Goal: Task Accomplishment & Management: Manage account settings

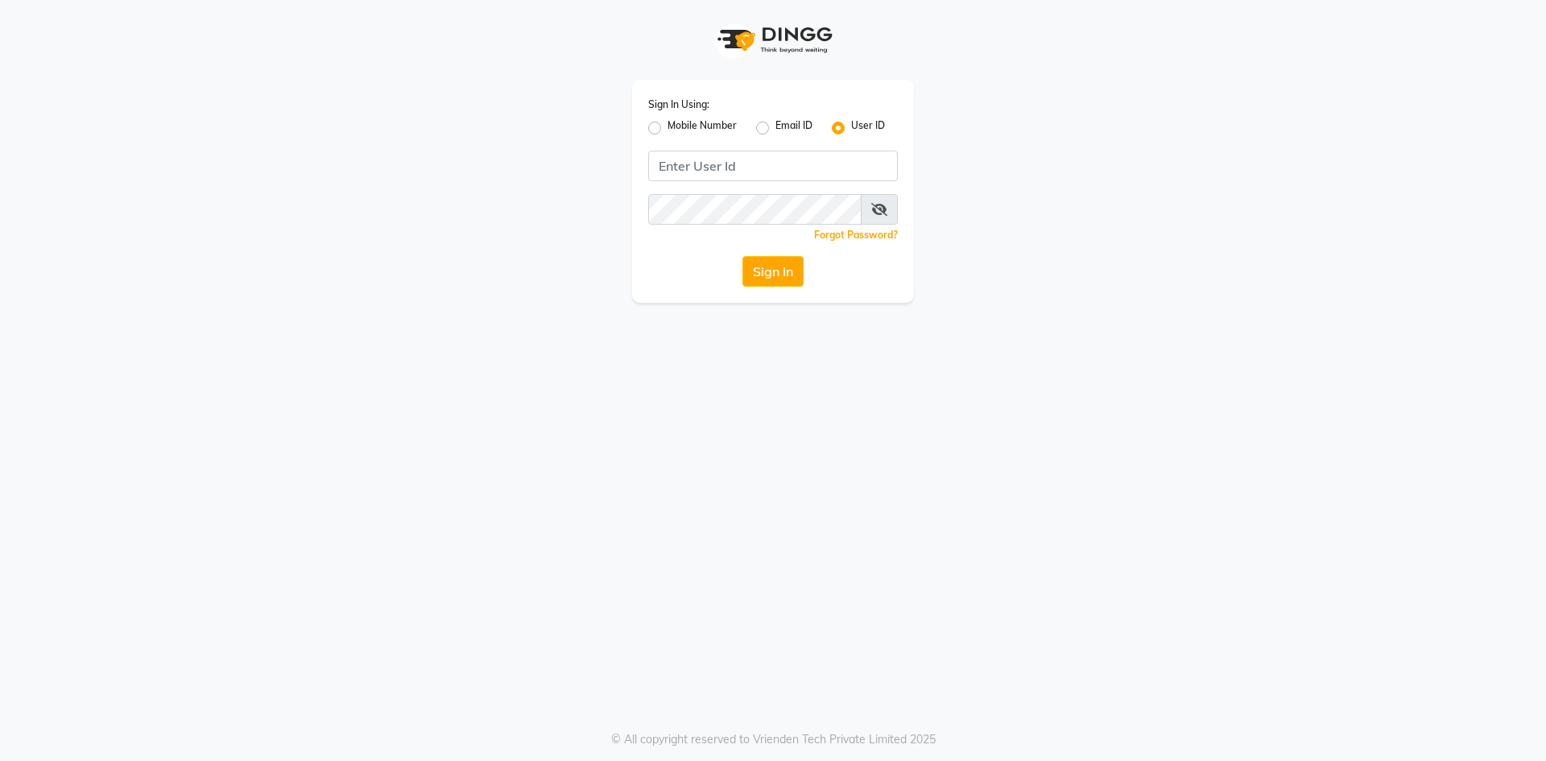
click at [667, 128] on label "Mobile Number" at bounding box center [701, 127] width 69 height 19
click at [667, 128] on input "Mobile Number" at bounding box center [672, 123] width 10 height 10
radio input "true"
radio input "false"
click at [708, 159] on div "Country Code × +91" at bounding box center [773, 166] width 250 height 31
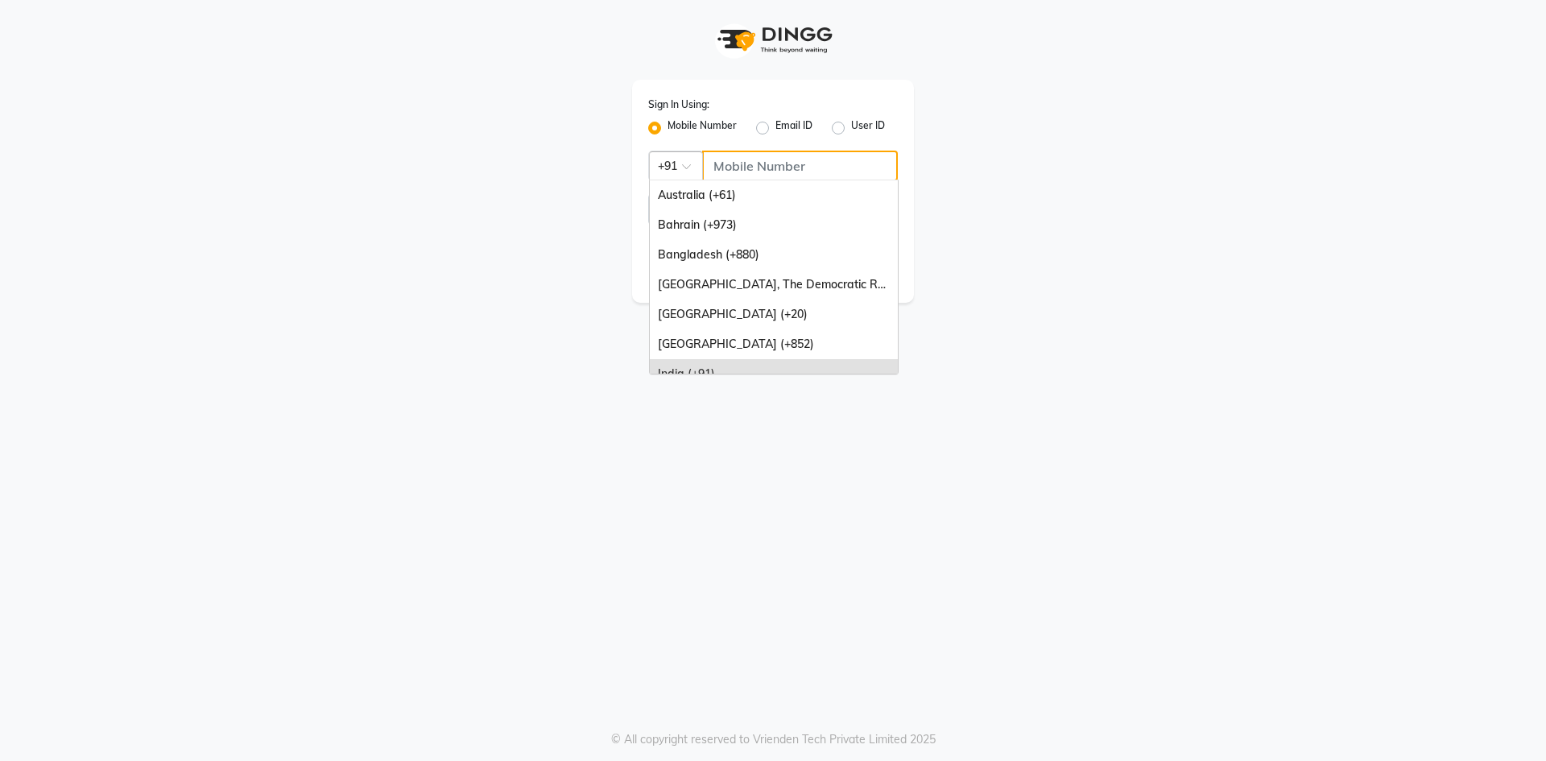
click at [712, 162] on input "Username" at bounding box center [800, 166] width 196 height 31
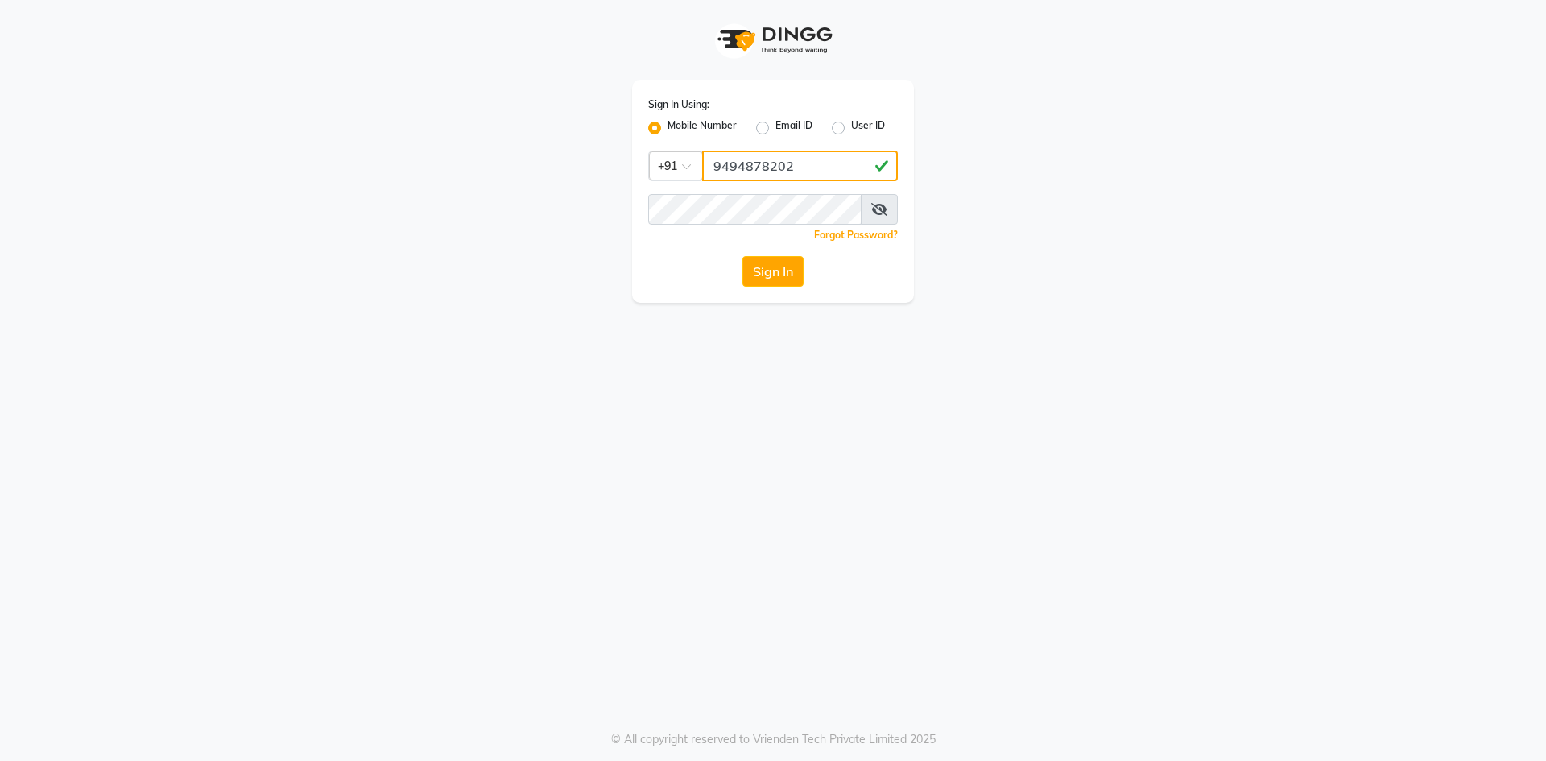
type input "9494878202"
click at [779, 274] on button "Sign In" at bounding box center [772, 271] width 61 height 31
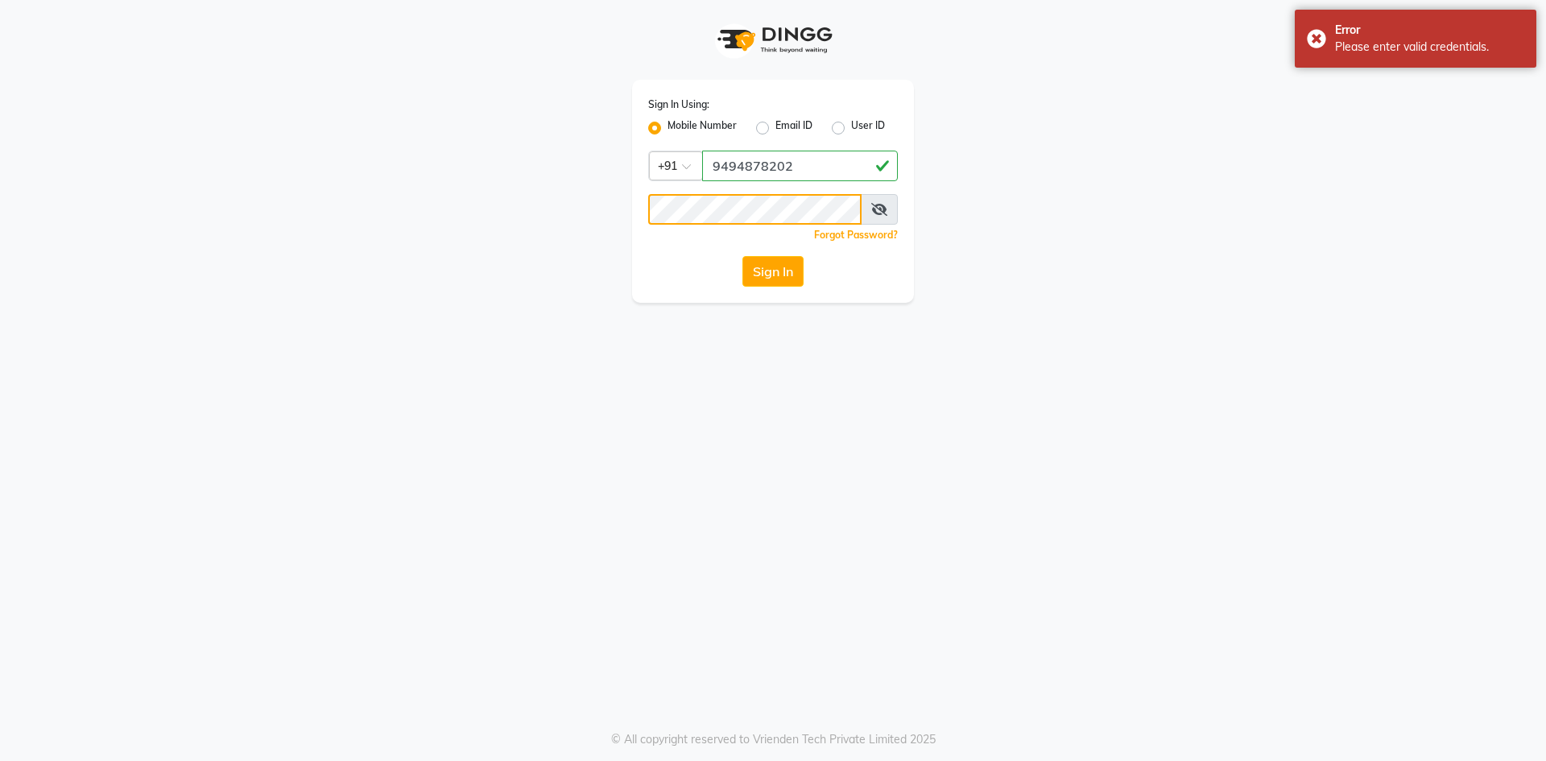
click at [483, 210] on div "Sign In Using: Mobile Number Email ID User ID Country Code × +91 9494878202 Rem…" at bounding box center [773, 151] width 918 height 303
click at [764, 268] on button "Sign In" at bounding box center [772, 271] width 61 height 31
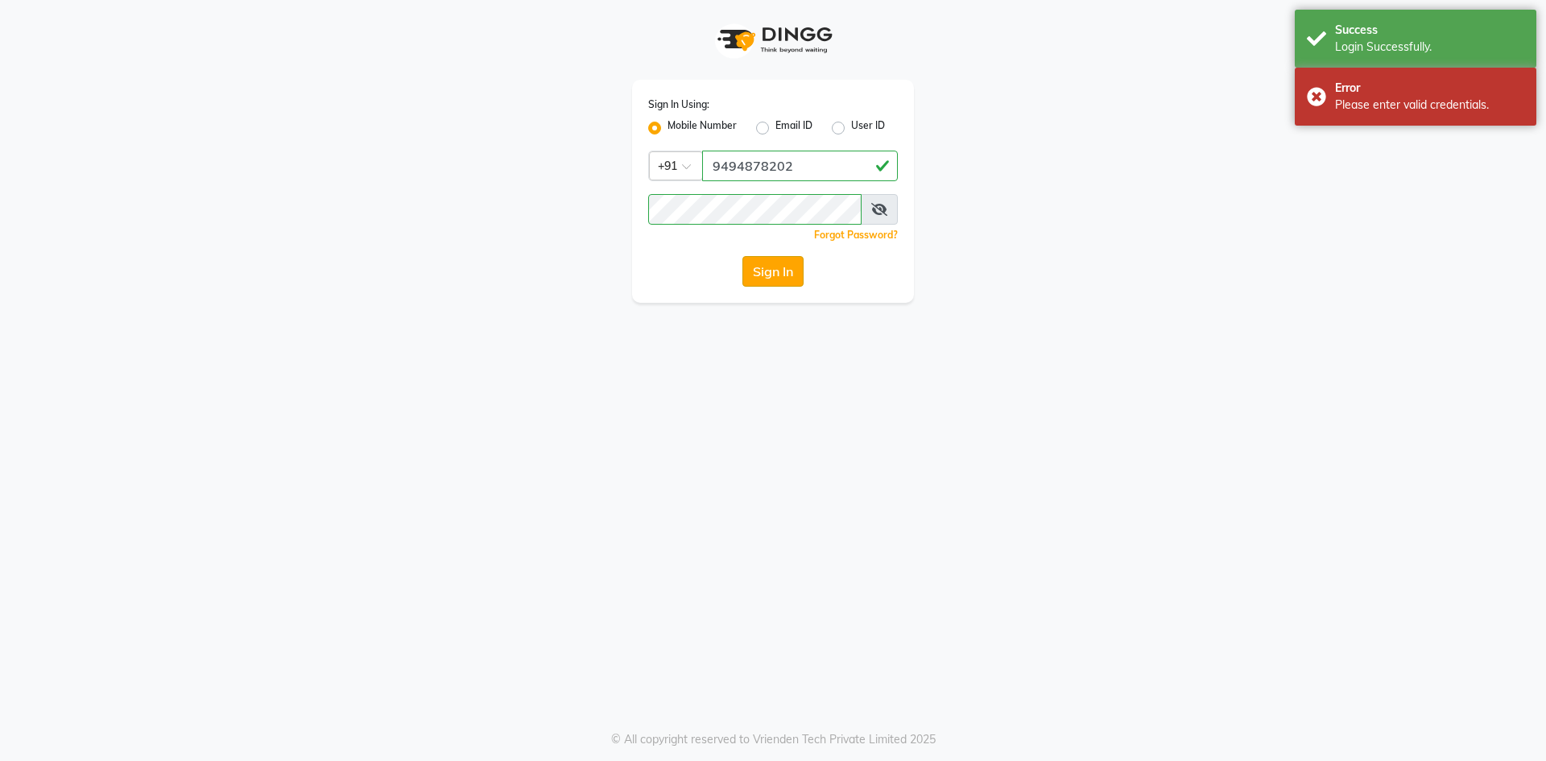
select select "8193"
select select "service"
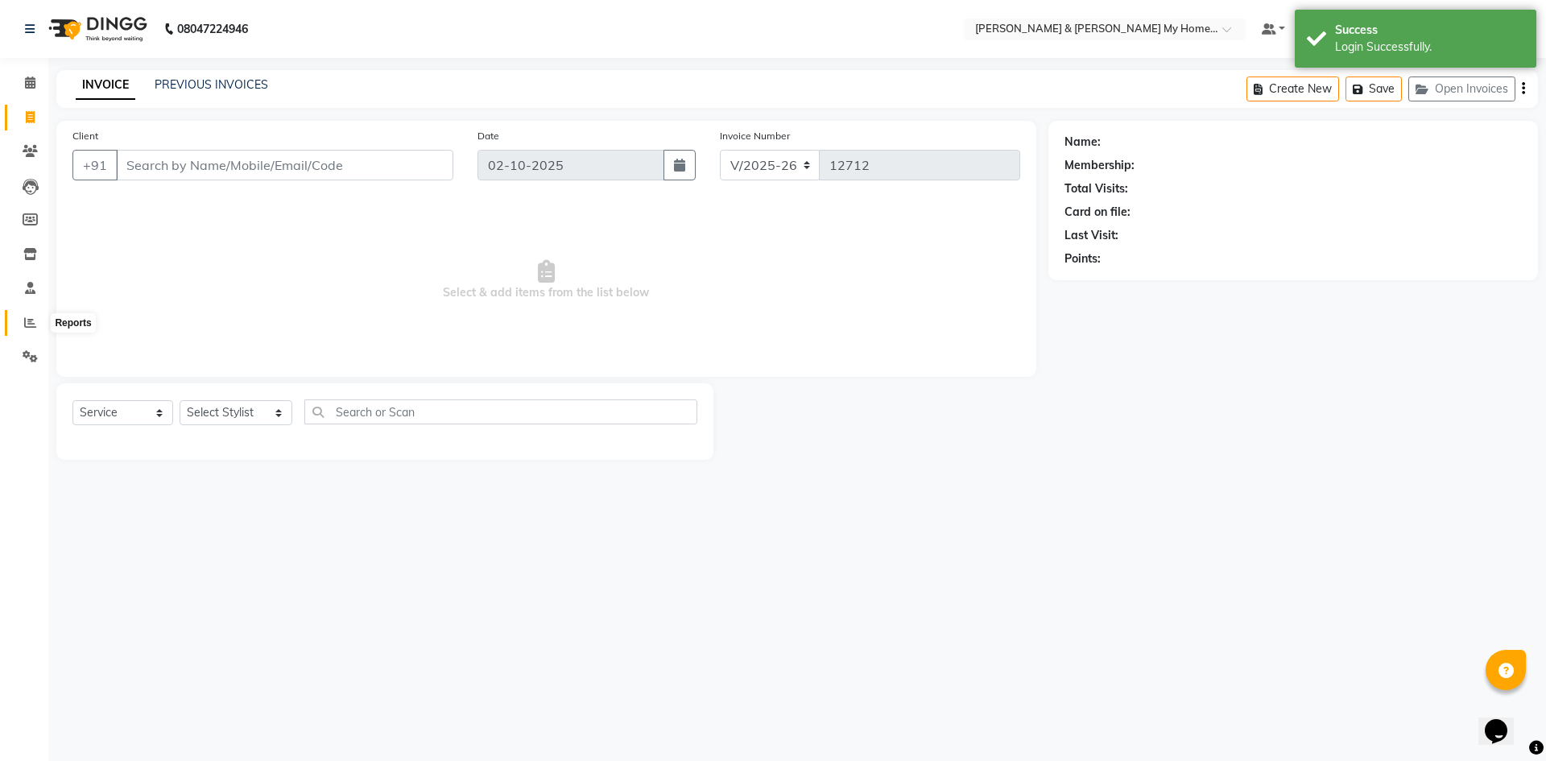
click at [24, 324] on span at bounding box center [30, 323] width 28 height 19
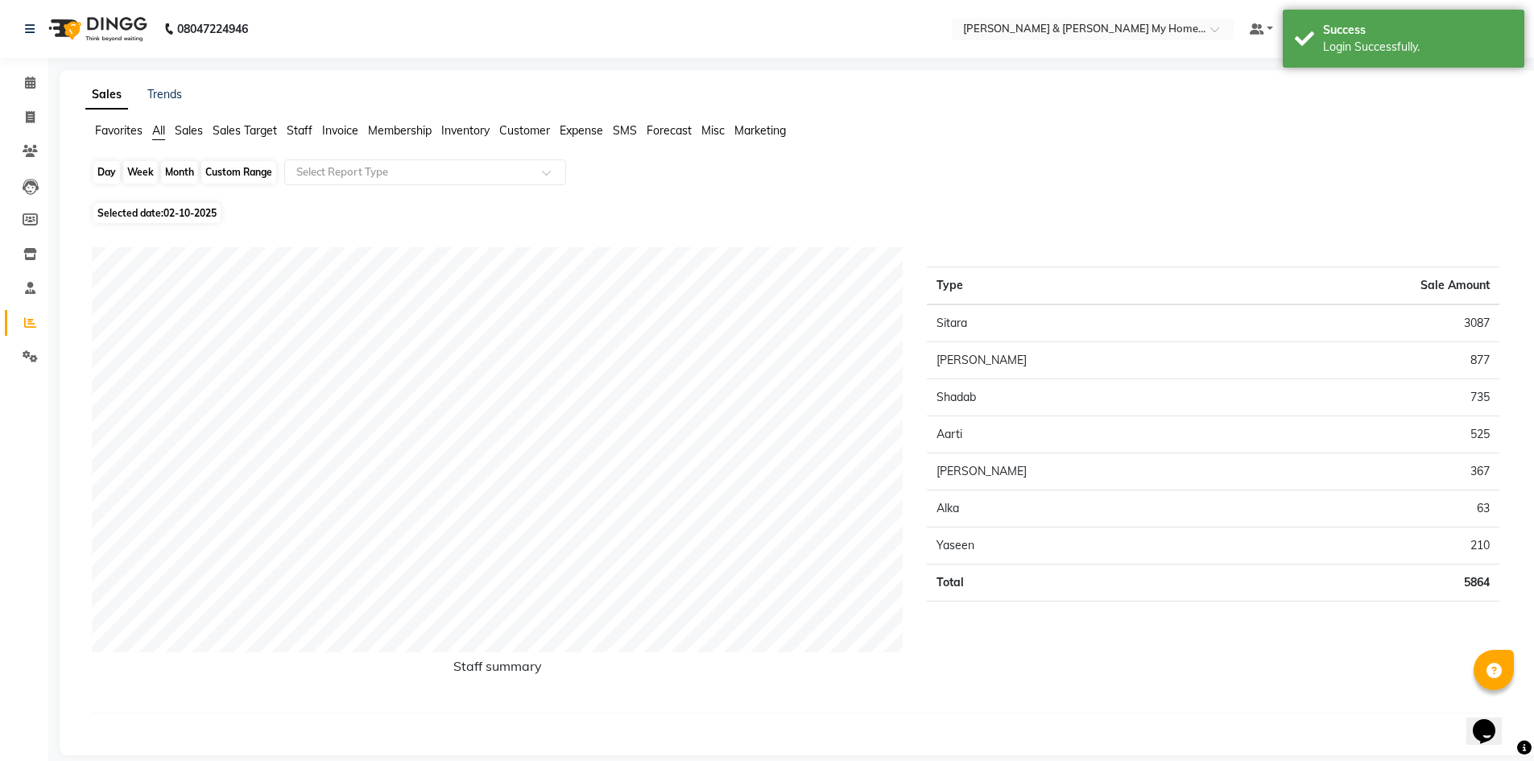
click at [105, 174] on div "Day" at bounding box center [106, 172] width 27 height 23
select select "10"
select select "2025"
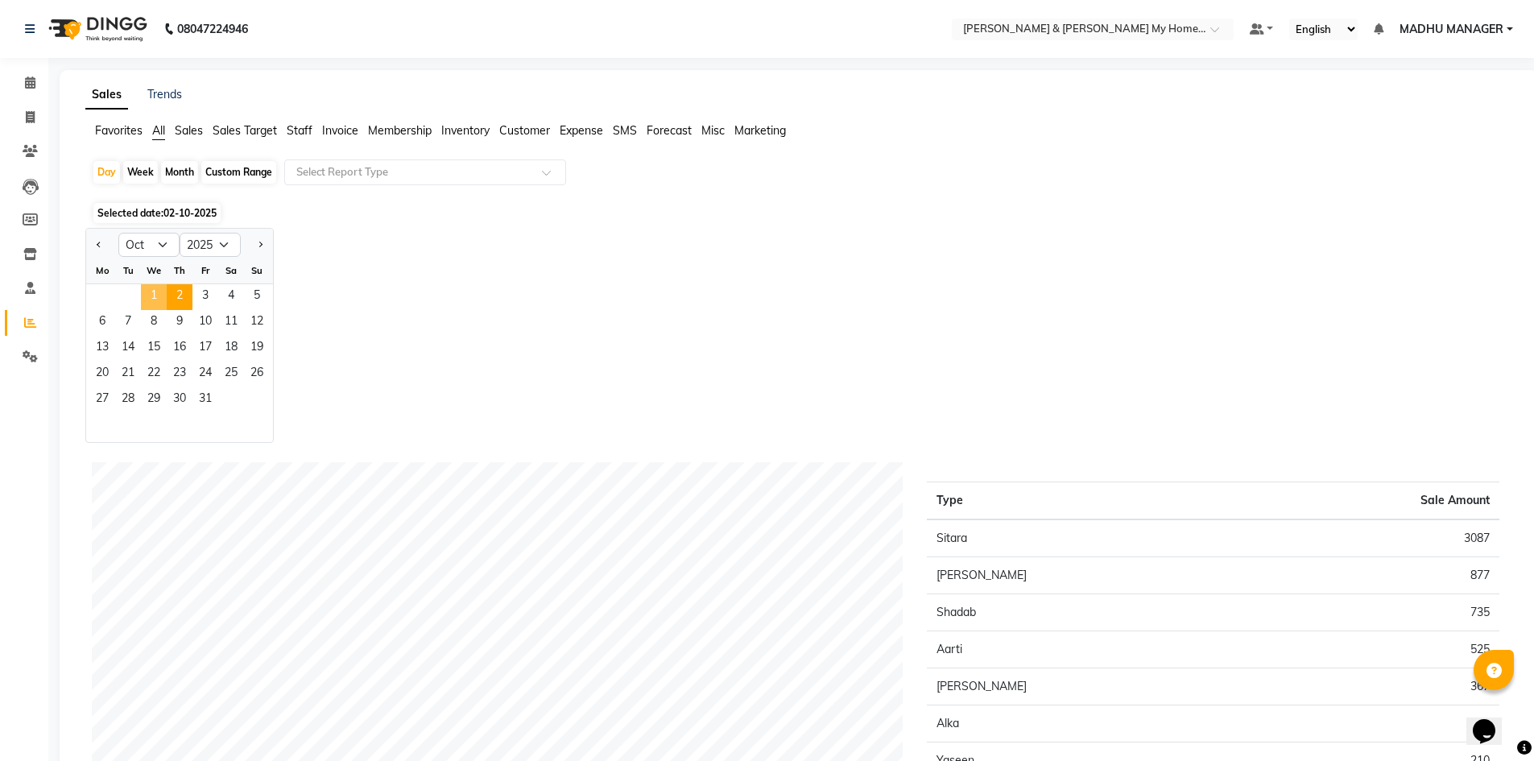
click at [153, 294] on span "1" at bounding box center [154, 297] width 26 height 26
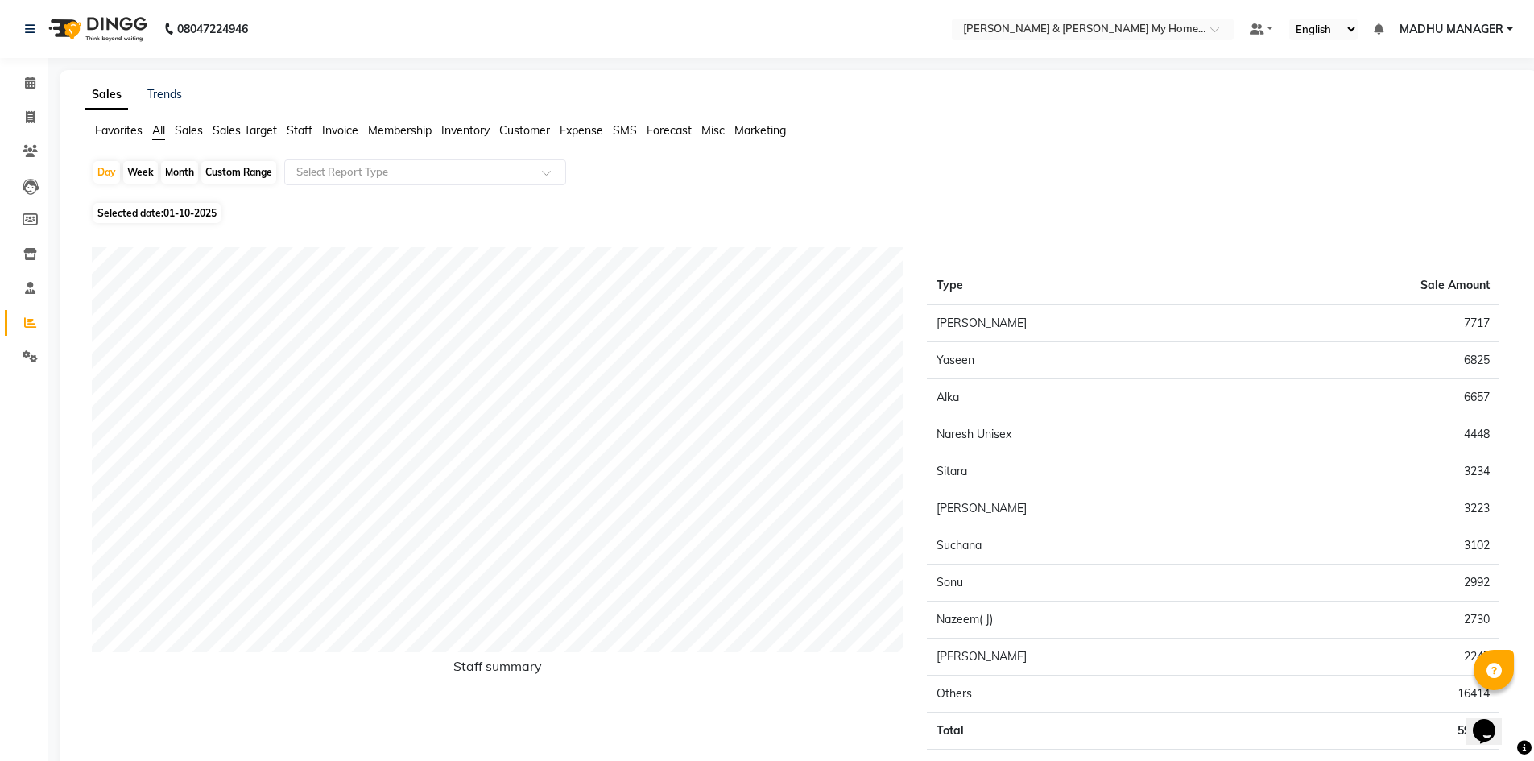
click at [296, 130] on span "Staff" at bounding box center [300, 130] width 26 height 14
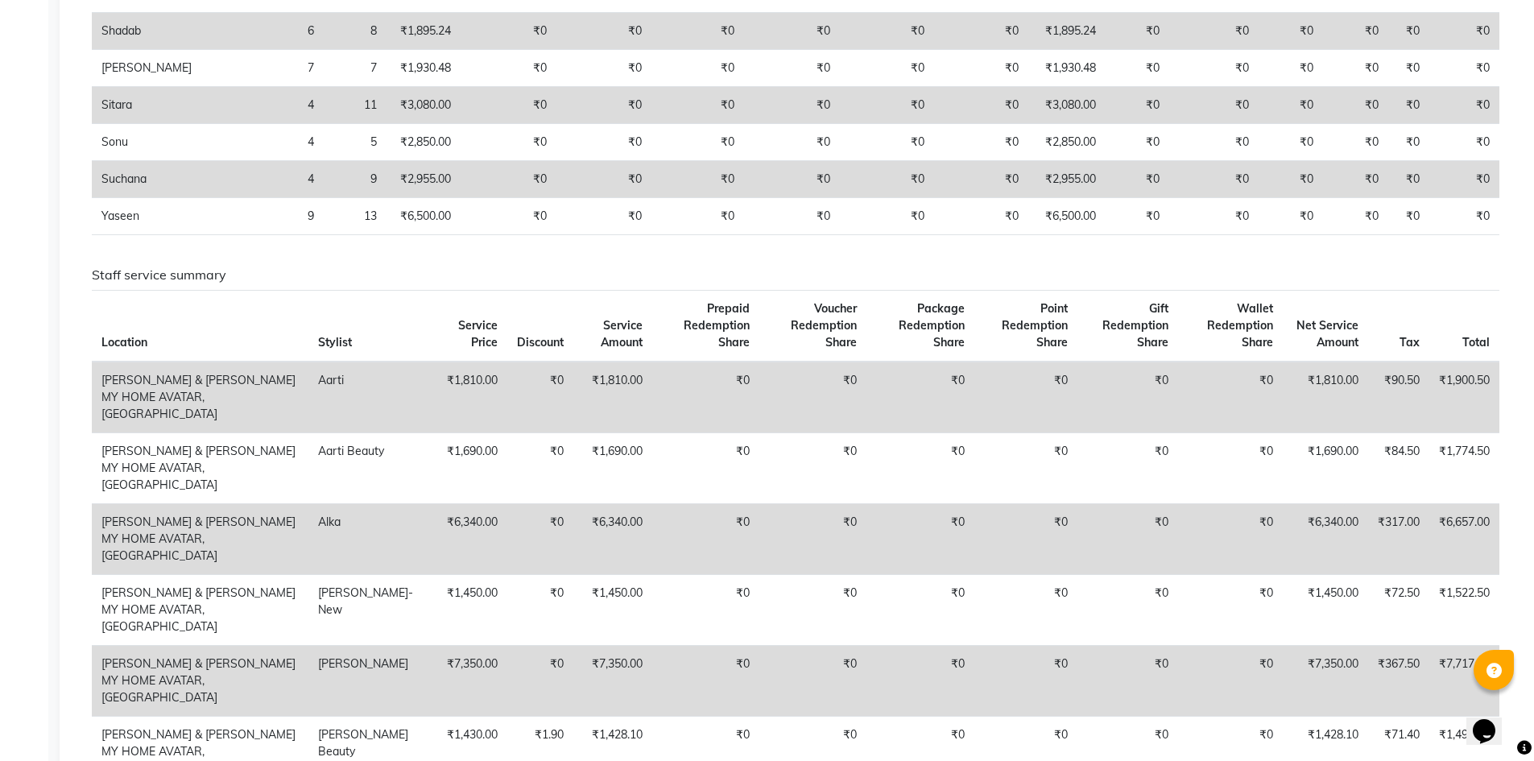
scroll to position [1127, 0]
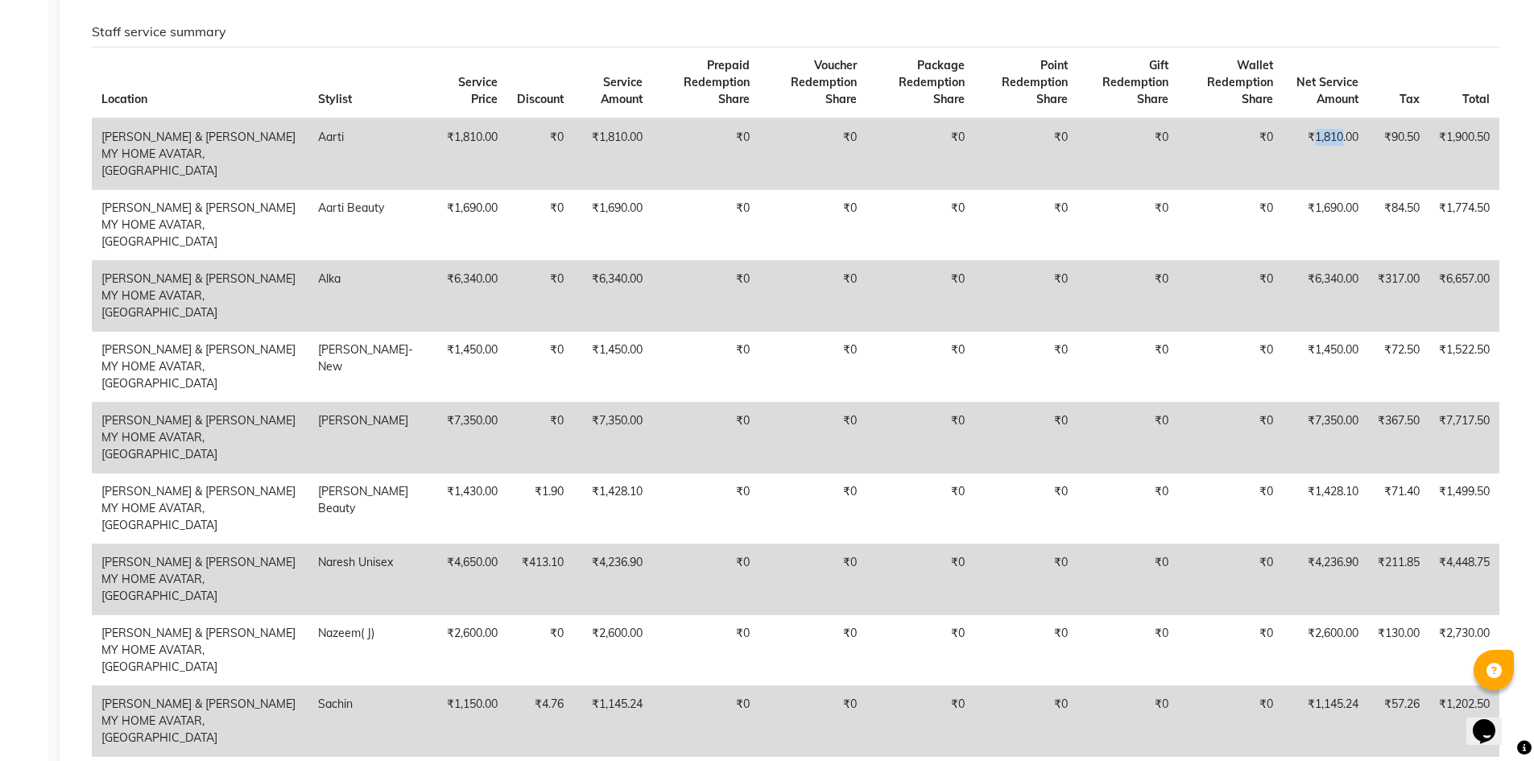
drag, startPoint x: 1311, startPoint y: 241, endPoint x: 1338, endPoint y: 241, distance: 27.4
click at [1338, 190] on td "₹1,810.00" at bounding box center [1324, 154] width 85 height 72
copy td "1,810"
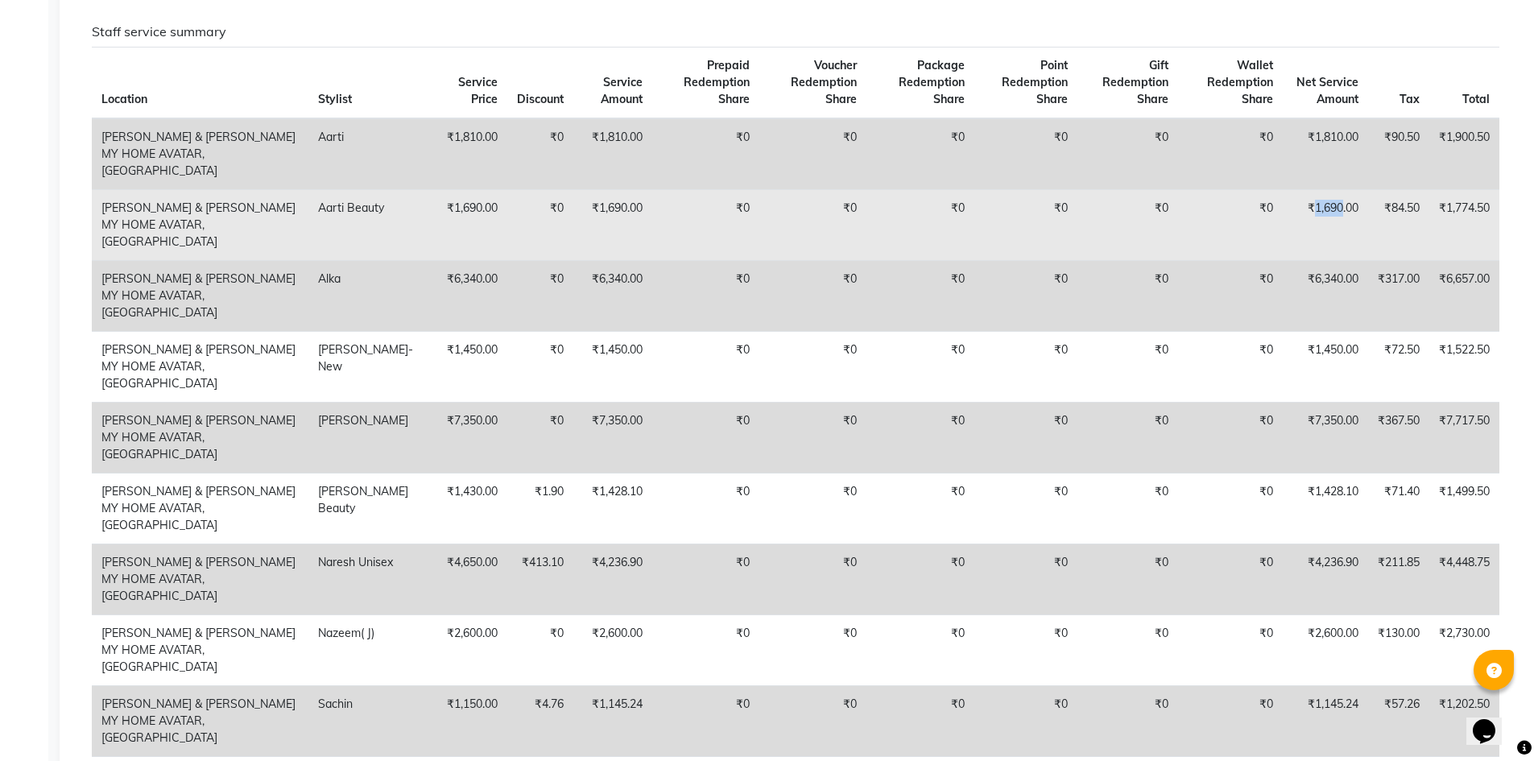
drag, startPoint x: 1314, startPoint y: 291, endPoint x: 1332, endPoint y: 293, distance: 17.8
click at [1333, 260] on td "₹1,690.00" at bounding box center [1324, 224] width 85 height 71
copy td "1,69"
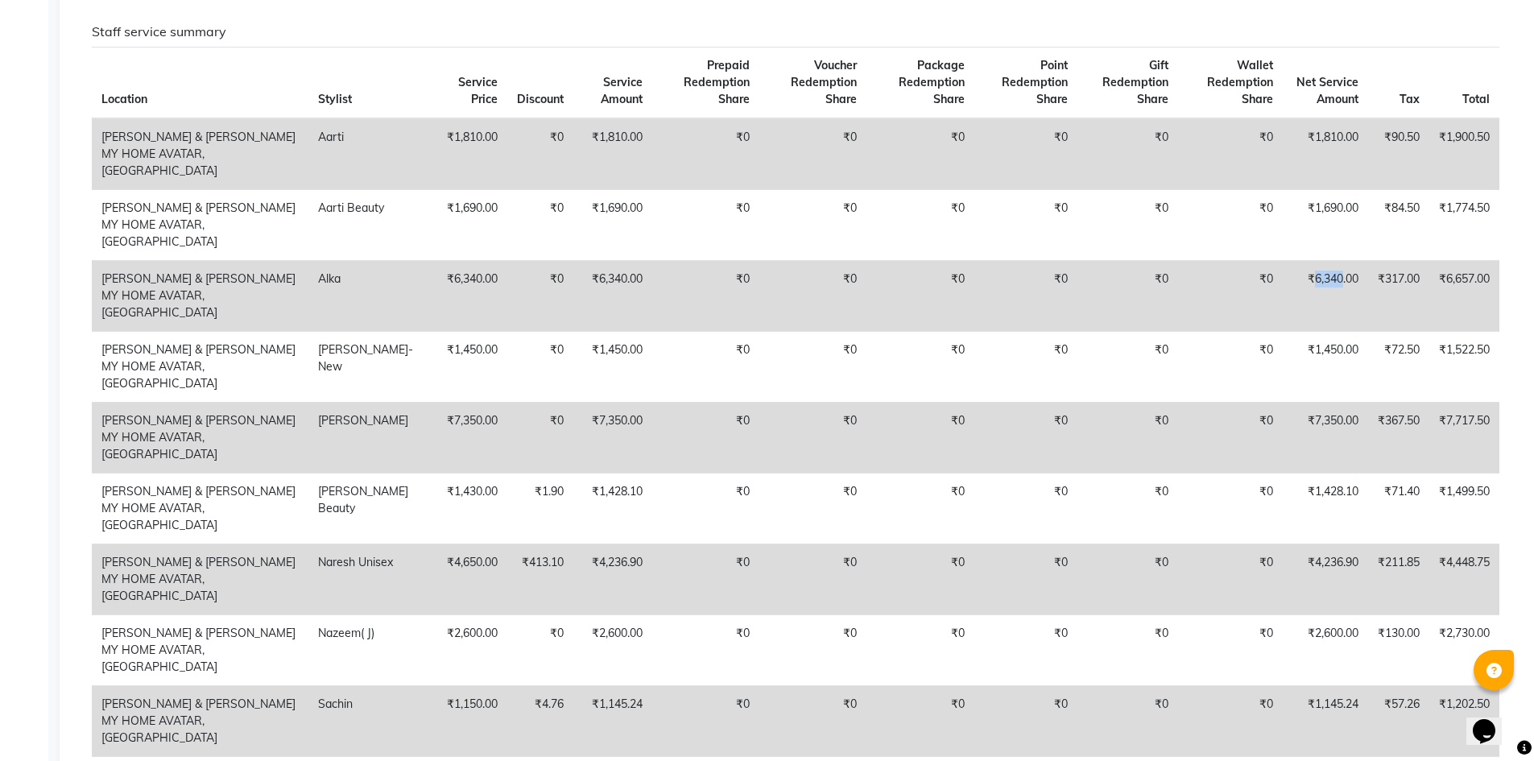
drag, startPoint x: 1311, startPoint y: 349, endPoint x: 1336, endPoint y: 349, distance: 25.0
click at [1336, 331] on td "₹6,340.00" at bounding box center [1324, 295] width 85 height 71
copy td "6,340"
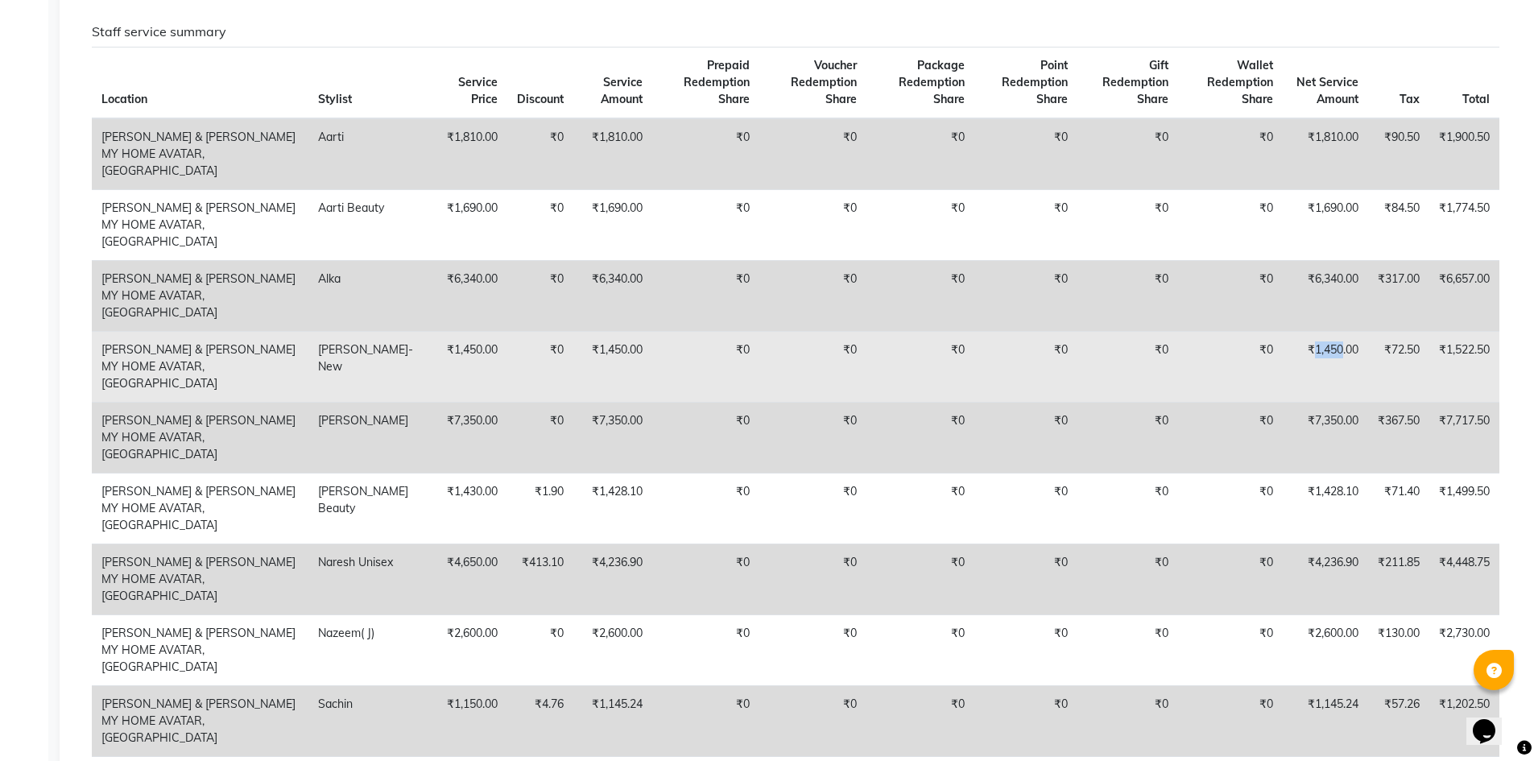
drag, startPoint x: 1311, startPoint y: 399, endPoint x: 1336, endPoint y: 401, distance: 25.1
click at [1336, 401] on td "₹1,450.00" at bounding box center [1324, 366] width 85 height 71
copy td "1,450"
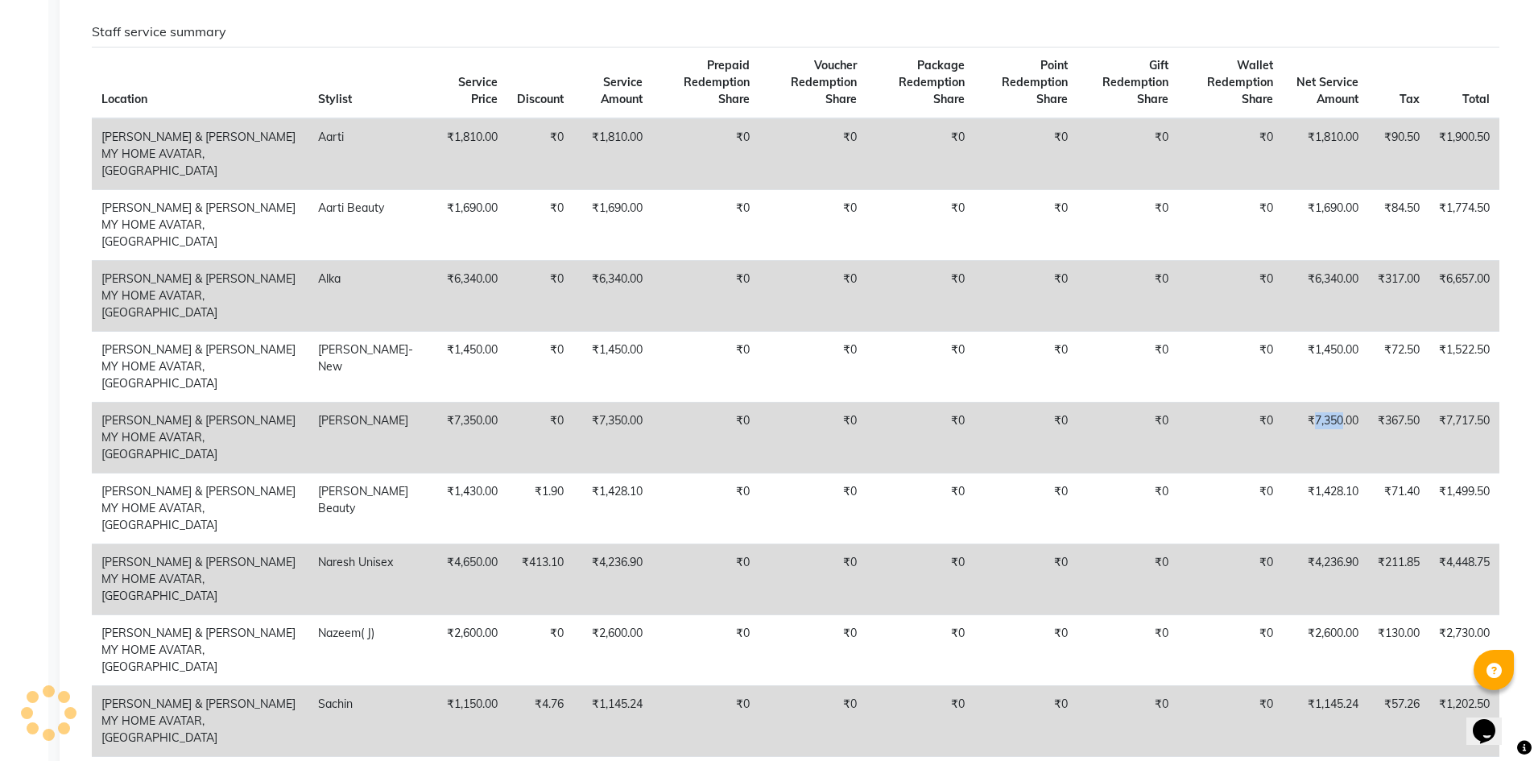
drag, startPoint x: 1309, startPoint y: 451, endPoint x: 1338, endPoint y: 449, distance: 29.0
click at [1338, 449] on td "₹7,350.00" at bounding box center [1324, 437] width 85 height 71
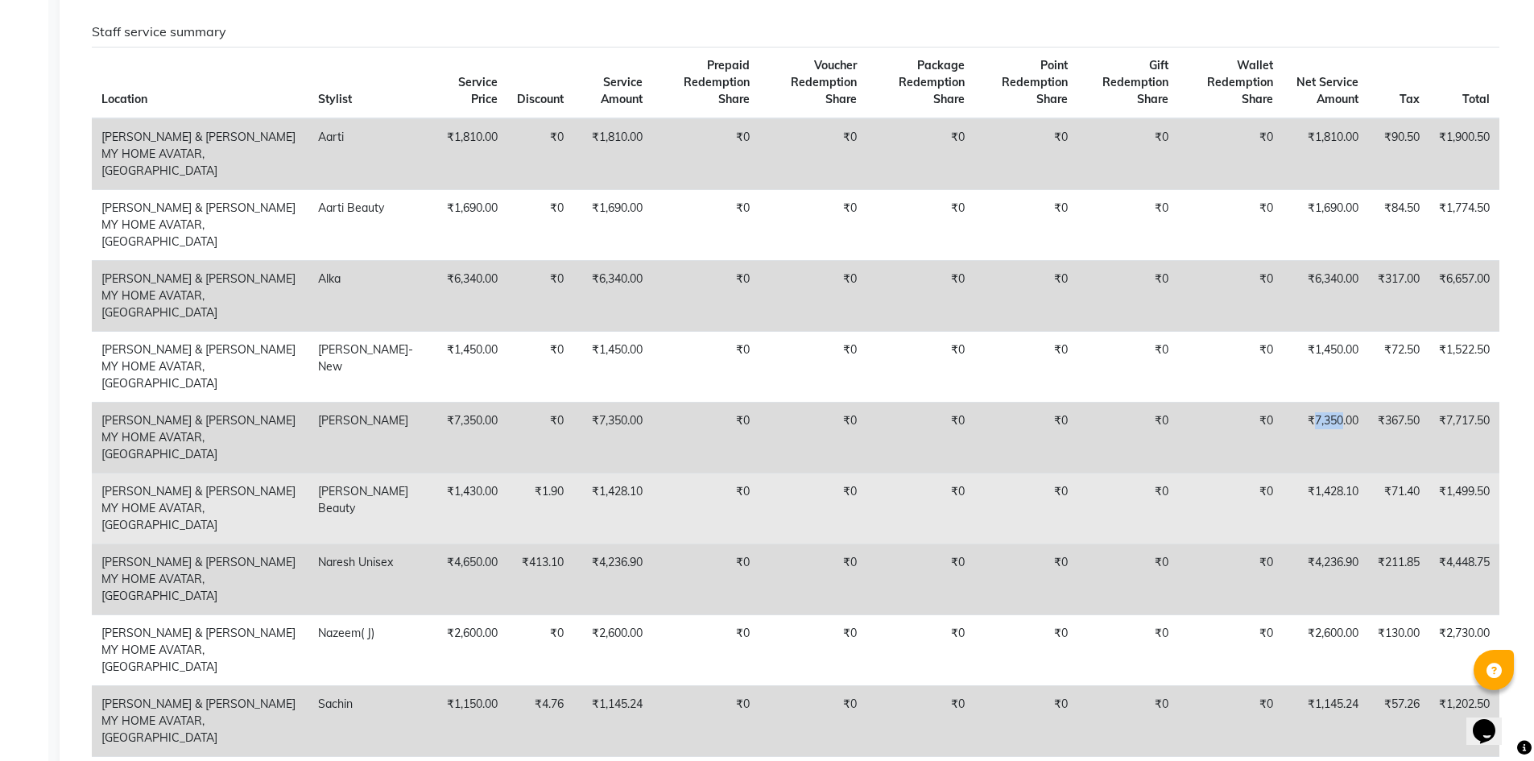
copy td "7,350"
drag, startPoint x: 1308, startPoint y: 506, endPoint x: 1340, endPoint y: 507, distance: 31.4
click at [1340, 507] on td "₹1,428.10" at bounding box center [1324, 508] width 85 height 71
copy td "1,428"
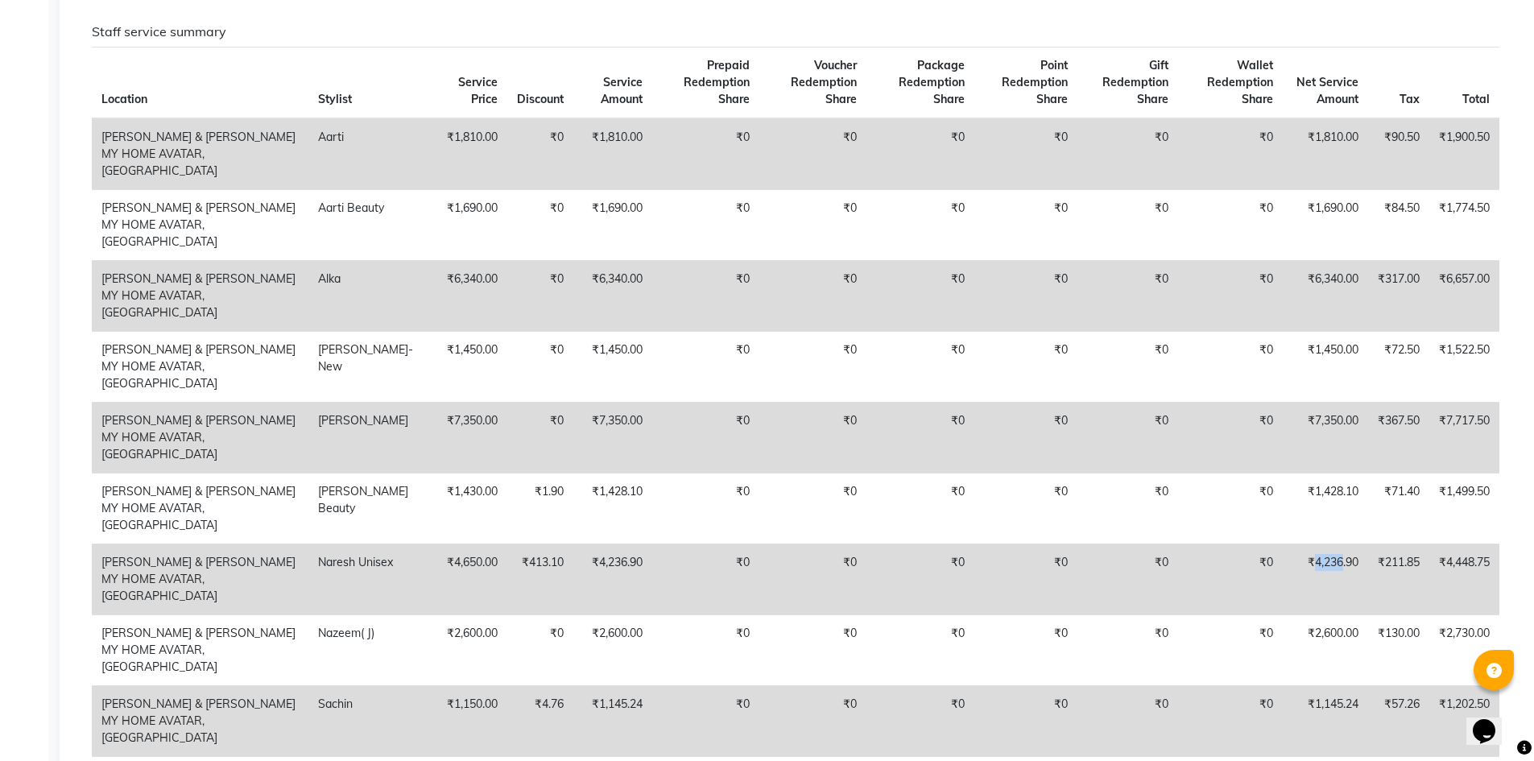
drag, startPoint x: 1310, startPoint y: 556, endPoint x: 1336, endPoint y: 558, distance: 25.8
click at [1336, 558] on td "₹4,236.90" at bounding box center [1324, 578] width 85 height 71
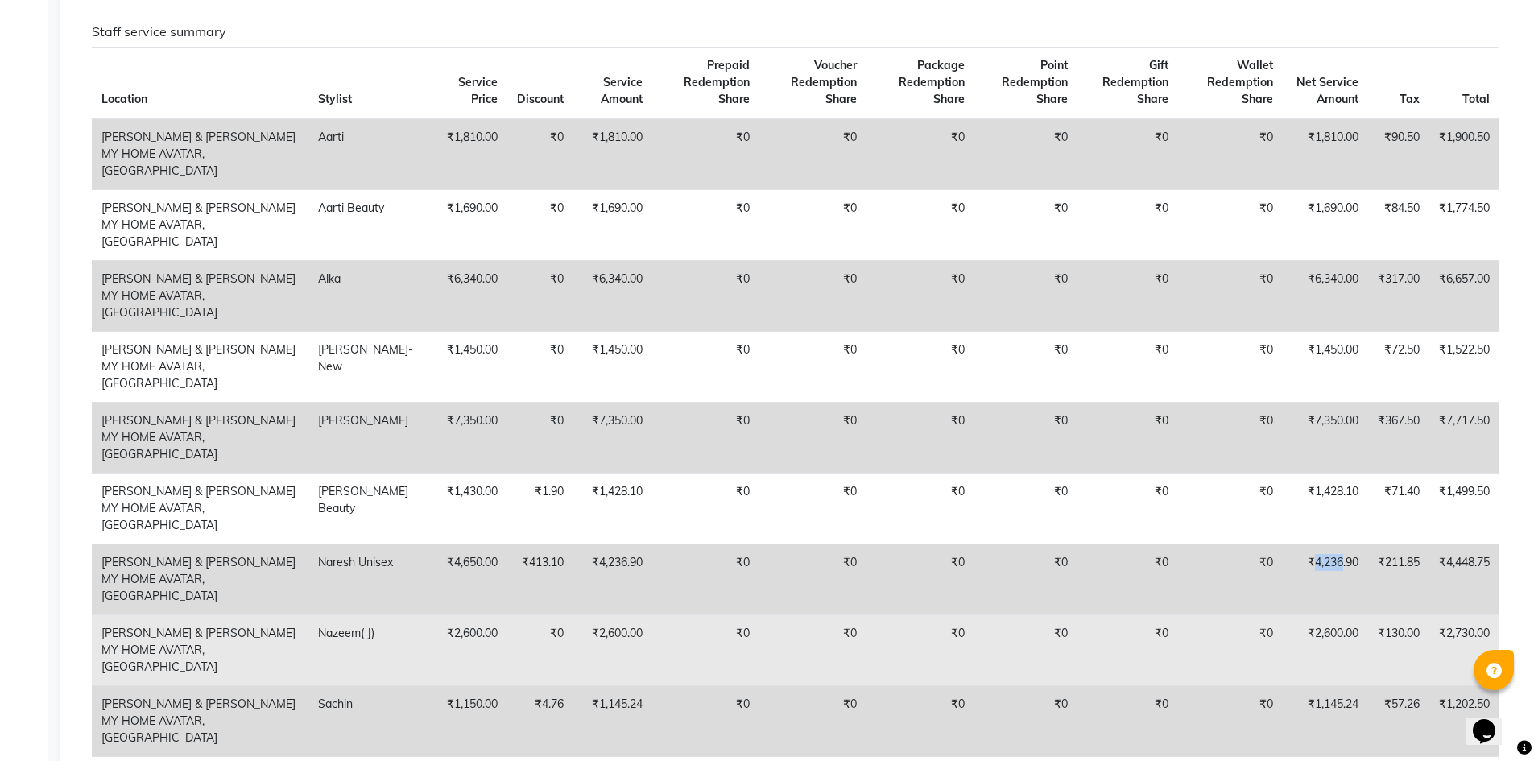
copy td "4,236"
drag, startPoint x: 1310, startPoint y: 614, endPoint x: 1336, endPoint y: 613, distance: 26.6
click at [1336, 614] on td "₹2,600.00" at bounding box center [1324, 649] width 85 height 71
copy td "2,600"
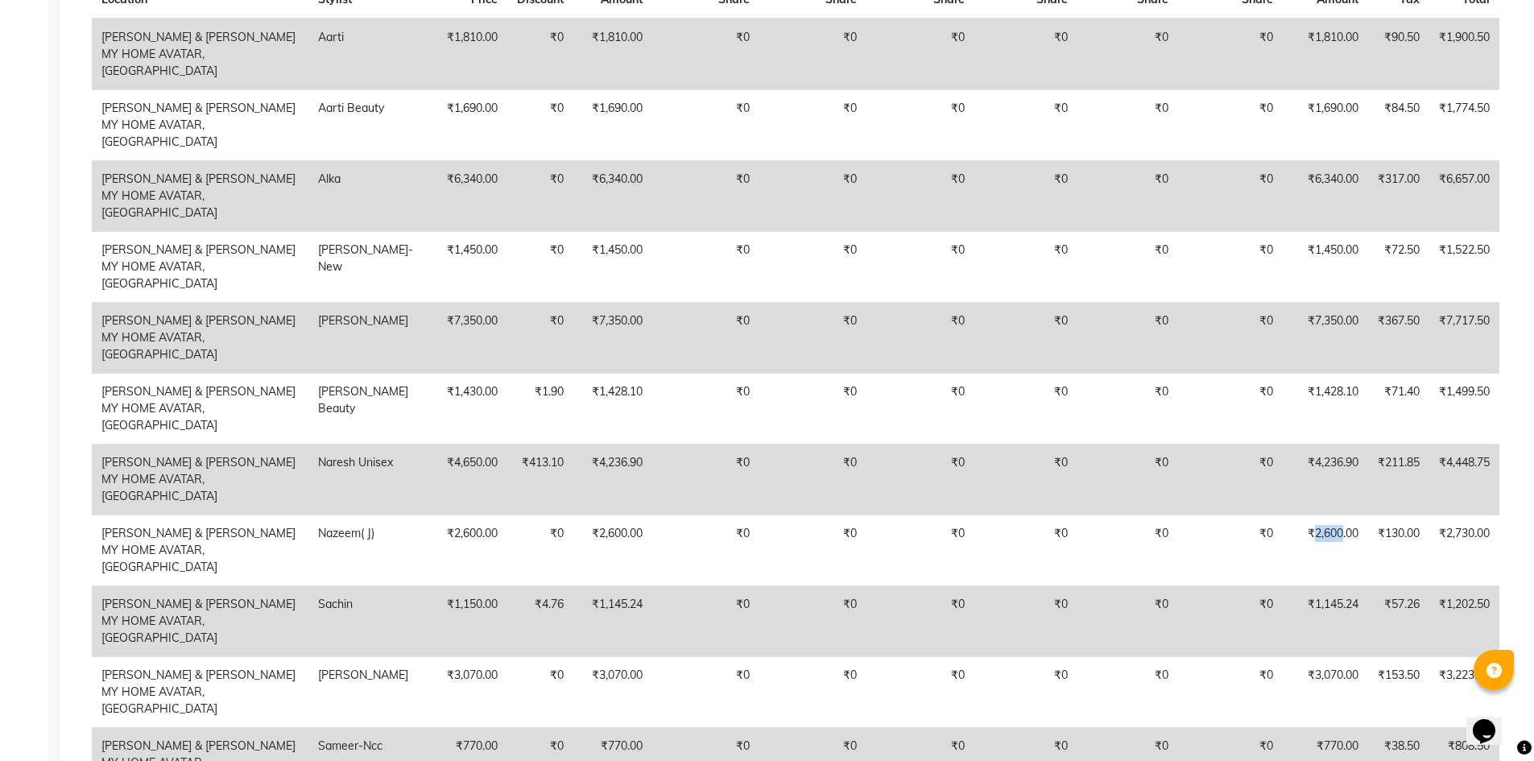
scroll to position [1449, 0]
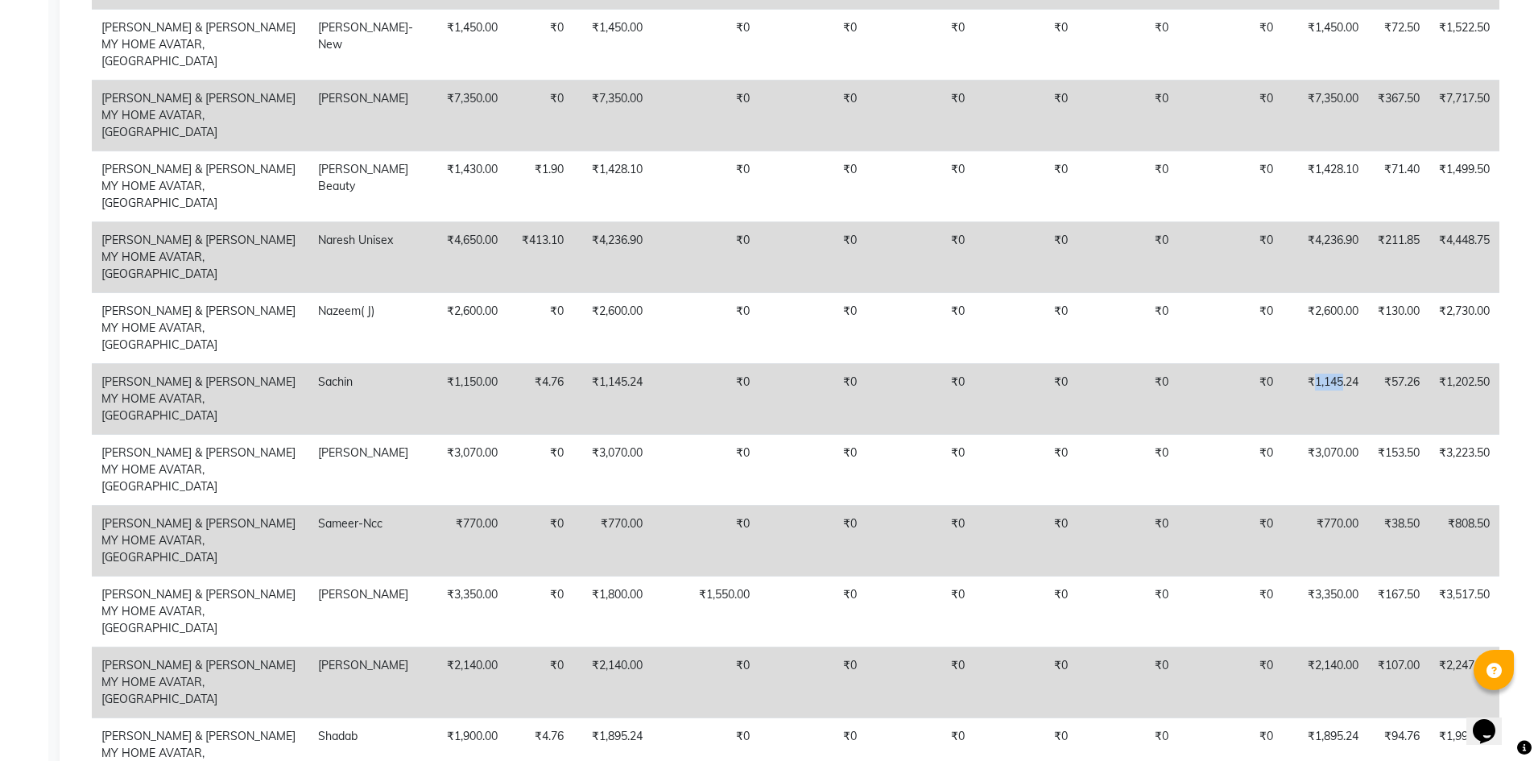
drag, startPoint x: 1310, startPoint y: 351, endPoint x: 1336, endPoint y: 349, distance: 26.6
click at [1336, 363] on td "₹1,145.24" at bounding box center [1324, 398] width 85 height 71
copy td "1,145"
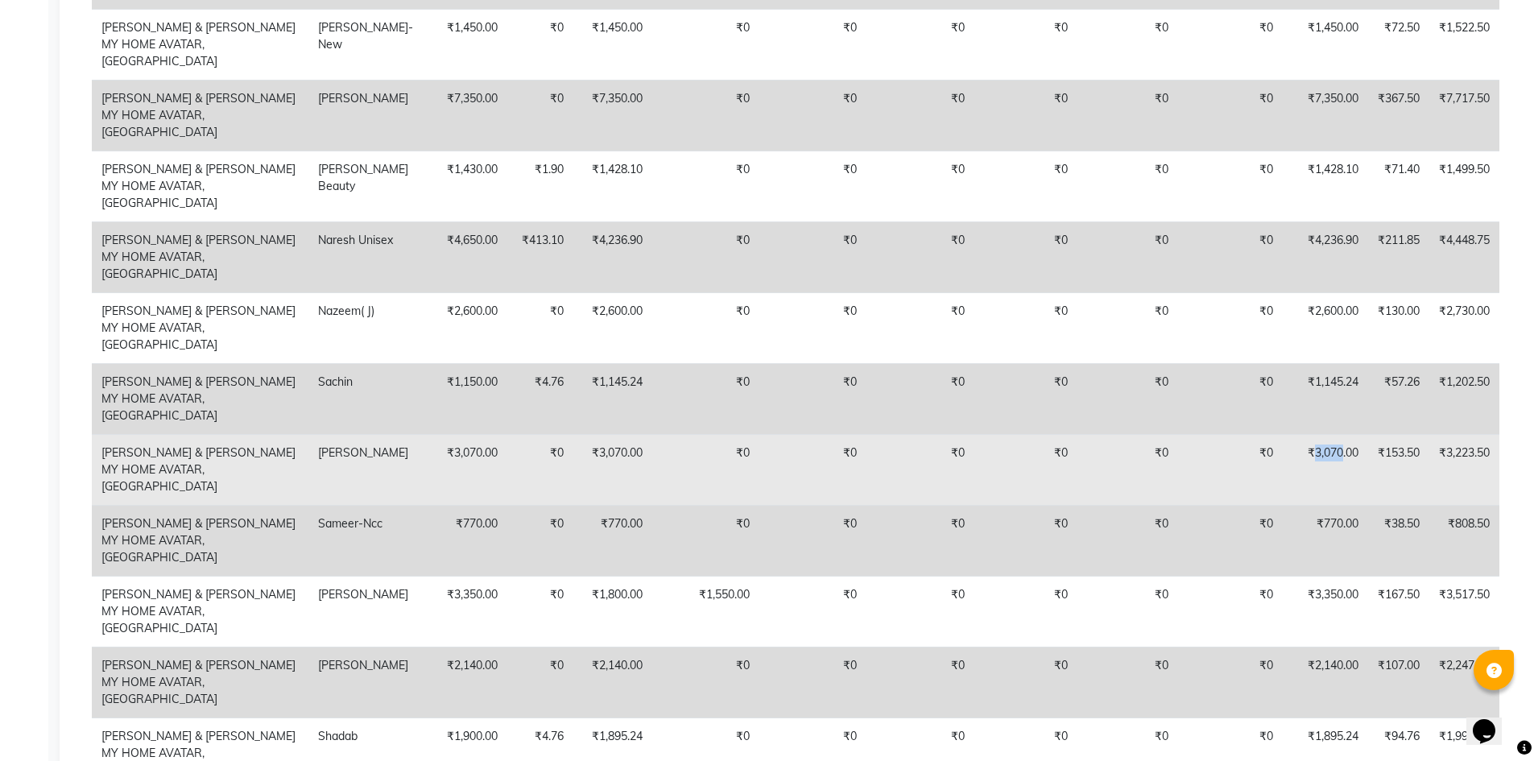
drag, startPoint x: 1314, startPoint y: 404, endPoint x: 1336, endPoint y: 403, distance: 22.6
click at [1336, 434] on td "₹3,070.00" at bounding box center [1324, 469] width 85 height 71
copy td "3,070"
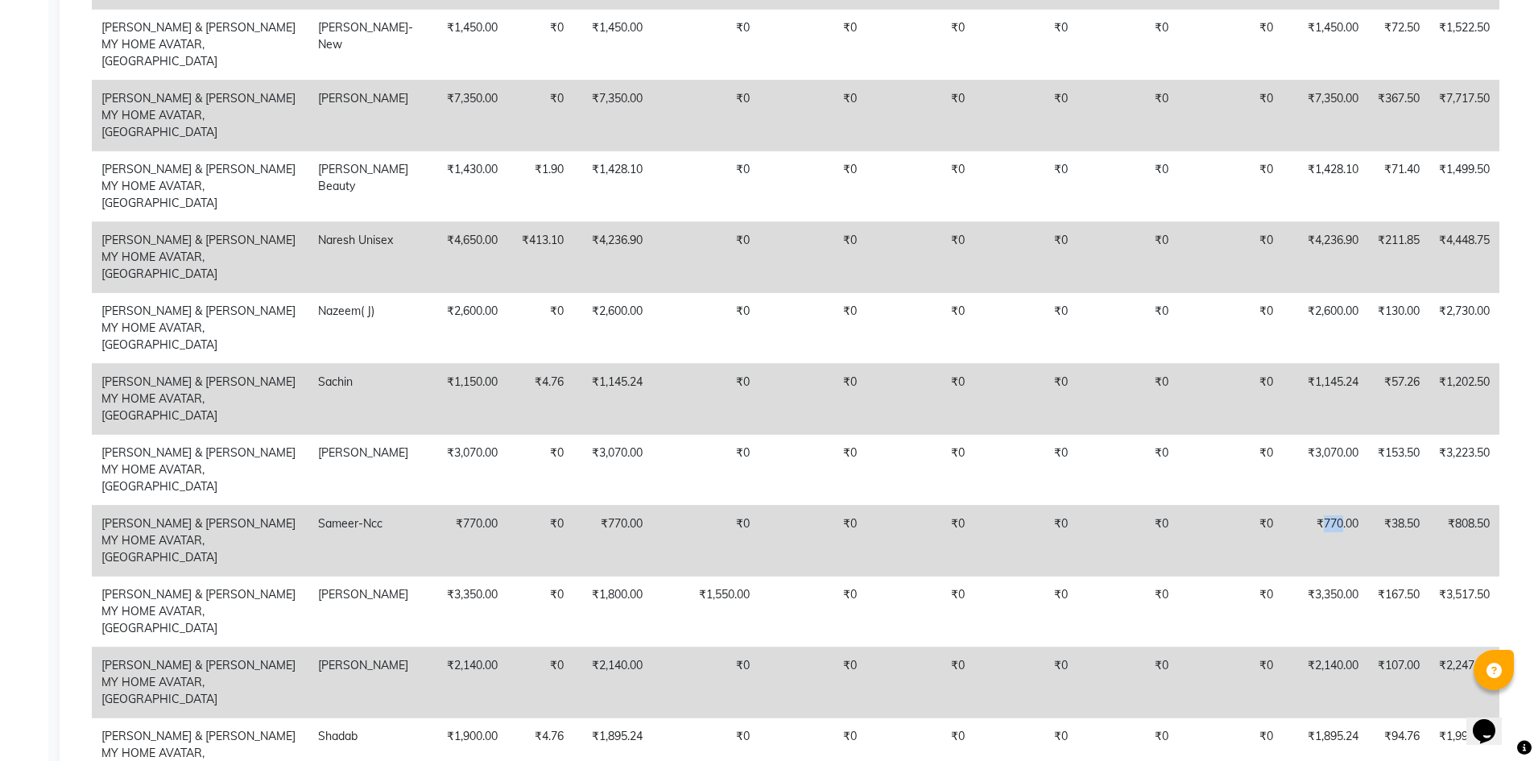
drag, startPoint x: 1318, startPoint y: 454, endPoint x: 1339, endPoint y: 461, distance: 21.9
click at [1339, 505] on td "₹770.00" at bounding box center [1324, 540] width 85 height 71
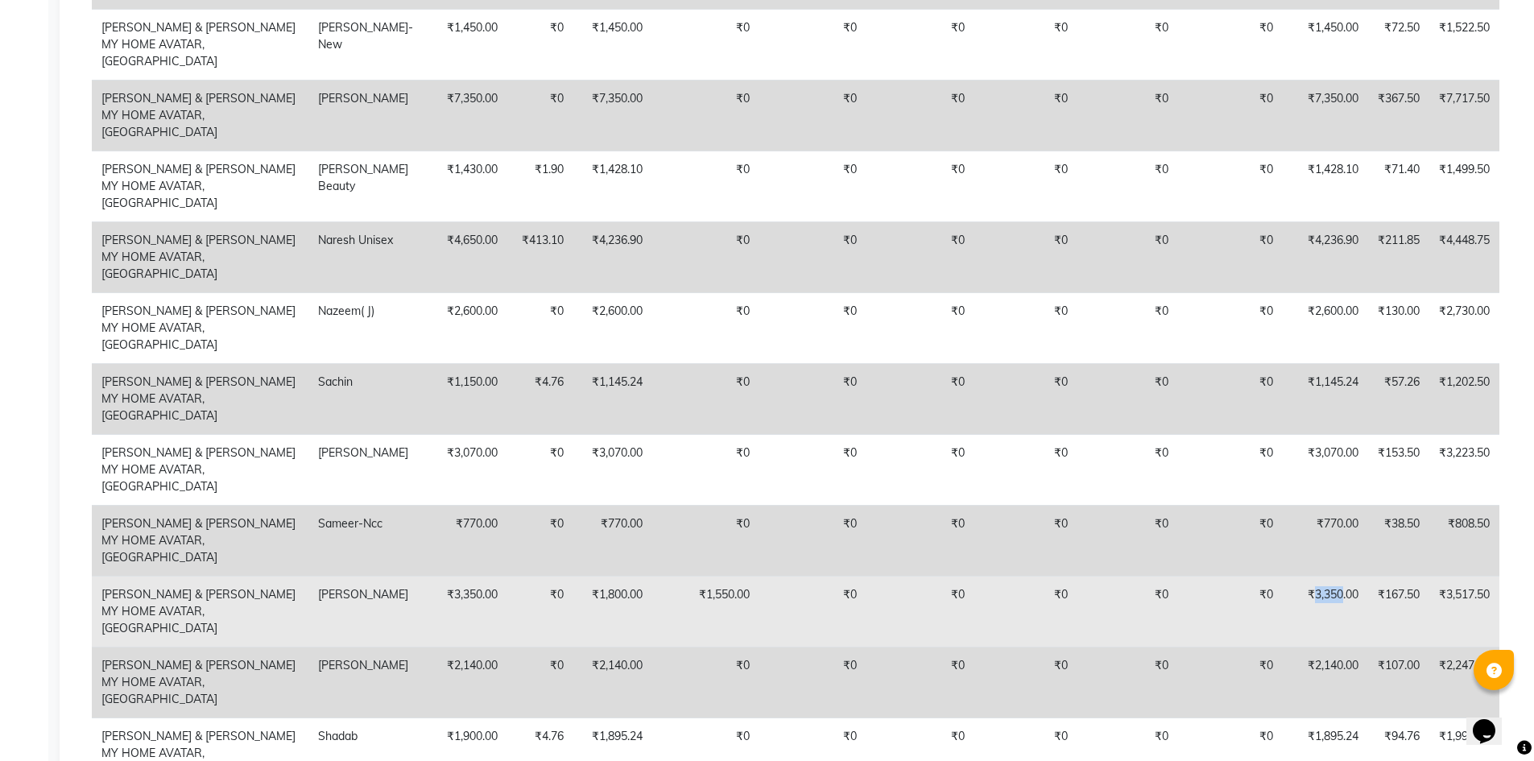
drag, startPoint x: 1311, startPoint y: 510, endPoint x: 1336, endPoint y: 509, distance: 25.0
click at [1336, 576] on td "₹3,350.00" at bounding box center [1324, 611] width 85 height 71
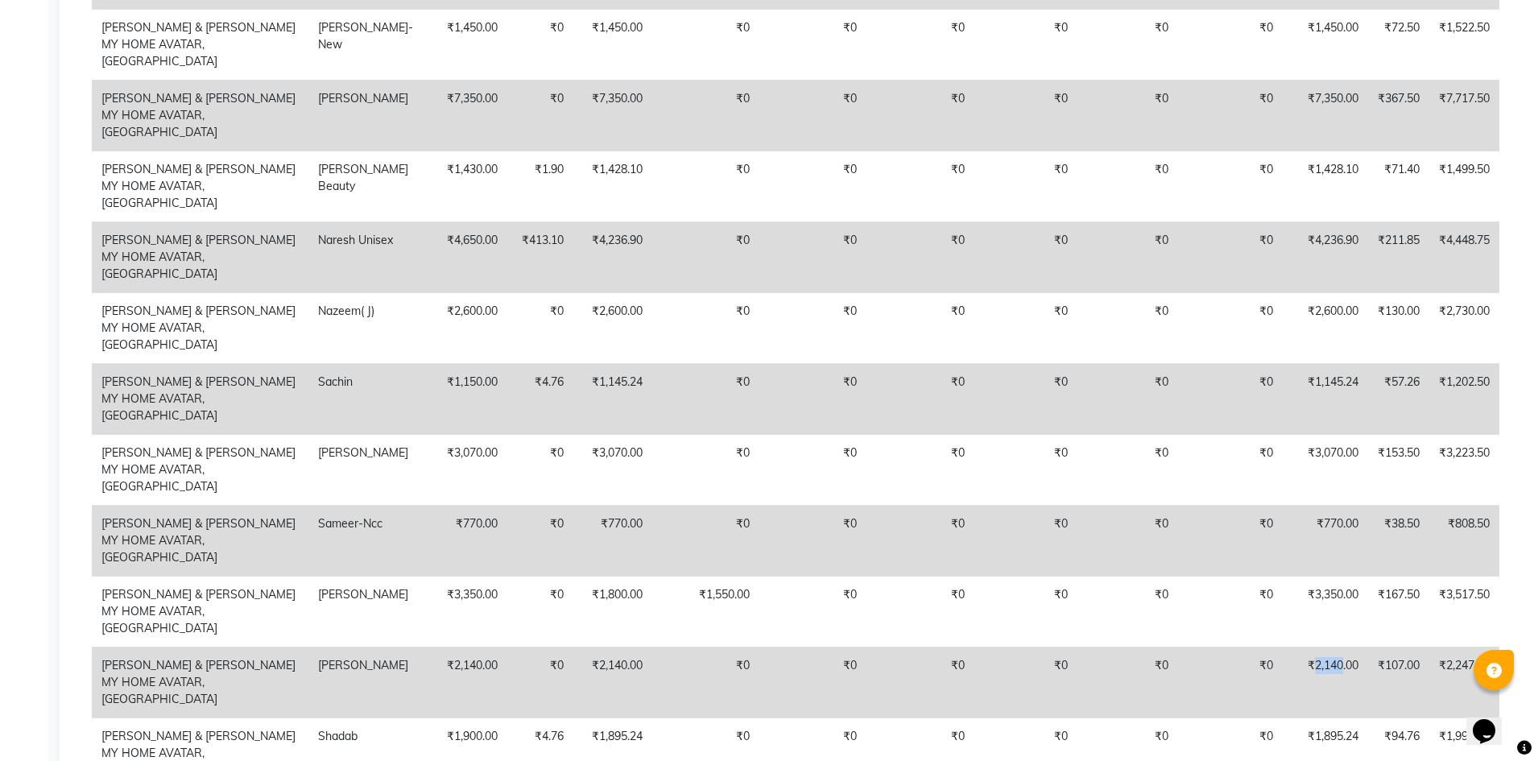
drag, startPoint x: 1310, startPoint y: 560, endPoint x: 1337, endPoint y: 557, distance: 27.6
click at [1337, 646] on td "₹2,140.00" at bounding box center [1324, 681] width 85 height 71
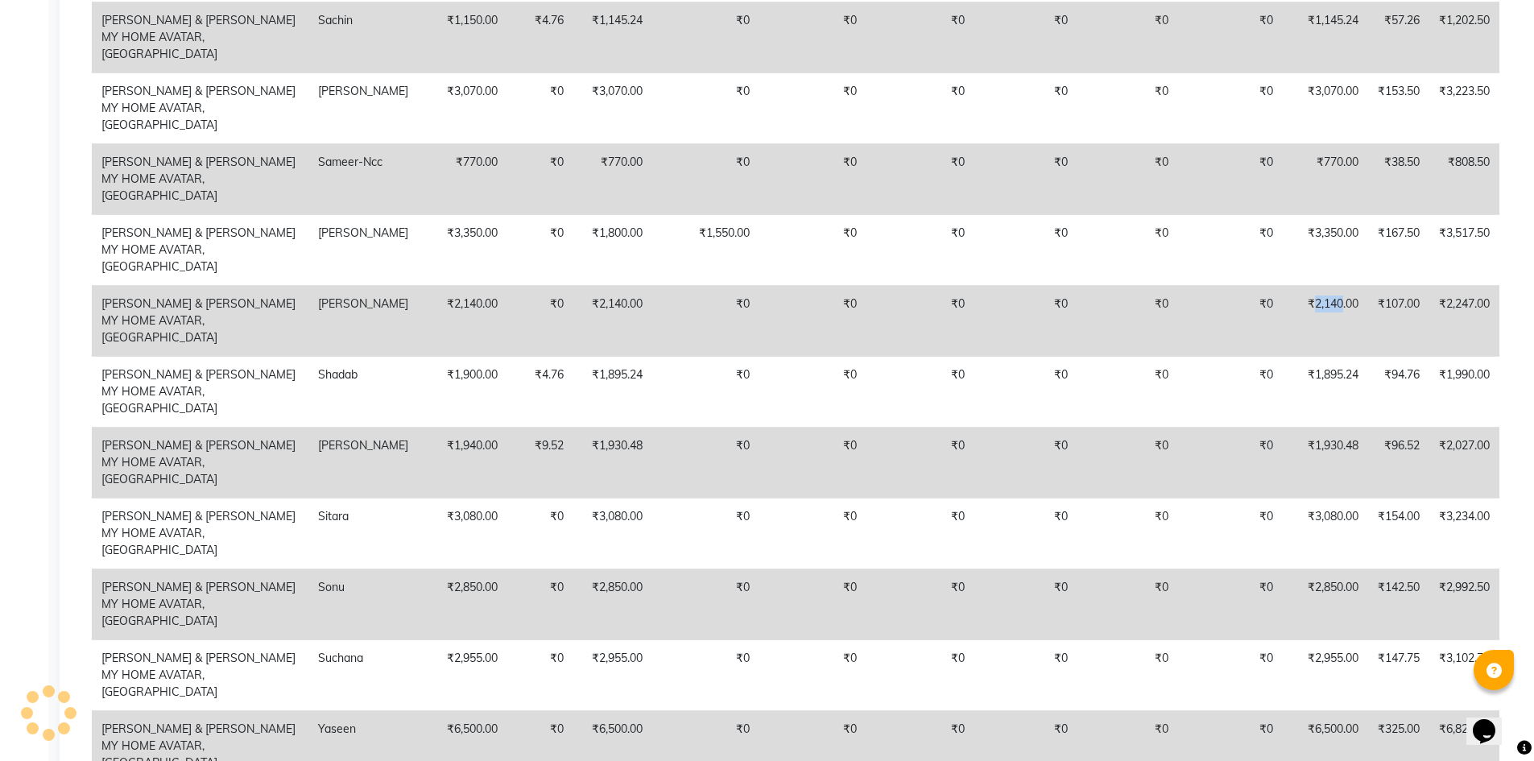
scroll to position [1852, 0]
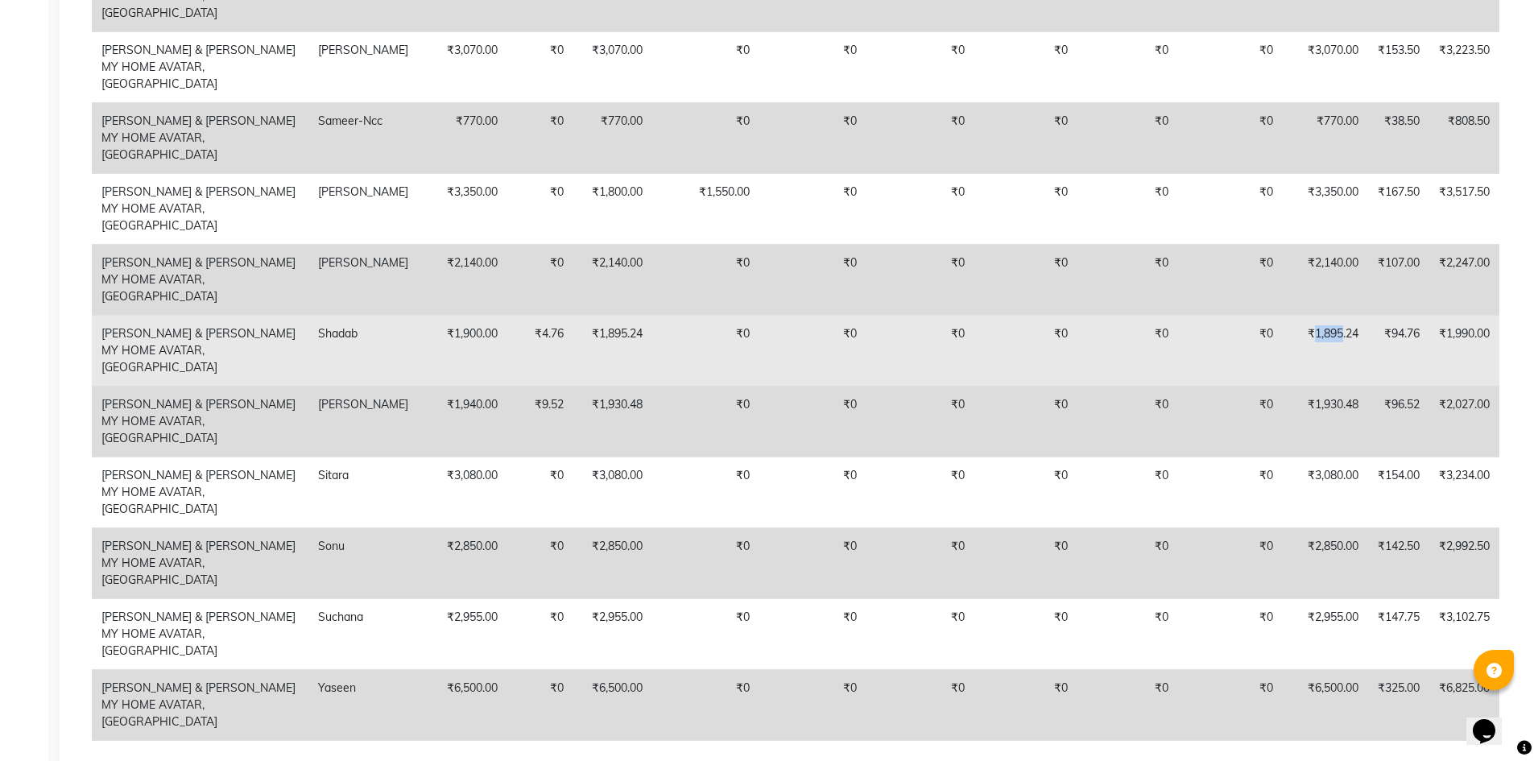
drag, startPoint x: 1314, startPoint y: 217, endPoint x: 1338, endPoint y: 215, distance: 24.3
click at [1338, 315] on td "₹1,895.24" at bounding box center [1324, 350] width 85 height 71
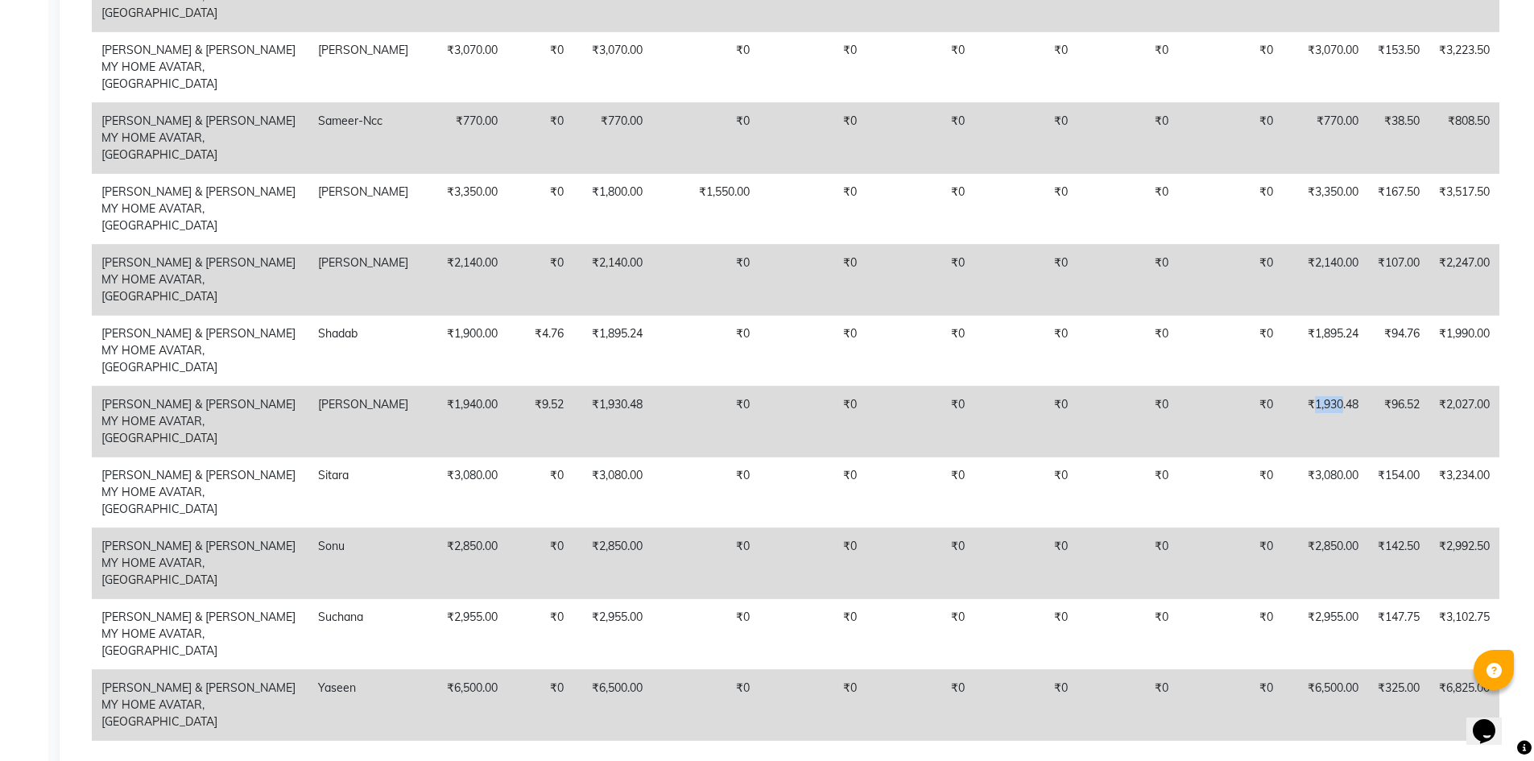
drag, startPoint x: 1311, startPoint y: 269, endPoint x: 1336, endPoint y: 271, distance: 25.9
click at [1336, 386] on td "₹1,930.48" at bounding box center [1324, 421] width 85 height 71
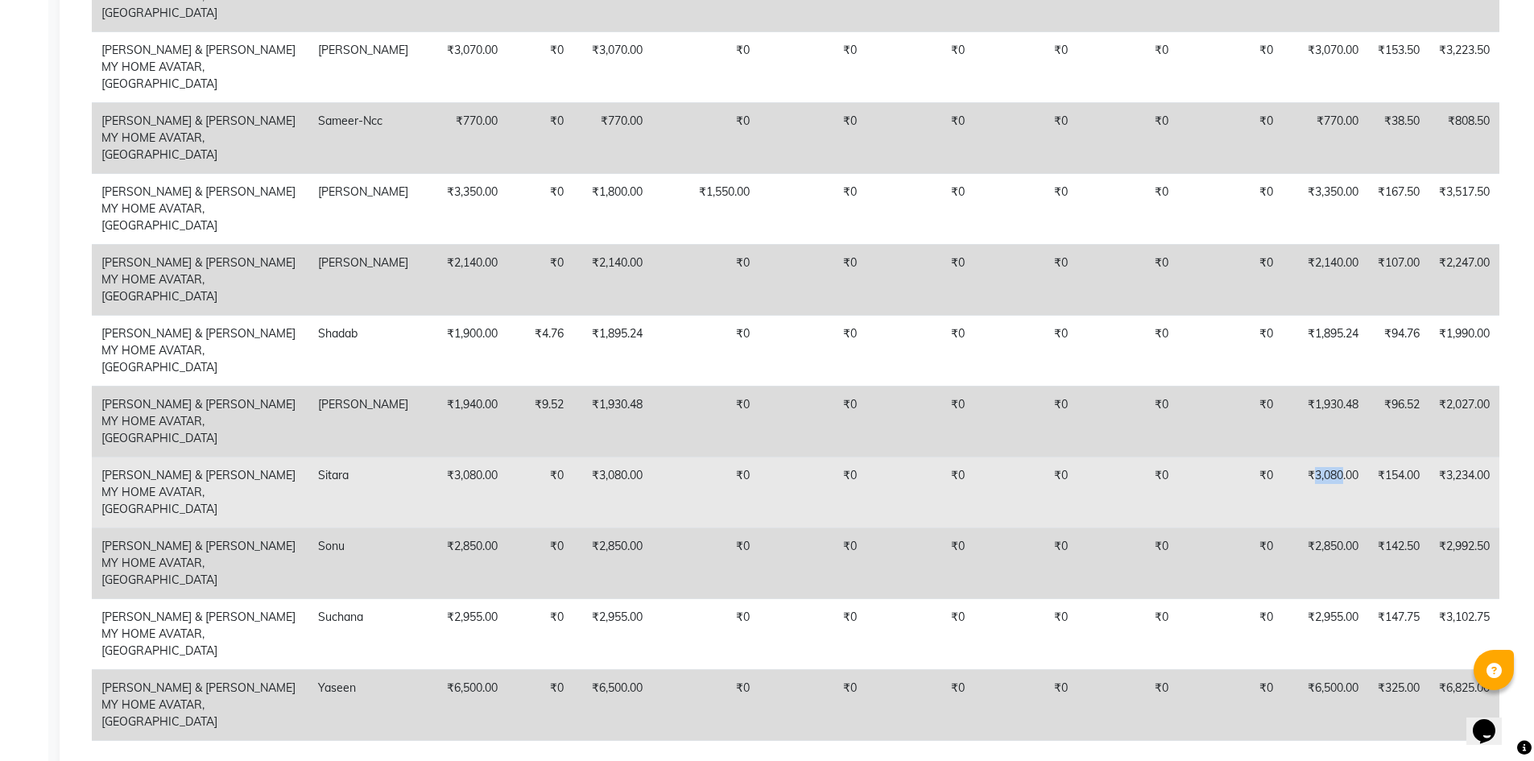
drag, startPoint x: 1307, startPoint y: 318, endPoint x: 1337, endPoint y: 319, distance: 30.6
click at [1337, 456] on td "₹3,080.00" at bounding box center [1324, 491] width 85 height 71
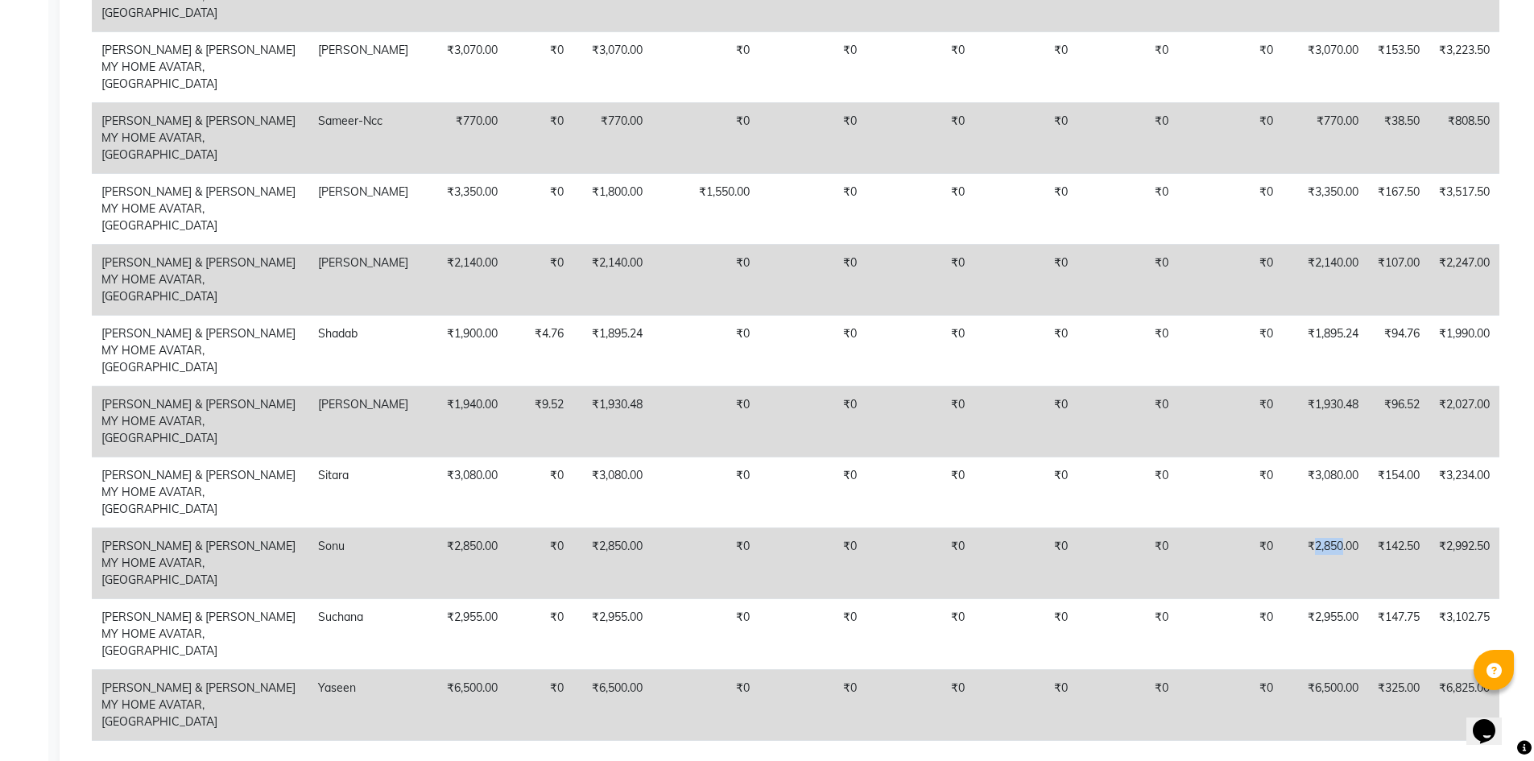
drag, startPoint x: 1309, startPoint y: 371, endPoint x: 1336, endPoint y: 371, distance: 26.6
click at [1336, 527] on td "₹2,850.00" at bounding box center [1324, 562] width 85 height 71
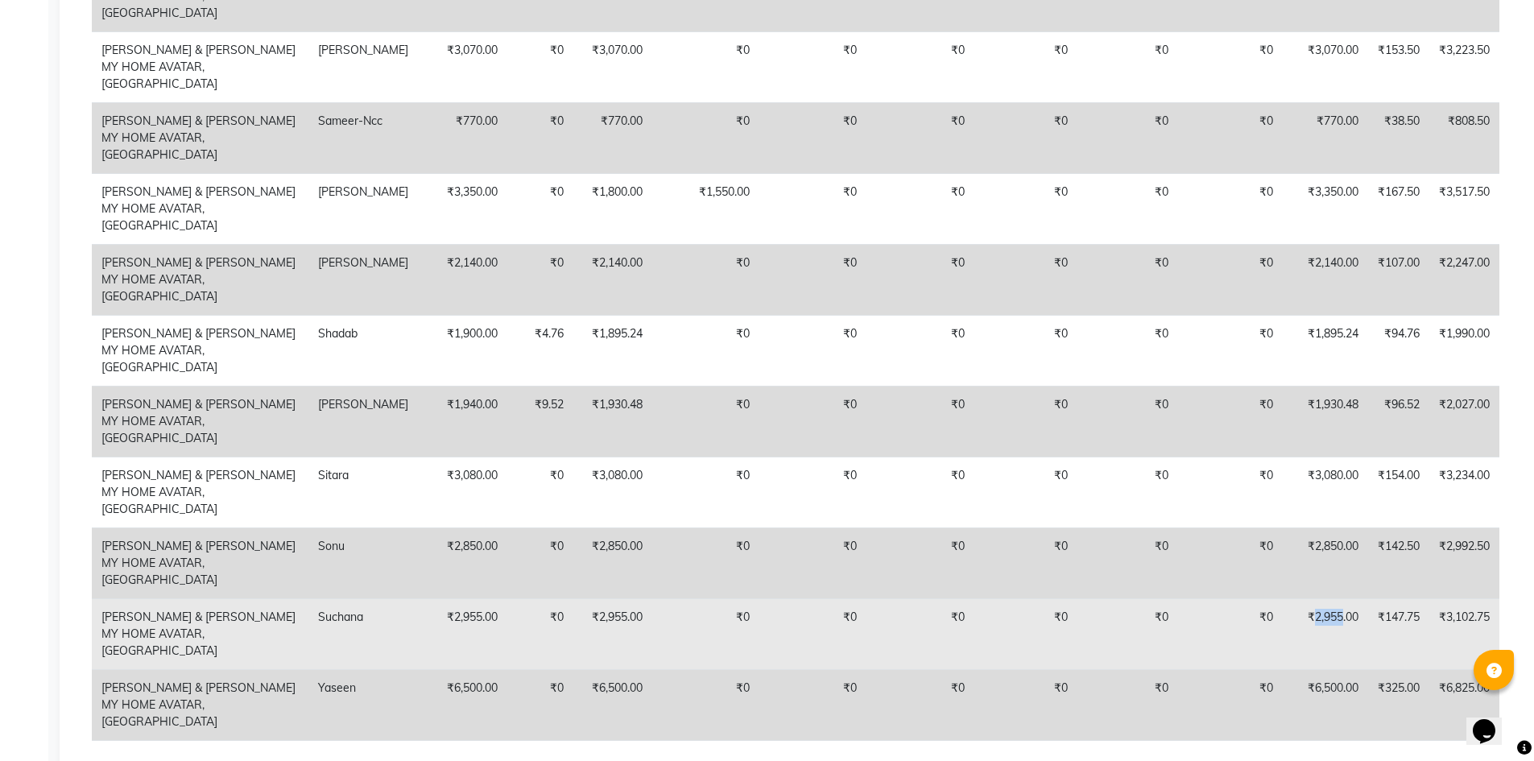
drag, startPoint x: 1311, startPoint y: 430, endPoint x: 1337, endPoint y: 430, distance: 26.6
click at [1337, 598] on td "₹2,955.00" at bounding box center [1324, 633] width 85 height 71
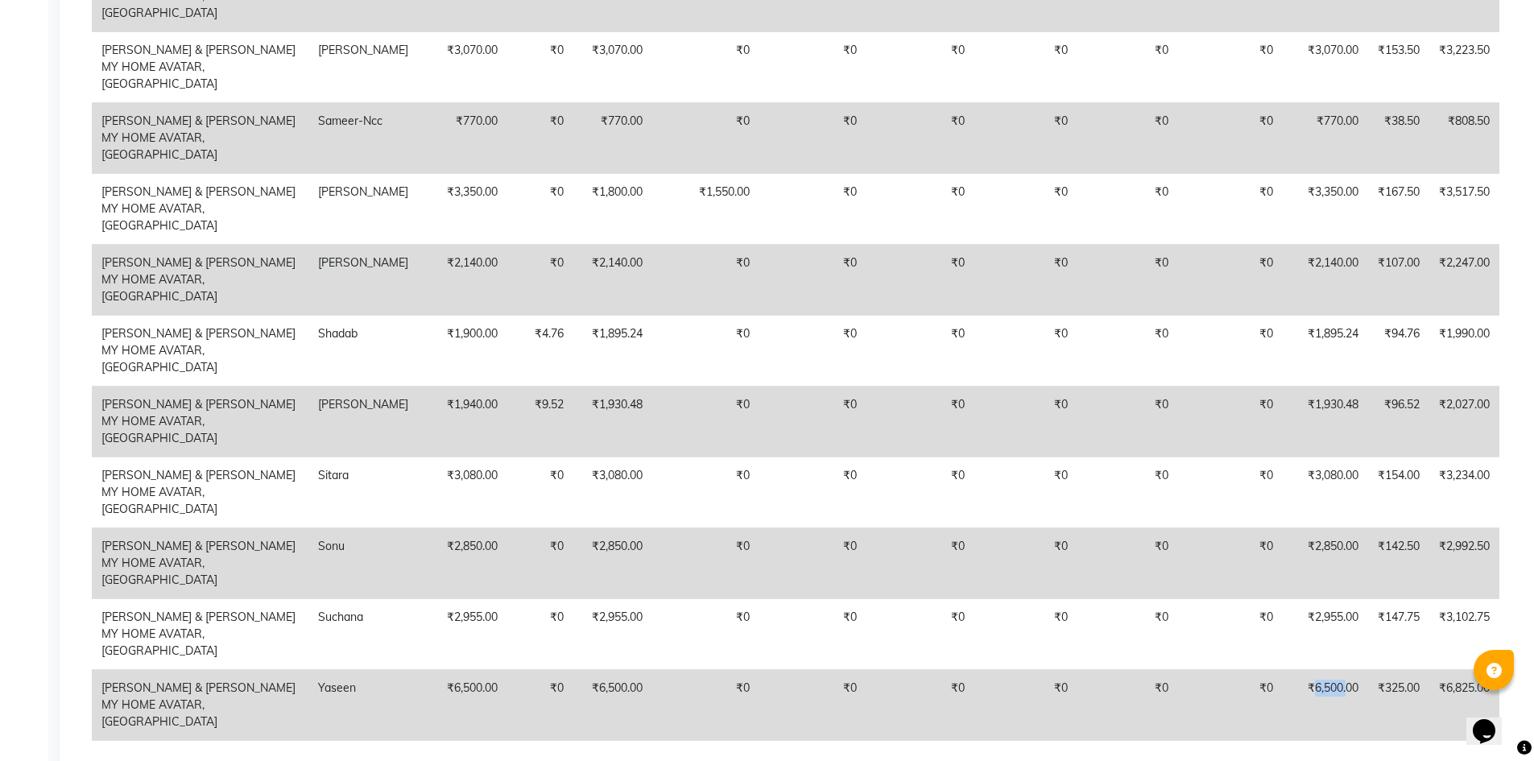
drag, startPoint x: 1308, startPoint y: 486, endPoint x: 1340, endPoint y: 488, distance: 32.2
click at [1340, 669] on td "₹6,500.00" at bounding box center [1324, 704] width 85 height 71
click at [1307, 669] on td "₹6,500.00" at bounding box center [1324, 704] width 85 height 71
click at [1309, 669] on td "₹6,500.00" at bounding box center [1324, 704] width 85 height 71
drag, startPoint x: 1308, startPoint y: 483, endPoint x: 1340, endPoint y: 480, distance: 31.6
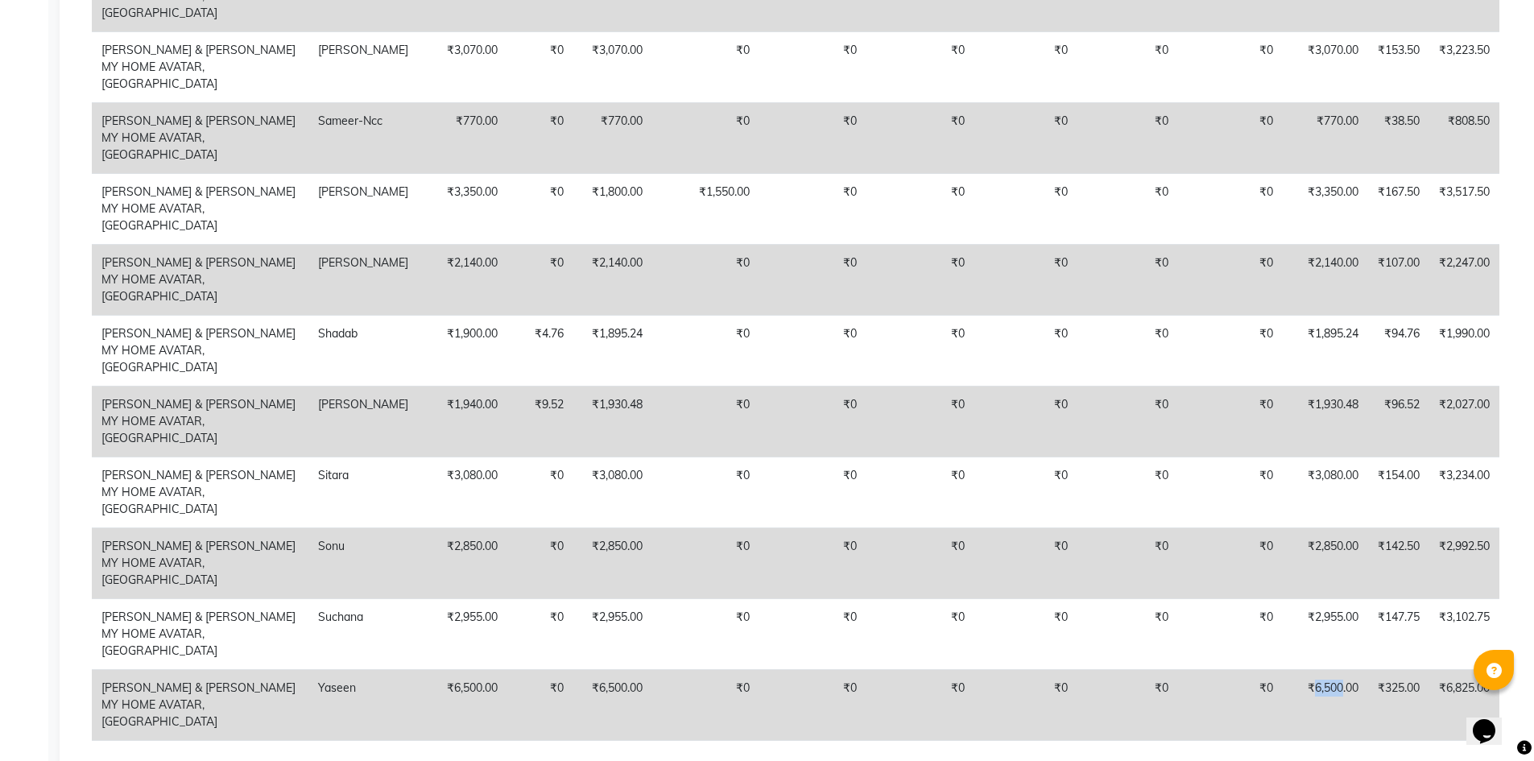
click at [1340, 669] on td "₹6,500.00" at bounding box center [1324, 704] width 85 height 71
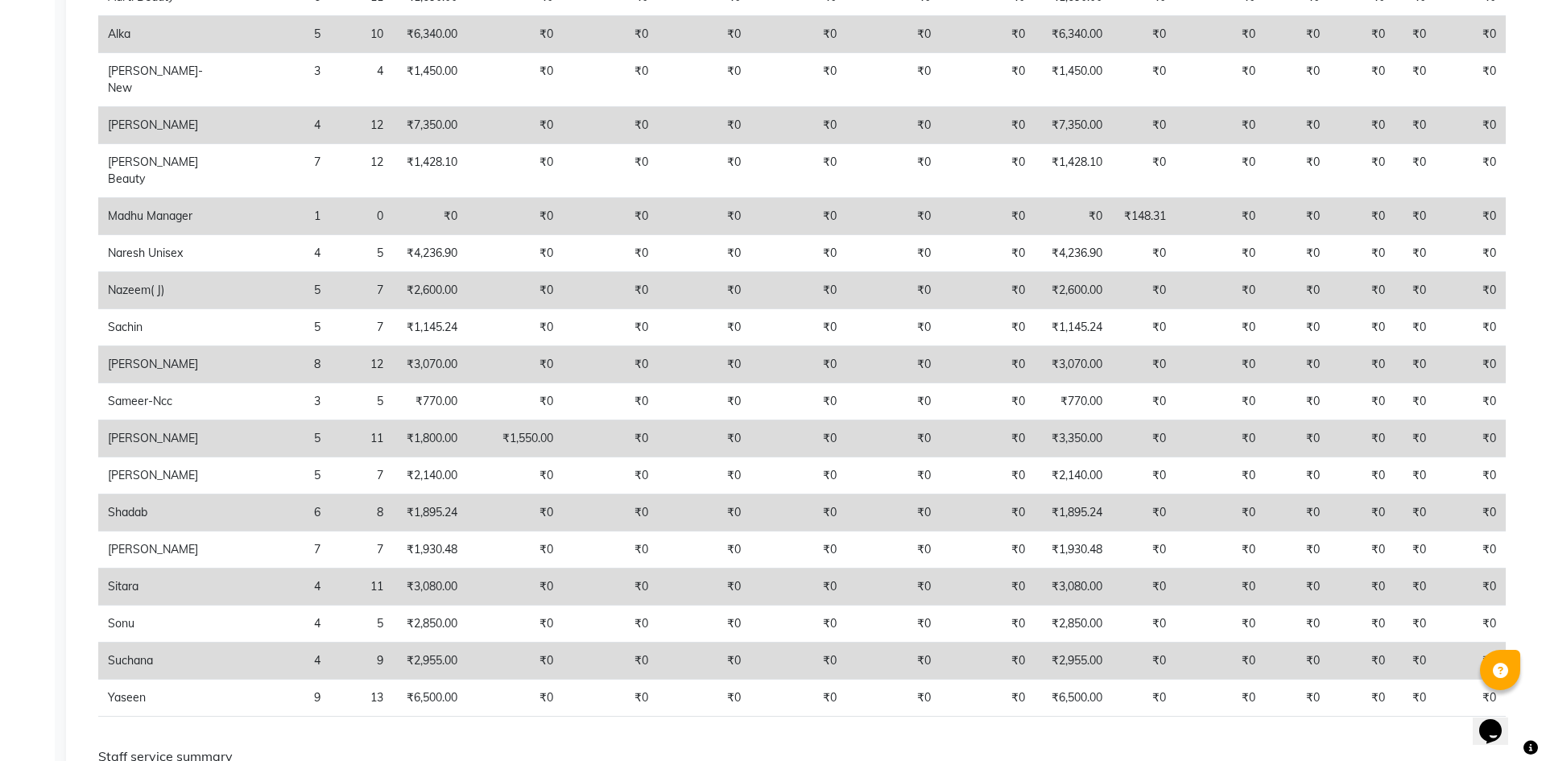
scroll to position [0, 0]
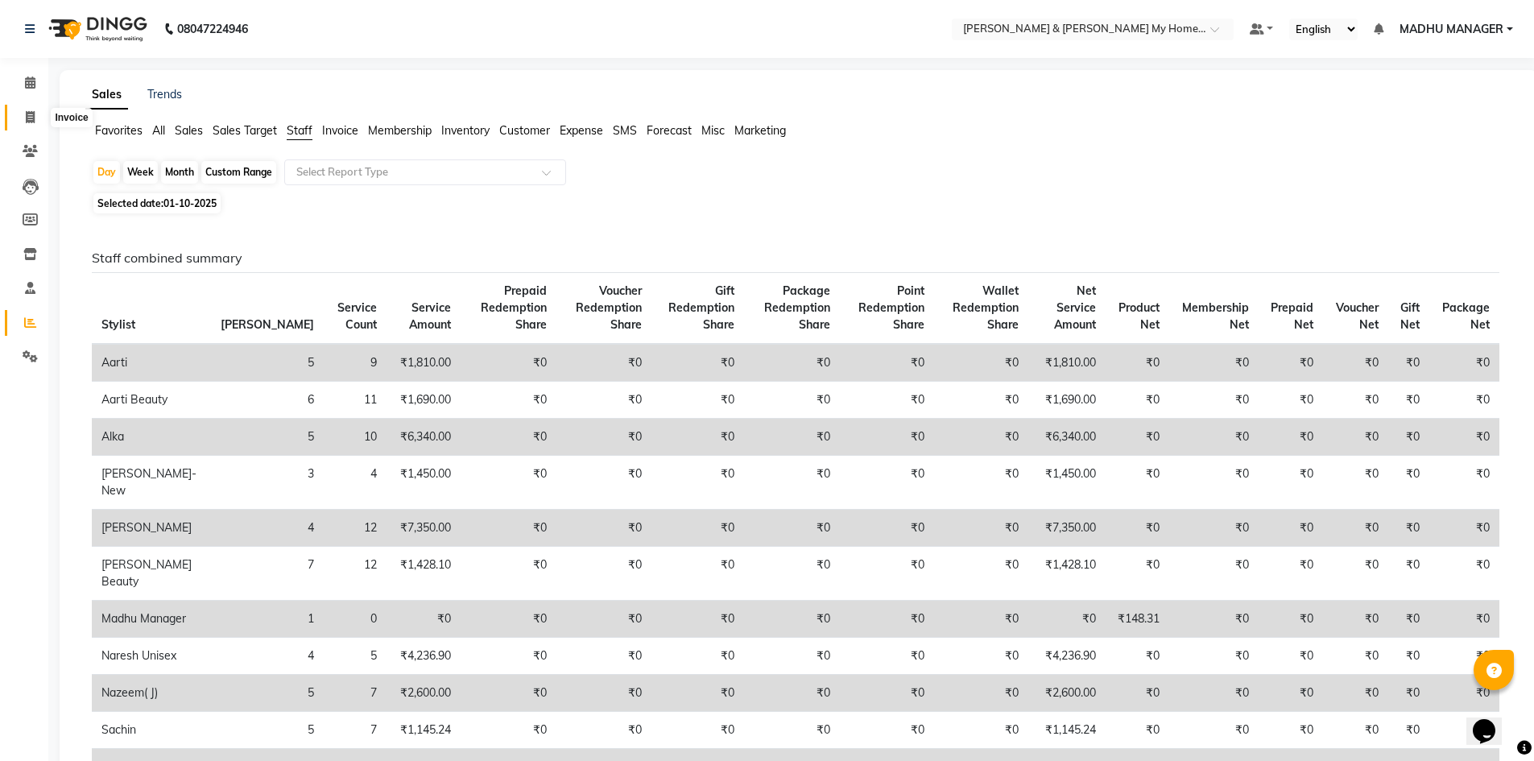
click at [29, 111] on icon at bounding box center [30, 117] width 9 height 12
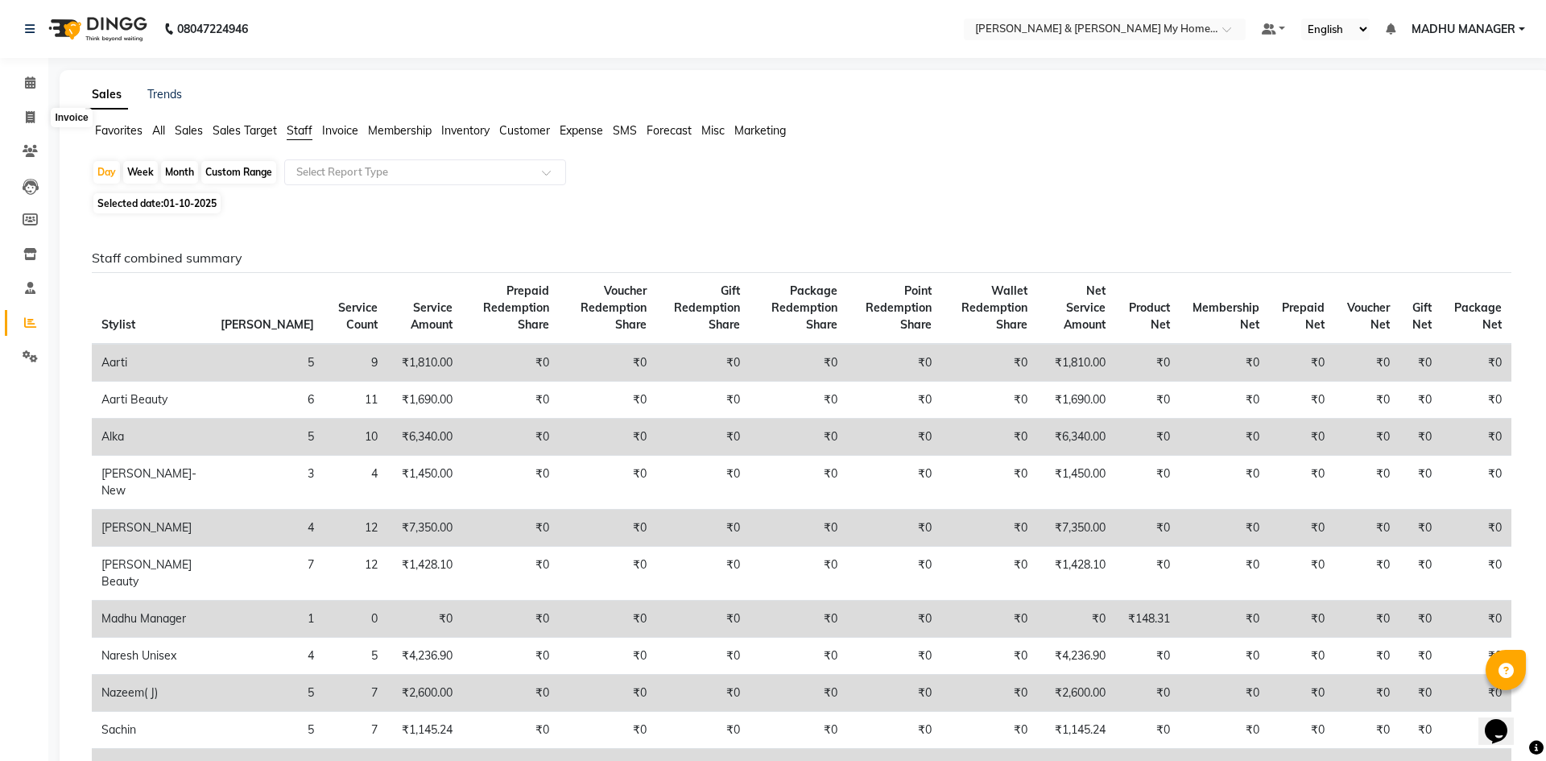
select select "8193"
select select "service"
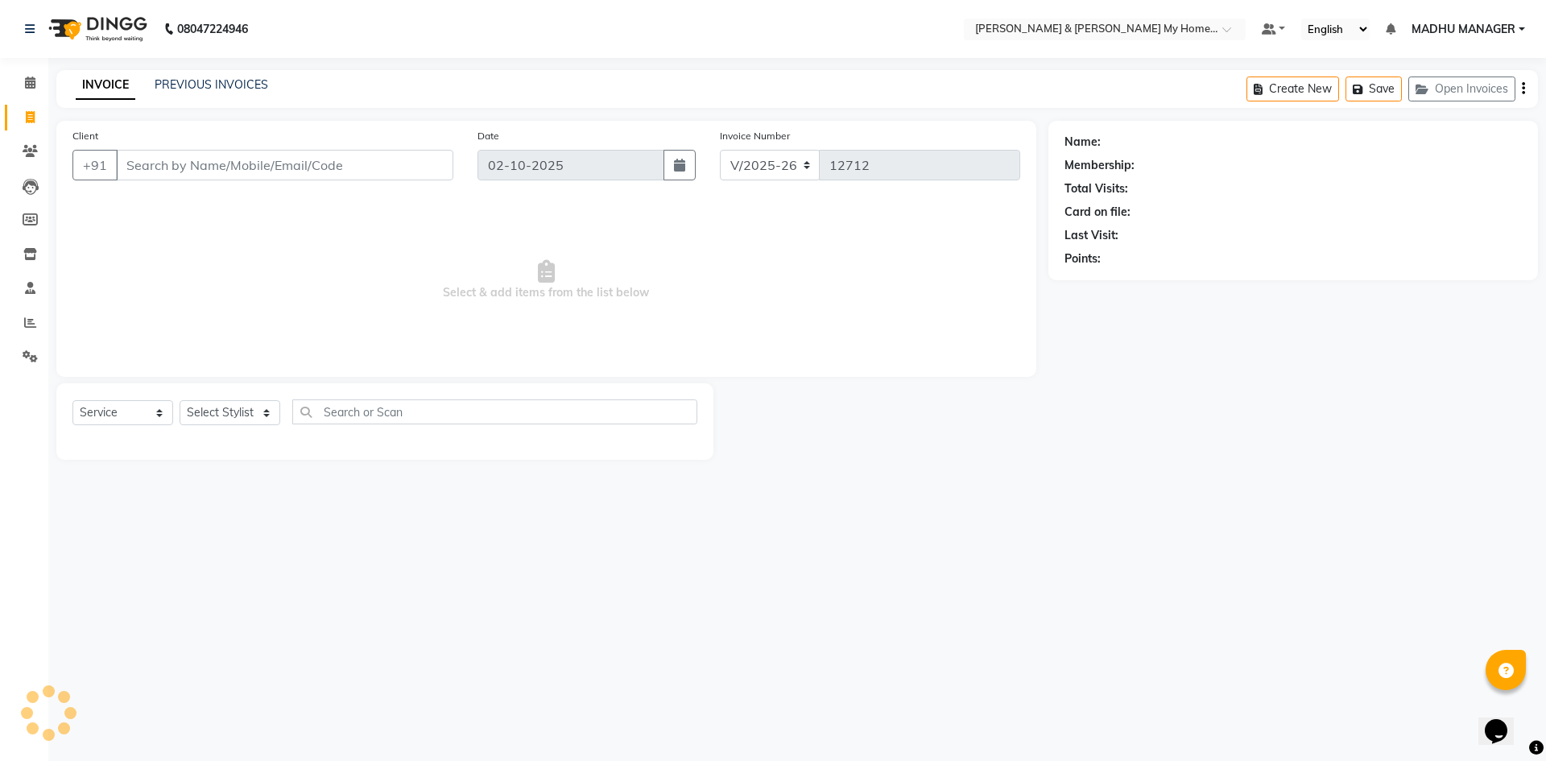
click at [216, 74] on div "INVOICE PREVIOUS INVOICES Create New Save Open Invoices" at bounding box center [796, 89] width 1481 height 38
click at [185, 85] on link "PREVIOUS INVOICES" at bounding box center [212, 84] width 114 height 14
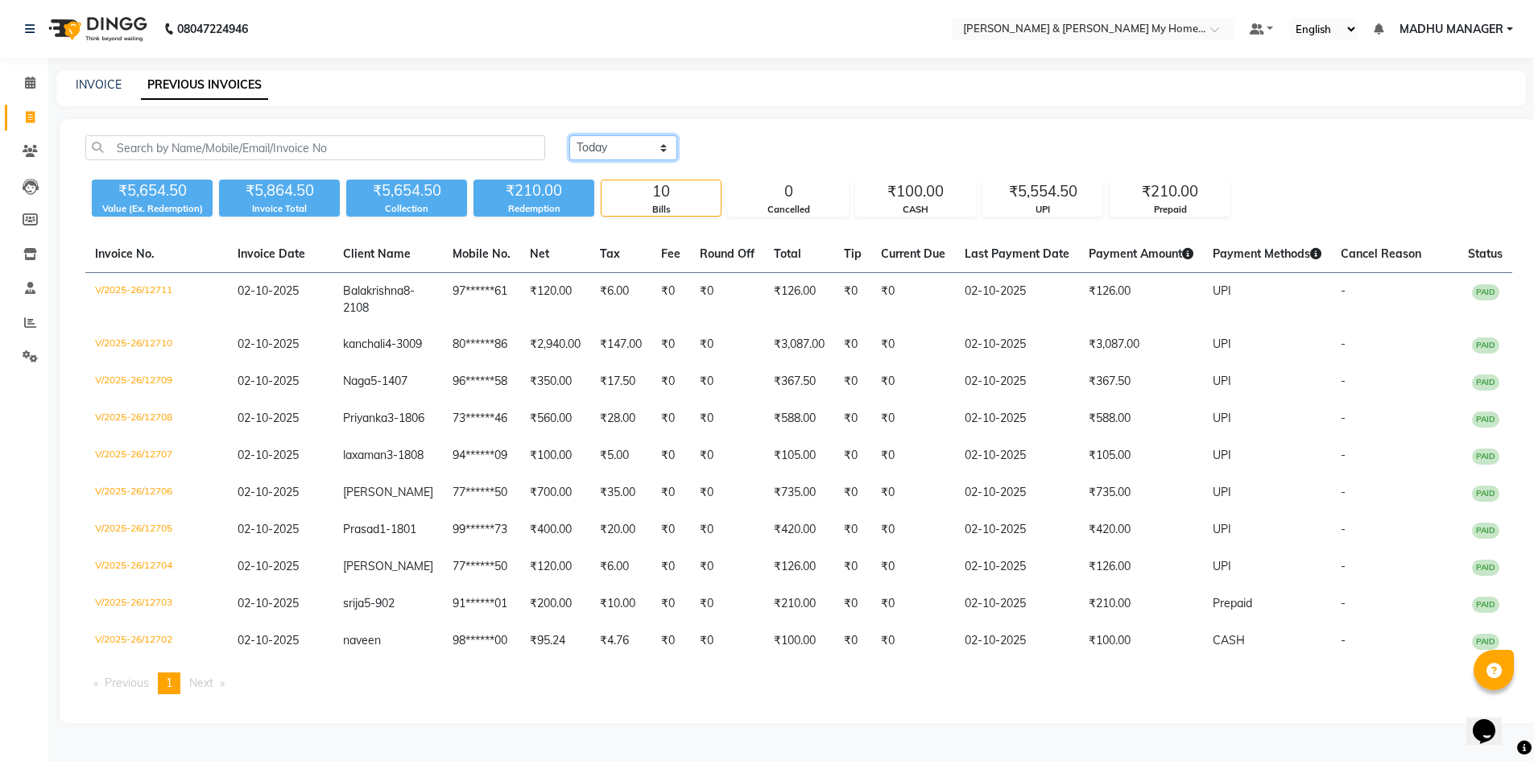
drag, startPoint x: 578, startPoint y: 138, endPoint x: 597, endPoint y: 157, distance: 26.8
click at [578, 138] on select "Today Yesterday Custom Range" at bounding box center [623, 147] width 108 height 25
select select "yesterday"
click at [569, 135] on select "Today Yesterday Custom Range" at bounding box center [623, 147] width 108 height 25
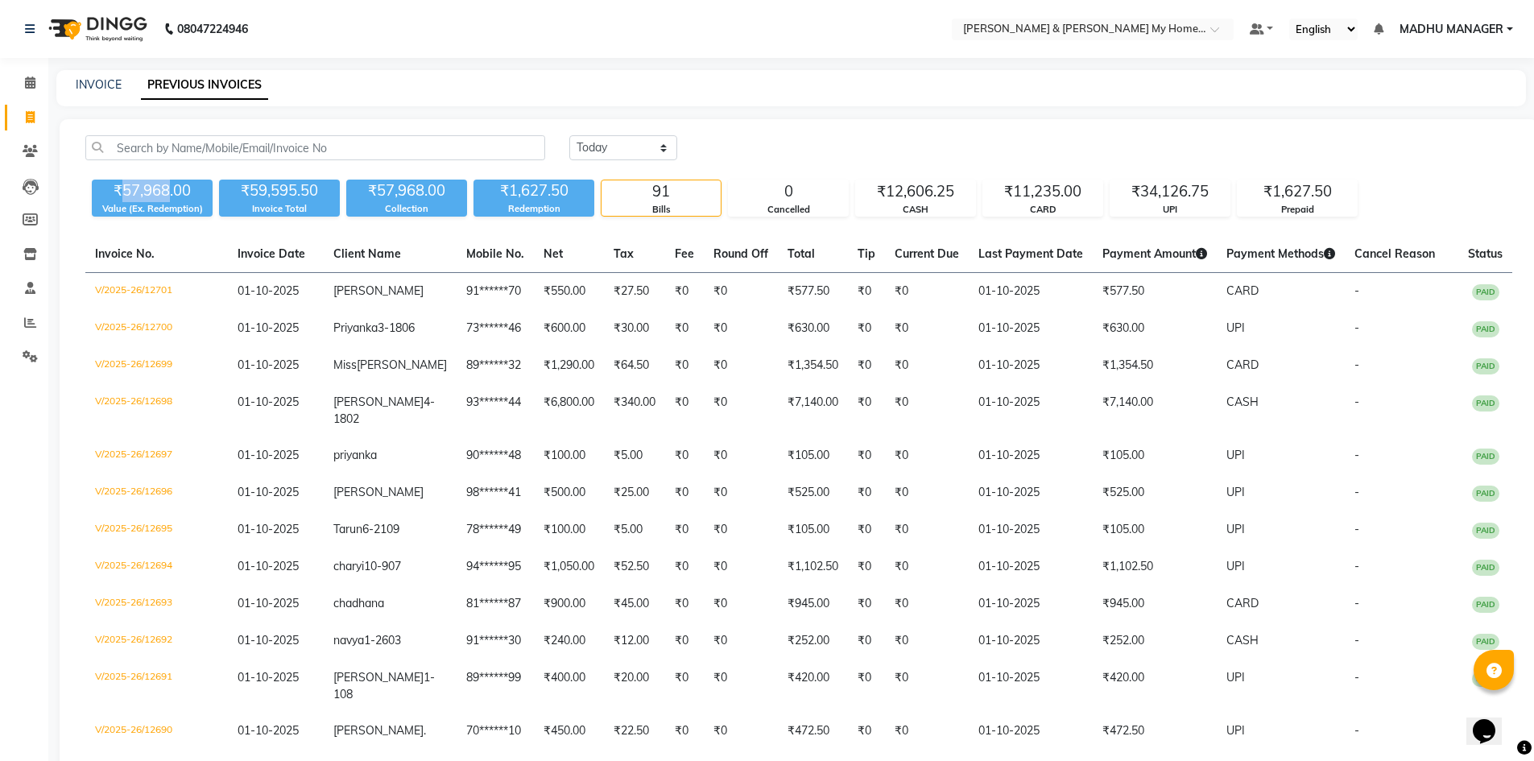
drag, startPoint x: 120, startPoint y: 193, endPoint x: 166, endPoint y: 190, distance: 46.0
click at [166, 190] on div "₹57,968.00" at bounding box center [152, 191] width 121 height 23
drag, startPoint x: 510, startPoint y: 192, endPoint x: 543, endPoint y: 192, distance: 33.8
click at [543, 192] on div "₹1,627.50" at bounding box center [533, 191] width 121 height 23
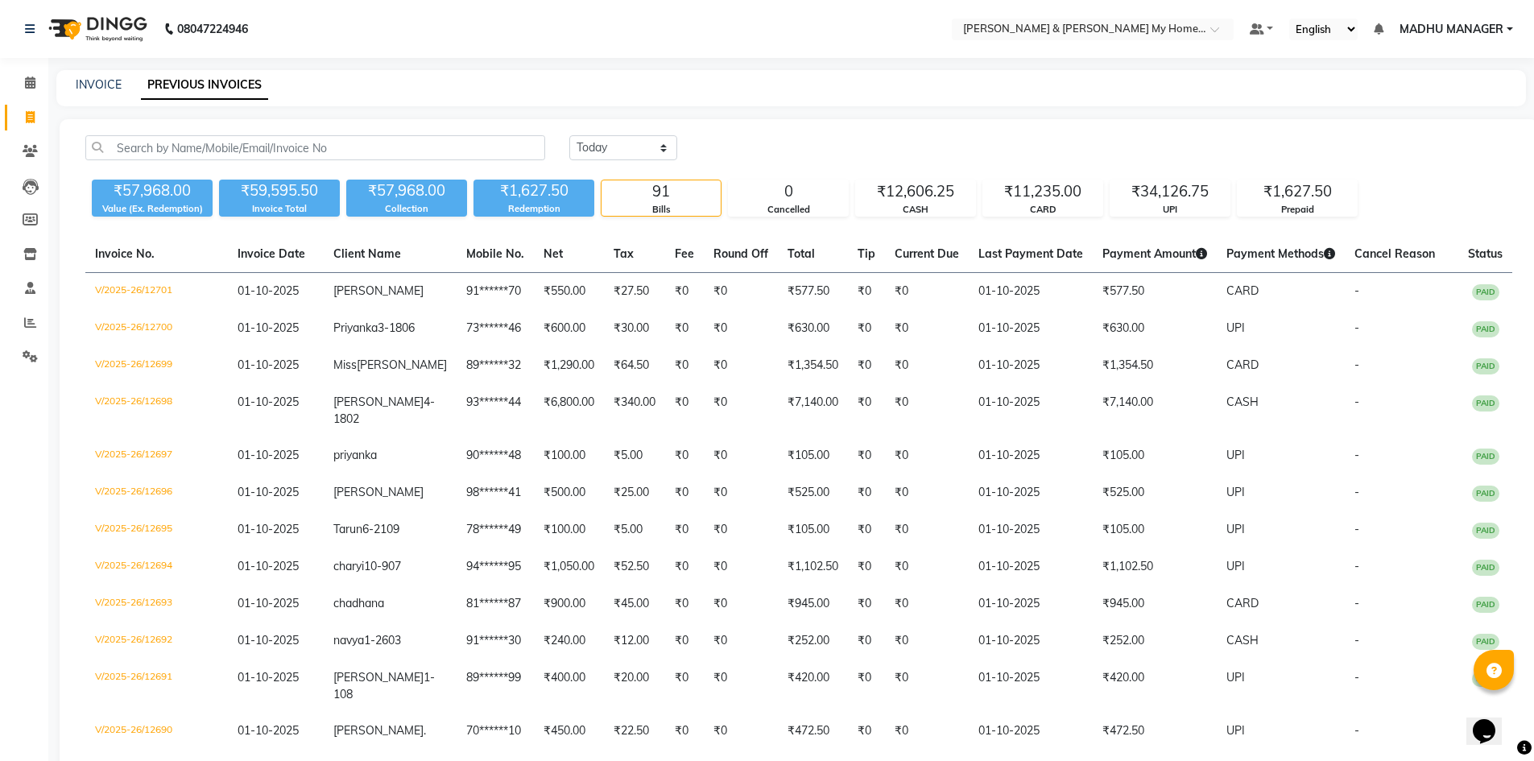
click at [103, 72] on div "INVOICE PREVIOUS INVOICES" at bounding box center [790, 88] width 1469 height 36
click at [103, 83] on link "INVOICE" at bounding box center [99, 84] width 46 height 14
select select "service"
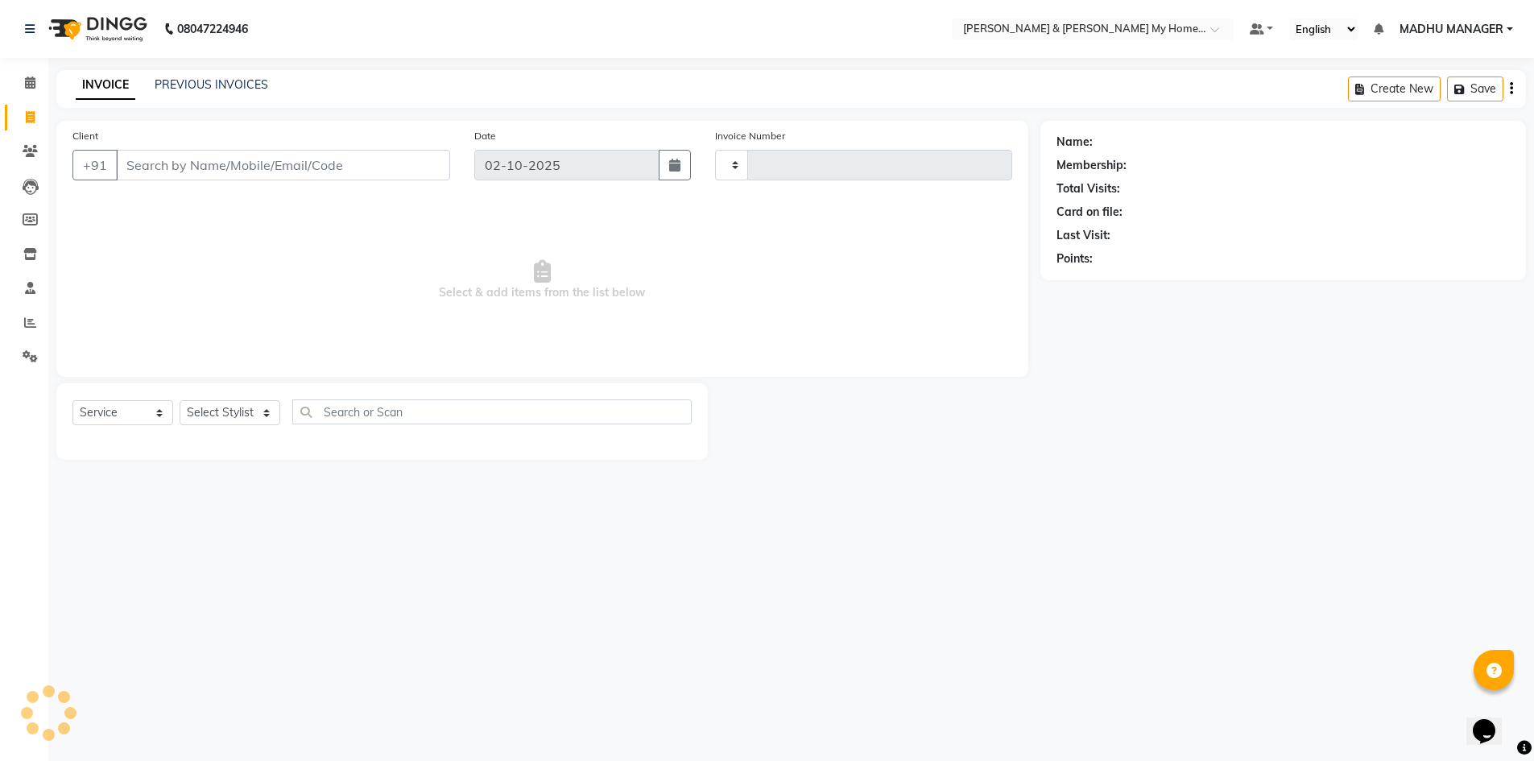
type input "12712"
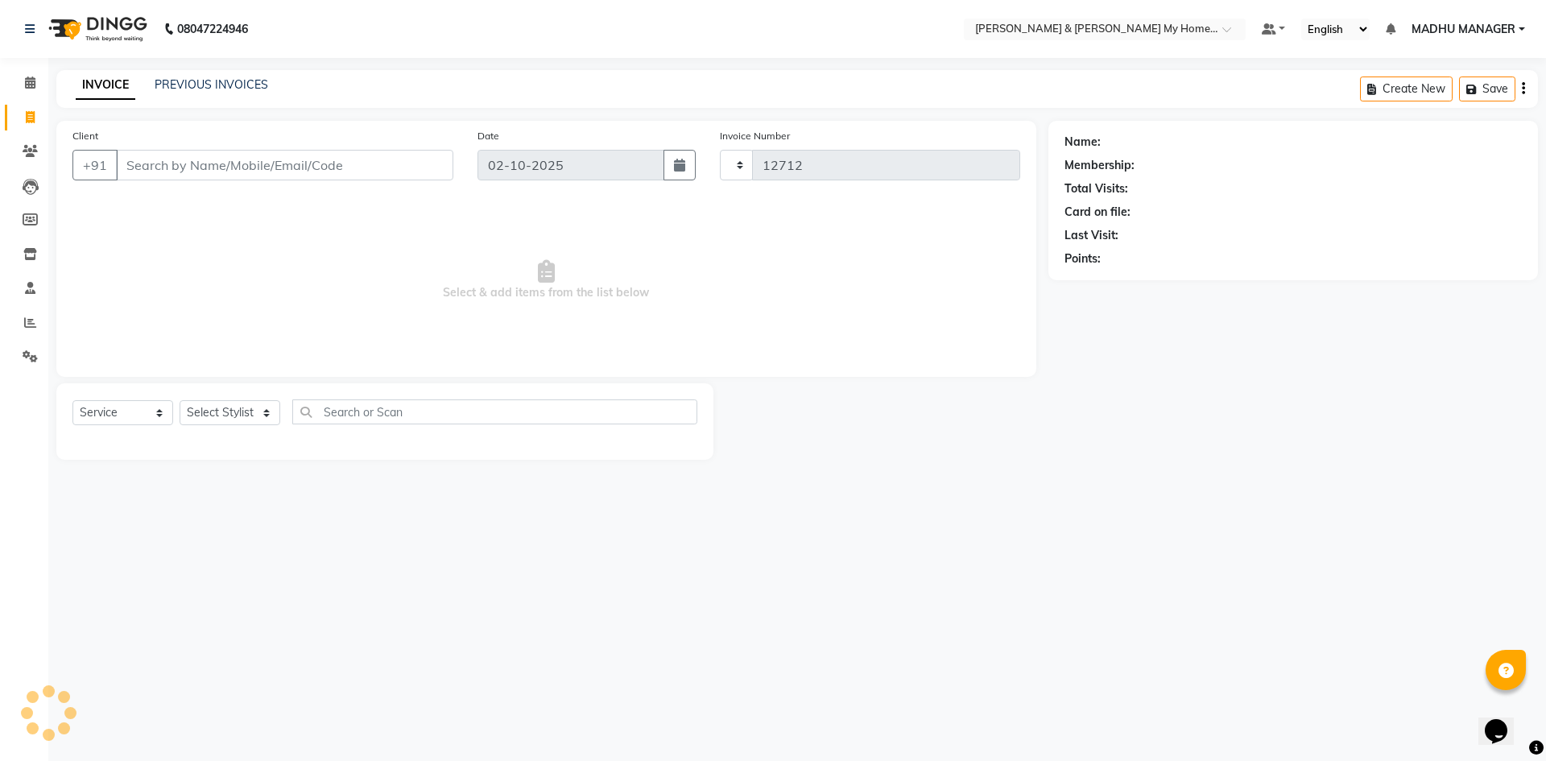
select select "8193"
click at [224, 96] on div "INVOICE PREVIOUS INVOICES Create New Save Open Invoices" at bounding box center [796, 89] width 1481 height 38
click at [217, 85] on link "PREVIOUS INVOICES" at bounding box center [212, 84] width 114 height 14
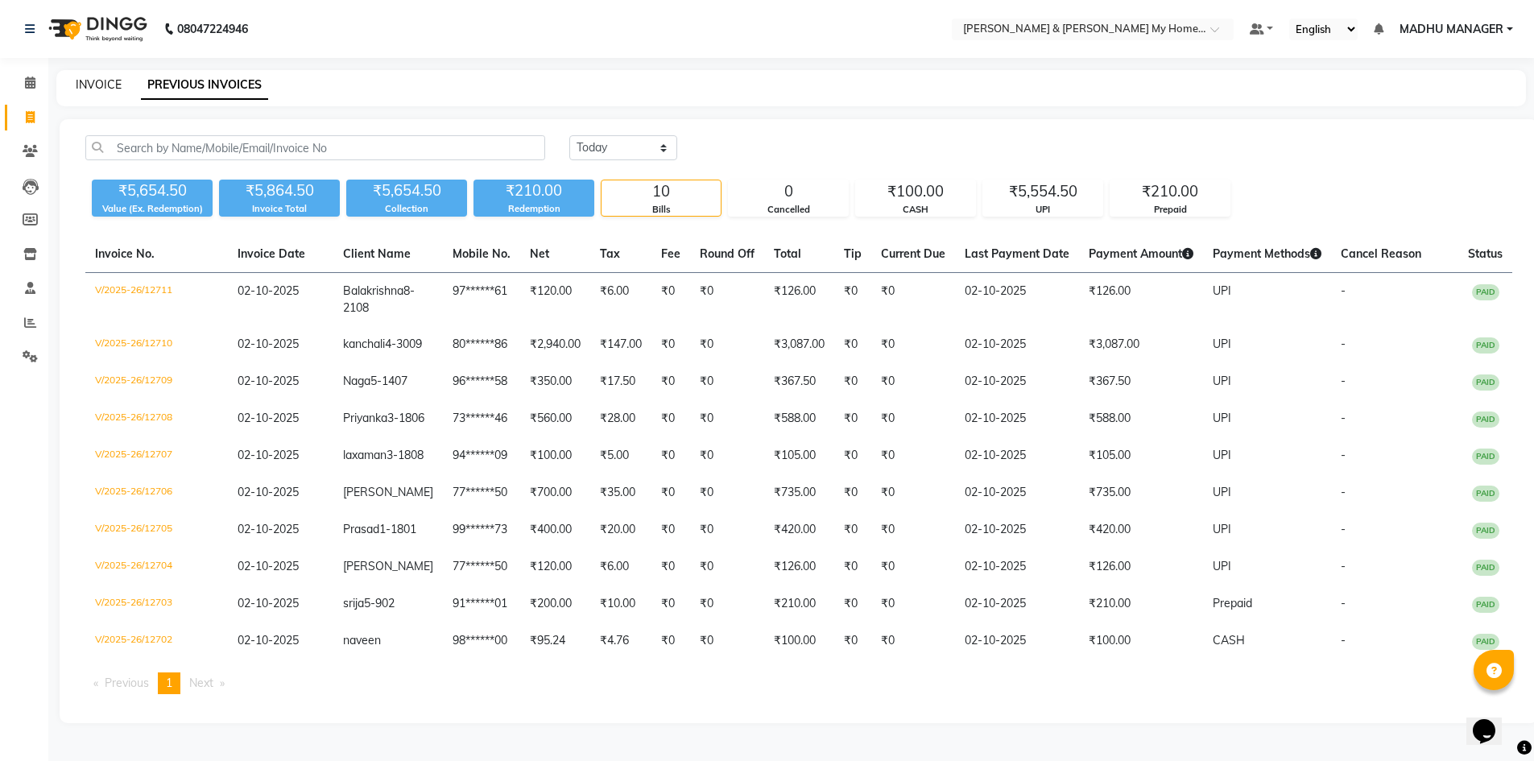
click at [105, 83] on link "INVOICE" at bounding box center [99, 84] width 46 height 14
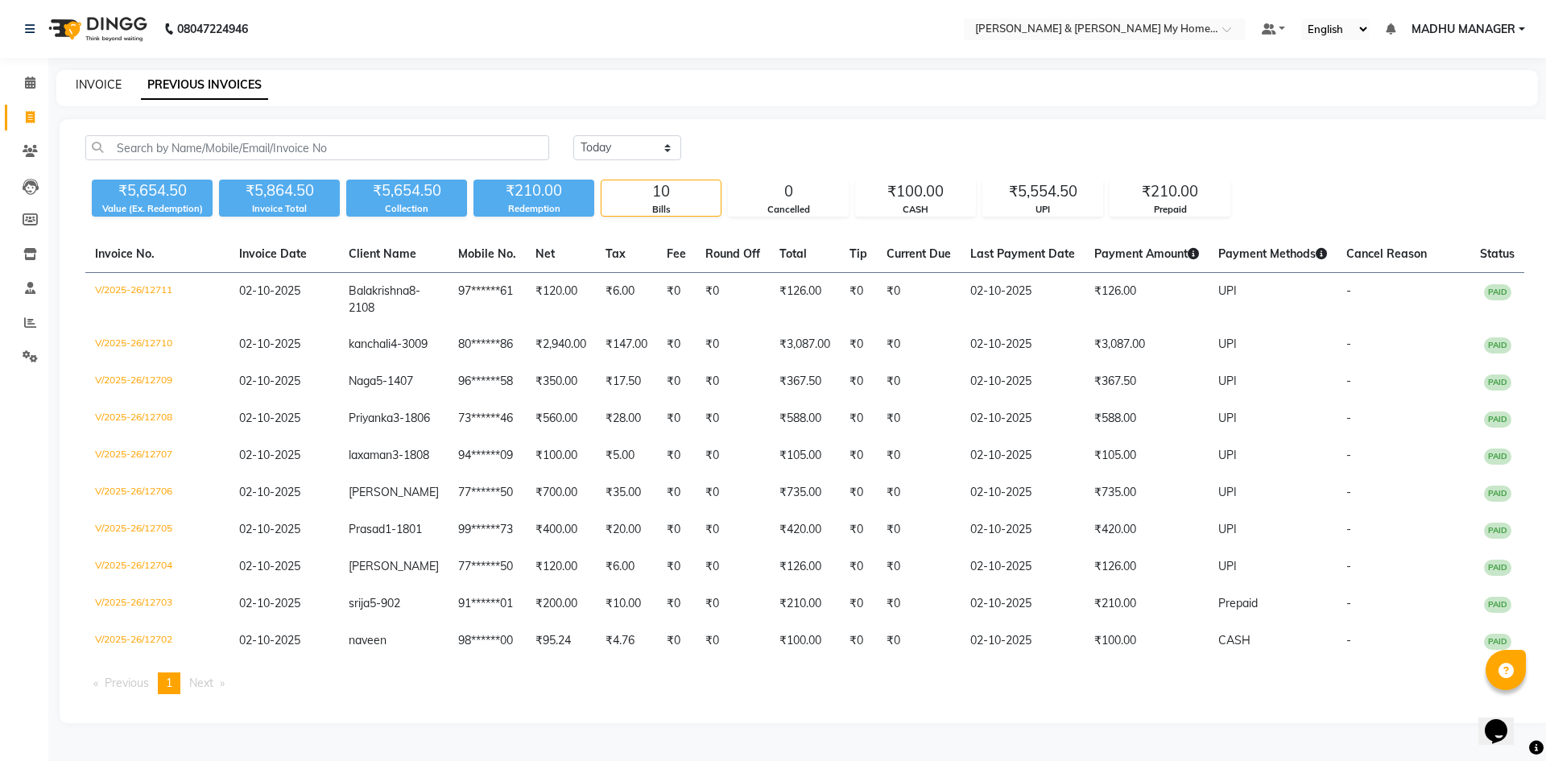
select select "8193"
select select "service"
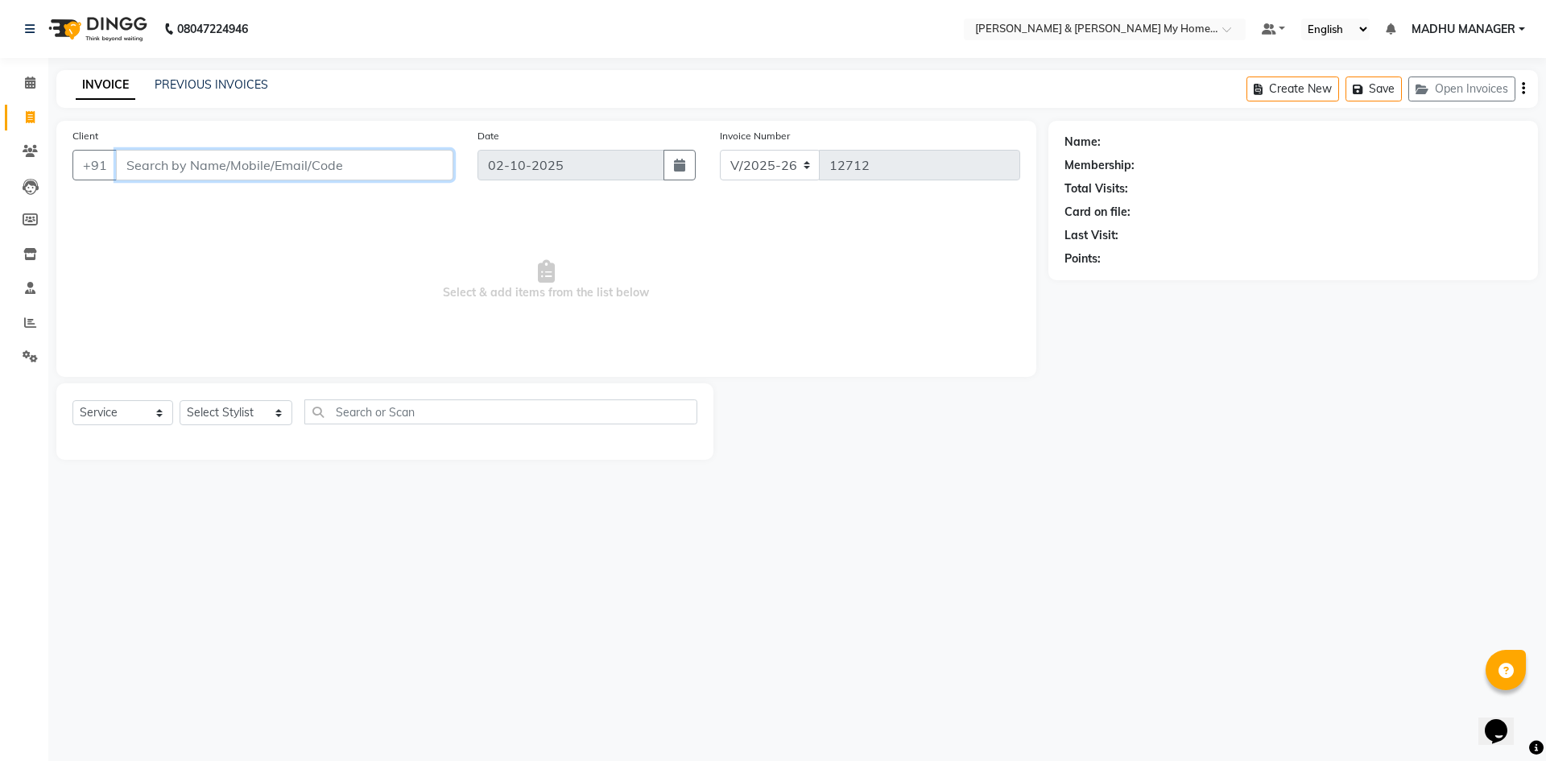
click at [399, 174] on input "Client" at bounding box center [284, 165] width 337 height 31
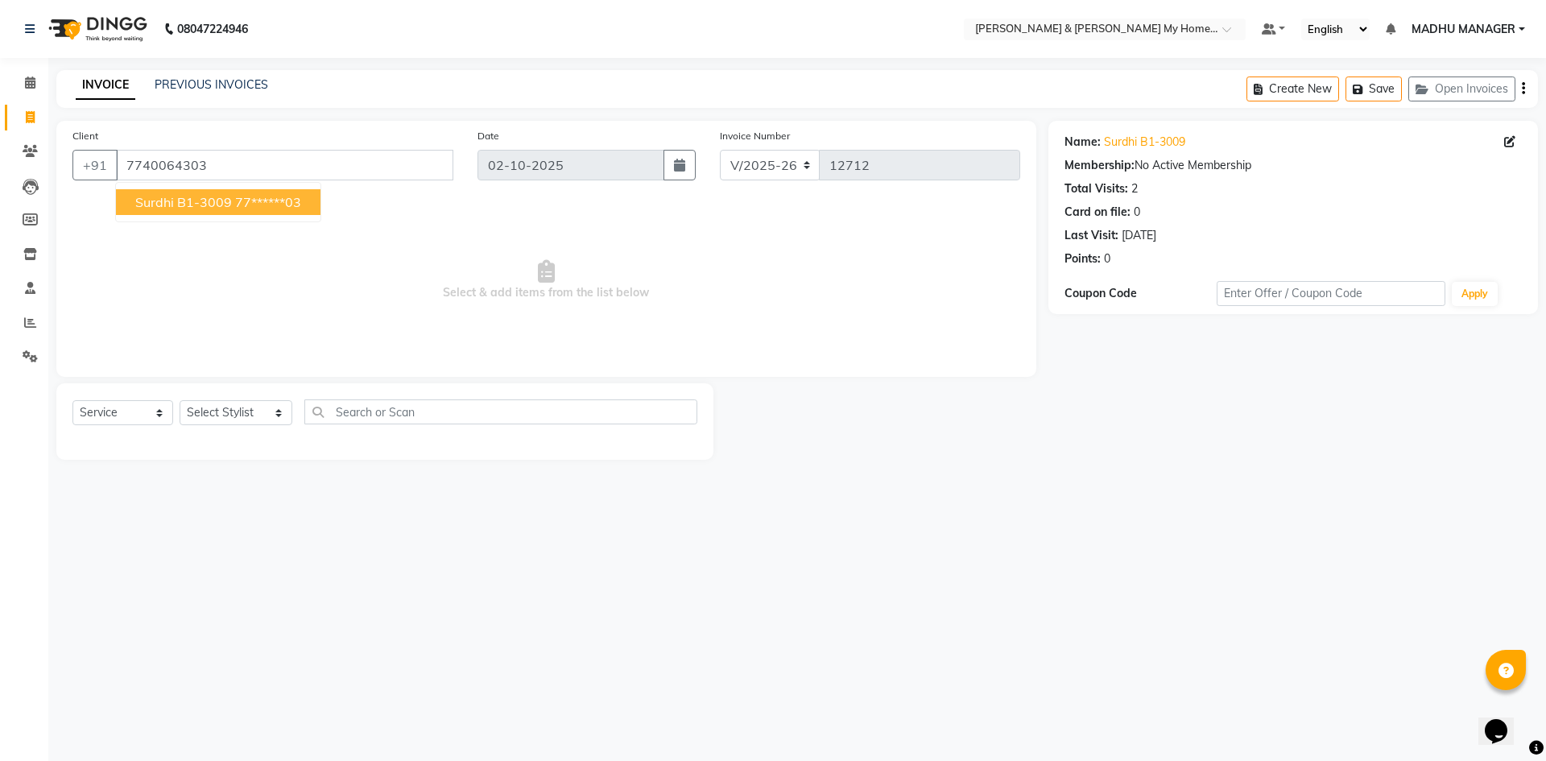
click at [257, 211] on button "surdhi b1-3009 77******03" at bounding box center [218, 202] width 204 height 26
type input "77******03"
click at [243, 411] on select "Select Stylist Aarti Aarti [PERSON_NAME] Beauty [PERSON_NAME] Nail [PERSON_NAME…" at bounding box center [236, 412] width 113 height 25
select select "77343"
click at [180, 400] on select "Select Stylist Aarti Aarti [PERSON_NAME] Beauty [PERSON_NAME] Nail [PERSON_NAME…" at bounding box center [236, 412] width 113 height 25
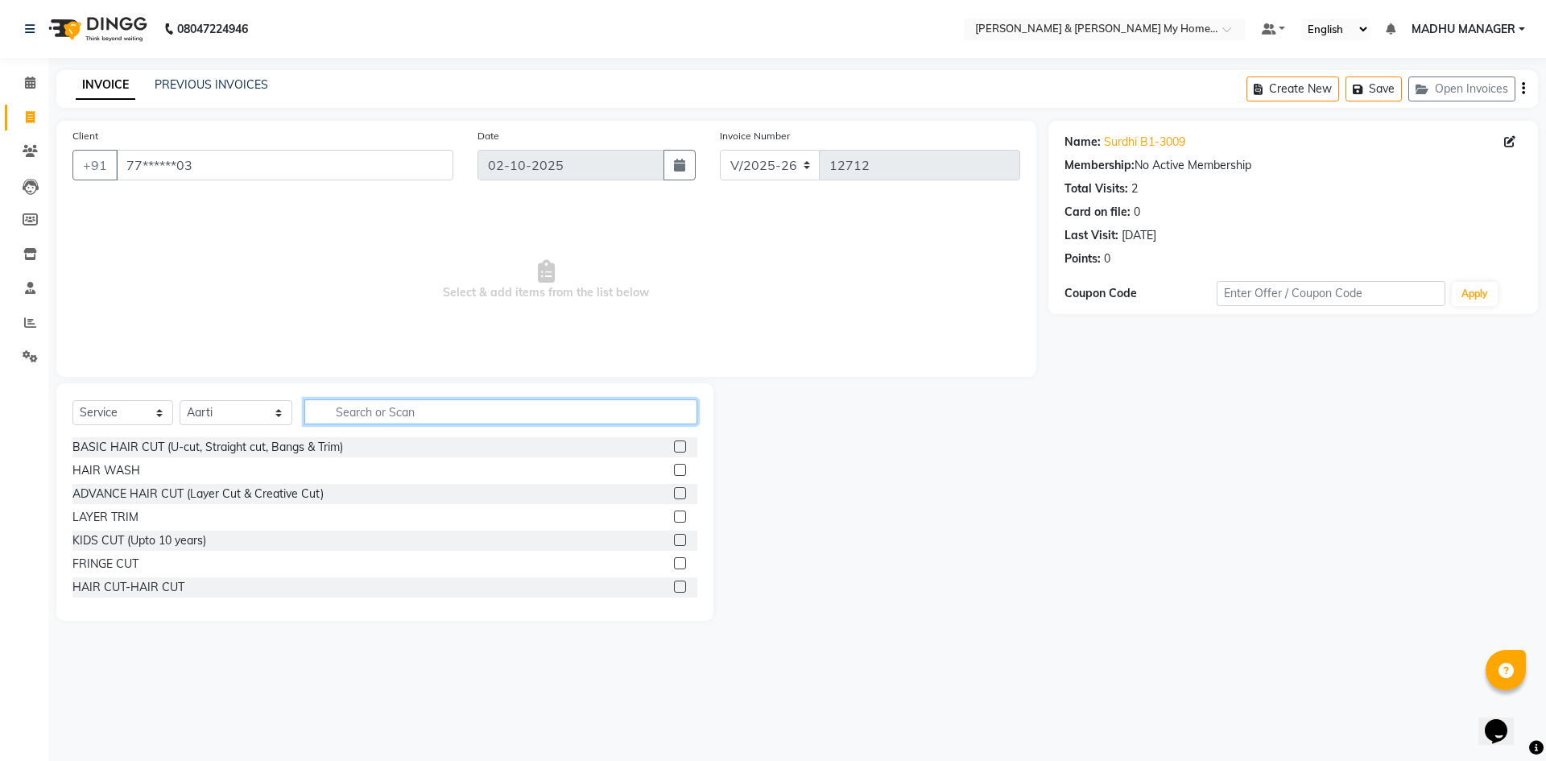
click at [428, 404] on input "text" at bounding box center [500, 411] width 393 height 25
type input "thre"
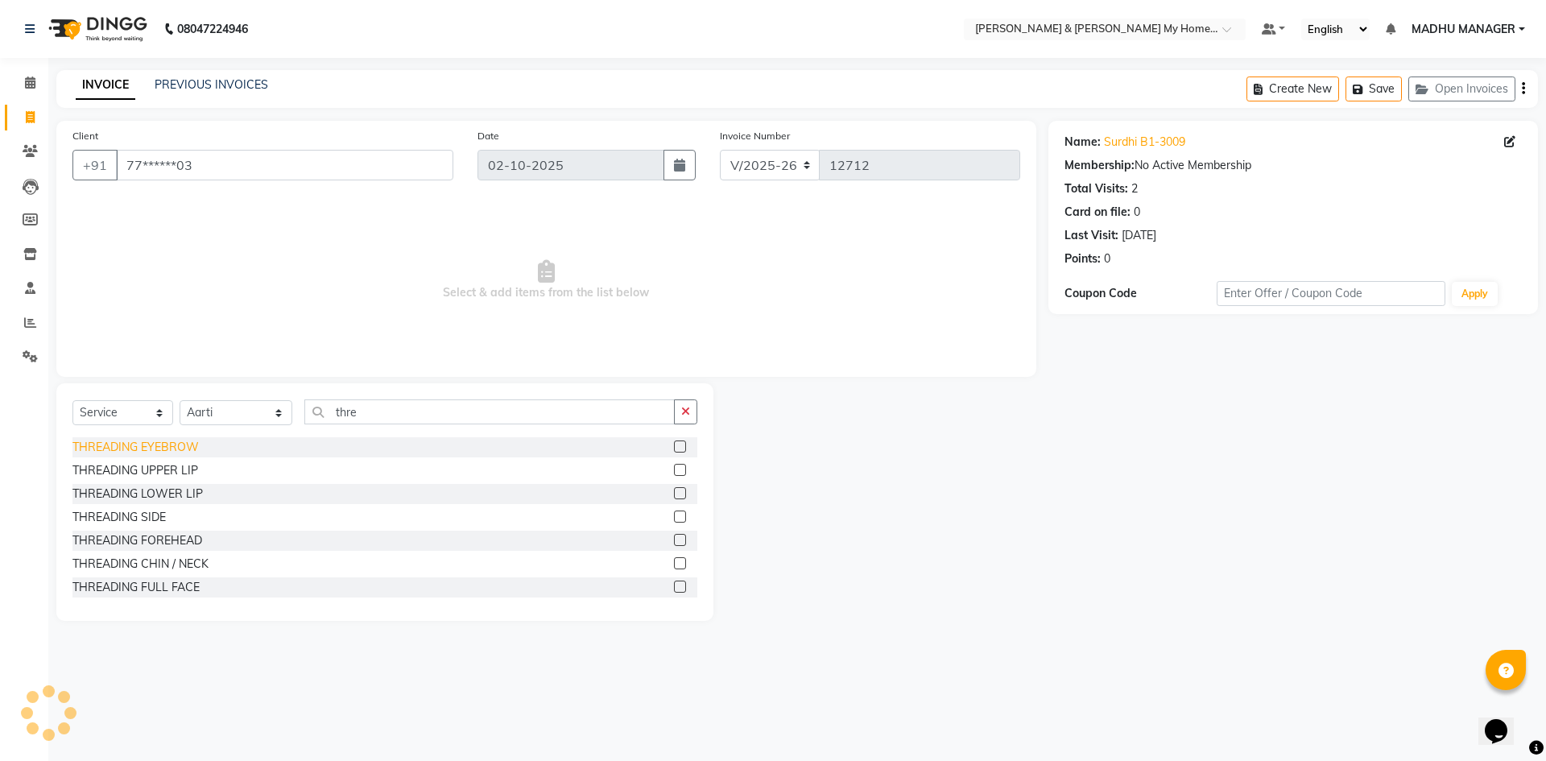
click at [165, 451] on div "THREADING EYEBROW" at bounding box center [135, 447] width 126 height 17
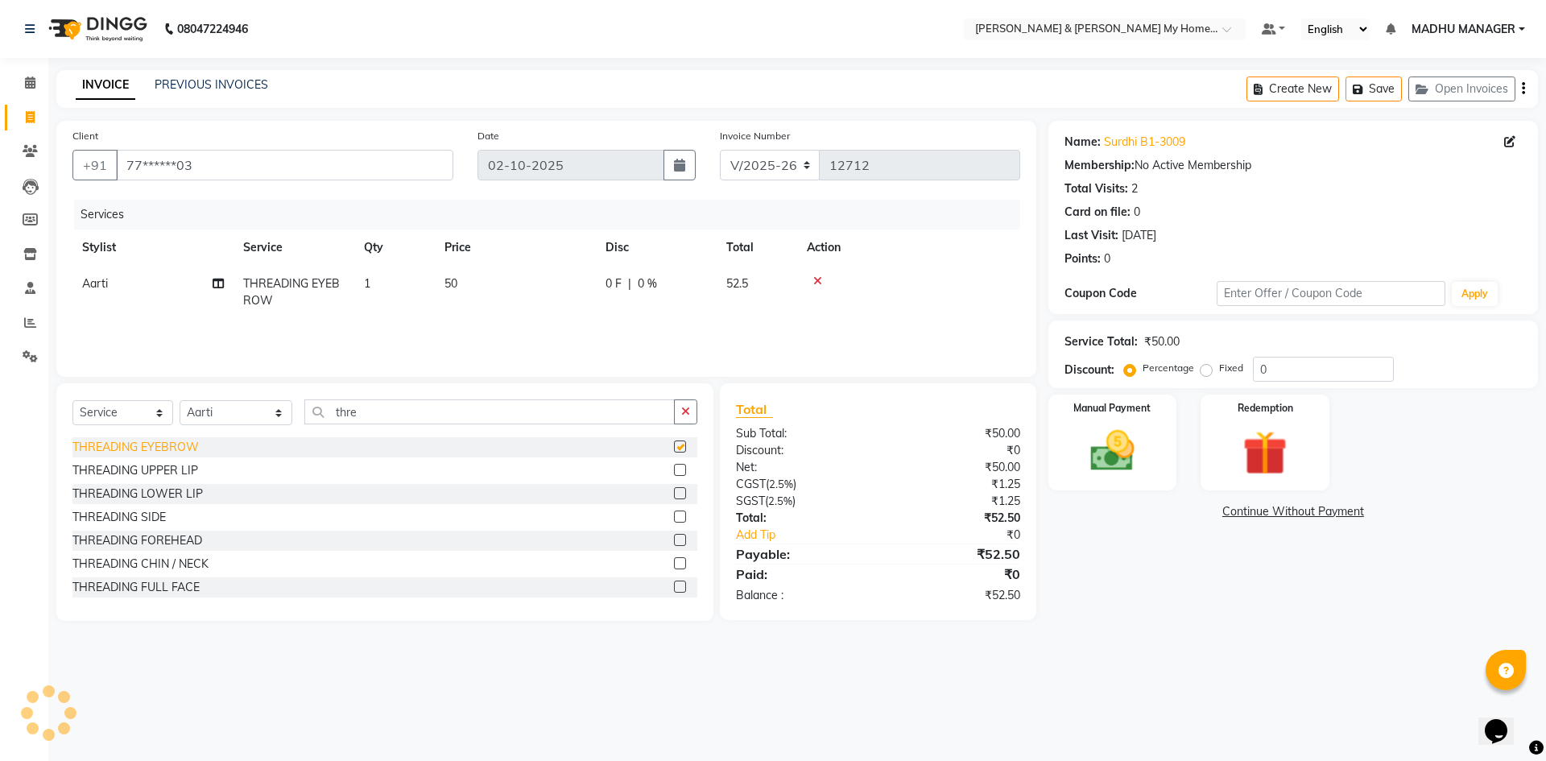
checkbox input "false"
click at [817, 282] on icon at bounding box center [817, 280] width 9 height 11
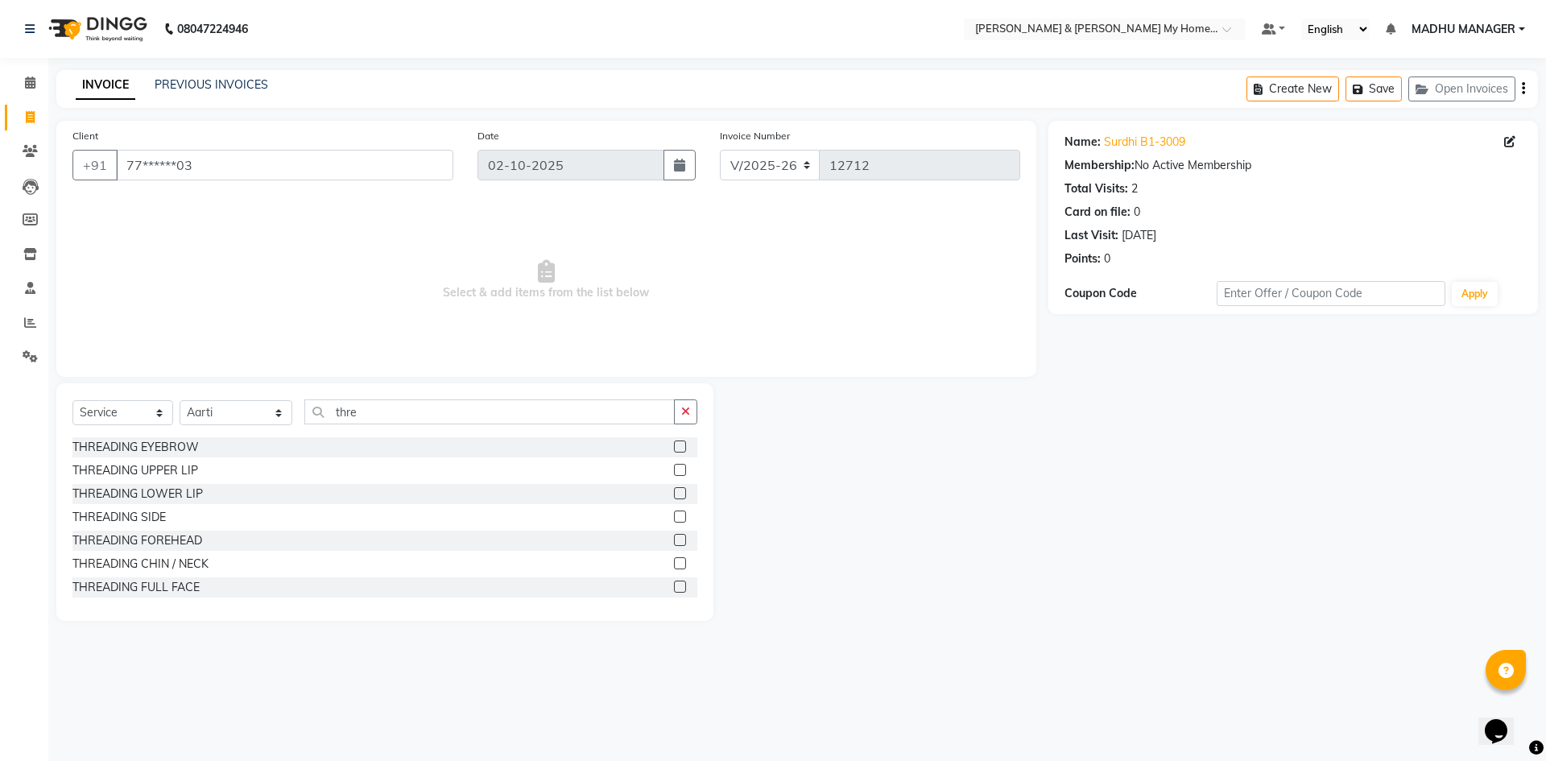
scroll to position [2, 0]
click at [375, 412] on input "thre" at bounding box center [489, 411] width 370 height 25
type input "t"
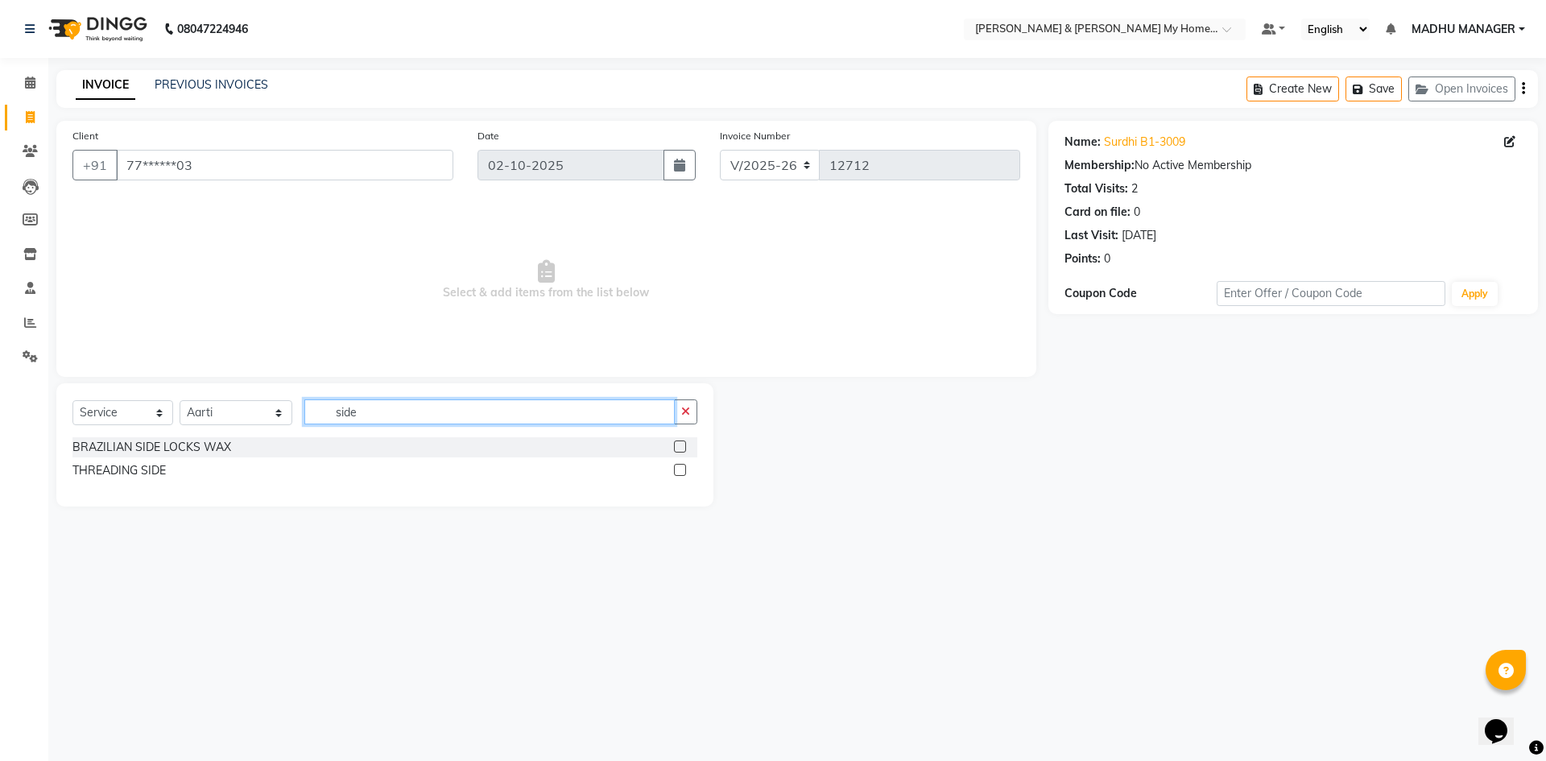
scroll to position [0, 0]
type input "side"
click at [182, 448] on div "BRAZILIAN SIDE LOCKS WAX" at bounding box center [151, 447] width 159 height 17
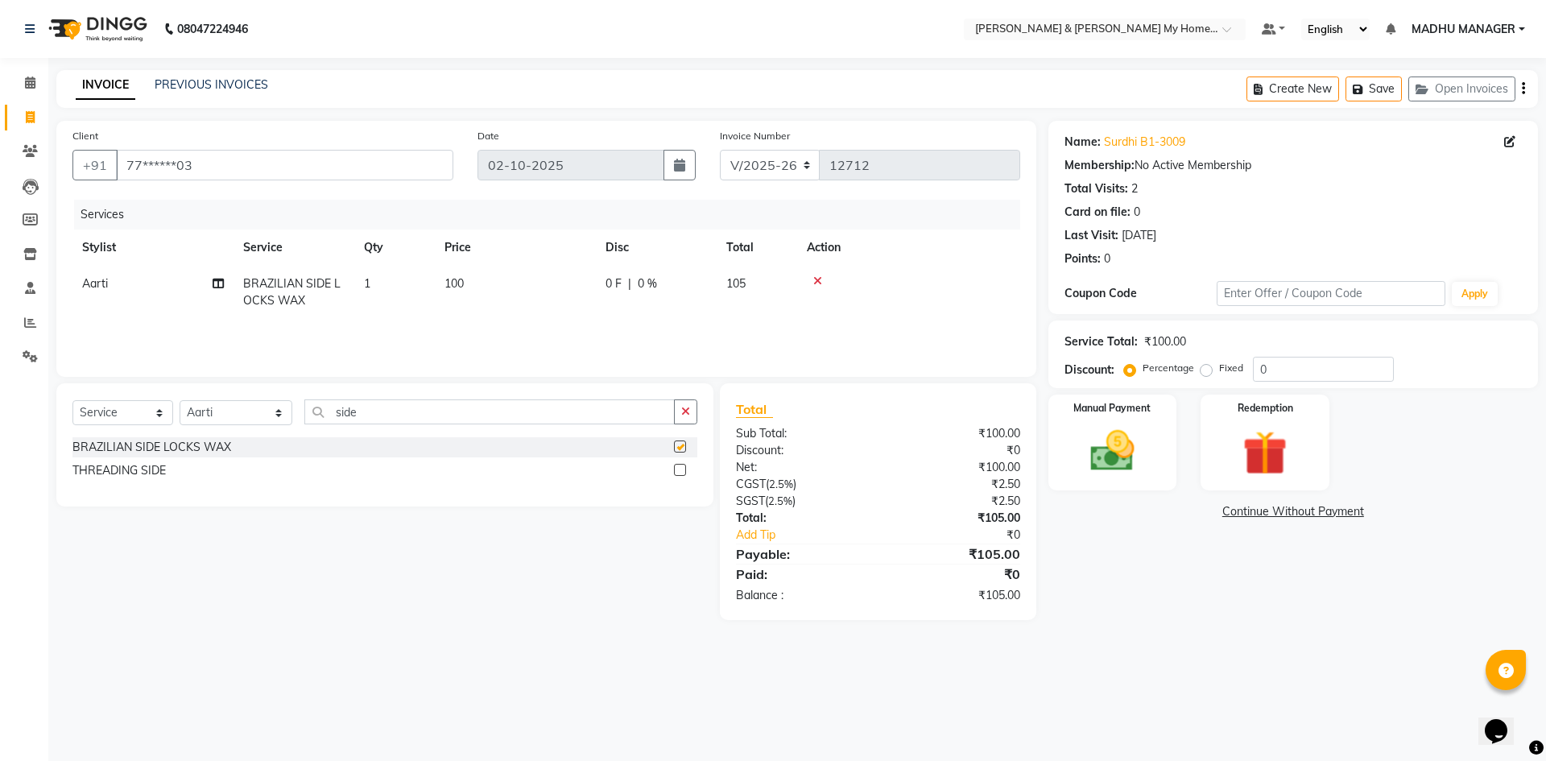
checkbox input "false"
click at [679, 416] on button "button" at bounding box center [685, 411] width 23 height 25
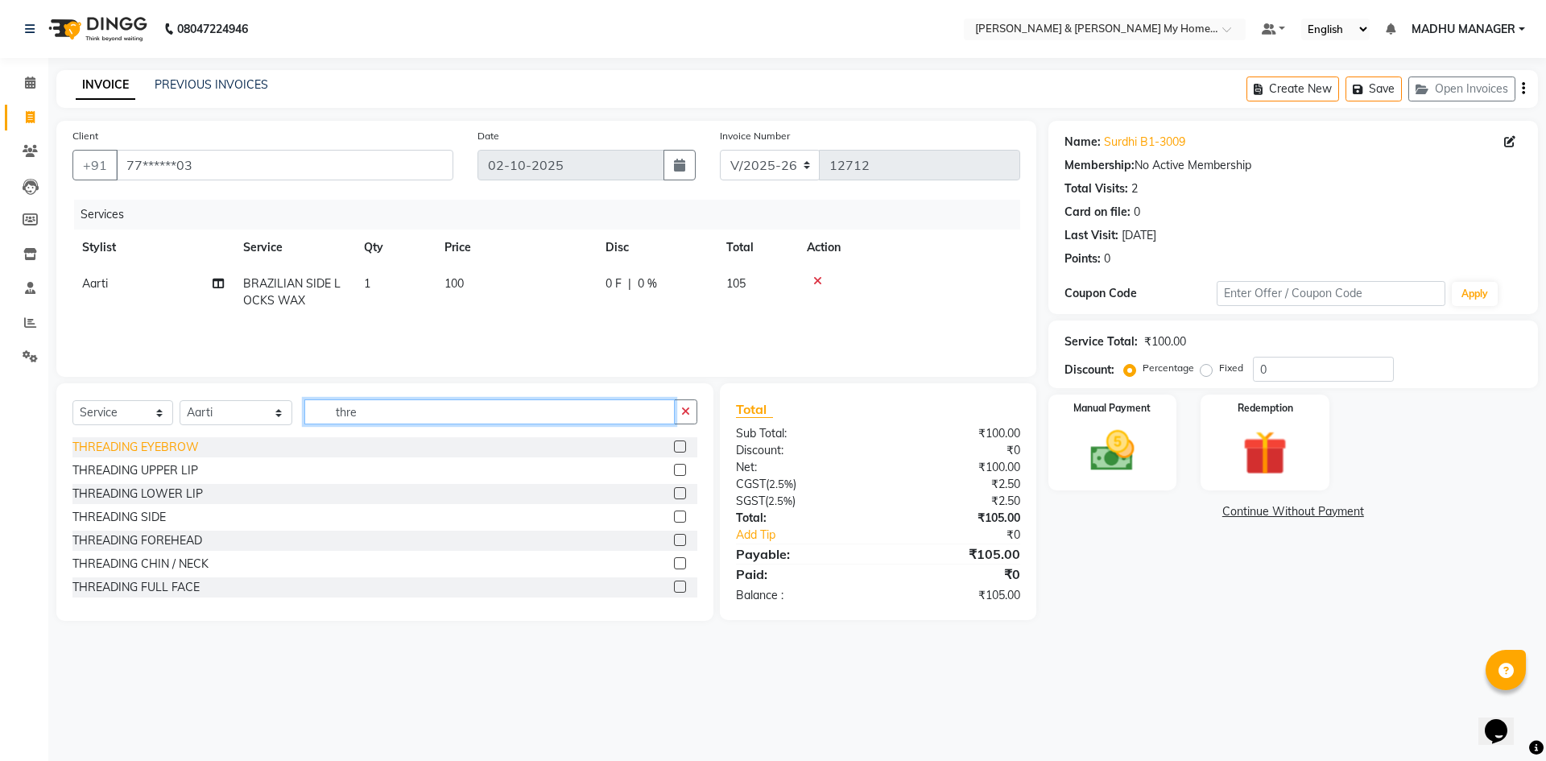
type input "thre"
click at [141, 448] on div "THREADING EYEBROW" at bounding box center [135, 447] width 126 height 17
checkbox input "false"
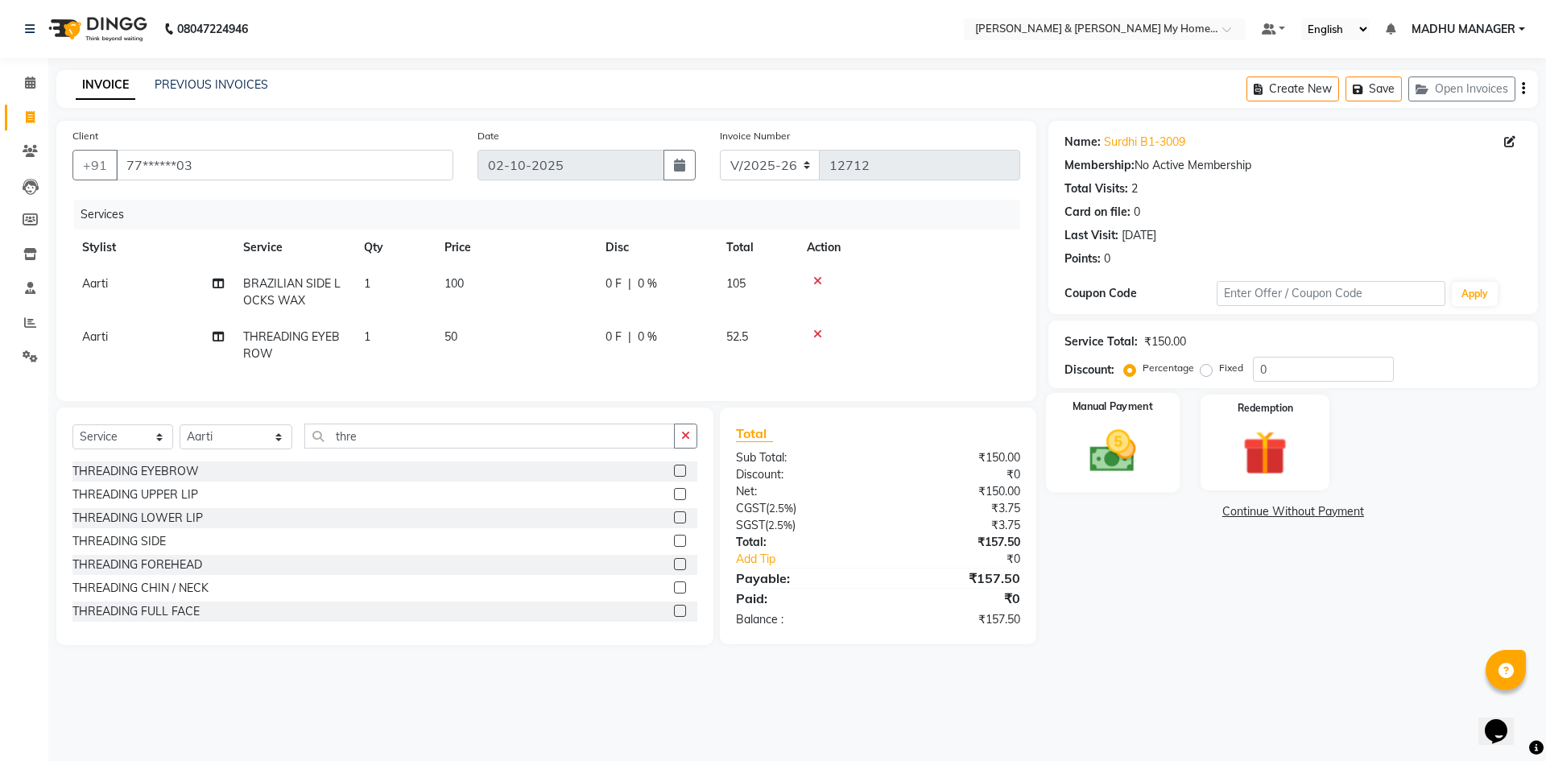
click at [1101, 446] on img at bounding box center [1112, 450] width 75 height 53
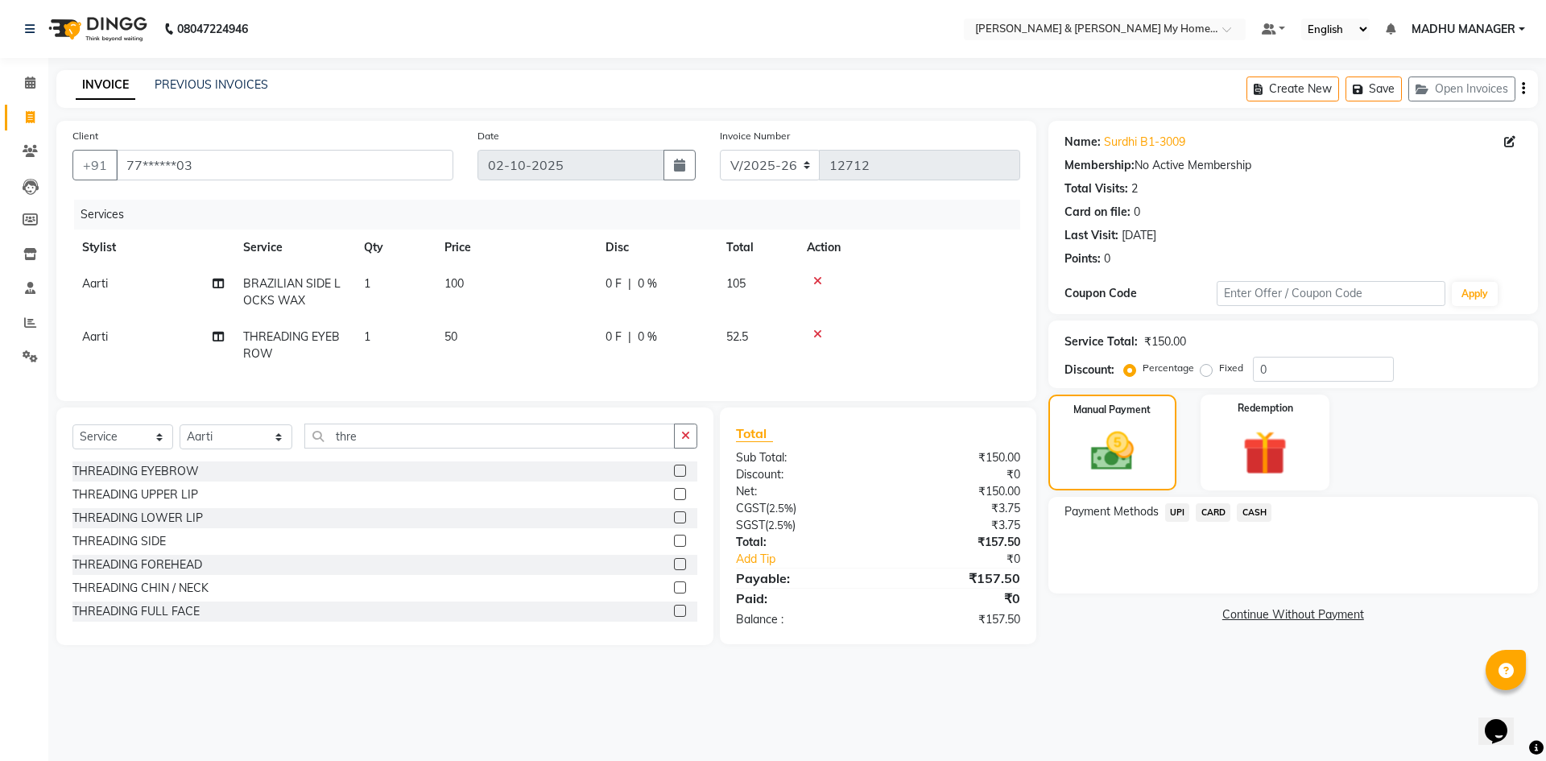
click at [1178, 518] on span "UPI" at bounding box center [1177, 512] width 25 height 19
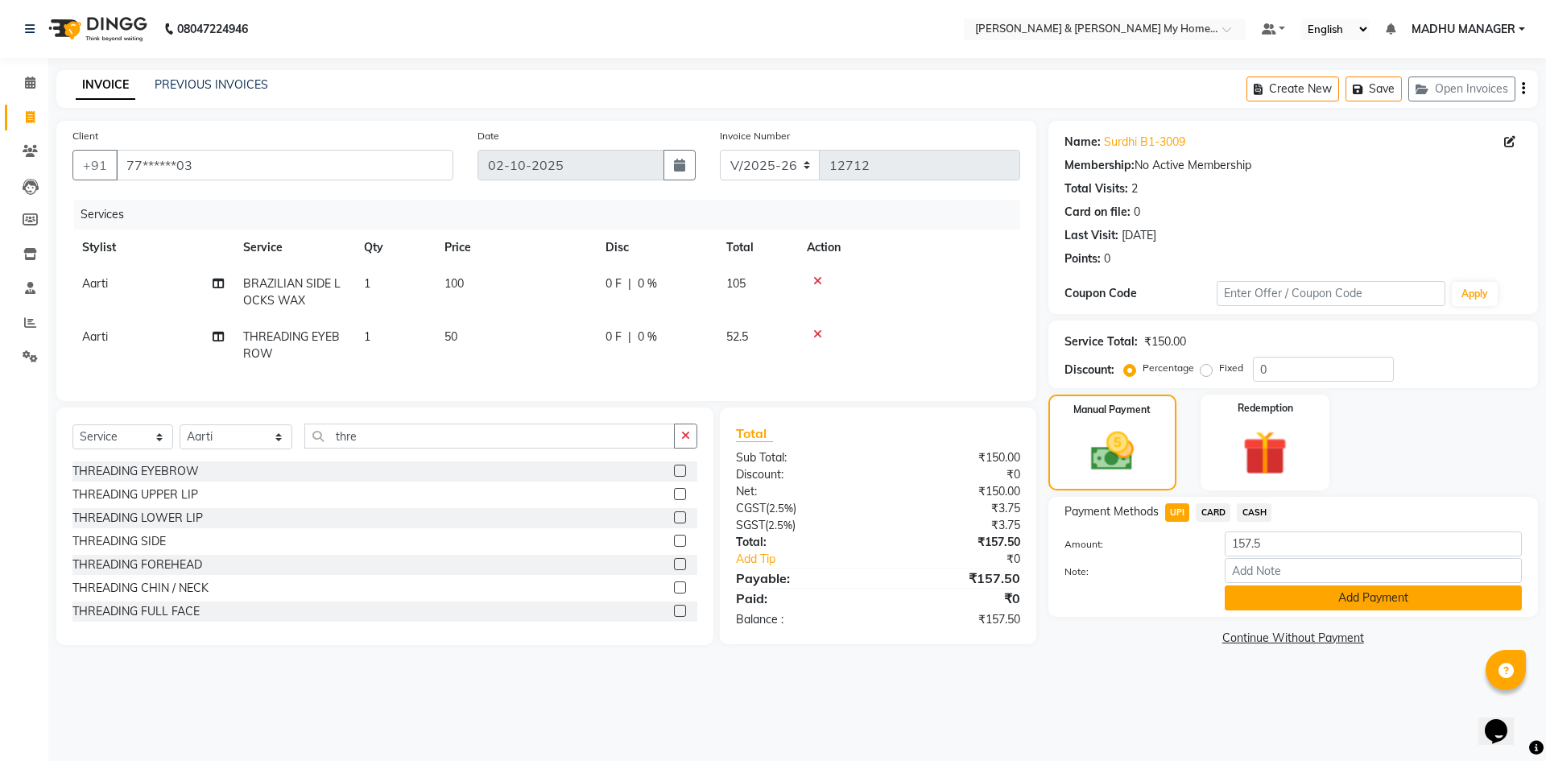
click at [1280, 598] on button "Add Payment" at bounding box center [1373, 597] width 297 height 25
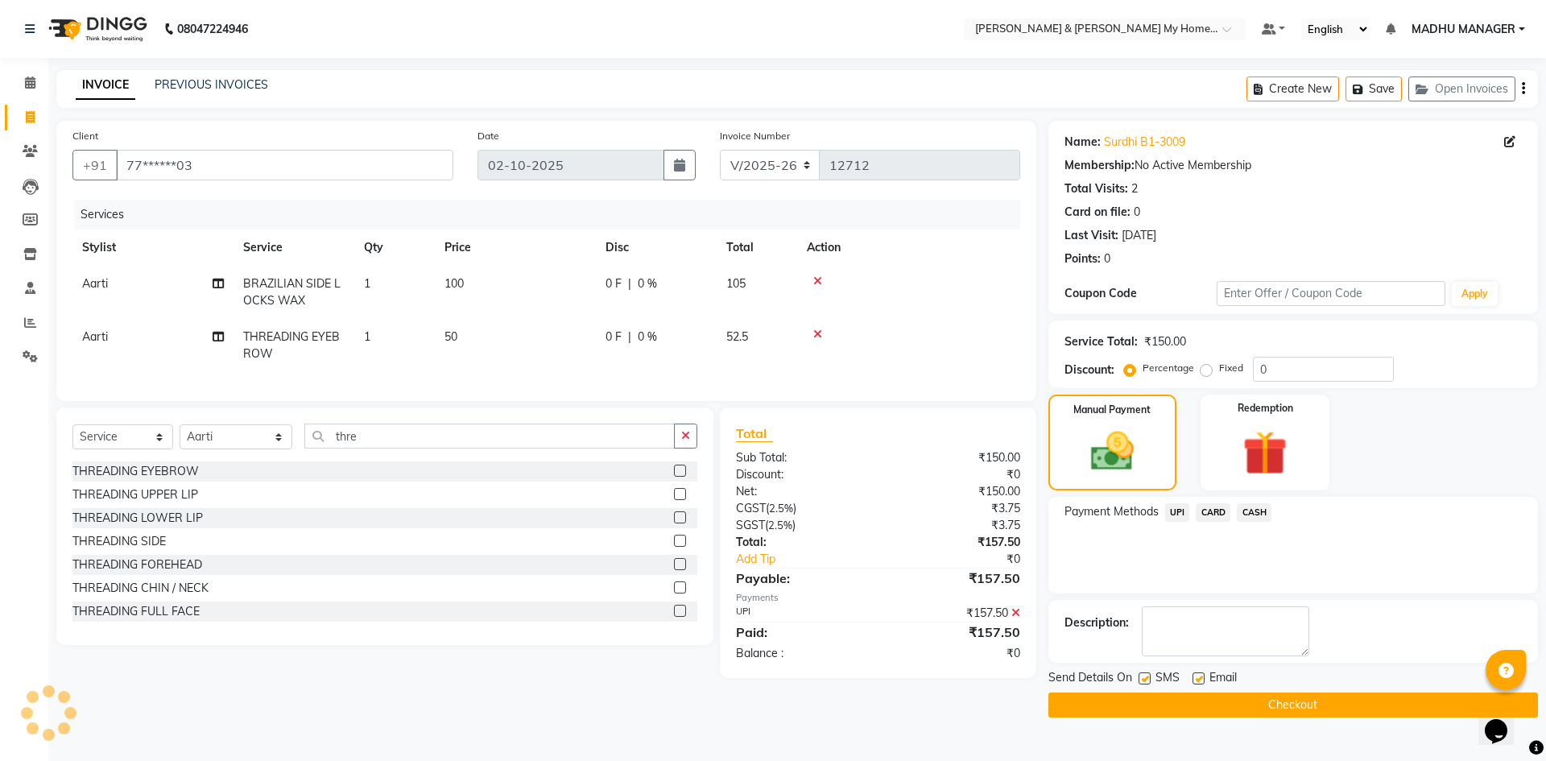
click at [1304, 706] on button "Checkout" at bounding box center [1292, 704] width 489 height 25
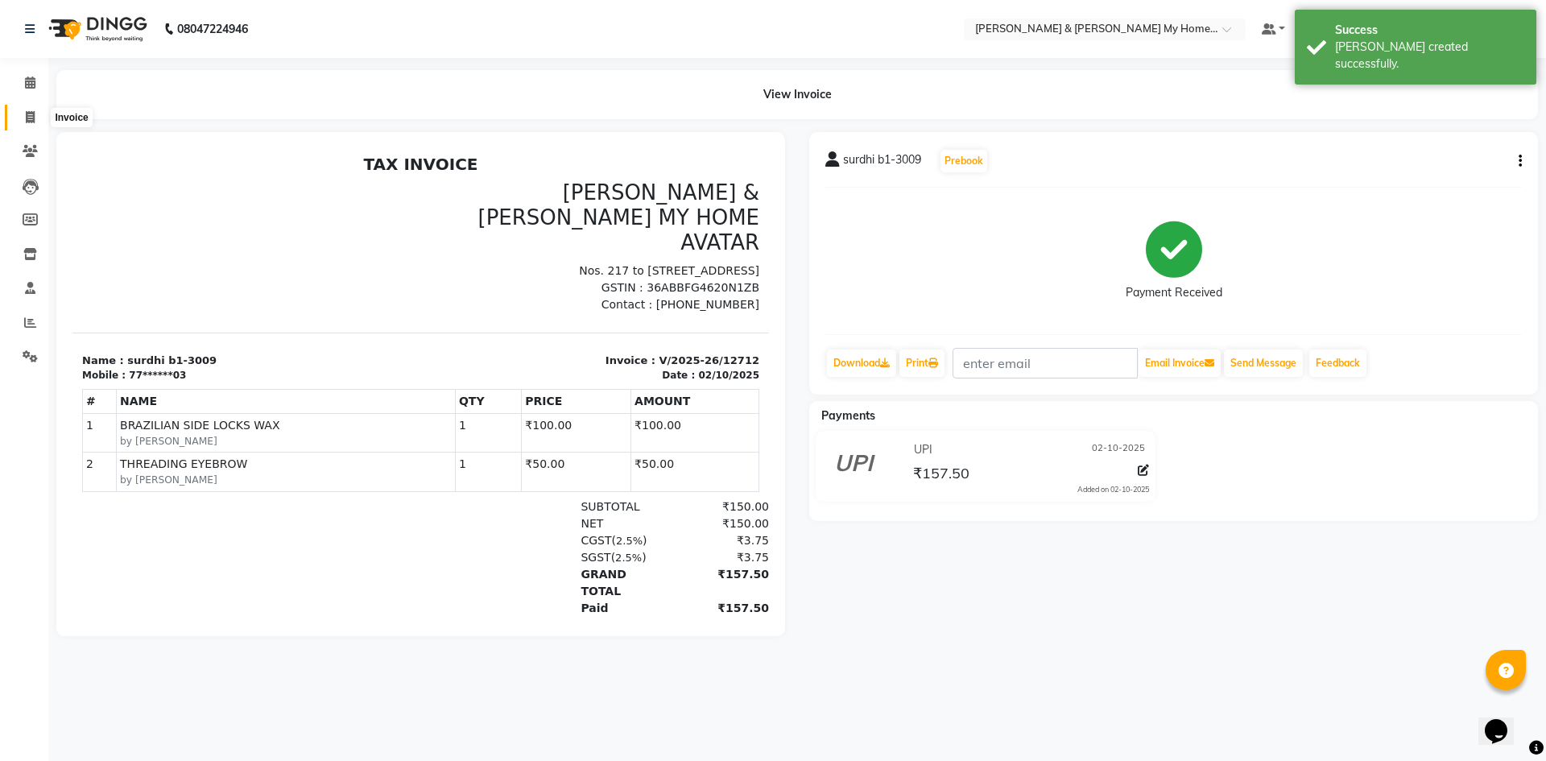
drag, startPoint x: 27, startPoint y: 117, endPoint x: 38, endPoint y: 123, distance: 12.3
click at [27, 117] on icon at bounding box center [30, 117] width 9 height 12
select select "8193"
select select "service"
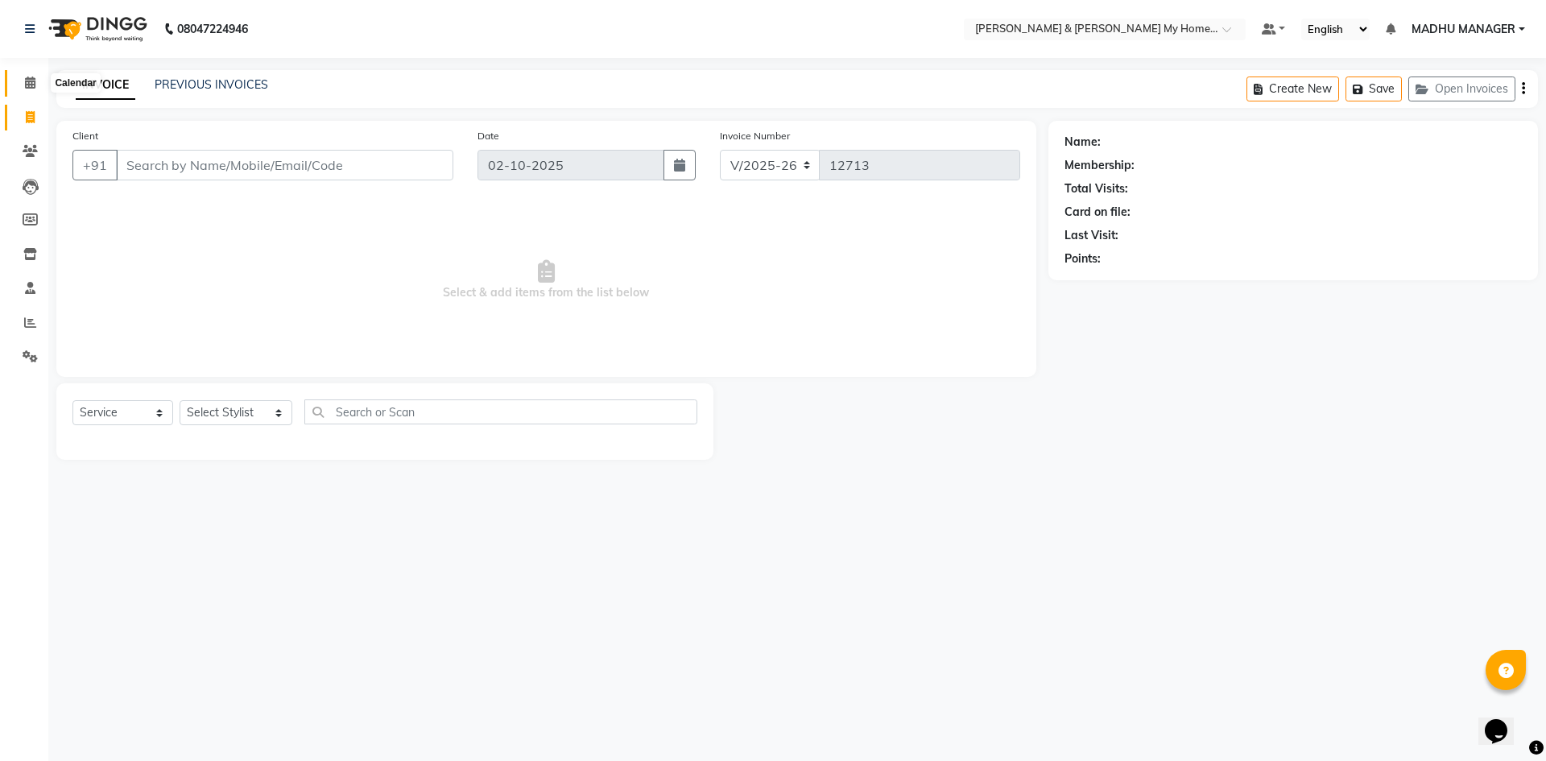
click at [30, 89] on span at bounding box center [30, 83] width 28 height 19
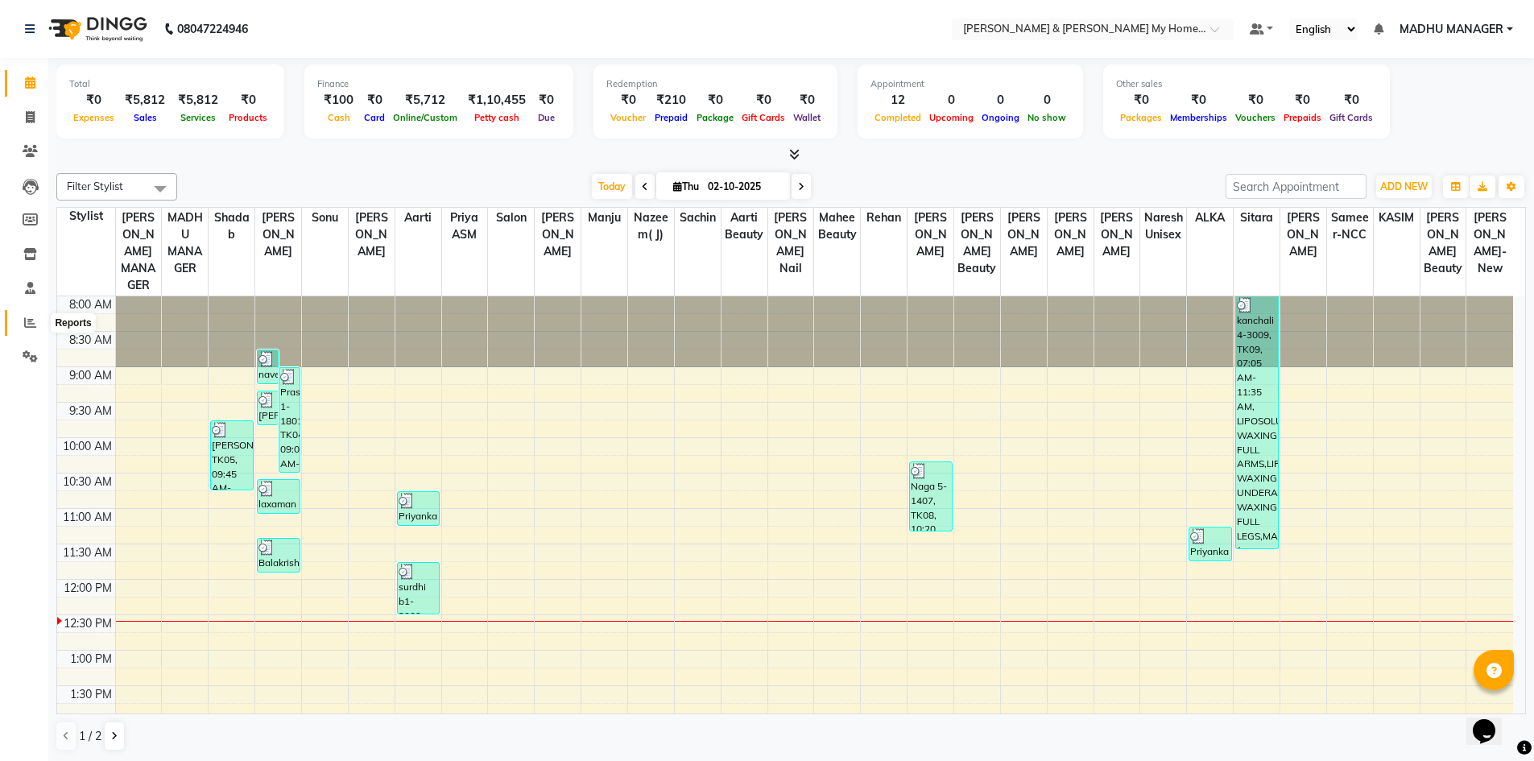
click at [32, 317] on icon at bounding box center [30, 322] width 12 height 12
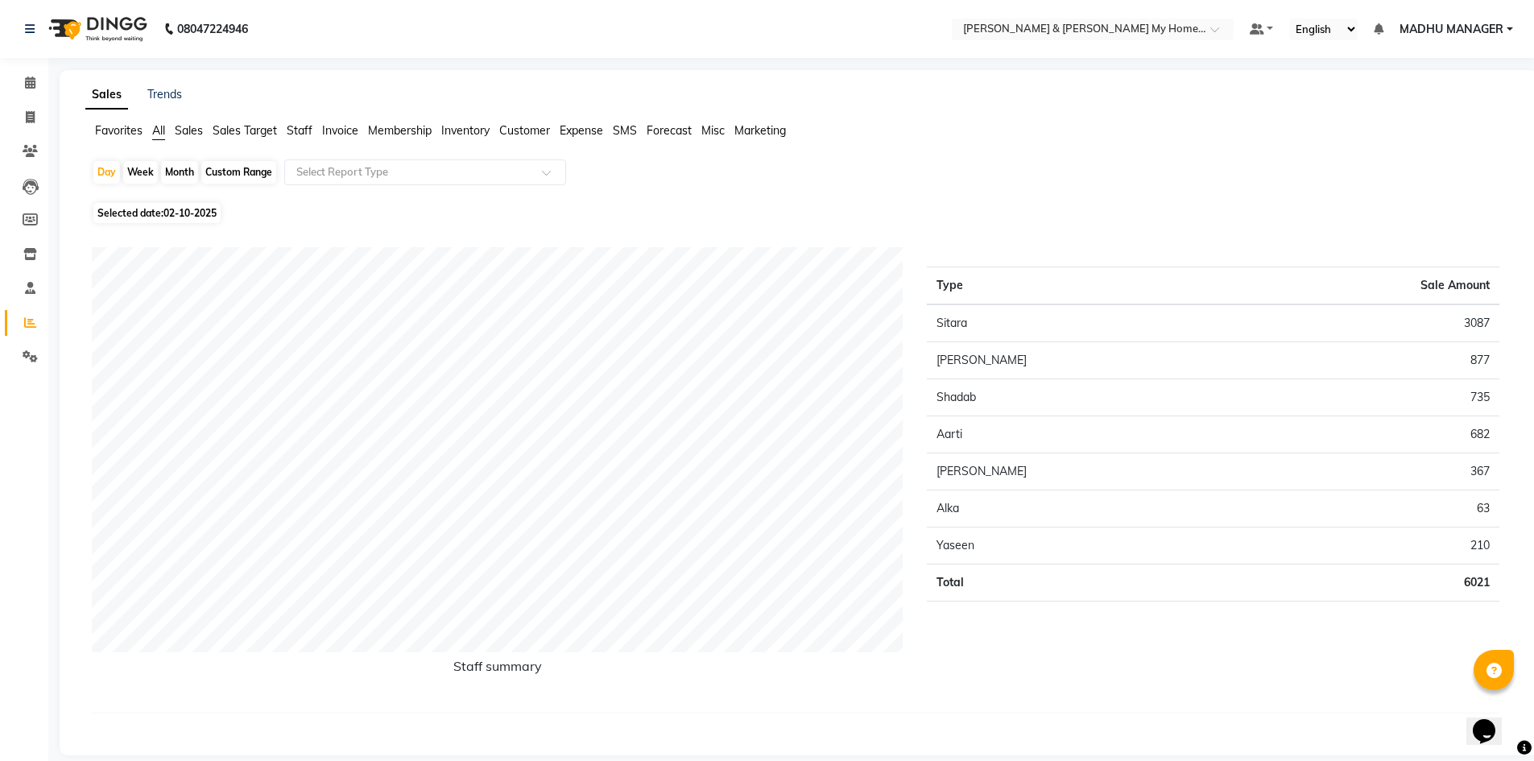
click at [296, 131] on span "Staff" at bounding box center [300, 130] width 26 height 14
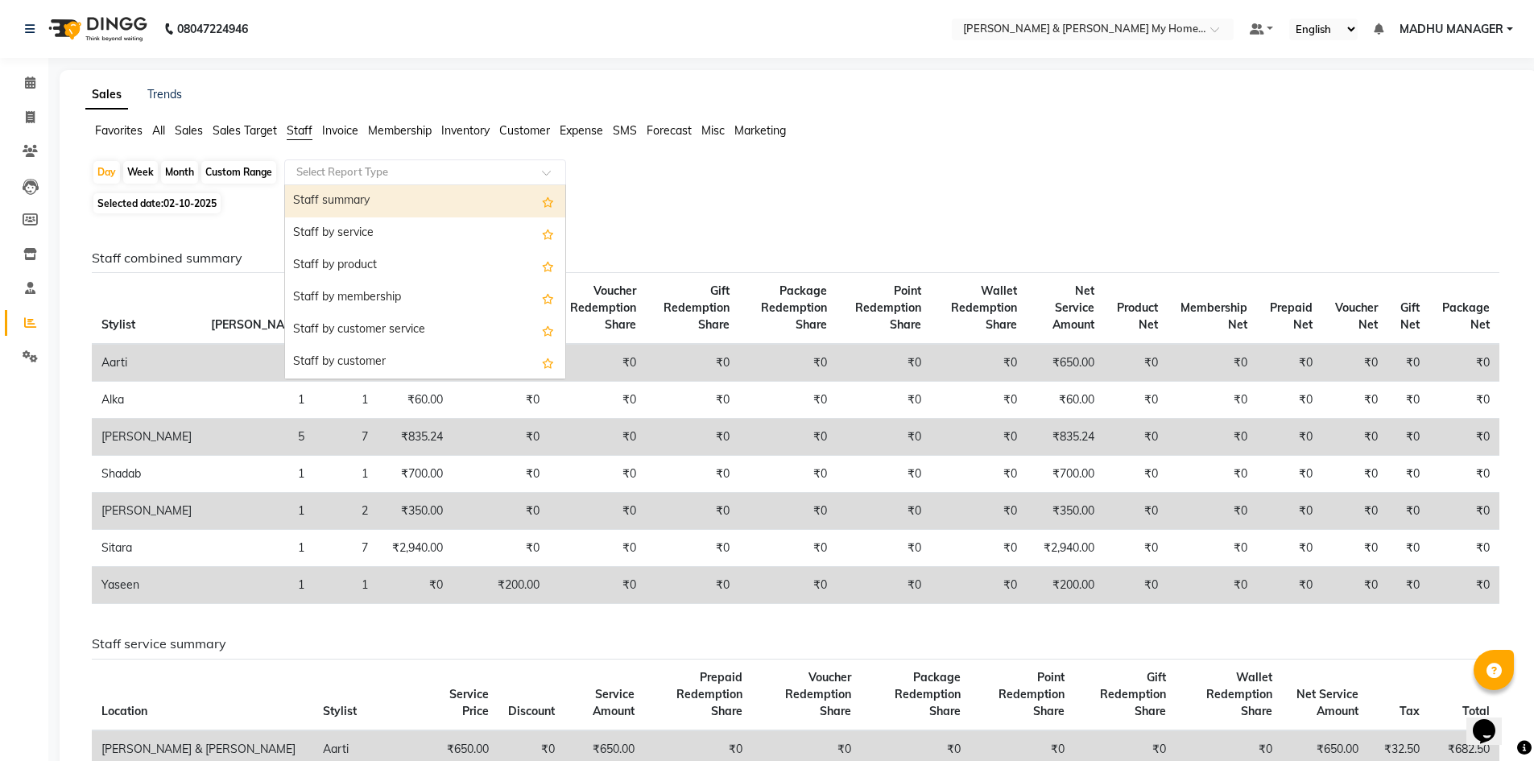
click at [362, 170] on input "text" at bounding box center [409, 172] width 232 height 16
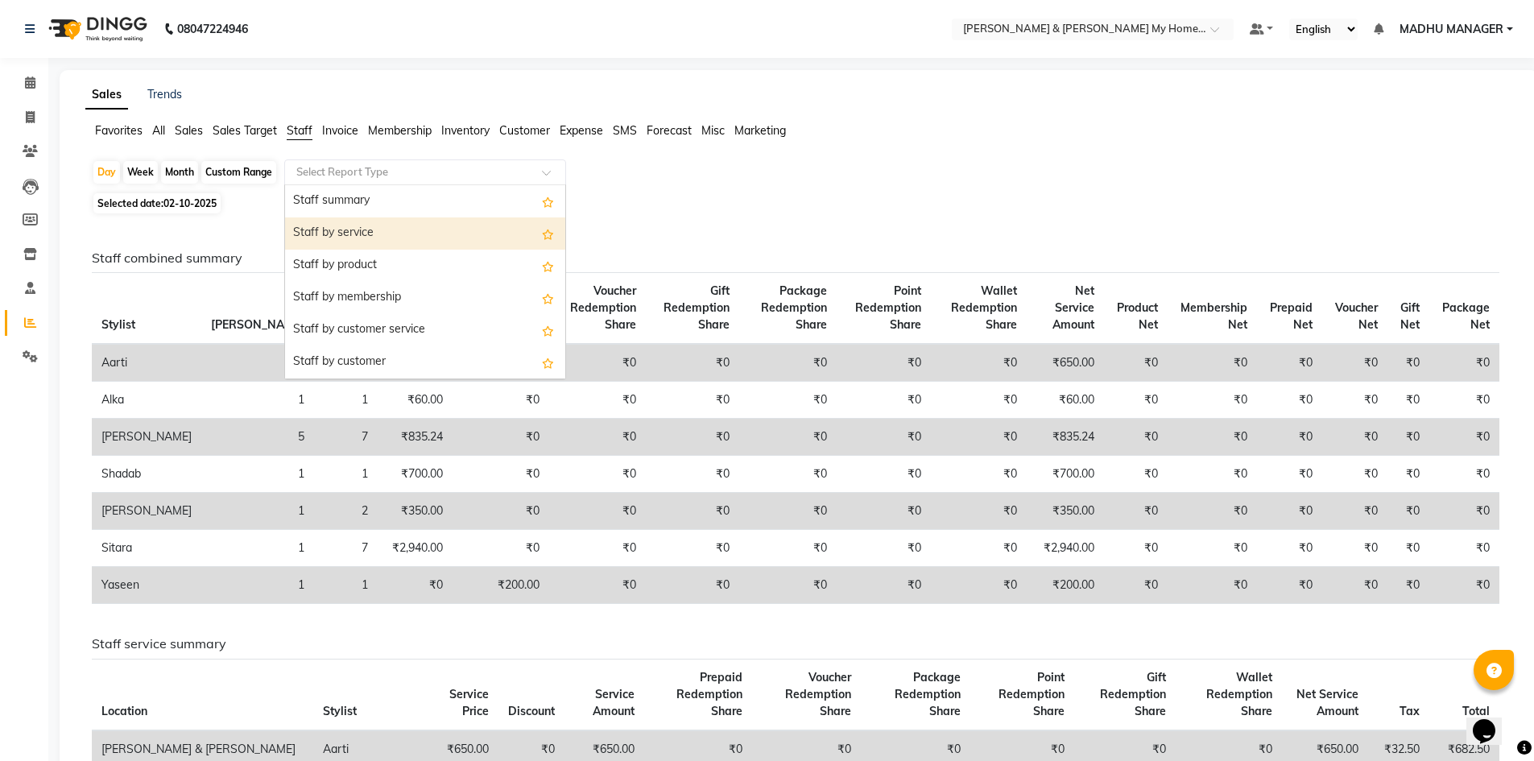
click at [354, 226] on div "Staff by service" at bounding box center [425, 233] width 280 height 32
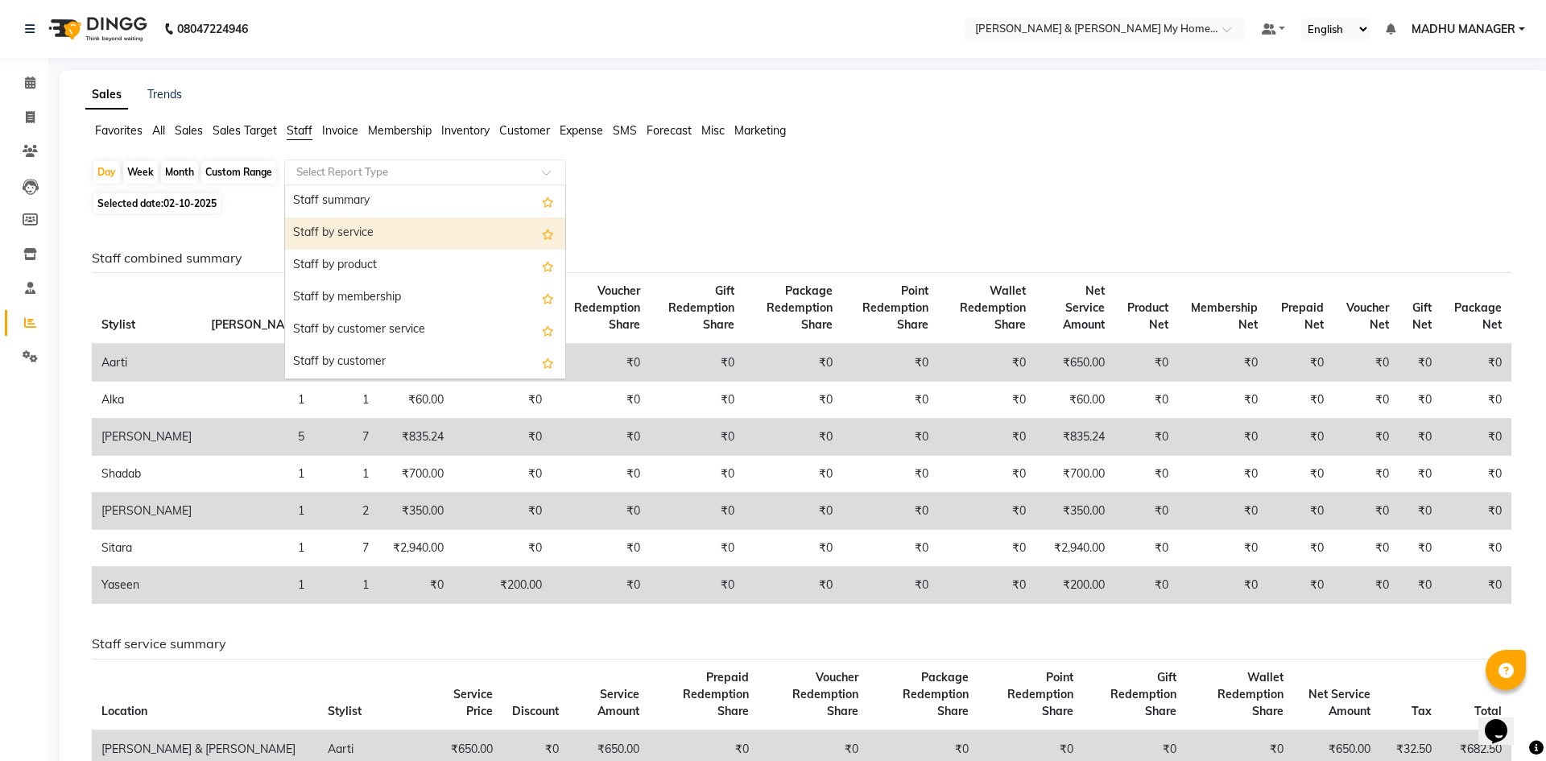
select select "csv"
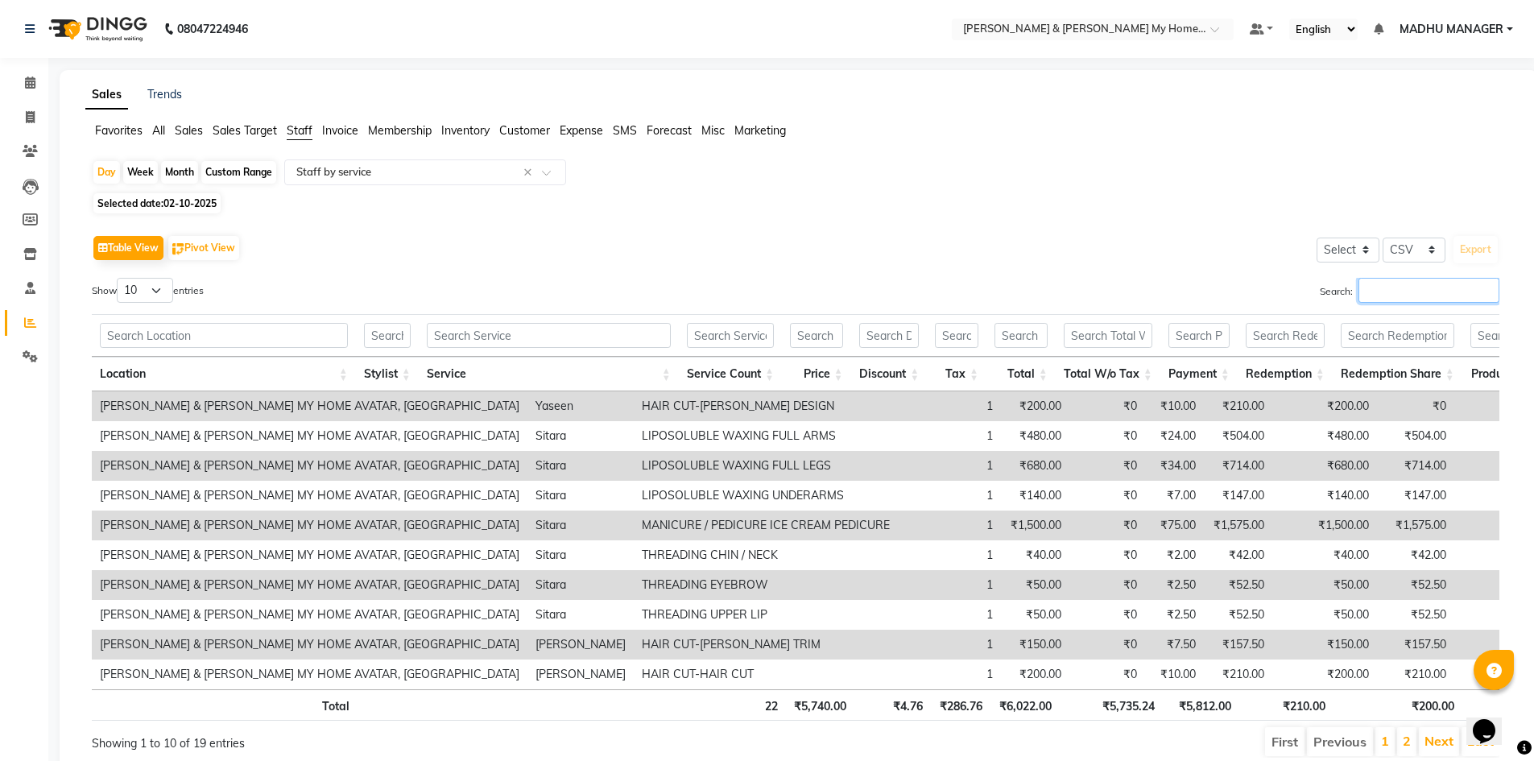
click at [1375, 292] on input "Search:" at bounding box center [1428, 290] width 141 height 25
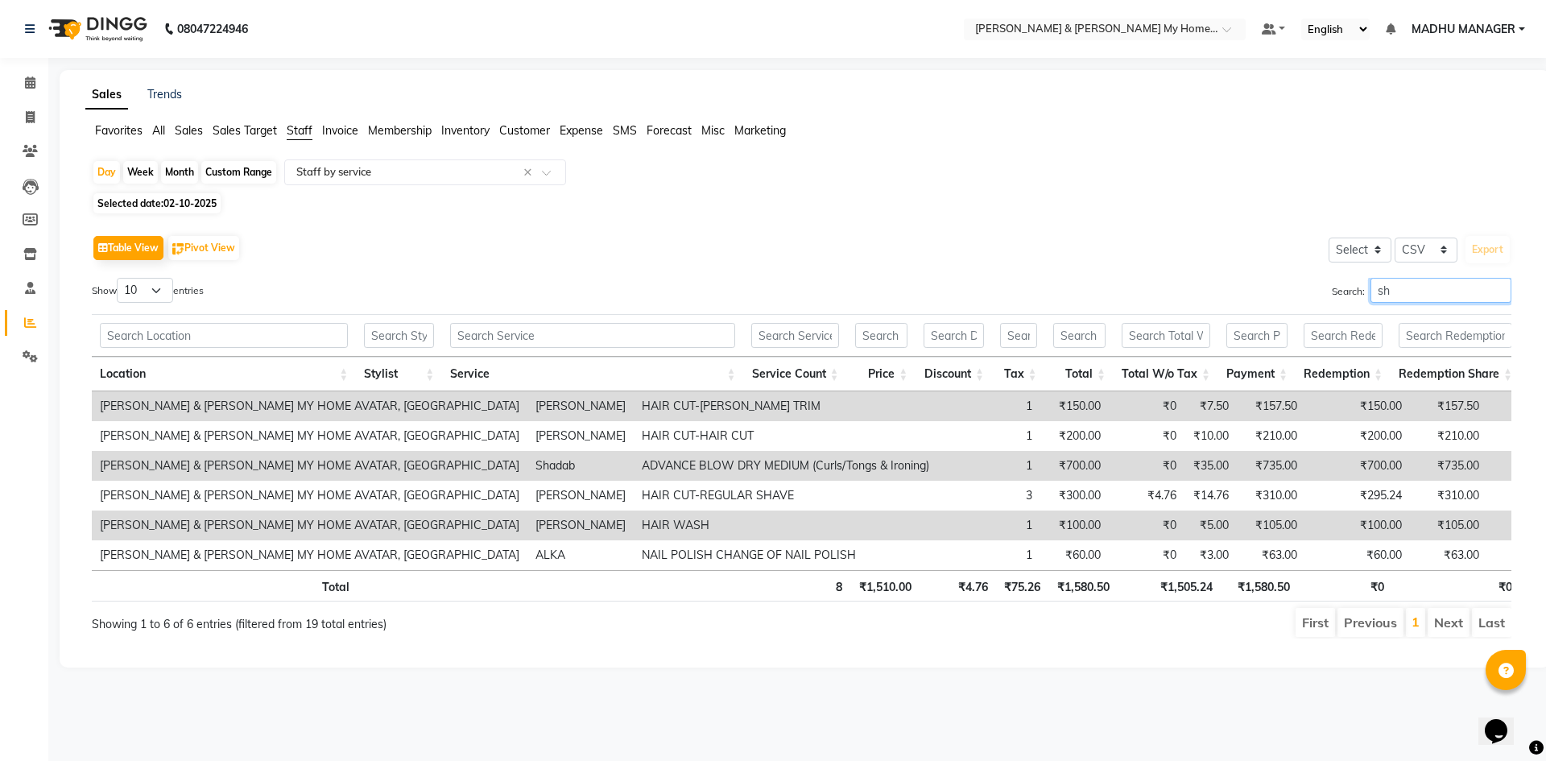
type input "sha"
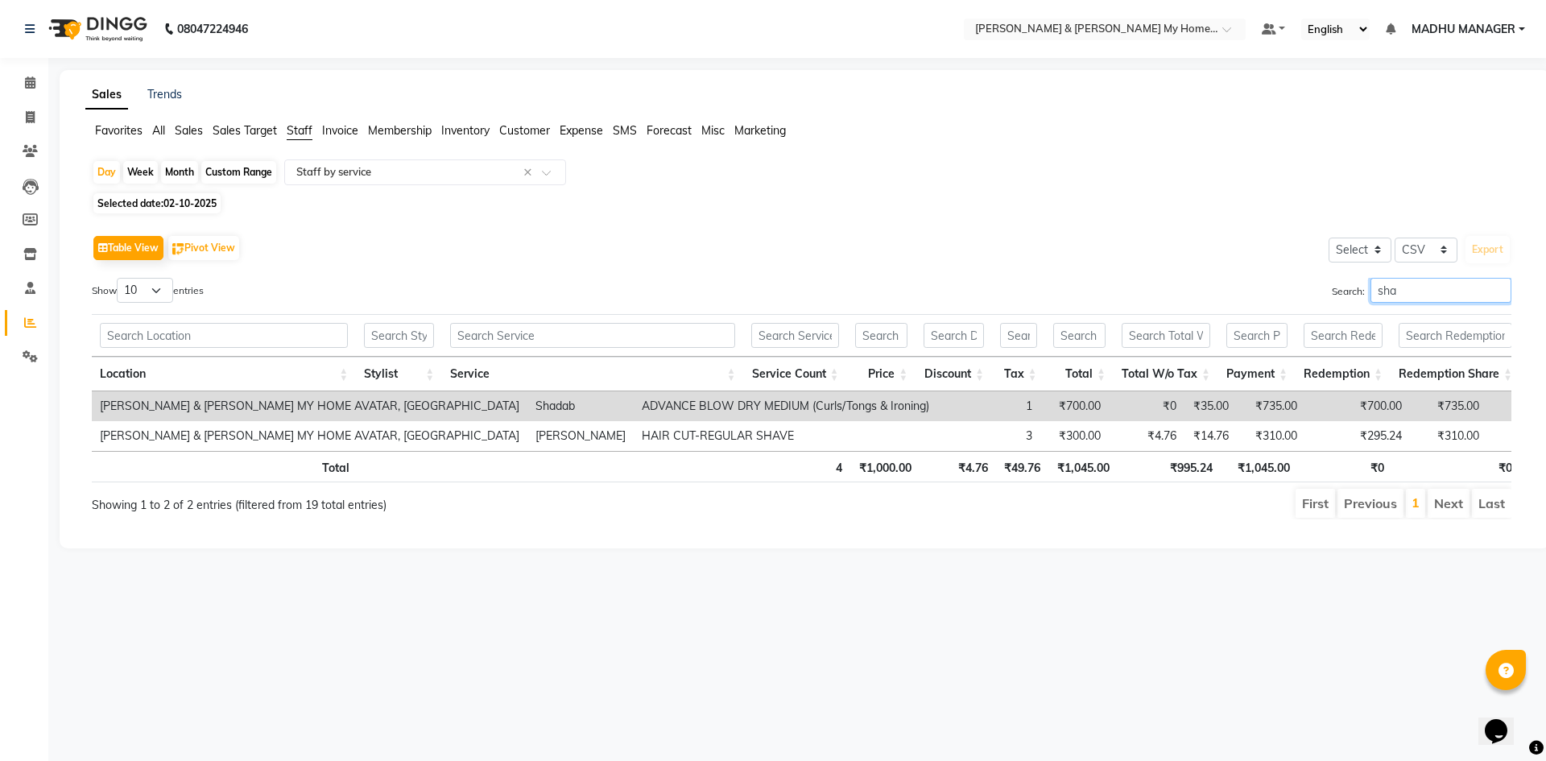
drag, startPoint x: 1396, startPoint y: 292, endPoint x: 1255, endPoint y: 271, distance: 142.6
click at [1257, 273] on div "Table View Pivot View Select Select CSV PDF Export Show 10 25 50 100 entries Se…" at bounding box center [801, 375] width 1419 height 288
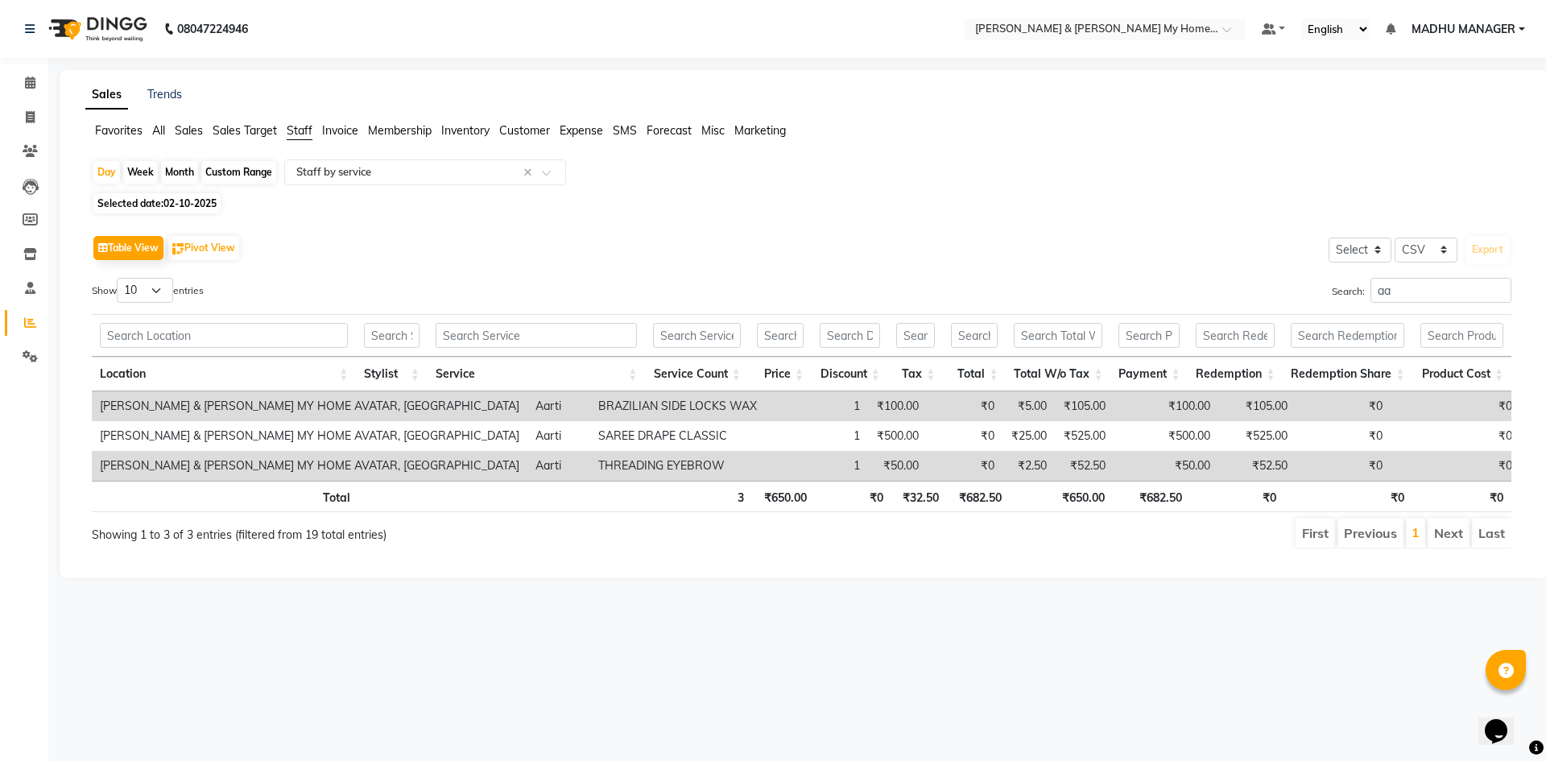
drag, startPoint x: 869, startPoint y: 595, endPoint x: 873, endPoint y: 619, distance: 24.5
click at [869, 595] on main "Sales Trends Favorites All Sales Sales Target Staff Invoice Membership Inventor…" at bounding box center [796, 336] width 1497 height 532
drag, startPoint x: 1432, startPoint y: 298, endPoint x: 1241, endPoint y: 299, distance: 191.6
click at [1252, 301] on div "Search: aa" at bounding box center [1163, 293] width 698 height 31
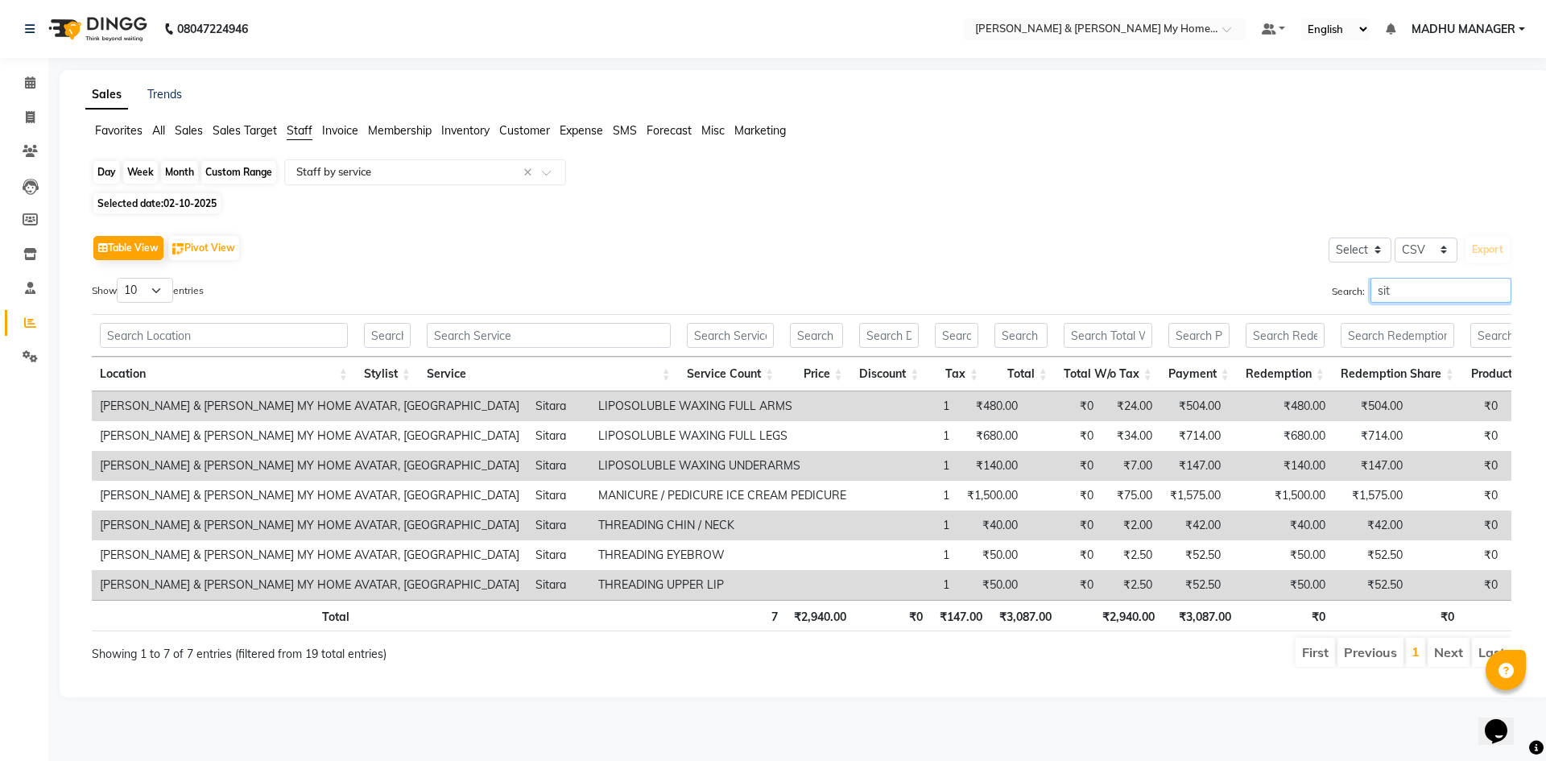
type input "sit"
click at [118, 175] on div "Day" at bounding box center [106, 172] width 27 height 23
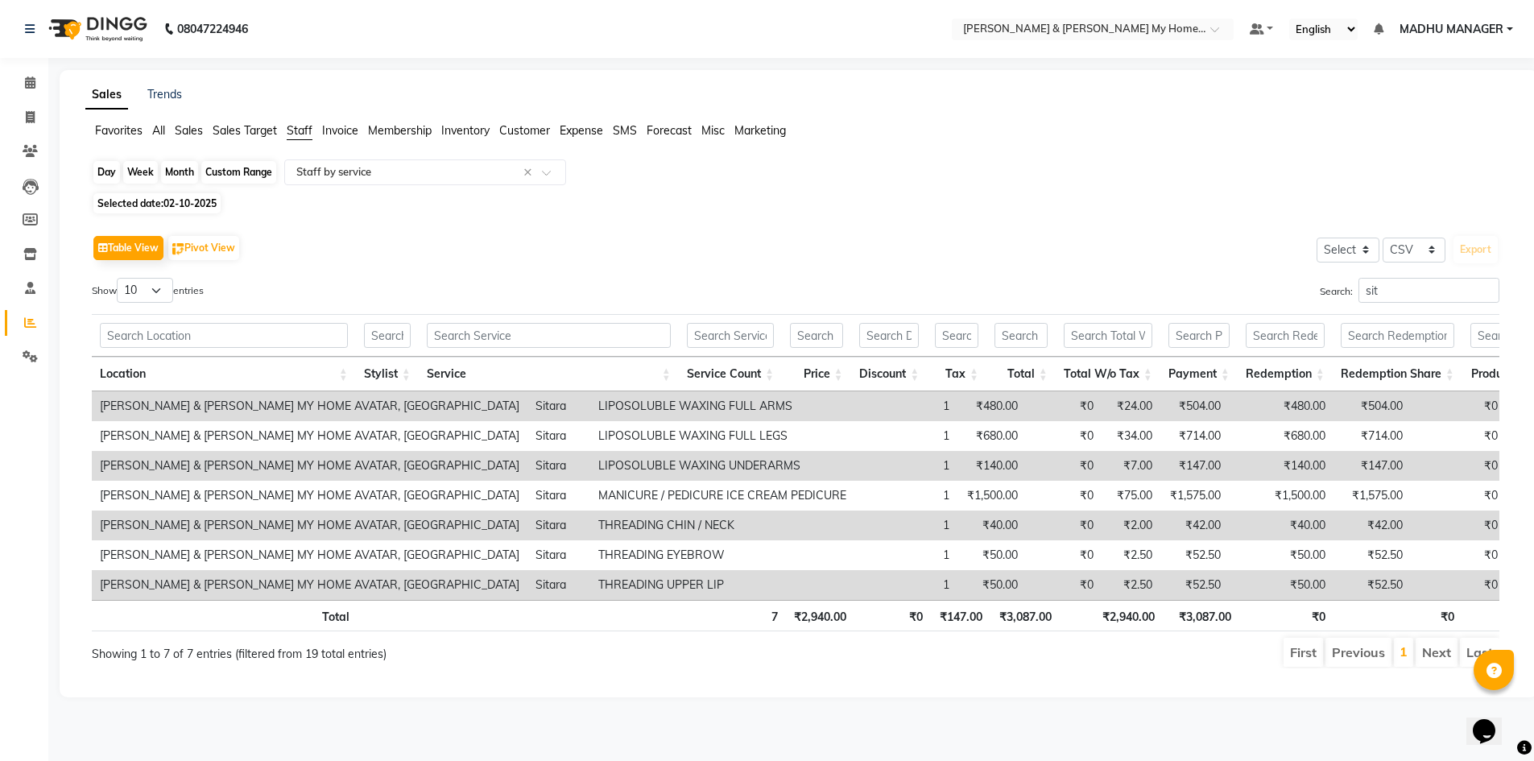
select select "10"
select select "2025"
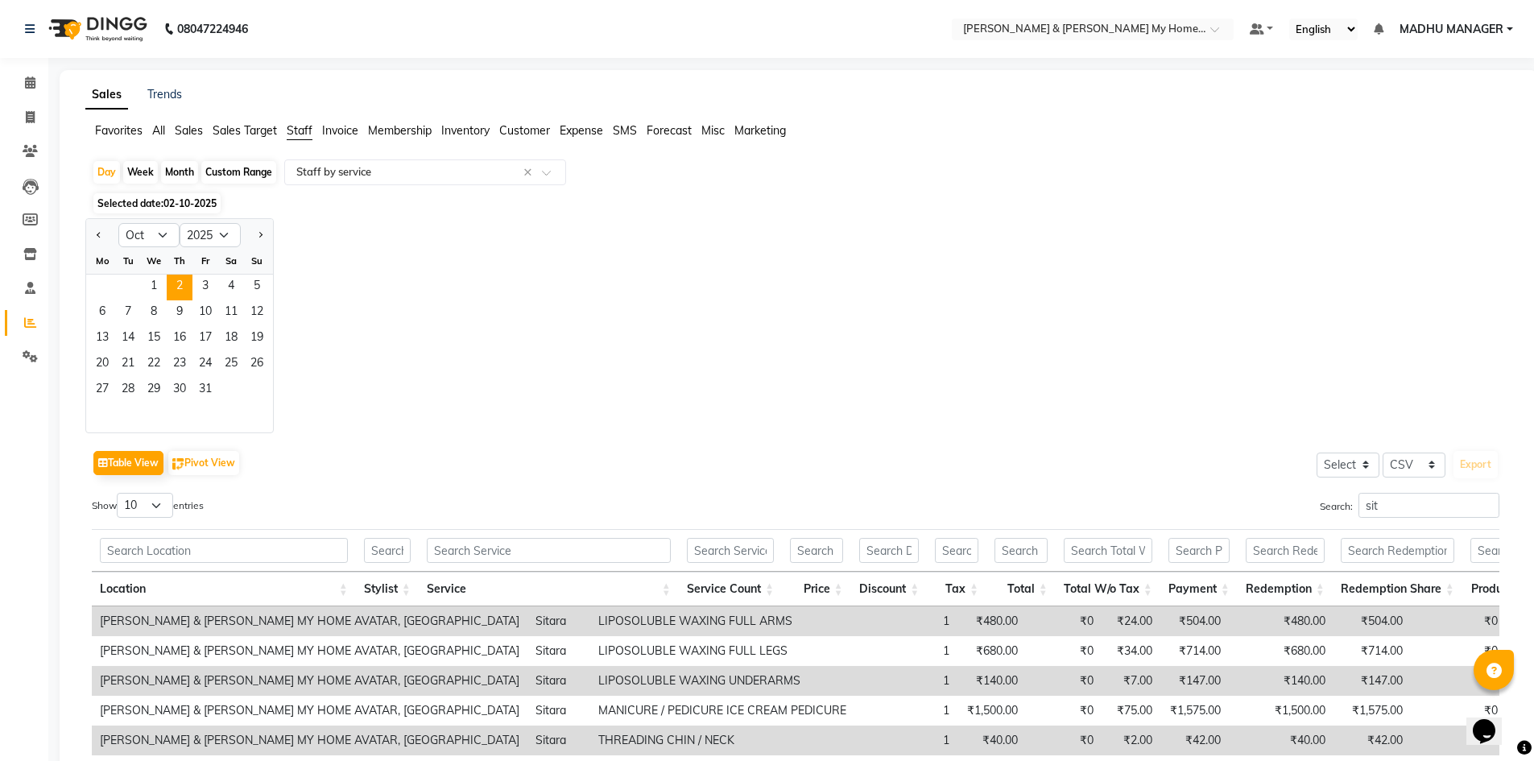
click at [255, 172] on div "Custom Range" at bounding box center [238, 172] width 75 height 23
select select "10"
select select "2025"
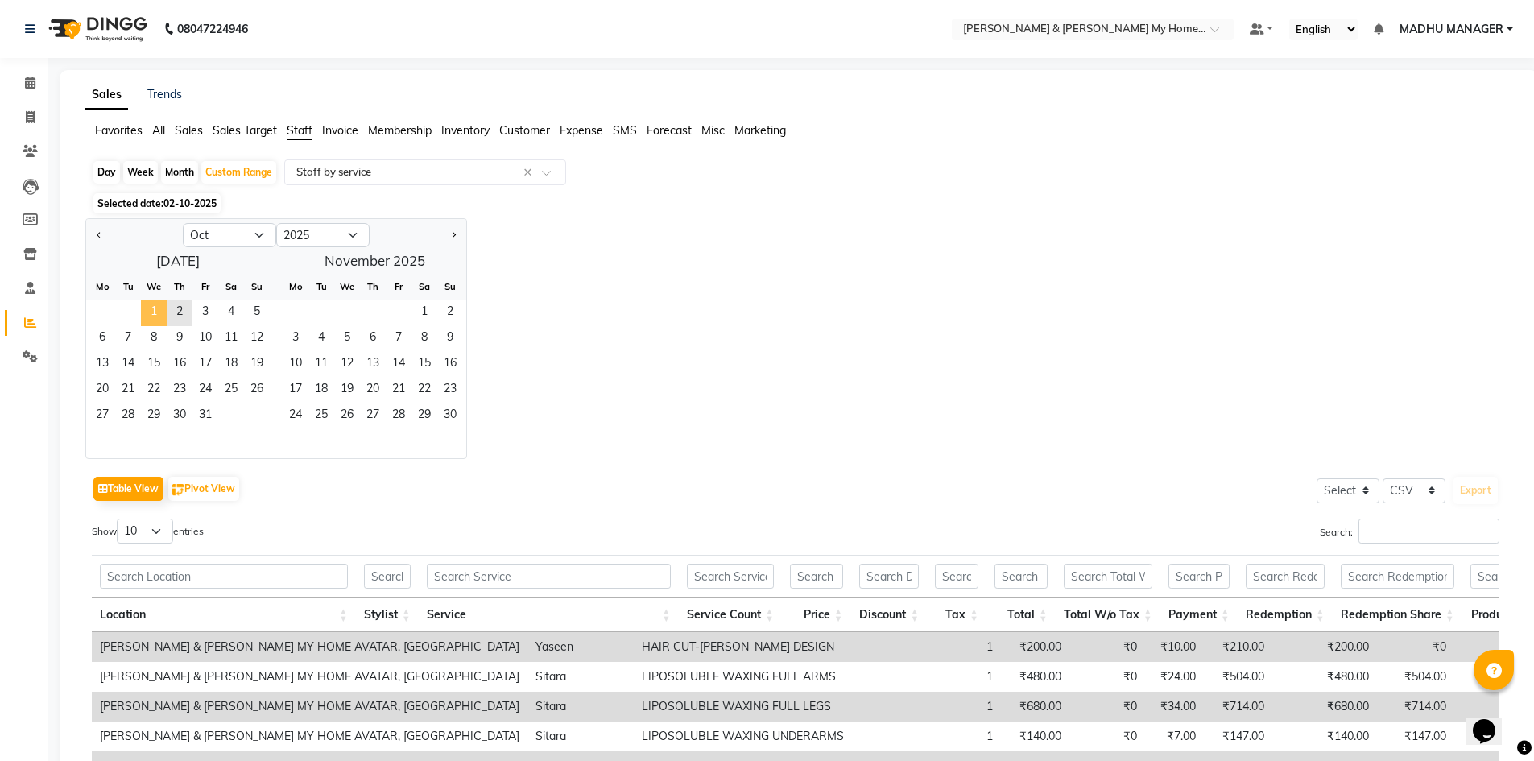
click at [154, 308] on span "1" at bounding box center [154, 313] width 26 height 26
click at [181, 313] on span "2" at bounding box center [180, 313] width 26 height 26
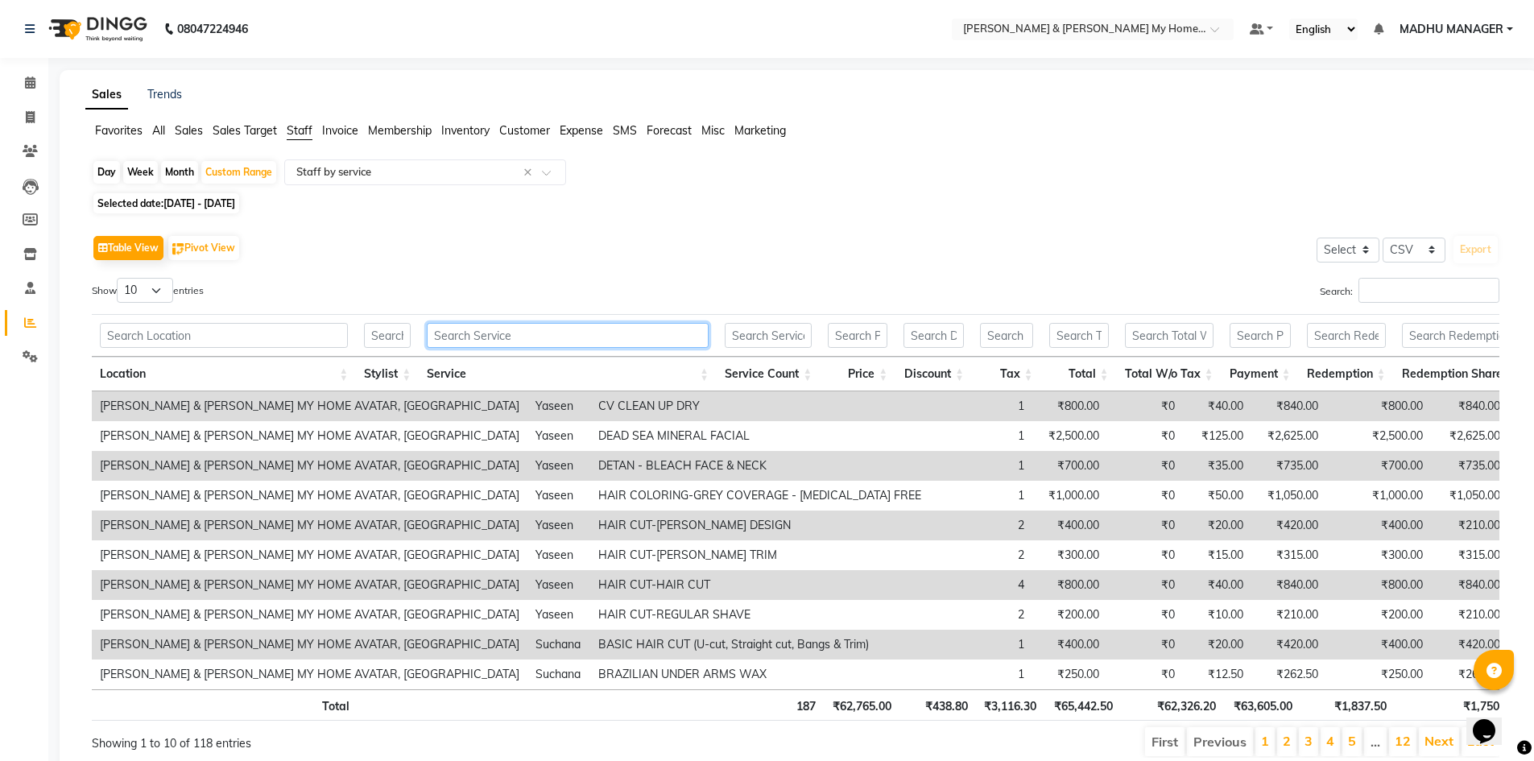
click at [533, 337] on input "text" at bounding box center [568, 335] width 282 height 25
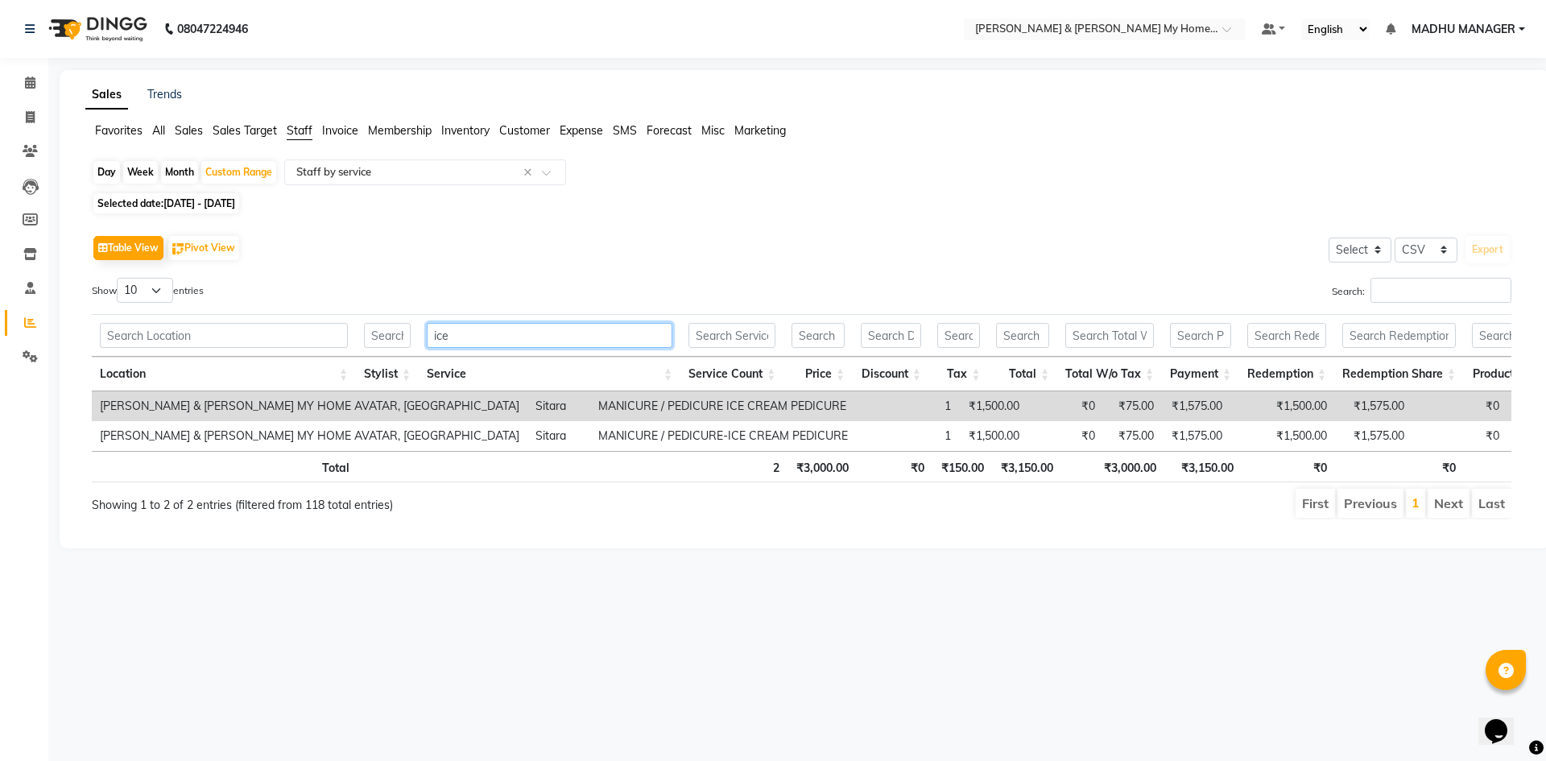
type input "ice"
click at [113, 170] on div "Day" at bounding box center [106, 172] width 27 height 23
select select "10"
select select "2025"
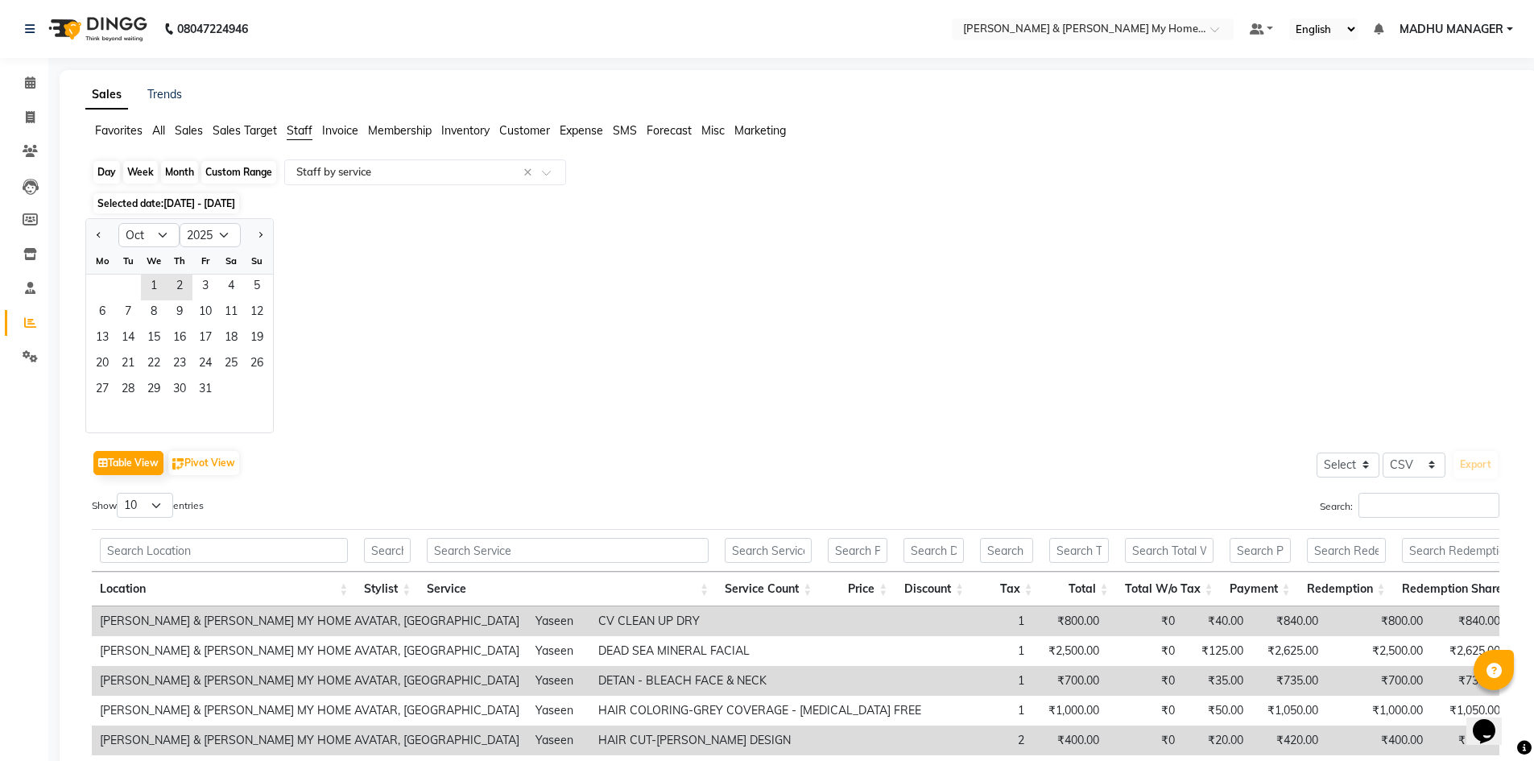
click at [109, 169] on div "Day" at bounding box center [106, 172] width 27 height 23
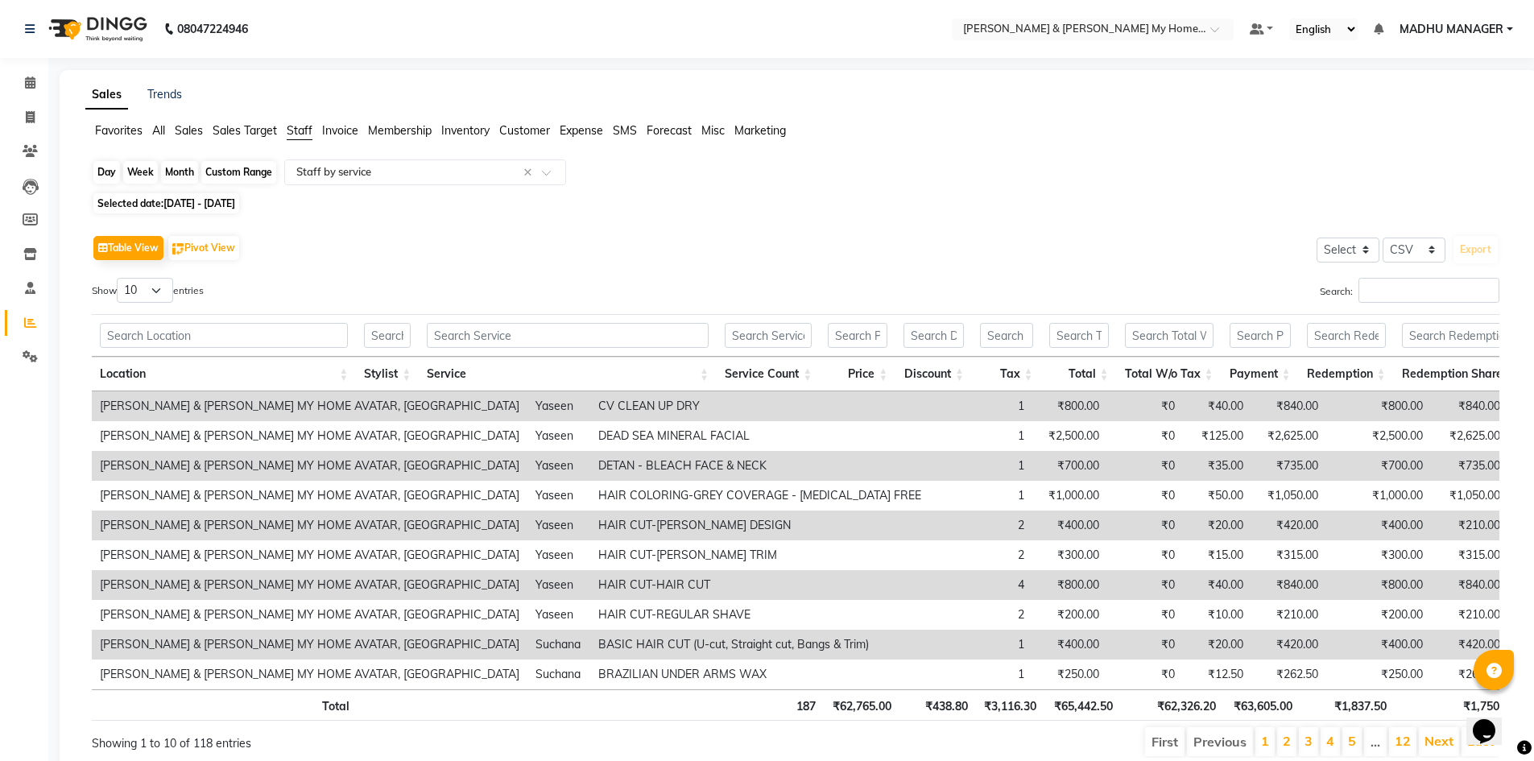
click at [109, 169] on div "Day" at bounding box center [106, 172] width 27 height 23
select select "10"
select select "2025"
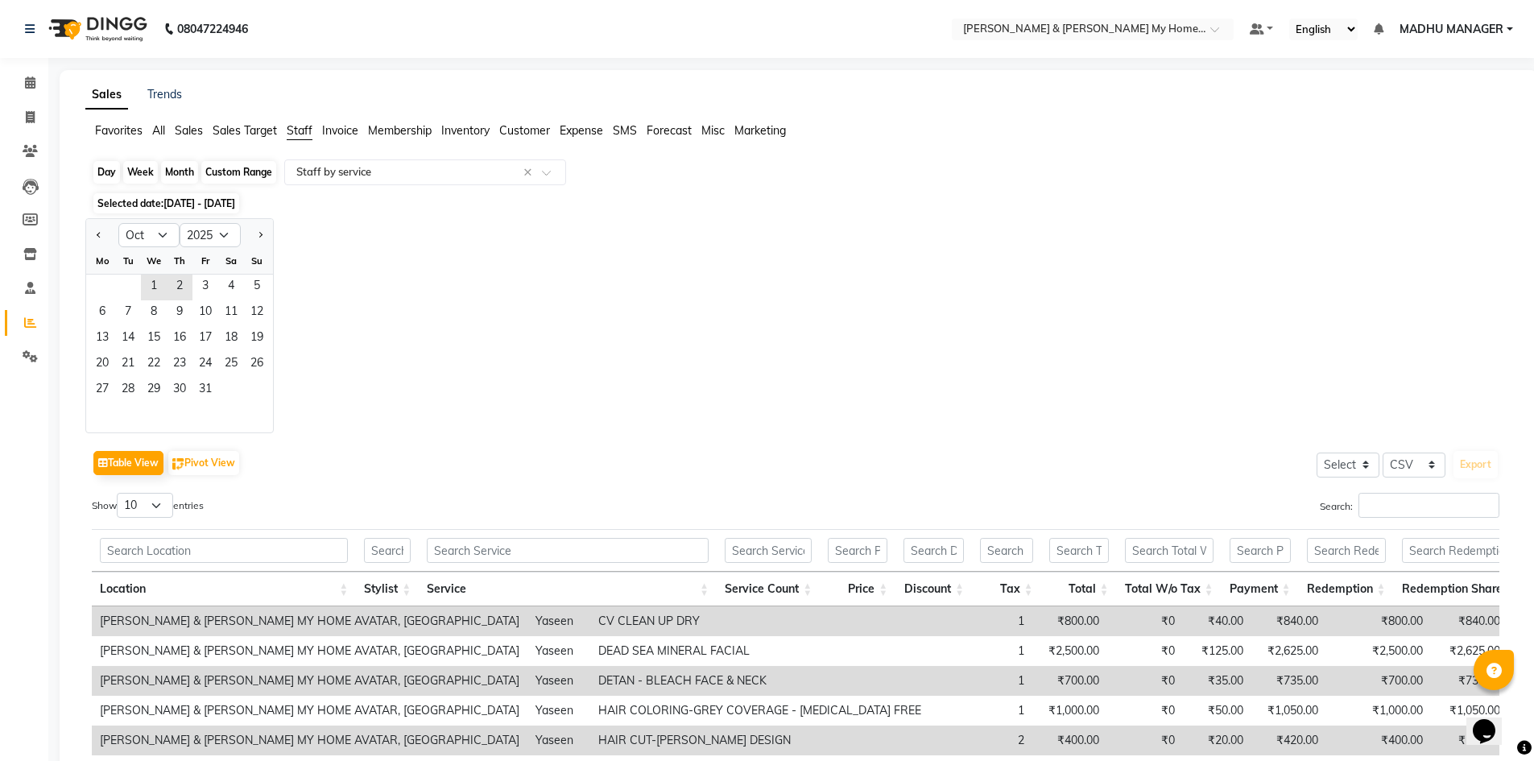
click at [109, 169] on div "Day" at bounding box center [106, 172] width 27 height 23
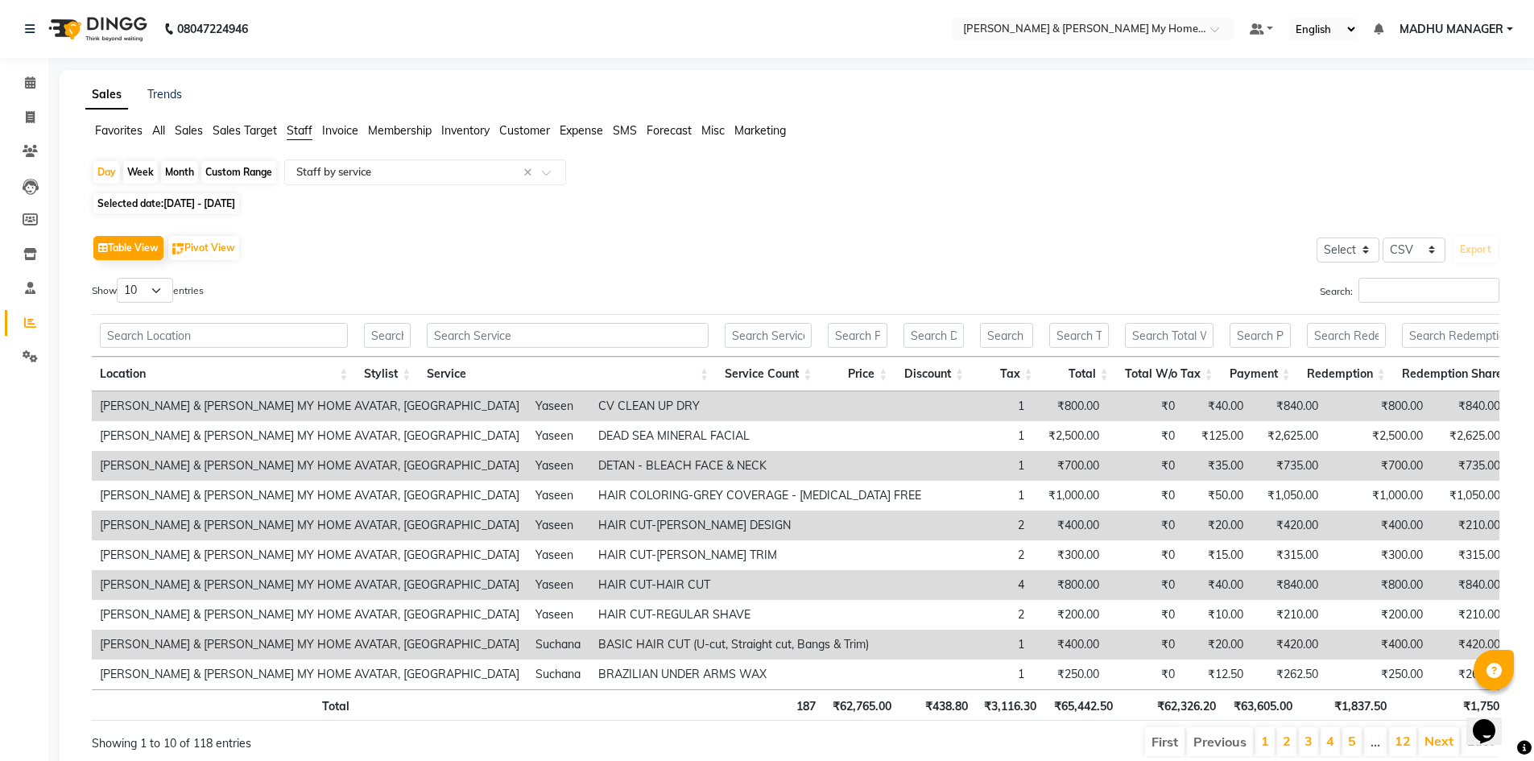
click at [213, 171] on div "Custom Range" at bounding box center [238, 172] width 75 height 23
select select "10"
select select "2025"
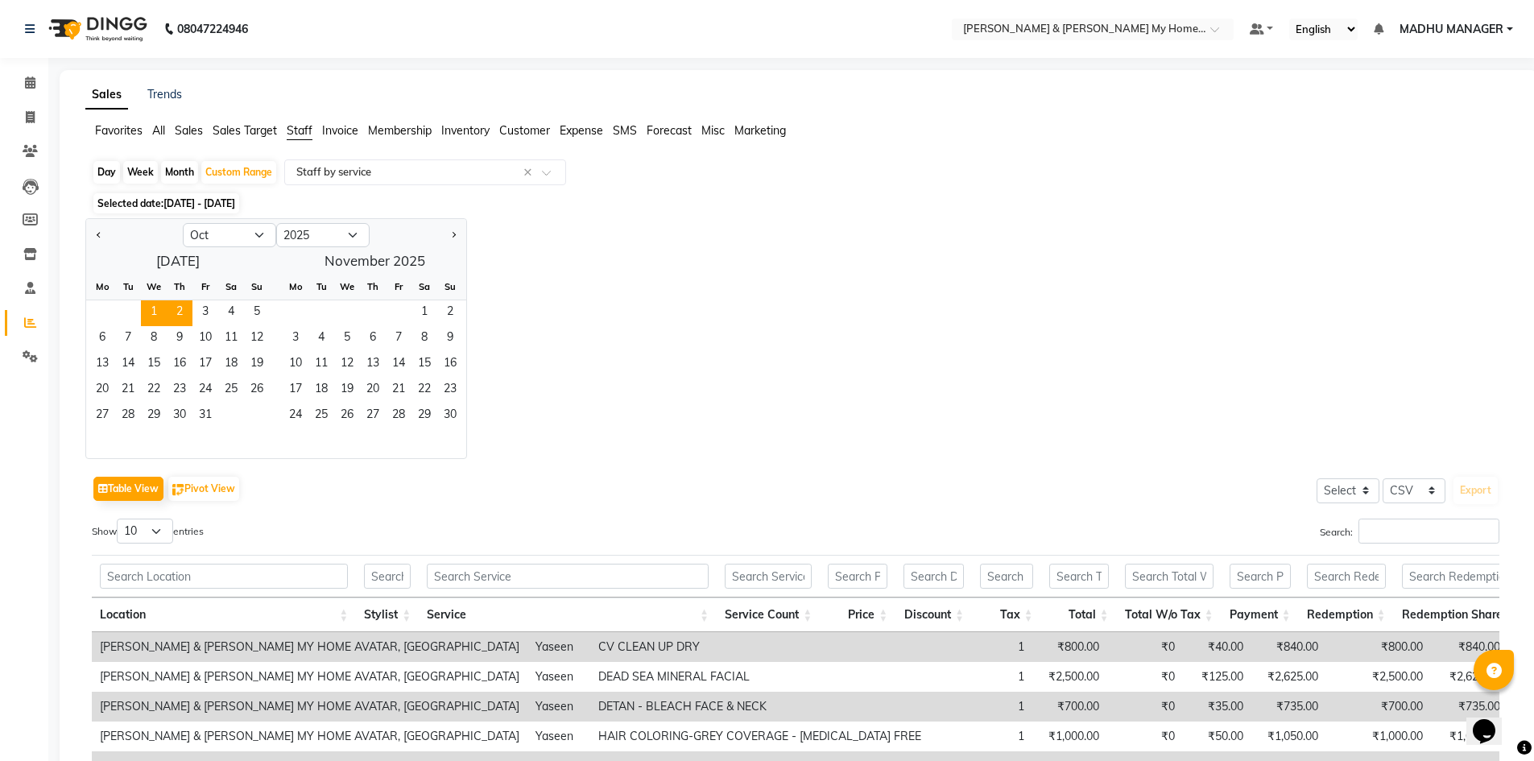
click at [112, 176] on div "Day" at bounding box center [106, 172] width 27 height 23
select select "10"
select select "2025"
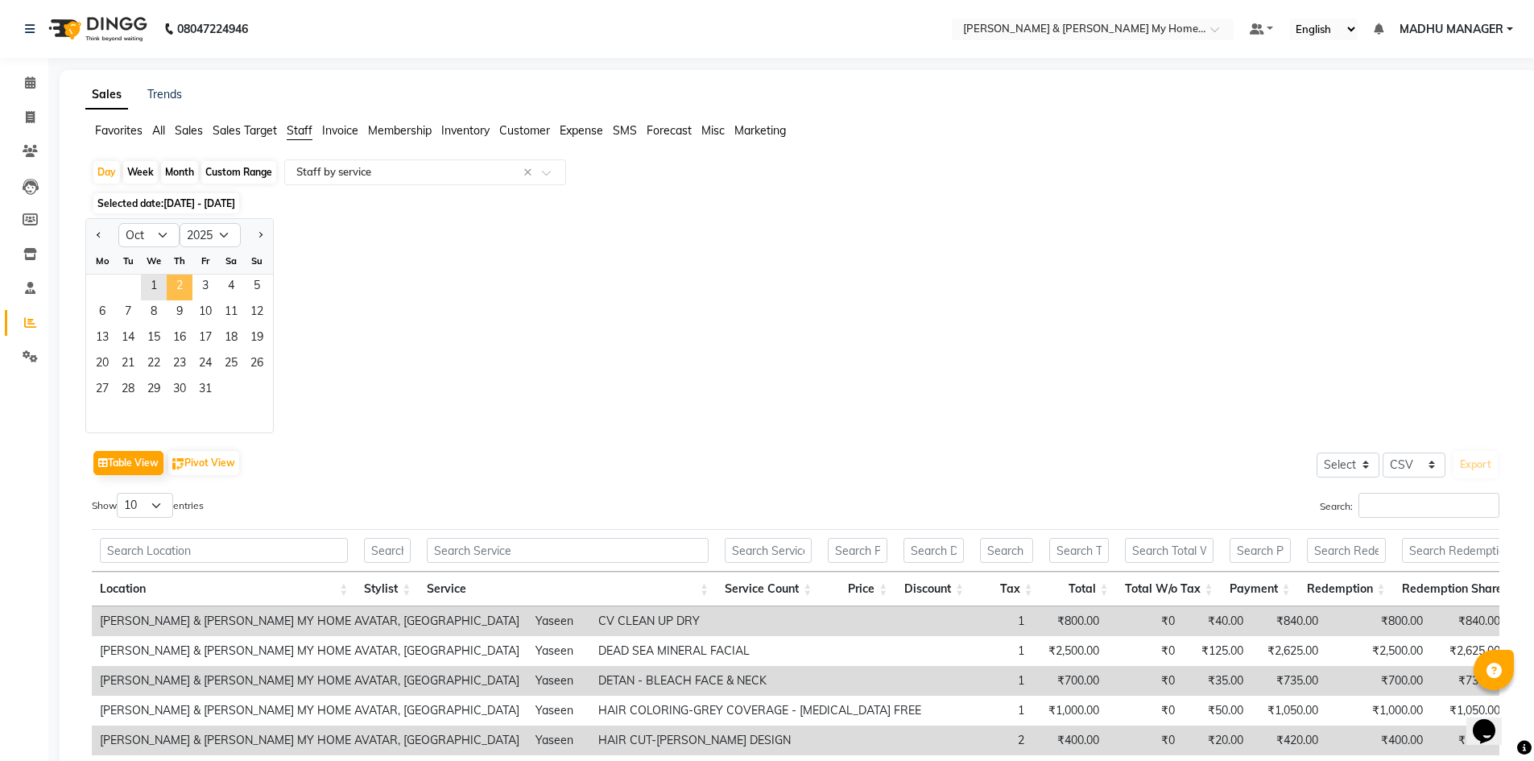
click at [184, 283] on span "2" at bounding box center [180, 288] width 26 height 26
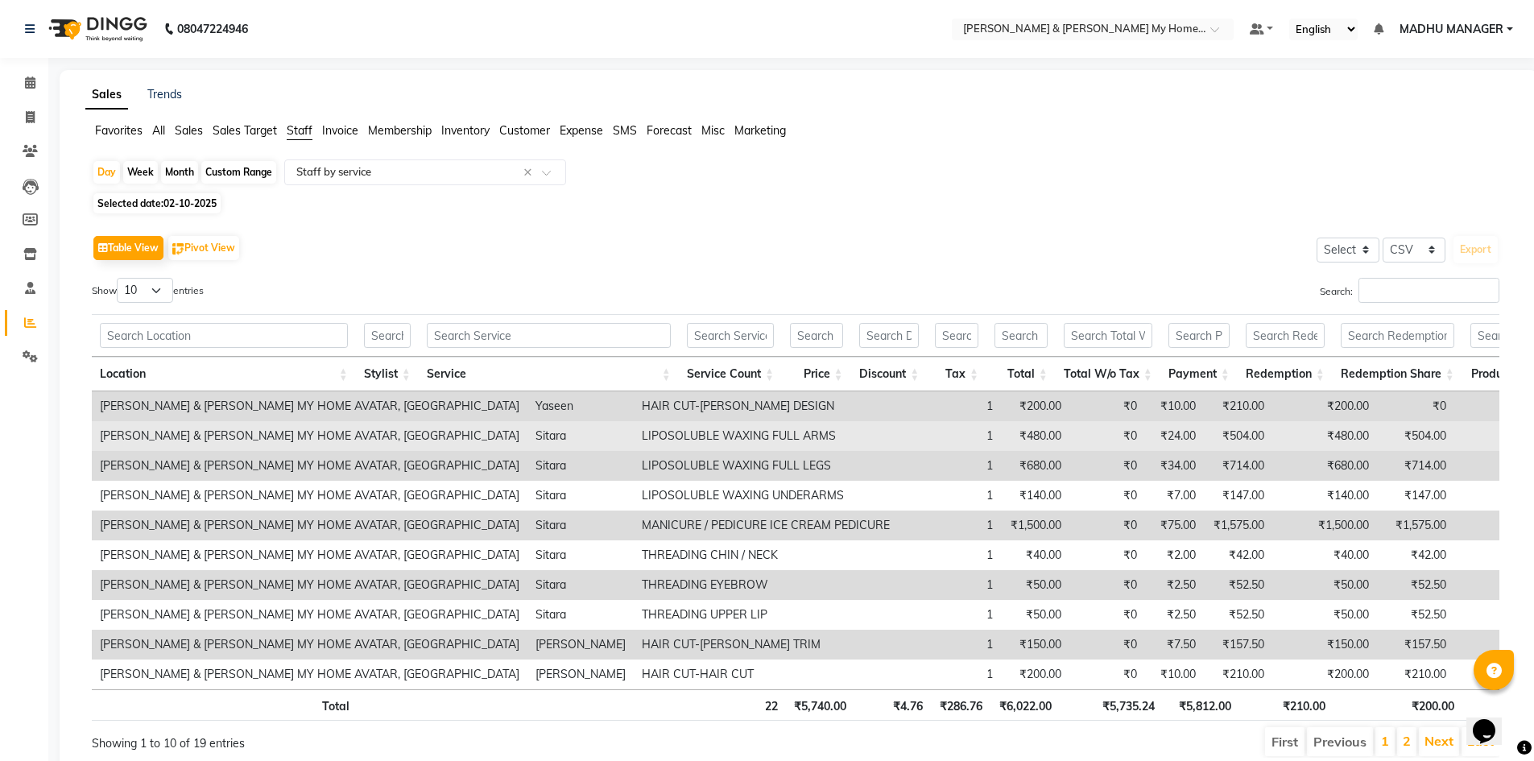
scroll to position [74, 0]
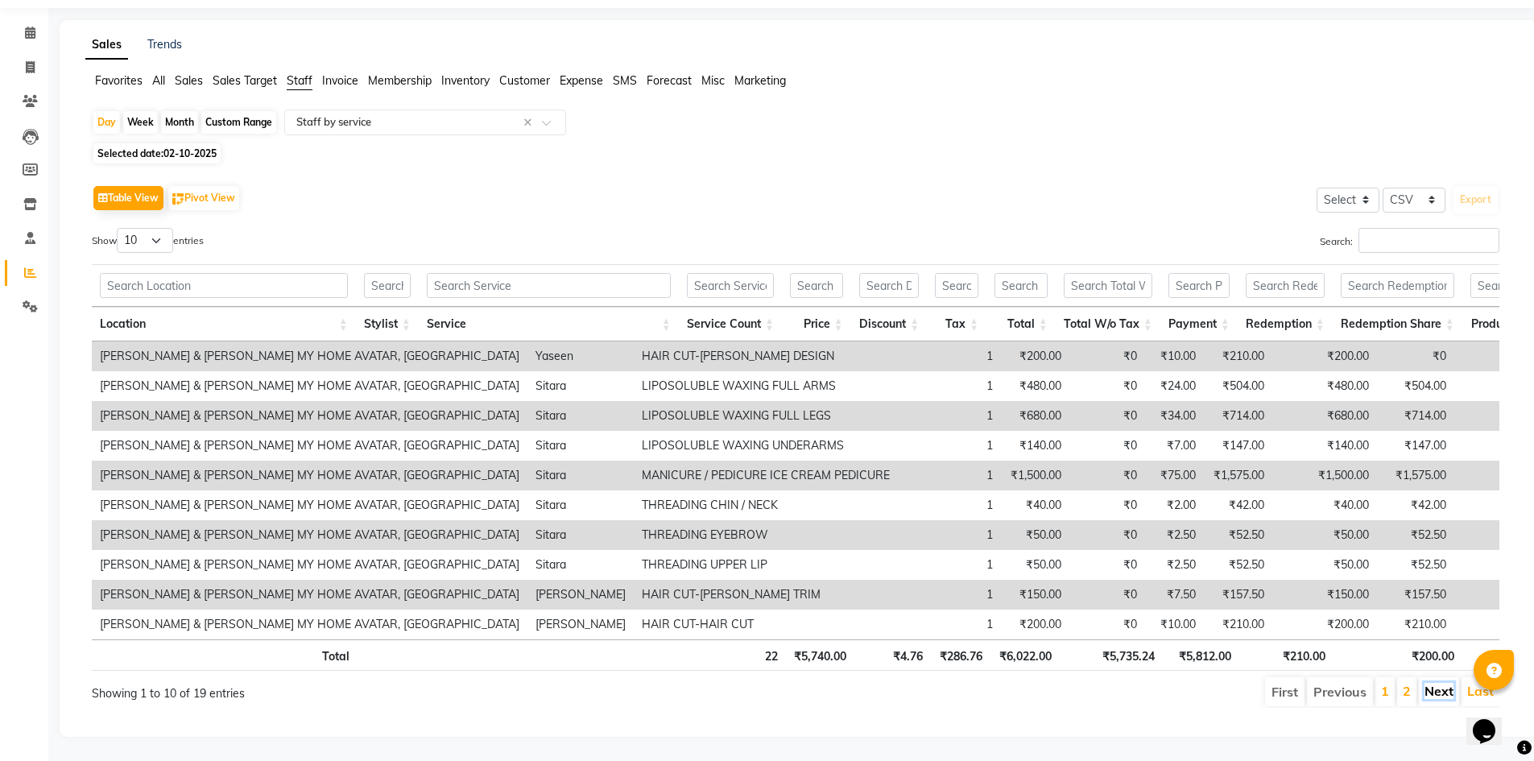
click at [1429, 683] on link "Next" at bounding box center [1438, 691] width 29 height 16
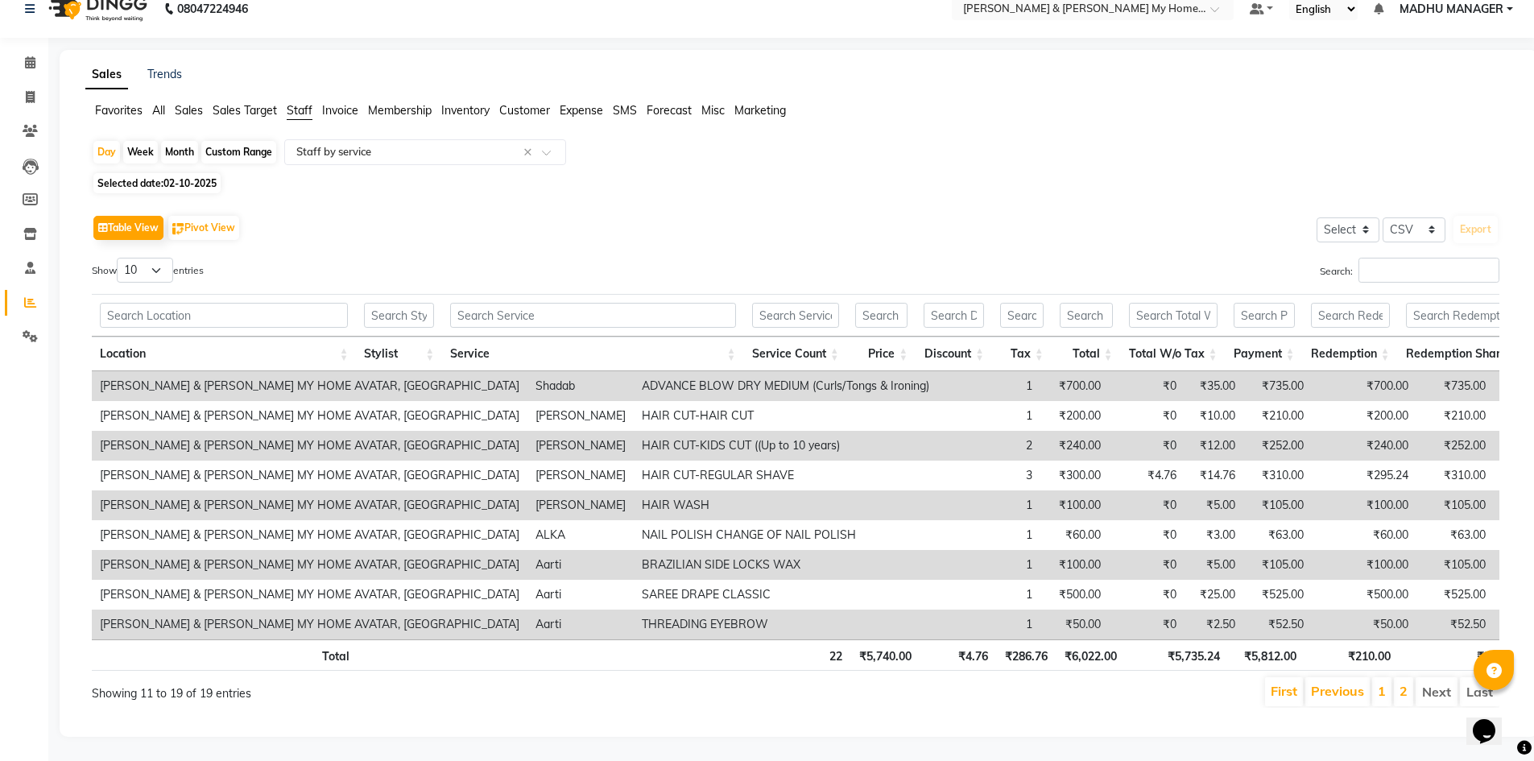
scroll to position [44, 0]
click at [1406, 683] on link "2" at bounding box center [1403, 691] width 8 height 16
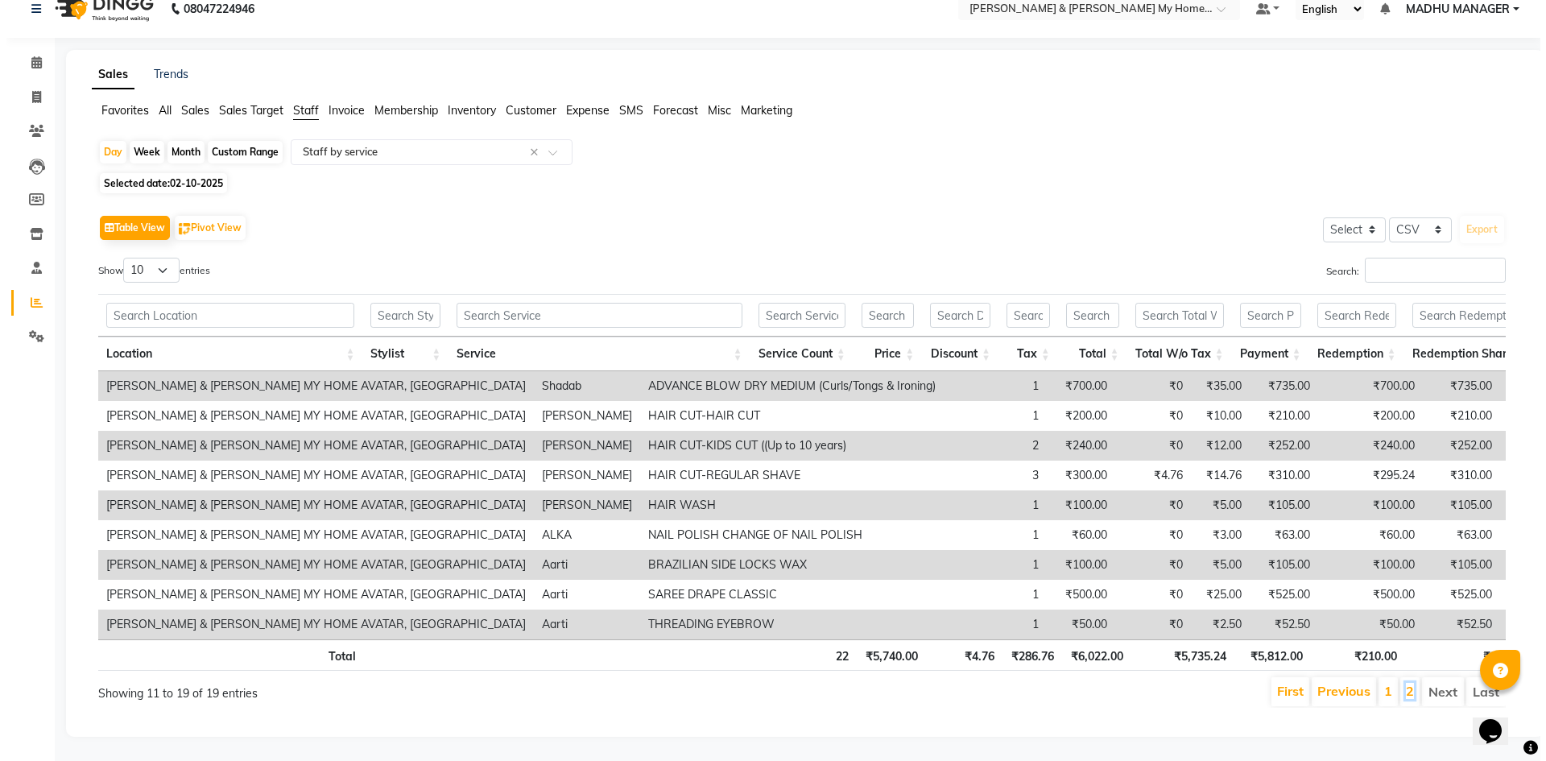
scroll to position [0, 0]
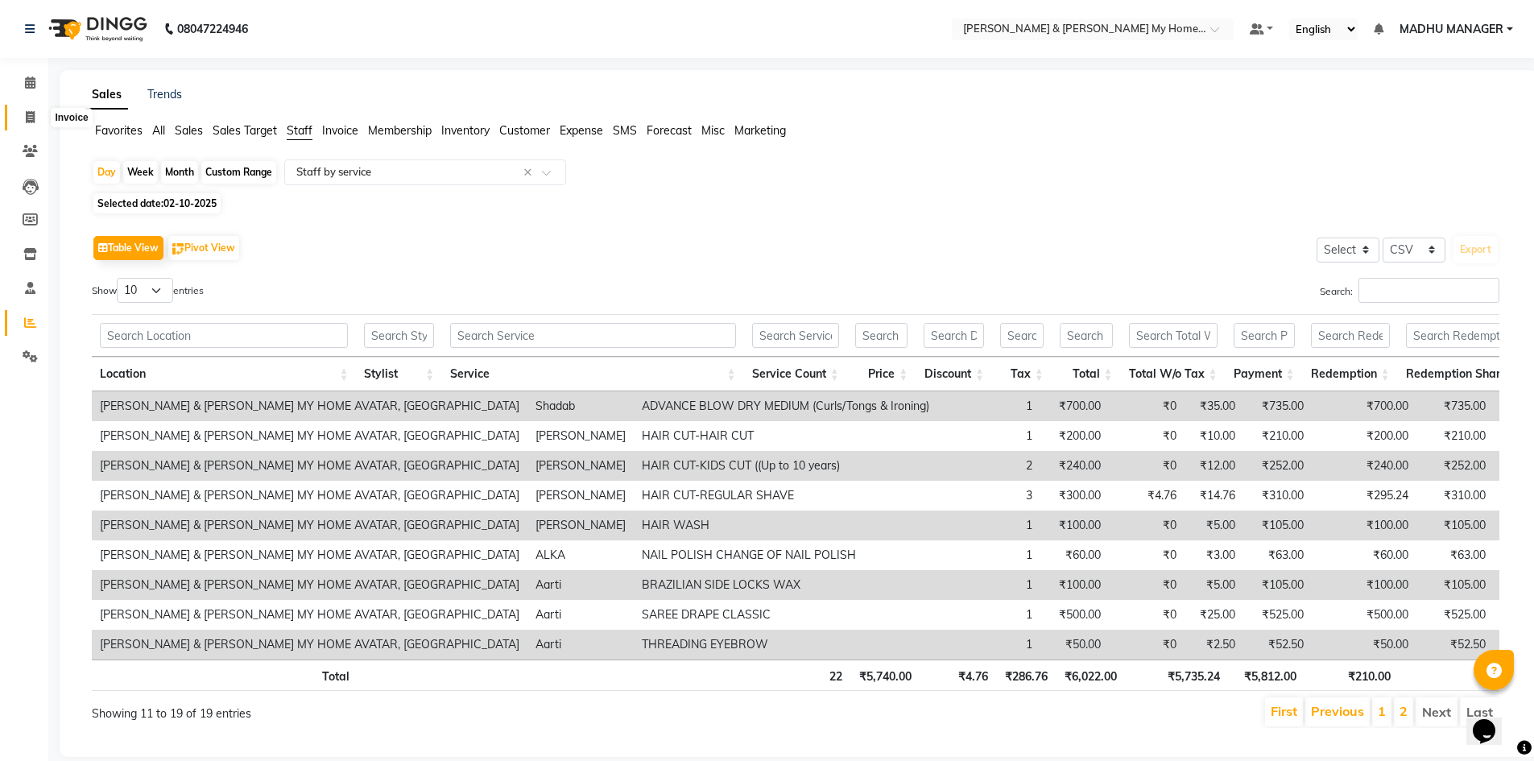
click at [20, 114] on span at bounding box center [30, 118] width 28 height 19
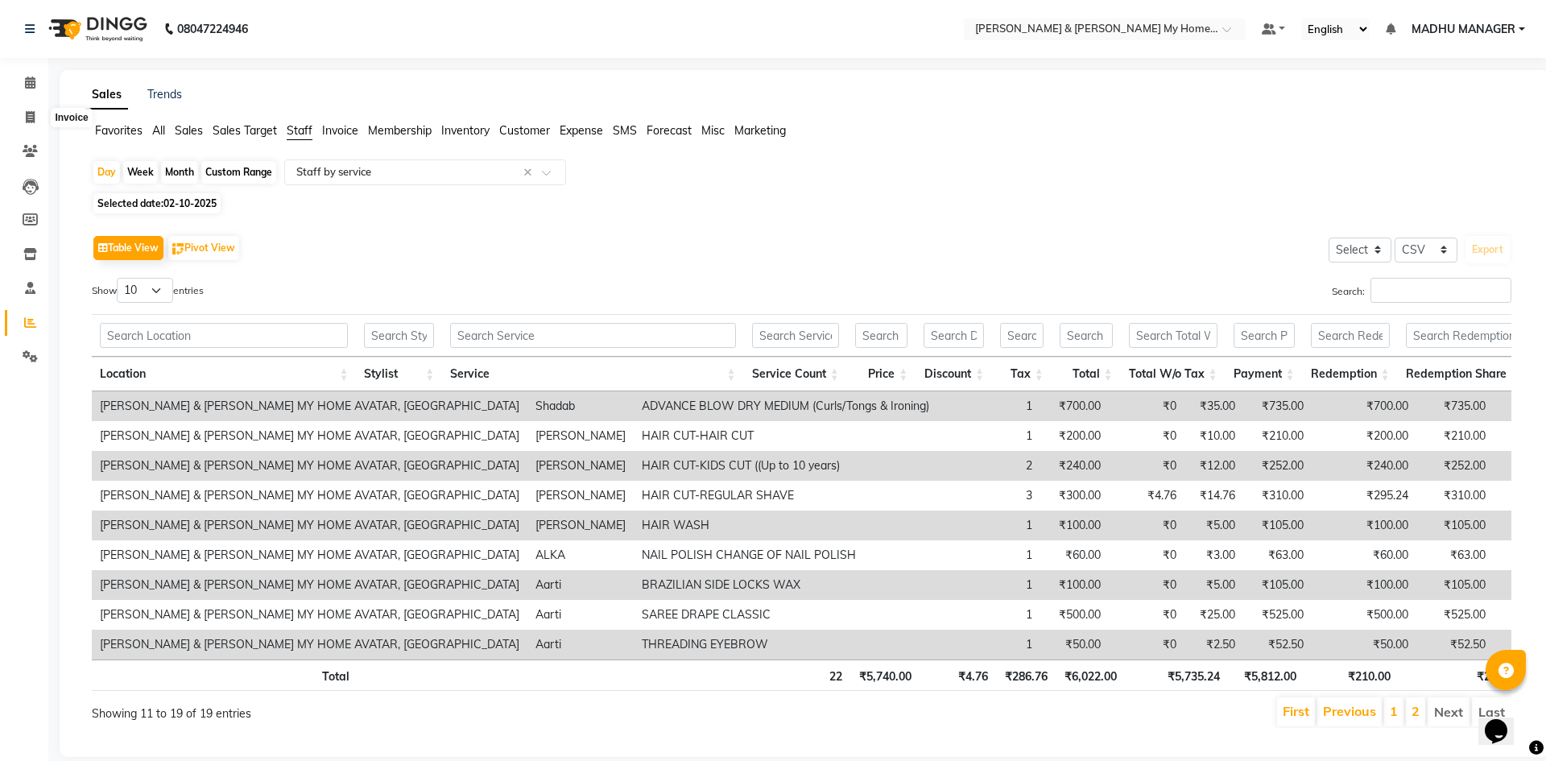
select select "8193"
select select "service"
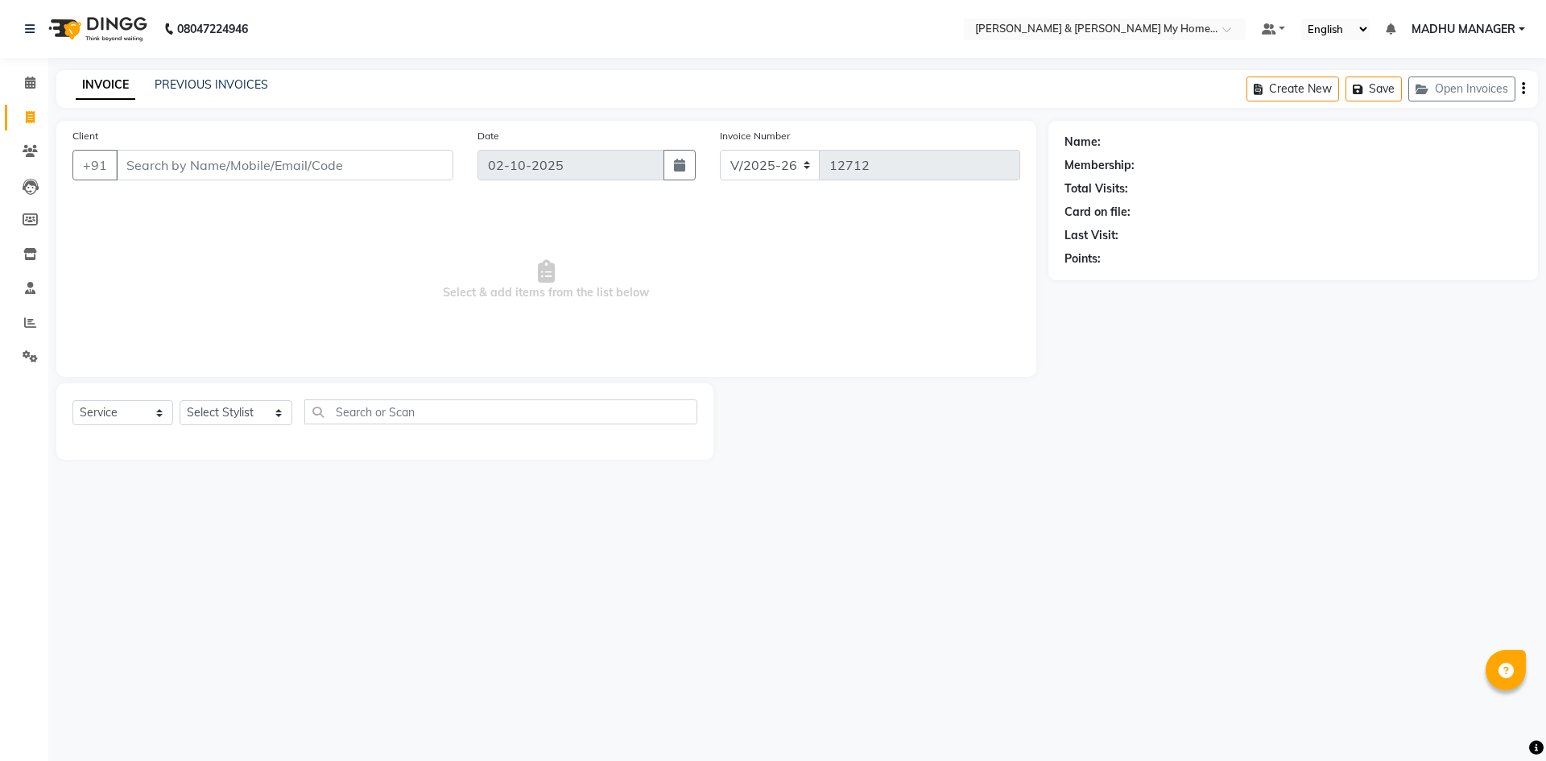
select select "8193"
select select "service"
click at [226, 408] on select "Select Stylist Aarti Aarti [PERSON_NAME] Beauty [PERSON_NAME] Nail [PERSON_NAME…" at bounding box center [236, 412] width 113 height 25
select select "83966"
click at [180, 400] on select "Select Stylist Aarti Aarti [PERSON_NAME] Beauty [PERSON_NAME] Nail [PERSON_NAME…" at bounding box center [236, 412] width 113 height 25
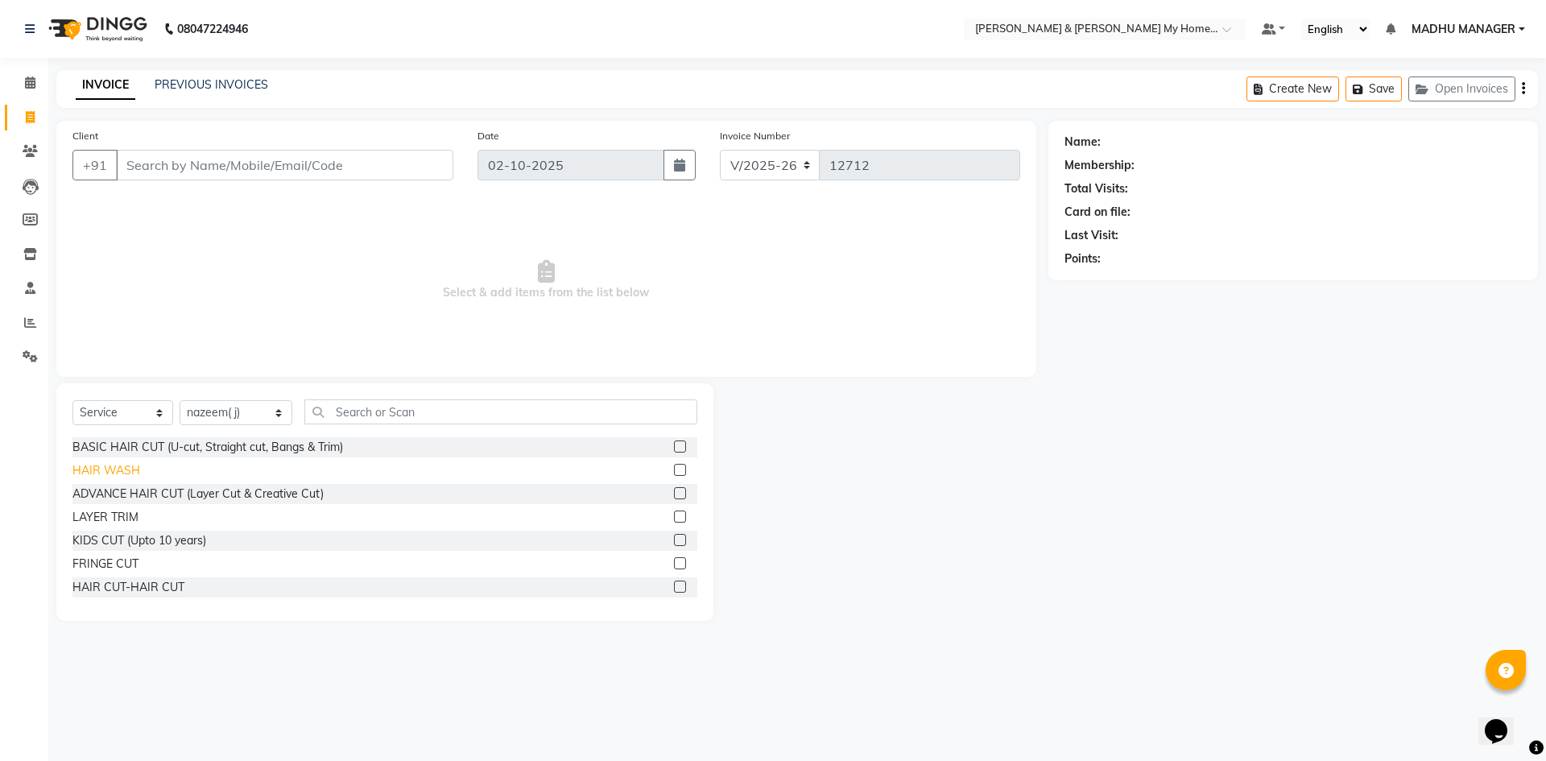
click at [109, 469] on div "HAIR WASH" at bounding box center [106, 470] width 68 height 17
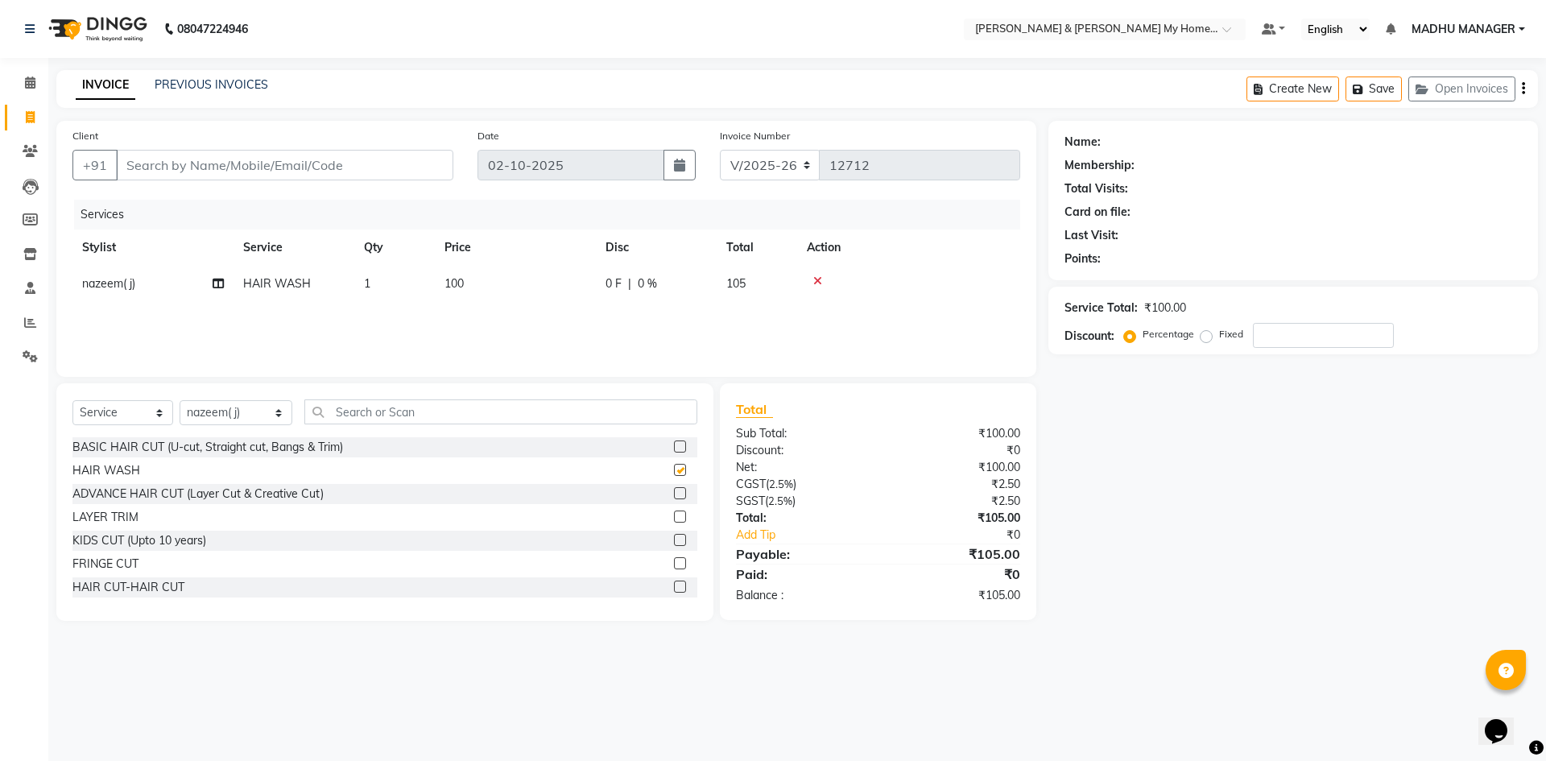
checkbox input "false"
click at [1200, 601] on div "Name: Membership: Total Visits: Card on file: Last Visit: Points: Service Total…" at bounding box center [1299, 371] width 502 height 500
click at [193, 164] on input "Client" at bounding box center [284, 165] width 337 height 31
type input "j"
type input "0"
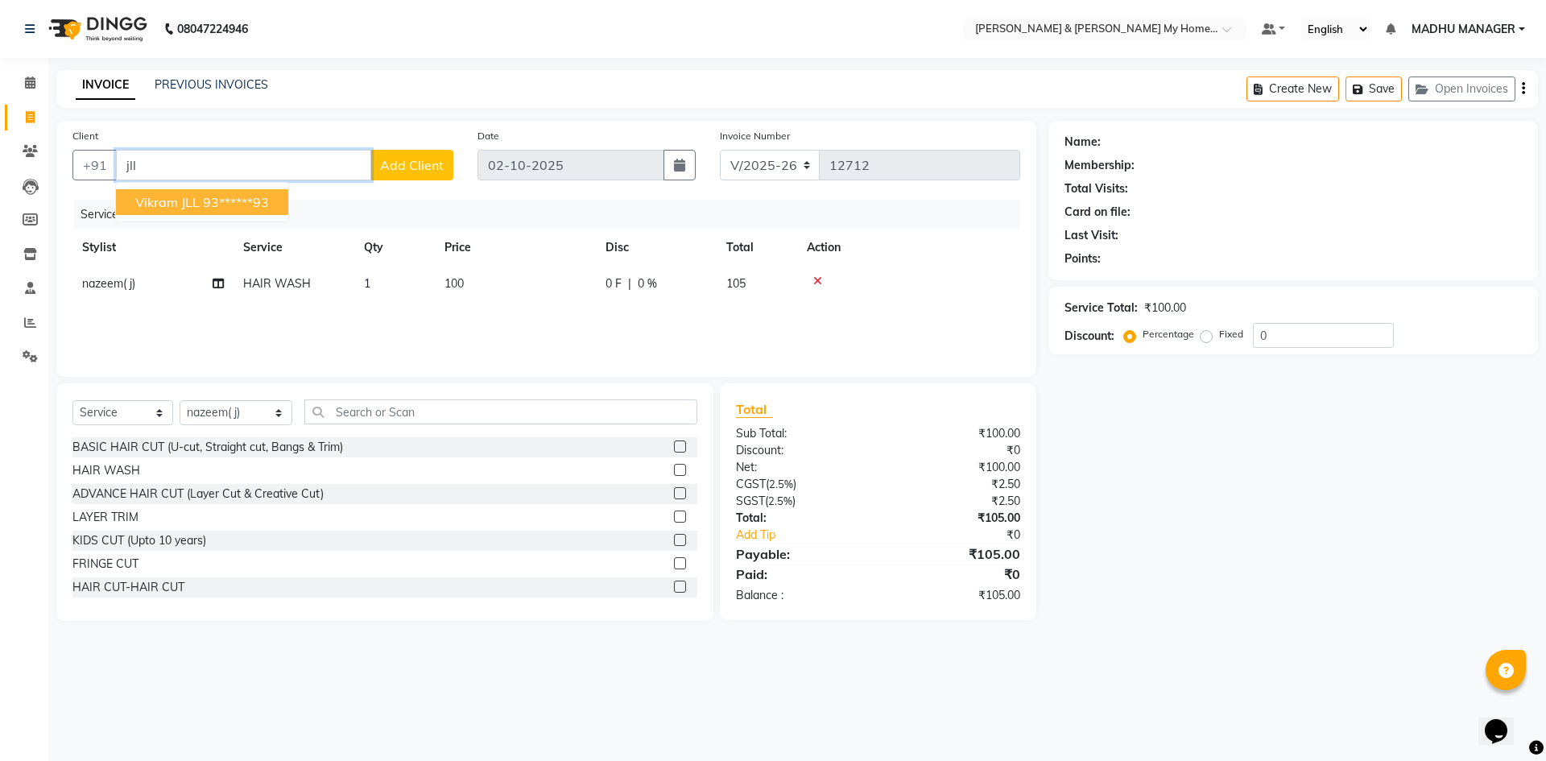
click at [190, 197] on span "vikram JLL" at bounding box center [167, 202] width 64 height 16
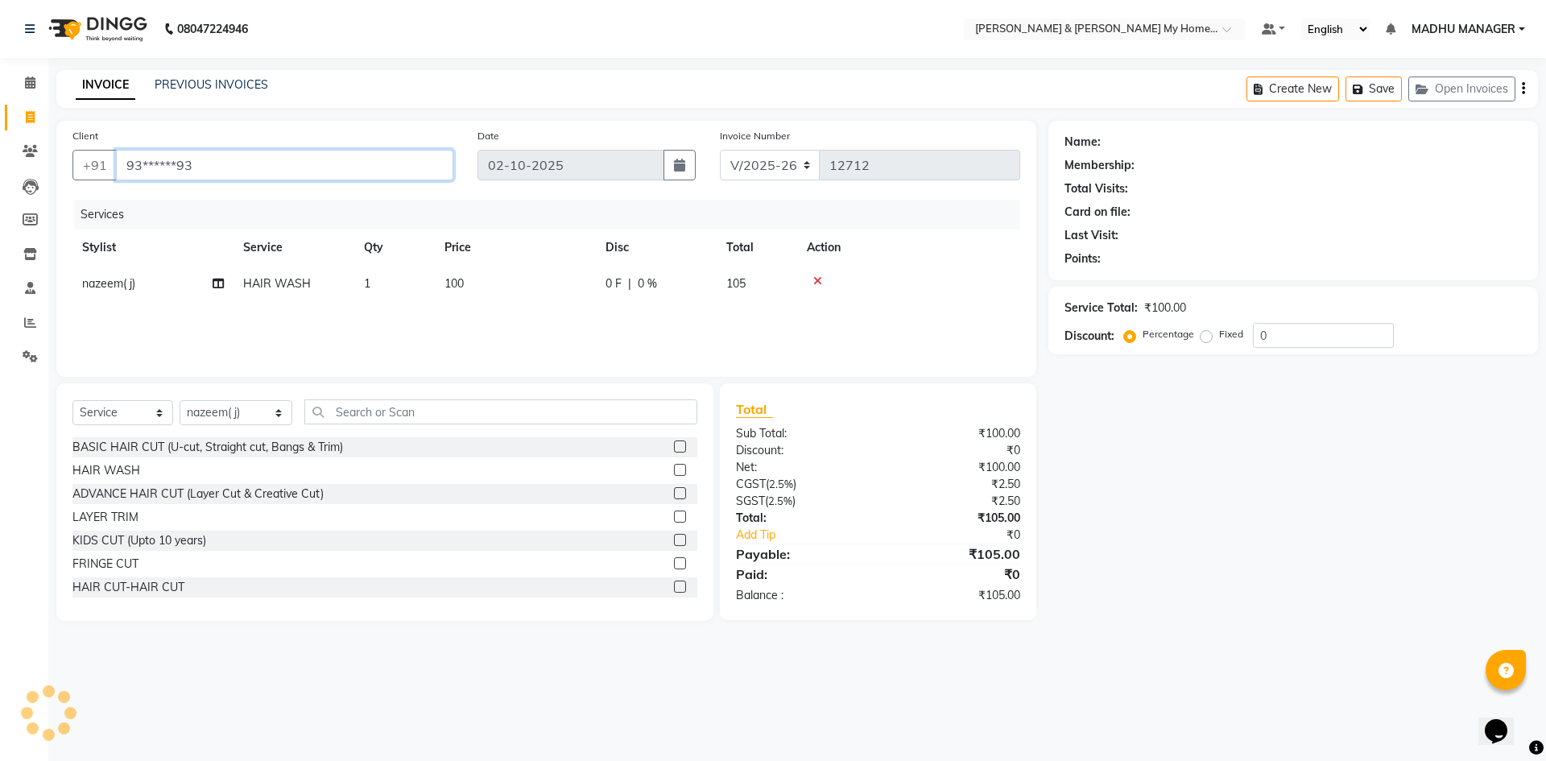
type input "93******93"
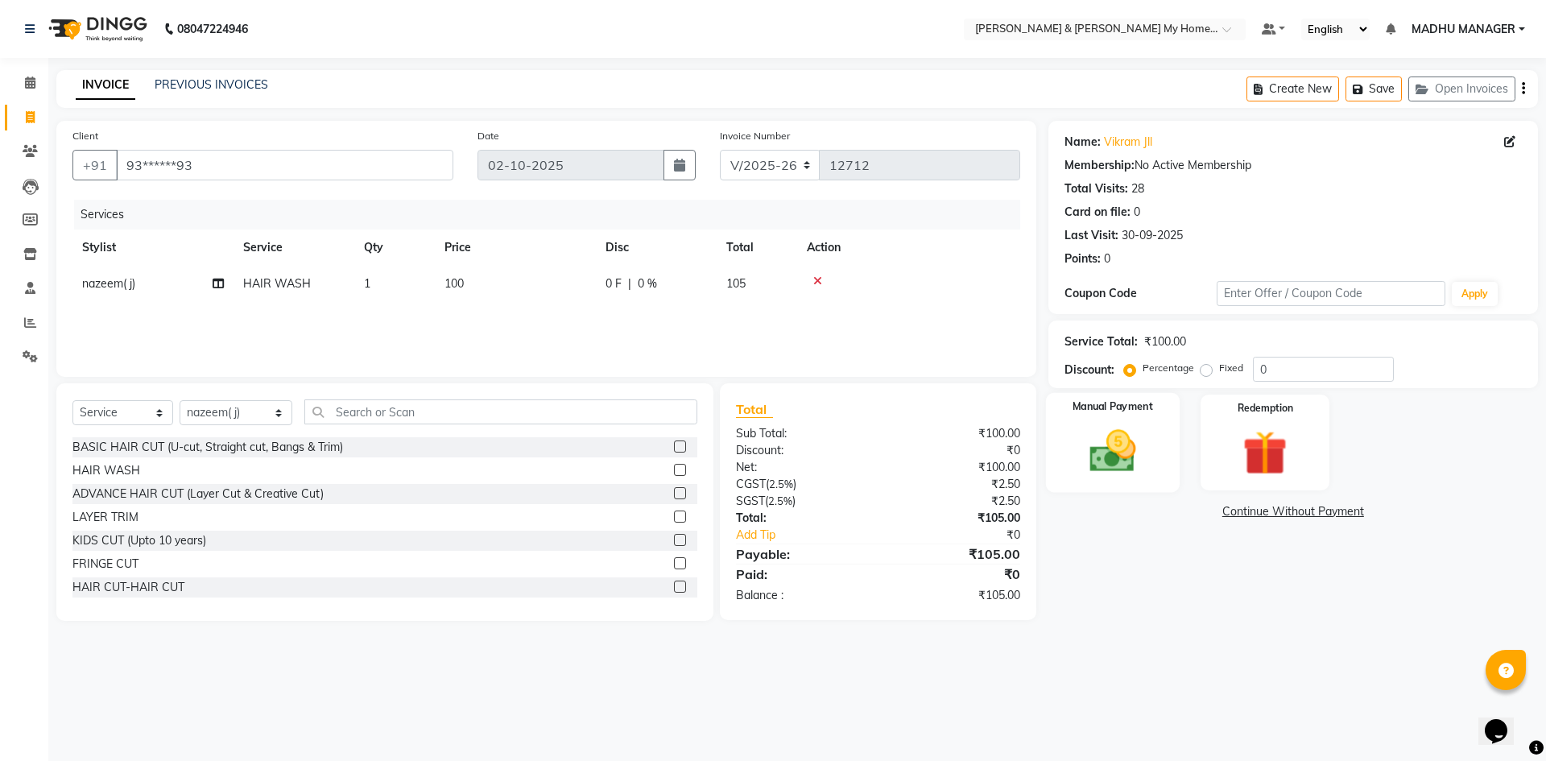
click at [1132, 460] on img at bounding box center [1112, 450] width 75 height 53
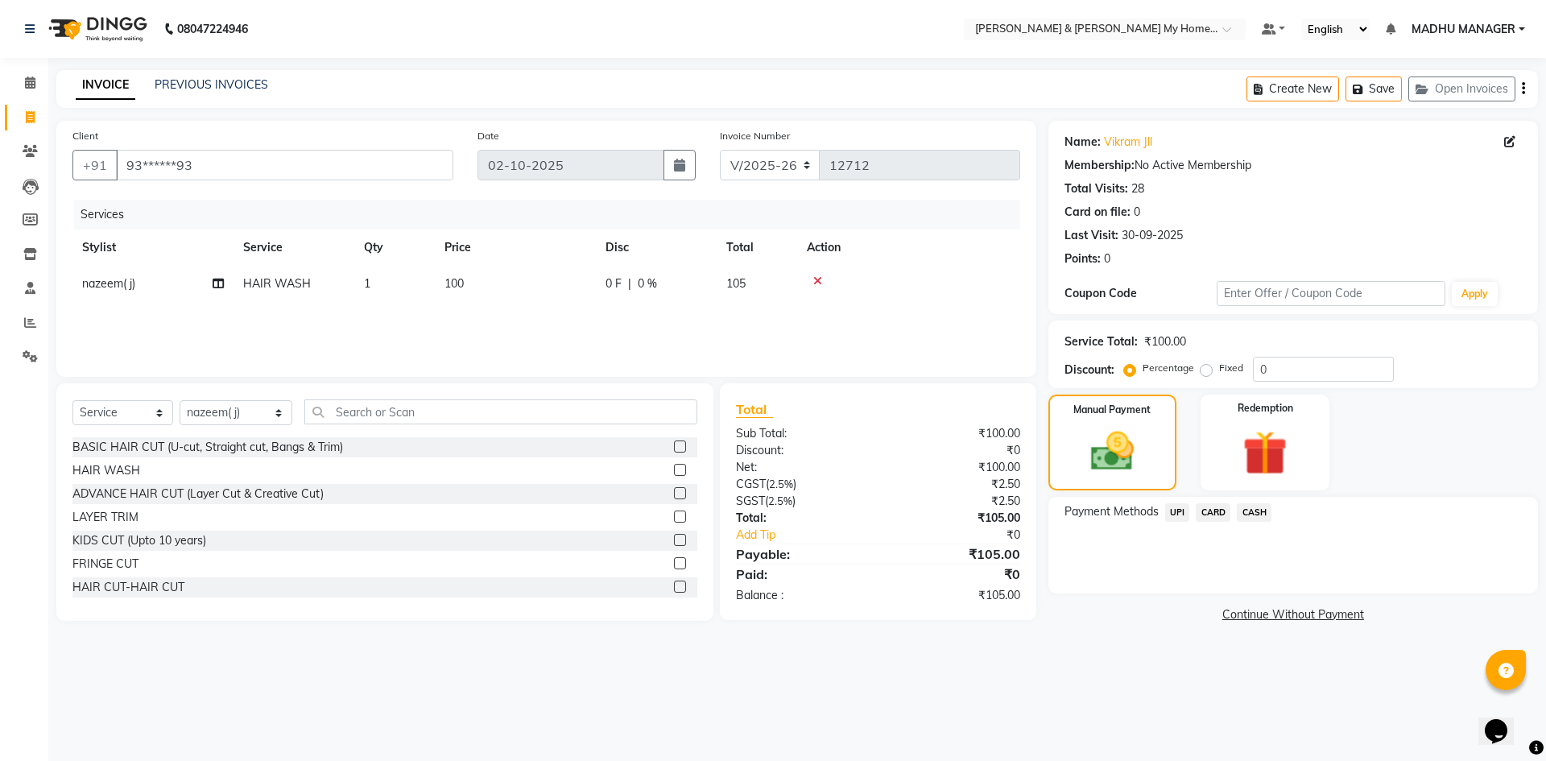
click at [1218, 515] on span "CARD" at bounding box center [1213, 512] width 35 height 19
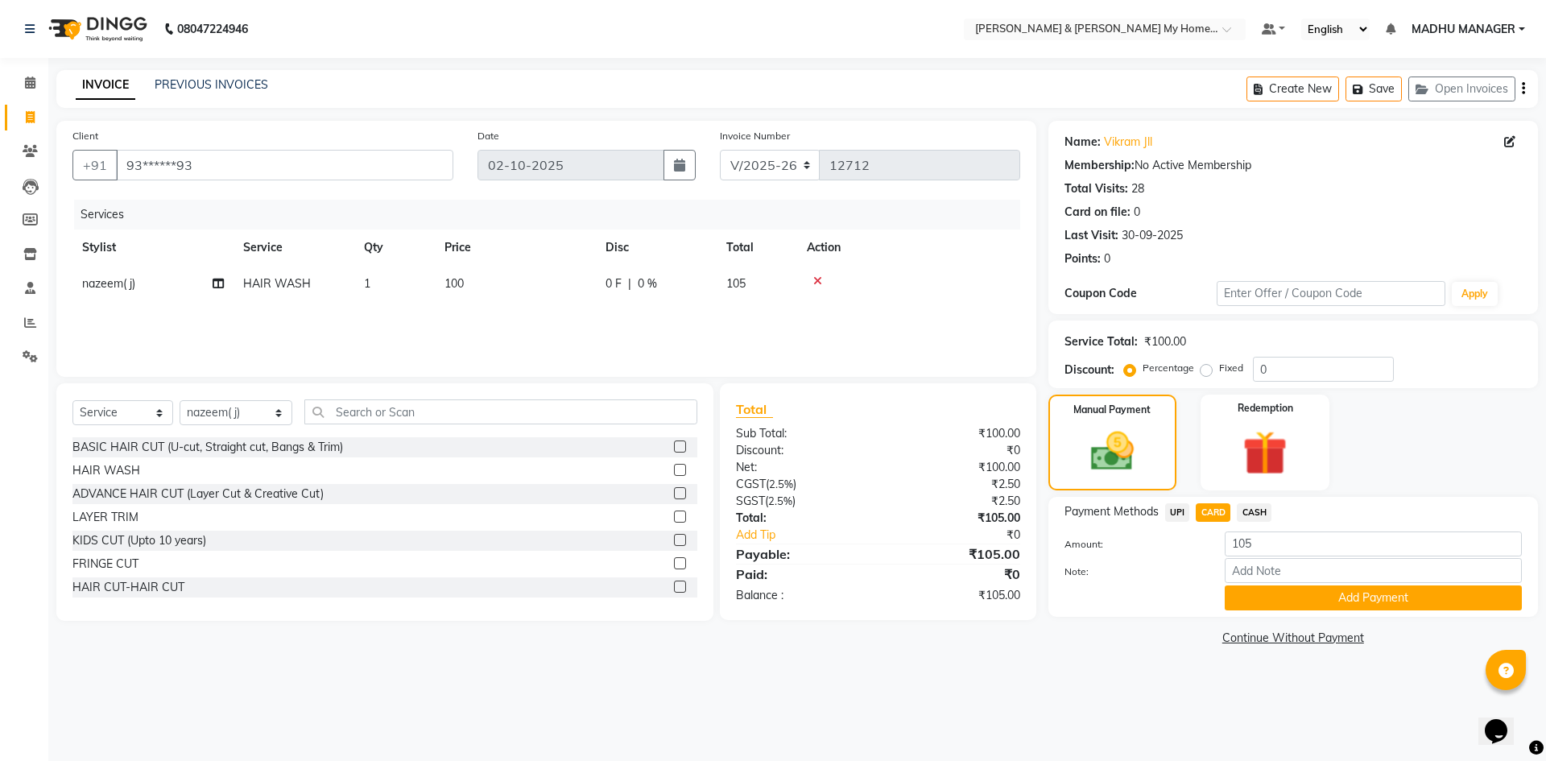
click at [1285, 613] on div "Payment Methods UPI CARD CASH Amount: 105 Note: Add Payment" at bounding box center [1292, 557] width 489 height 120
click at [1282, 601] on button "Add Payment" at bounding box center [1373, 597] width 297 height 25
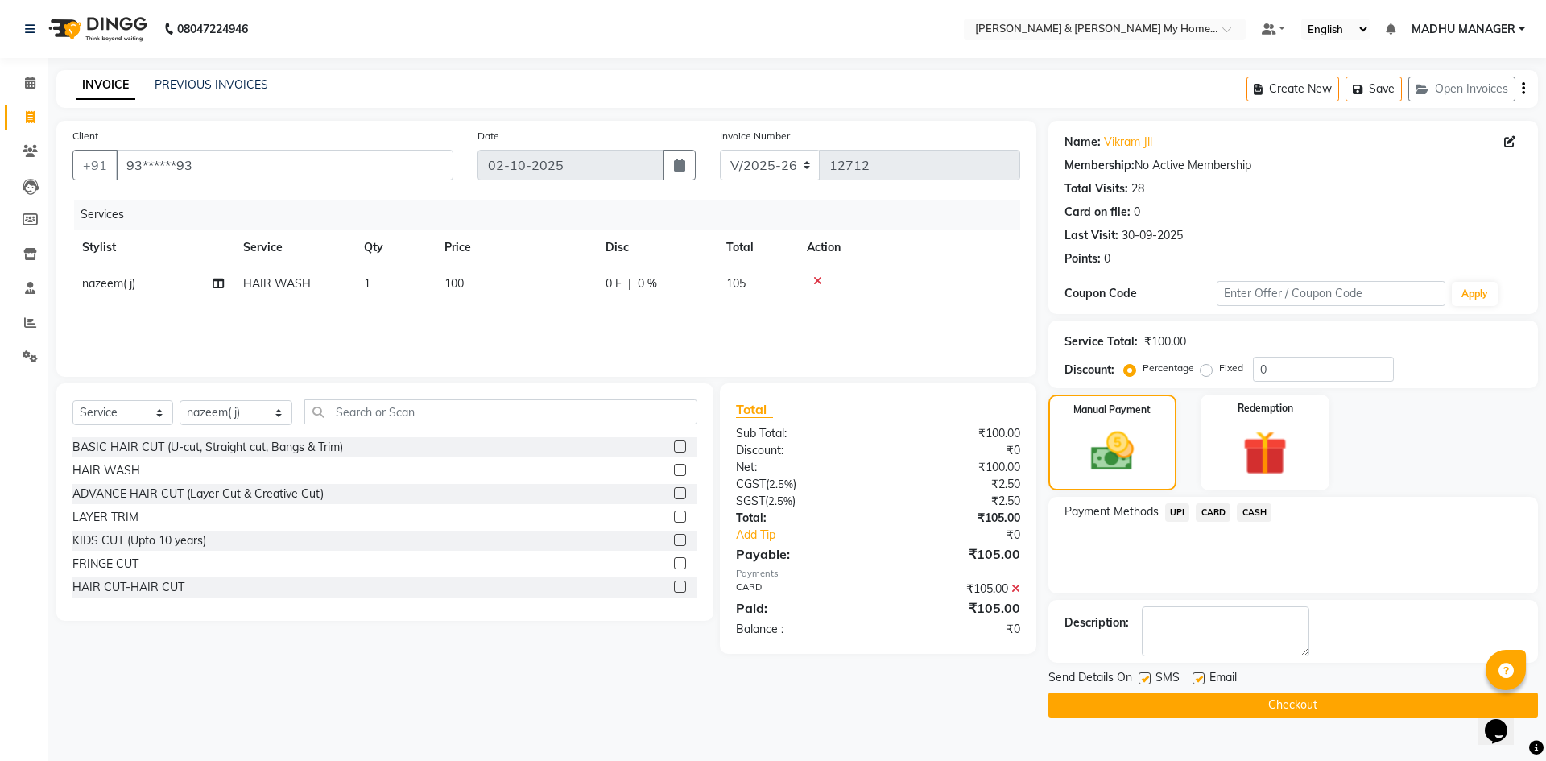
click at [1304, 709] on button "Checkout" at bounding box center [1292, 704] width 489 height 25
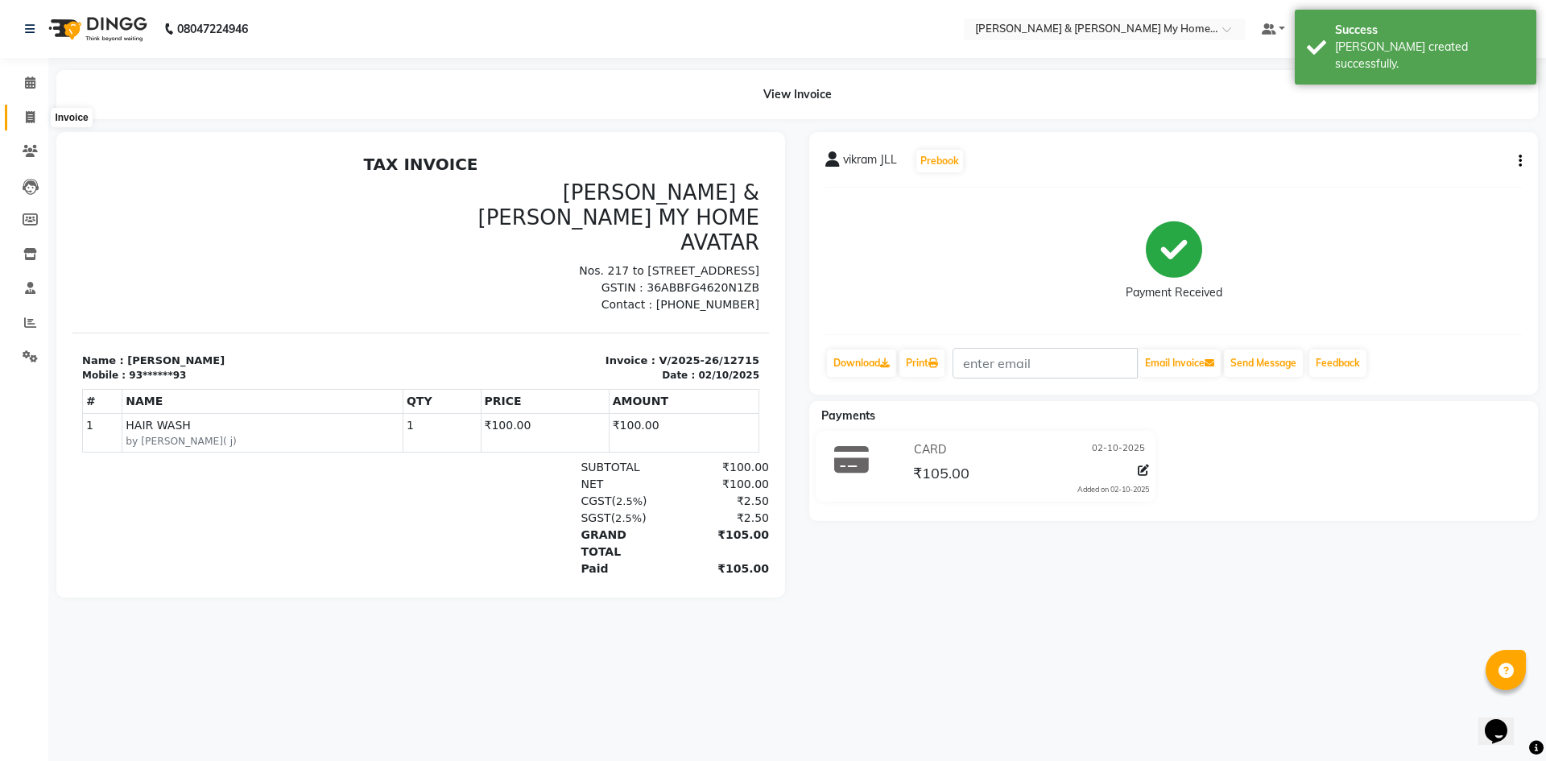
click at [26, 114] on icon at bounding box center [30, 117] width 9 height 12
select select "8193"
select select "service"
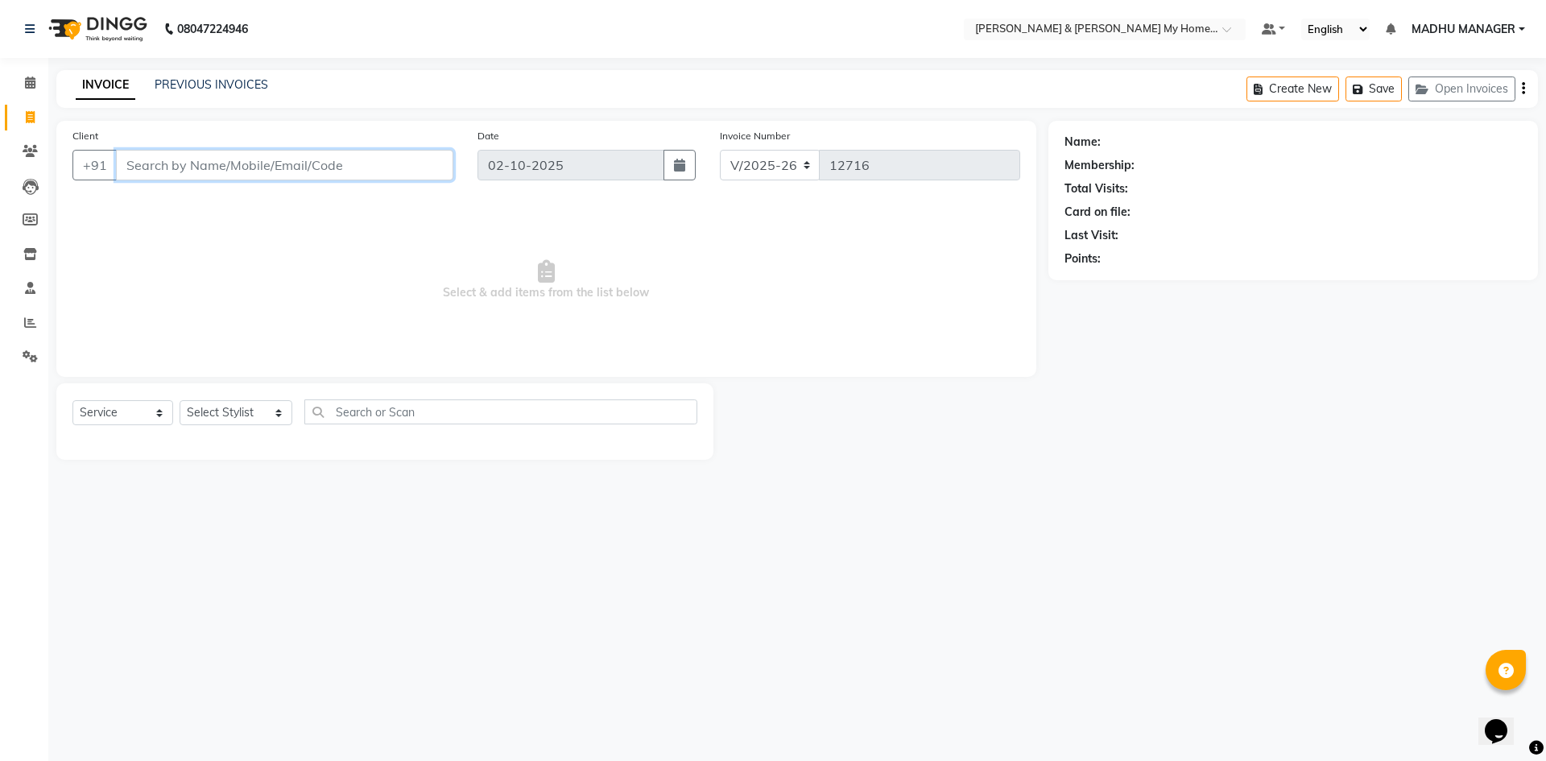
click at [215, 164] on input "Client" at bounding box center [284, 165] width 337 height 31
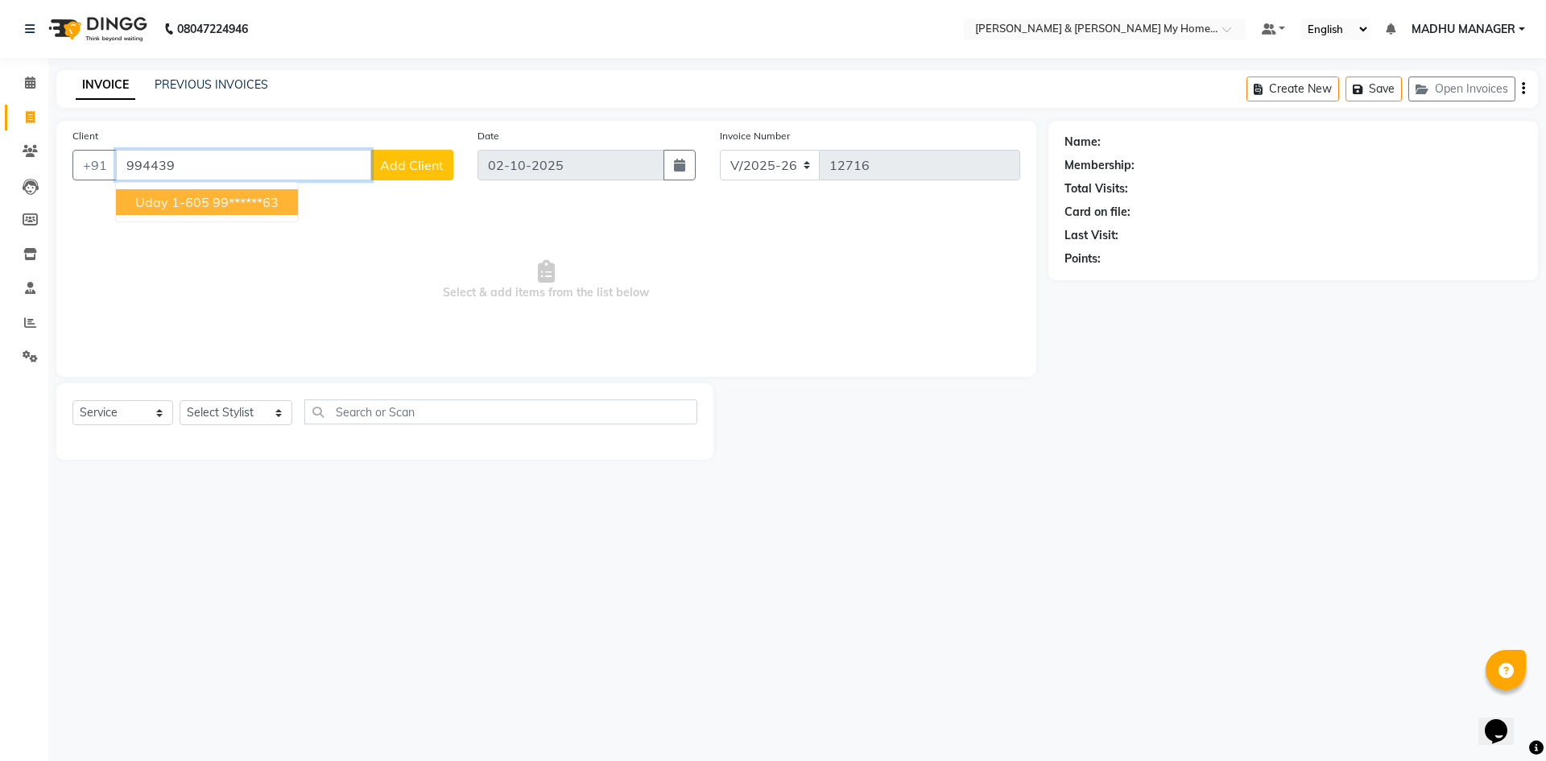
click at [203, 194] on span "uday 1-605" at bounding box center [172, 202] width 74 height 16
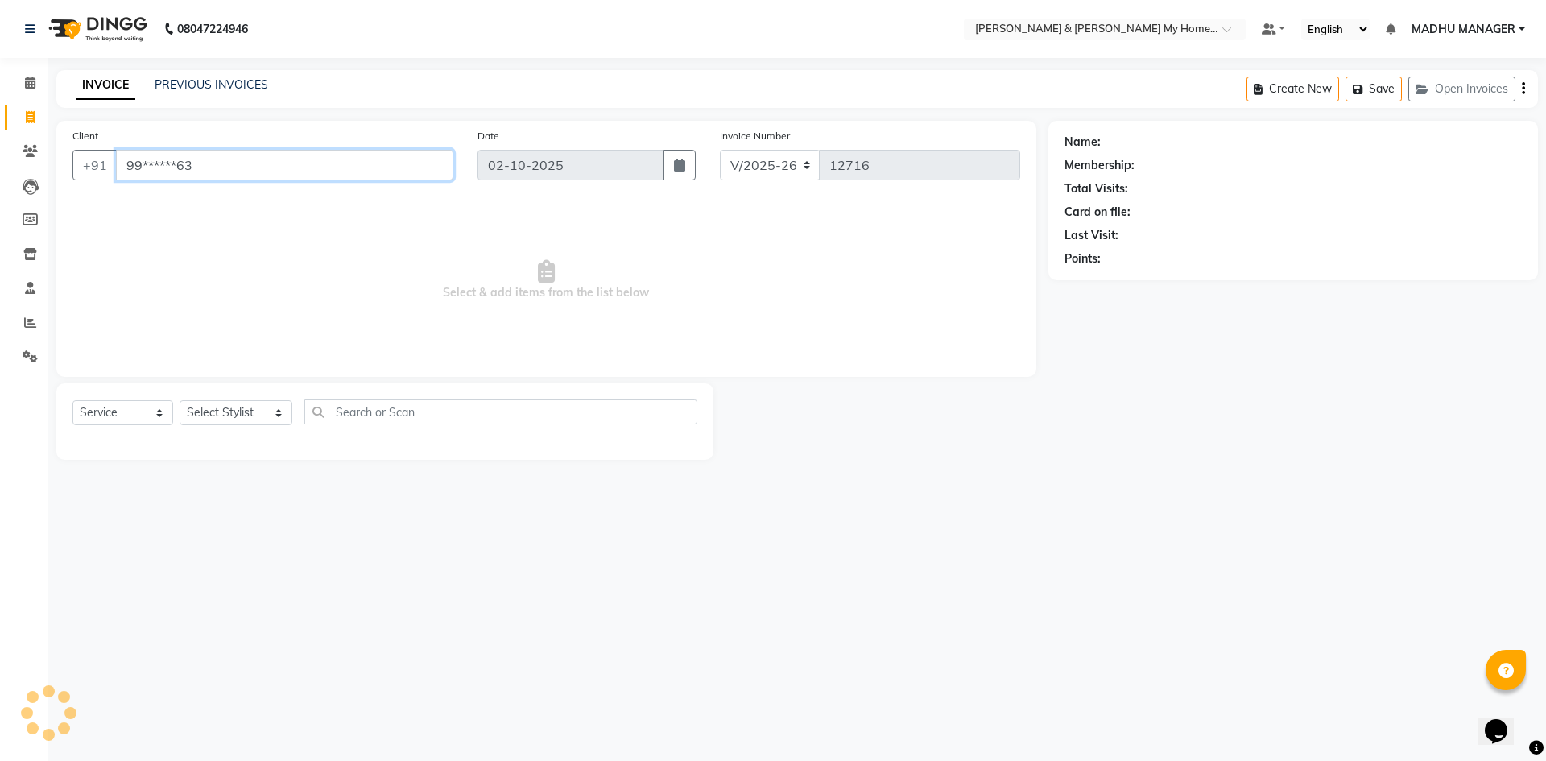
type input "99******63"
click at [179, 405] on div "Select Service Product Membership Package Voucher Prepaid Gift Card Select Styl…" at bounding box center [384, 418] width 625 height 38
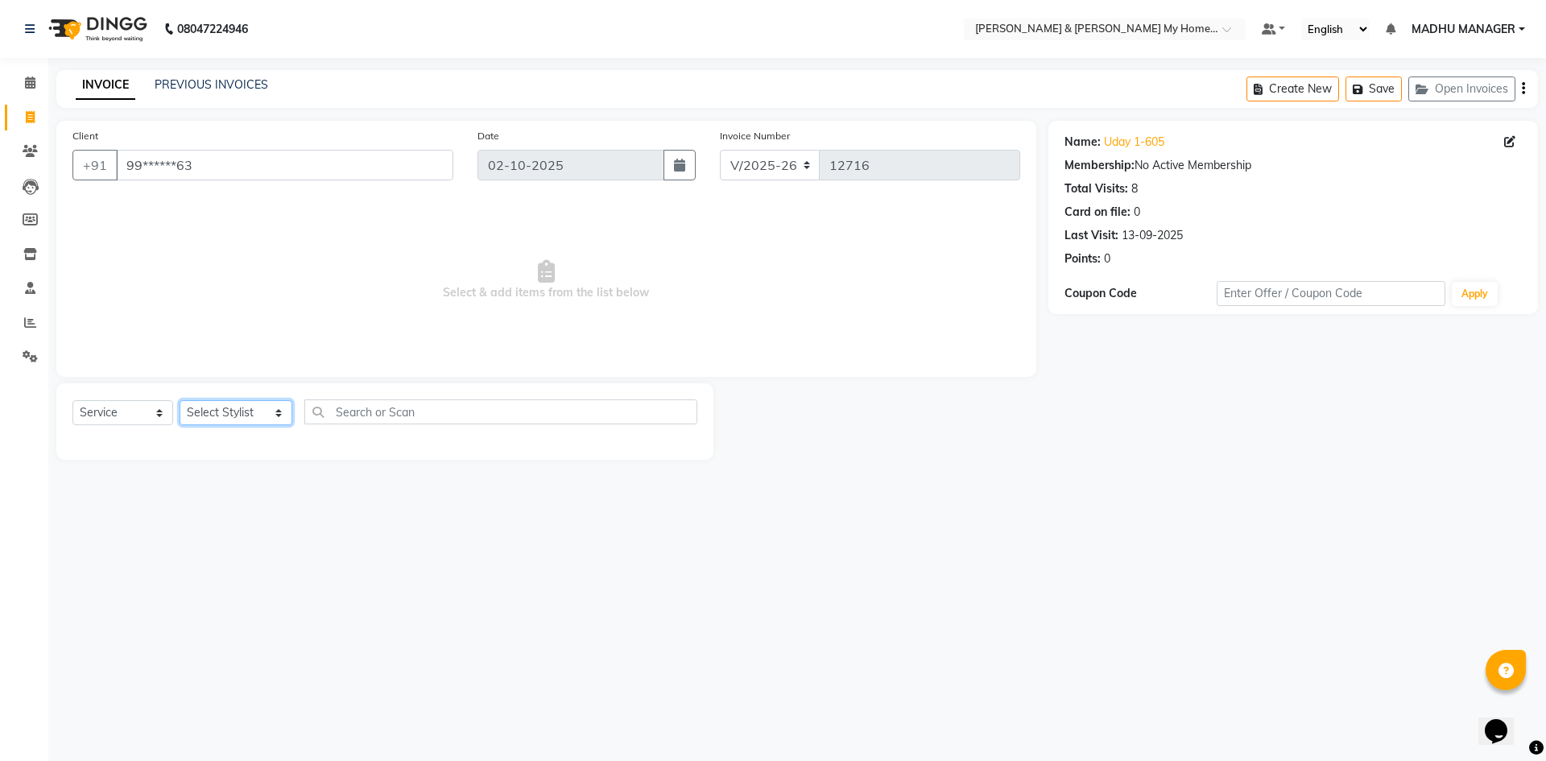
click at [202, 411] on select "Select Stylist Aarti Aarti [PERSON_NAME] Beauty [PERSON_NAME] Nail [PERSON_NAME…" at bounding box center [236, 412] width 113 height 25
select select "89736"
click at [180, 400] on select "Select Stylist Aarti Aarti [PERSON_NAME] Beauty [PERSON_NAME] Nail [PERSON_NAME…" at bounding box center [236, 412] width 113 height 25
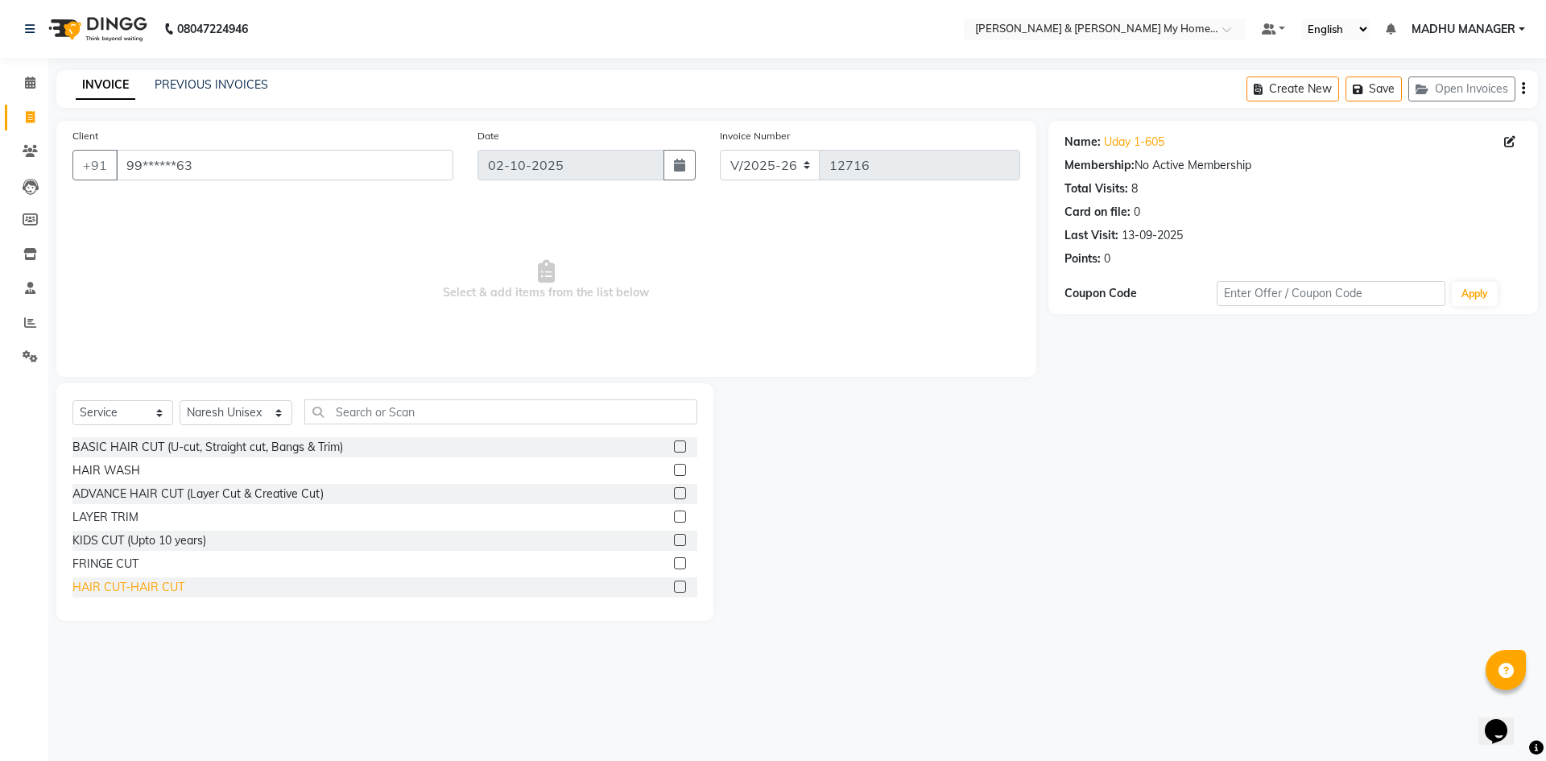
click at [167, 587] on div "HAIR CUT-HAIR CUT" at bounding box center [128, 587] width 112 height 17
checkbox input "false"
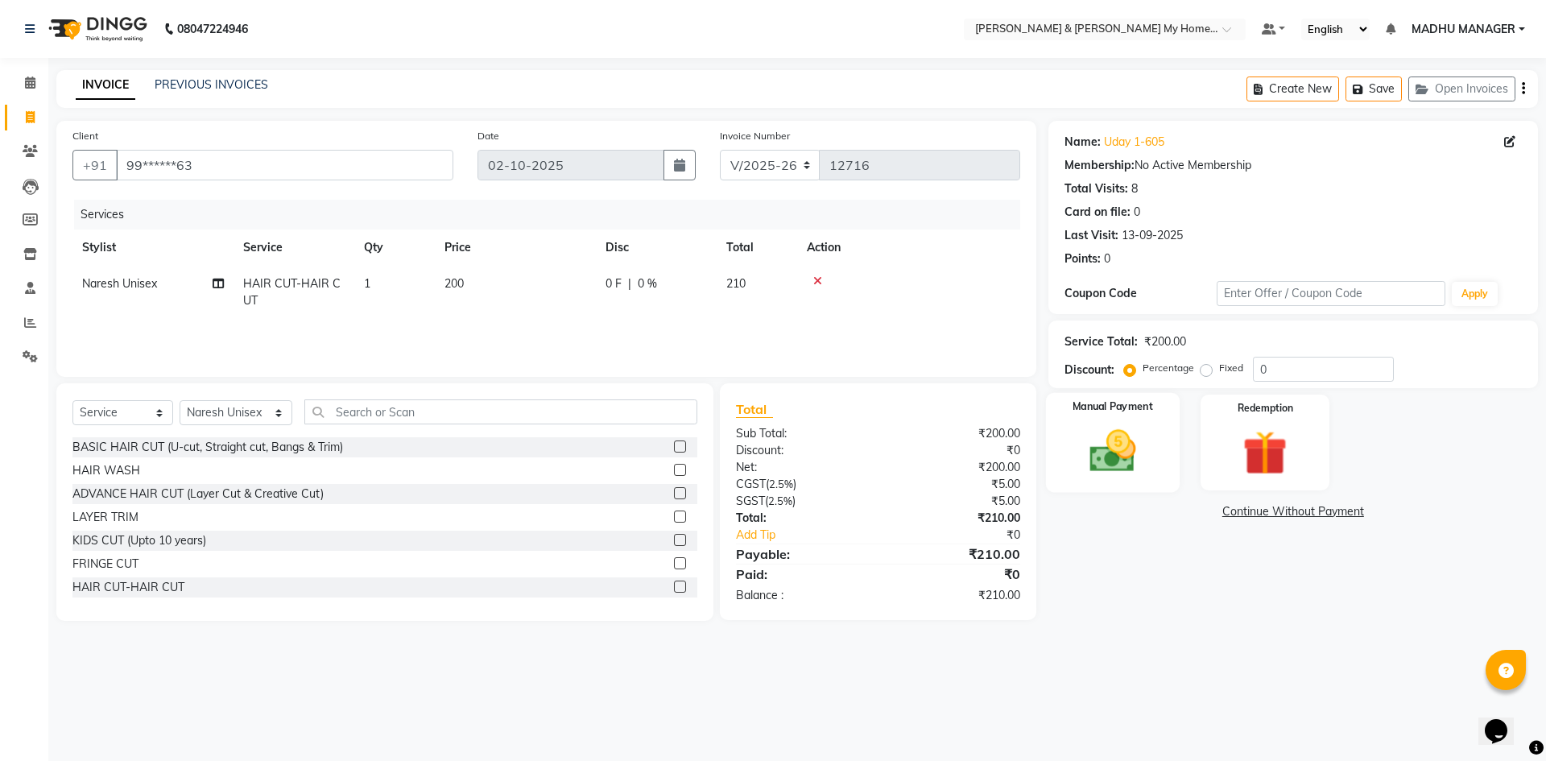
click at [1133, 482] on div "Manual Payment" at bounding box center [1112, 442] width 134 height 99
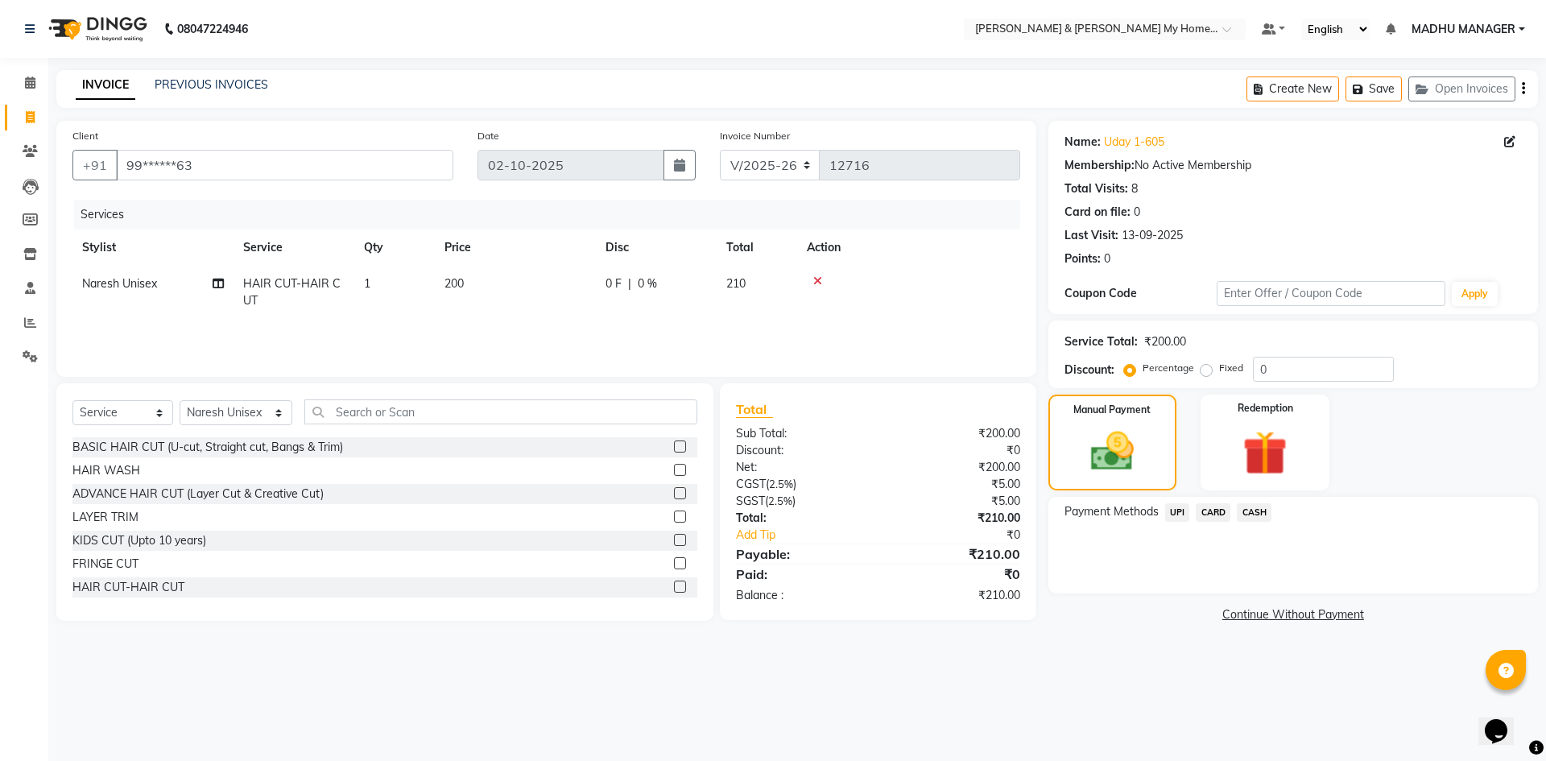
click at [1171, 512] on span "UPI" at bounding box center [1177, 512] width 25 height 19
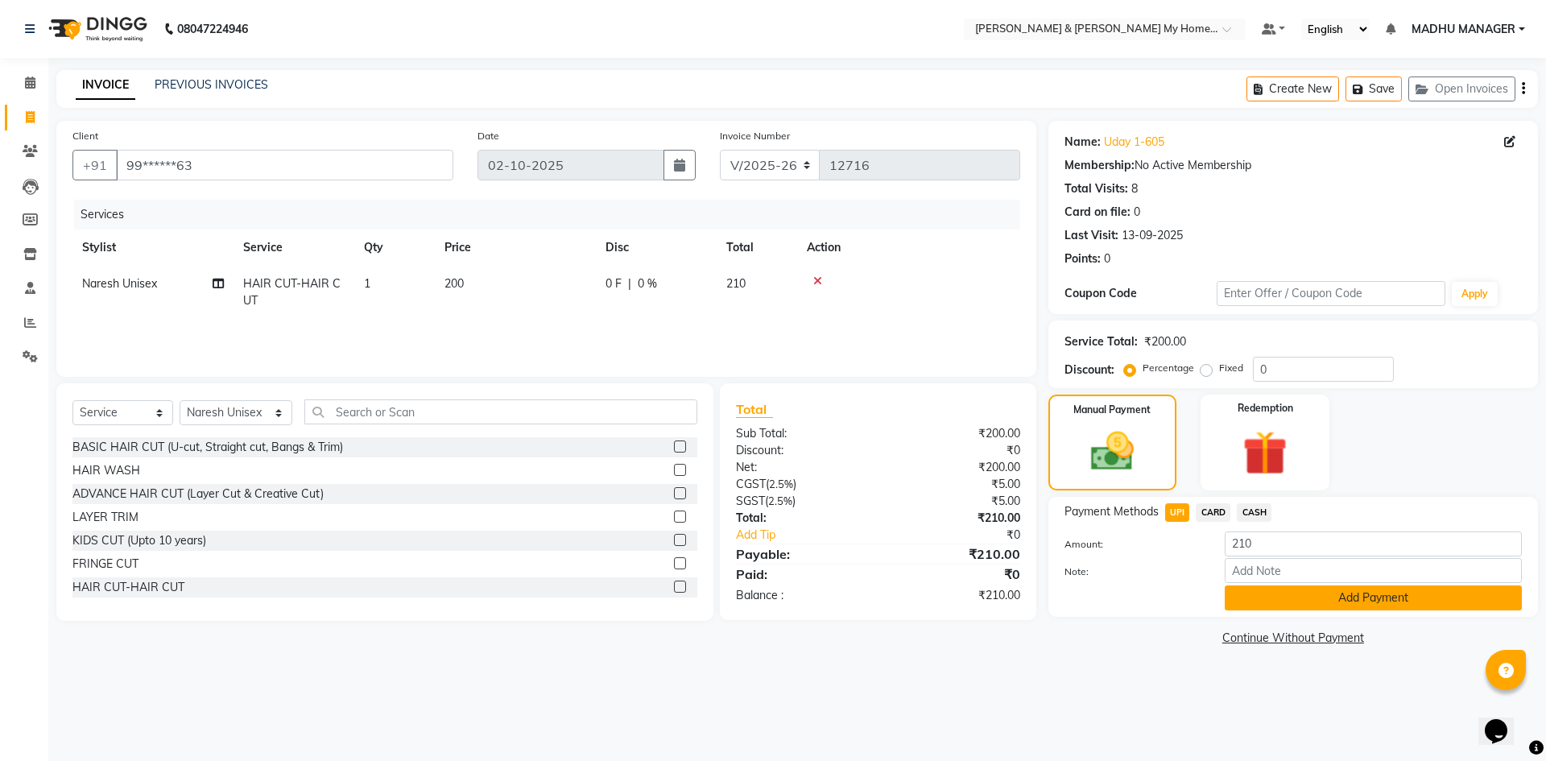
click at [1300, 601] on button "Add Payment" at bounding box center [1373, 597] width 297 height 25
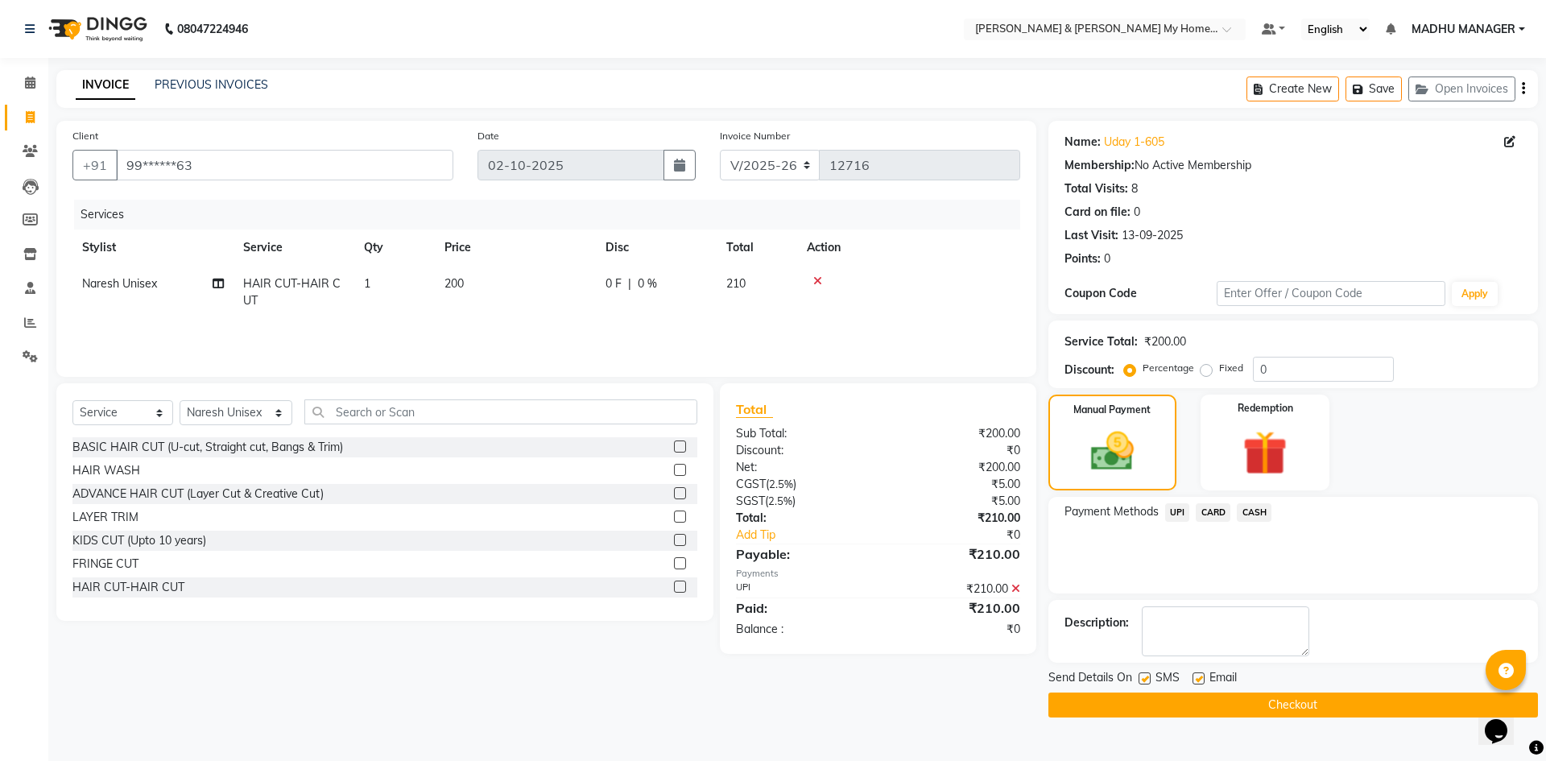
click at [1304, 710] on button "Checkout" at bounding box center [1292, 704] width 489 height 25
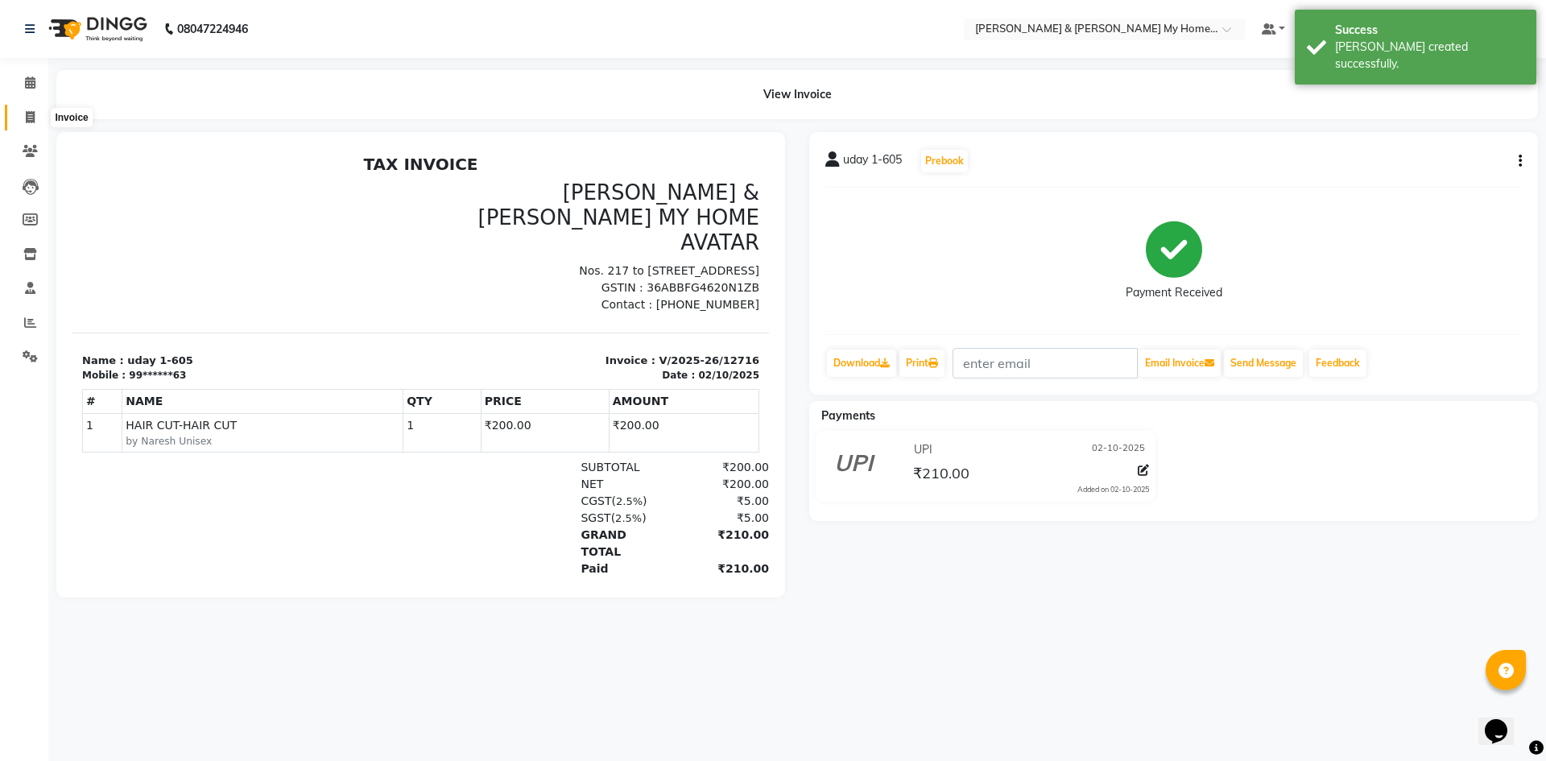
click at [23, 115] on span at bounding box center [30, 118] width 28 height 19
select select "8193"
select select "service"
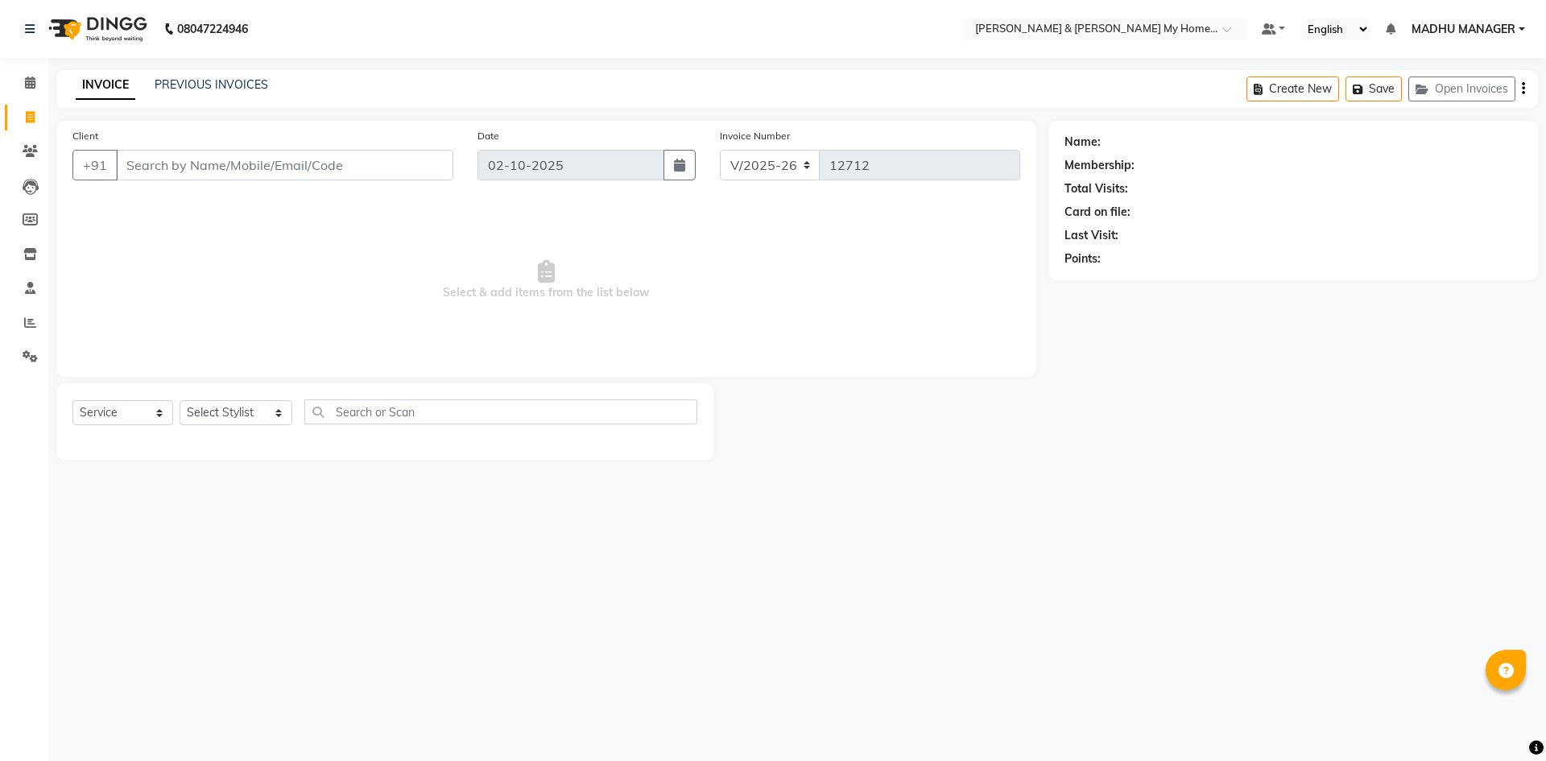
select select "8193"
select select "service"
click at [237, 407] on select "Select Stylist Aarti Aarti [PERSON_NAME] Beauty [PERSON_NAME] Nail [PERSON_NAME…" at bounding box center [236, 412] width 113 height 25
select select "77259"
click at [180, 400] on select "Select Stylist Aarti Aarti [PERSON_NAME] Beauty [PERSON_NAME] Nail [PERSON_NAME…" at bounding box center [236, 412] width 113 height 25
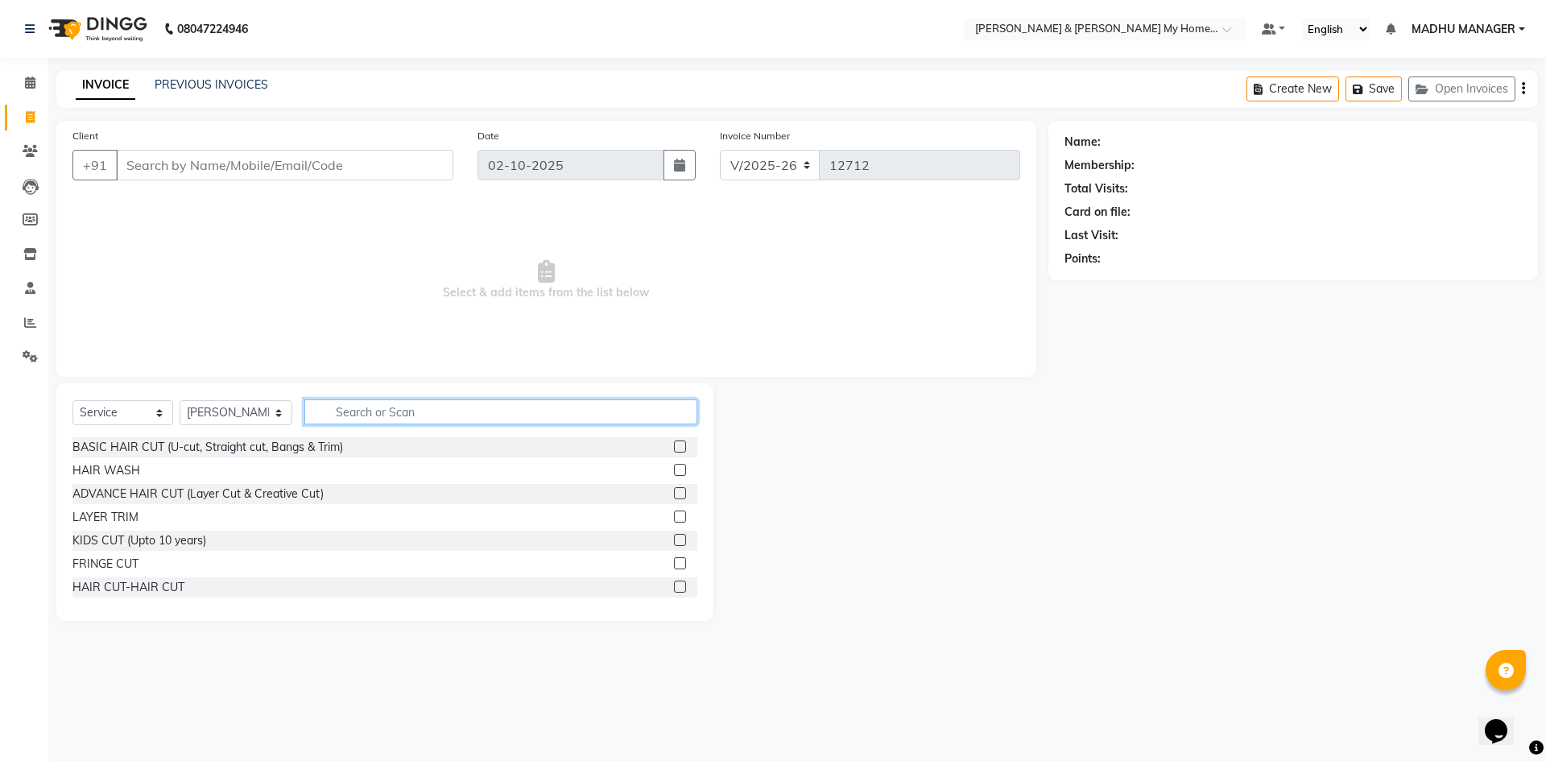
click at [353, 401] on input "text" at bounding box center [500, 411] width 393 height 25
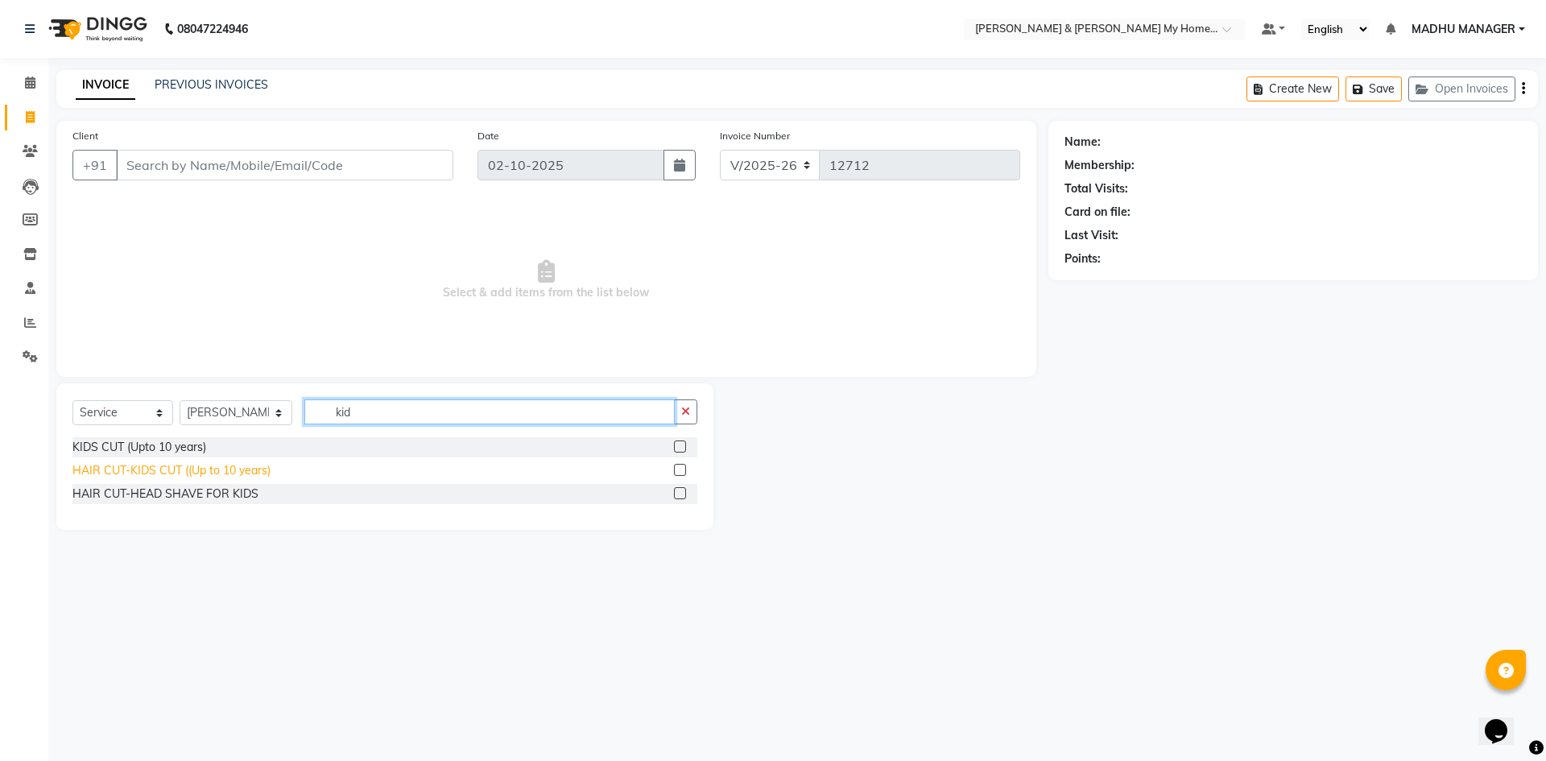
type input "kid"
click at [233, 474] on div "HAIR CUT-KIDS CUT ((Up to 10 years)" at bounding box center [171, 470] width 198 height 17
checkbox input "false"
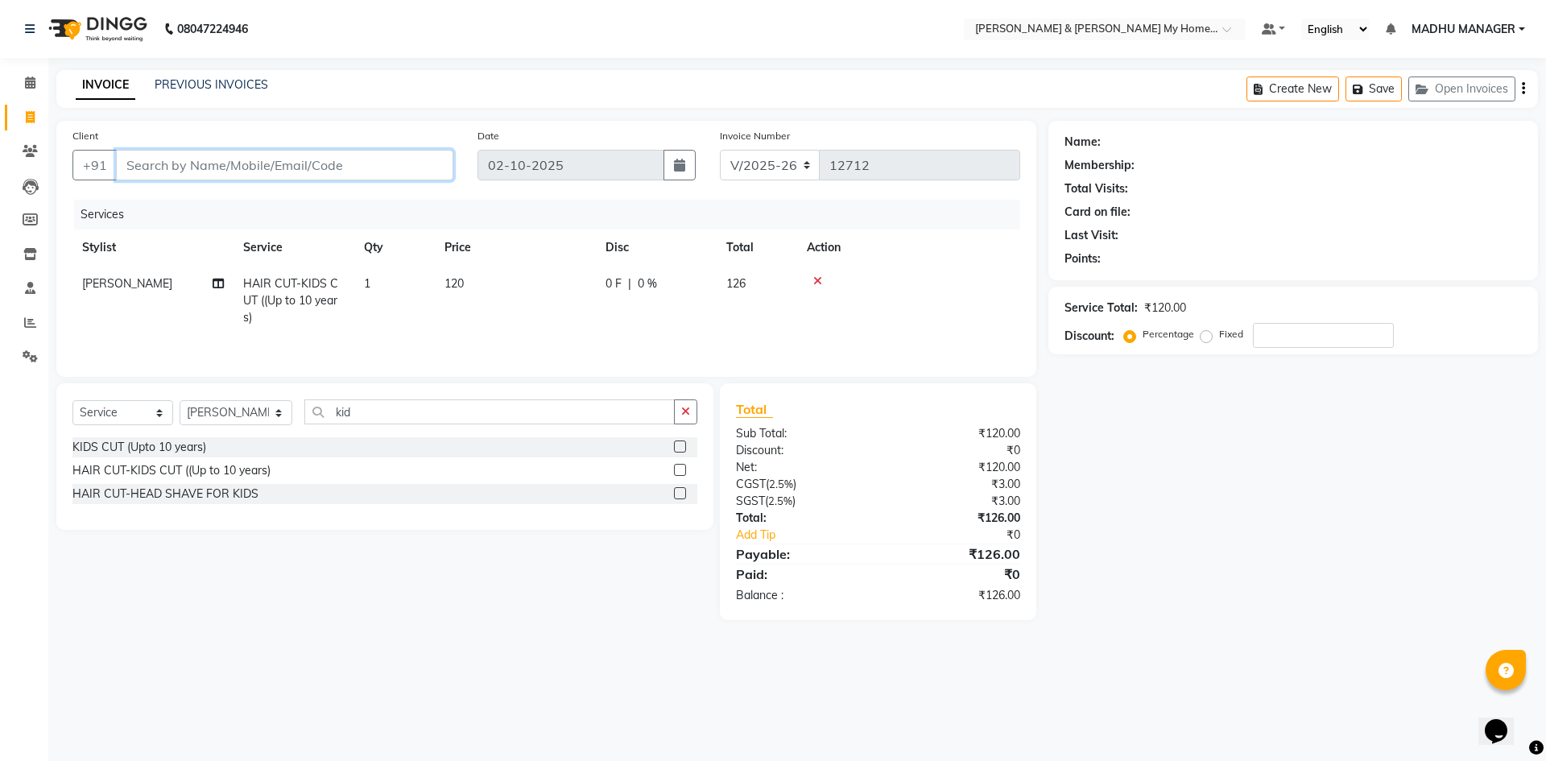
click at [256, 167] on input "Client" at bounding box center [284, 165] width 337 height 31
type input "8"
type input "0"
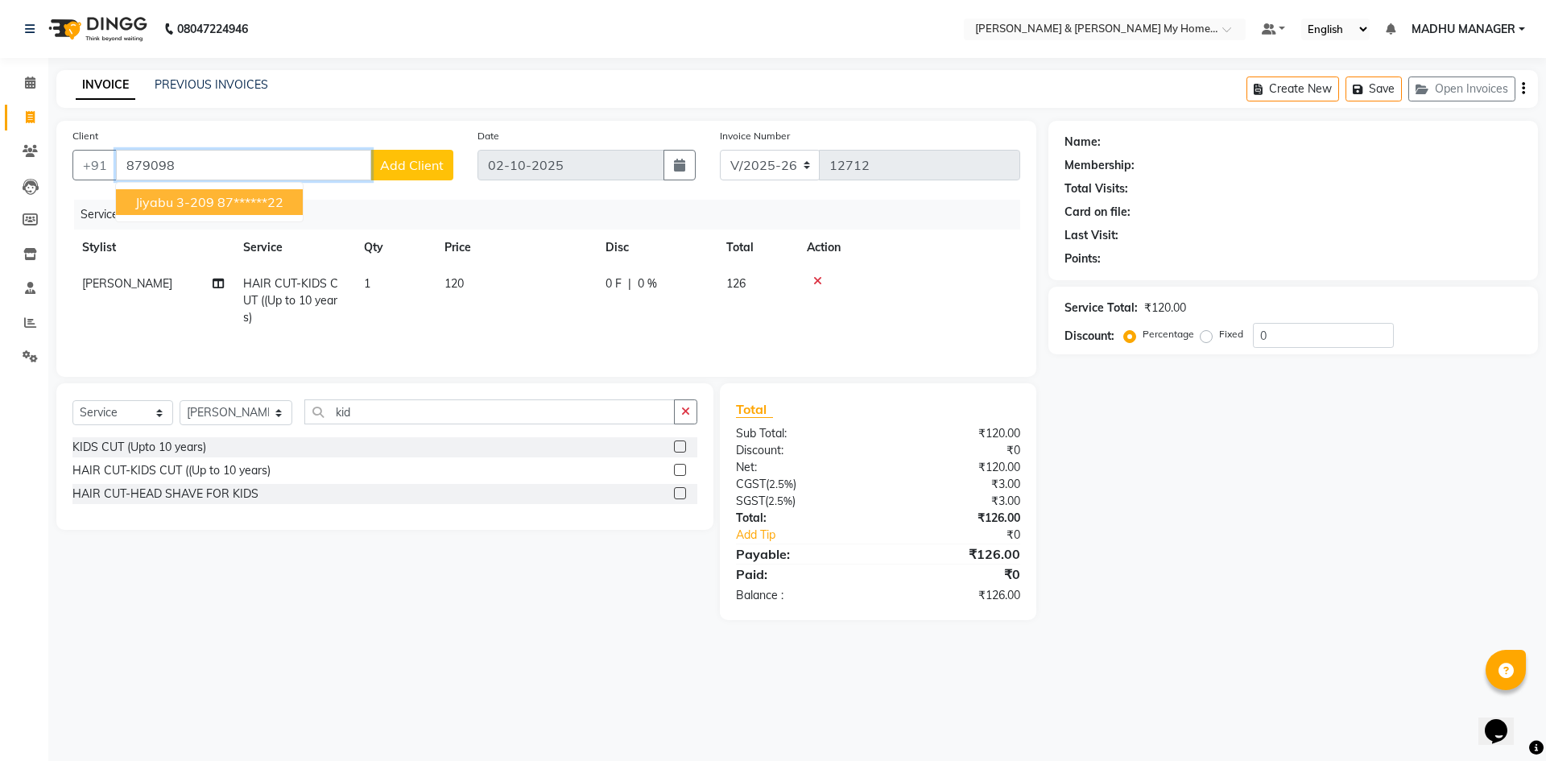
click at [254, 201] on ngb-highlight "87******22" at bounding box center [250, 202] width 66 height 16
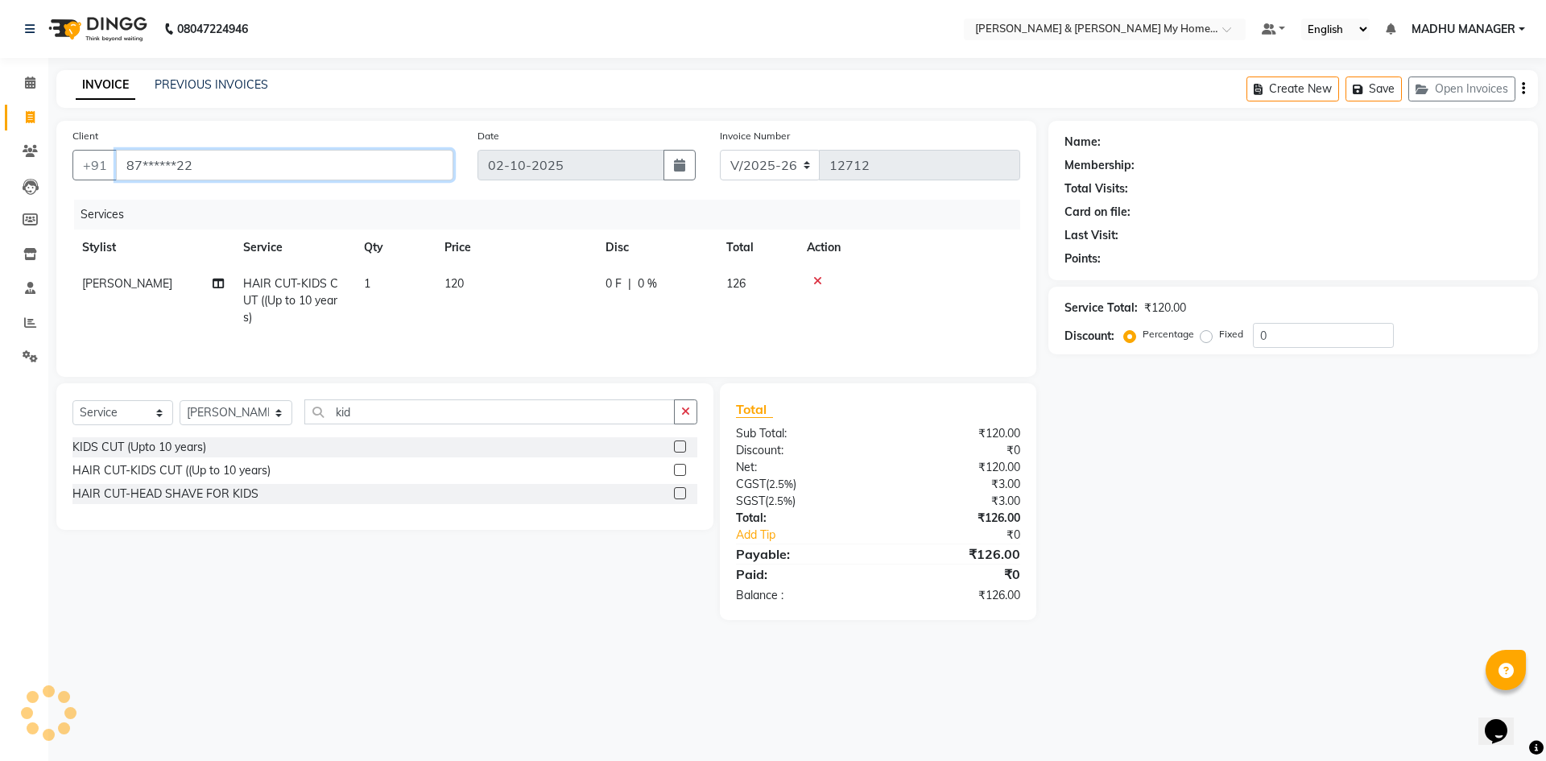
type input "87******22"
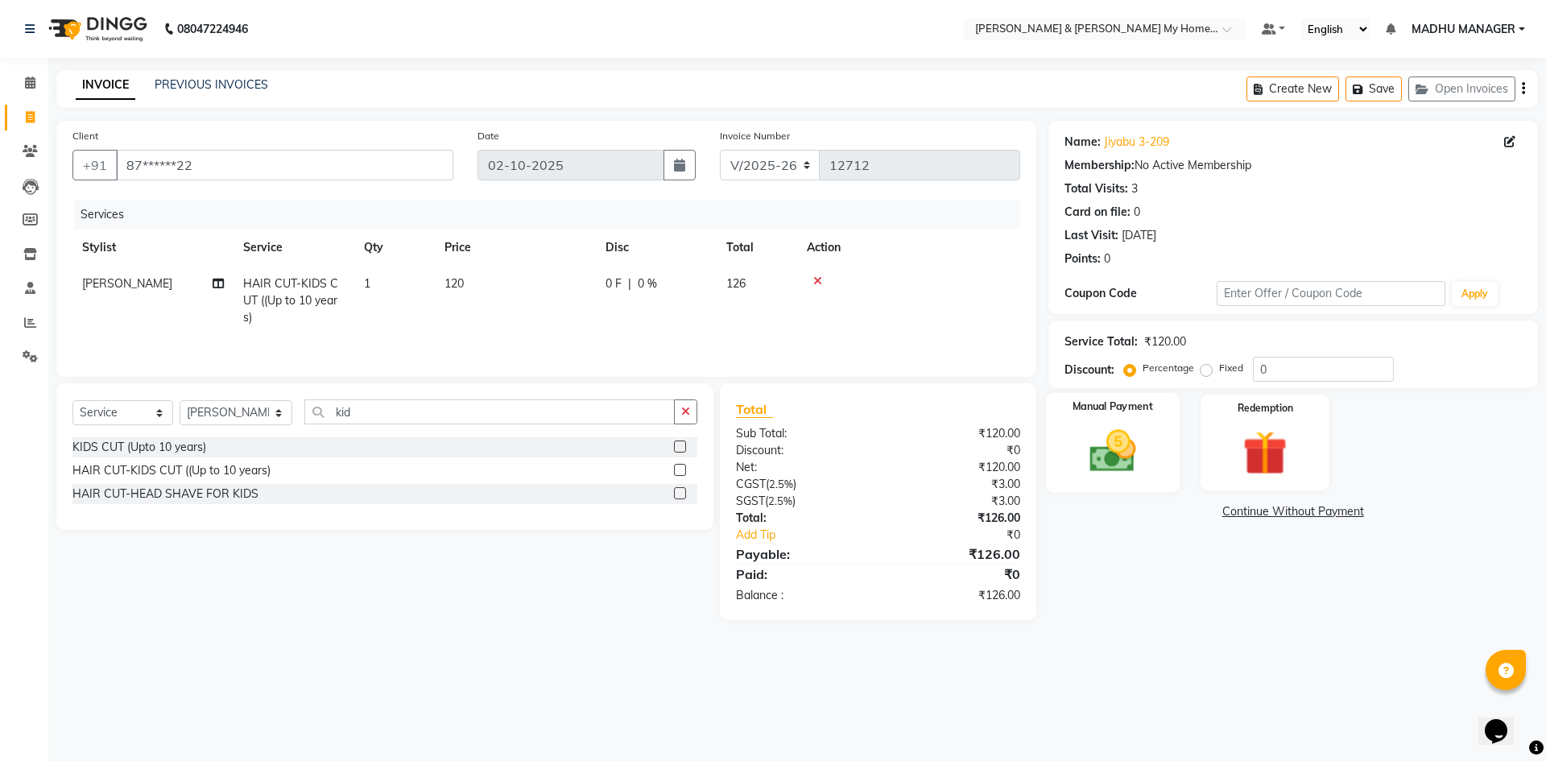
click at [1150, 415] on div "Manual Payment" at bounding box center [1112, 442] width 134 height 99
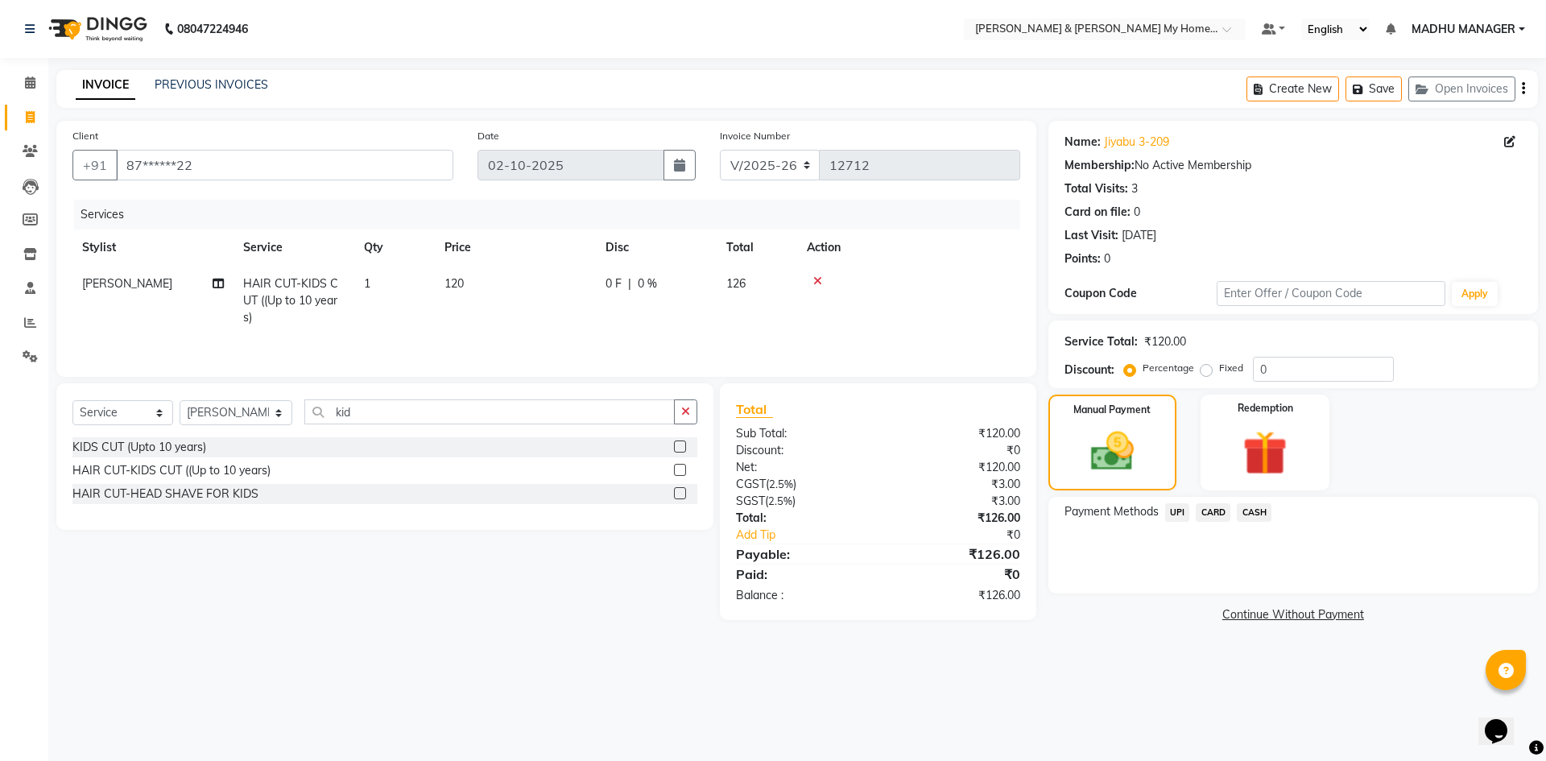
click at [1212, 498] on div "Payment Methods UPI CARD CASH" at bounding box center [1292, 545] width 489 height 97
click at [1214, 509] on span "CARD" at bounding box center [1213, 512] width 35 height 19
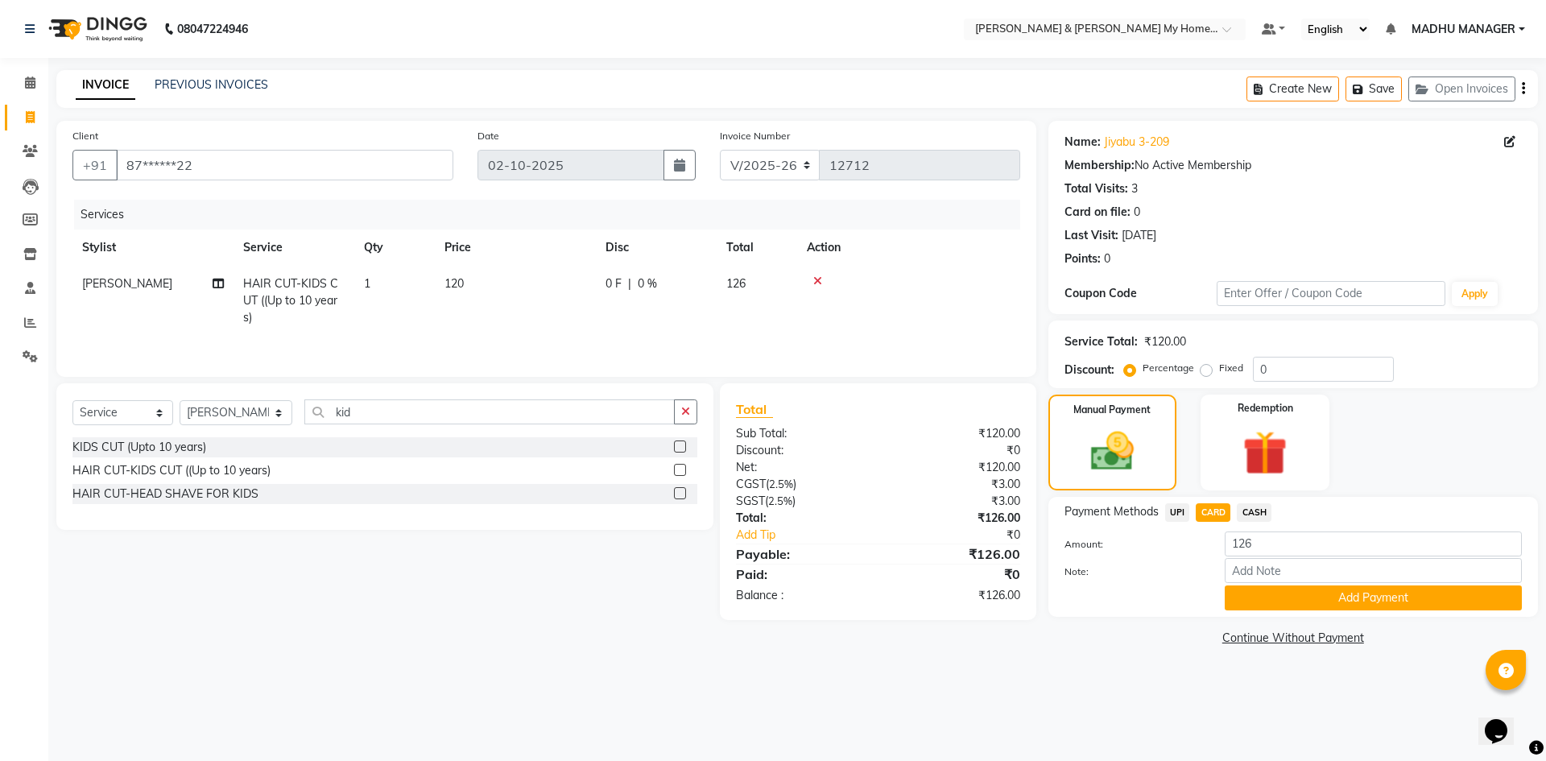
click at [1254, 589] on button "Add Payment" at bounding box center [1373, 597] width 297 height 25
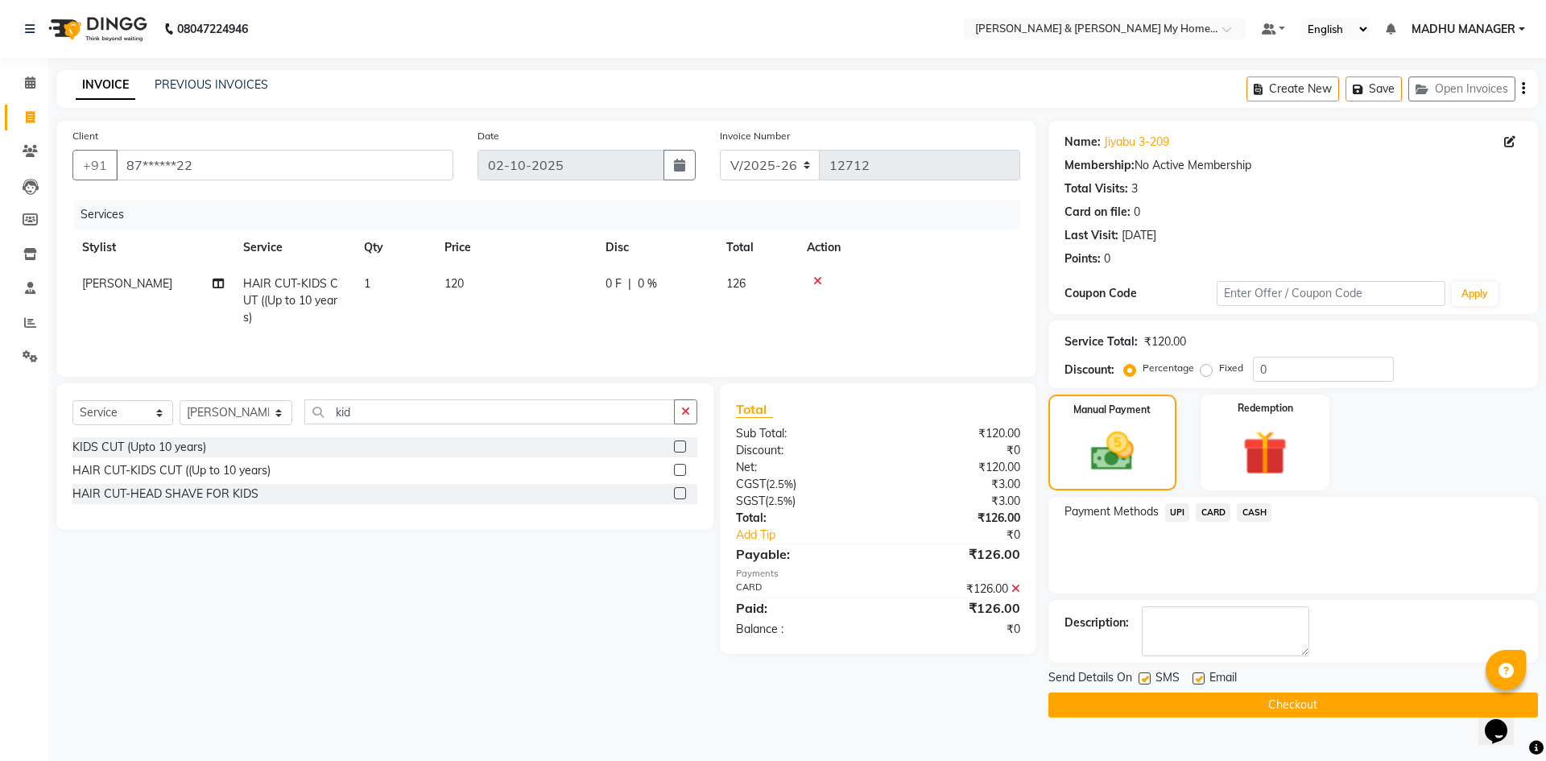
click at [1265, 697] on button "Checkout" at bounding box center [1292, 704] width 489 height 25
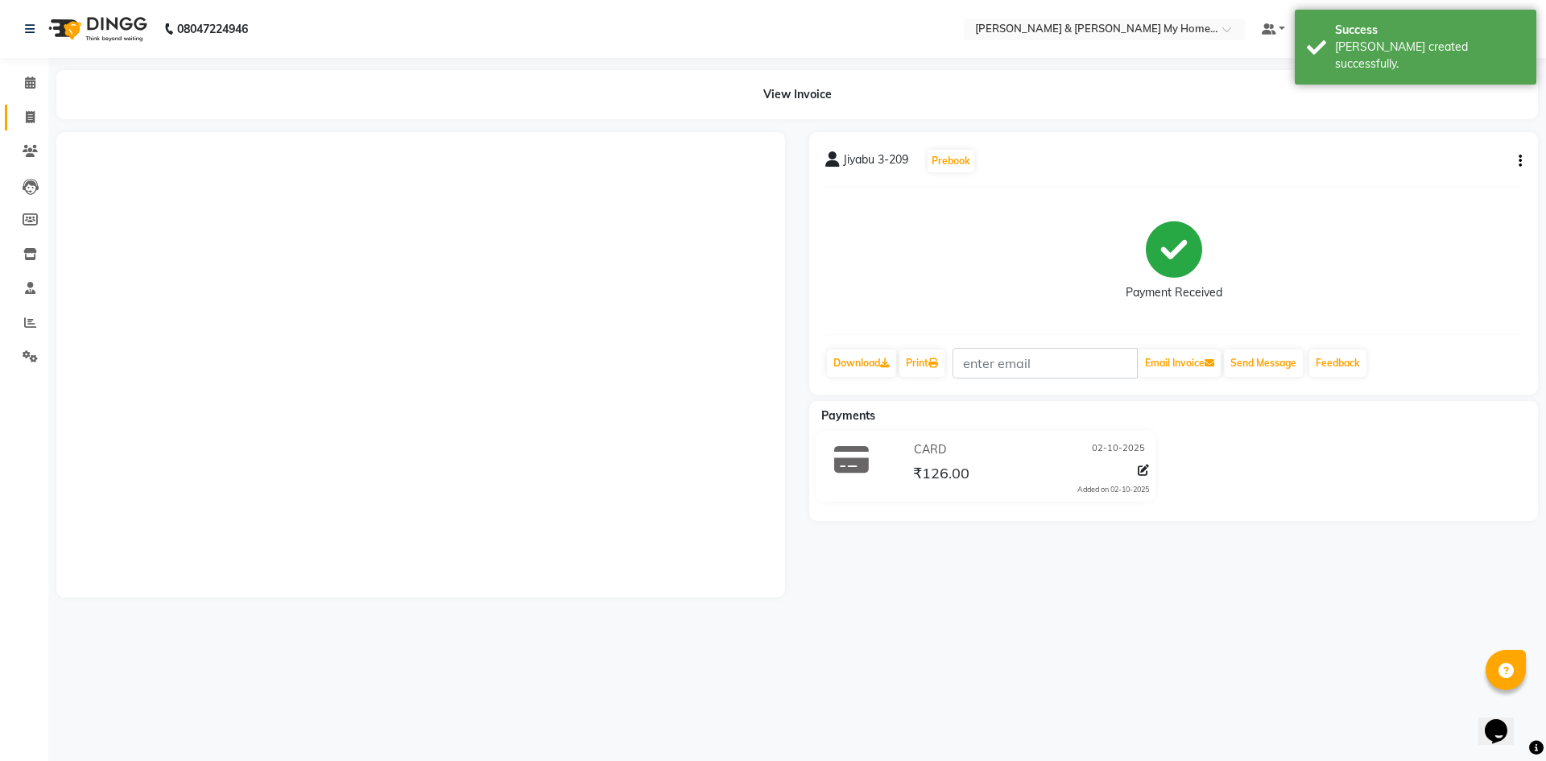
click at [15, 119] on link "Invoice" at bounding box center [24, 118] width 39 height 27
select select "8193"
select select "service"
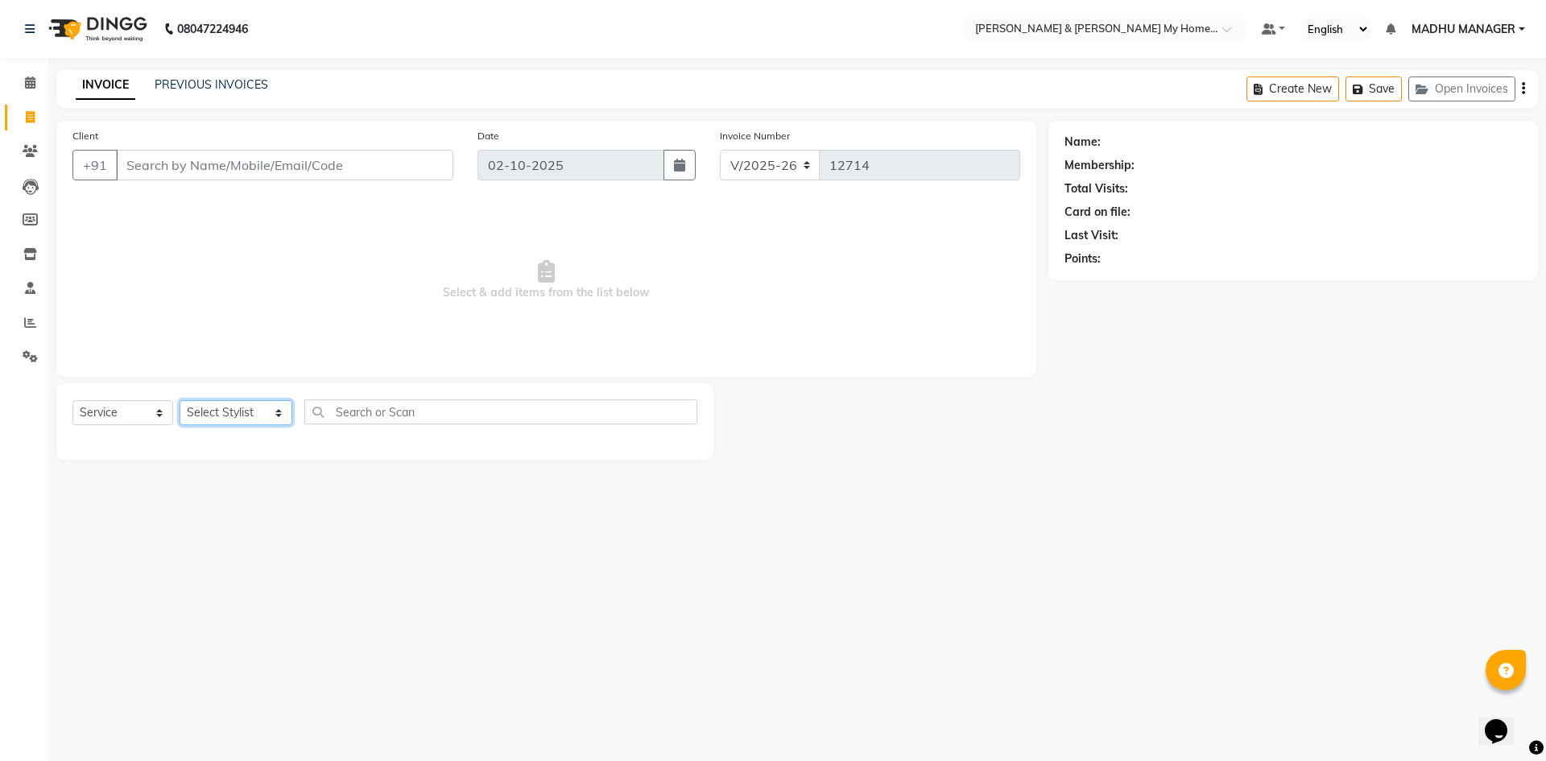
click at [259, 404] on select "Select Stylist Aarti Aarti [PERSON_NAME] Beauty [PERSON_NAME] Nail [PERSON_NAME…" at bounding box center [236, 412] width 113 height 25
select select "77258"
click at [180, 400] on select "Select Stylist Aarti Aarti [PERSON_NAME] Beauty [PERSON_NAME] Nail [PERSON_NAME…" at bounding box center [236, 412] width 113 height 25
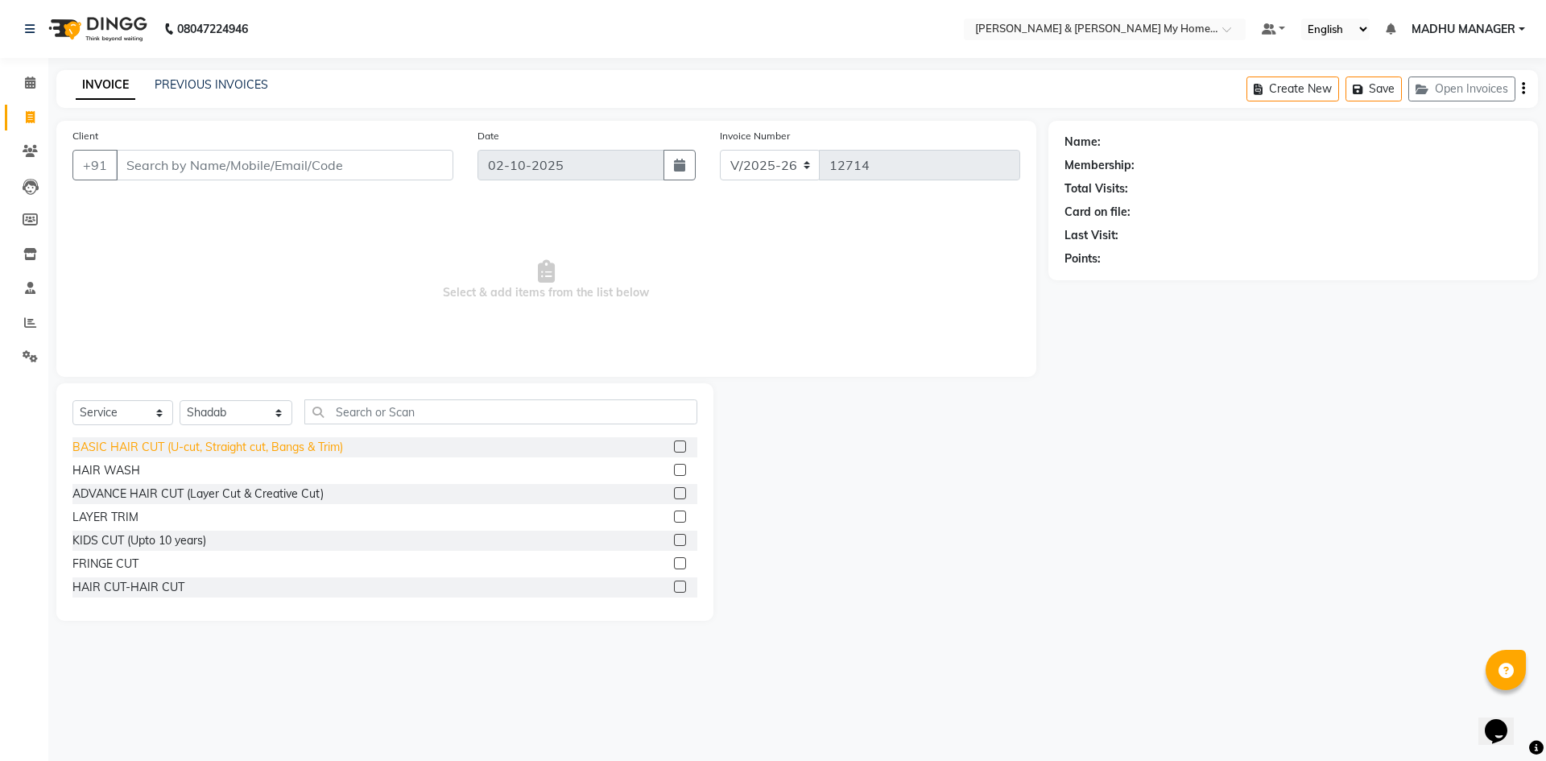
click at [279, 446] on div "BASIC HAIR CUT (U-cut, Straight cut, Bangs & Trim)" at bounding box center [207, 447] width 271 height 17
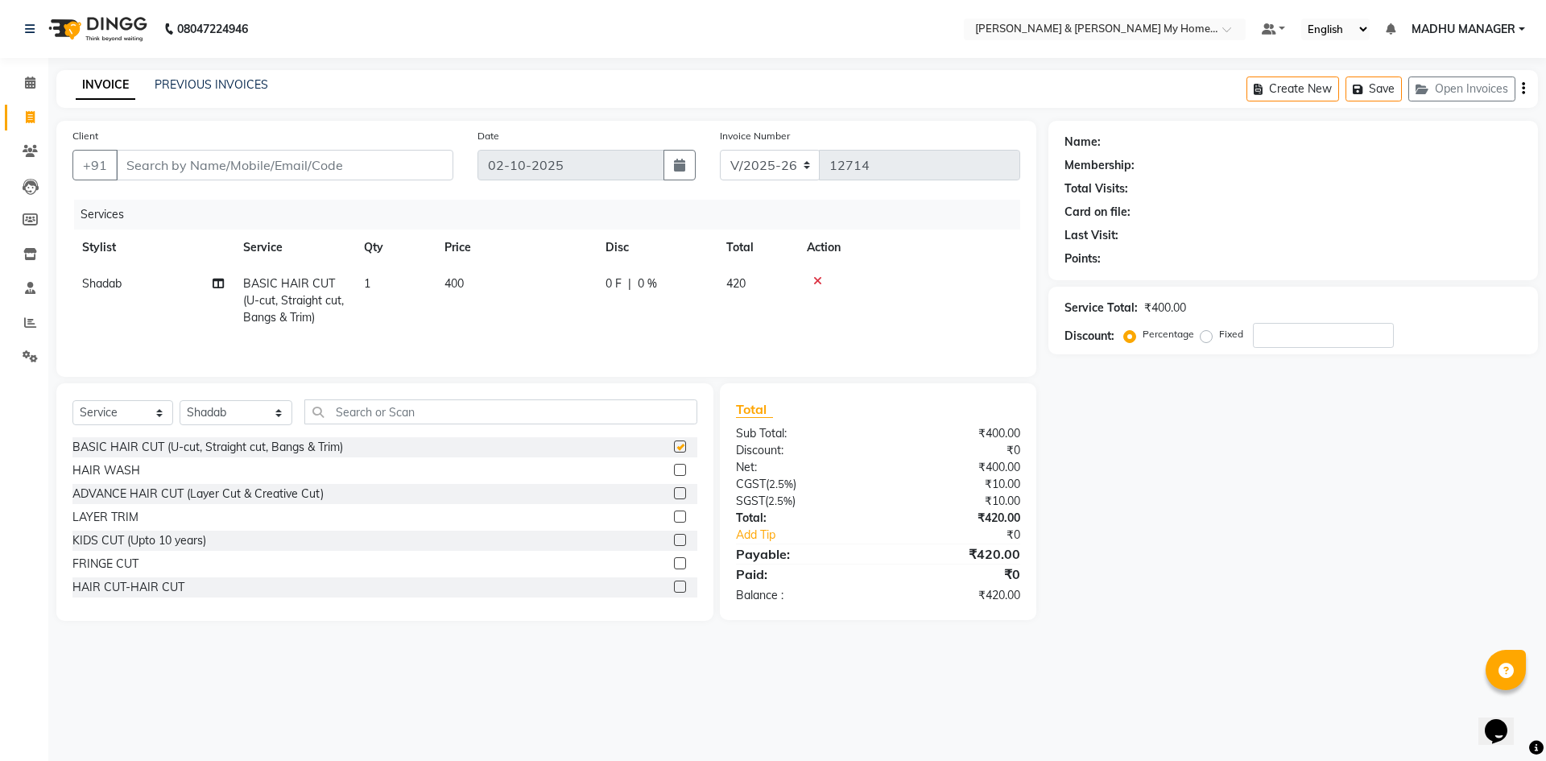
checkbox input "false"
click at [253, 174] on input "Client" at bounding box center [284, 165] width 337 height 31
type input "9"
type input "0"
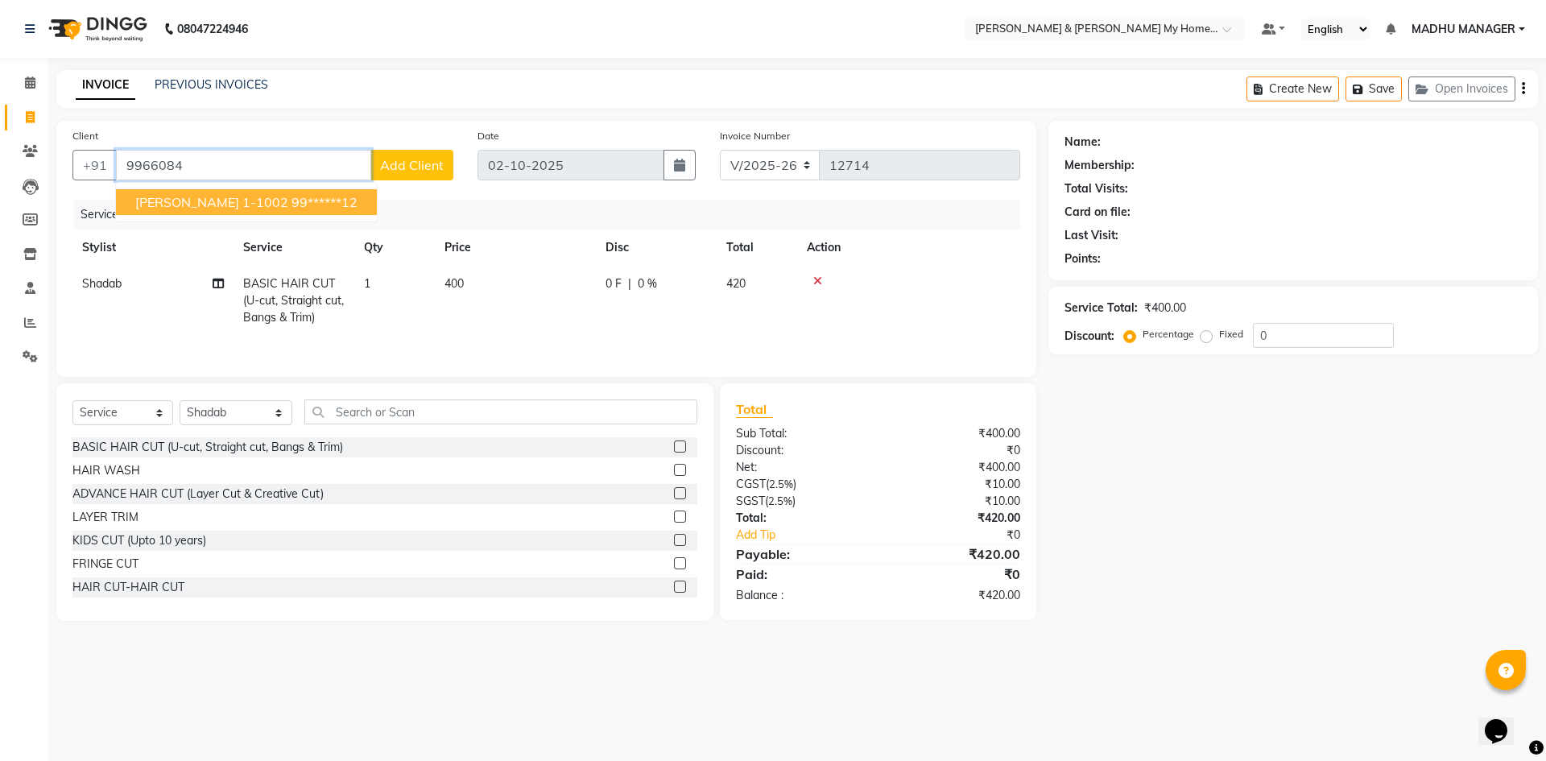
click at [291, 204] on ngb-highlight "99******12" at bounding box center [324, 202] width 66 height 16
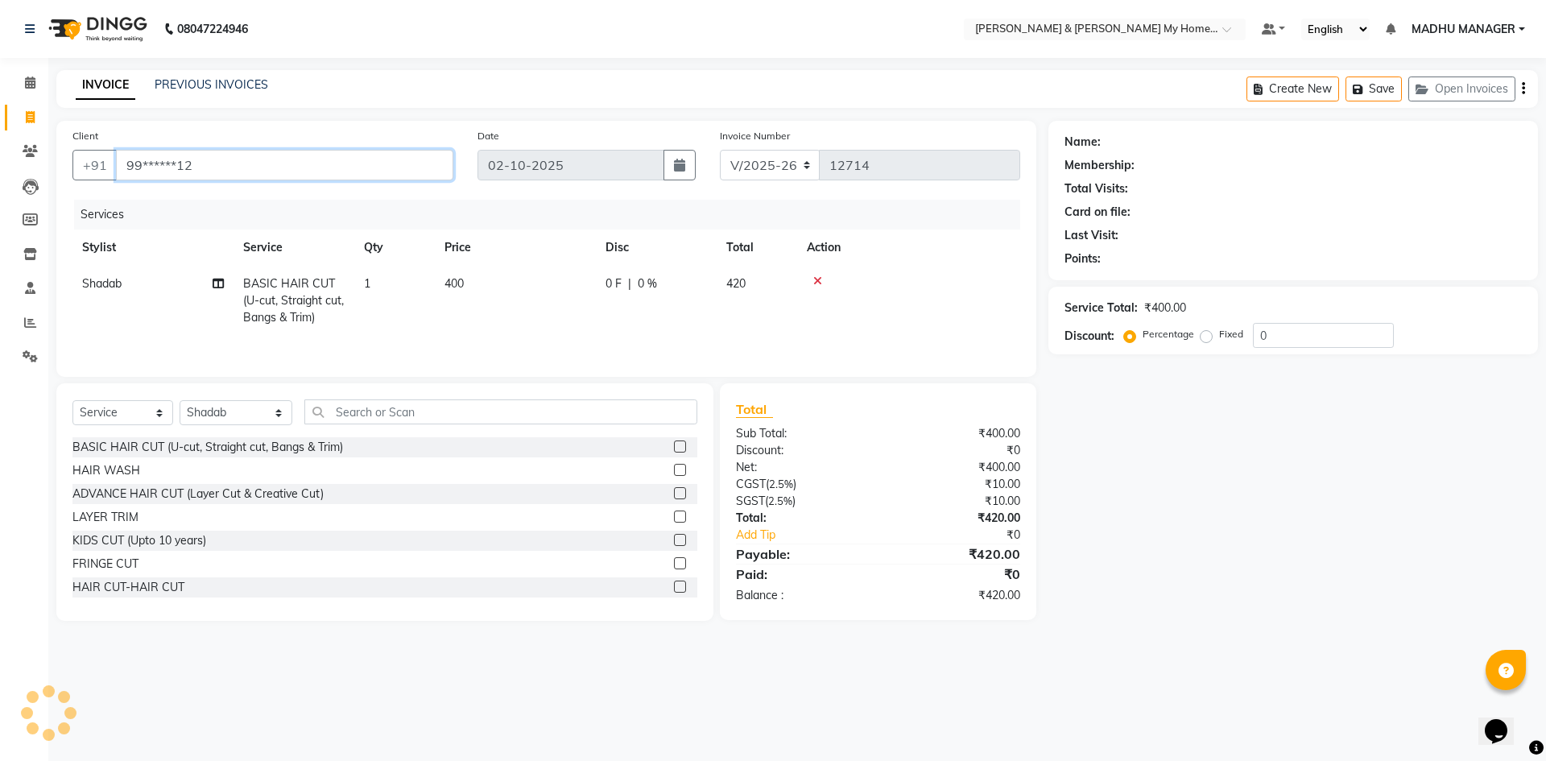
type input "99******12"
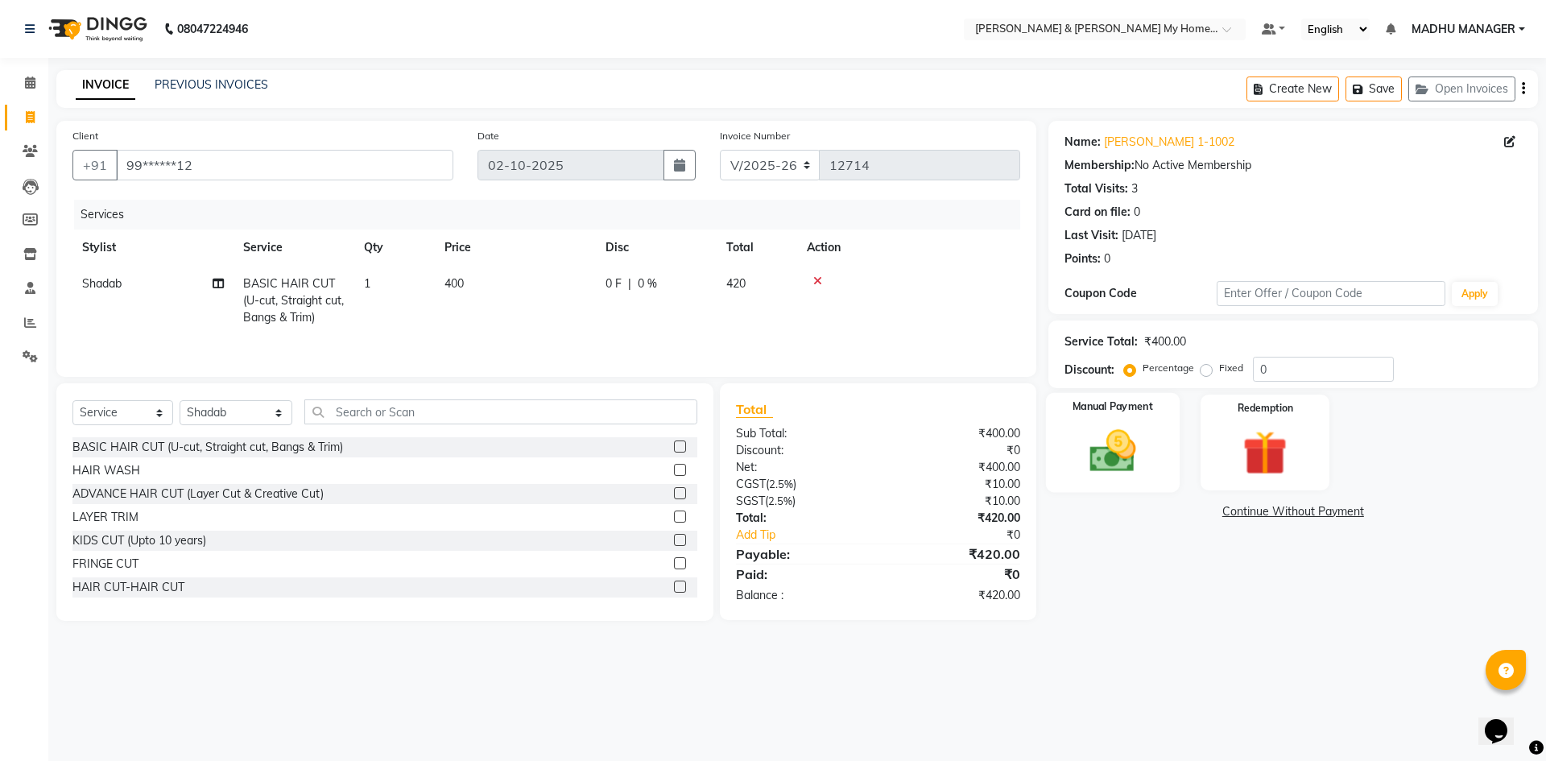
click at [1109, 461] on img at bounding box center [1112, 450] width 75 height 53
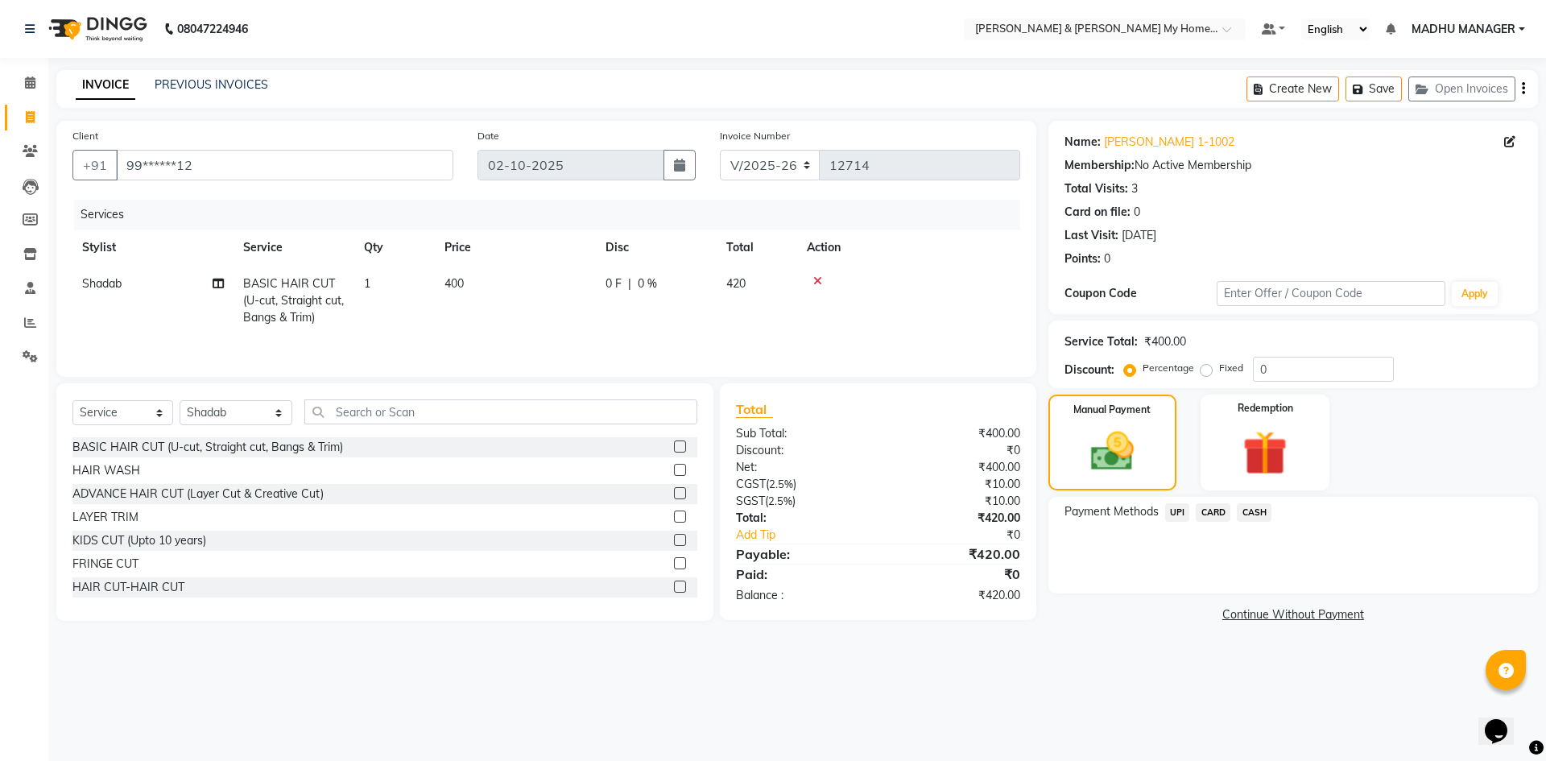
click at [1175, 510] on span "UPI" at bounding box center [1177, 512] width 25 height 19
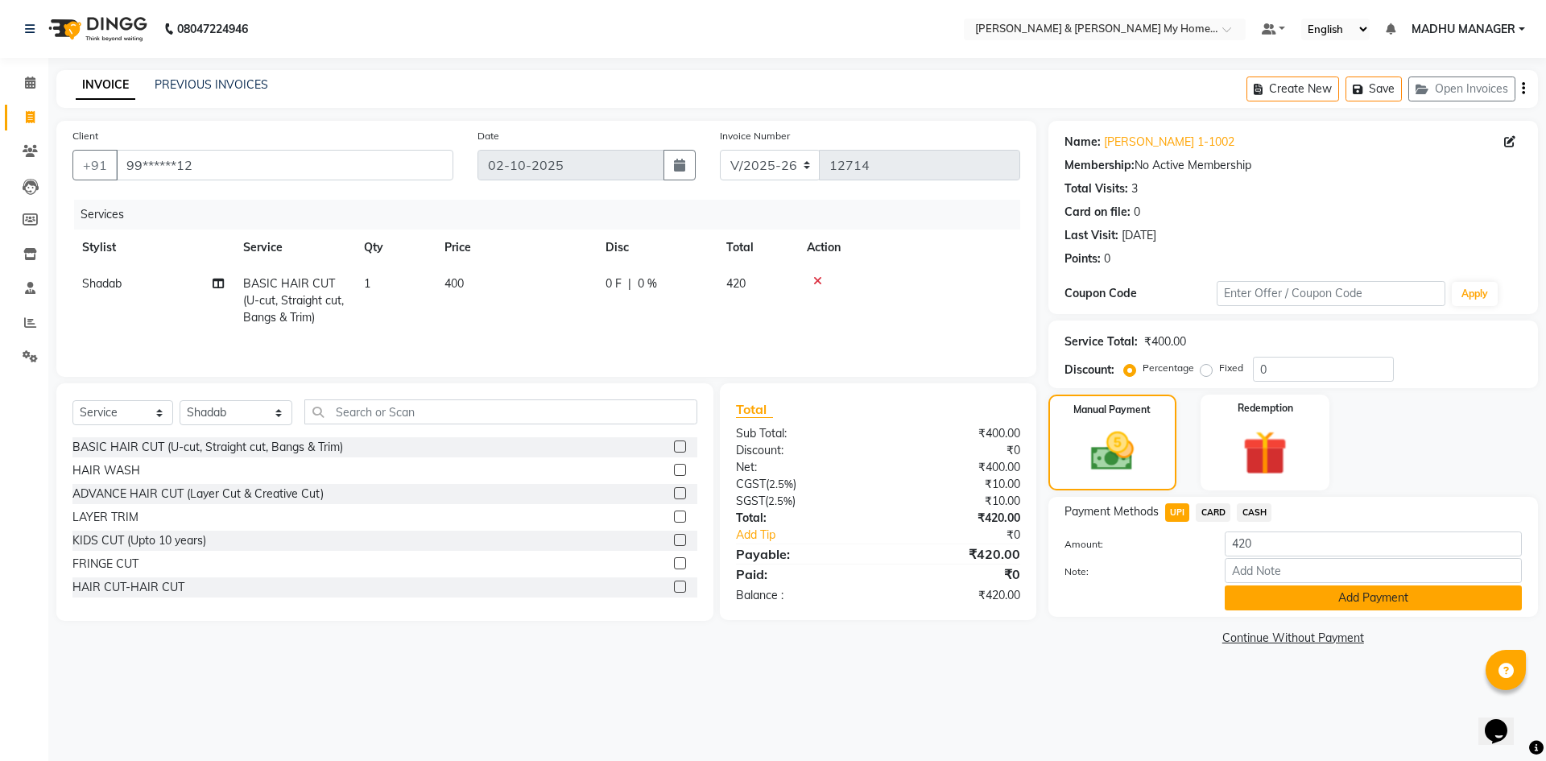
click at [1303, 600] on button "Add Payment" at bounding box center [1373, 597] width 297 height 25
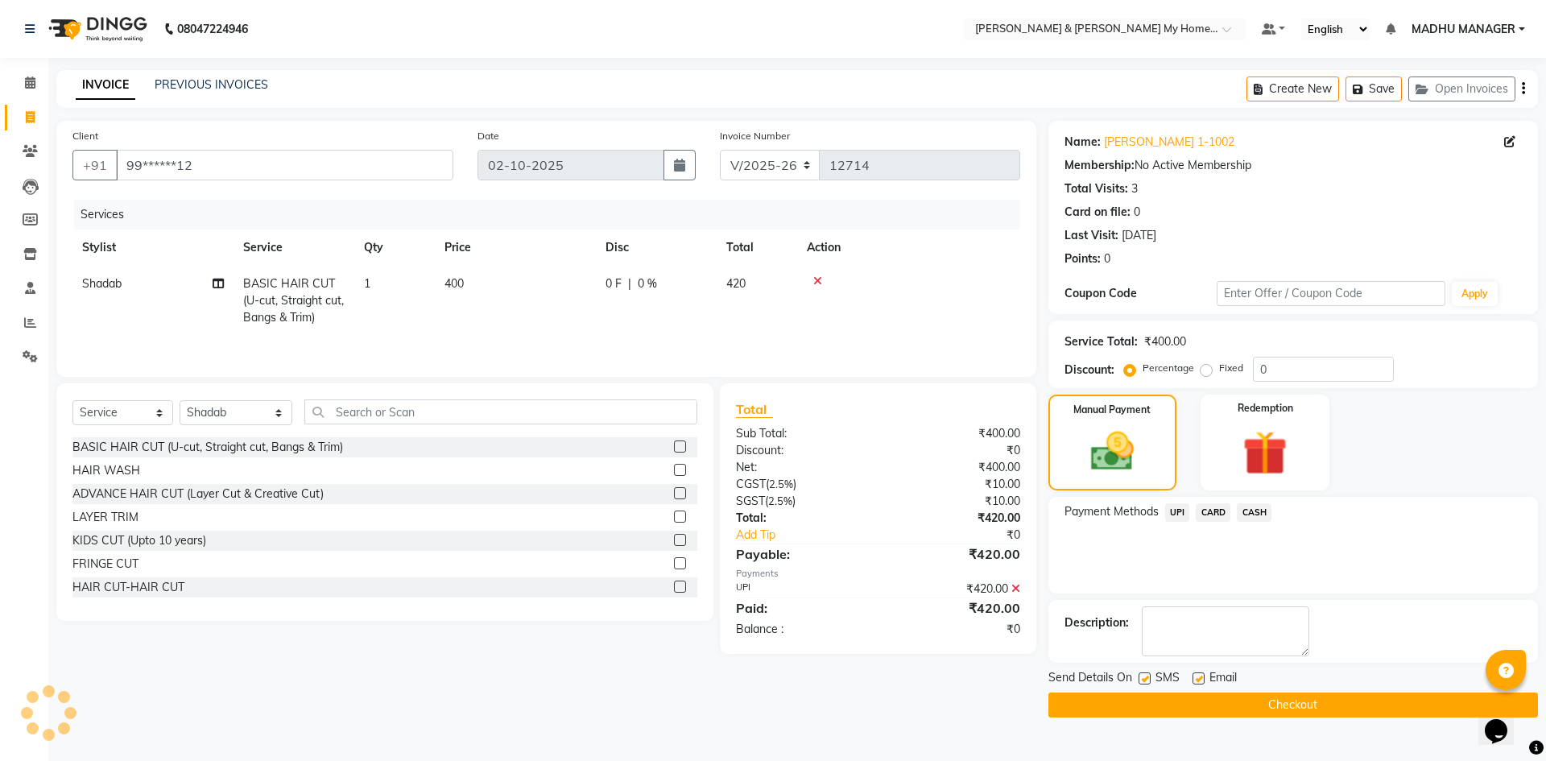
click at [1295, 700] on button "Checkout" at bounding box center [1292, 704] width 489 height 25
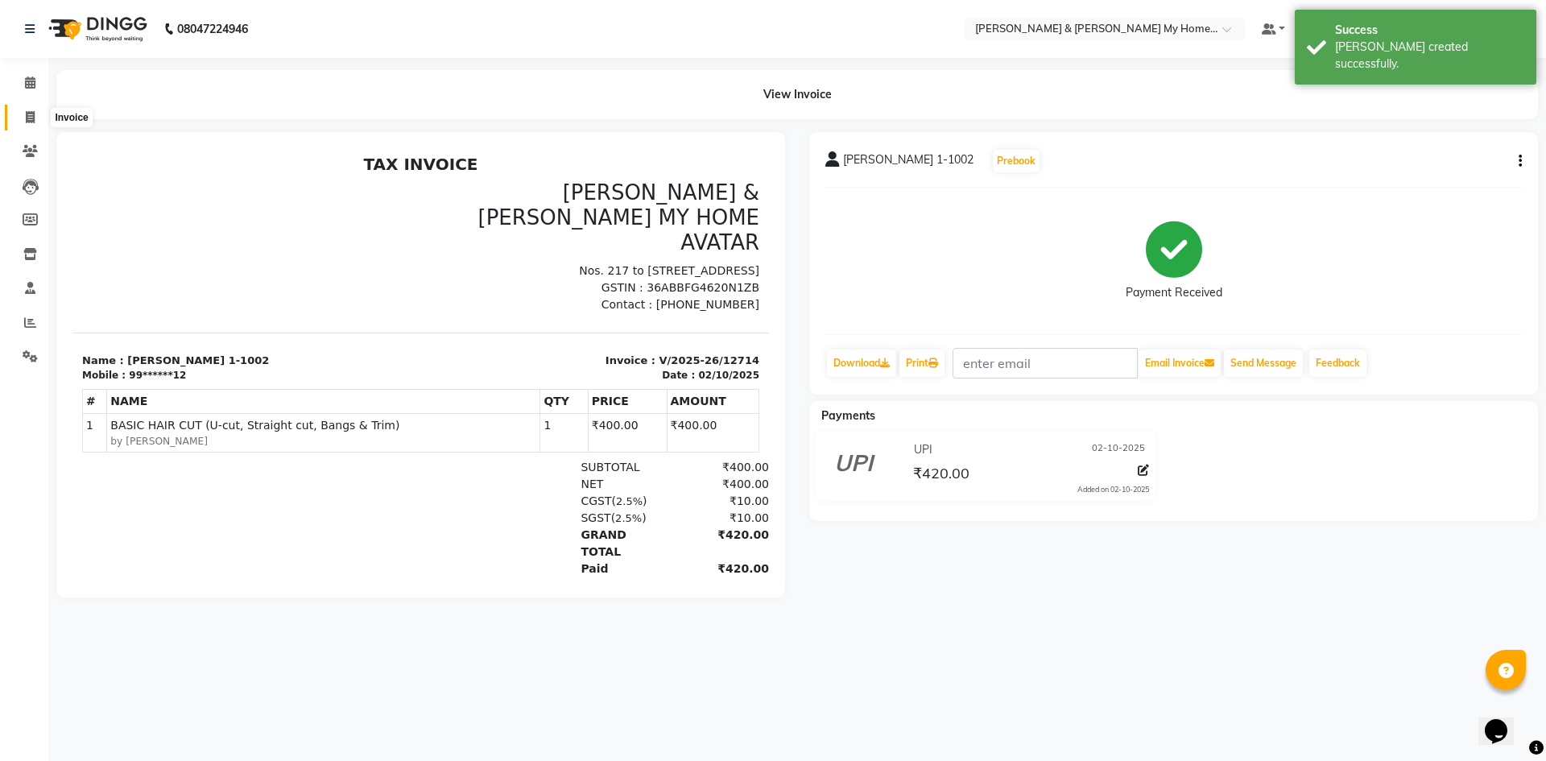
click at [35, 116] on icon at bounding box center [30, 117] width 9 height 12
select select "8193"
select select "service"
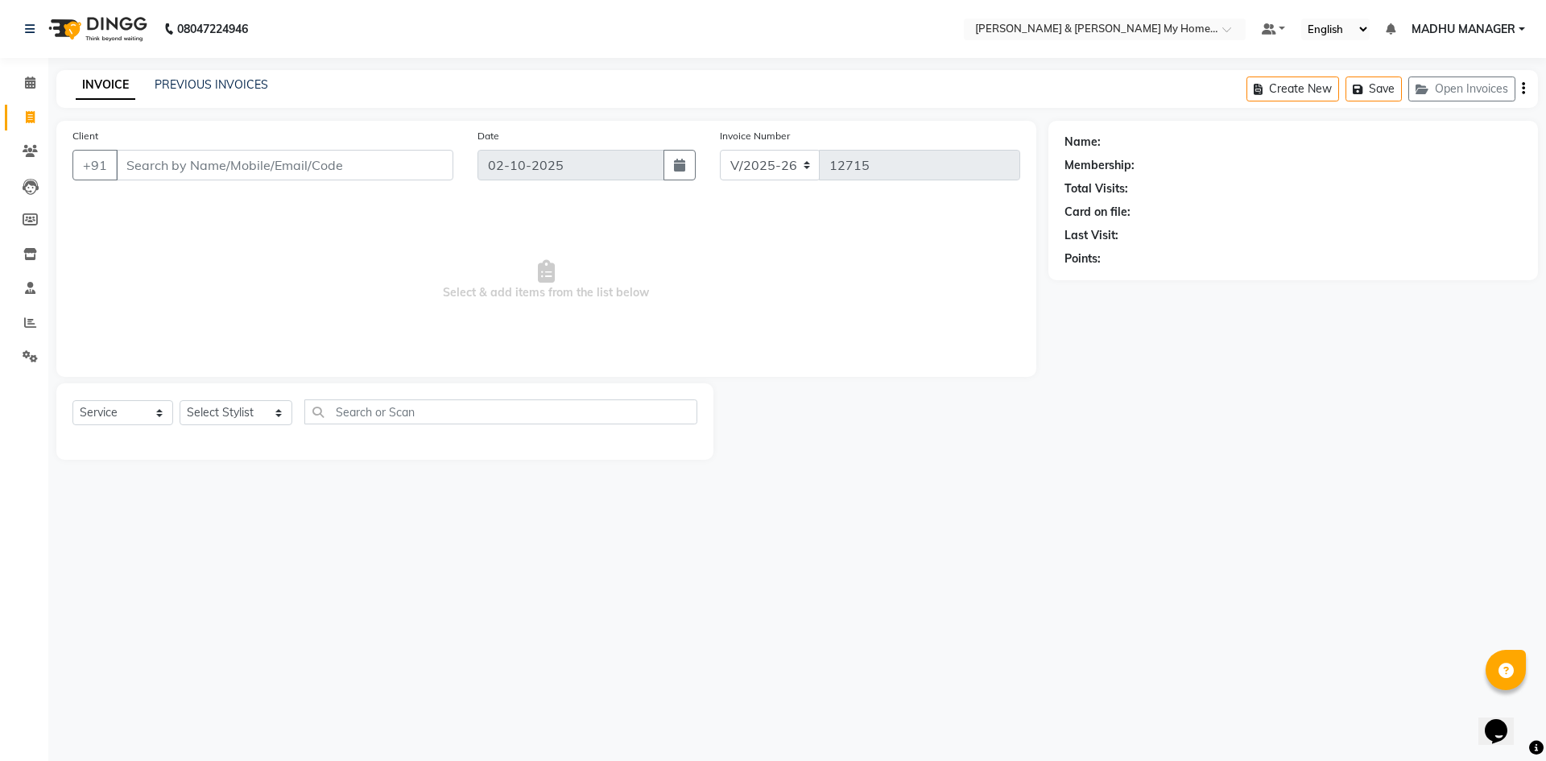
click at [198, 100] on div "INVOICE PREVIOUS INVOICES Create New Save Open Invoices" at bounding box center [796, 89] width 1481 height 38
click at [197, 93] on div "INVOICE PREVIOUS INVOICES" at bounding box center [171, 85] width 231 height 19
click at [205, 83] on link "PREVIOUS INVOICES" at bounding box center [212, 84] width 114 height 14
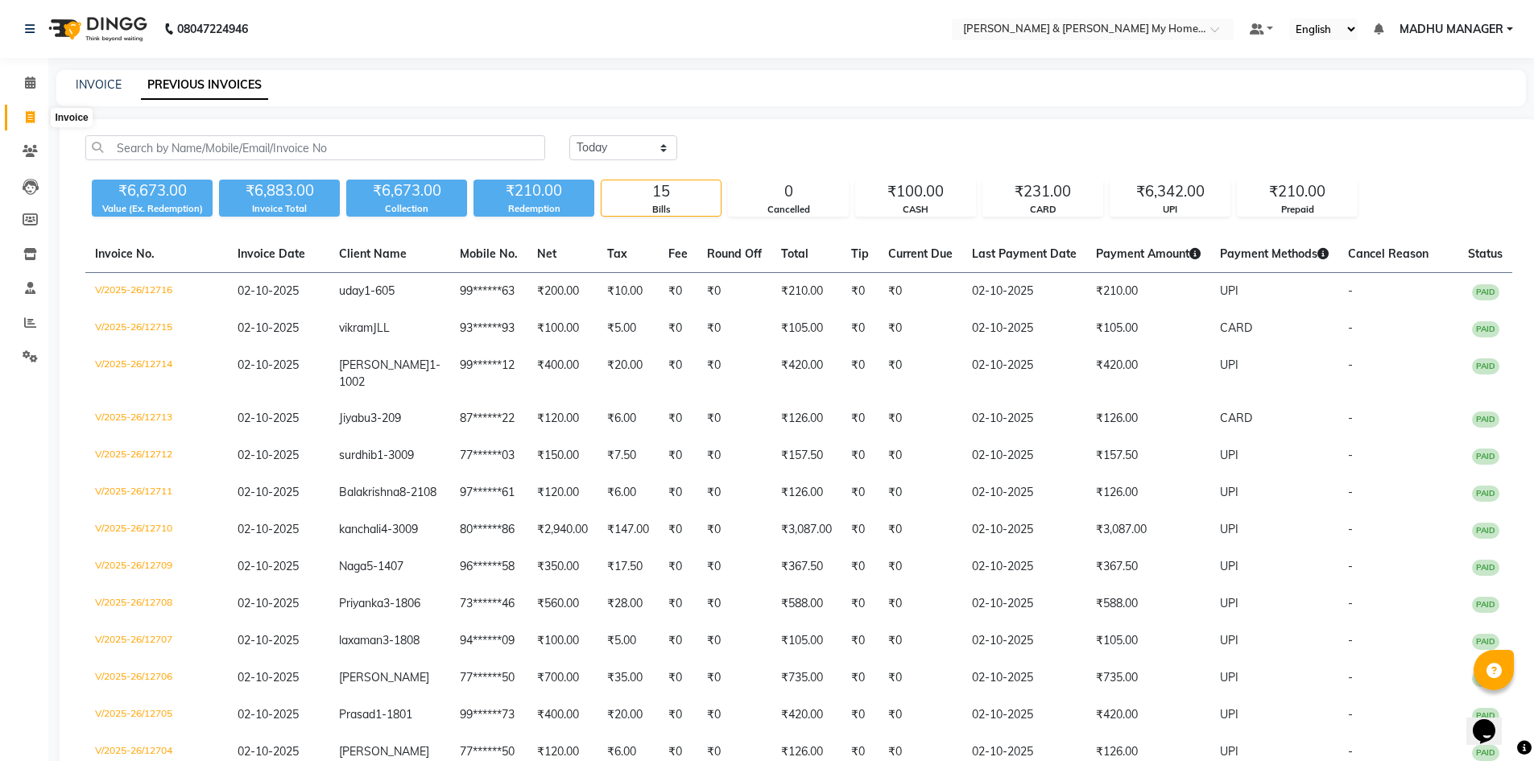
click at [26, 112] on icon at bounding box center [30, 117] width 9 height 12
select select "service"
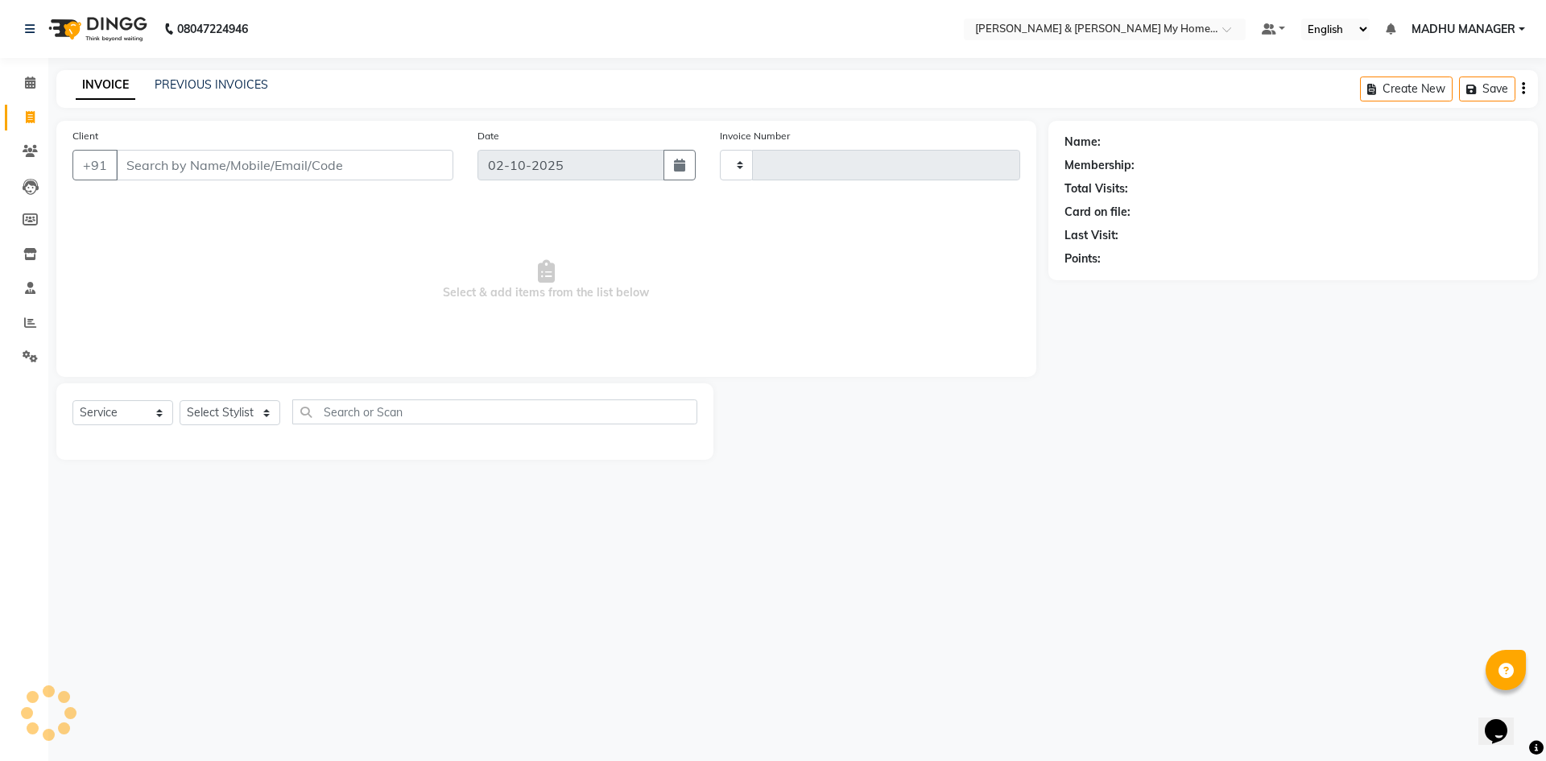
type input "12717"
select select "8193"
click at [212, 417] on select "Select Stylist Aarti Aarti [PERSON_NAME] Beauty [PERSON_NAME] Nail [PERSON_NAME…" at bounding box center [236, 412] width 113 height 25
select select "77257"
click at [180, 400] on select "Select Stylist Aarti Aarti [PERSON_NAME] Beauty [PERSON_NAME] Nail [PERSON_NAME…" at bounding box center [236, 412] width 113 height 25
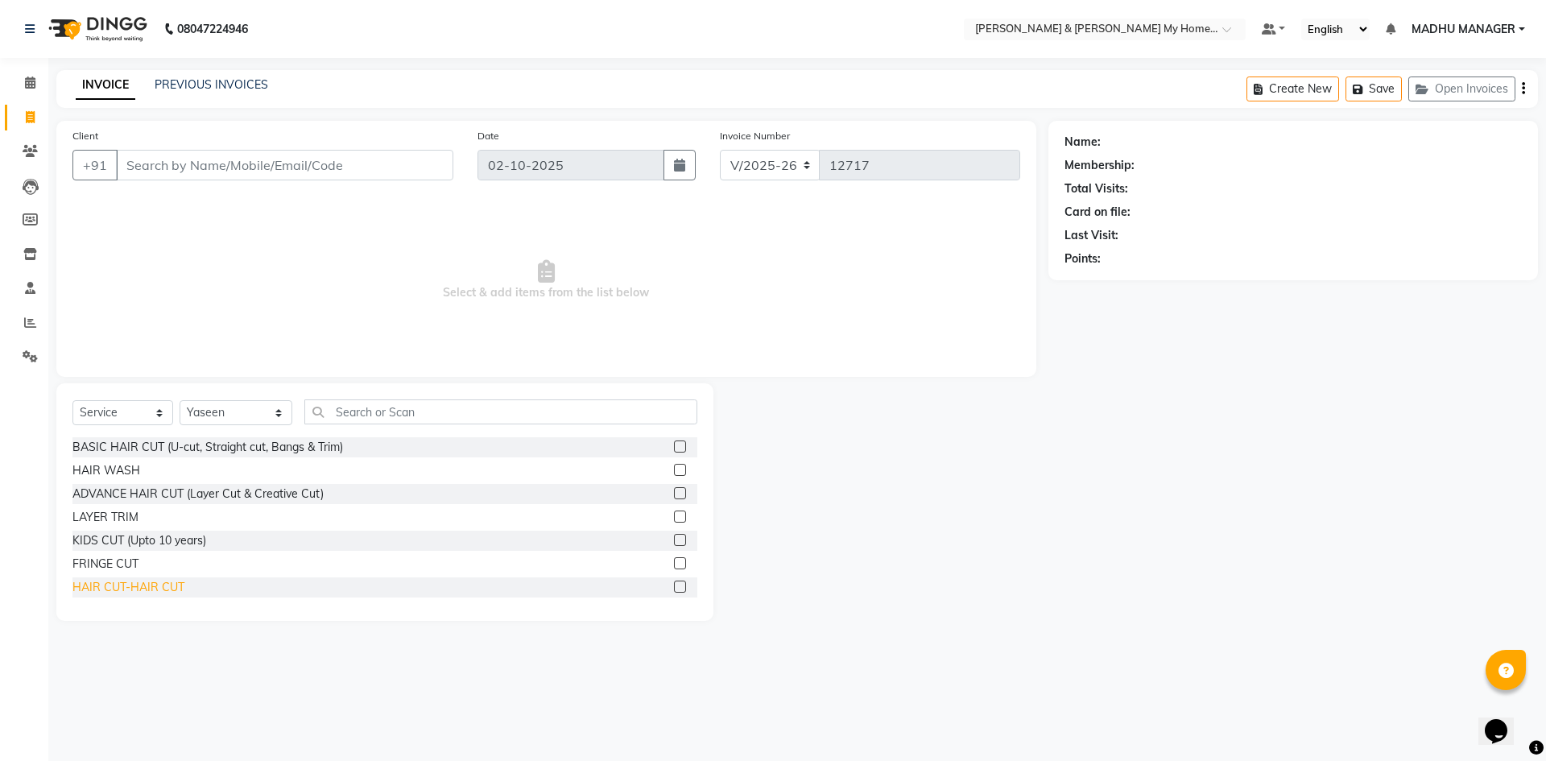
click at [159, 585] on div "HAIR CUT-HAIR CUT" at bounding box center [128, 587] width 112 height 17
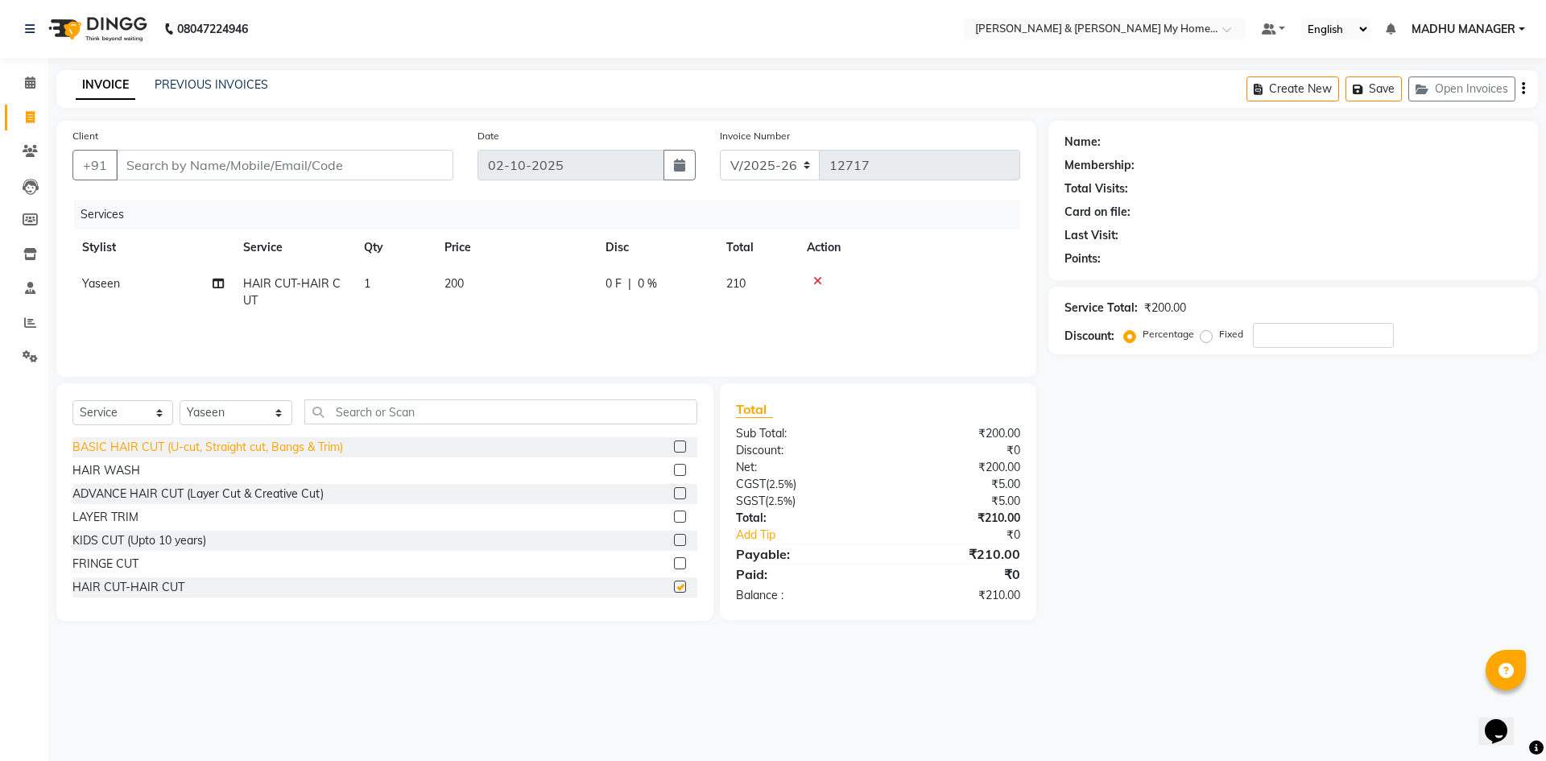
checkbox input "false"
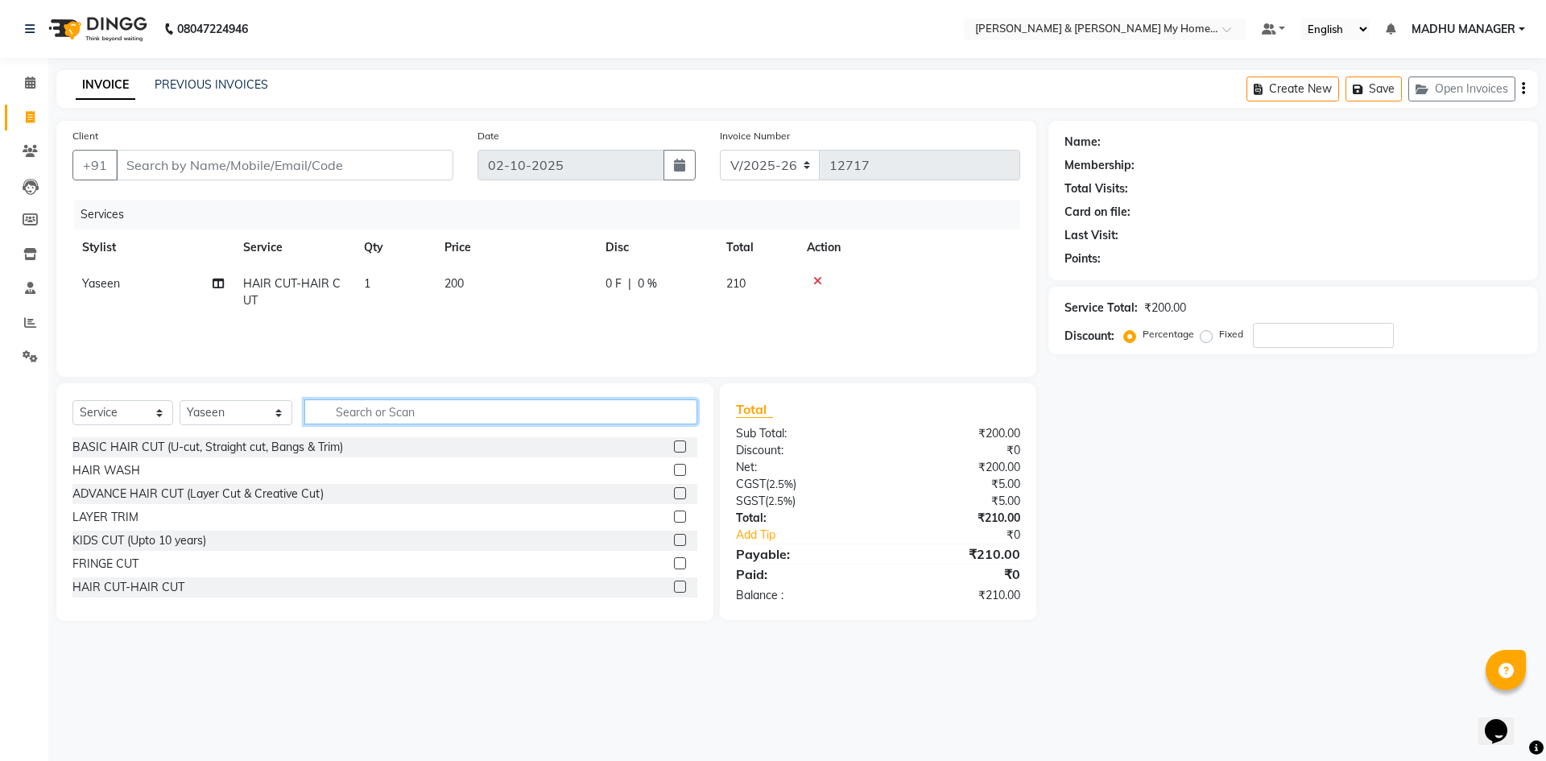
click at [353, 416] on input "text" at bounding box center [500, 411] width 393 height 25
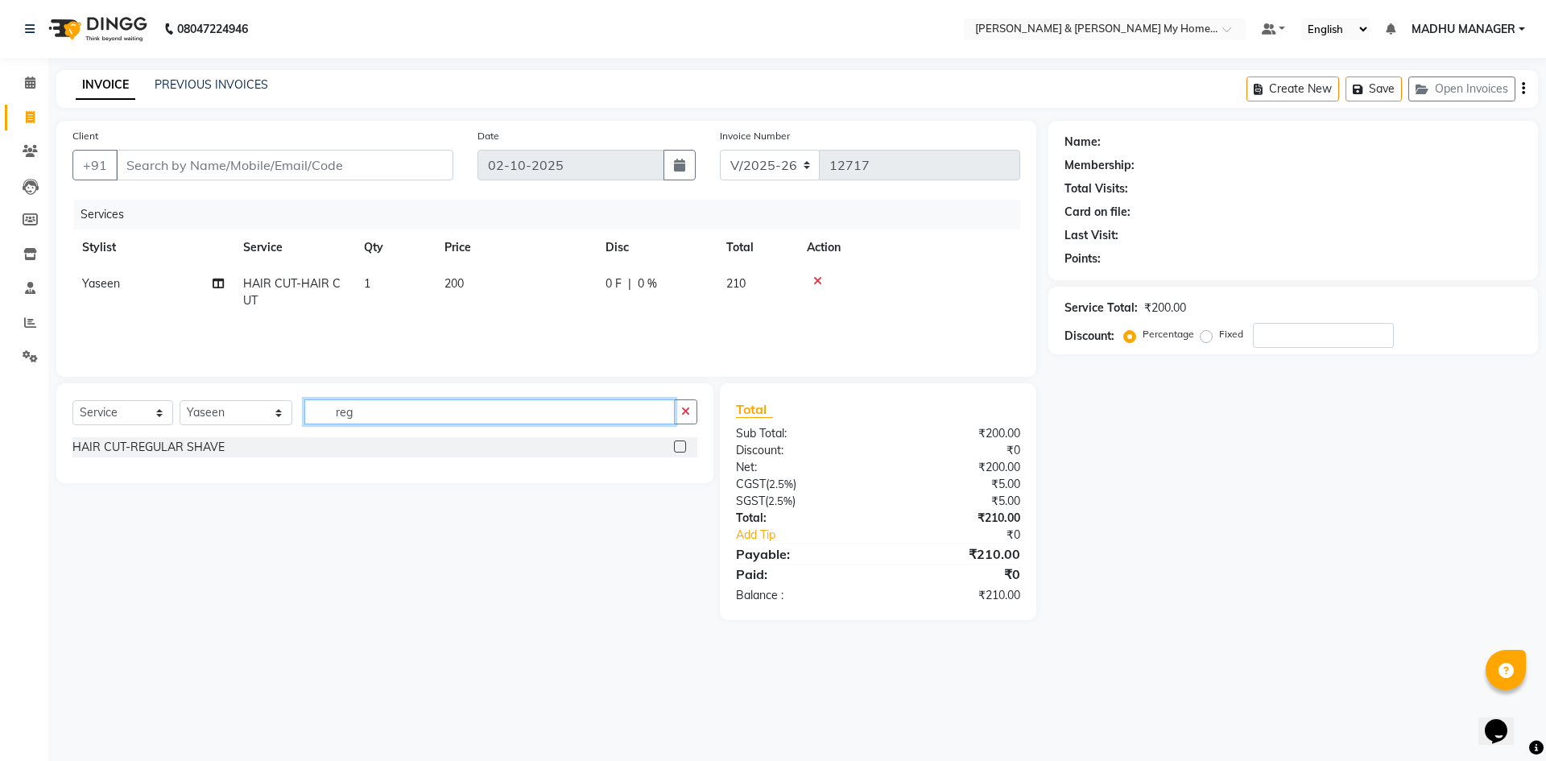
type input "reg"
click at [216, 448] on div "HAIR CUT-REGULAR SHAVE" at bounding box center [148, 447] width 152 height 17
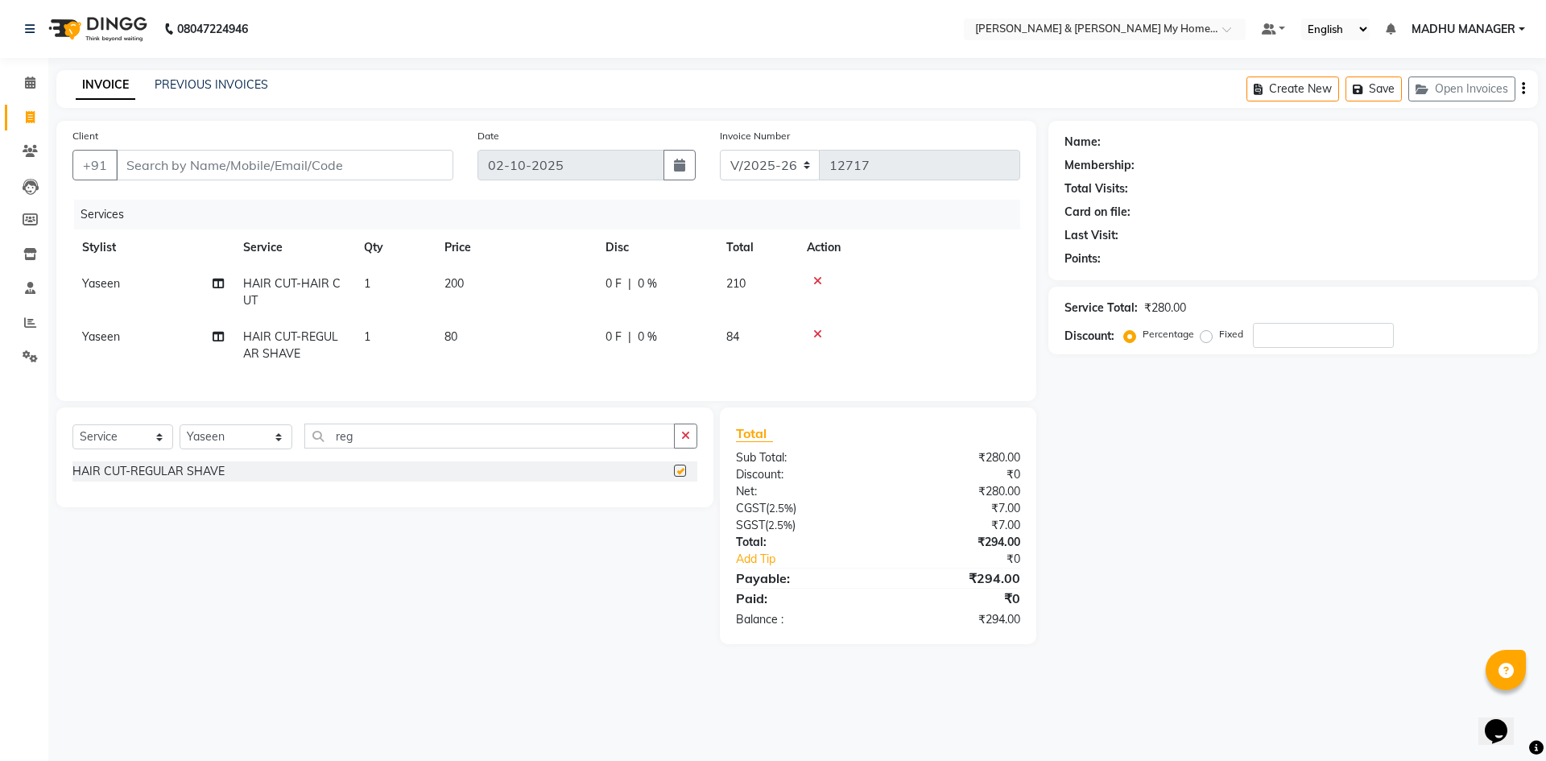
checkbox input "false"
click at [432, 341] on td "1" at bounding box center [394, 345] width 81 height 53
select select "77257"
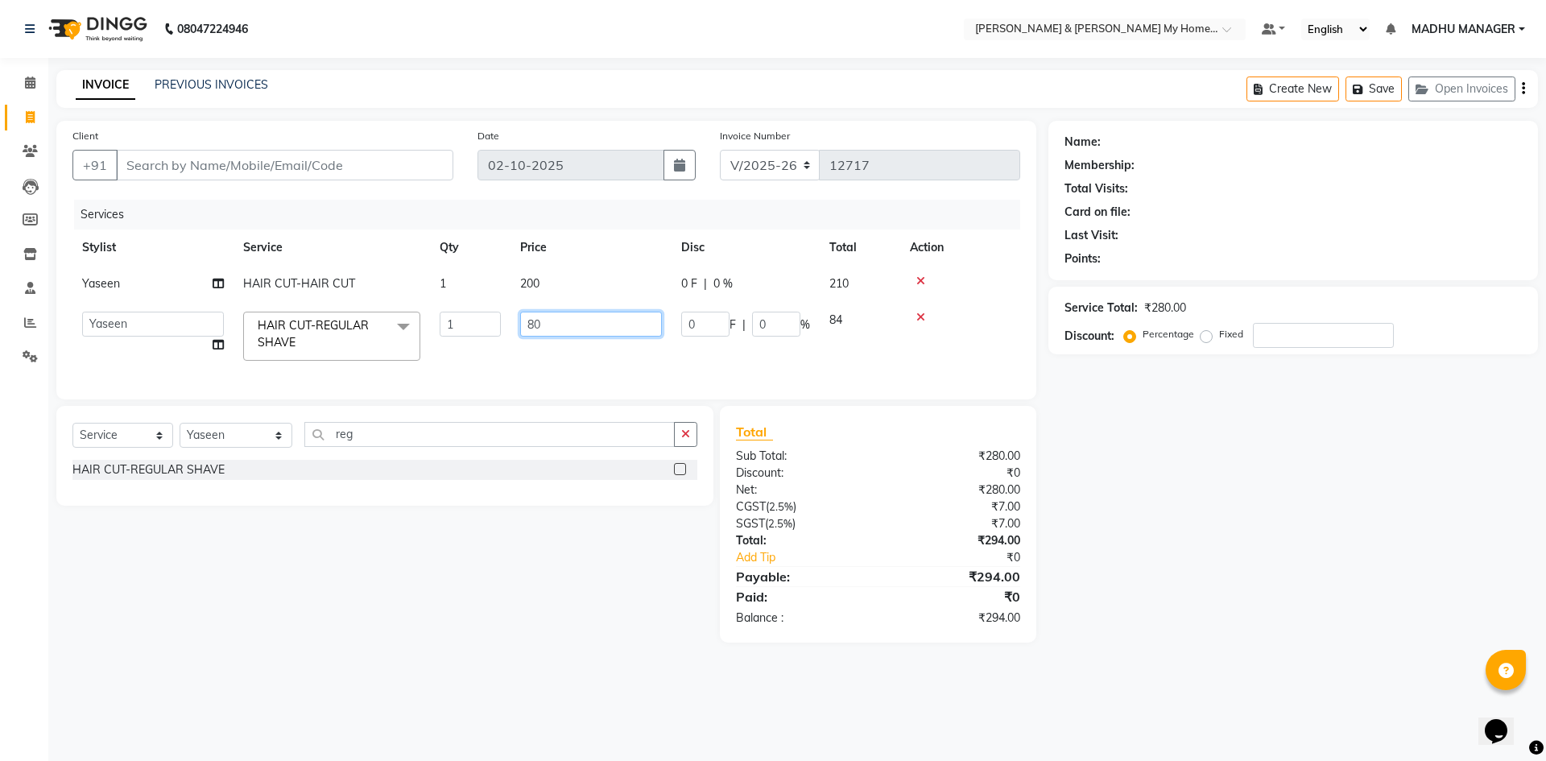
drag, startPoint x: 561, startPoint y: 327, endPoint x: 477, endPoint y: 310, distance: 86.2
click at [487, 313] on tr "Aarti Aarti Beauty Akanksha Beauty akanksha Nail ALKA Ankitha ESHWAR gourav-new…" at bounding box center [546, 336] width 948 height 68
type input "100"
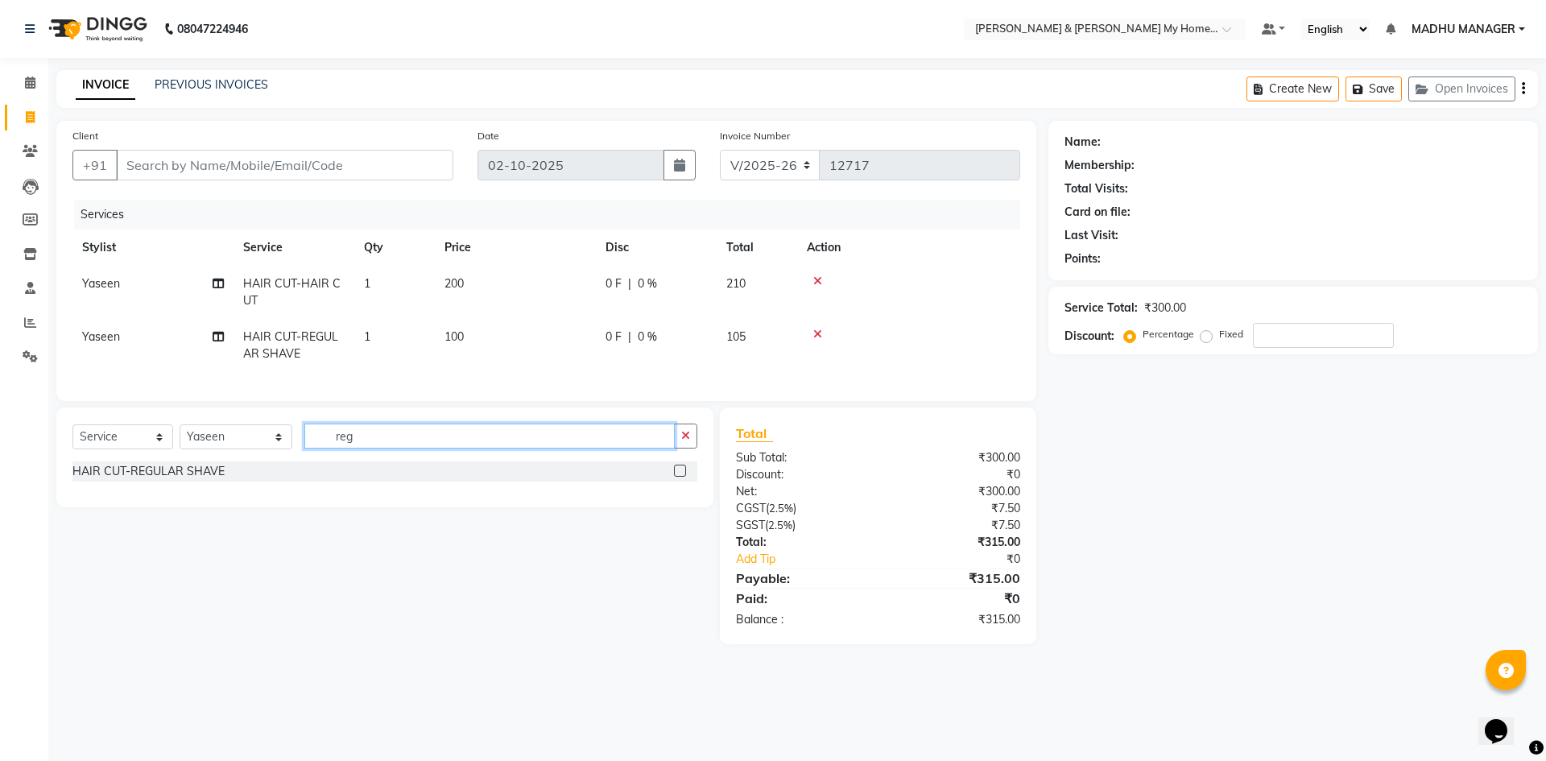
drag, startPoint x: 368, startPoint y: 450, endPoint x: 194, endPoint y: 444, distance: 174.0
click at [197, 445] on div "Select Service Product Membership Package Voucher Prepaid Gift Card Select Styl…" at bounding box center [384, 442] width 625 height 38
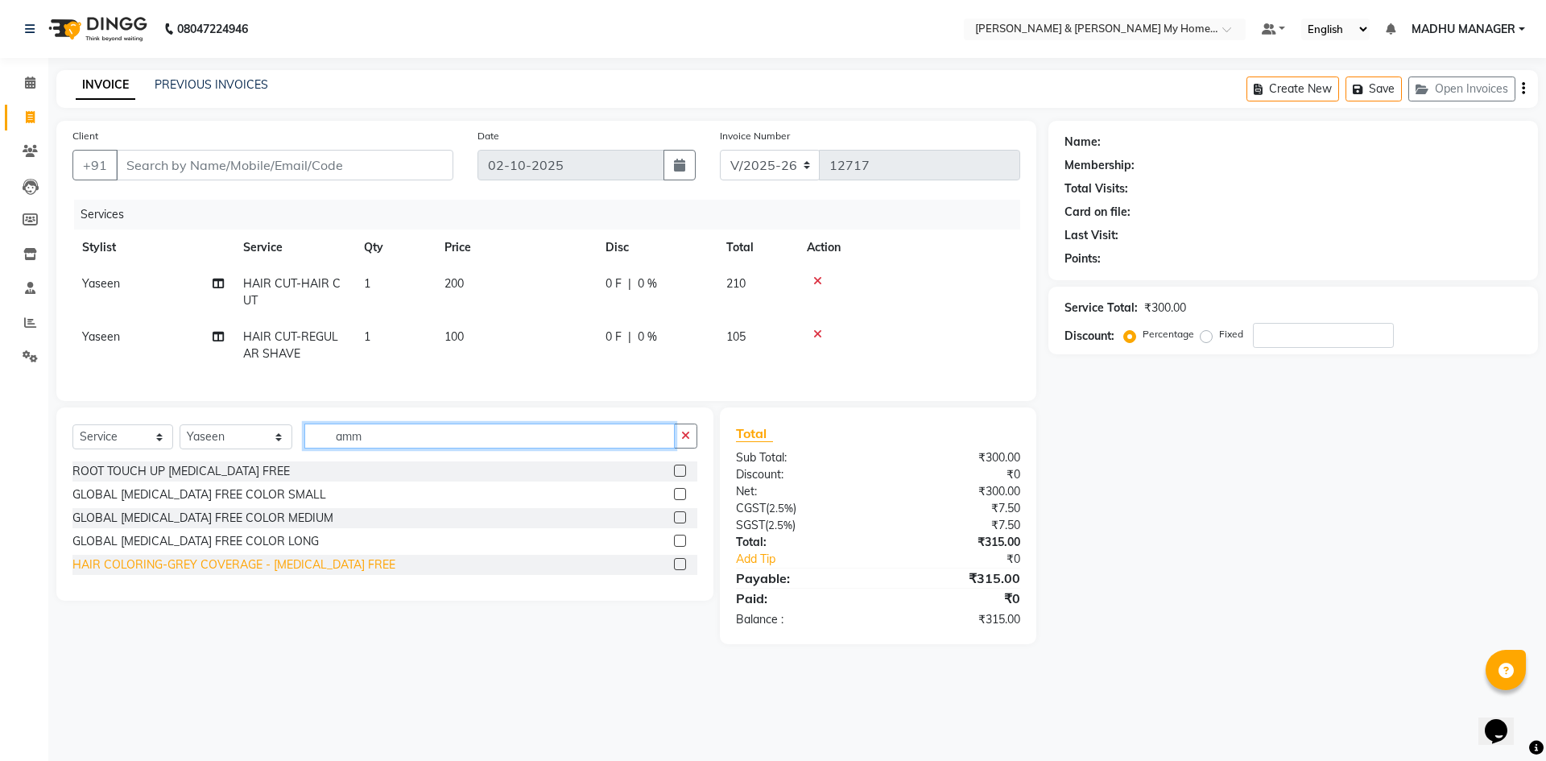
type input "amm"
click at [249, 573] on div "HAIR COLORING-GREY COVERAGE - [MEDICAL_DATA] FREE" at bounding box center [233, 564] width 323 height 17
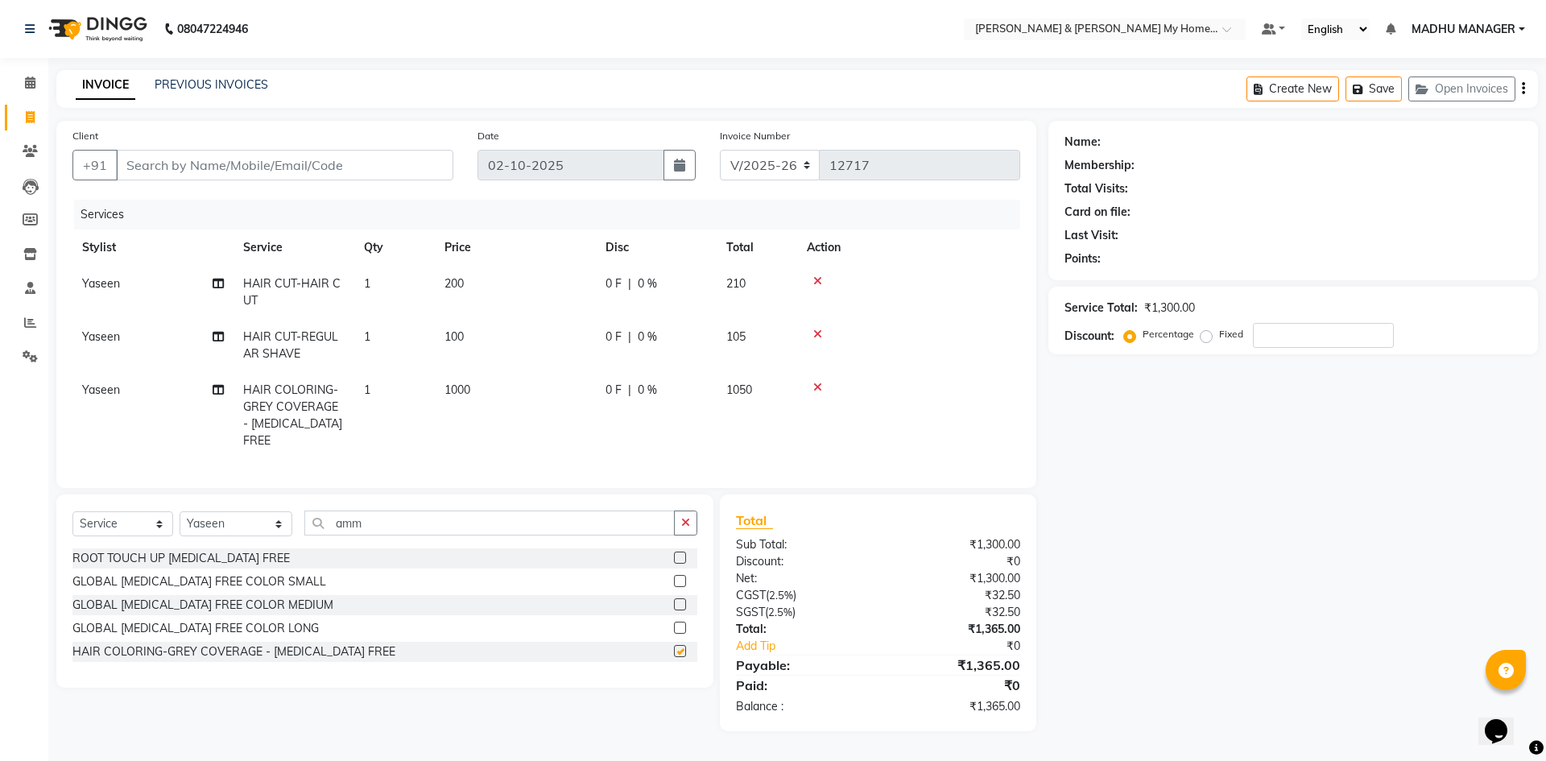
checkbox input "false"
click at [247, 168] on input "Client" at bounding box center [284, 165] width 337 height 31
type input "9"
type input "0"
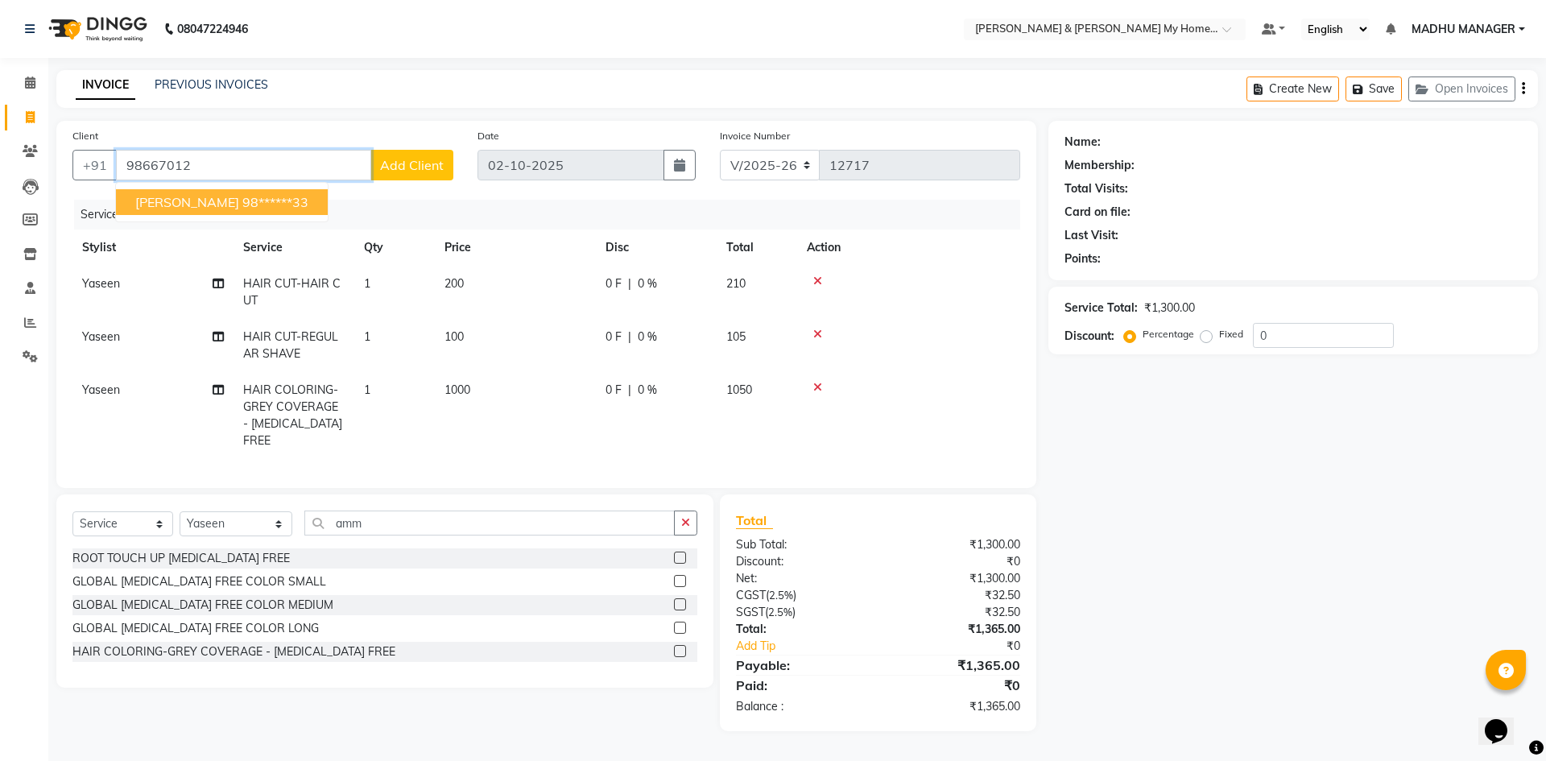
click at [242, 196] on ngb-highlight "98******33" at bounding box center [275, 202] width 66 height 16
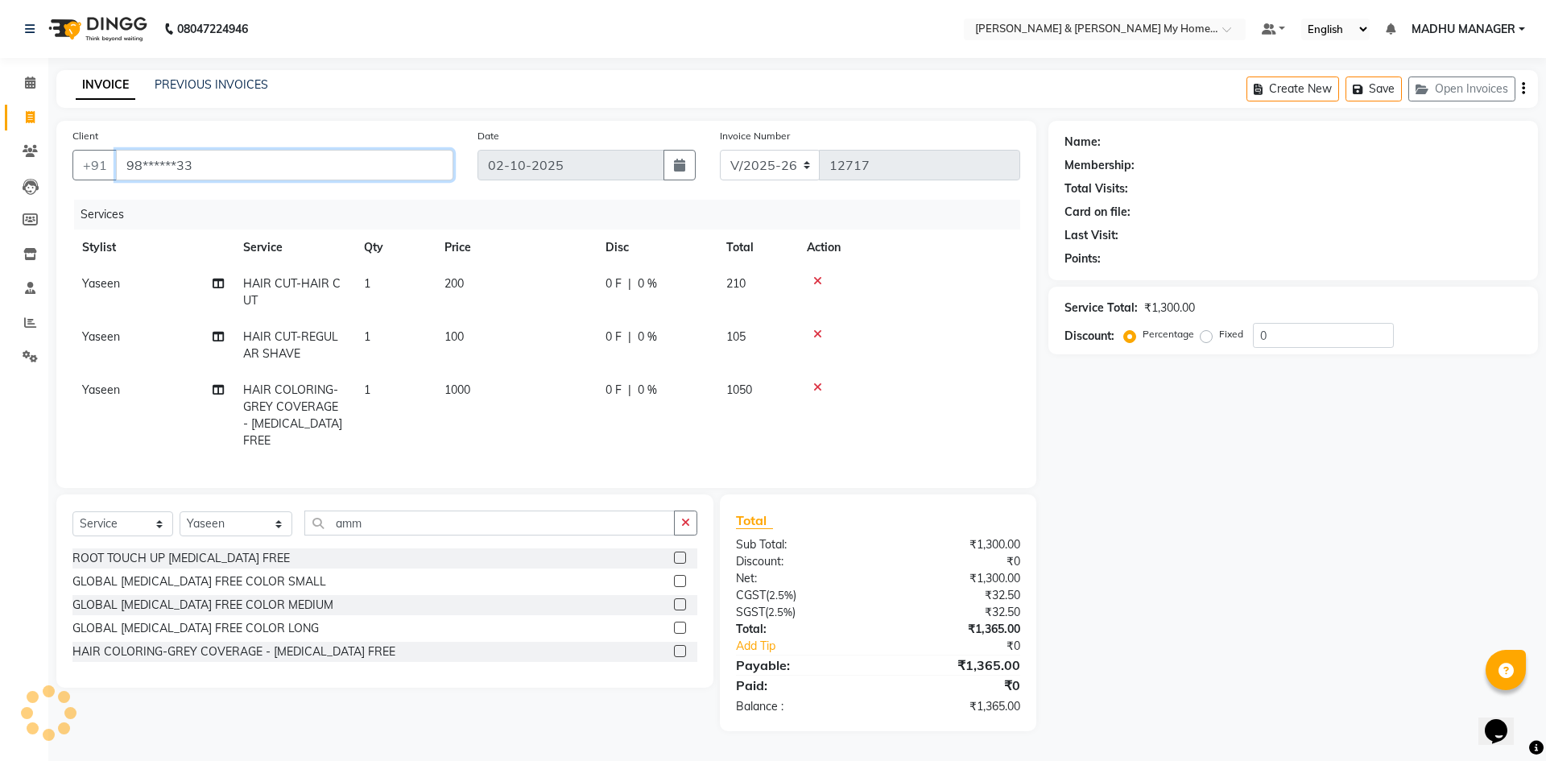
type input "98******33"
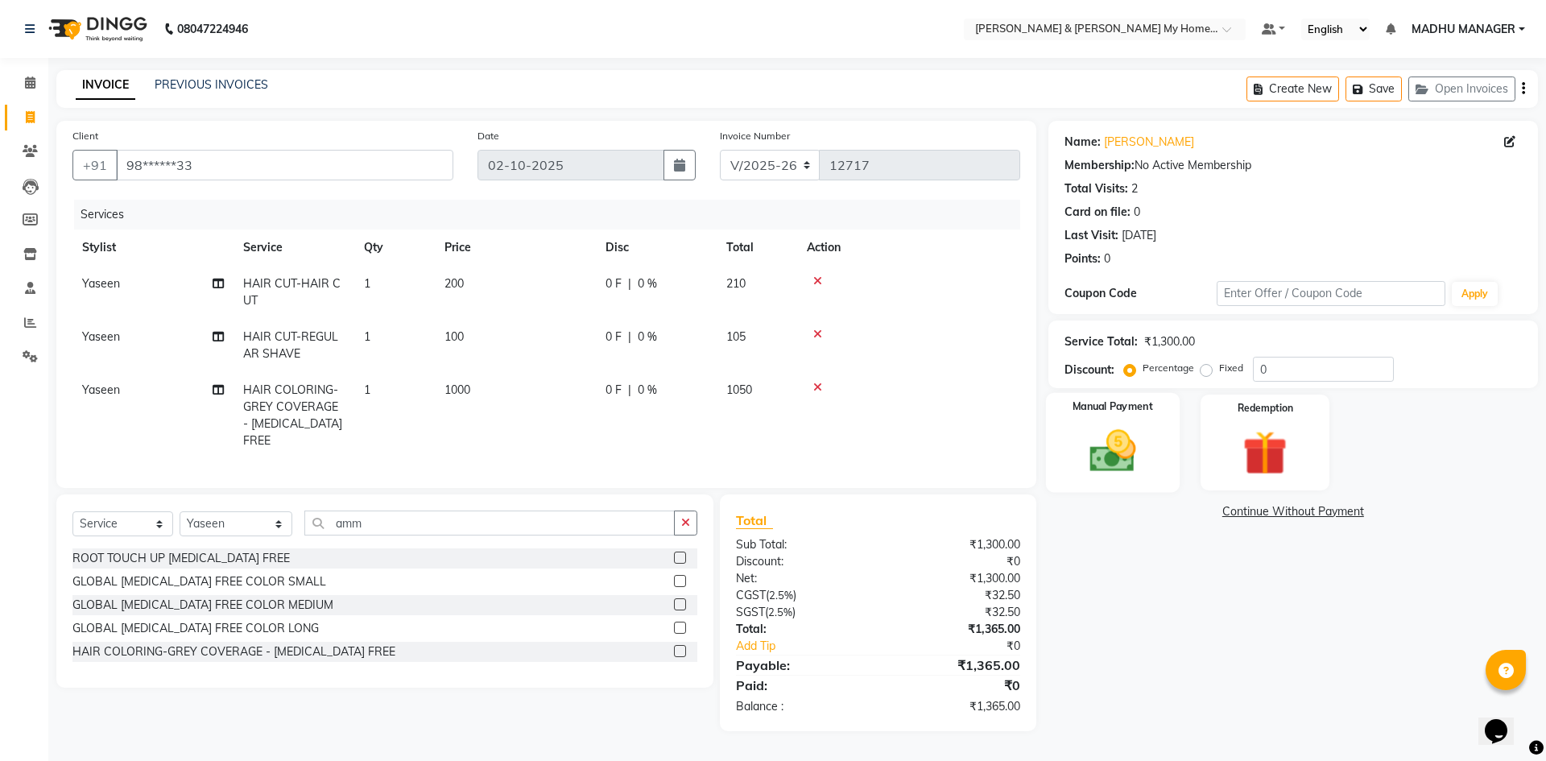
click at [1113, 467] on img at bounding box center [1112, 450] width 75 height 53
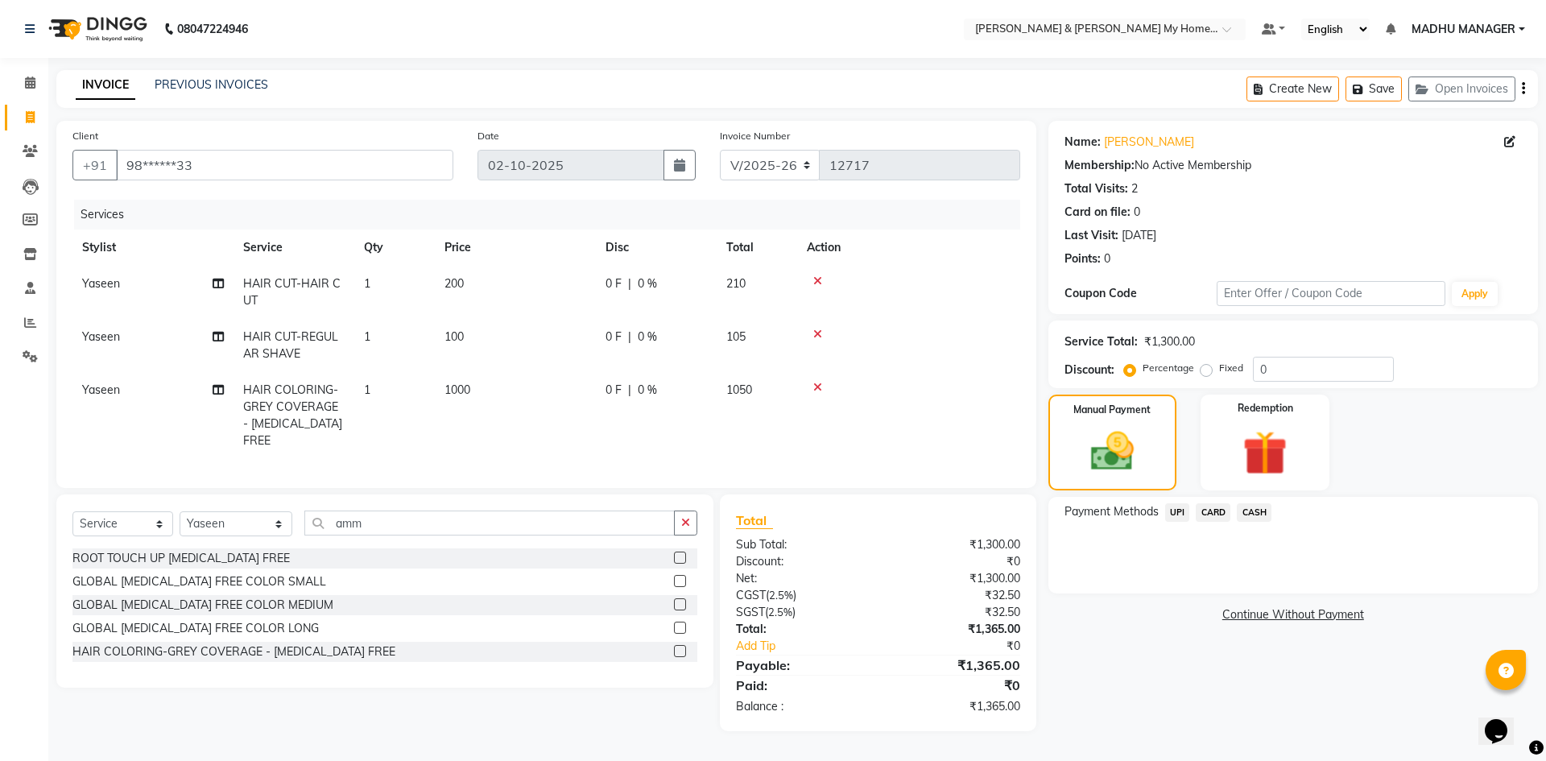
click at [1180, 519] on span "UPI" at bounding box center [1177, 512] width 25 height 19
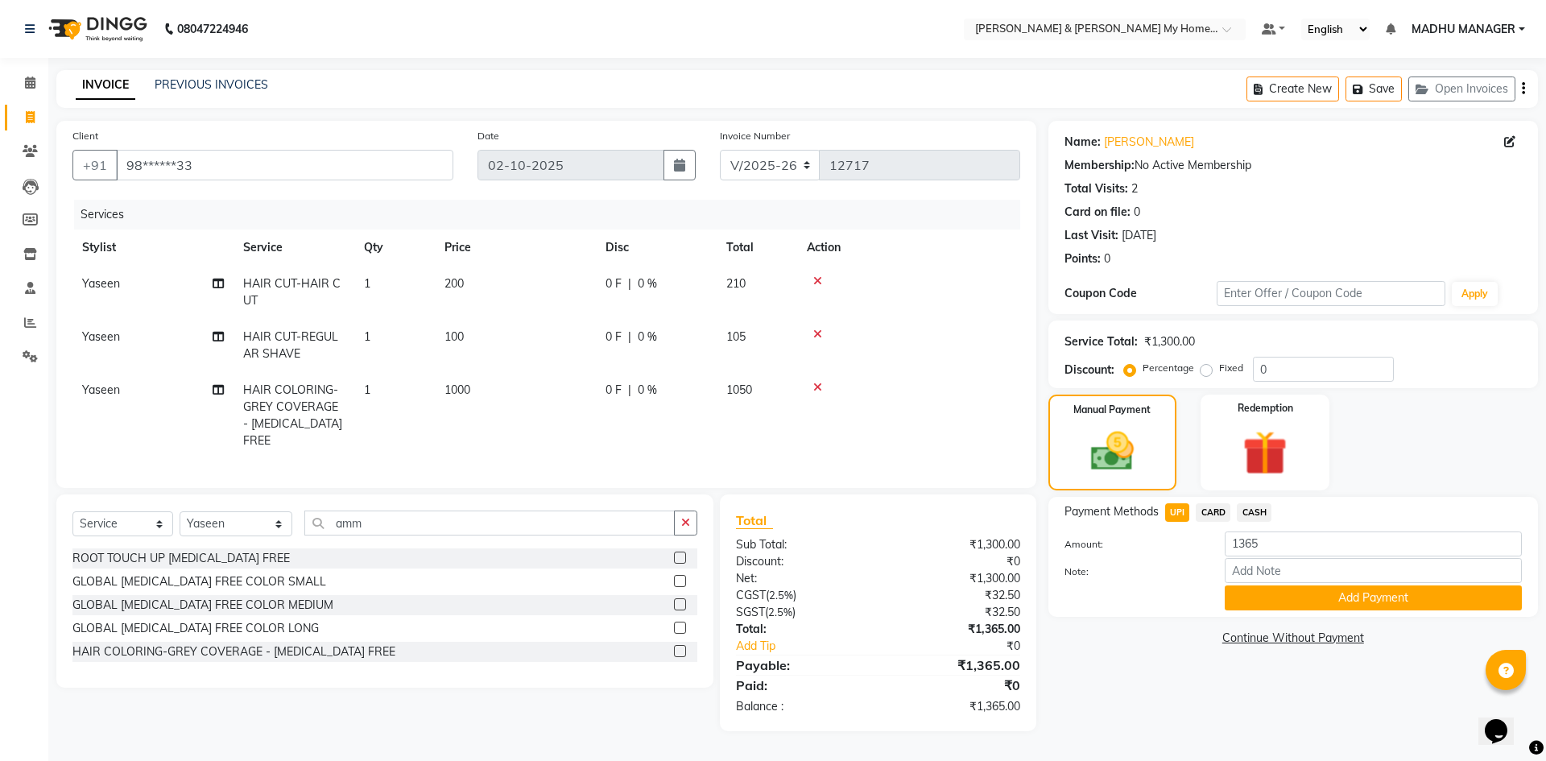
click at [1325, 622] on div "Name: Hemanth Membership: No Active Membership Total Visits: 2 Card on file: 0 …" at bounding box center [1299, 426] width 502 height 610
click at [1336, 605] on button "Add Payment" at bounding box center [1373, 597] width 297 height 25
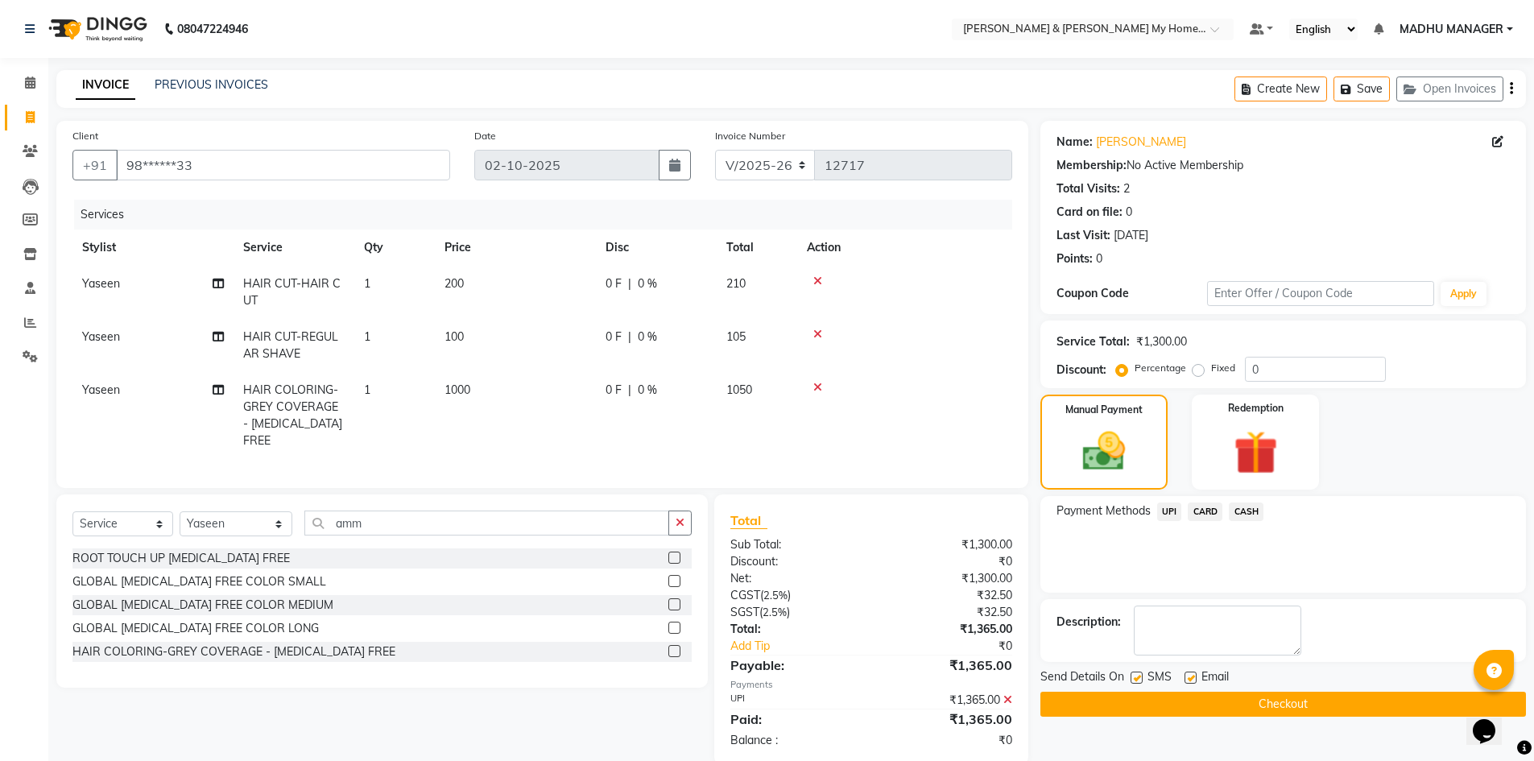
click at [1316, 697] on button "Checkout" at bounding box center [1282, 704] width 485 height 25
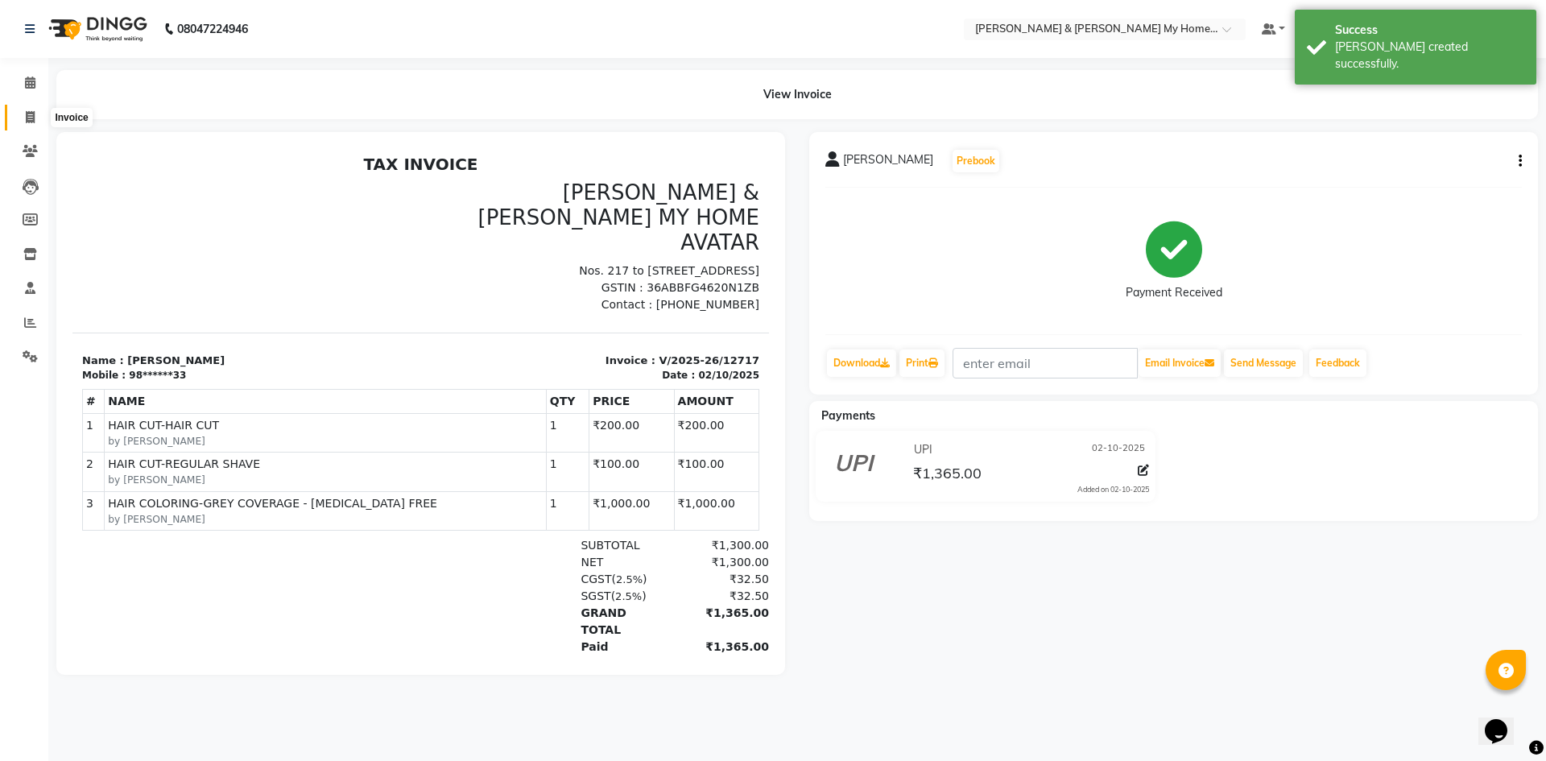
click at [38, 109] on span at bounding box center [30, 118] width 28 height 19
select select "8193"
select select "service"
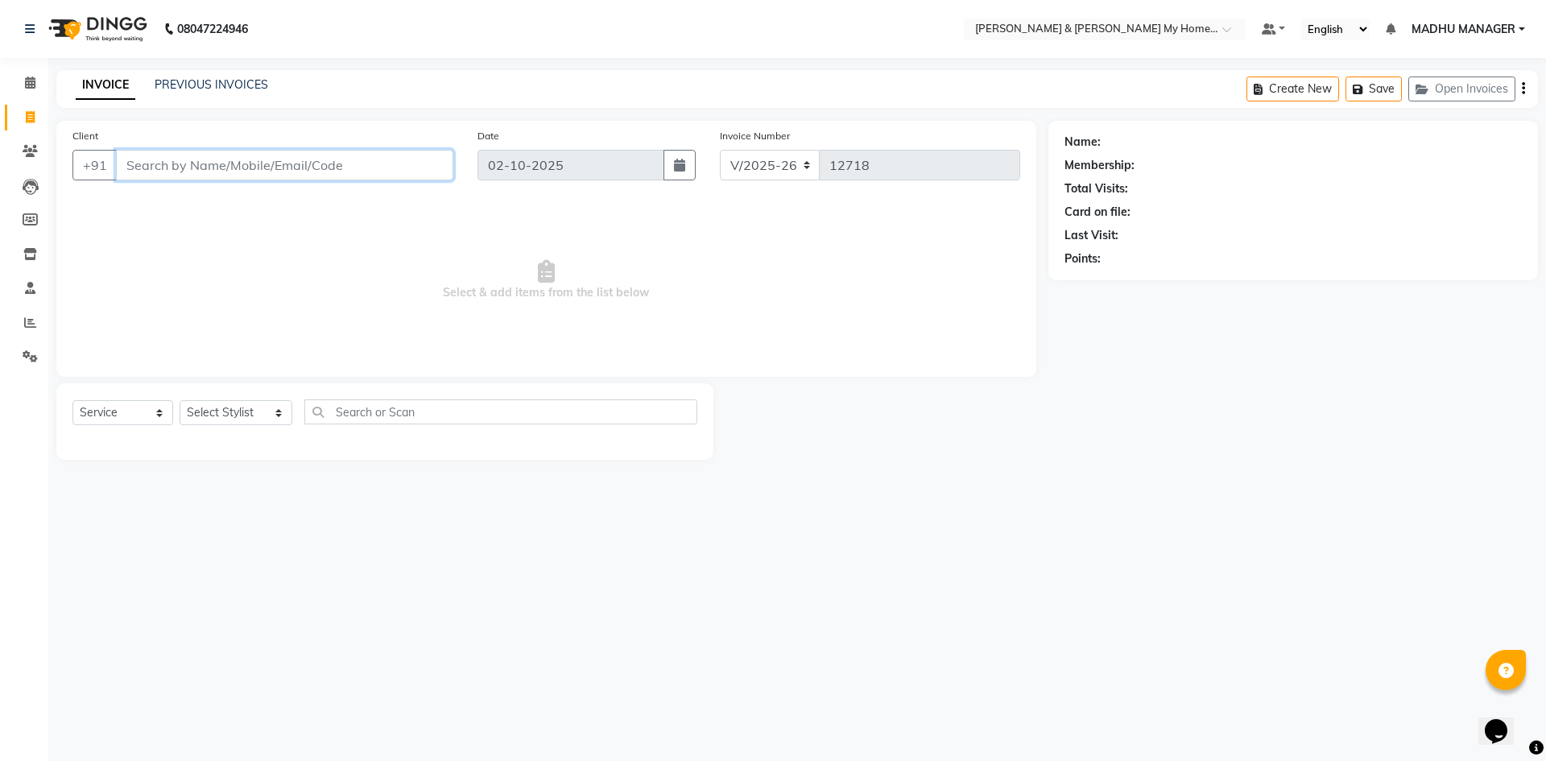
click at [236, 163] on input "Client" at bounding box center [284, 165] width 337 height 31
select select "8193"
select select "service"
drag, startPoint x: 0, startPoint y: 0, endPoint x: 31, endPoint y: 70, distance: 76.8
click at [31, 70] on link "Calendar" at bounding box center [24, 83] width 39 height 27
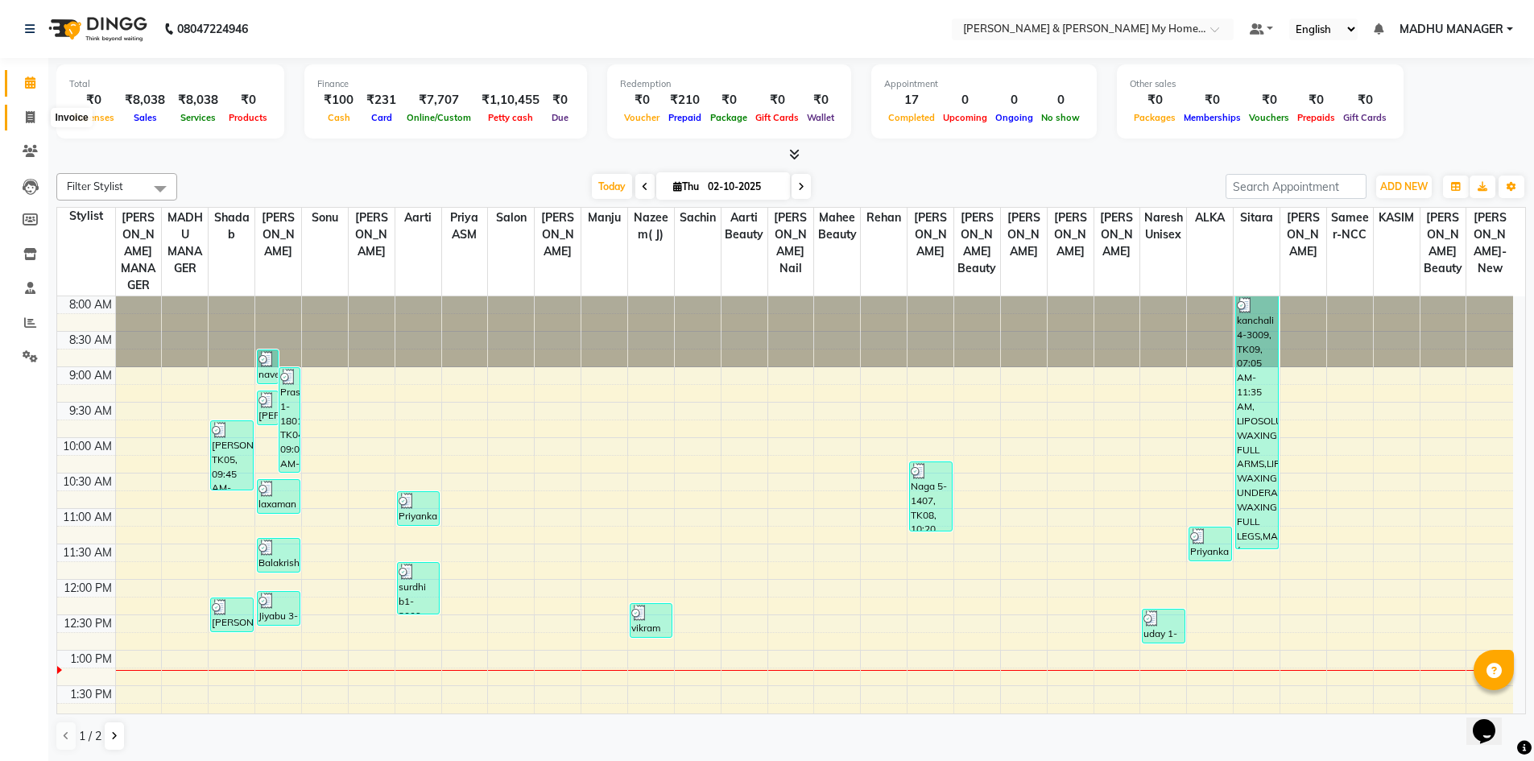
click at [32, 124] on span at bounding box center [30, 118] width 28 height 19
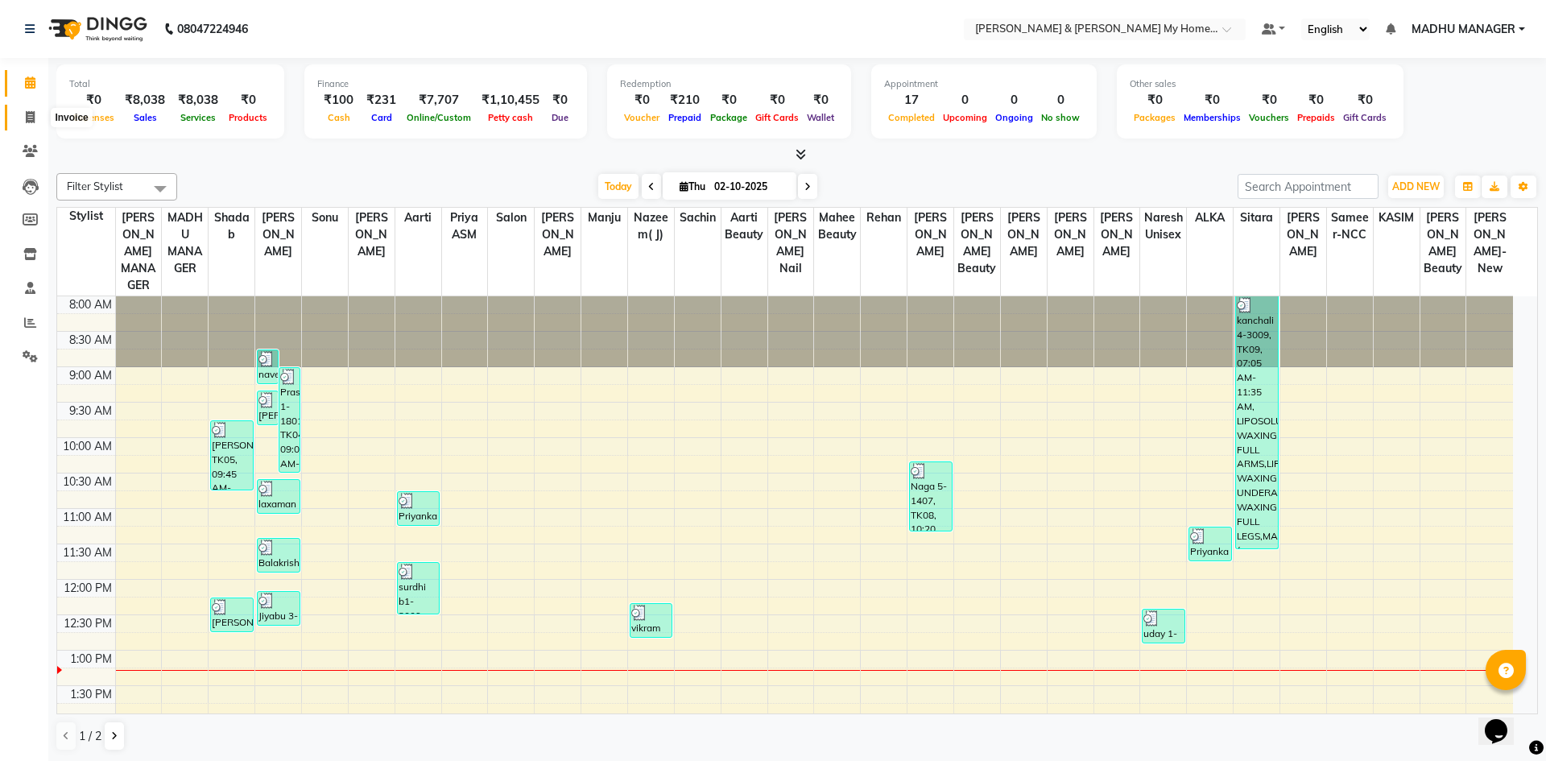
select select "8193"
select select "service"
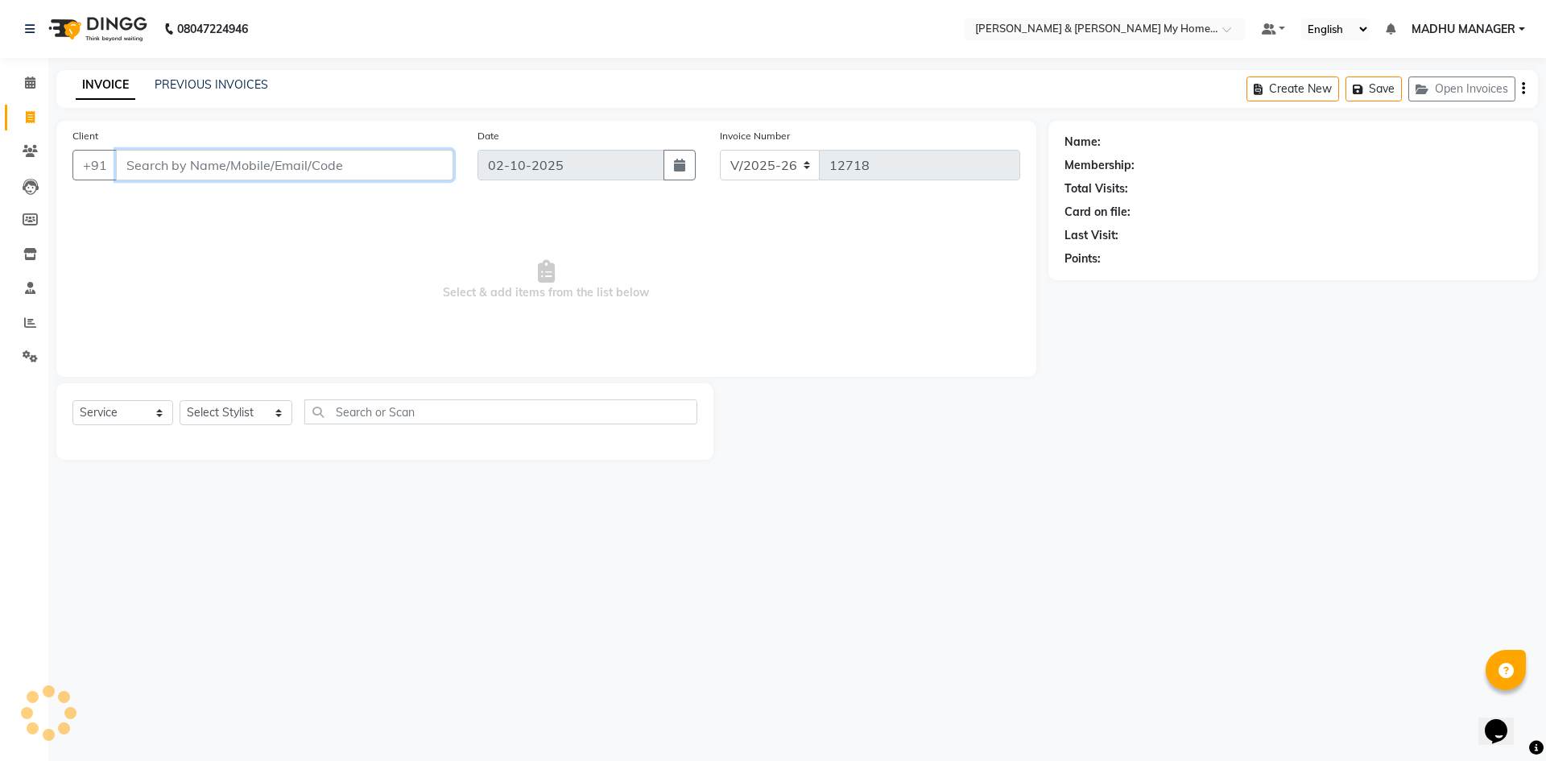
click at [353, 172] on input "Client" at bounding box center [284, 165] width 337 height 31
type input "9640245678"
click at [389, 170] on span "Add Client" at bounding box center [412, 165] width 64 height 16
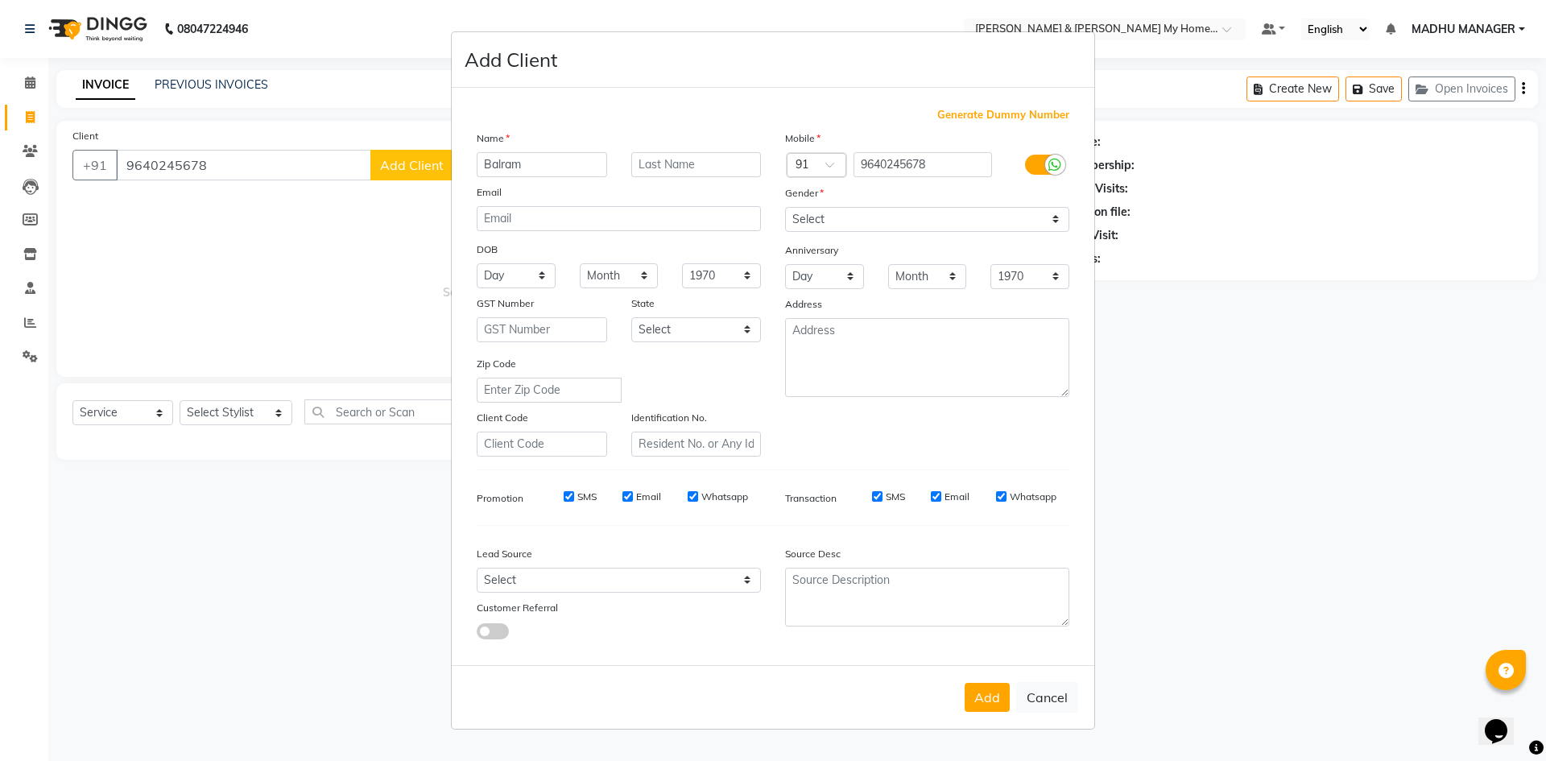
type input "Balram"
click at [674, 163] on input "text" at bounding box center [696, 164] width 130 height 25
type input "9-709"
click at [849, 226] on select "Select [DEMOGRAPHIC_DATA] [DEMOGRAPHIC_DATA] Other Prefer Not To Say" at bounding box center [927, 219] width 284 height 25
select select "[DEMOGRAPHIC_DATA]"
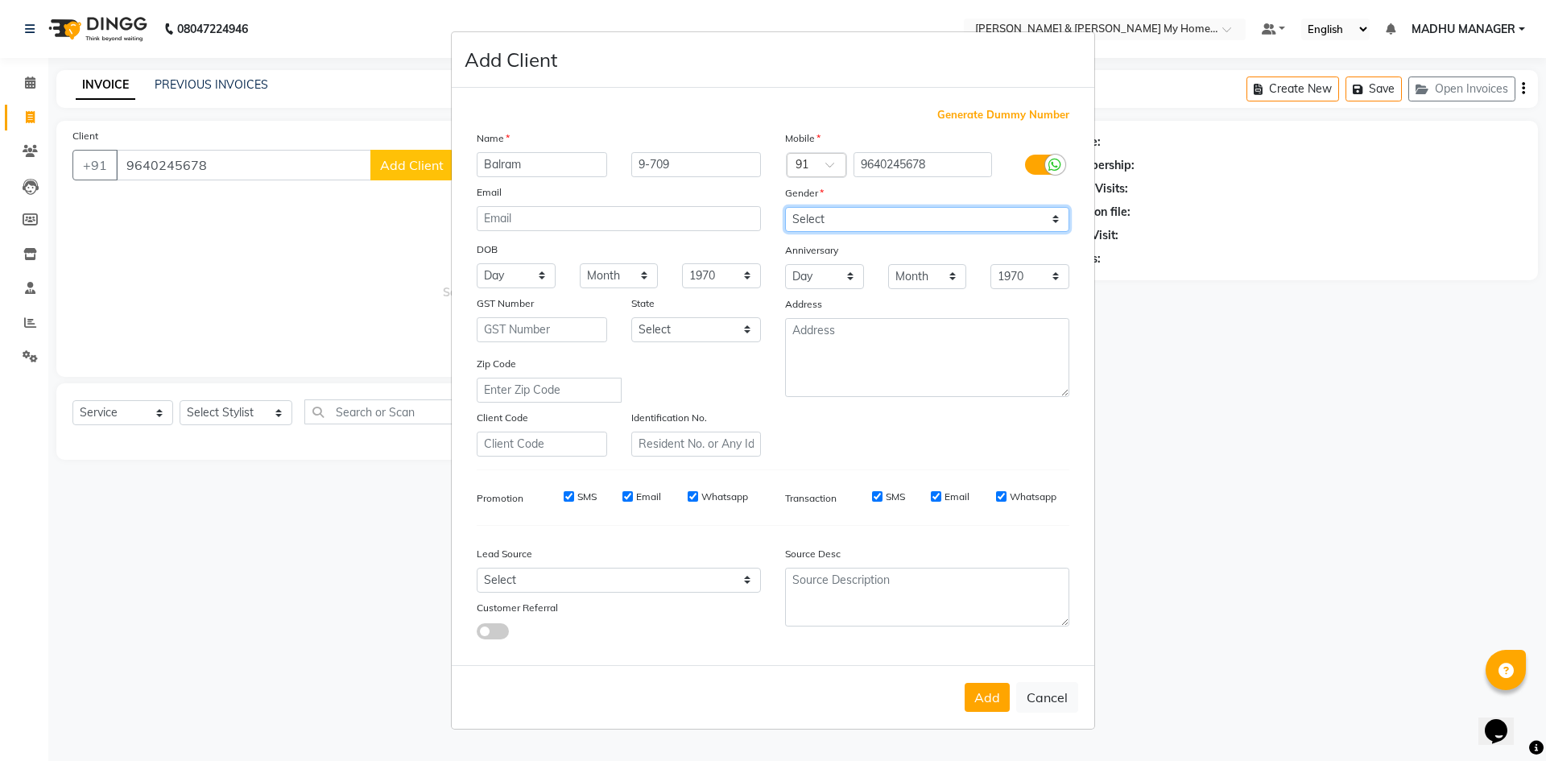
click at [785, 207] on select "Select [DEMOGRAPHIC_DATA] [DEMOGRAPHIC_DATA] Other Prefer Not To Say" at bounding box center [927, 219] width 284 height 25
click at [987, 693] on button "Add" at bounding box center [986, 697] width 45 height 29
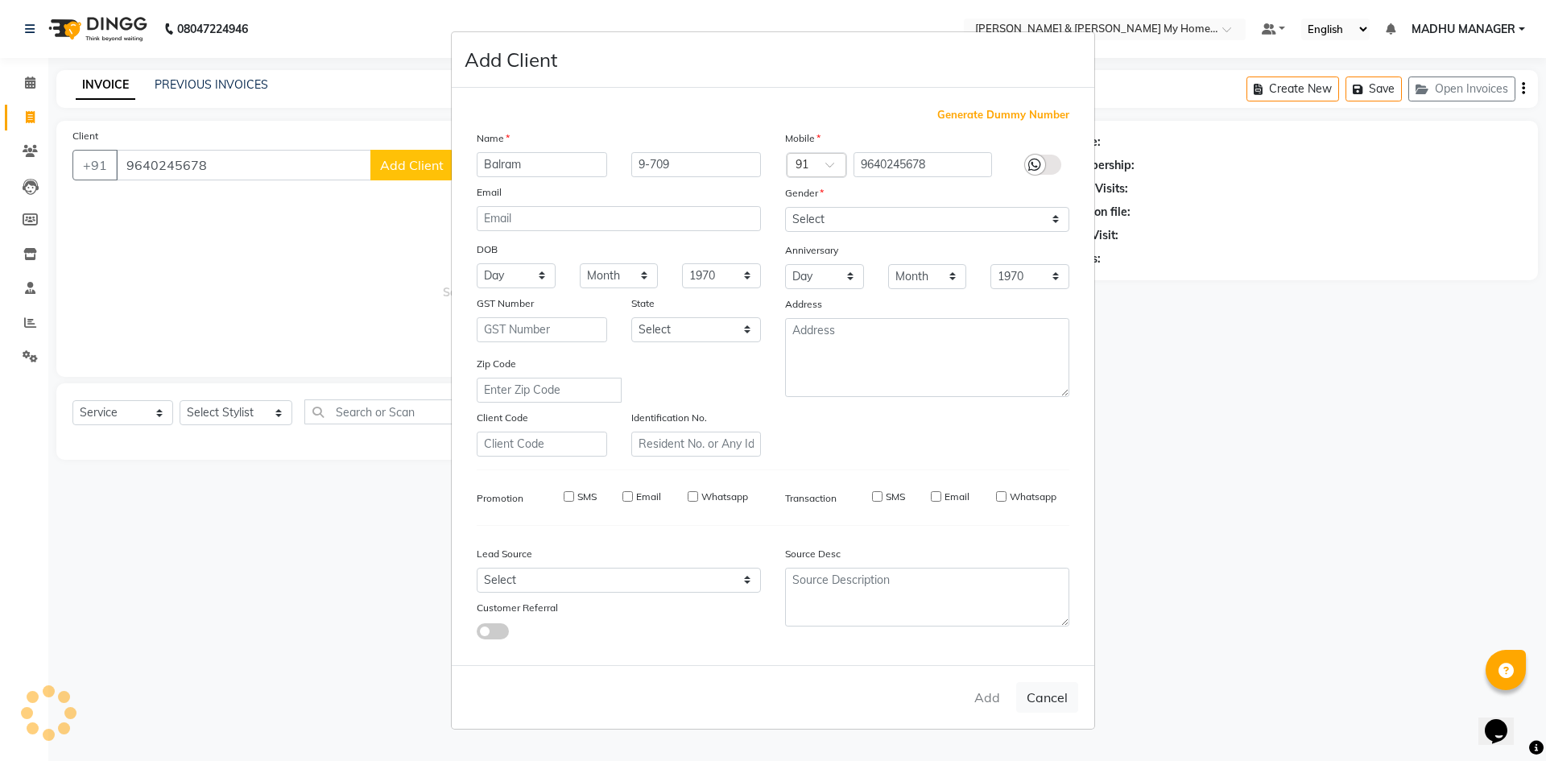
type input "96******78"
select select
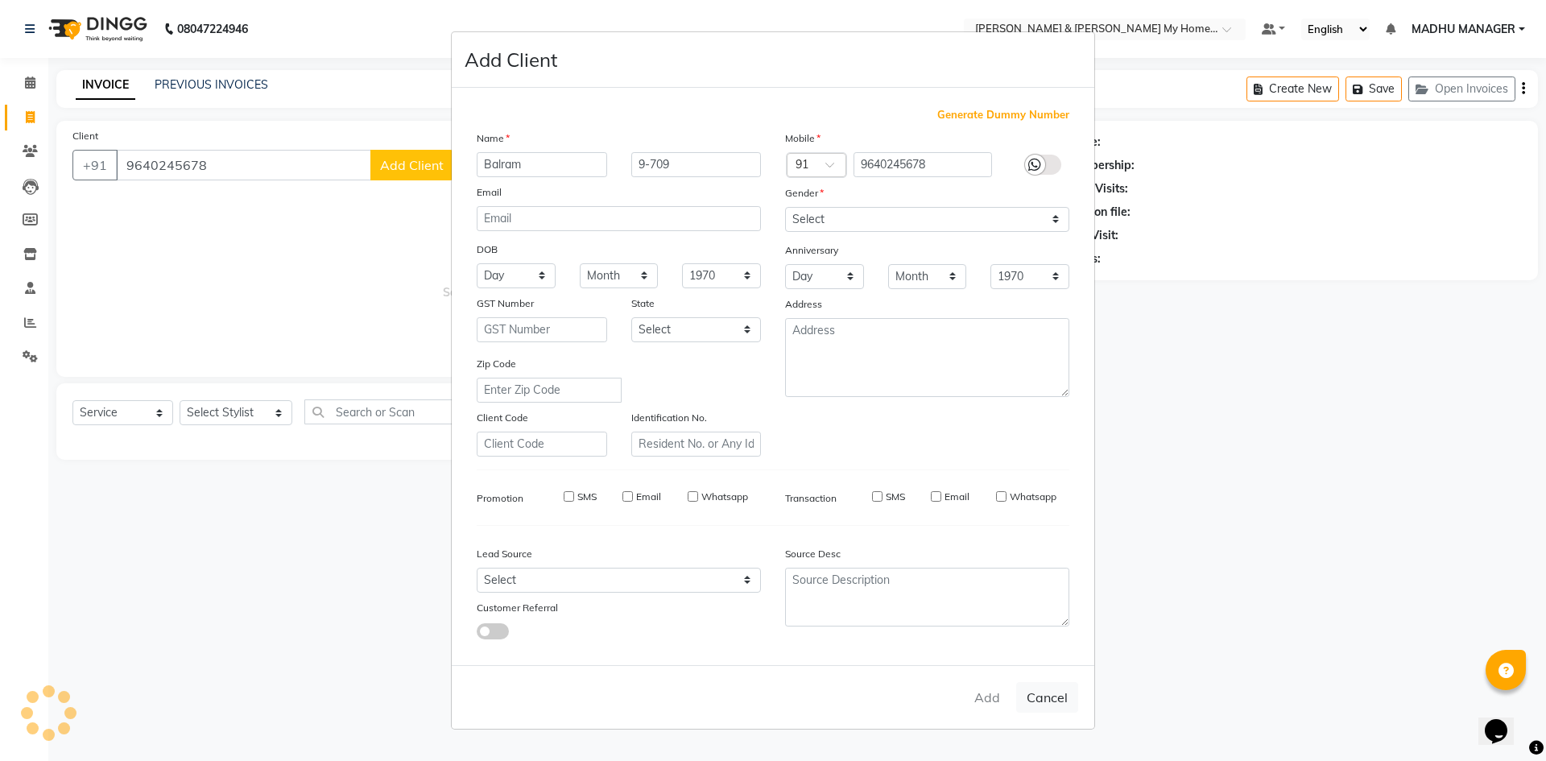
select select
checkbox input "false"
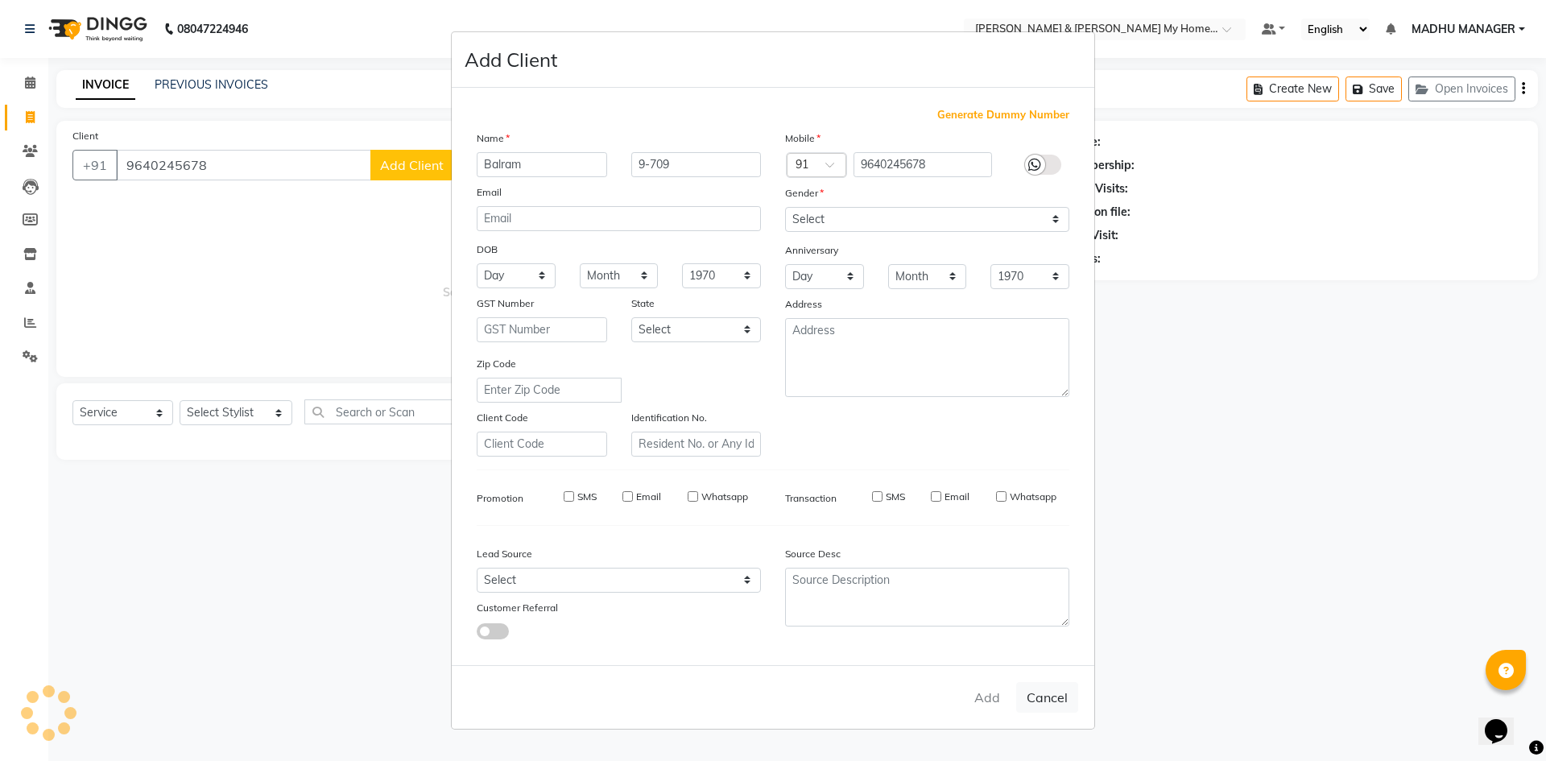
checkbox input "false"
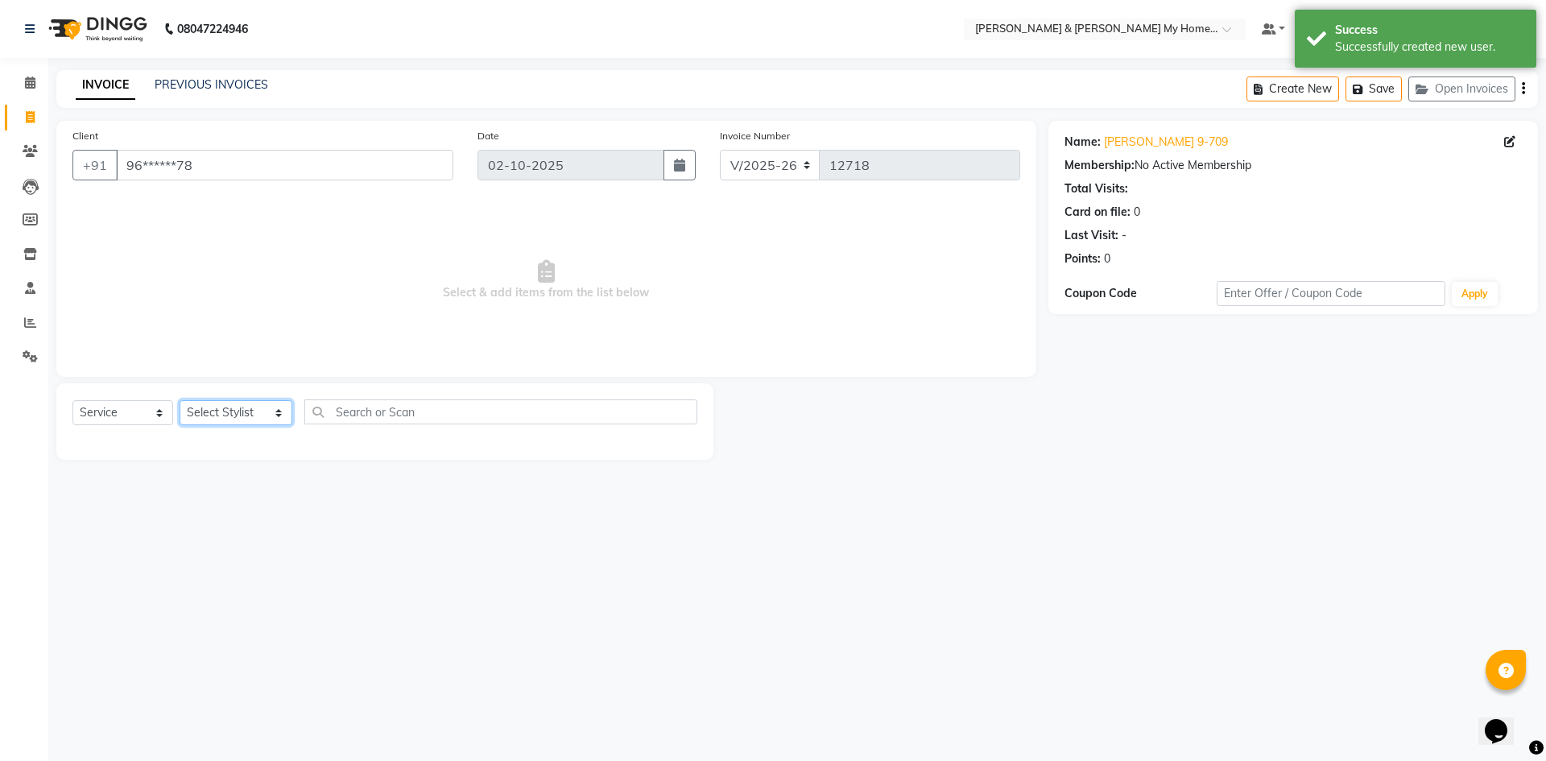
click at [246, 417] on select "Select Stylist Aarti Aarti [PERSON_NAME] Beauty [PERSON_NAME] Nail [PERSON_NAME…" at bounding box center [236, 412] width 113 height 25
select select "77259"
click at [180, 400] on select "Select Stylist Aarti Aarti [PERSON_NAME] Beauty [PERSON_NAME] Nail [PERSON_NAME…" at bounding box center [236, 412] width 113 height 25
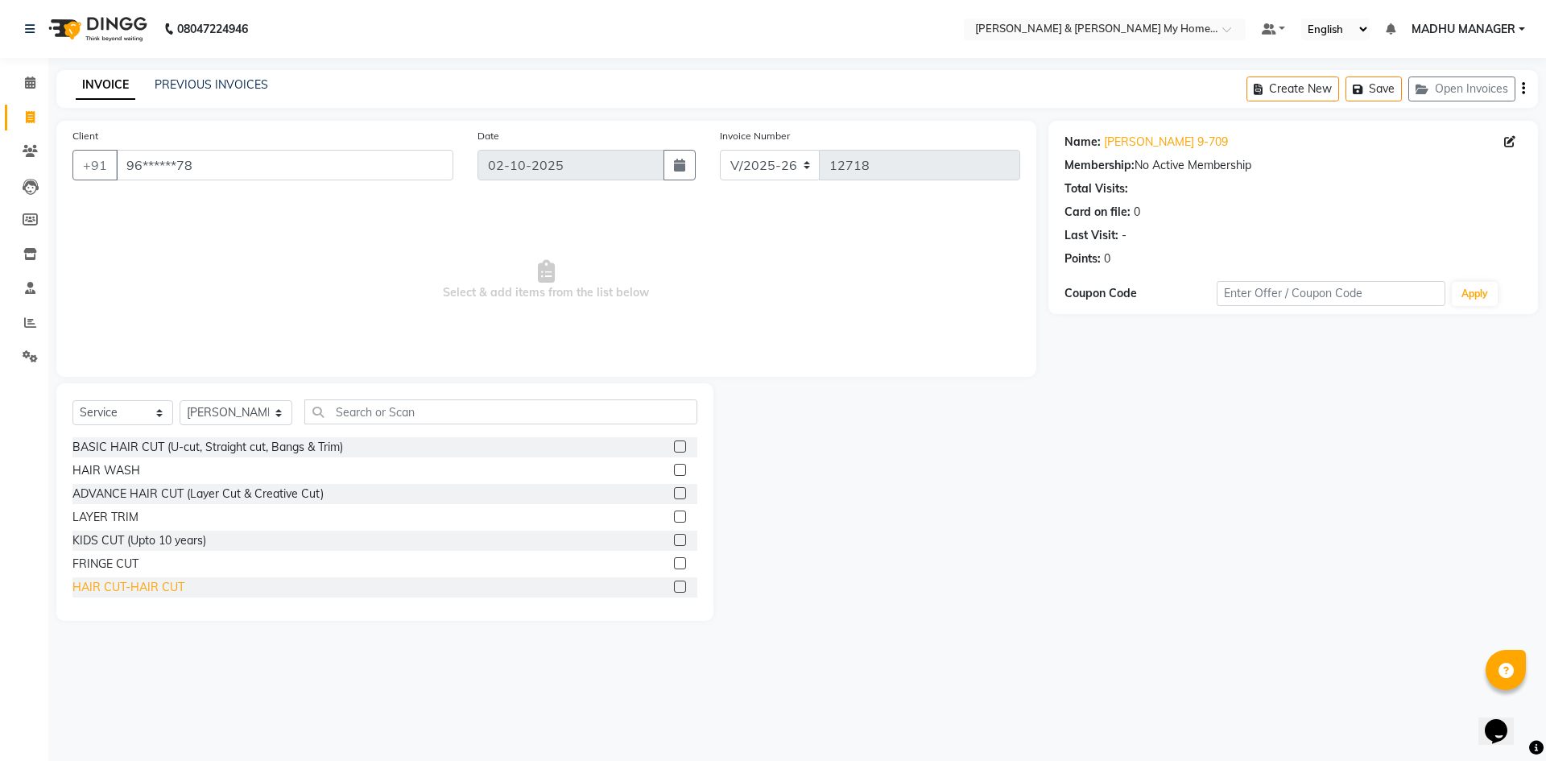
click at [125, 593] on div "HAIR CUT-HAIR CUT" at bounding box center [128, 587] width 112 height 17
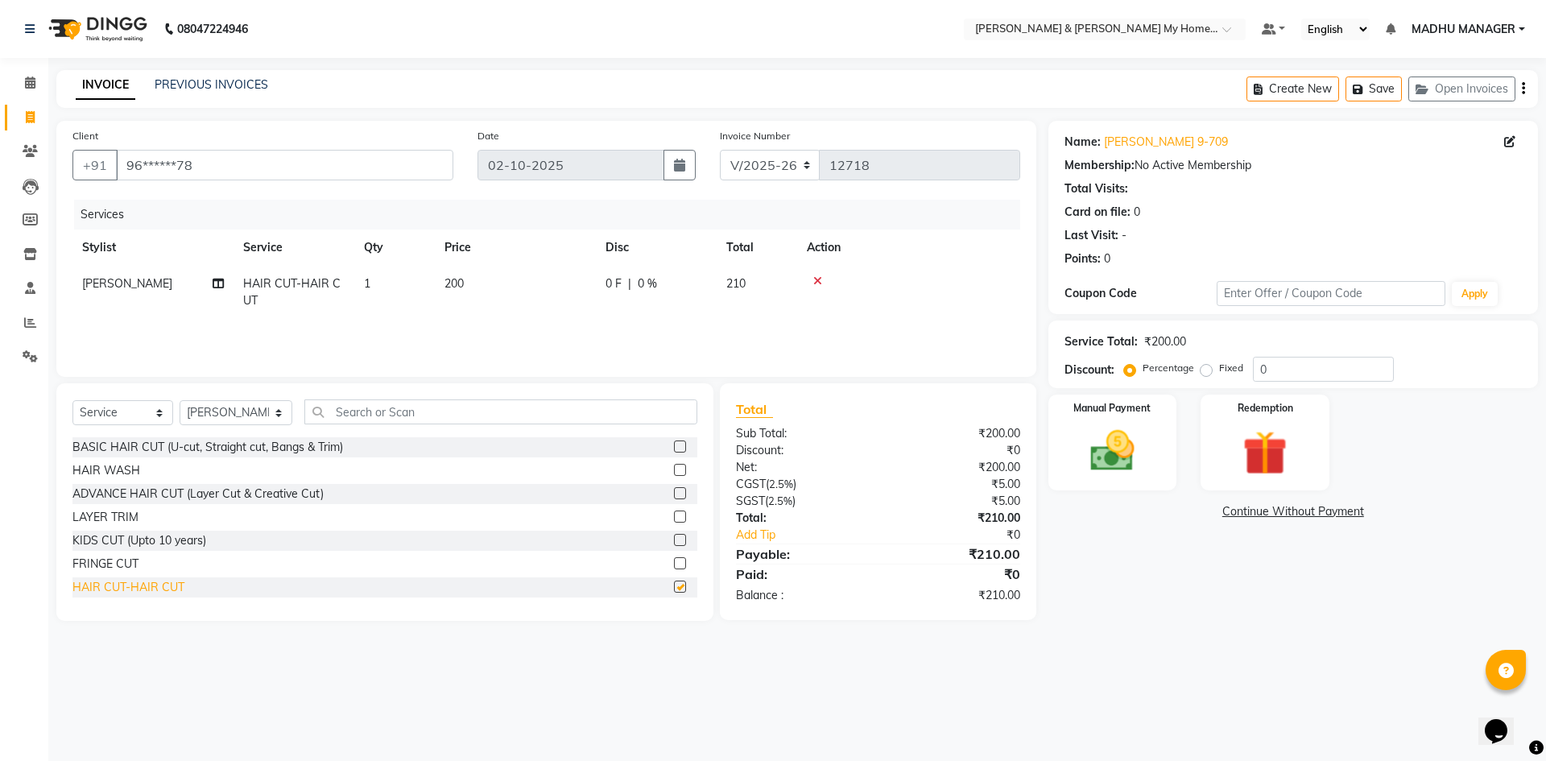
checkbox input "false"
click at [390, 411] on input "text" at bounding box center [500, 411] width 393 height 25
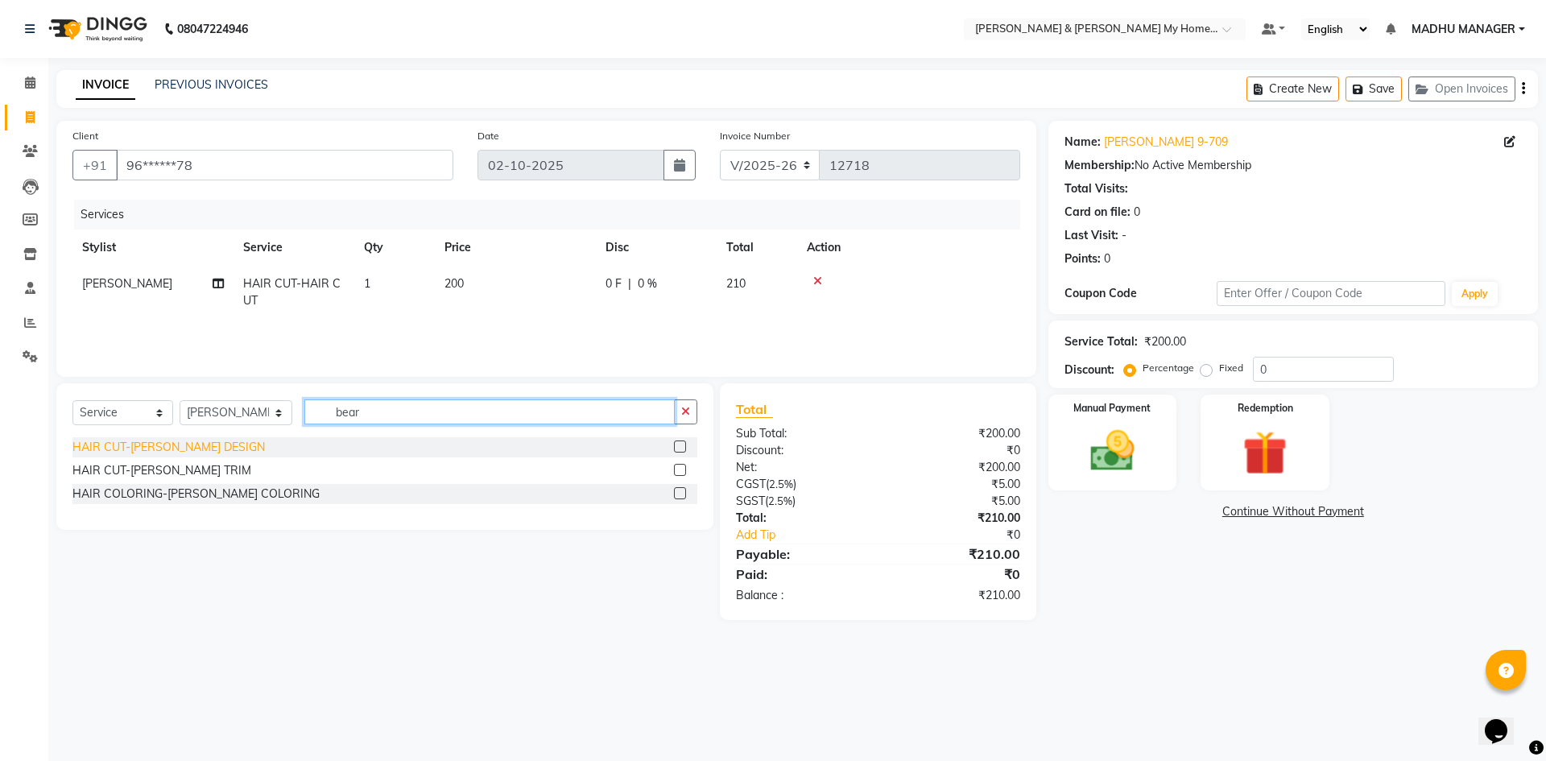
type input "bear"
click at [204, 448] on div "HAIR CUT-[PERSON_NAME] DESIGN" at bounding box center [168, 447] width 192 height 17
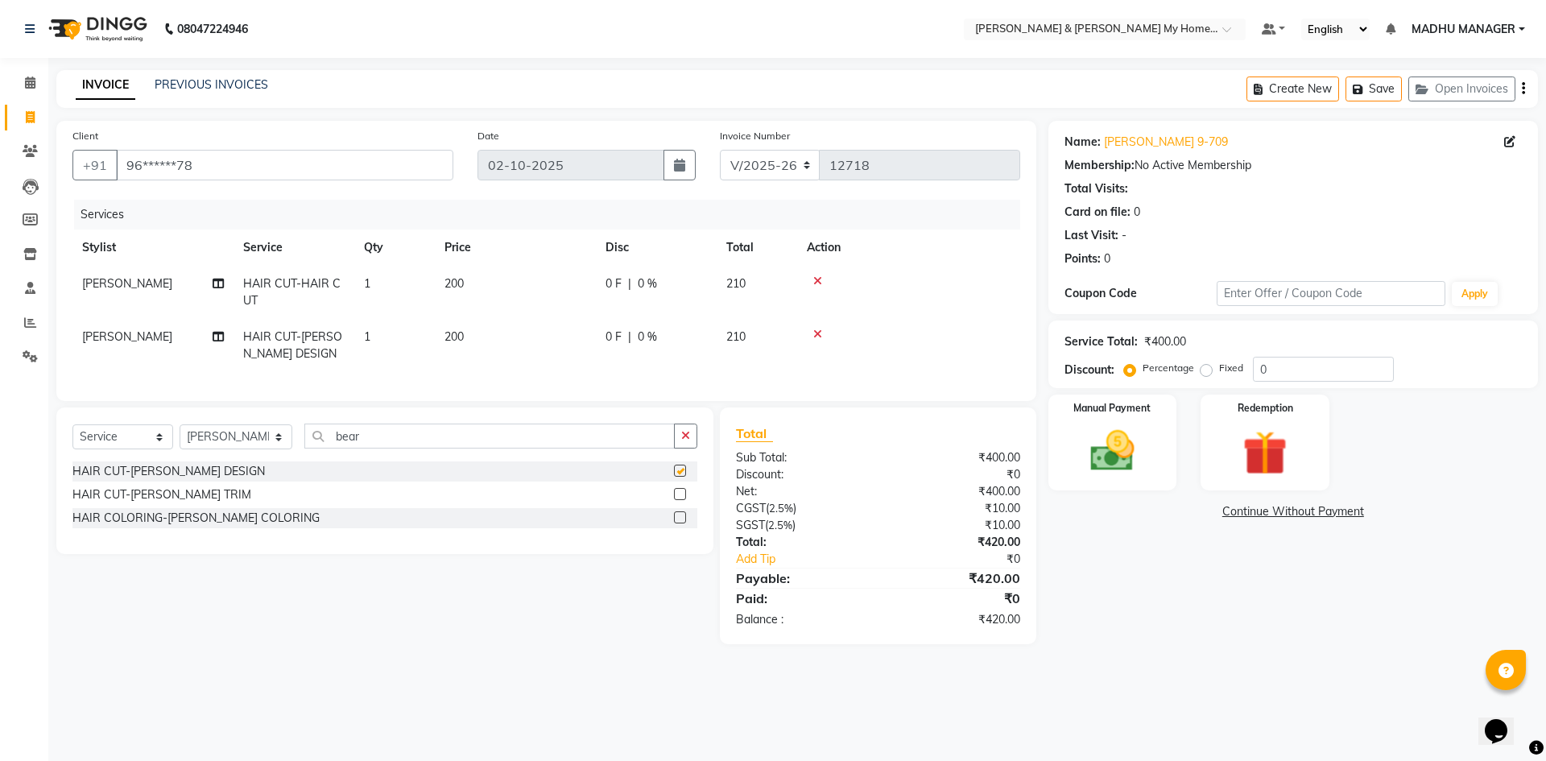
checkbox input "false"
click at [1141, 460] on img at bounding box center [1112, 450] width 75 height 53
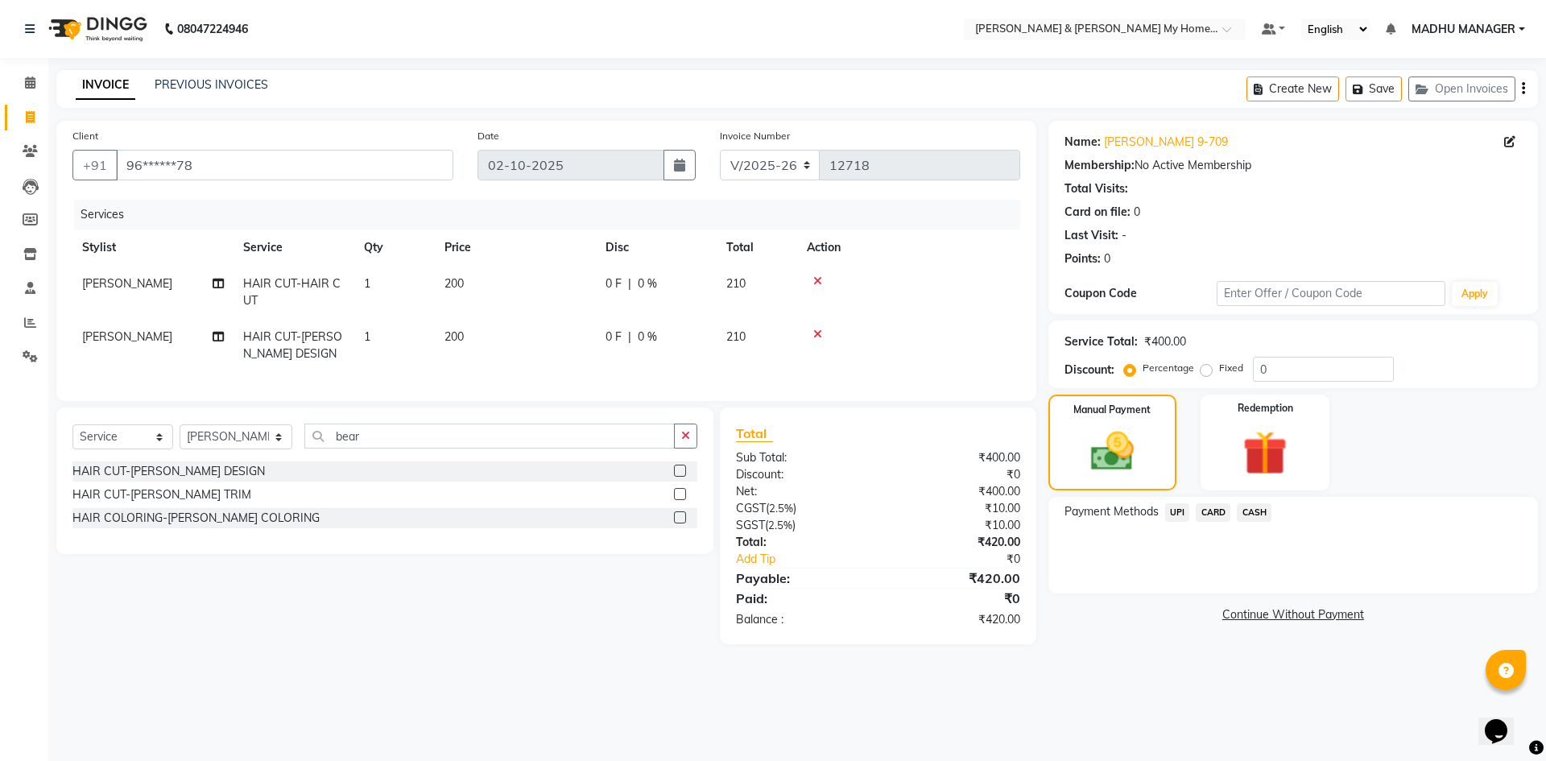
click at [1178, 516] on span "UPI" at bounding box center [1177, 512] width 25 height 19
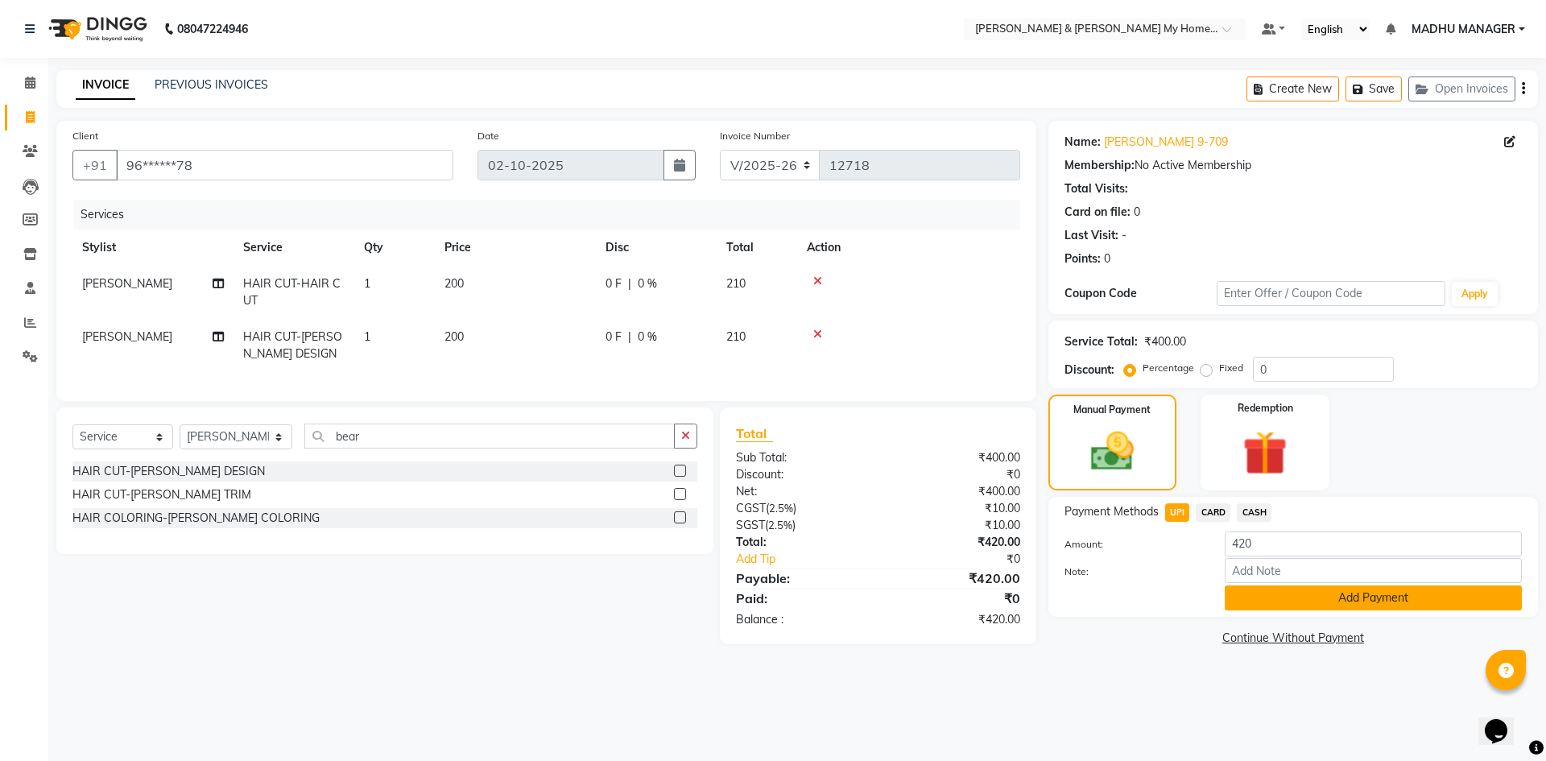
click at [1332, 597] on button "Add Payment" at bounding box center [1373, 597] width 297 height 25
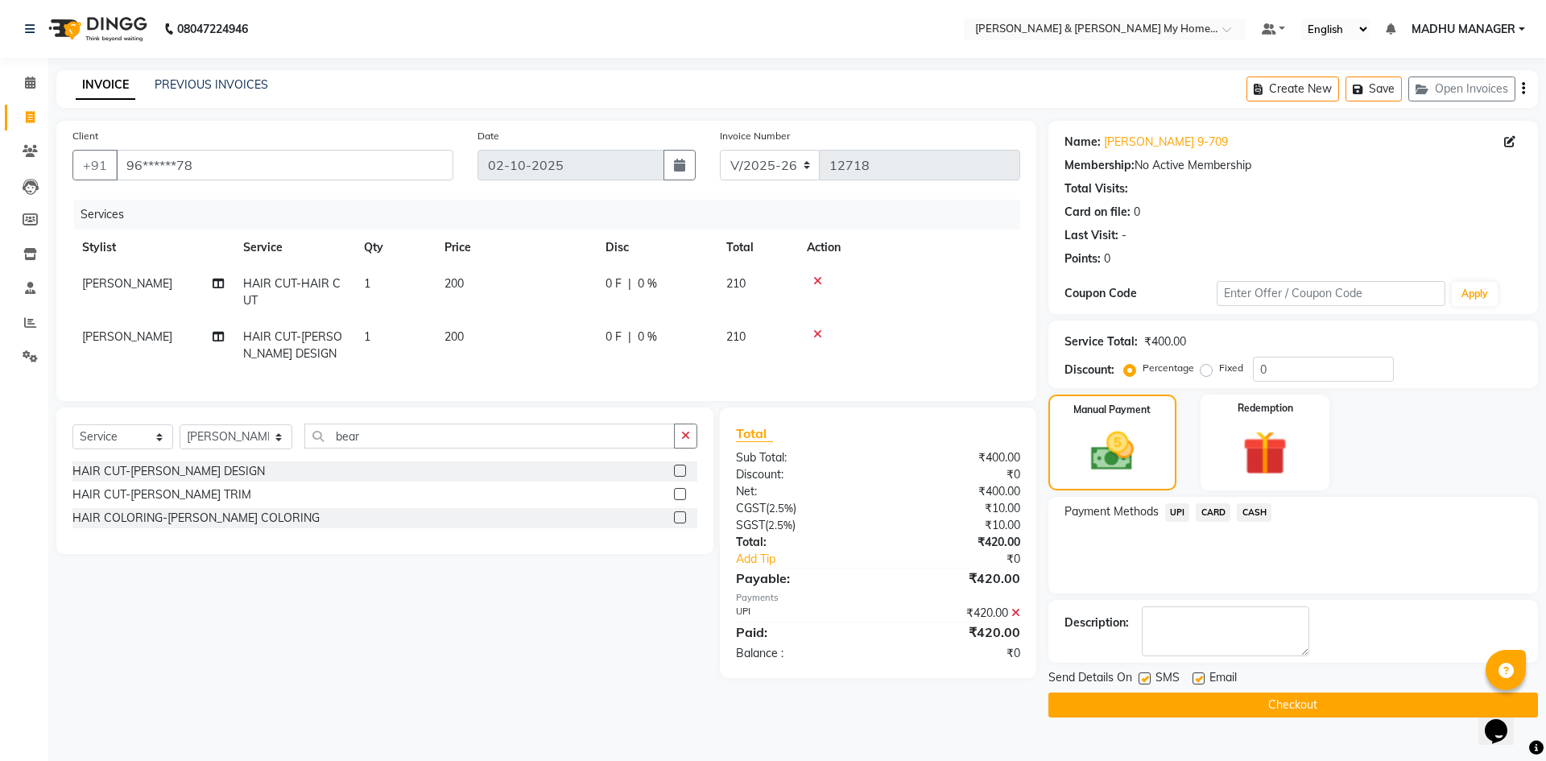
click at [1286, 705] on button "Checkout" at bounding box center [1292, 704] width 489 height 25
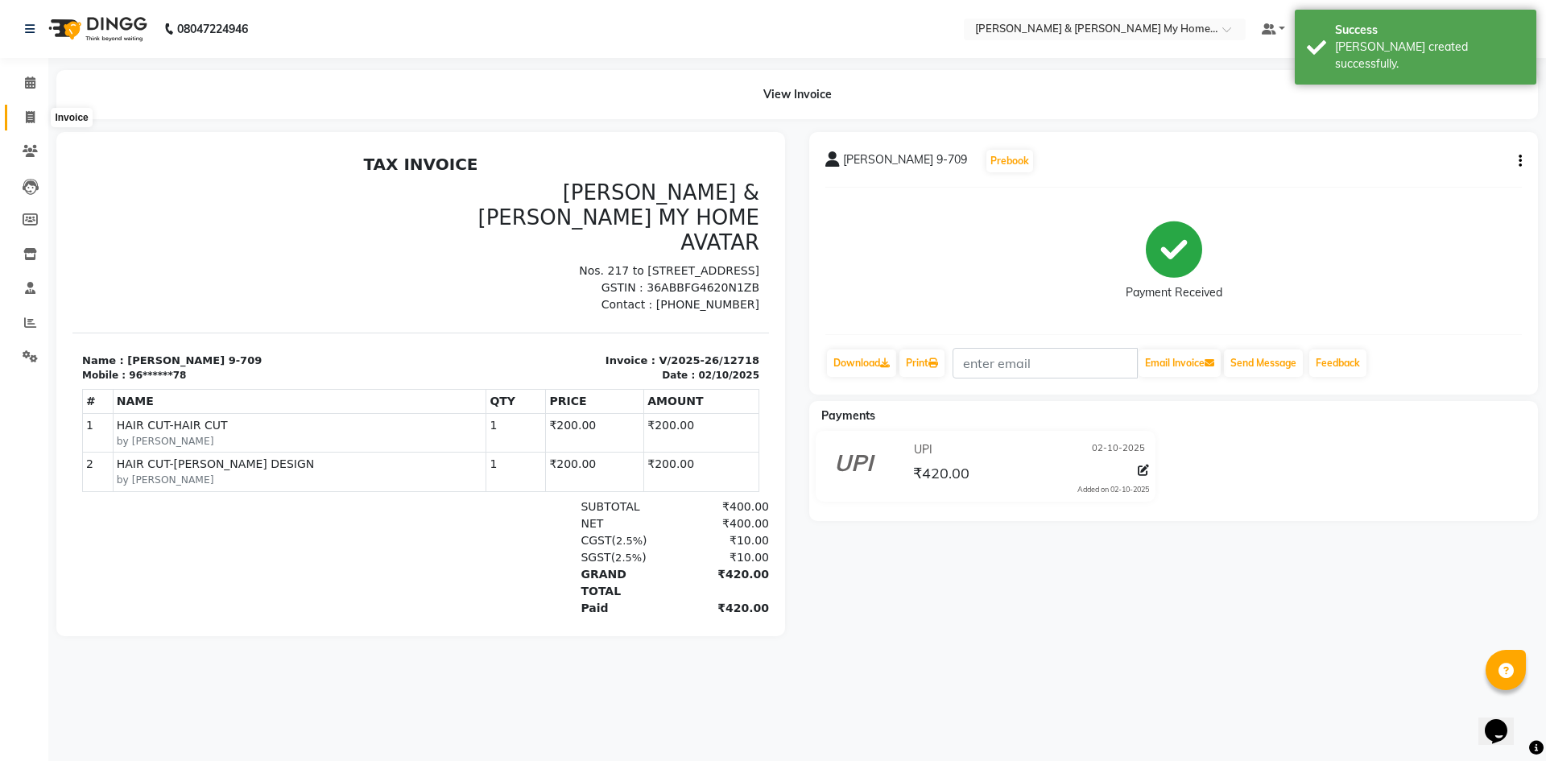
click at [29, 114] on icon at bounding box center [30, 117] width 9 height 12
select select "service"
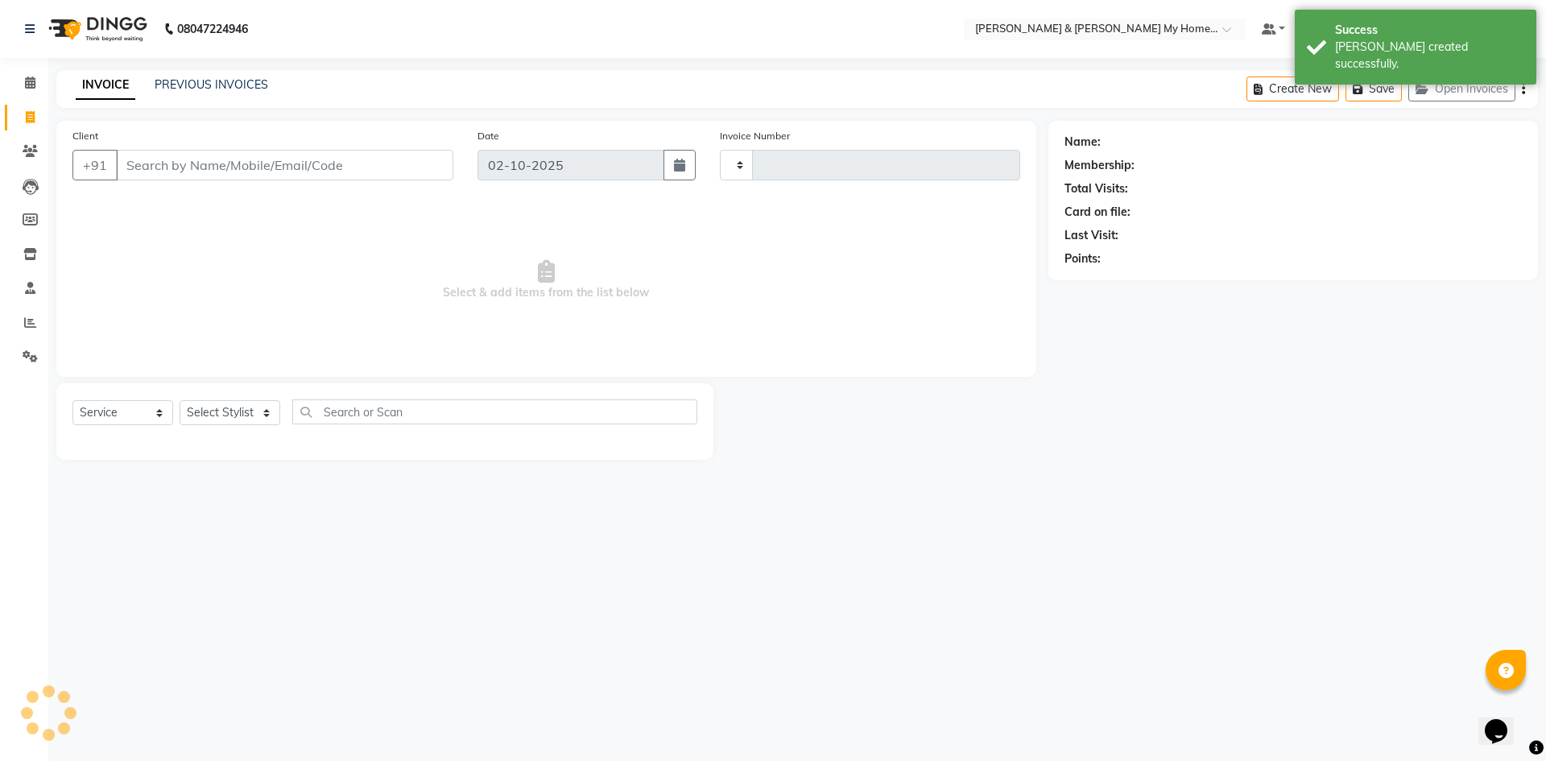
type input "12719"
select select "8193"
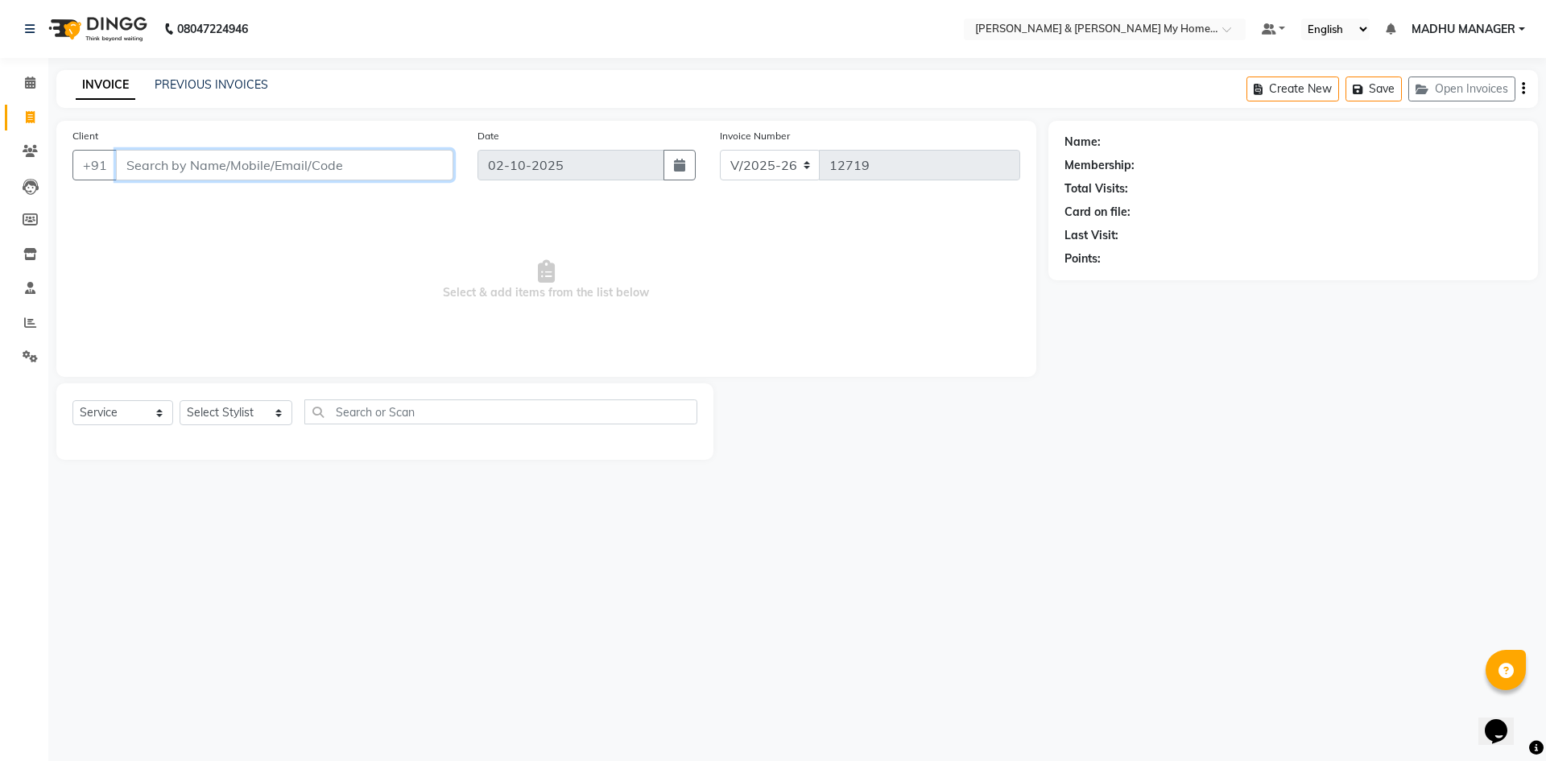
click at [340, 167] on input "Client" at bounding box center [284, 165] width 337 height 31
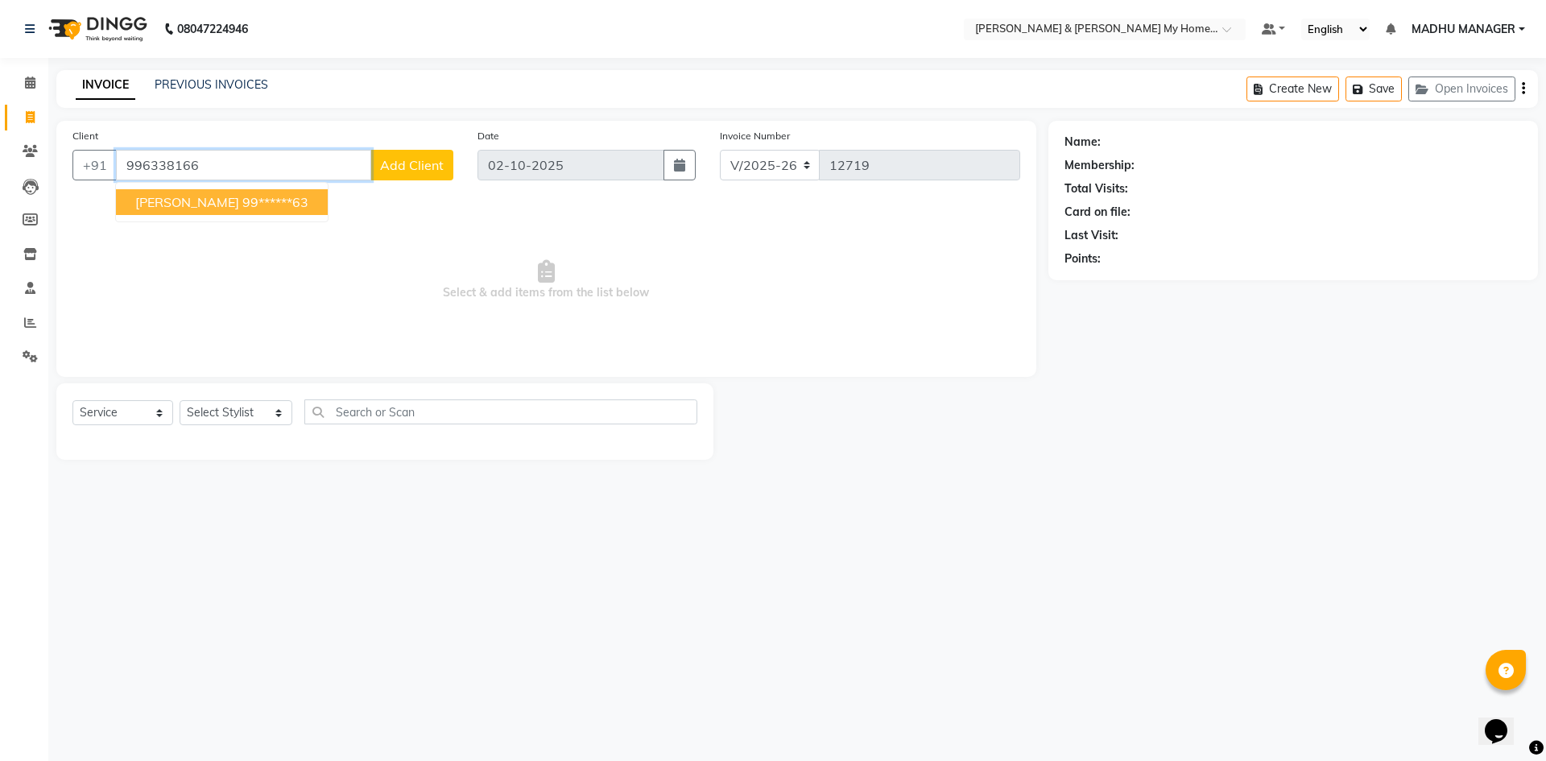
click at [247, 212] on button "[PERSON_NAME] 99******63" at bounding box center [222, 202] width 212 height 26
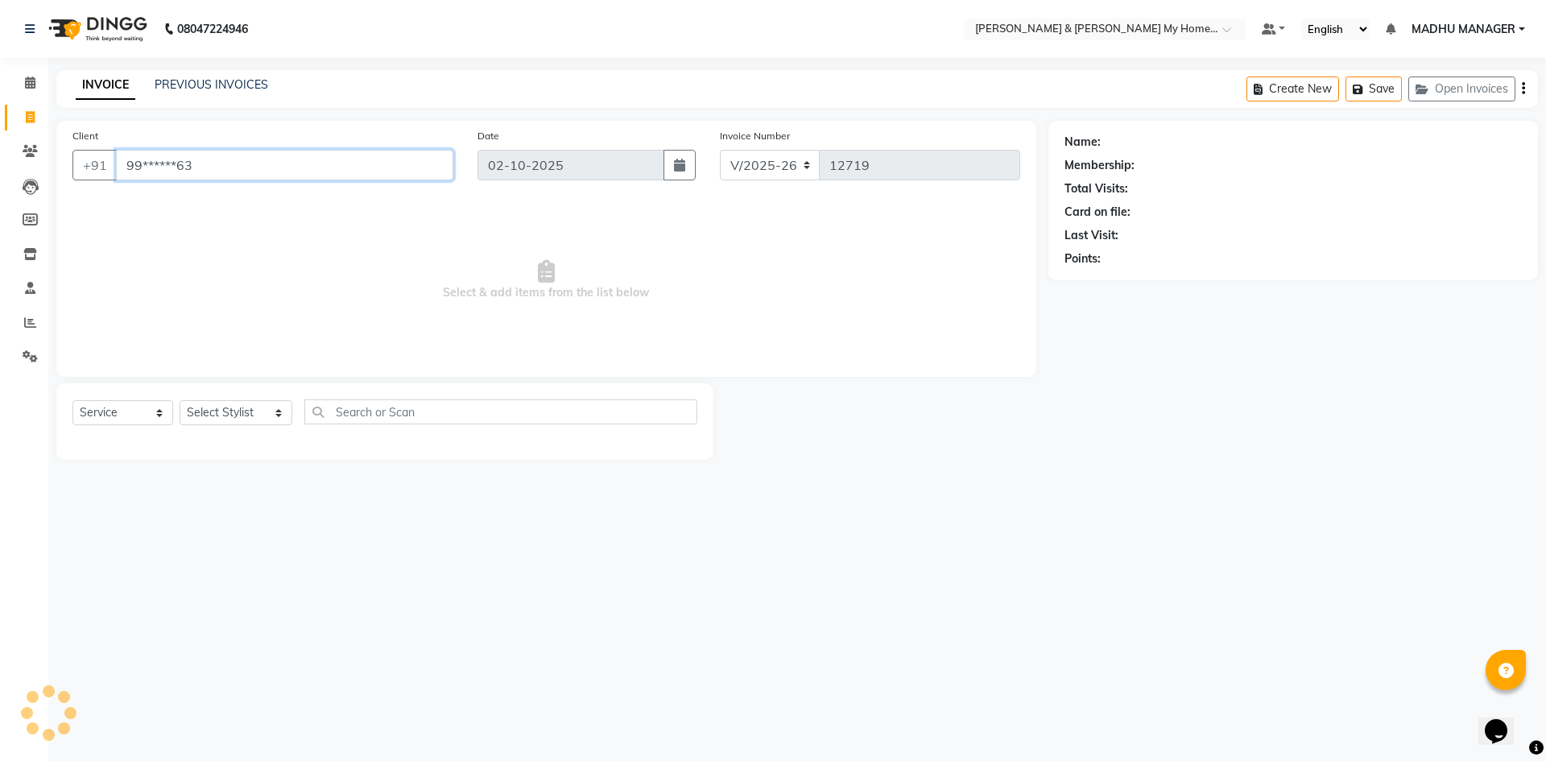
type input "99******63"
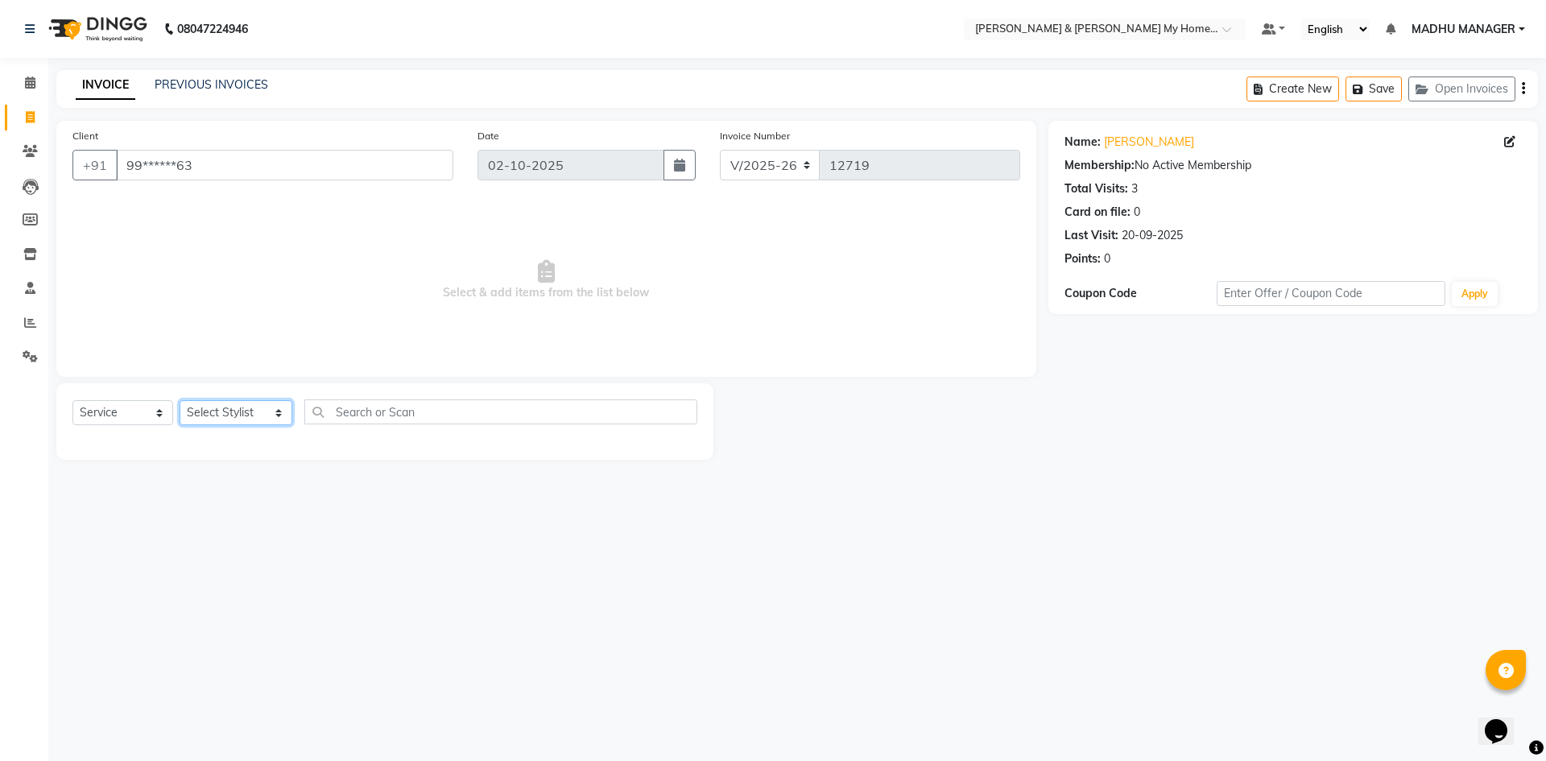
click at [216, 410] on select "Select Stylist Aarti Aarti [PERSON_NAME] Beauty [PERSON_NAME] Nail [PERSON_NAME…" at bounding box center [236, 412] width 113 height 25
click at [180, 400] on select "Select Stylist Aarti Aarti [PERSON_NAME] Beauty [PERSON_NAME] Nail [PERSON_NAME…" at bounding box center [236, 412] width 113 height 25
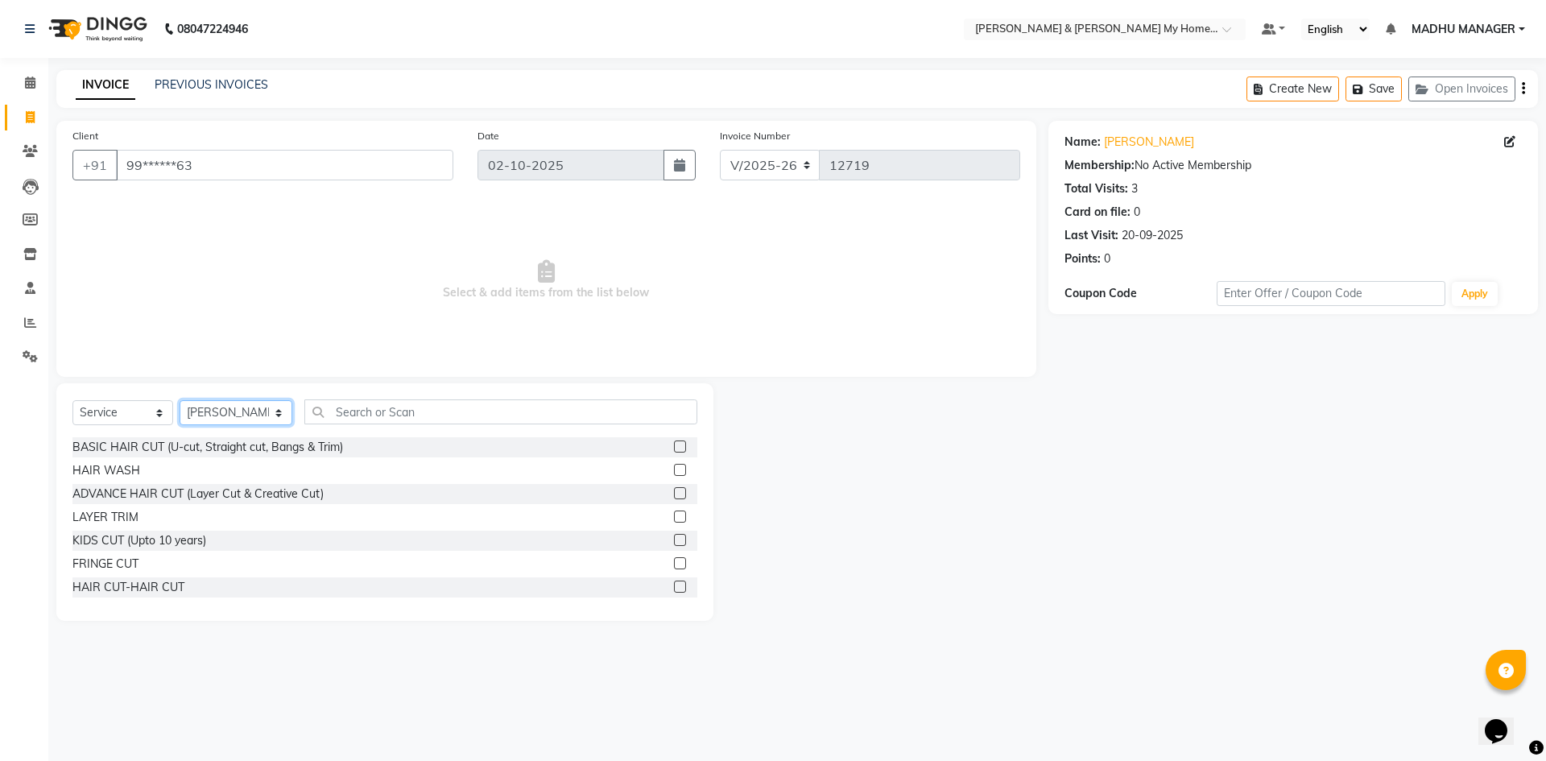
click at [251, 413] on select "Select Stylist Aarti Aarti [PERSON_NAME] Beauty [PERSON_NAME] Nail [PERSON_NAME…" at bounding box center [236, 412] width 113 height 25
select select "77343"
click at [180, 400] on select "Select Stylist Aarti Aarti [PERSON_NAME] Beauty [PERSON_NAME] Nail [PERSON_NAME…" at bounding box center [236, 412] width 113 height 25
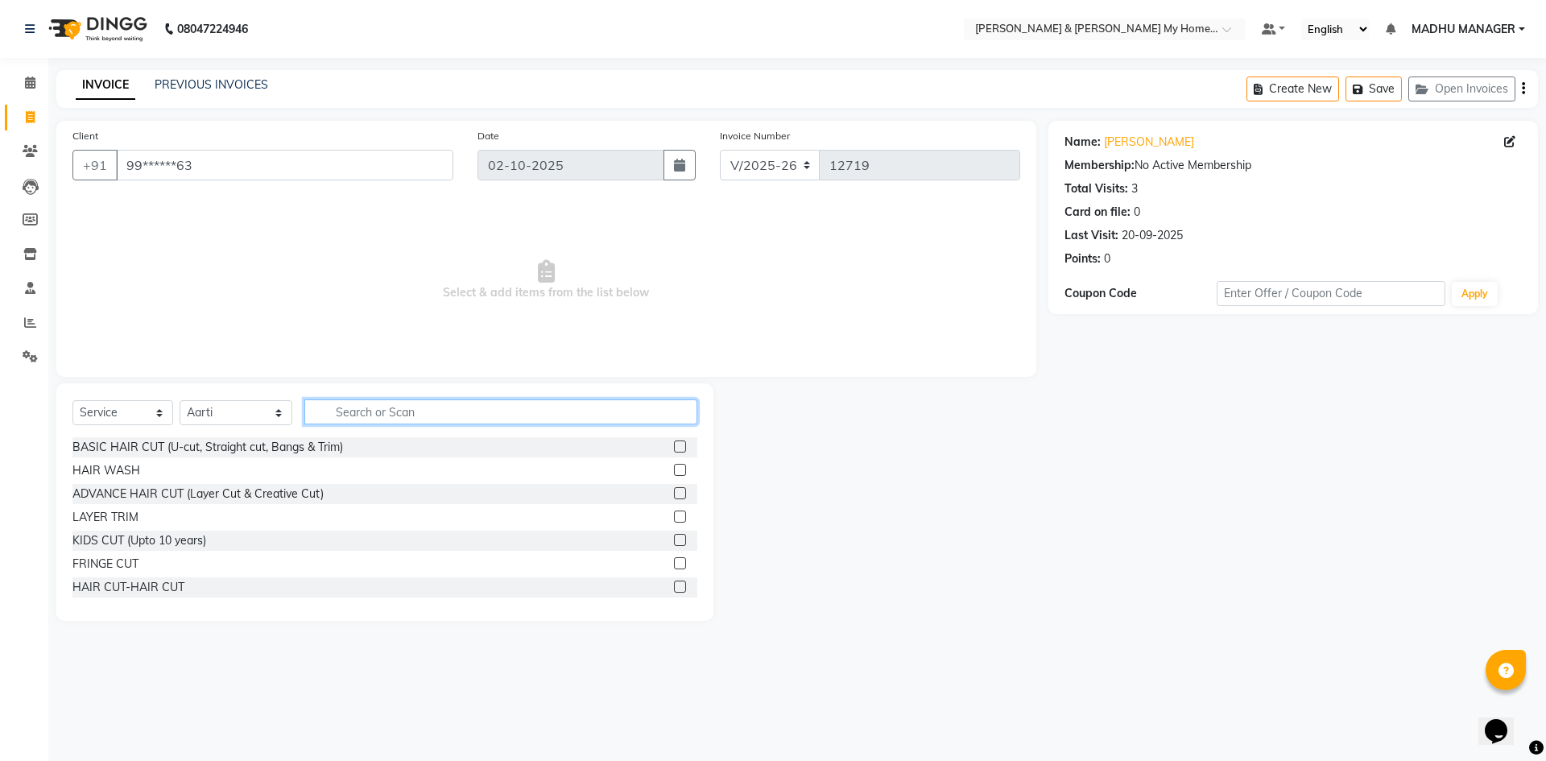
click at [413, 411] on input "text" at bounding box center [500, 411] width 393 height 25
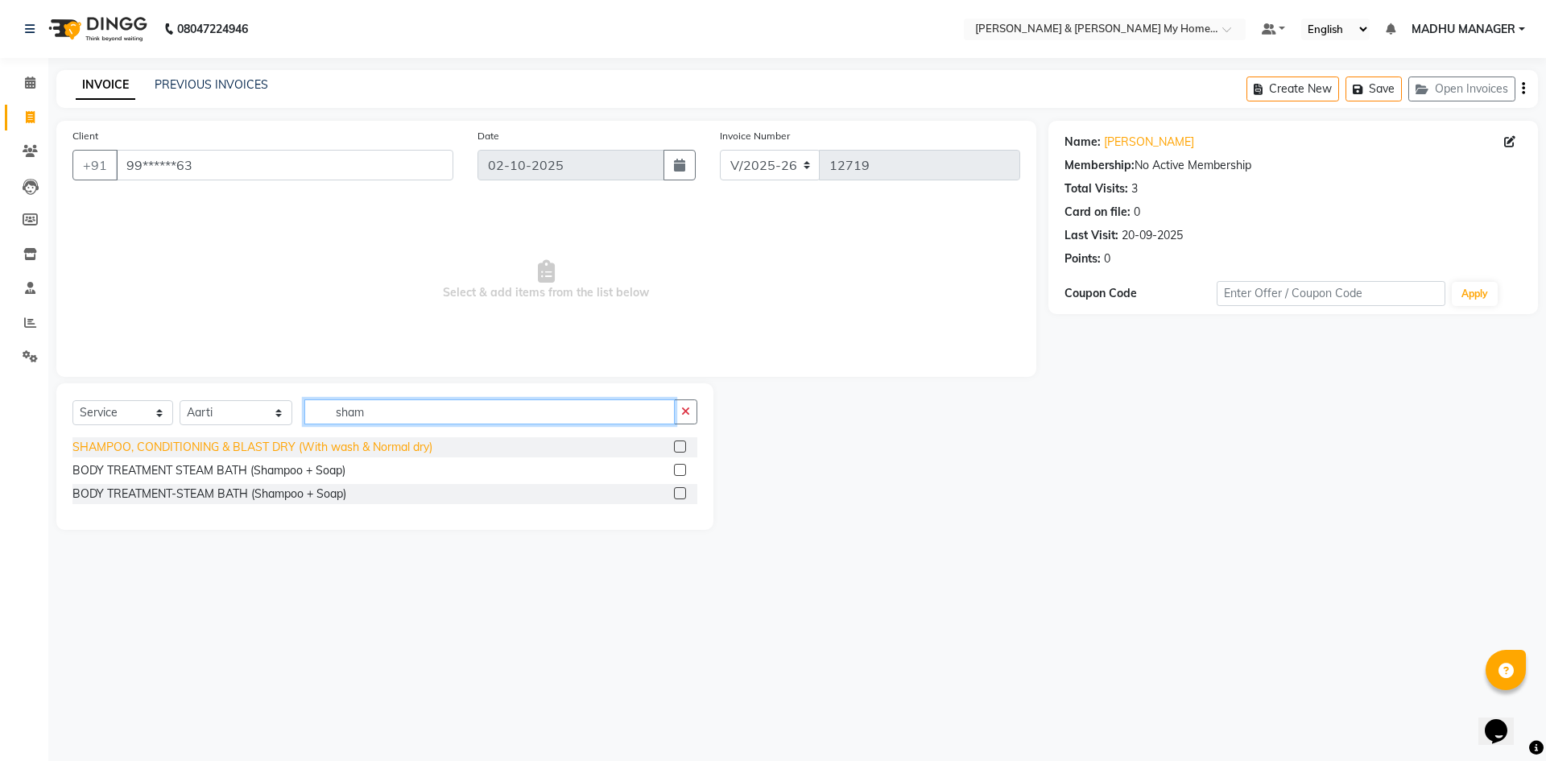
type input "sham"
click at [410, 446] on div "SHAMPOO, CONDITIONING & BLAST DRY (With wash & Normal dry)" at bounding box center [252, 447] width 360 height 17
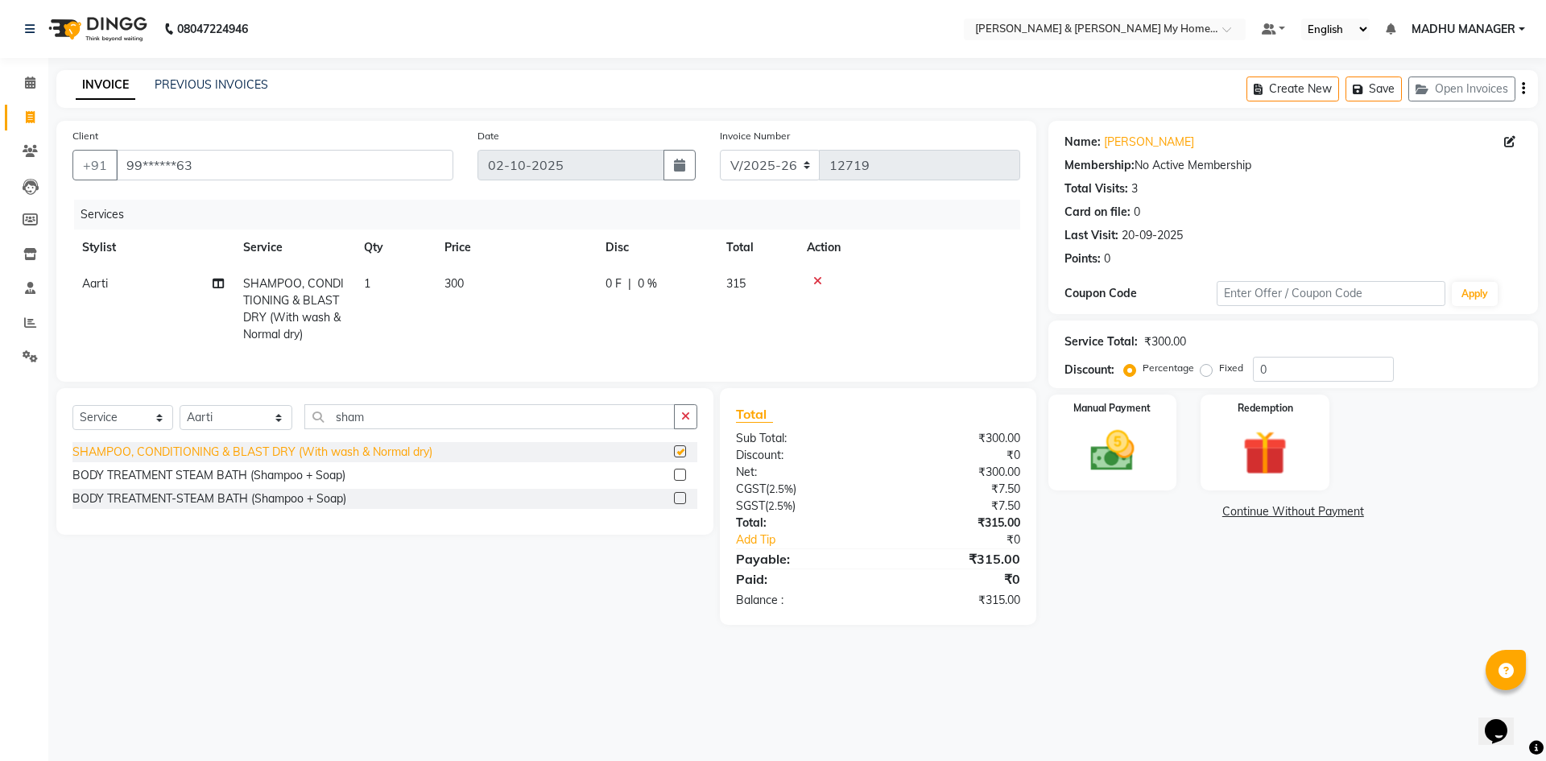
checkbox input "false"
click at [482, 277] on td "300" at bounding box center [515, 309] width 161 height 87
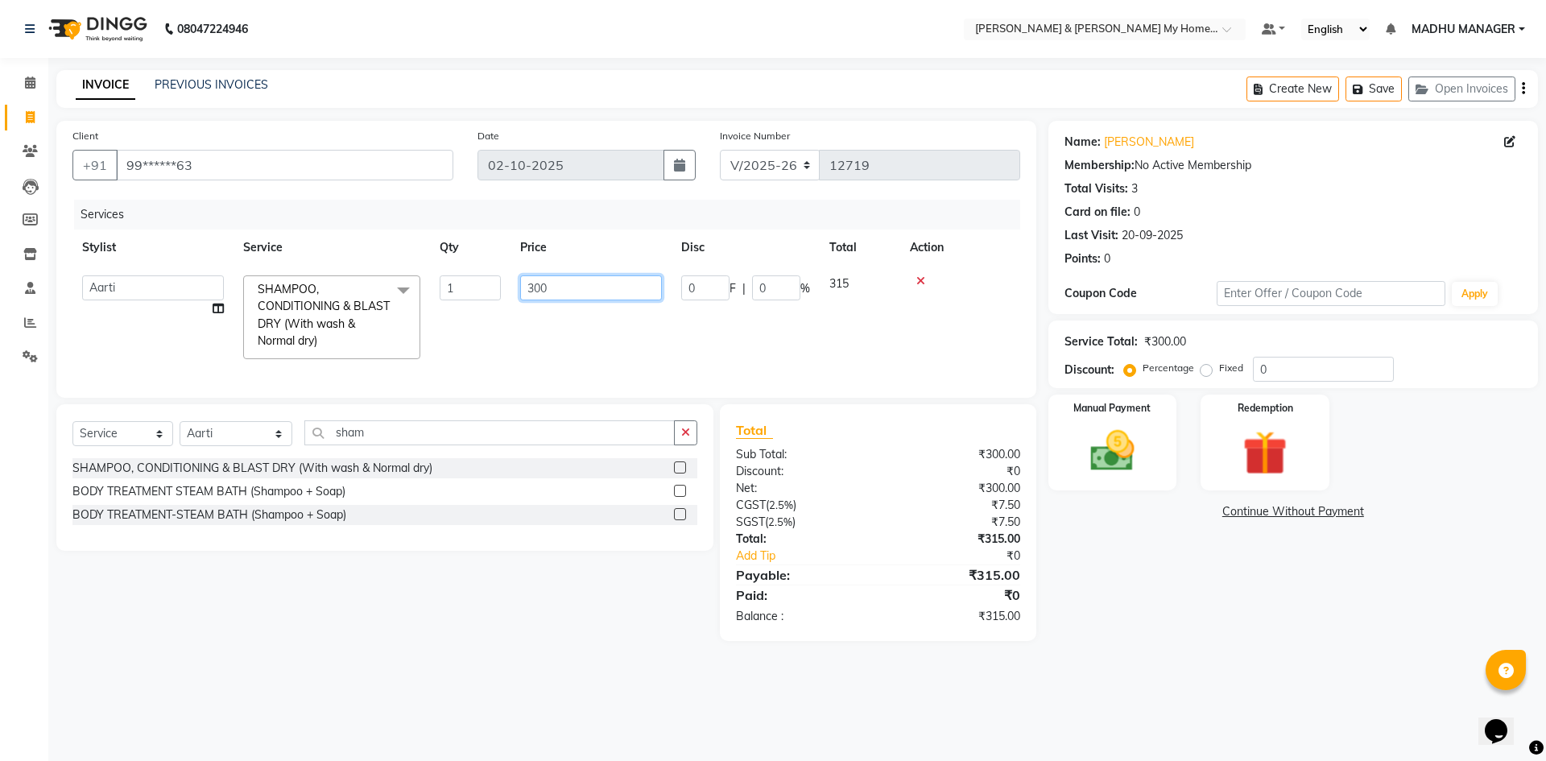
drag, startPoint x: 588, startPoint y: 291, endPoint x: 506, endPoint y: 282, distance: 81.8
click at [506, 282] on tr "Aarti Aarti Beauty Akanksha Beauty akanksha Nail ALKA Ankitha ESHWAR gourav-new…" at bounding box center [546, 317] width 948 height 103
type input "700"
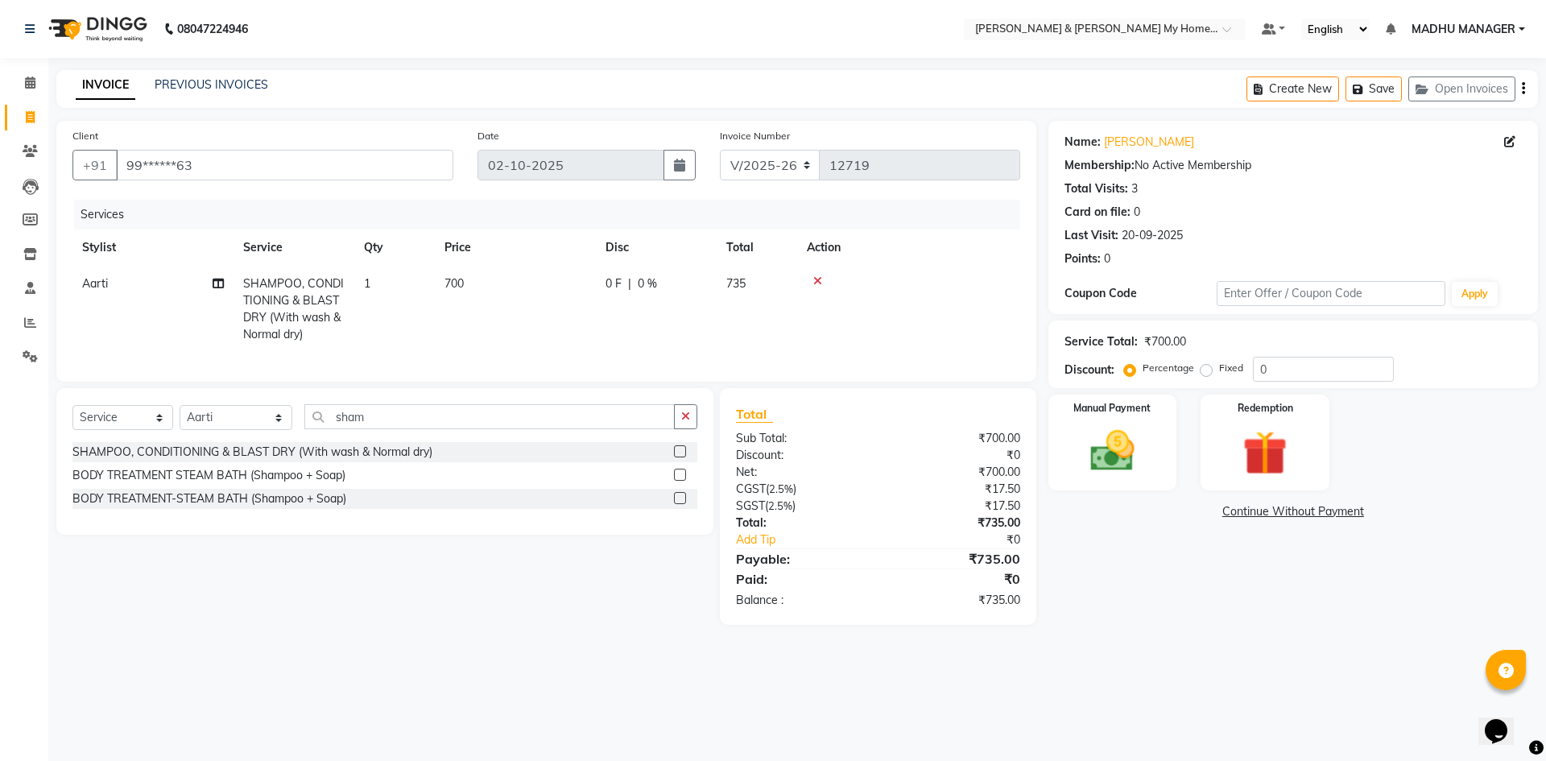
click at [584, 590] on div "Select Service Product Membership Package Voucher Prepaid Gift Card Select Styl…" at bounding box center [378, 506] width 669 height 237
click at [1076, 451] on img at bounding box center [1112, 450] width 75 height 53
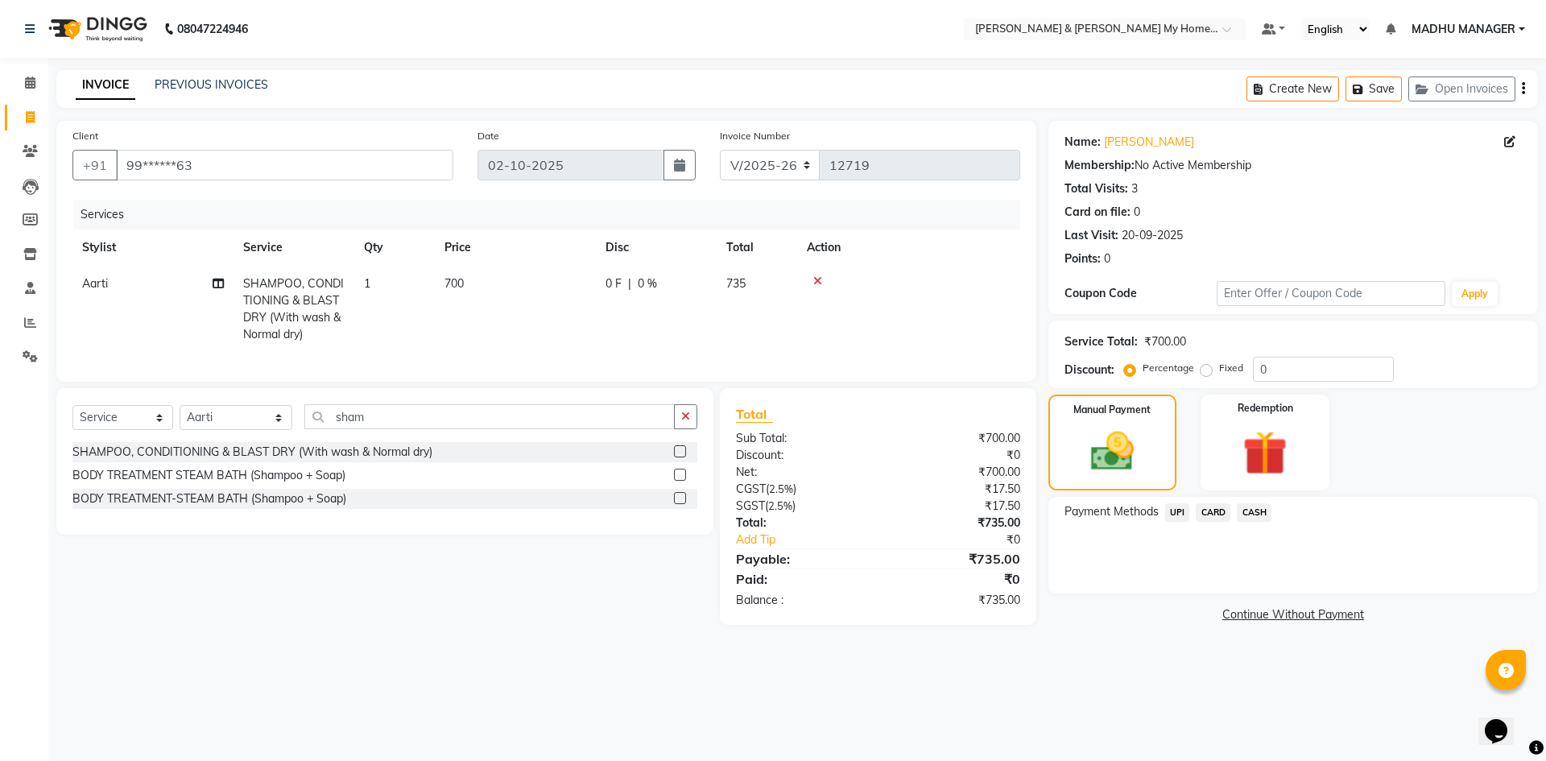
click at [1261, 517] on span "CASH" at bounding box center [1254, 512] width 35 height 19
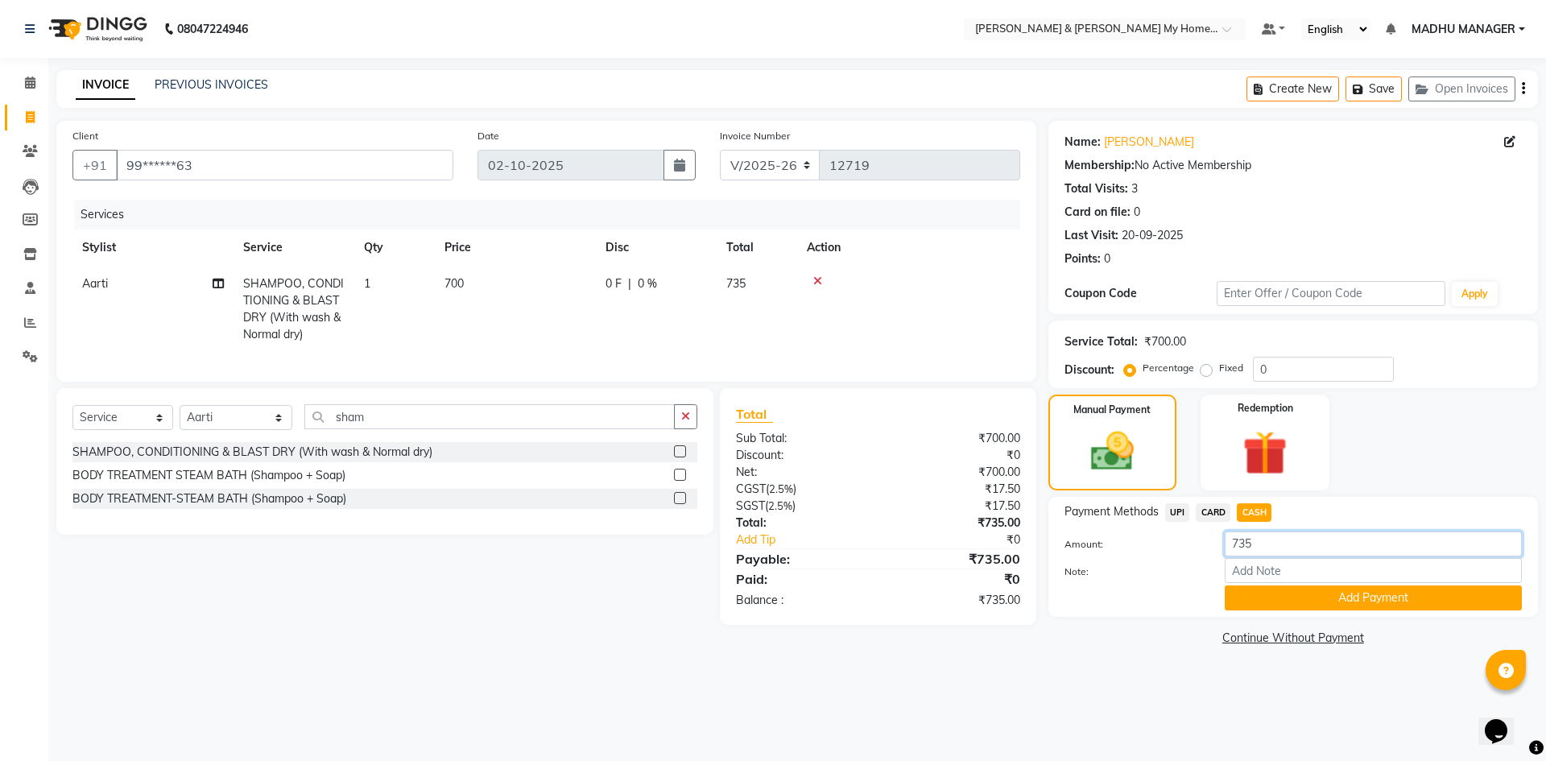
drag, startPoint x: 1288, startPoint y: 546, endPoint x: 1196, endPoint y: 534, distance: 92.6
click at [1196, 534] on div "Amount: 735" at bounding box center [1292, 544] width 481 height 27
type input "500"
click at [1324, 600] on button "Add Payment" at bounding box center [1373, 597] width 297 height 25
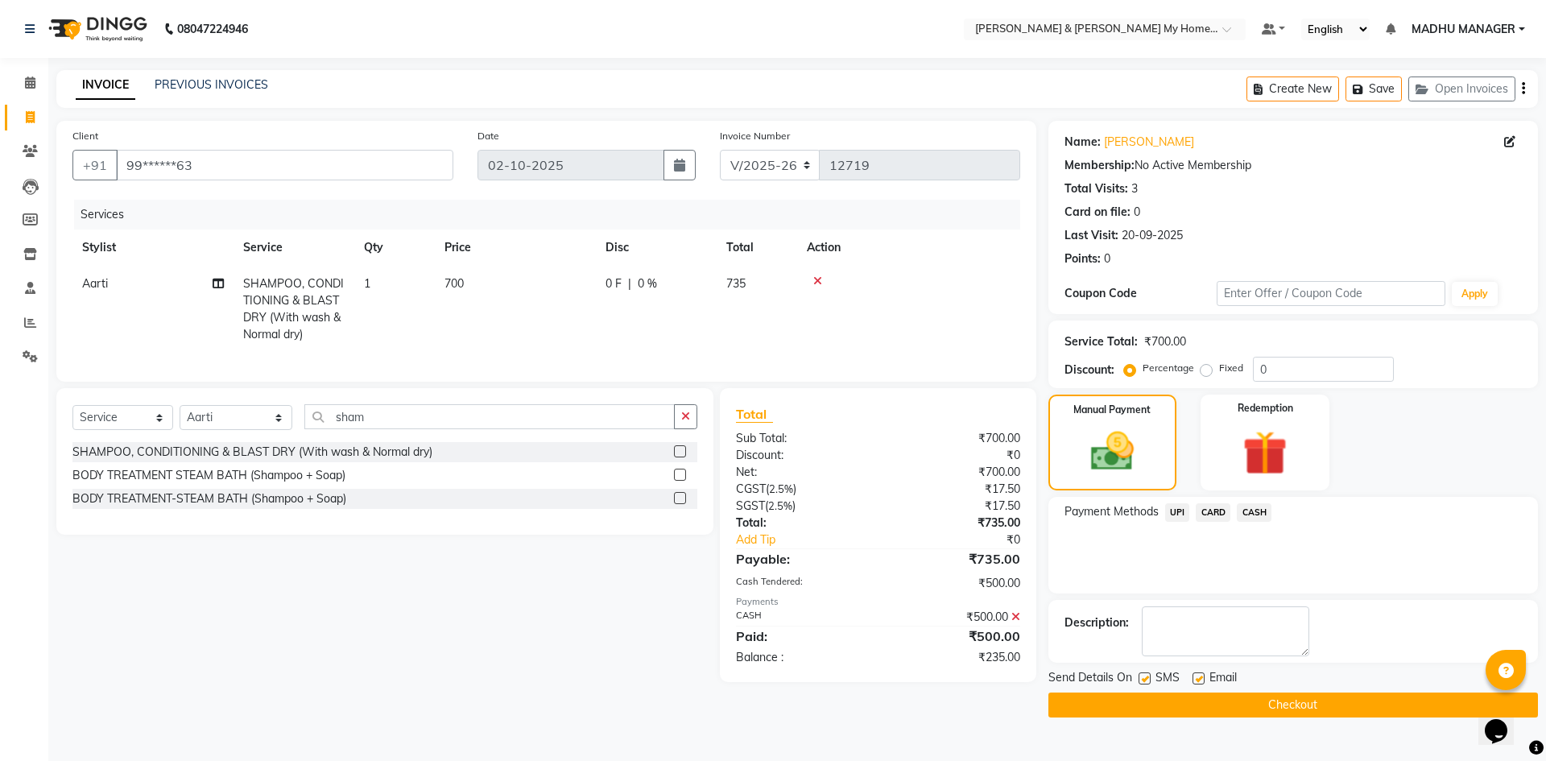
click at [1178, 518] on span "UPI" at bounding box center [1177, 512] width 25 height 19
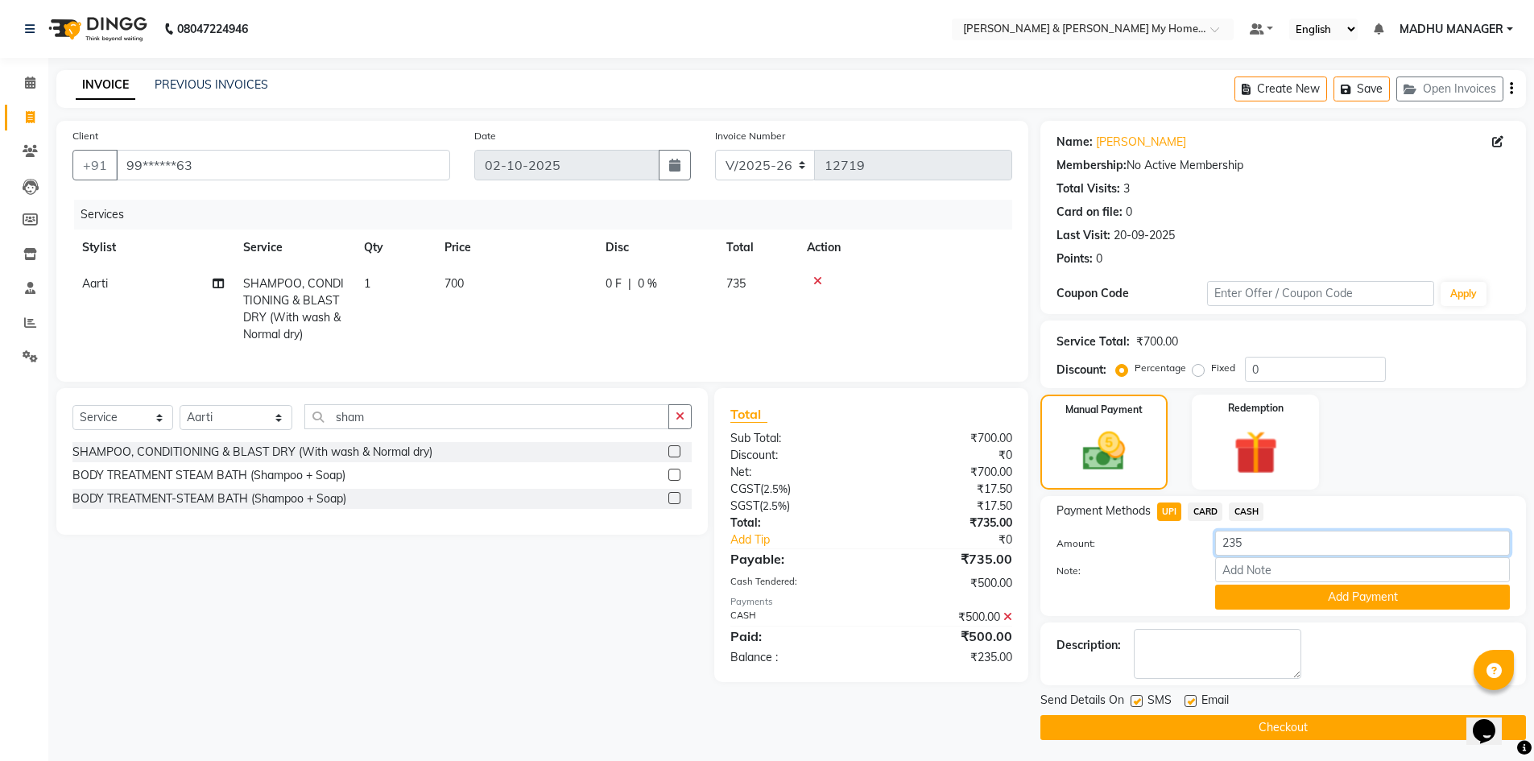
drag, startPoint x: 1280, startPoint y: 548, endPoint x: 1194, endPoint y: 545, distance: 86.2
click at [1194, 545] on div "Amount: 235" at bounding box center [1282, 544] width 477 height 27
click at [1252, 512] on span "CASH" at bounding box center [1246, 511] width 35 height 19
click at [1262, 547] on input "235" at bounding box center [1362, 543] width 295 height 25
drag, startPoint x: 1250, startPoint y: 543, endPoint x: 1107, endPoint y: 511, distance: 146.9
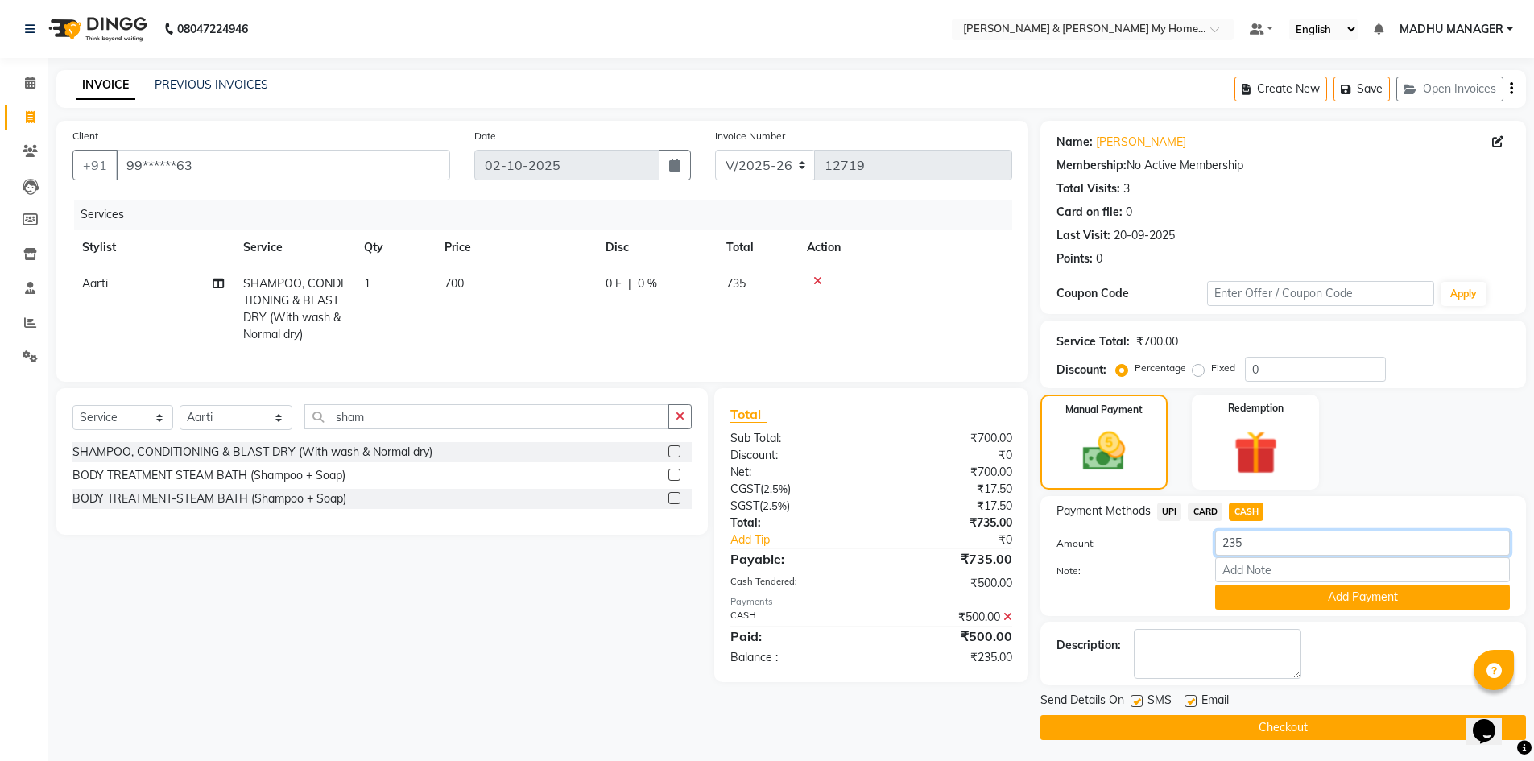
click at [1107, 511] on div "Payment Methods UPI CARD CASH Amount: 235 Note: Add Payment" at bounding box center [1282, 555] width 453 height 107
type input "700"
click at [1347, 596] on button "Add Payment" at bounding box center [1362, 596] width 295 height 25
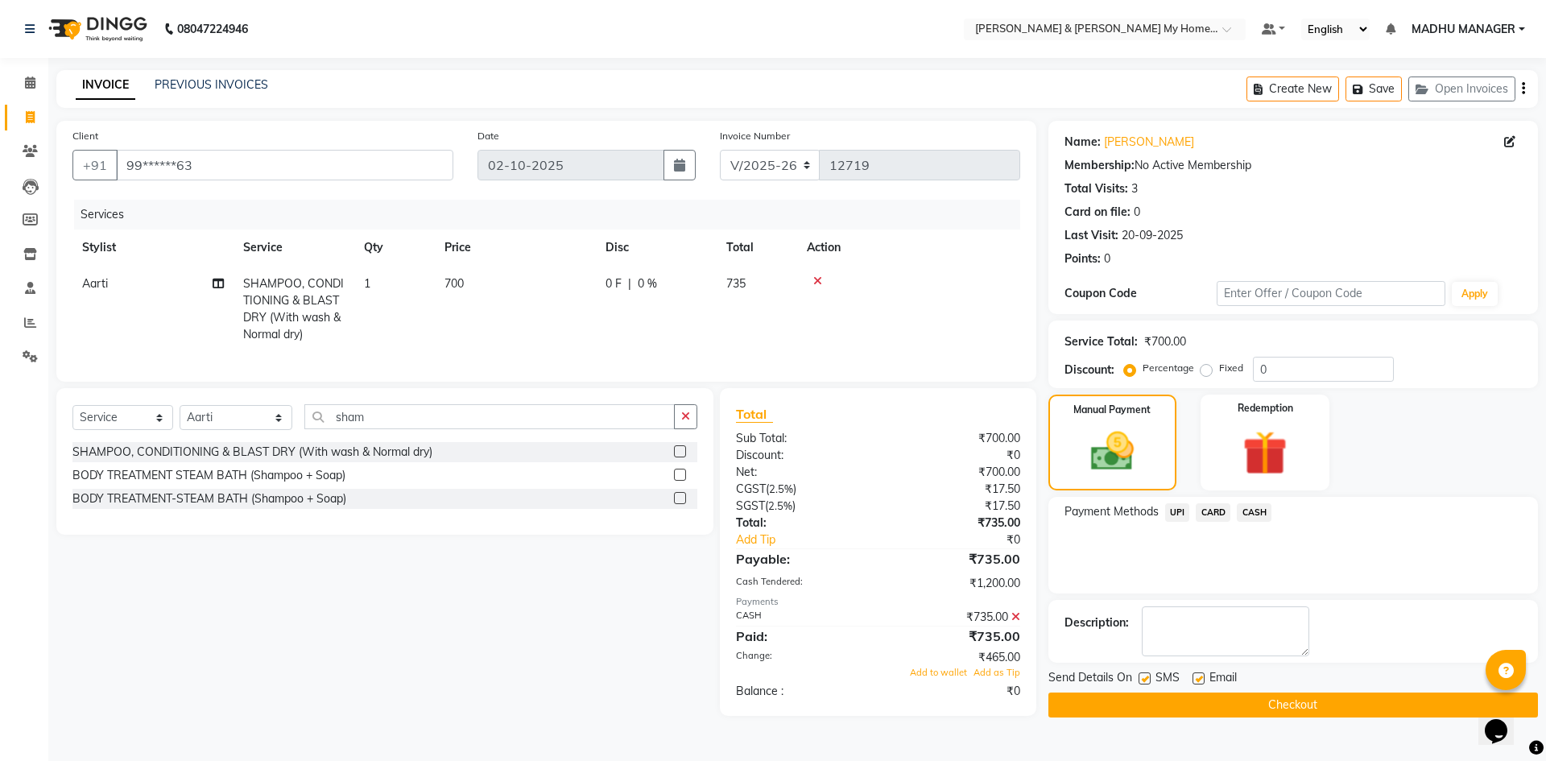
click at [1015, 622] on icon at bounding box center [1015, 616] width 9 height 11
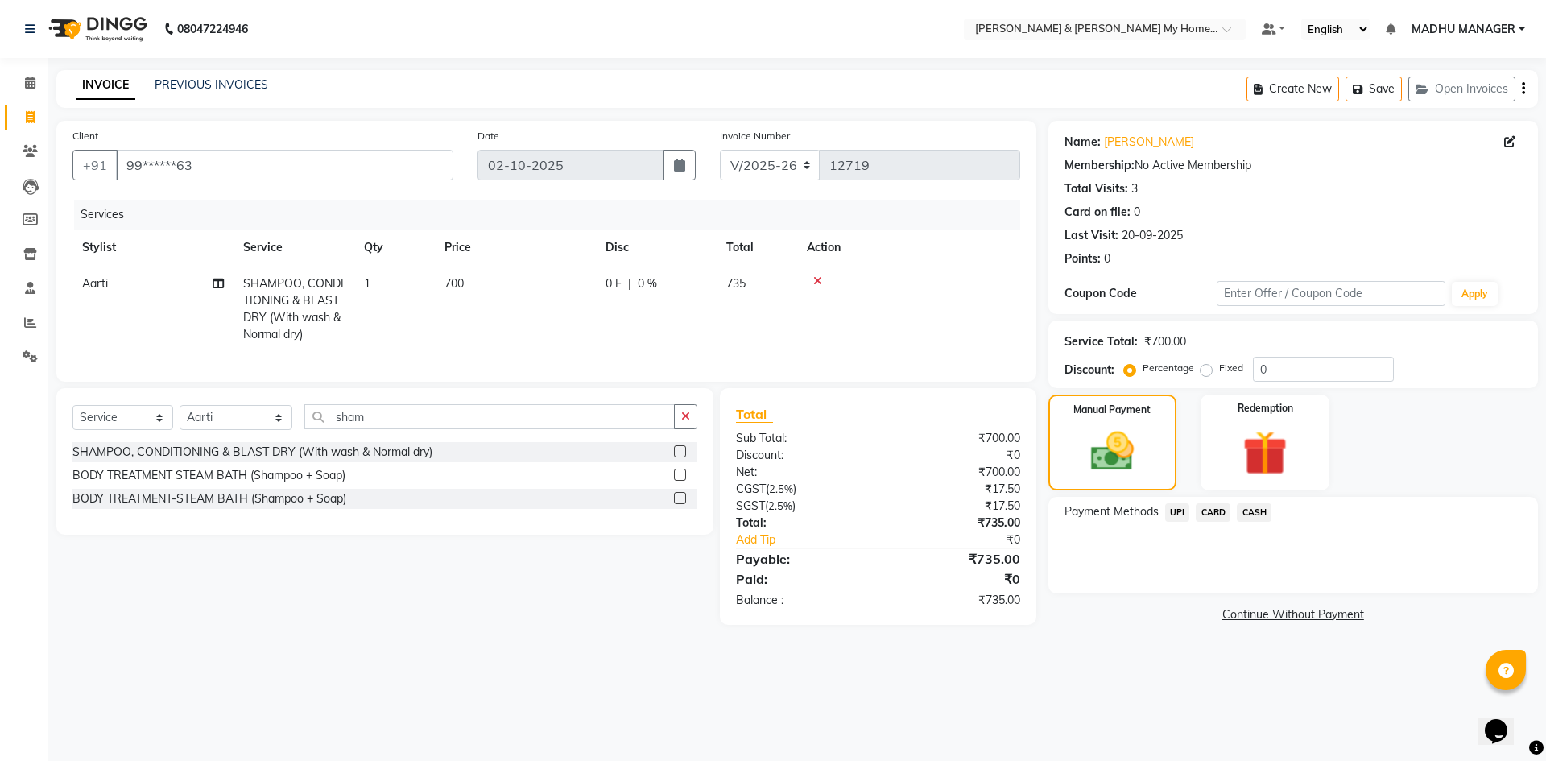
click at [1248, 516] on span "CASH" at bounding box center [1254, 512] width 35 height 19
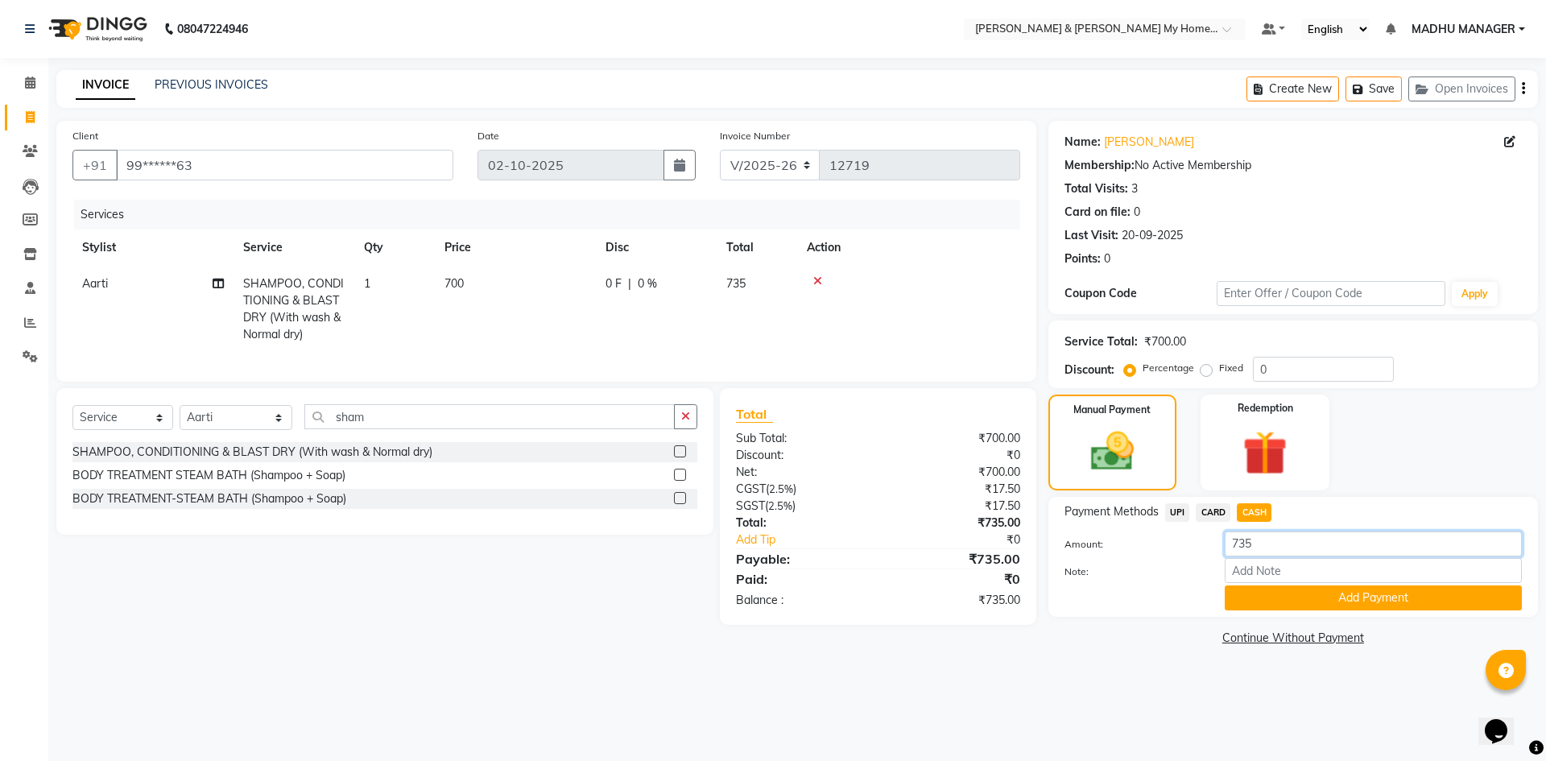
click at [1294, 550] on input "735" at bounding box center [1373, 543] width 297 height 25
type input "700"
click at [1352, 603] on button "Add Payment" at bounding box center [1373, 597] width 297 height 25
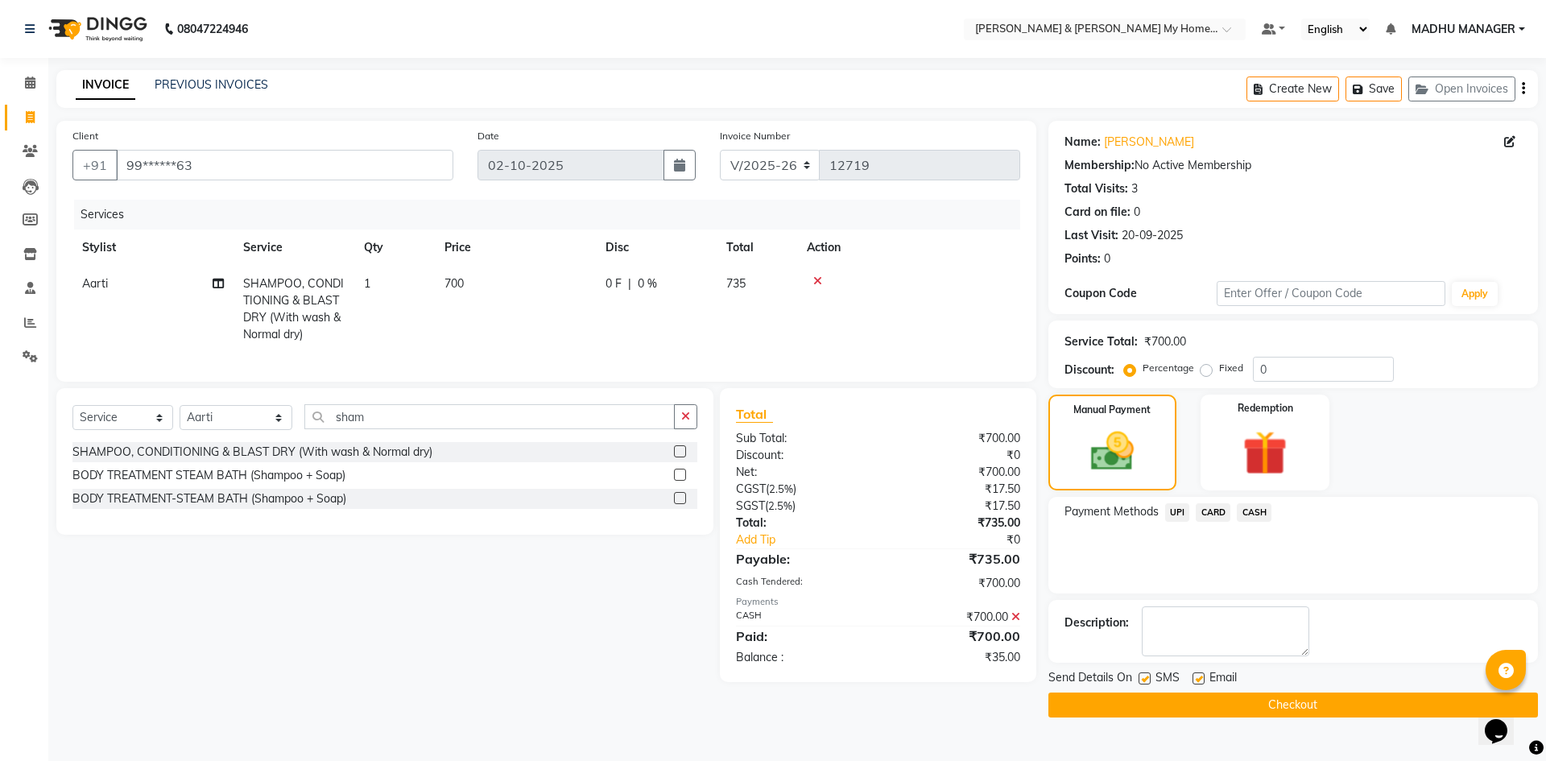
click at [1172, 511] on span "UPI" at bounding box center [1177, 512] width 25 height 19
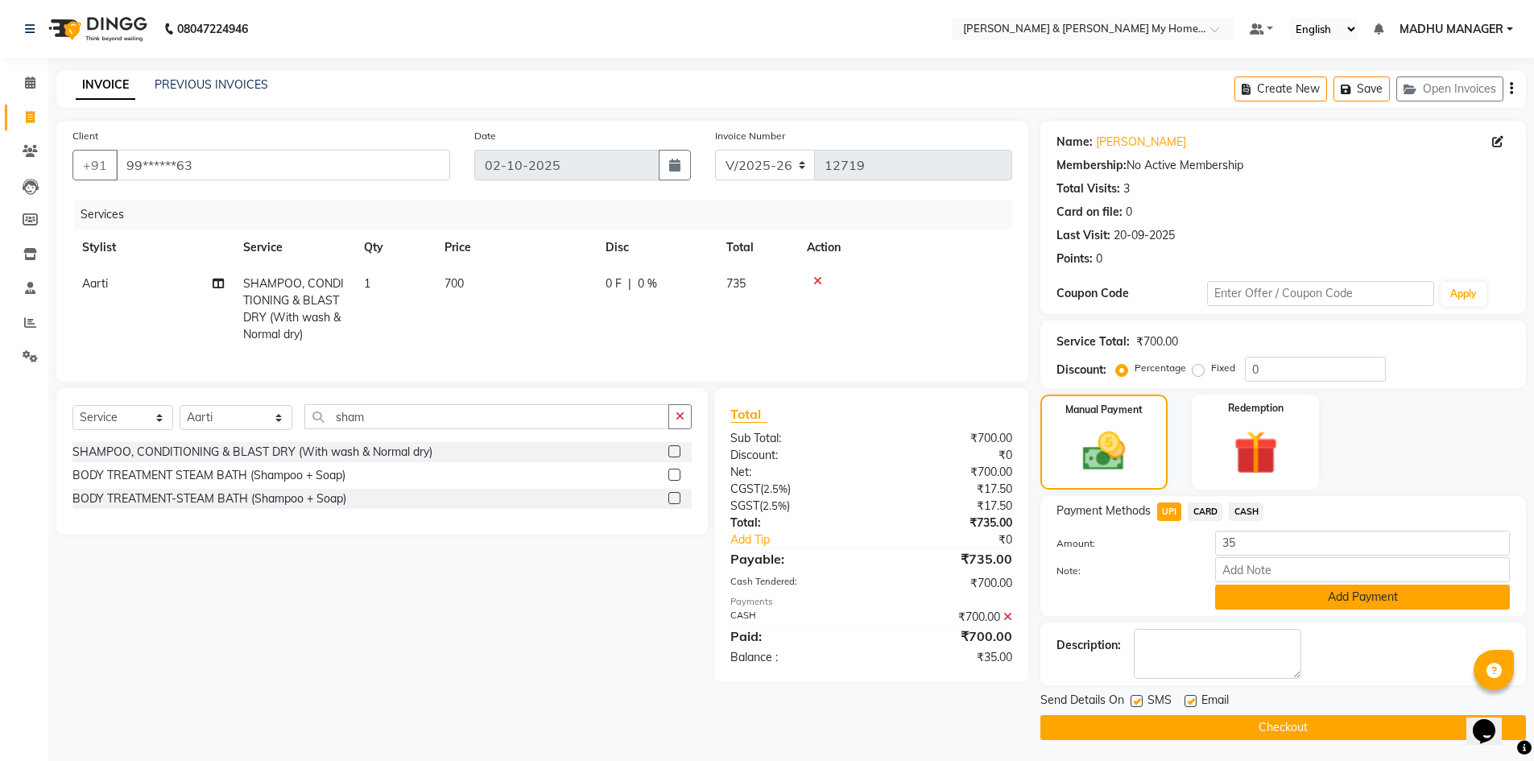
click at [1327, 605] on button "Add Payment" at bounding box center [1362, 596] width 295 height 25
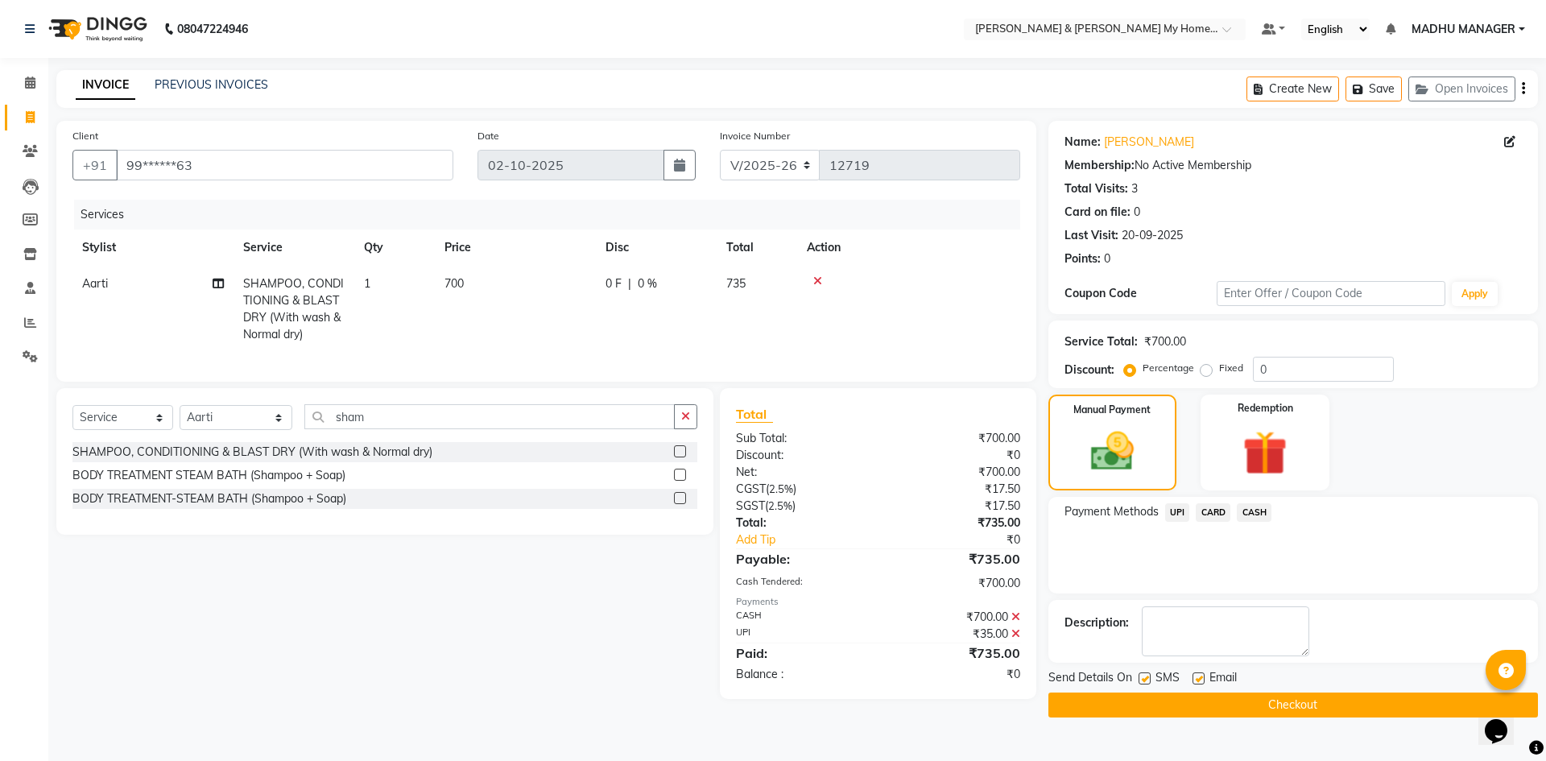
click at [1302, 705] on button "Checkout" at bounding box center [1292, 704] width 489 height 25
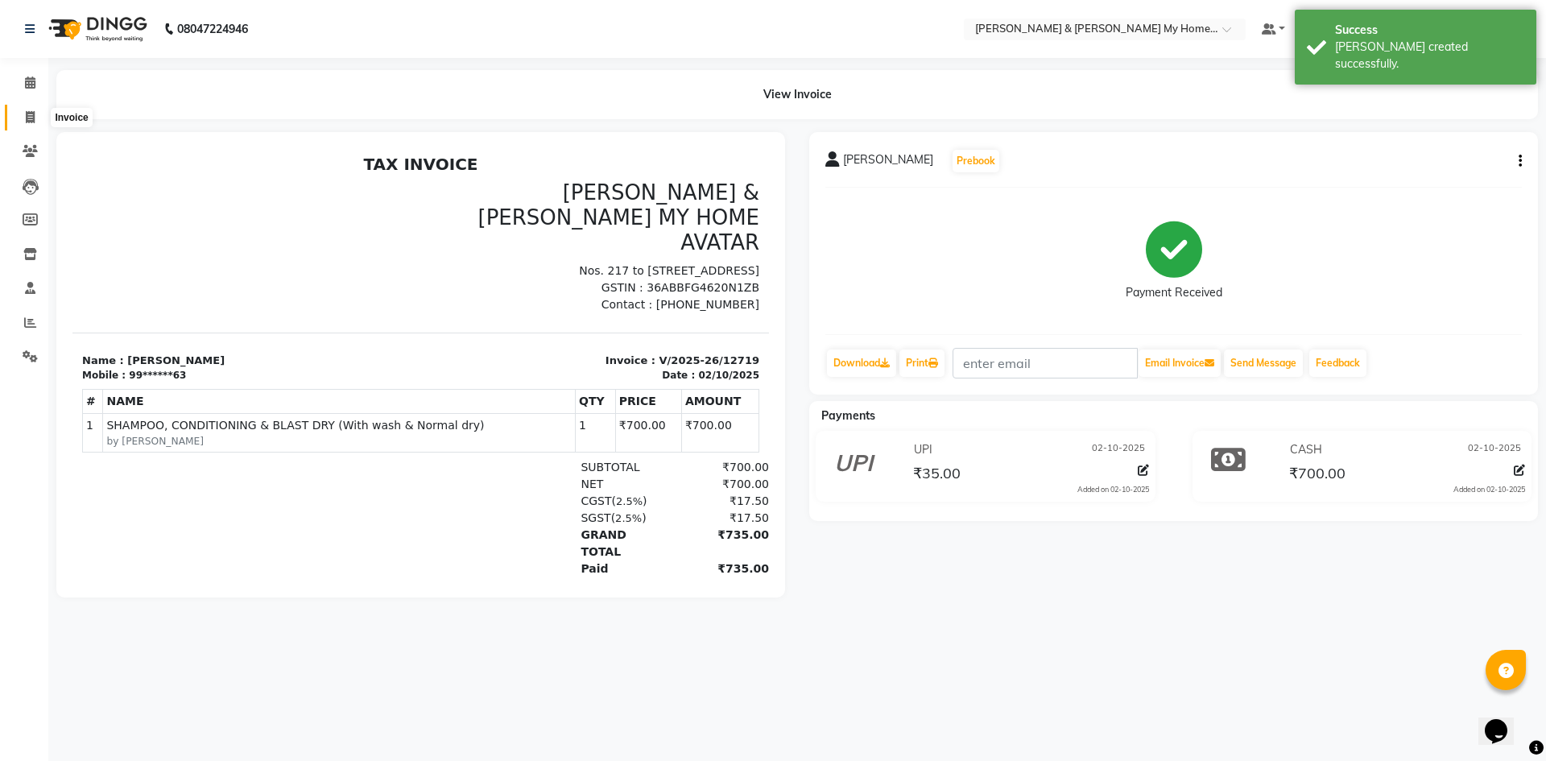
click at [27, 114] on icon at bounding box center [30, 117] width 9 height 12
select select "8193"
select select "service"
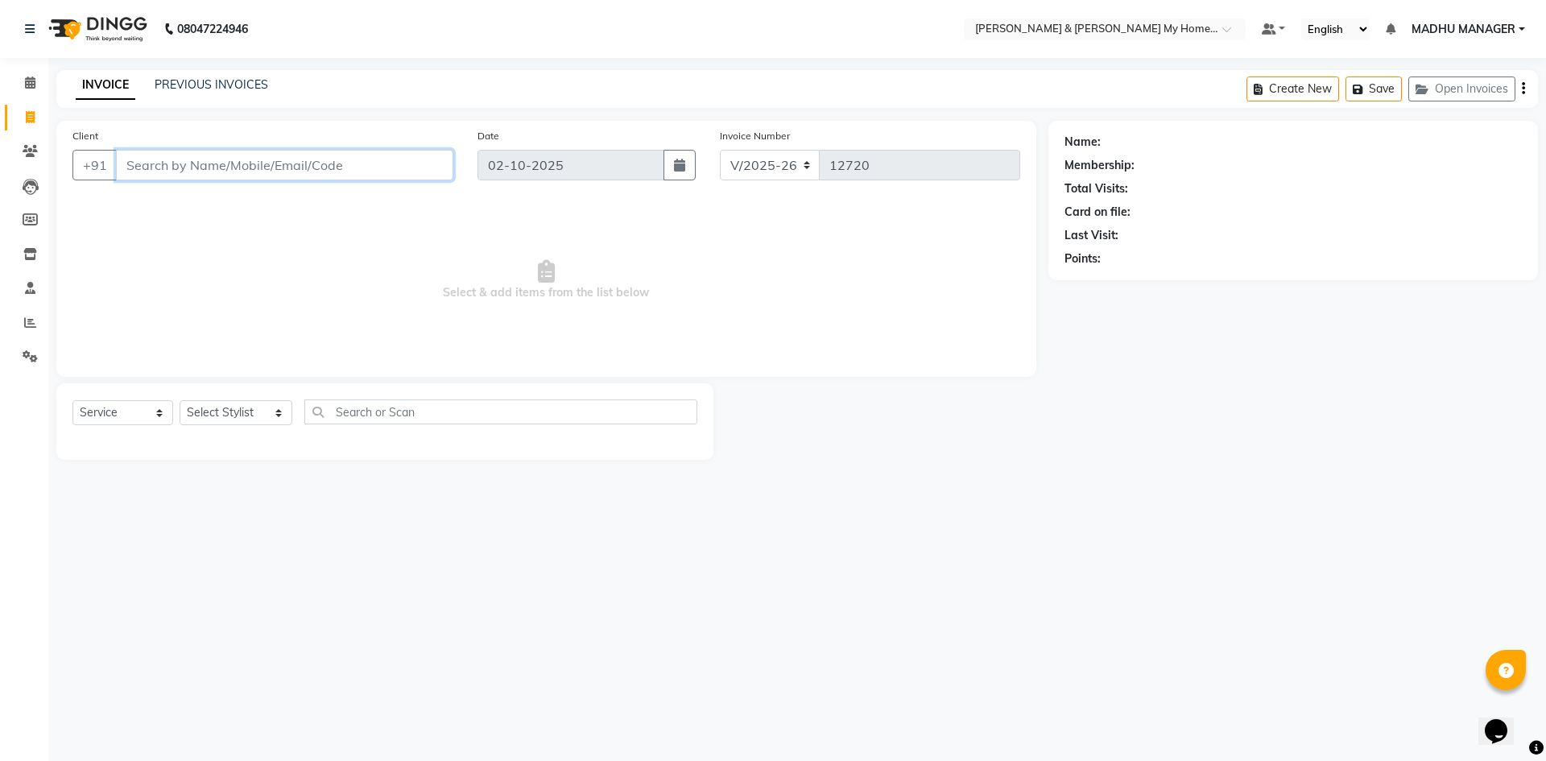
click at [174, 167] on input "Client" at bounding box center [284, 165] width 337 height 31
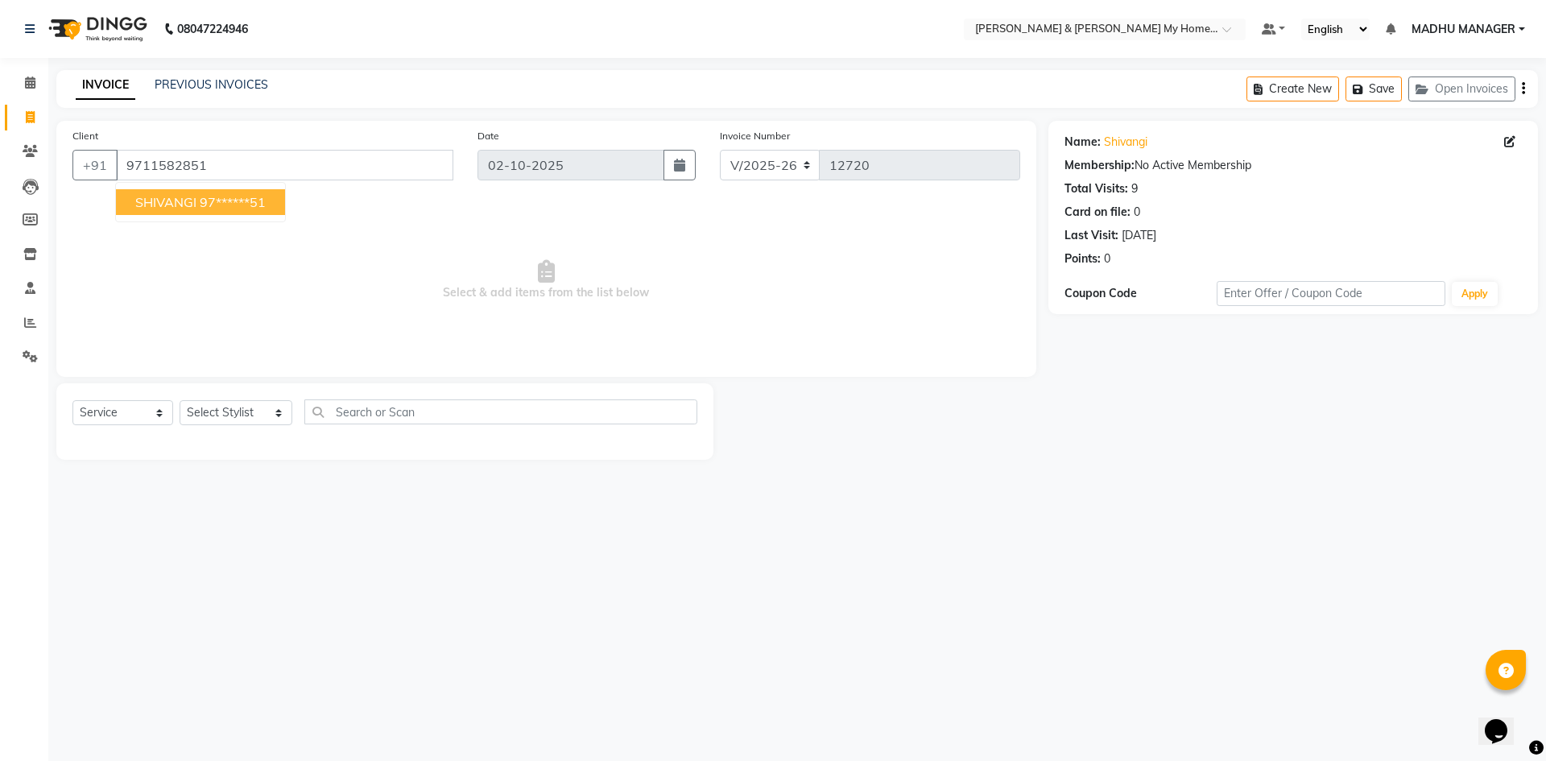
click at [171, 206] on span "SHIVANGI" at bounding box center [165, 202] width 61 height 16
type input "97******51"
click at [254, 416] on select "Select Stylist Aarti Aarti [PERSON_NAME] Beauty [PERSON_NAME] Nail [PERSON_NAME…" at bounding box center [236, 412] width 113 height 25
select select "88435"
click at [180, 400] on select "Select Stylist Aarti Aarti [PERSON_NAME] Beauty [PERSON_NAME] Nail [PERSON_NAME…" at bounding box center [236, 412] width 113 height 25
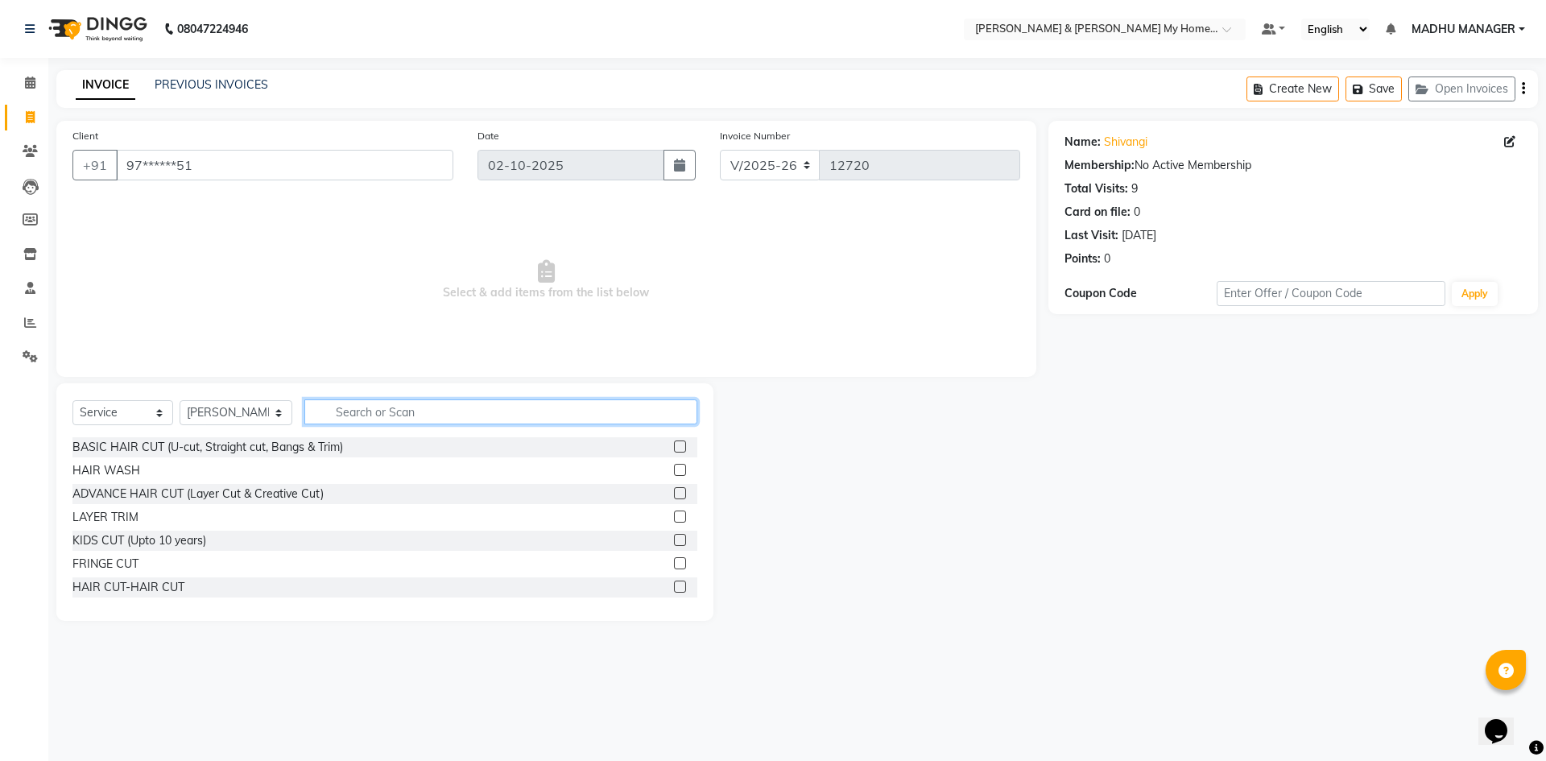
click at [384, 411] on input "text" at bounding box center [500, 411] width 393 height 25
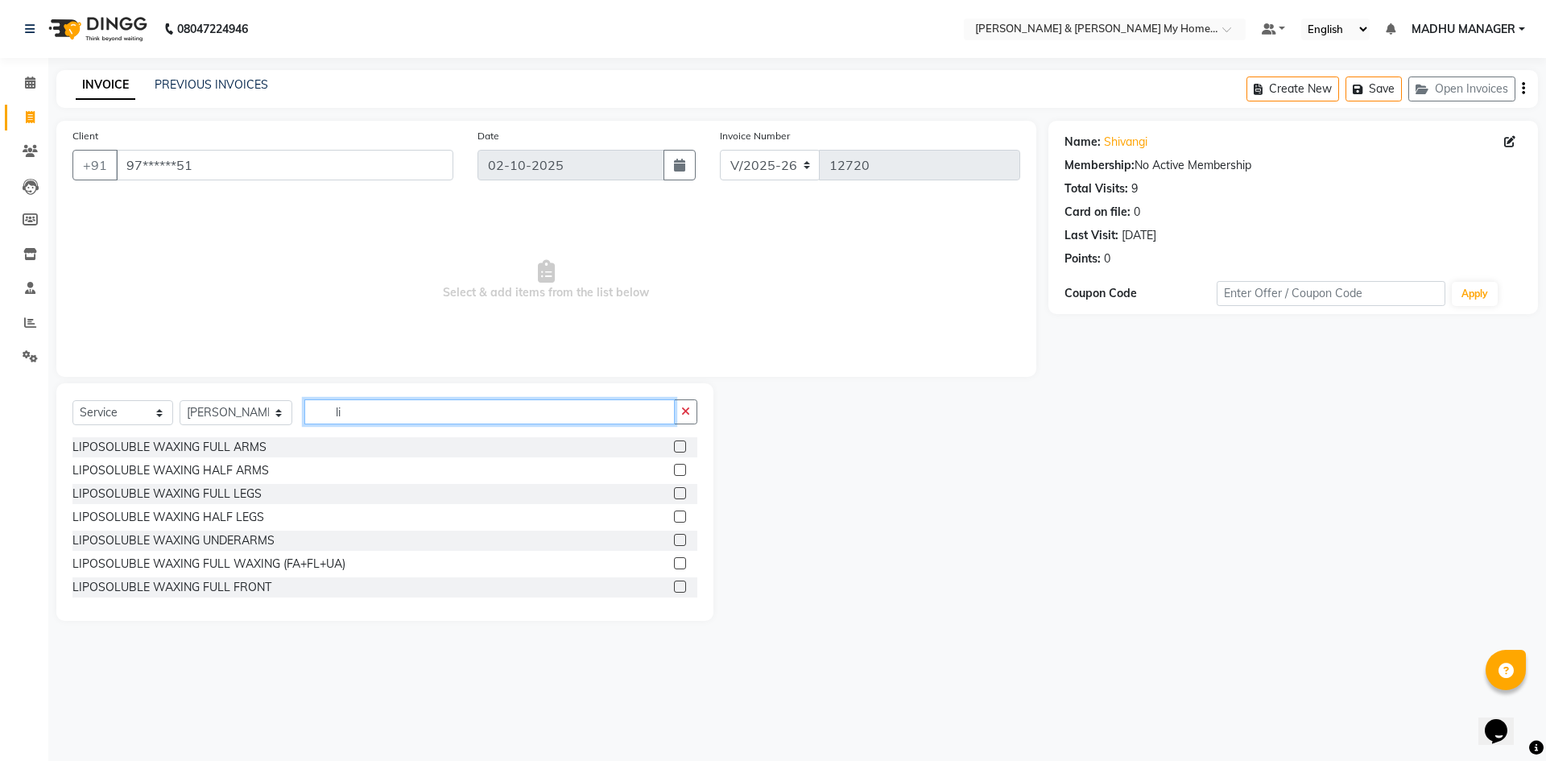
type input "l"
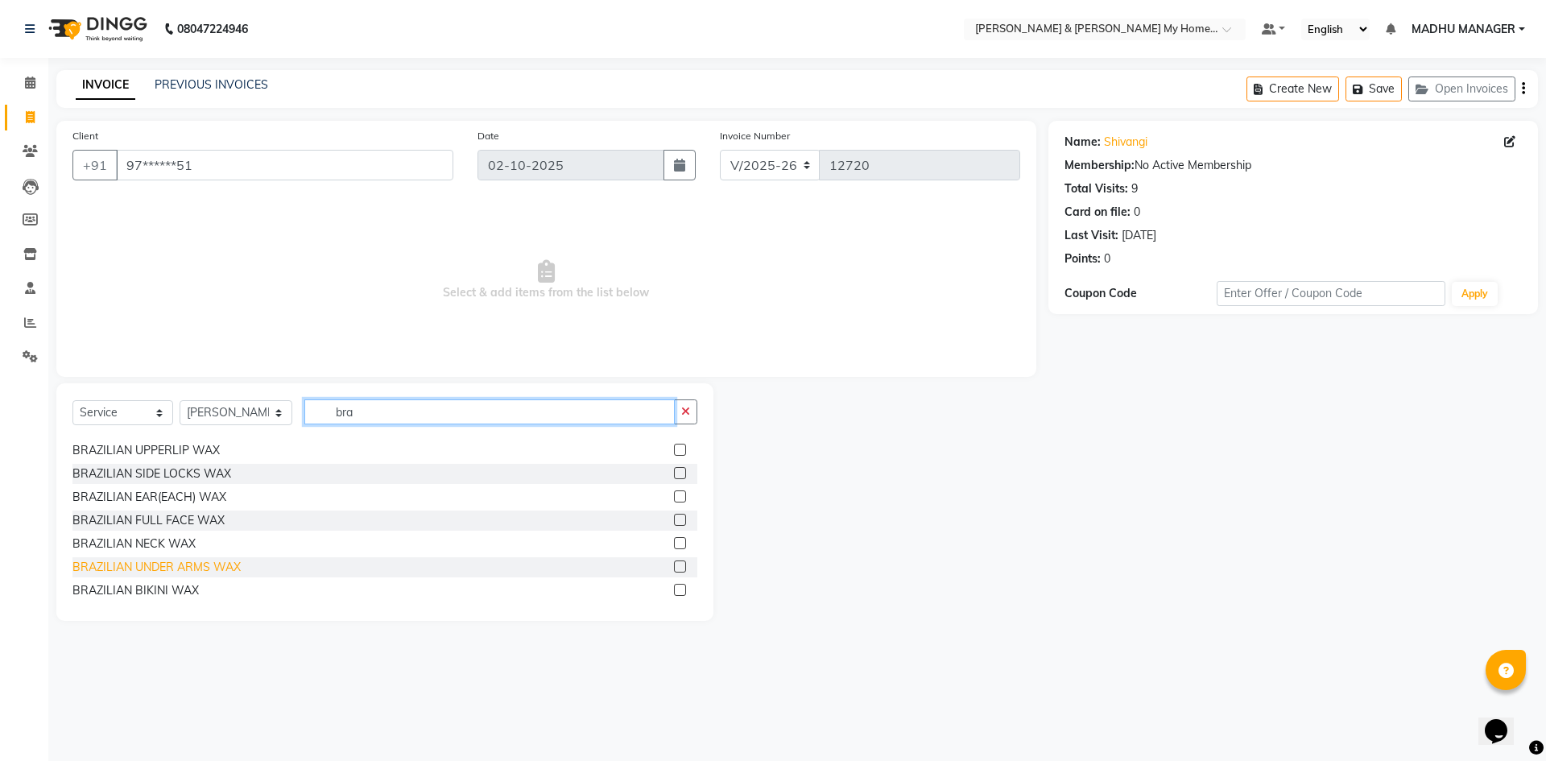
scroll to position [26, 0]
type input "b"
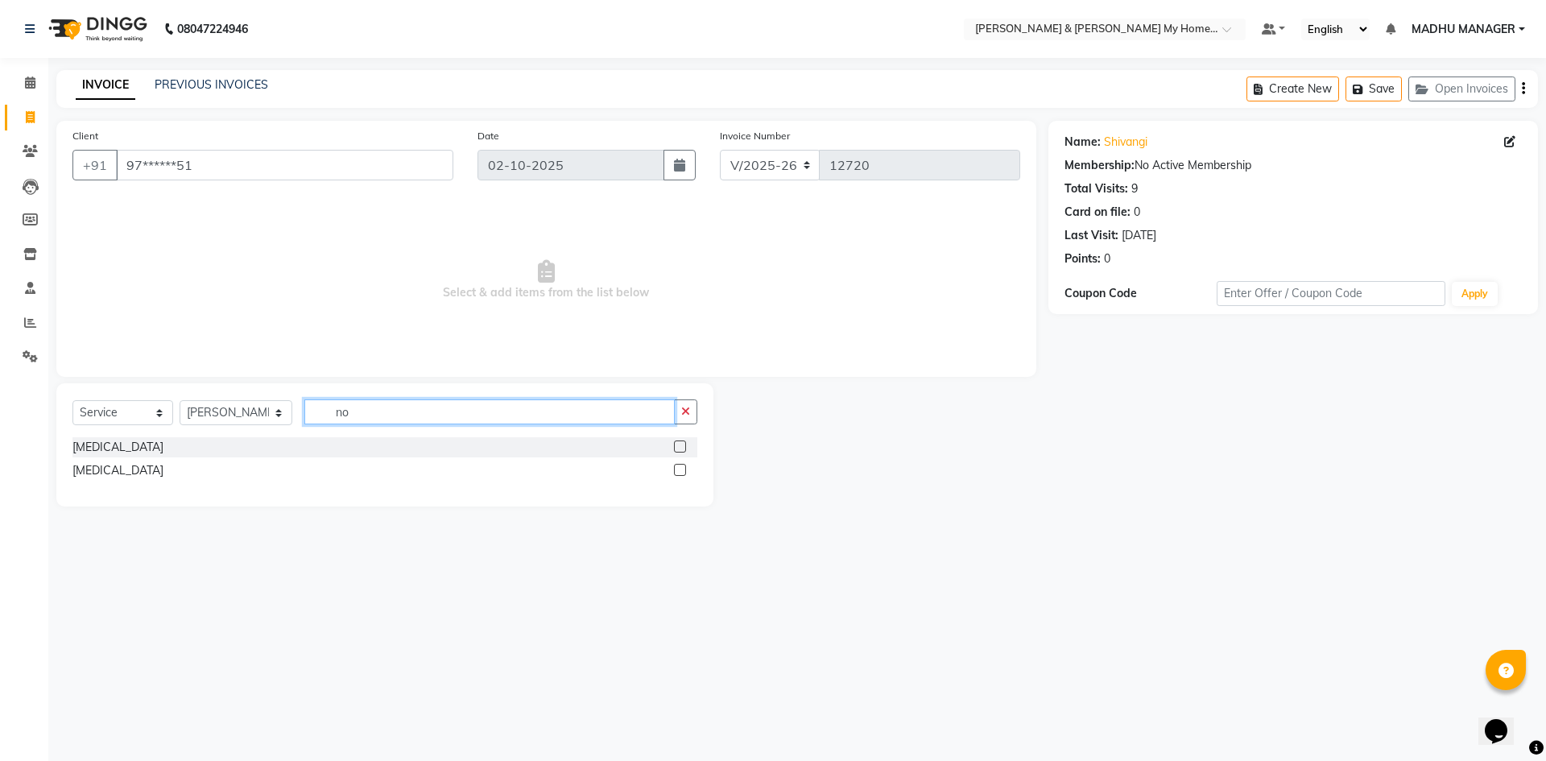
type input "n"
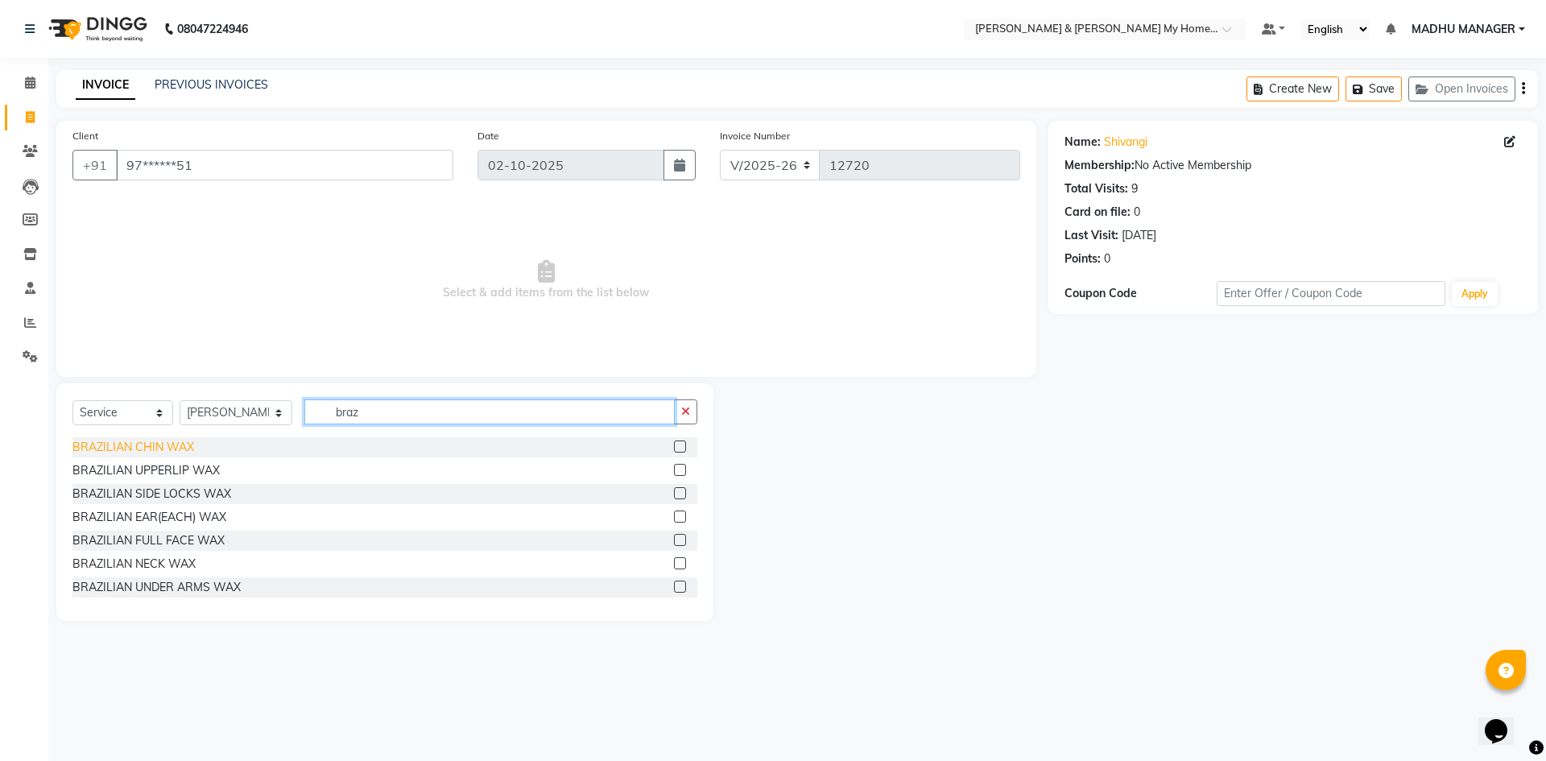
type input "braz"
click at [157, 445] on div "BRAZILIAN CHIN WAX" at bounding box center [133, 447] width 122 height 17
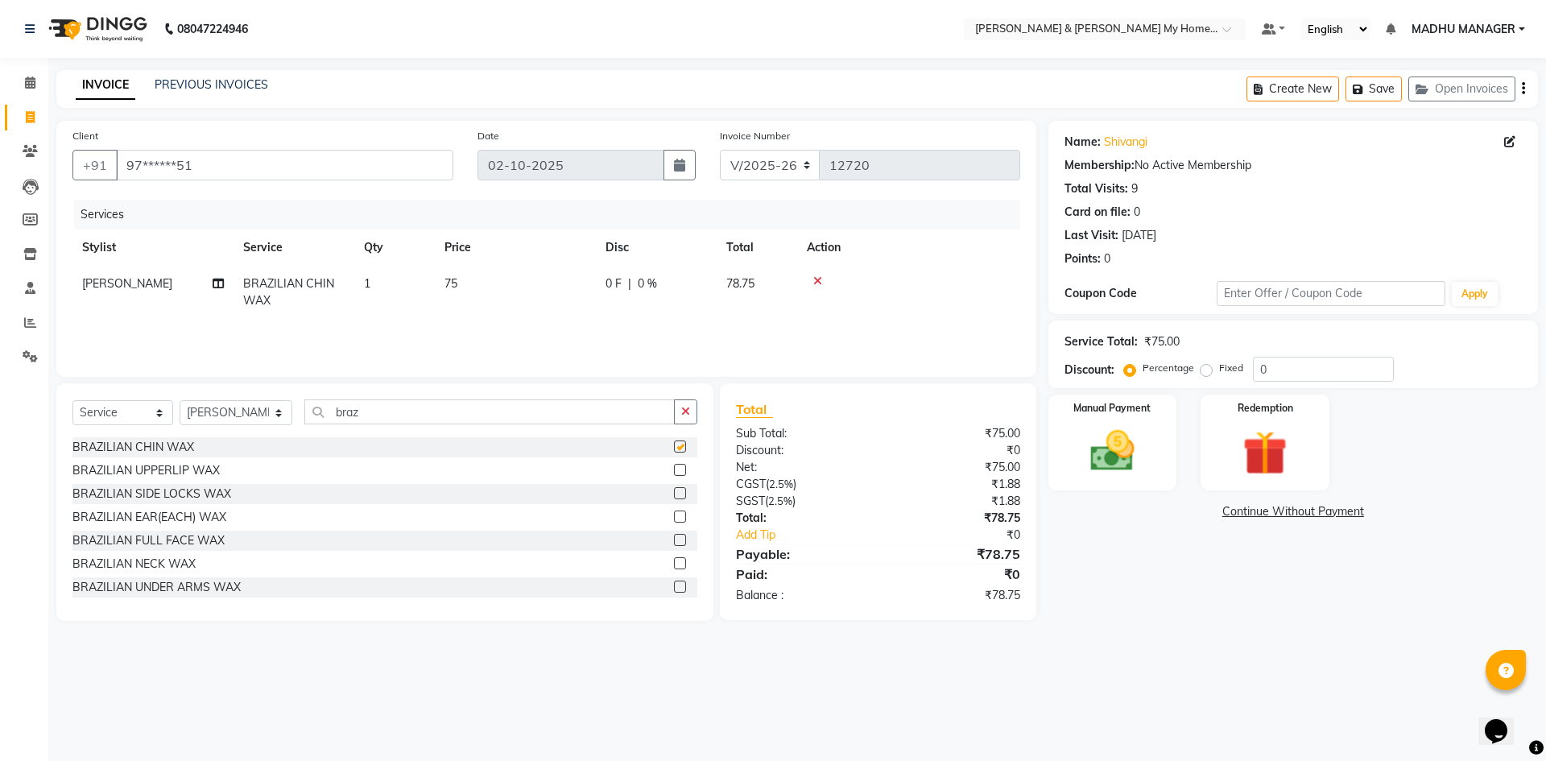
checkbox input "false"
click at [469, 283] on td "75" at bounding box center [515, 292] width 161 height 53
select select "88435"
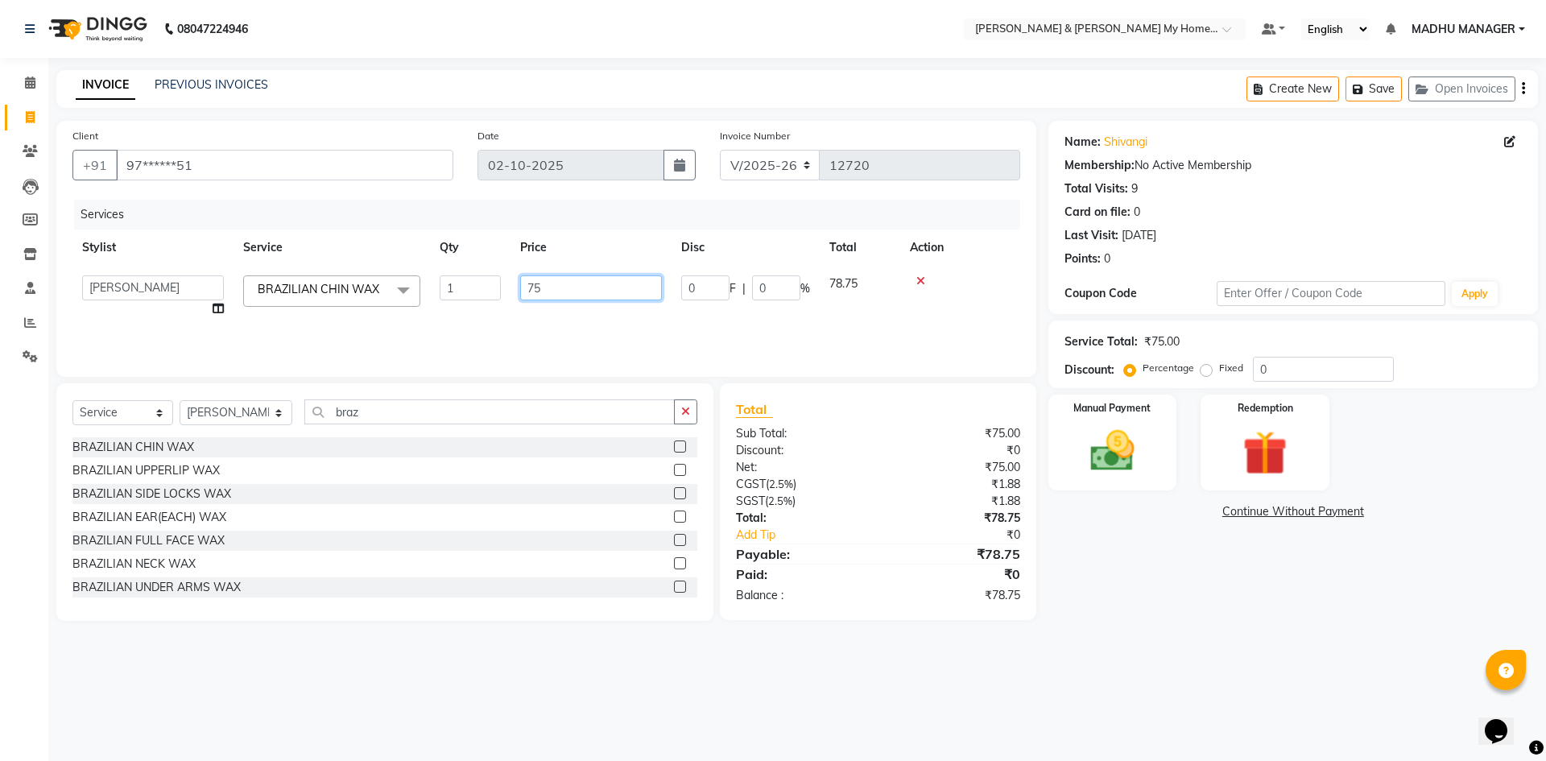
click at [565, 285] on input "75" at bounding box center [591, 287] width 142 height 25
type input "70"
click at [562, 318] on td "70" at bounding box center [590, 296] width 161 height 61
select select "88435"
click at [691, 414] on button "button" at bounding box center [685, 411] width 23 height 25
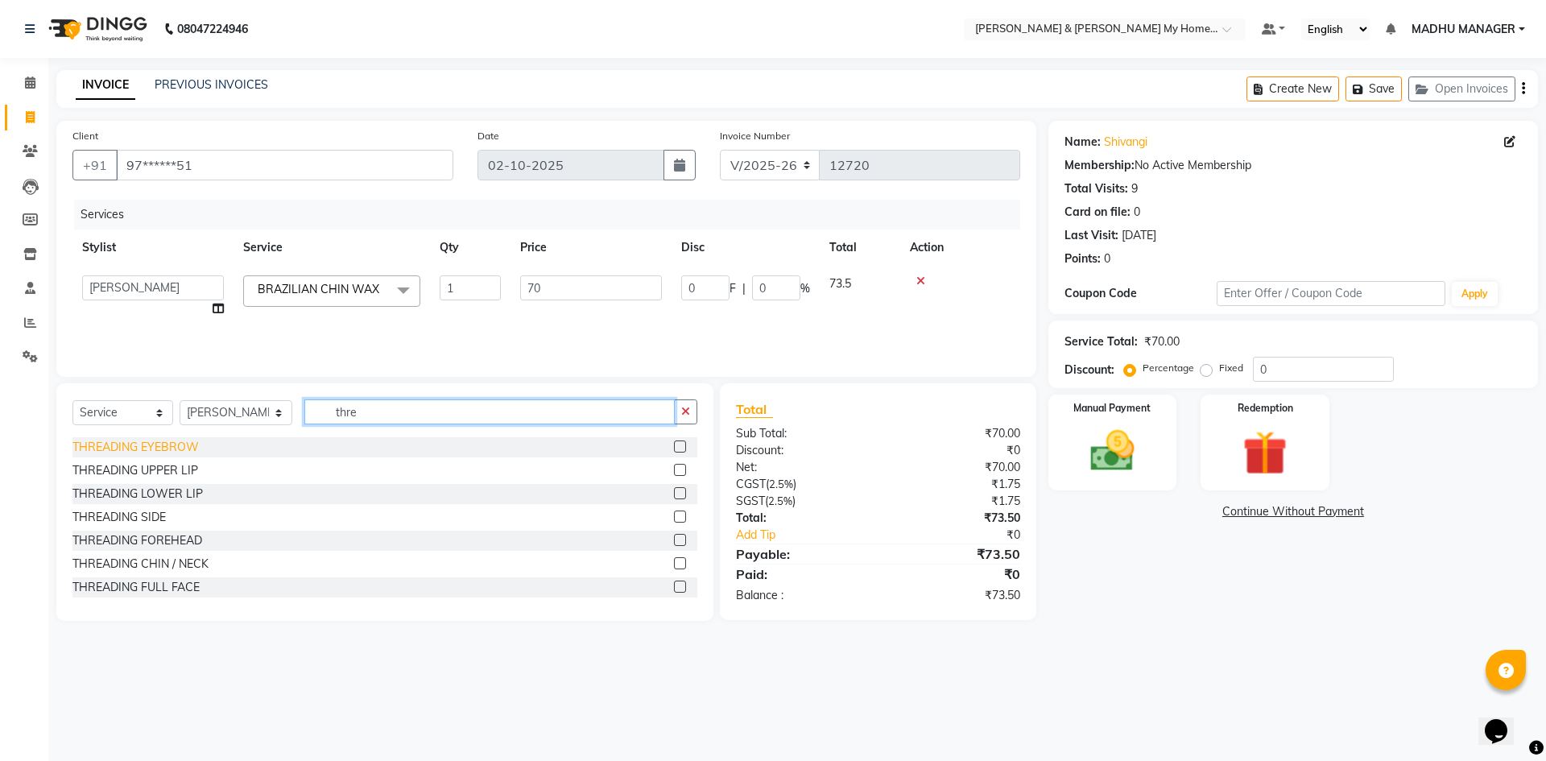
type input "thre"
click at [152, 445] on div "THREADING EYEBROW" at bounding box center [135, 447] width 126 height 17
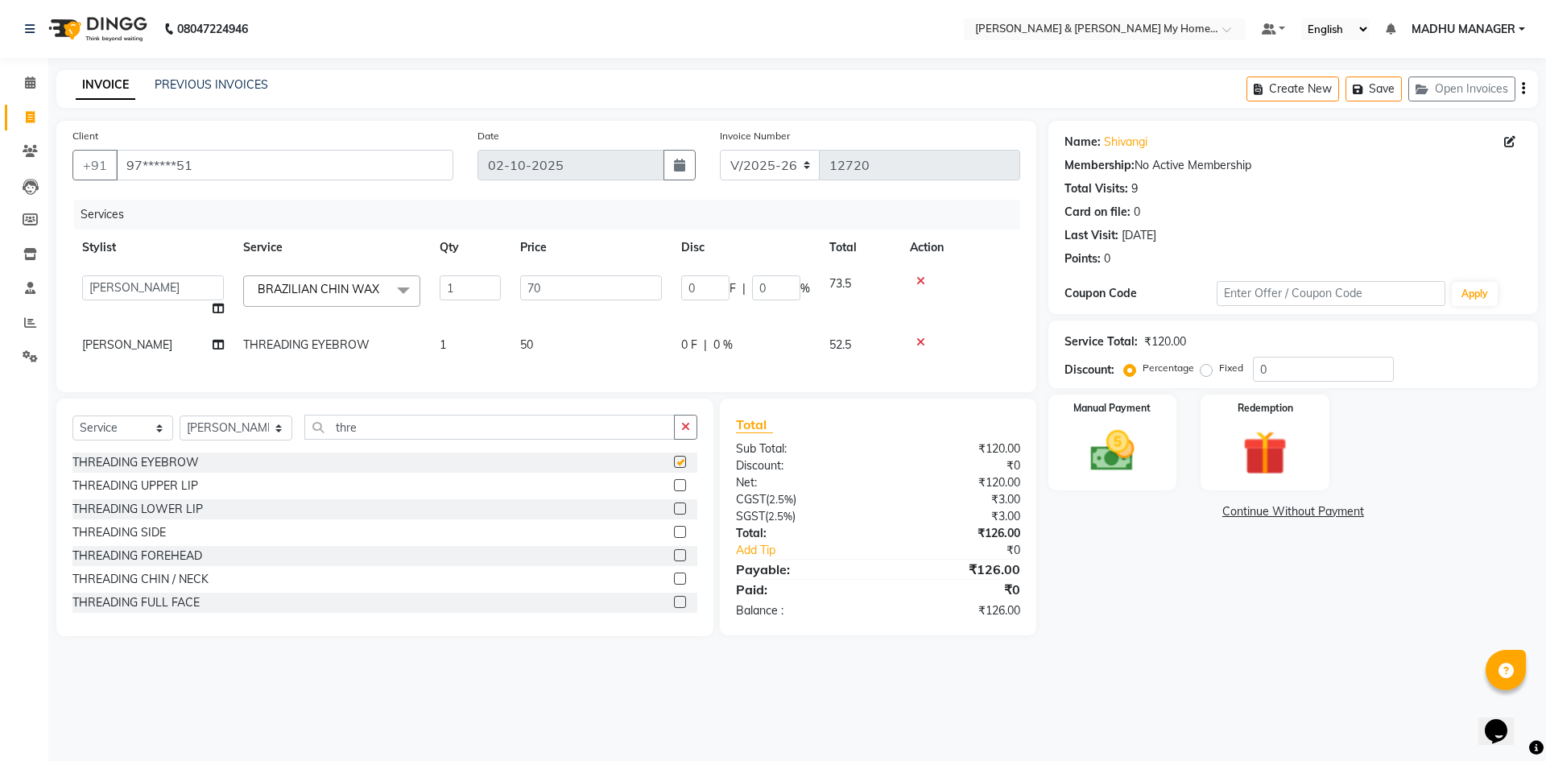
checkbox input "false"
click at [1102, 436] on img at bounding box center [1112, 450] width 75 height 53
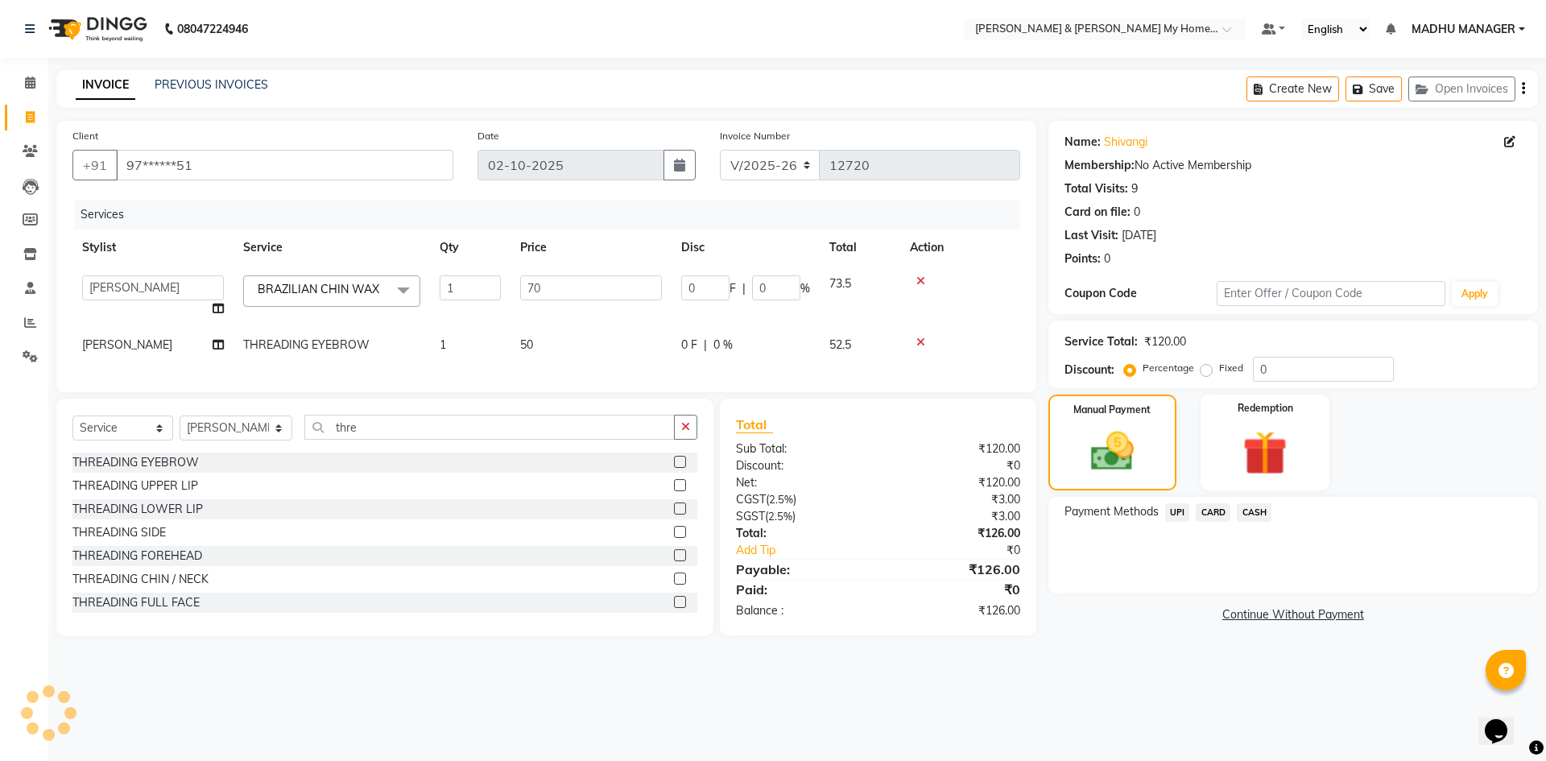
click at [1182, 511] on span "UPI" at bounding box center [1177, 512] width 25 height 19
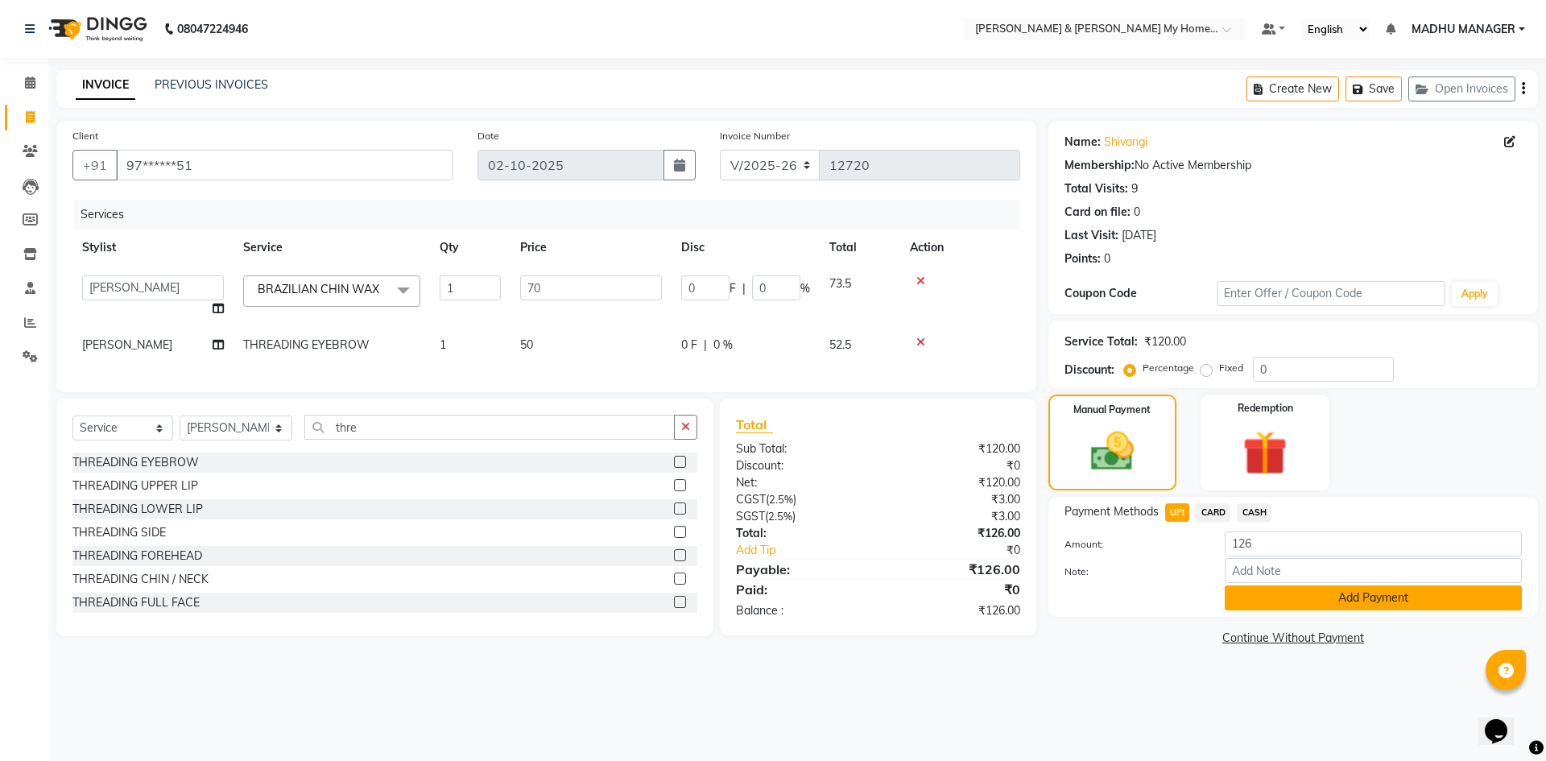
click at [1309, 603] on button "Add Payment" at bounding box center [1373, 597] width 297 height 25
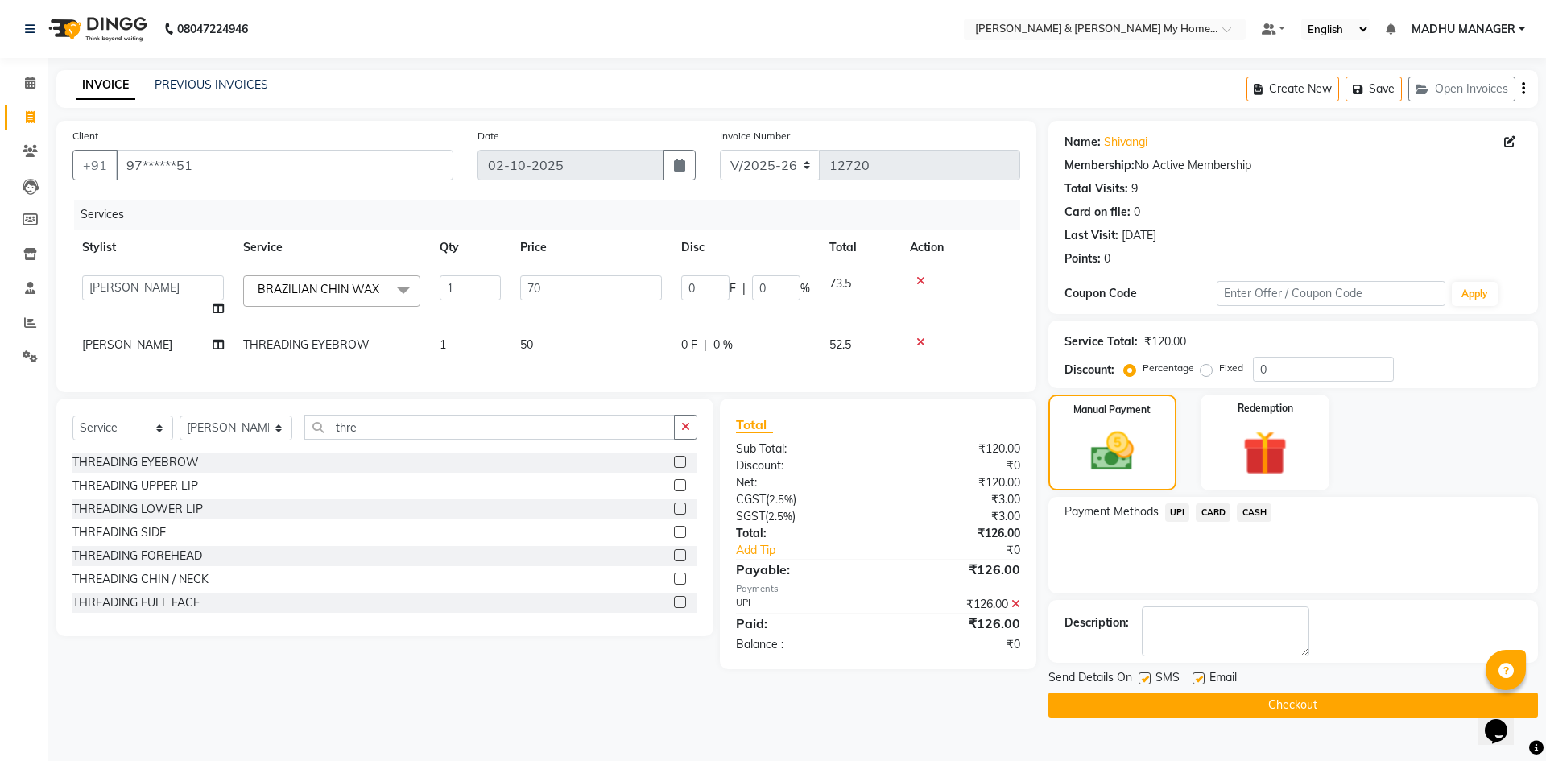
click at [1324, 709] on button "Checkout" at bounding box center [1292, 704] width 489 height 25
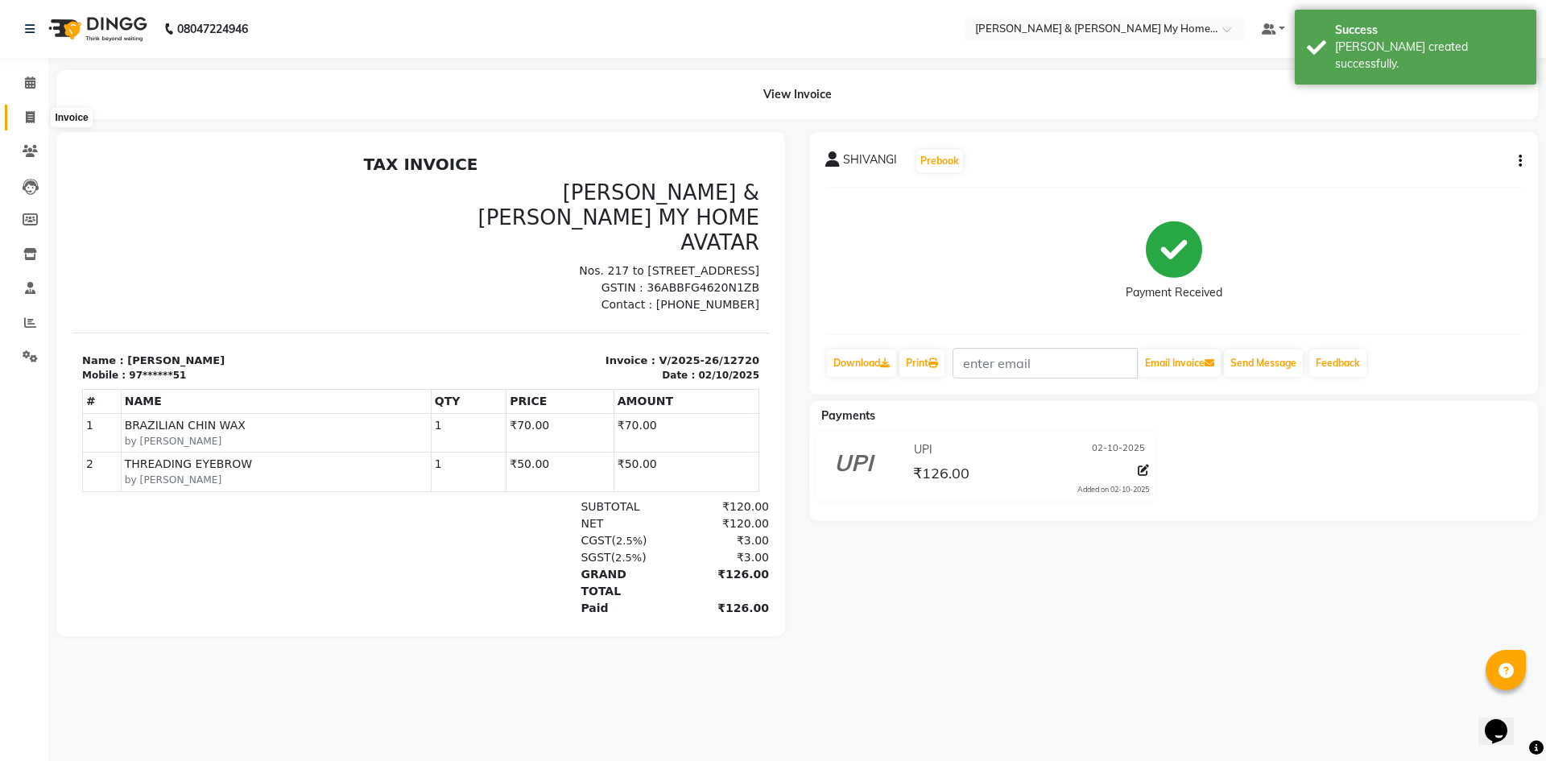
click at [26, 120] on icon at bounding box center [30, 117] width 9 height 12
select select "service"
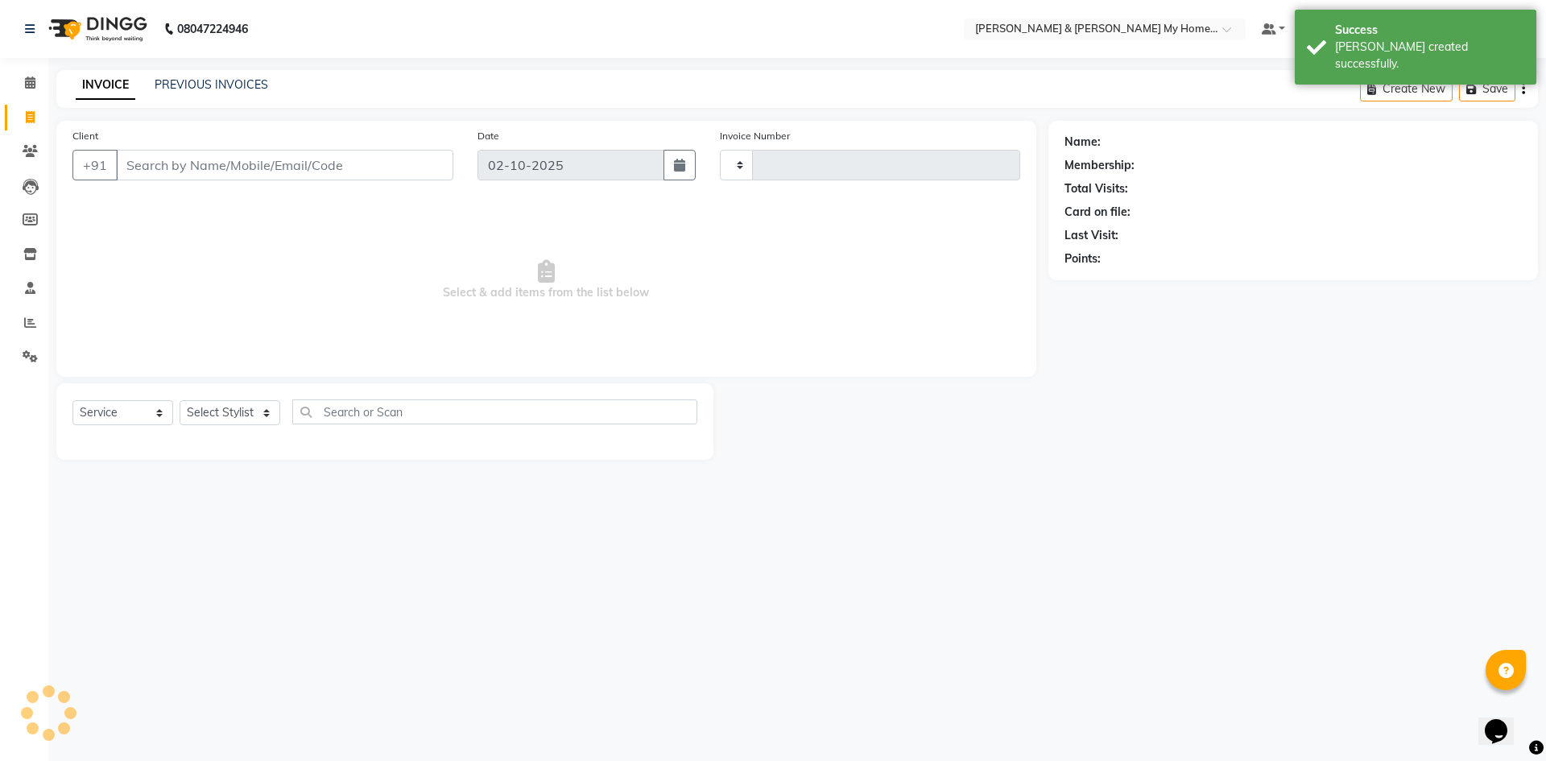
type input "12721"
select select "8193"
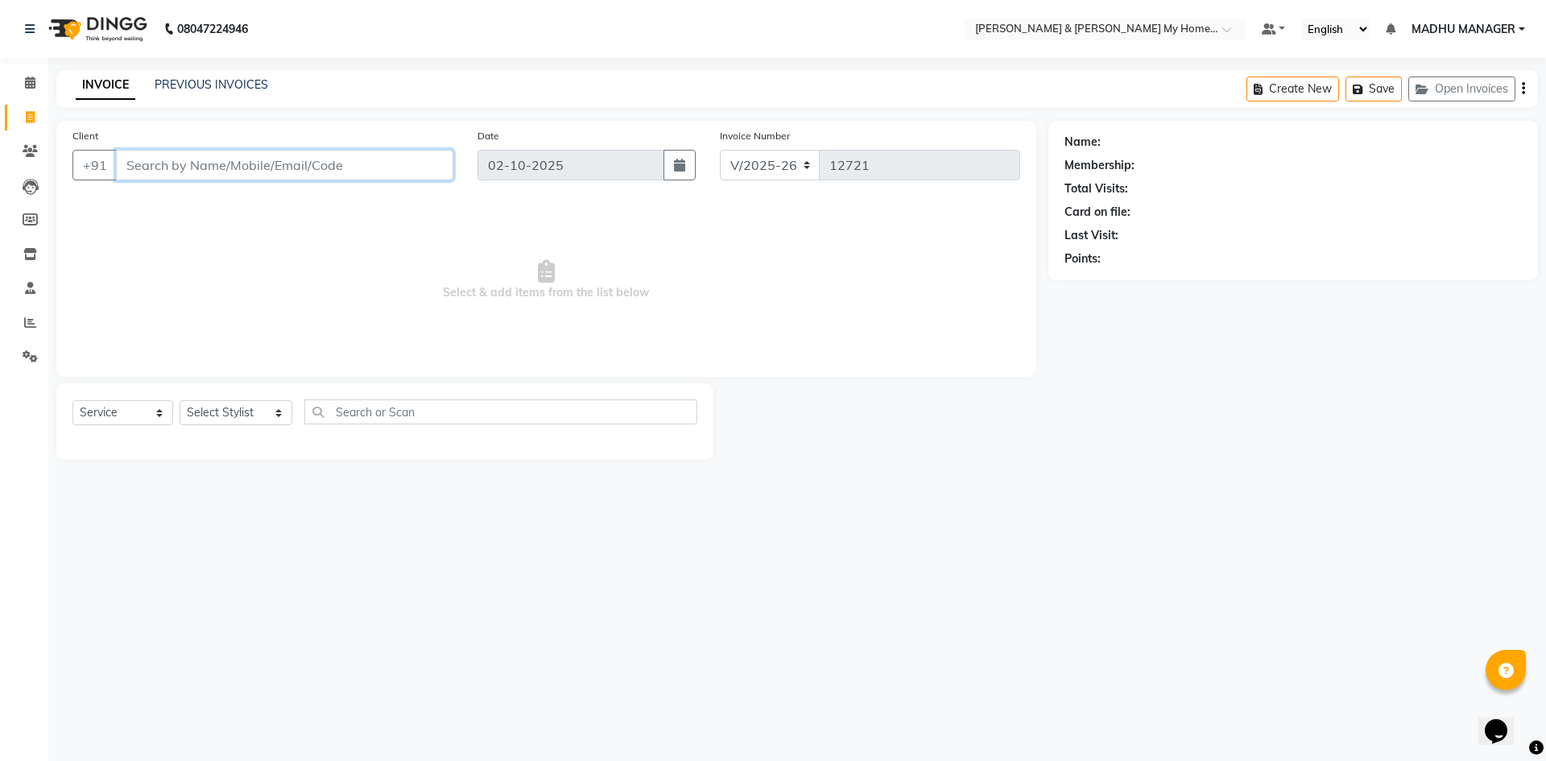
click at [221, 154] on input "Client" at bounding box center [284, 165] width 337 height 31
click at [222, 411] on select "Select Stylist Aarti Aarti [PERSON_NAME] Beauty [PERSON_NAME] Nail [PERSON_NAME…" at bounding box center [236, 412] width 113 height 25
select select "77257"
click at [180, 400] on select "Select Stylist Aarti Aarti [PERSON_NAME] Beauty [PERSON_NAME] Nail [PERSON_NAME…" at bounding box center [236, 412] width 113 height 25
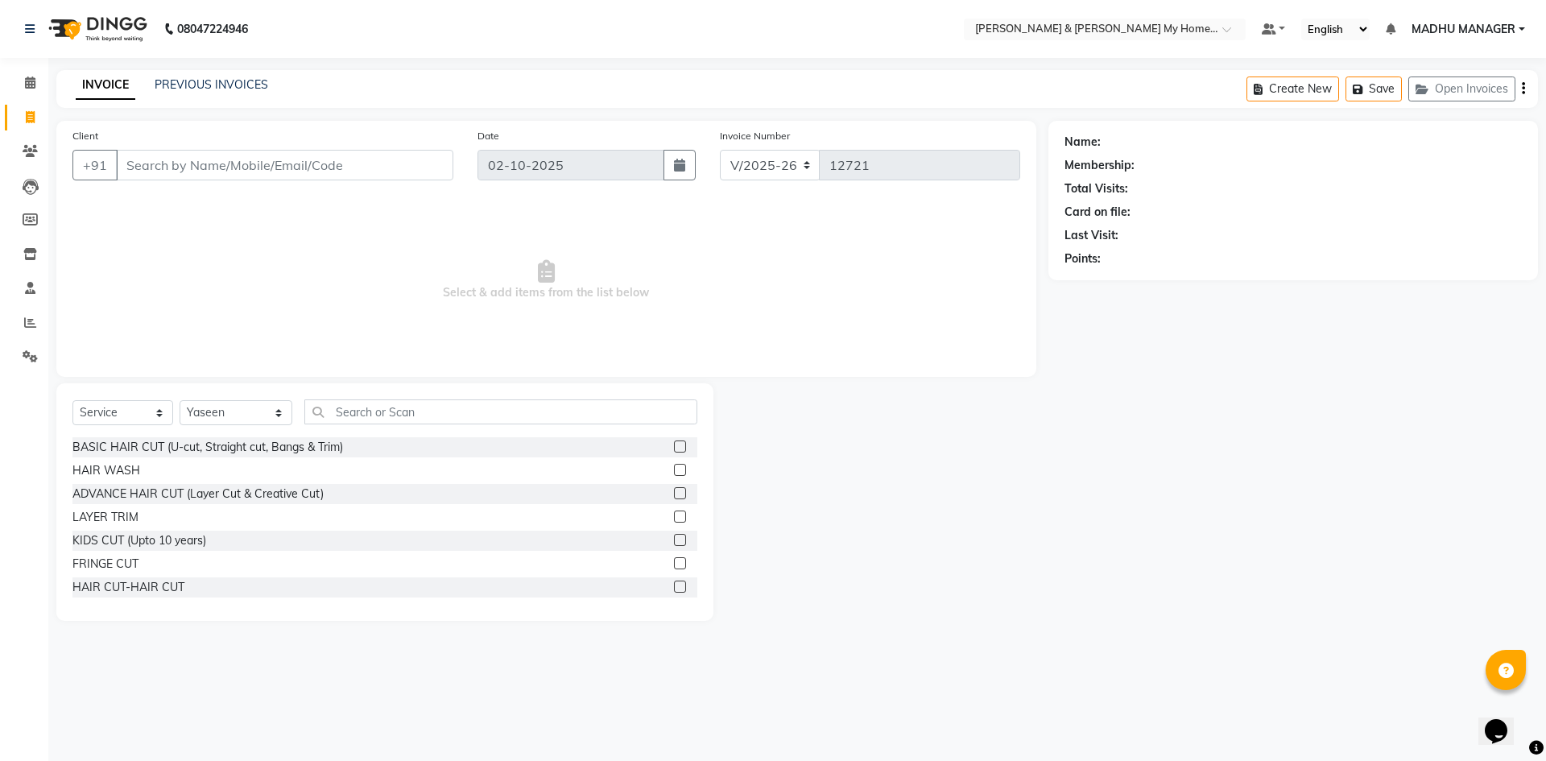
click at [987, 613] on div at bounding box center [880, 501] width 335 height 237
click at [511, 413] on input "text" at bounding box center [500, 411] width 393 height 25
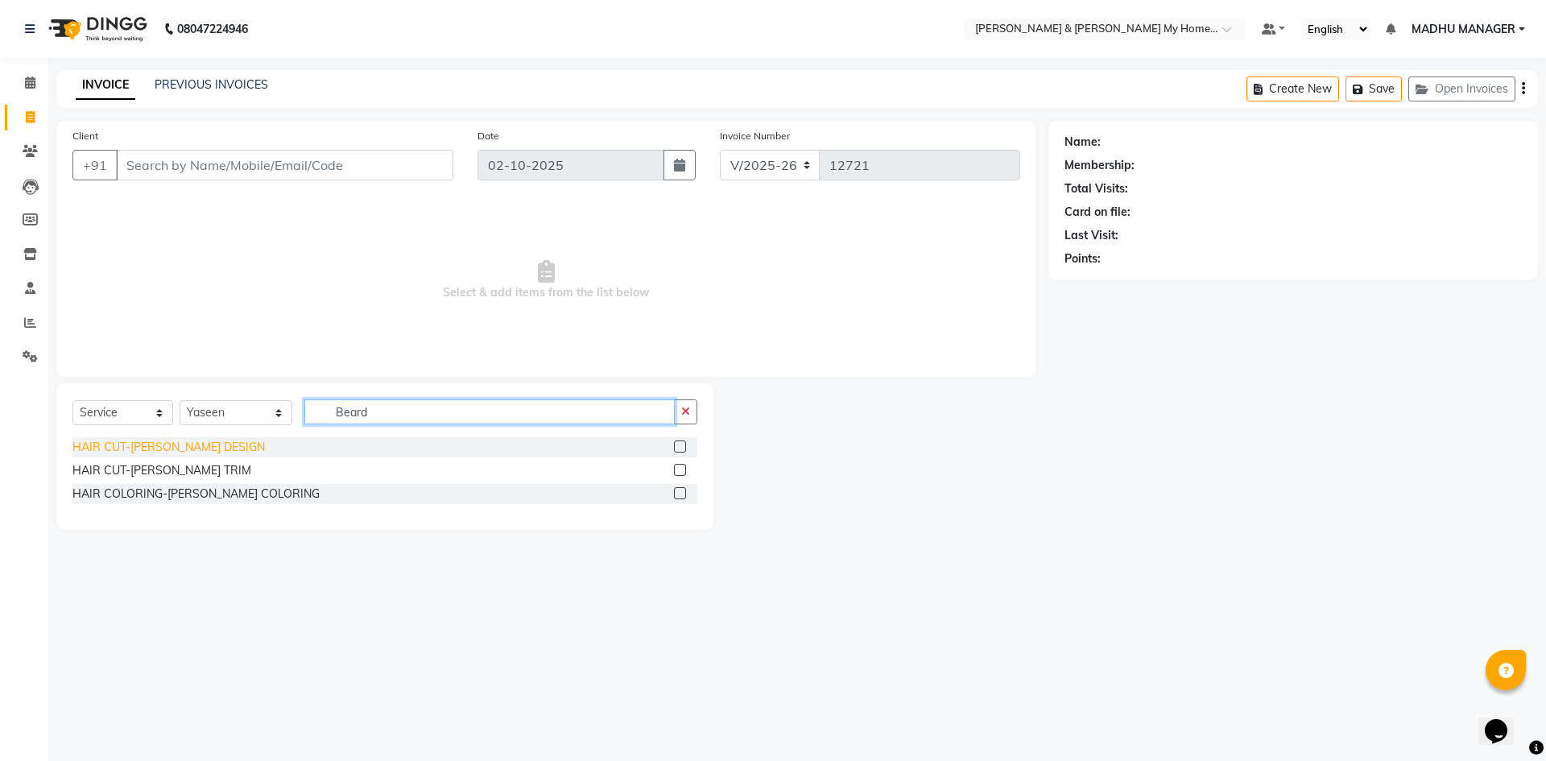
type input "Beard"
click at [196, 449] on div "HAIR CUT-[PERSON_NAME] DESIGN" at bounding box center [168, 447] width 192 height 17
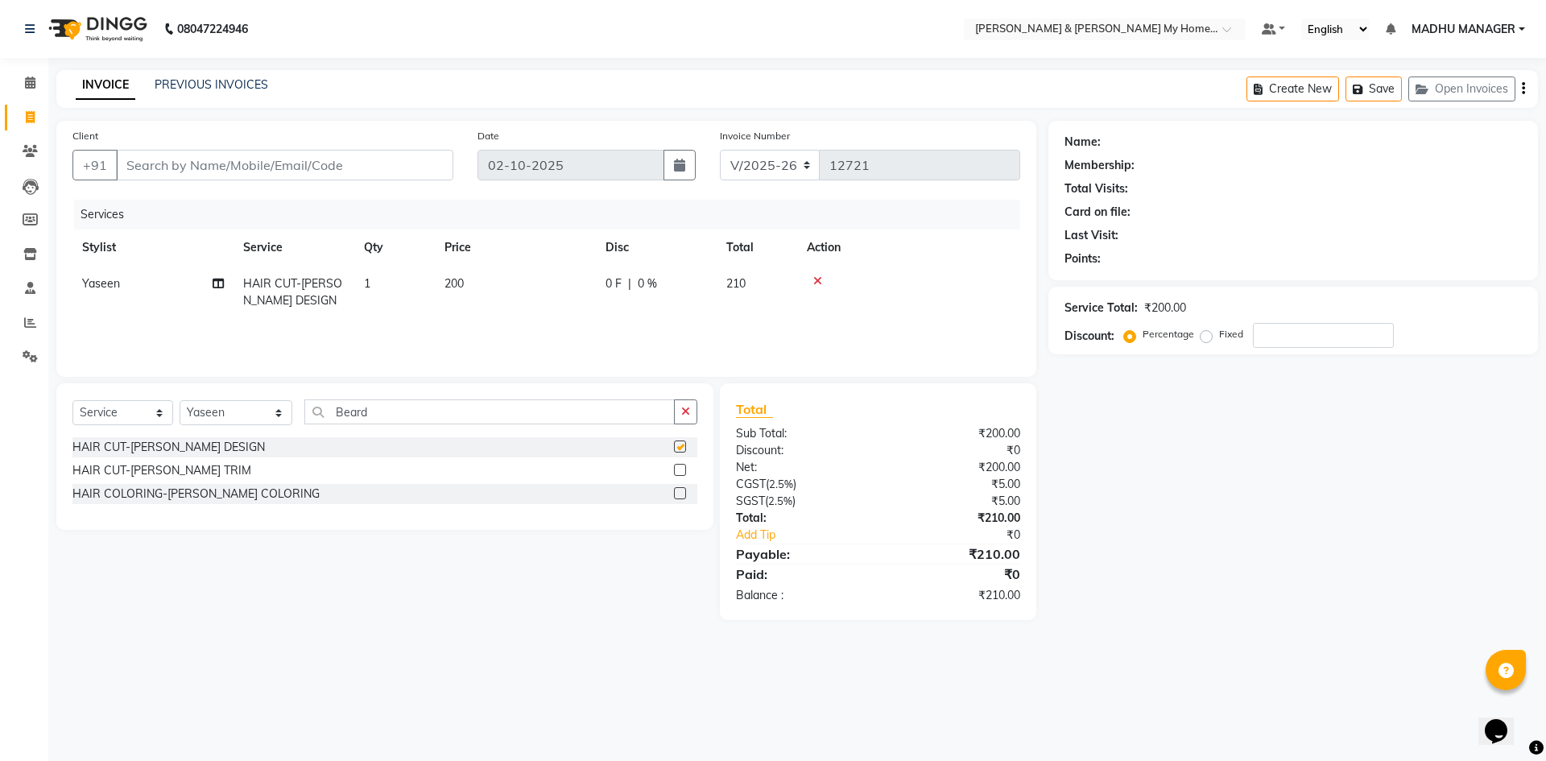
checkbox input "false"
click at [278, 175] on input "Client" at bounding box center [284, 165] width 337 height 31
type input "H"
type input "0"
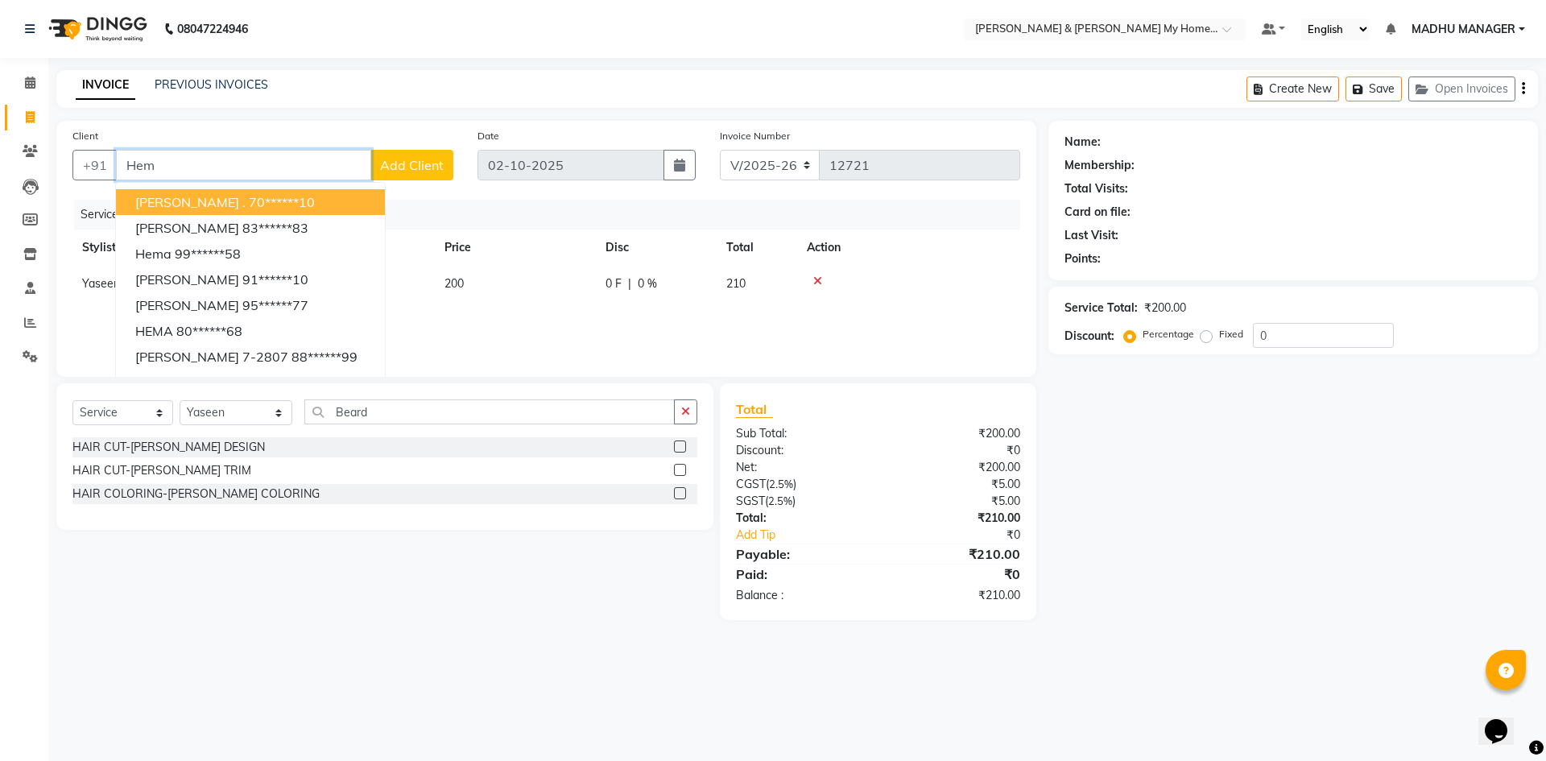
click at [299, 212] on button "Hemanth . 70******10" at bounding box center [250, 202] width 269 height 26
type input "70******10"
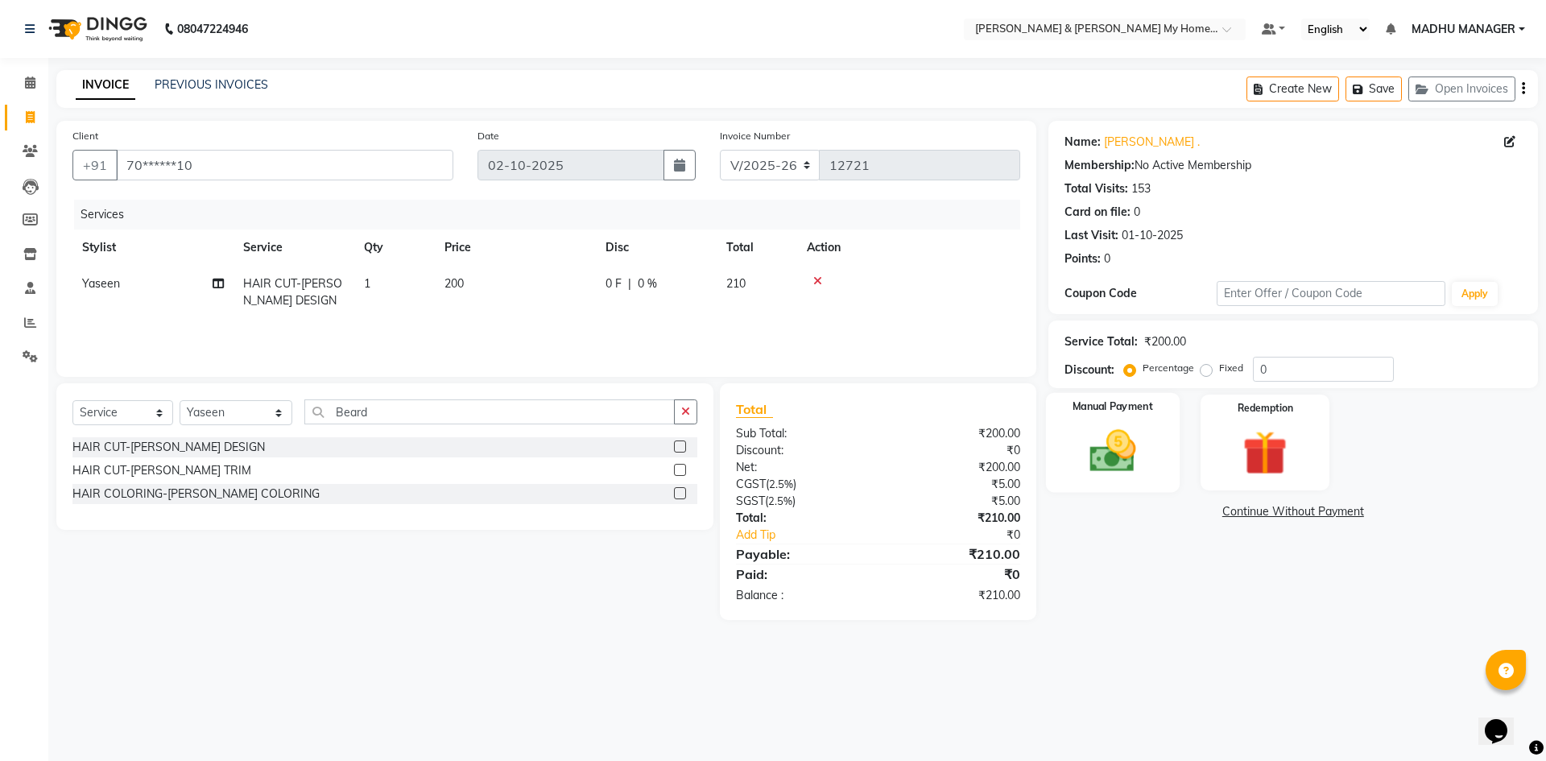
click at [1161, 460] on div "Manual Payment" at bounding box center [1112, 442] width 134 height 99
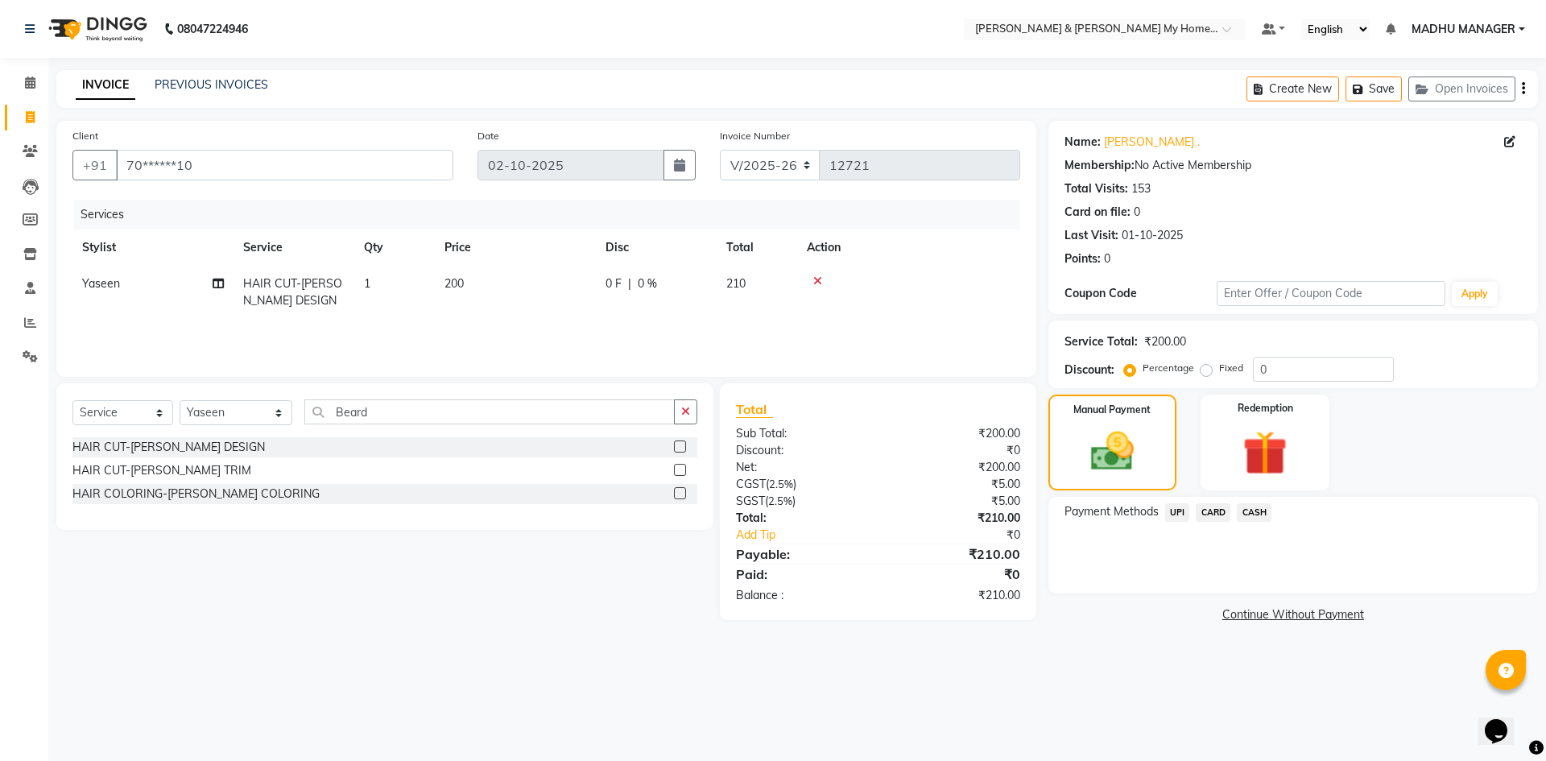
click at [1187, 510] on span "UPI" at bounding box center [1177, 512] width 25 height 19
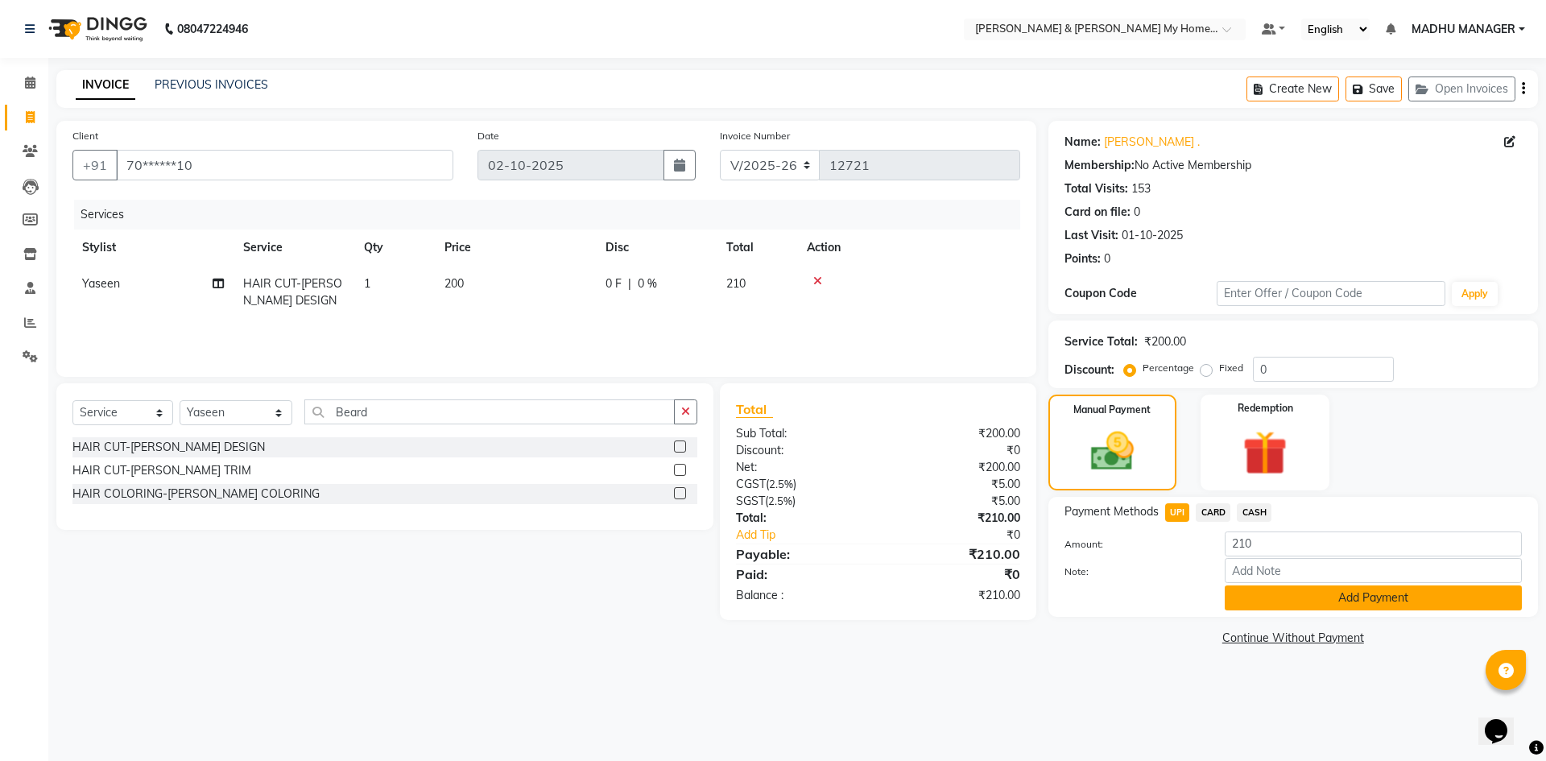
click at [1260, 602] on button "Add Payment" at bounding box center [1373, 597] width 297 height 25
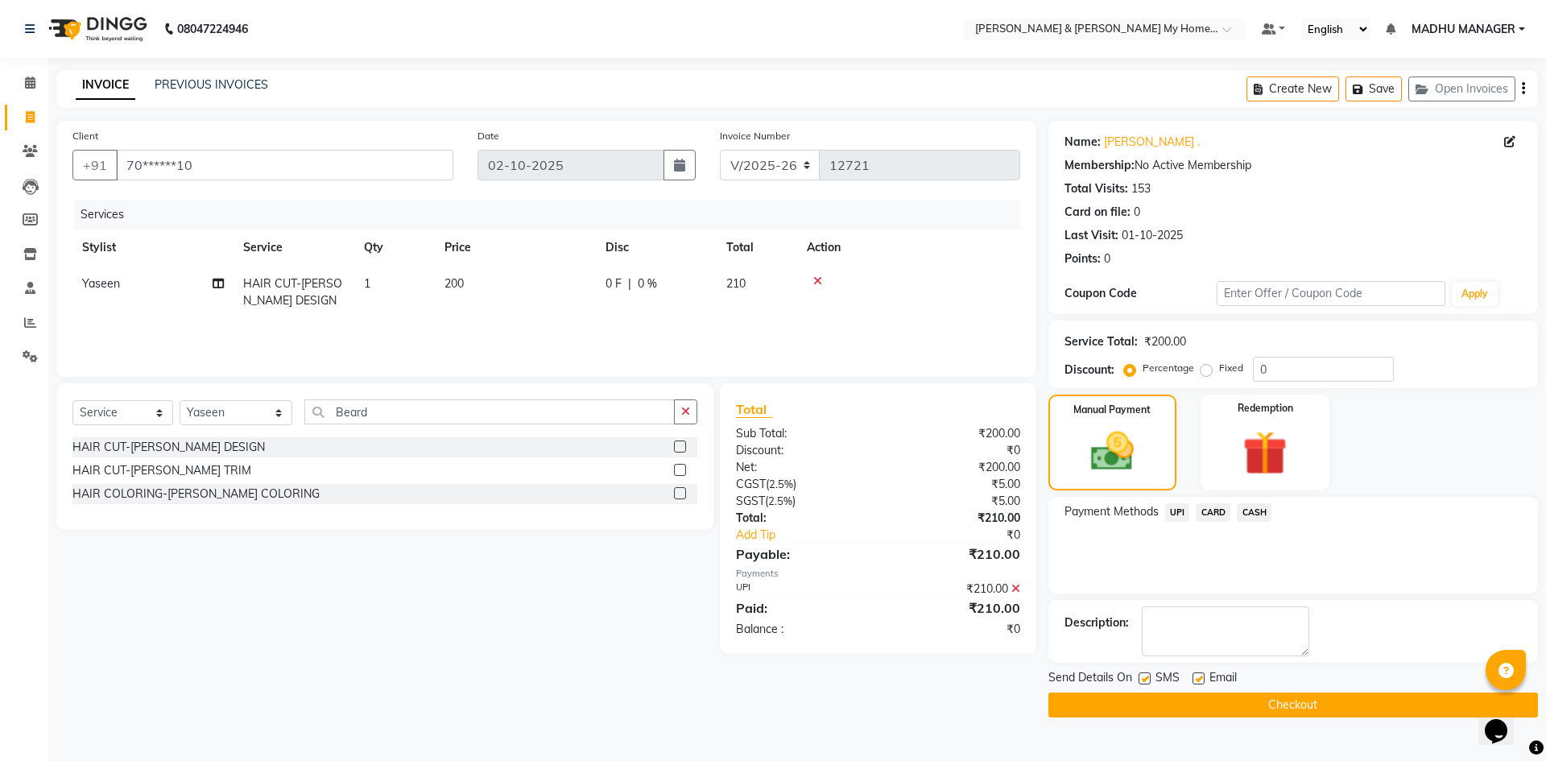
click at [1306, 696] on button "Checkout" at bounding box center [1292, 704] width 489 height 25
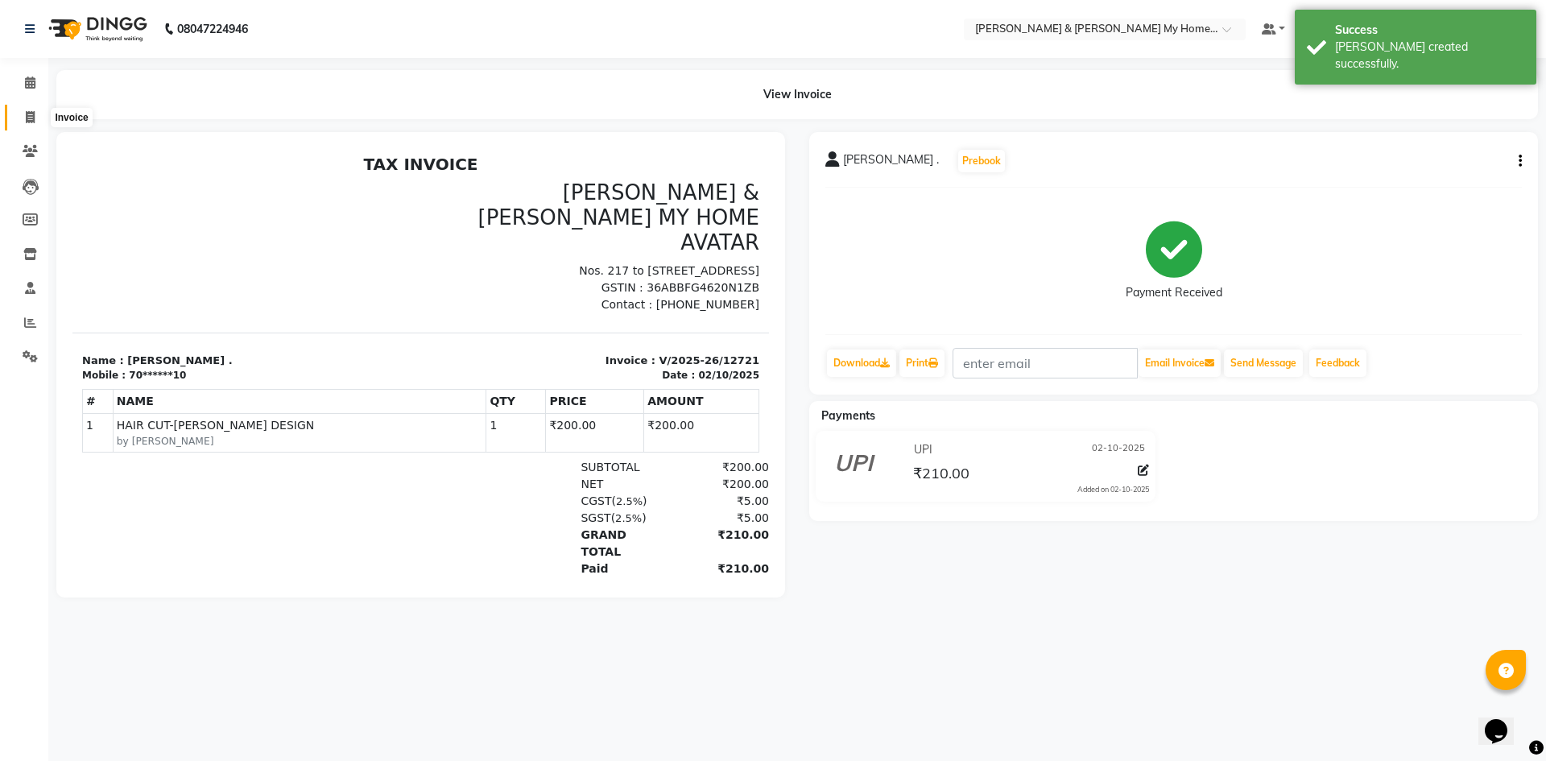
click at [26, 117] on icon at bounding box center [30, 117] width 9 height 12
select select "8193"
select select "service"
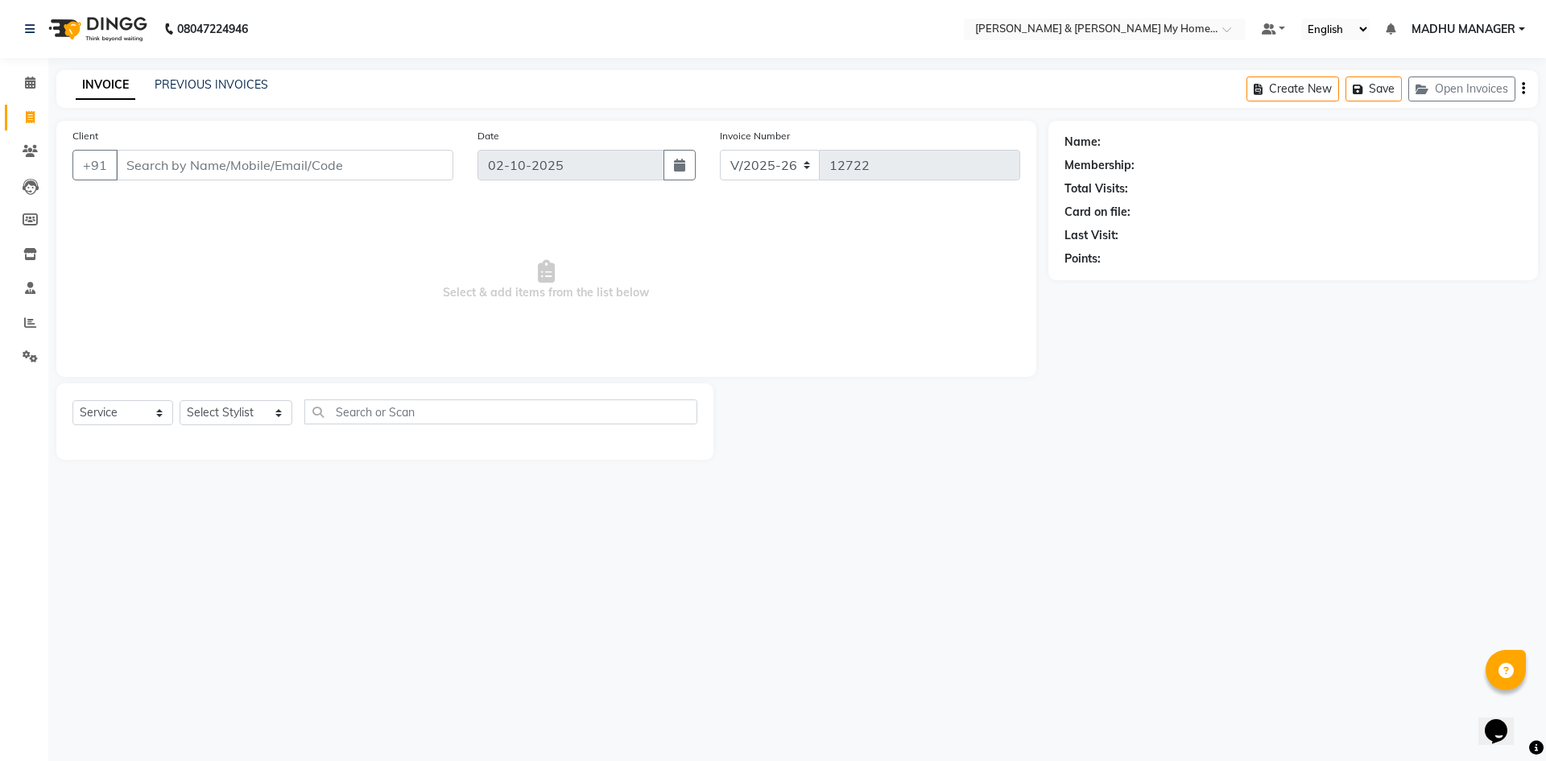
click at [401, 162] on input "Client" at bounding box center [284, 165] width 337 height 31
type input "7204232562"
click at [399, 173] on button "Add Client" at bounding box center [411, 165] width 83 height 31
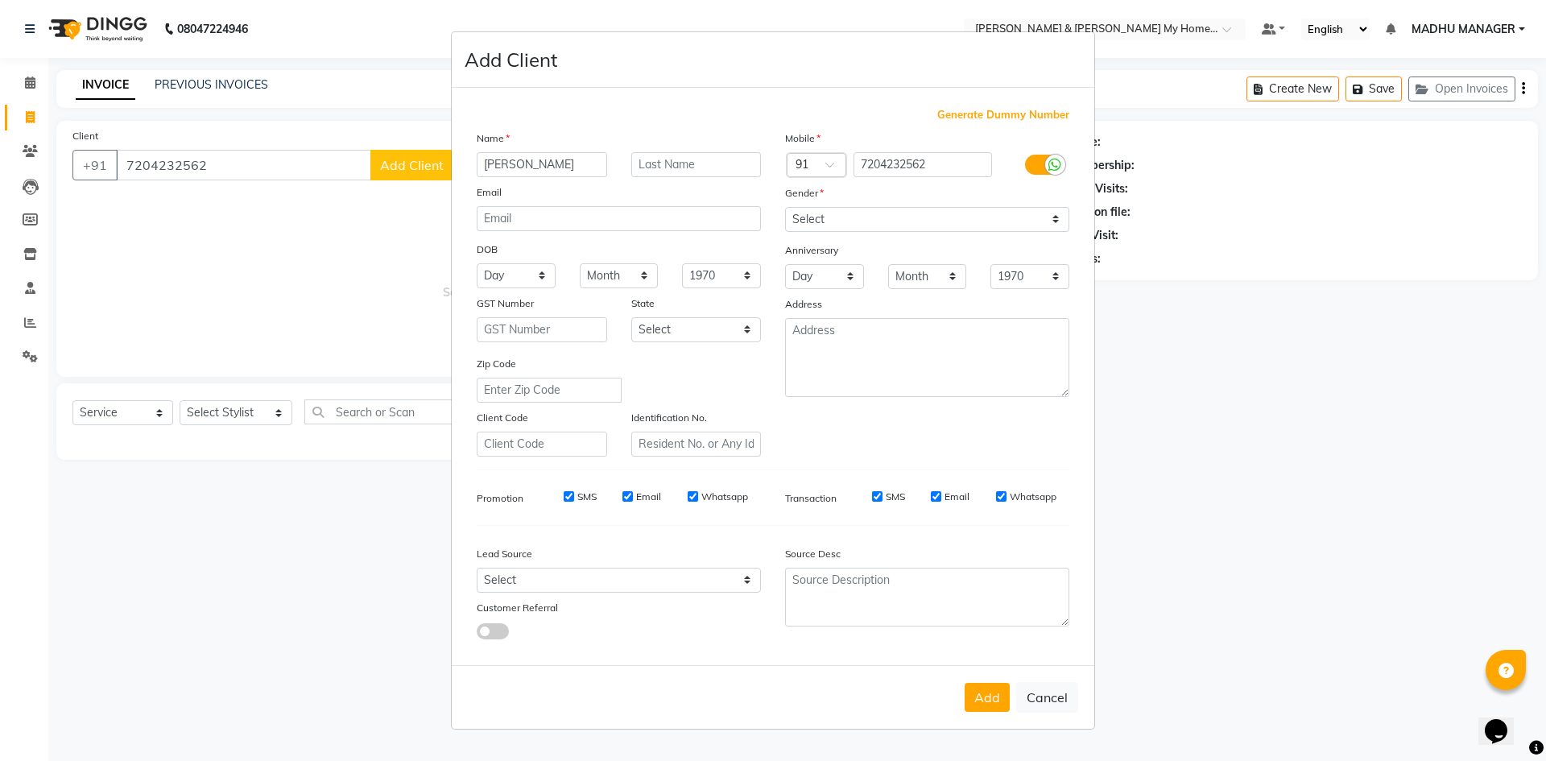
type input "Shashank"
click at [695, 171] on input "text" at bounding box center [696, 164] width 130 height 25
type input "6-201"
click at [910, 214] on select "Select [DEMOGRAPHIC_DATA] [DEMOGRAPHIC_DATA] Other Prefer Not To Say" at bounding box center [927, 219] width 284 height 25
select select "[DEMOGRAPHIC_DATA]"
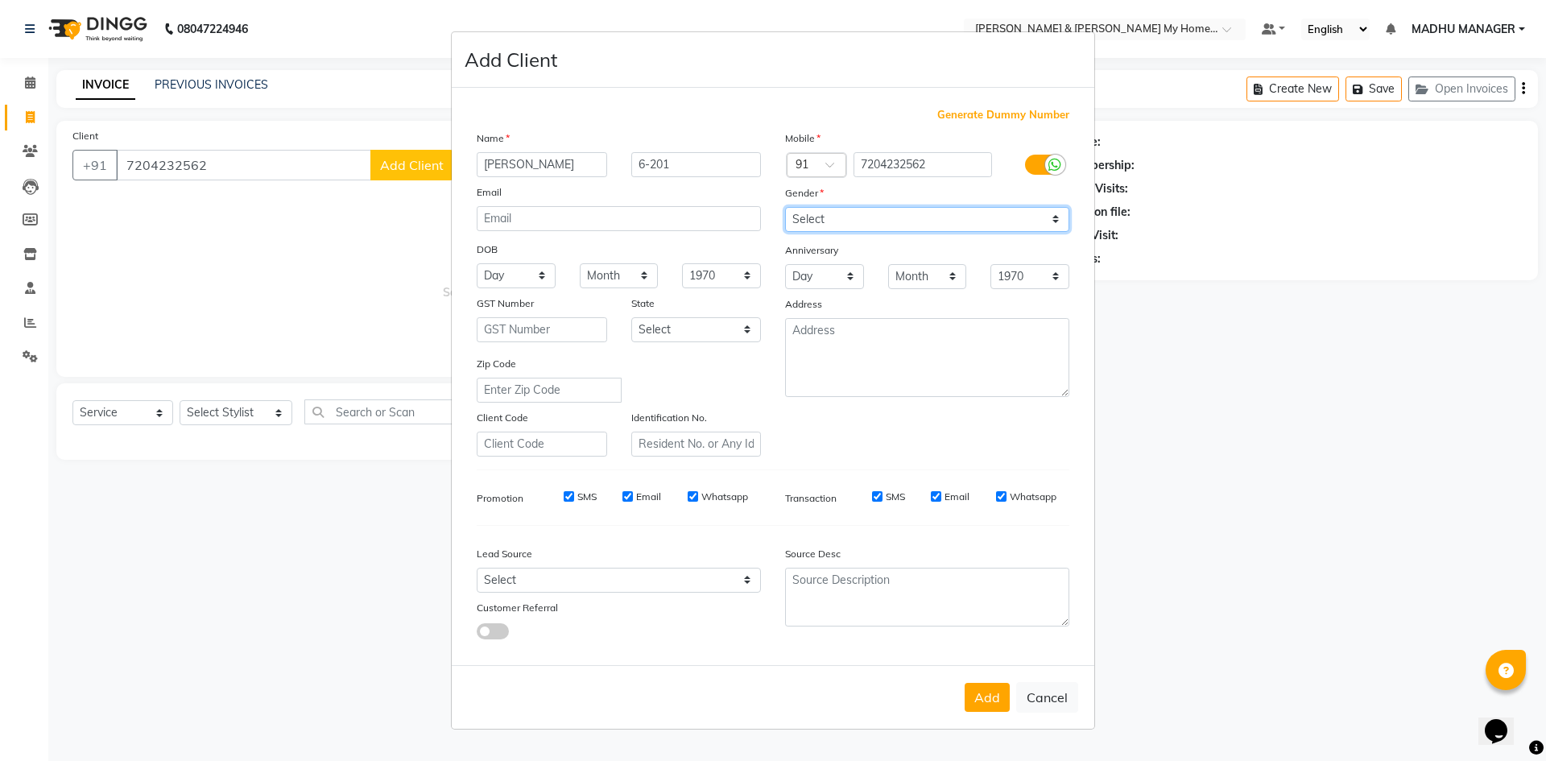
click at [785, 207] on select "Select [DEMOGRAPHIC_DATA] [DEMOGRAPHIC_DATA] Other Prefer Not To Say" at bounding box center [927, 219] width 284 height 25
click at [986, 707] on button "Add" at bounding box center [986, 697] width 45 height 29
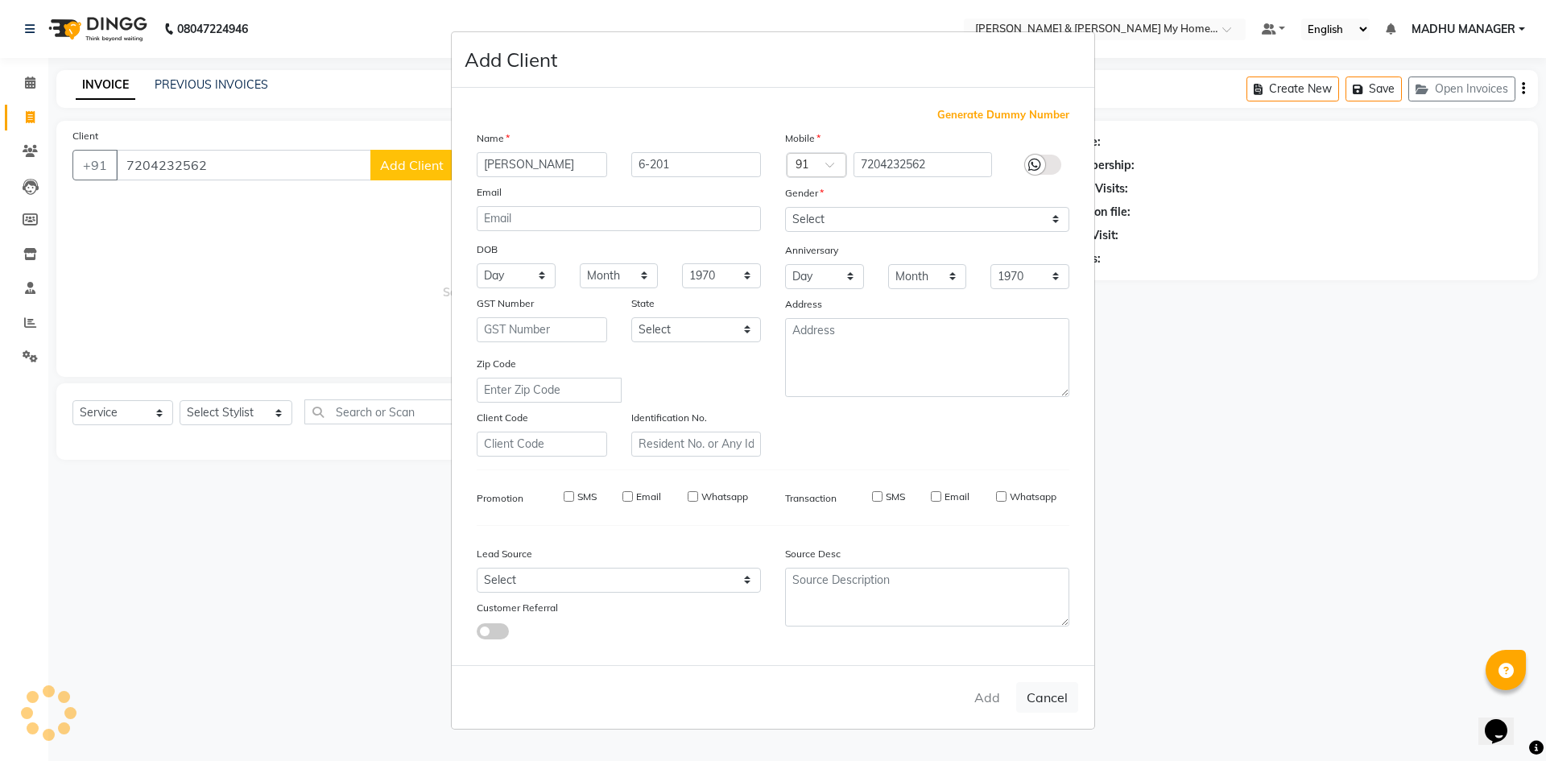
type input "72******62"
select select
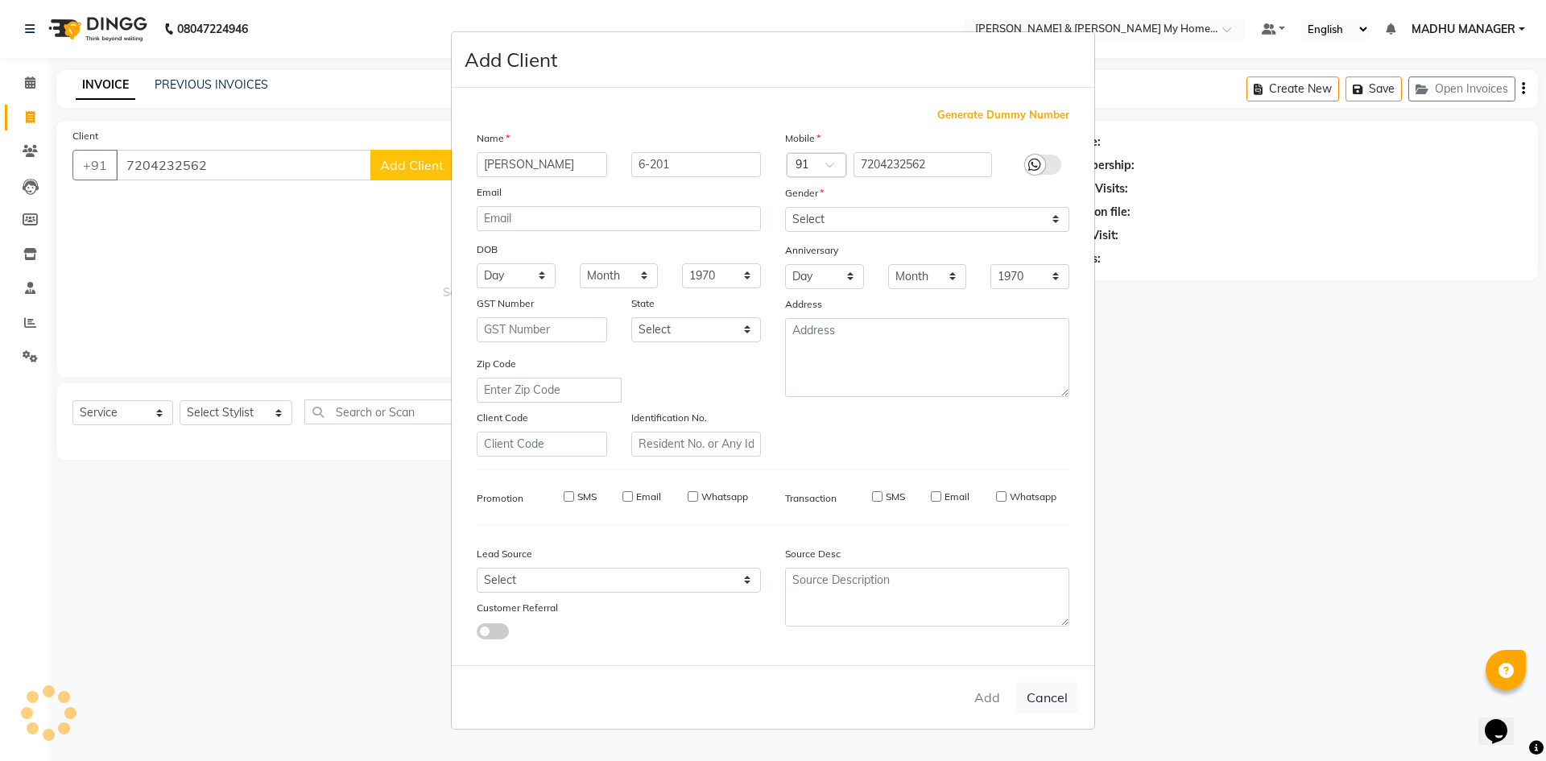
select select
checkbox input "false"
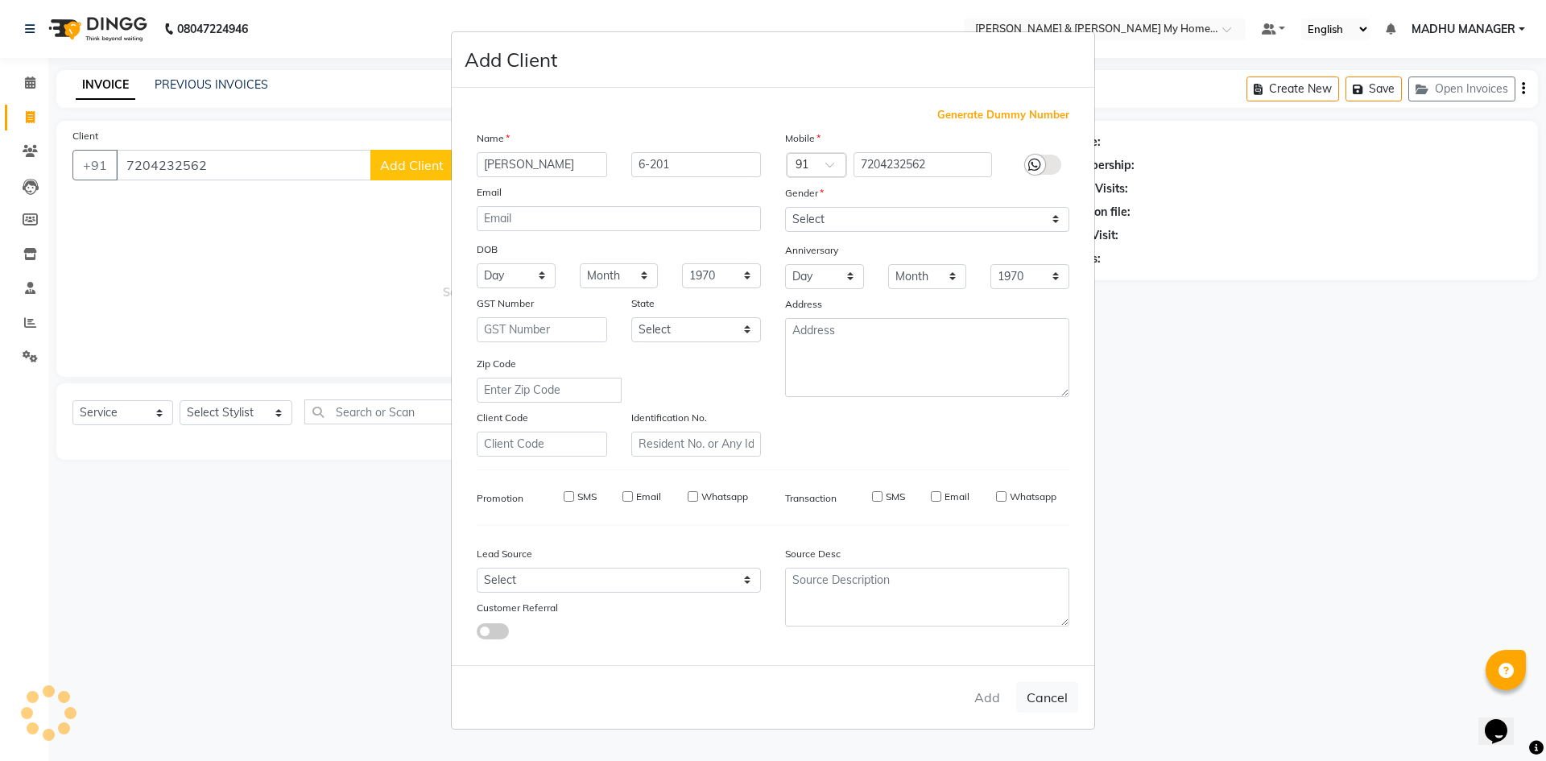
checkbox input "false"
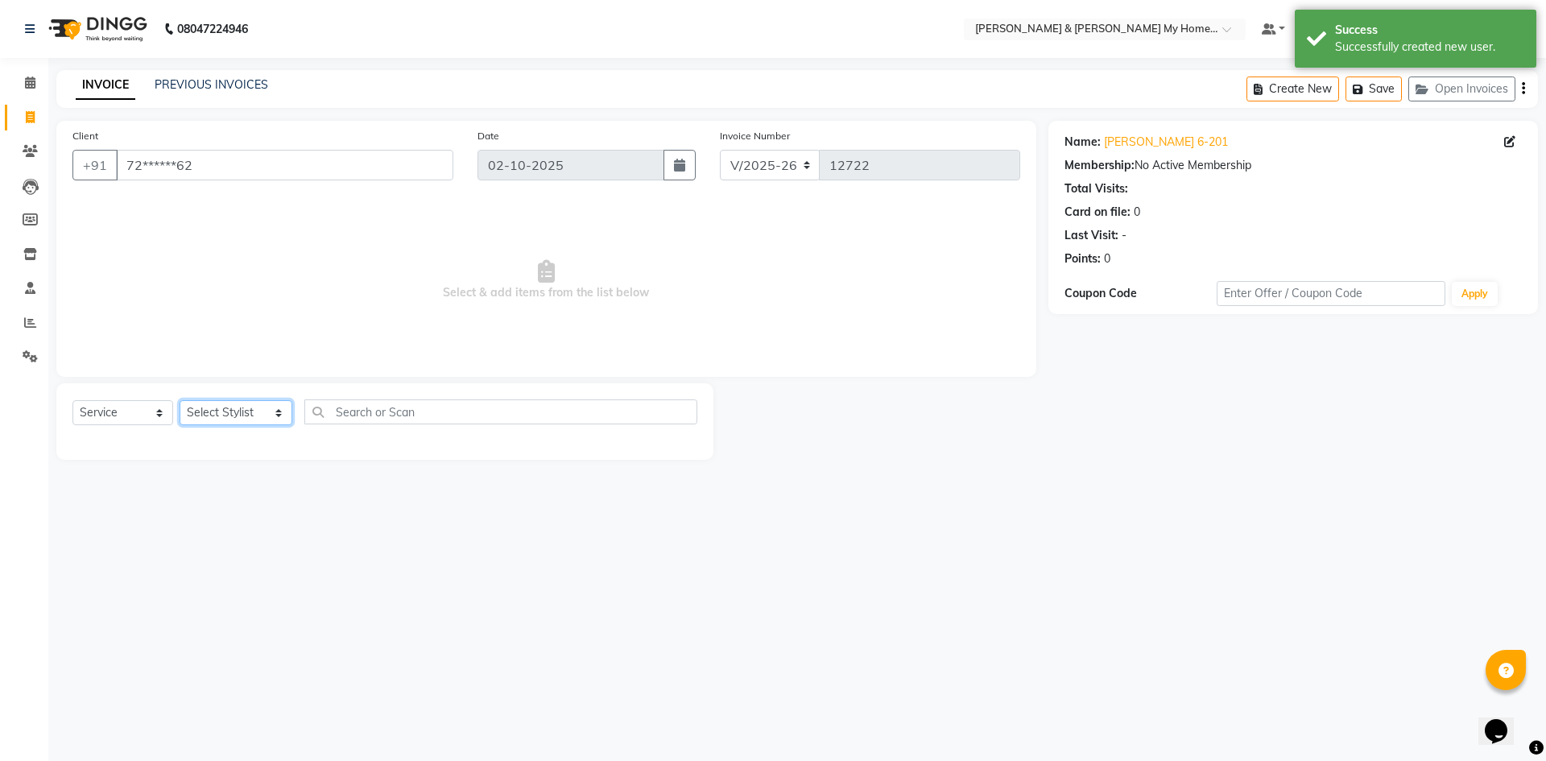
click at [228, 414] on select "Select Stylist Aarti Aarti [PERSON_NAME] Beauty [PERSON_NAME] Nail [PERSON_NAME…" at bounding box center [236, 412] width 113 height 25
select select "92042"
click at [180, 400] on select "Select Stylist Aarti Aarti [PERSON_NAME] Beauty [PERSON_NAME] Nail [PERSON_NAME…" at bounding box center [236, 412] width 113 height 25
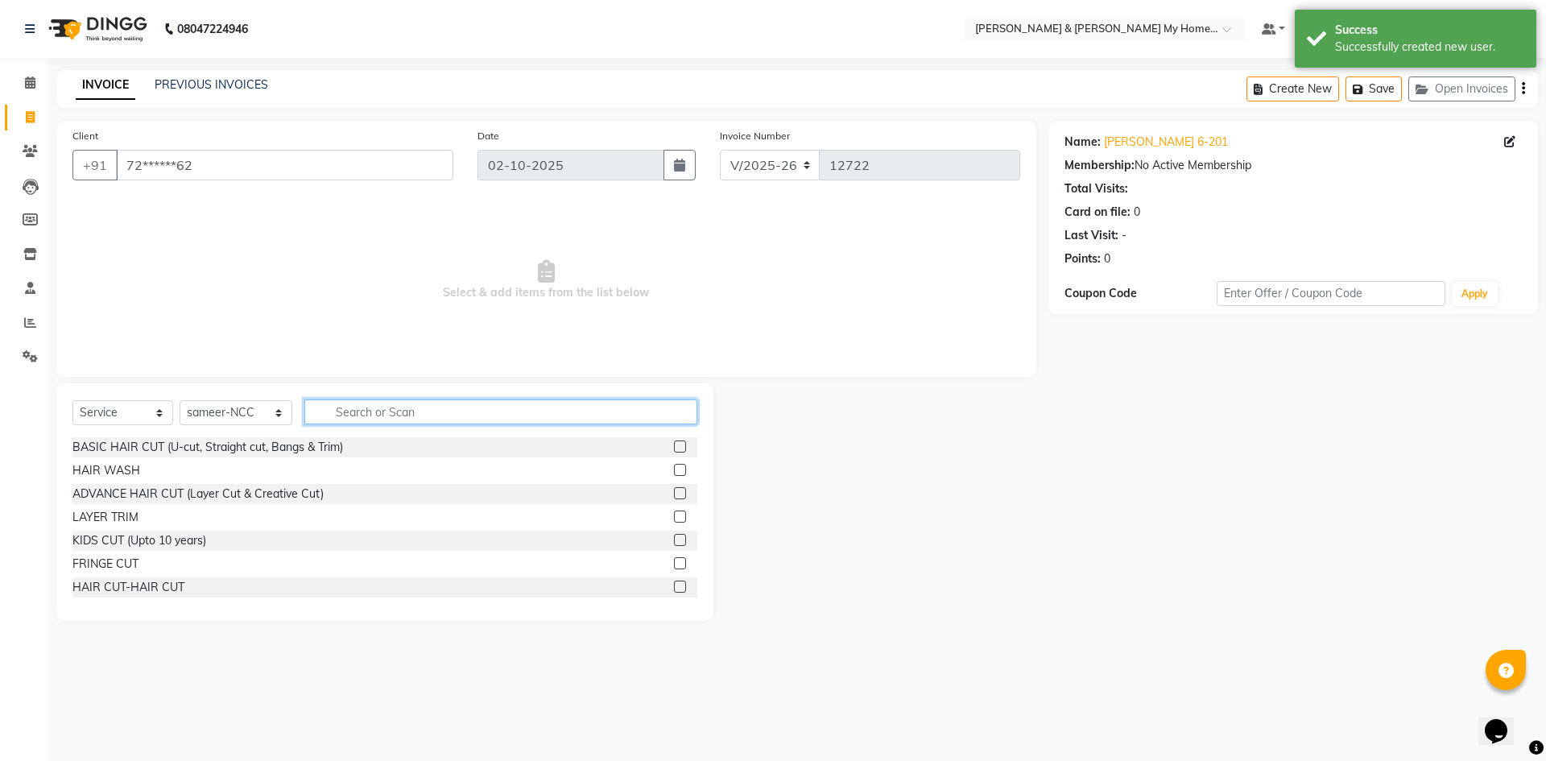
click at [347, 402] on input "text" at bounding box center [500, 411] width 393 height 25
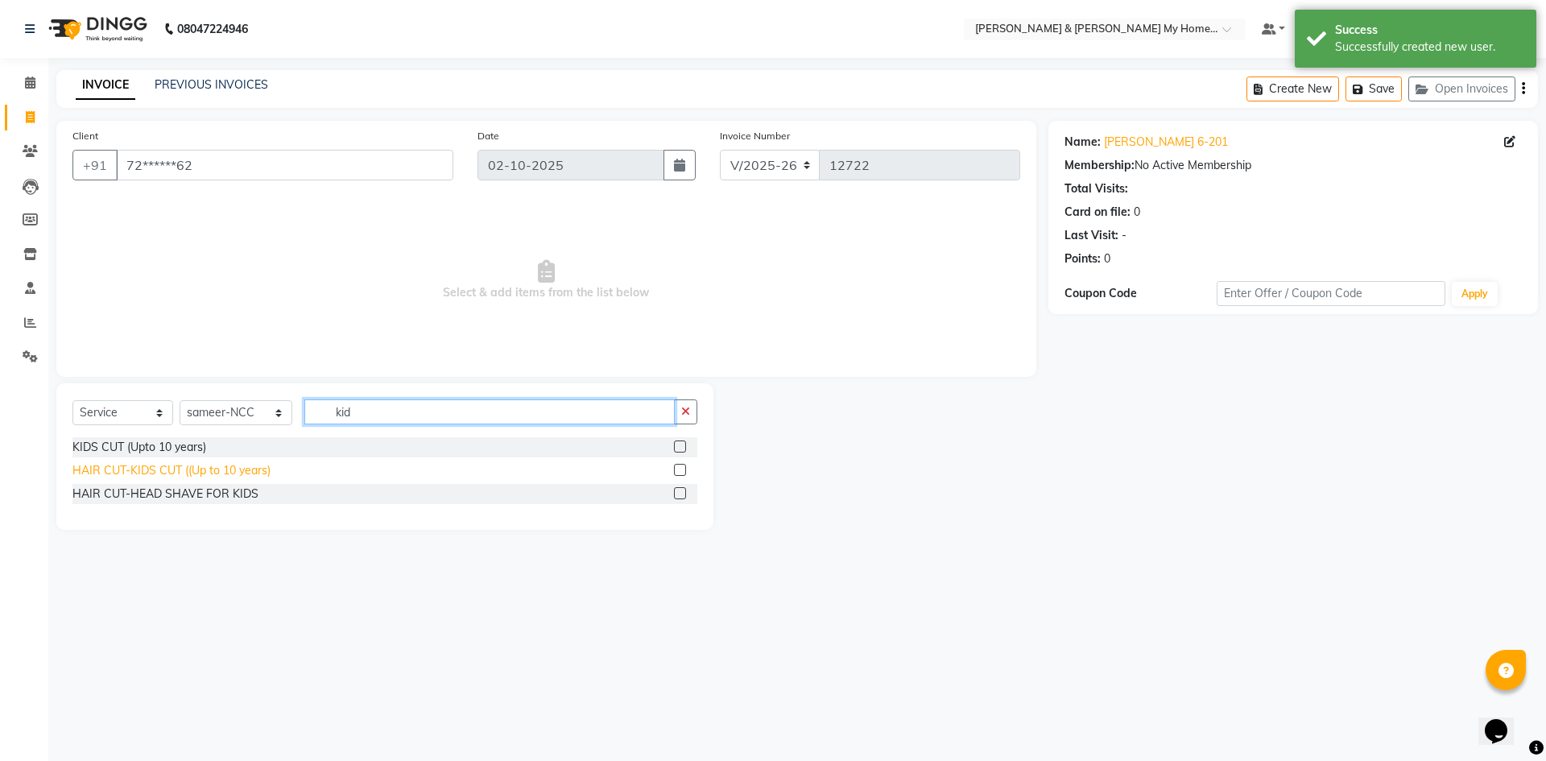
type input "kid"
click at [242, 471] on div "HAIR CUT-KIDS CUT ((Up to 10 years)" at bounding box center [171, 470] width 198 height 17
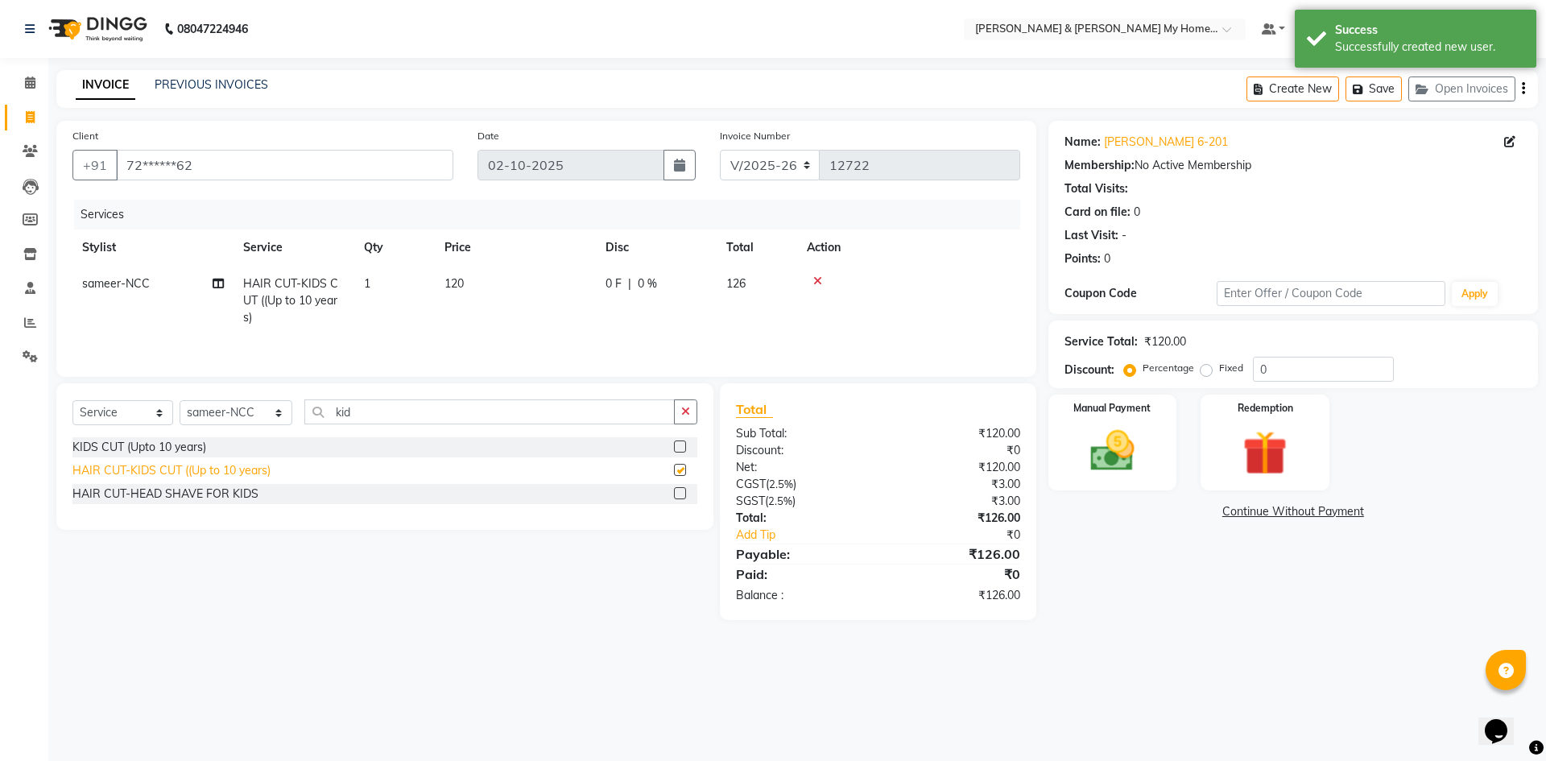
checkbox input "false"
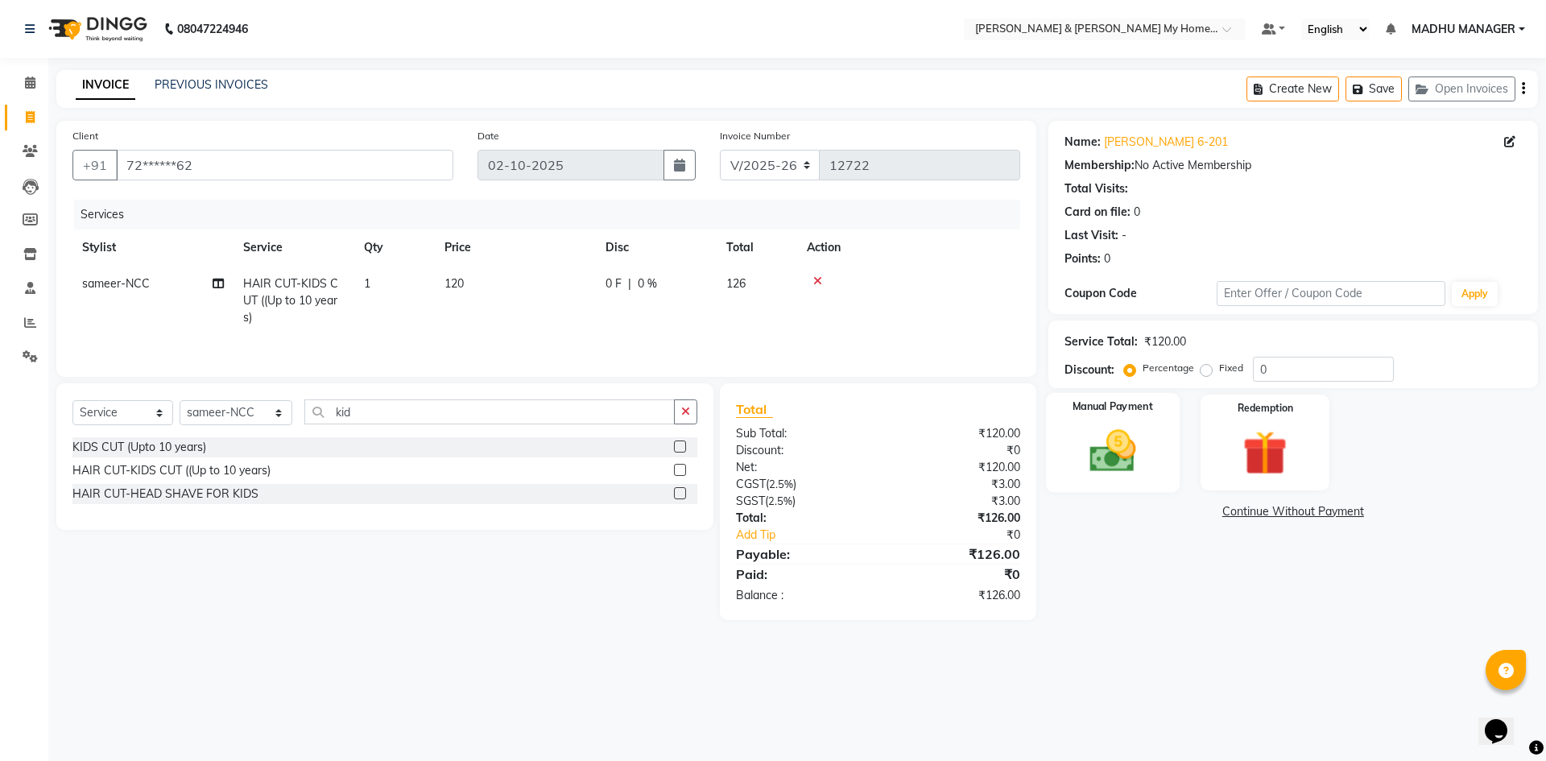
click at [1083, 447] on img at bounding box center [1112, 450] width 75 height 53
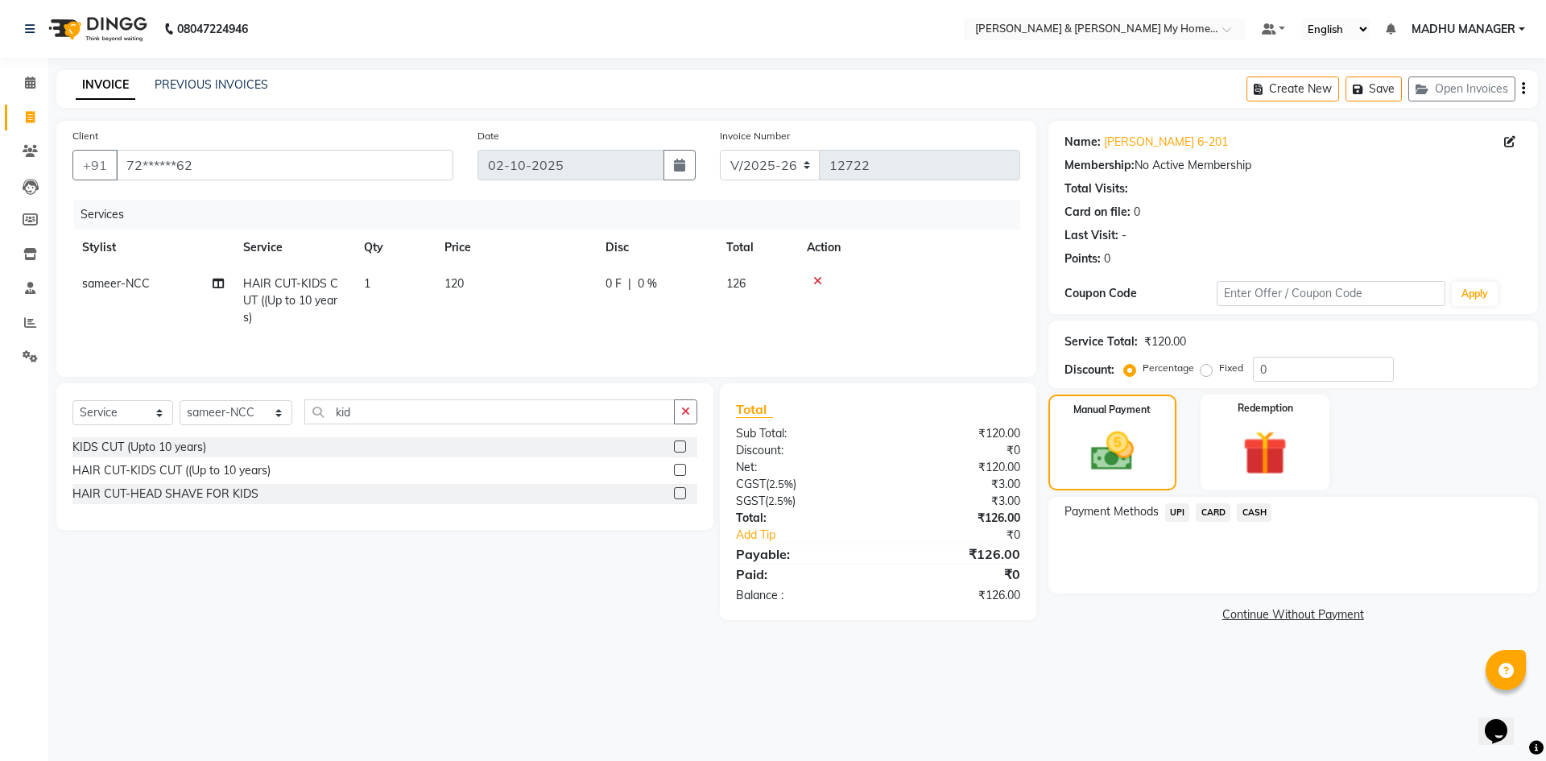
click at [1187, 520] on span "UPI" at bounding box center [1177, 512] width 25 height 19
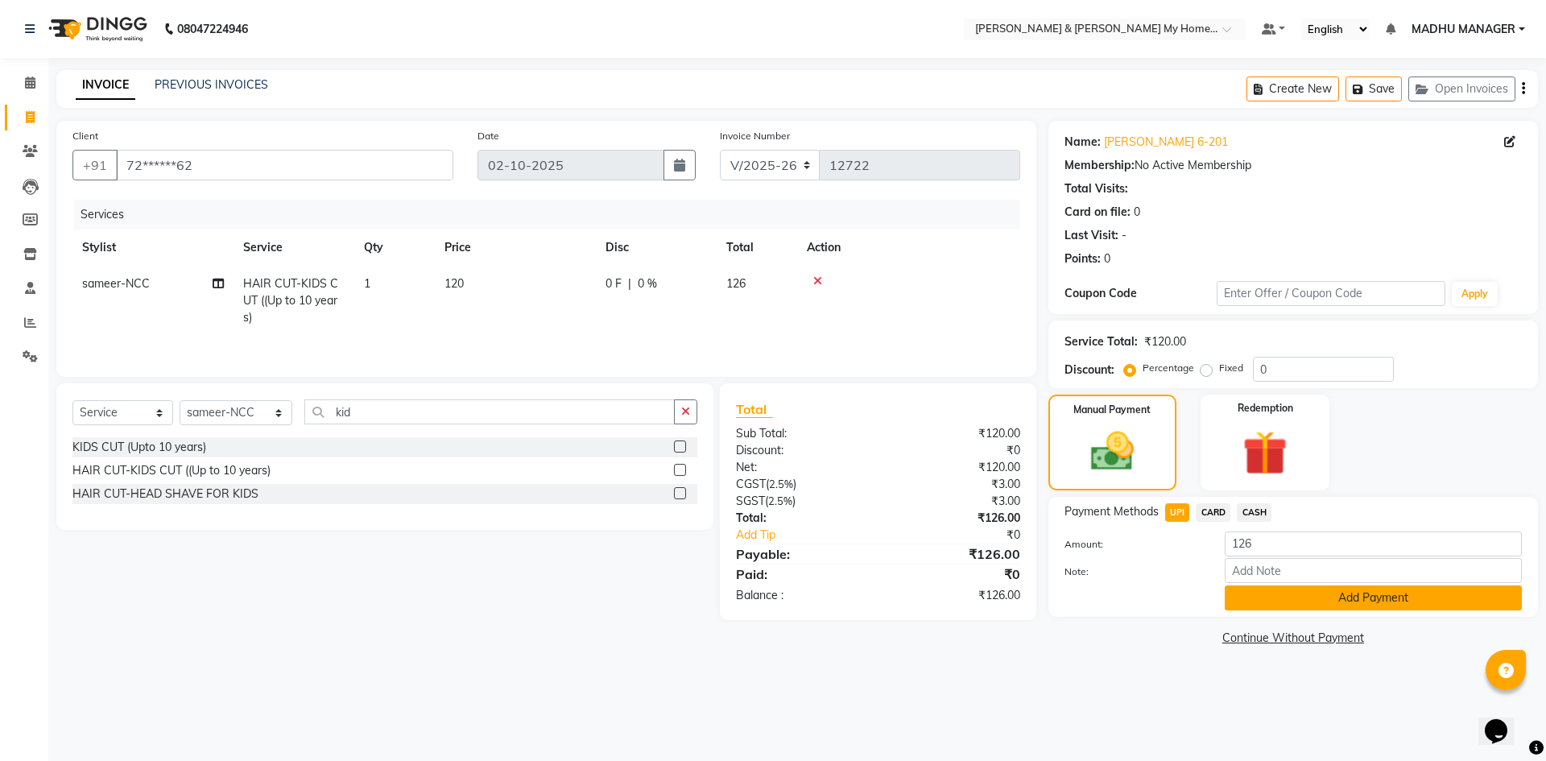
click at [1351, 605] on button "Add Payment" at bounding box center [1373, 597] width 297 height 25
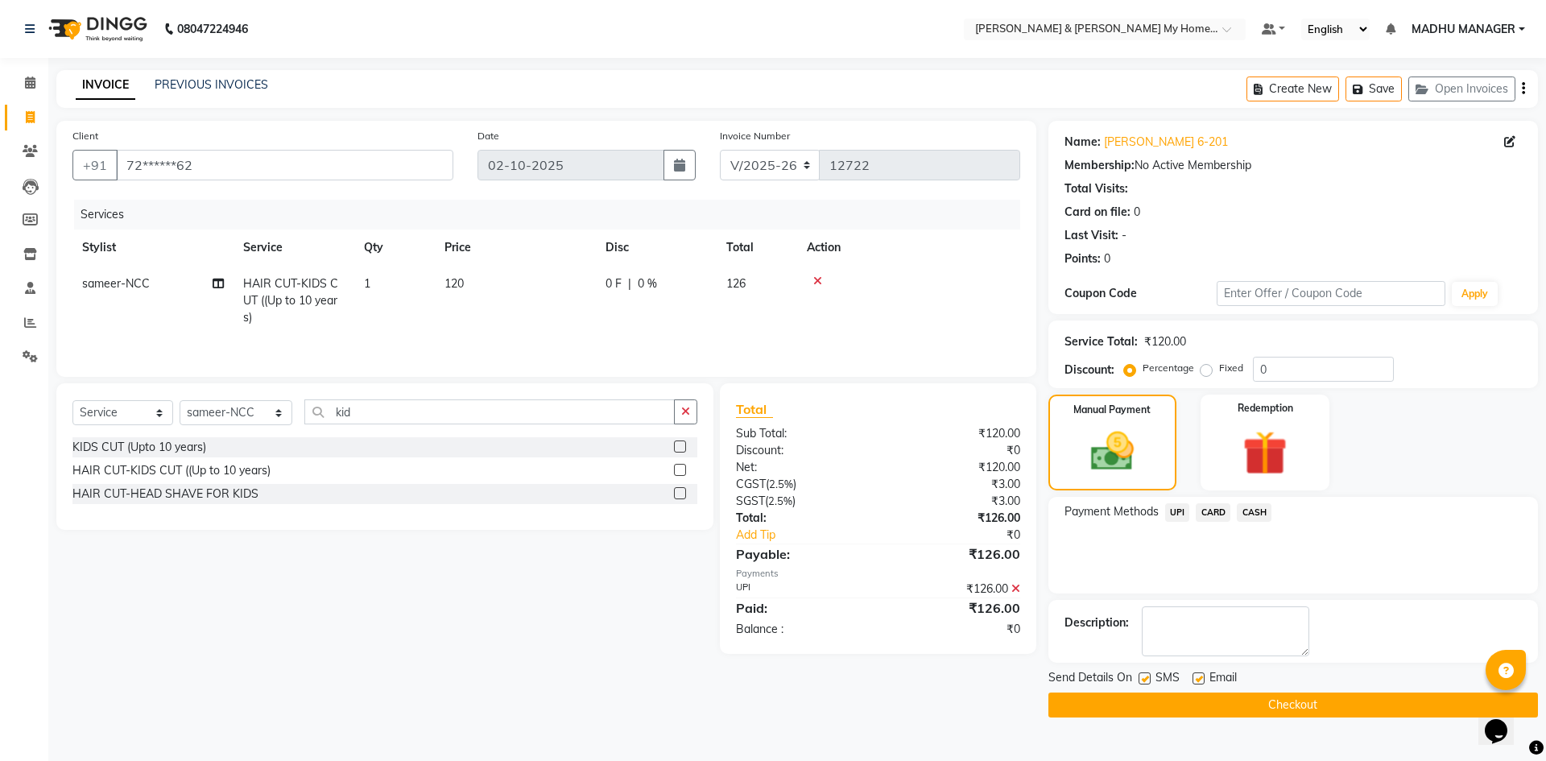
click at [1274, 702] on button "Checkout" at bounding box center [1292, 704] width 489 height 25
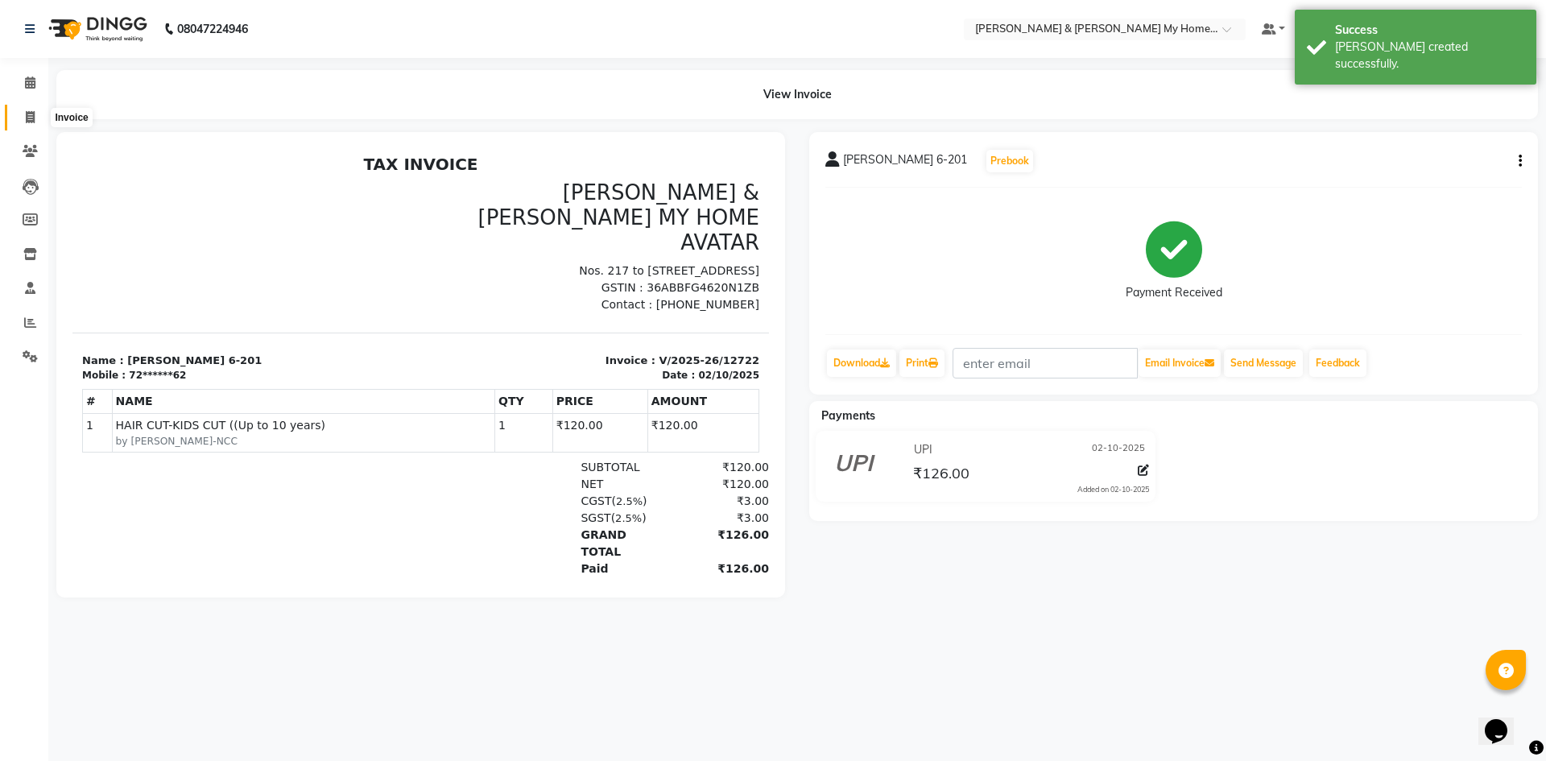
click at [26, 116] on icon at bounding box center [30, 117] width 9 height 12
select select "service"
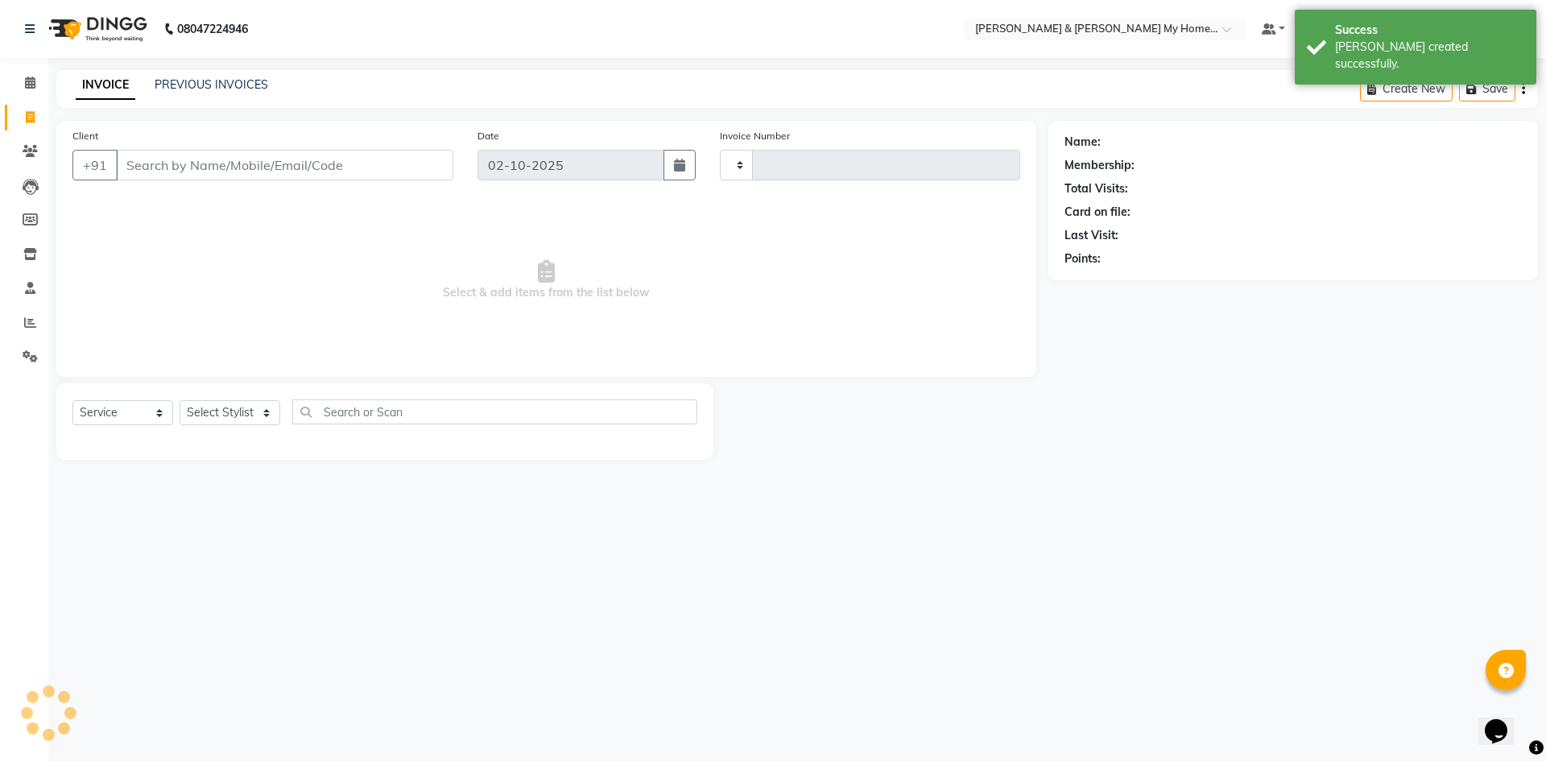
type input "12723"
select select "8193"
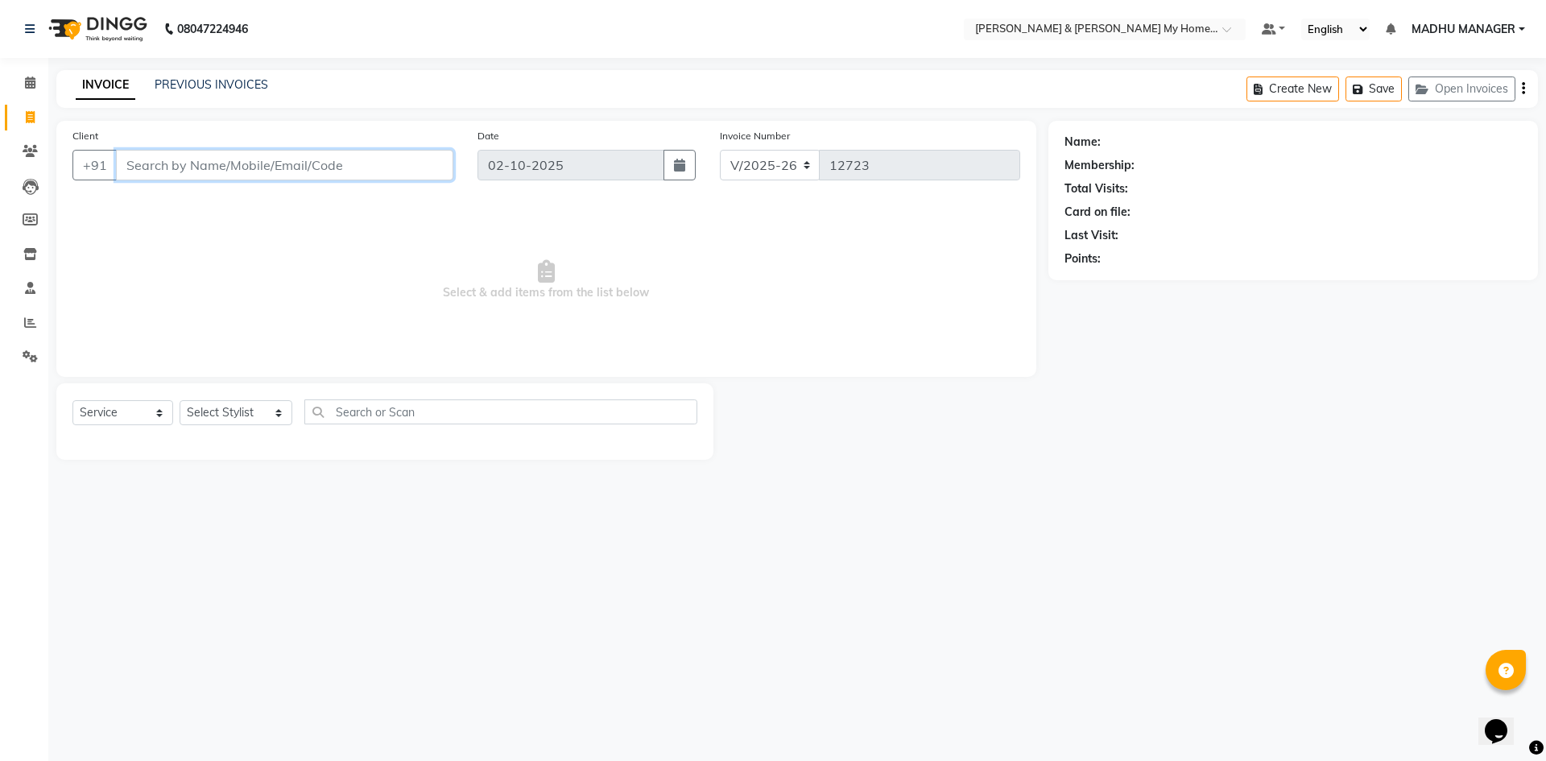
paste input "9-306"
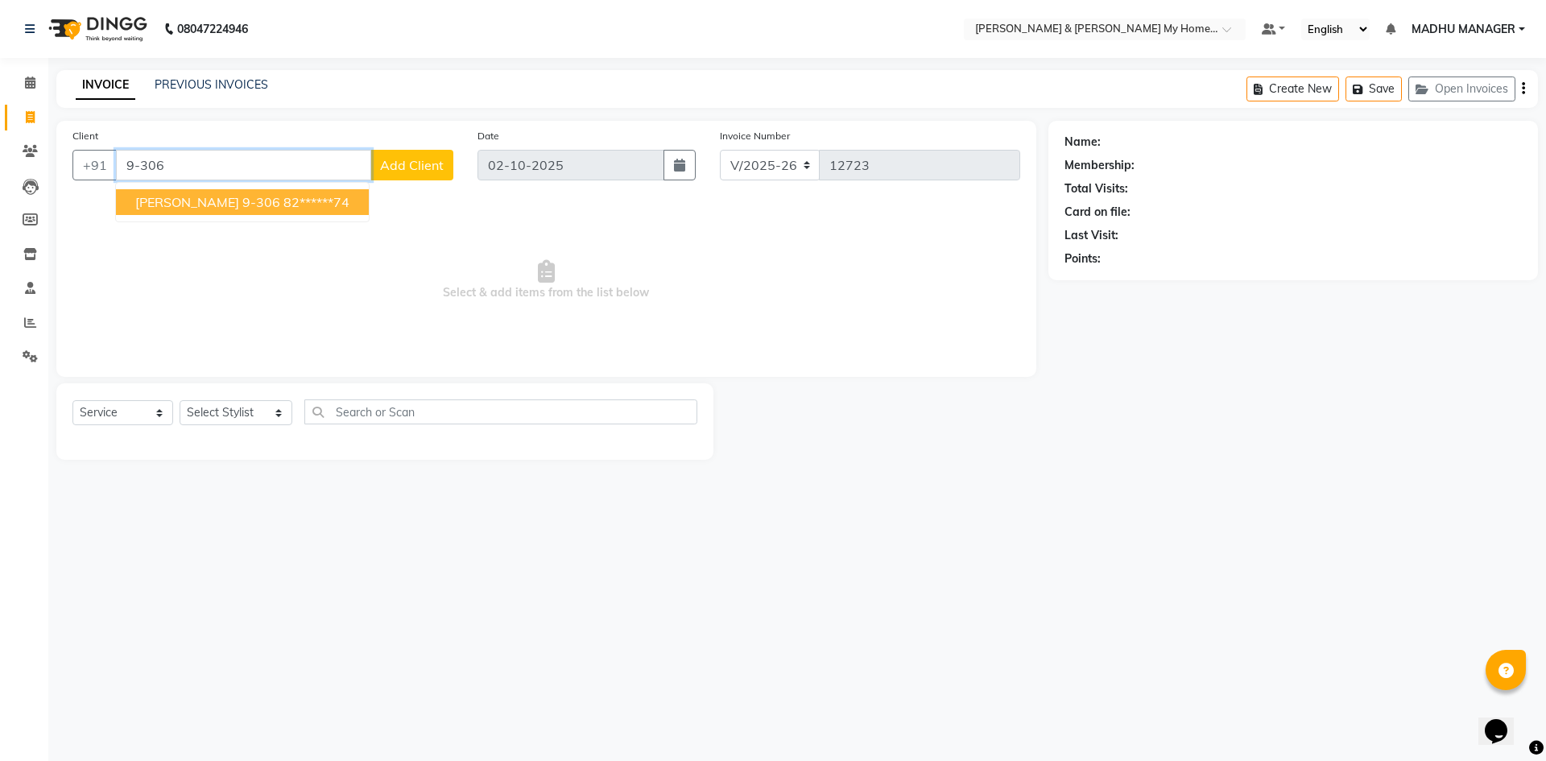
click at [217, 207] on span "Krishna Murthi 9-306" at bounding box center [207, 202] width 145 height 16
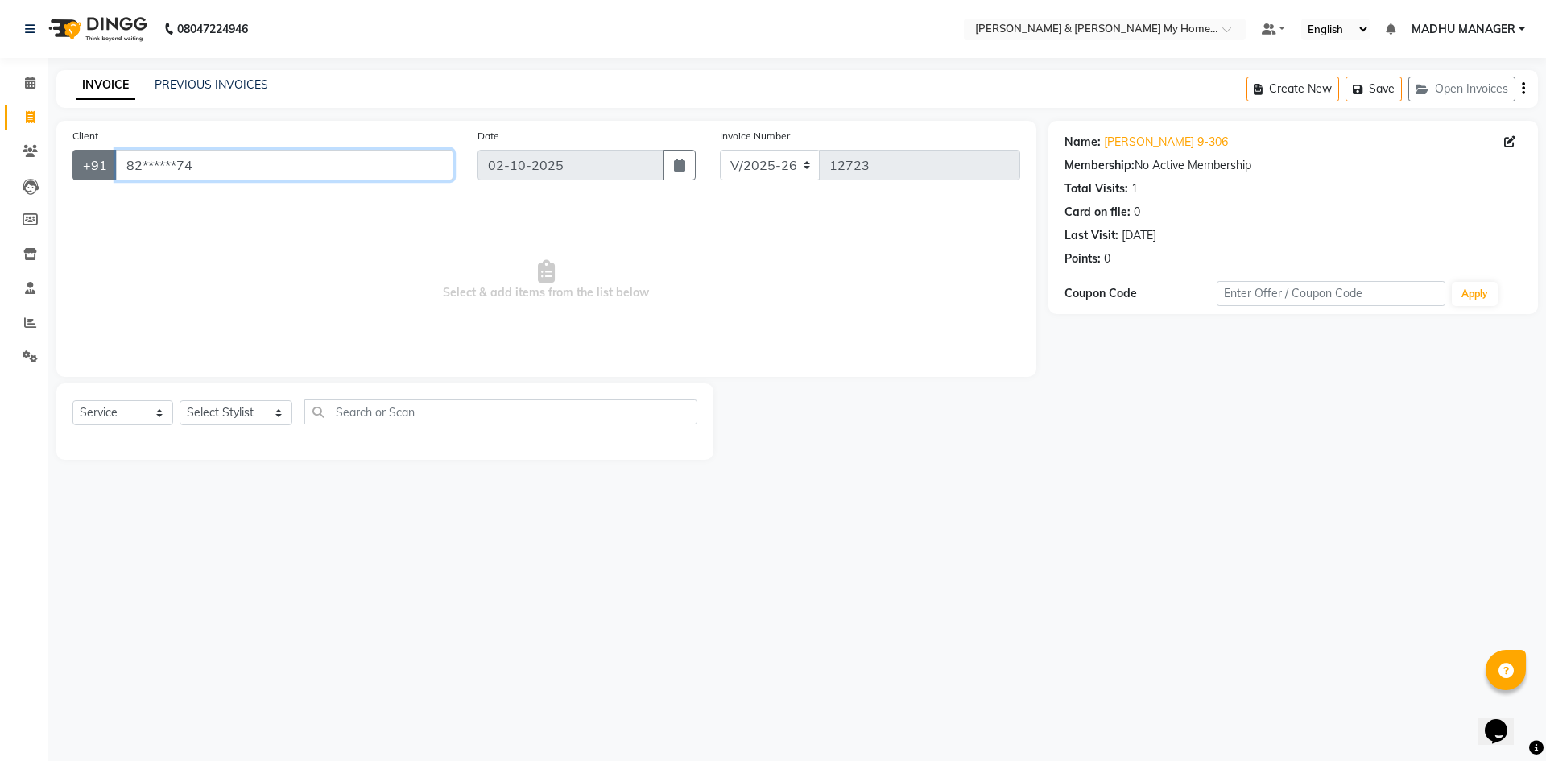
drag, startPoint x: 227, startPoint y: 172, endPoint x: 89, endPoint y: 168, distance: 137.7
click at [89, 168] on div "+91 82******74" at bounding box center [262, 165] width 381 height 31
paste input "3-2207"
type input "3-2207"
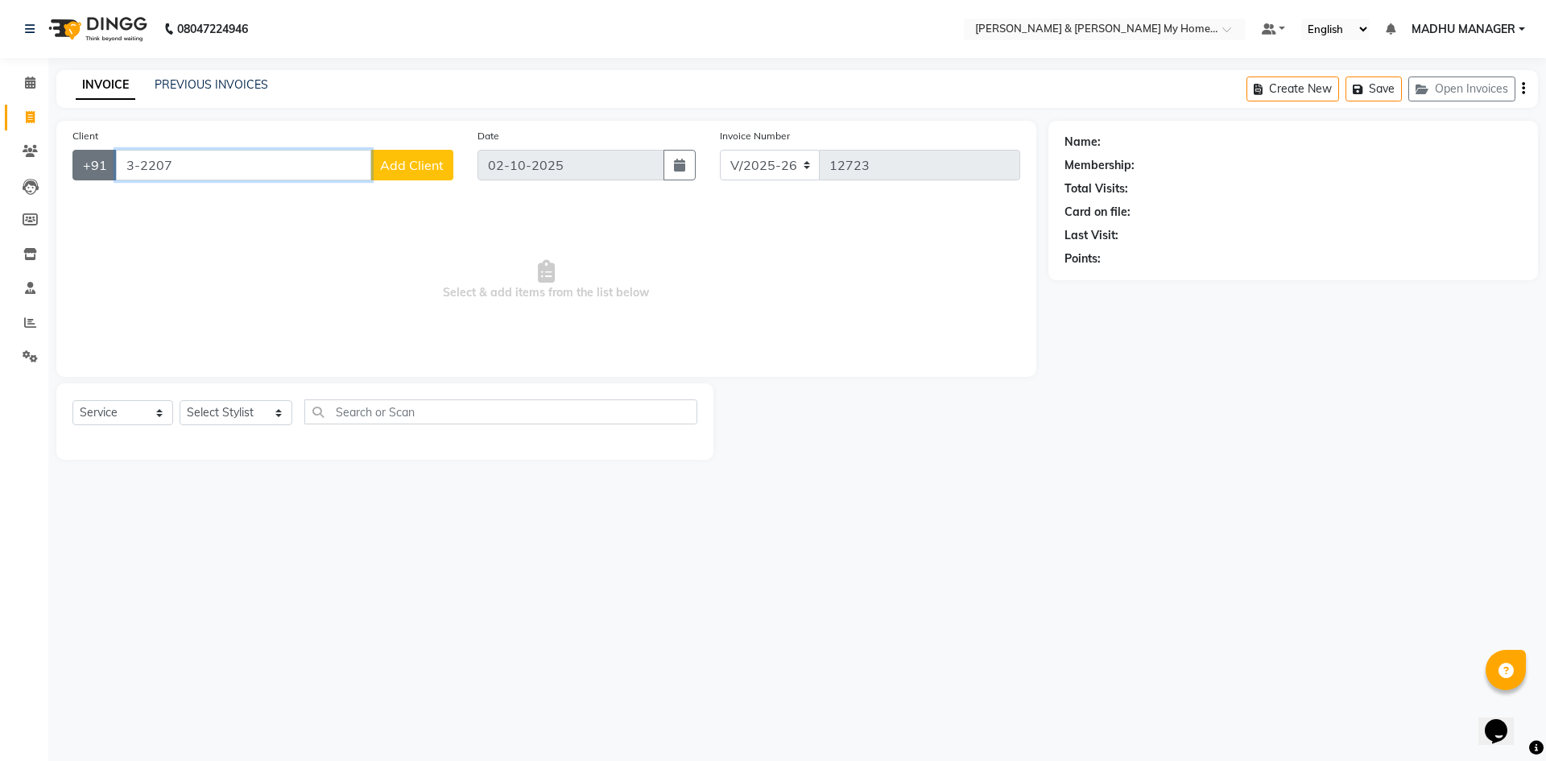
drag, startPoint x: 185, startPoint y: 155, endPoint x: 78, endPoint y: 155, distance: 107.1
click at [78, 155] on div "+91 3-2207 Add Client" at bounding box center [262, 165] width 381 height 31
click at [204, 415] on select "Select Stylist Aarti Aarti [PERSON_NAME] Beauty [PERSON_NAME] Nail [PERSON_NAME…" at bounding box center [236, 412] width 113 height 25
select select "93474"
click at [180, 400] on select "Select Stylist Aarti Aarti [PERSON_NAME] Beauty [PERSON_NAME] Nail [PERSON_NAME…" at bounding box center [236, 412] width 113 height 25
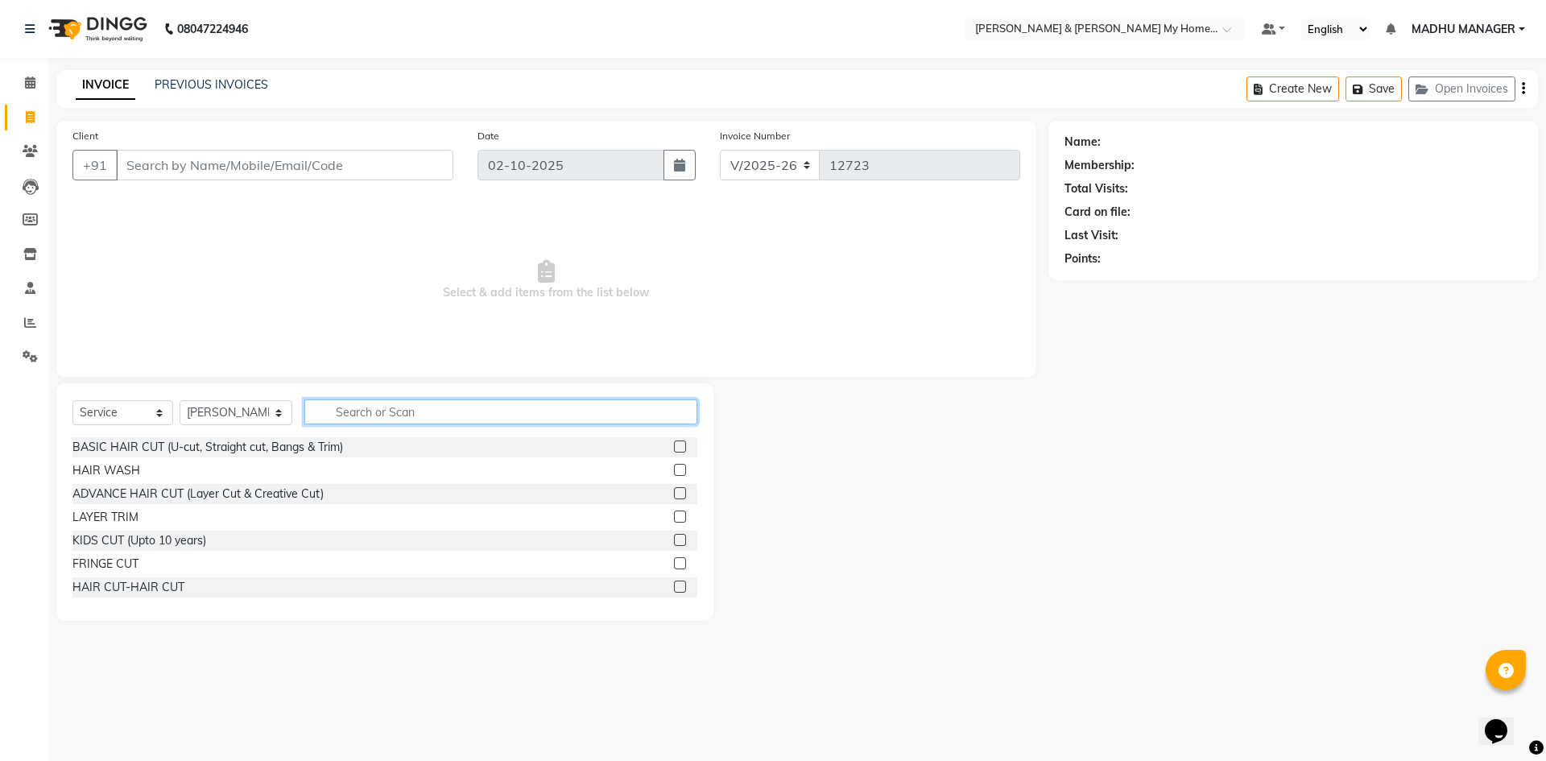
click at [349, 407] on input "text" at bounding box center [500, 411] width 393 height 25
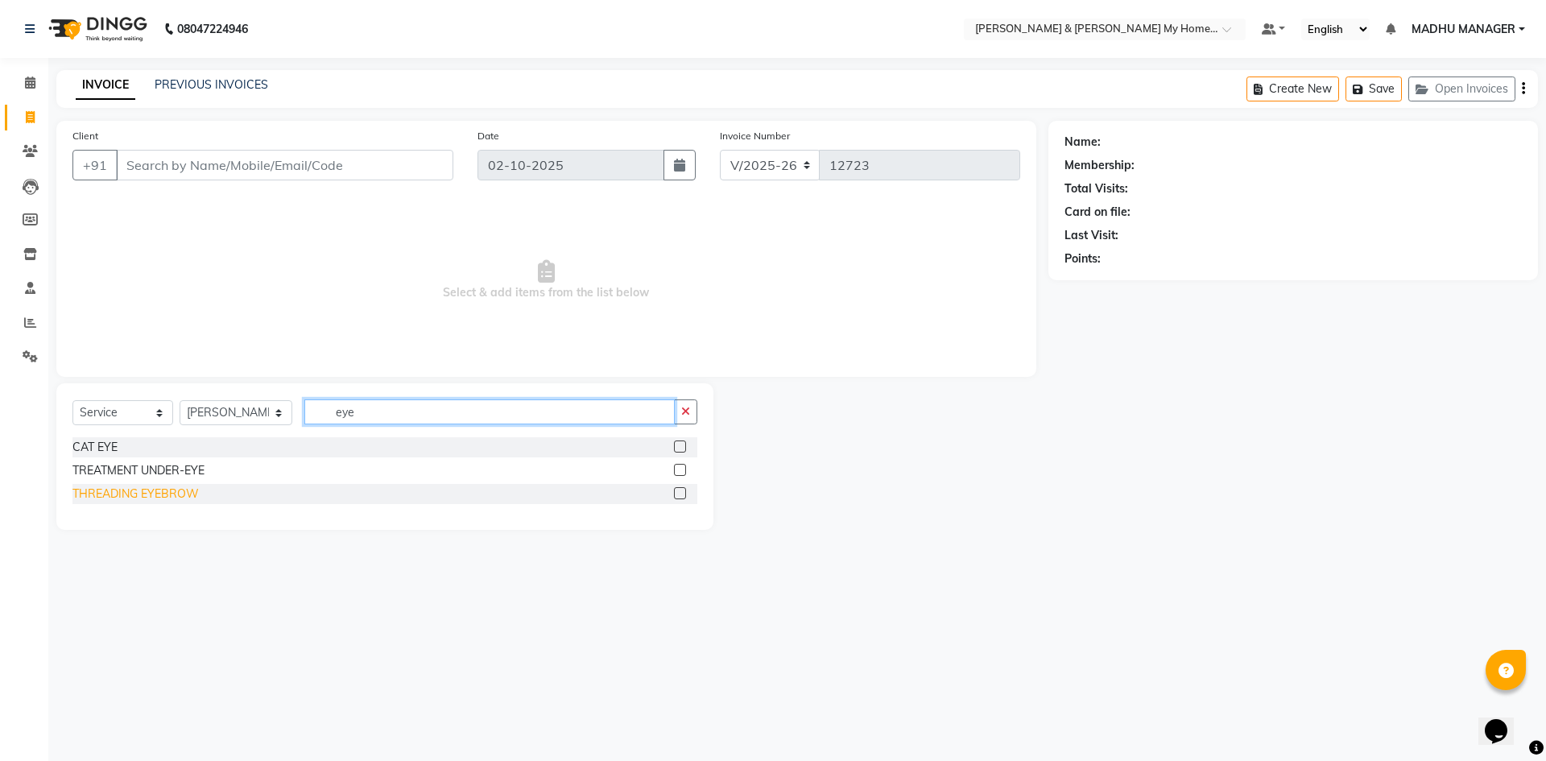
type input "eye"
click at [173, 491] on div "THREADING EYEBROW" at bounding box center [135, 493] width 126 height 17
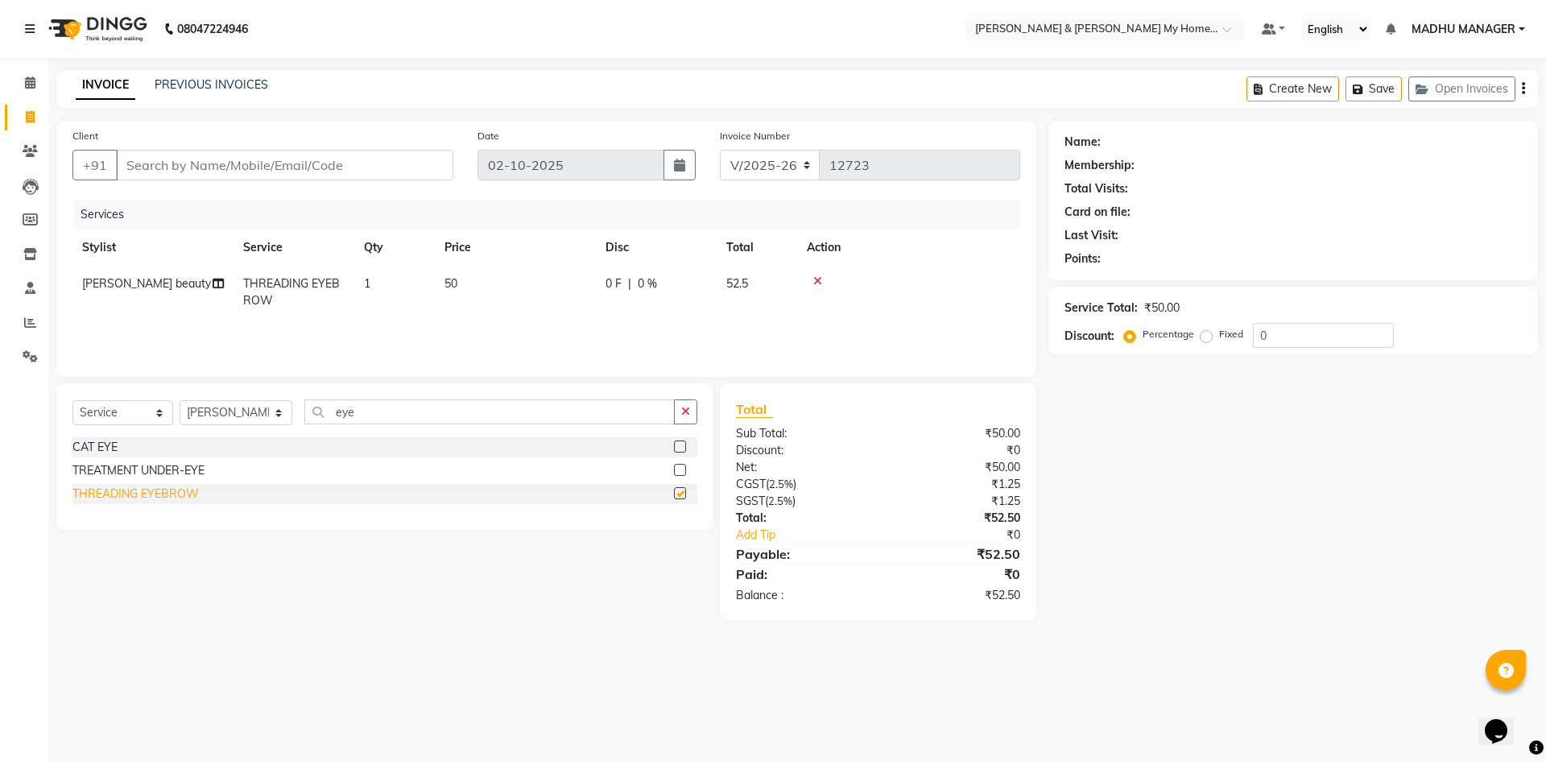
checkbox input "false"
click at [226, 412] on select "Select Stylist Aarti Aarti [PERSON_NAME] Beauty [PERSON_NAME] Nail [PERSON_NAME…" at bounding box center [236, 412] width 113 height 25
select select "85861"
click at [180, 400] on select "Select Stylist Aarti Aarti [PERSON_NAME] Beauty [PERSON_NAME] Nail [PERSON_NAME…" at bounding box center [236, 412] width 113 height 25
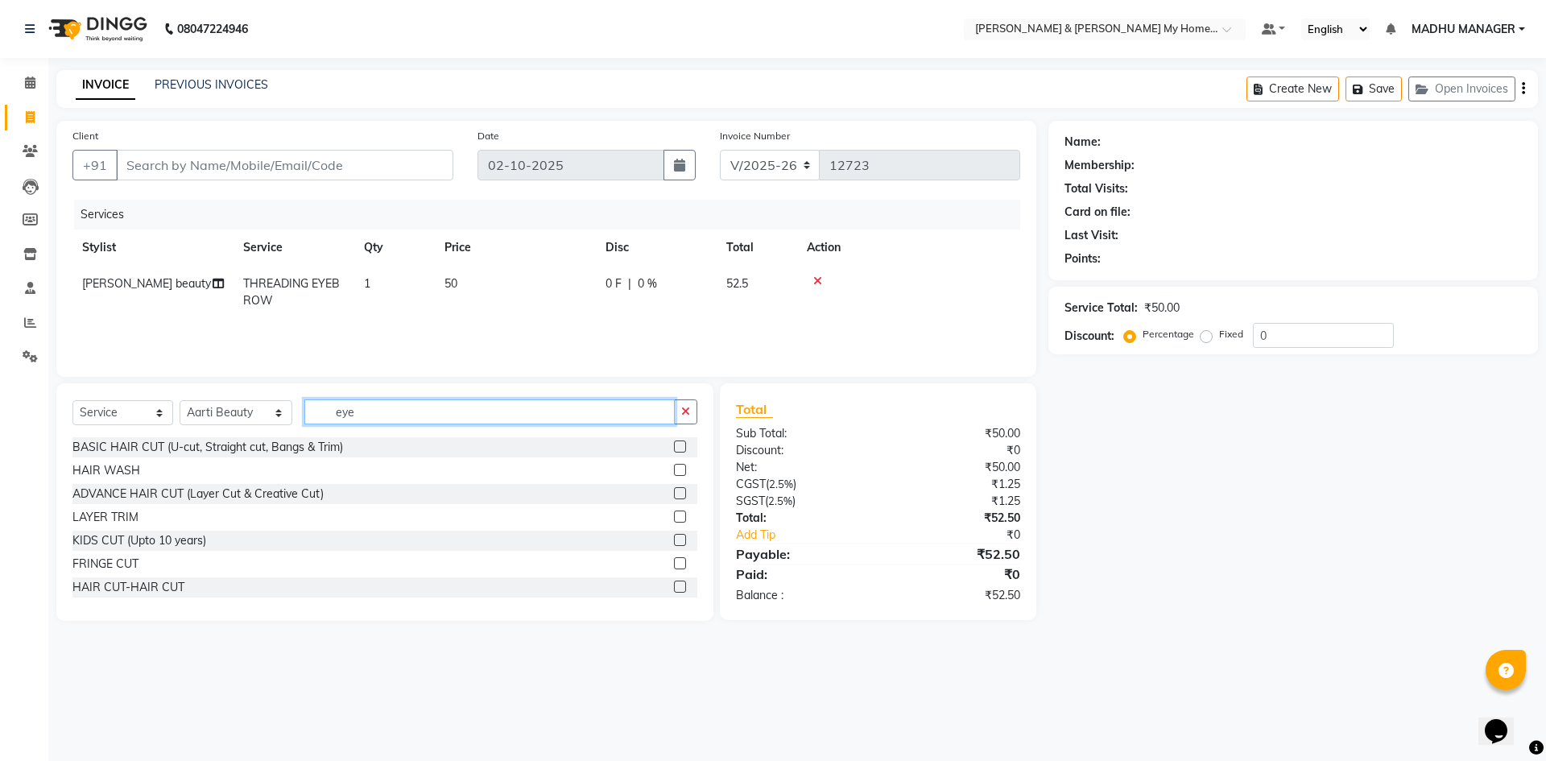
click at [349, 417] on input "eye" at bounding box center [489, 411] width 370 height 25
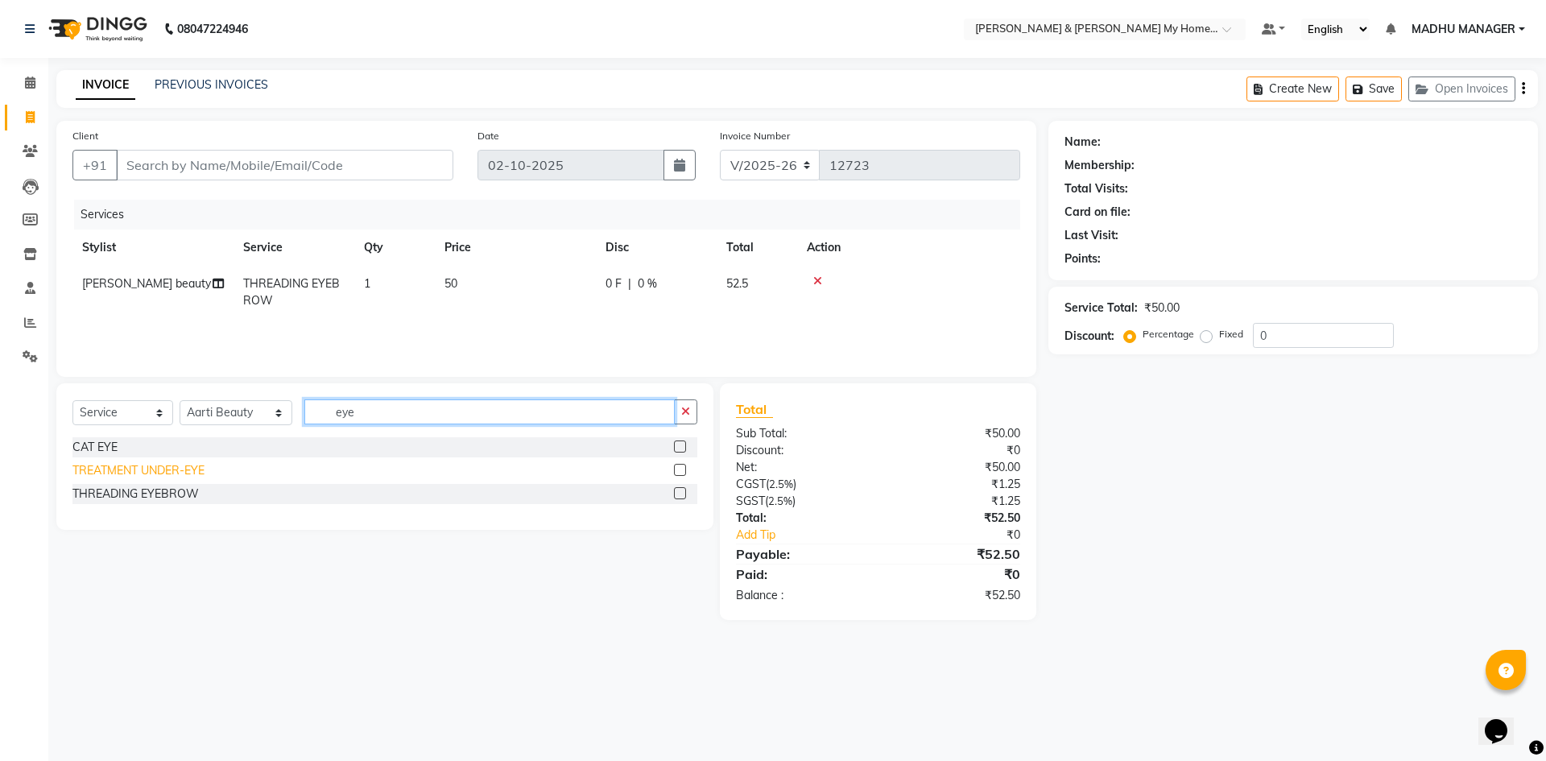
type input "eye"
click at [190, 467] on div "TREATMENT UNDER-EYE" at bounding box center [138, 470] width 132 height 17
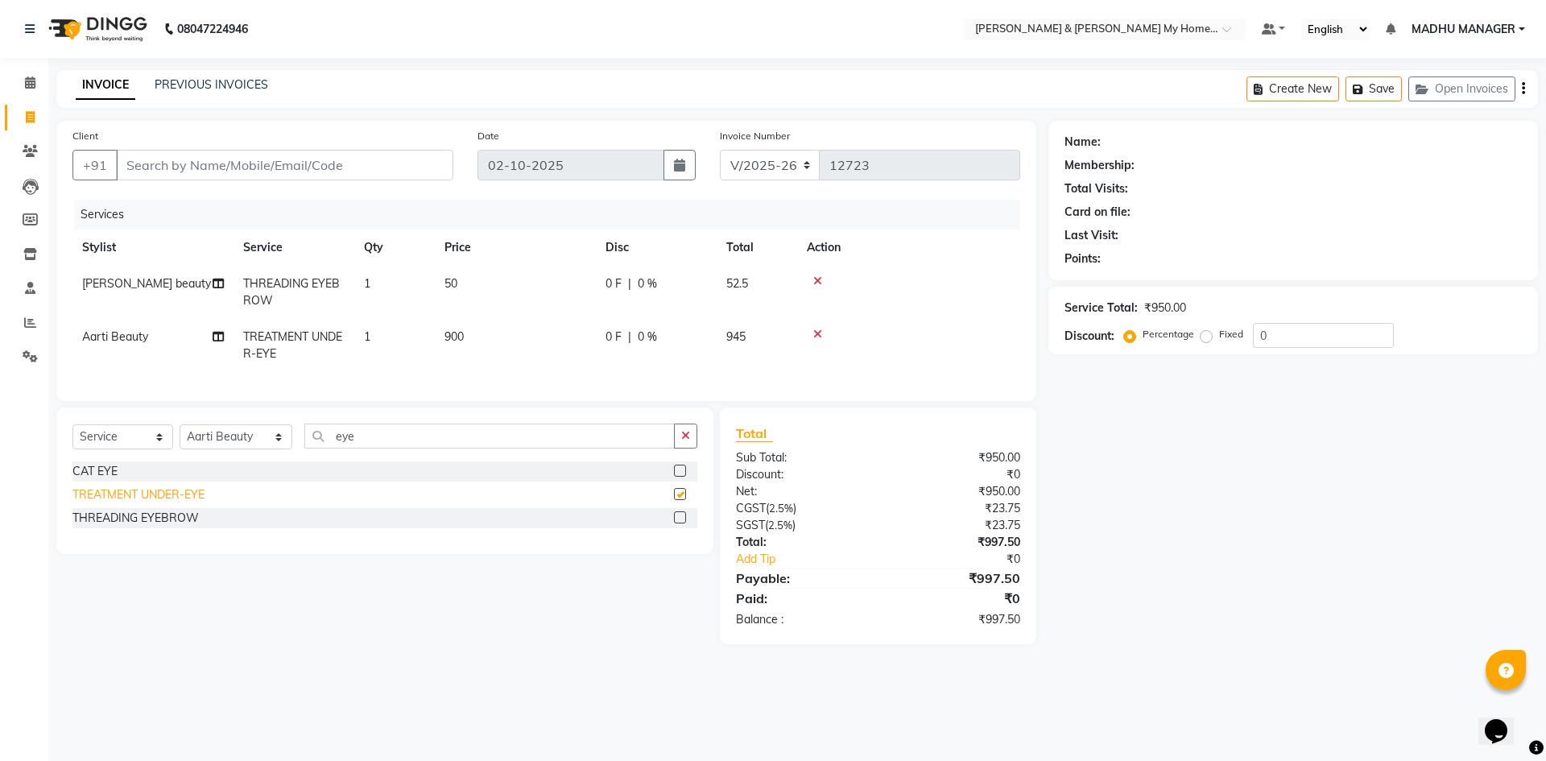
checkbox input "false"
click at [814, 330] on icon at bounding box center [817, 333] width 9 height 11
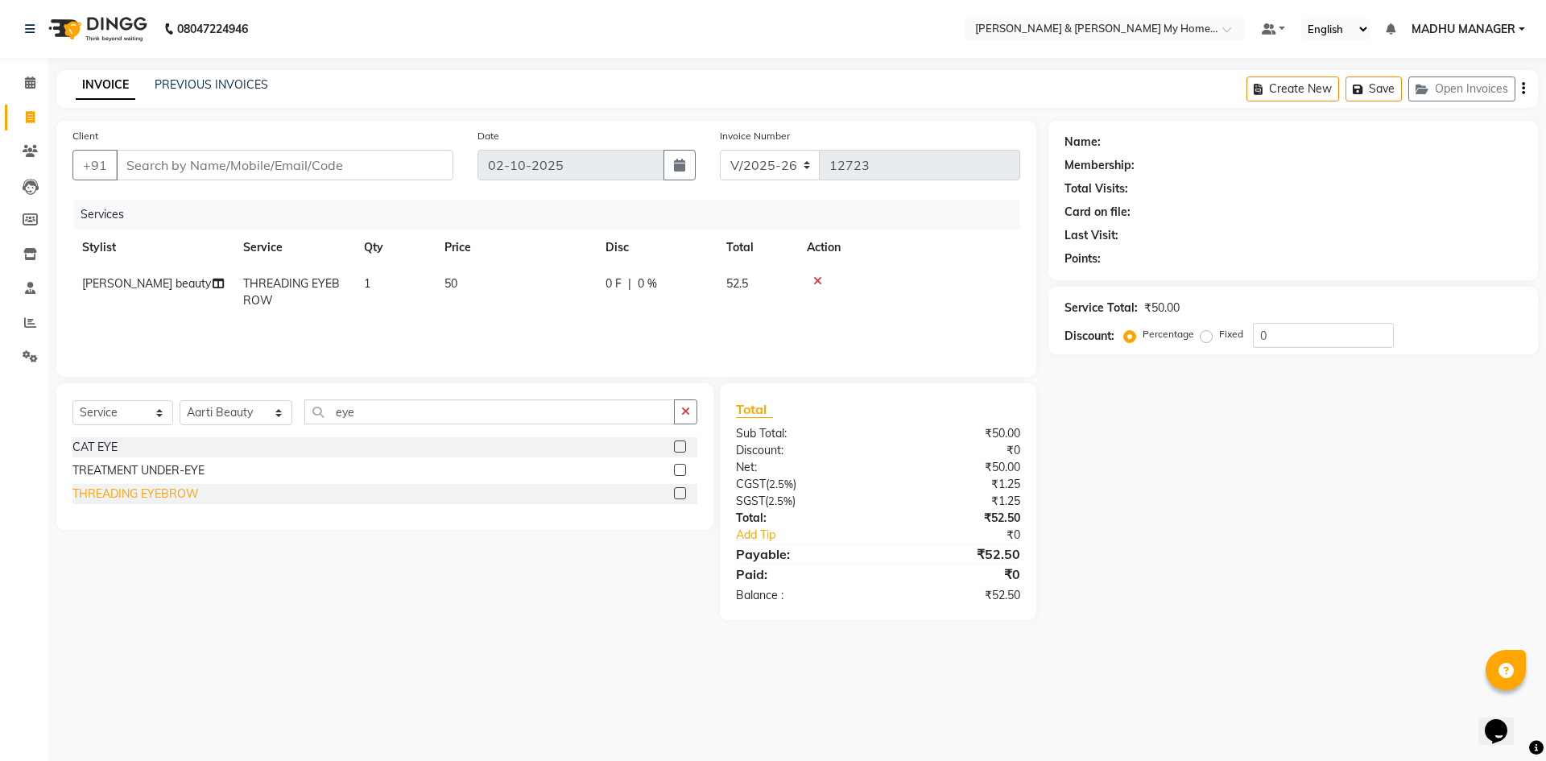
click at [163, 496] on div "THREADING EYEBROW" at bounding box center [135, 493] width 126 height 17
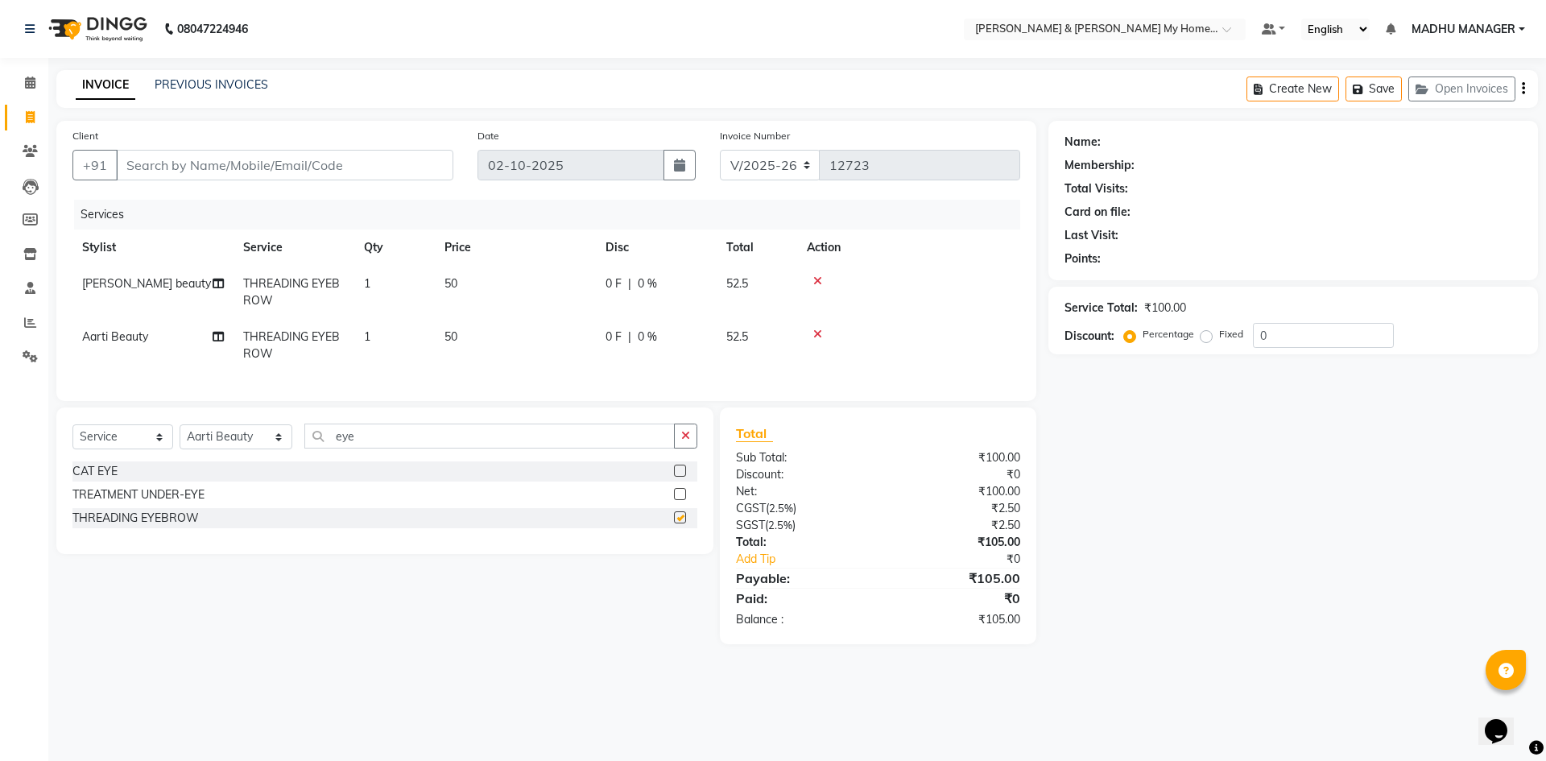
checkbox input "false"
click at [1262, 668] on main "INVOICE PREVIOUS INVOICES Create New Save Open Invoices Client +91 Date 02-10-2…" at bounding box center [796, 369] width 1497 height 598
click at [211, 159] on input "Client" at bounding box center [284, 165] width 337 height 31
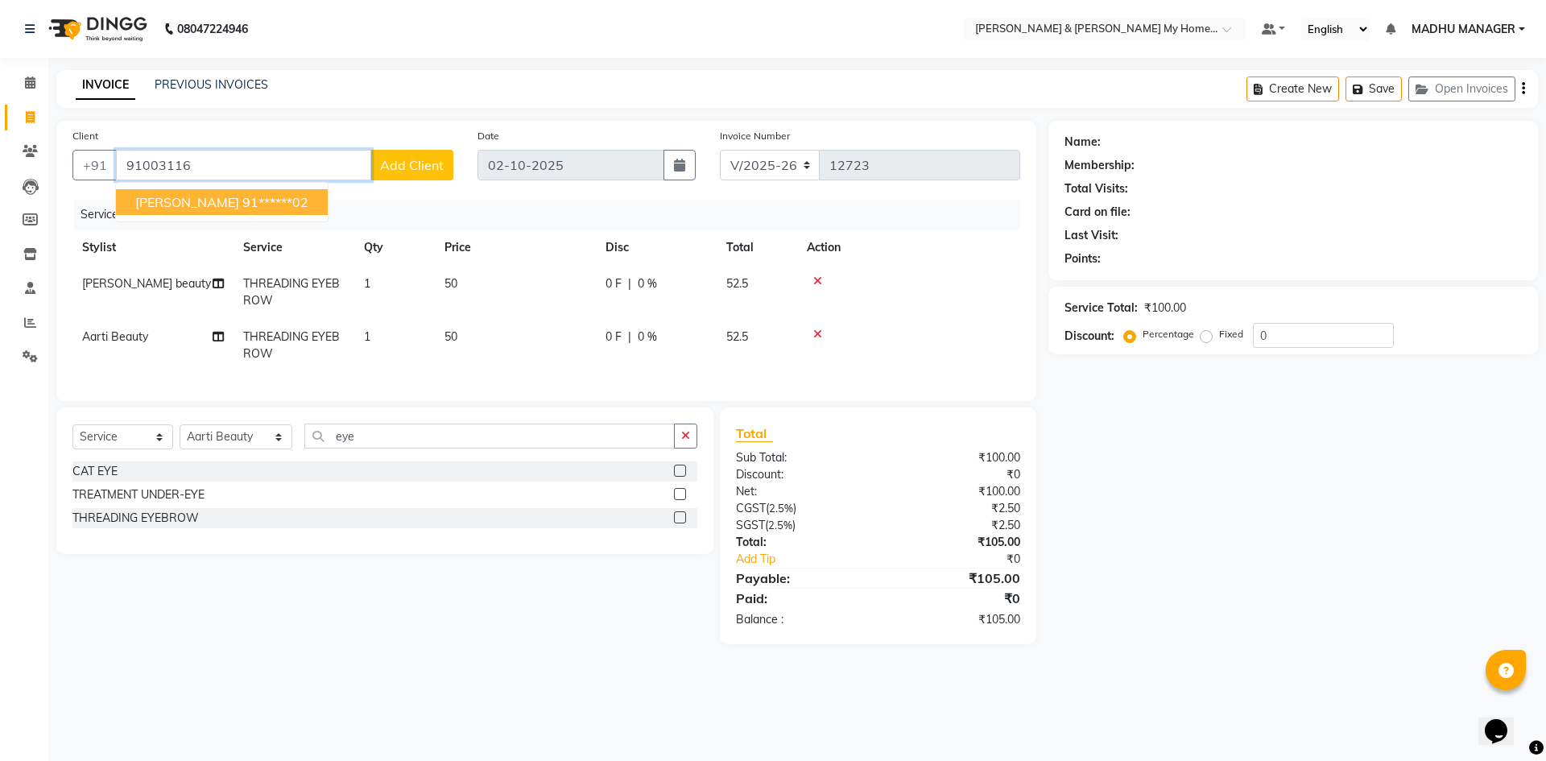
click at [242, 194] on ngb-highlight "91******02" at bounding box center [275, 202] width 66 height 16
type input "91******02"
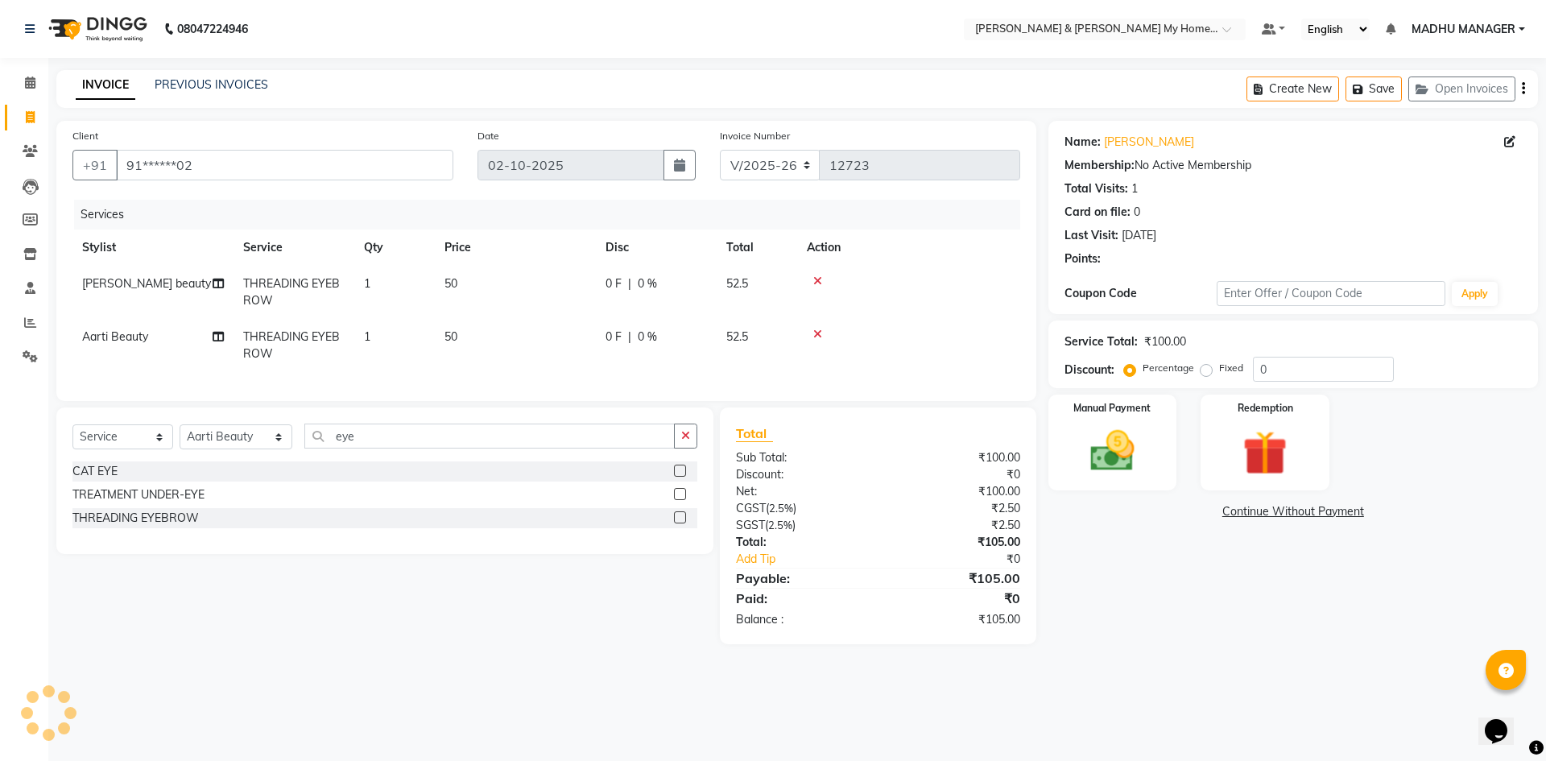
click at [1212, 663] on main "INVOICE PREVIOUS INVOICES Create New Save Open Invoices Client +91 91******02 D…" at bounding box center [796, 369] width 1497 height 598
click at [1111, 449] on img at bounding box center [1112, 450] width 75 height 53
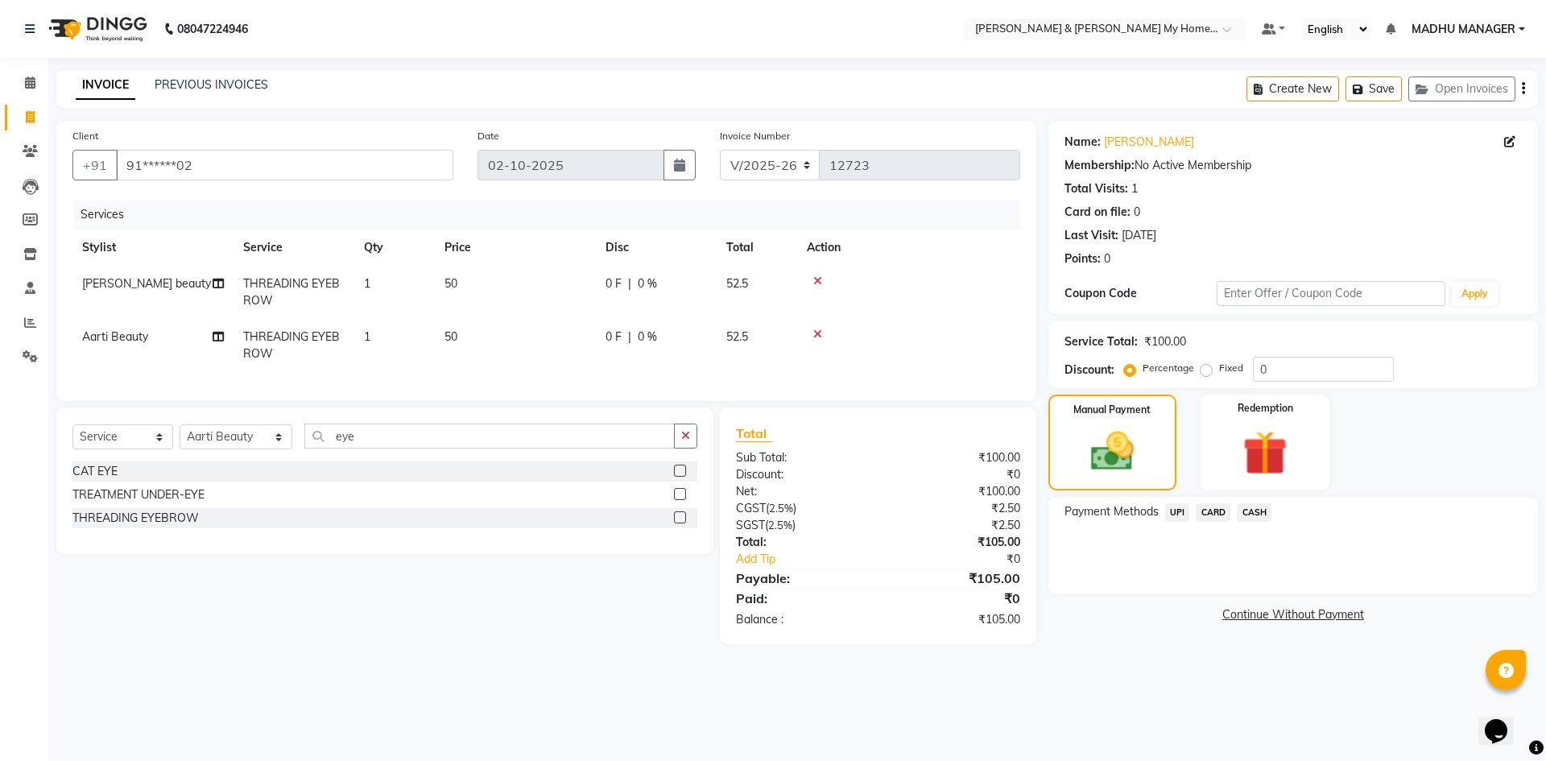
drag, startPoint x: 1174, startPoint y: 516, endPoint x: 1176, endPoint y: 526, distance: 10.0
click at [1175, 516] on span "UPI" at bounding box center [1177, 512] width 25 height 19
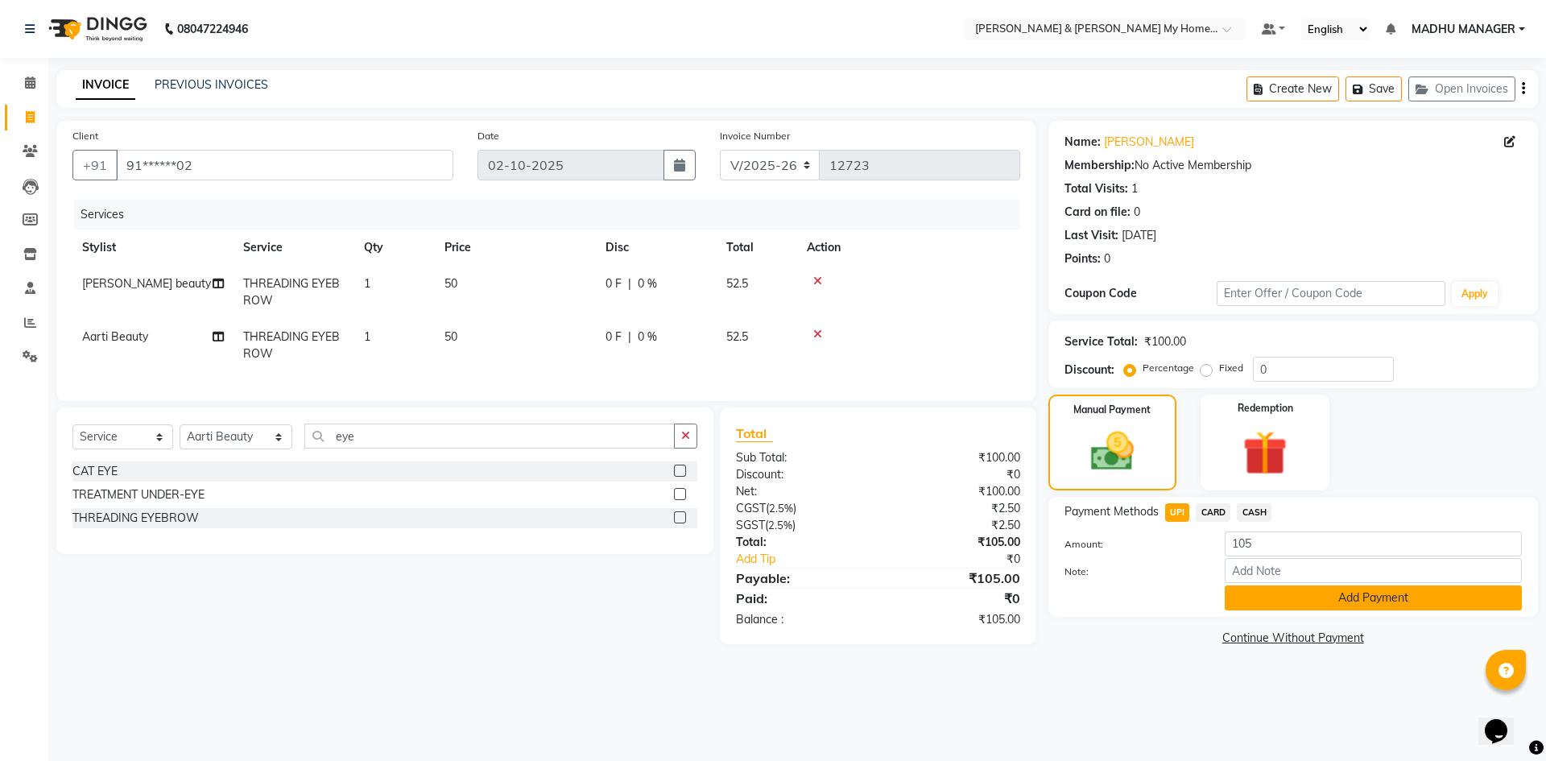
click at [1249, 597] on button "Add Payment" at bounding box center [1373, 597] width 297 height 25
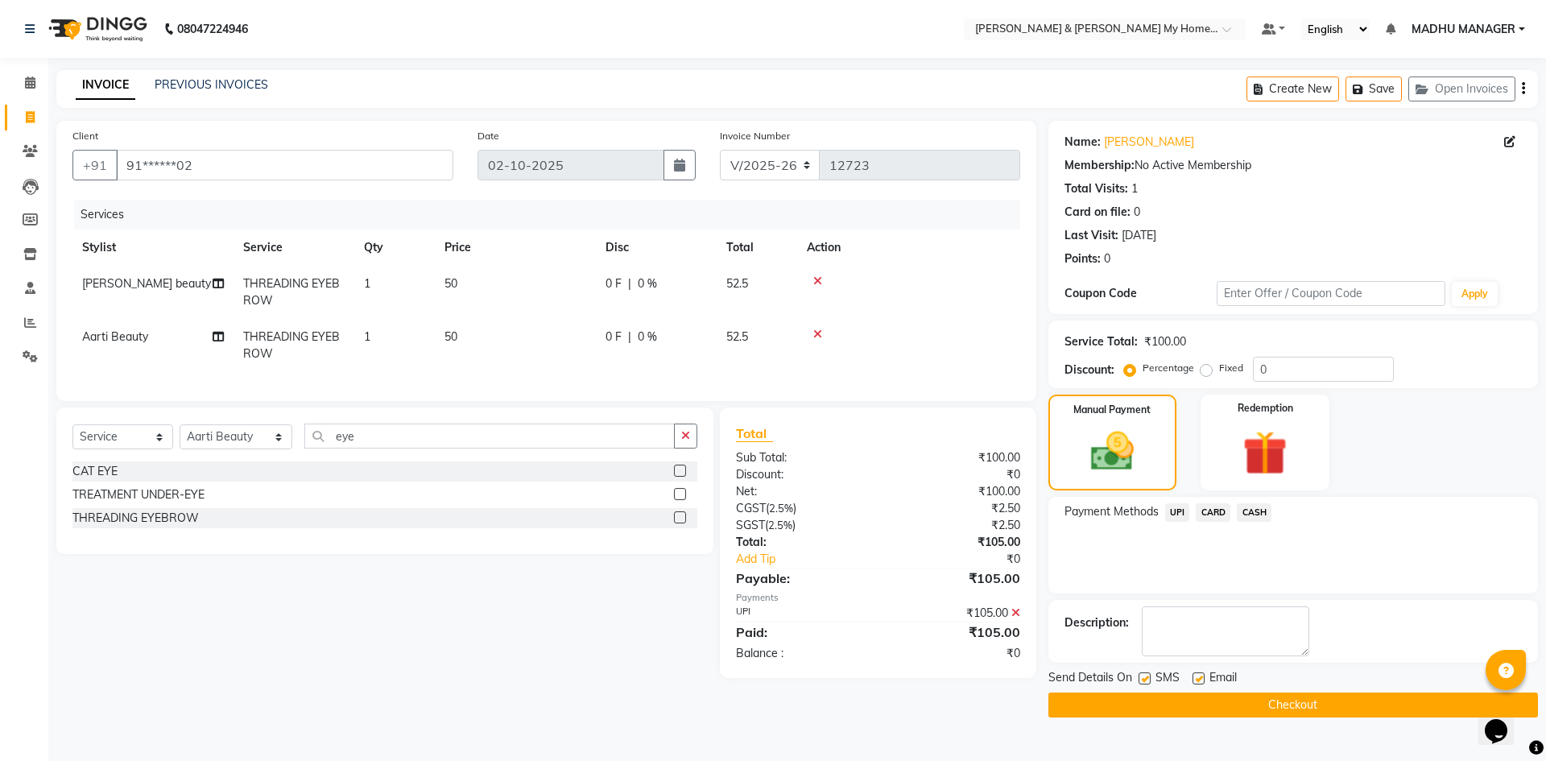
click at [1267, 710] on button "Checkout" at bounding box center [1292, 704] width 489 height 25
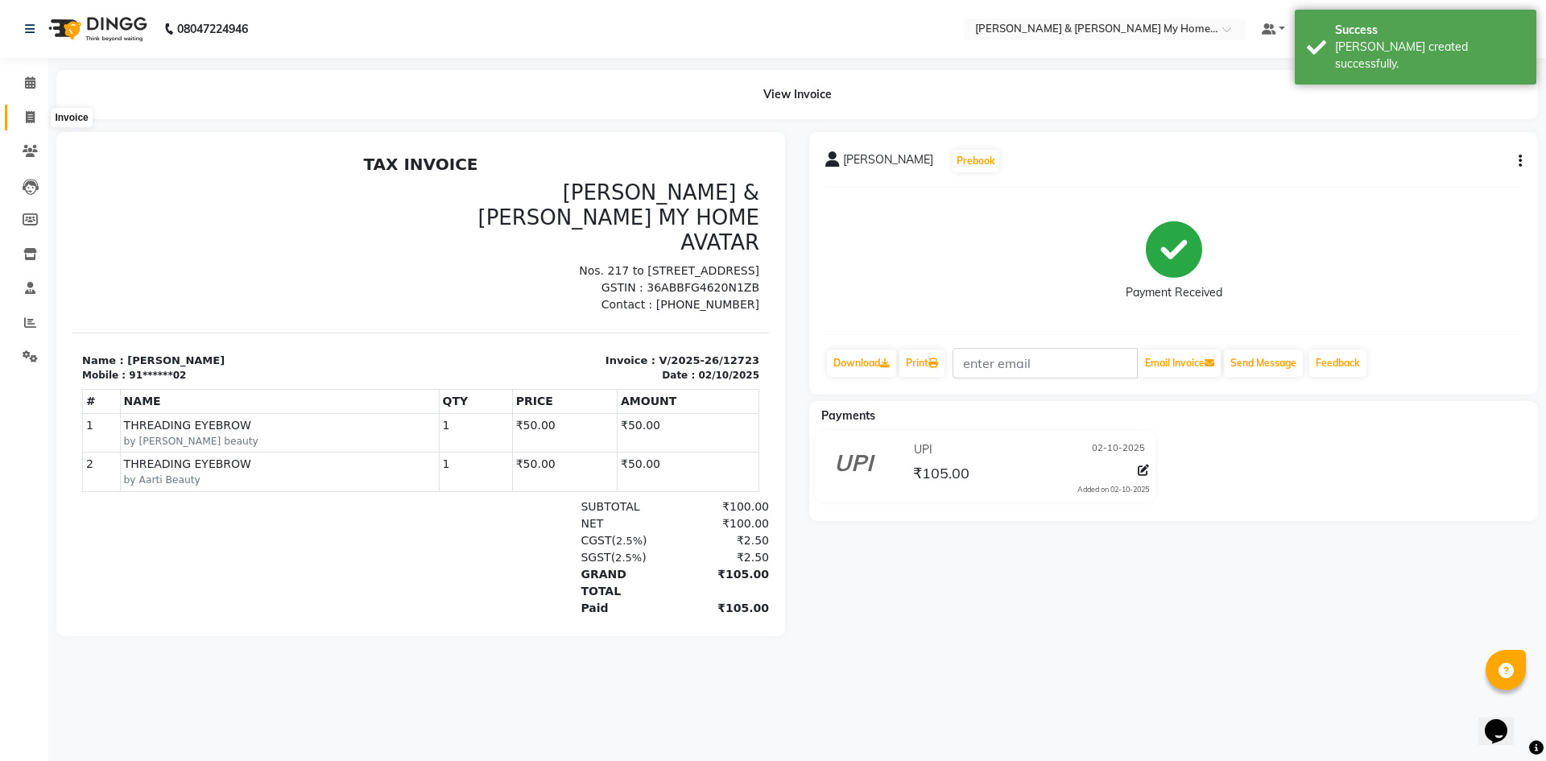
click at [30, 111] on icon at bounding box center [30, 117] width 9 height 12
select select "8193"
select select "service"
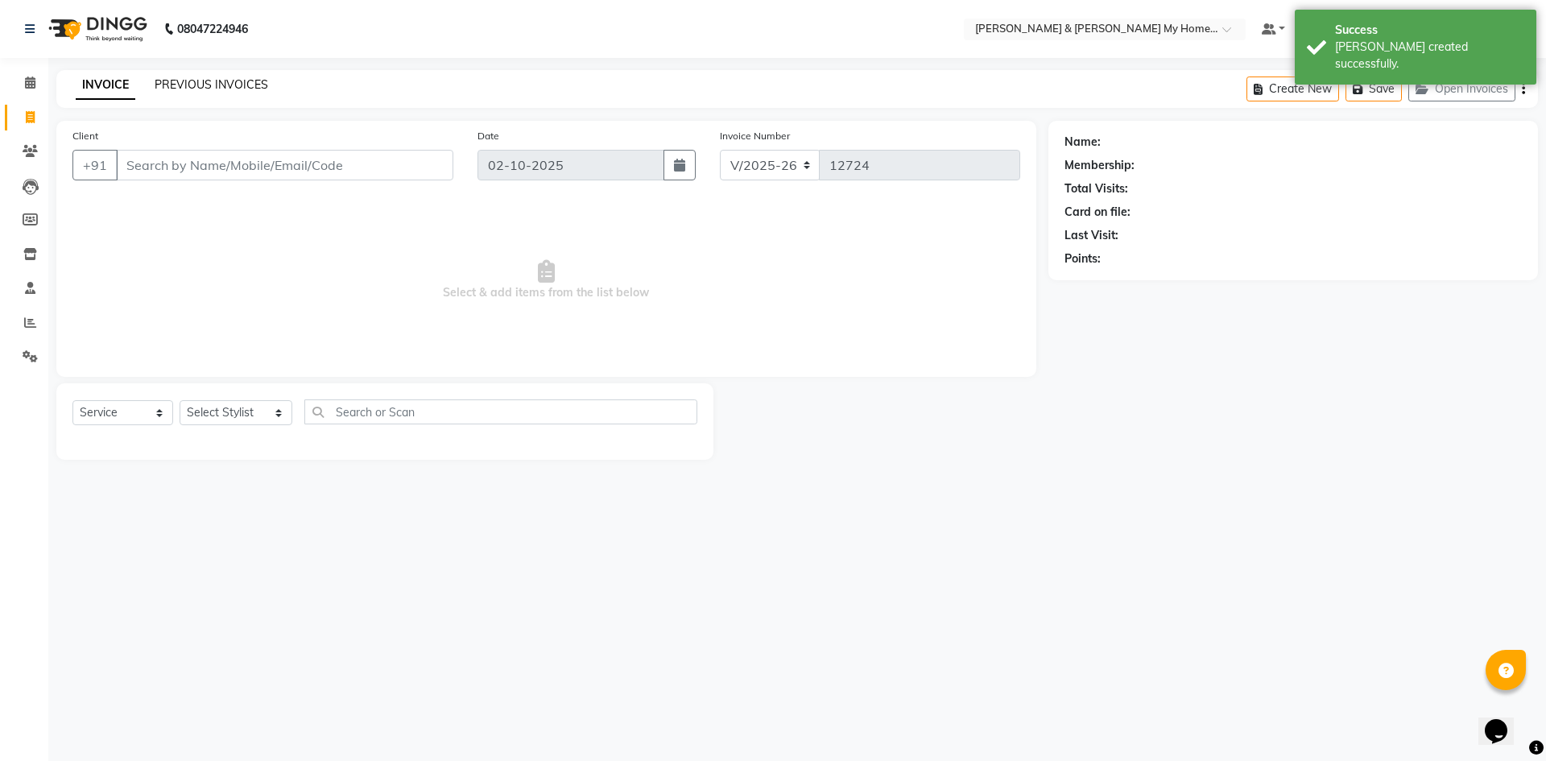
click at [215, 80] on link "PREVIOUS INVOICES" at bounding box center [212, 84] width 114 height 14
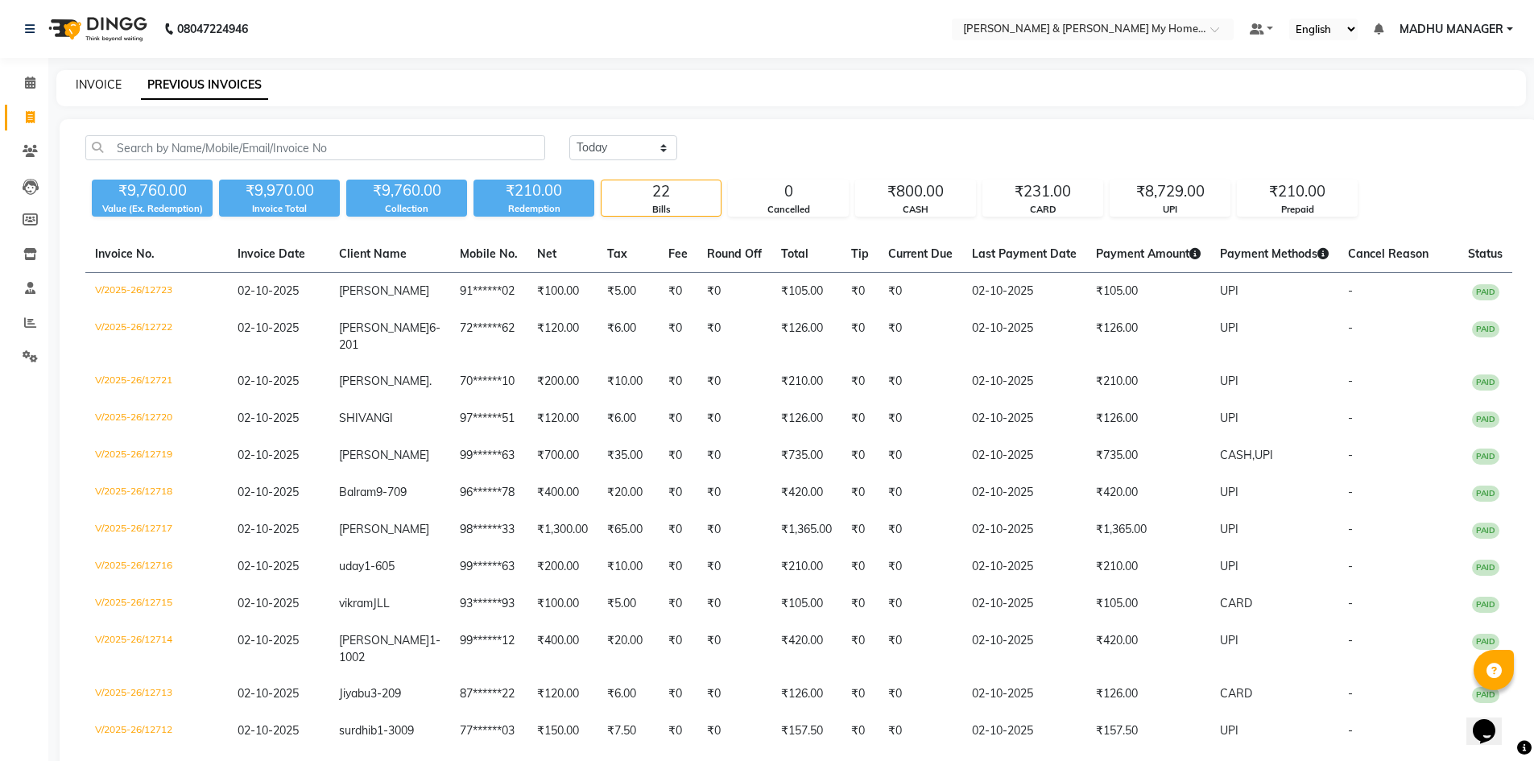
click at [98, 81] on link "INVOICE" at bounding box center [99, 84] width 46 height 14
select select "service"
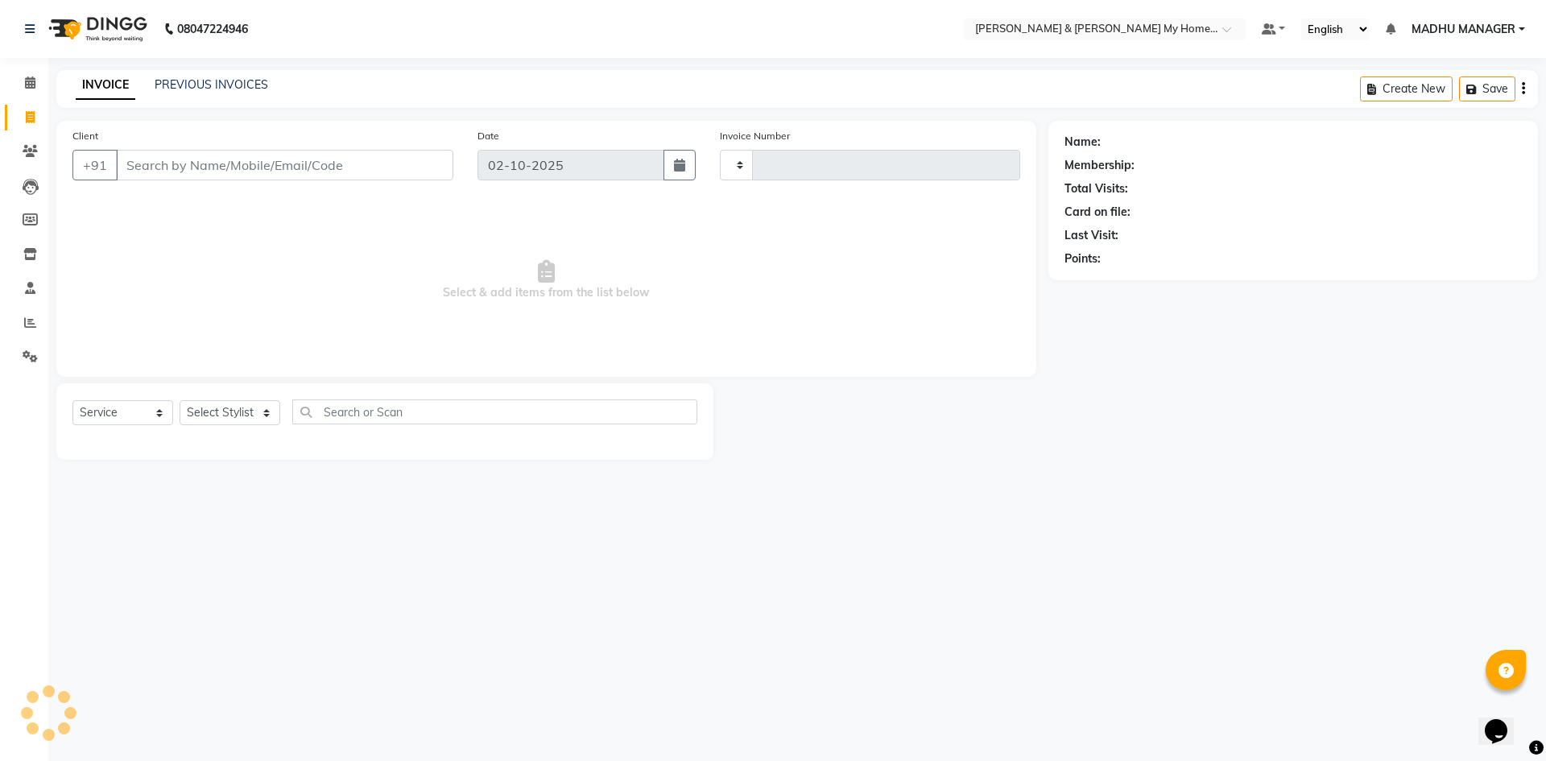
type input "12724"
select select "8193"
click at [234, 415] on select "Select Stylist Aarti Aarti [PERSON_NAME] Beauty [PERSON_NAME] Nail [PERSON_NAME…" at bounding box center [236, 412] width 113 height 25
select select "89736"
click at [180, 400] on select "Select Stylist Aarti Aarti [PERSON_NAME] Beauty [PERSON_NAME] Nail [PERSON_NAME…" at bounding box center [236, 412] width 113 height 25
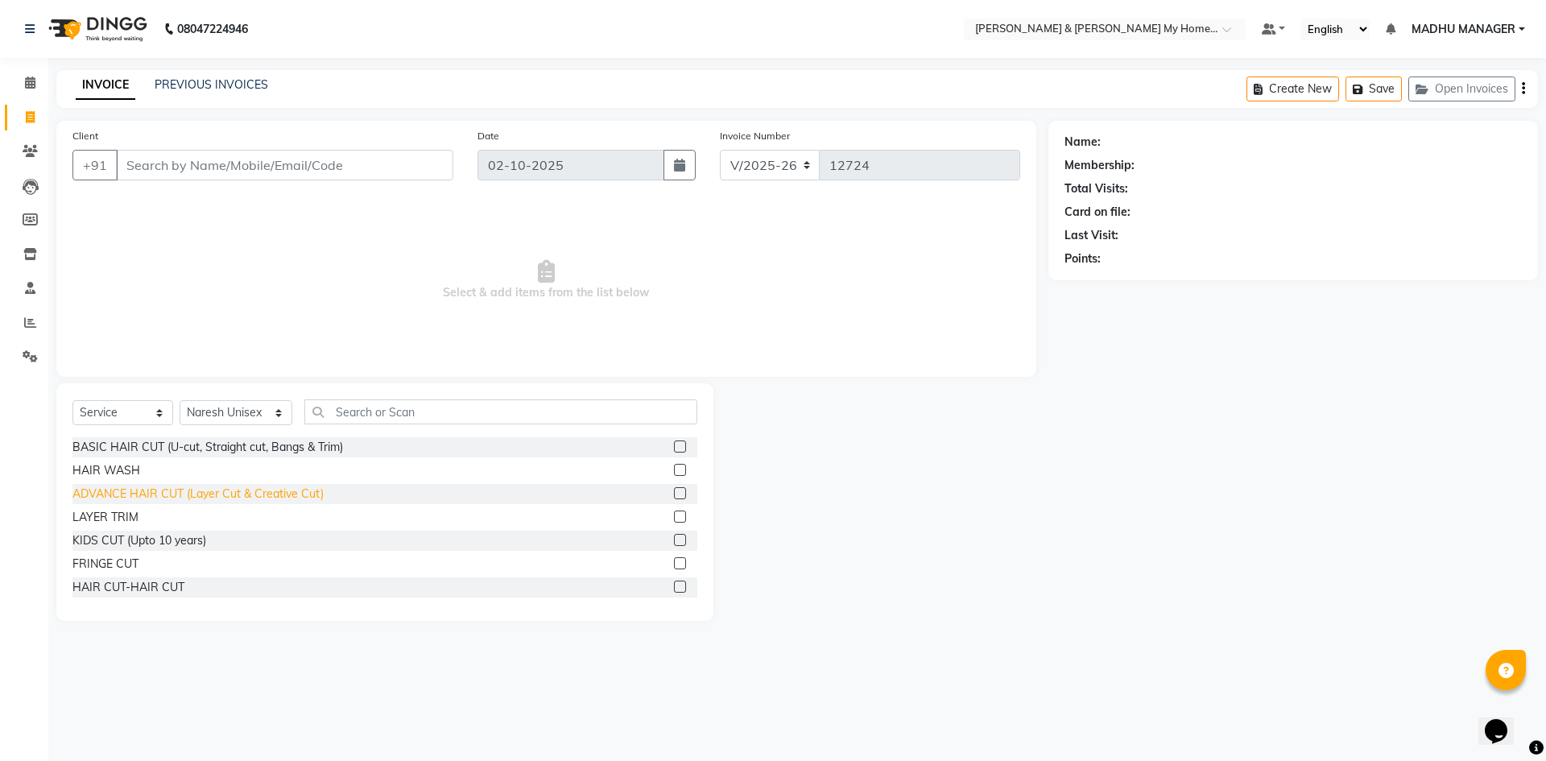
click at [217, 490] on div "ADVANCE HAIR CUT (Layer Cut & Creative Cut)" at bounding box center [197, 493] width 251 height 17
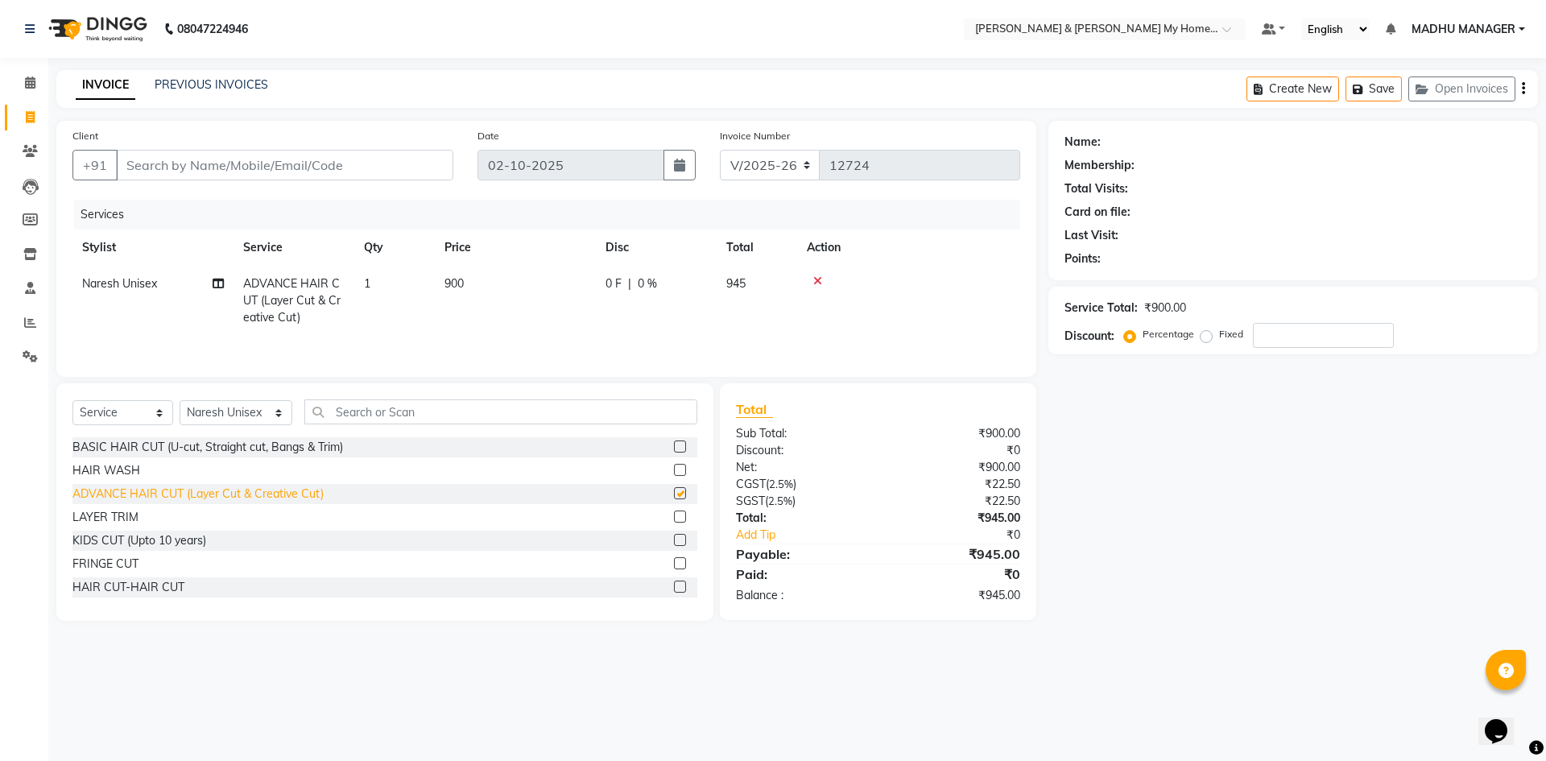
checkbox input "false"
click at [1158, 492] on div "Name: Membership: Total Visits: Card on file: Last Visit: Points: Service Total…" at bounding box center [1299, 371] width 502 height 500
click at [371, 161] on input "Client" at bounding box center [284, 165] width 337 height 31
type input "8"
type input "0"
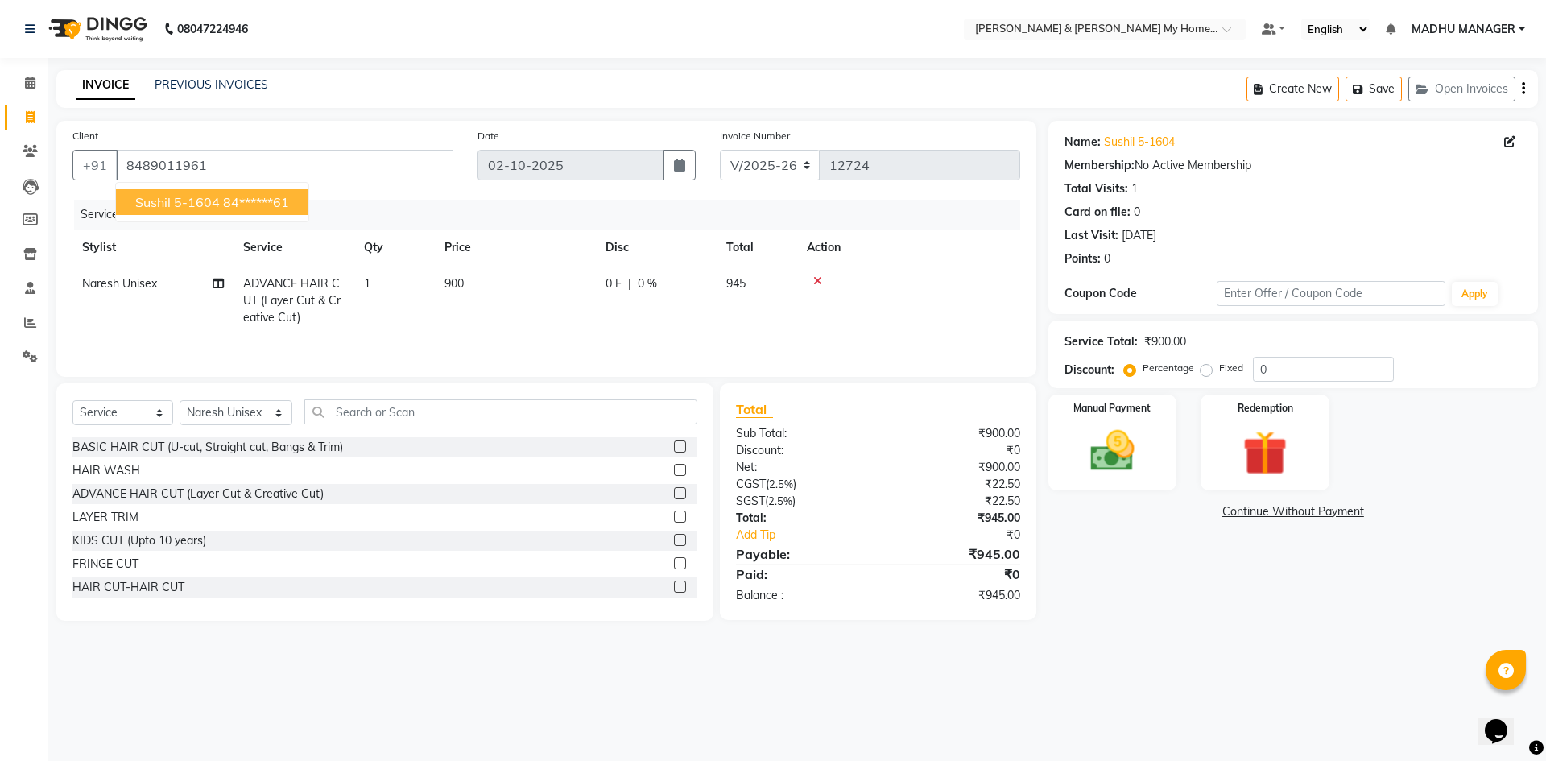
click at [260, 200] on ngb-highlight "84******61" at bounding box center [256, 202] width 66 height 16
type input "84******61"
click at [1125, 463] on img at bounding box center [1112, 450] width 75 height 53
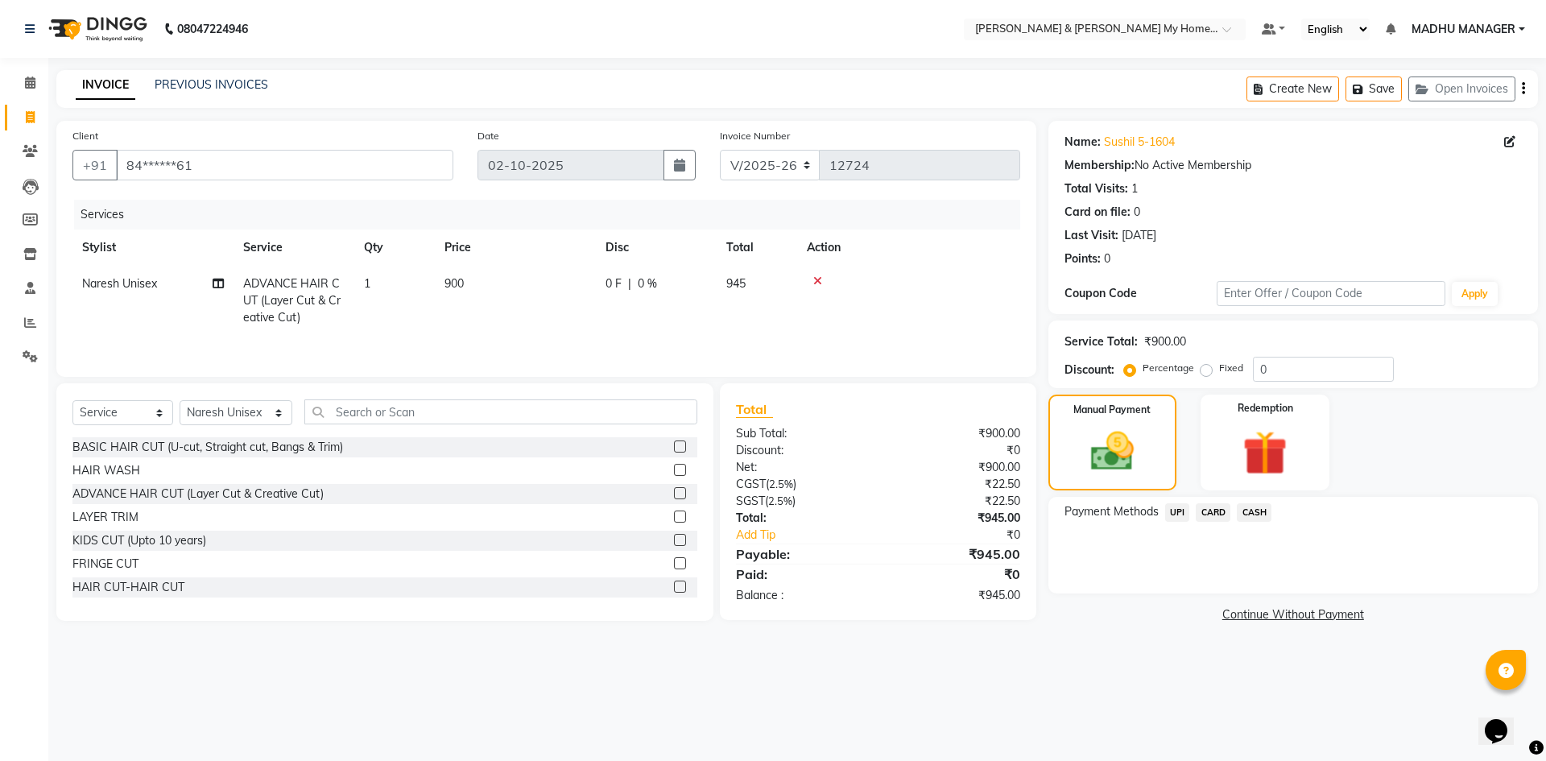
click at [1183, 518] on span "UPI" at bounding box center [1177, 512] width 25 height 19
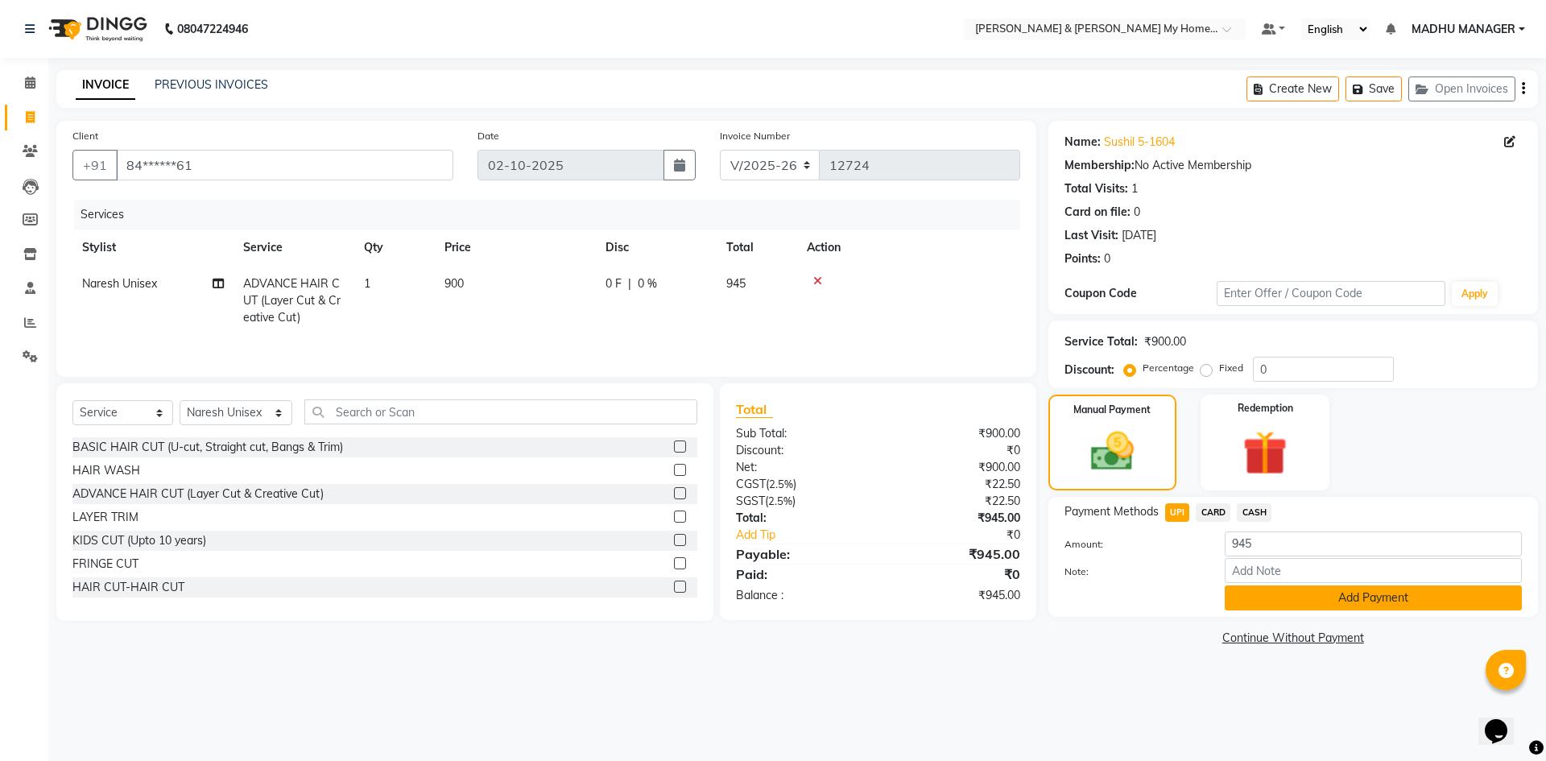
click at [1316, 596] on button "Add Payment" at bounding box center [1373, 597] width 297 height 25
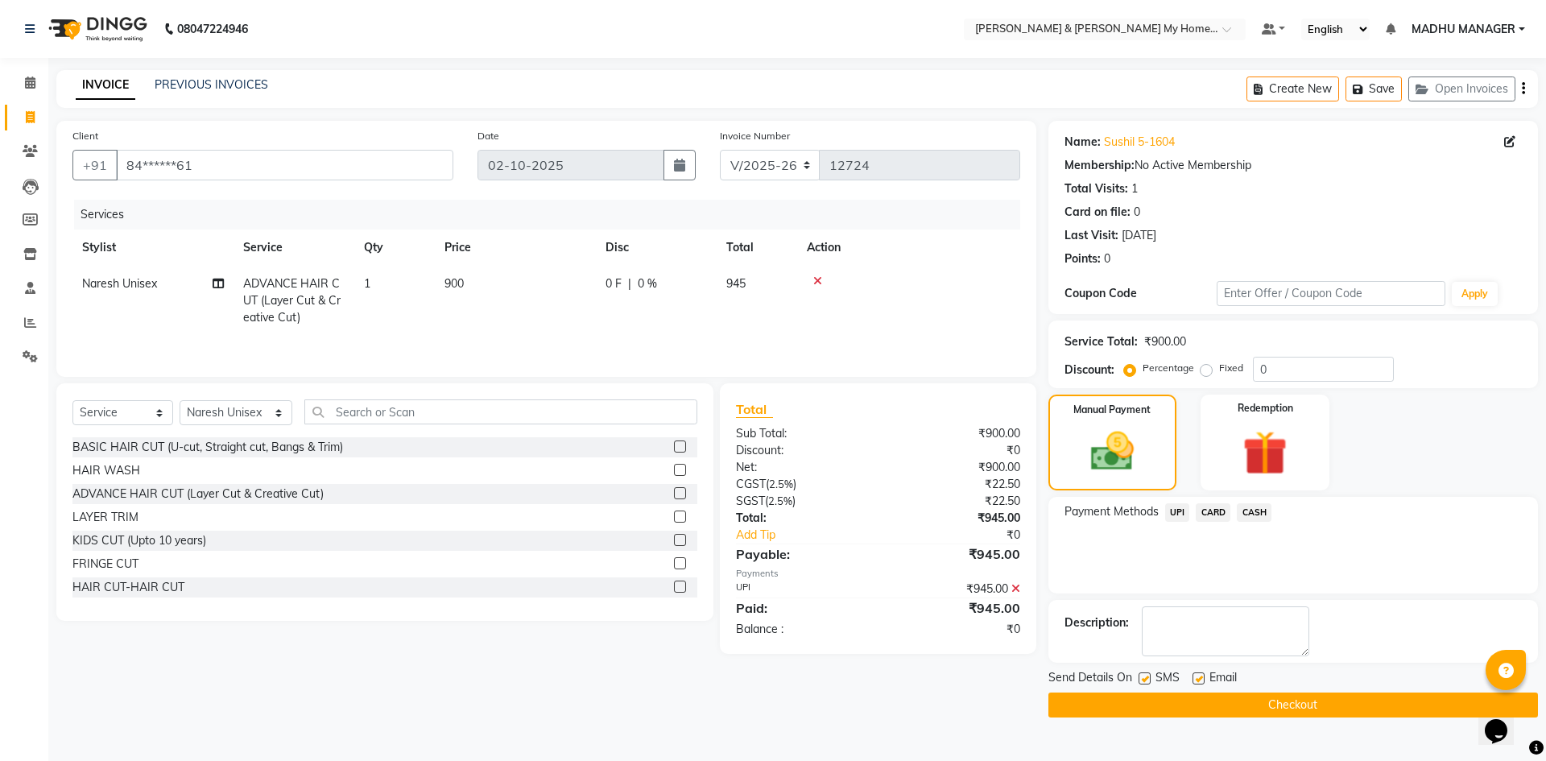
click at [1270, 707] on button "Checkout" at bounding box center [1292, 704] width 489 height 25
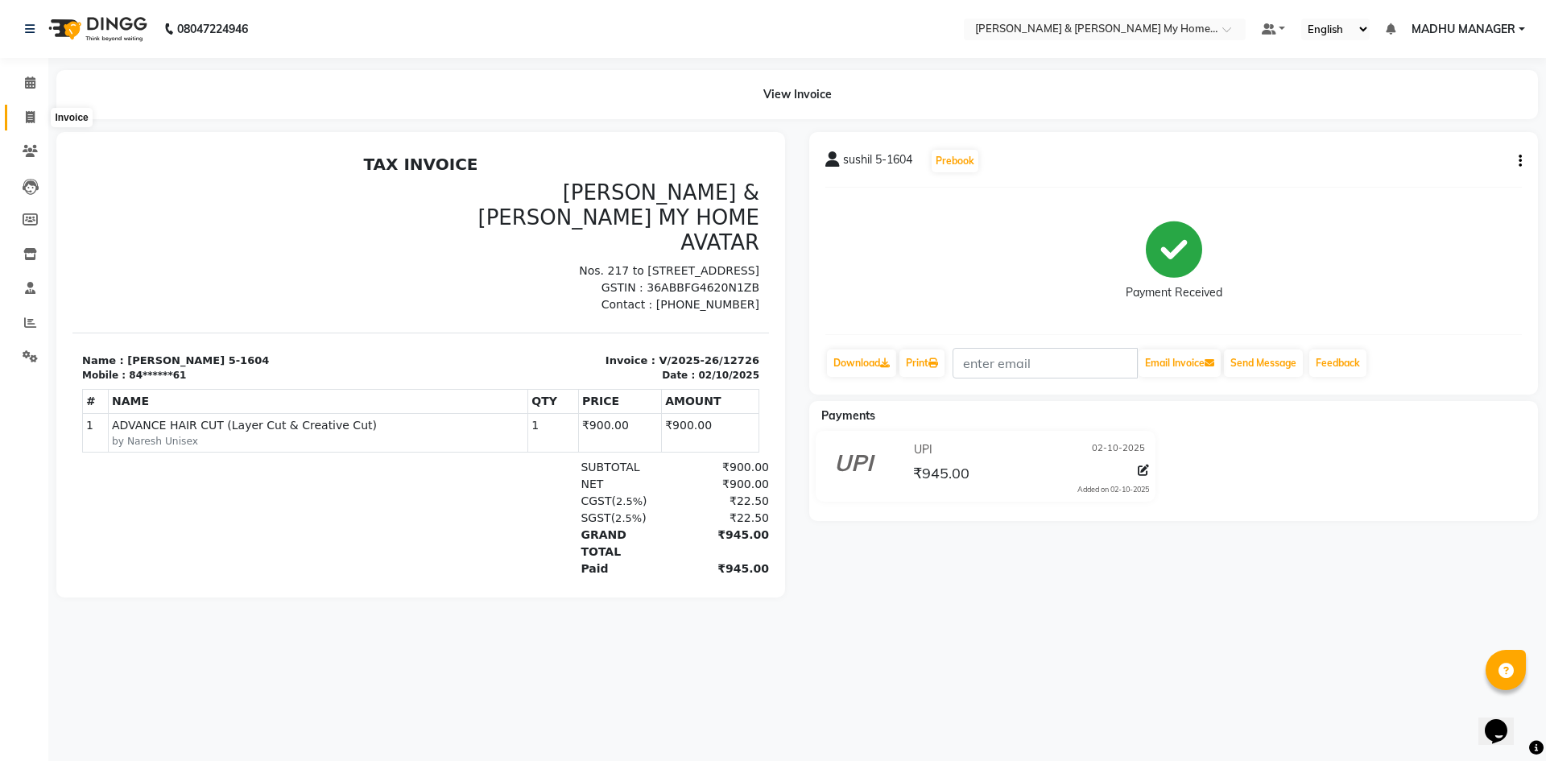
click at [24, 116] on span at bounding box center [30, 118] width 28 height 19
select select "service"
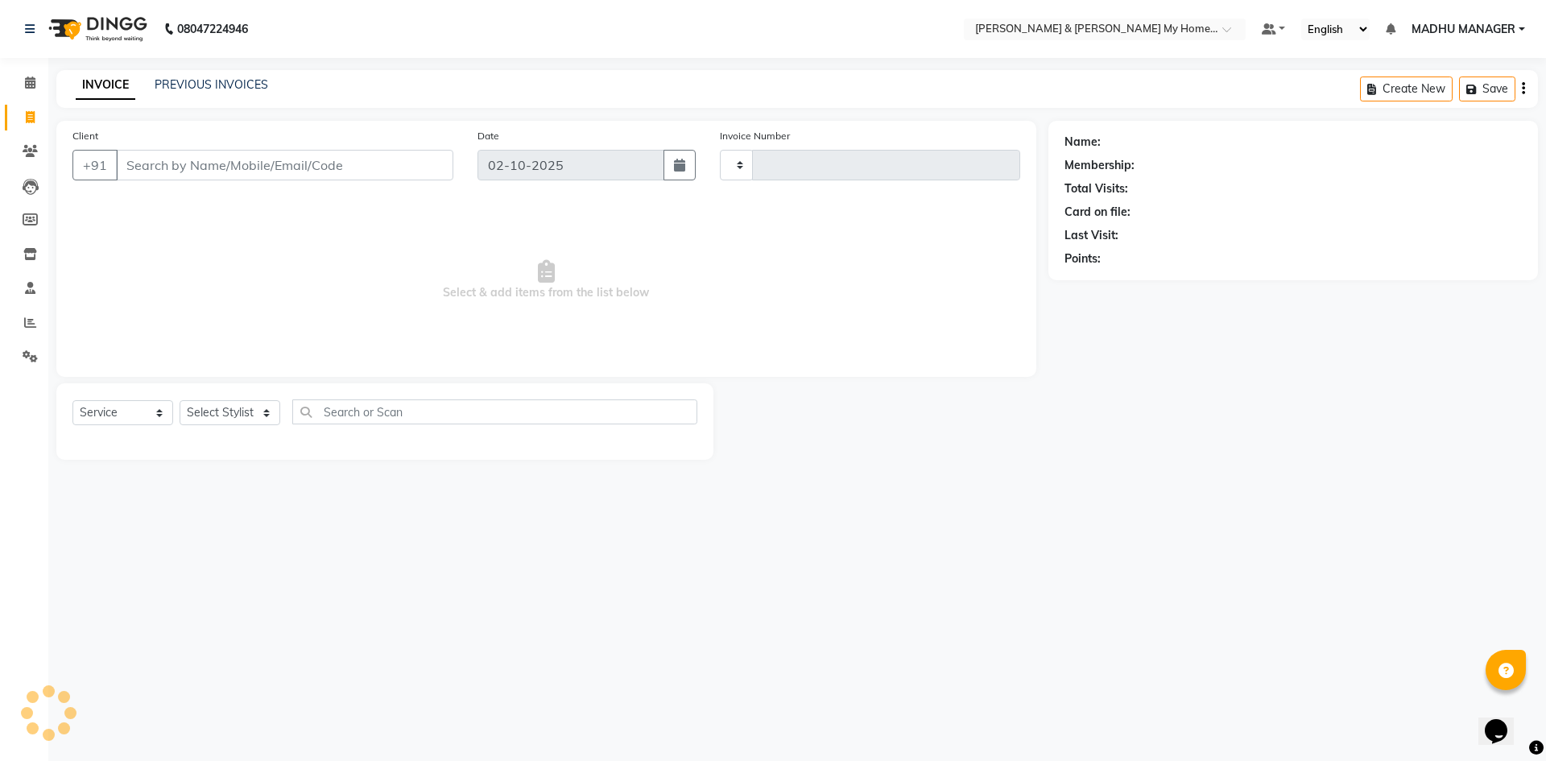
type input "12727"
select select "8193"
click at [246, 407] on select "Select Stylist Aarti Aarti [PERSON_NAME] Beauty [PERSON_NAME] Nail [PERSON_NAME…" at bounding box center [236, 412] width 113 height 25
select select "87484"
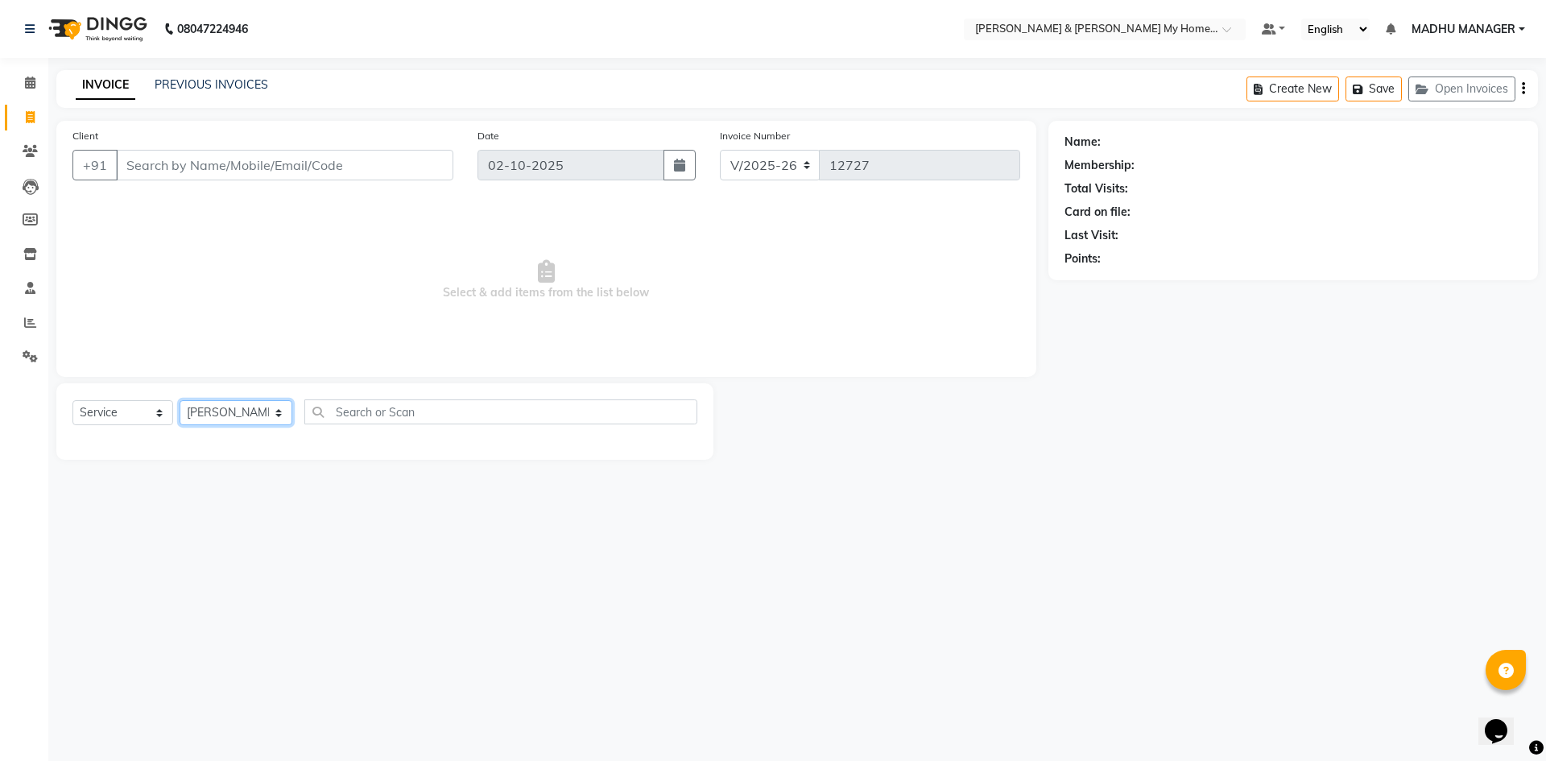
click at [180, 400] on select "Select Stylist Aarti Aarti [PERSON_NAME] Beauty [PERSON_NAME] Nail [PERSON_NAME…" at bounding box center [236, 412] width 113 height 25
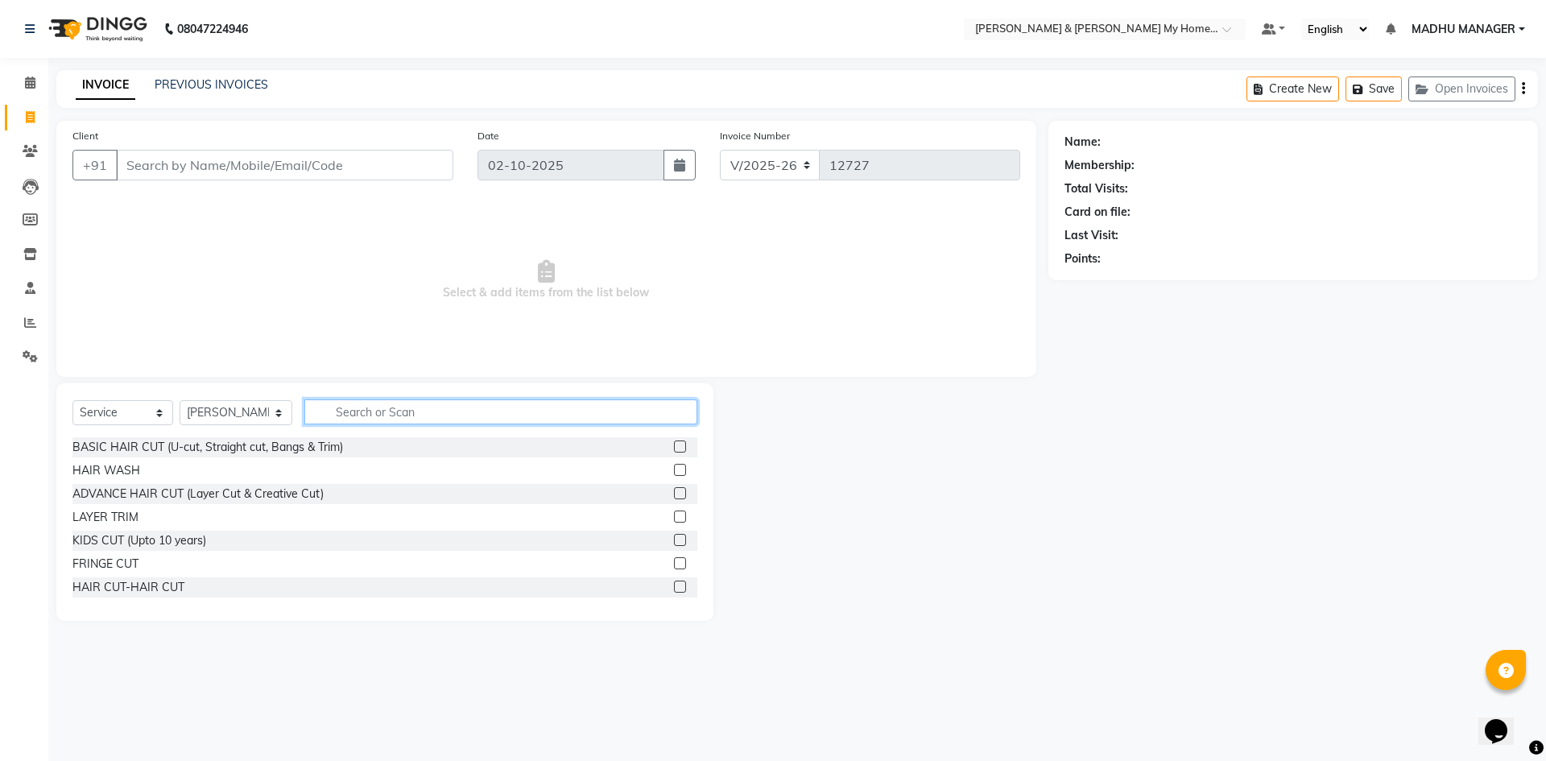
click at [399, 409] on input "text" at bounding box center [500, 411] width 393 height 25
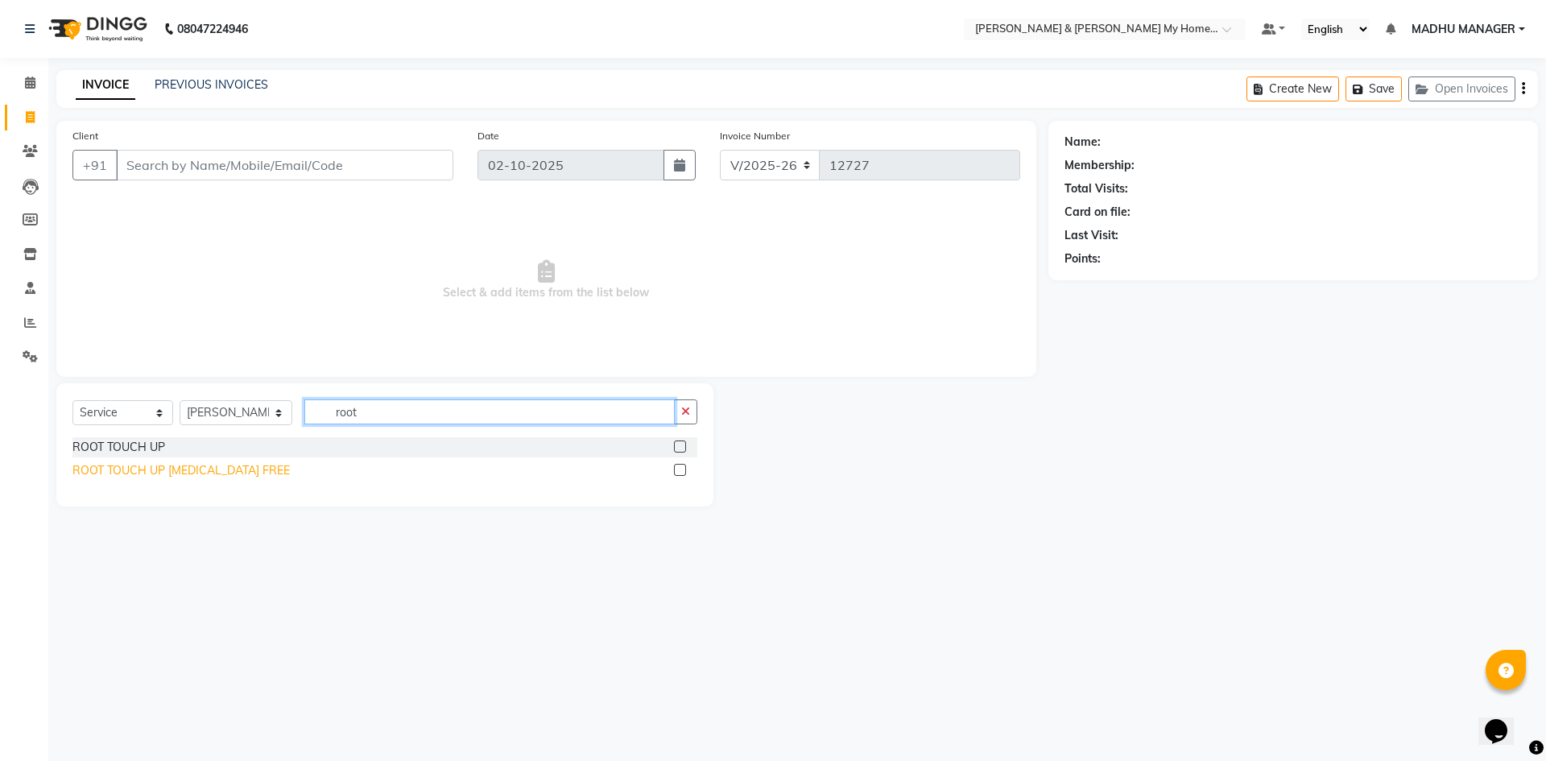
type input "root"
click at [189, 466] on div "ROOT TOUCH UP [MEDICAL_DATA] FREE" at bounding box center [180, 470] width 217 height 17
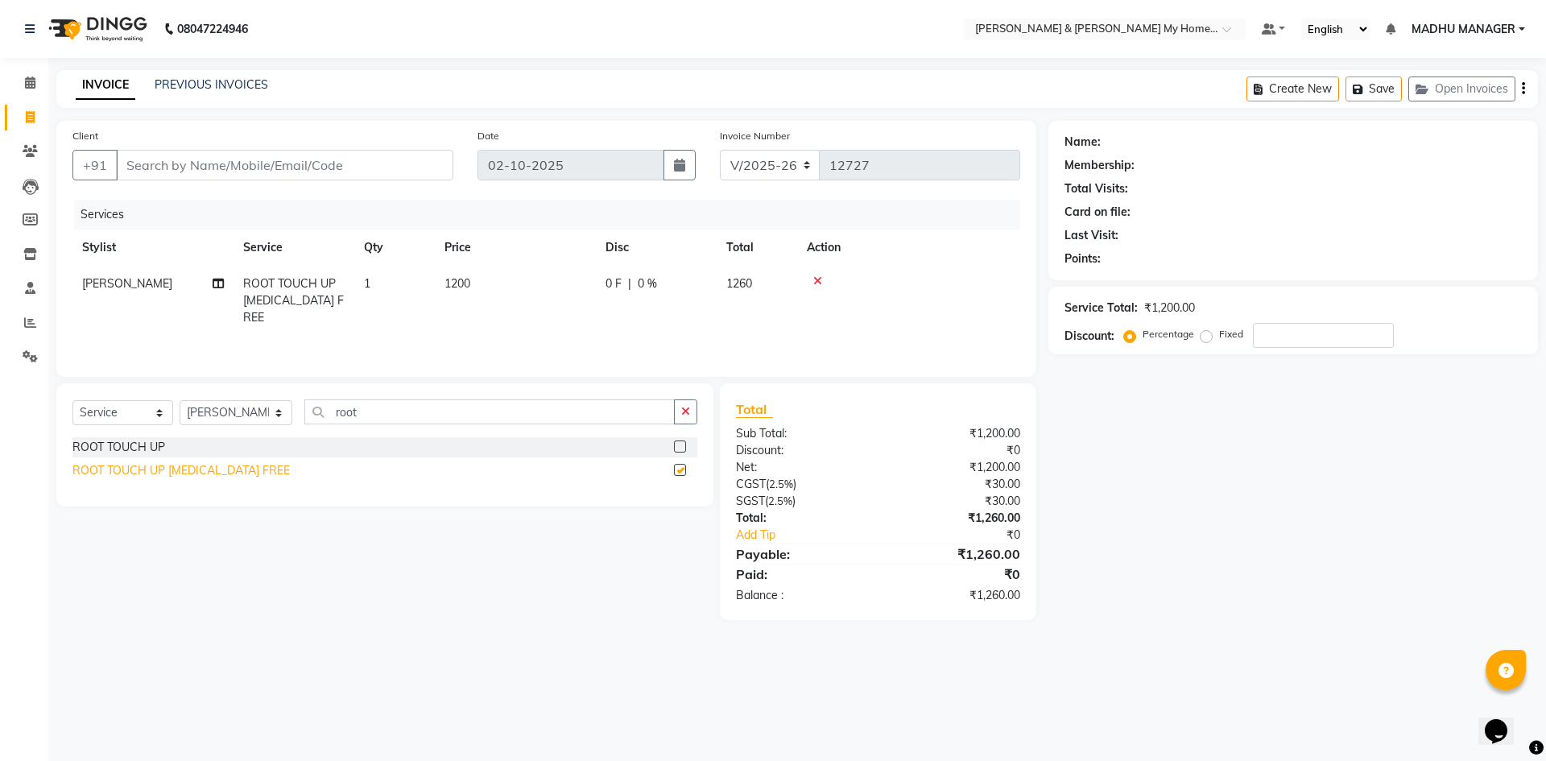
checkbox input "false"
click at [481, 280] on td "1200" at bounding box center [515, 301] width 161 height 70
select select "87484"
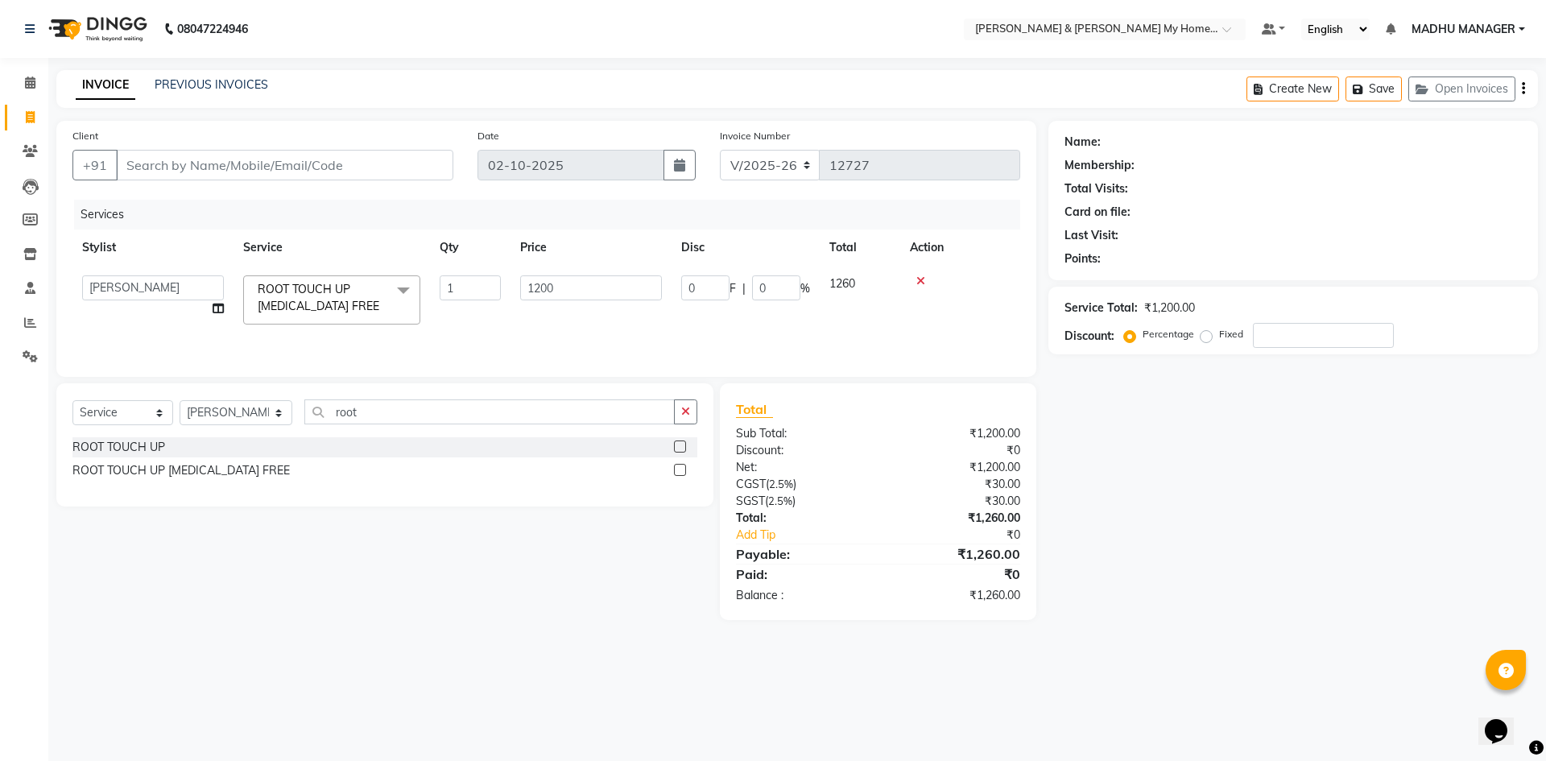
click at [560, 316] on td "1200" at bounding box center [590, 300] width 161 height 68
click at [692, 419] on button "button" at bounding box center [685, 411] width 23 height 25
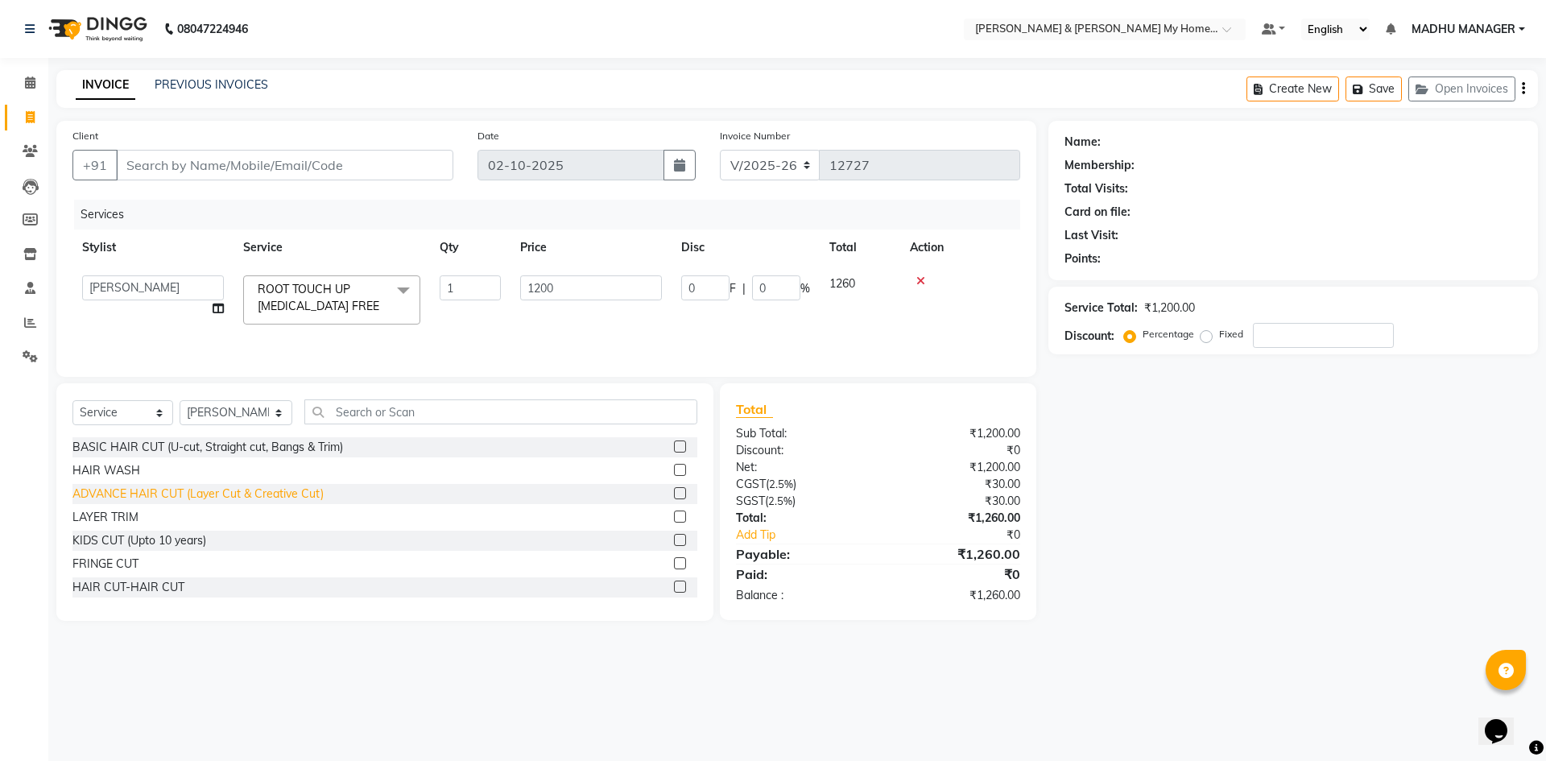
click at [267, 498] on div "ADVANCE HAIR CUT (Layer Cut & Creative Cut)" at bounding box center [197, 493] width 251 height 17
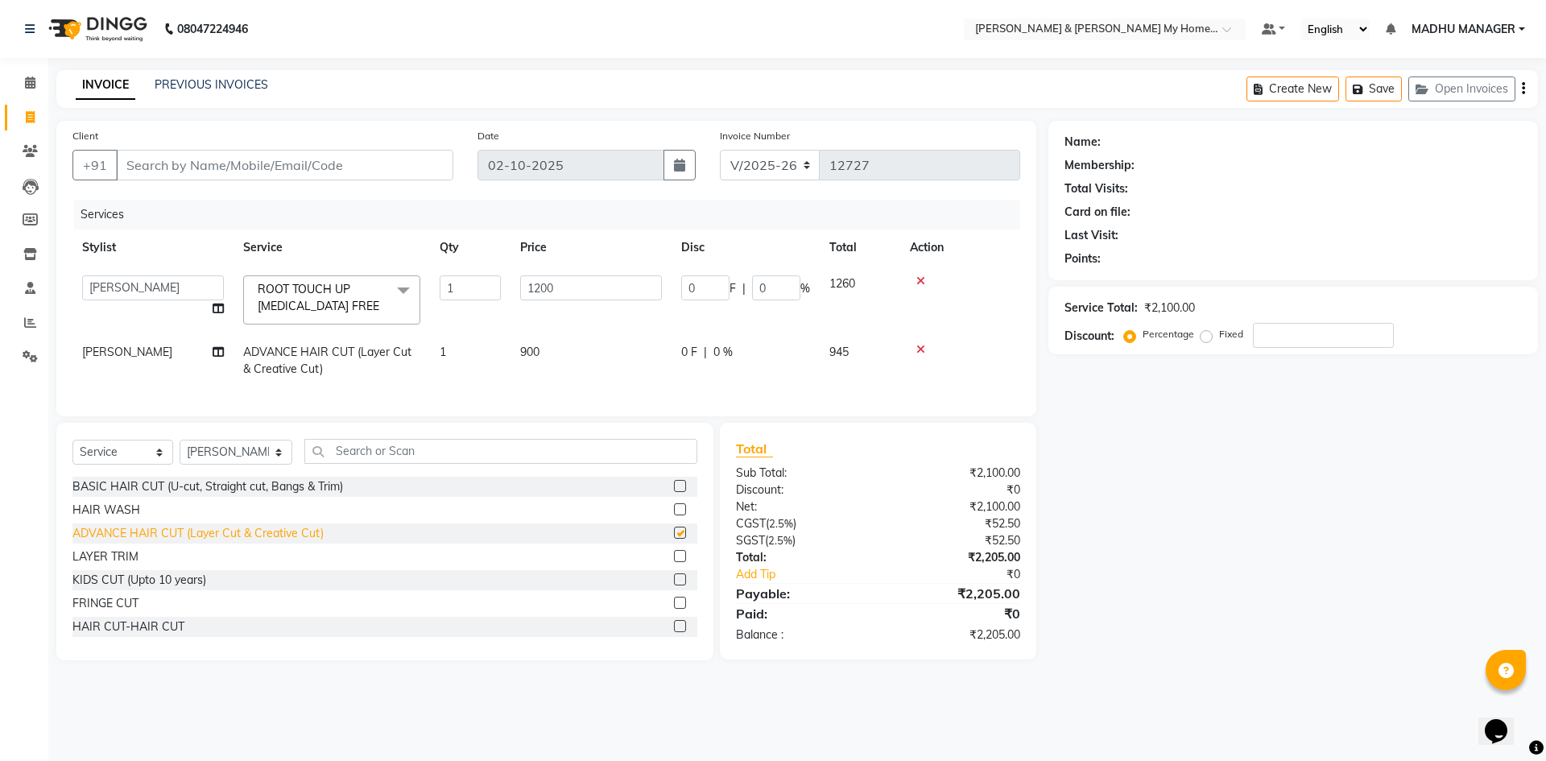
checkbox input "false"
click at [268, 465] on select "Select Stylist Aarti Aarti [PERSON_NAME] Beauty [PERSON_NAME] Nail [PERSON_NAME…" at bounding box center [236, 452] width 113 height 25
select select "86173"
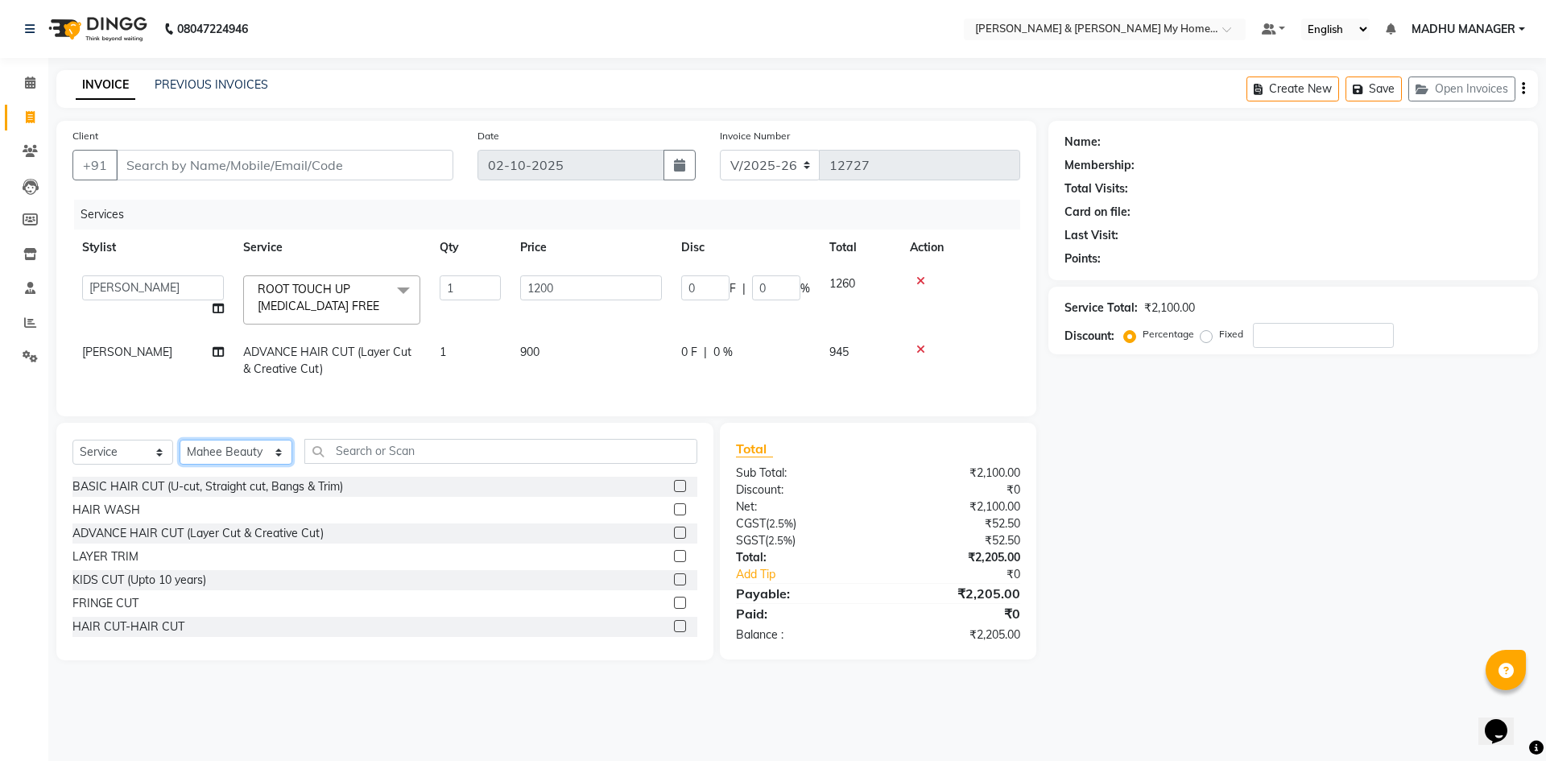
click at [180, 452] on select "Select Stylist Aarti Aarti [PERSON_NAME] Beauty [PERSON_NAME] Nail [PERSON_NAME…" at bounding box center [236, 452] width 113 height 25
click at [534, 464] on input "text" at bounding box center [500, 451] width 393 height 25
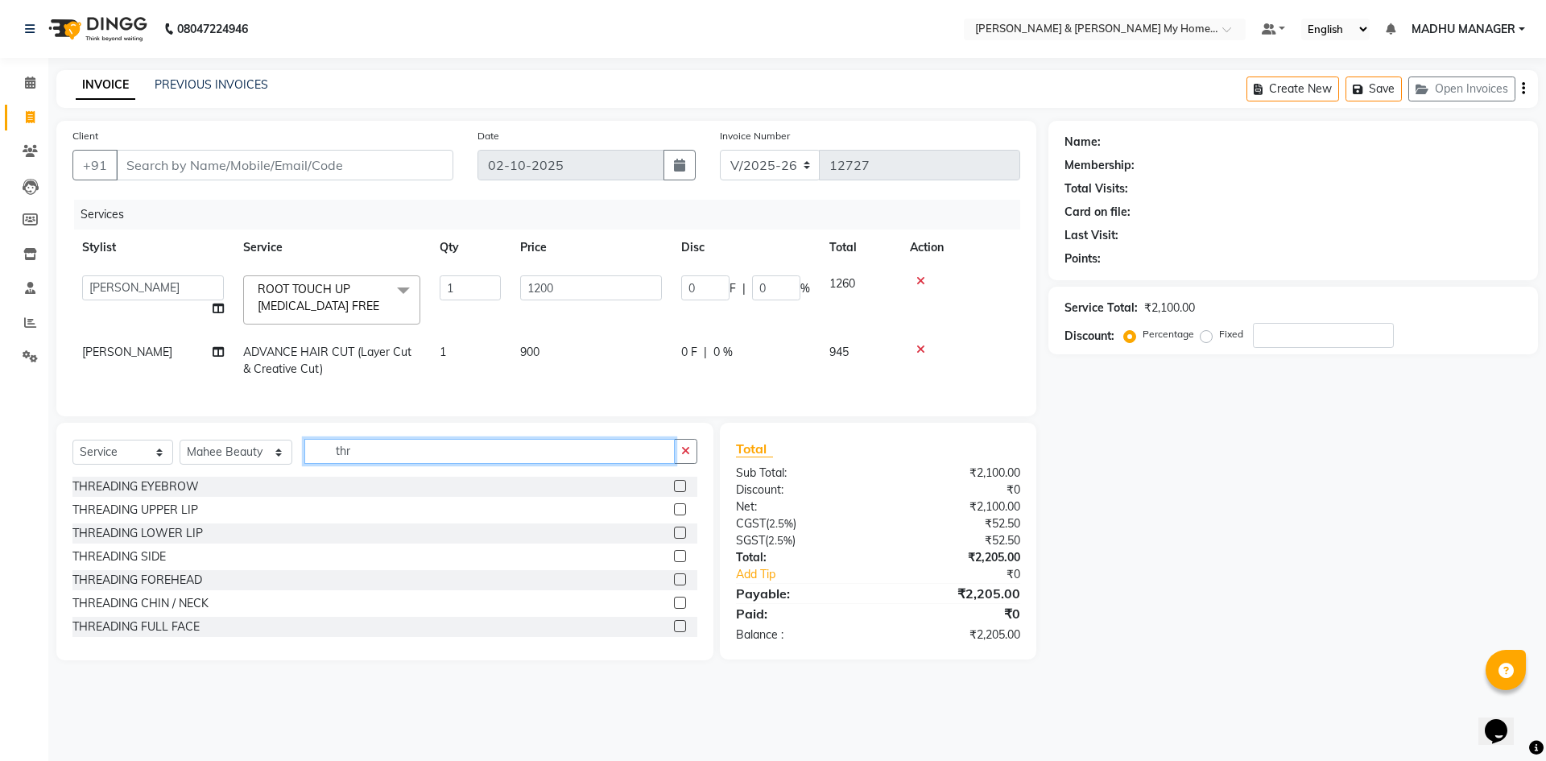
type input "thr"
click at [181, 492] on div "THREADING EYEBROW" at bounding box center [135, 486] width 126 height 17
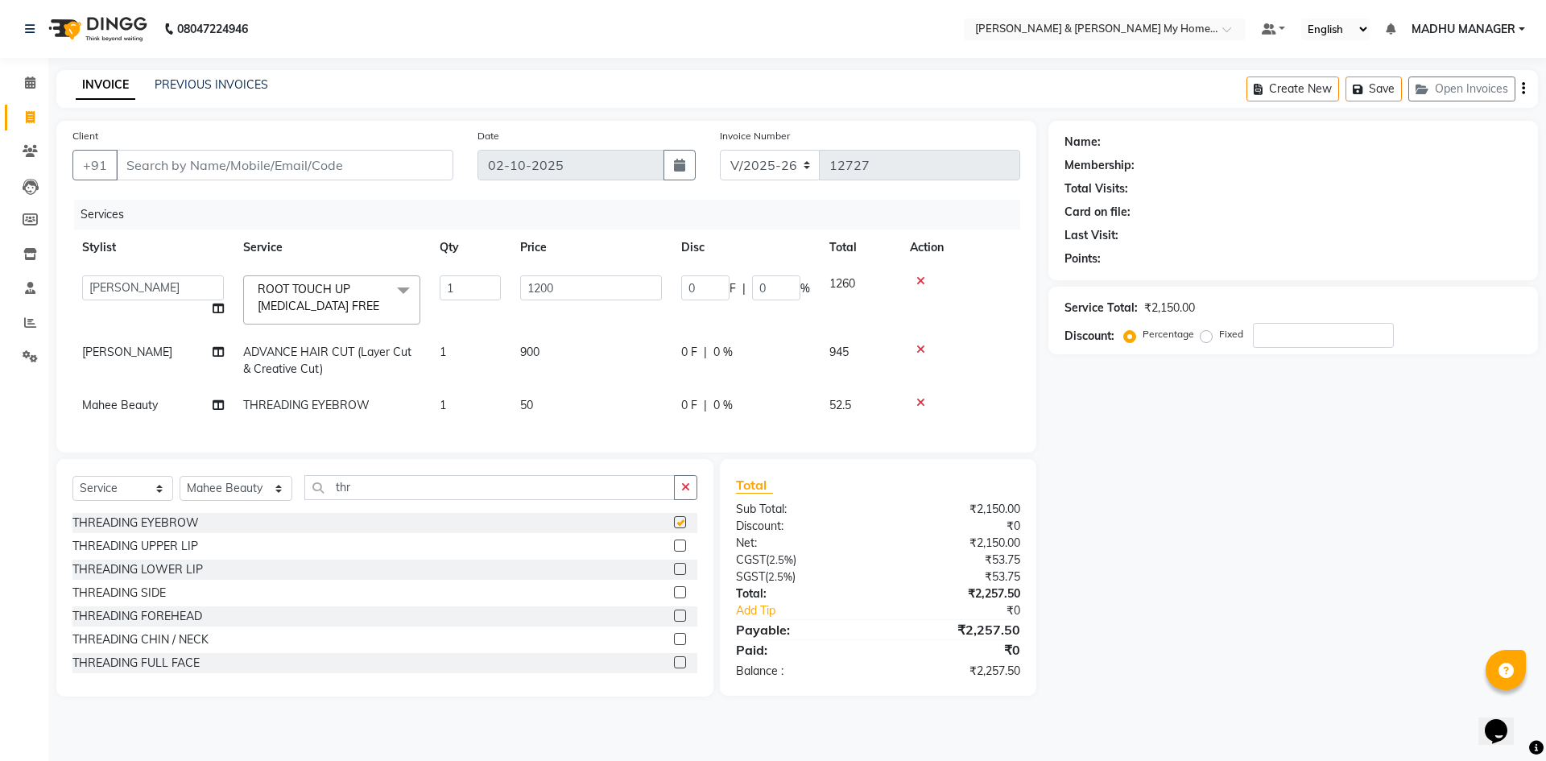
checkbox input "false"
click at [304, 166] on input "Client" at bounding box center [284, 165] width 337 height 31
type input "7"
type input "0"
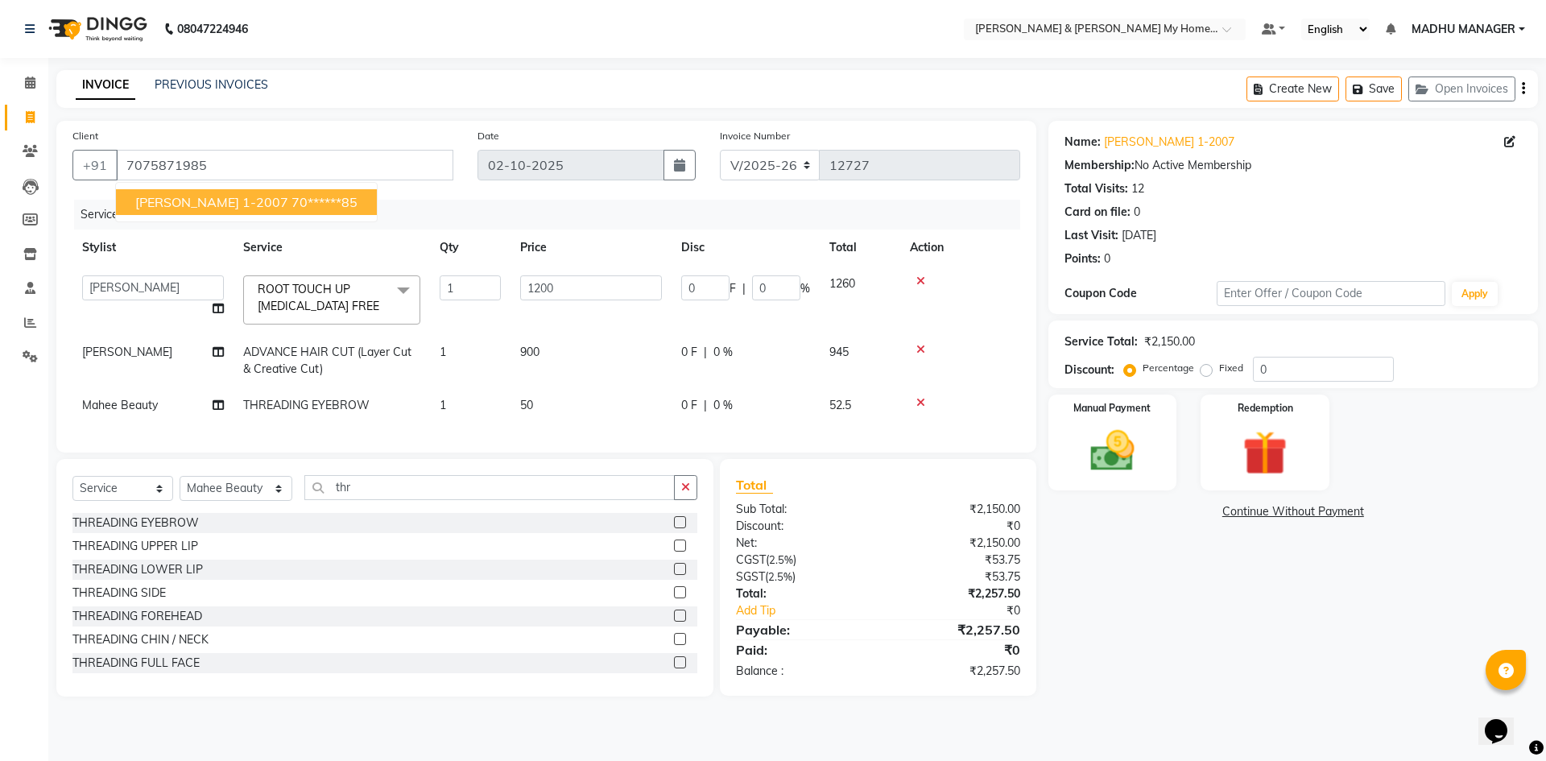
click at [291, 209] on ngb-highlight "70******85" at bounding box center [324, 202] width 66 height 16
type input "70******85"
click at [1148, 477] on img at bounding box center [1112, 450] width 75 height 53
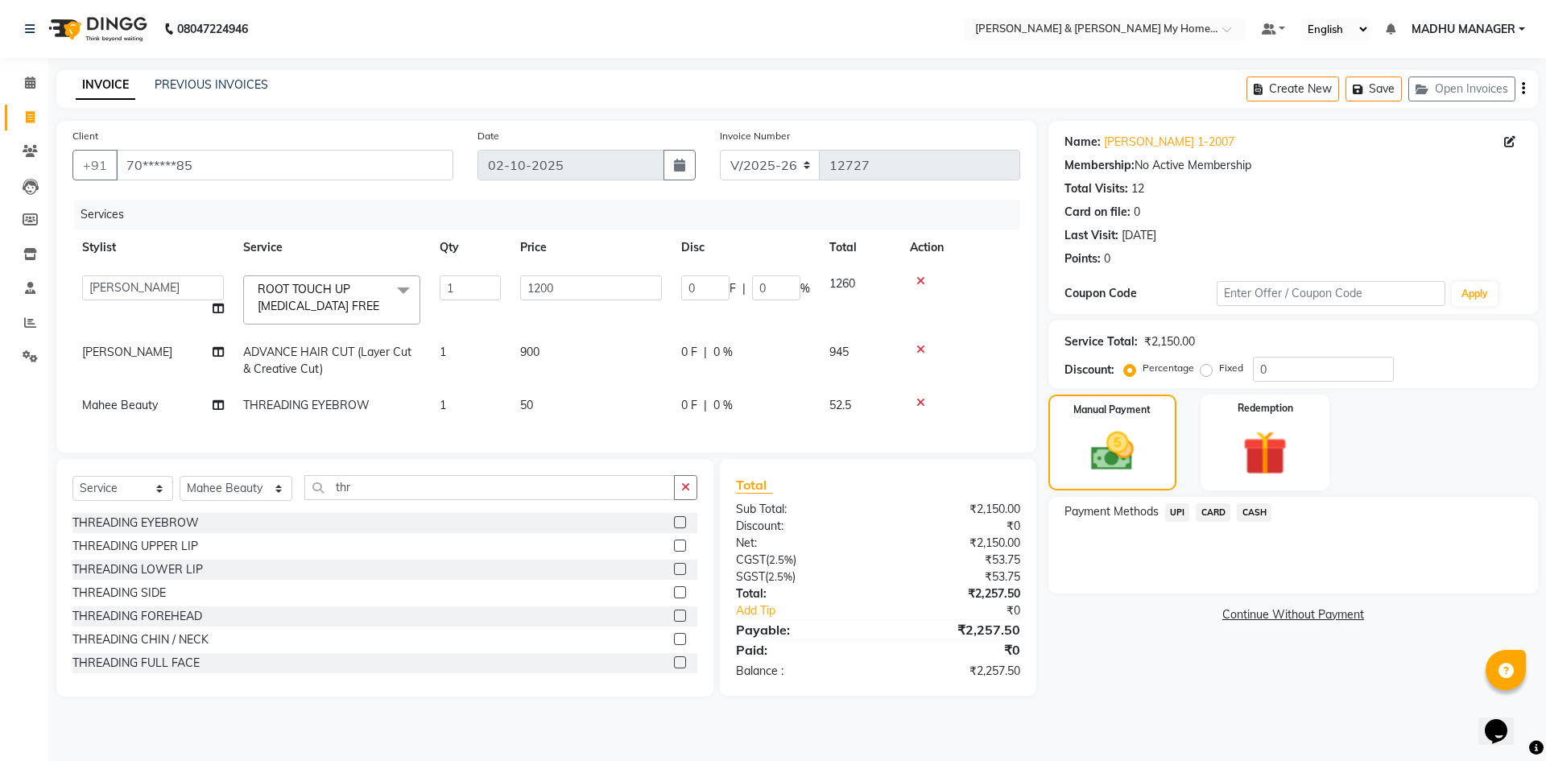
click at [1172, 517] on span "UPI" at bounding box center [1177, 512] width 25 height 19
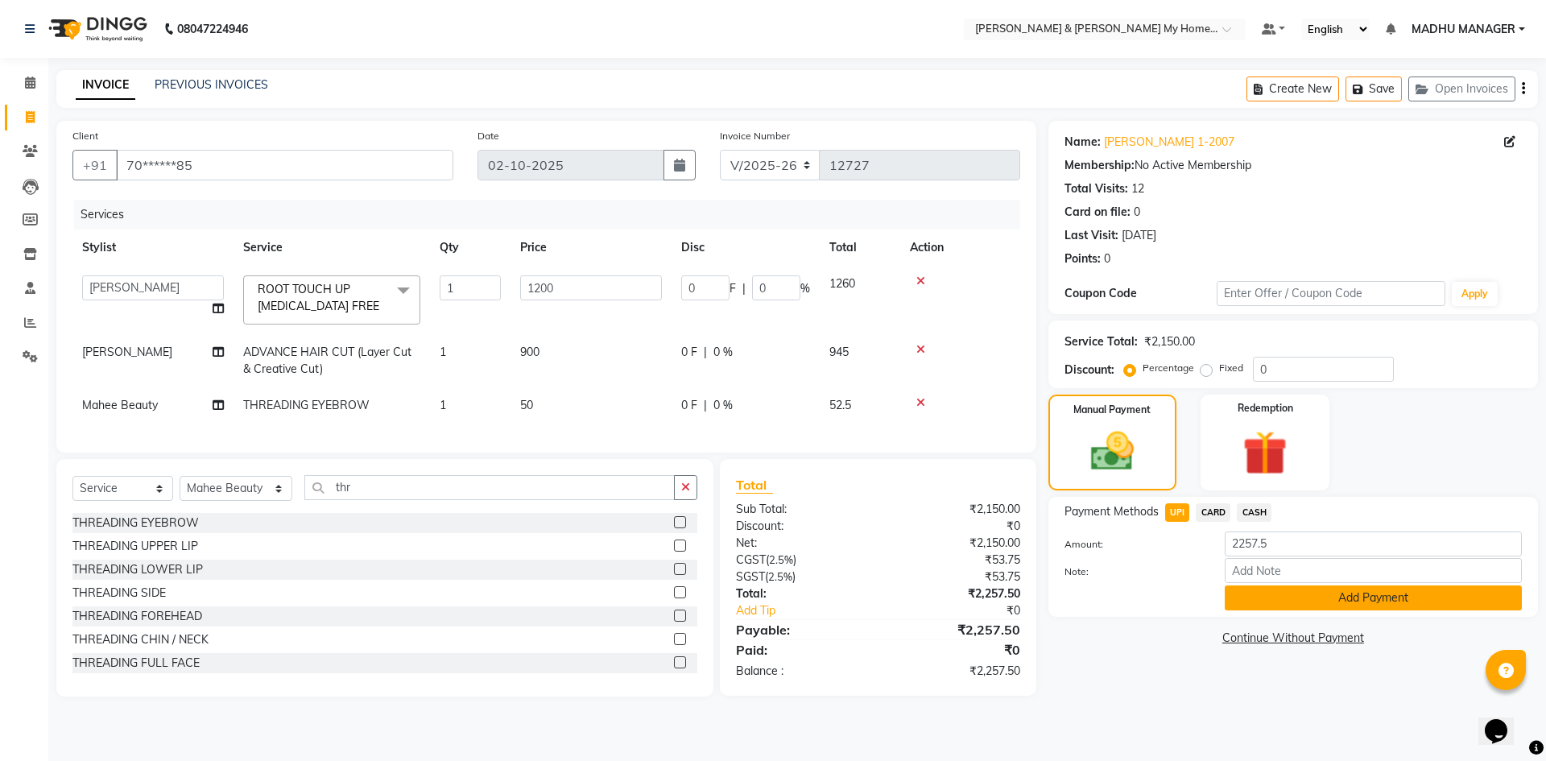
click at [1376, 603] on button "Add Payment" at bounding box center [1373, 597] width 297 height 25
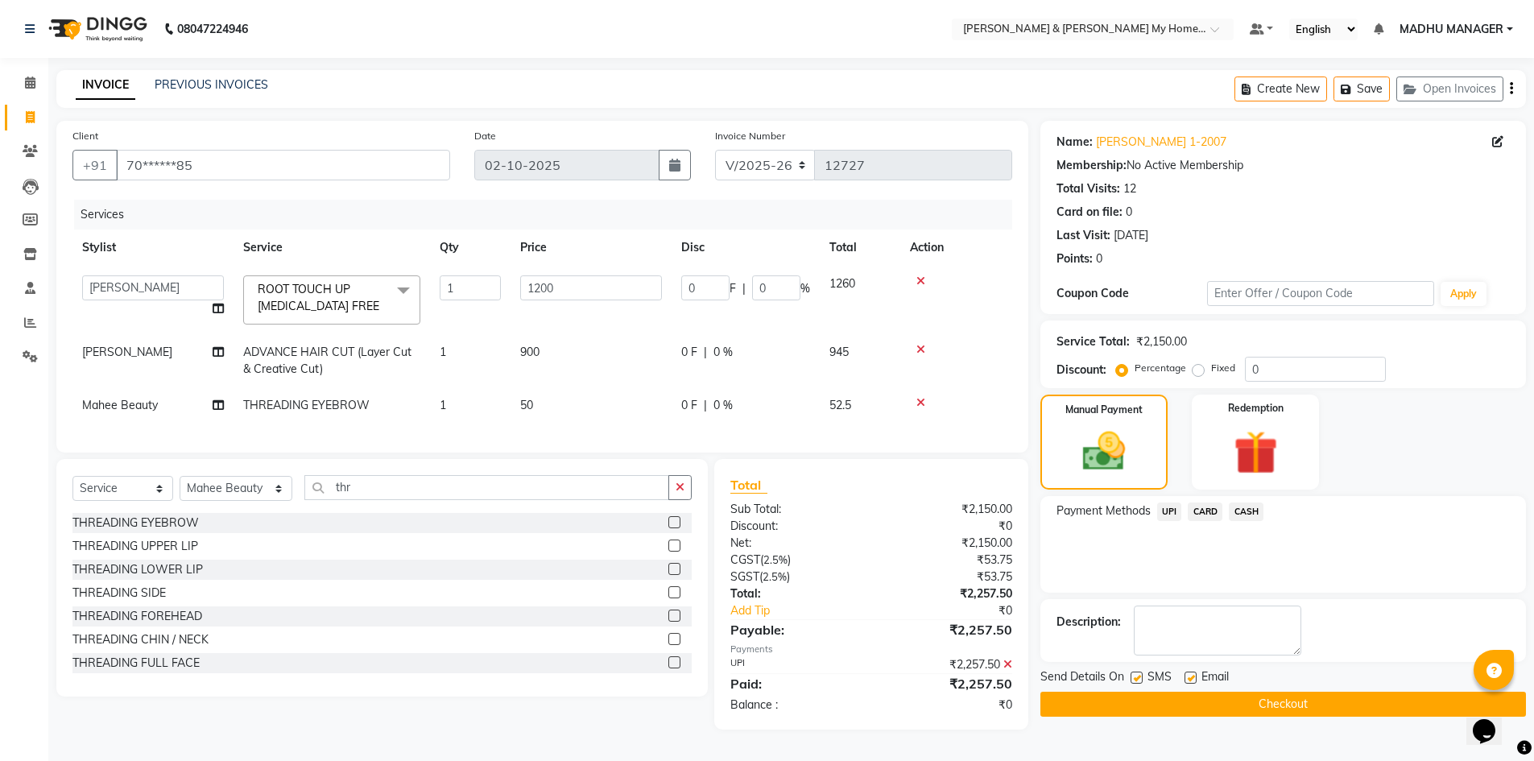
click at [1263, 708] on button "Checkout" at bounding box center [1282, 704] width 485 height 25
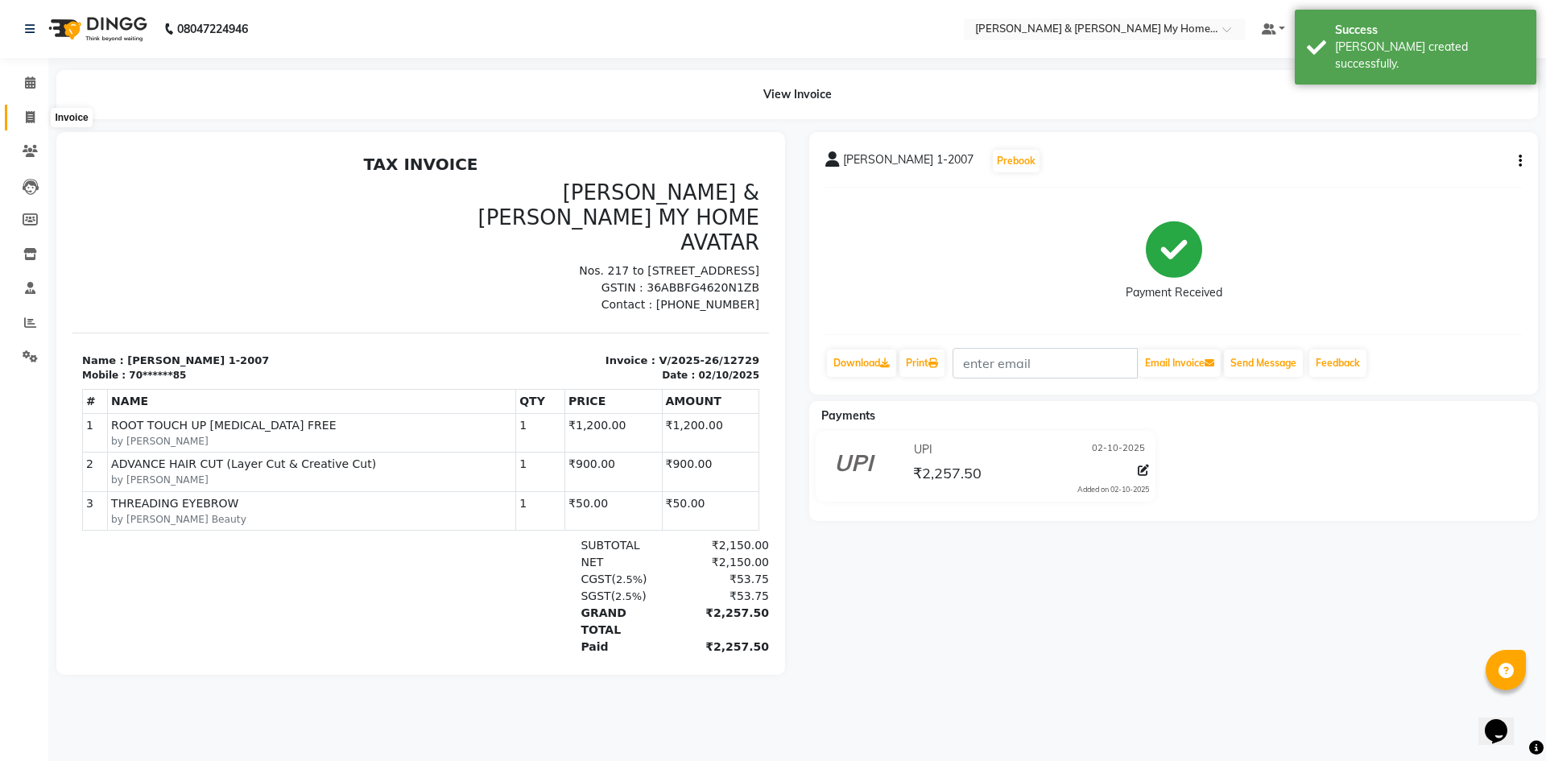
click at [23, 116] on span at bounding box center [30, 118] width 28 height 19
select select "8193"
select select "service"
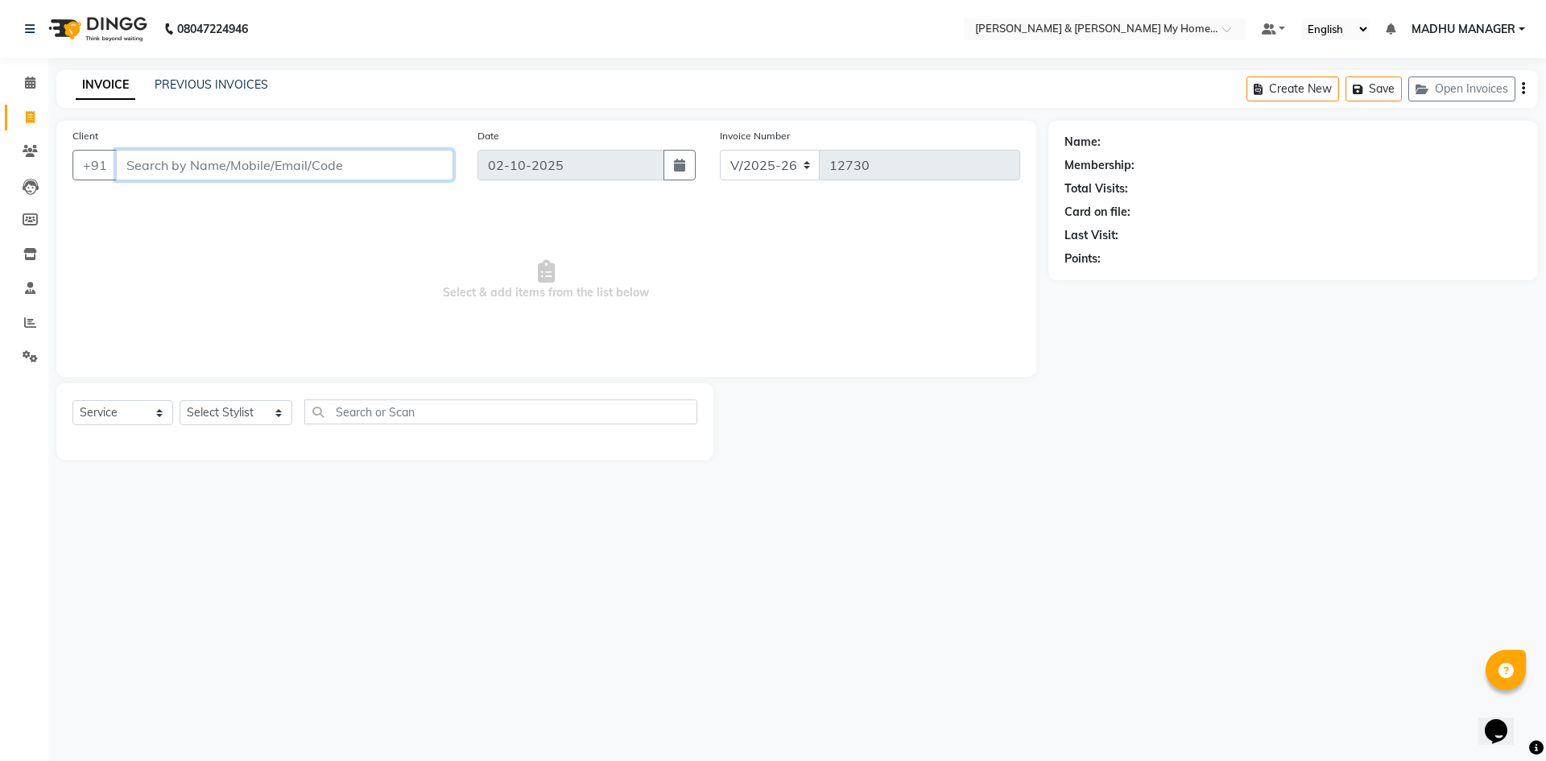
click at [221, 176] on input "Client" at bounding box center [284, 165] width 337 height 31
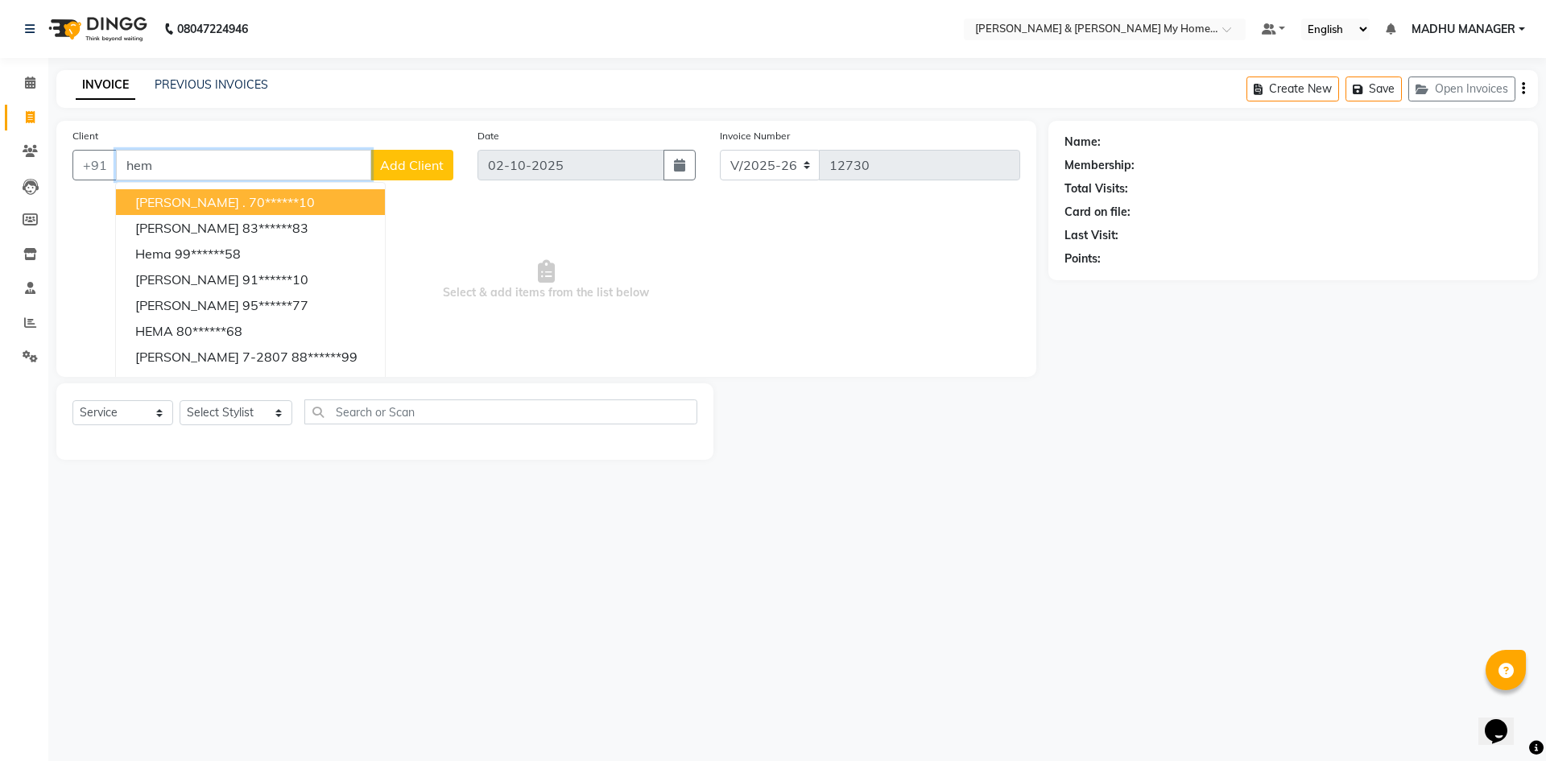
click at [249, 206] on ngb-highlight "70******10" at bounding box center [282, 202] width 66 height 16
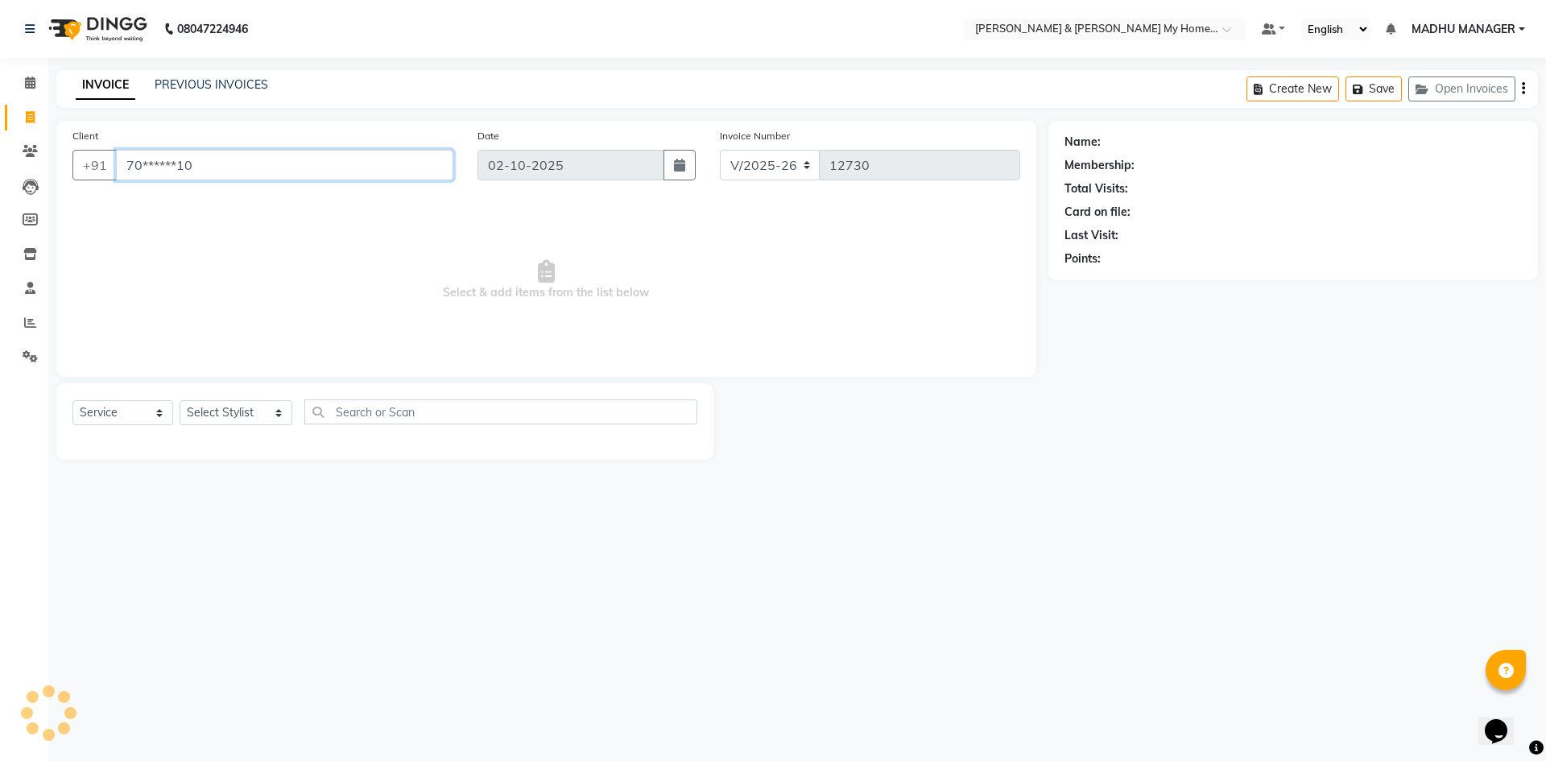
type input "70******10"
click at [237, 417] on select "Select Stylist Aarti Aarti [PERSON_NAME] Beauty [PERSON_NAME] Nail [PERSON_NAME…" at bounding box center [236, 412] width 113 height 25
select select "85861"
click at [180, 400] on select "Select Stylist Aarti Aarti [PERSON_NAME] Beauty [PERSON_NAME] Nail [PERSON_NAME…" at bounding box center [236, 412] width 113 height 25
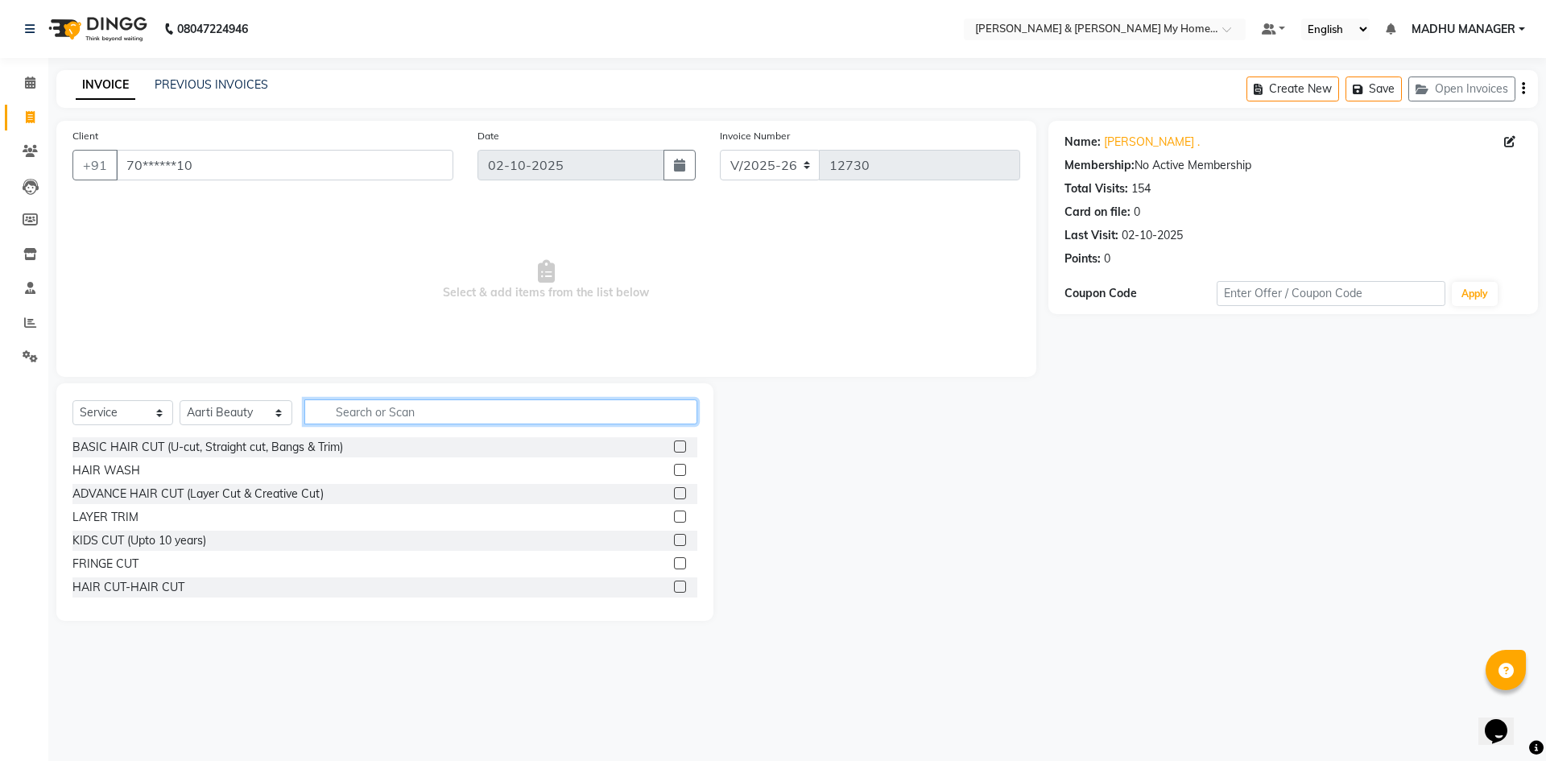
click at [341, 403] on input "text" at bounding box center [500, 411] width 393 height 25
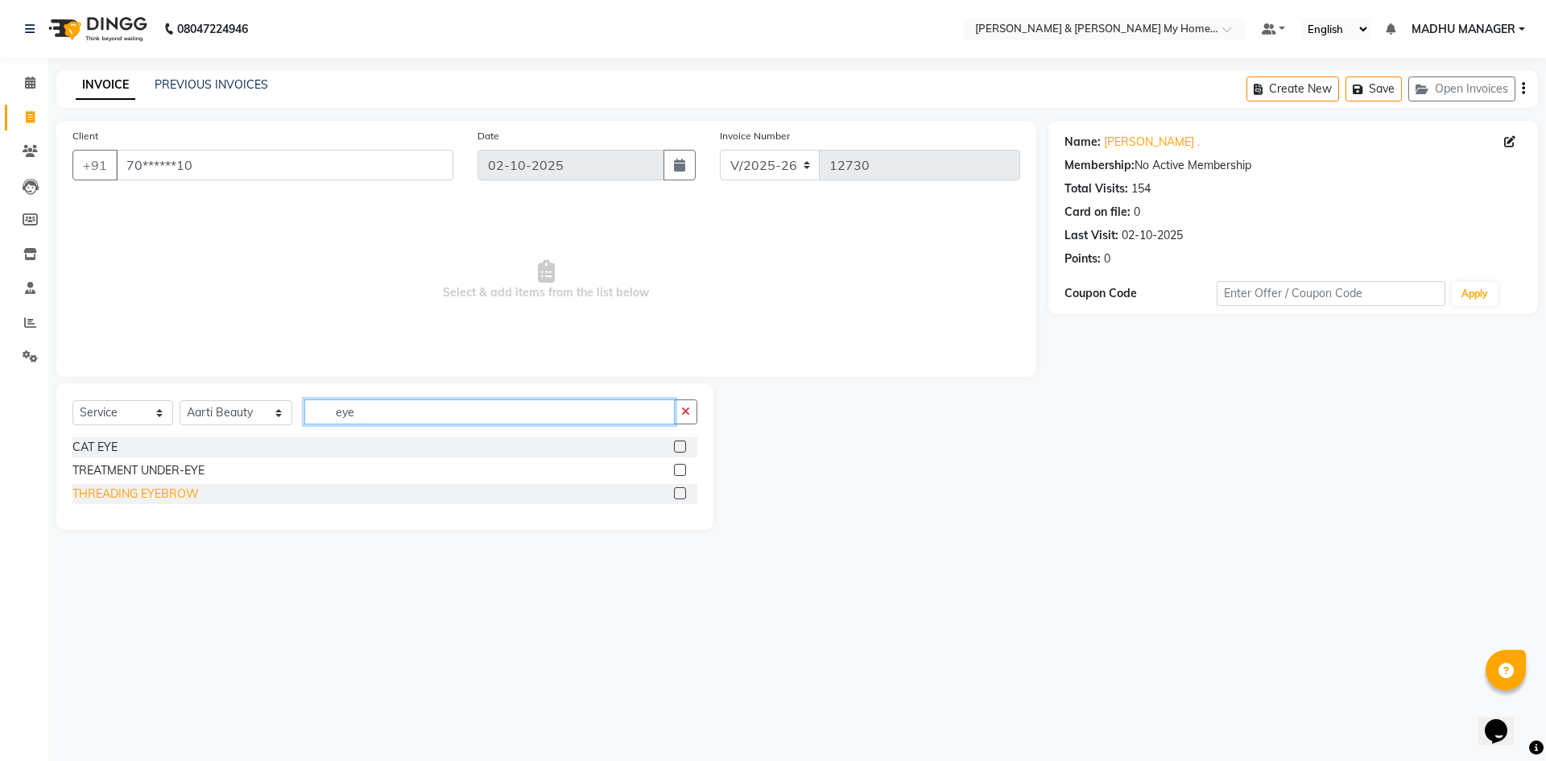
type input "eye"
click at [174, 487] on div "THREADING EYEBROW" at bounding box center [135, 493] width 126 height 17
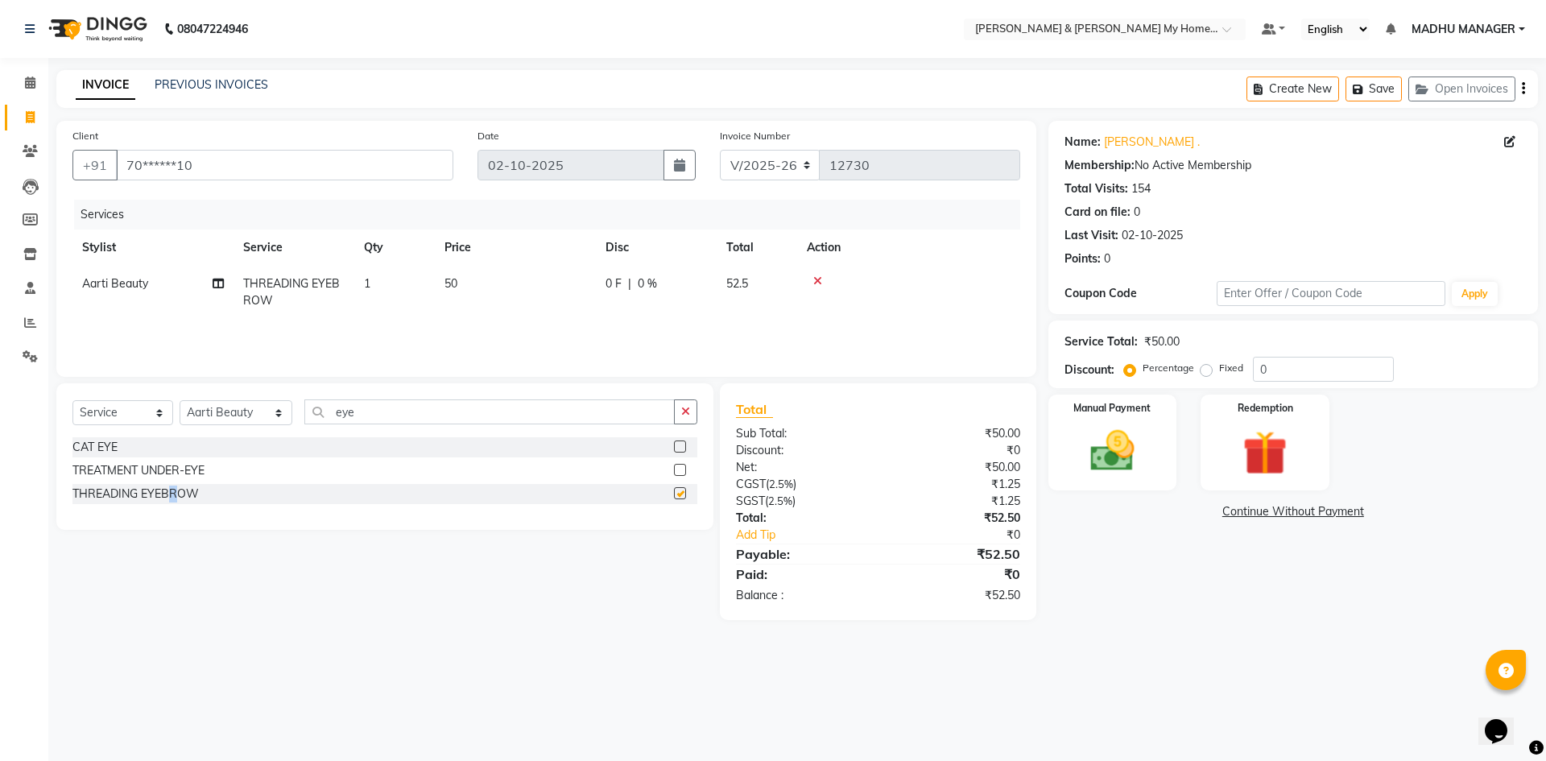
checkbox input "false"
click at [1084, 438] on img at bounding box center [1112, 450] width 75 height 53
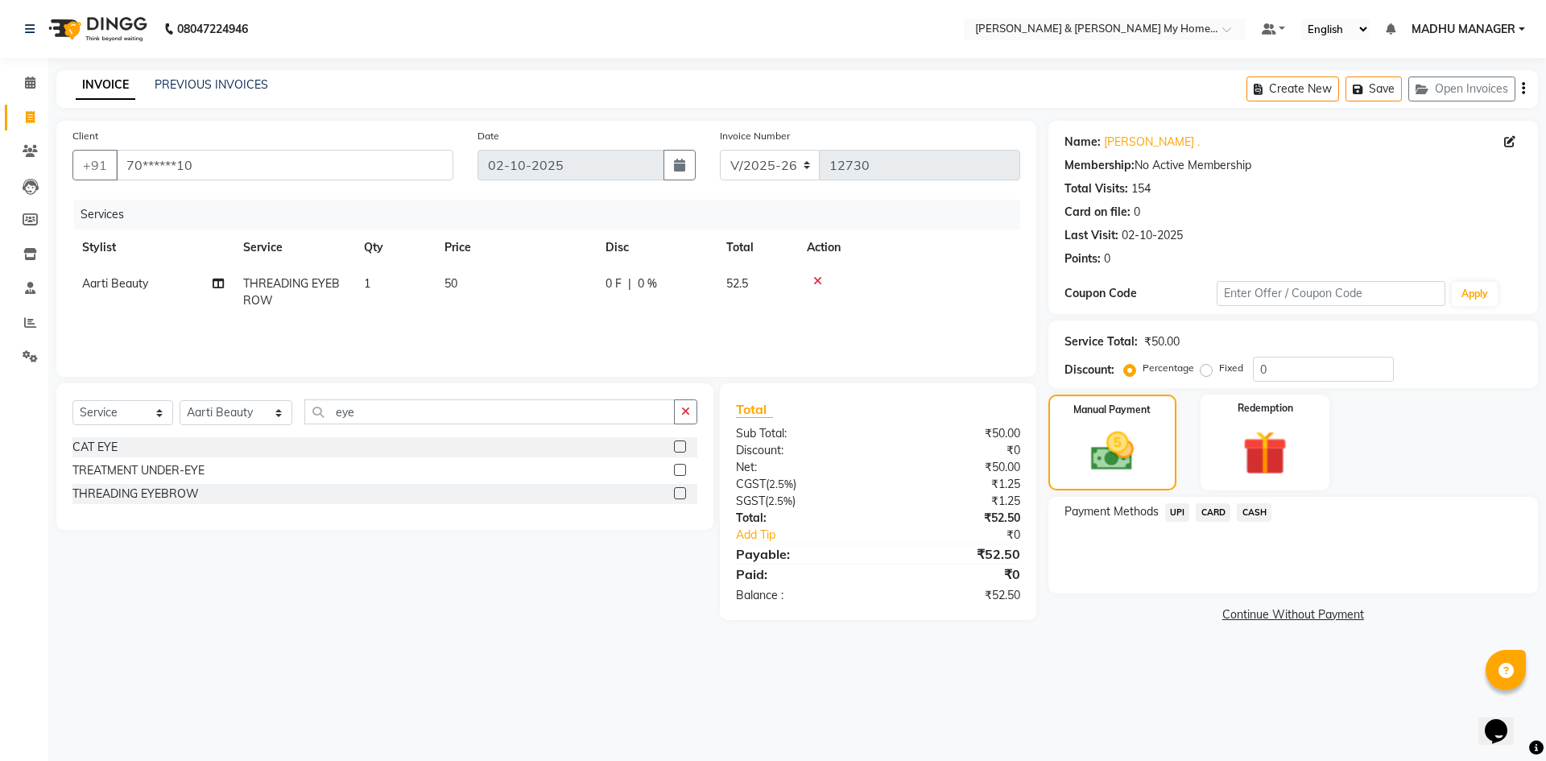
click at [1176, 513] on span "UPI" at bounding box center [1177, 512] width 25 height 19
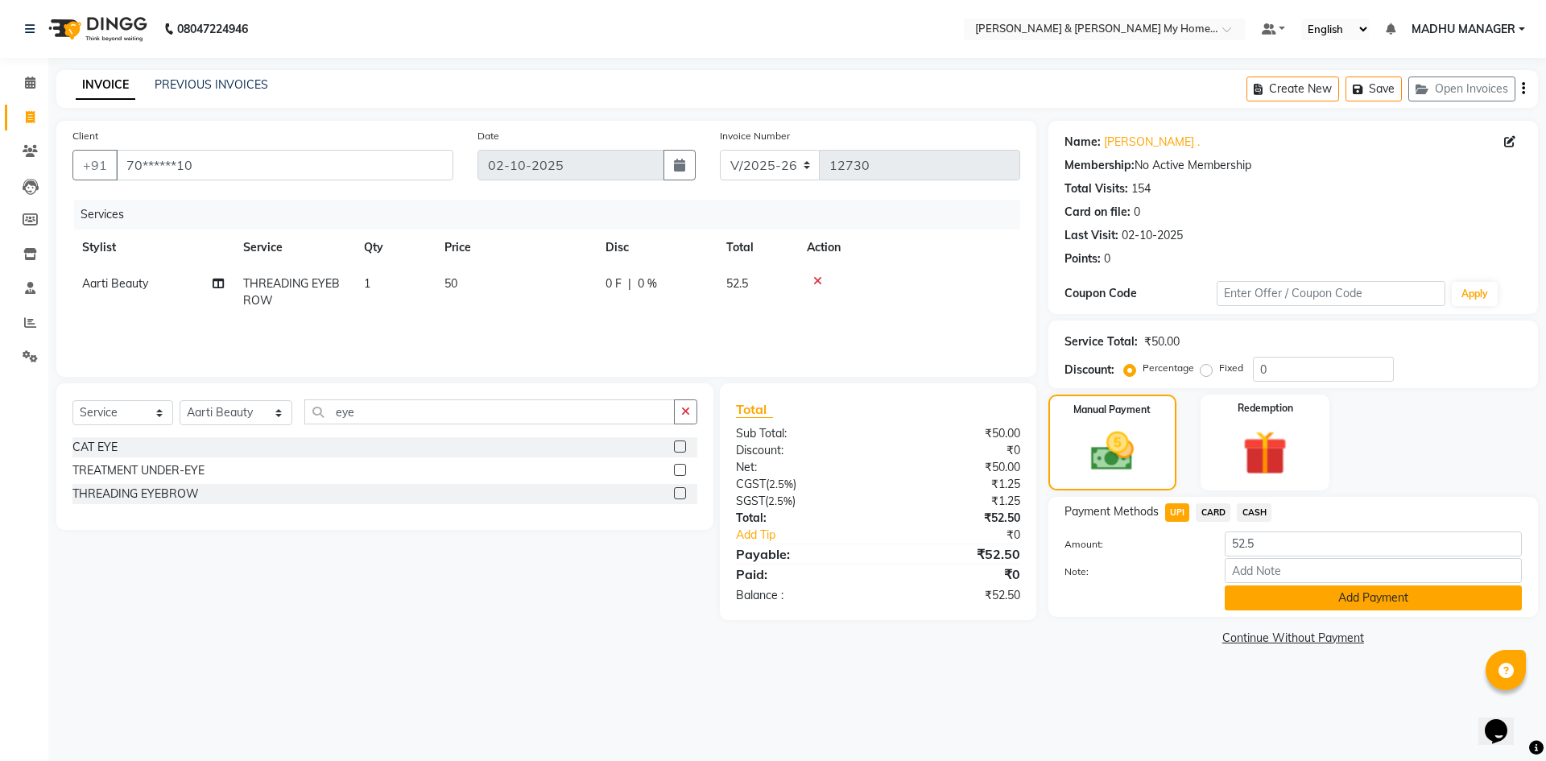
click at [1338, 603] on button "Add Payment" at bounding box center [1373, 597] width 297 height 25
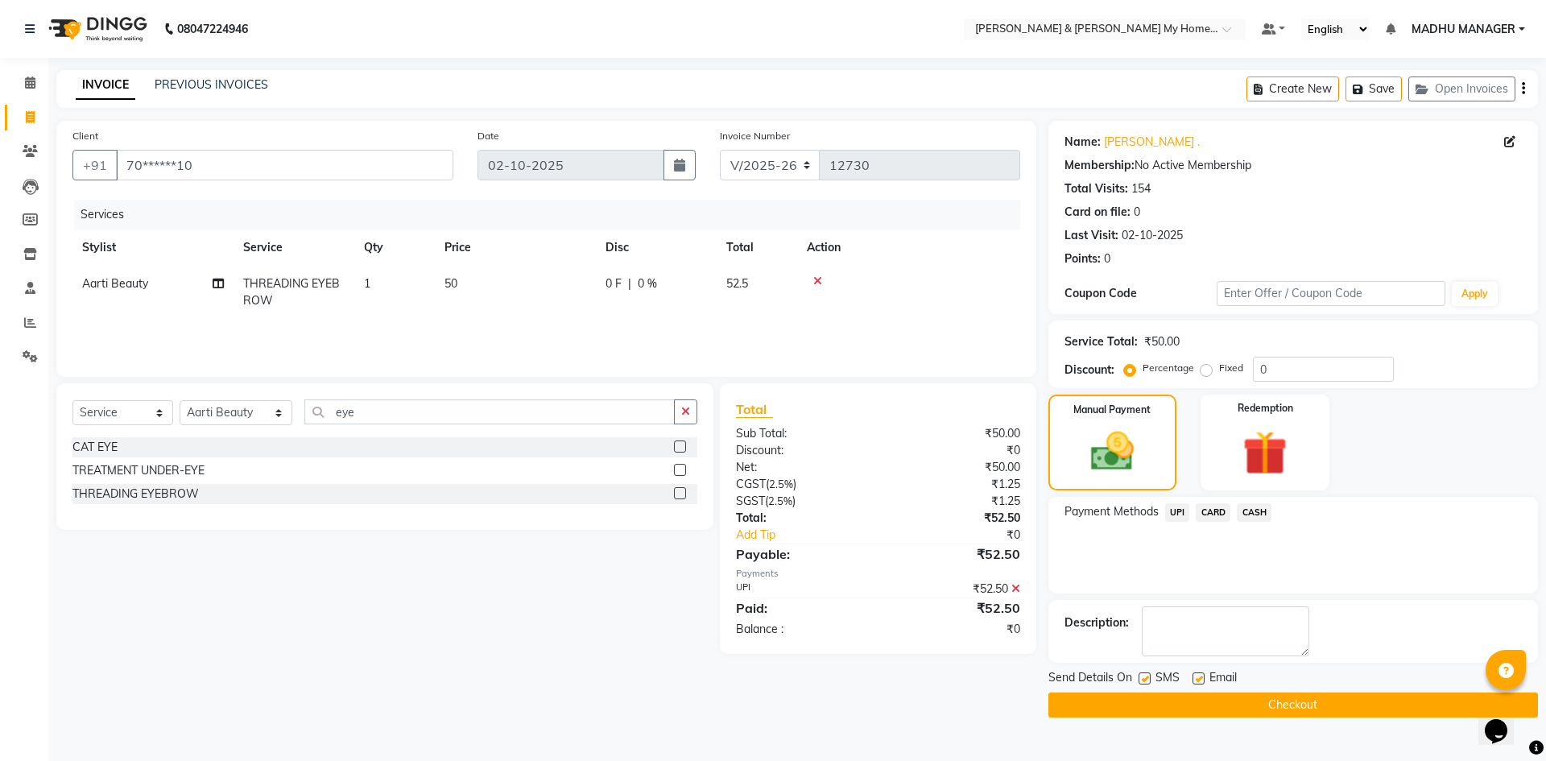
click at [1328, 696] on button "Checkout" at bounding box center [1292, 704] width 489 height 25
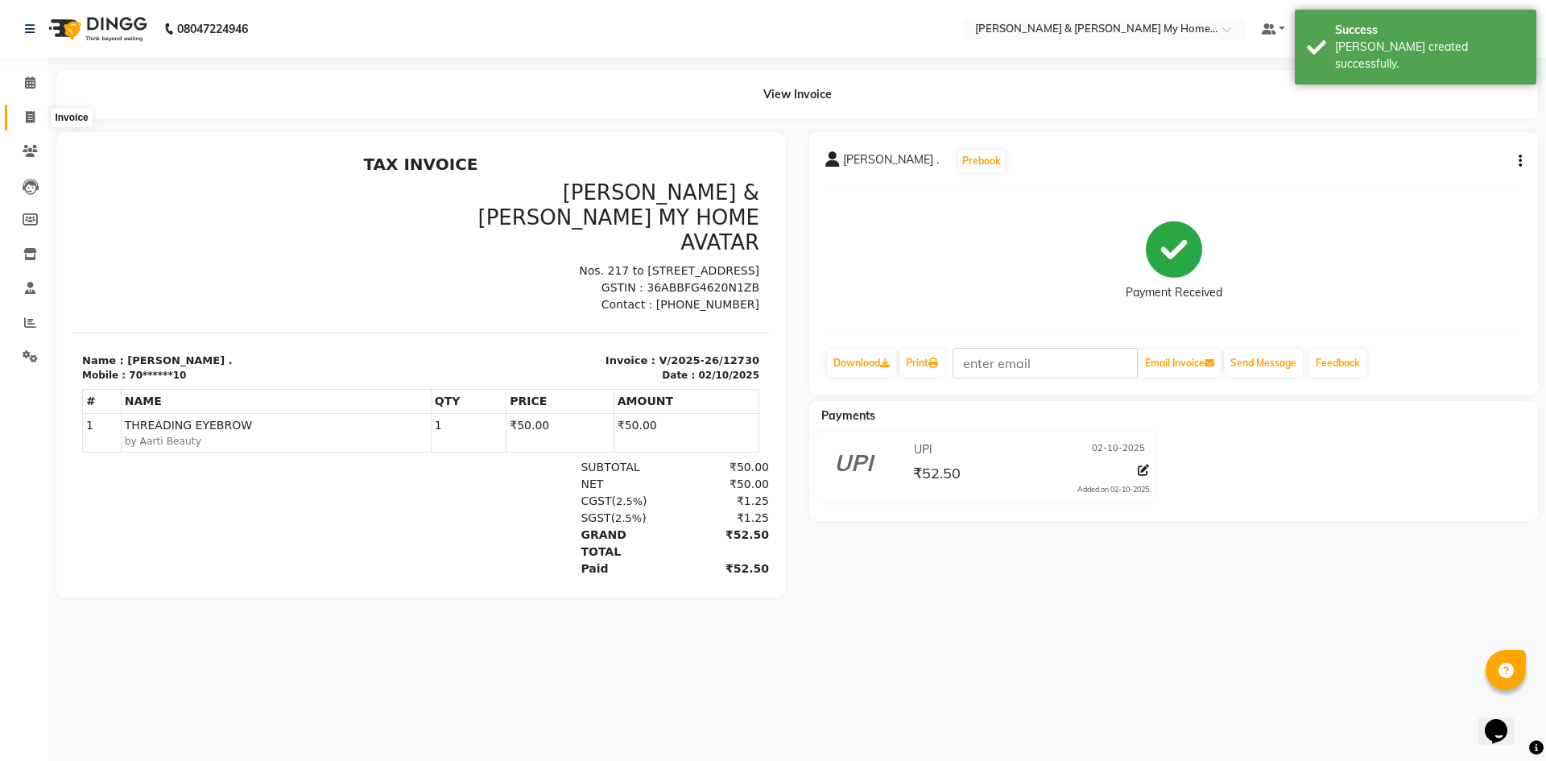
click at [29, 117] on icon at bounding box center [30, 117] width 9 height 12
select select "8193"
select select "service"
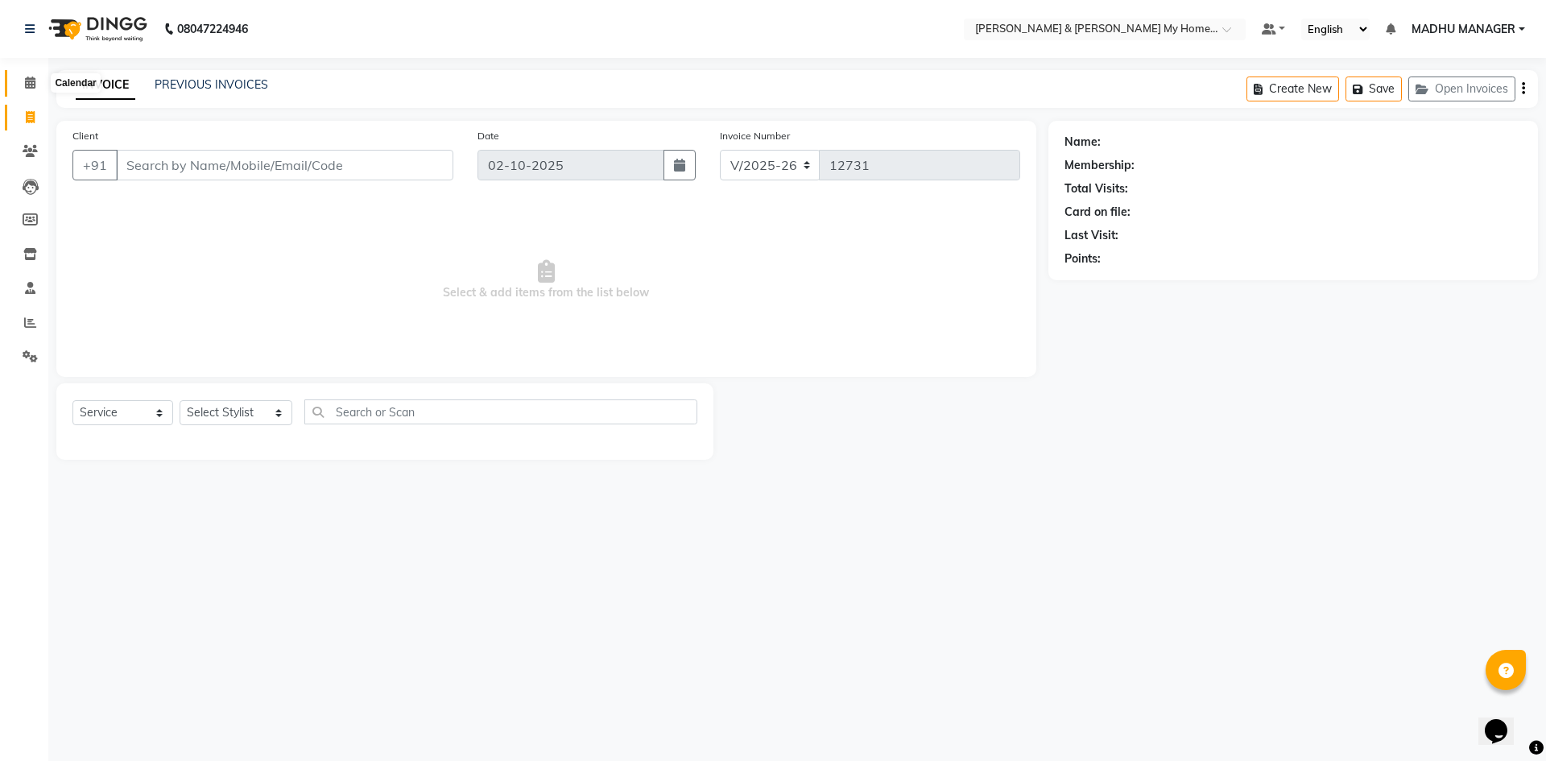
click at [30, 86] on icon at bounding box center [30, 82] width 10 height 12
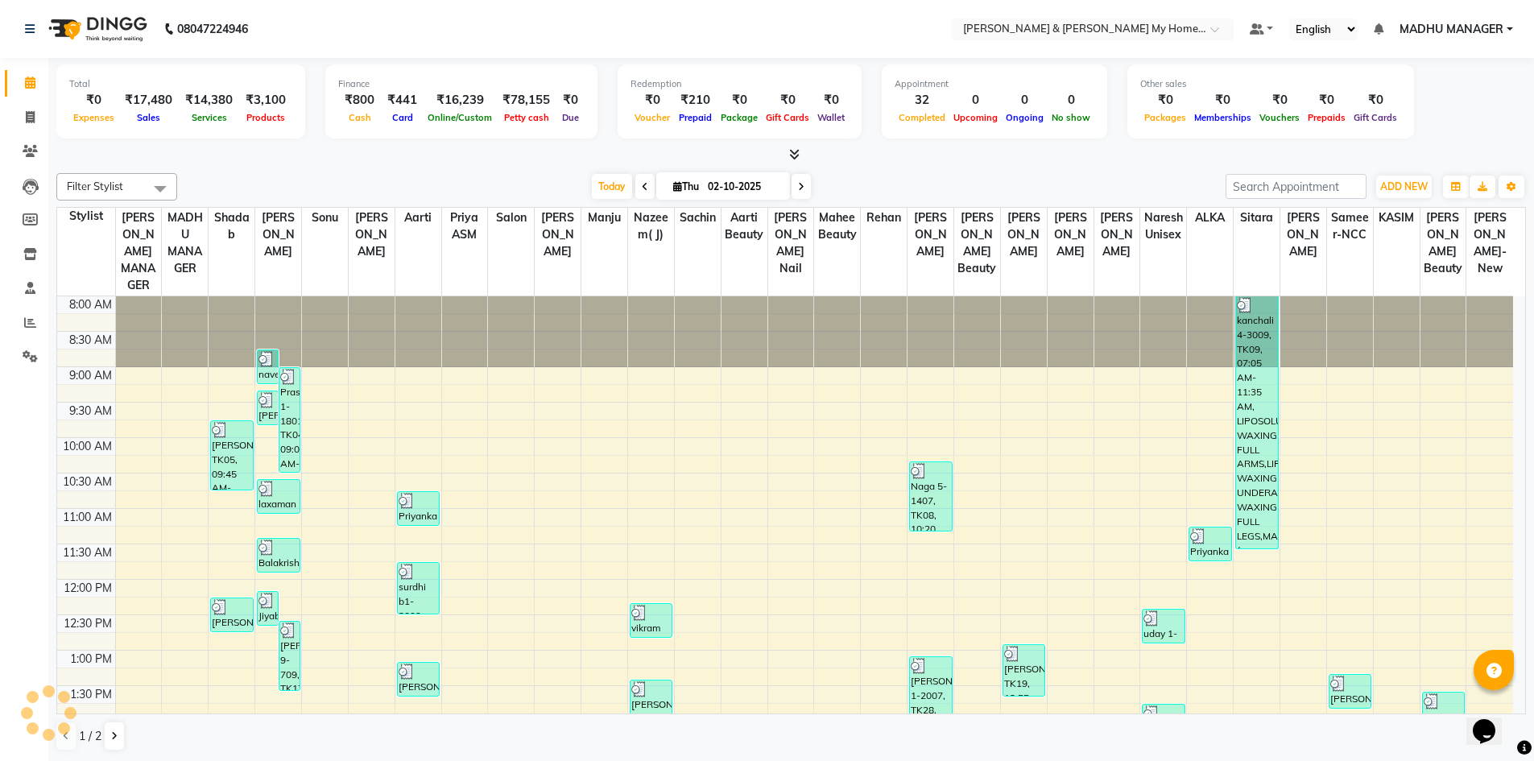
click at [530, 154] on div at bounding box center [790, 155] width 1469 height 17
click at [27, 357] on icon at bounding box center [30, 356] width 15 height 12
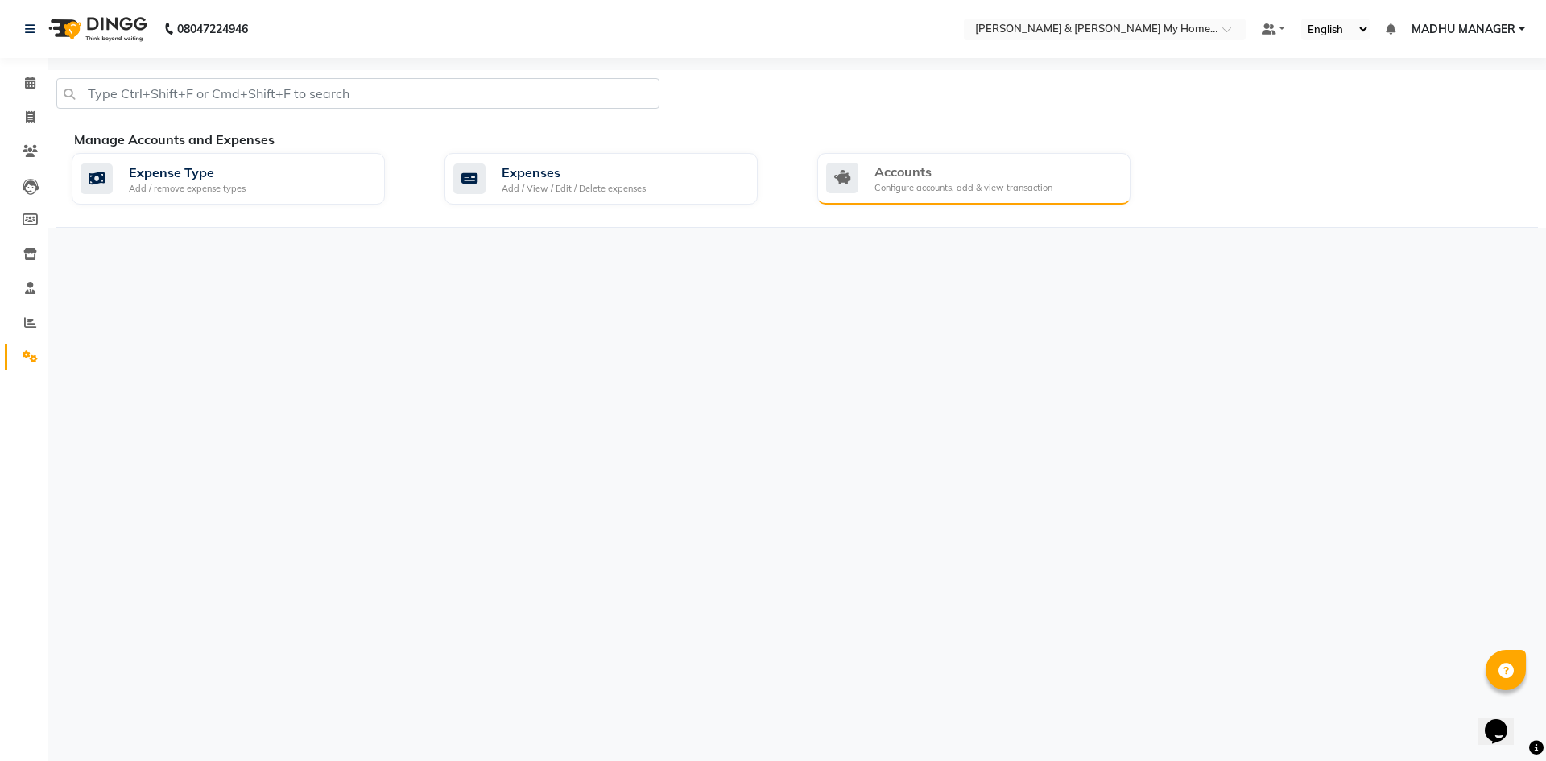
click at [915, 195] on div "Accounts Configure accounts, add & view transaction" at bounding box center [973, 179] width 313 height 52
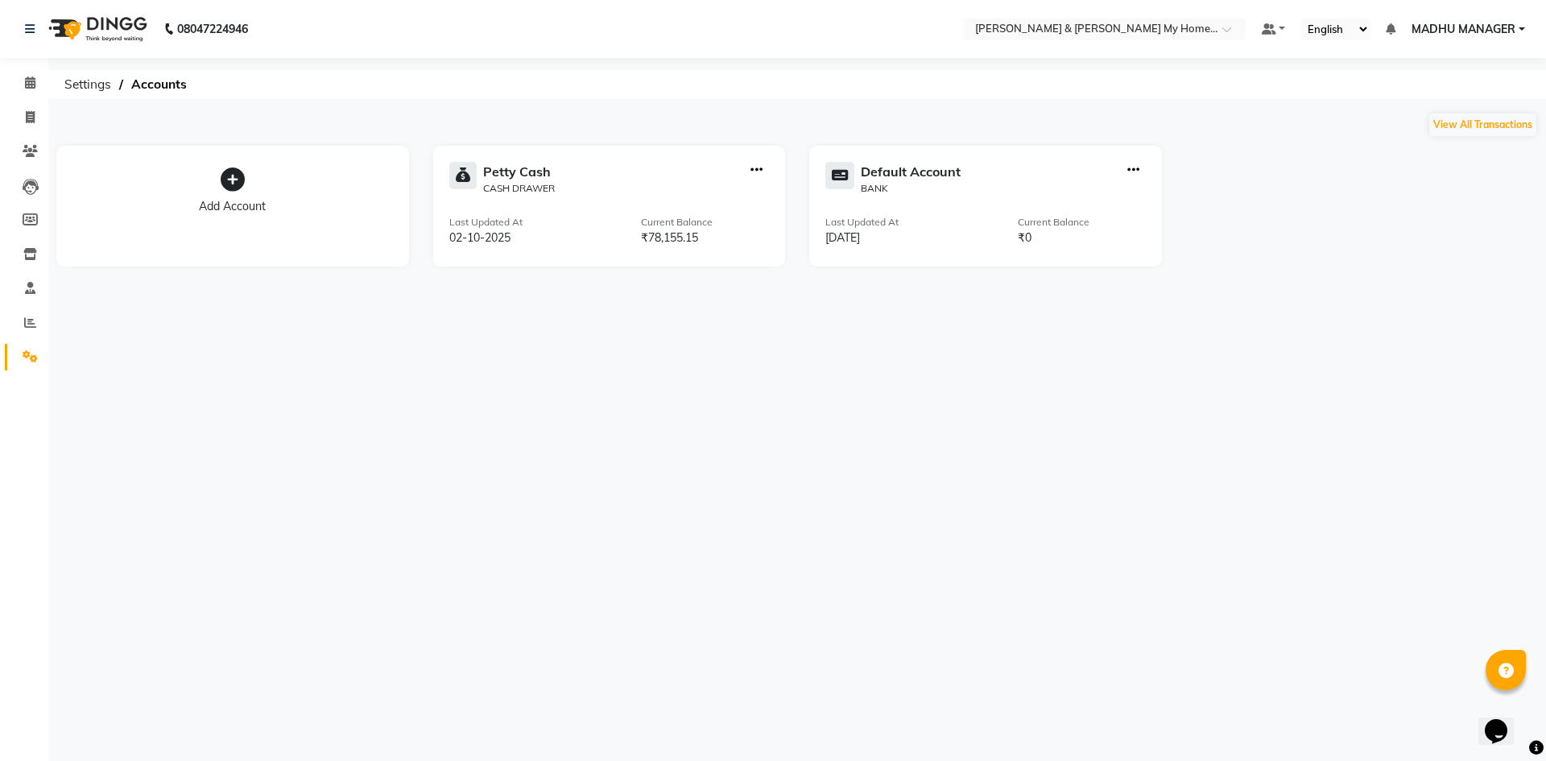
click at [761, 170] on icon "button" at bounding box center [756, 170] width 12 height 1
click at [763, 138] on div "View Transaction" at bounding box center [757, 136] width 85 height 17
select select "7321"
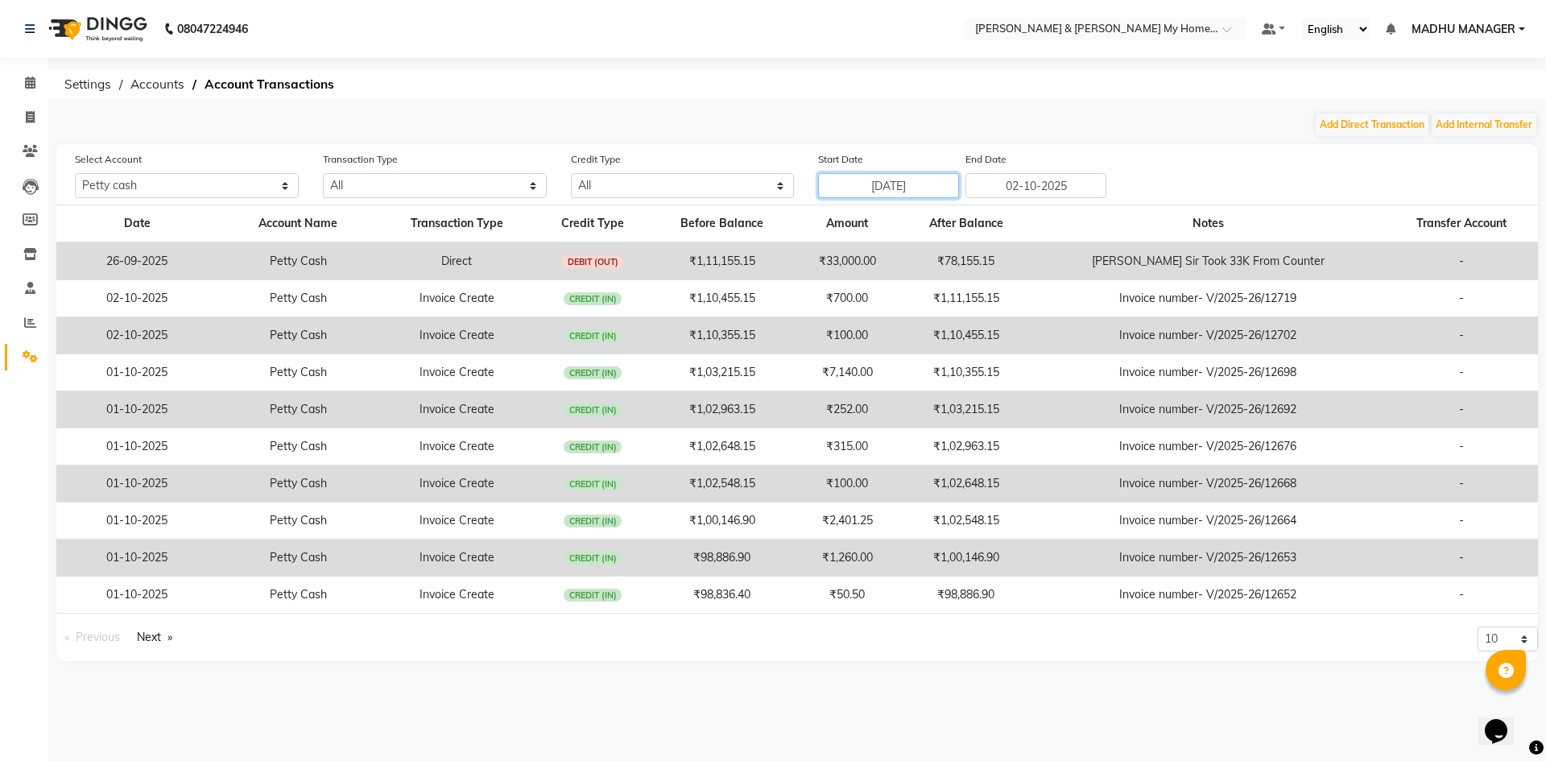
click at [936, 185] on input "25-09-2025" at bounding box center [888, 185] width 141 height 25
select select "9"
select select "2025"
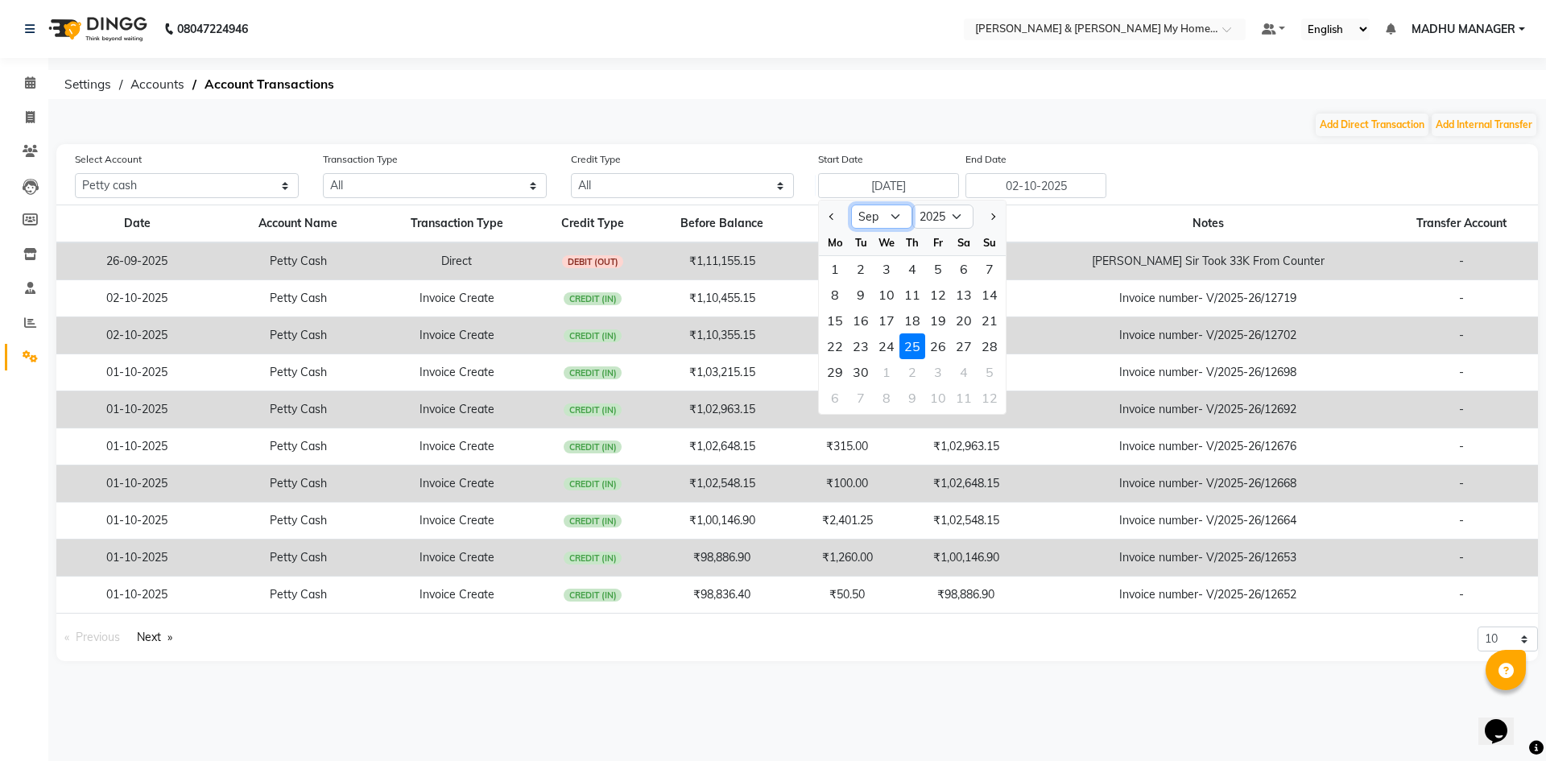
click at [884, 214] on select "Jan Feb Mar Apr May Jun Jul Aug Sep Oct Nov Dec" at bounding box center [881, 216] width 61 height 24
select select "8"
click at [851, 204] on select "Jan Feb Mar Apr May Jun Jul Aug Sep Oct Nov Dec" at bounding box center [881, 216] width 61 height 24
click at [938, 266] on div "1" at bounding box center [938, 269] width 26 height 26
type input "01-08-2025"
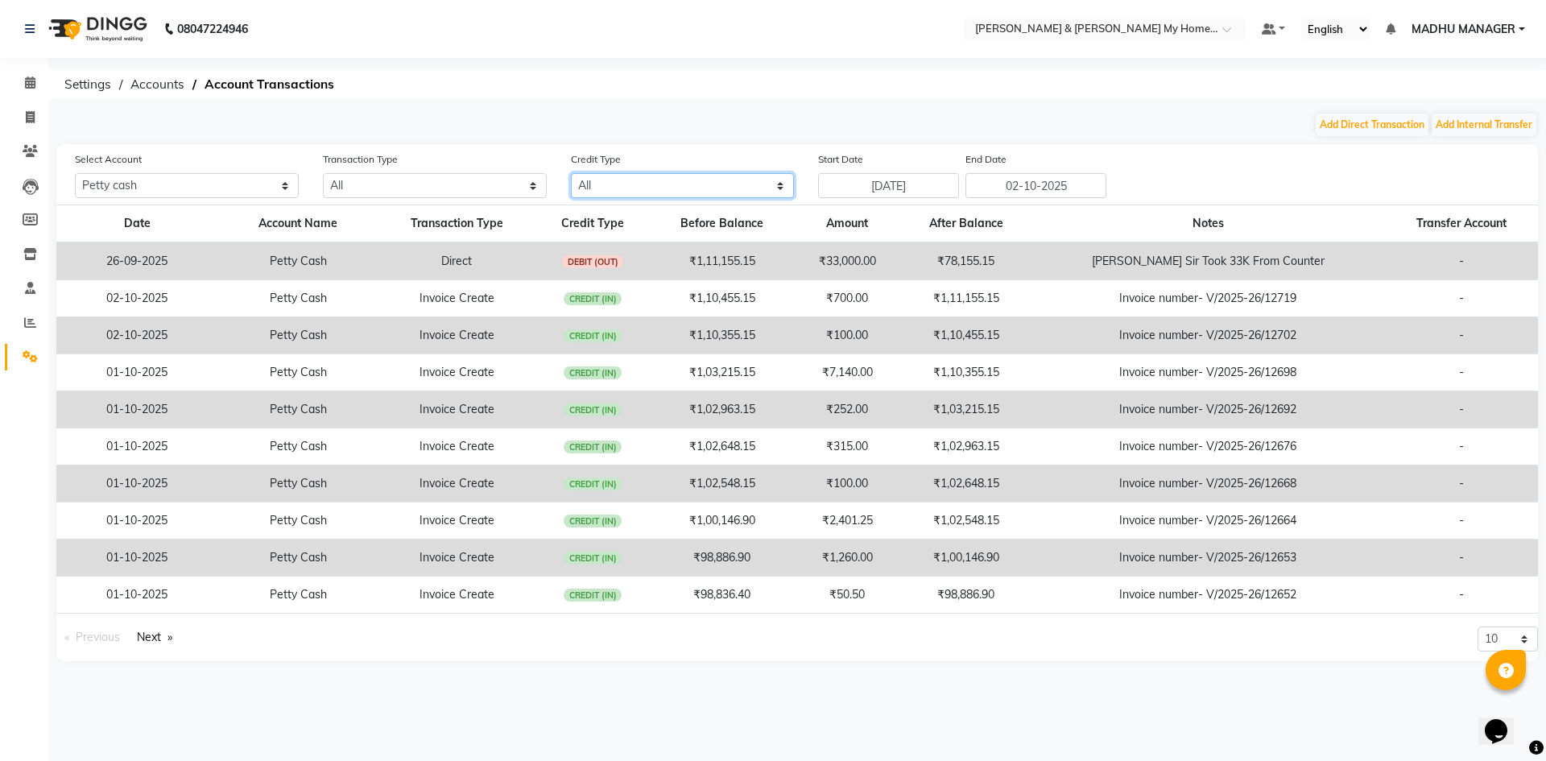
click at [683, 189] on select "All Credit (IN) Debit (OUT)" at bounding box center [683, 185] width 224 height 25
select select "DEBIT"
click at [571, 173] on select "All Credit (IN) Debit (OUT)" at bounding box center [683, 185] width 224 height 25
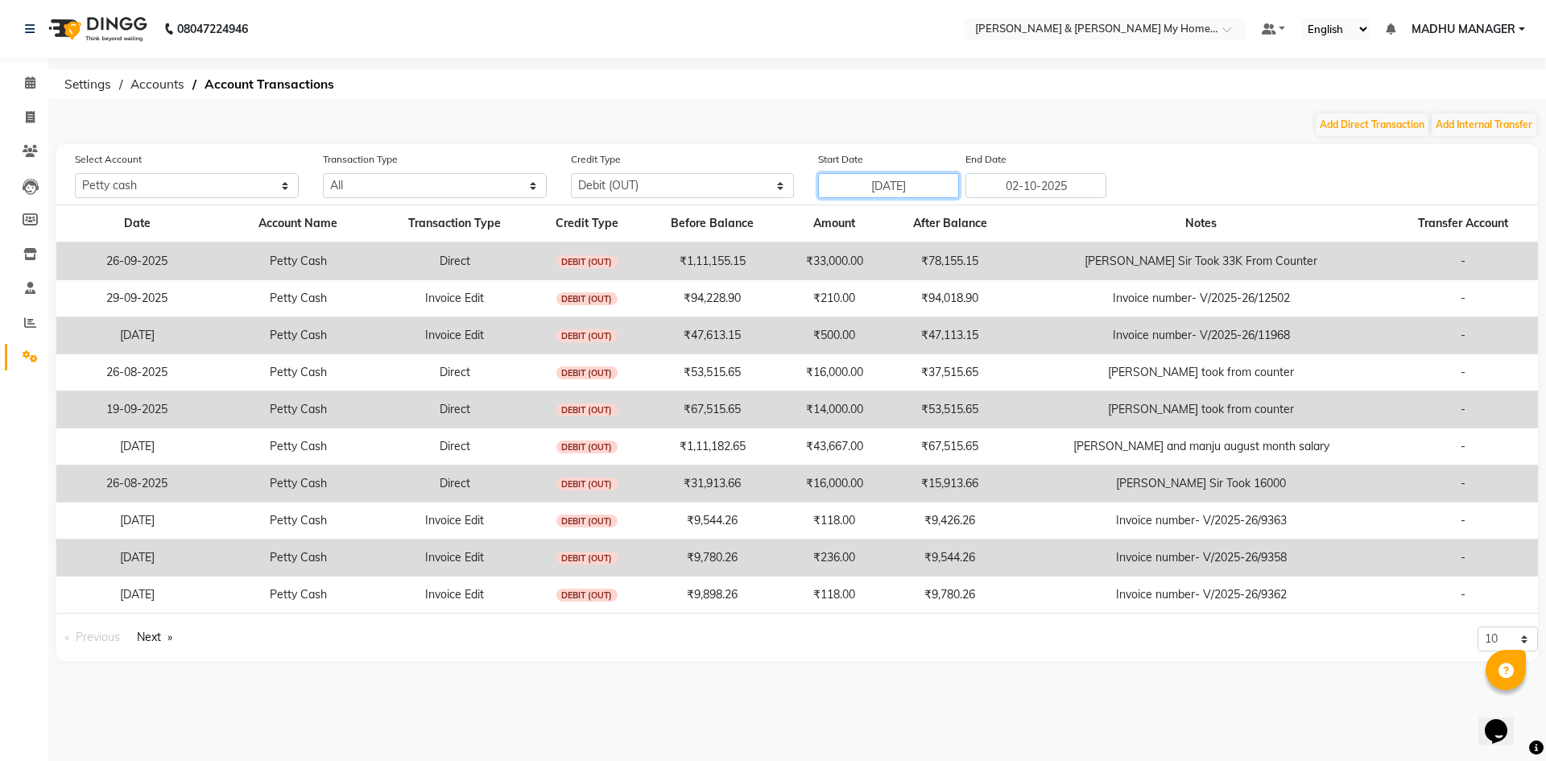
click at [936, 185] on input "01-08-2025" at bounding box center [888, 185] width 141 height 25
select select "8"
select select "2025"
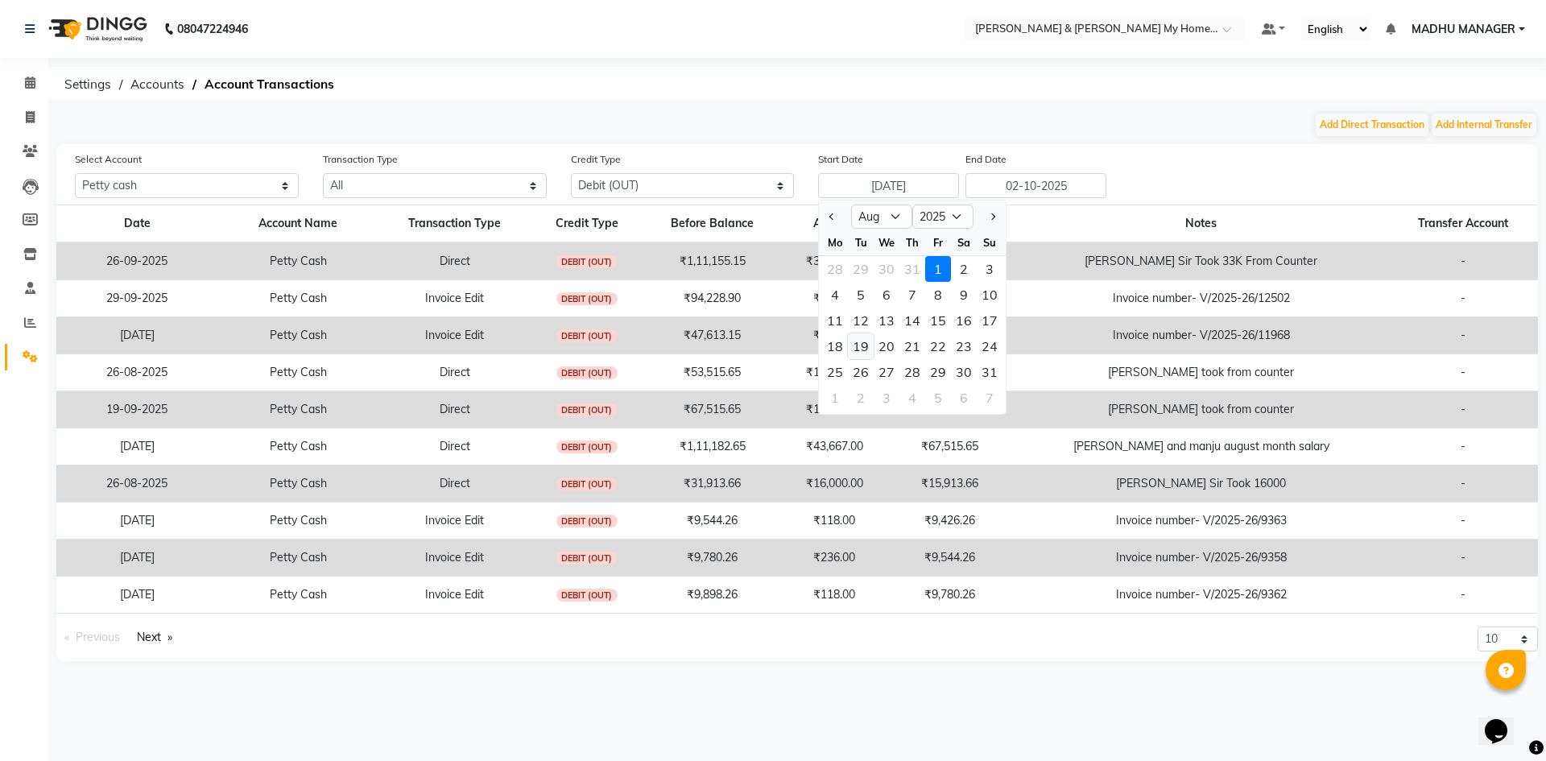
click at [859, 349] on div "19" at bounding box center [861, 346] width 26 height 26
type input "19-08-2025"
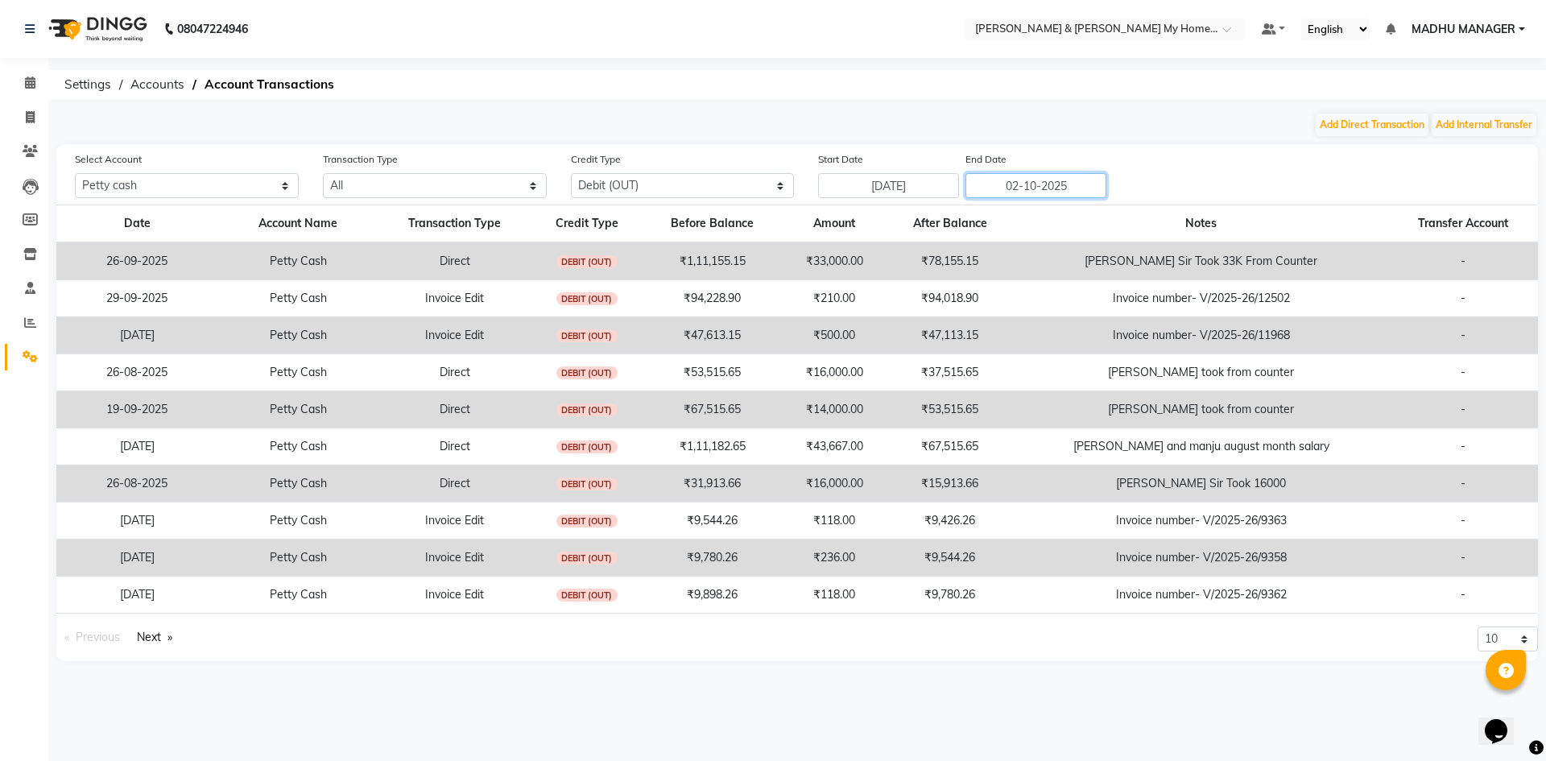
click at [1094, 186] on input "02-10-2025" at bounding box center [1035, 185] width 141 height 25
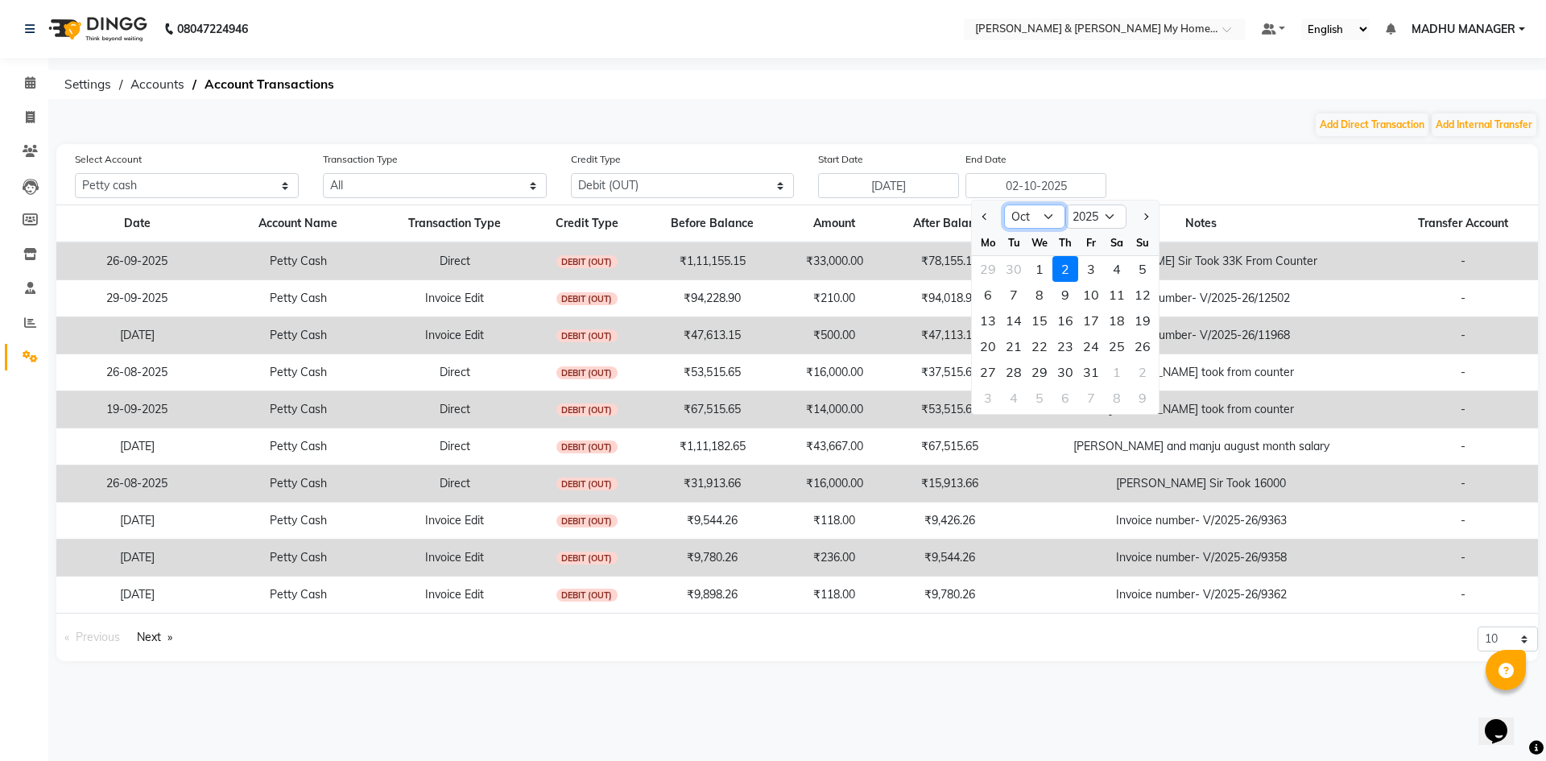
click at [1021, 221] on select "Aug Sep Oct Nov Dec" at bounding box center [1034, 216] width 61 height 24
select select "8"
click at [1004, 204] on select "Aug Sep Oct Nov Dec" at bounding box center [1034, 216] width 61 height 24
click at [1018, 346] on div "19" at bounding box center [1014, 346] width 26 height 26
type input "19-08-2025"
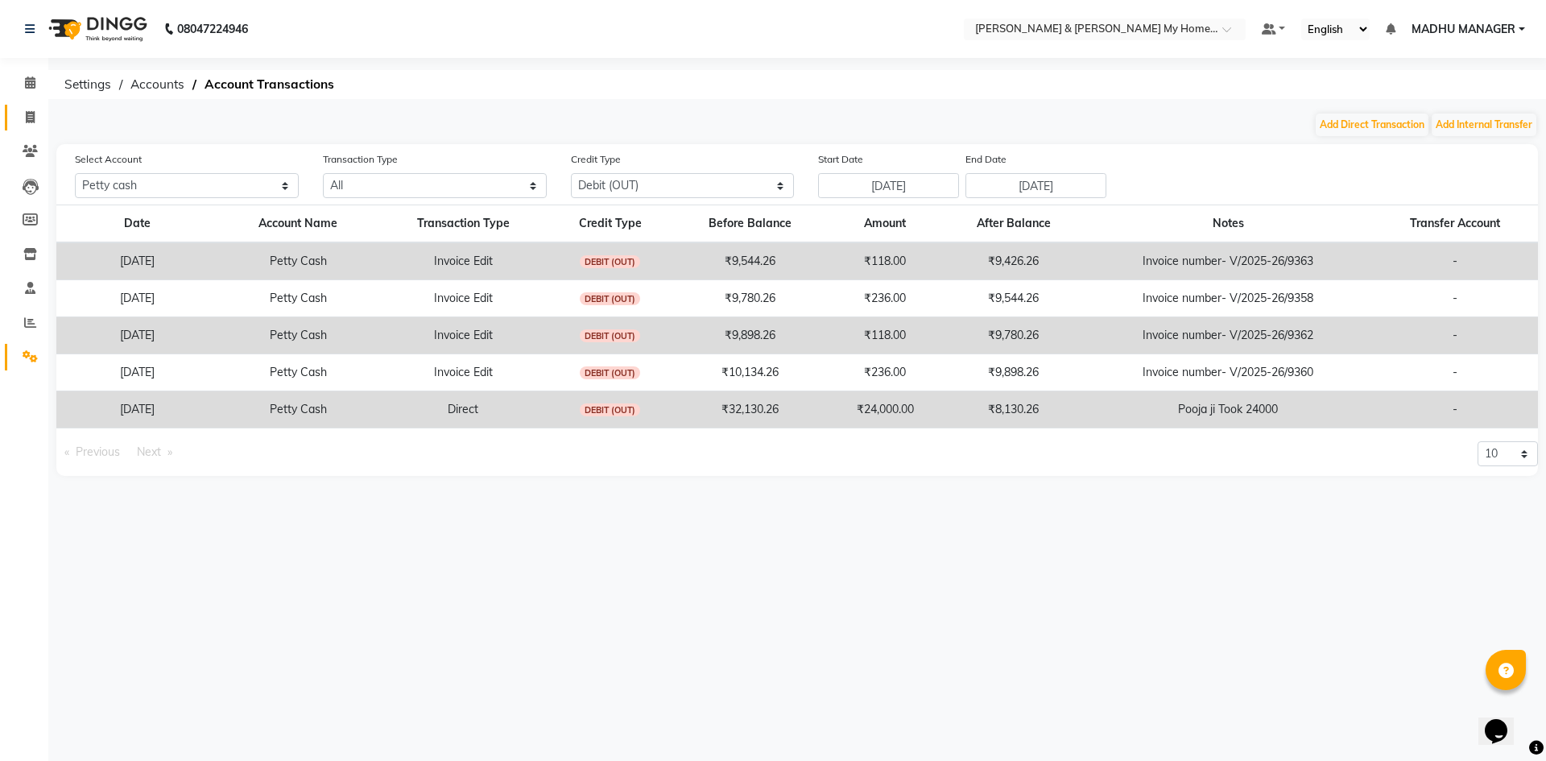
click at [27, 109] on span at bounding box center [30, 118] width 28 height 19
select select "service"
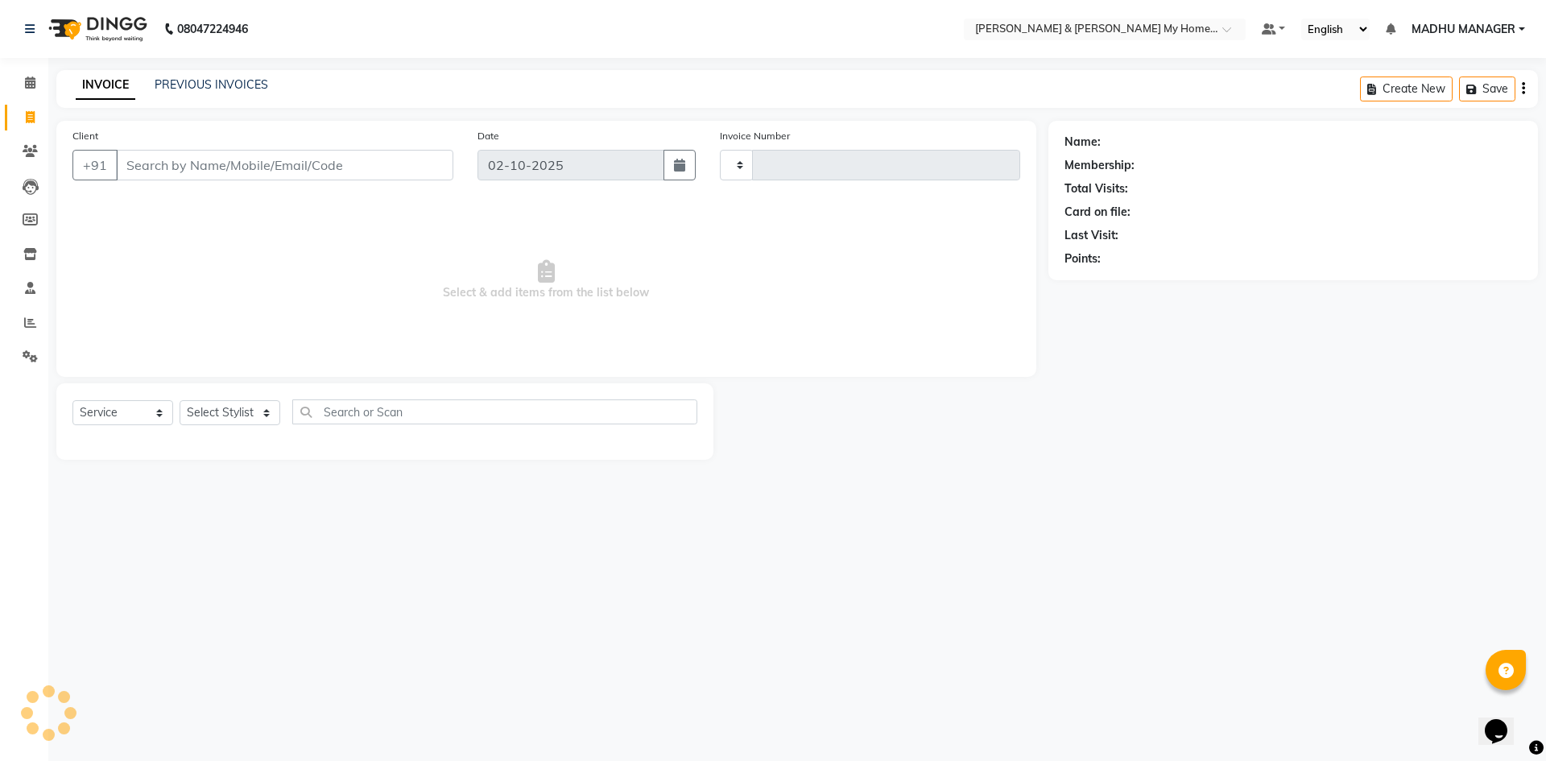
type input "12731"
select select "8193"
click at [178, 167] on input "Client" at bounding box center [284, 165] width 337 height 31
click at [142, 165] on input "Client" at bounding box center [284, 165] width 337 height 31
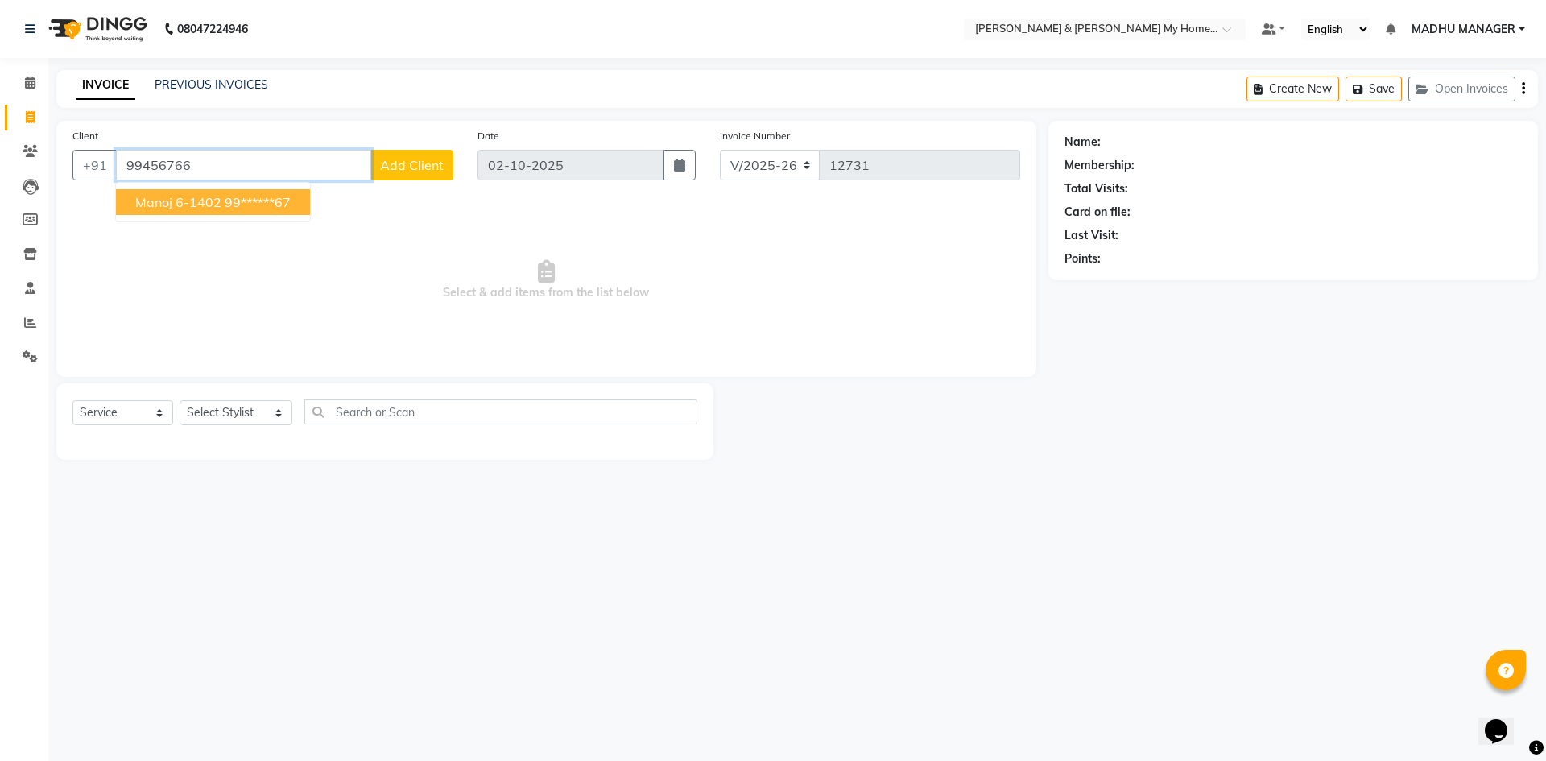
click at [169, 206] on span "Manoj 6-1402" at bounding box center [178, 202] width 86 height 16
type input "99******67"
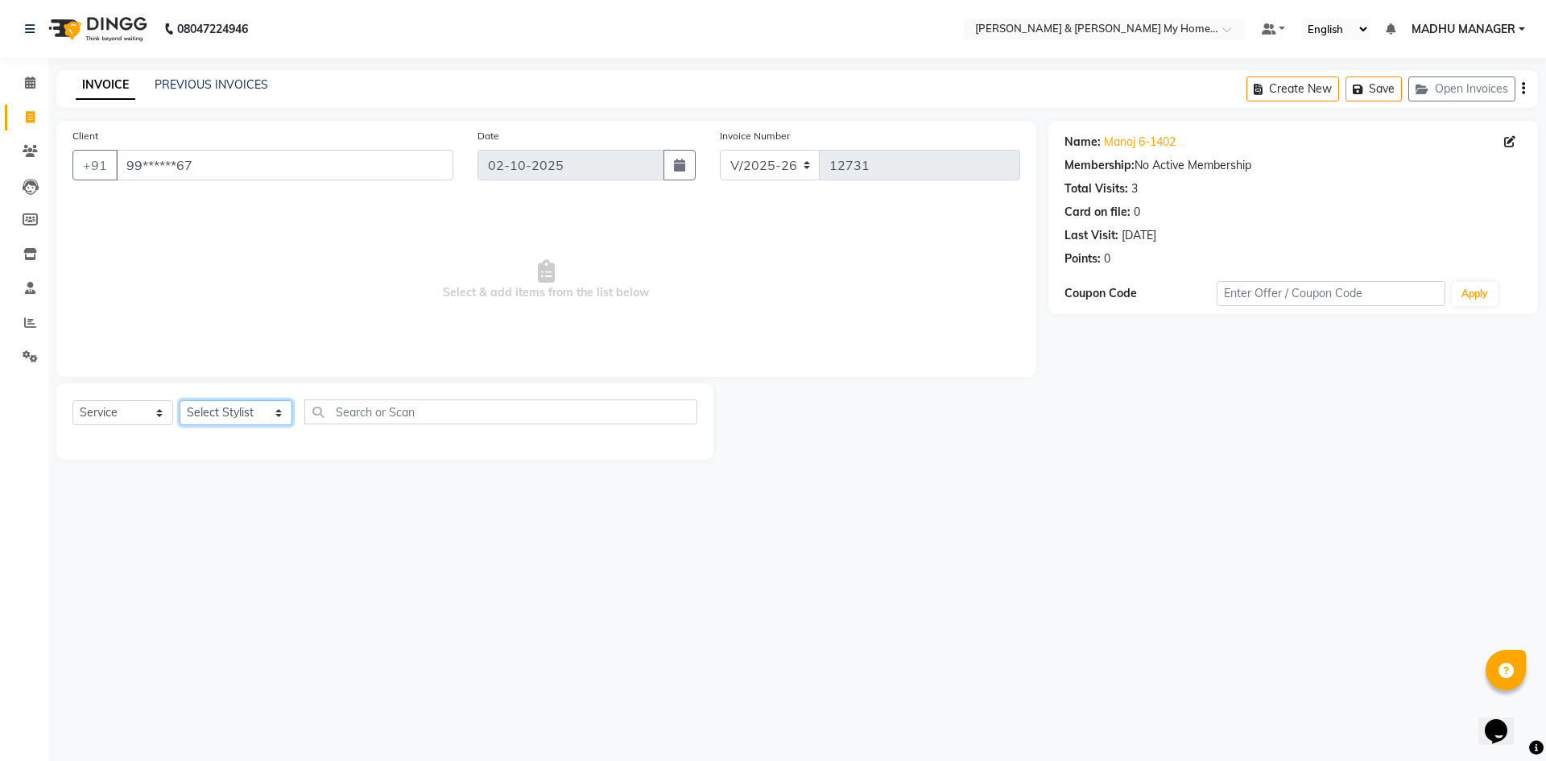
click at [241, 411] on select "Select Stylist Aarti Aarti [PERSON_NAME] Beauty [PERSON_NAME] Nail [PERSON_NAME…" at bounding box center [236, 412] width 113 height 25
select select "92042"
click at [180, 400] on select "Select Stylist Aarti Aarti [PERSON_NAME] Beauty [PERSON_NAME] Nail [PERSON_NAME…" at bounding box center [236, 412] width 113 height 25
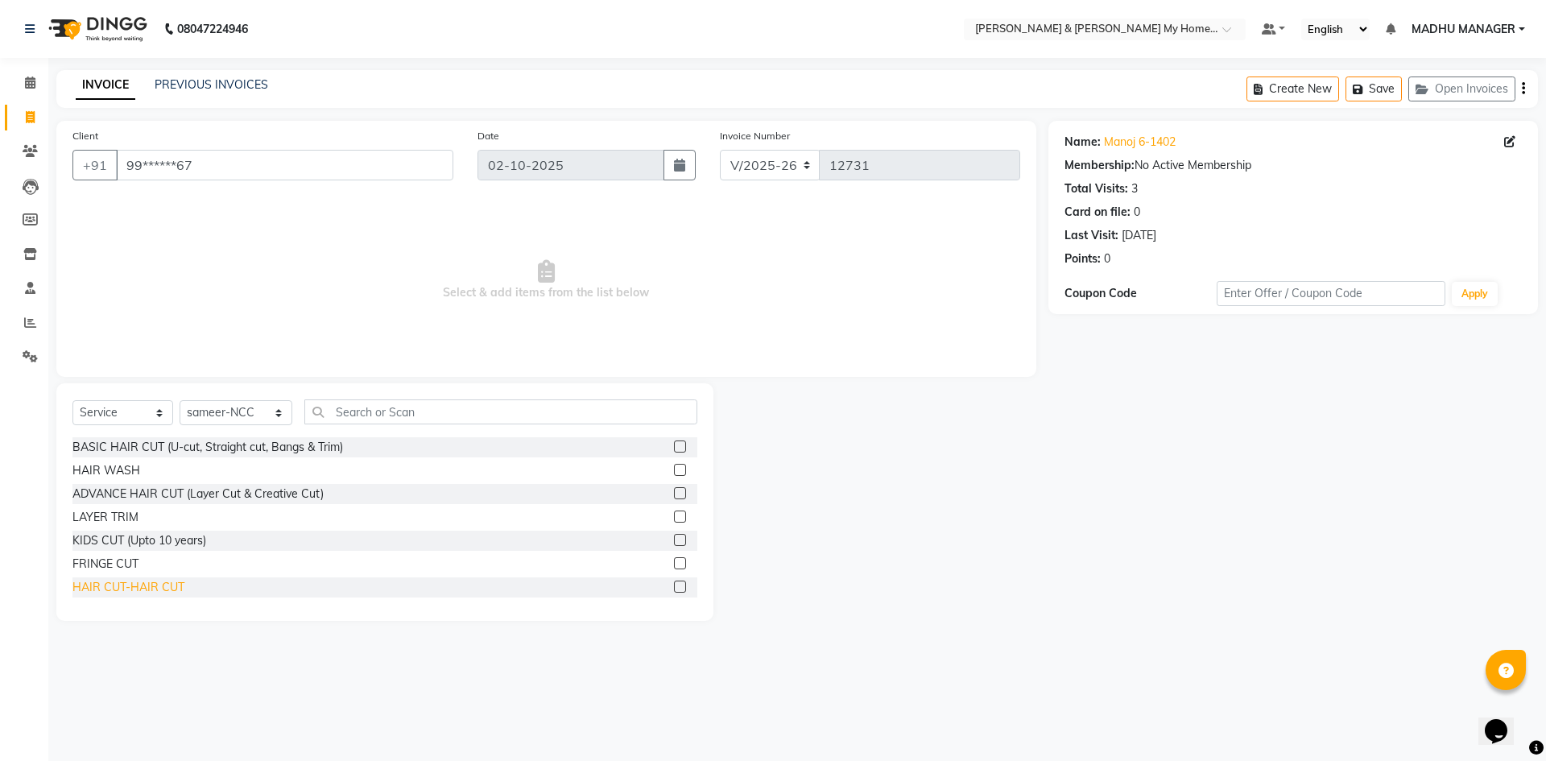
click at [146, 589] on div "HAIR CUT-HAIR CUT" at bounding box center [128, 587] width 112 height 17
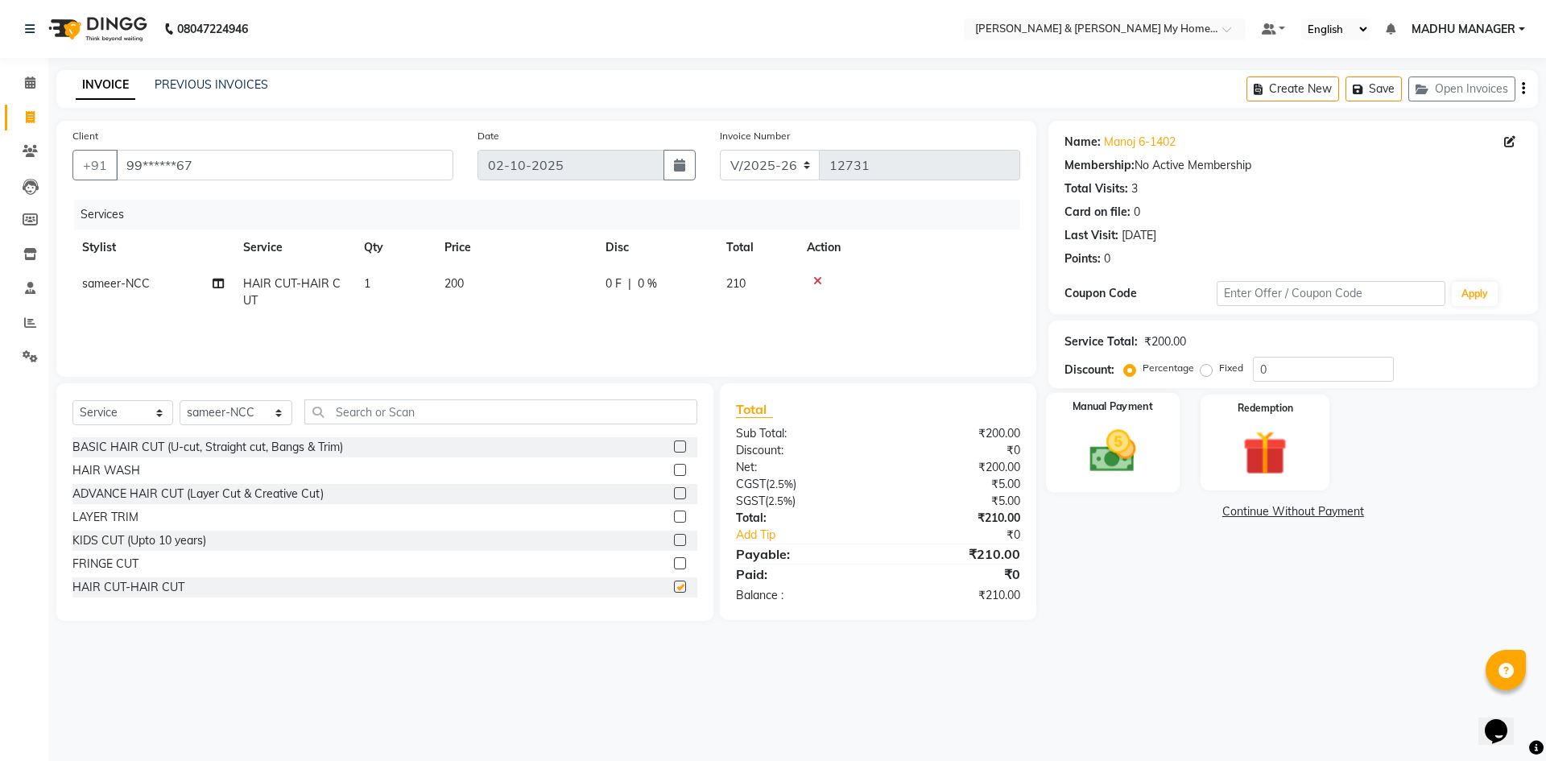
checkbox input "false"
click at [1095, 434] on img at bounding box center [1112, 450] width 75 height 53
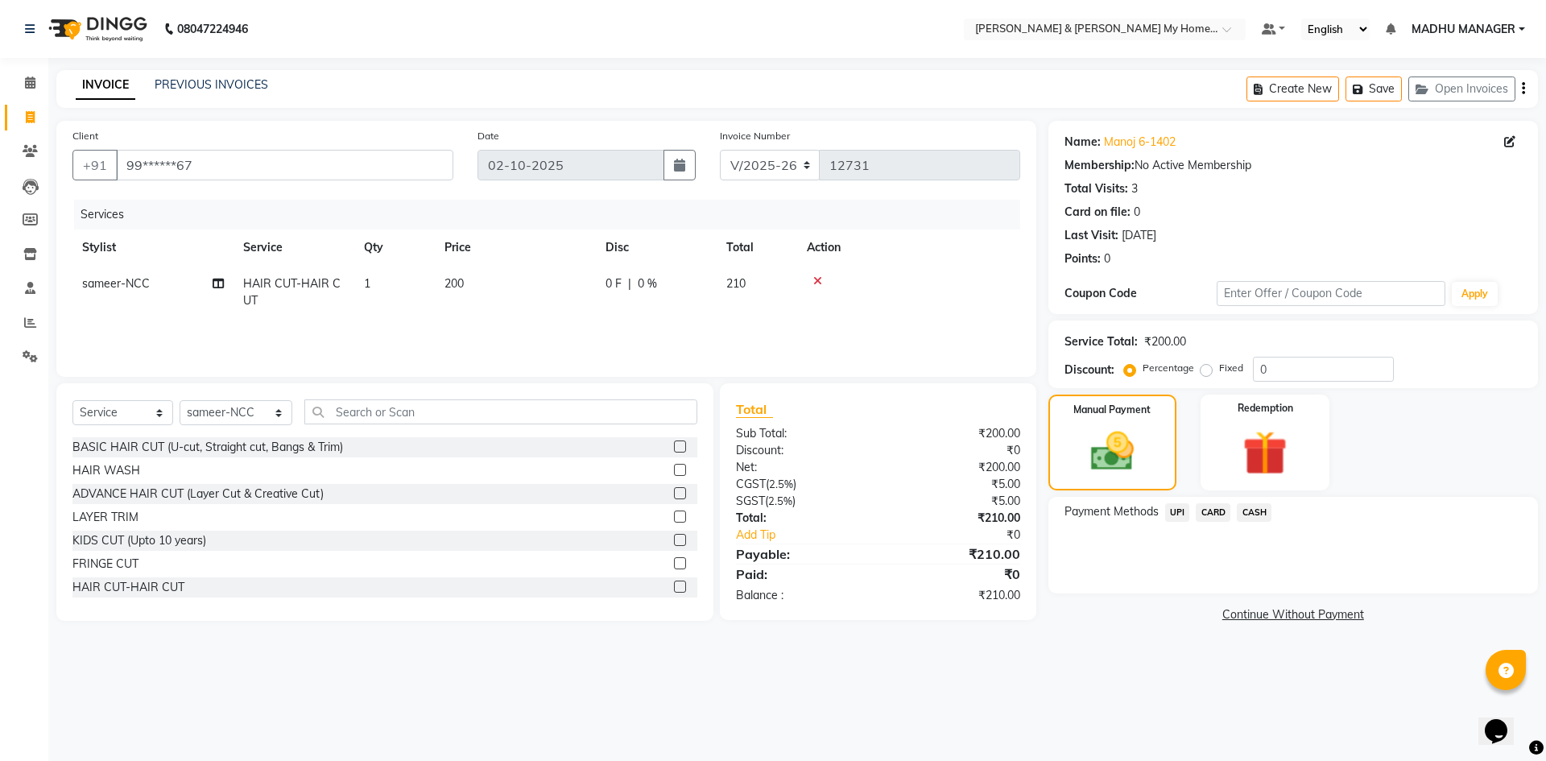
click at [1177, 514] on span "UPI" at bounding box center [1177, 512] width 25 height 19
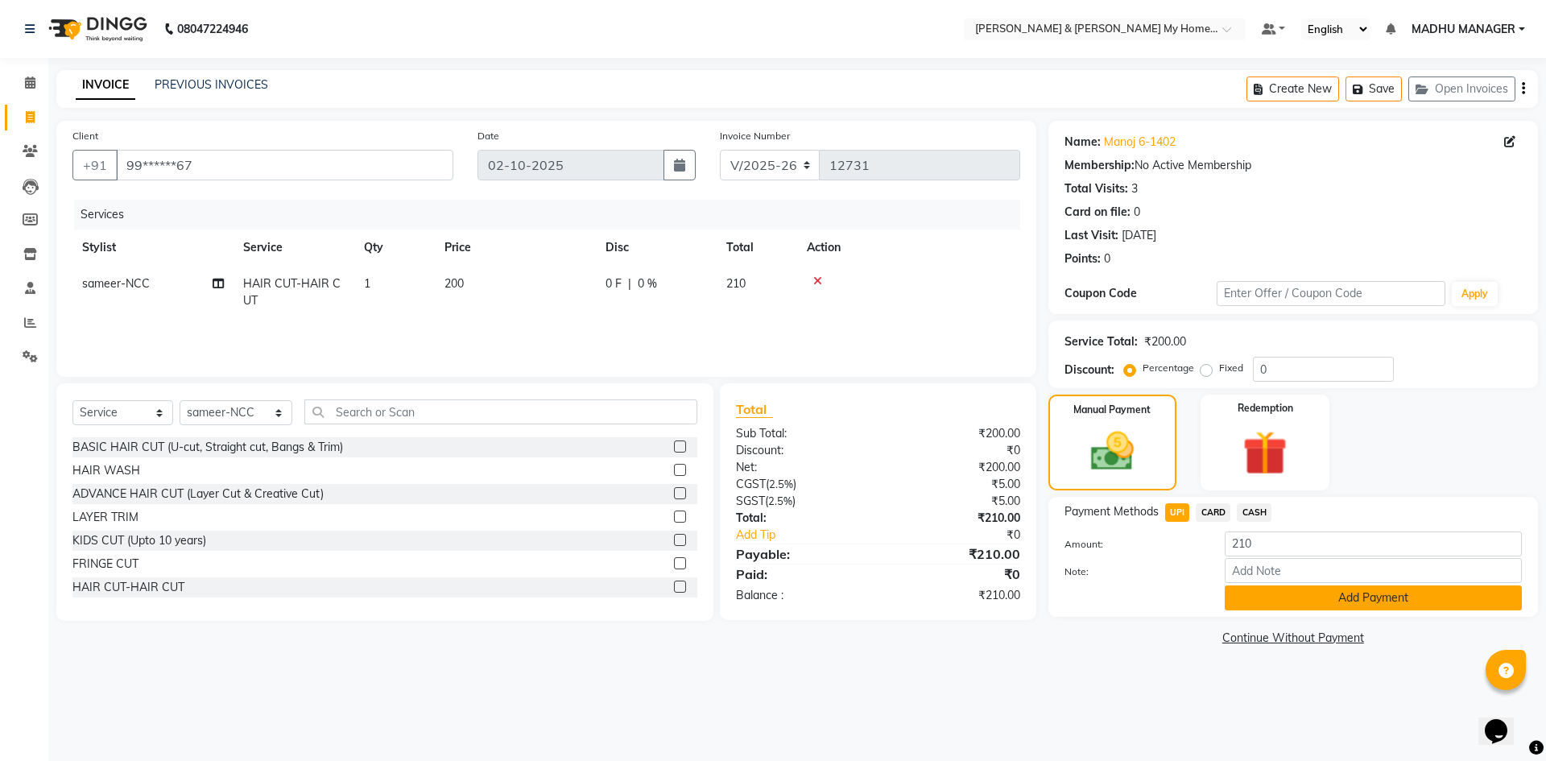
click at [1310, 589] on button "Add Payment" at bounding box center [1373, 597] width 297 height 25
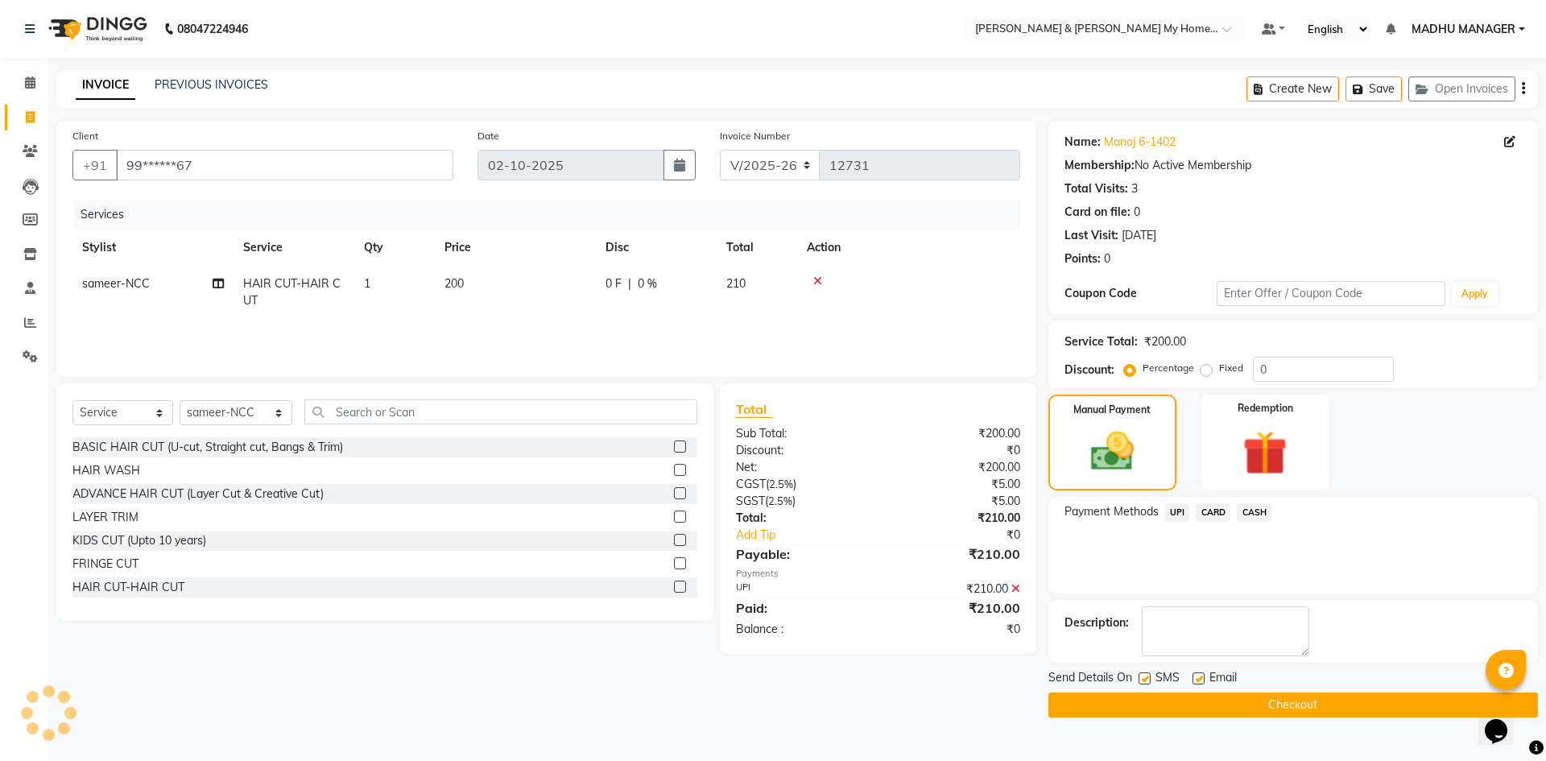
click at [1335, 684] on div "Send Details On SMS Email" at bounding box center [1292, 679] width 489 height 20
click at [1333, 708] on button "Checkout" at bounding box center [1292, 704] width 489 height 25
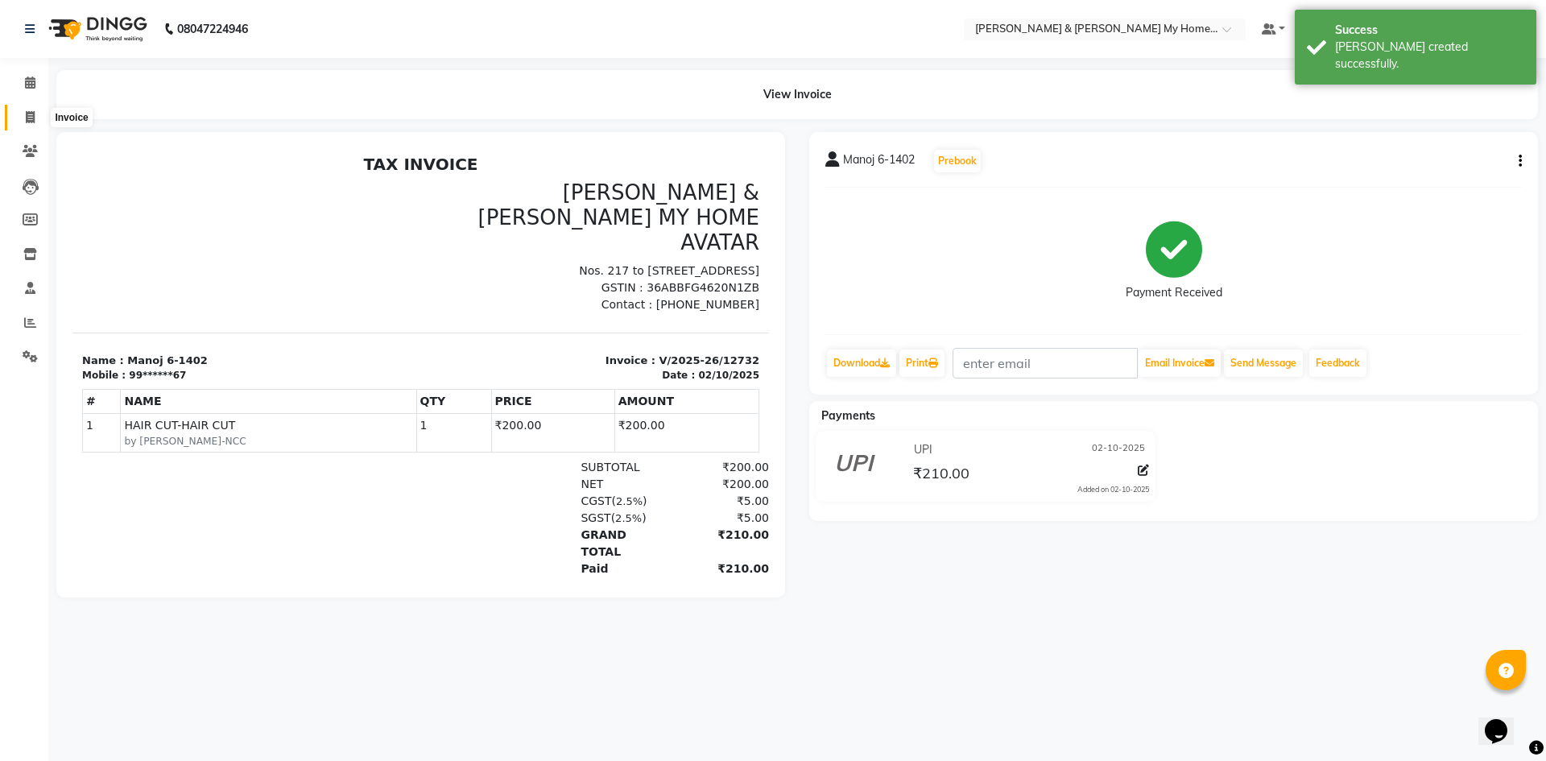
click at [33, 118] on icon at bounding box center [30, 117] width 9 height 12
select select "8193"
select select "service"
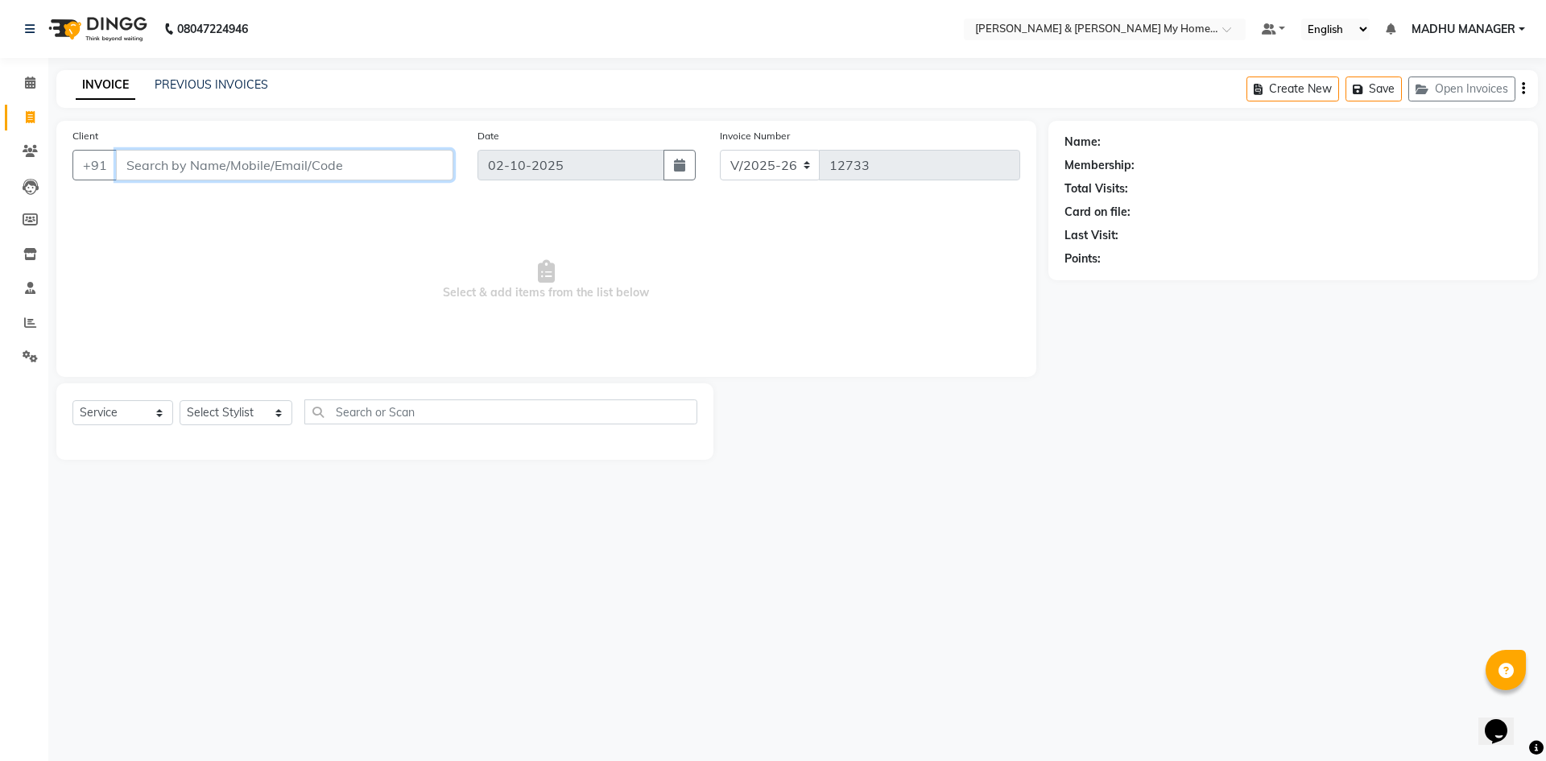
click at [204, 159] on input "Client" at bounding box center [284, 165] width 337 height 31
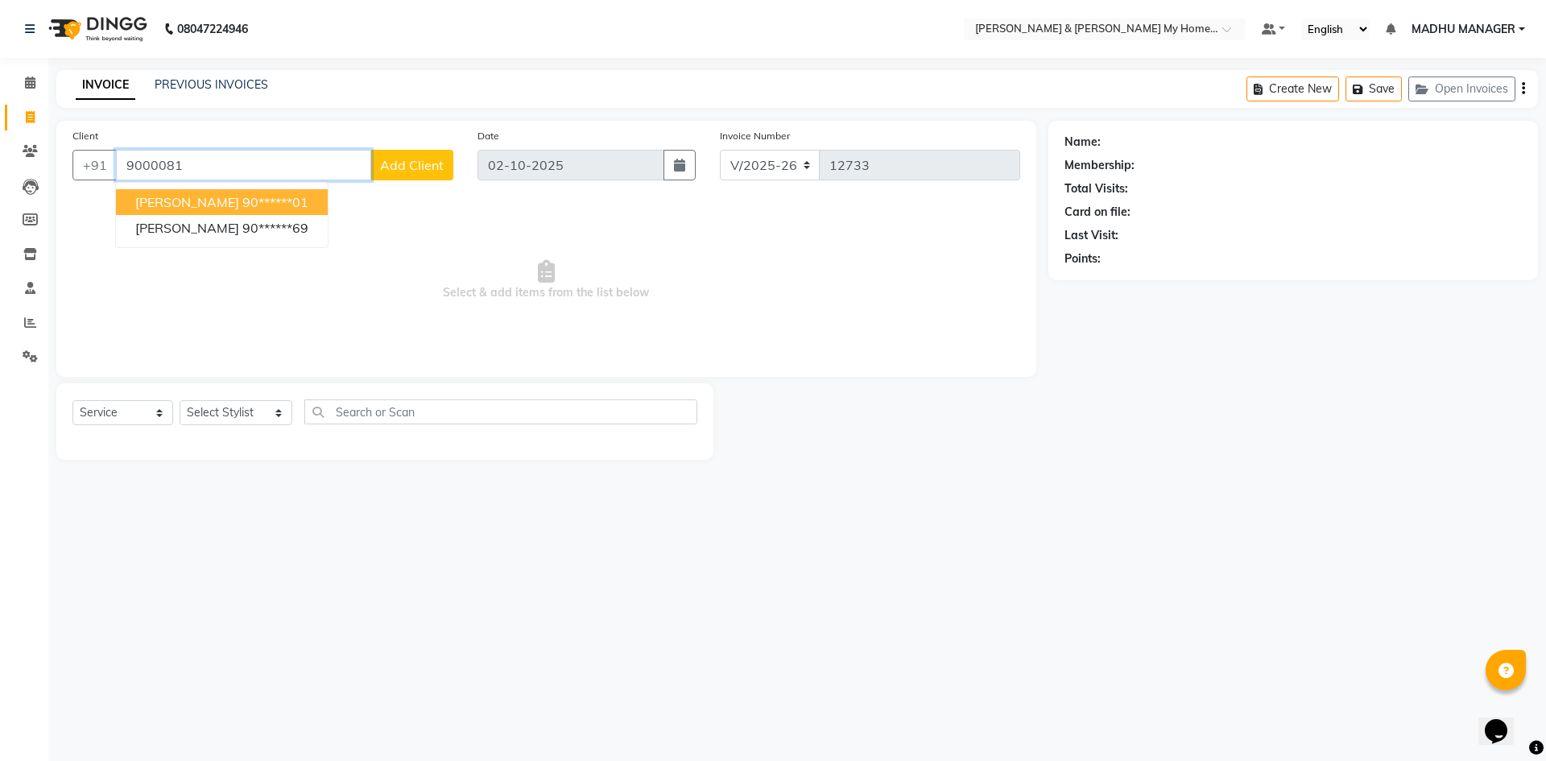
click at [242, 195] on ngb-highlight "90******01" at bounding box center [275, 202] width 66 height 16
type input "90******01"
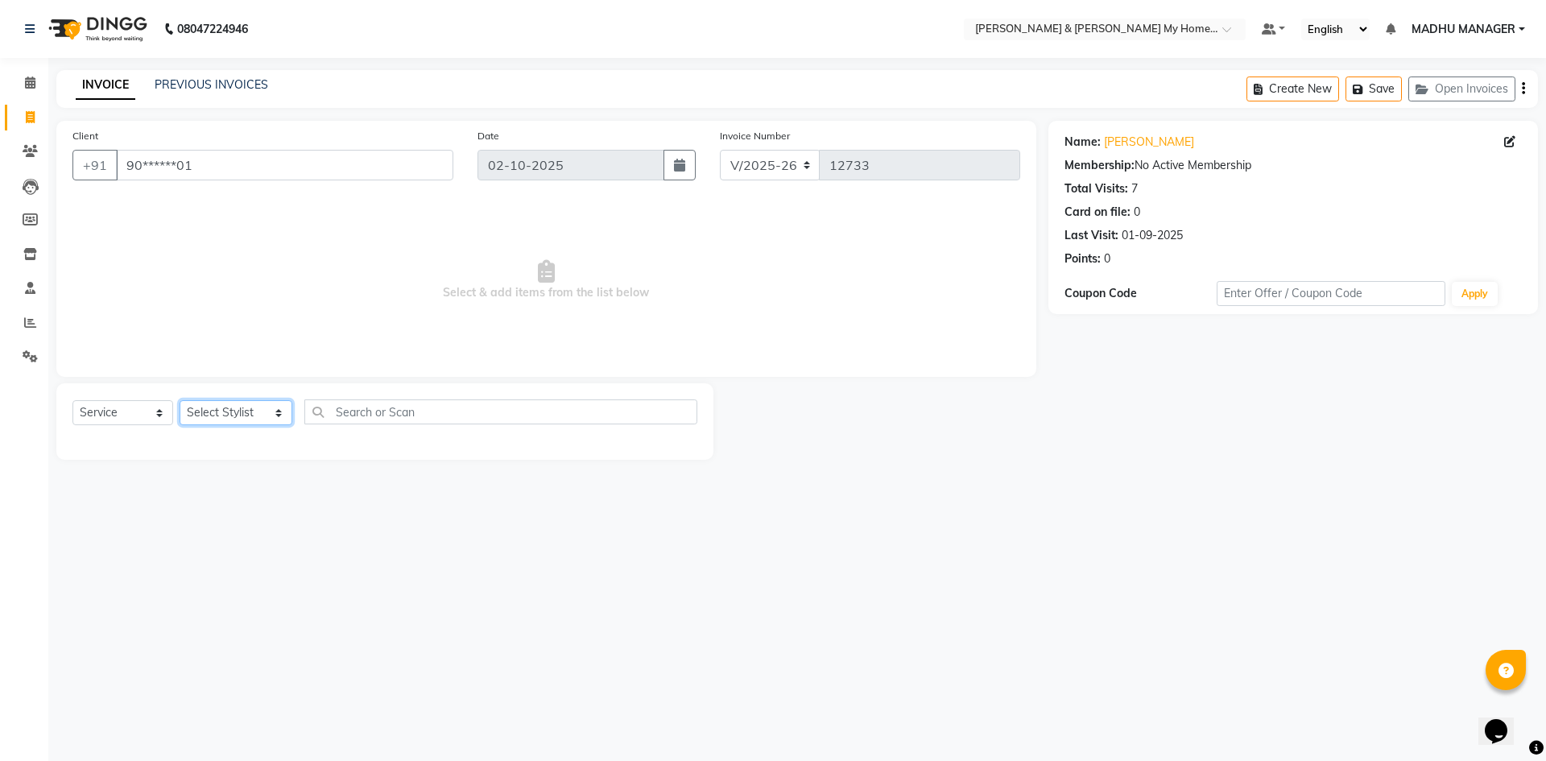
click at [237, 408] on select "Select Stylist Aarti Aarti [PERSON_NAME] Beauty [PERSON_NAME] Nail [PERSON_NAME…" at bounding box center [236, 412] width 113 height 25
select select "77259"
click at [180, 400] on select "Select Stylist Aarti Aarti [PERSON_NAME] Beauty [PERSON_NAME] Nail [PERSON_NAME…" at bounding box center [236, 412] width 113 height 25
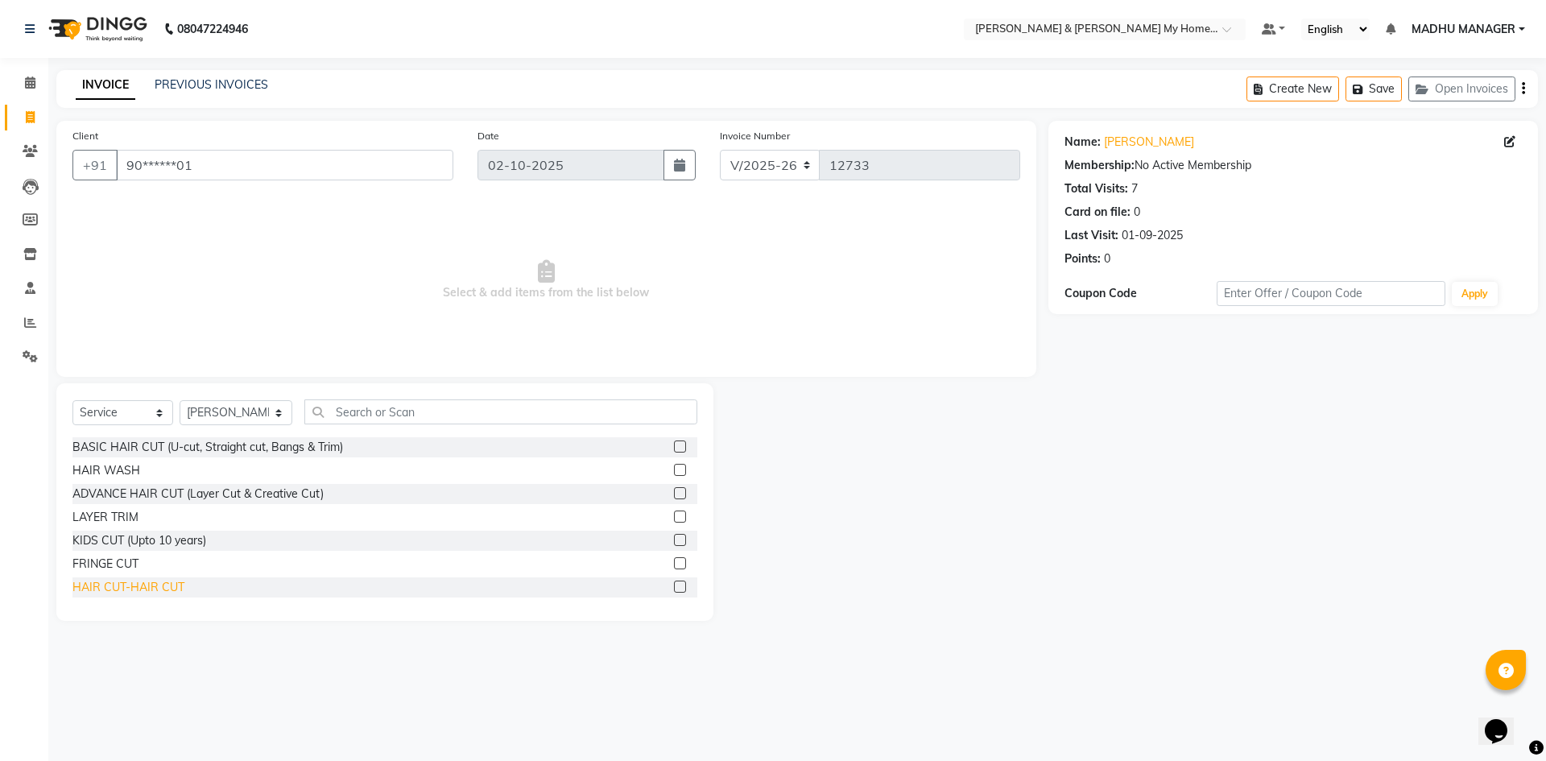
click at [164, 584] on div "HAIR CUT-HAIR CUT" at bounding box center [128, 587] width 112 height 17
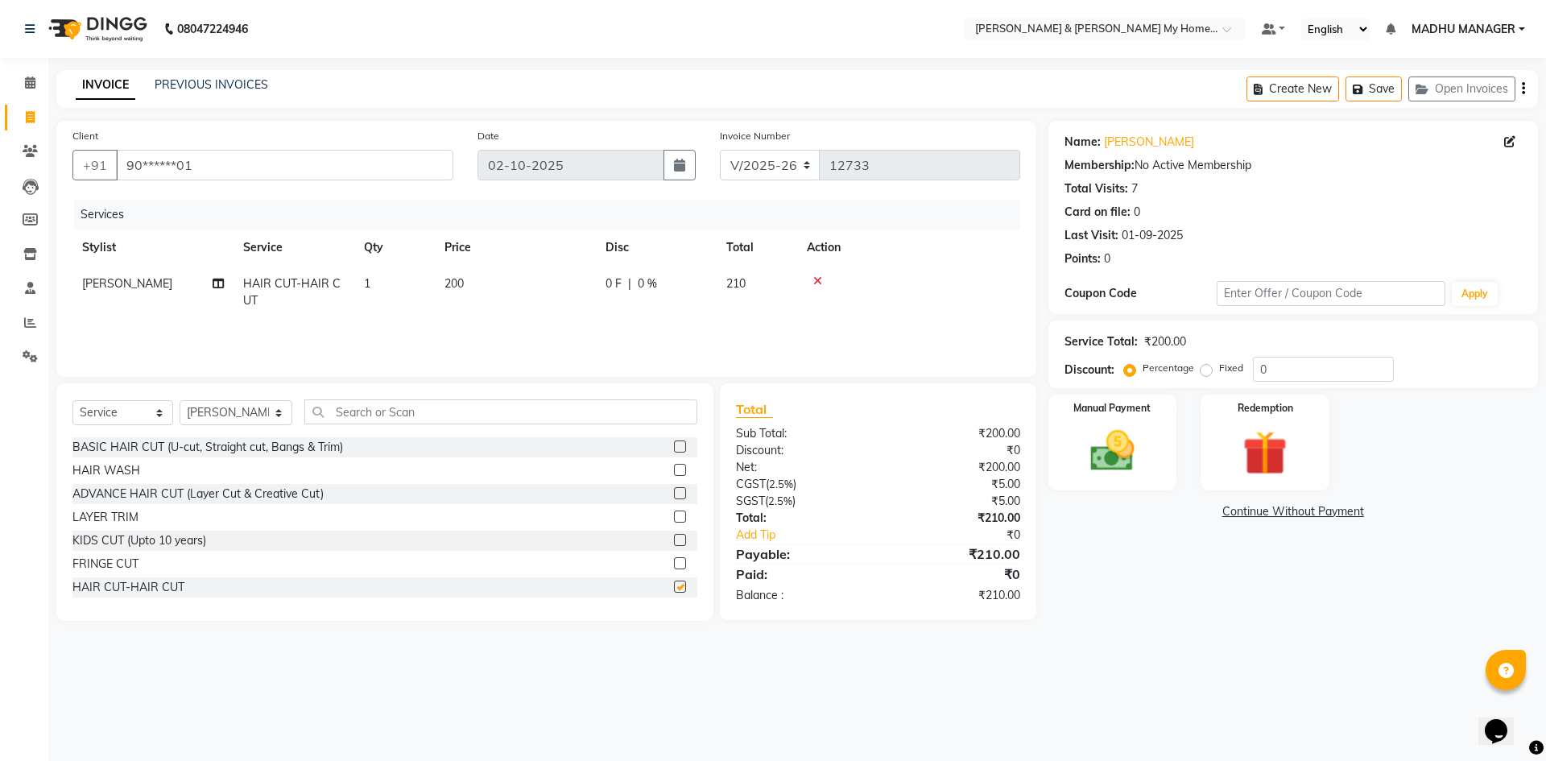
checkbox input "false"
click at [360, 415] on input "text" at bounding box center [500, 411] width 393 height 25
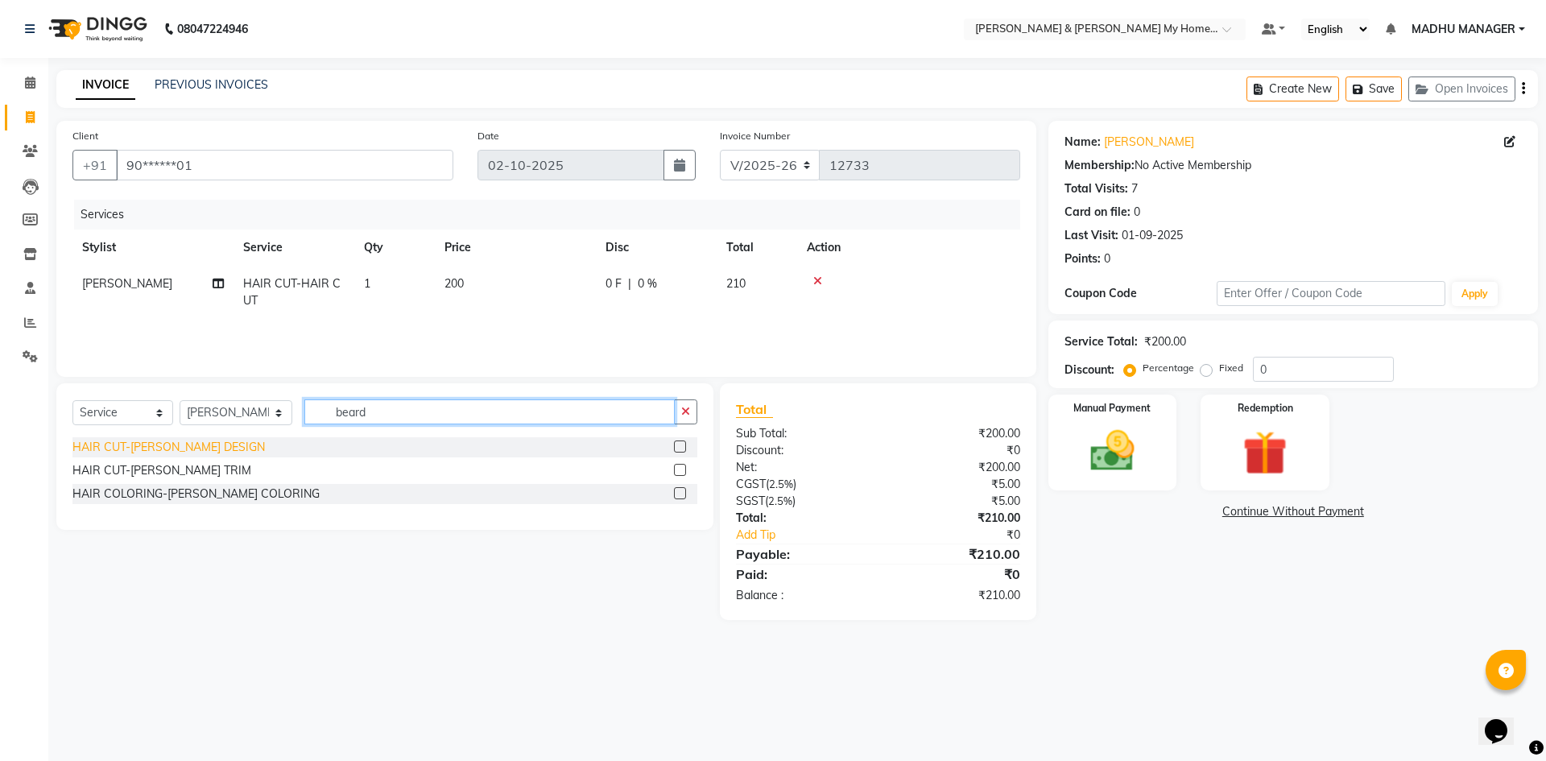
type input "beard"
click at [188, 444] on div "HAIR CUT-[PERSON_NAME] DESIGN" at bounding box center [168, 447] width 192 height 17
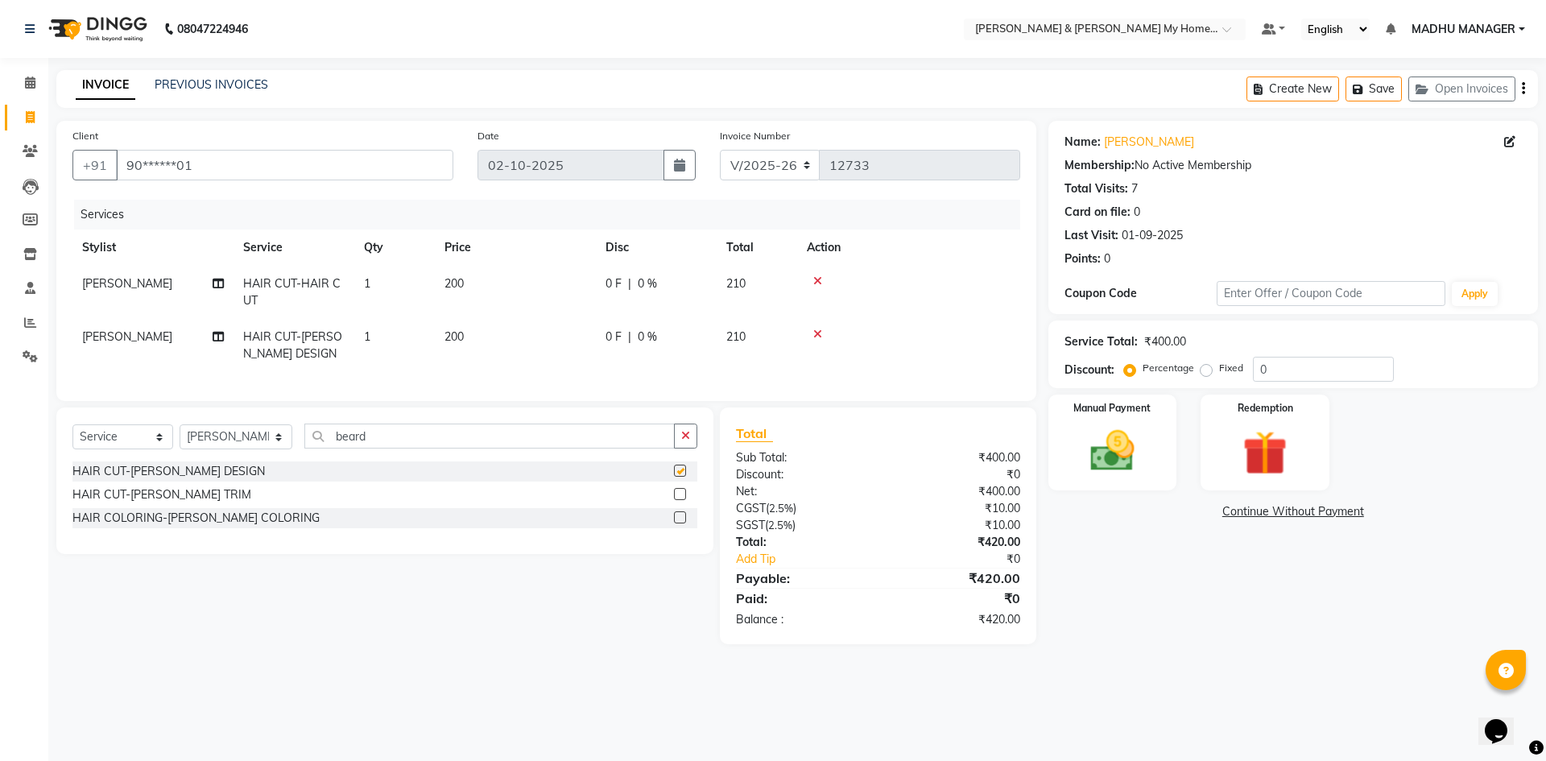
checkbox input "false"
click at [1018, 602] on div "₹0" at bounding box center [955, 598] width 154 height 19
click at [1094, 477] on img at bounding box center [1112, 450] width 75 height 53
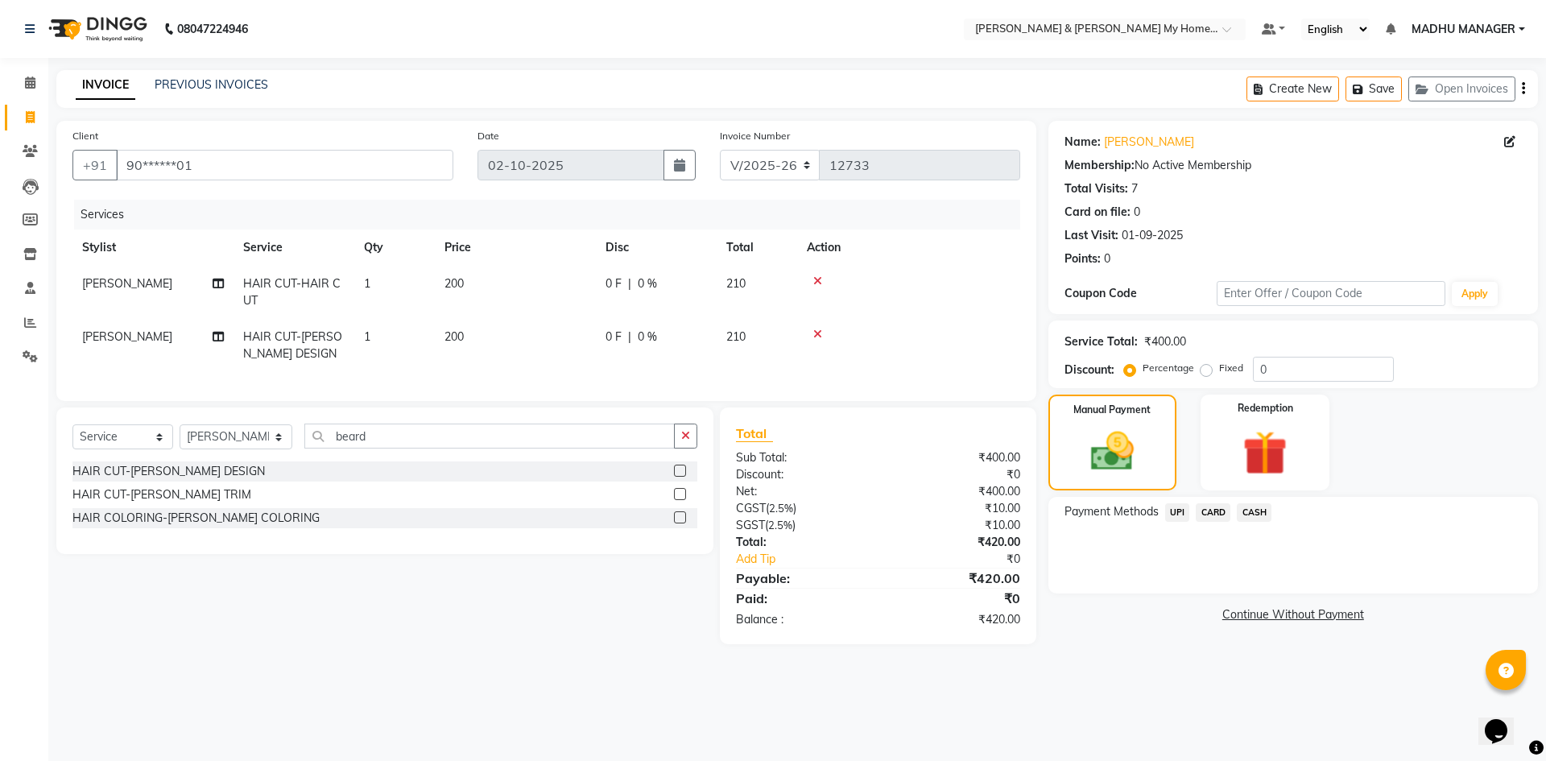
click at [1182, 509] on span "UPI" at bounding box center [1177, 512] width 25 height 19
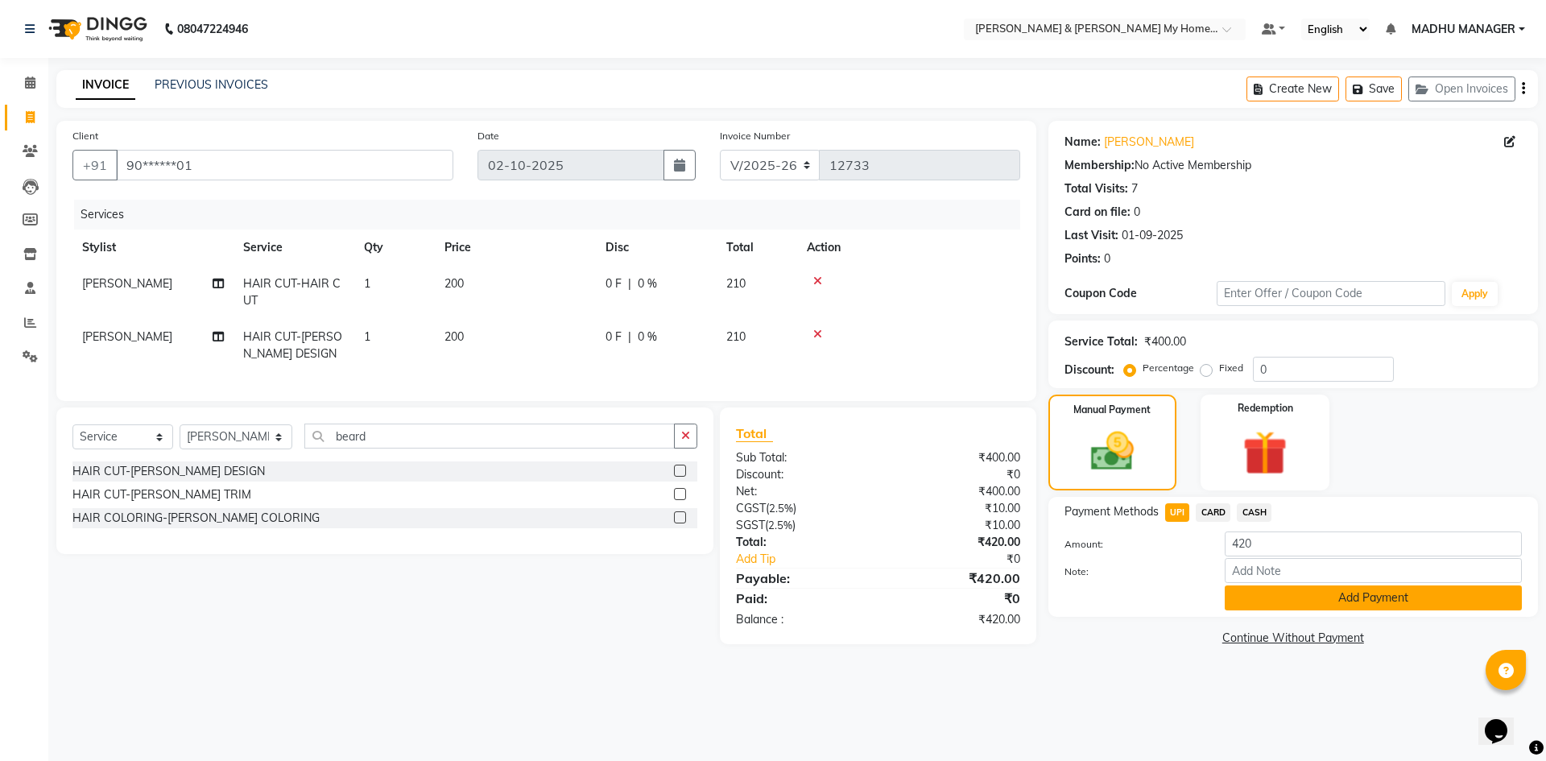
click at [1366, 593] on button "Add Payment" at bounding box center [1373, 597] width 297 height 25
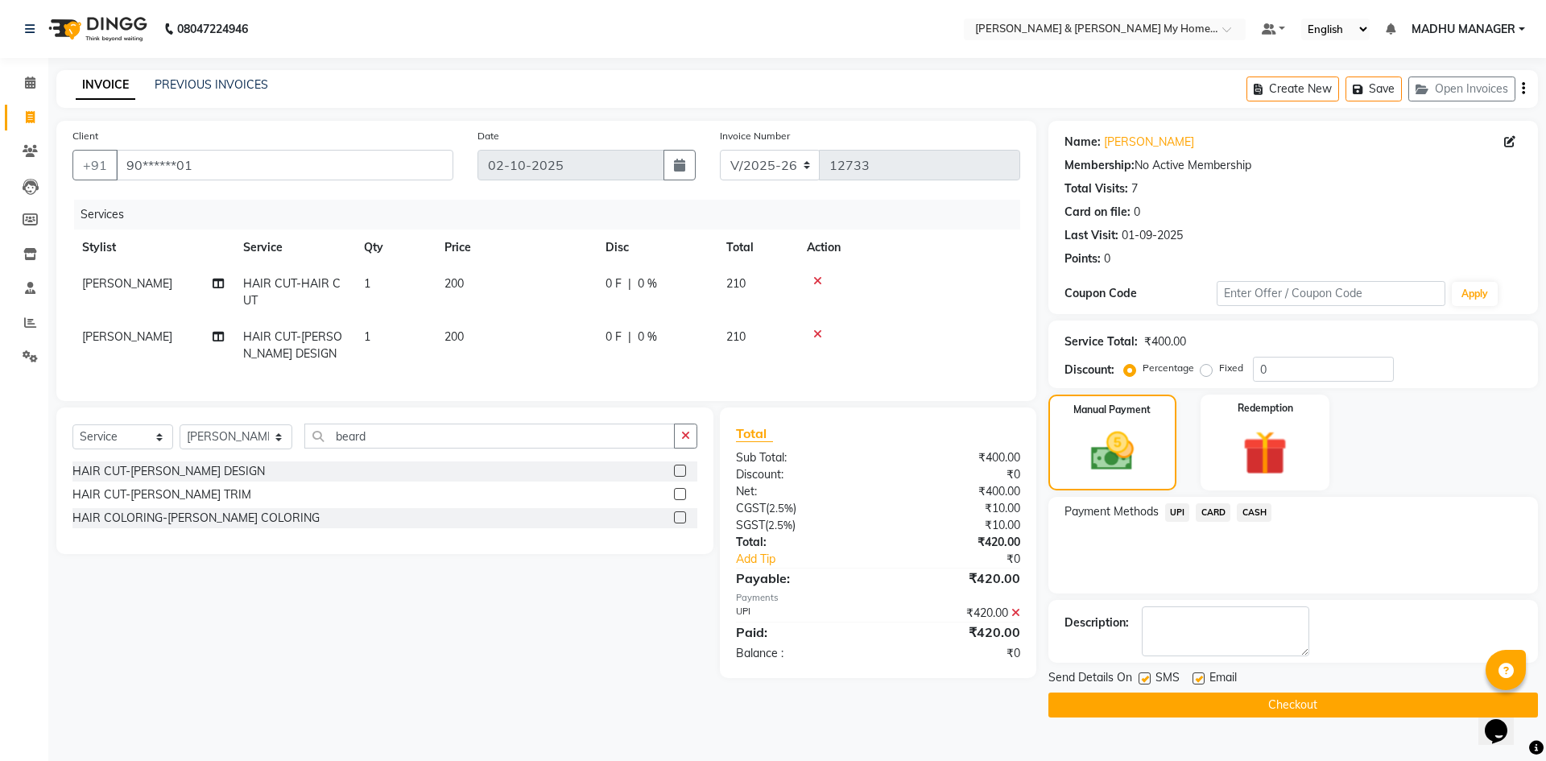
click at [1322, 703] on button "Checkout" at bounding box center [1292, 704] width 489 height 25
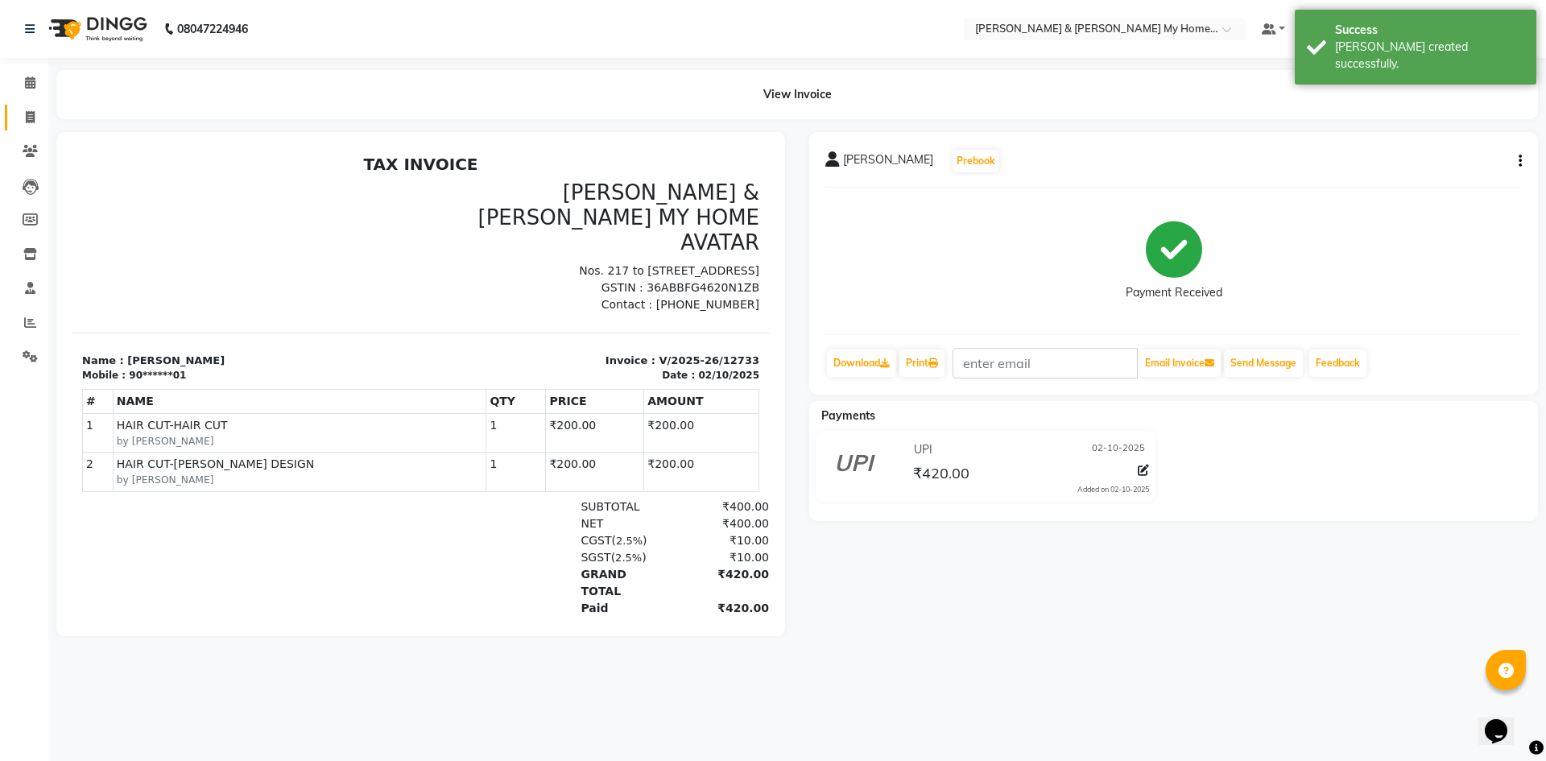
click at [23, 119] on span at bounding box center [30, 118] width 28 height 19
select select "service"
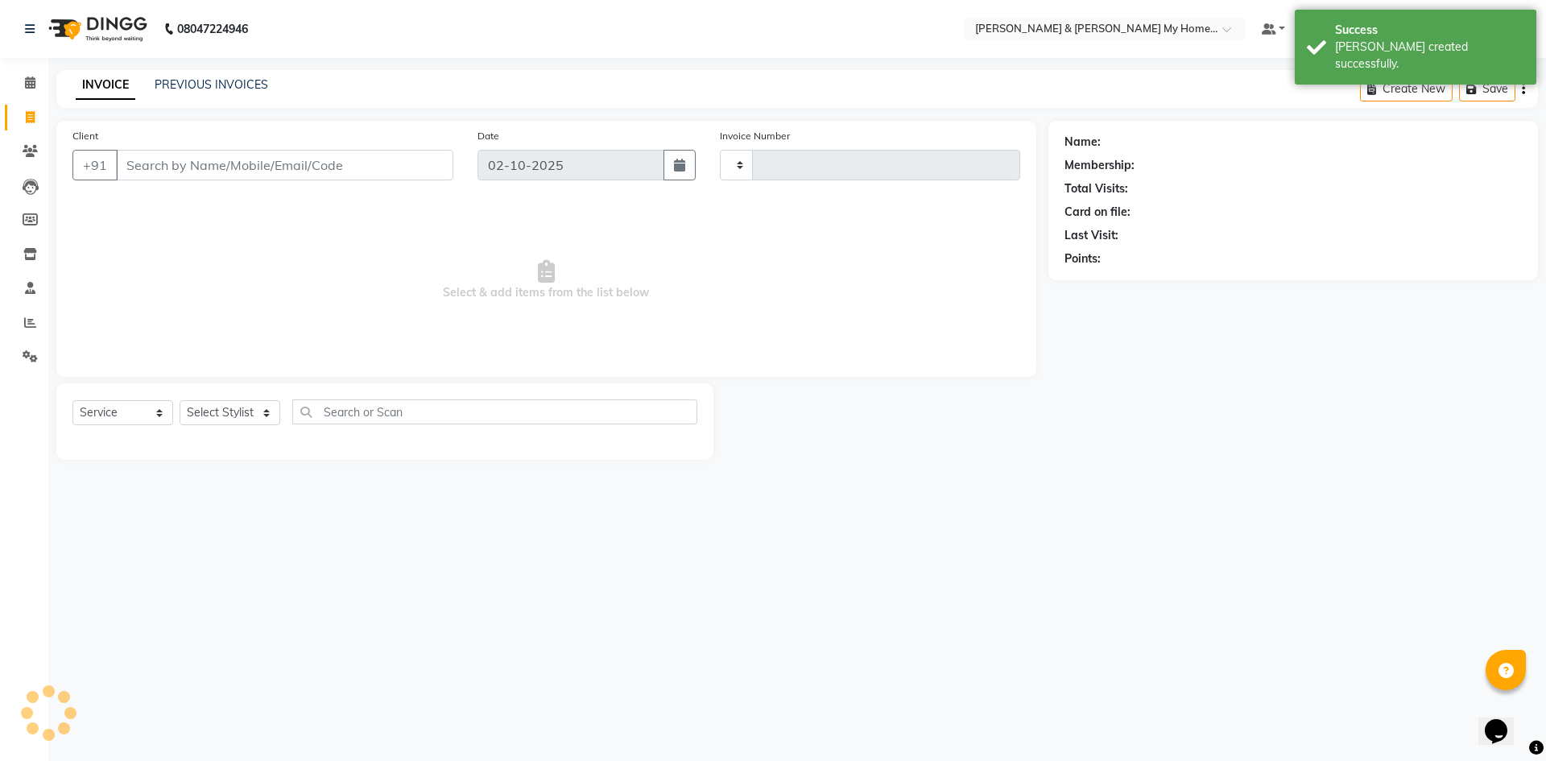
type input "12734"
select select "8193"
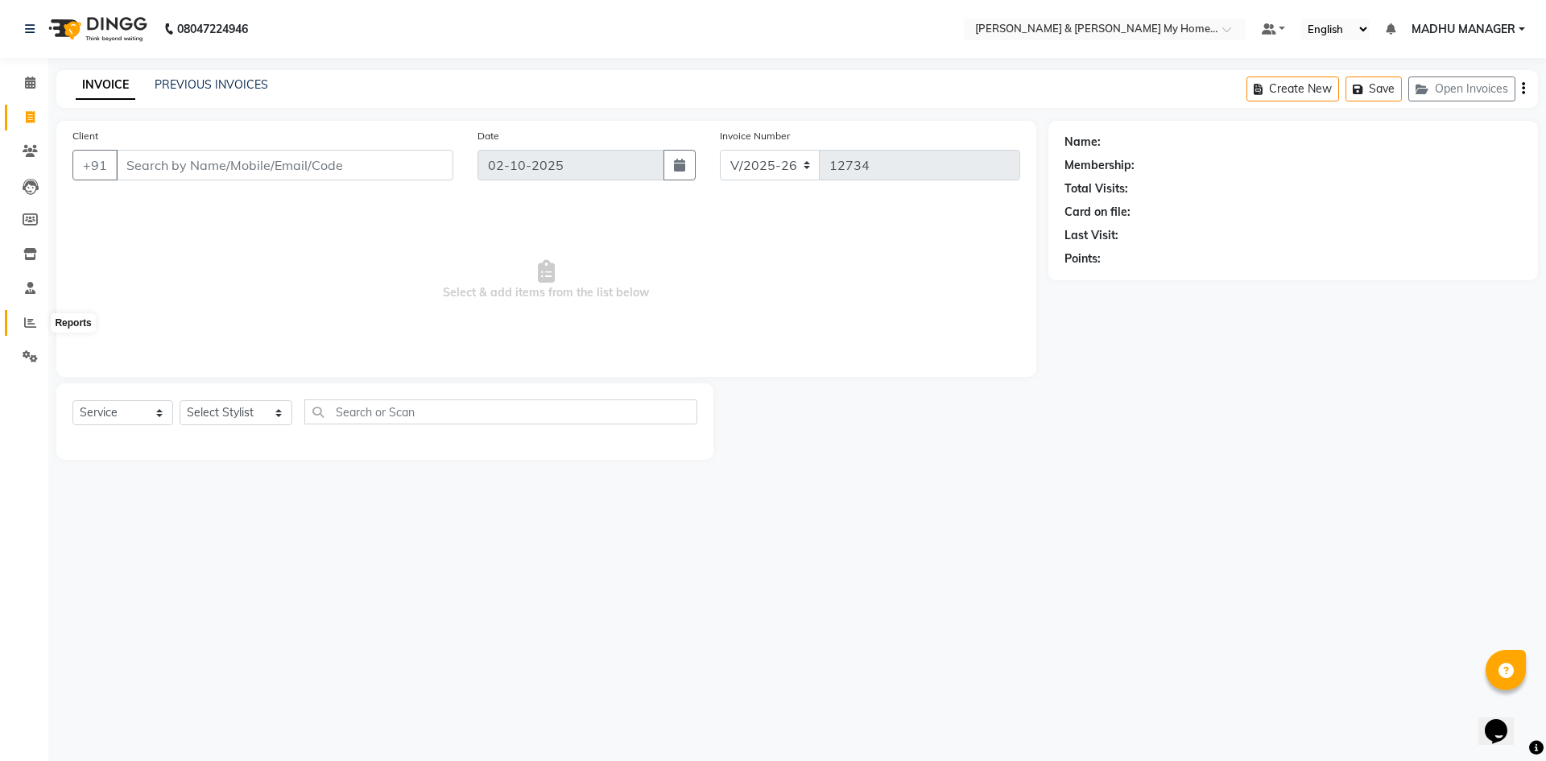
click at [33, 316] on icon at bounding box center [30, 322] width 12 height 12
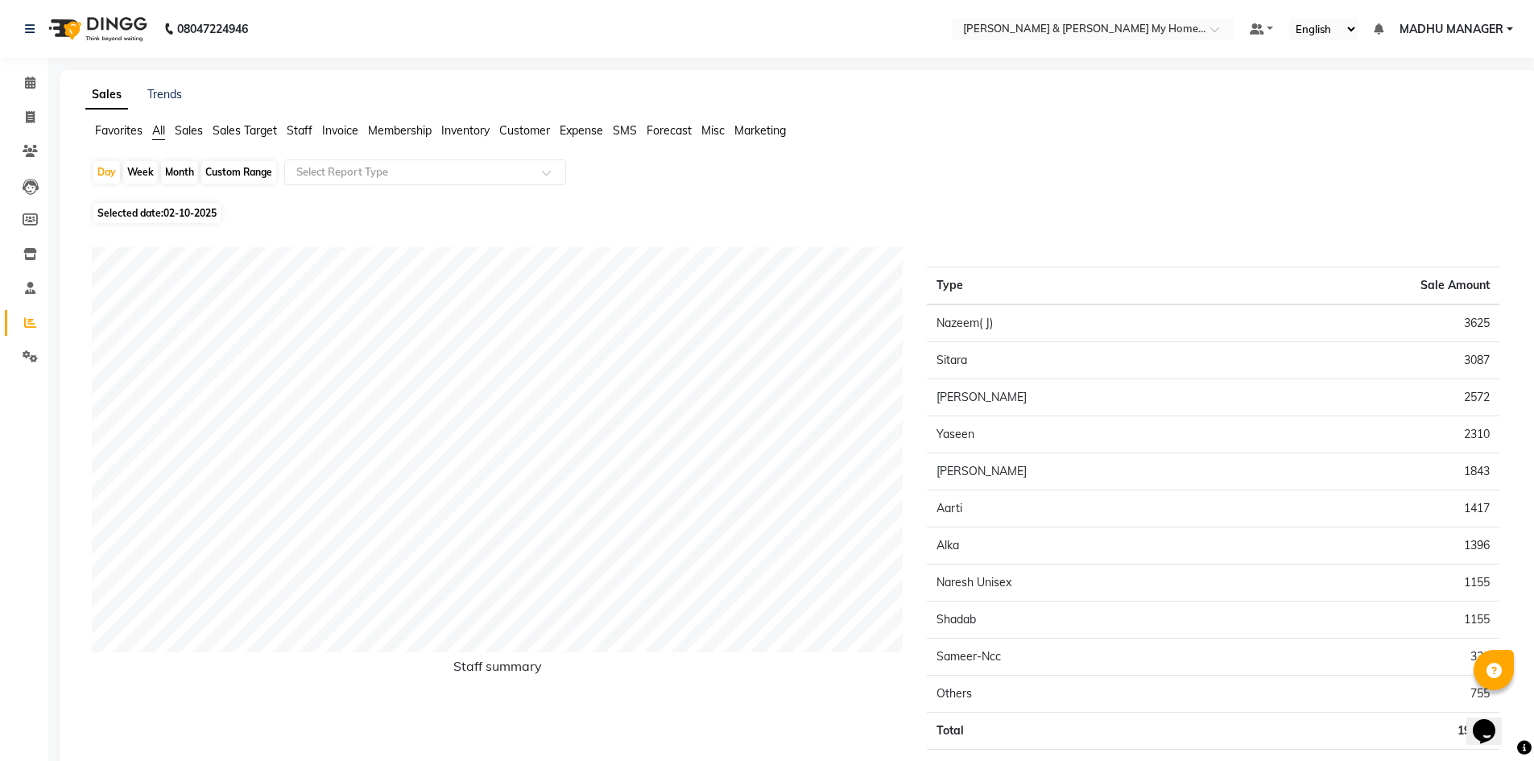
click at [308, 133] on span "Staff" at bounding box center [300, 130] width 26 height 14
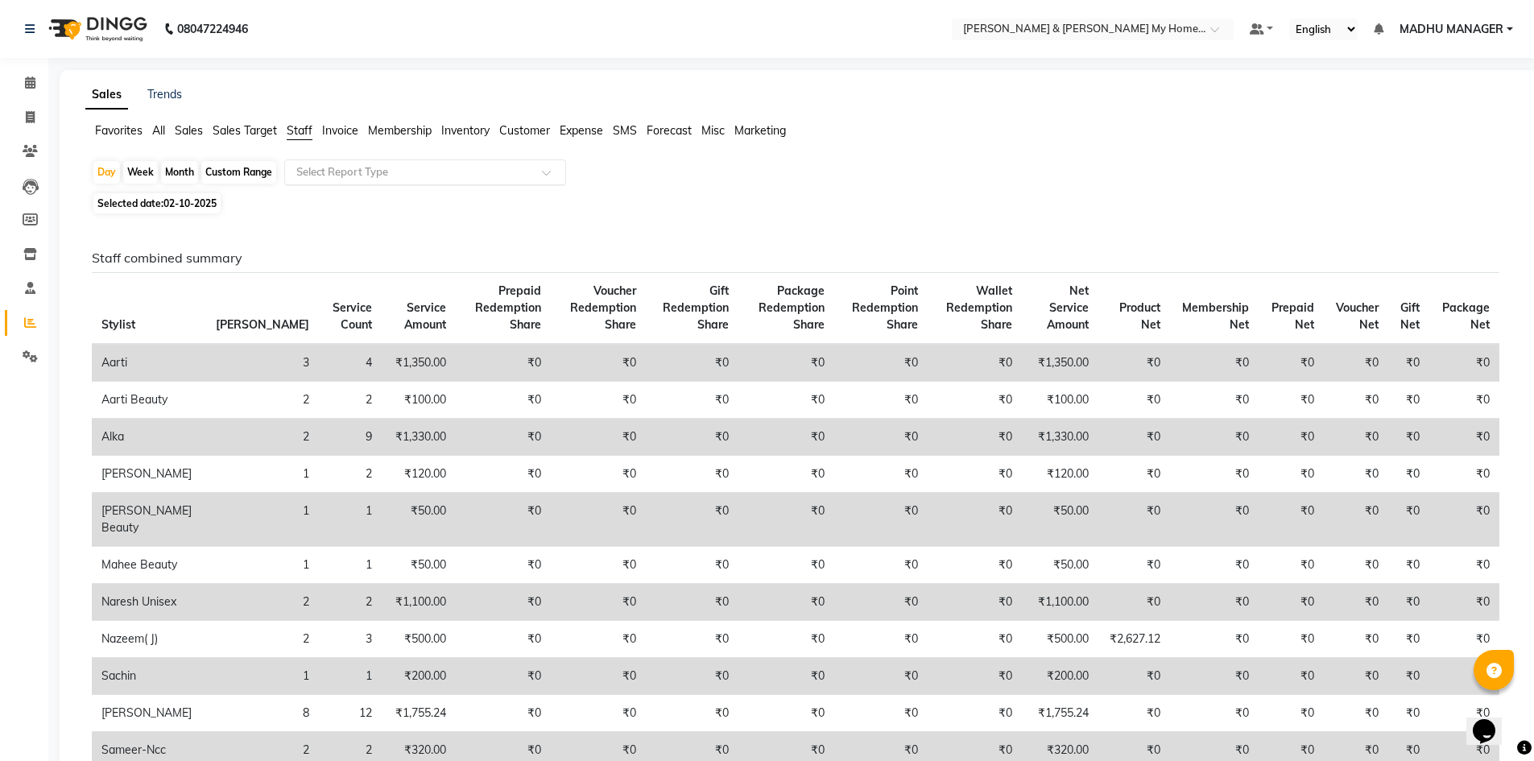
click at [370, 173] on input "text" at bounding box center [409, 172] width 232 height 16
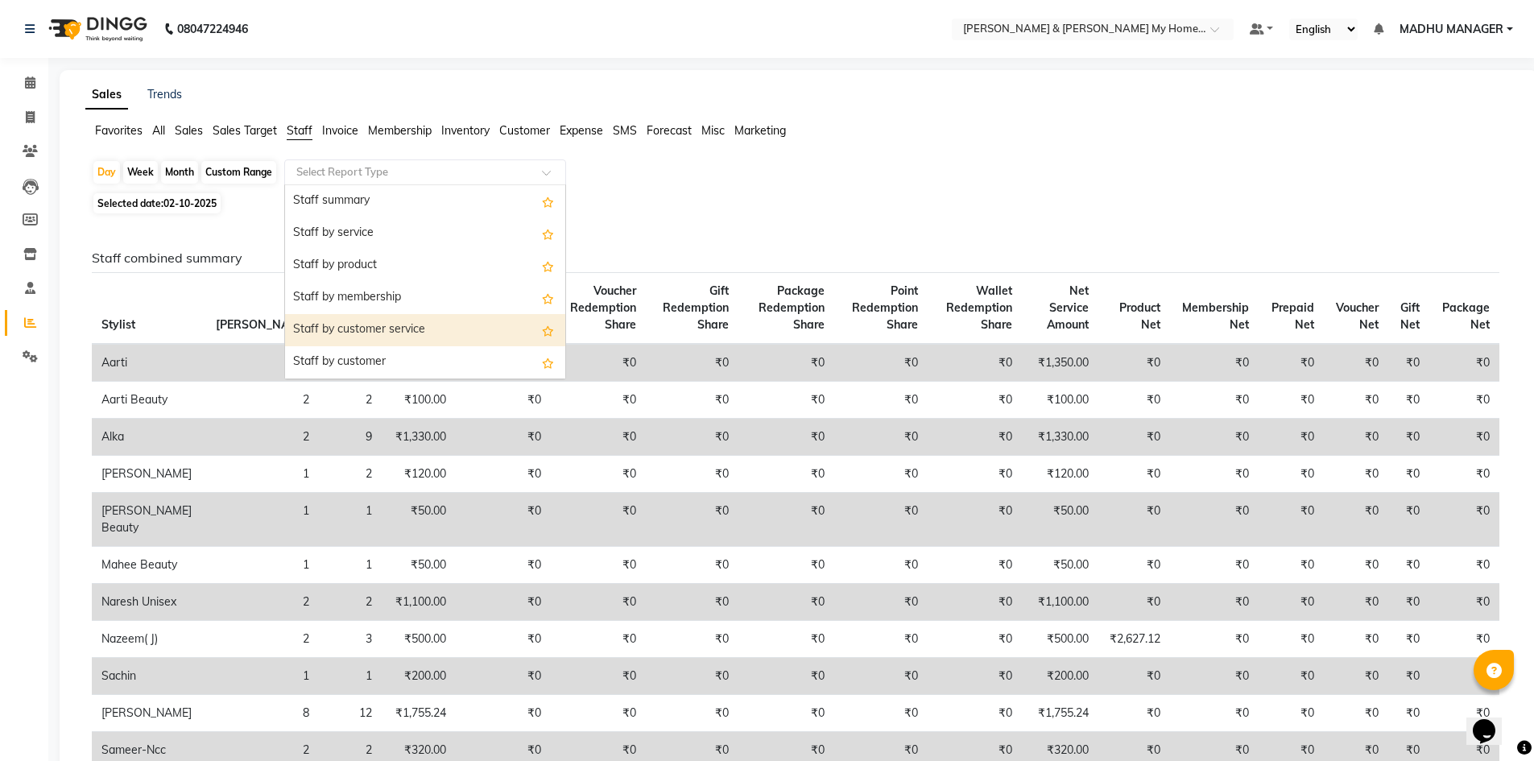
click at [451, 336] on div "Staff by customer service" at bounding box center [425, 330] width 280 height 32
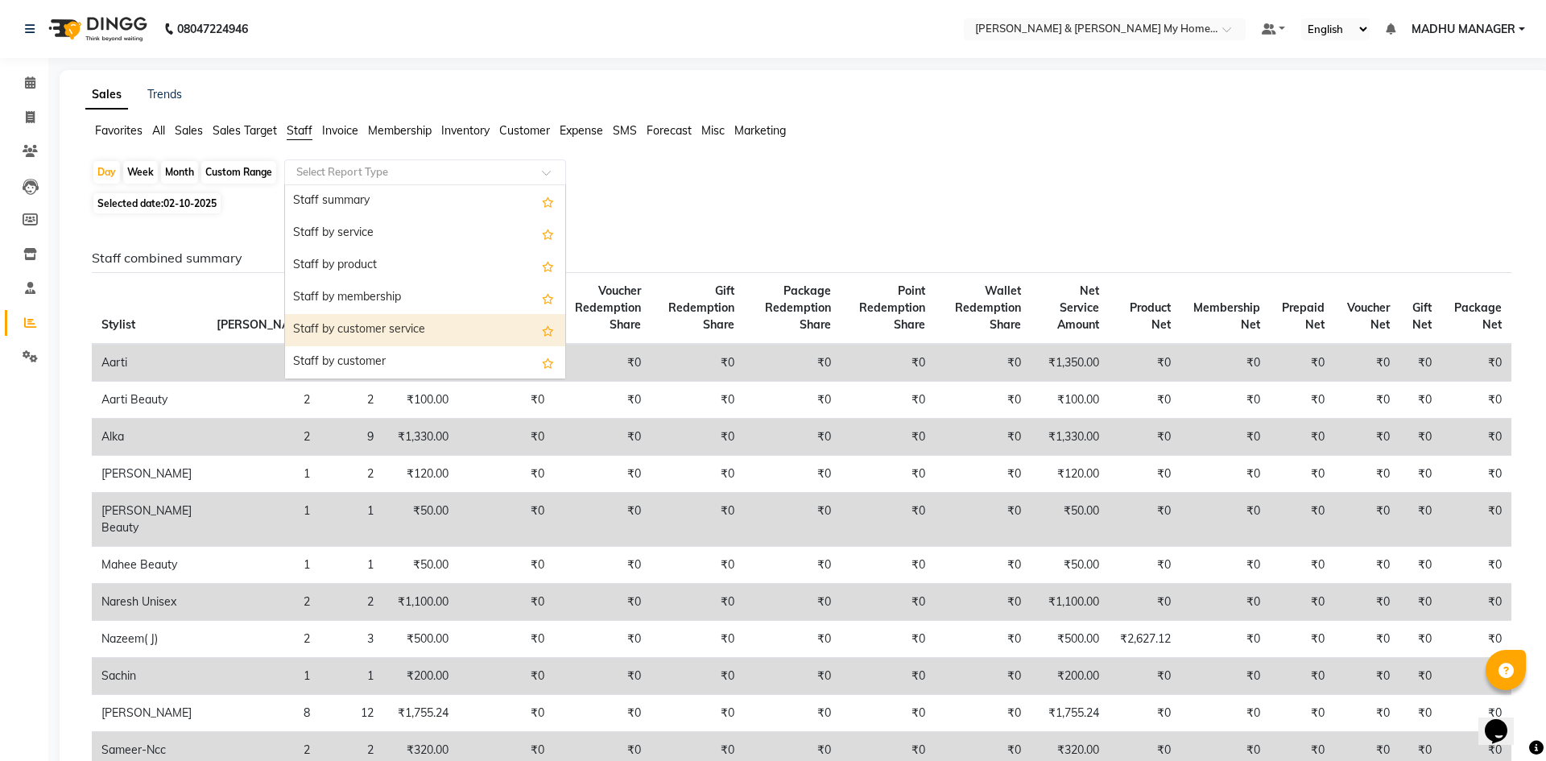
select select "csv"
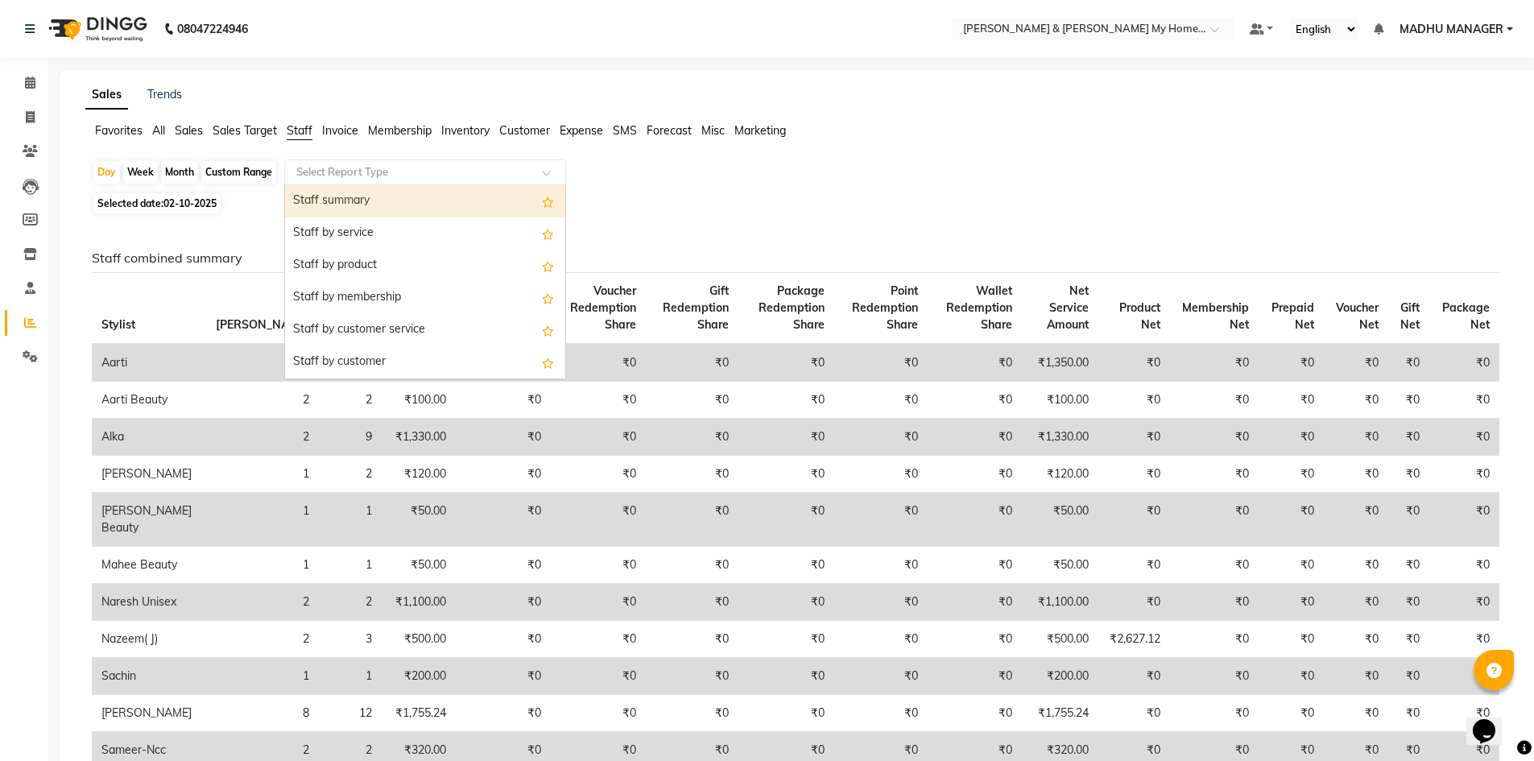
click at [465, 178] on input "text" at bounding box center [409, 172] width 232 height 16
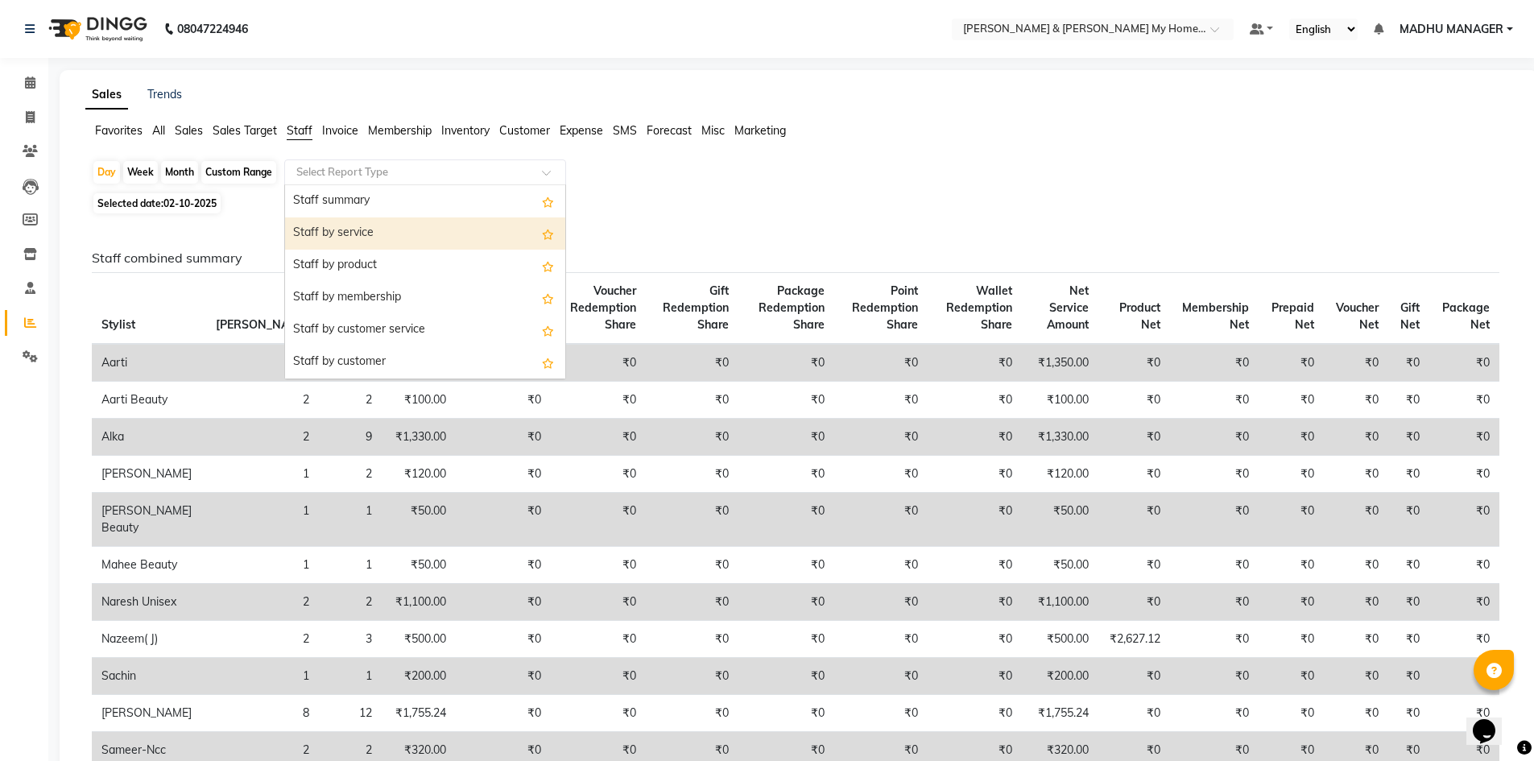
click at [390, 237] on div "Staff by service" at bounding box center [425, 233] width 280 height 32
select select "csv"
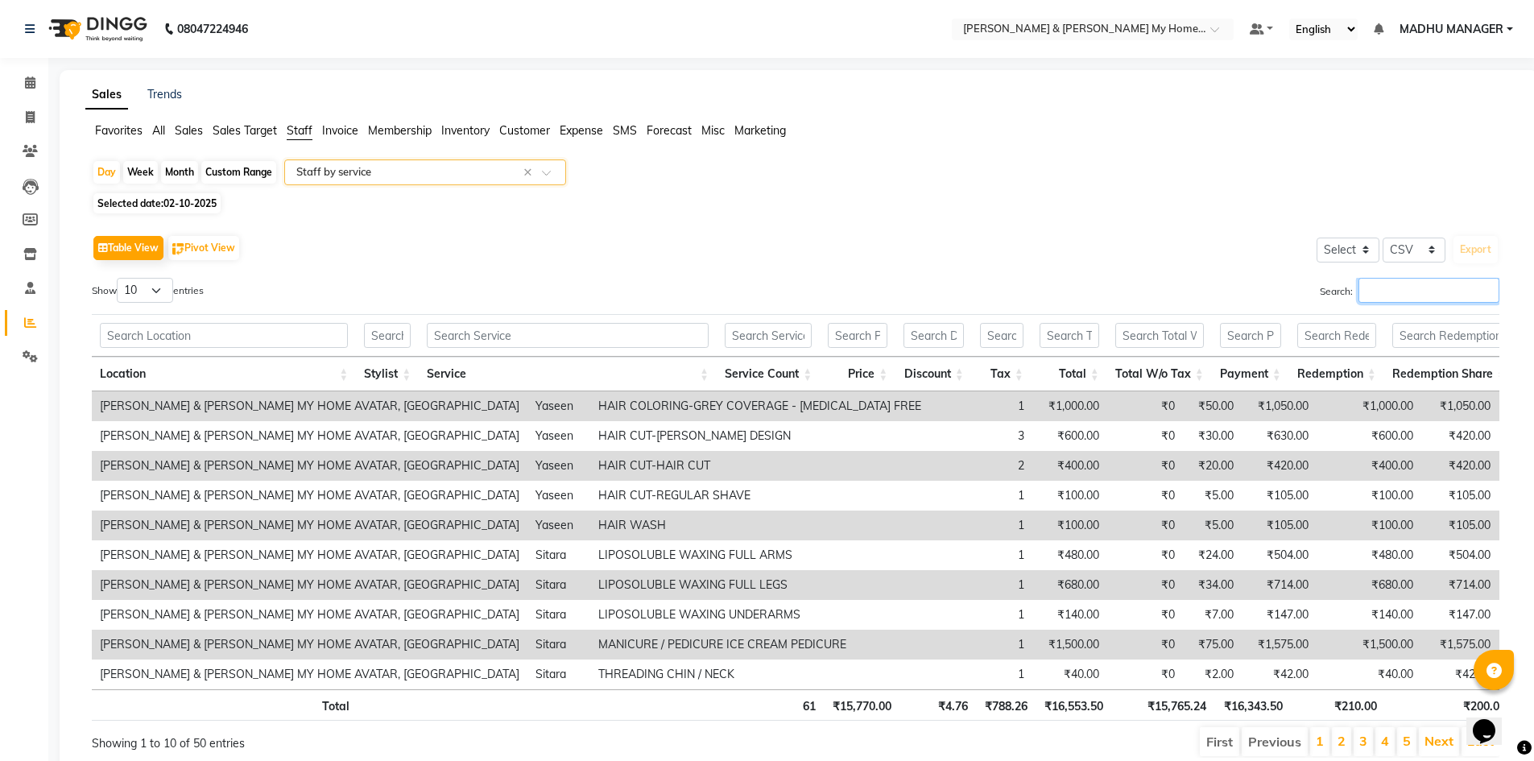
click at [1361, 298] on input "Search:" at bounding box center [1428, 290] width 141 height 25
type input "aa"
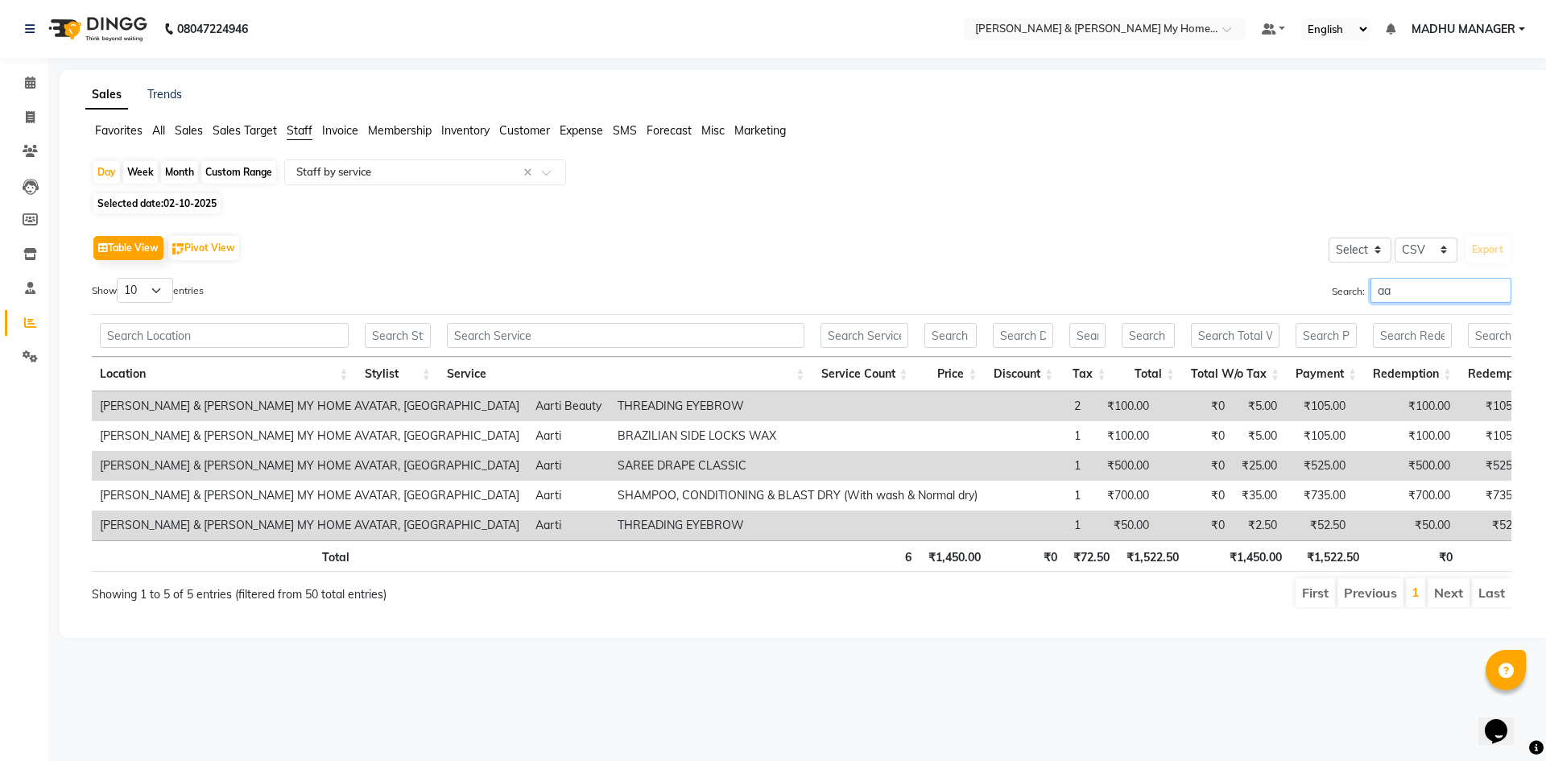
click at [1498, 291] on input "aa" at bounding box center [1440, 290] width 141 height 25
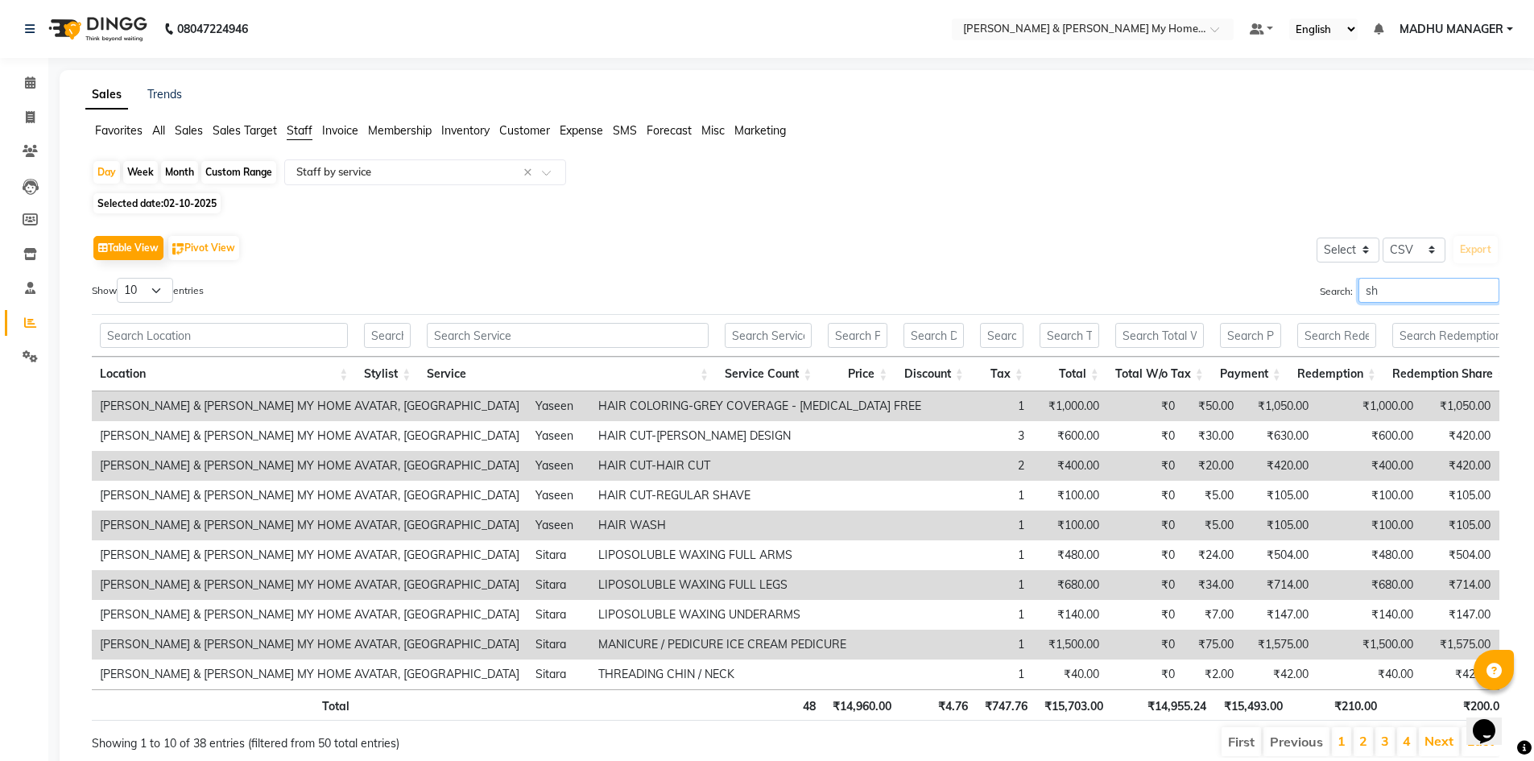
type input "sha"
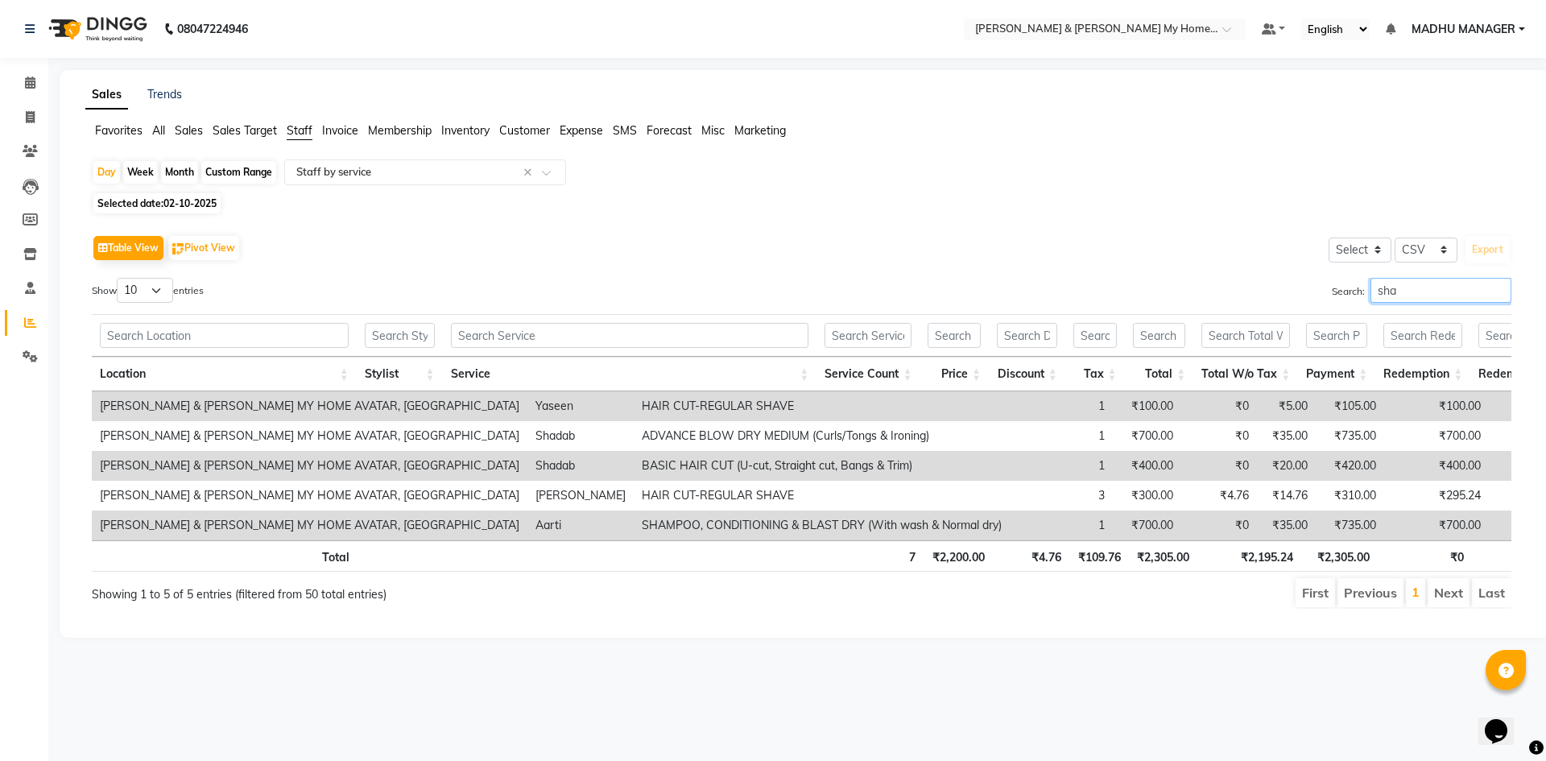
click at [1497, 292] on input "sha" at bounding box center [1440, 290] width 141 height 25
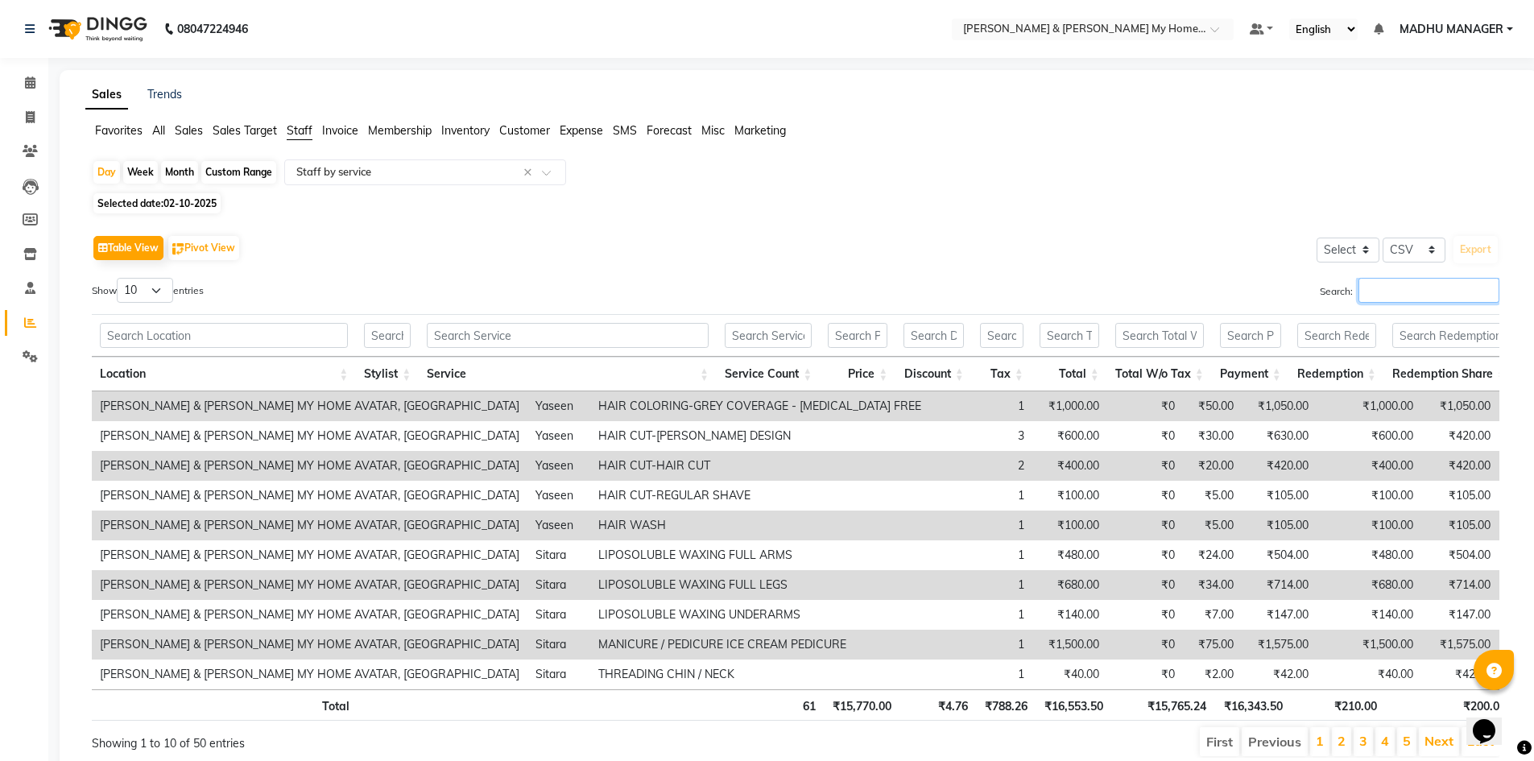
click at [1455, 295] on input "Search:" at bounding box center [1428, 290] width 141 height 25
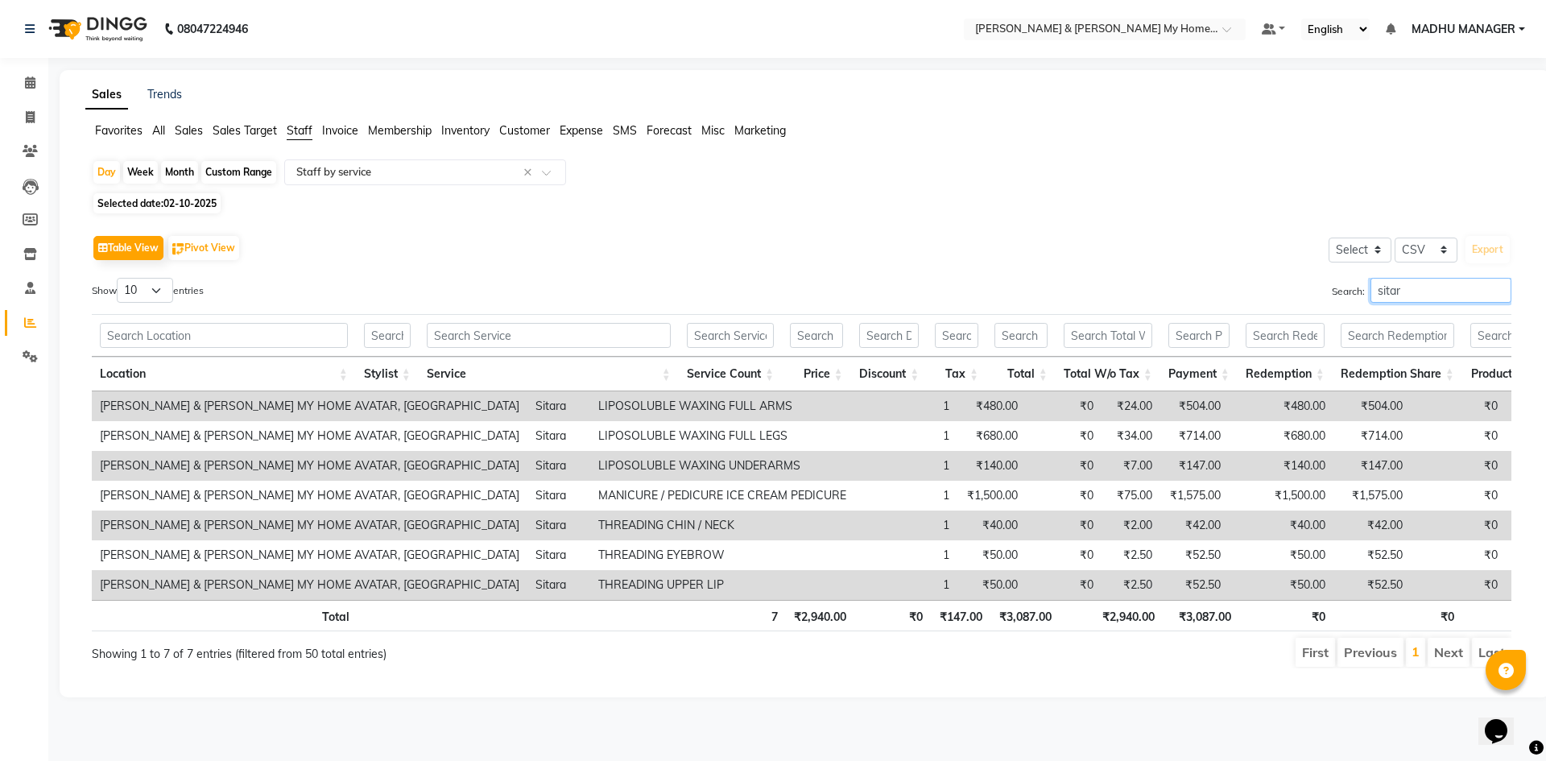
type input "sitara"
click at [1498, 290] on input "sitara" at bounding box center [1440, 290] width 141 height 25
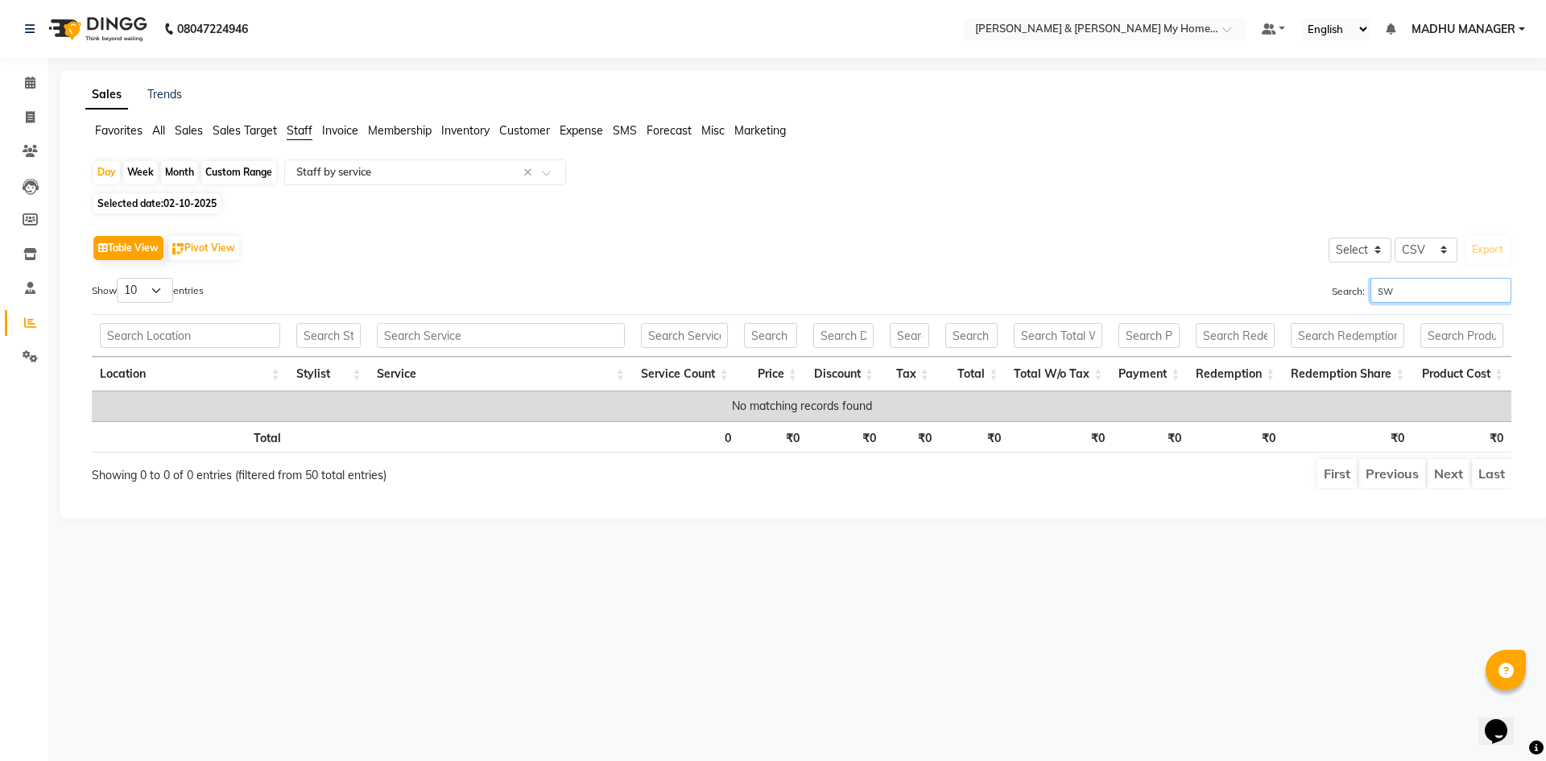
type input "s"
type input "l"
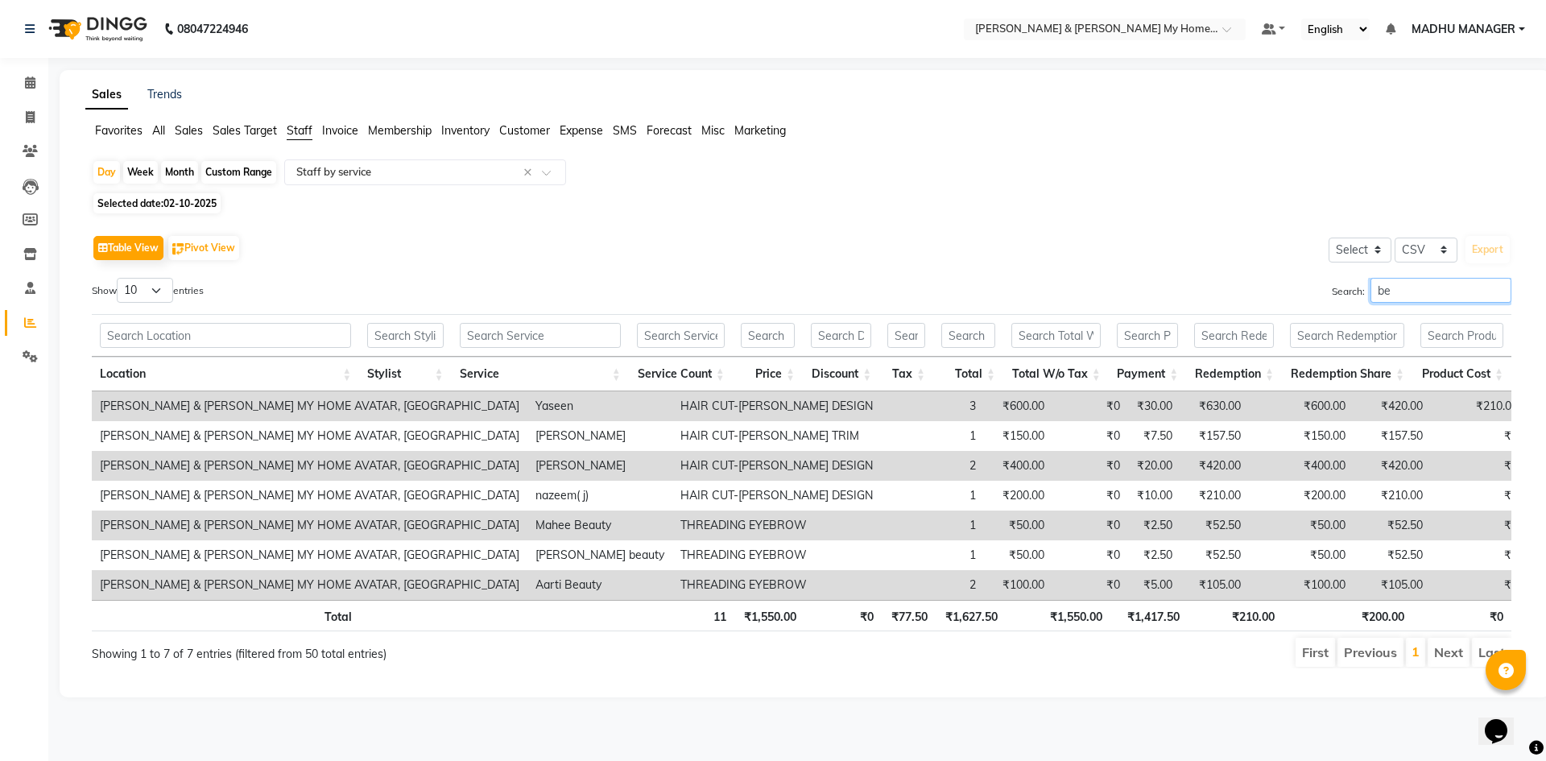
type input "b"
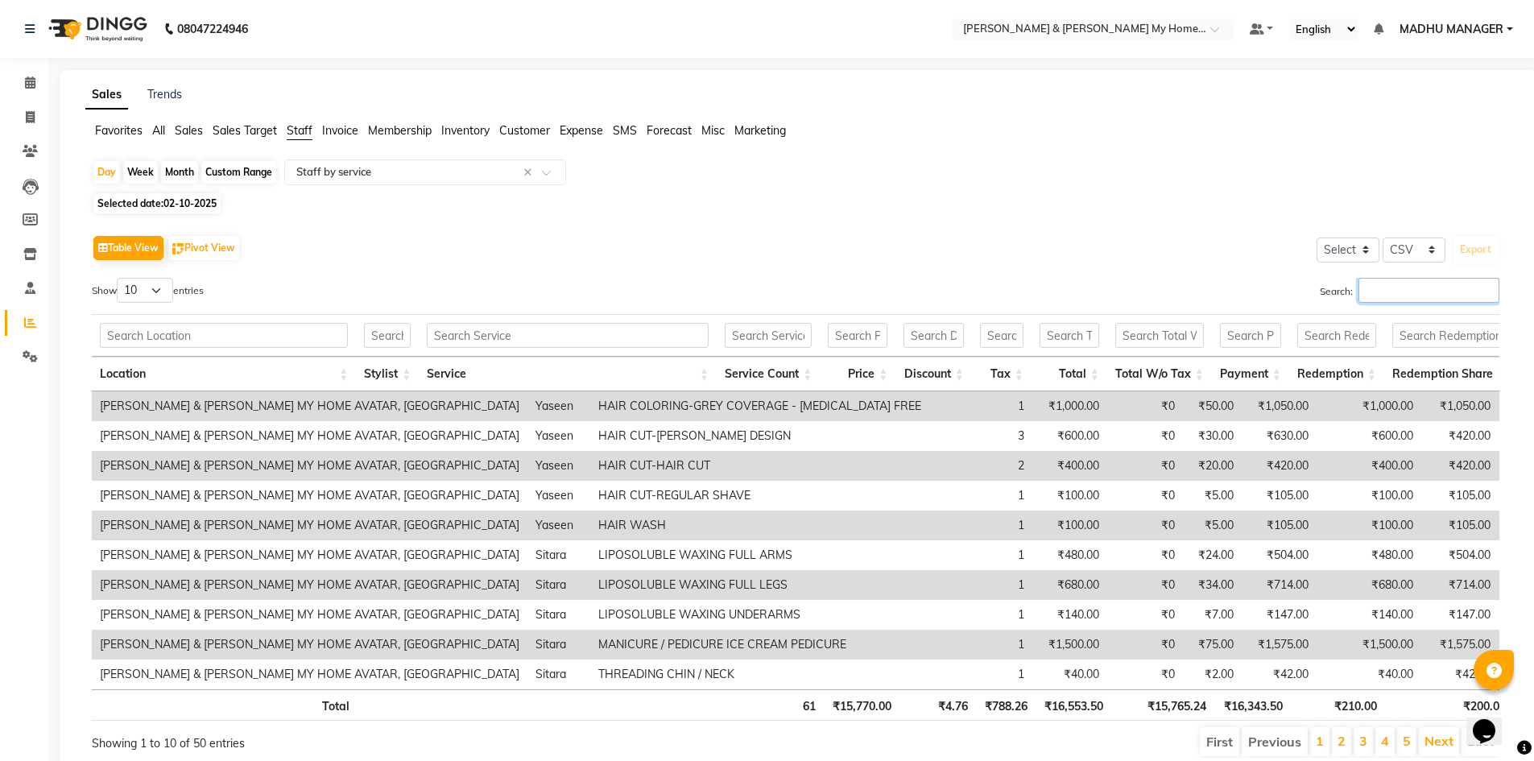
click at [1420, 291] on input "Search:" at bounding box center [1428, 290] width 141 height 25
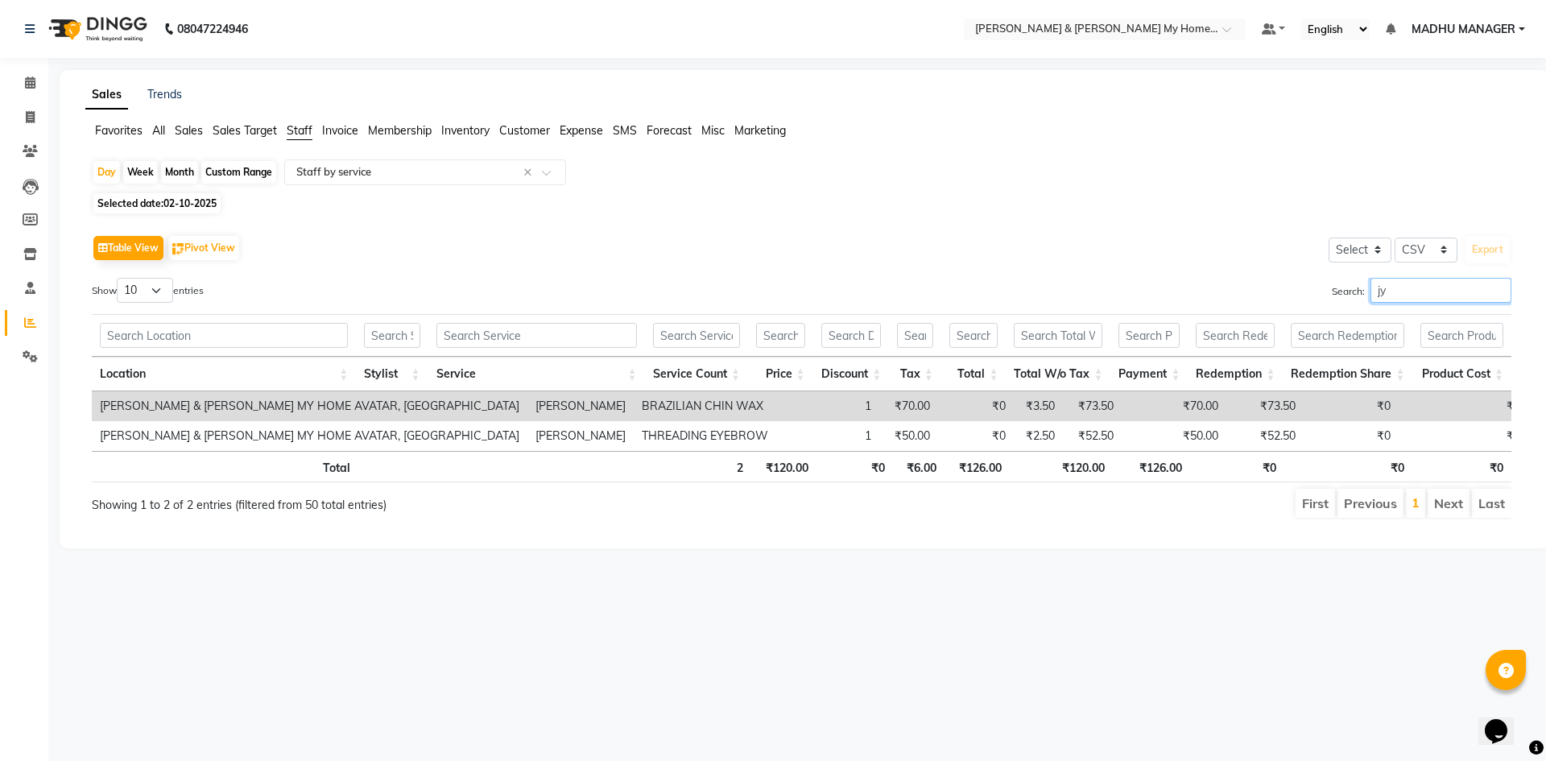
type input "jyo"
click at [1495, 294] on input "jyo" at bounding box center [1440, 290] width 141 height 25
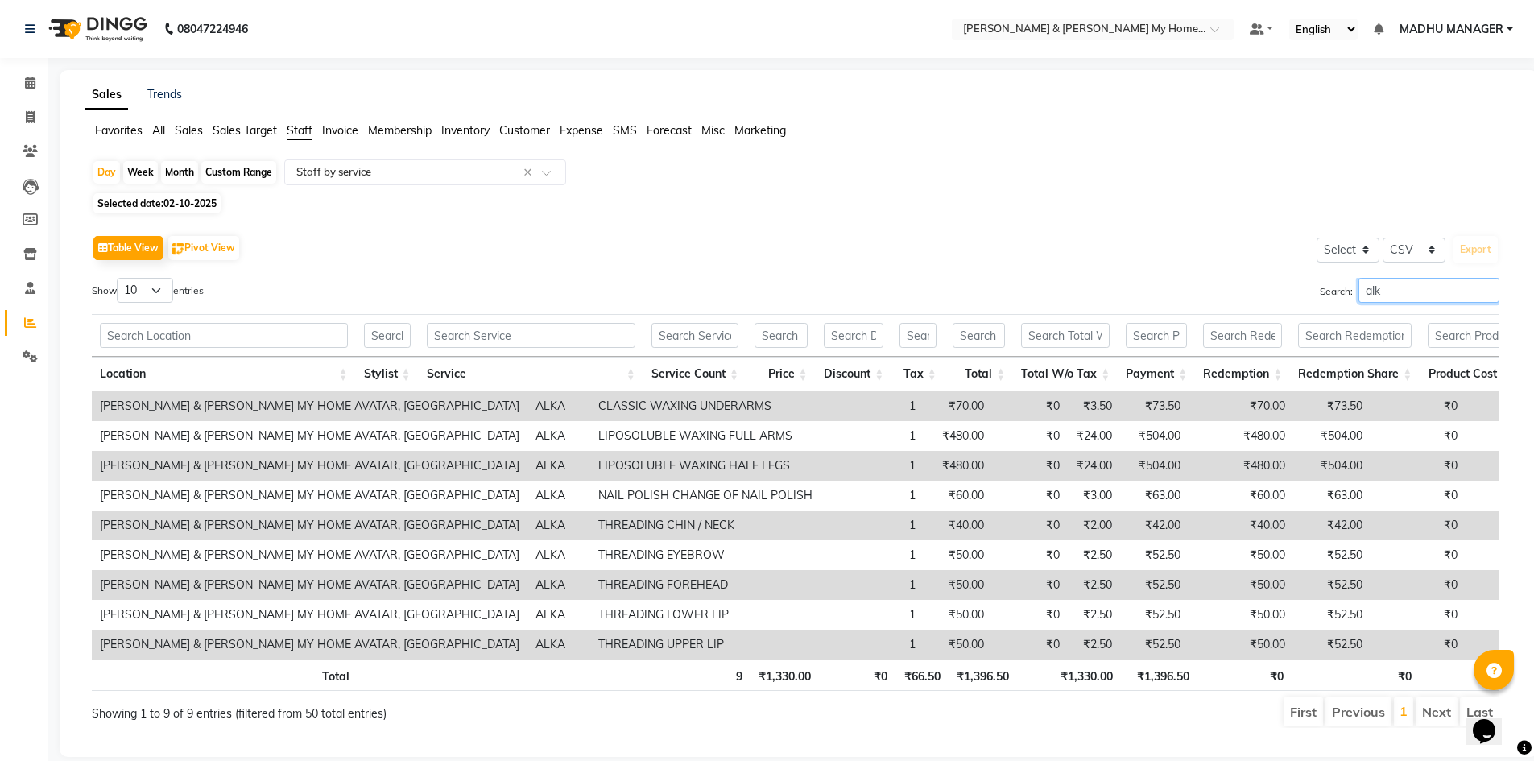
type input "alka"
click at [1484, 289] on input "alka" at bounding box center [1428, 290] width 141 height 25
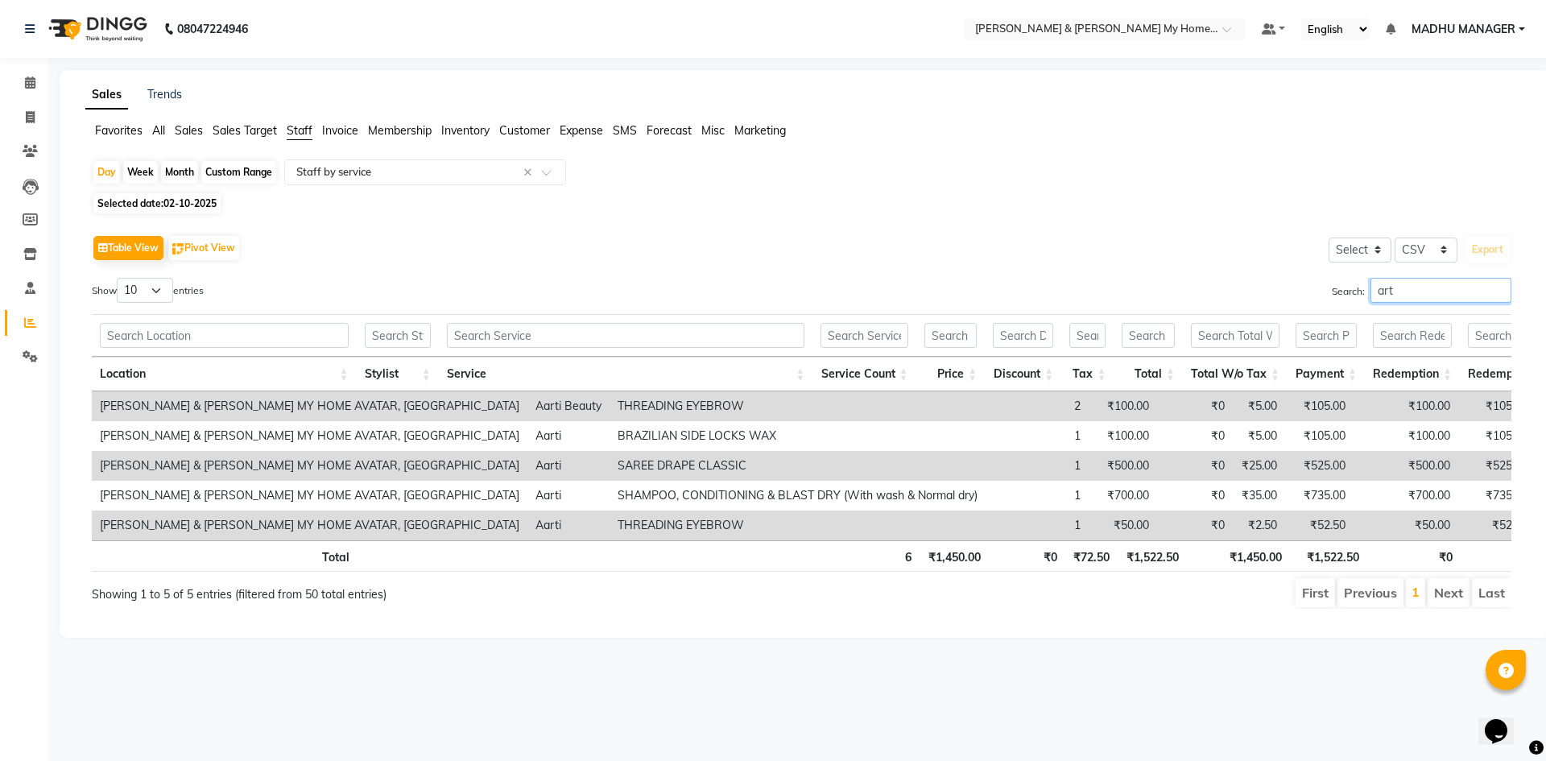
type input "arti"
click at [1499, 289] on input "arti" at bounding box center [1440, 290] width 141 height 25
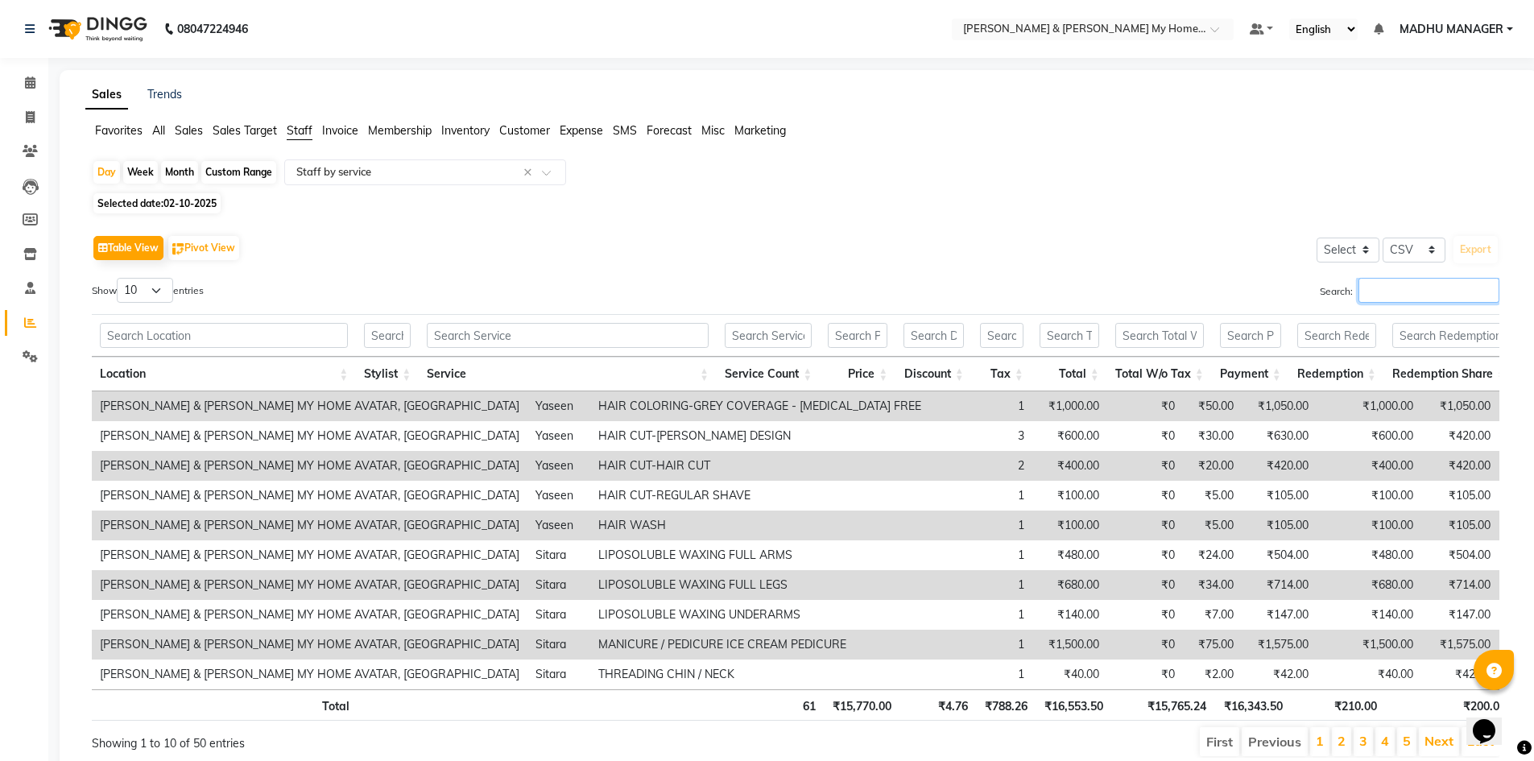
click at [1452, 294] on input "Search:" at bounding box center [1428, 290] width 141 height 25
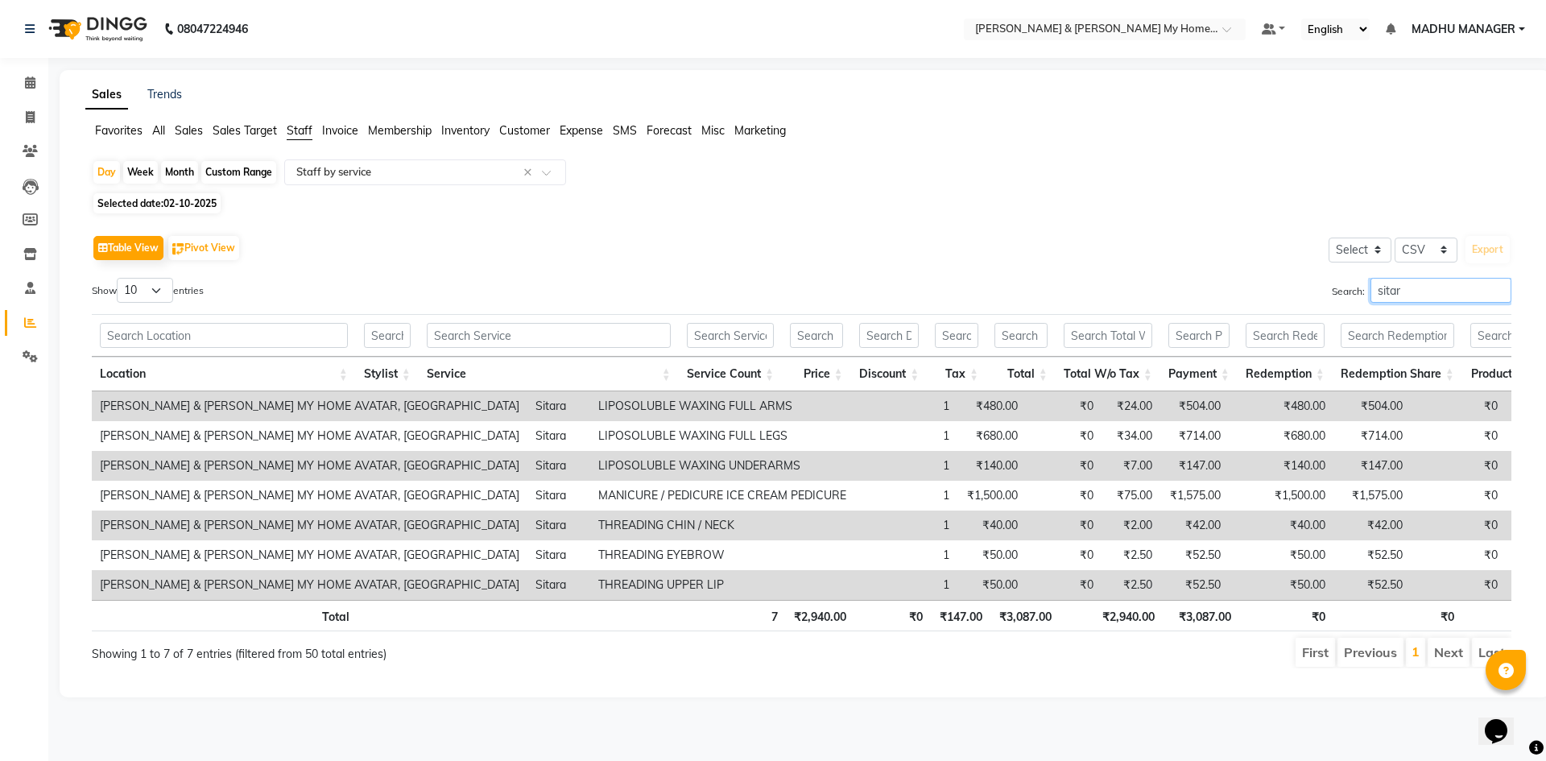
type input "sitara"
click at [1500, 290] on input "sitara" at bounding box center [1440, 290] width 141 height 25
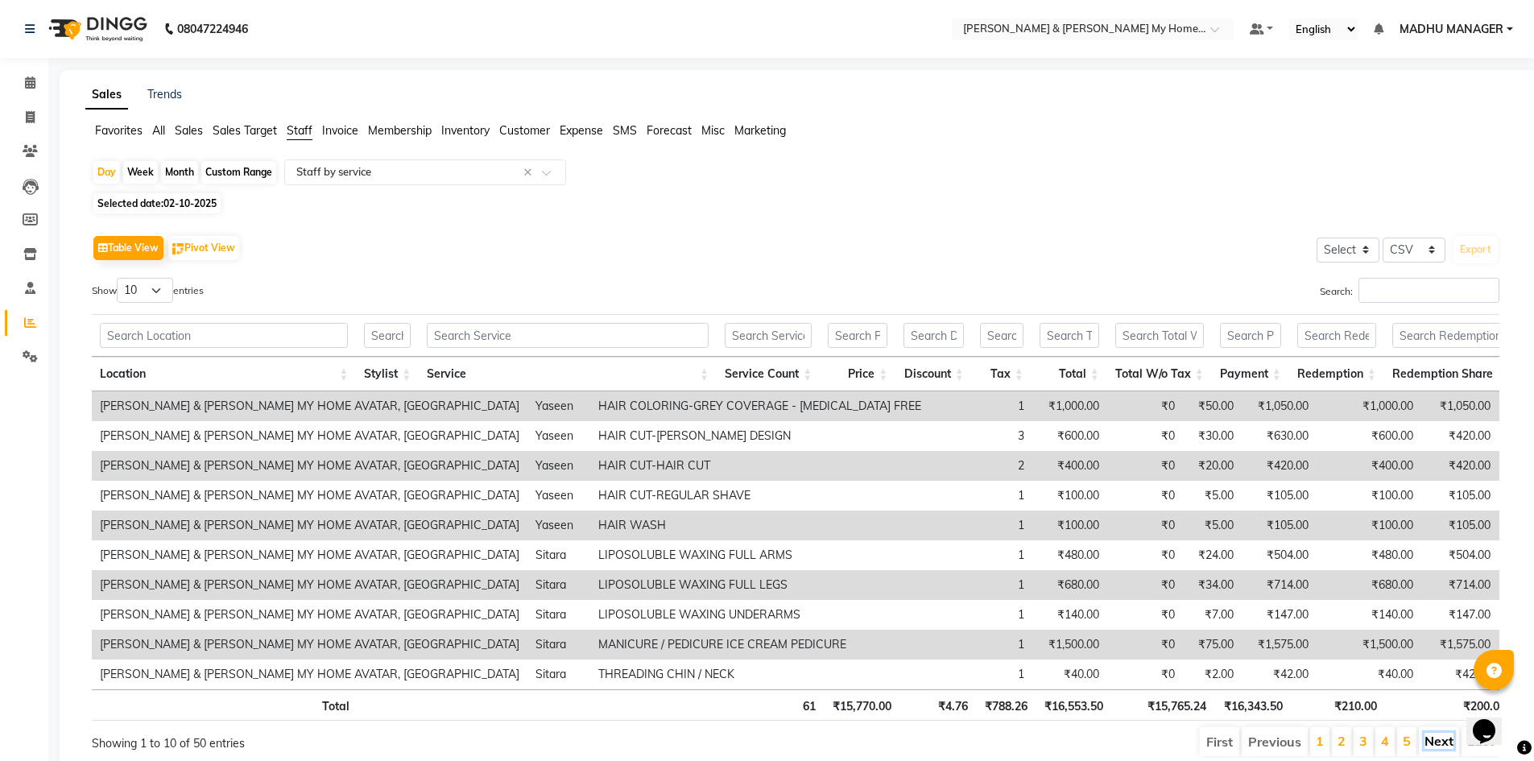
click at [1436, 749] on link "Next" at bounding box center [1438, 741] width 29 height 16
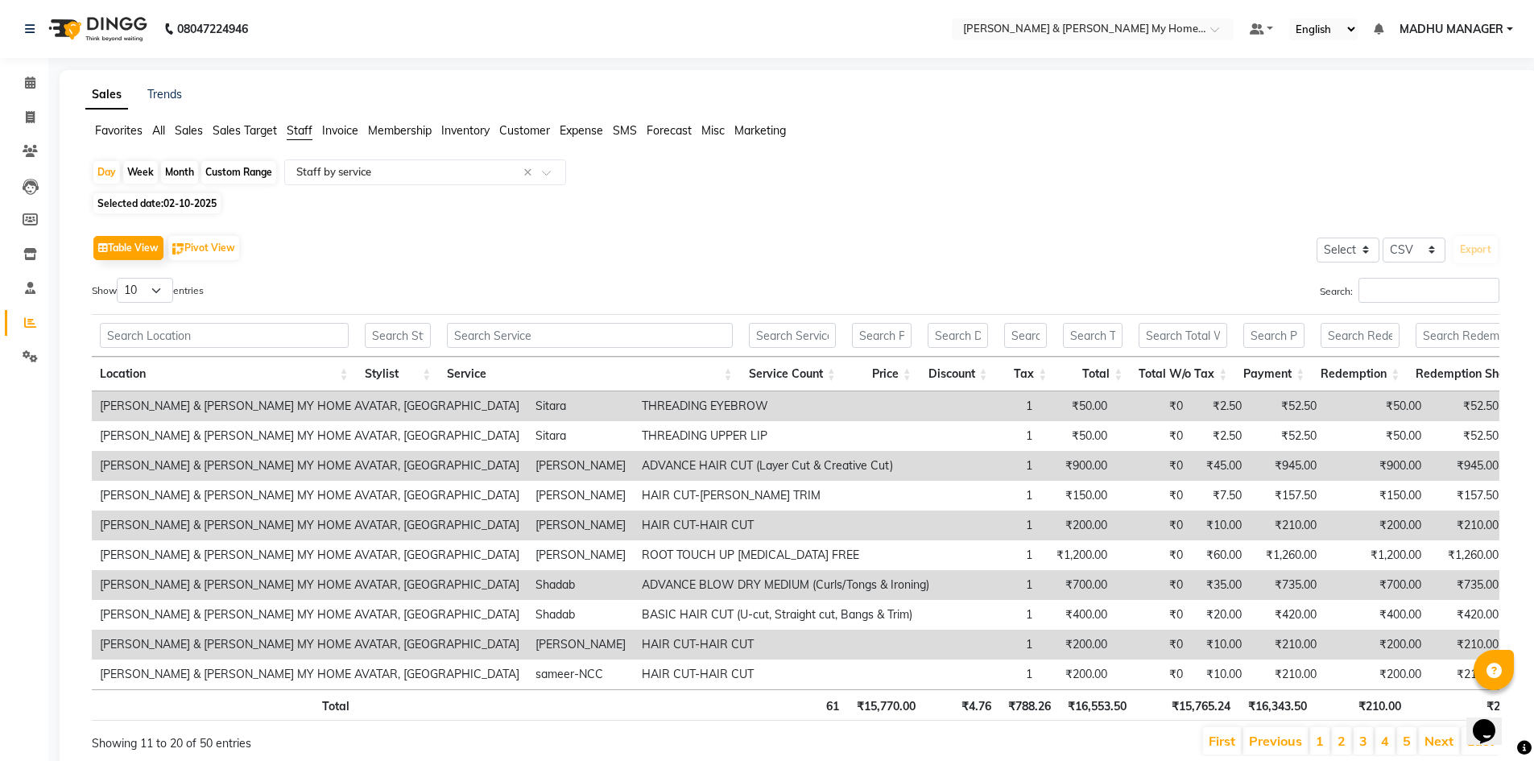
click at [1436, 749] on link "Next" at bounding box center [1438, 741] width 29 height 16
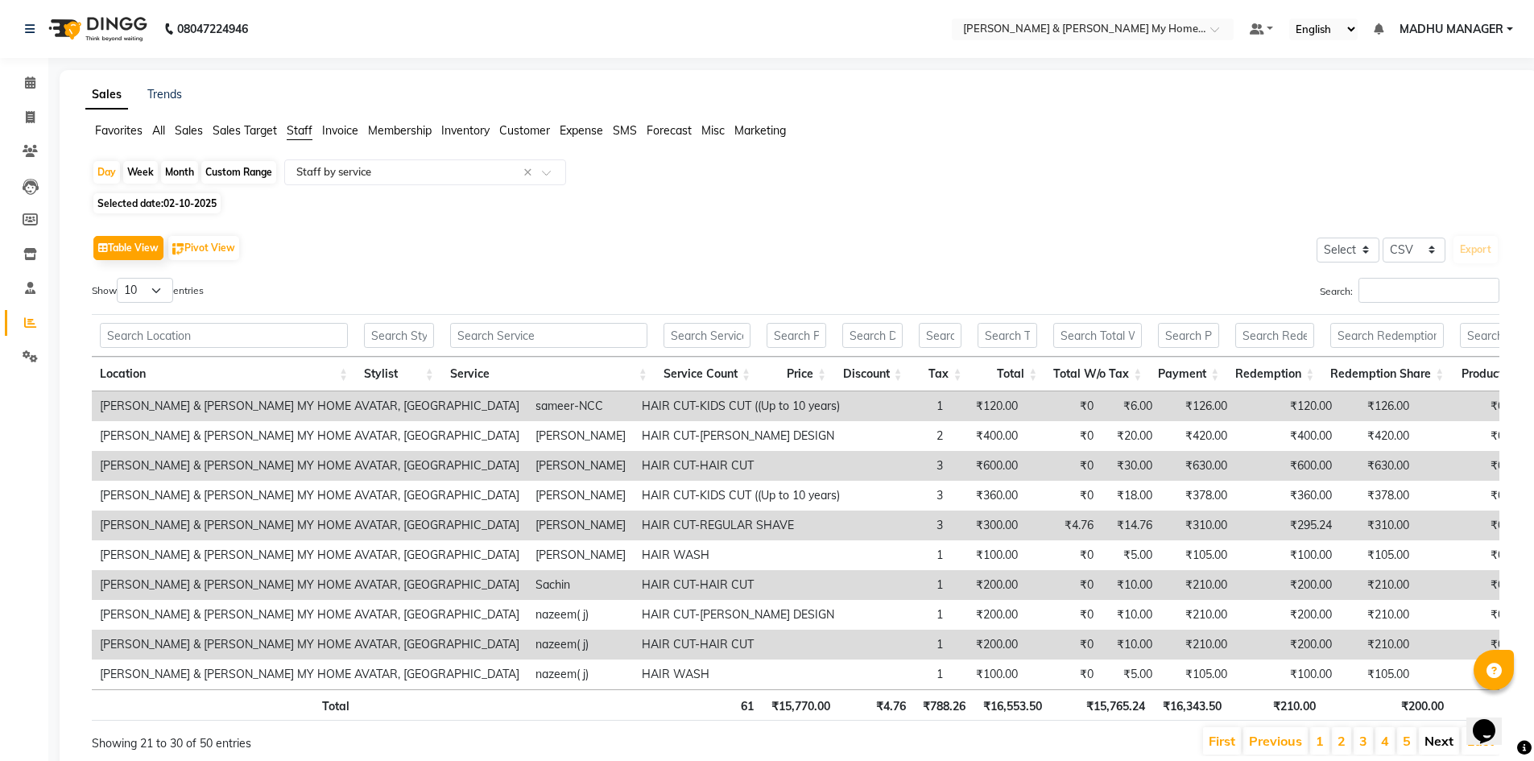
click at [1436, 749] on link "Next" at bounding box center [1438, 741] width 29 height 16
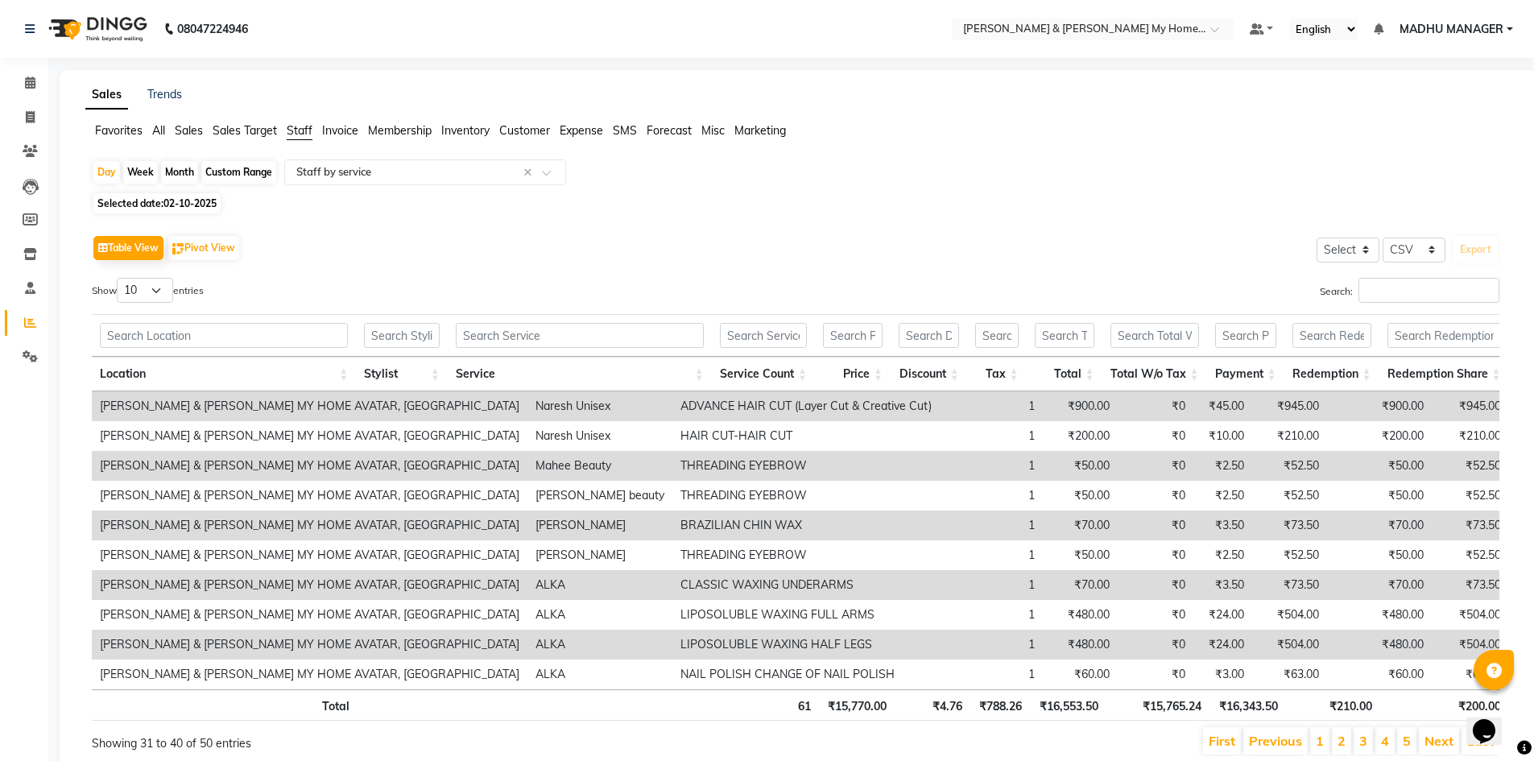
click at [1436, 749] on link "Next" at bounding box center [1438, 741] width 29 height 16
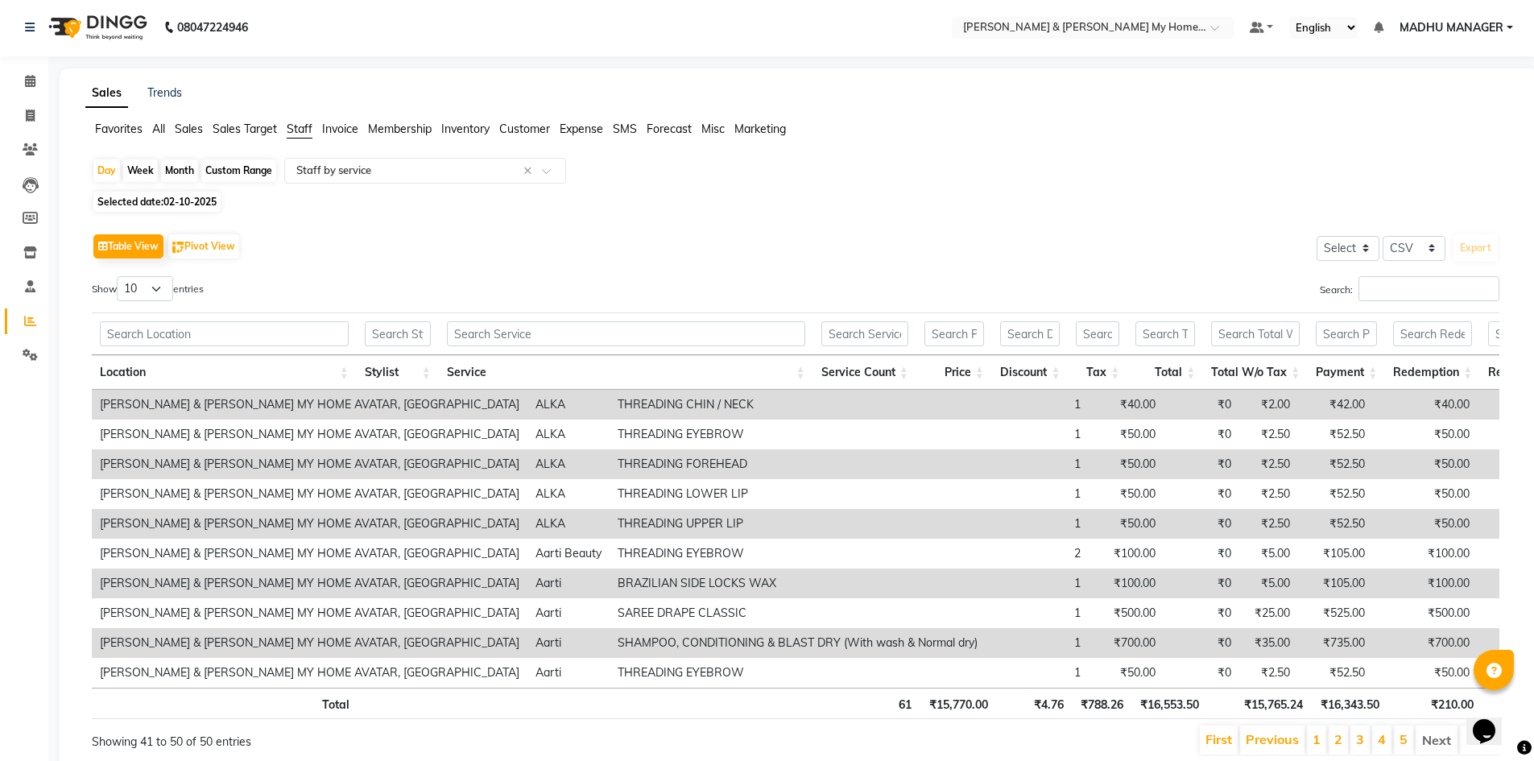
click at [1436, 754] on li "Next" at bounding box center [1436, 739] width 42 height 29
click at [1481, 746] on li "Last" at bounding box center [1479, 739] width 39 height 29
click at [1473, 754] on li "Last" at bounding box center [1479, 739] width 39 height 29
click at [1424, 747] on li "Next" at bounding box center [1436, 739] width 42 height 29
click at [107, 172] on div "Day" at bounding box center [106, 170] width 27 height 23
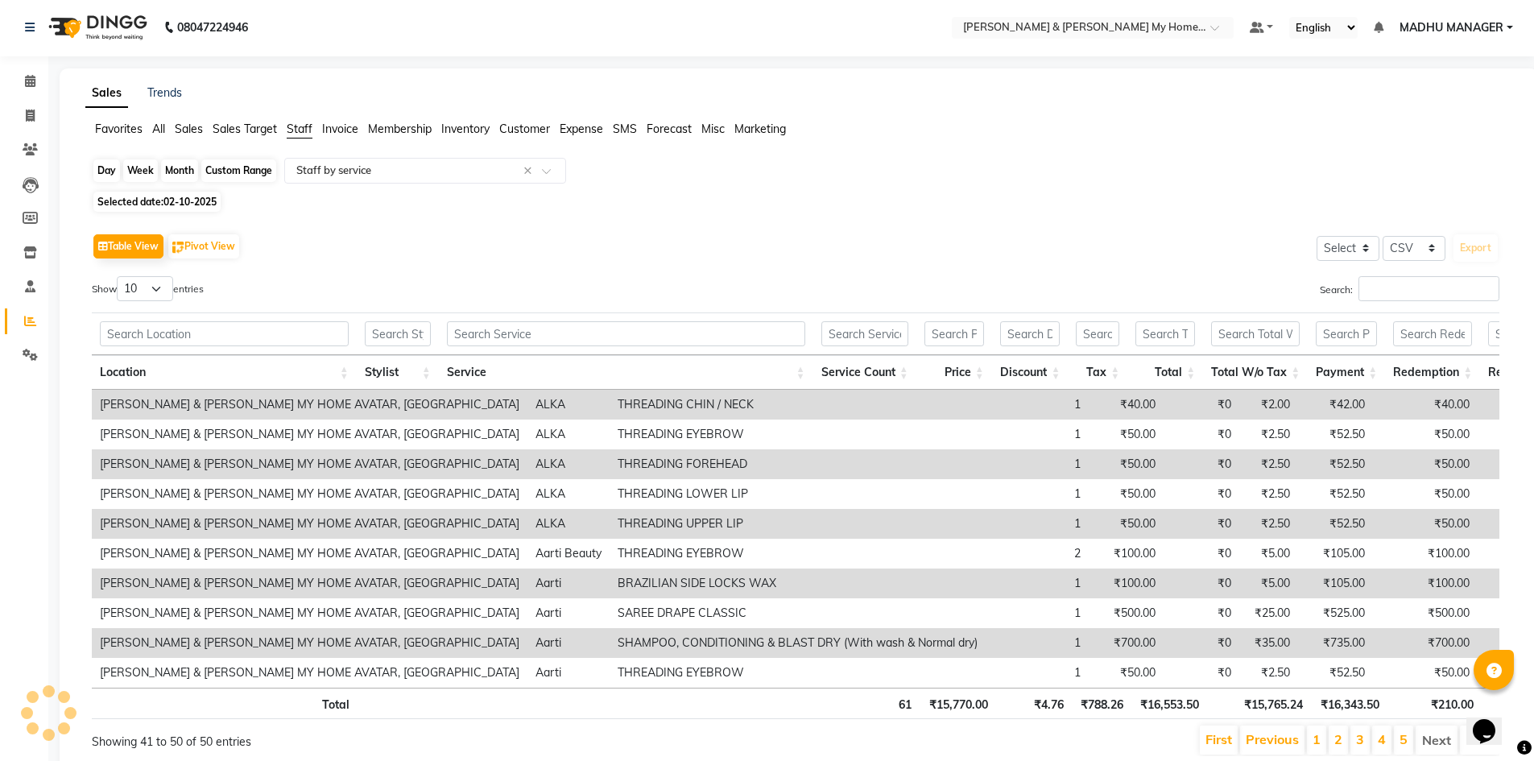
select select "10"
select select "2025"
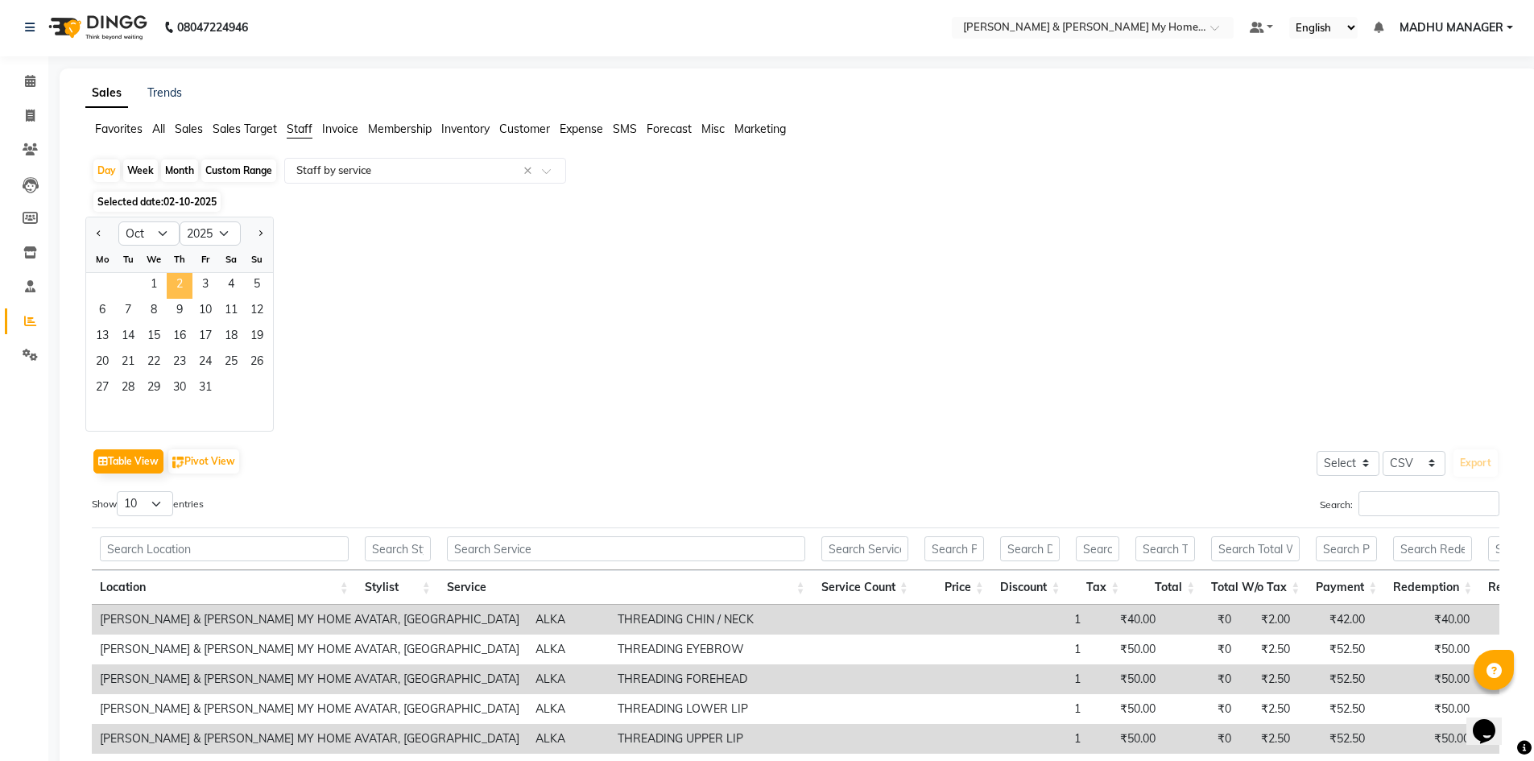
click at [176, 277] on span "2" at bounding box center [180, 286] width 26 height 26
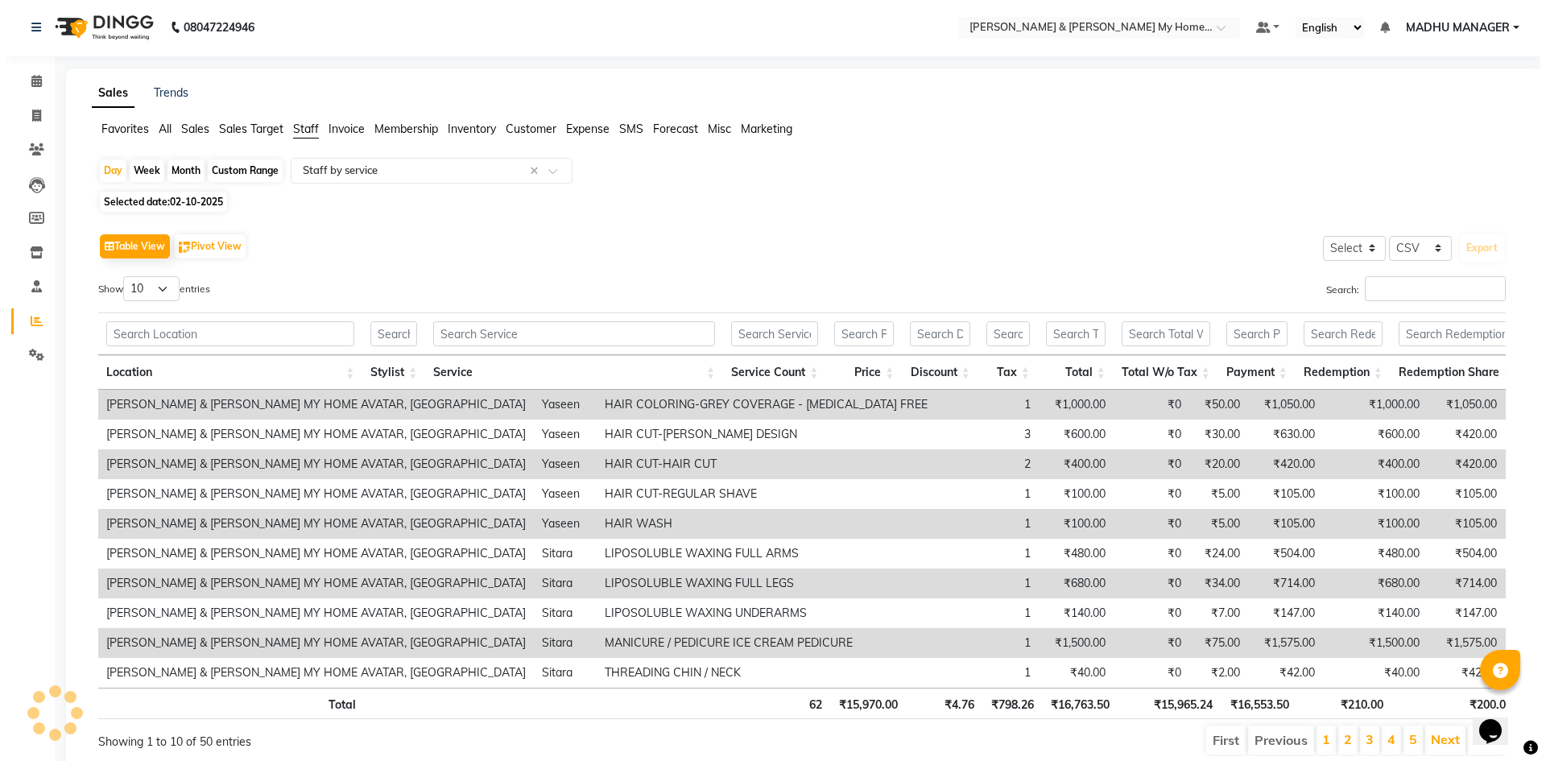
scroll to position [0, 0]
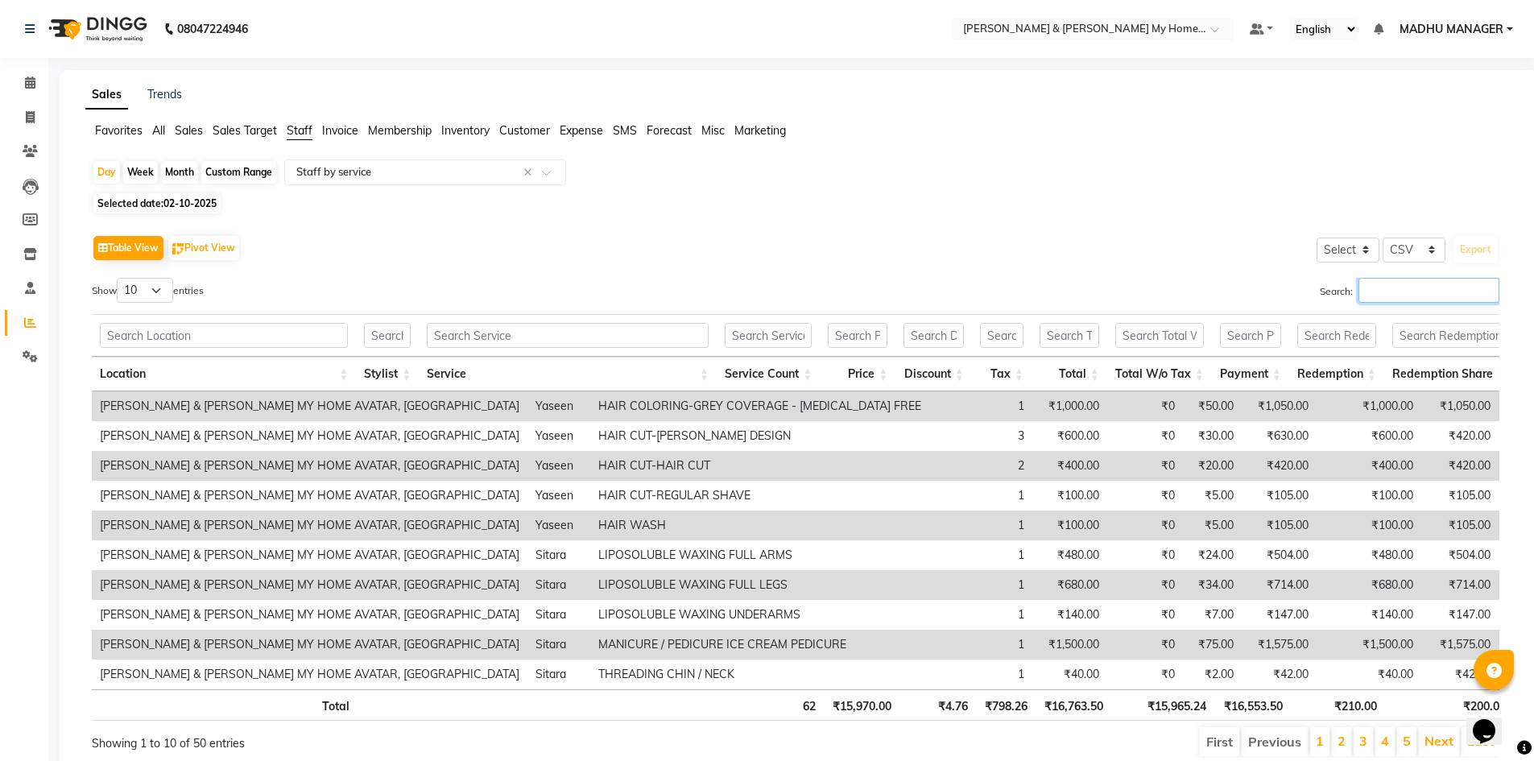
click at [1423, 286] on input "Search:" at bounding box center [1428, 290] width 141 height 25
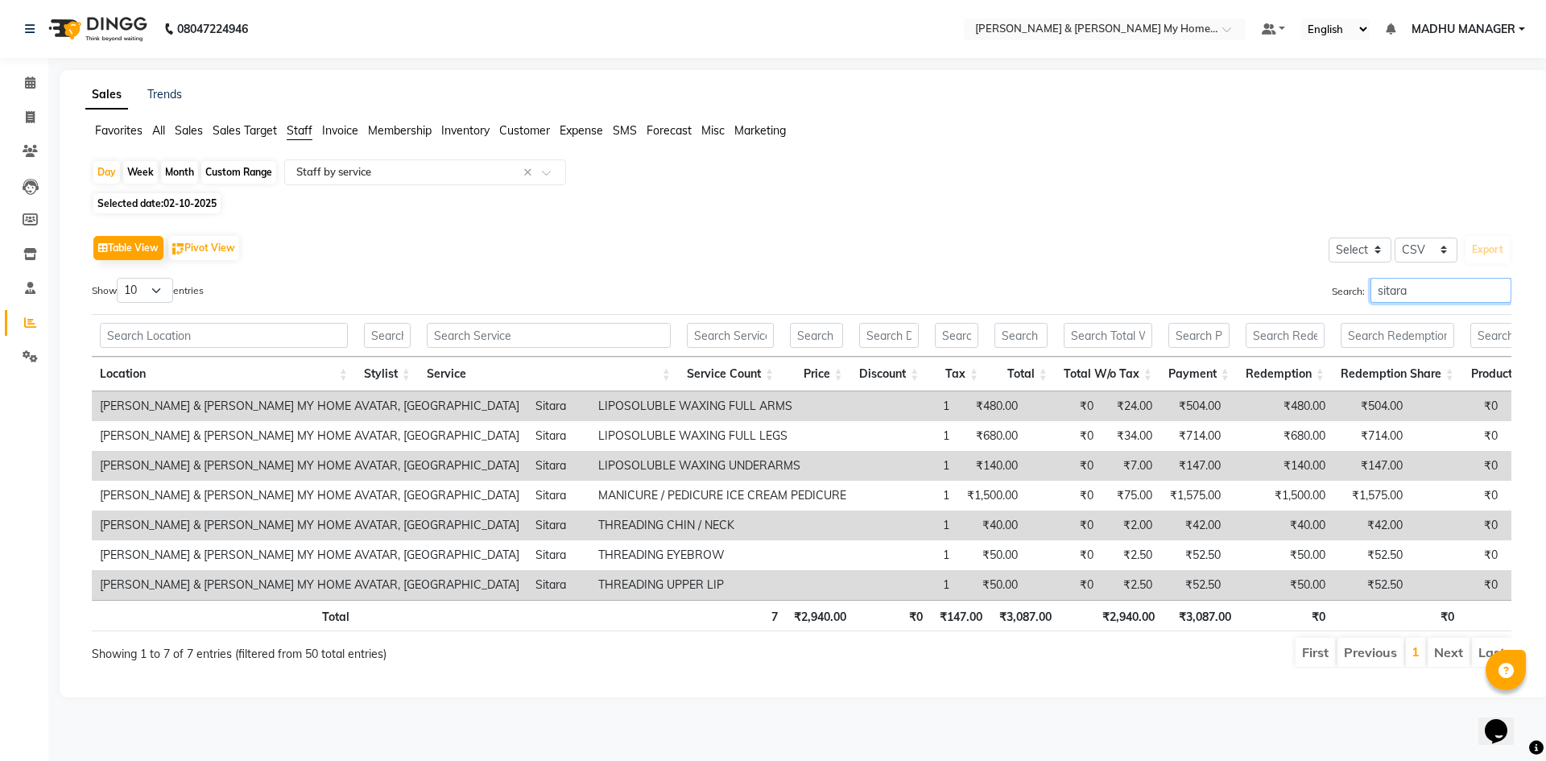
type input "sitara"
click at [1448, 661] on li "Next" at bounding box center [1448, 652] width 42 height 29
click at [1448, 667] on li "Next" at bounding box center [1448, 652] width 42 height 29
click at [1494, 291] on input "sitara" at bounding box center [1440, 290] width 141 height 25
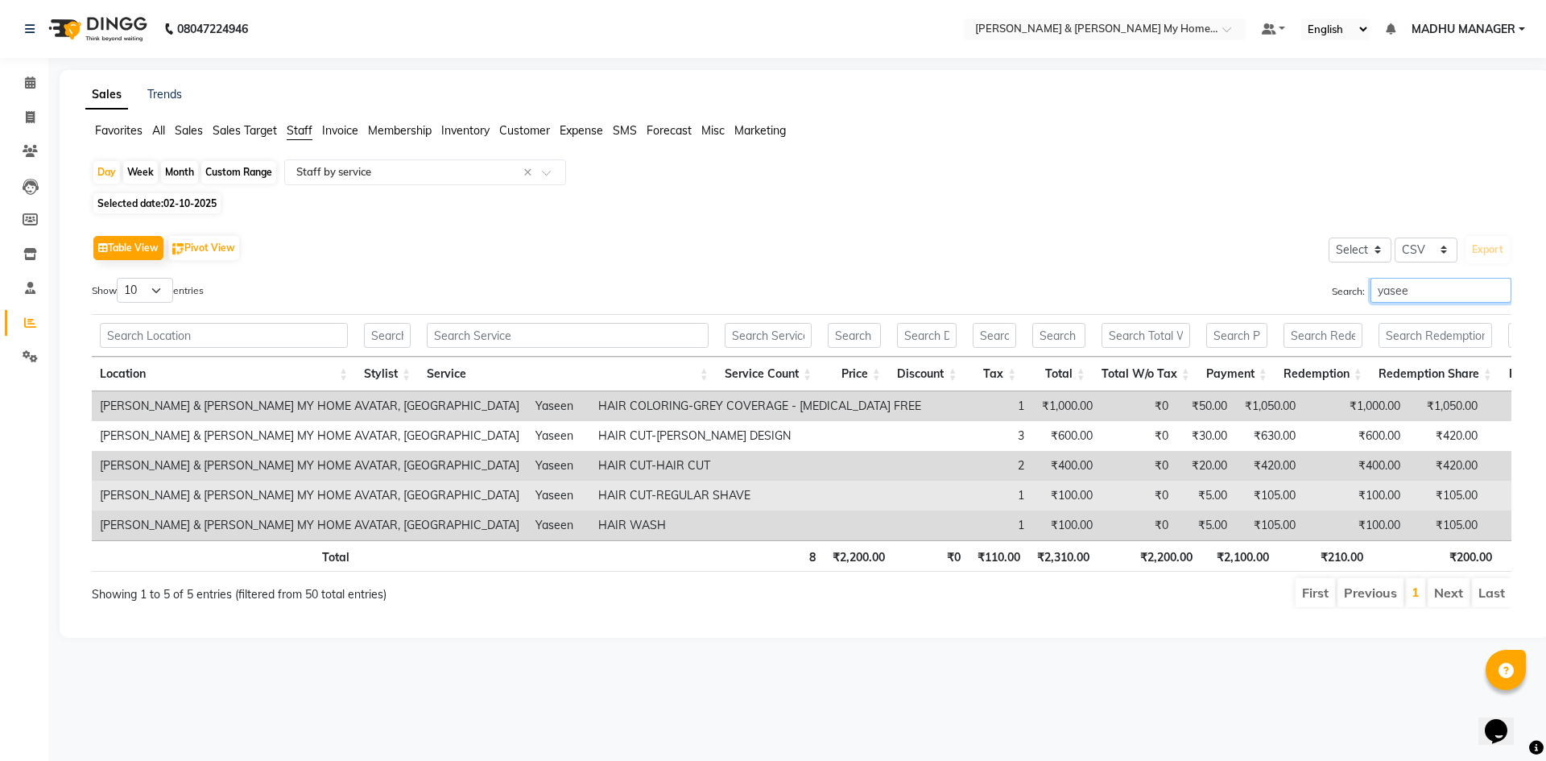
type input "yasee"
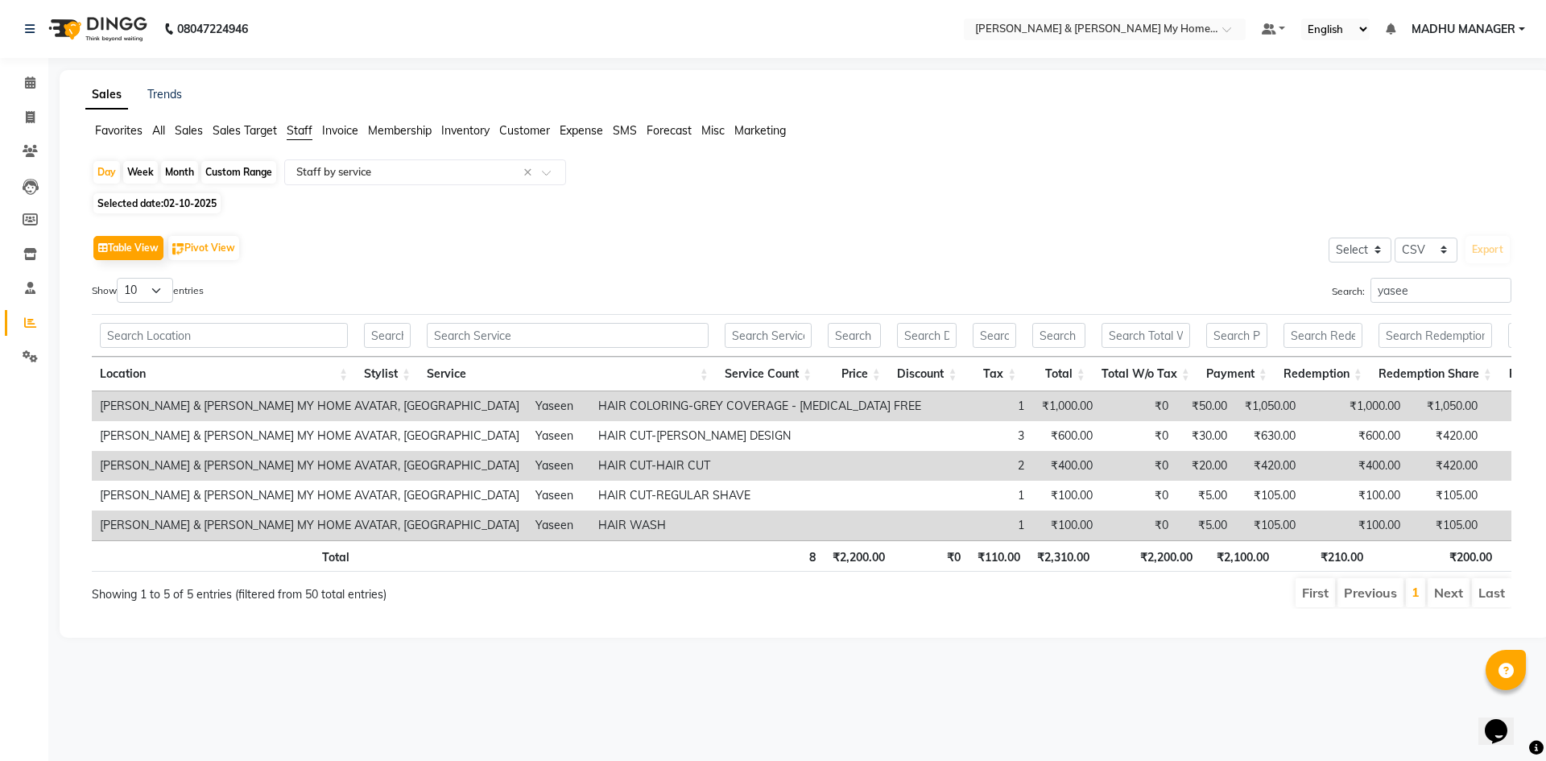
click at [1442, 605] on li "Next" at bounding box center [1448, 592] width 42 height 29
click at [1497, 291] on input "yasee" at bounding box center [1440, 290] width 141 height 25
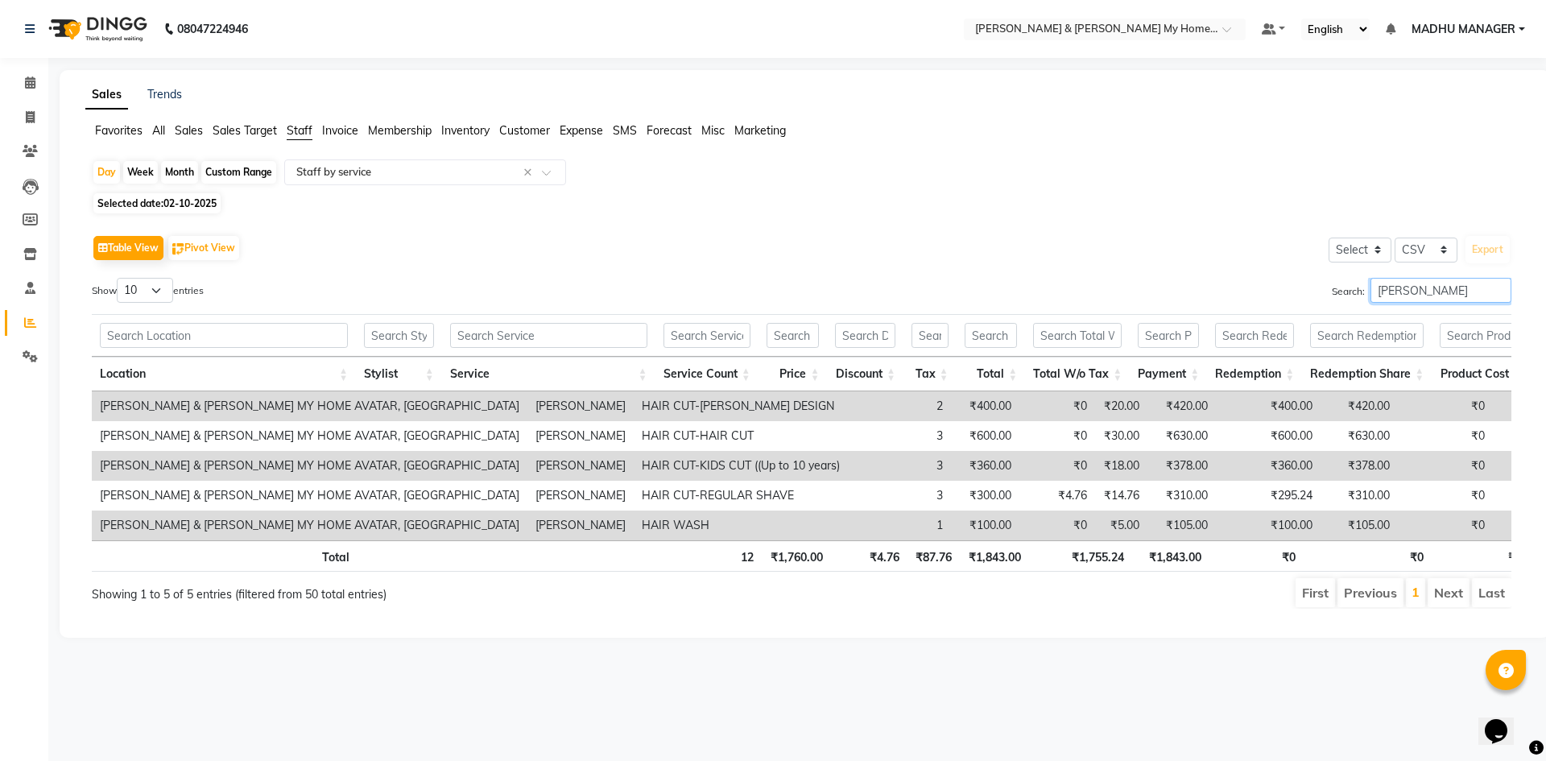
type input "sameer khan"
click at [1460, 607] on li "Next" at bounding box center [1448, 592] width 42 height 29
click at [1458, 607] on li "Next" at bounding box center [1448, 592] width 42 height 29
click at [1488, 293] on input "sameer khan" at bounding box center [1440, 290] width 141 height 25
click at [1501, 291] on input "sameer khan" at bounding box center [1440, 290] width 141 height 25
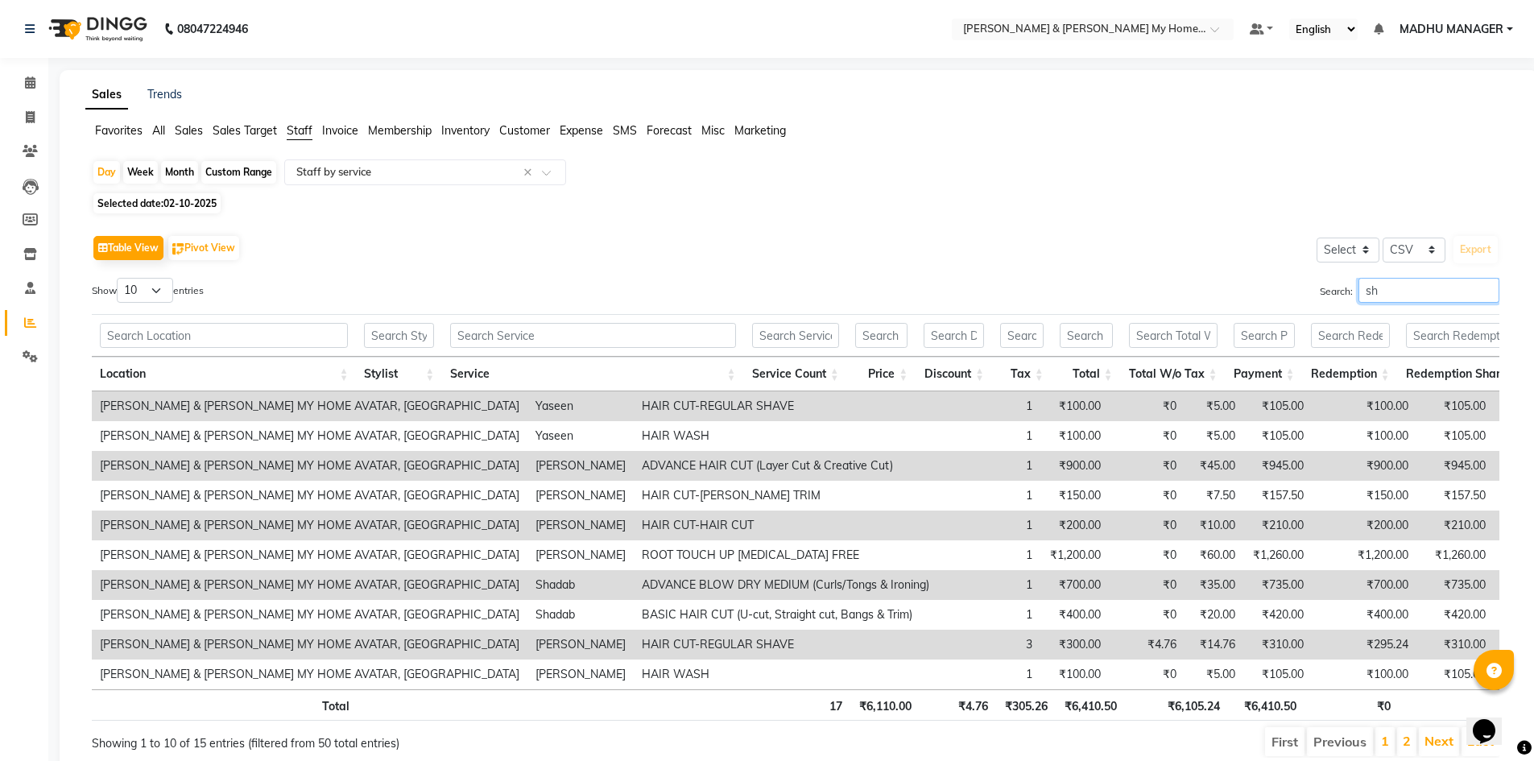
type input "s"
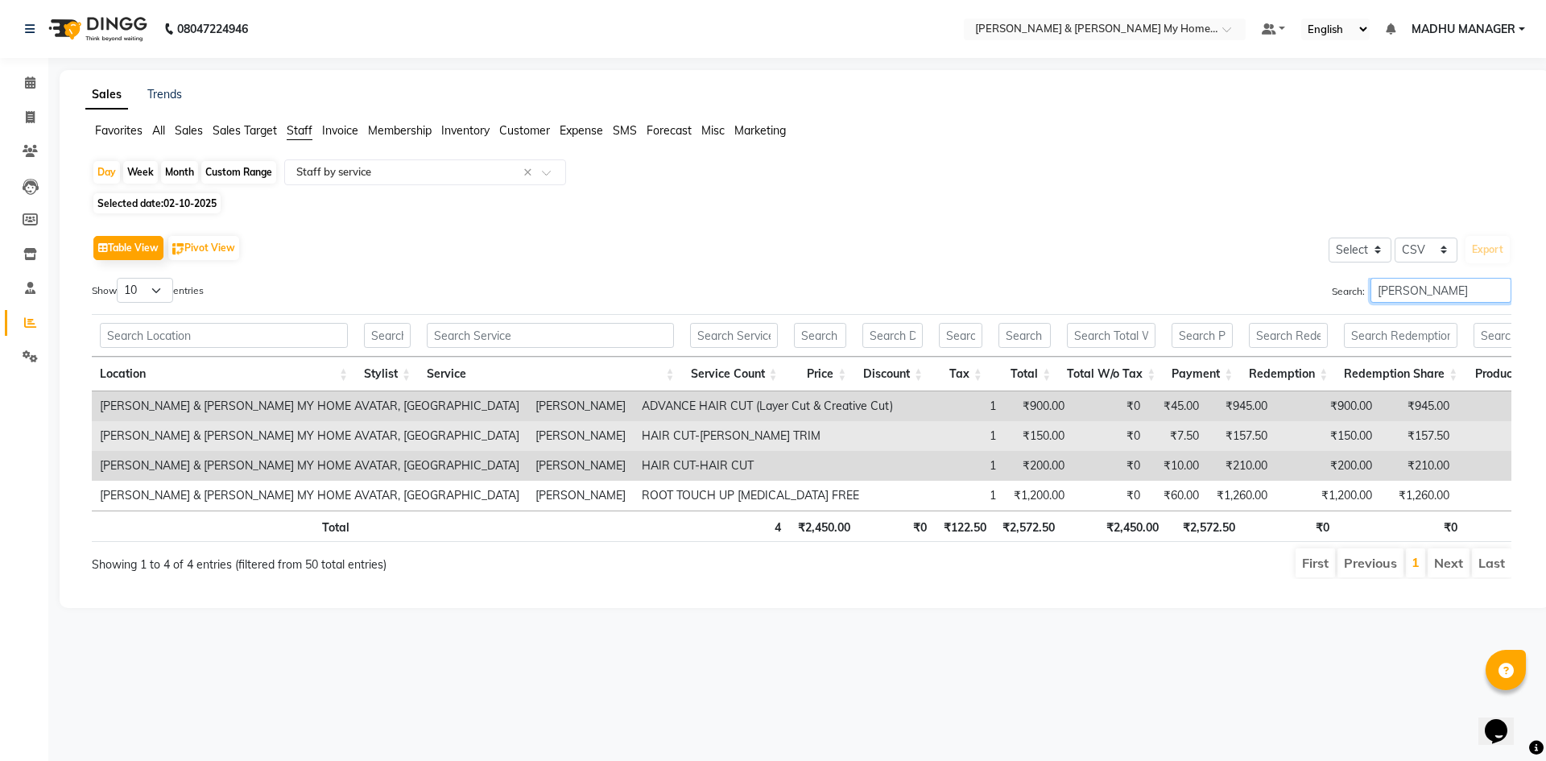
type input "shekar"
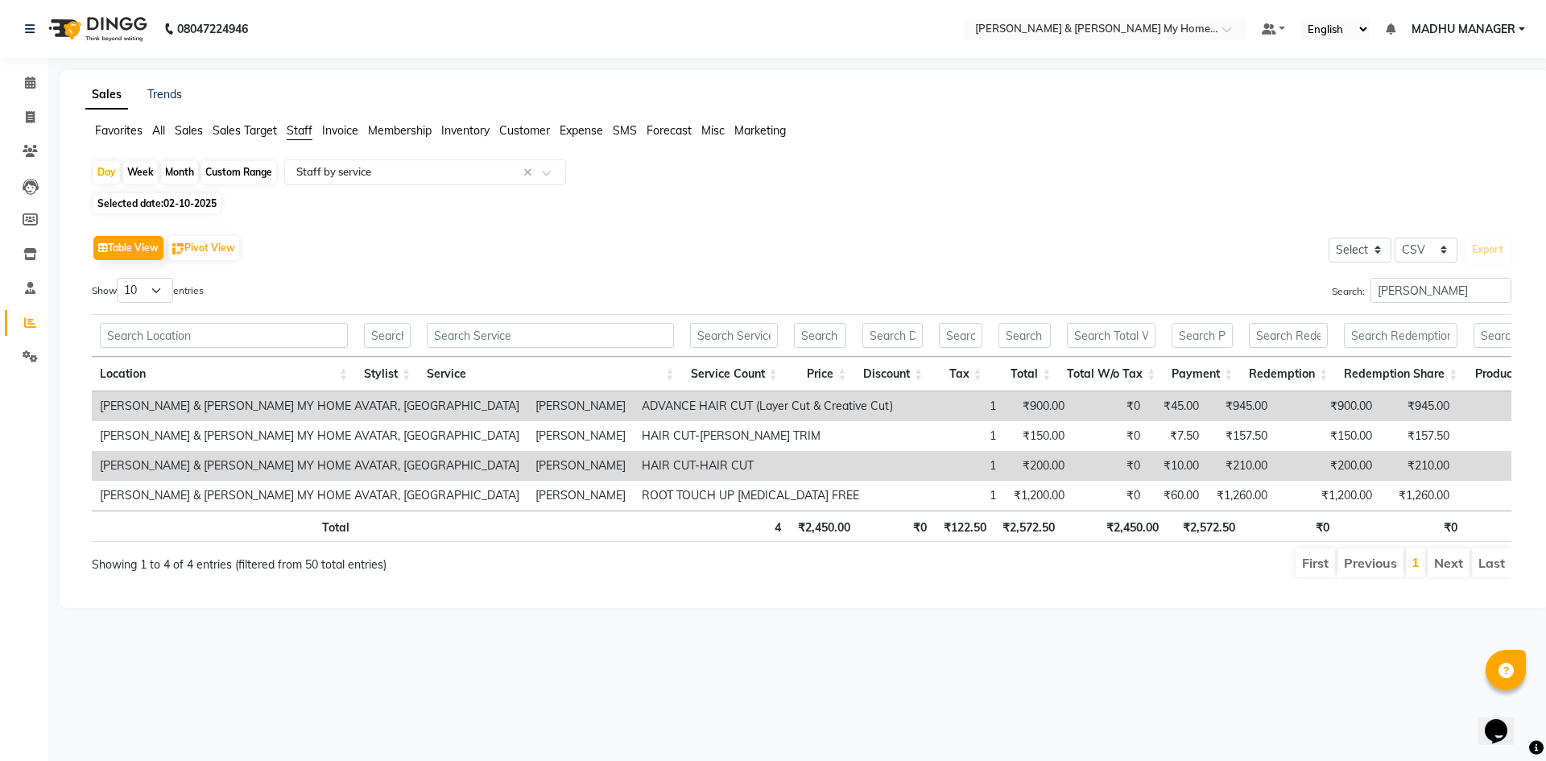
click at [1458, 576] on li "Next" at bounding box center [1448, 562] width 42 height 29
click at [112, 167] on div "Day" at bounding box center [106, 172] width 27 height 23
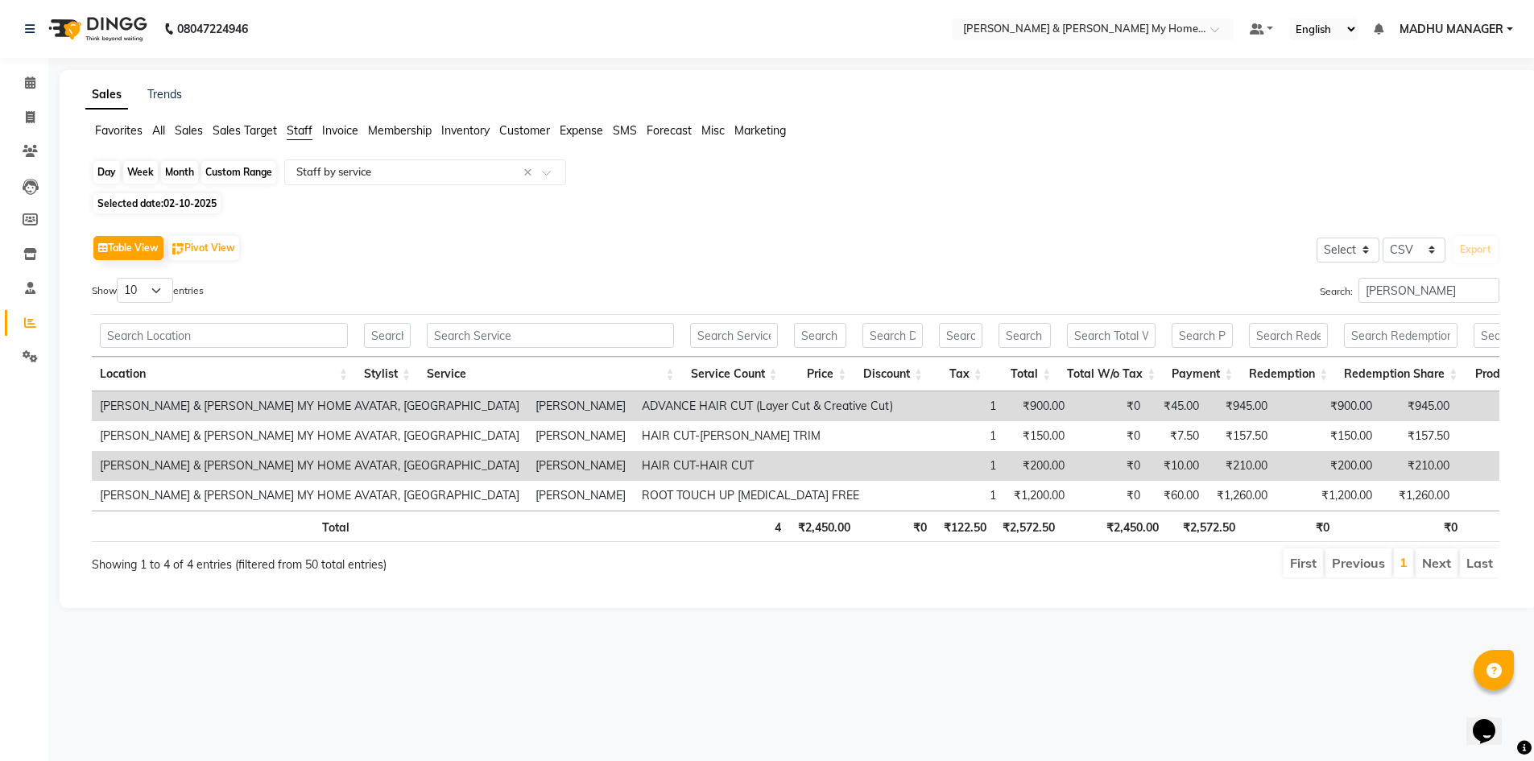
select select "10"
select select "2025"
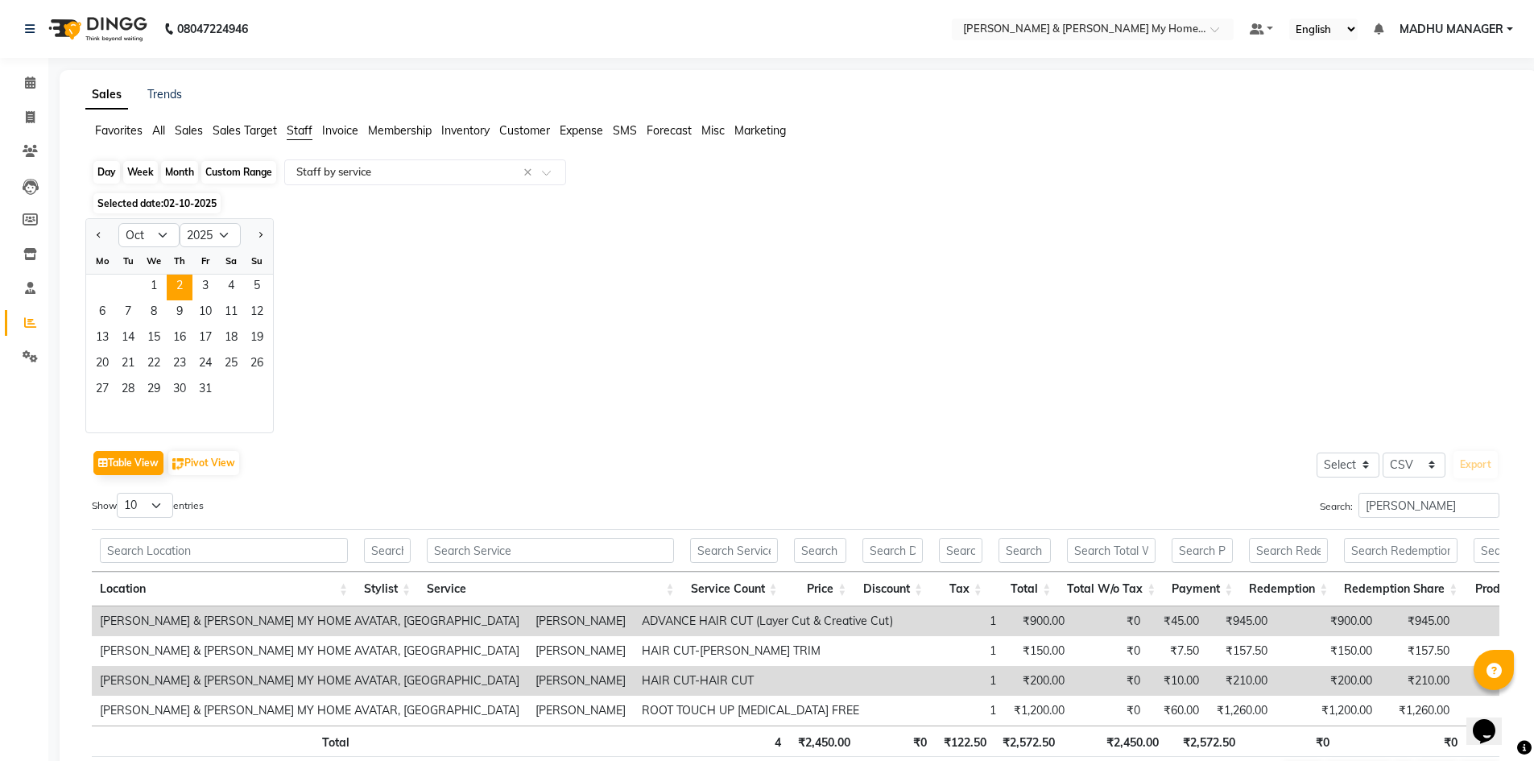
click at [112, 167] on div "Day" at bounding box center [106, 172] width 27 height 23
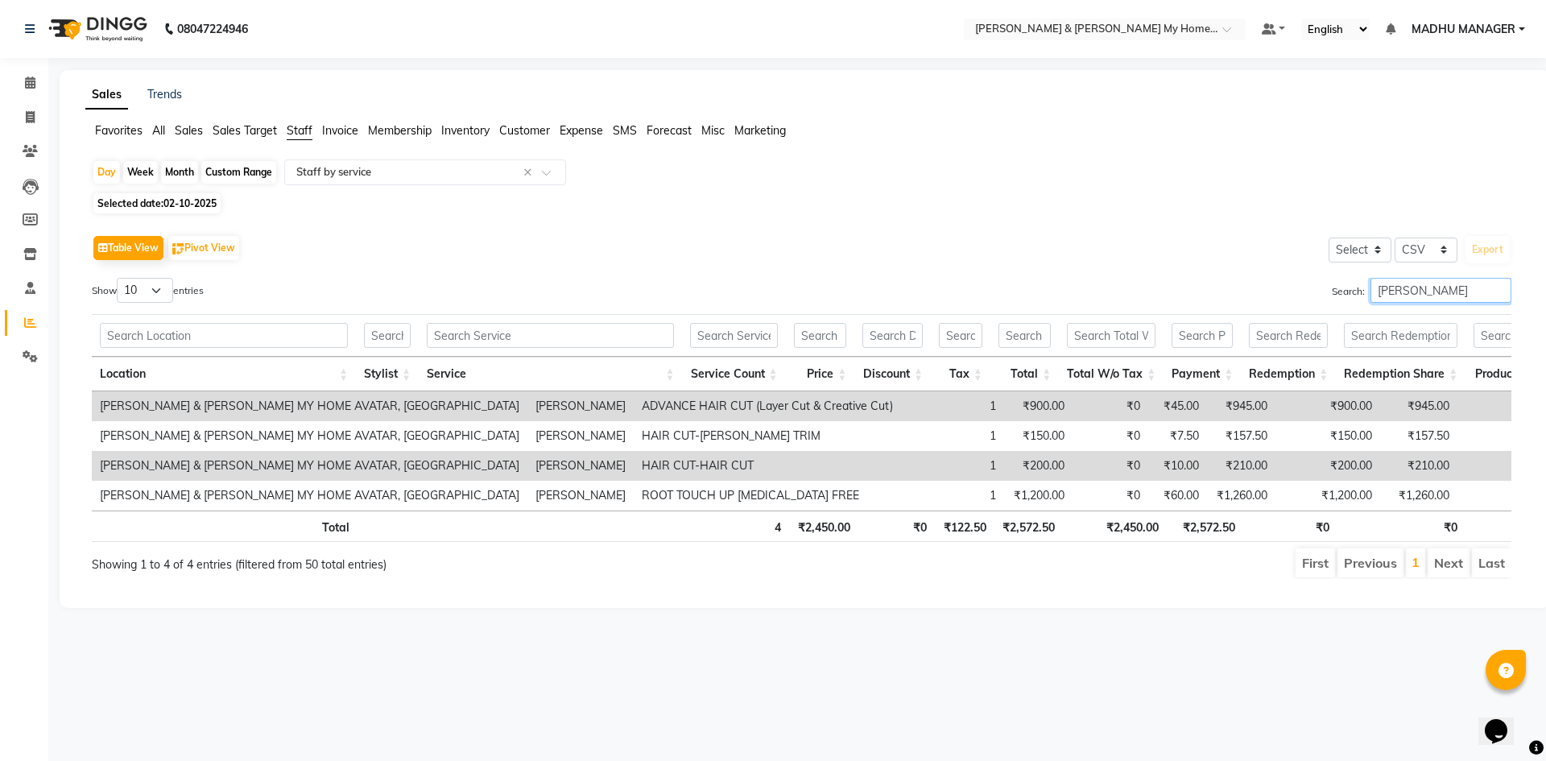
click at [1499, 288] on input "shekar" at bounding box center [1440, 290] width 141 height 25
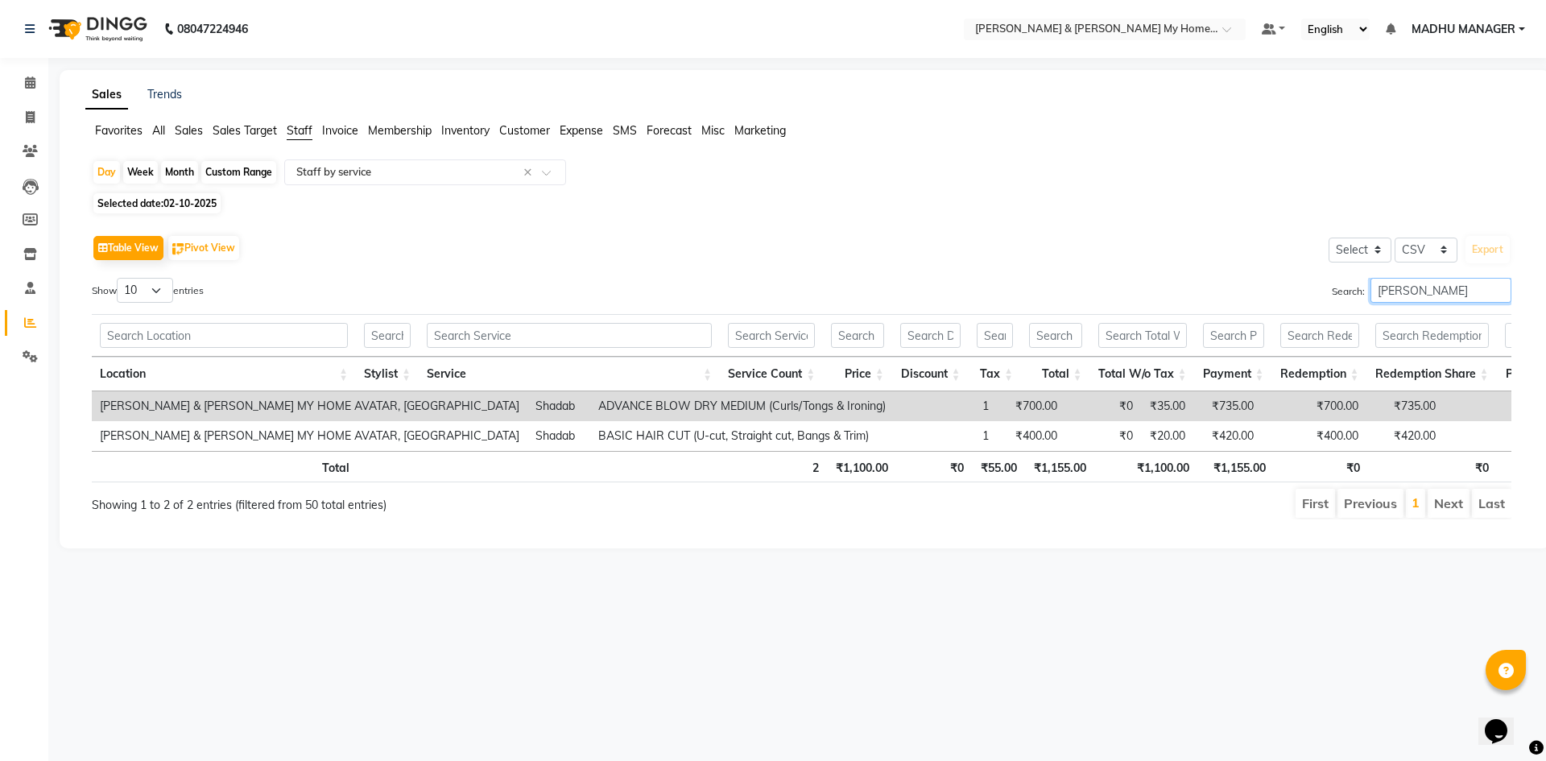
type input "shadab"
click at [1498, 288] on input "shadab" at bounding box center [1440, 290] width 141 height 25
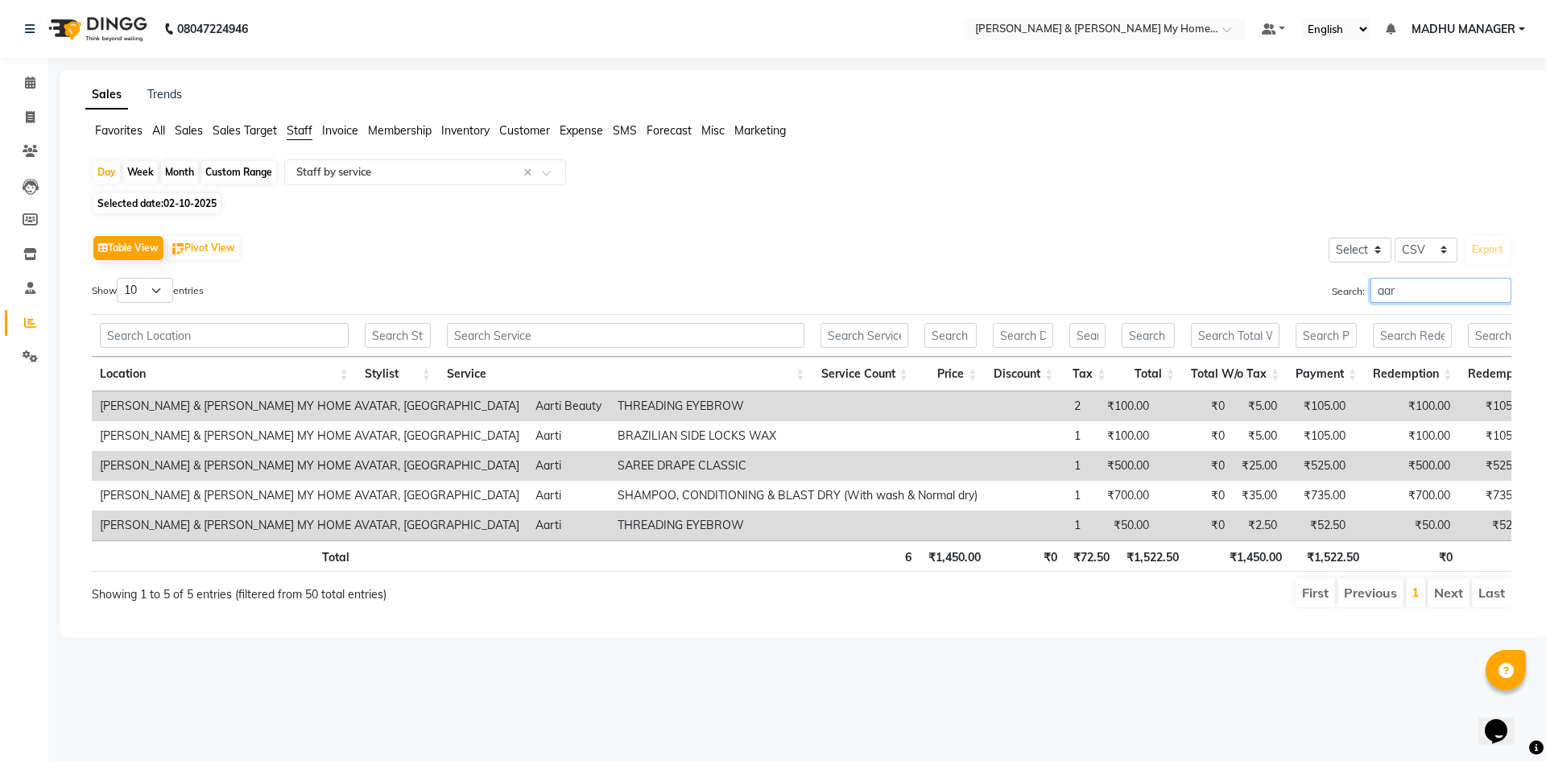
type input "aar"
click at [1452, 607] on li "Next" at bounding box center [1448, 592] width 42 height 29
click at [1435, 291] on input "aar" at bounding box center [1440, 290] width 141 height 25
click at [1497, 289] on input "aar" at bounding box center [1440, 290] width 141 height 25
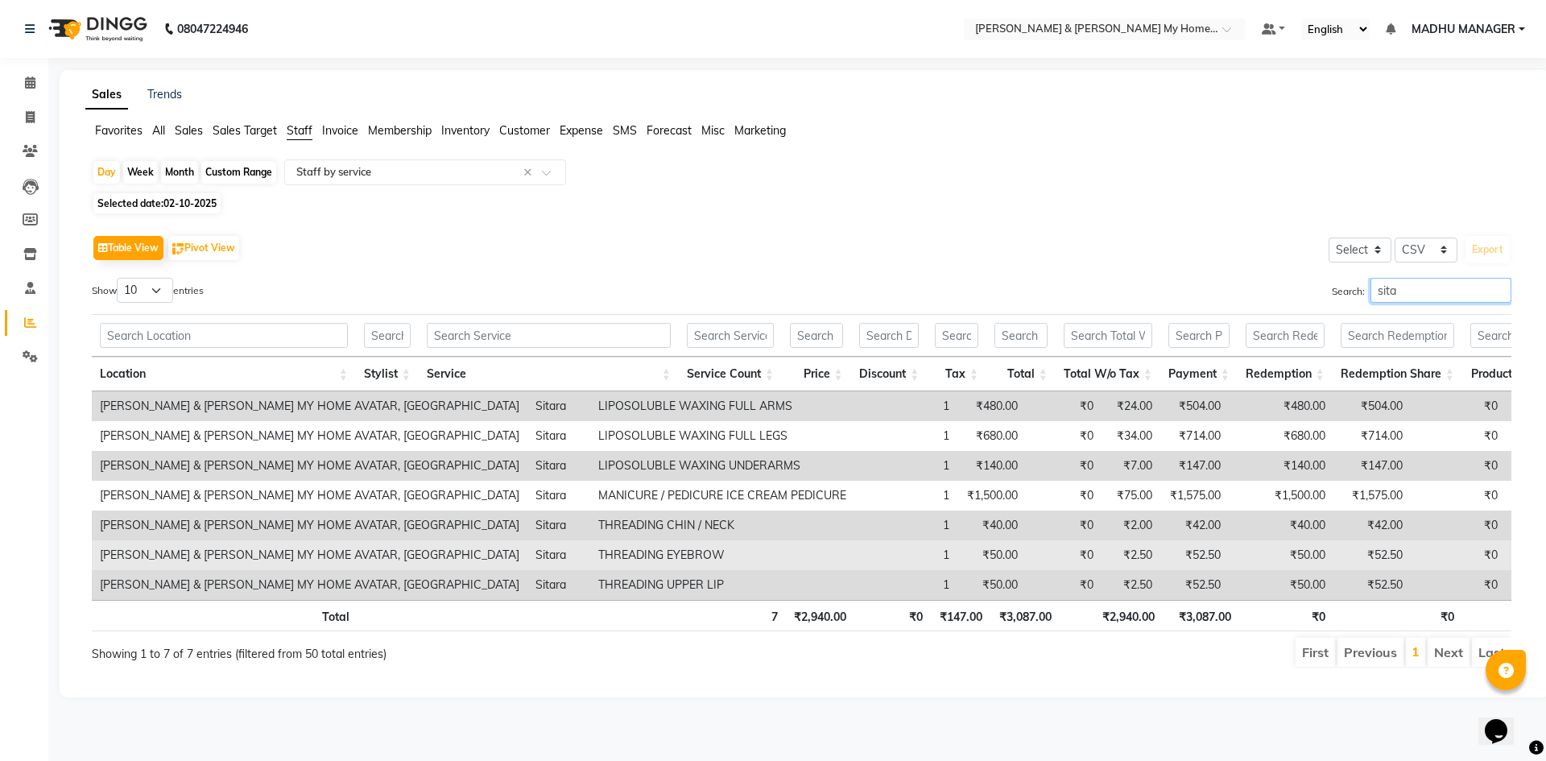
type input "sita"
click at [289, 556] on td "TONI & GUY MY HOME AVATAR, Rajendranagar" at bounding box center [310, 555] width 436 height 30
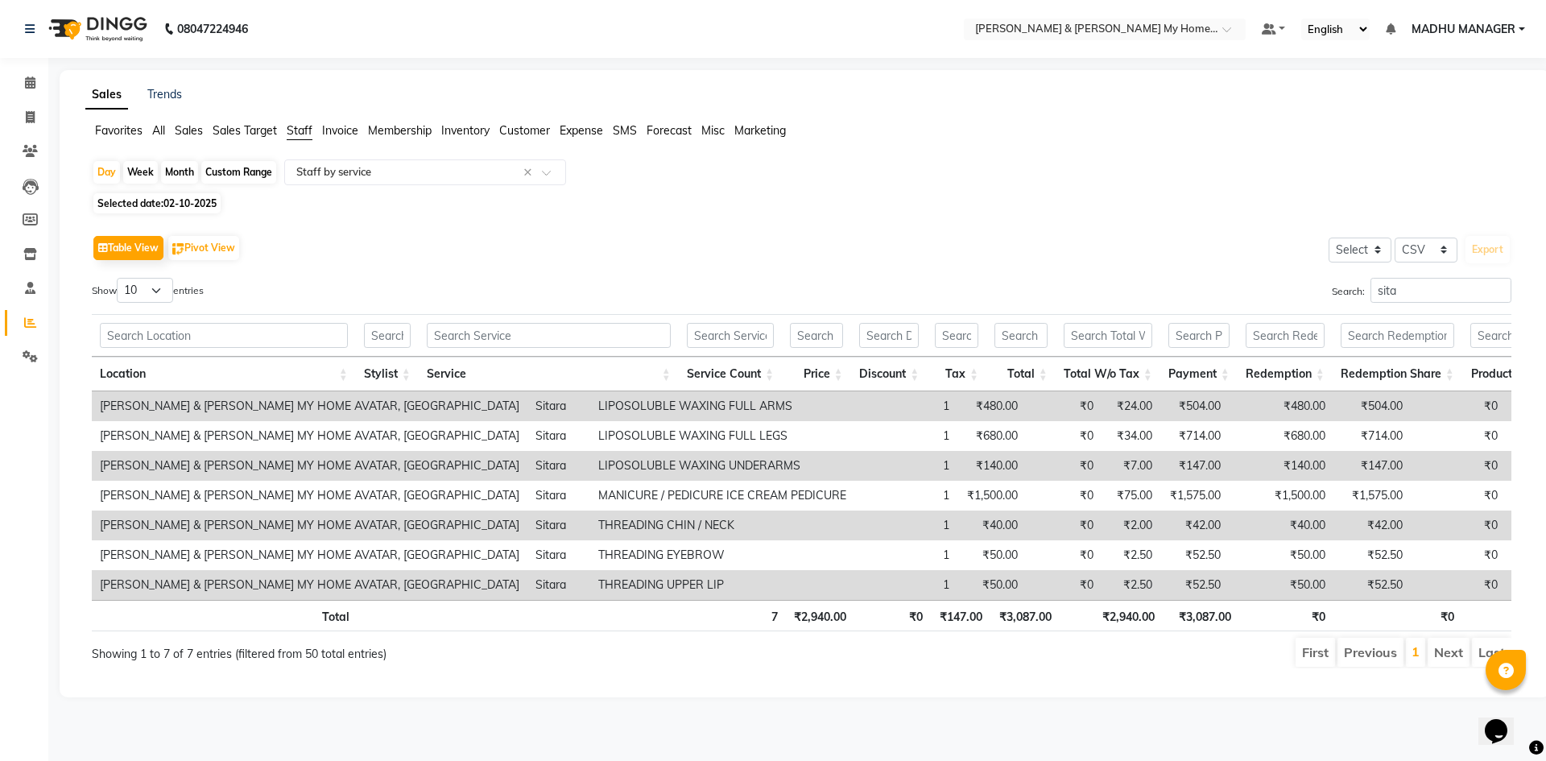
scroll to position [0, 49]
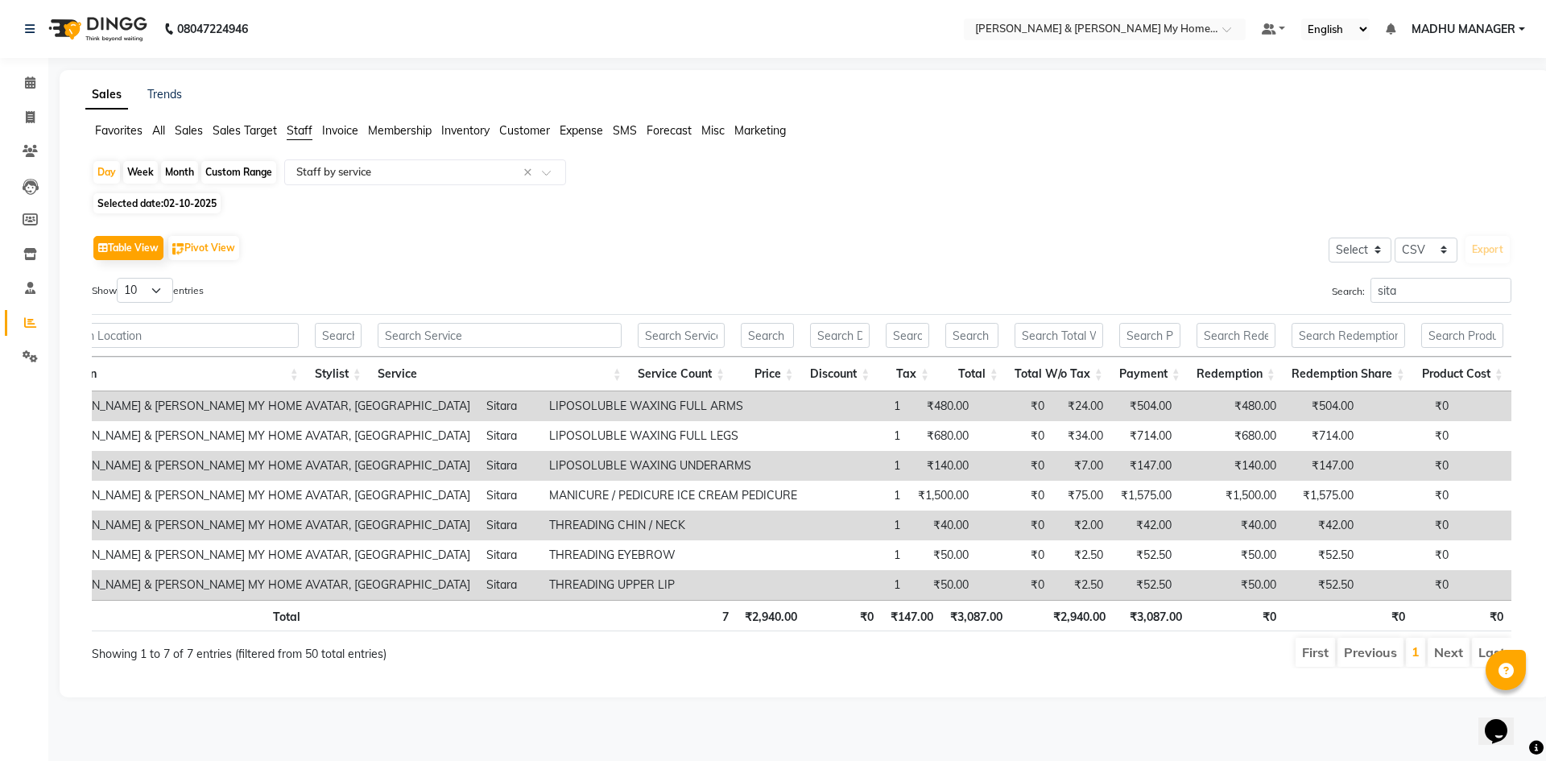
click at [1456, 662] on li "Next" at bounding box center [1448, 652] width 42 height 29
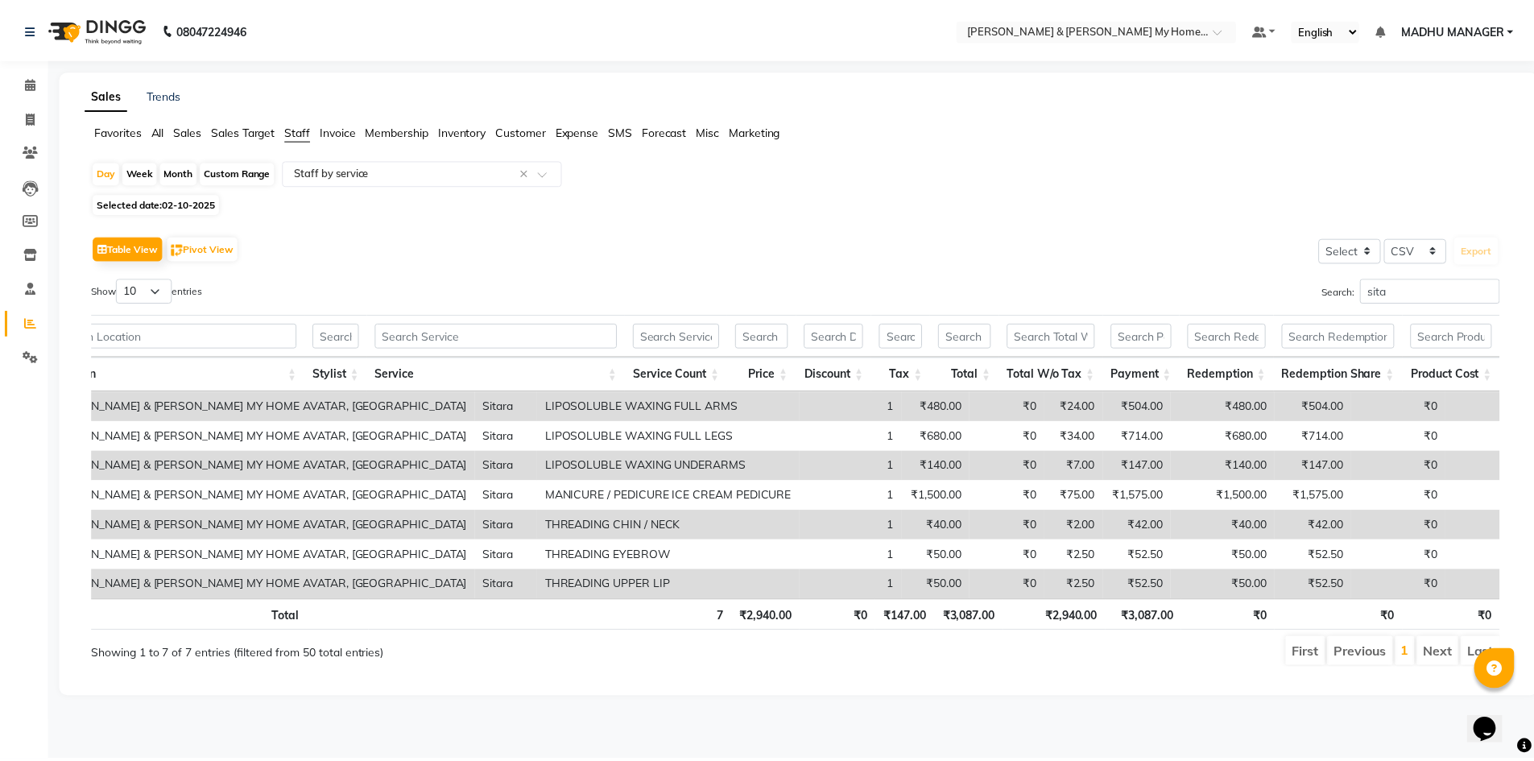
scroll to position [0, 0]
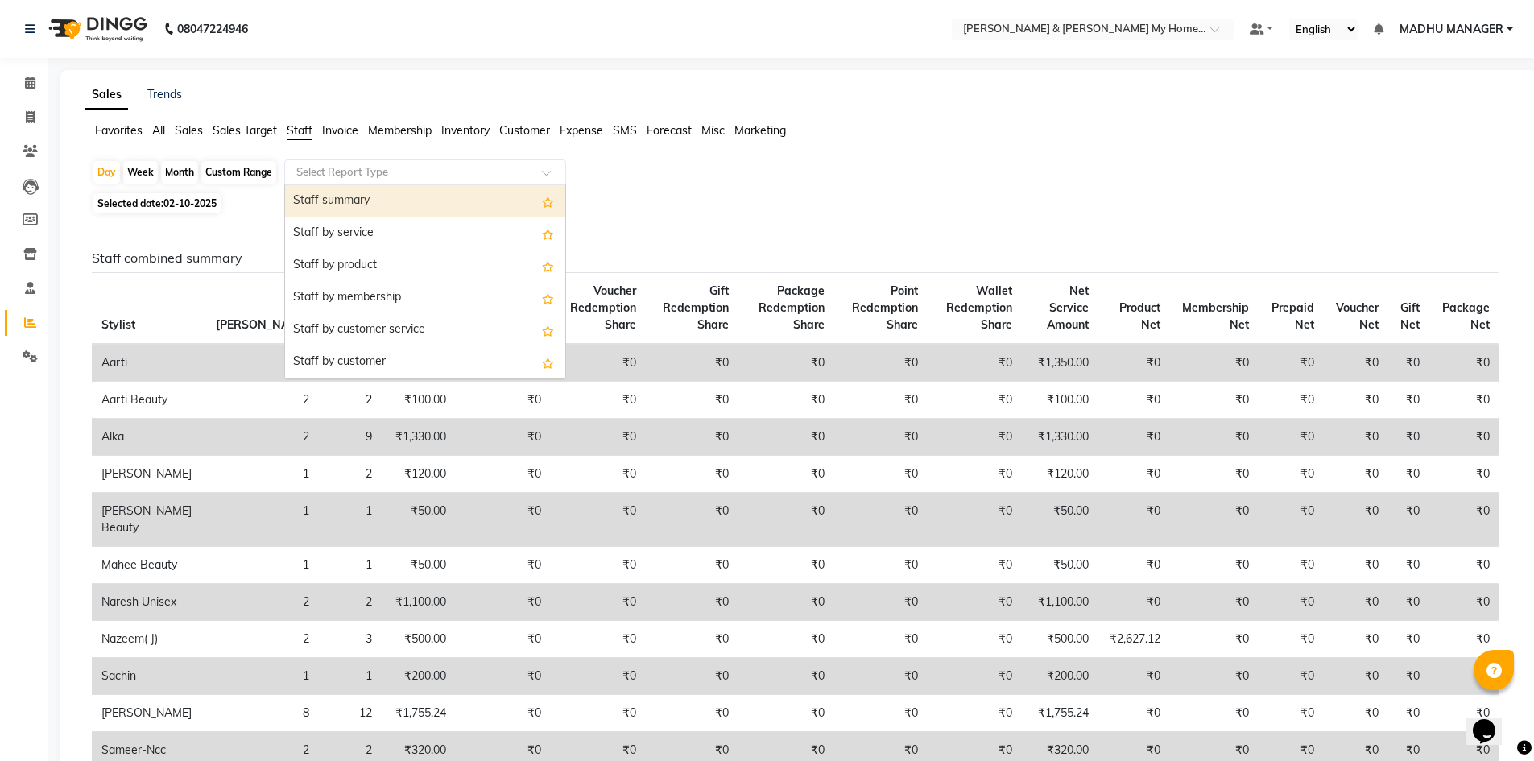
click at [545, 172] on span at bounding box center [552, 177] width 20 height 16
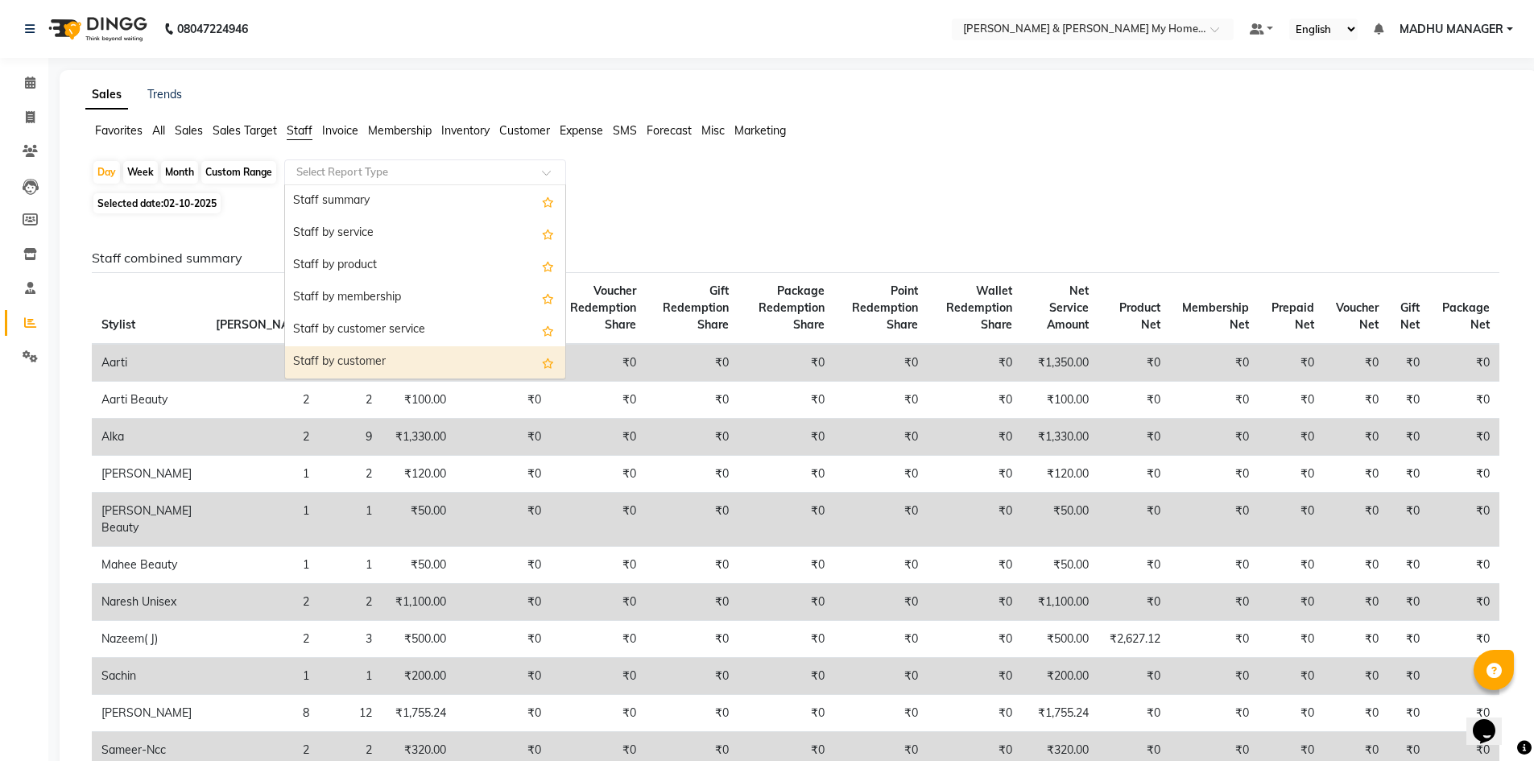
click at [368, 362] on div "Staff by customer" at bounding box center [425, 362] width 280 height 32
select select "csv"
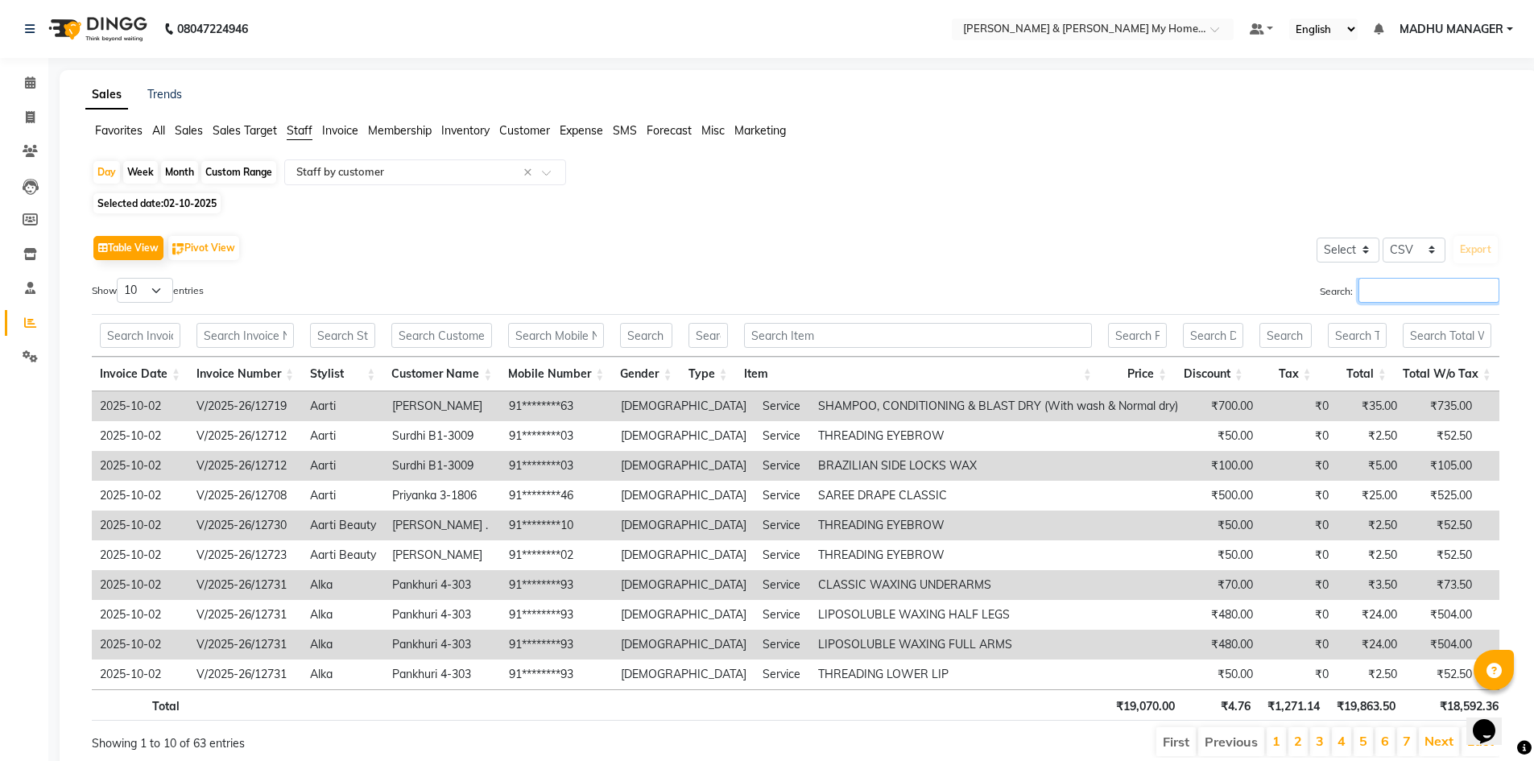
click at [1370, 290] on input "Search:" at bounding box center [1428, 290] width 141 height 25
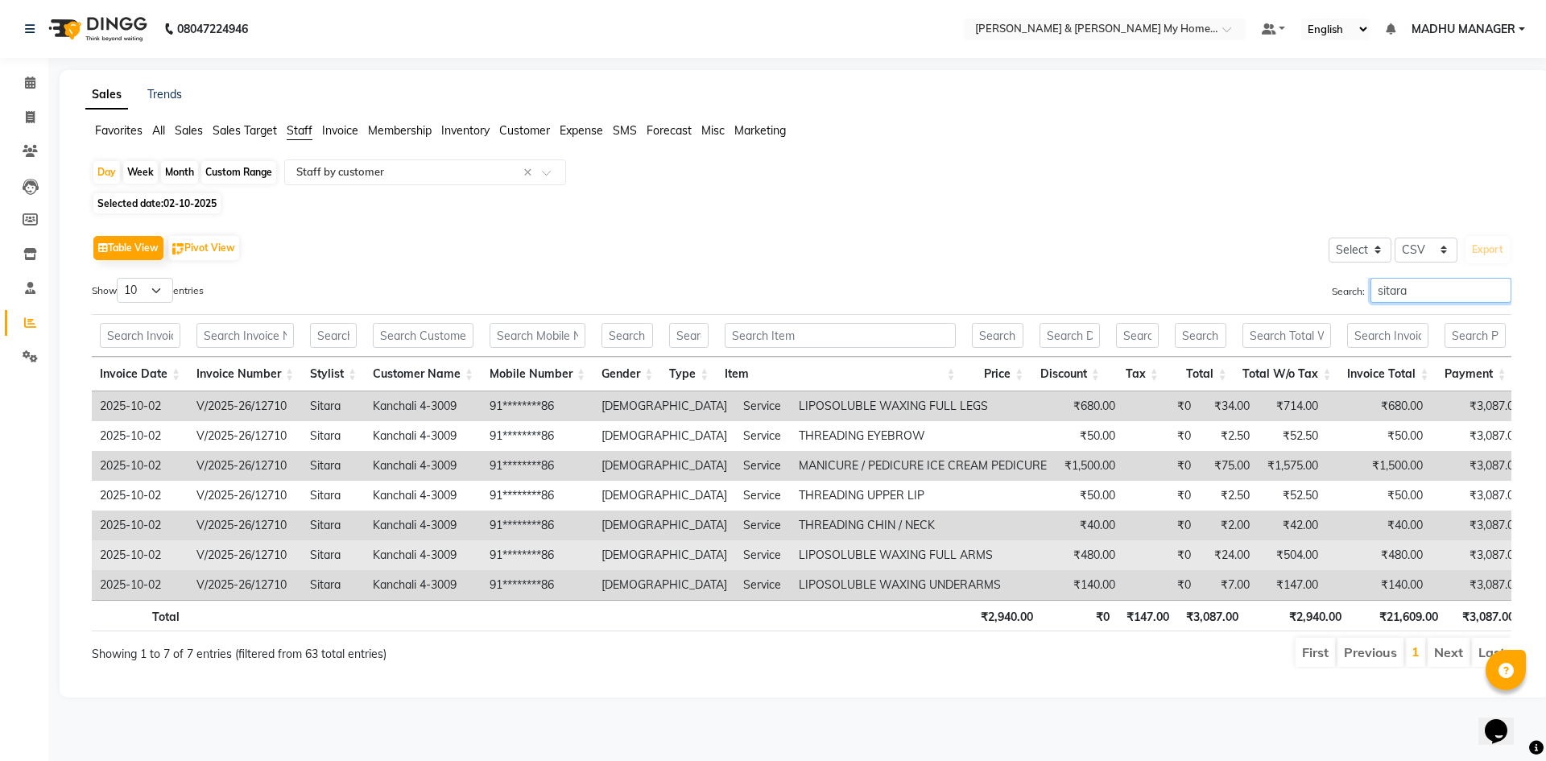
type input "sitara"
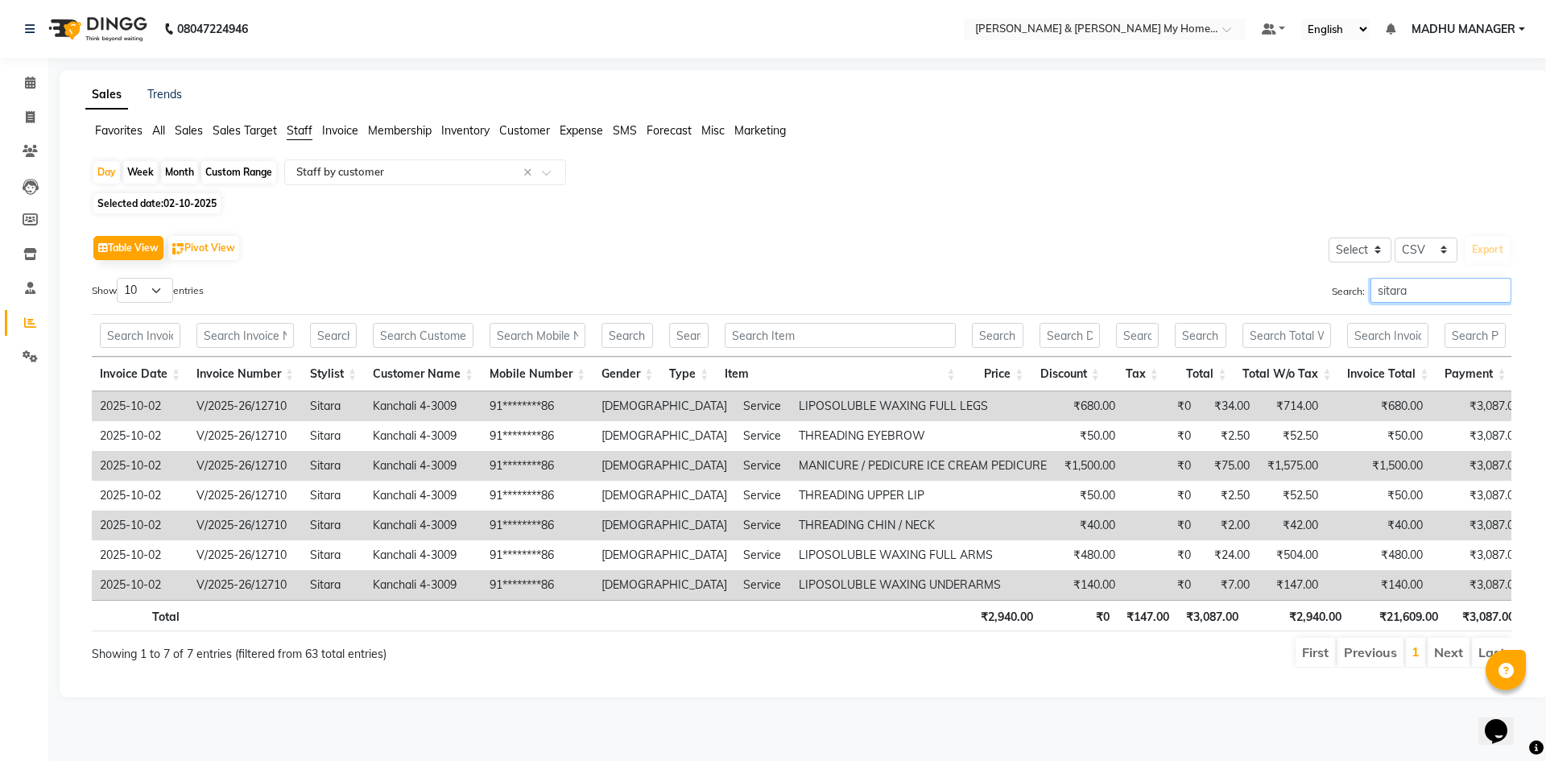
click at [1498, 288] on input "sitara" at bounding box center [1440, 290] width 141 height 25
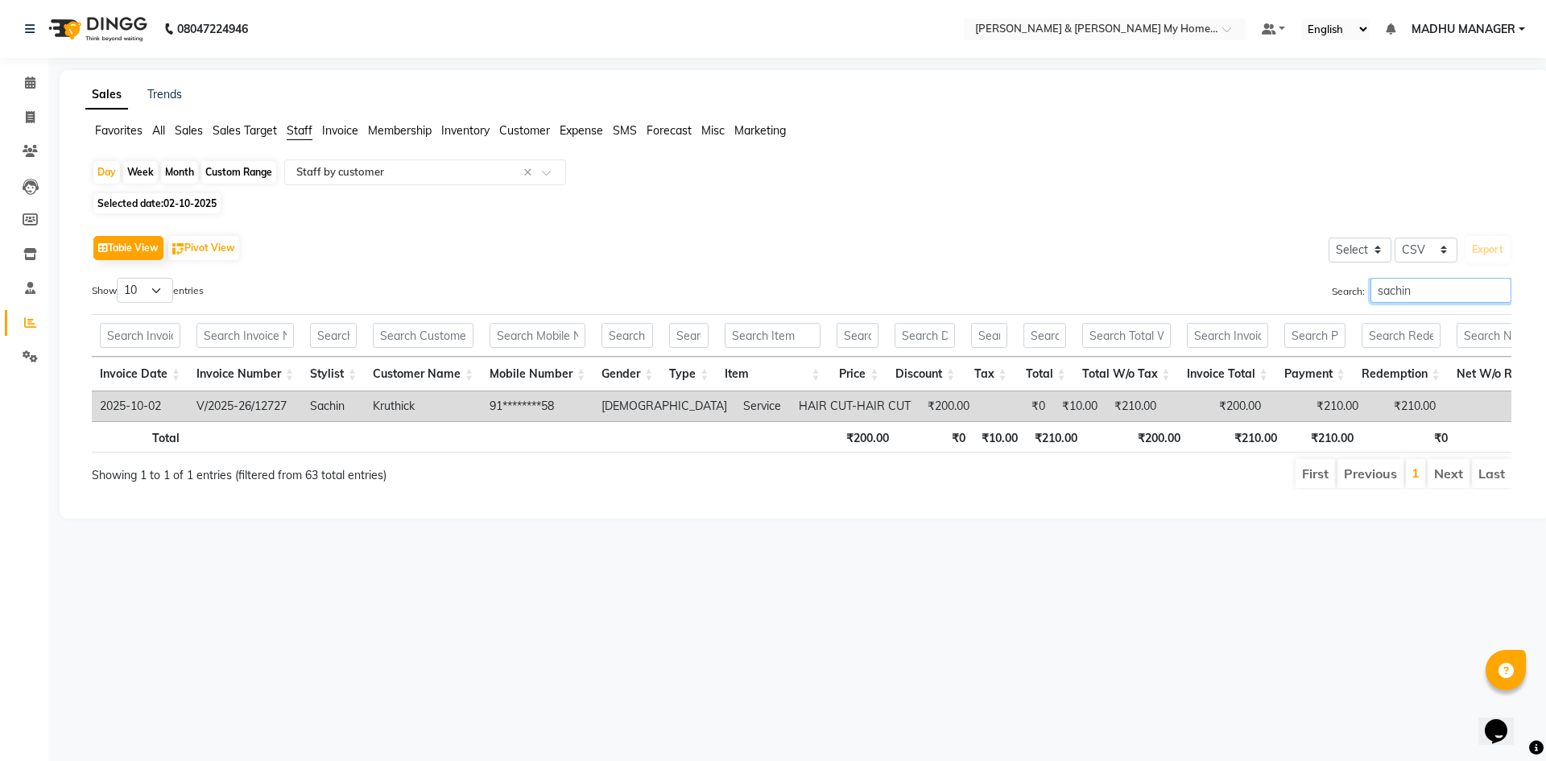
type input "sachin"
click at [1496, 290] on input "sachin" at bounding box center [1440, 290] width 141 height 25
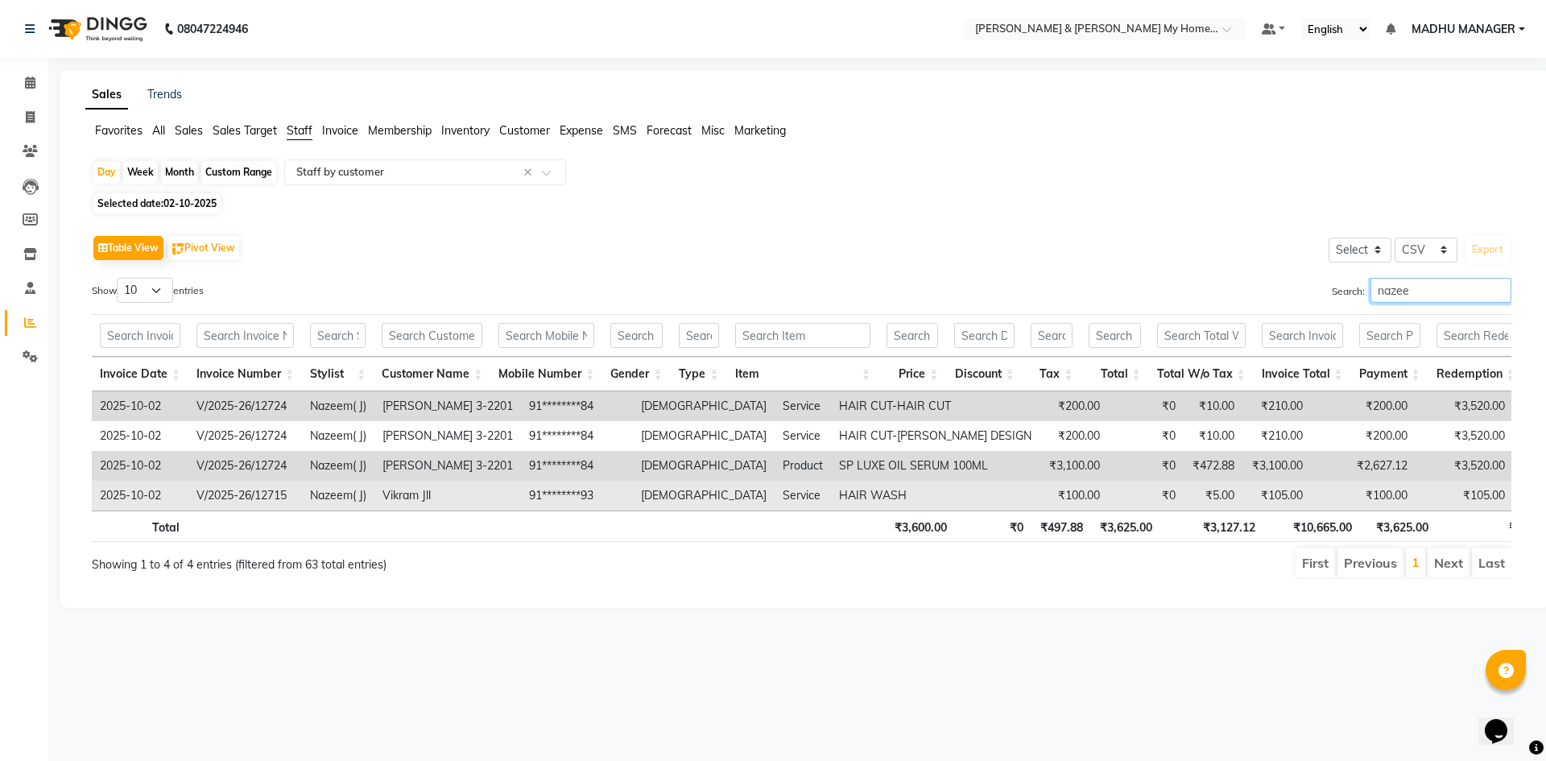
type input "nazee"
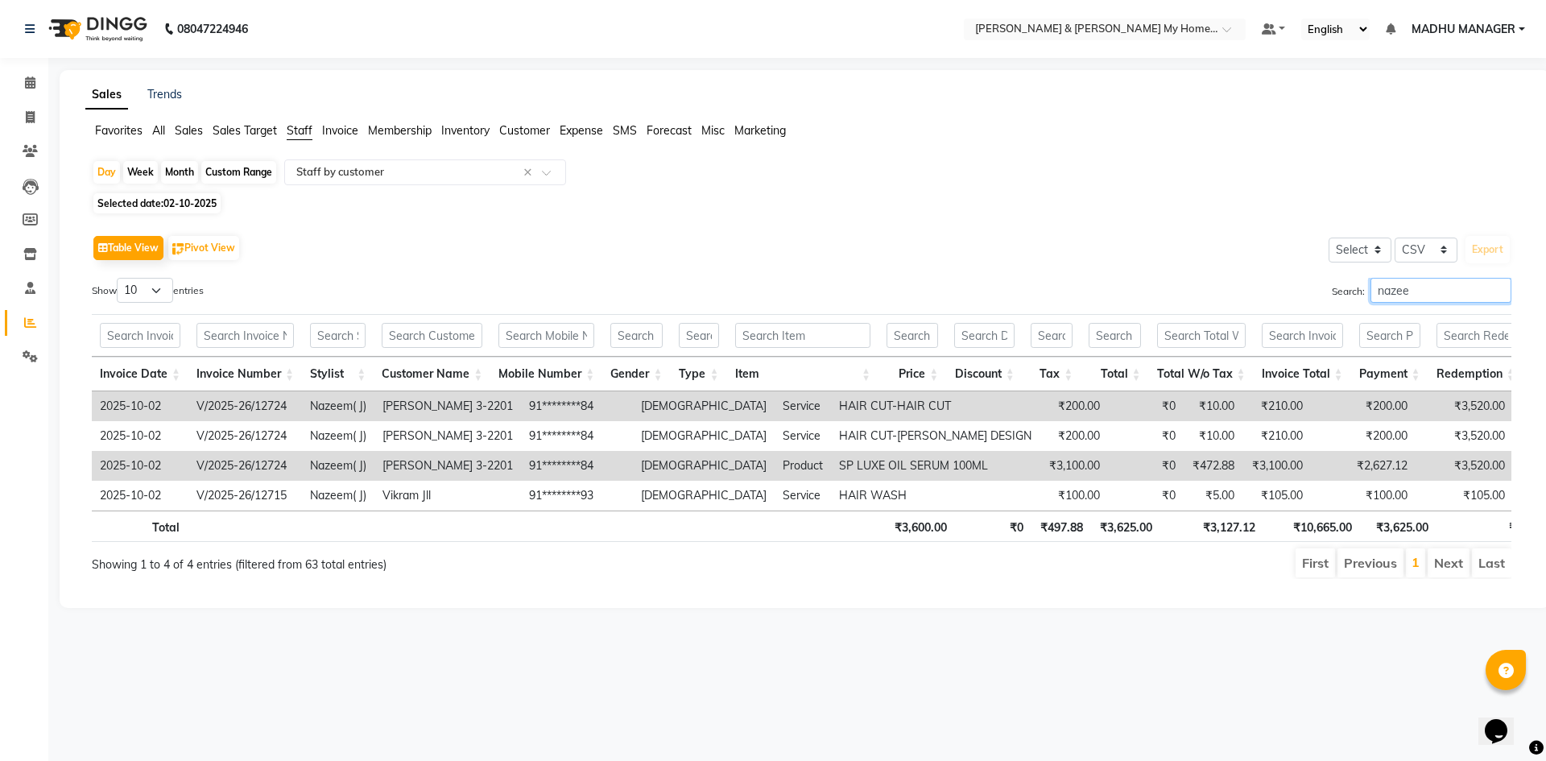
click at [1501, 288] on input "nazee" at bounding box center [1440, 290] width 141 height 25
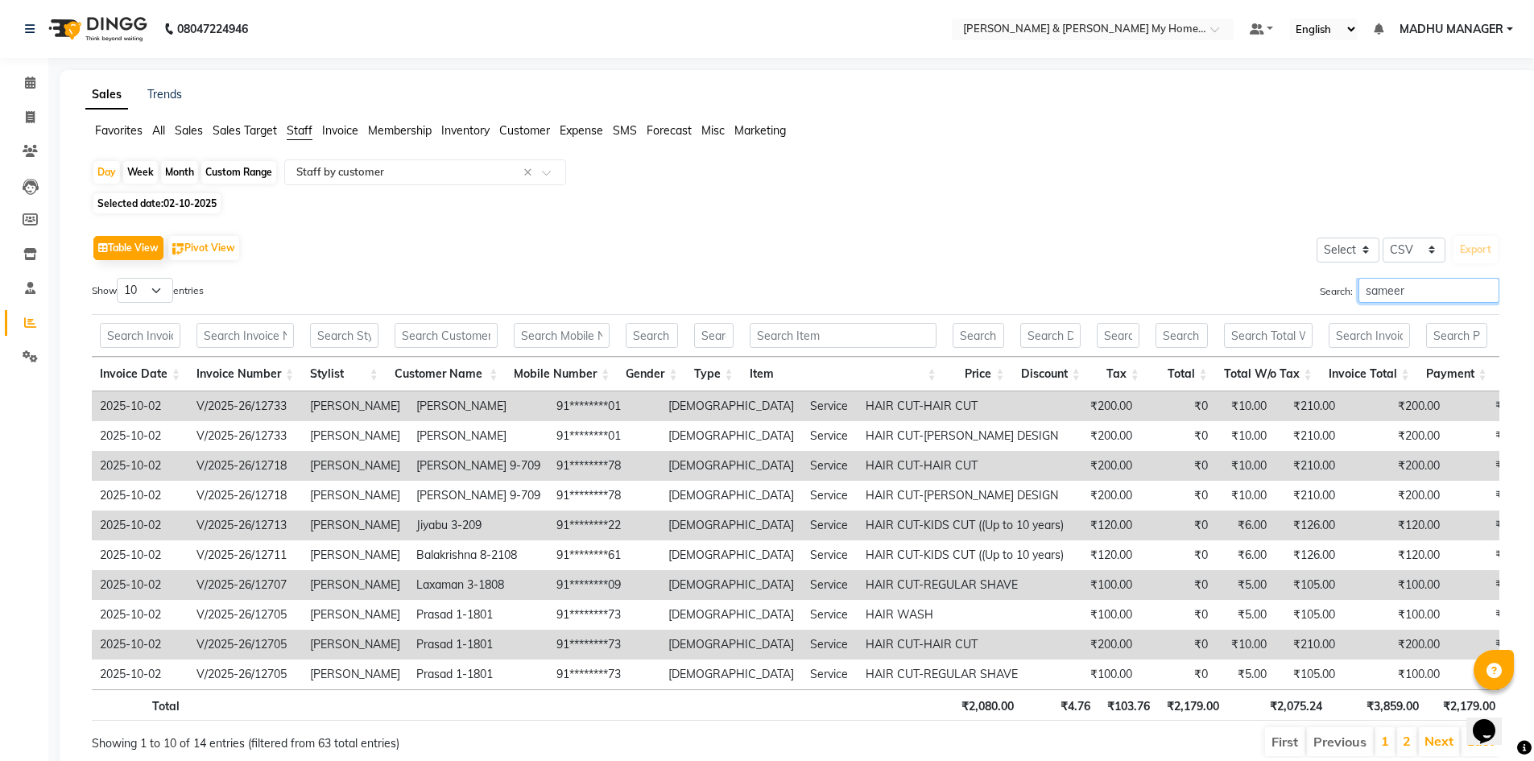
type input "sameer"
click at [1485, 289] on input "sameer" at bounding box center [1428, 290] width 141 height 25
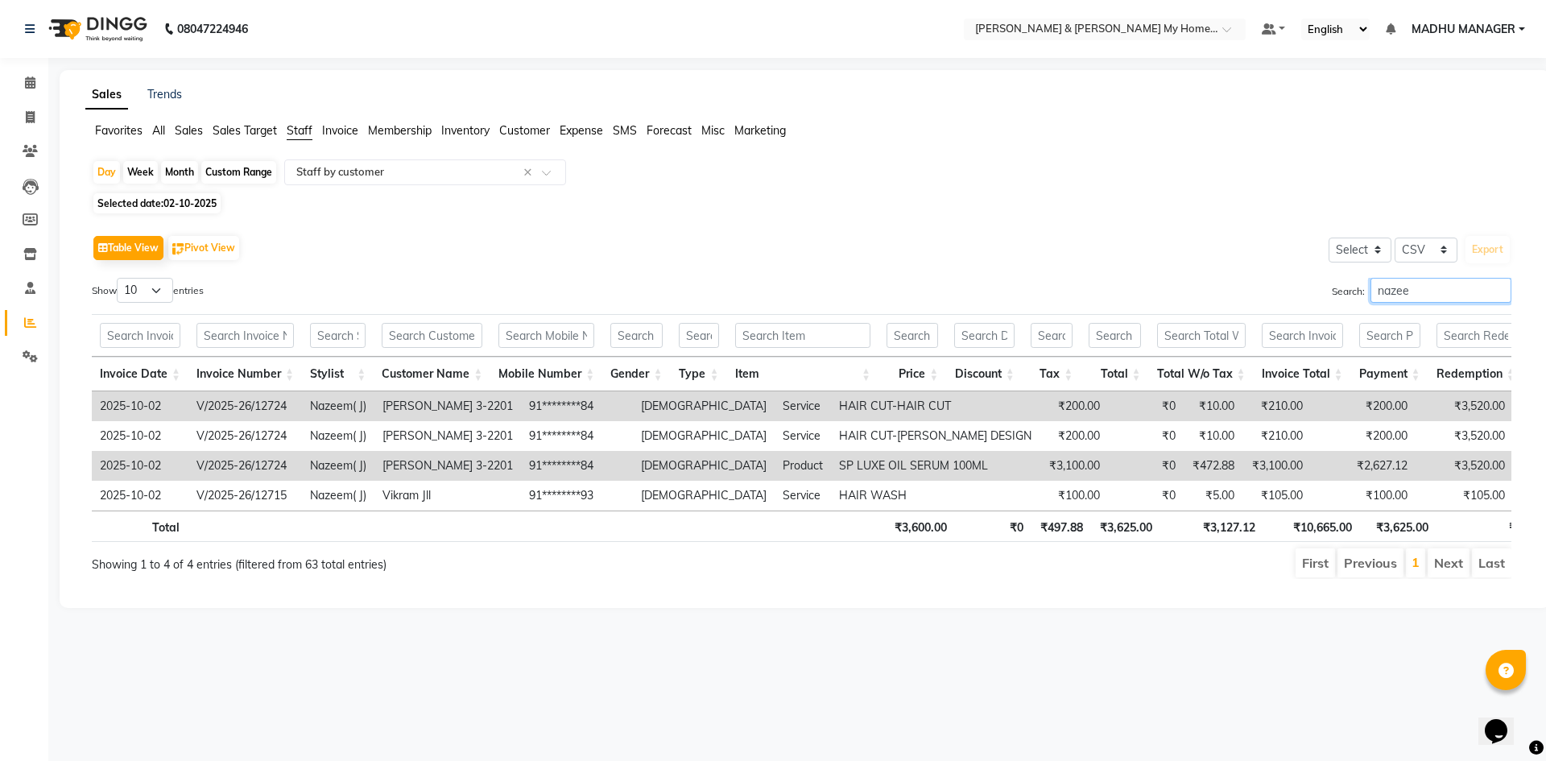
type input "nazee"
click at [1499, 287] on input "nazee" at bounding box center [1440, 290] width 141 height 25
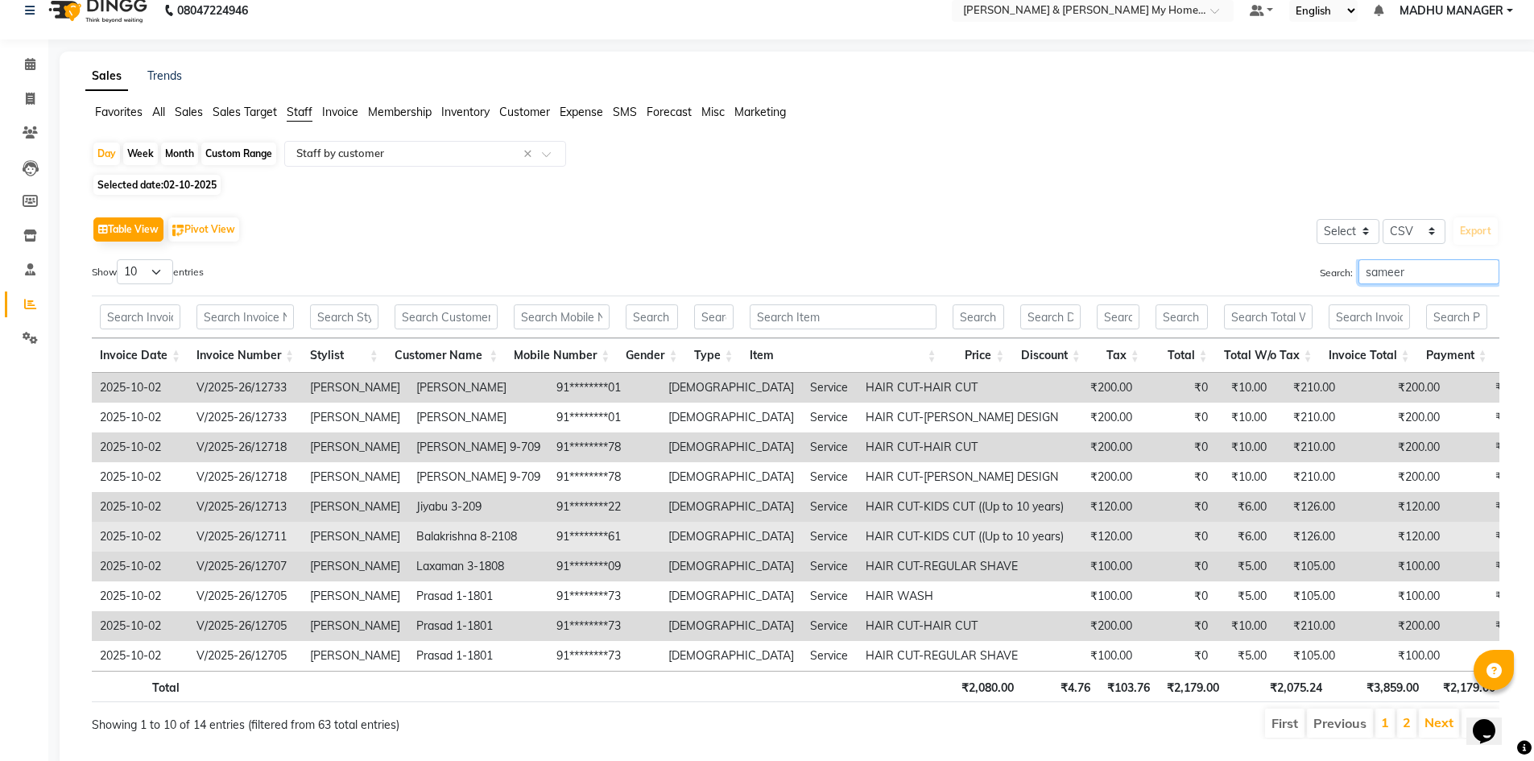
scroll to position [74, 0]
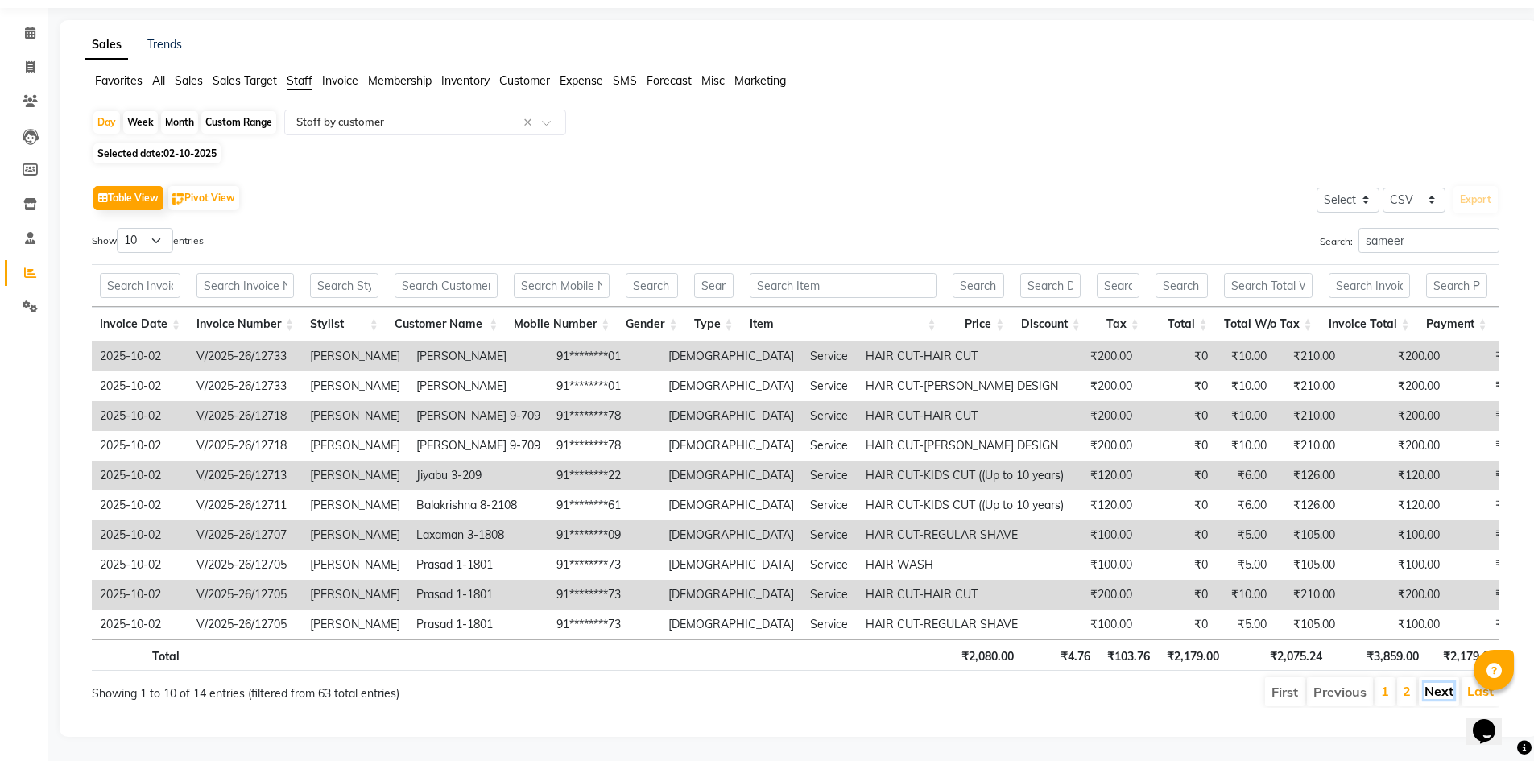
click at [1440, 683] on link "Next" at bounding box center [1438, 691] width 29 height 16
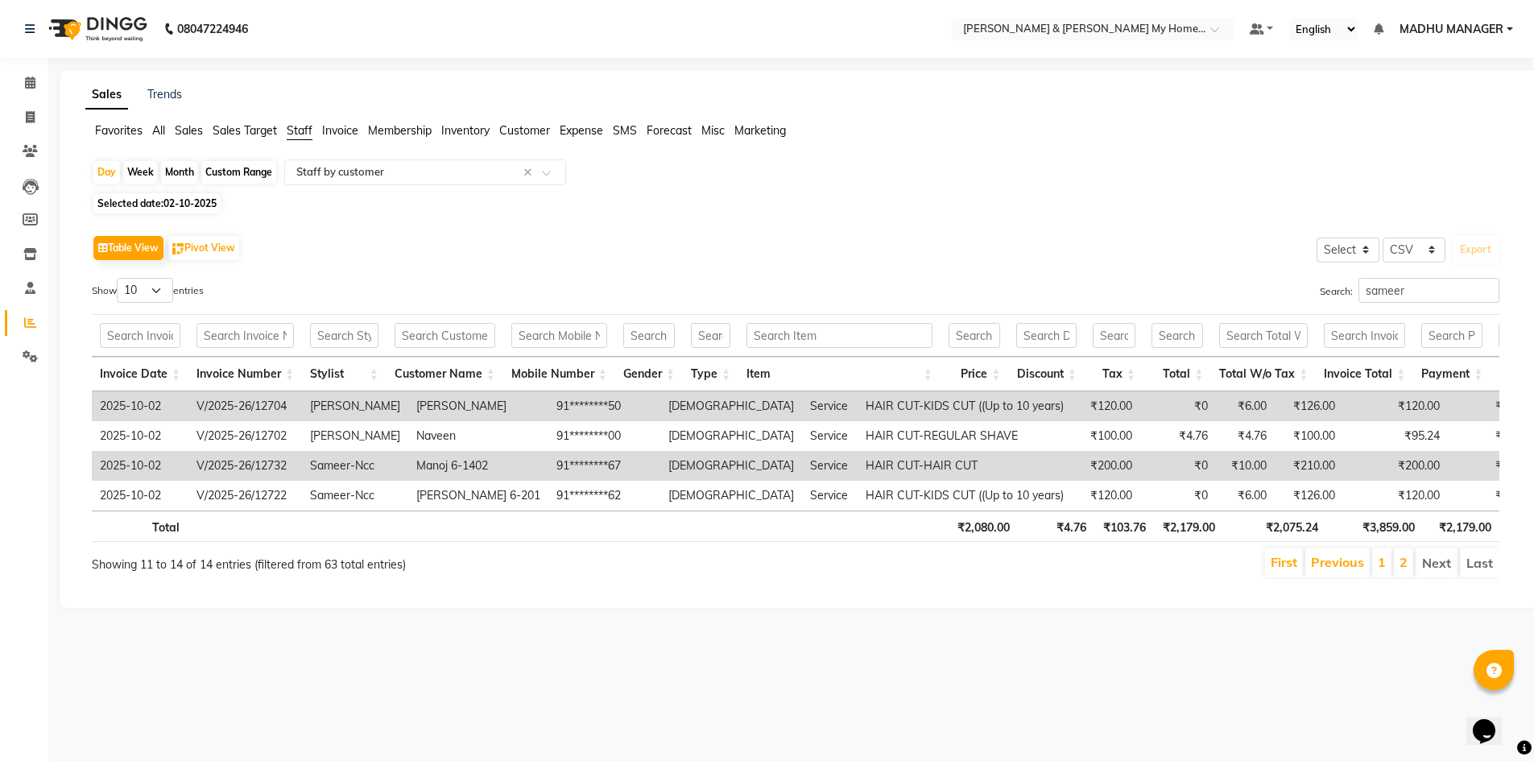
scroll to position [0, 0]
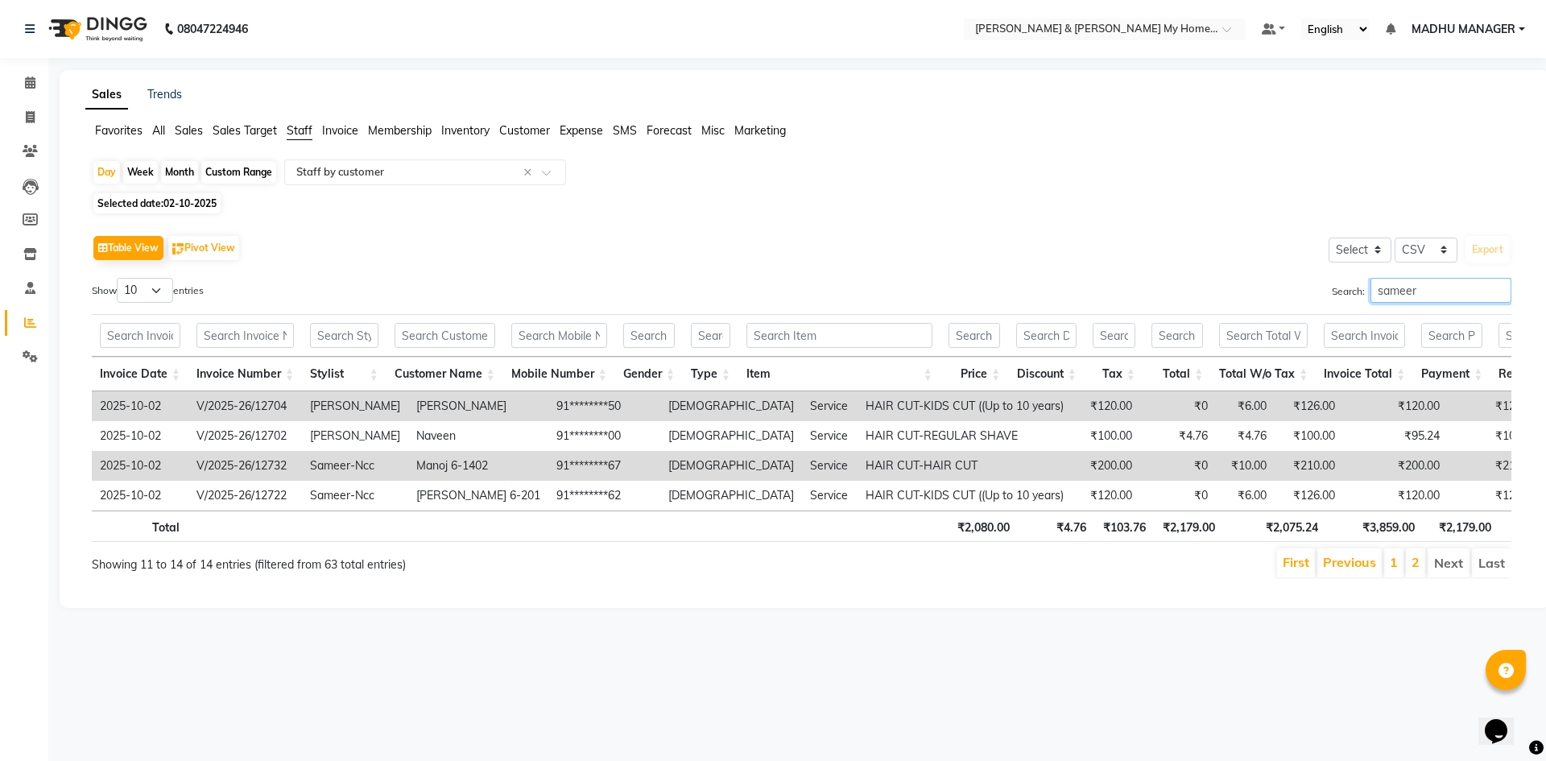
click at [1450, 286] on input "sameer" at bounding box center [1440, 290] width 141 height 25
click at [1395, 570] on link "1" at bounding box center [1394, 562] width 8 height 16
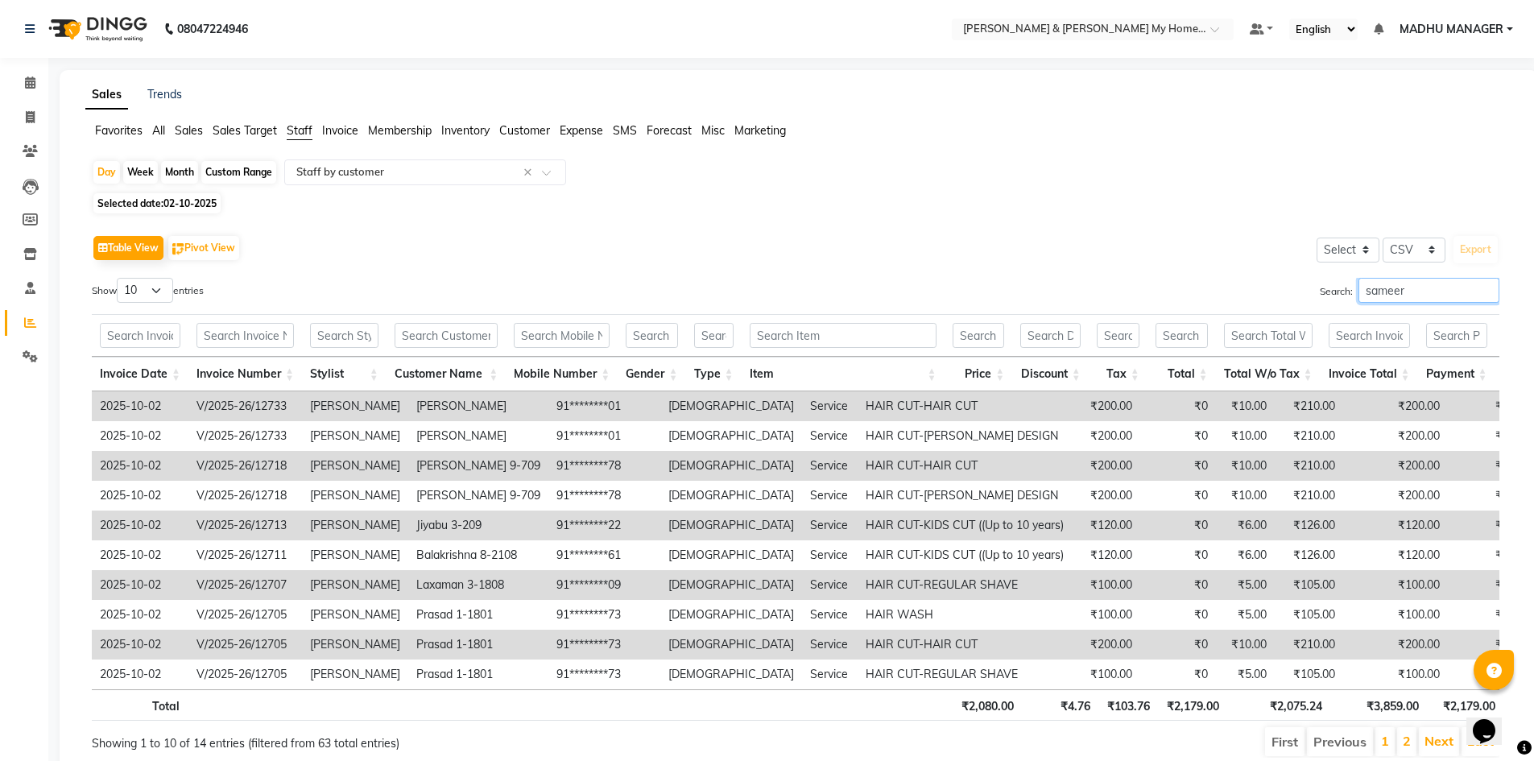
click at [1415, 292] on input "sameer" at bounding box center [1428, 290] width 141 height 25
type input "sameer khan"
click at [1489, 291] on input "sameer khan" at bounding box center [1428, 290] width 141 height 25
click at [1483, 291] on input "sameer khan" at bounding box center [1428, 290] width 141 height 25
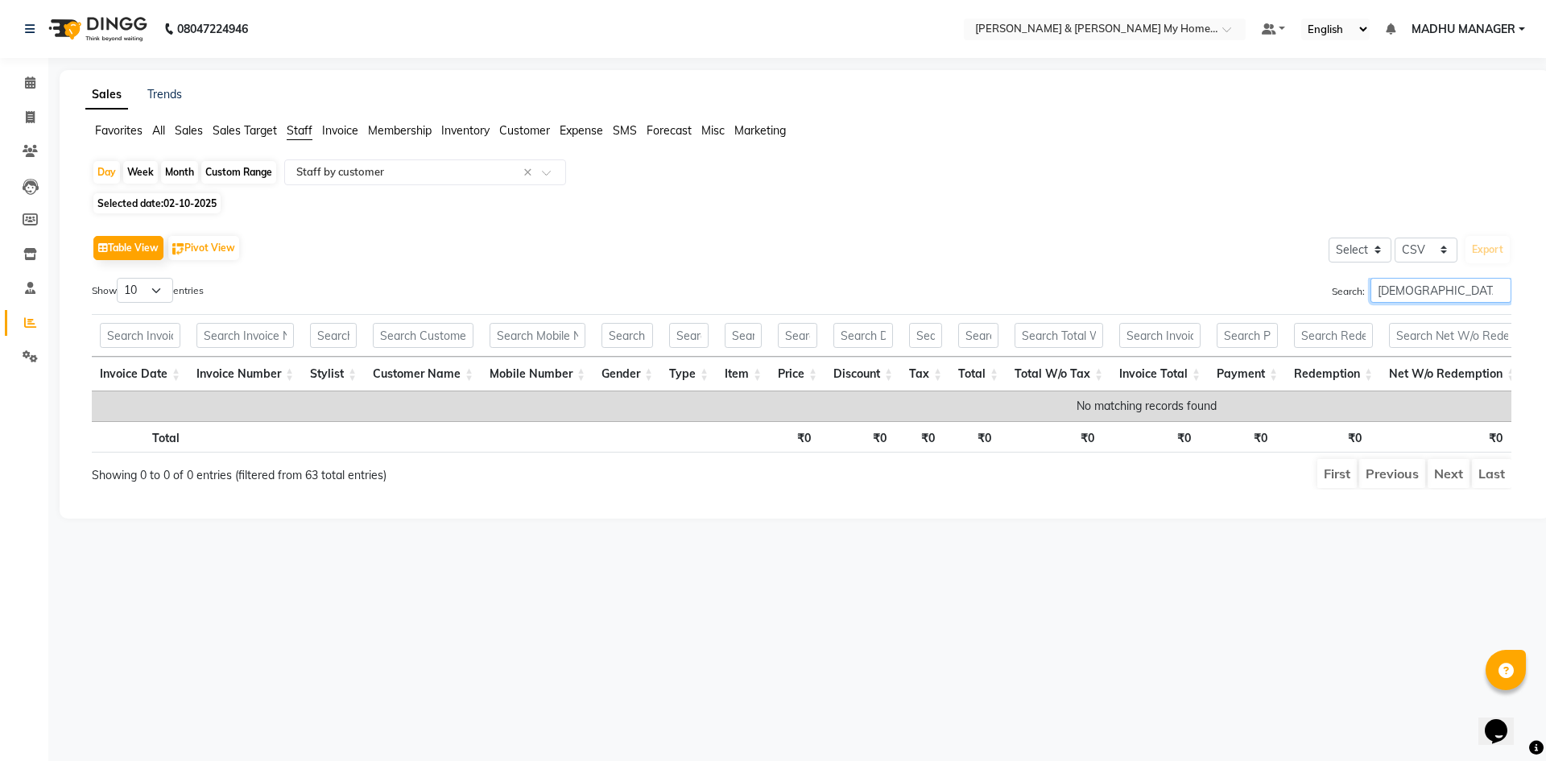
type input "sharik"
click at [1497, 290] on input "sharik" at bounding box center [1440, 290] width 141 height 25
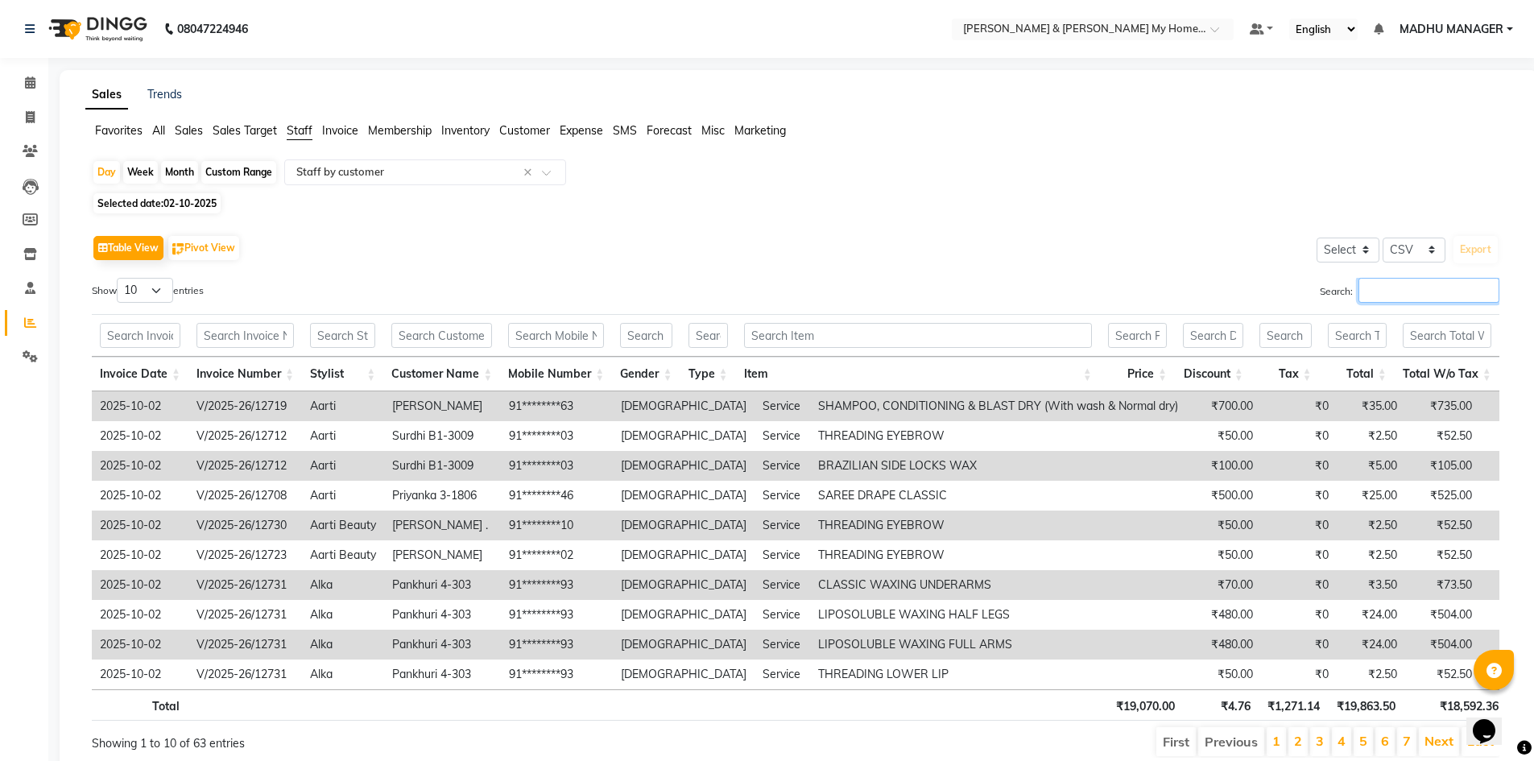
click at [1497, 290] on input "Search:" at bounding box center [1428, 290] width 141 height 25
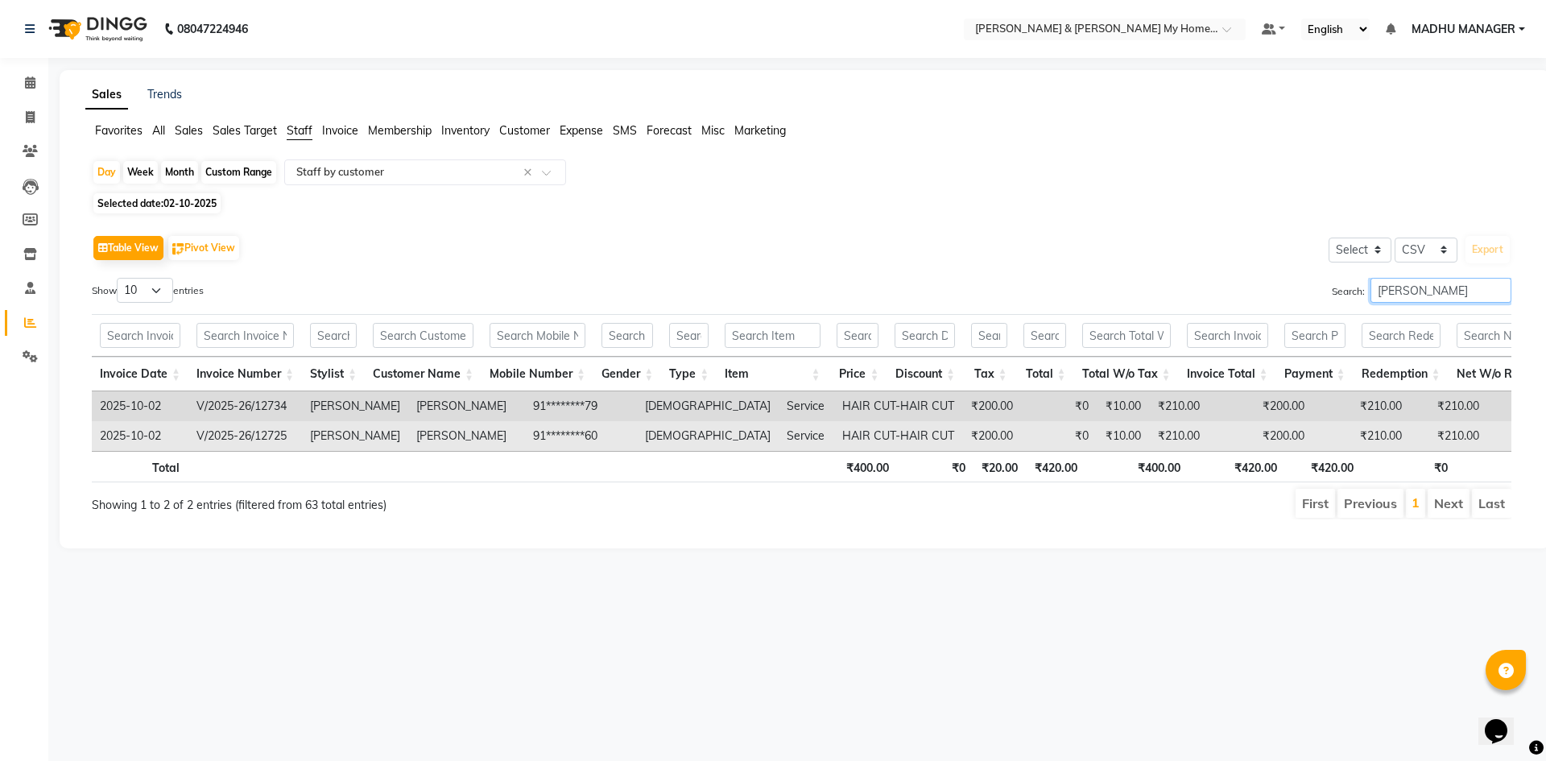
type input "[PERSON_NAME]"
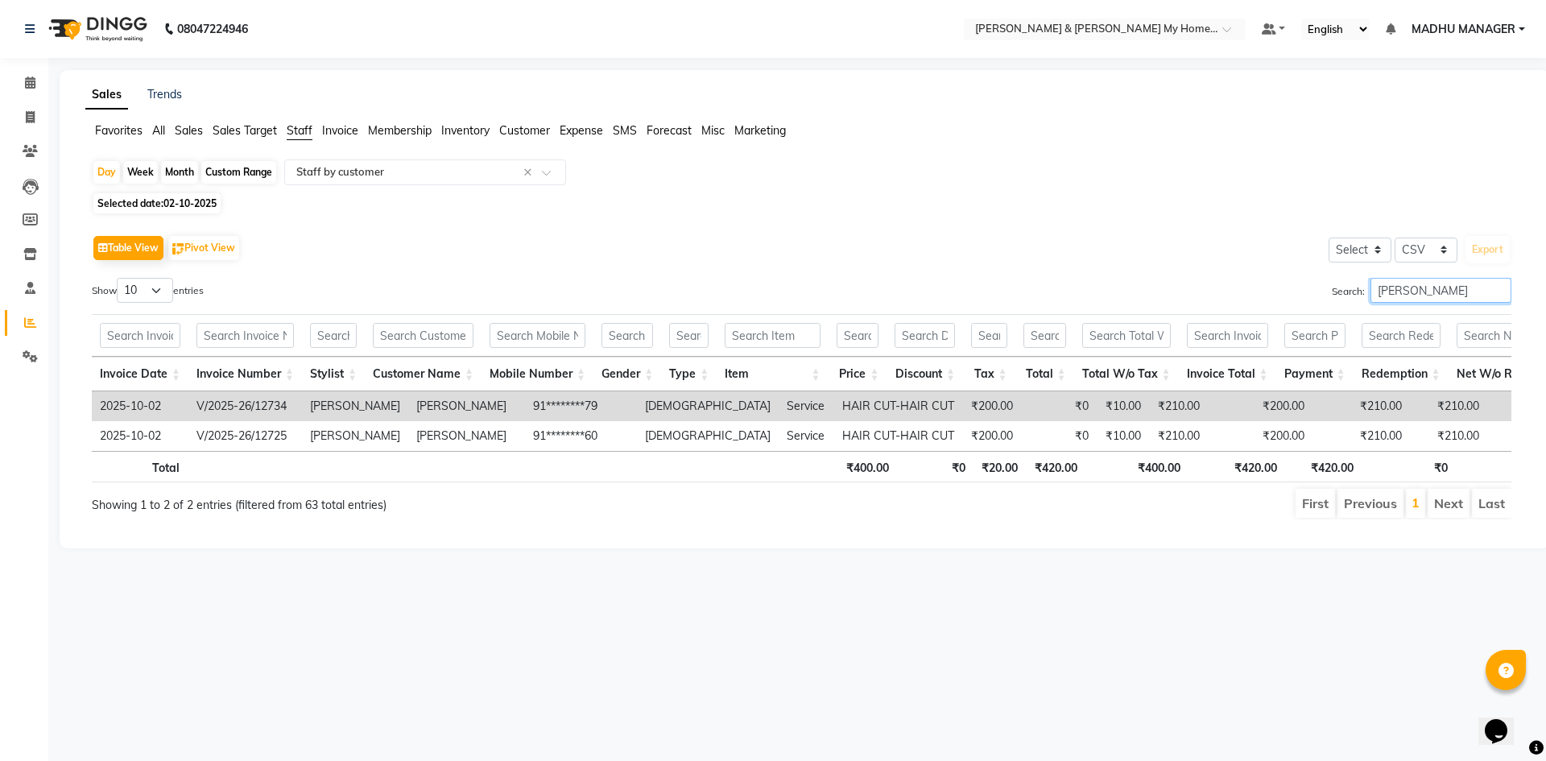
click at [1494, 289] on input "[PERSON_NAME]" at bounding box center [1440, 290] width 141 height 25
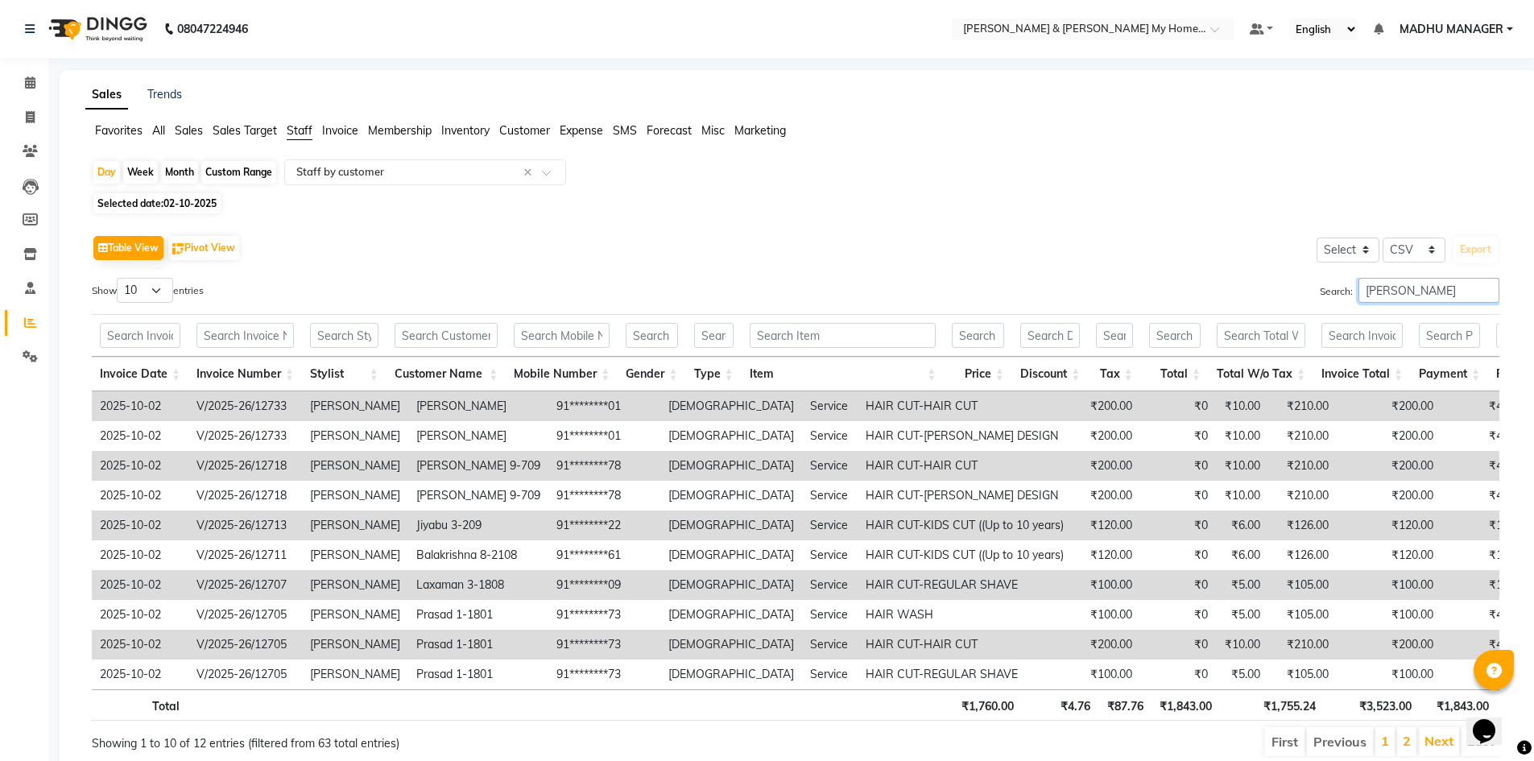
type input "sameer khan"
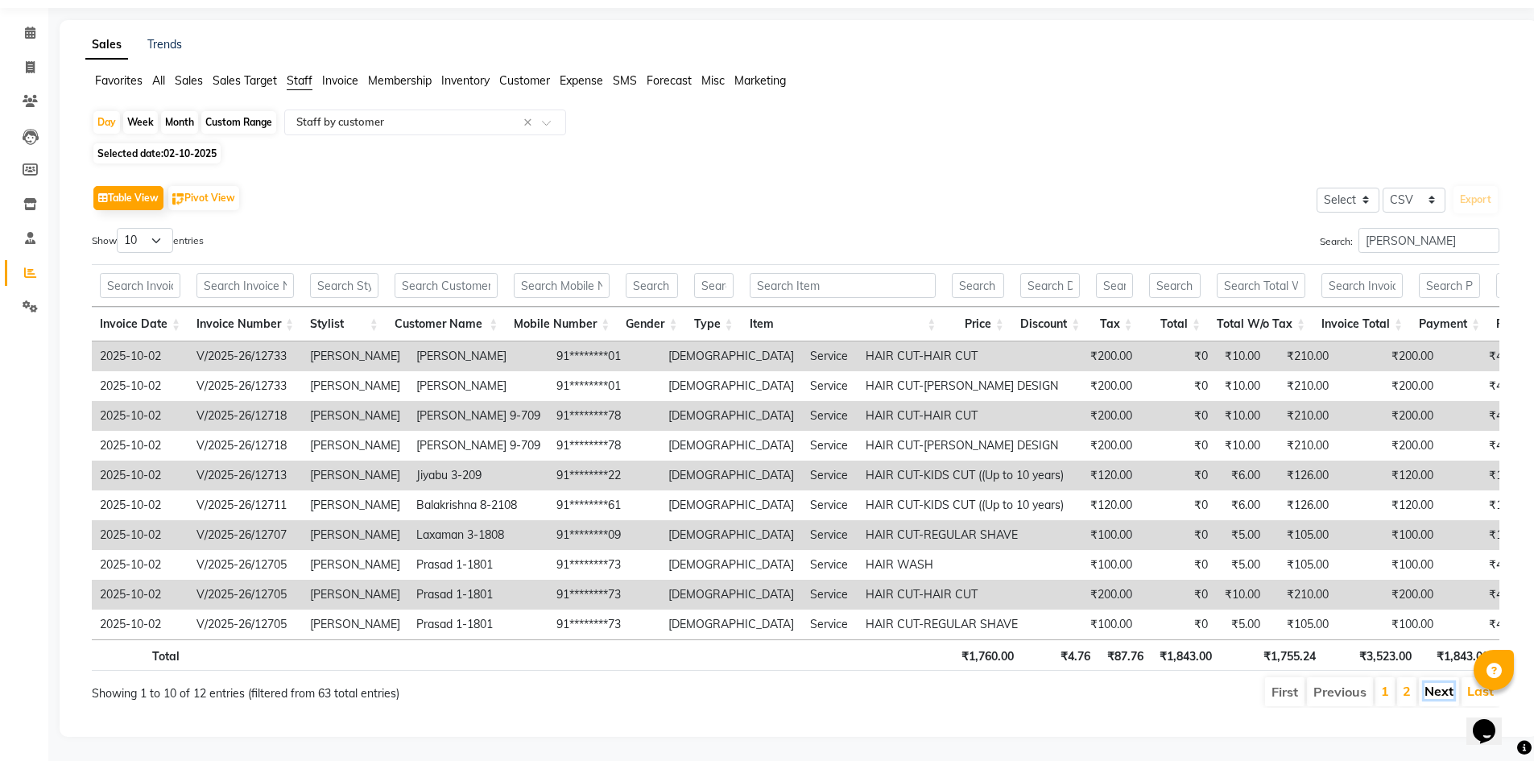
click at [1440, 683] on link "Next" at bounding box center [1438, 691] width 29 height 16
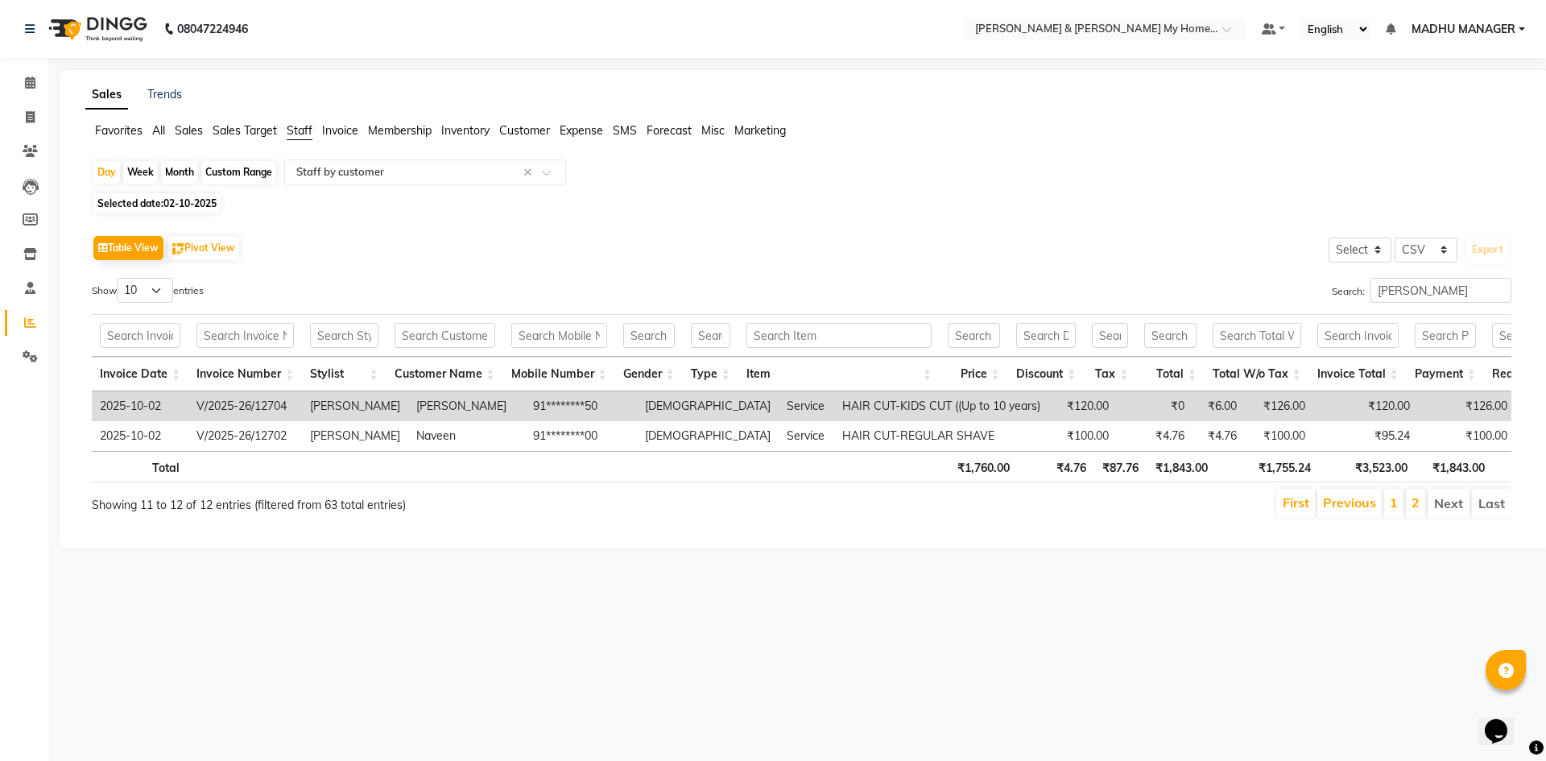
click at [1398, 518] on li "1" at bounding box center [1393, 503] width 19 height 29
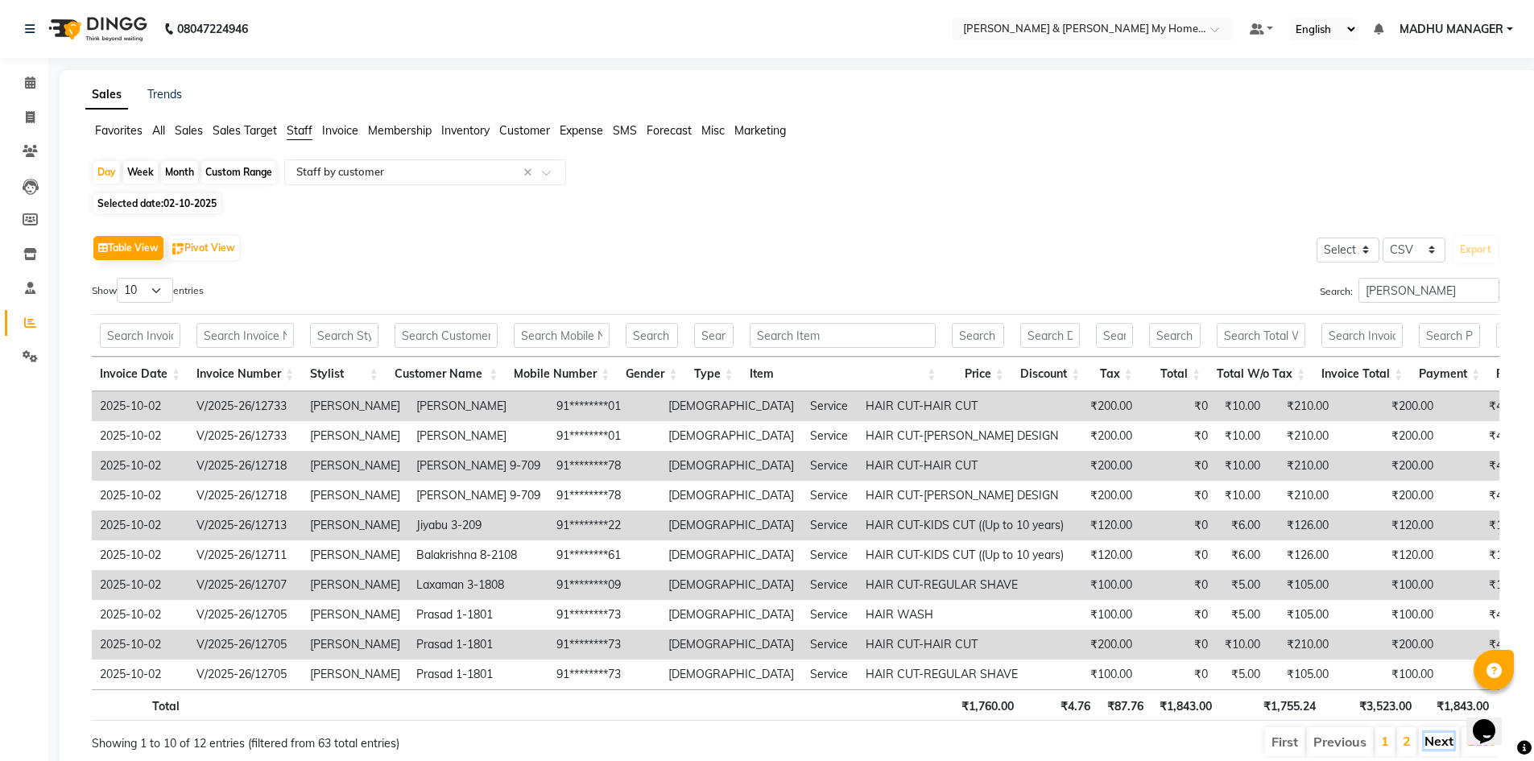
click at [1434, 746] on link "Next" at bounding box center [1438, 741] width 29 height 16
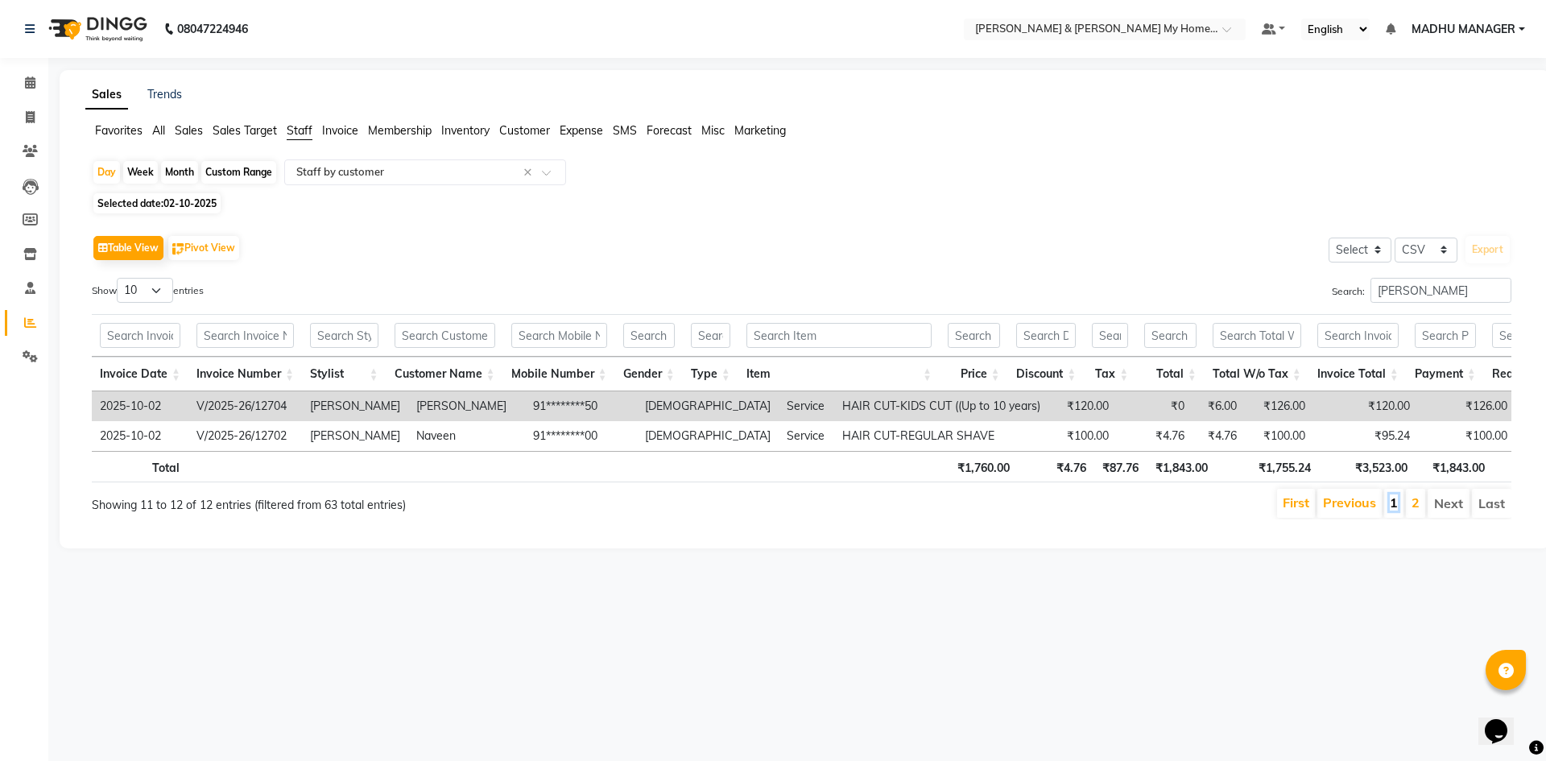
click at [1393, 510] on link "1" at bounding box center [1394, 502] width 8 height 16
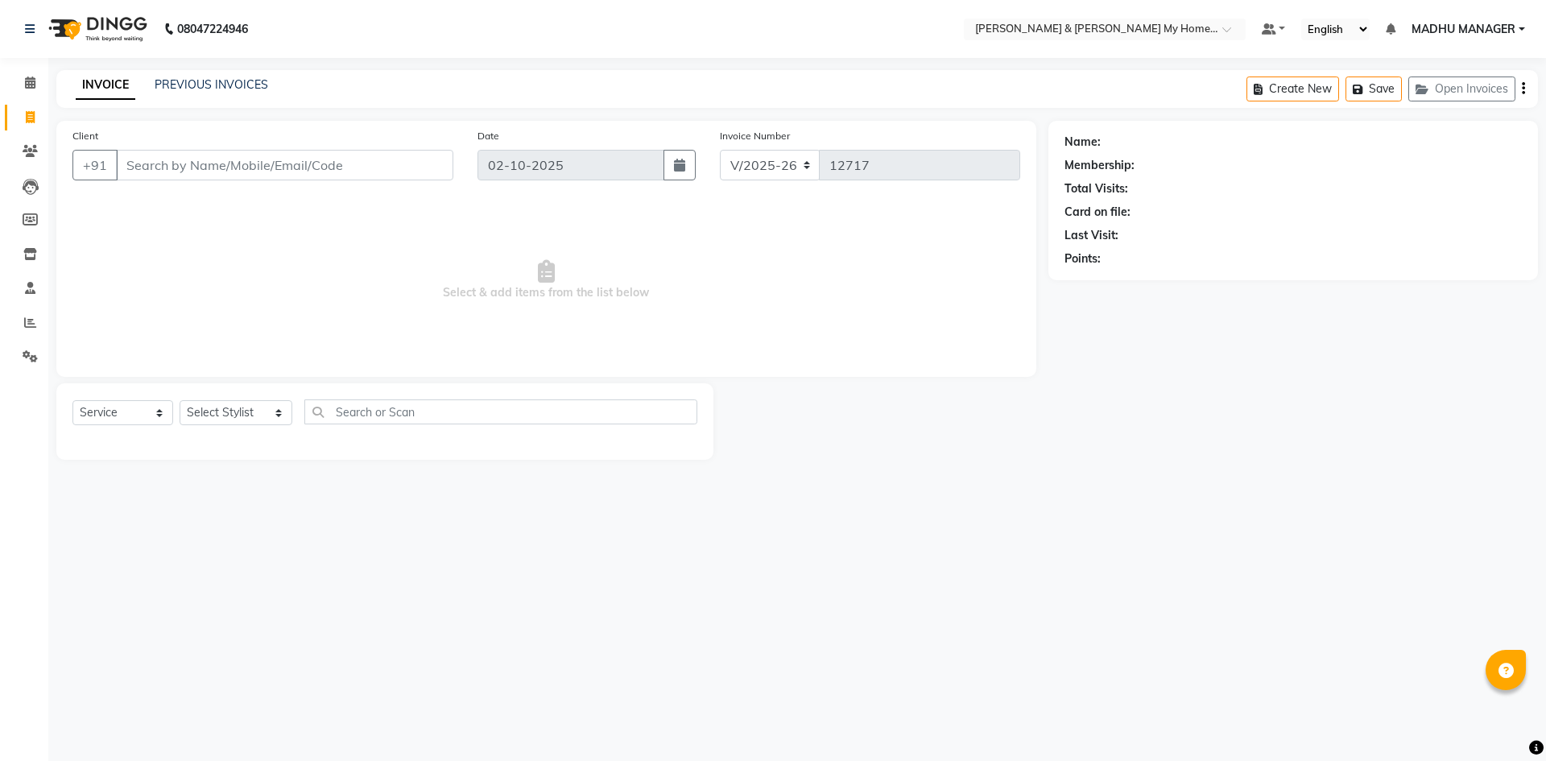
select select "8193"
select select "service"
click at [45, 89] on li "Calendar" at bounding box center [24, 83] width 48 height 35
click at [35, 85] on icon at bounding box center [30, 82] width 10 height 12
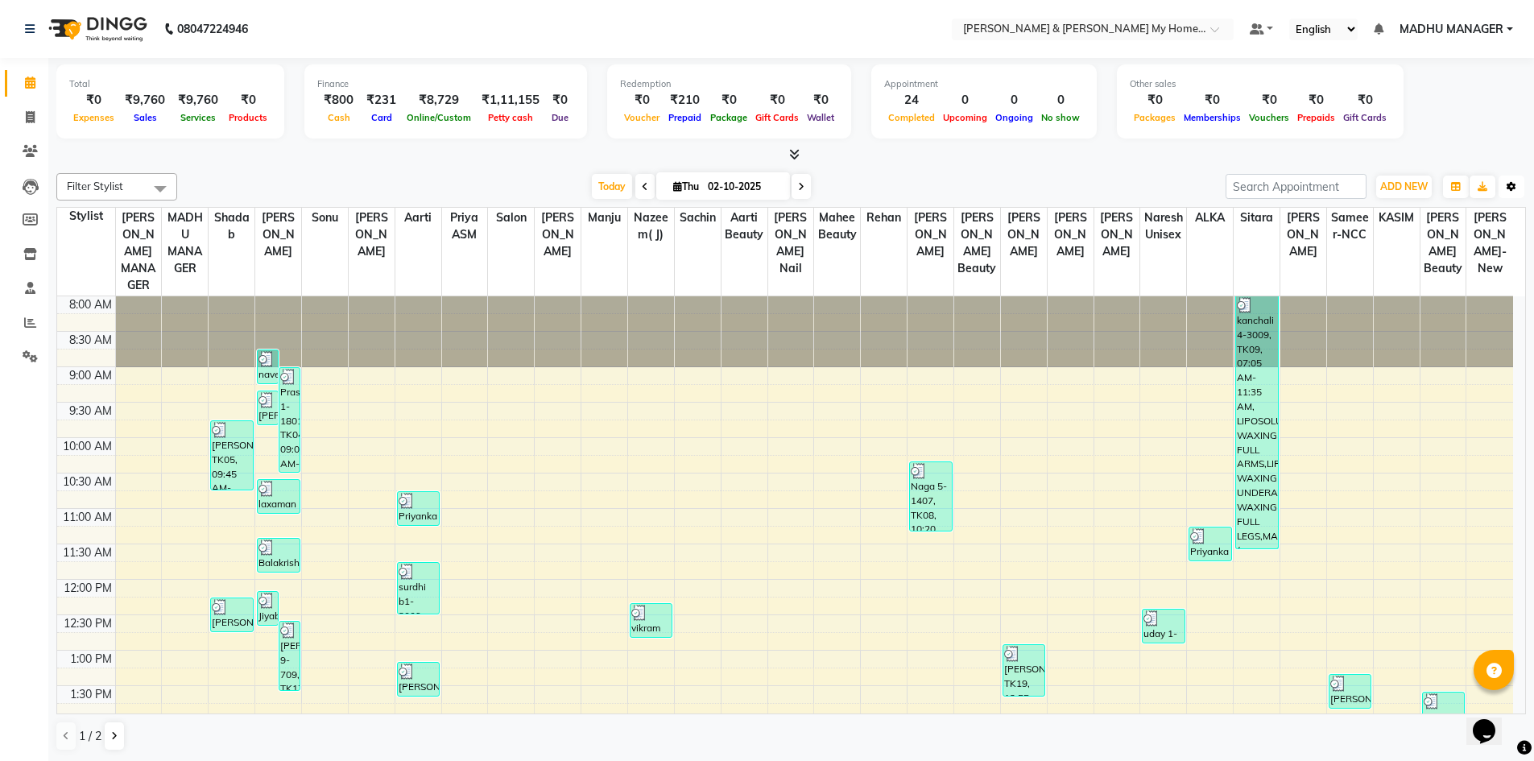
click at [1514, 188] on icon "button" at bounding box center [1511, 187] width 10 height 10
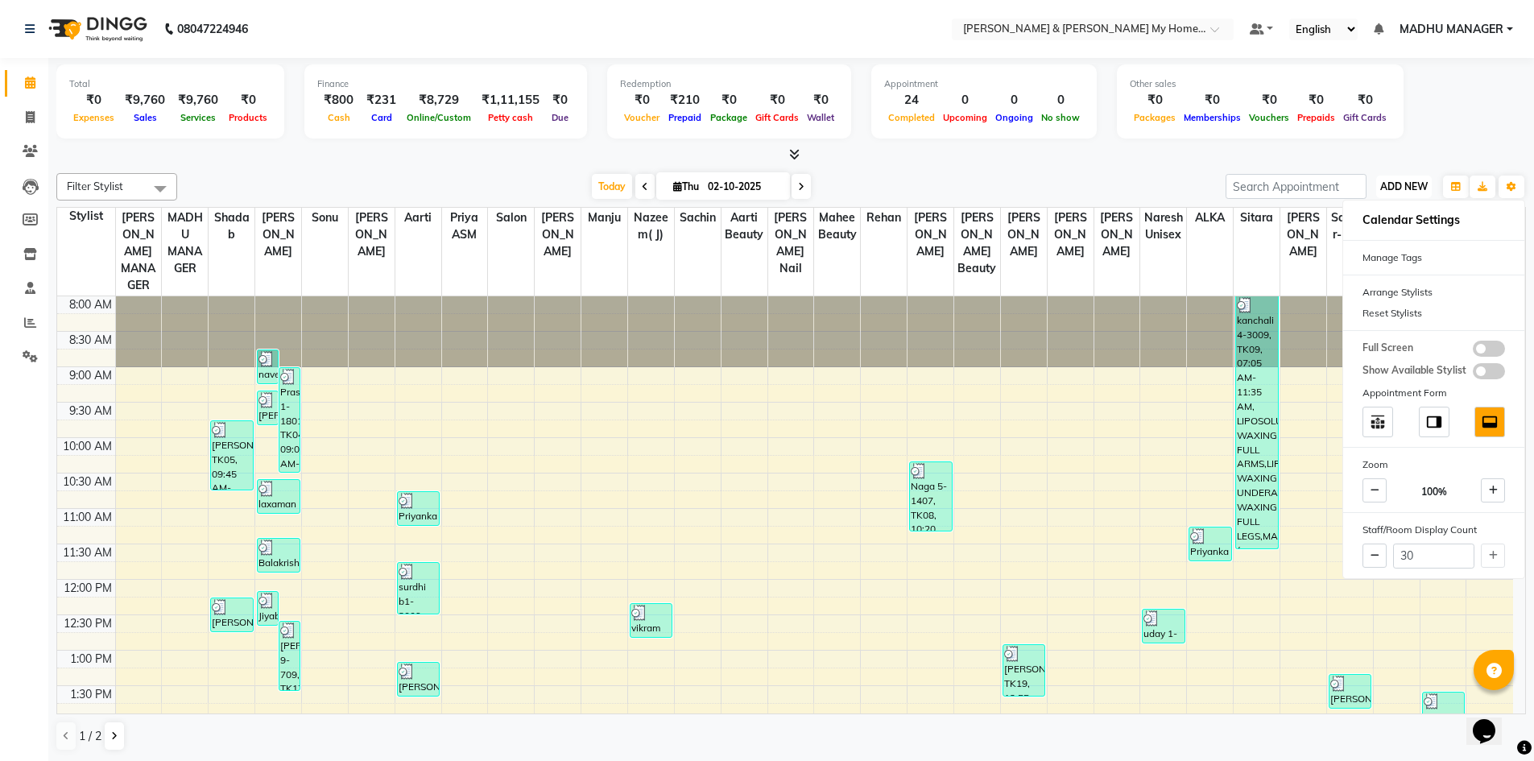
click at [1398, 187] on span "ADD NEW" at bounding box center [1403, 186] width 47 height 12
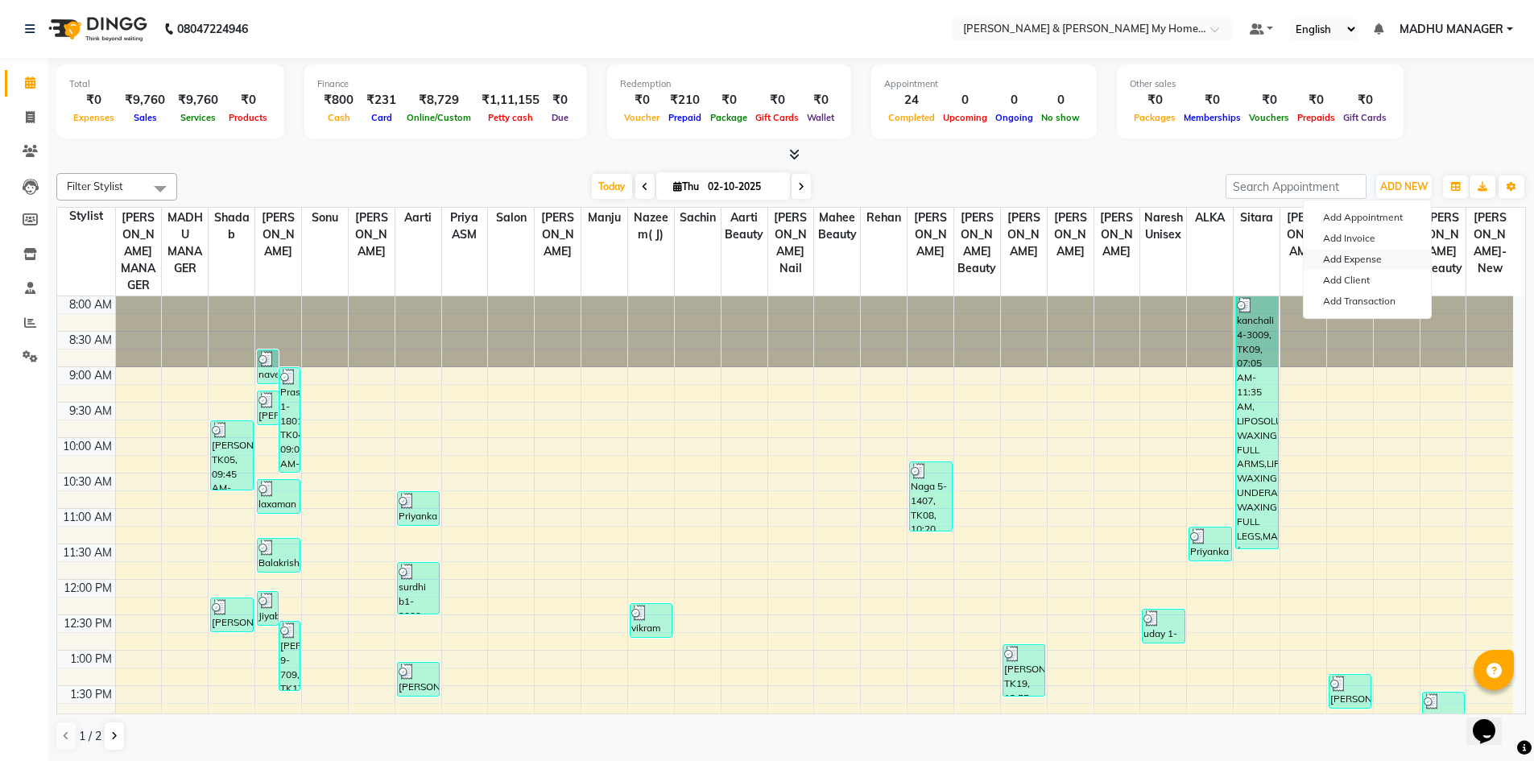
click at [1378, 263] on link "Add Expense" at bounding box center [1366, 259] width 127 height 21
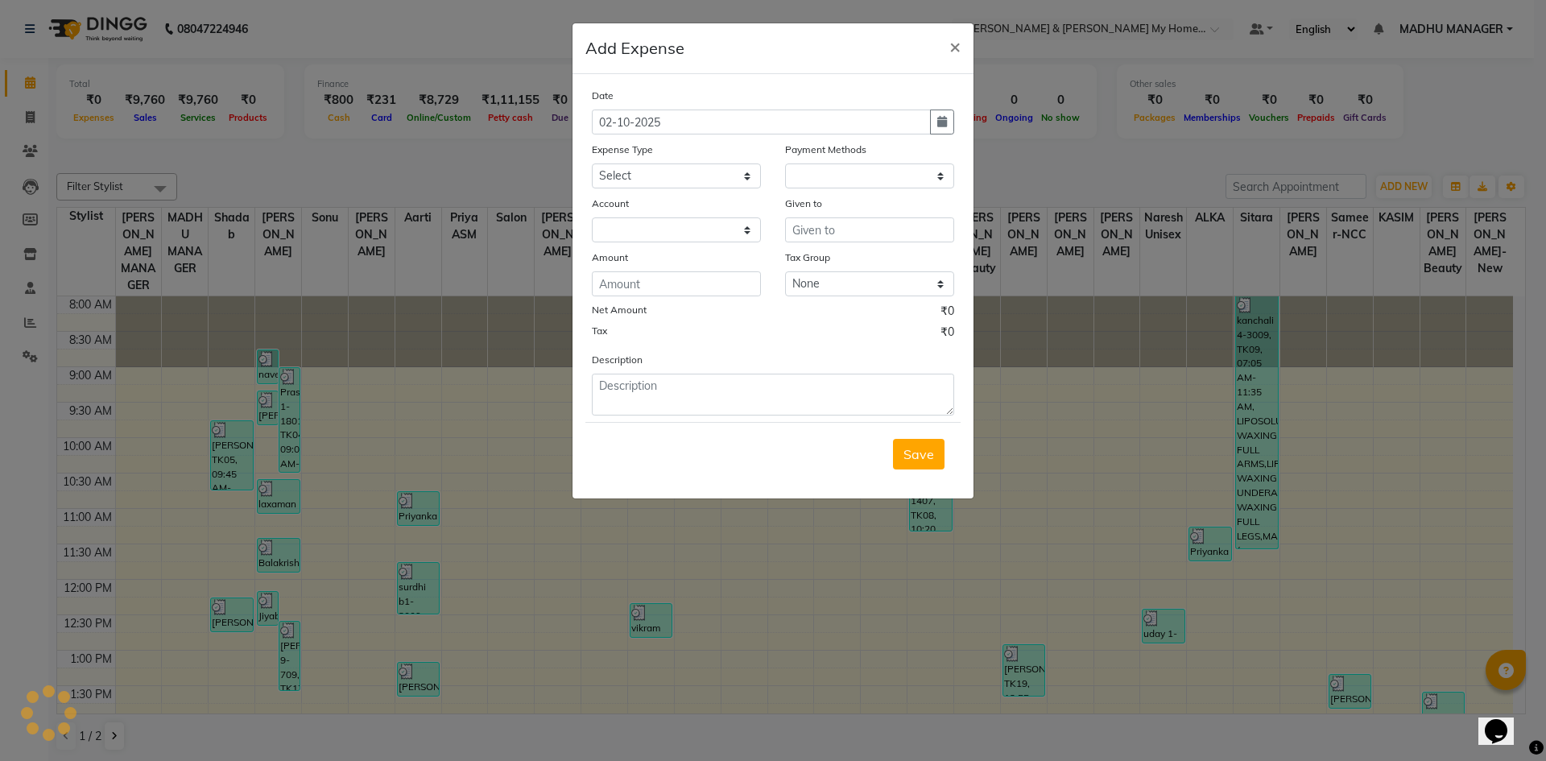
select select "1"
select select "7321"
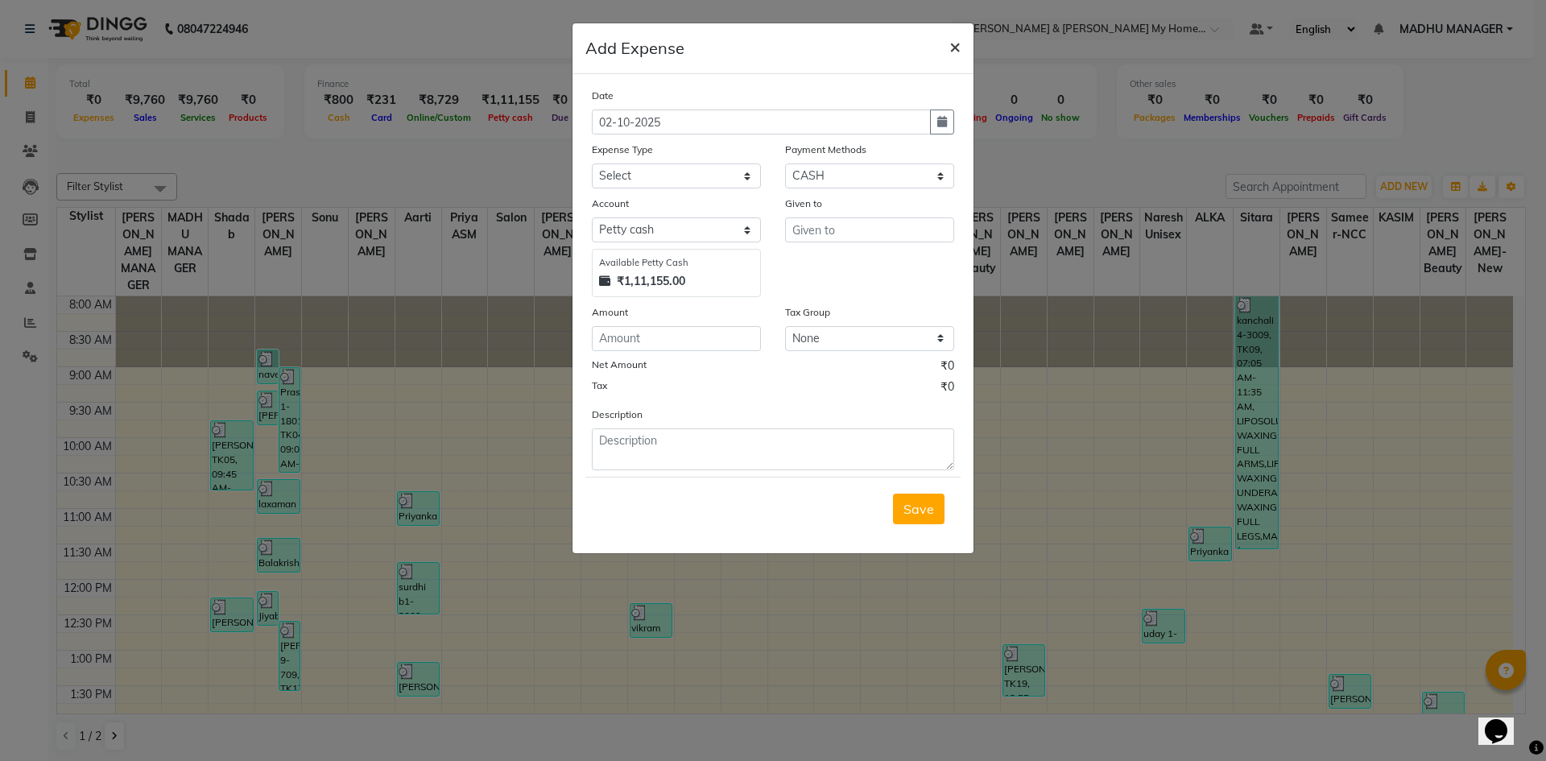
click at [944, 48] on button "×" at bounding box center [954, 45] width 37 height 45
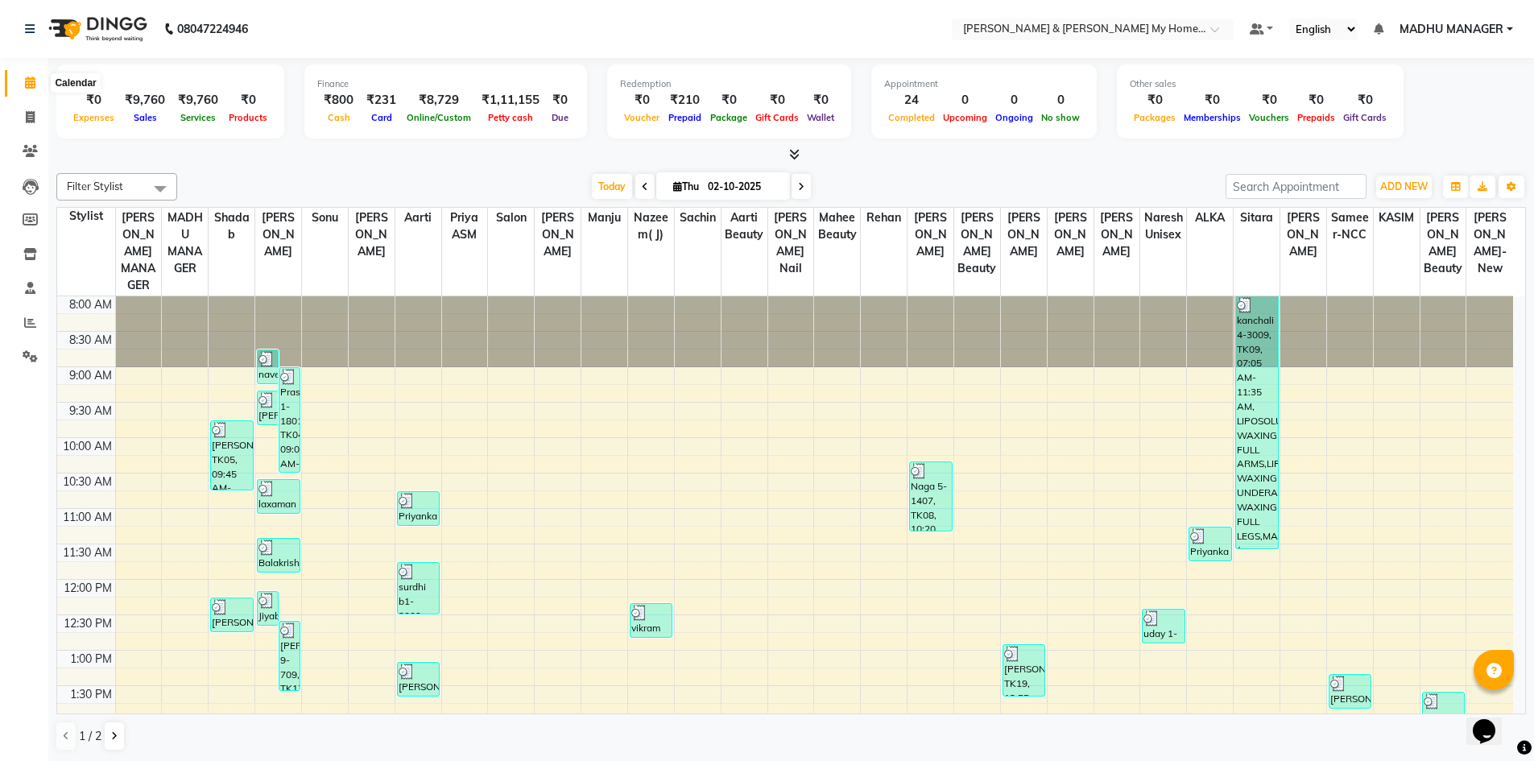
click at [31, 86] on icon at bounding box center [30, 82] width 10 height 12
click at [22, 359] on span at bounding box center [30, 357] width 28 height 19
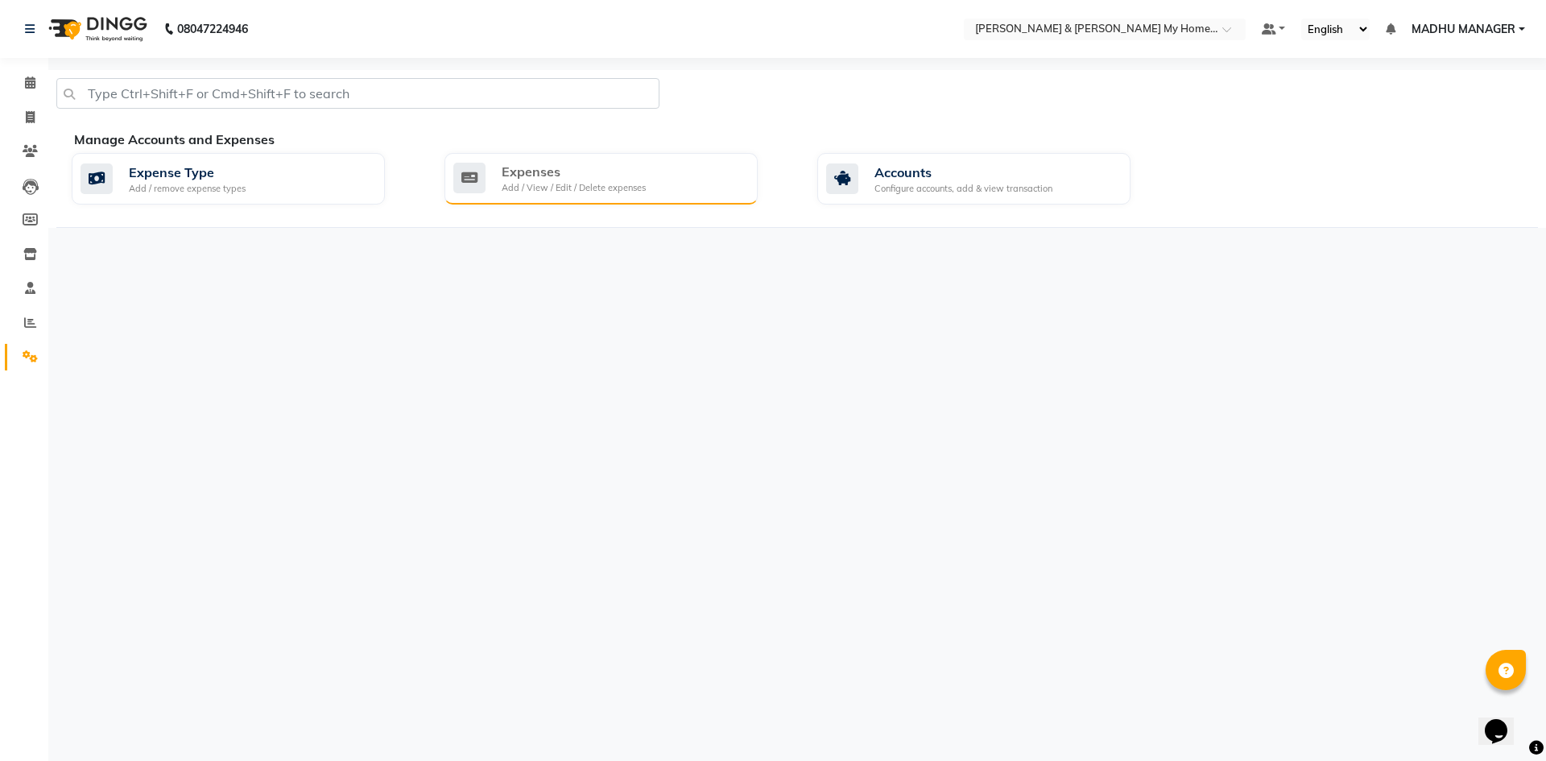
click at [630, 171] on div "Expenses" at bounding box center [574, 171] width 144 height 19
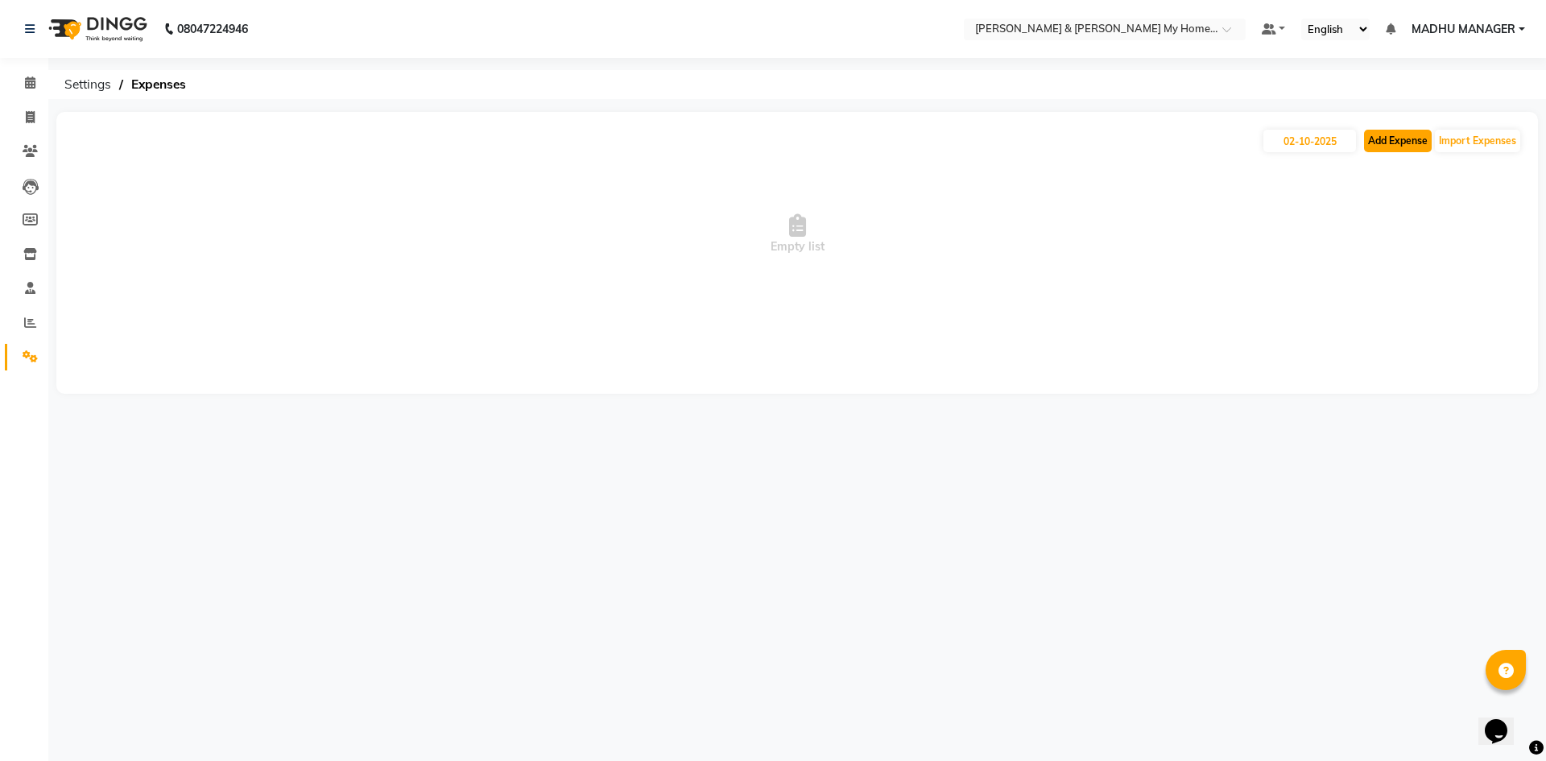
click at [1378, 135] on button "Add Expense" at bounding box center [1398, 141] width 68 height 23
select select "1"
select select "7321"
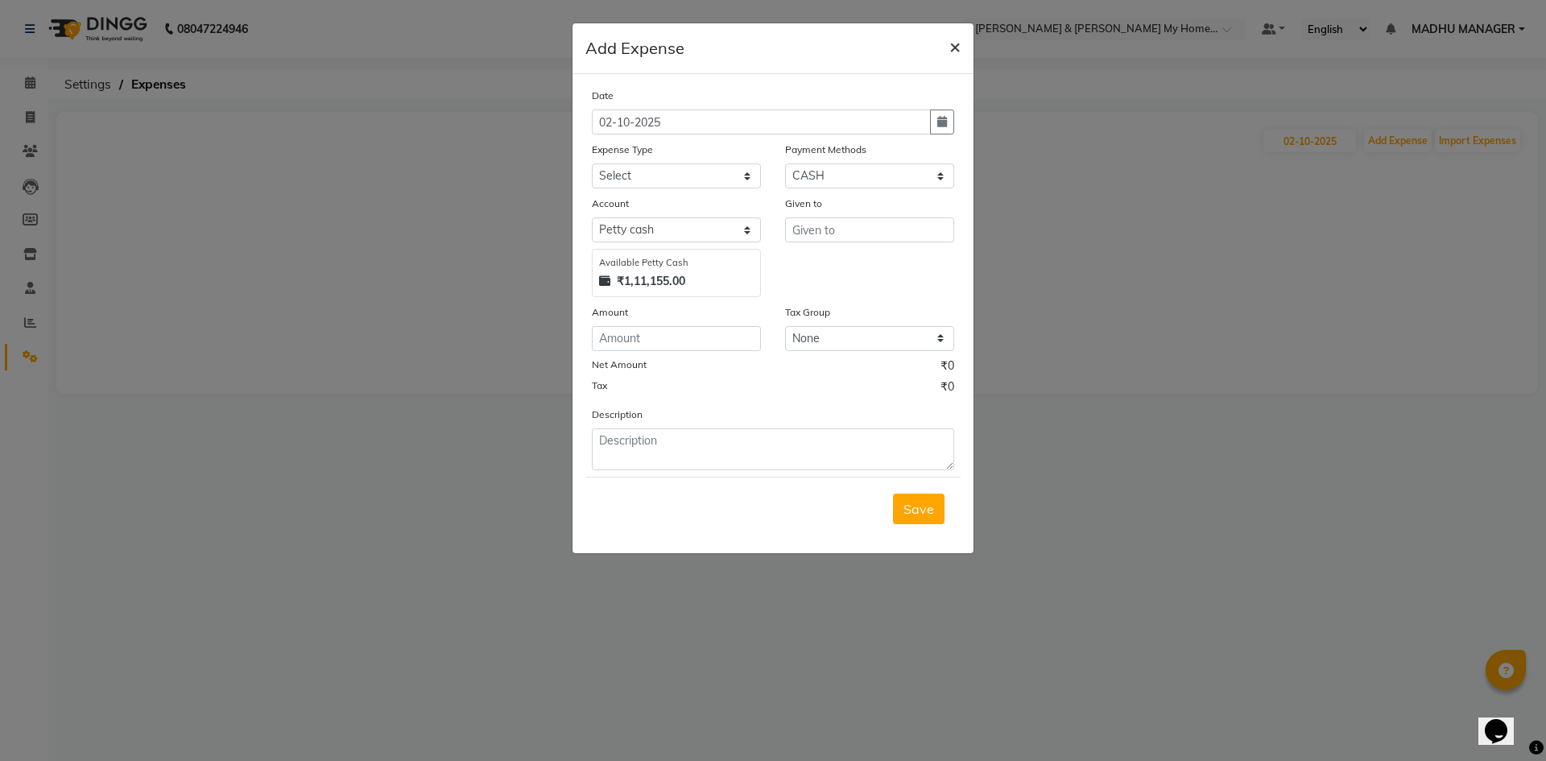
click at [954, 43] on span "×" at bounding box center [954, 46] width 11 height 24
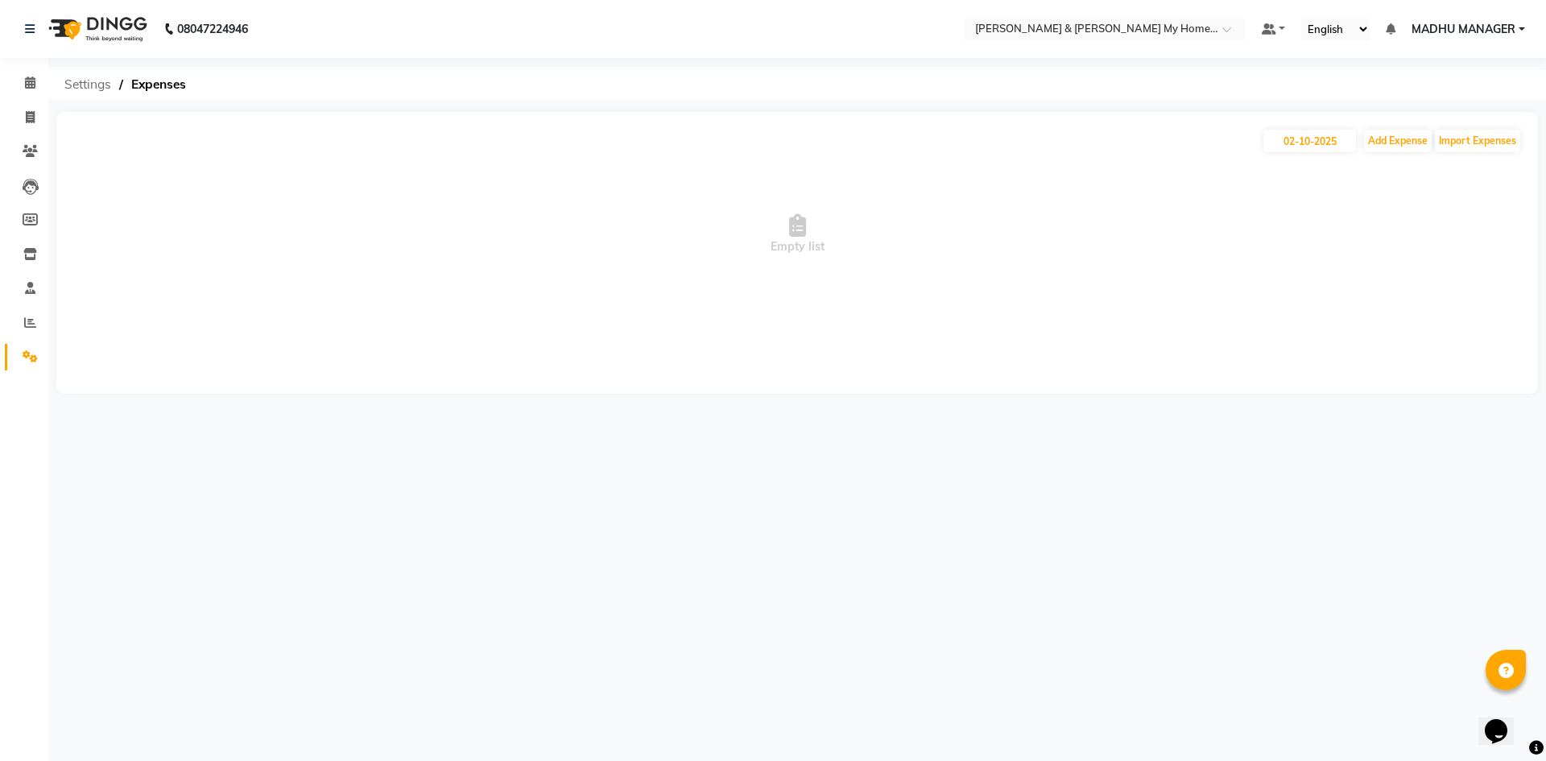
click at [93, 85] on span "Settings" at bounding box center [87, 84] width 63 height 29
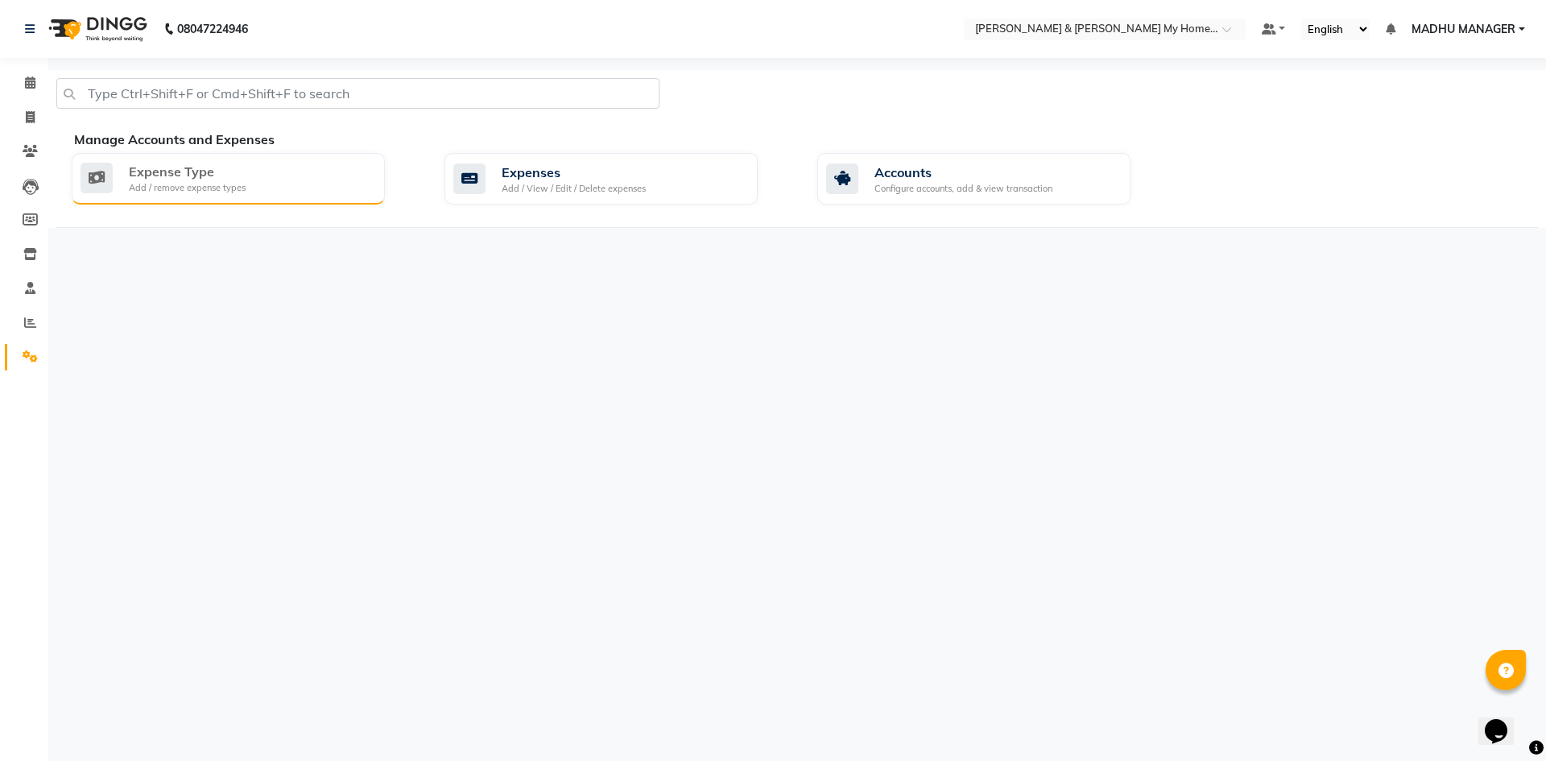
click at [223, 203] on div "Expense Type Add / remove expense types" at bounding box center [228, 179] width 313 height 52
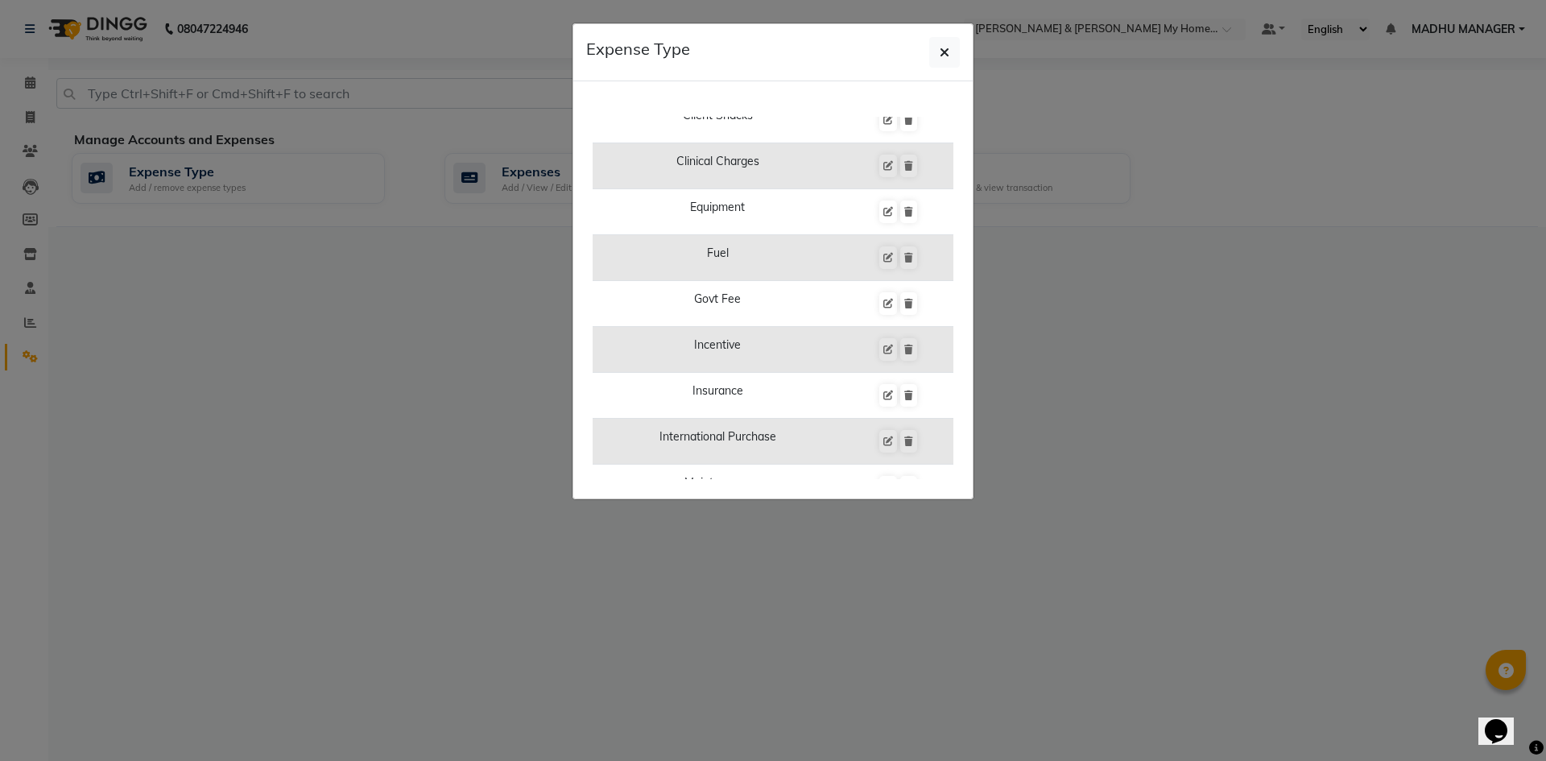
scroll to position [403, 0]
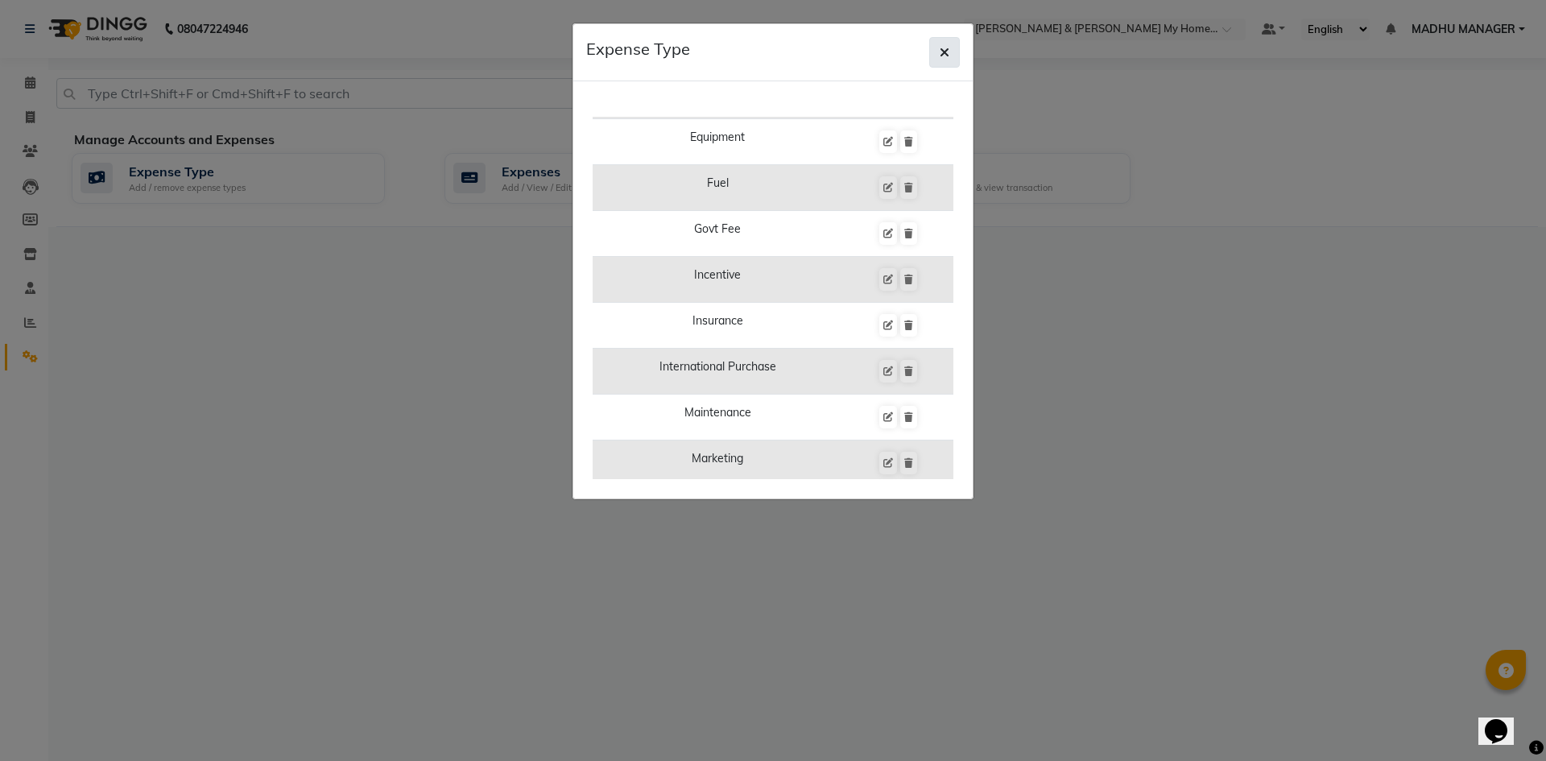
click at [951, 56] on button "button" at bounding box center [944, 52] width 31 height 31
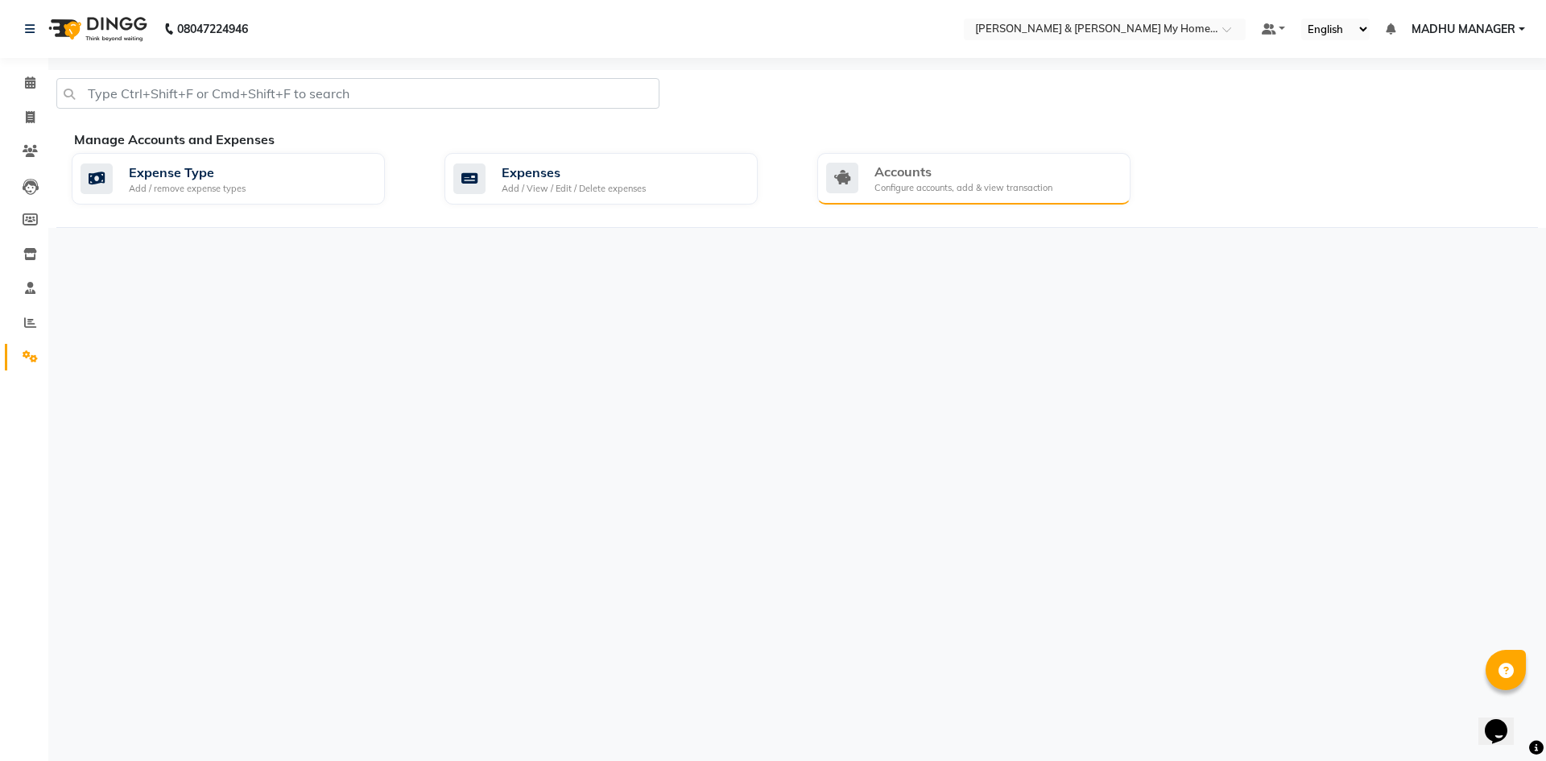
click at [1006, 182] on div "Configure accounts, add & view transaction" at bounding box center [963, 188] width 178 height 14
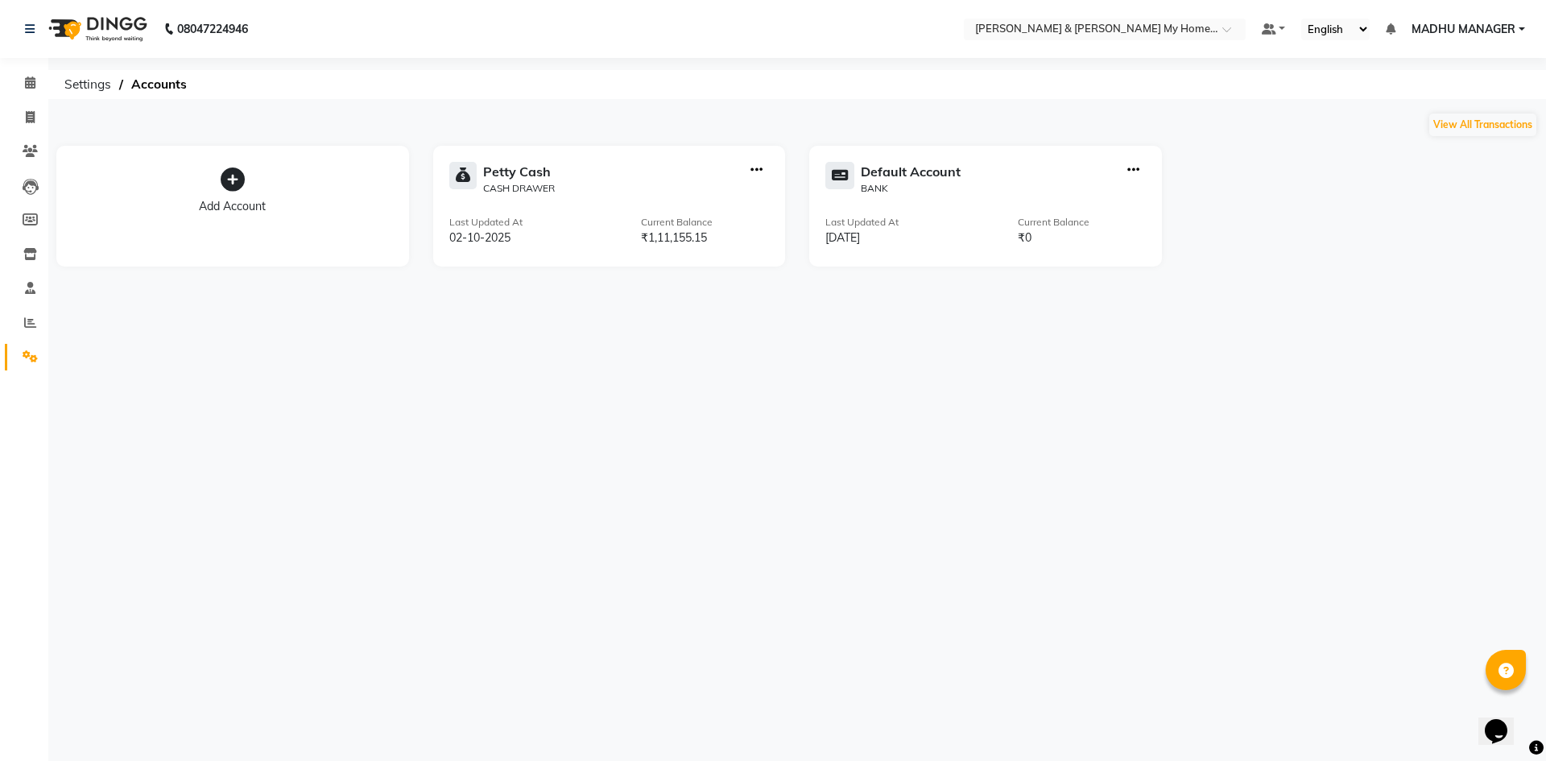
click at [556, 226] on div "Last Updated At [DATE] Current Balance ₹1,11,155.15" at bounding box center [609, 230] width 320 height 31
click at [757, 170] on icon "button" at bounding box center [756, 170] width 12 height 1
click at [763, 138] on div "View Transaction" at bounding box center [757, 136] width 85 height 17
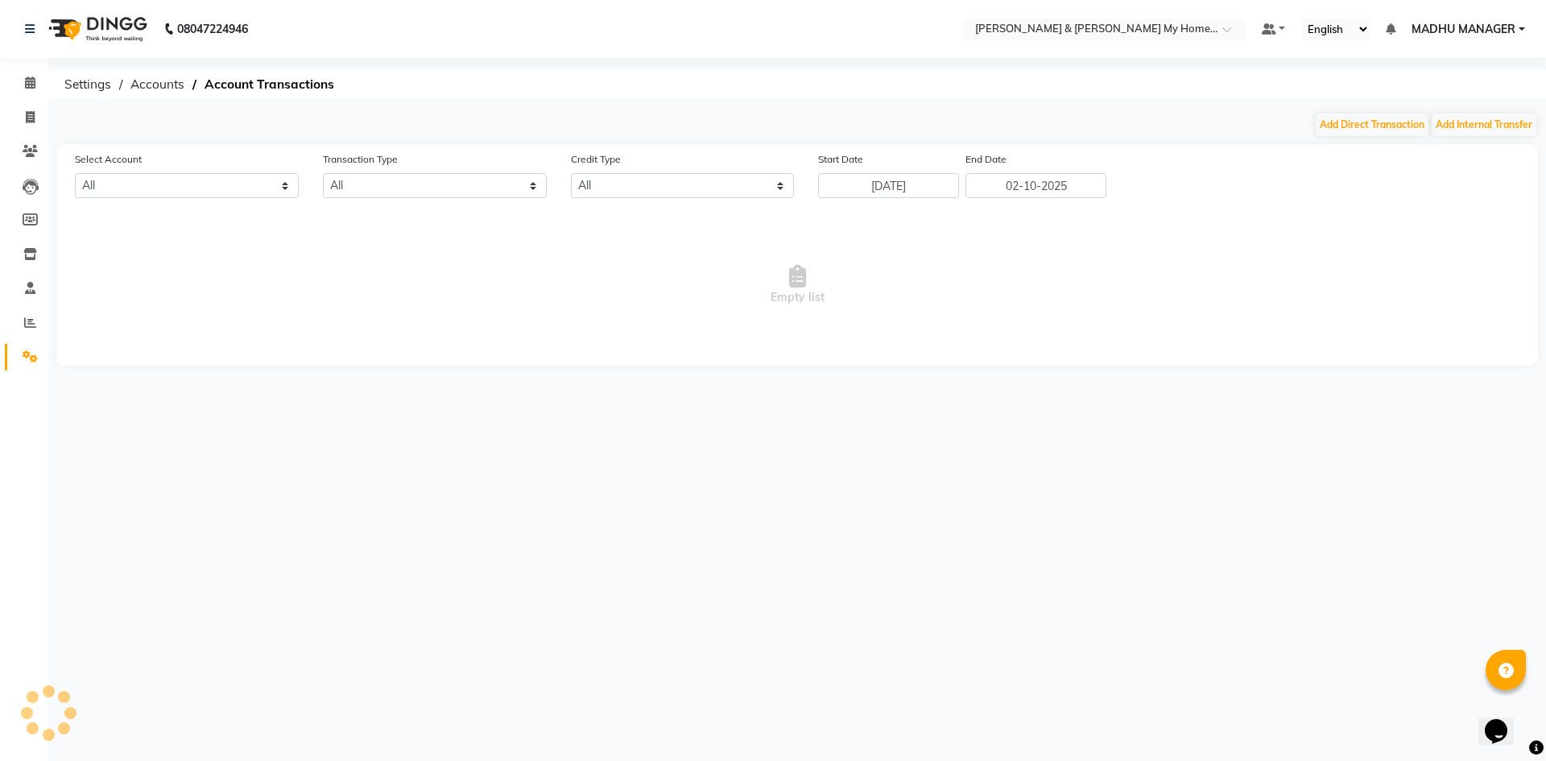
select select "7321"
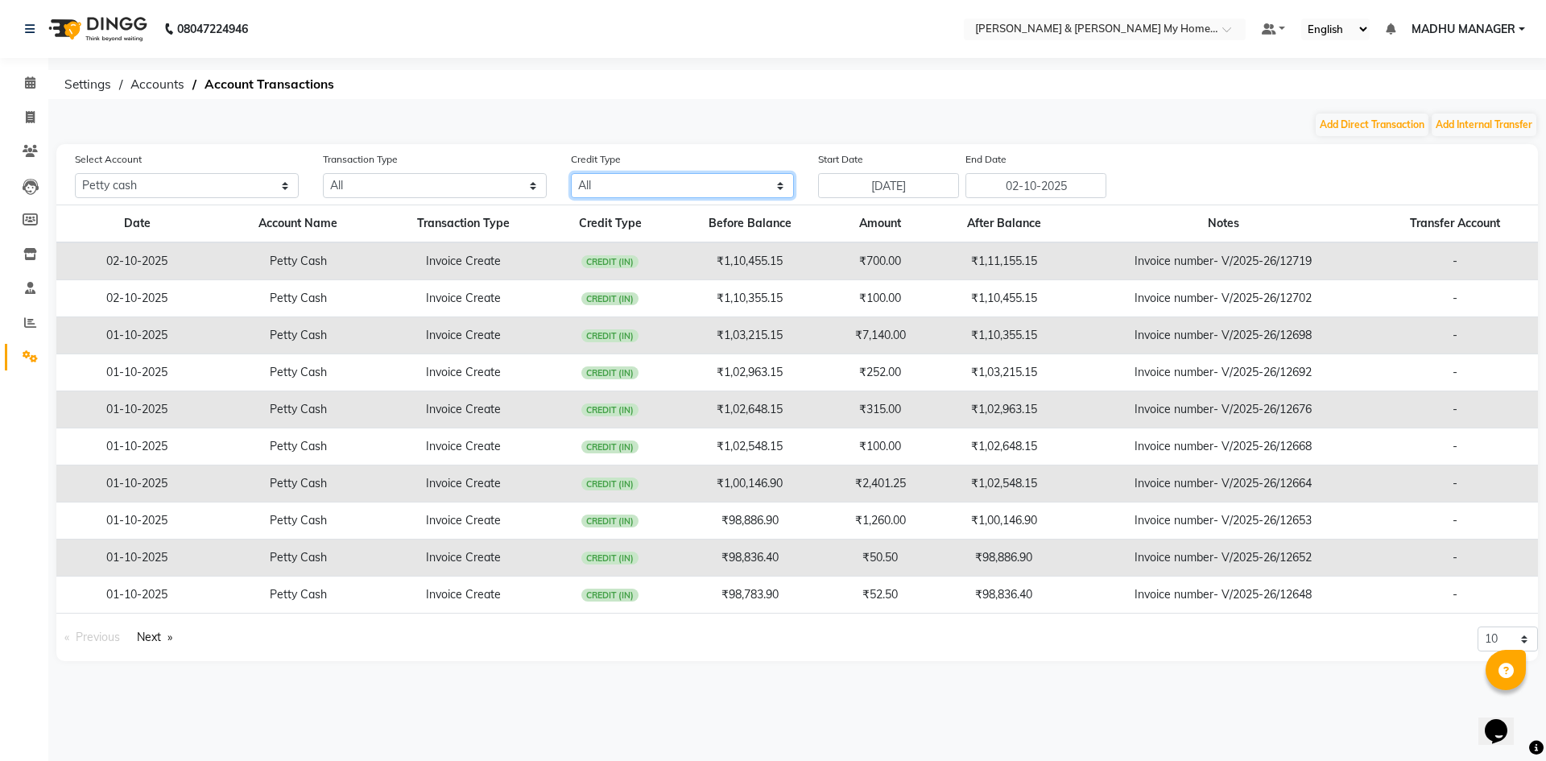
click at [604, 182] on select "All Credit (IN) Debit (OUT)" at bounding box center [683, 185] width 224 height 25
select select "DEBIT"
click at [571, 173] on select "All Credit (IN) Debit (OUT)" at bounding box center [683, 185] width 224 height 25
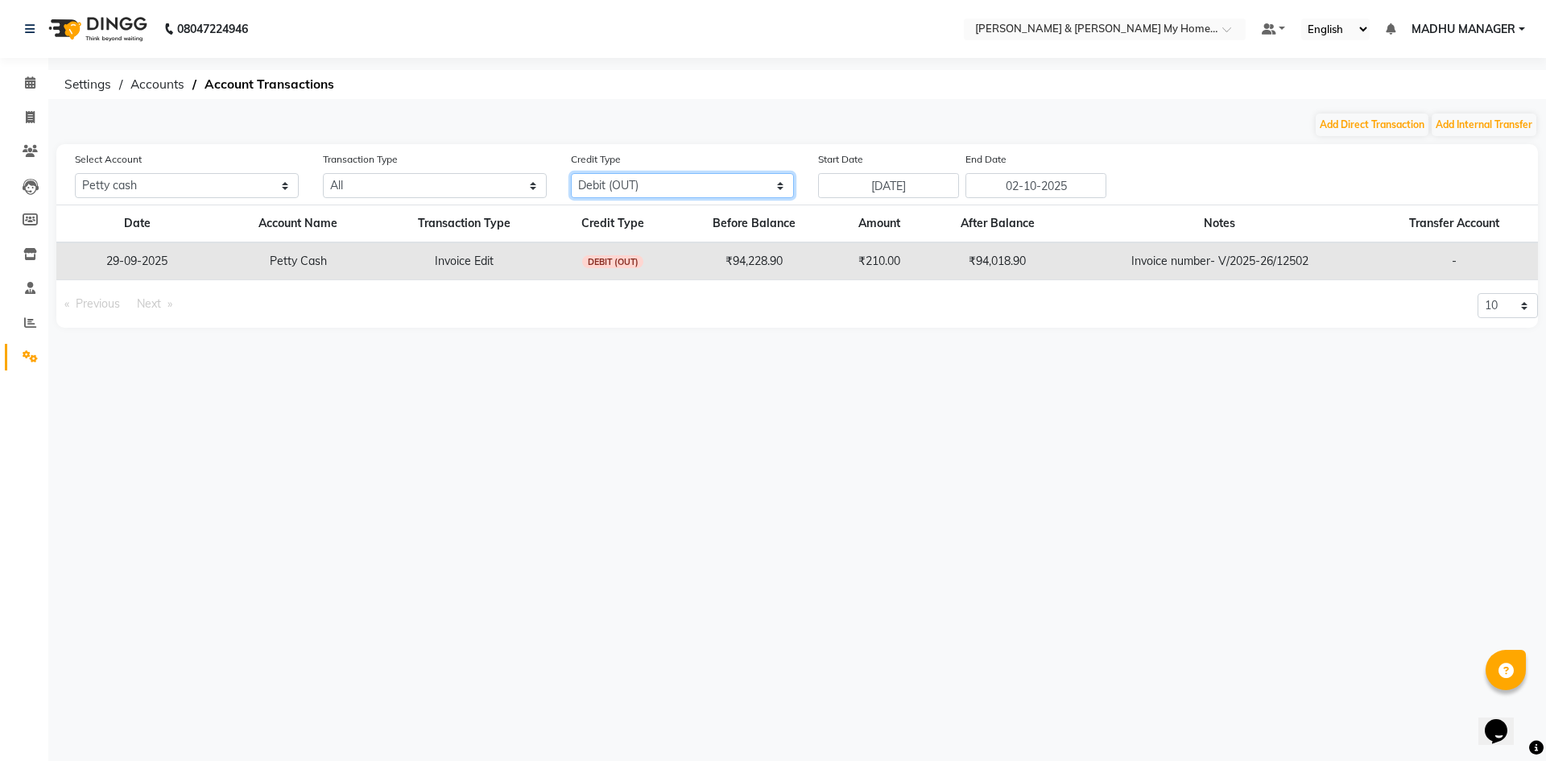
click at [779, 189] on select "All Credit (IN) Debit (OUT)" at bounding box center [683, 185] width 224 height 25
click at [571, 173] on select "All Credit (IN) Debit (OUT)" at bounding box center [683, 185] width 224 height 25
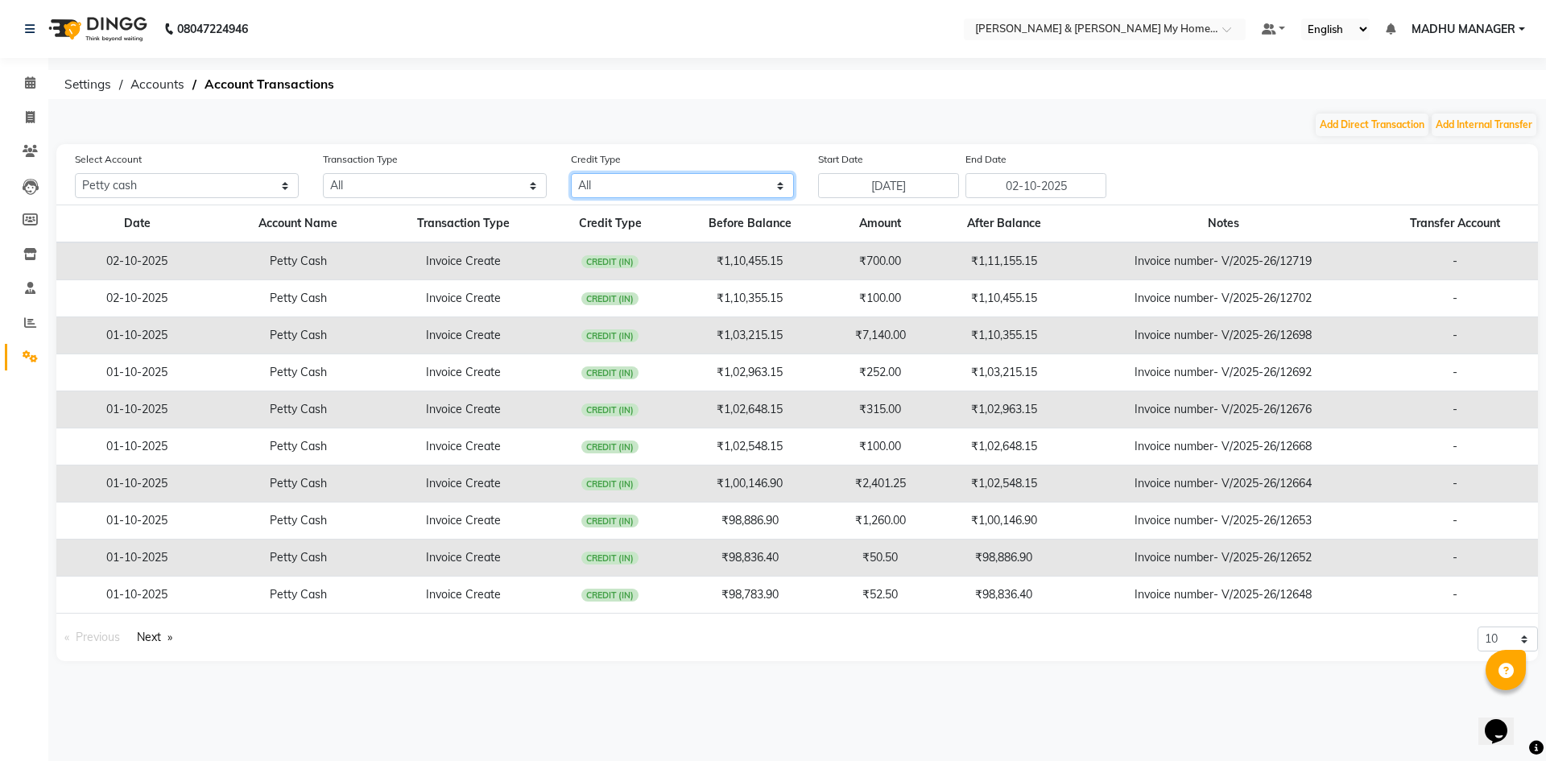
click at [728, 186] on select "All Credit (IN) Debit (OUT)" at bounding box center [683, 185] width 224 height 25
select select "DEBIT"
click at [571, 173] on select "All Credit (IN) Debit (OUT)" at bounding box center [683, 185] width 224 height 25
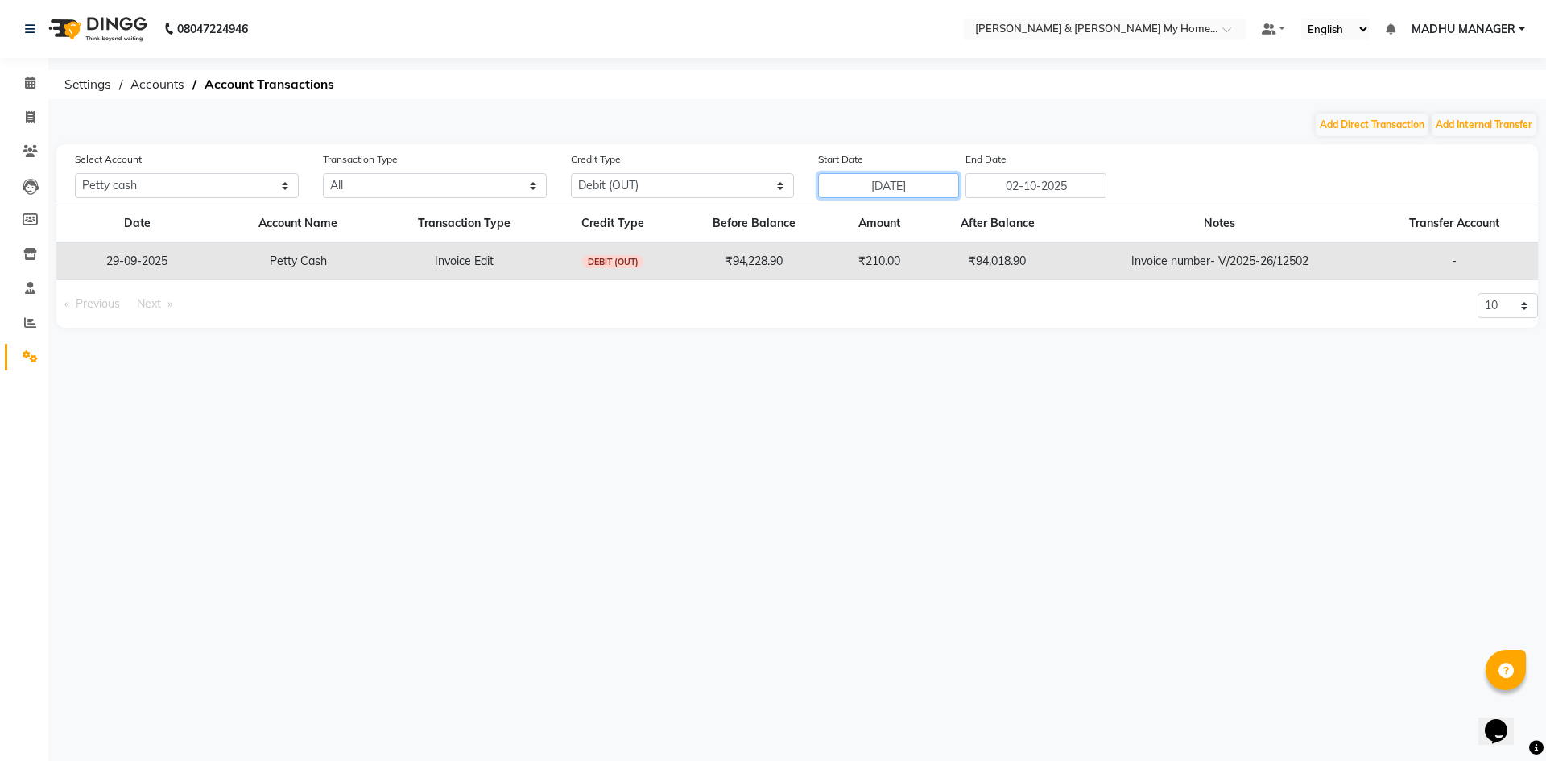
click at [869, 192] on input "25-09-2025" at bounding box center [888, 185] width 141 height 25
select select "9"
select select "2025"
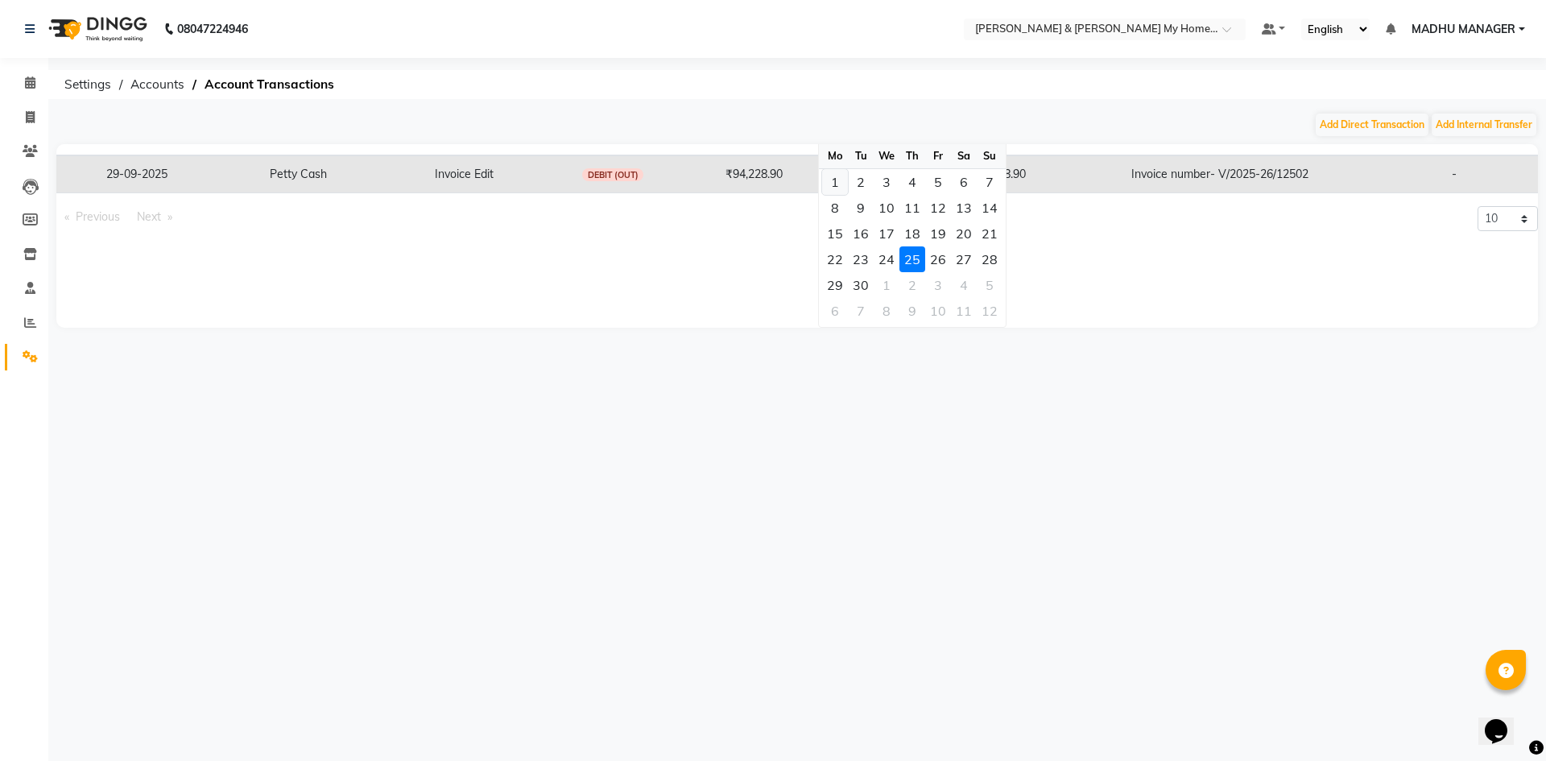
click at [834, 183] on div "1" at bounding box center [835, 182] width 26 height 26
type input "01-09-2025"
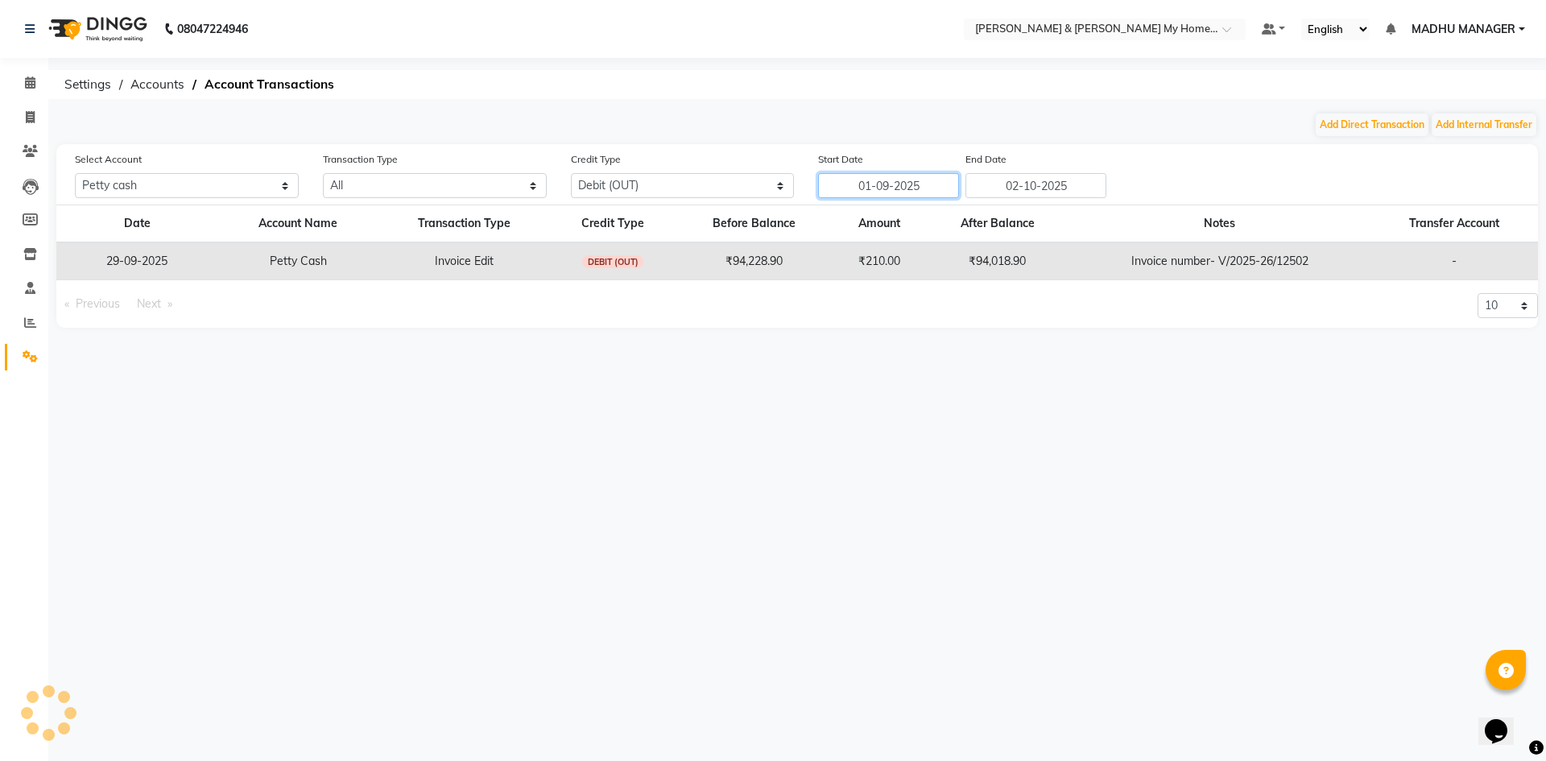
scroll to position [0, 0]
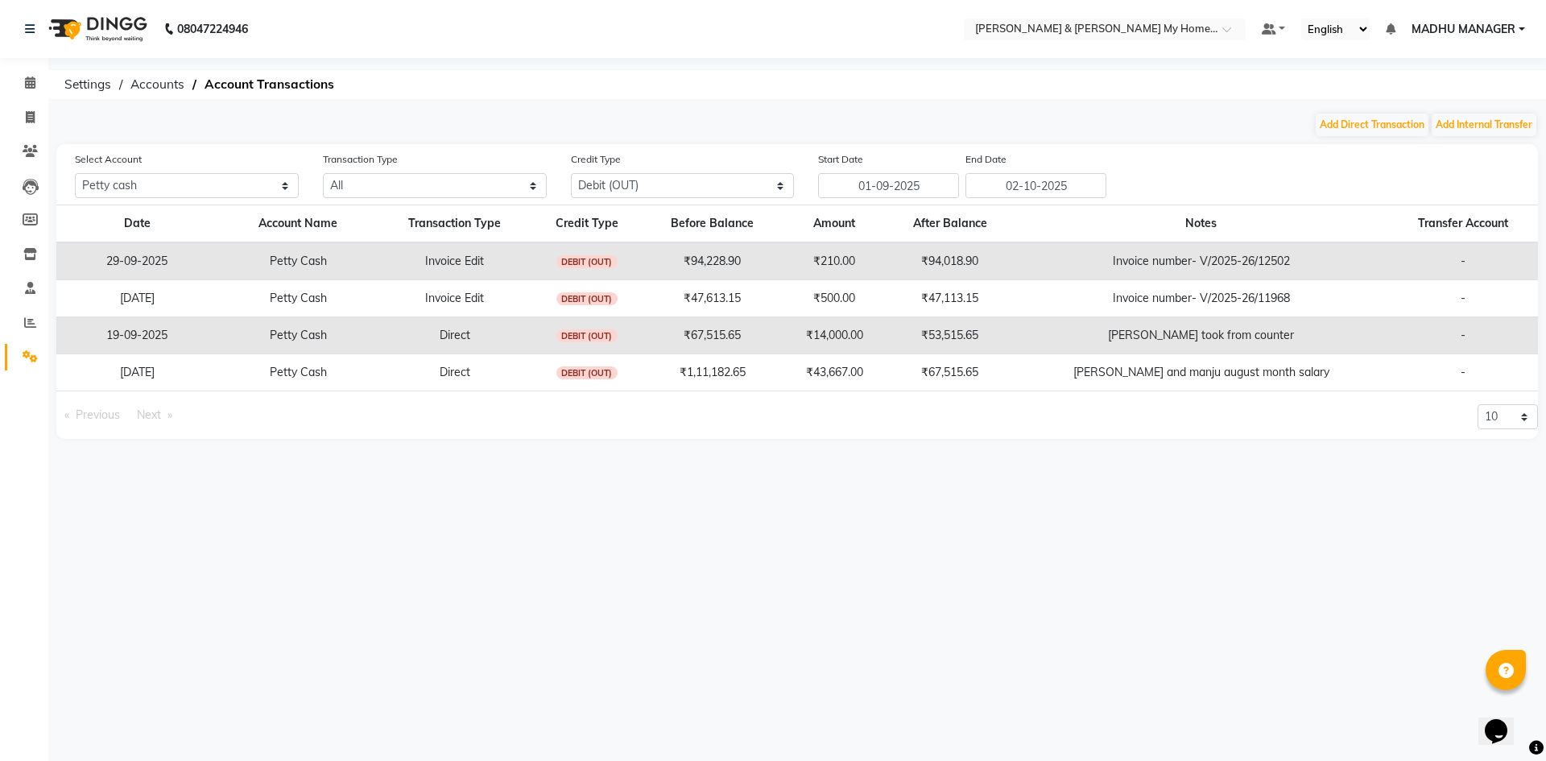
click at [1415, 158] on div "Select Account All Petty cash Default account Transaction Type All Direct Inter…" at bounding box center [806, 174] width 1487 height 47
click at [1372, 122] on button "Add Direct Transaction" at bounding box center [1372, 125] width 113 height 23
select select "direct"
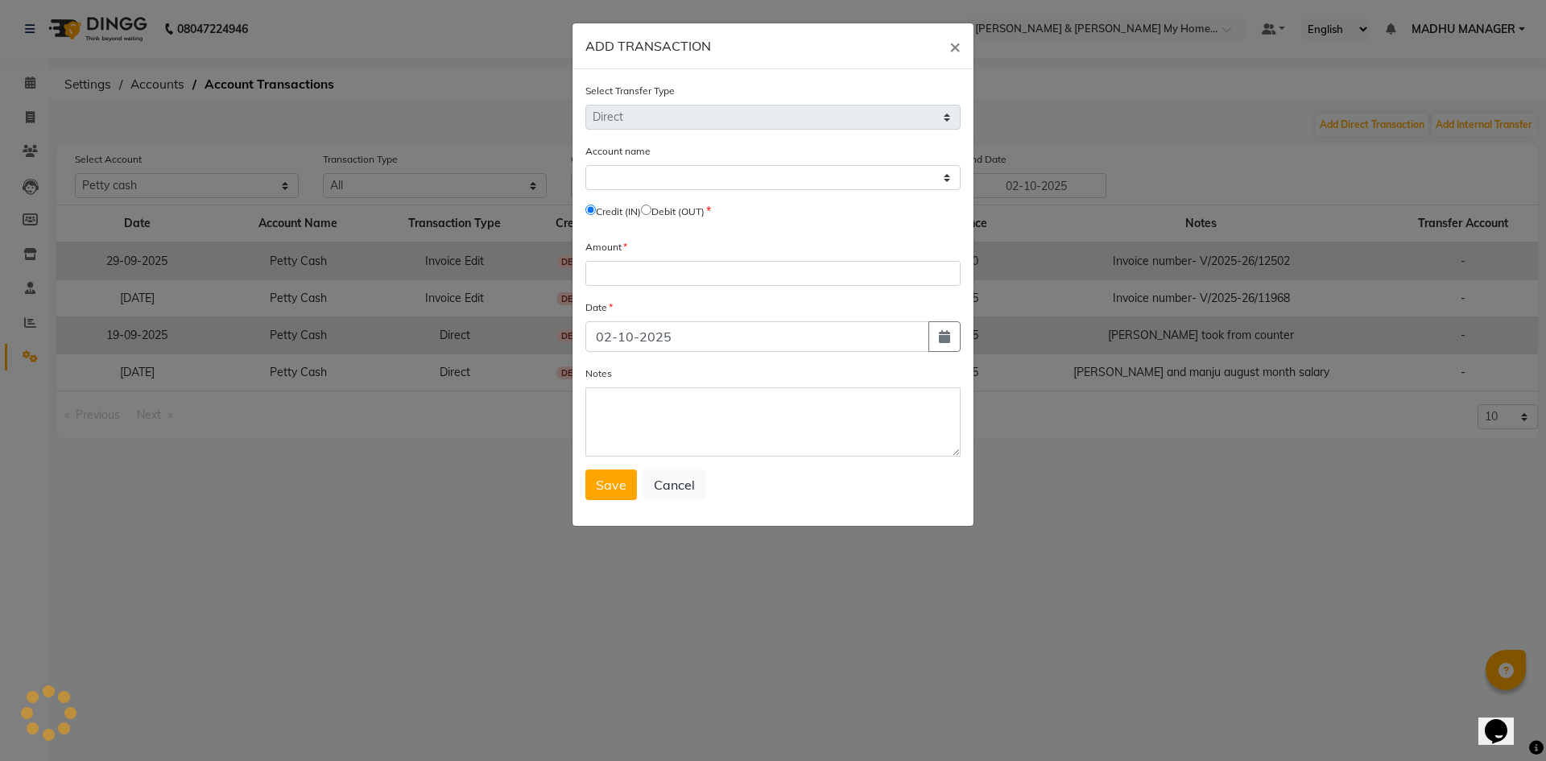
select select "7321"
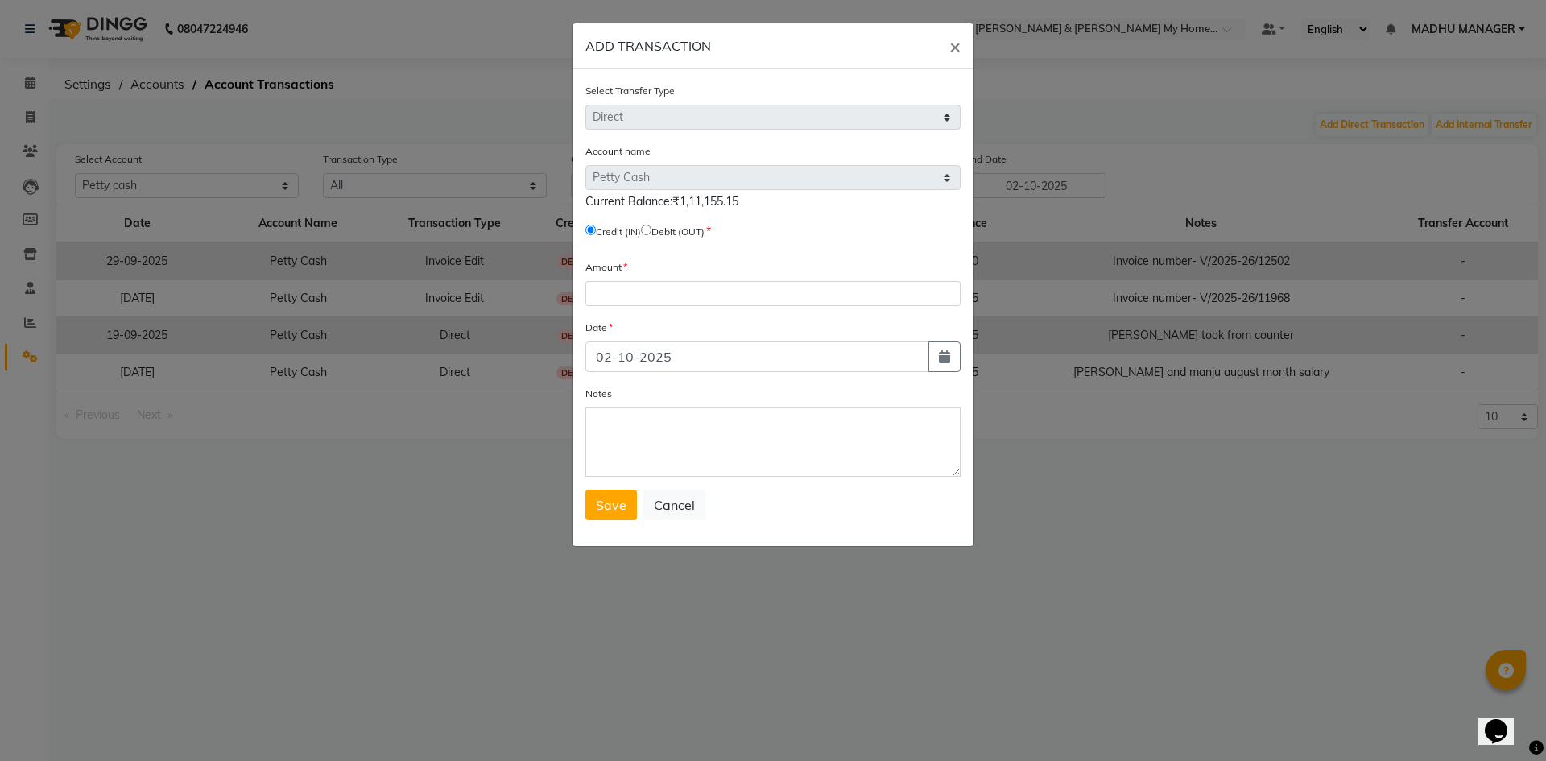
click at [651, 228] on input "radio" at bounding box center [646, 230] width 10 height 10
radio input "true"
click at [652, 294] on input "number" at bounding box center [772, 293] width 375 height 25
type input "33000"
click at [946, 361] on icon "button" at bounding box center [944, 356] width 11 height 13
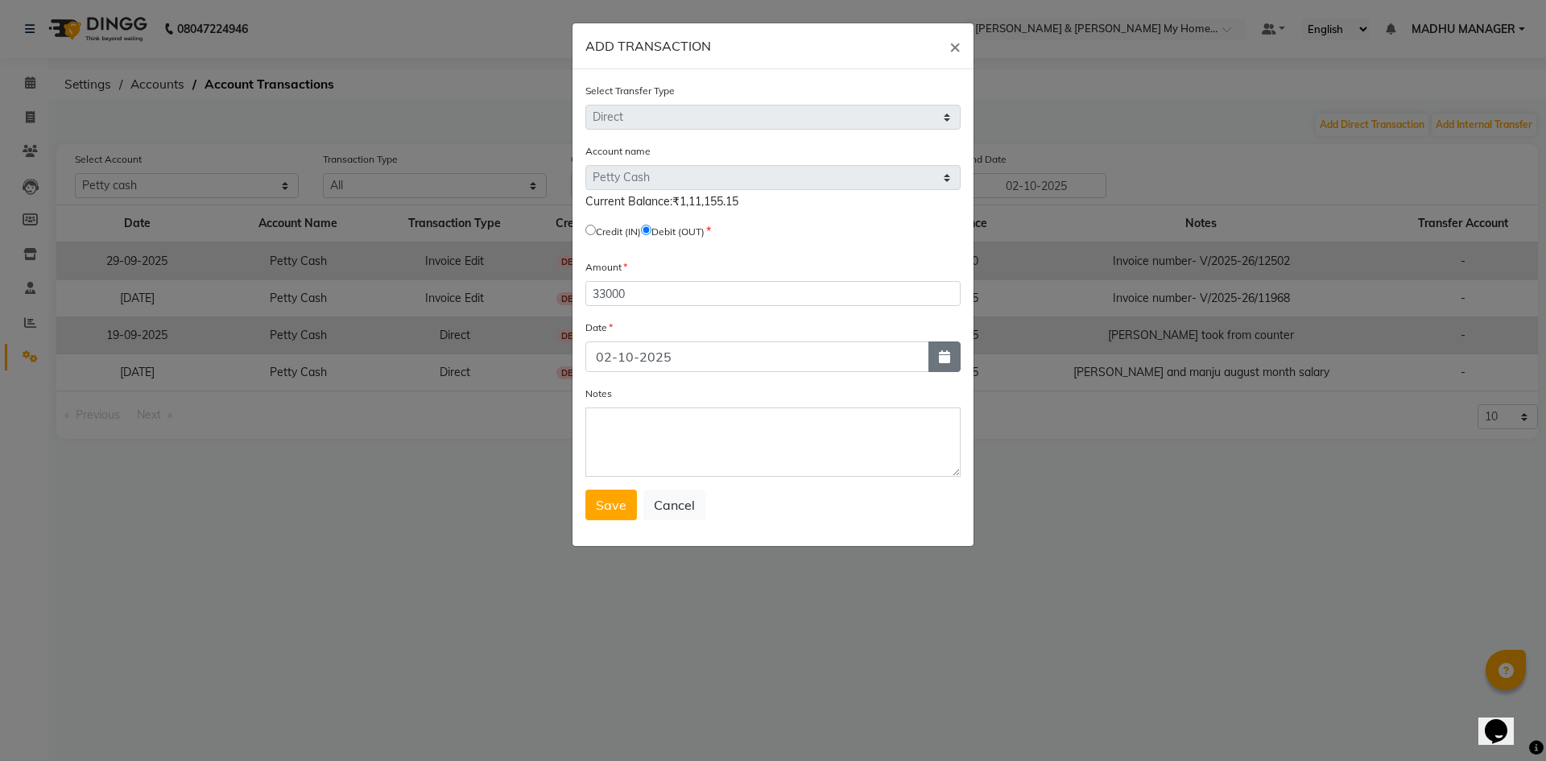
select select "10"
select select "2025"
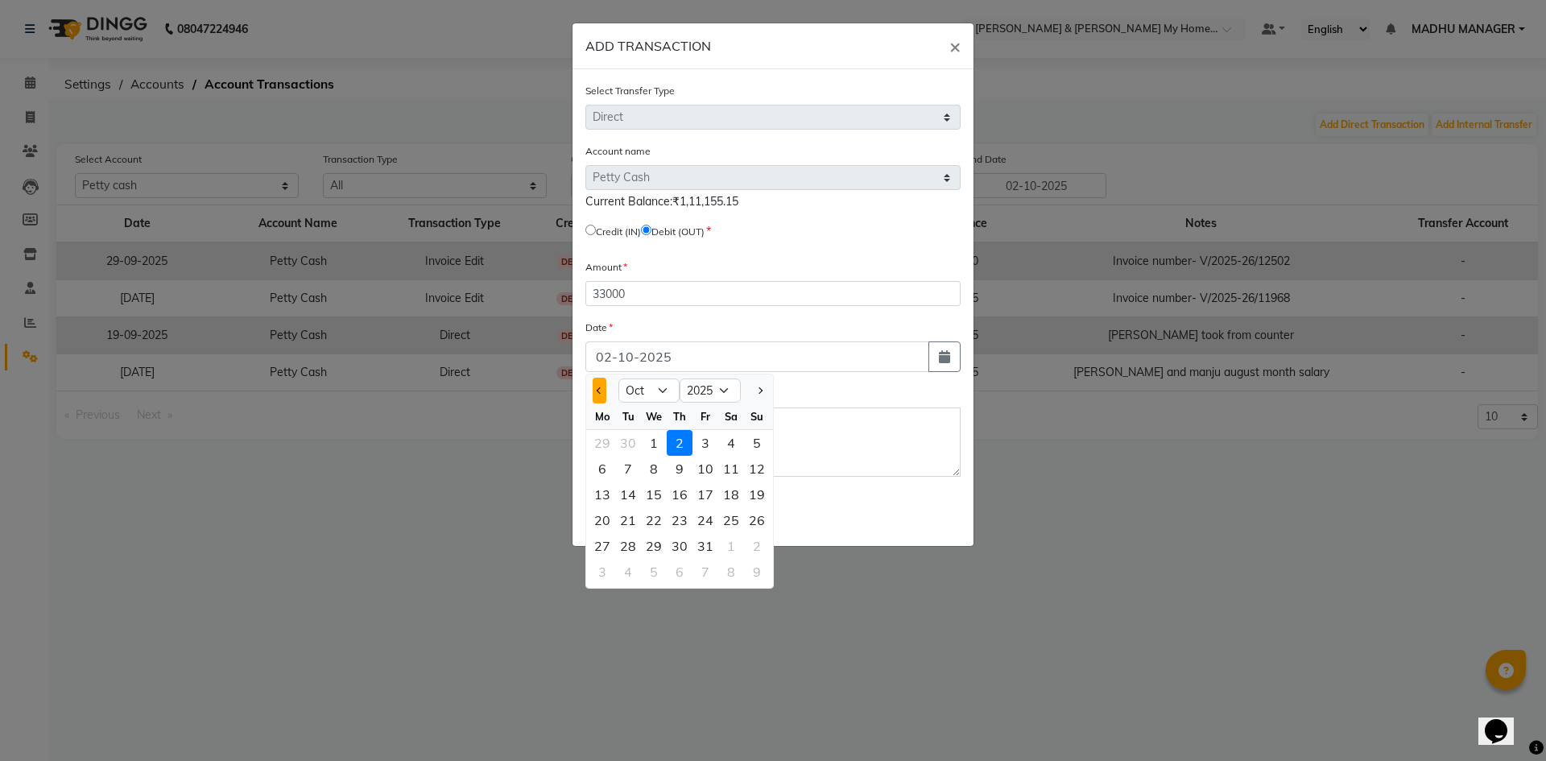
click at [600, 390] on span "Previous month" at bounding box center [600, 390] width 6 height 6
select select "9"
click at [707, 519] on div "26" at bounding box center [705, 520] width 26 height 26
type input "26-09-2025"
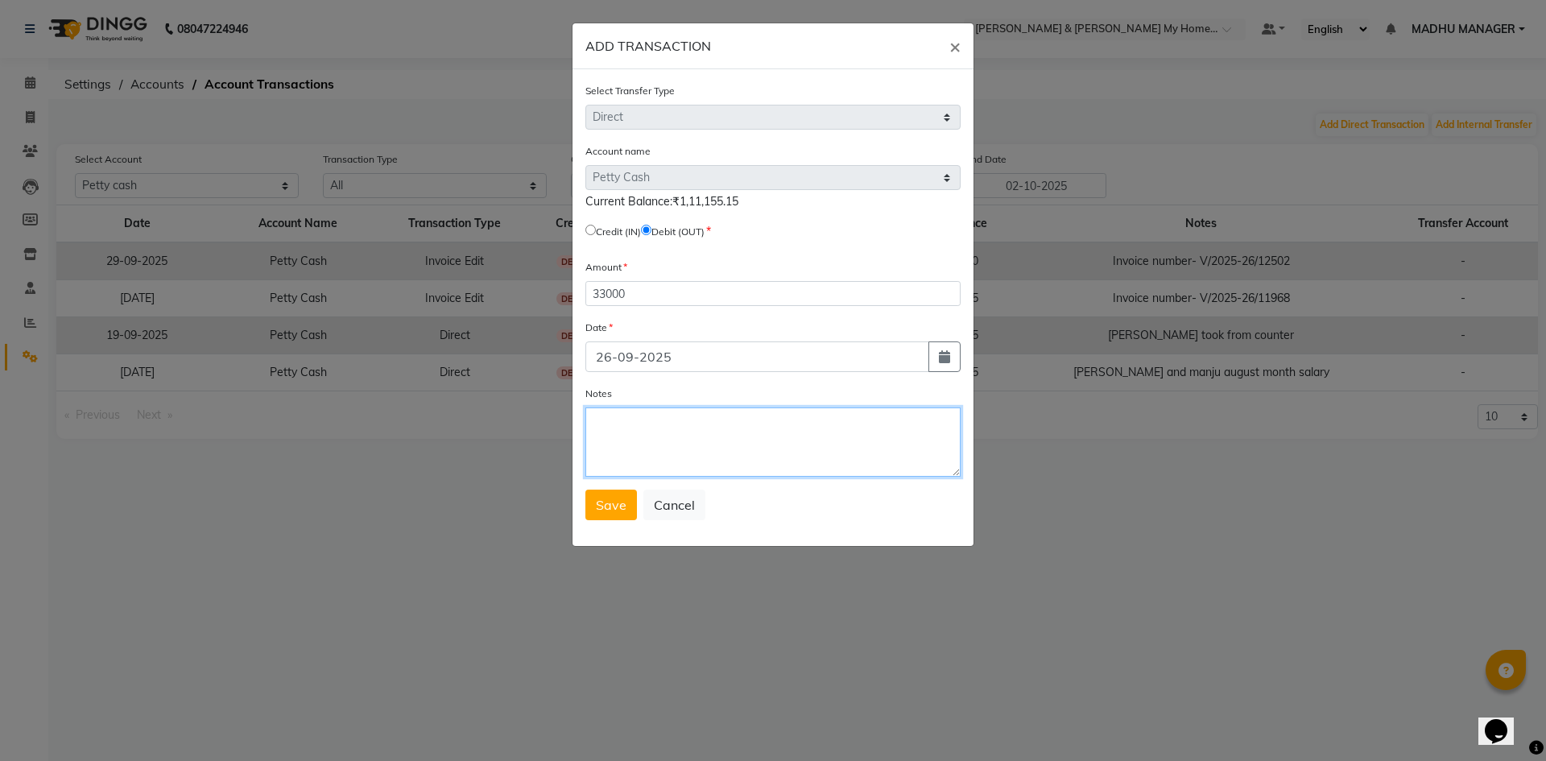
click at [626, 451] on textarea "Notes" at bounding box center [772, 441] width 375 height 69
type textarea "Sravan Sir Took 33K From Counter"
drag, startPoint x: 808, startPoint y: 427, endPoint x: 593, endPoint y: 423, distance: 215.8
click at [593, 423] on textarea "Sravan Sir Took 33K From Counter" at bounding box center [772, 441] width 375 height 69
click at [605, 497] on span "Save" at bounding box center [611, 505] width 31 height 16
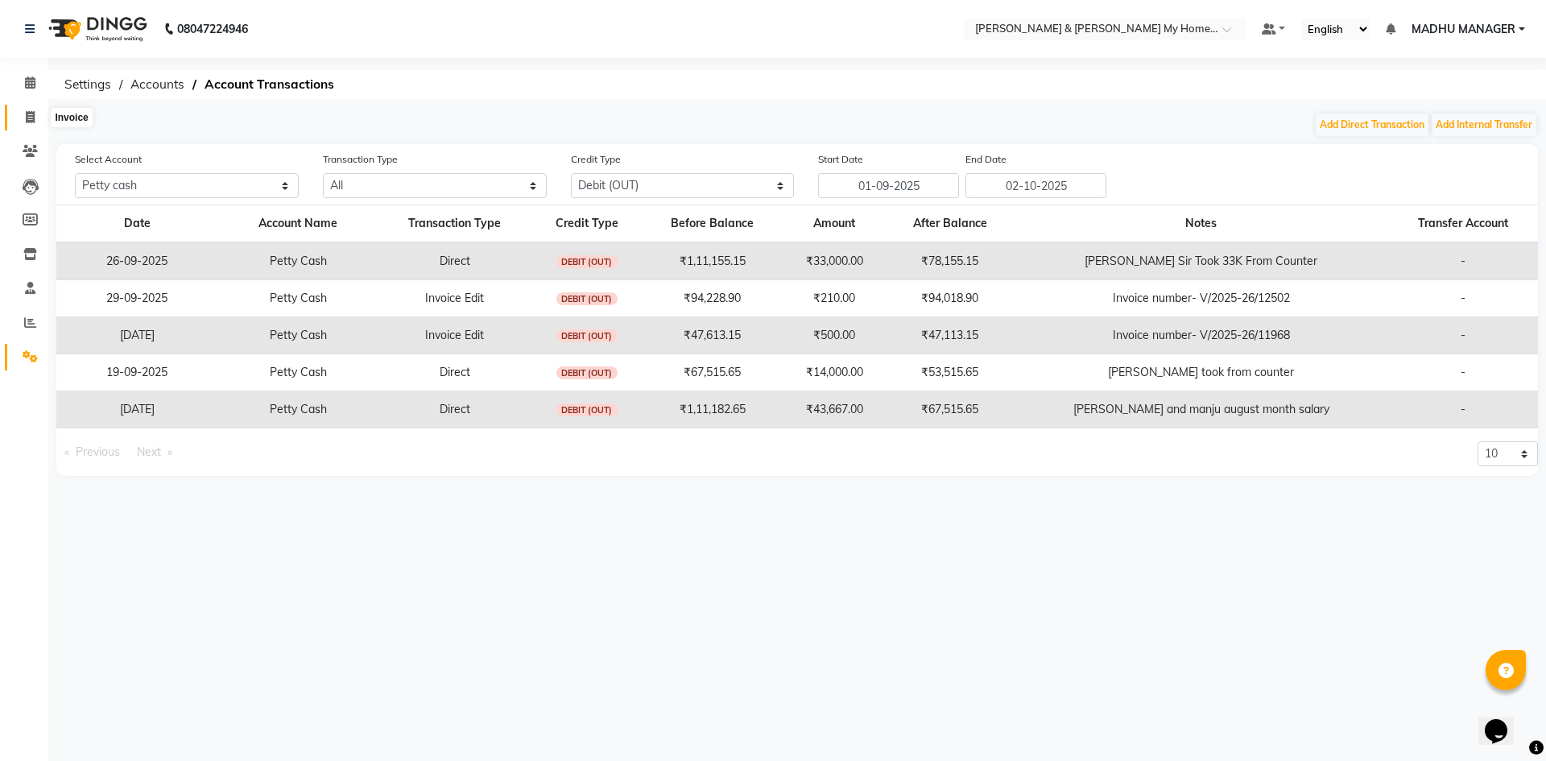
click at [25, 120] on span at bounding box center [30, 118] width 28 height 19
select select "8193"
select select "service"
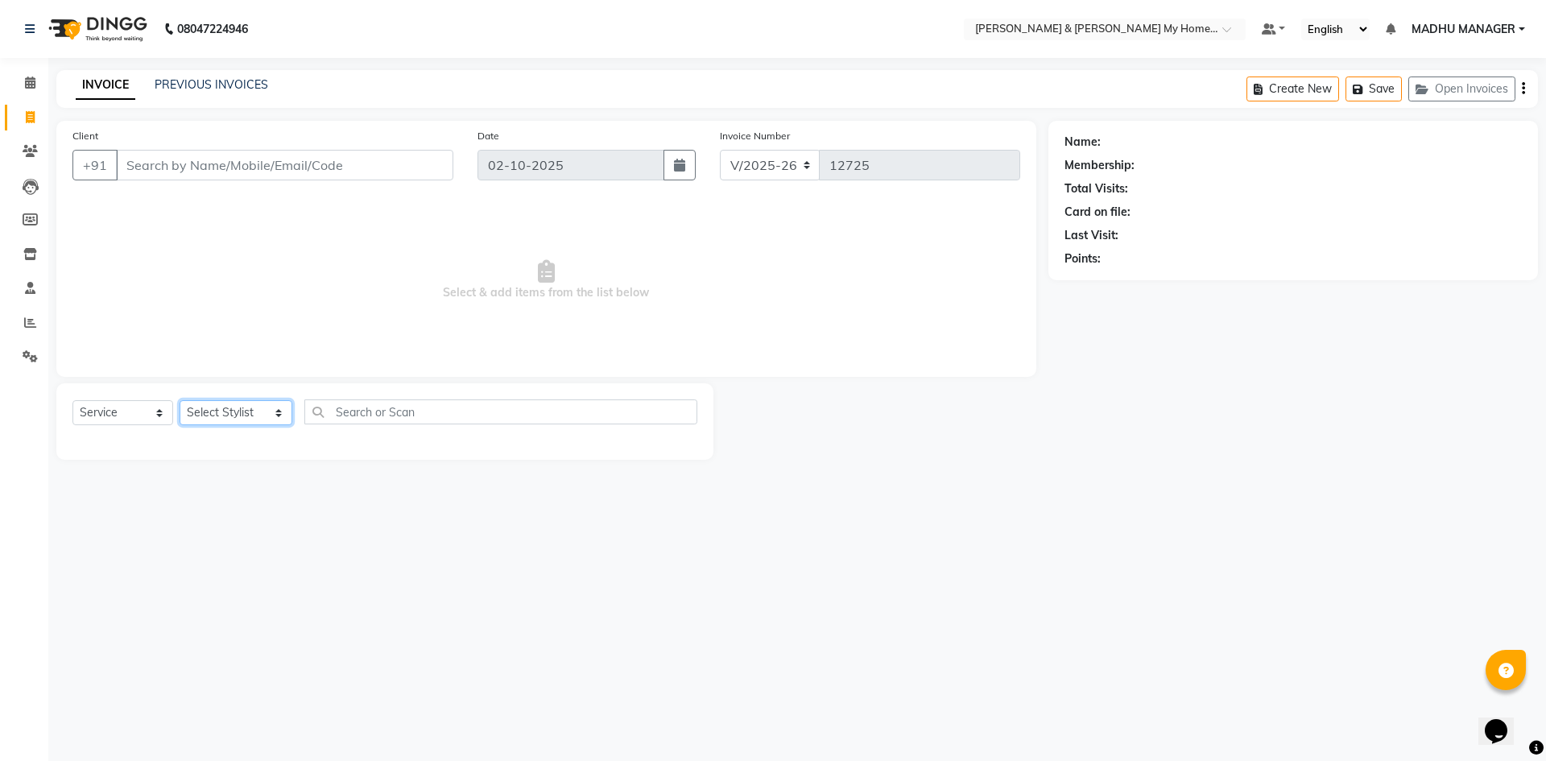
click at [251, 416] on select "Select Stylist Aarti Aarti [PERSON_NAME] Beauty [PERSON_NAME] Nail [PERSON_NAME…" at bounding box center [236, 412] width 113 height 25
select select "77830"
click at [180, 400] on select "Select Stylist Aarti Aarti [PERSON_NAME] Beauty [PERSON_NAME] Nail [PERSON_NAME…" at bounding box center [236, 412] width 113 height 25
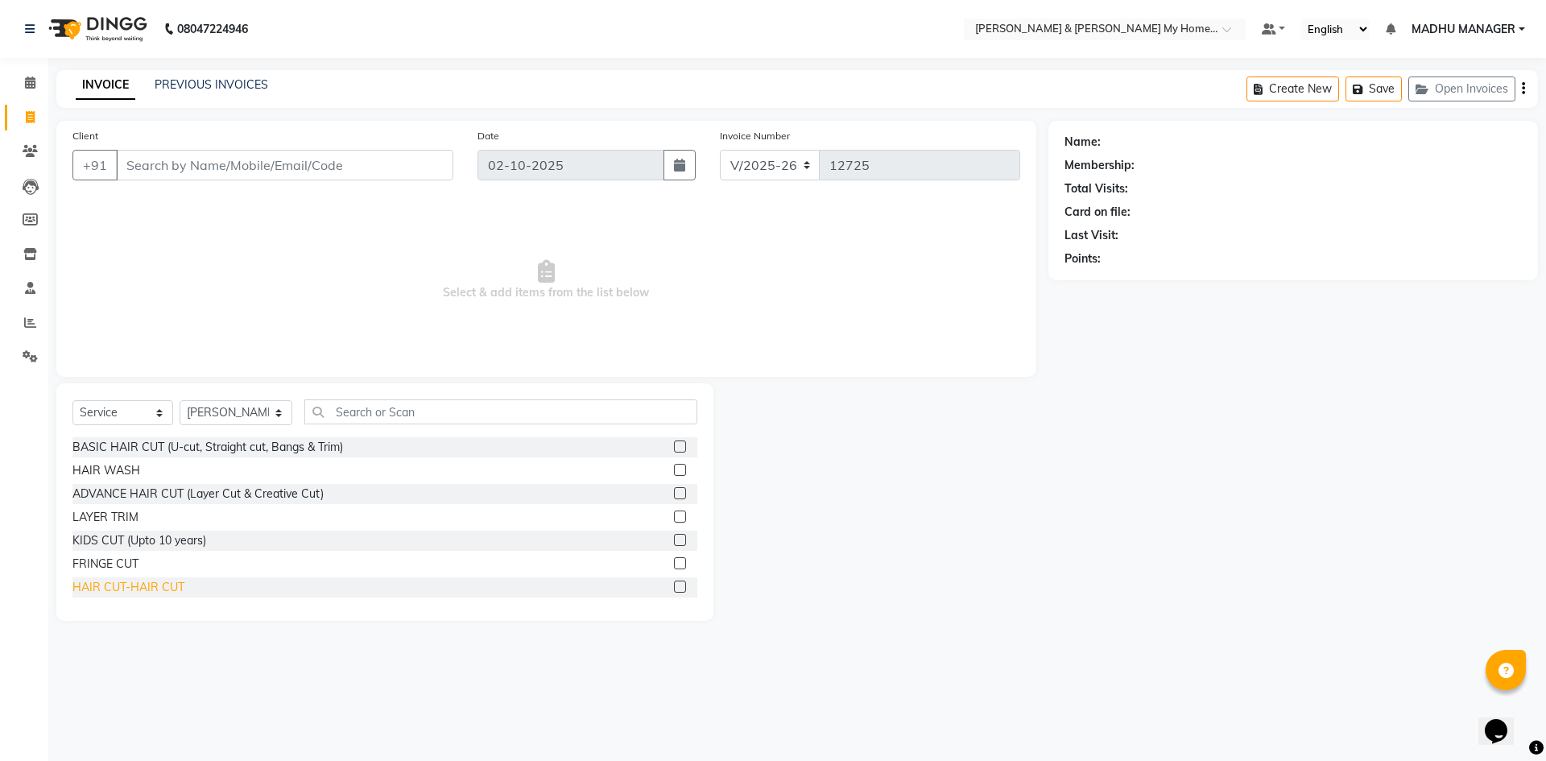
click at [144, 593] on div "HAIR CUT-HAIR CUT" at bounding box center [128, 587] width 112 height 17
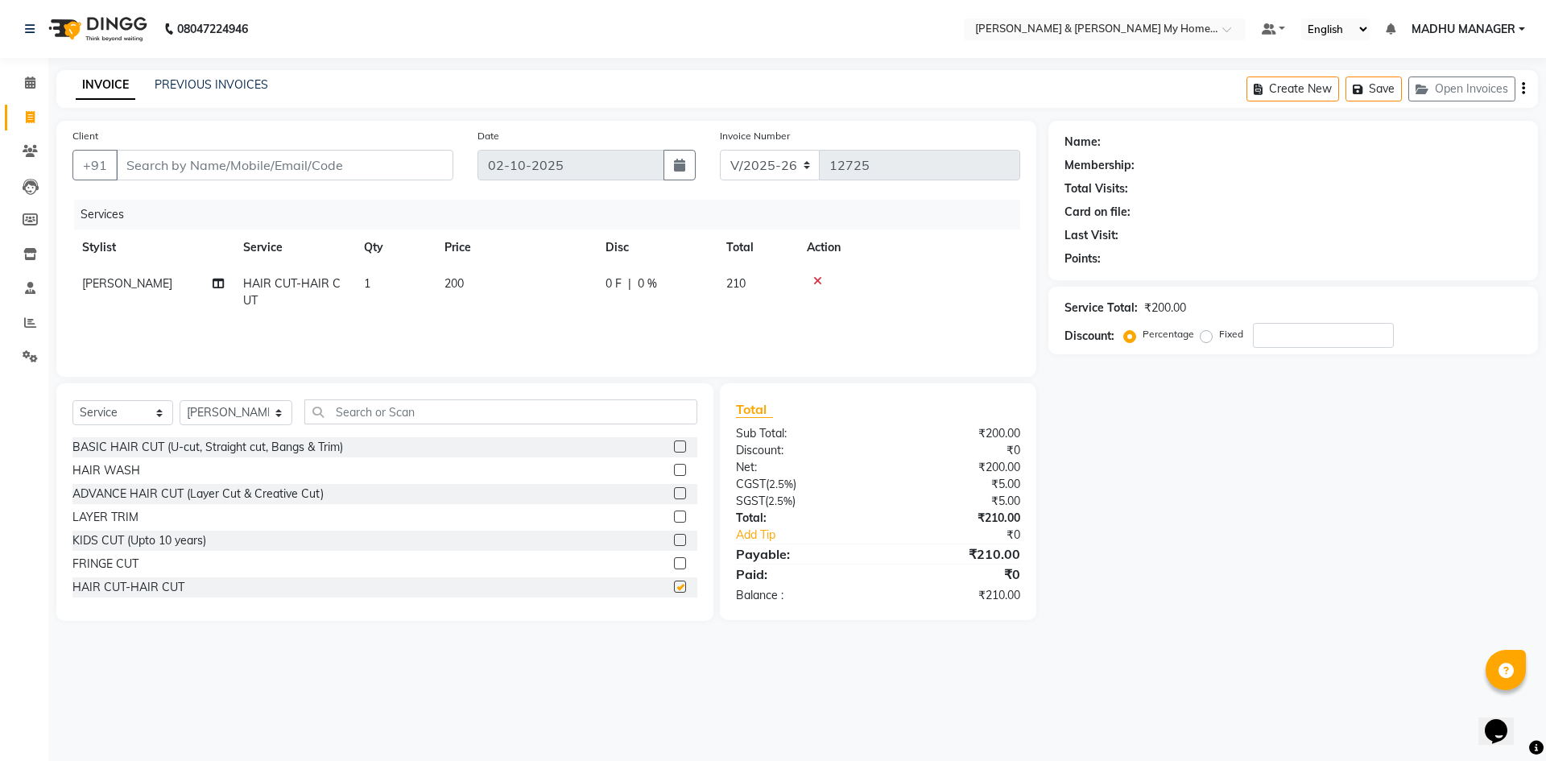
checkbox input "false"
click at [269, 163] on input "Client" at bounding box center [284, 165] width 337 height 31
type input "9"
type input "0"
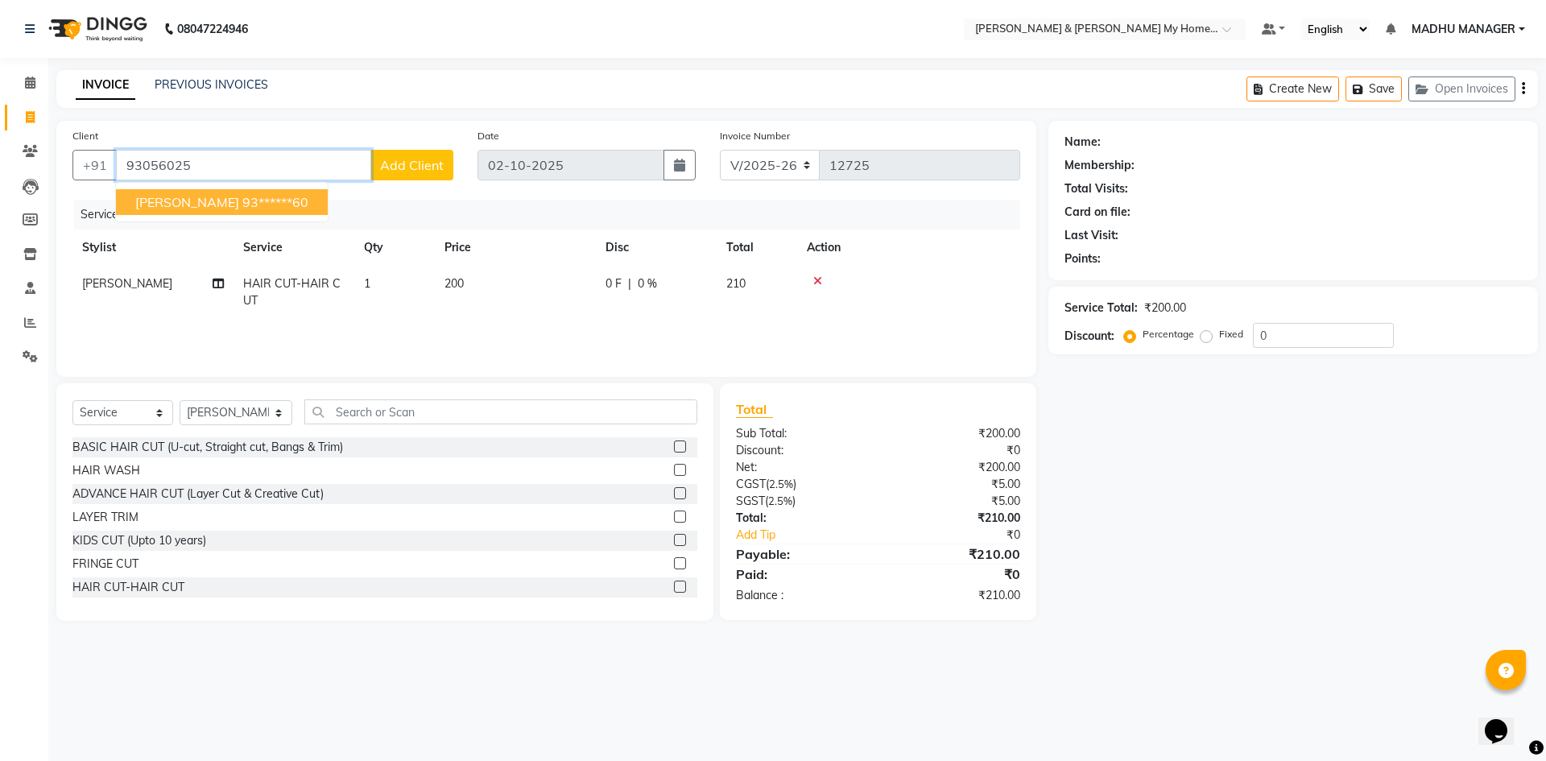
click at [241, 213] on button "ABHISHAKE 93******60" at bounding box center [222, 202] width 212 height 26
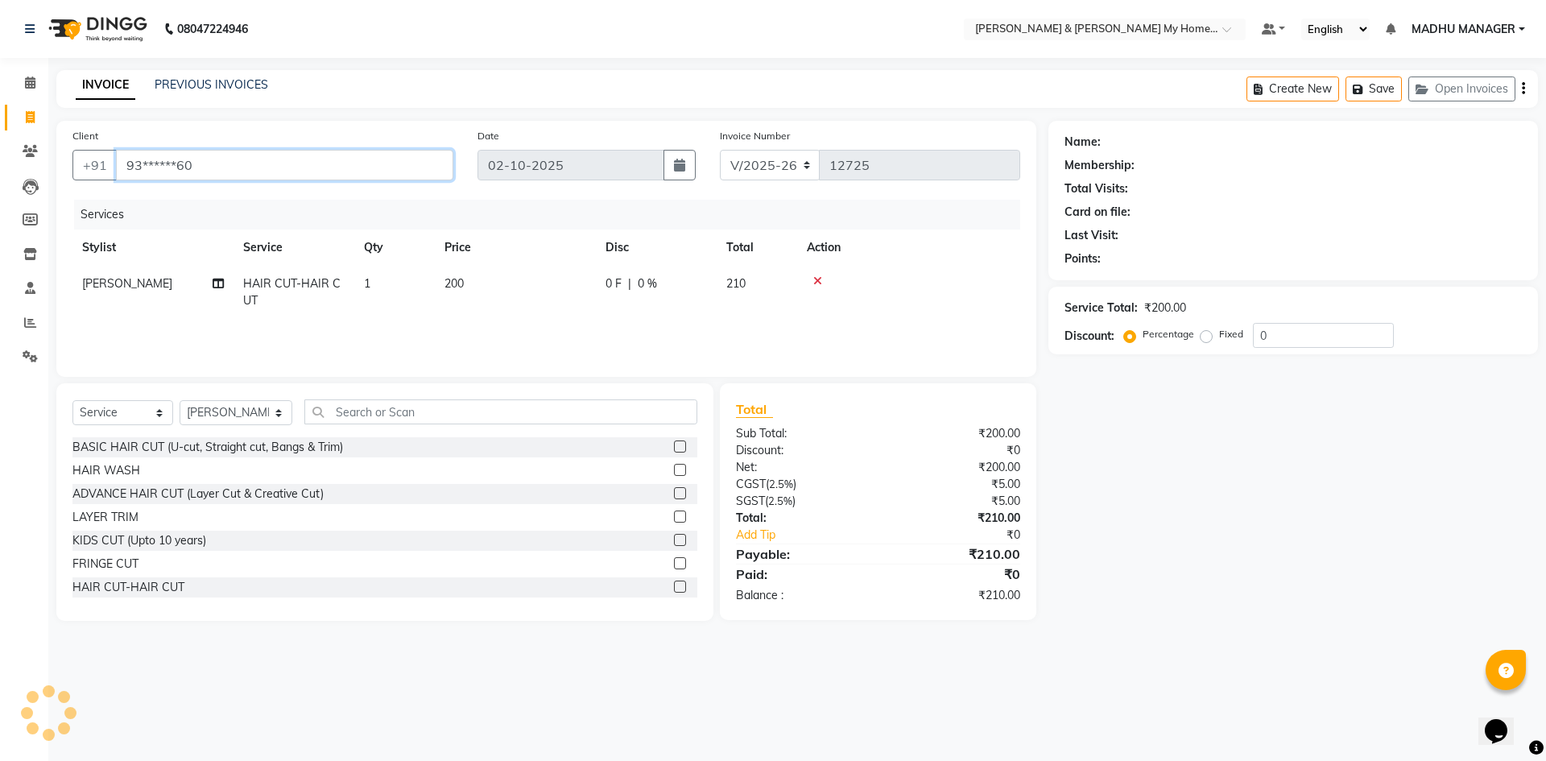
type input "93******60"
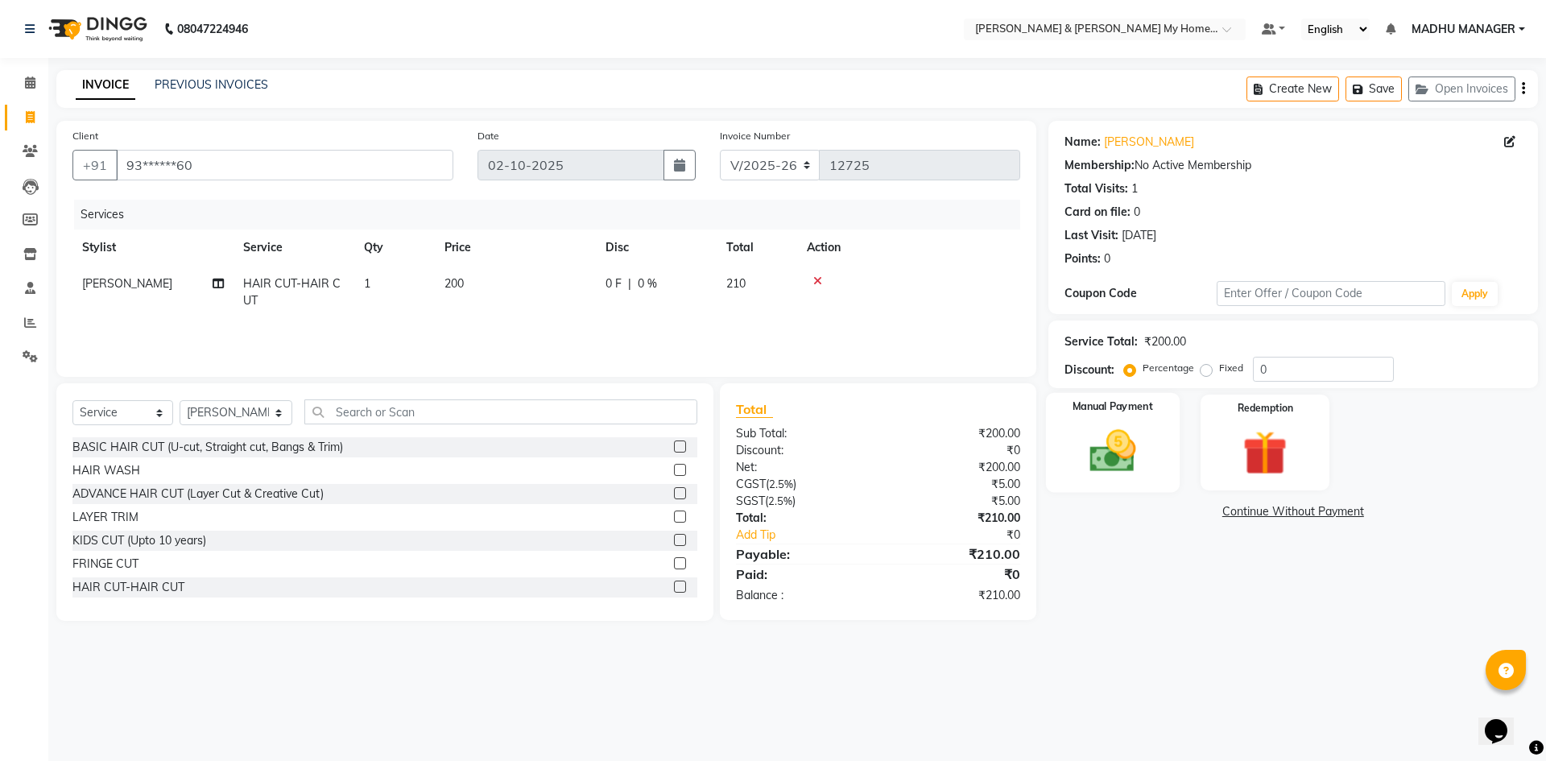
click at [1141, 449] on img at bounding box center [1112, 450] width 75 height 53
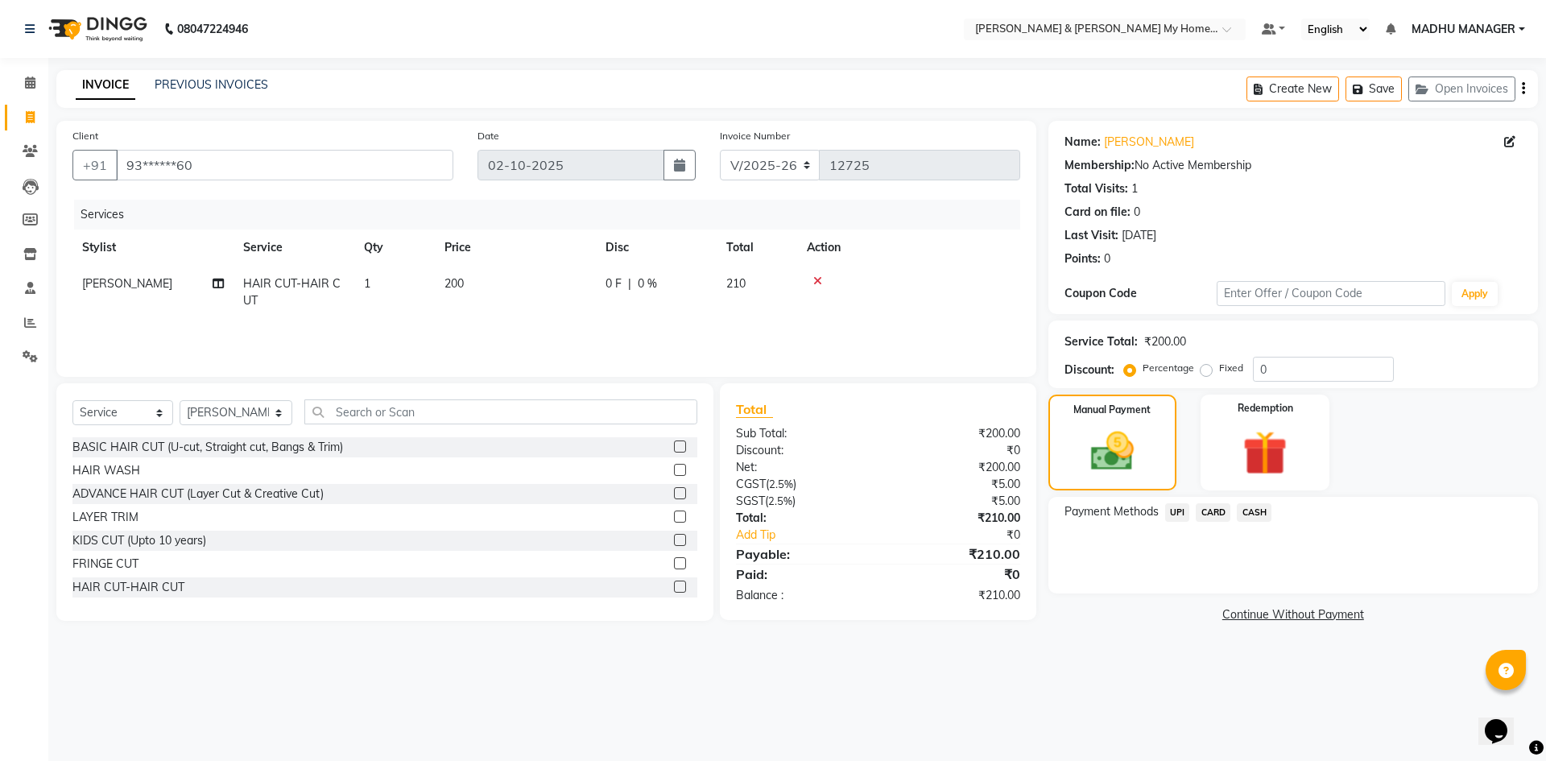
click at [1175, 516] on span "UPI" at bounding box center [1177, 512] width 25 height 19
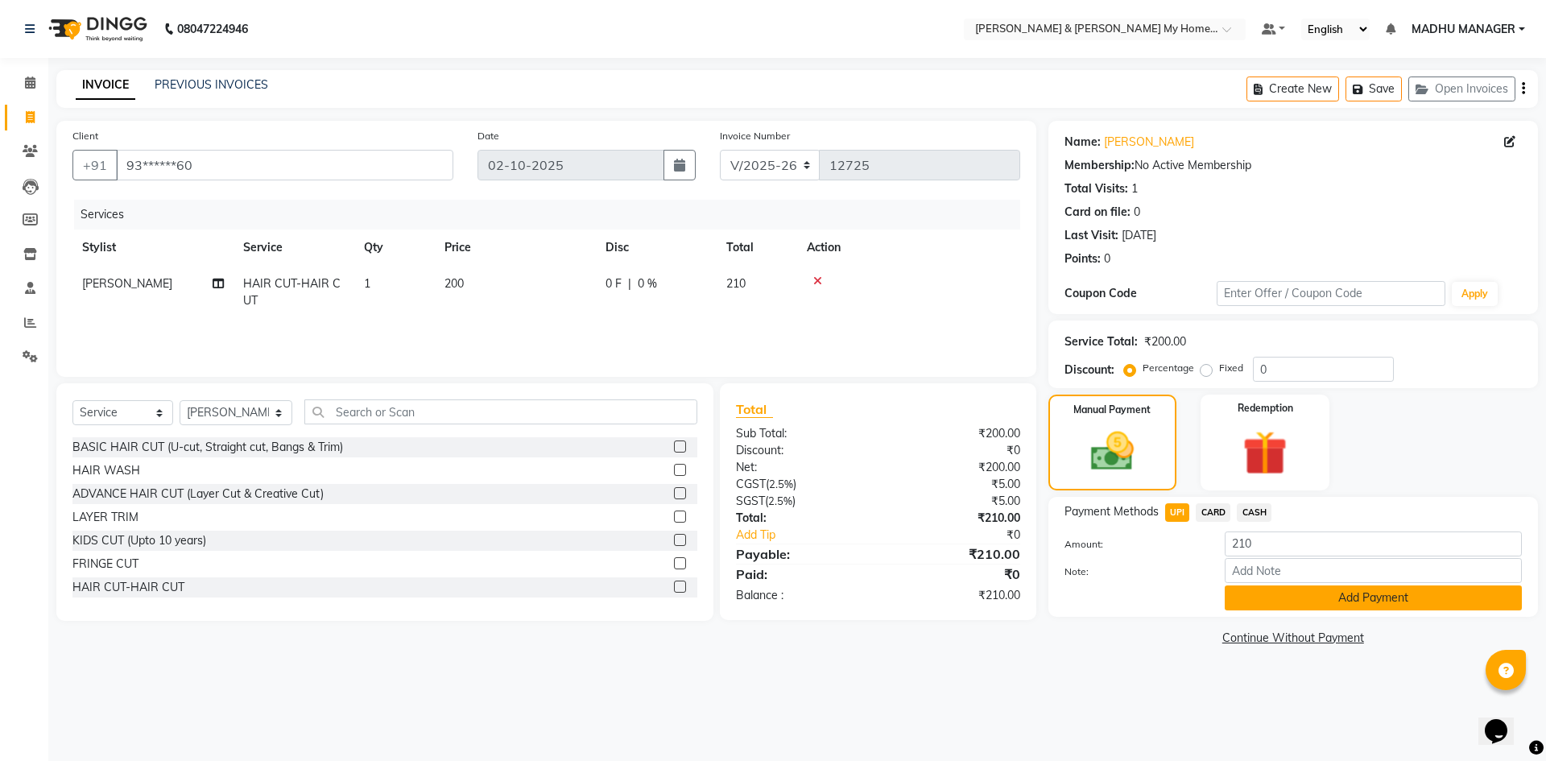
click at [1349, 597] on button "Add Payment" at bounding box center [1373, 597] width 297 height 25
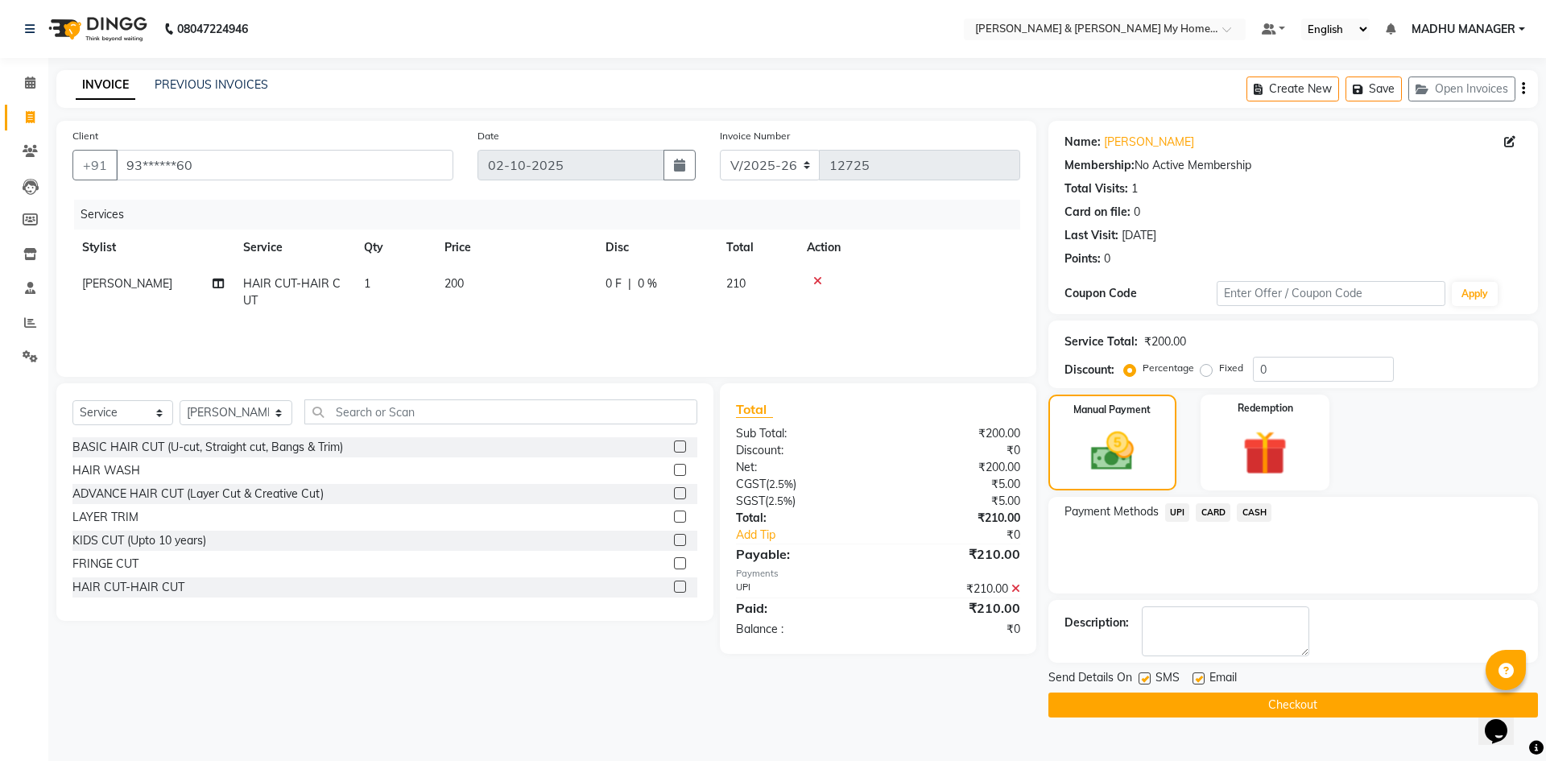
click at [1266, 700] on button "Checkout" at bounding box center [1292, 704] width 489 height 25
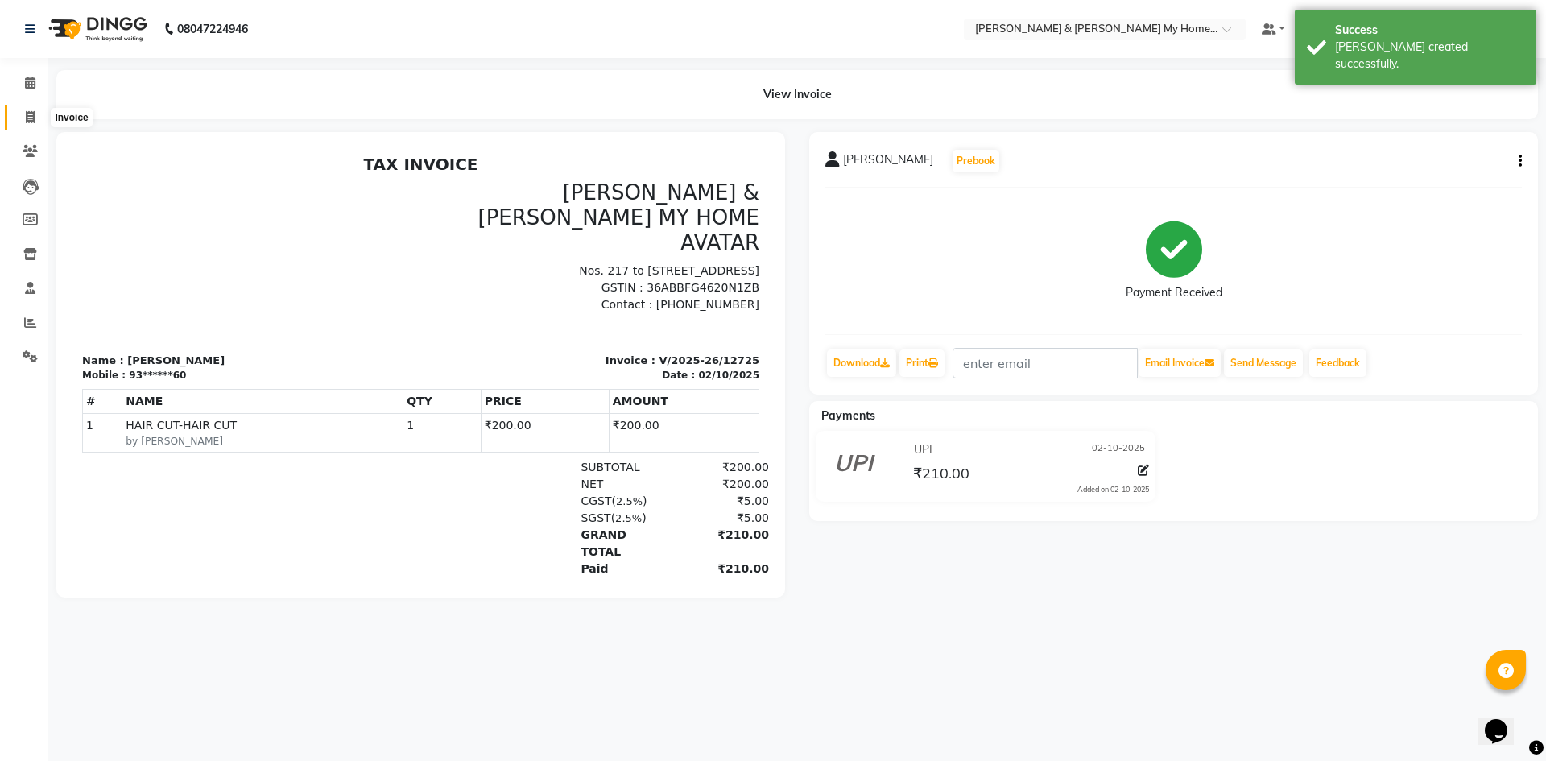
click at [31, 113] on icon at bounding box center [30, 117] width 9 height 12
select select "8193"
select select "service"
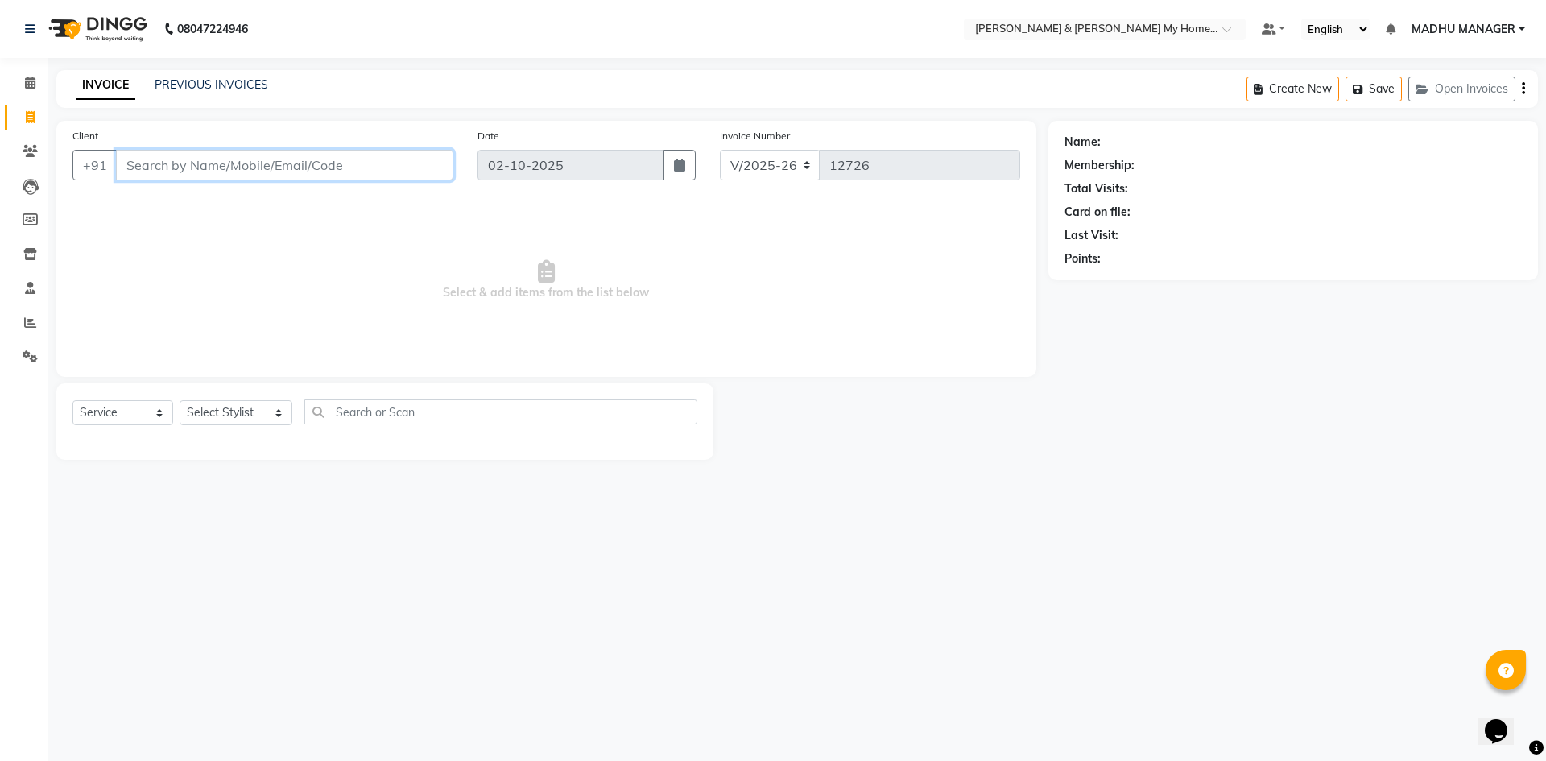
click at [270, 168] on input "Client" at bounding box center [284, 165] width 337 height 31
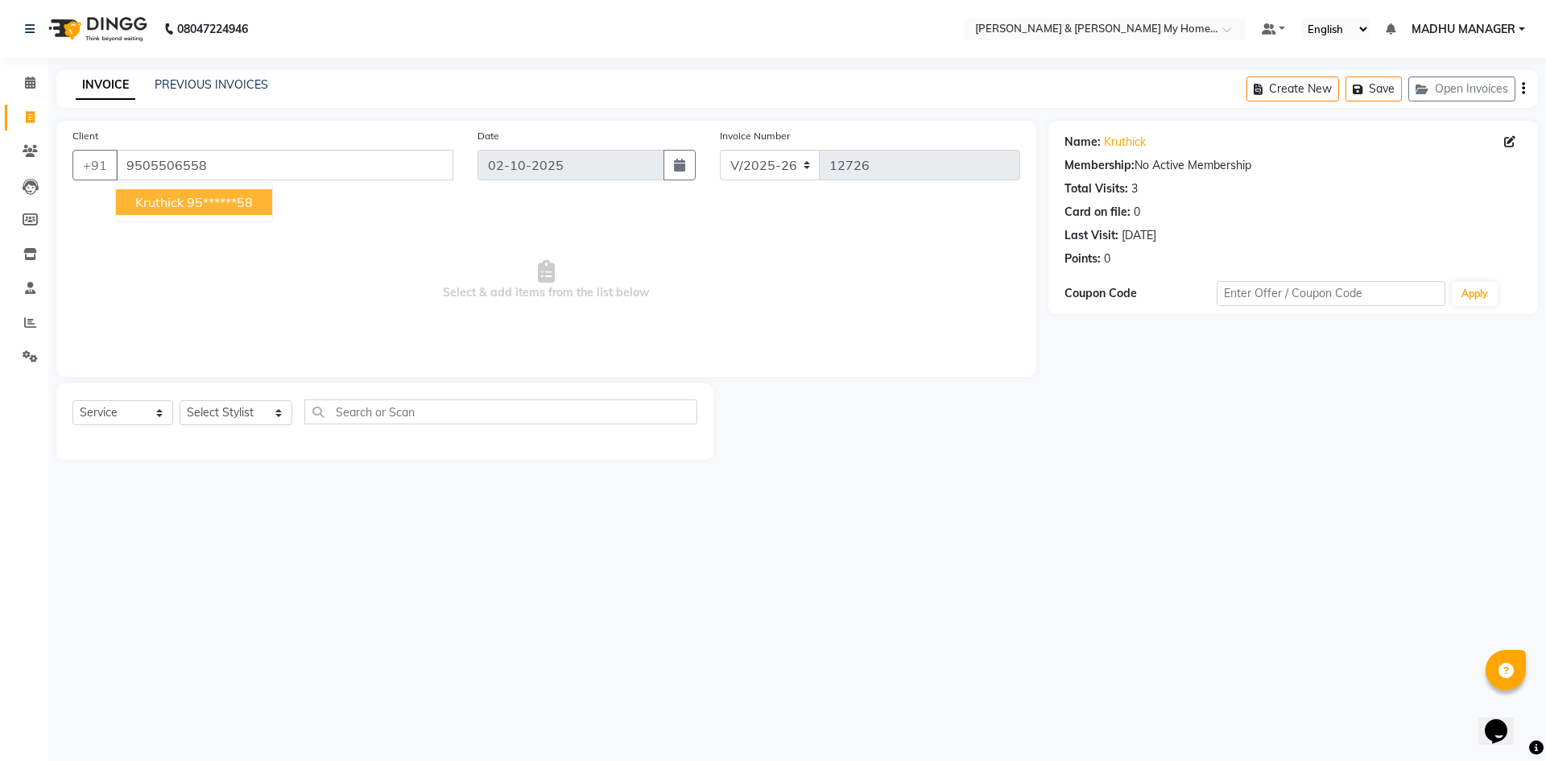
click at [234, 207] on ngb-highlight "95******58" at bounding box center [220, 202] width 66 height 16
type input "95******58"
click at [257, 407] on select "Select Stylist Aarti Aarti [PERSON_NAME] Beauty [PERSON_NAME] Nail [PERSON_NAME…" at bounding box center [236, 412] width 113 height 25
select select "85313"
click at [180, 400] on select "Select Stylist Aarti Aarti [PERSON_NAME] Beauty [PERSON_NAME] Nail [PERSON_NAME…" at bounding box center [236, 412] width 113 height 25
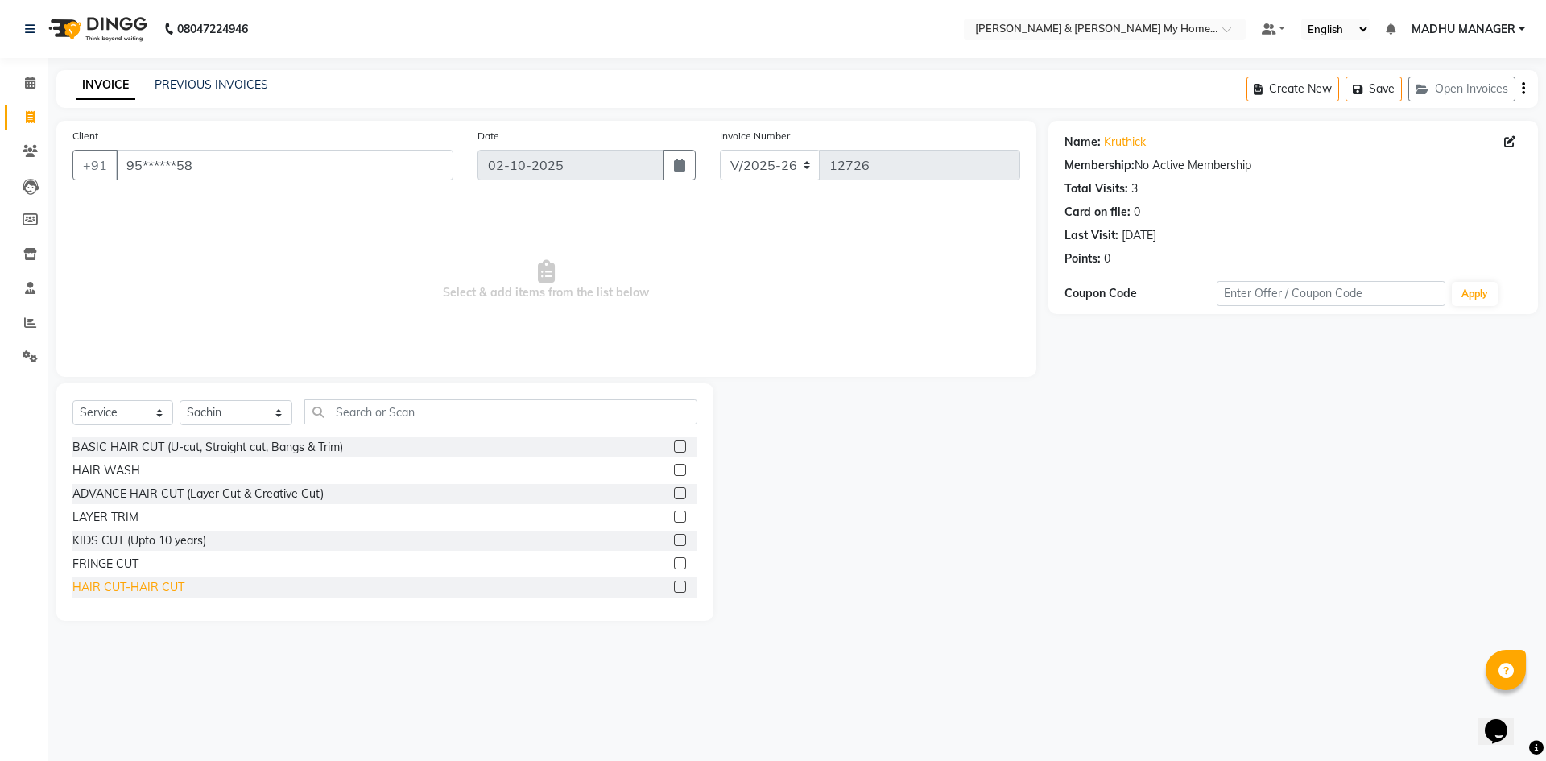
click at [140, 587] on div "HAIR CUT-HAIR CUT" at bounding box center [128, 587] width 112 height 17
checkbox input "false"
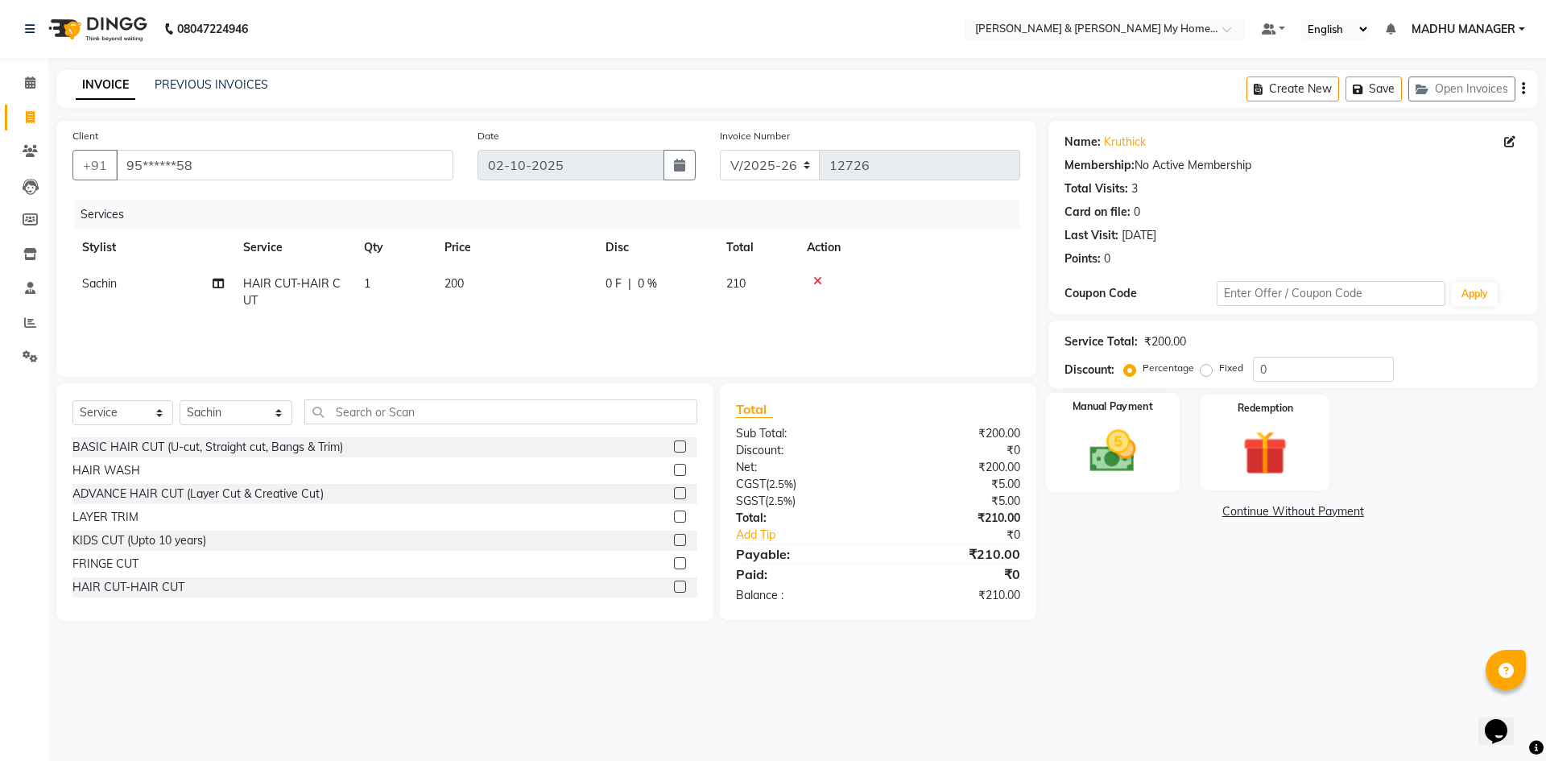
click at [1121, 449] on img at bounding box center [1112, 450] width 75 height 53
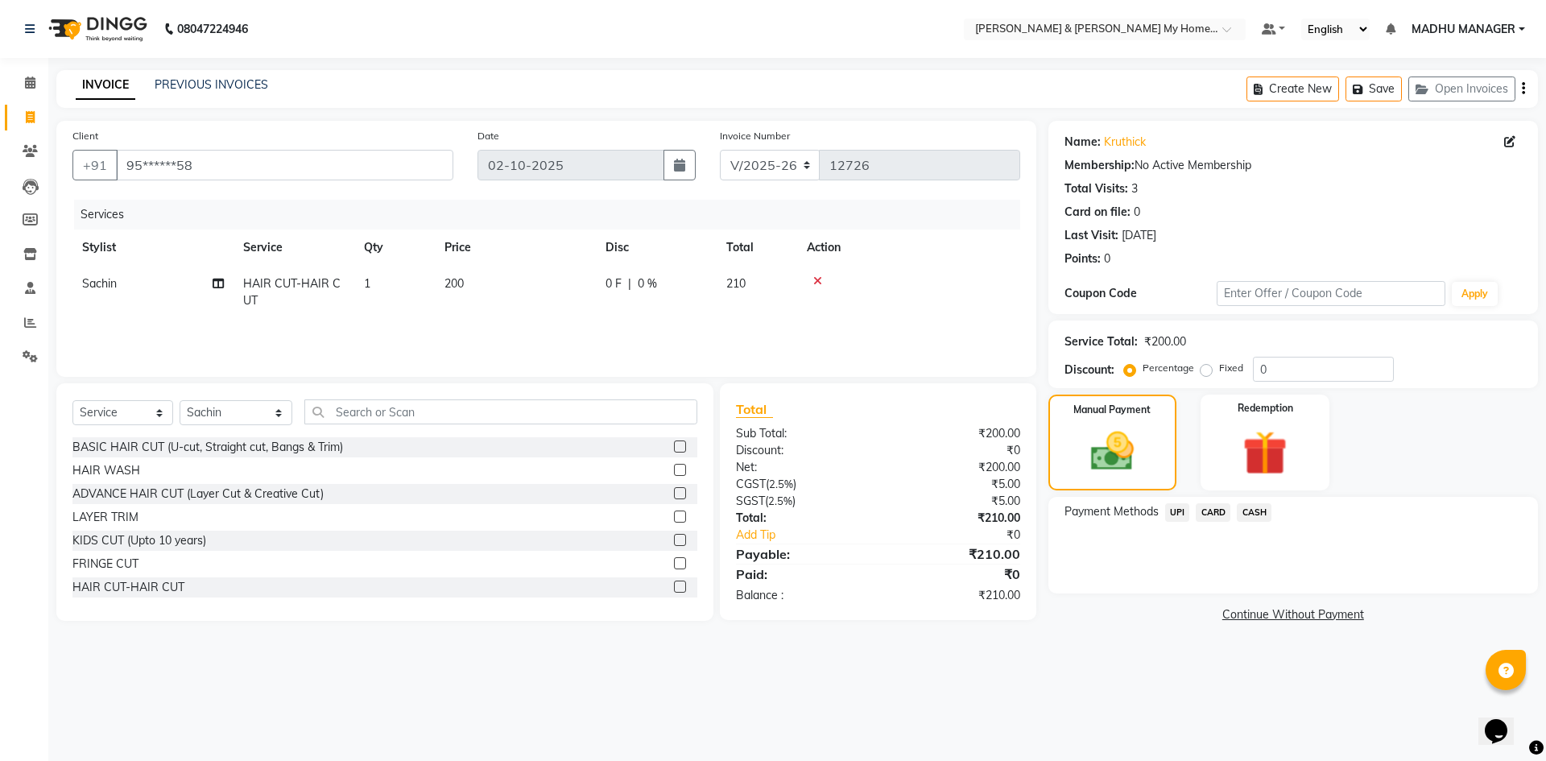
click at [1216, 514] on span "CARD" at bounding box center [1213, 512] width 35 height 19
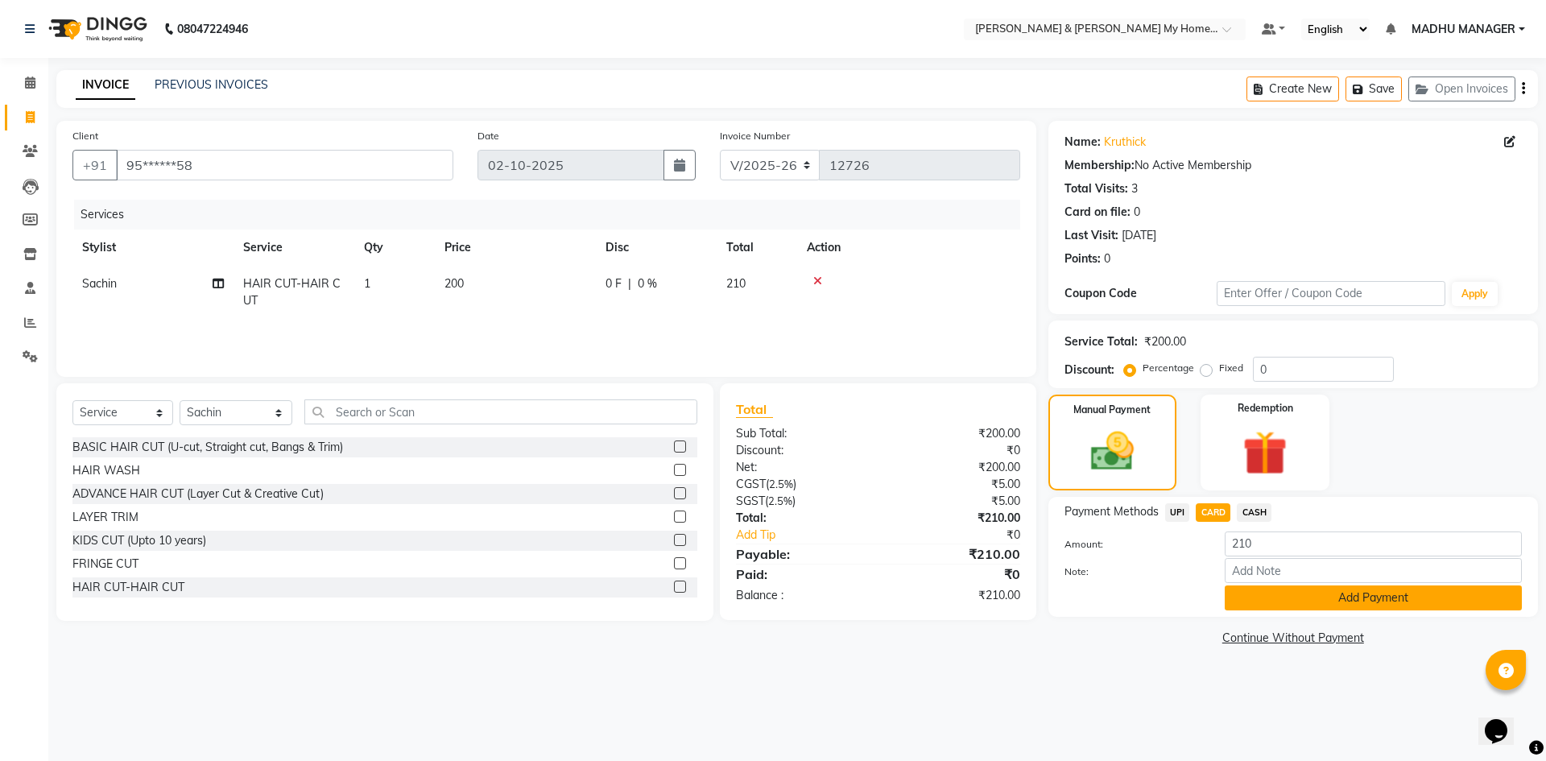
click at [1350, 593] on button "Add Payment" at bounding box center [1373, 597] width 297 height 25
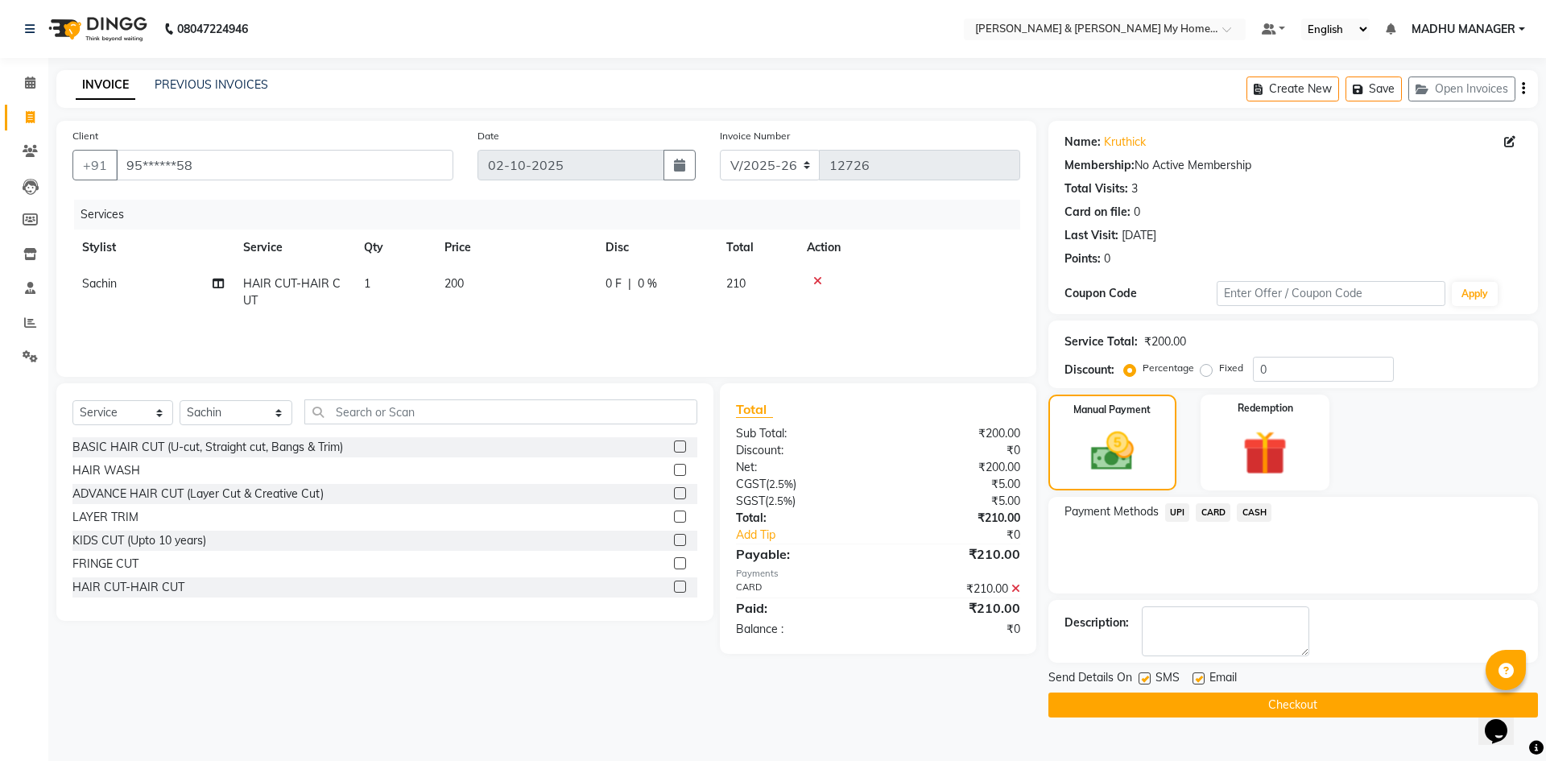
click at [1311, 704] on button "Checkout" at bounding box center [1292, 704] width 489 height 25
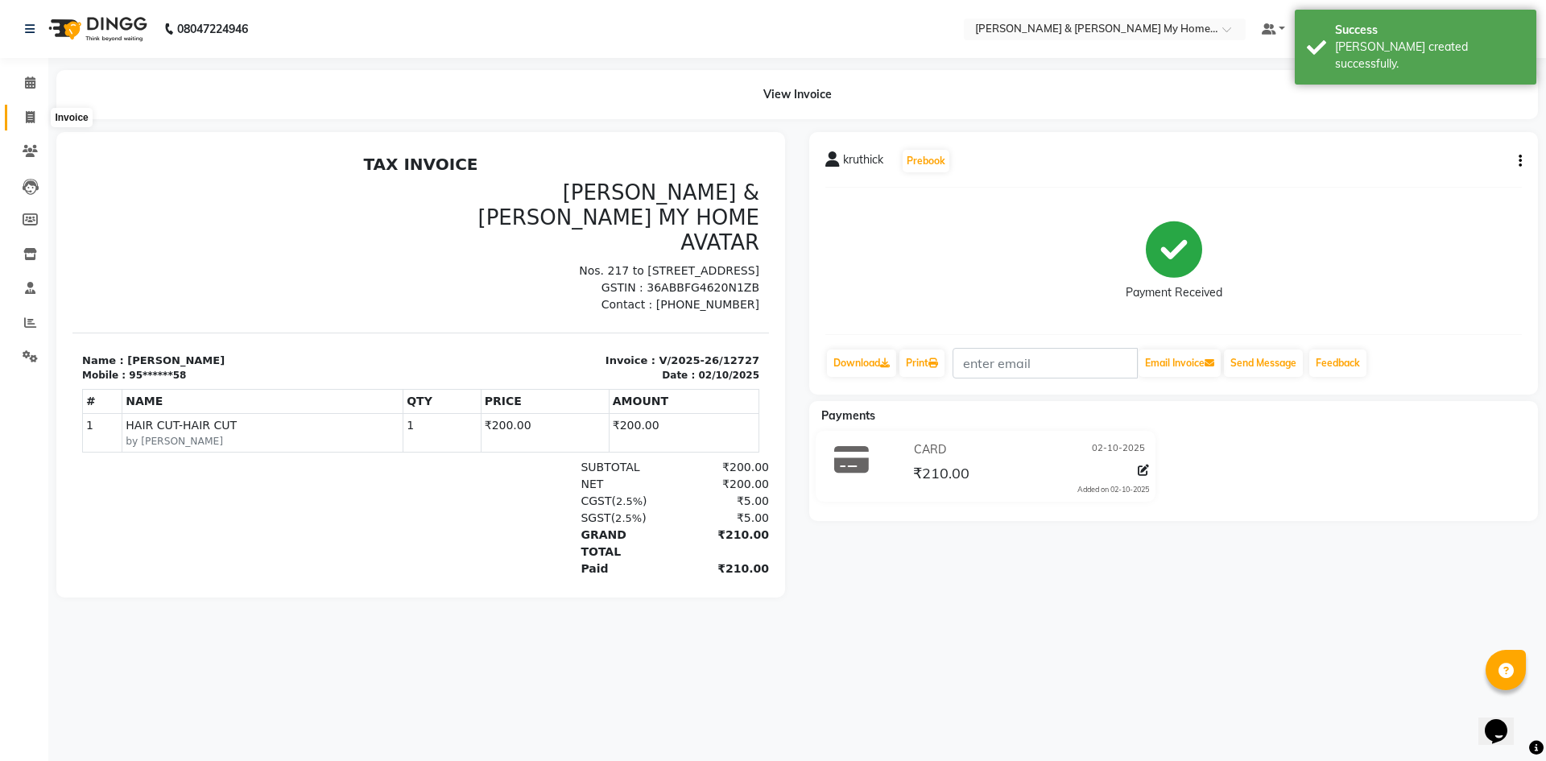
click at [31, 122] on icon at bounding box center [30, 117] width 9 height 12
select select "service"
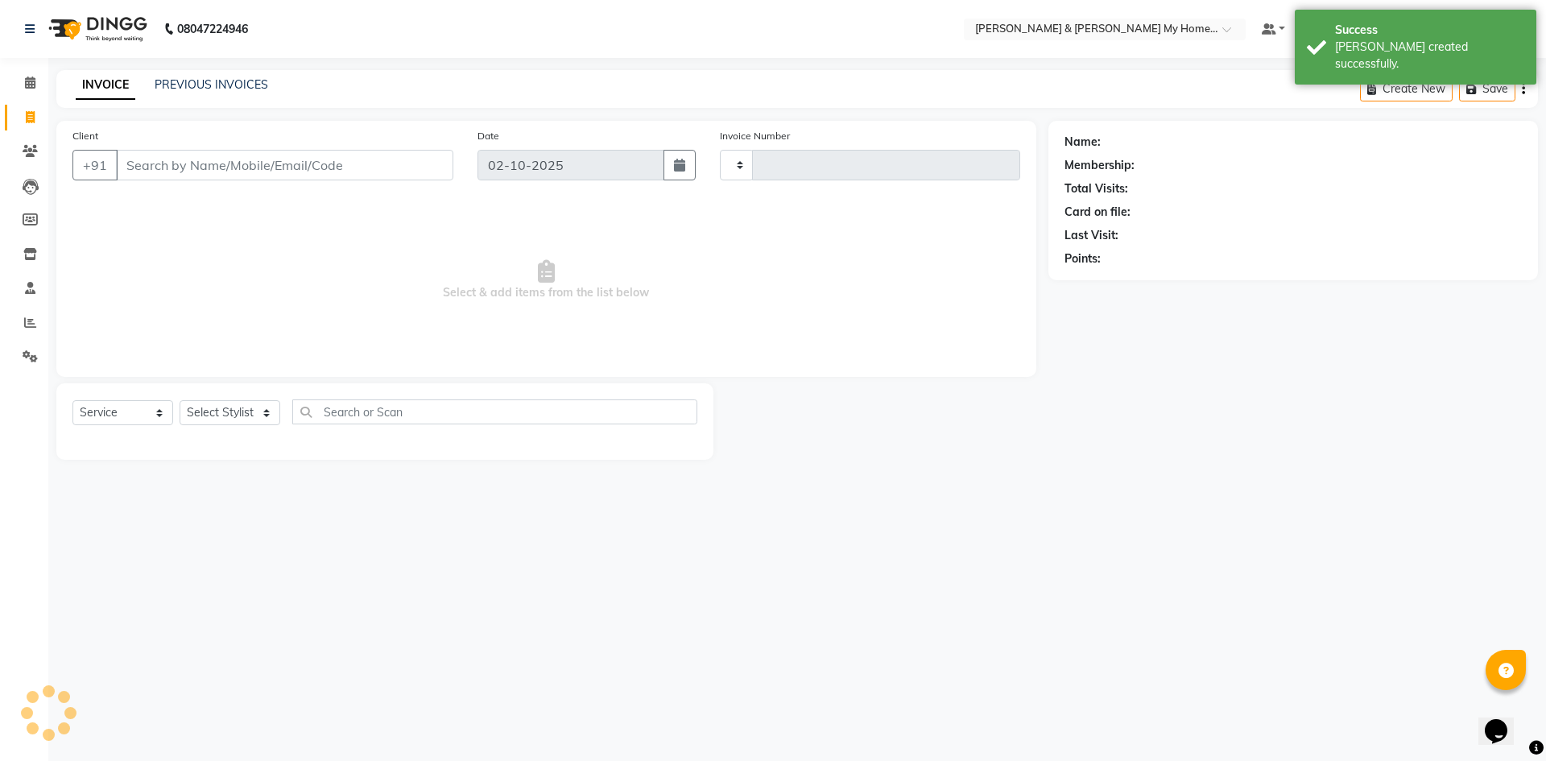
type input "12728"
select select "8193"
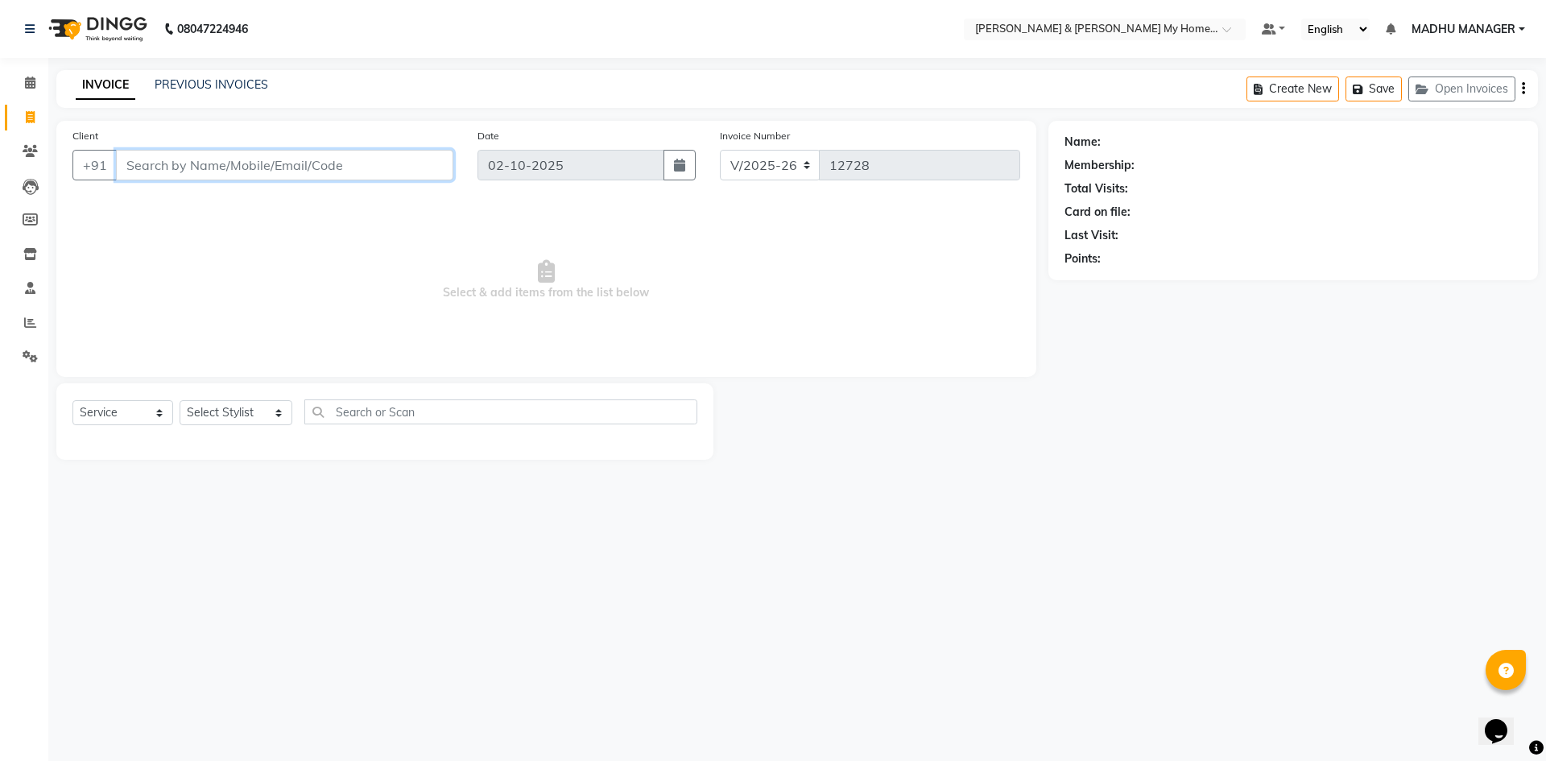
click at [397, 176] on input "Client" at bounding box center [284, 165] width 337 height 31
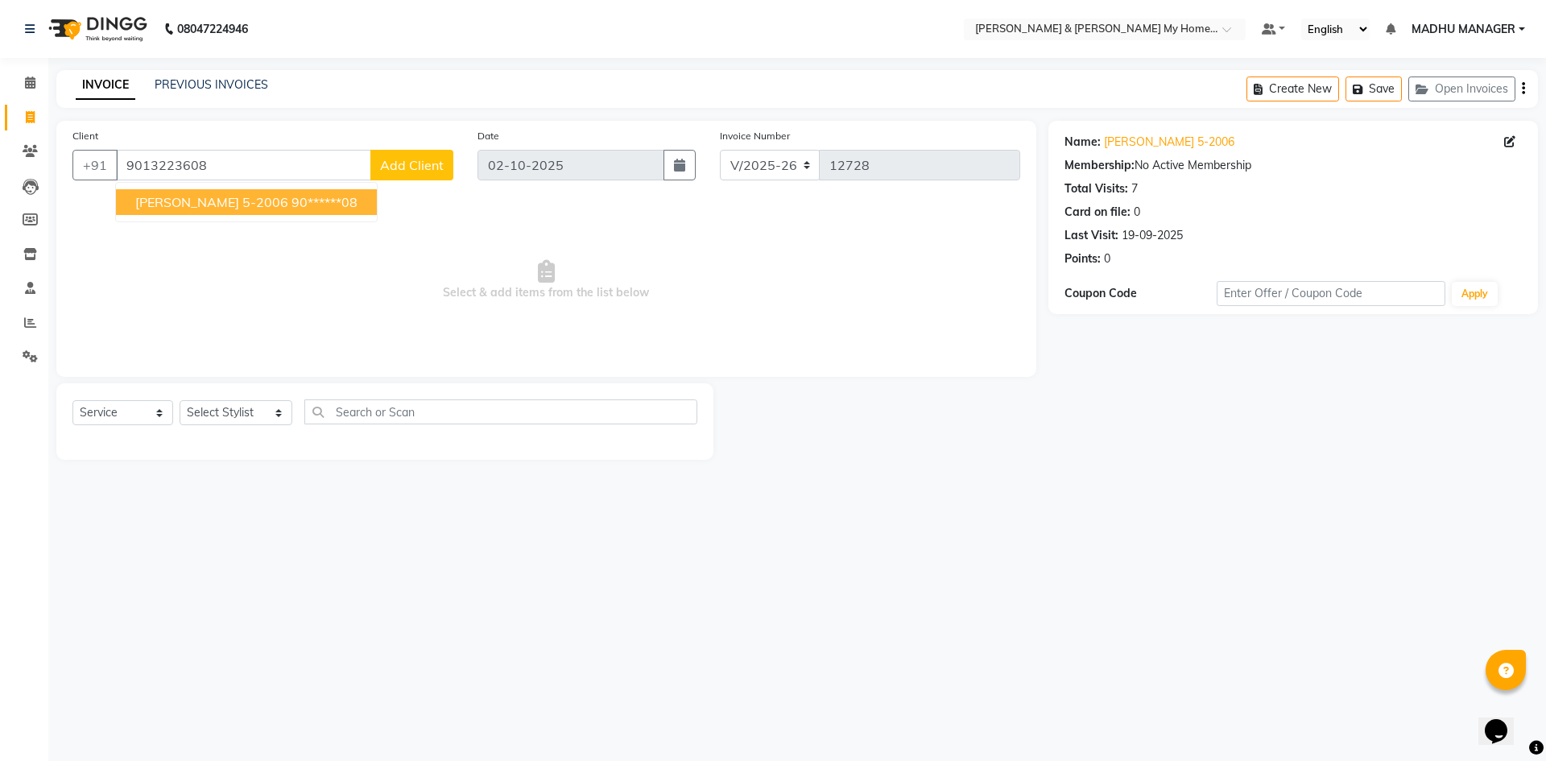
click at [291, 198] on ngb-highlight "90******08" at bounding box center [324, 202] width 66 height 16
type input "90******08"
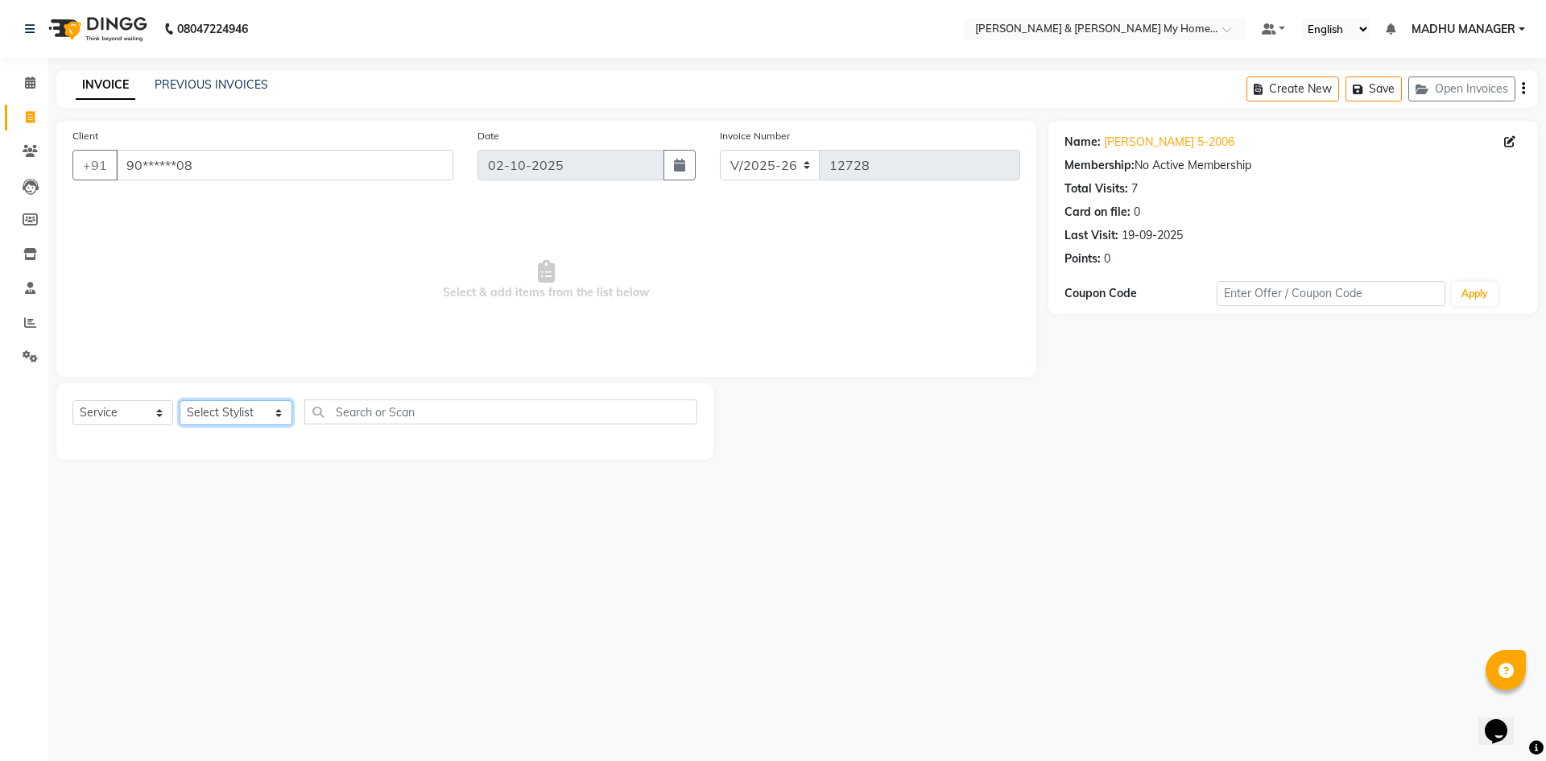
click at [232, 411] on select "Select Stylist Aarti Aarti [PERSON_NAME] Beauty [PERSON_NAME] Nail [PERSON_NAME…" at bounding box center [236, 412] width 113 height 25
select select "77257"
click at [180, 400] on select "Select Stylist Aarti Aarti [PERSON_NAME] Beauty [PERSON_NAME] Nail [PERSON_NAME…" at bounding box center [236, 412] width 113 height 25
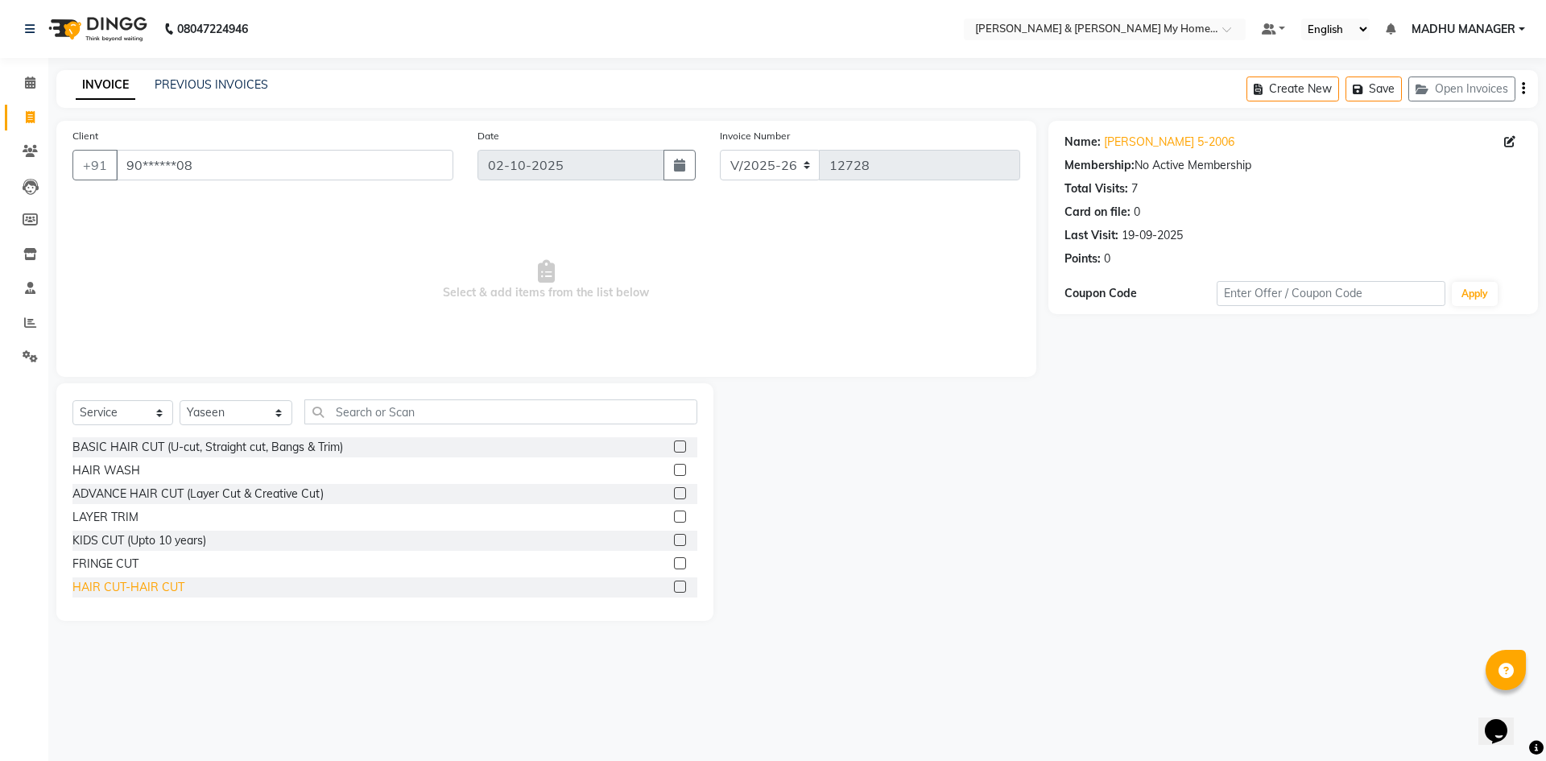
click at [131, 592] on div "HAIR CUT-HAIR CUT" at bounding box center [128, 587] width 112 height 17
checkbox input "false"
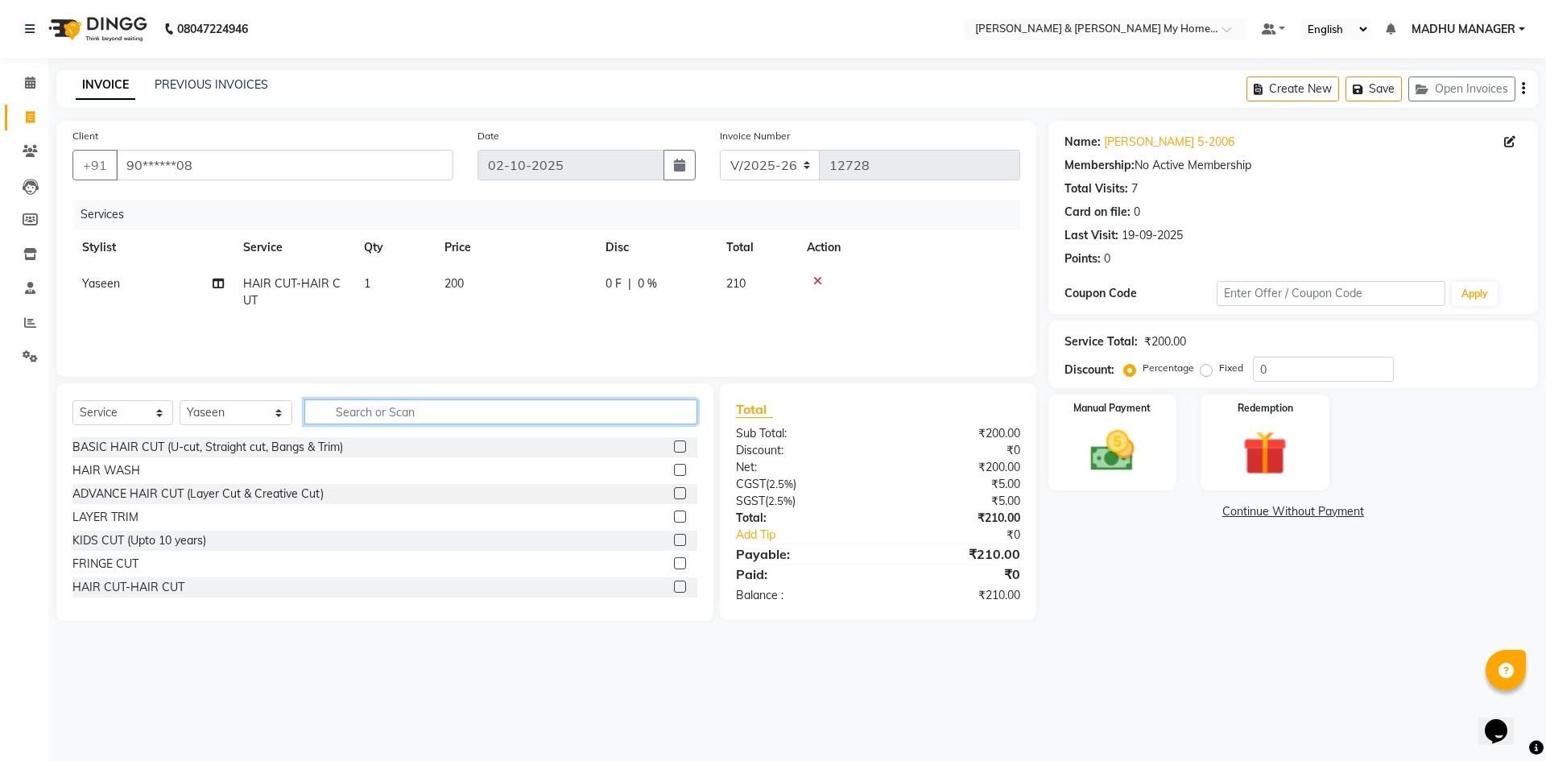
click at [386, 417] on input "text" at bounding box center [500, 411] width 393 height 25
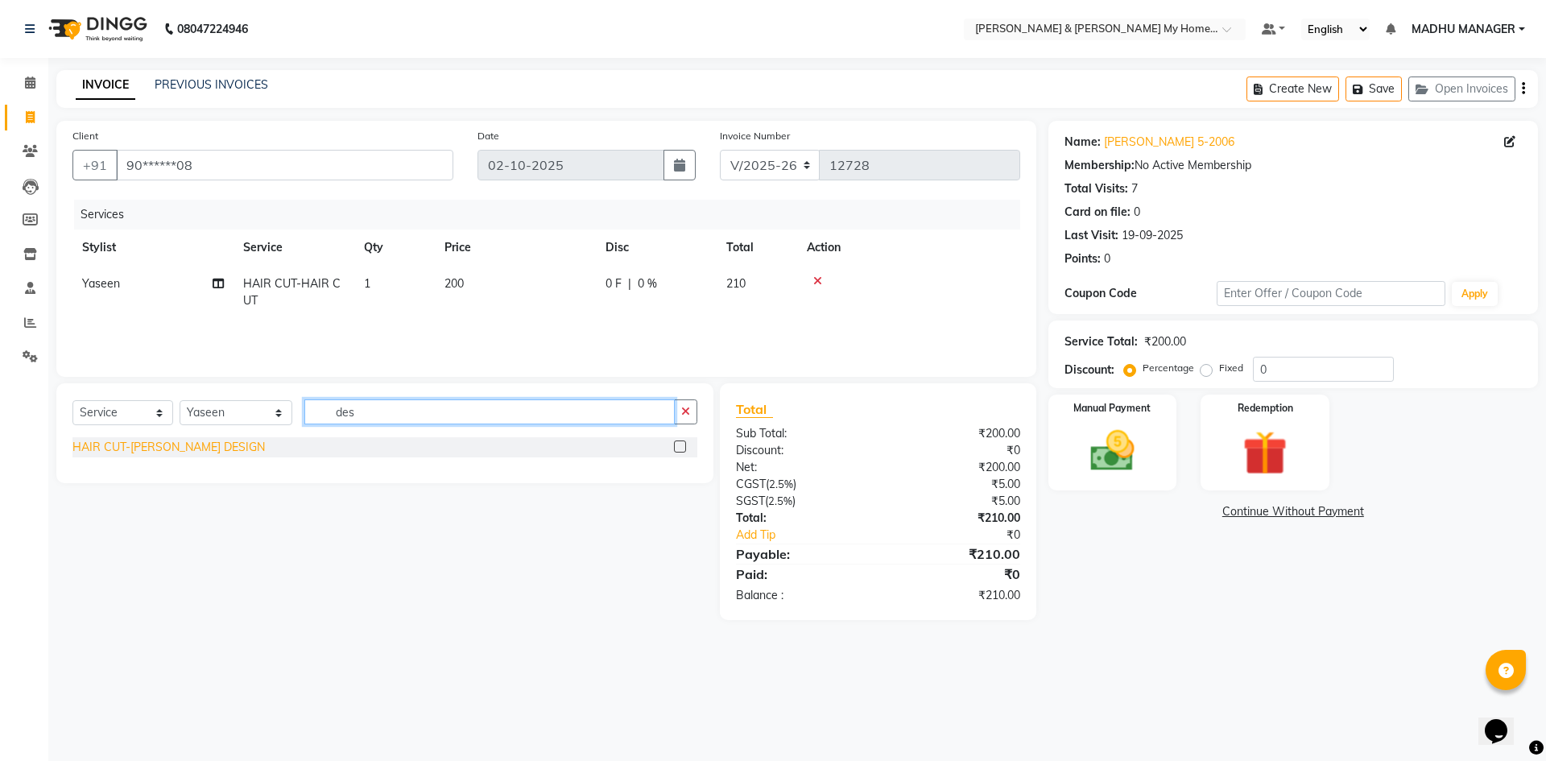
type input "des"
click at [196, 444] on div "HAIR CUT-[PERSON_NAME] DESIGN" at bounding box center [168, 447] width 192 height 17
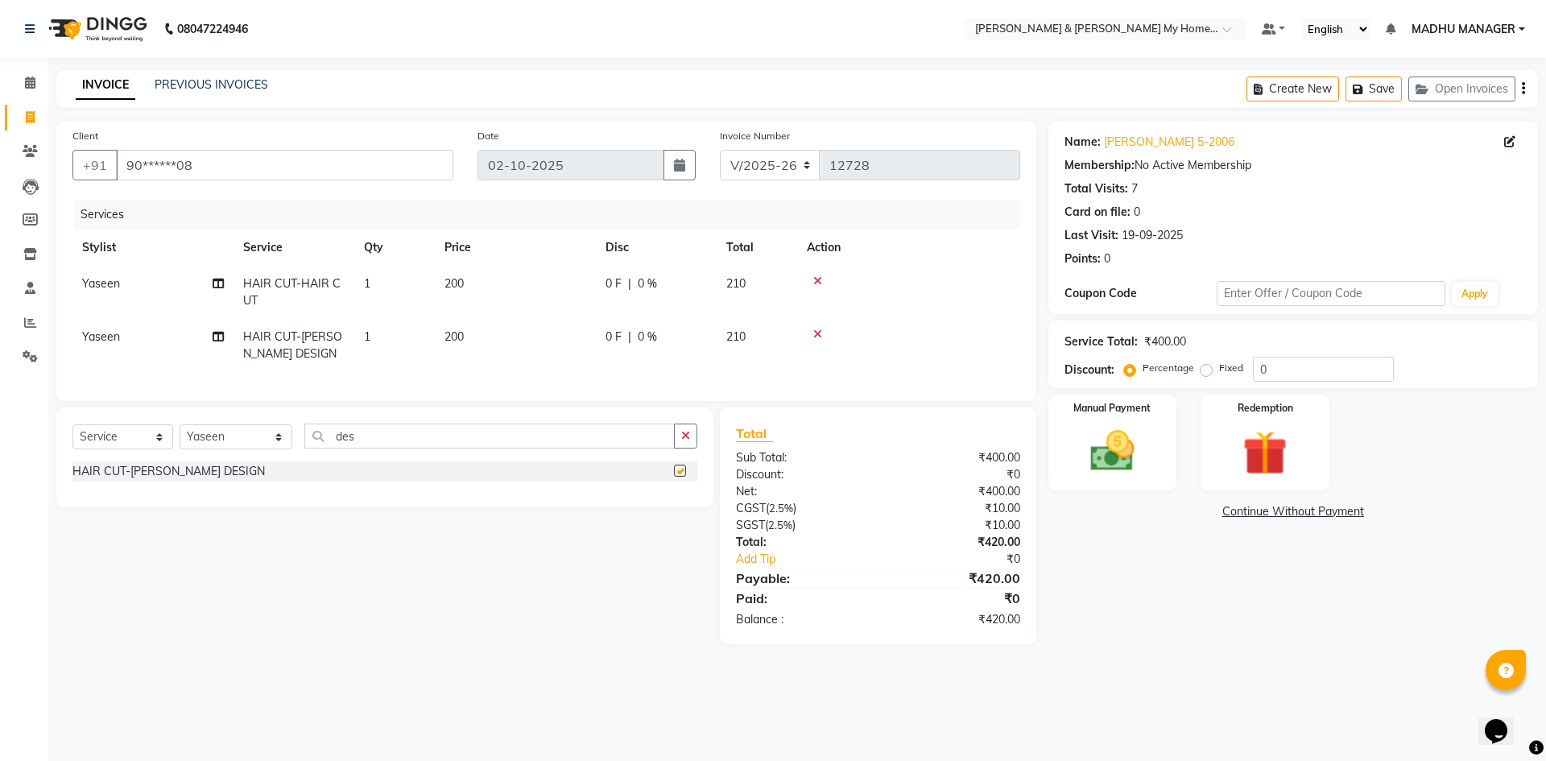
checkbox input "false"
click at [679, 448] on button "button" at bounding box center [685, 435] width 23 height 25
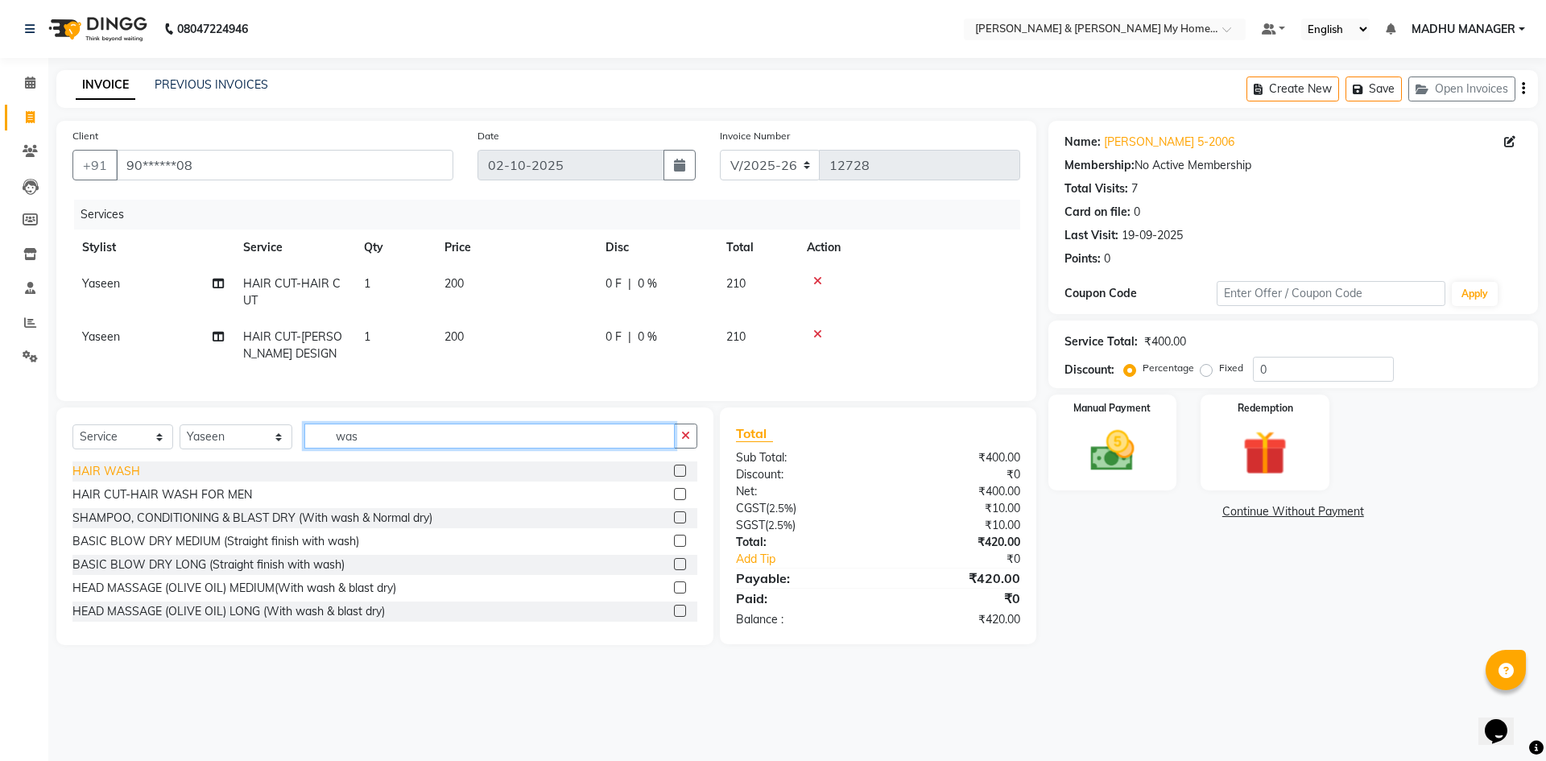
type input "was"
click at [119, 480] on div "HAIR WASH" at bounding box center [106, 471] width 68 height 17
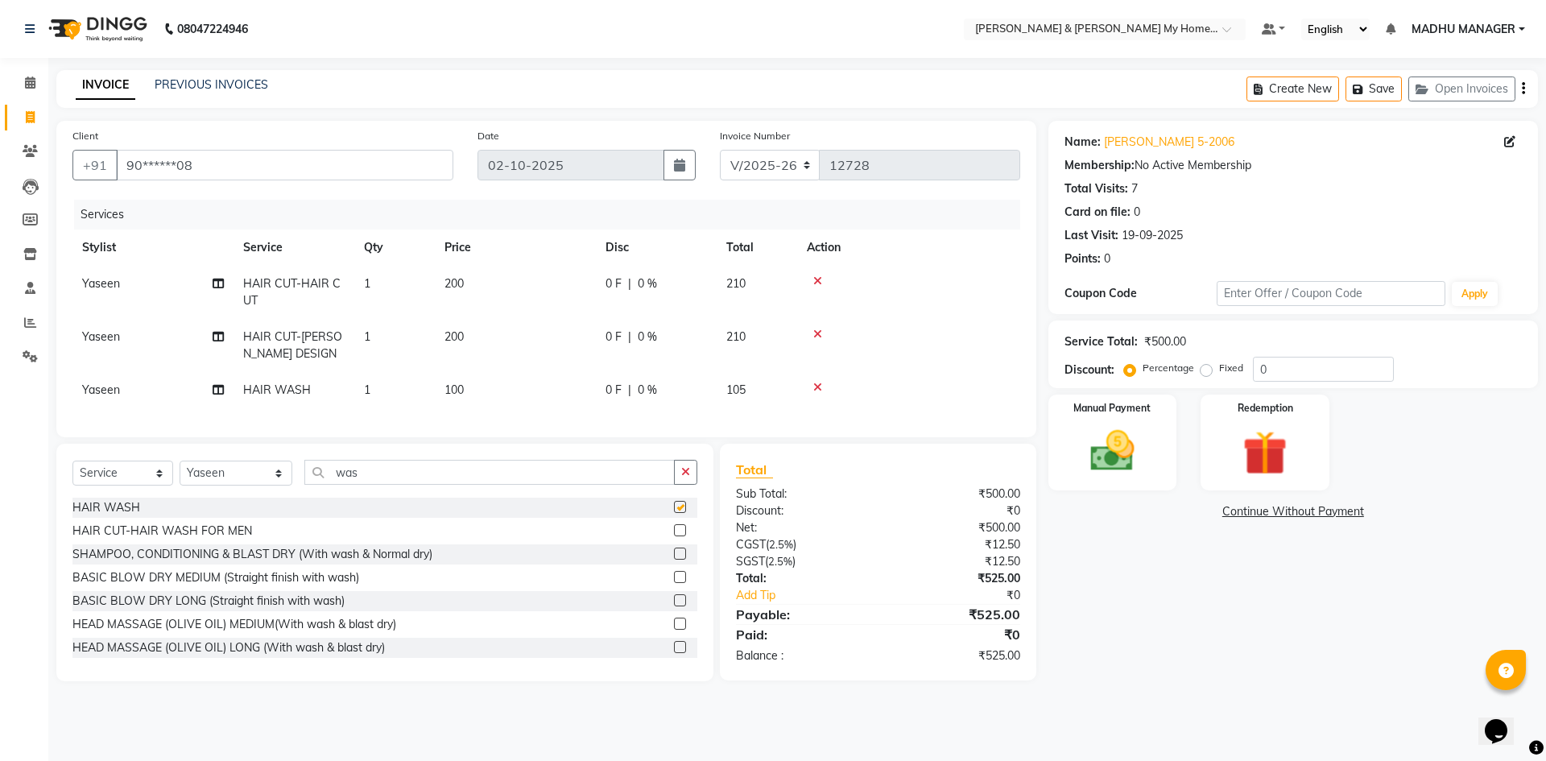
checkbox input "false"
click at [1104, 430] on img at bounding box center [1112, 450] width 75 height 53
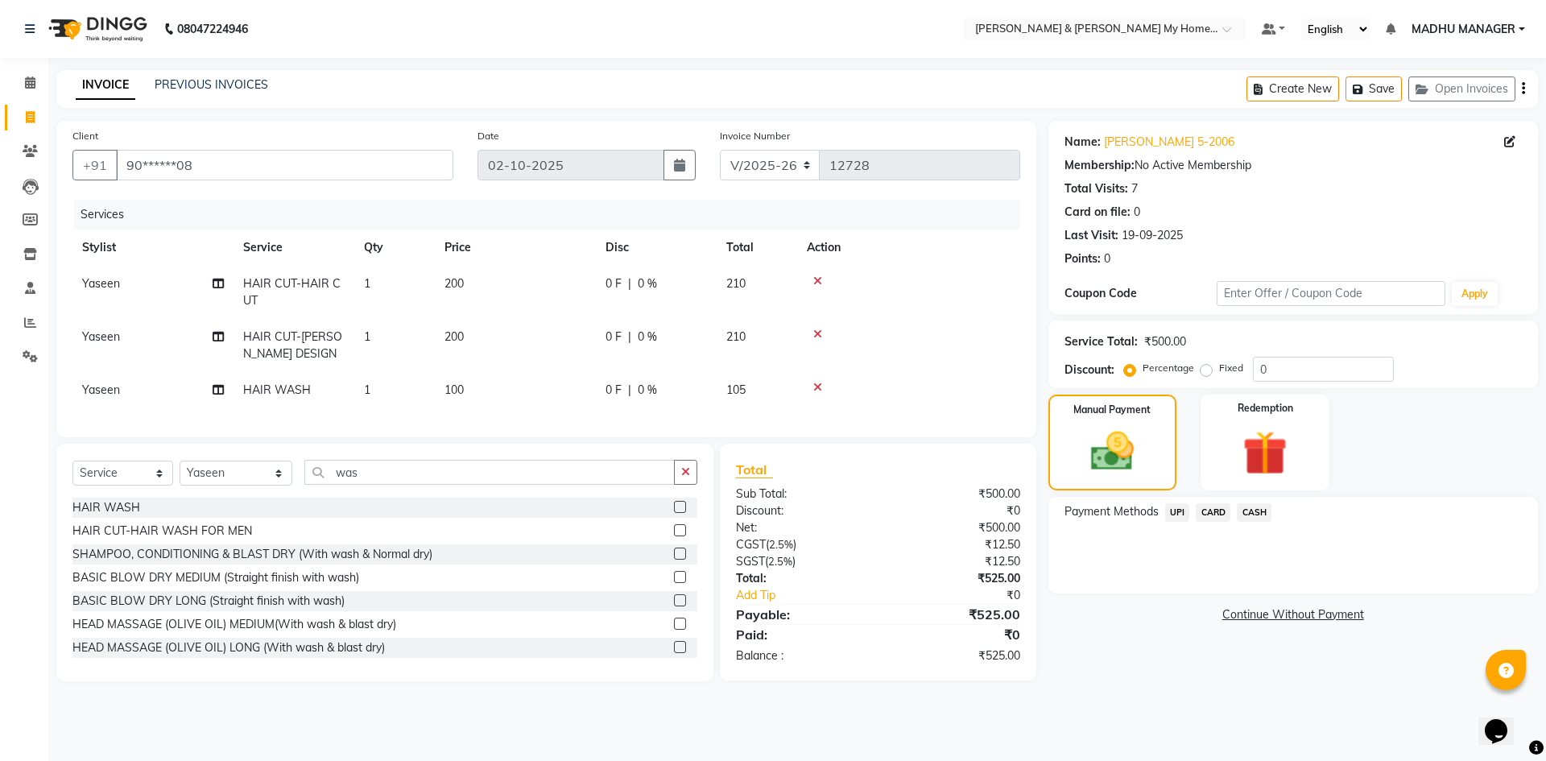
click at [1169, 505] on span "UPI" at bounding box center [1177, 512] width 25 height 19
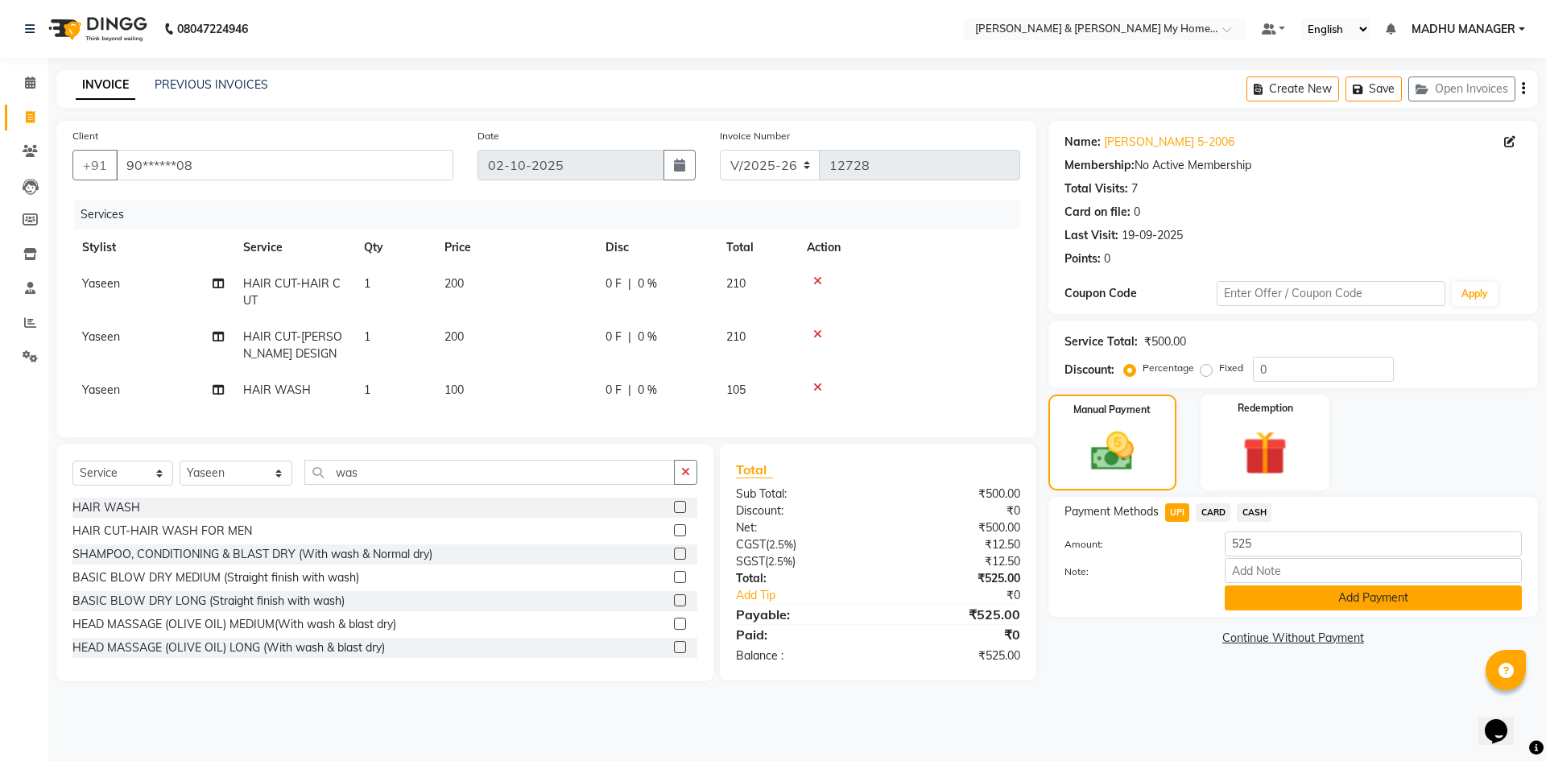
click at [1338, 600] on button "Add Payment" at bounding box center [1373, 597] width 297 height 25
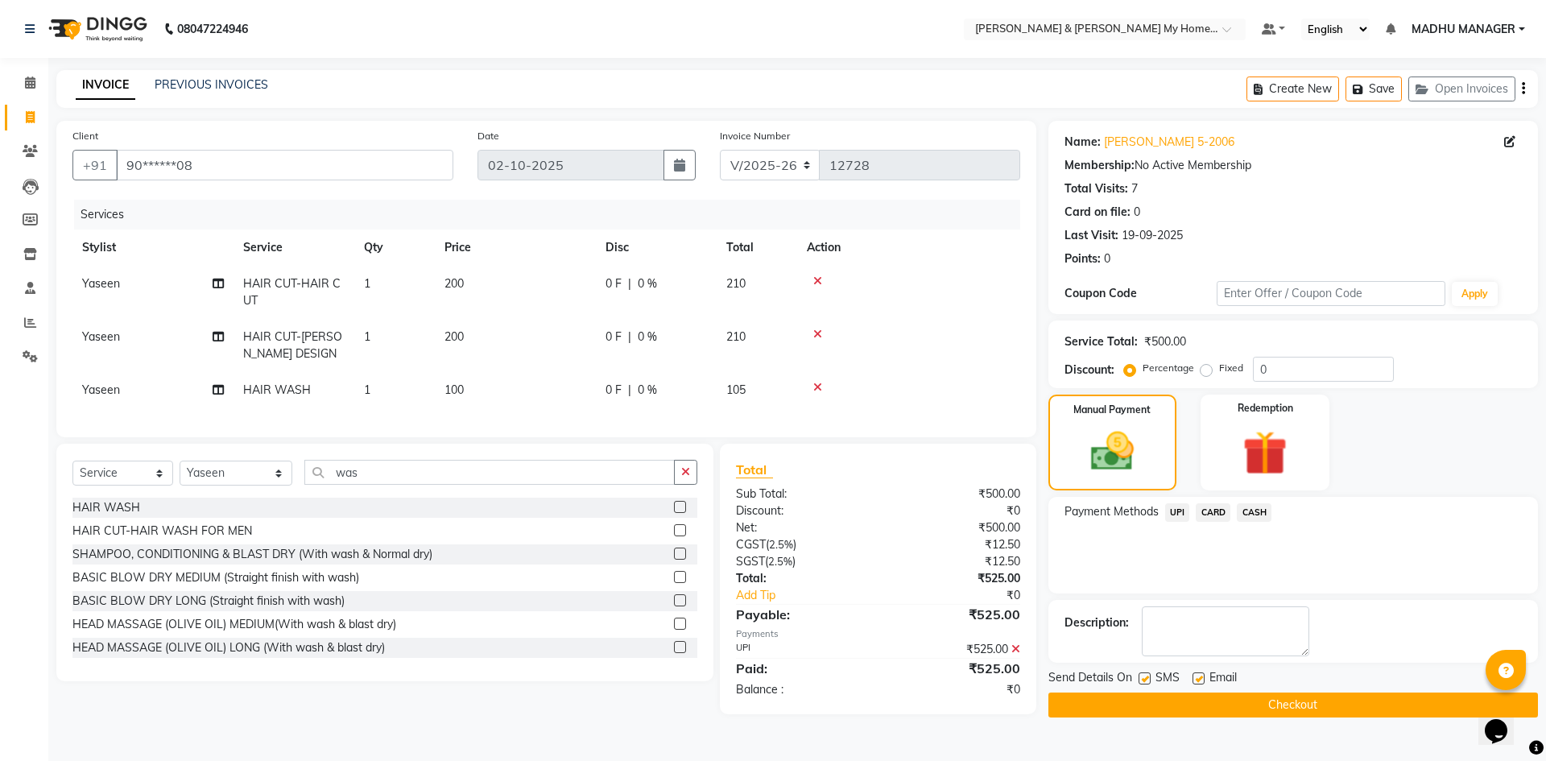
click at [1304, 696] on button "Checkout" at bounding box center [1292, 704] width 489 height 25
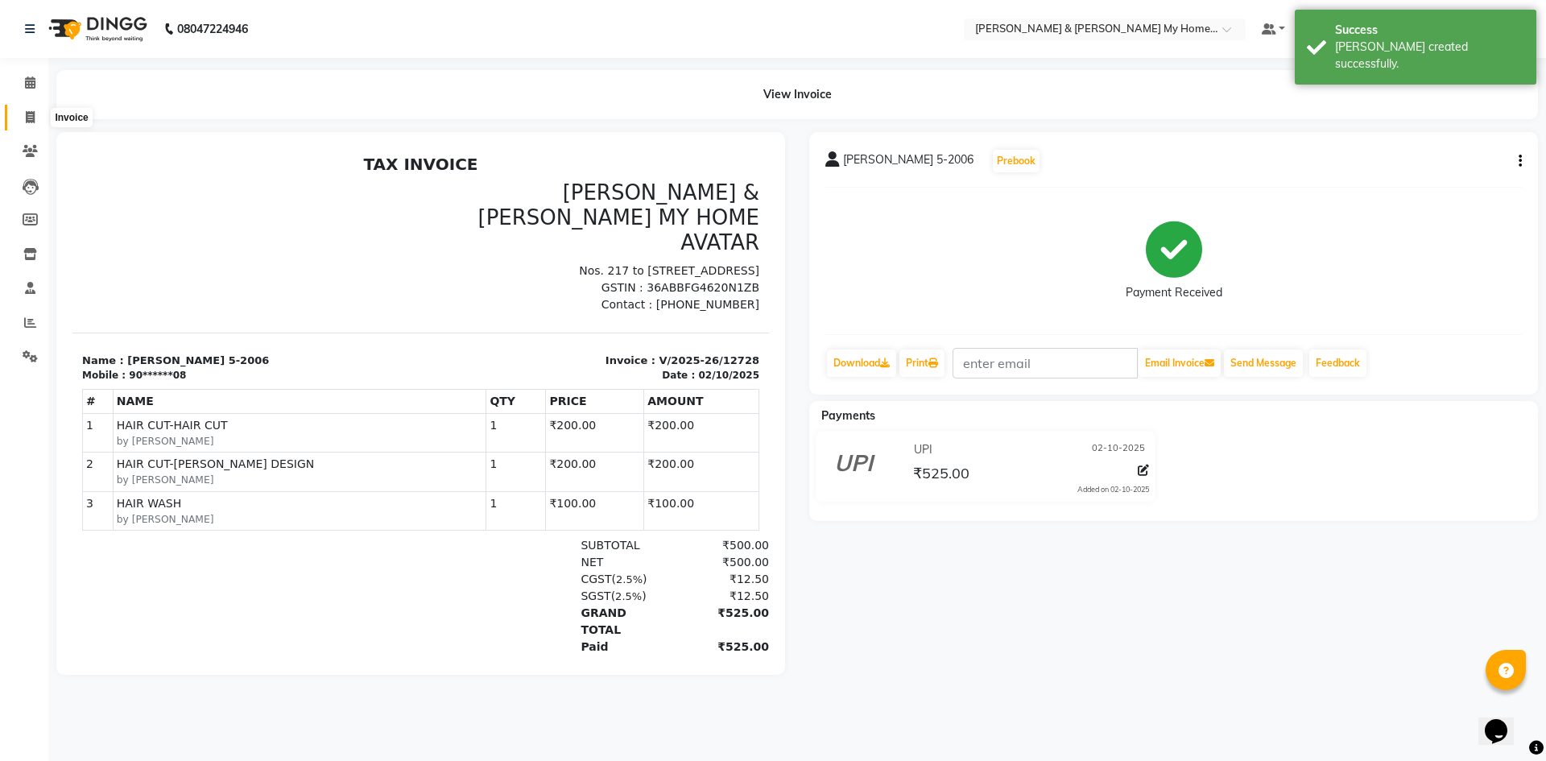
drag, startPoint x: 24, startPoint y: 114, endPoint x: 46, endPoint y: 122, distance: 23.2
click at [24, 114] on span at bounding box center [30, 118] width 28 height 19
select select "8193"
select select "service"
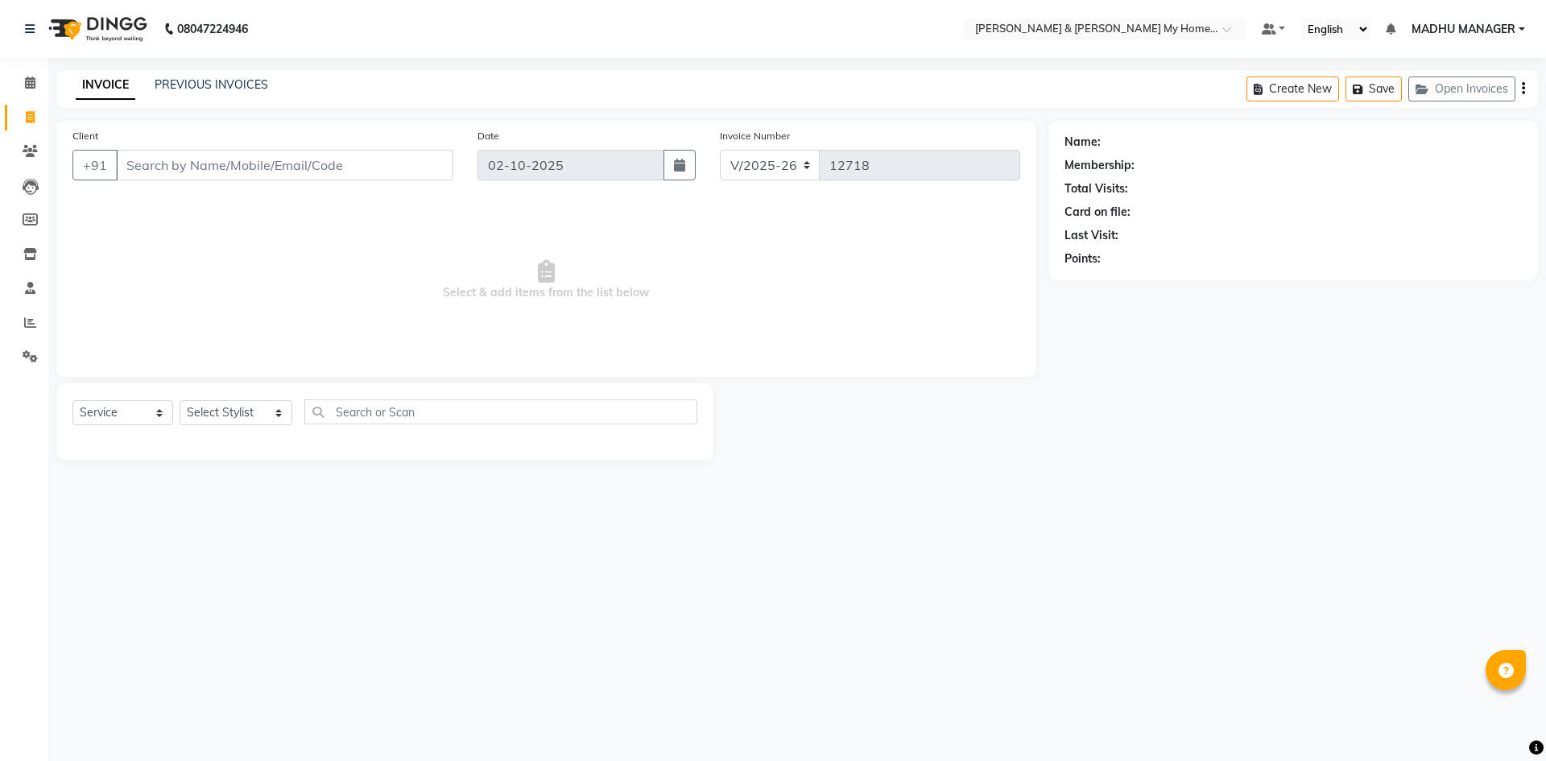
select select "8193"
select select "service"
click at [908, 469] on main "INVOICE PREVIOUS INVOICES Create New Save Open Invoices Client +91 Date [DATE] …" at bounding box center [796, 277] width 1497 height 414
click at [231, 419] on select "Select Stylist Aarti Aarti [PERSON_NAME] Beauty [PERSON_NAME] Nail [PERSON_NAME…" at bounding box center [236, 412] width 113 height 25
select select "83966"
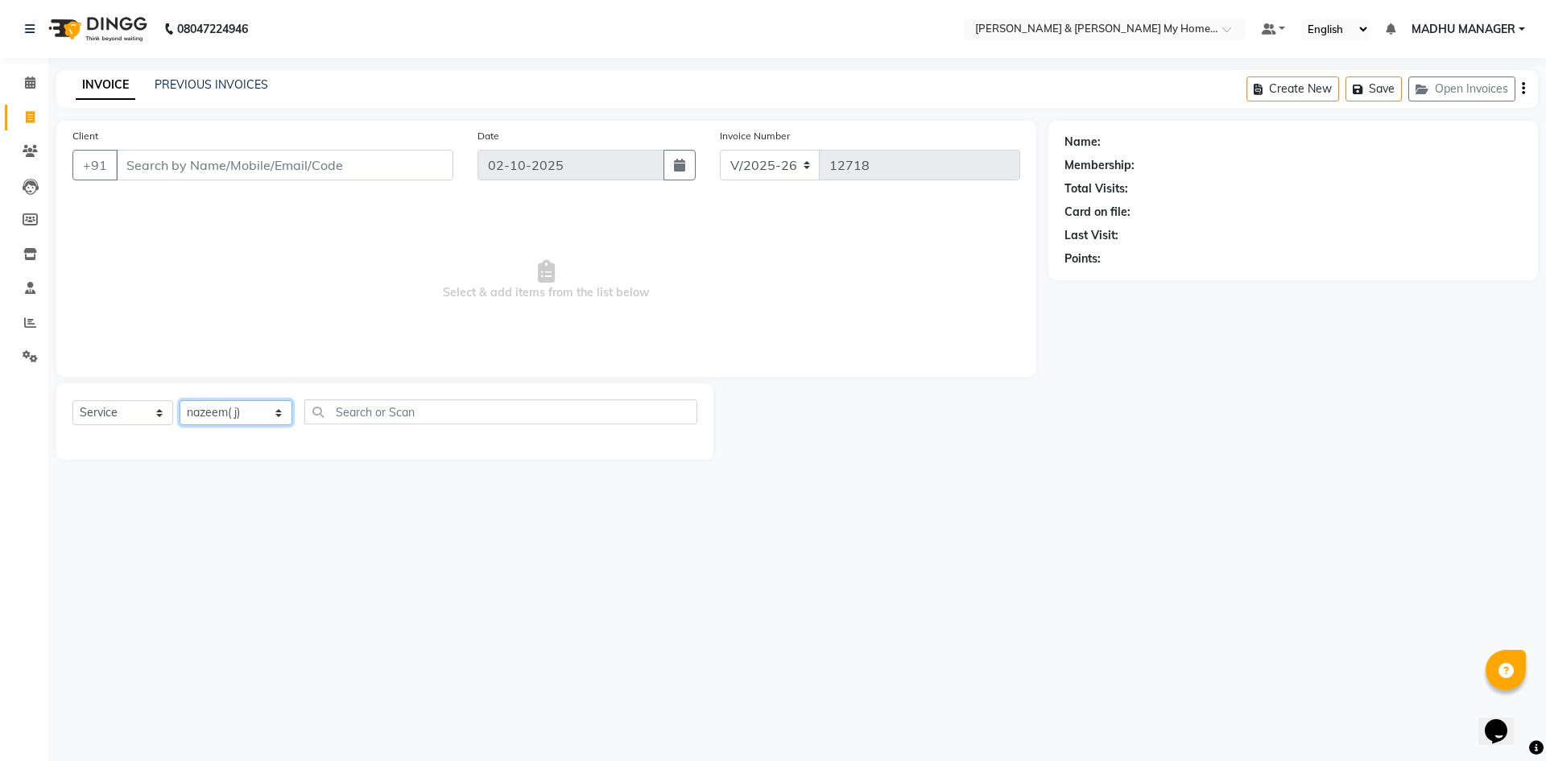
click at [180, 400] on select "Select Stylist Aarti Aarti [PERSON_NAME] Beauty [PERSON_NAME] Nail [PERSON_NAME…" at bounding box center [236, 412] width 113 height 25
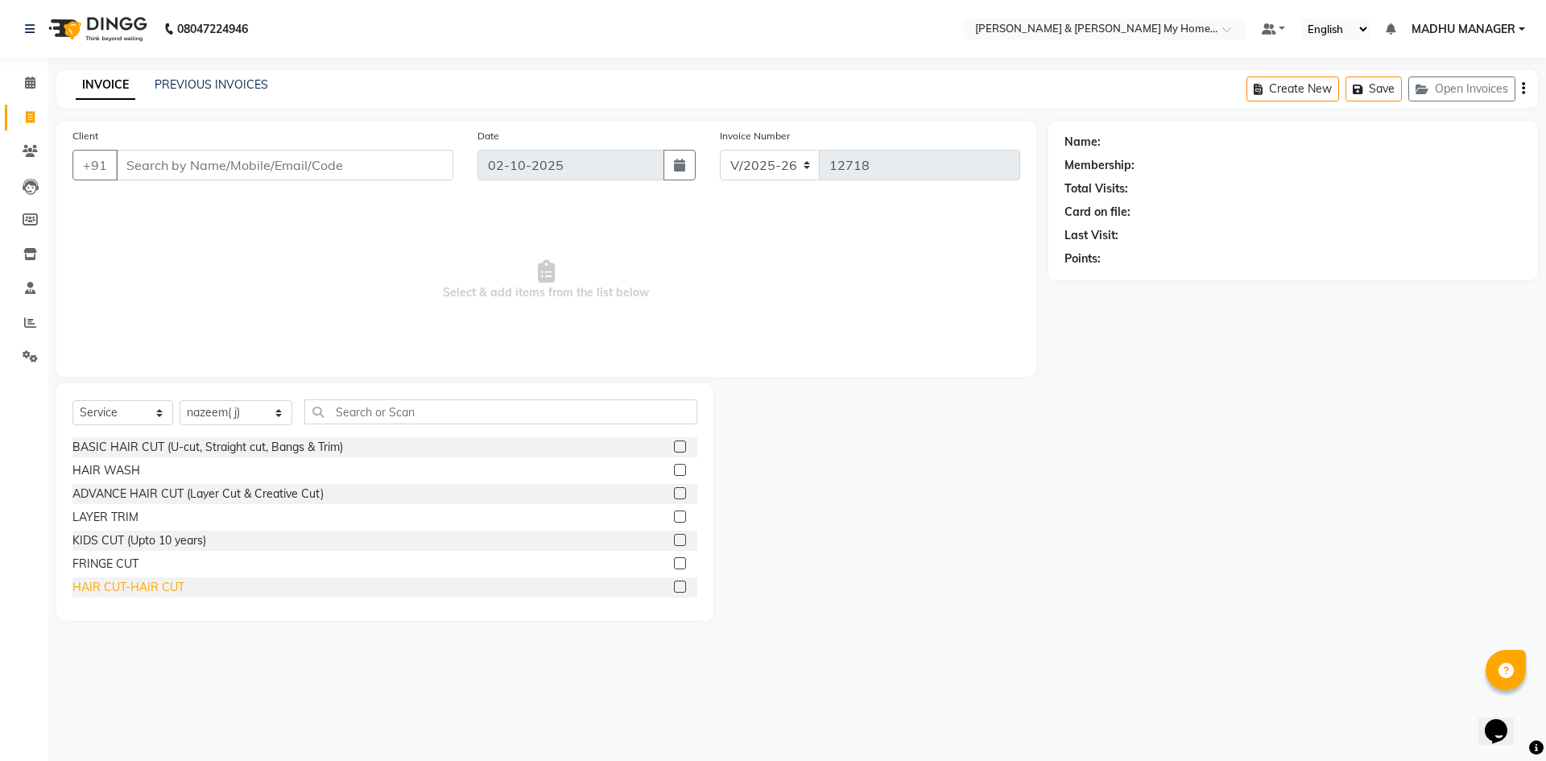
click at [96, 585] on div "HAIR CUT-HAIR CUT" at bounding box center [128, 587] width 112 height 17
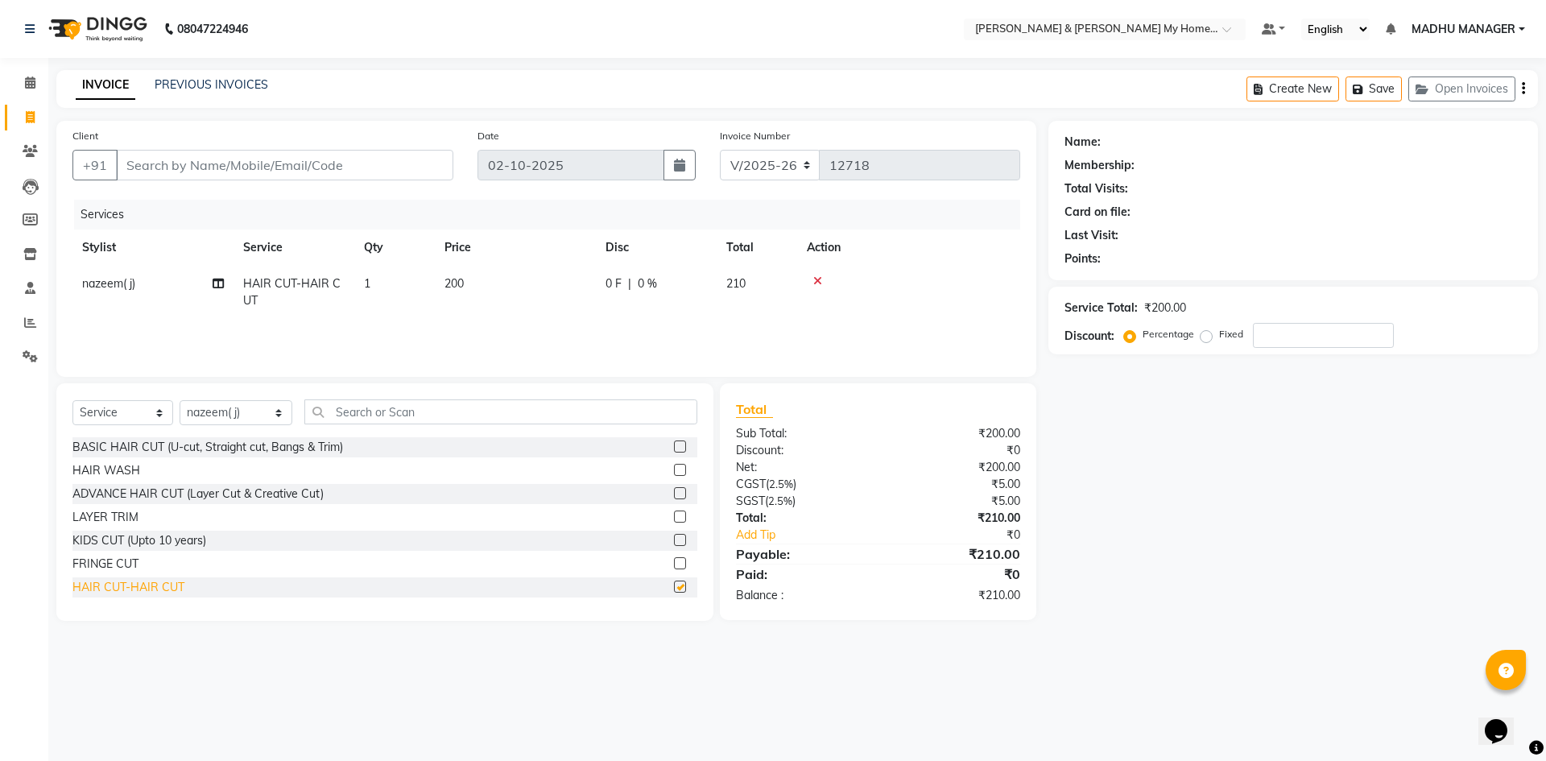
checkbox input "false"
click at [412, 401] on input "text" at bounding box center [500, 411] width 393 height 25
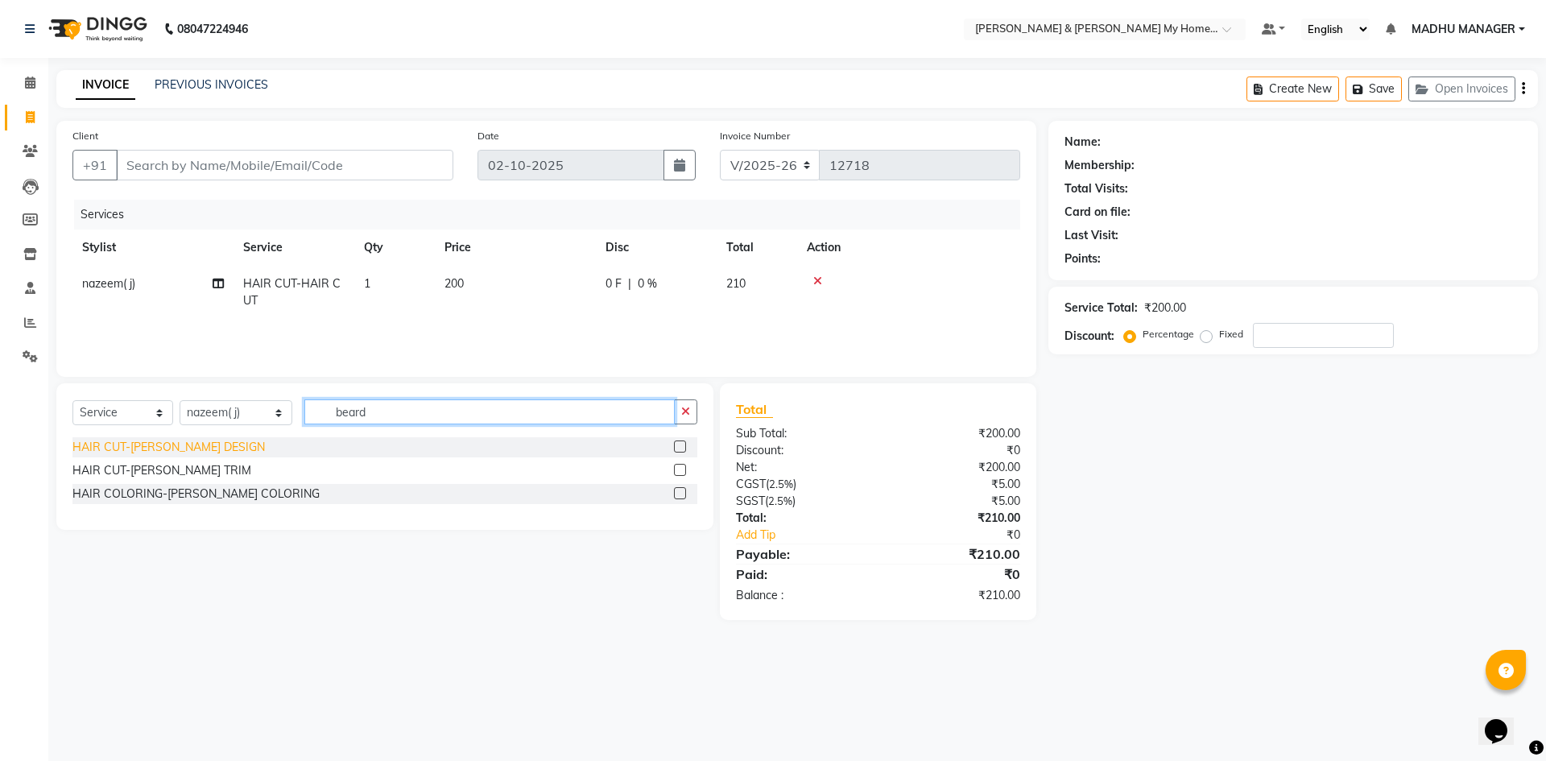
type input "beard"
click at [203, 448] on div "HAIR CUT-[PERSON_NAME] DESIGN" at bounding box center [168, 447] width 192 height 17
checkbox input "false"
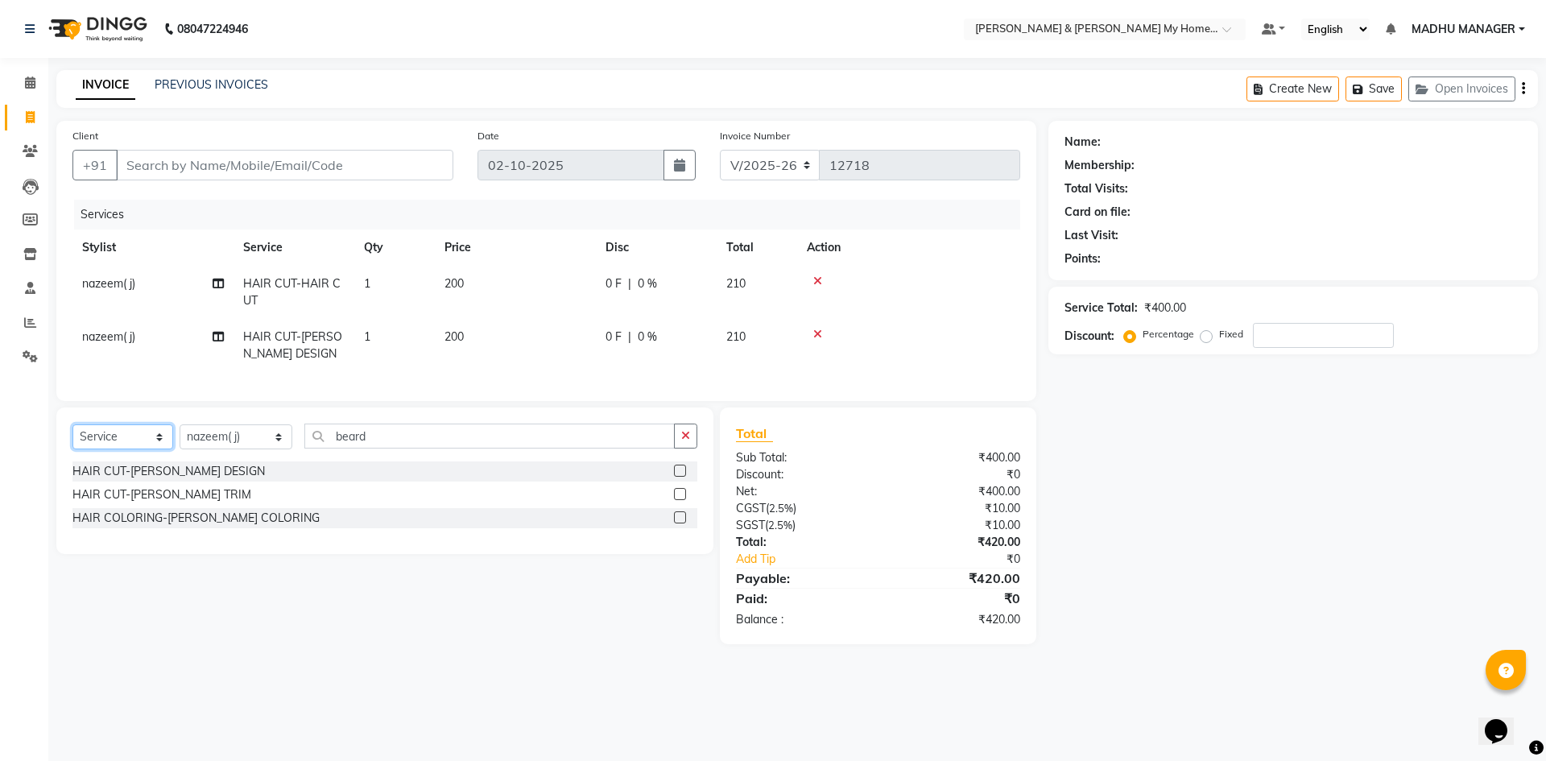
click at [118, 449] on select "Select Service Product Membership Package Voucher Prepaid Gift Card" at bounding box center [122, 436] width 101 height 25
select select "product"
click at [72, 436] on select "Select Service Product Membership Package Voucher Prepaid Gift Card" at bounding box center [122, 436] width 101 height 25
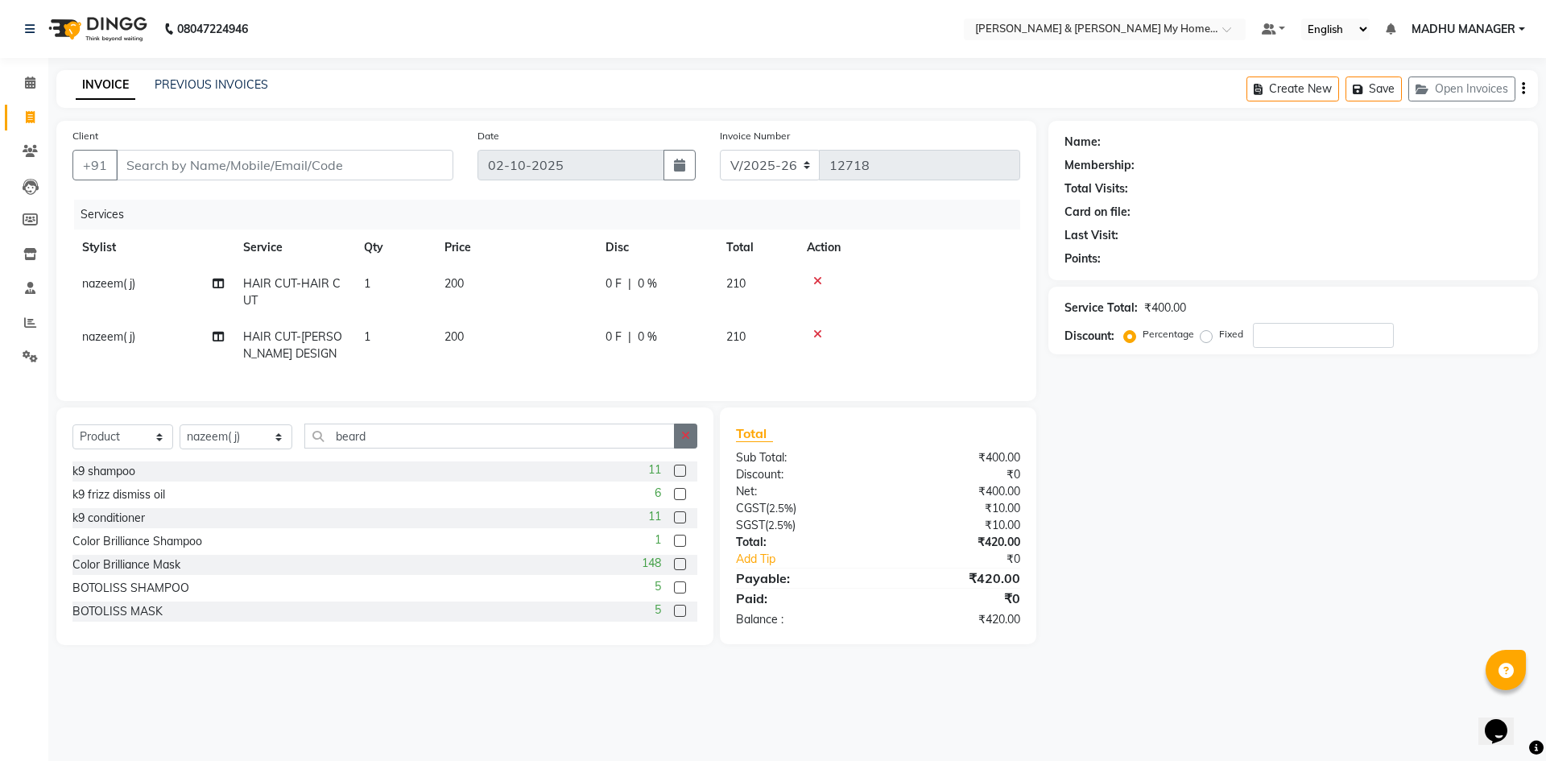
click at [679, 446] on button "button" at bounding box center [685, 435] width 23 height 25
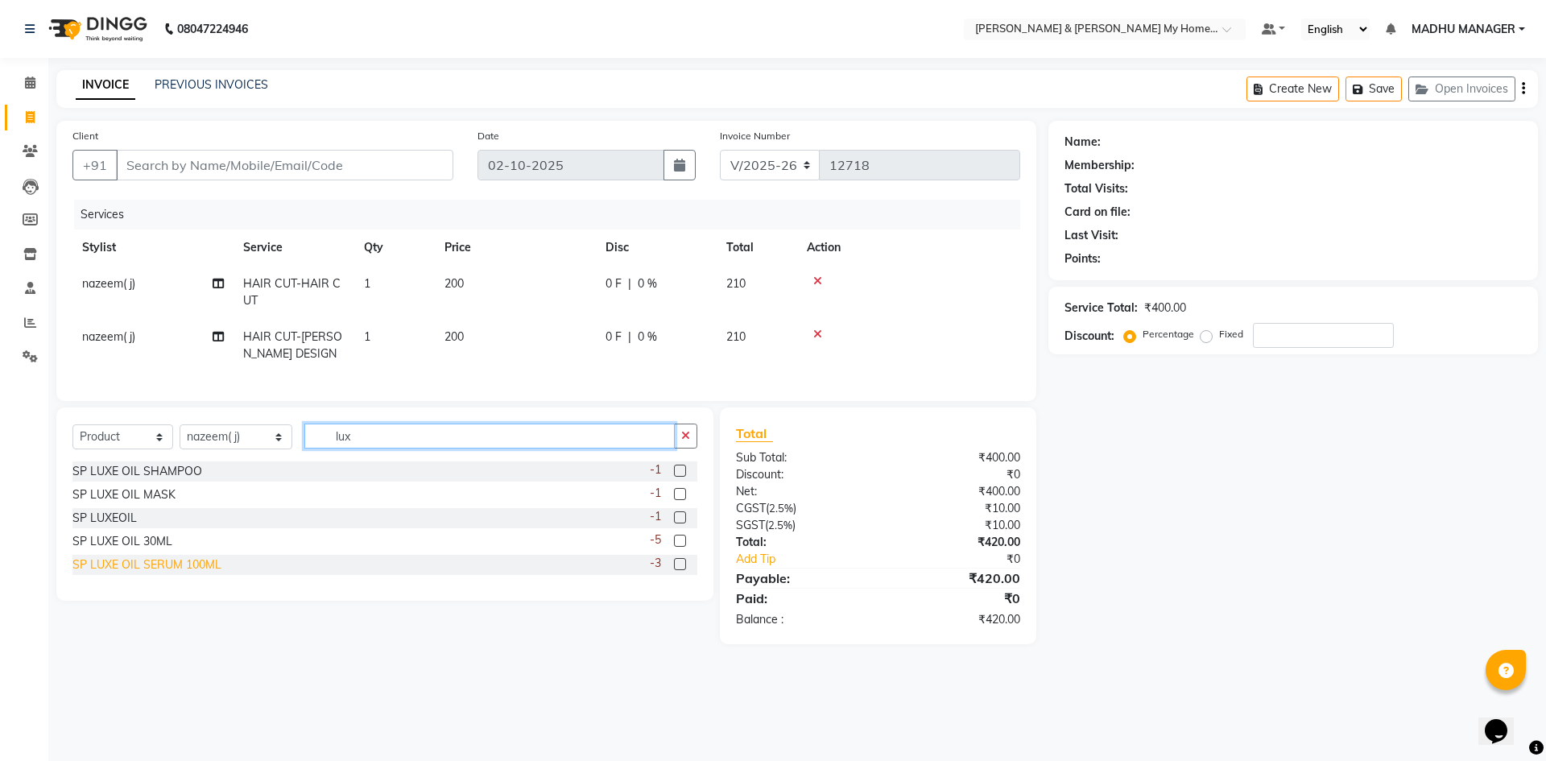
type input "lux"
click at [199, 573] on div "SP LUXE OIL SERUM 100ML" at bounding box center [146, 564] width 149 height 17
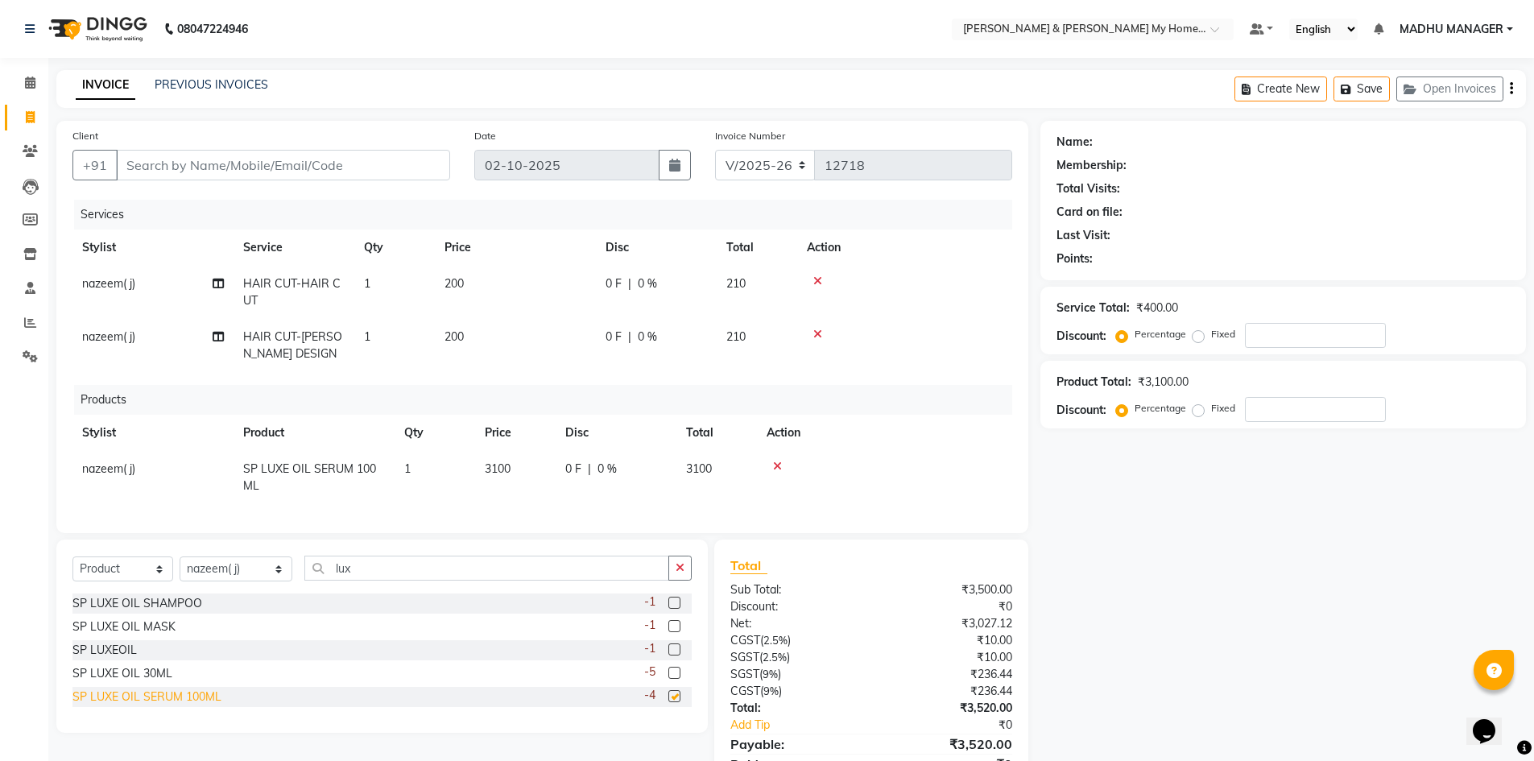
checkbox input "false"
click at [403, 161] on input "Client" at bounding box center [283, 165] width 334 height 31
type input "9"
type input "0"
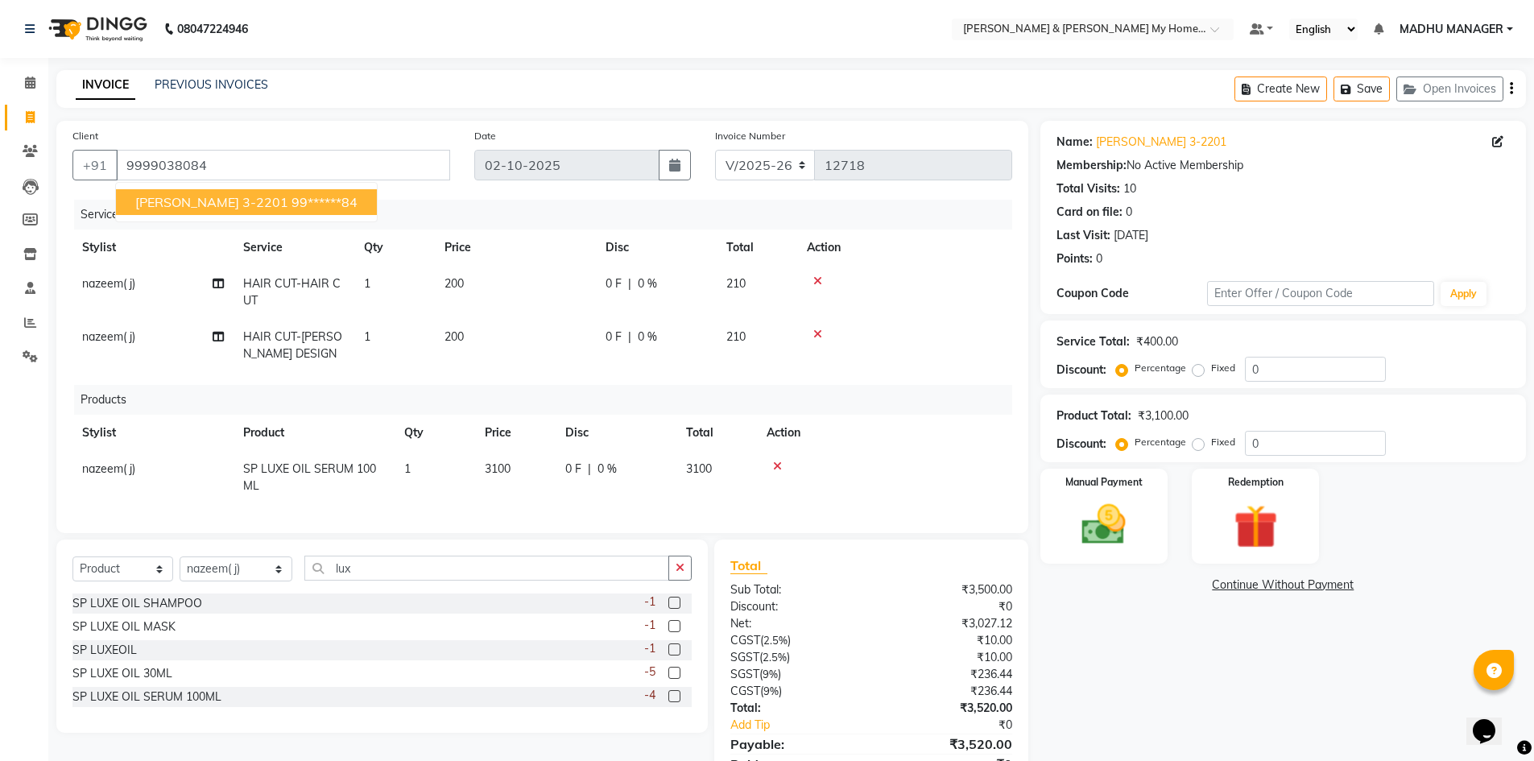
click at [291, 205] on ngb-highlight "99******84" at bounding box center [324, 202] width 66 height 16
type input "99******84"
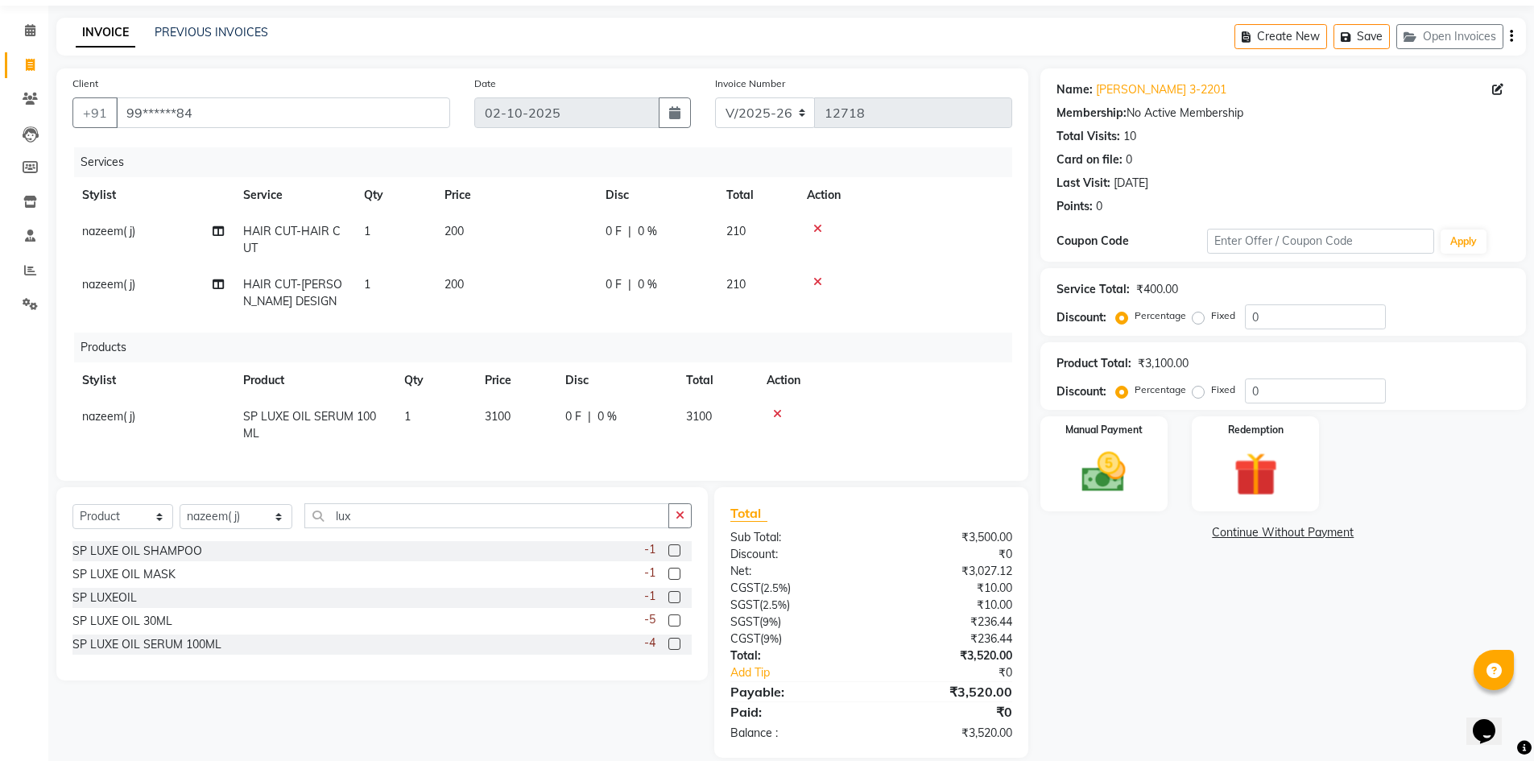
scroll to position [81, 0]
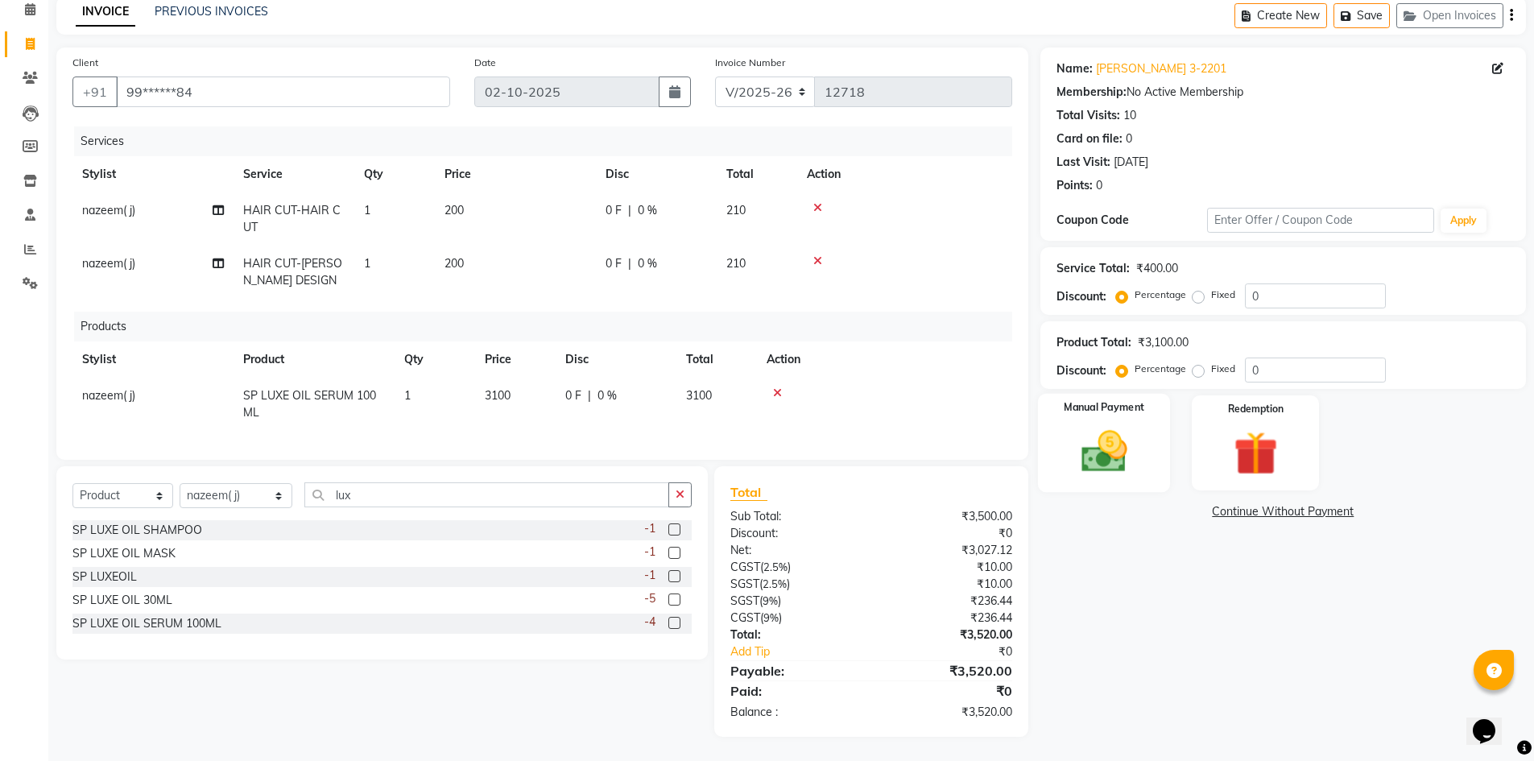
click at [1080, 451] on img at bounding box center [1104, 451] width 74 height 52
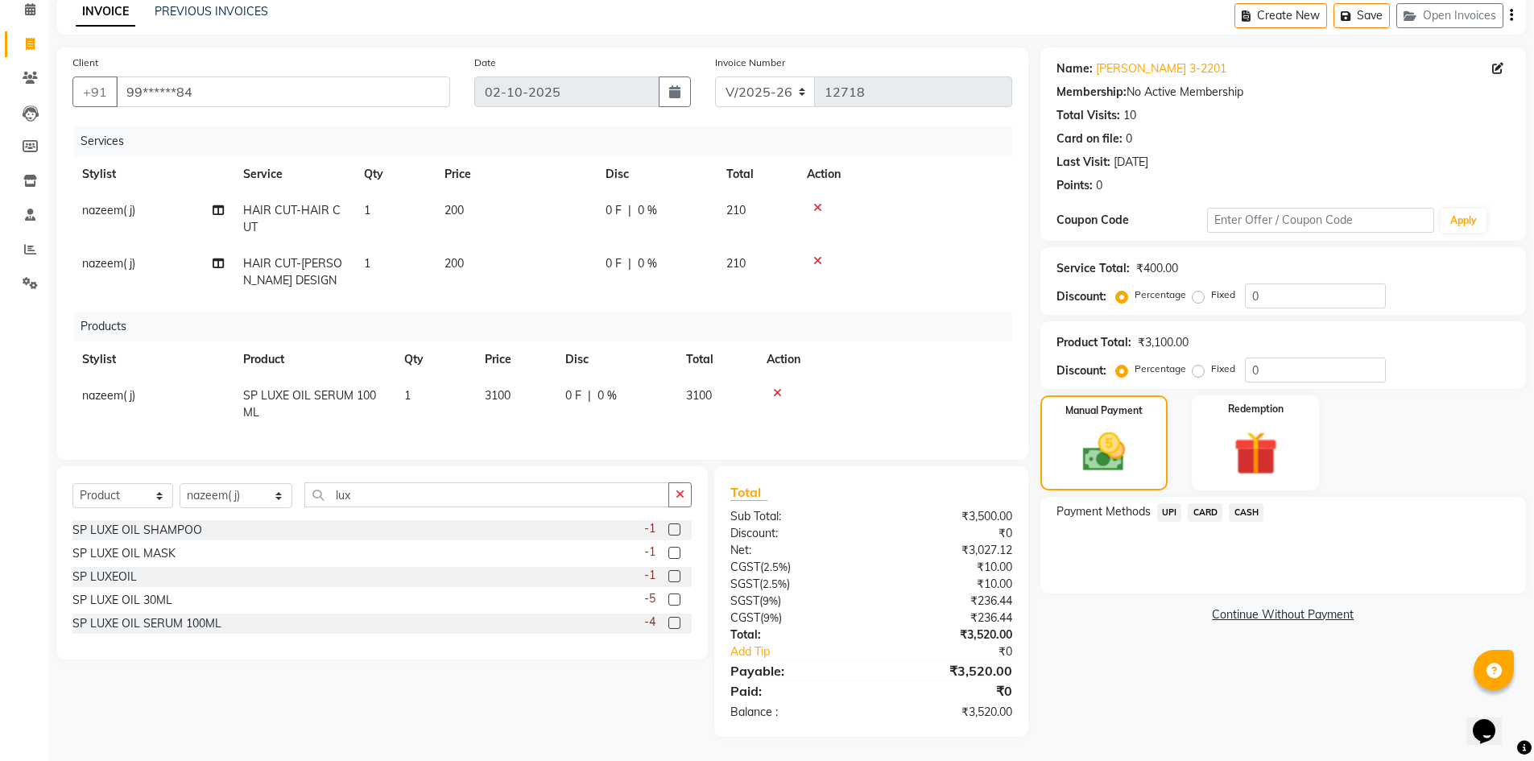
click at [1171, 509] on span "UPI" at bounding box center [1169, 512] width 25 height 19
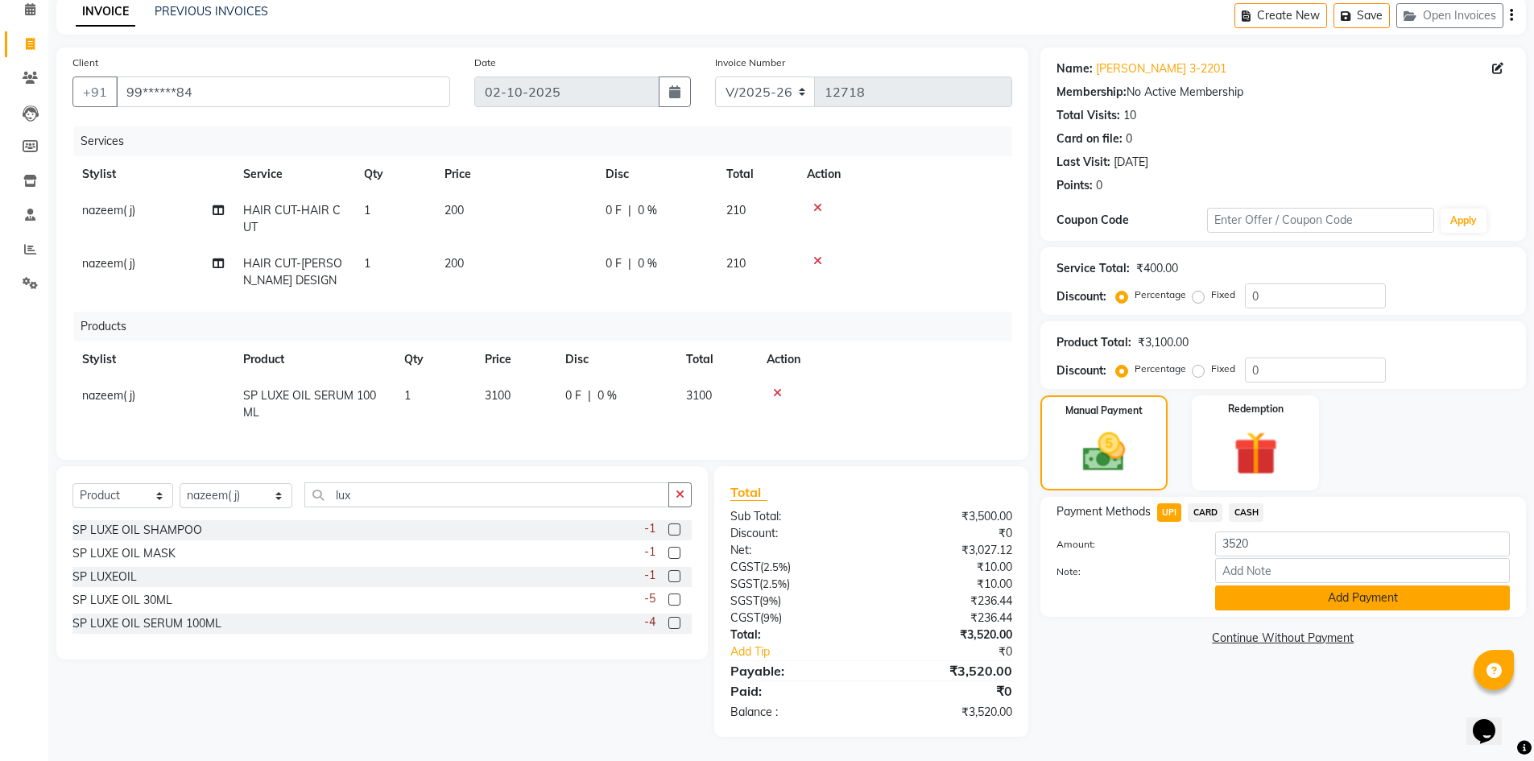
click at [1301, 588] on button "Add Payment" at bounding box center [1362, 597] width 295 height 25
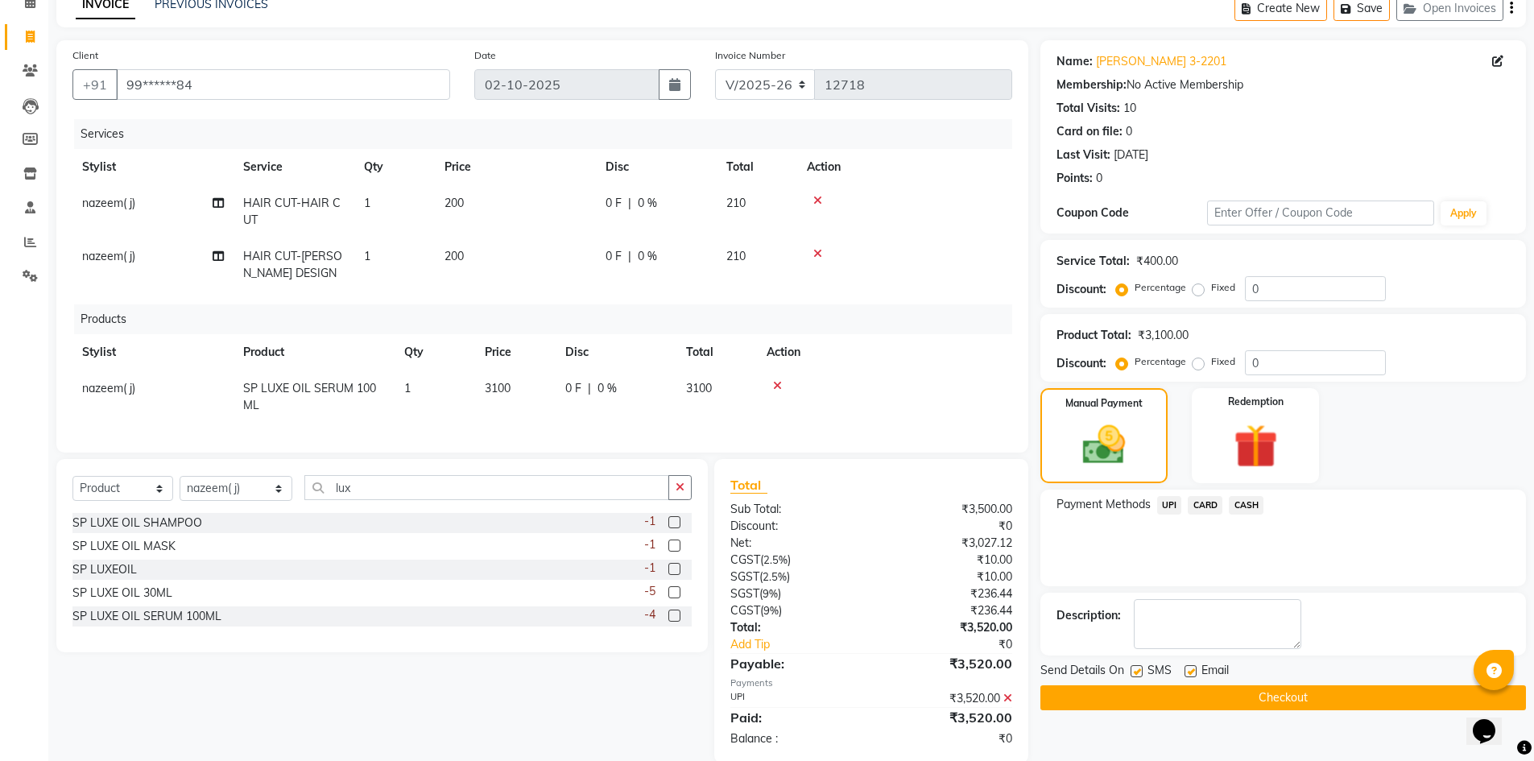
click at [1277, 700] on button "Checkout" at bounding box center [1282, 697] width 485 height 25
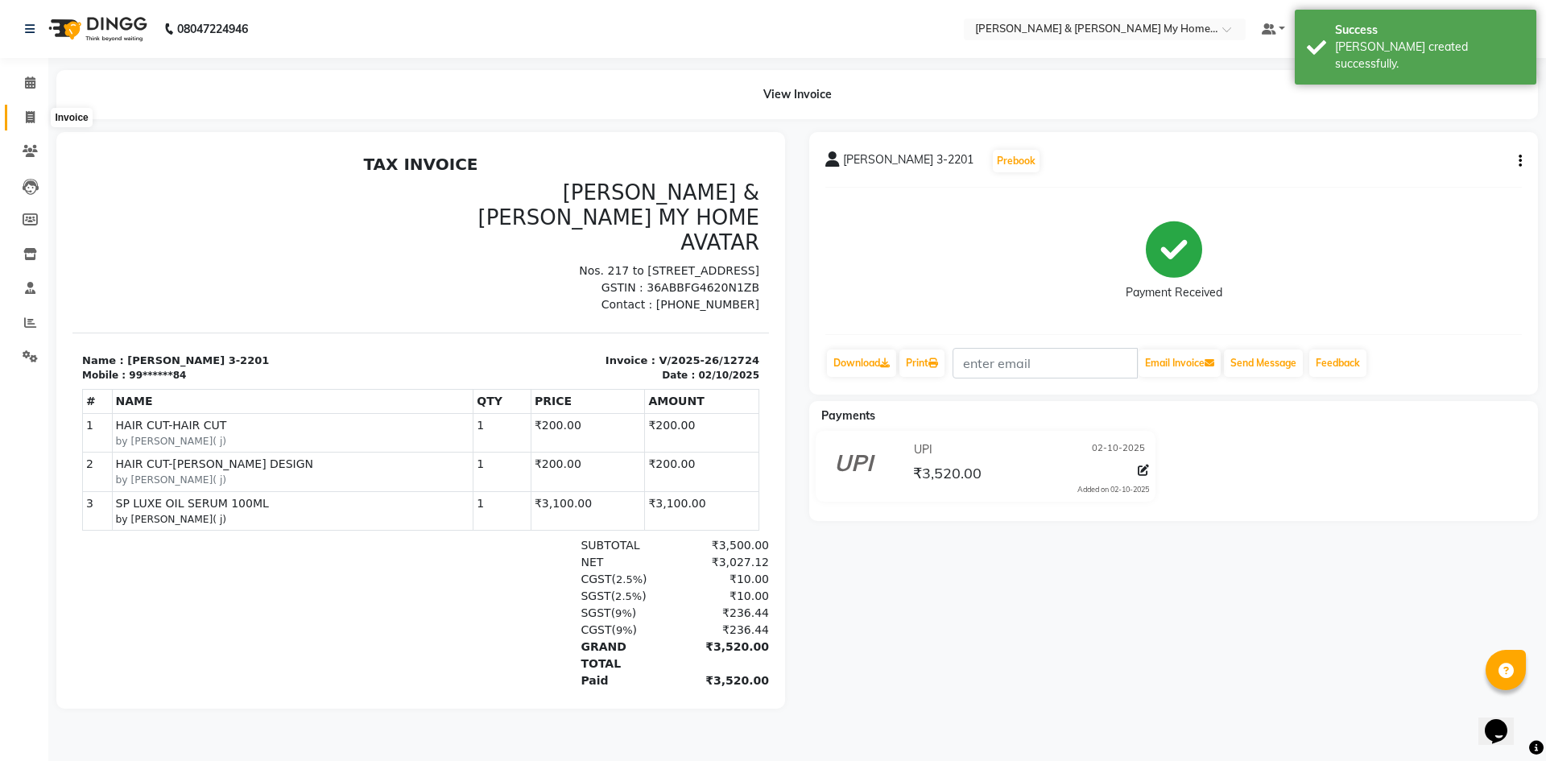
click at [34, 116] on icon at bounding box center [30, 117] width 9 height 12
select select "8193"
select select "service"
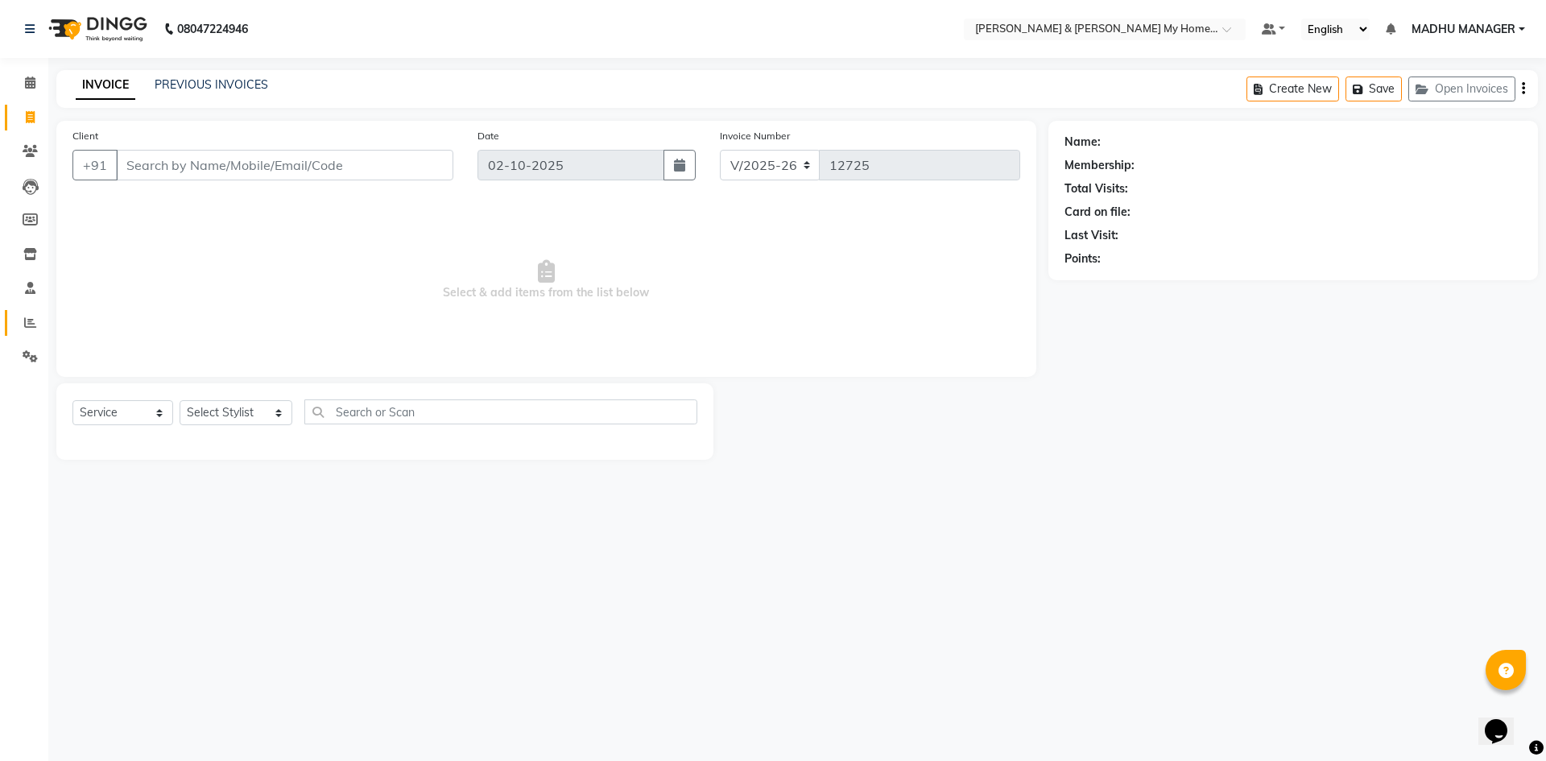
click at [35, 335] on link "Reports" at bounding box center [24, 323] width 39 height 27
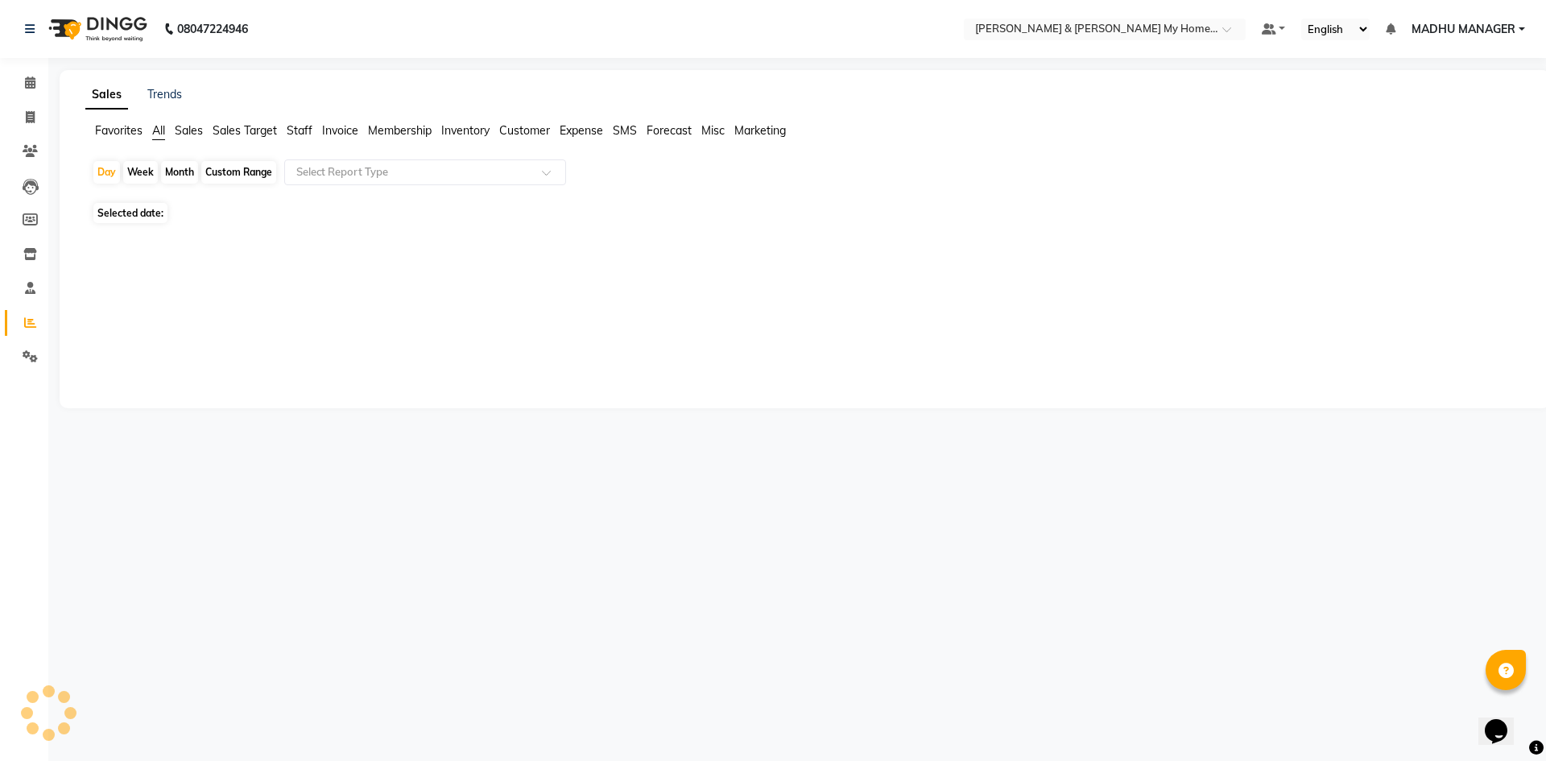
click at [31, 330] on span at bounding box center [30, 323] width 28 height 19
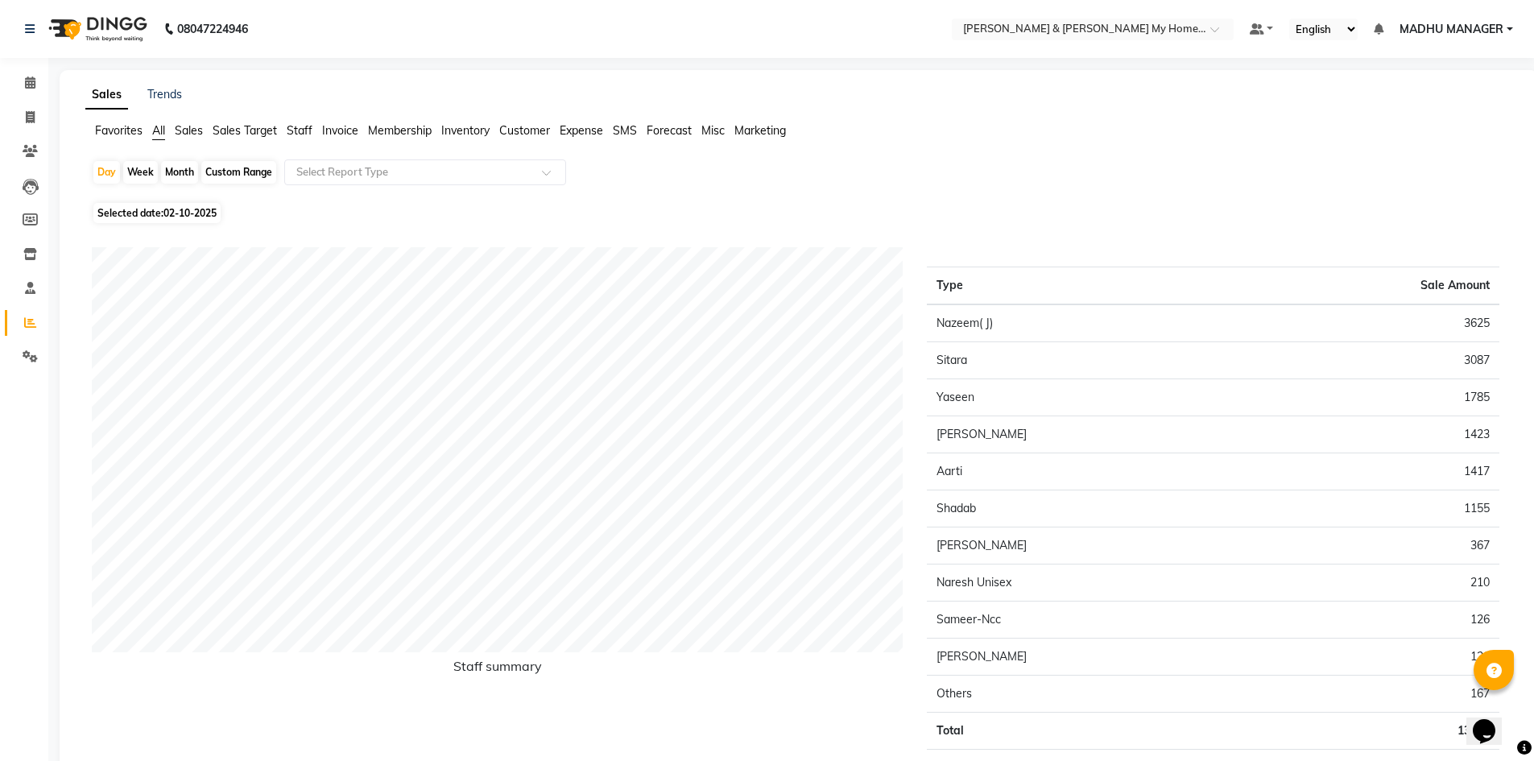
click at [226, 174] on div "Custom Range" at bounding box center [238, 172] width 75 height 23
select select "10"
select select "2025"
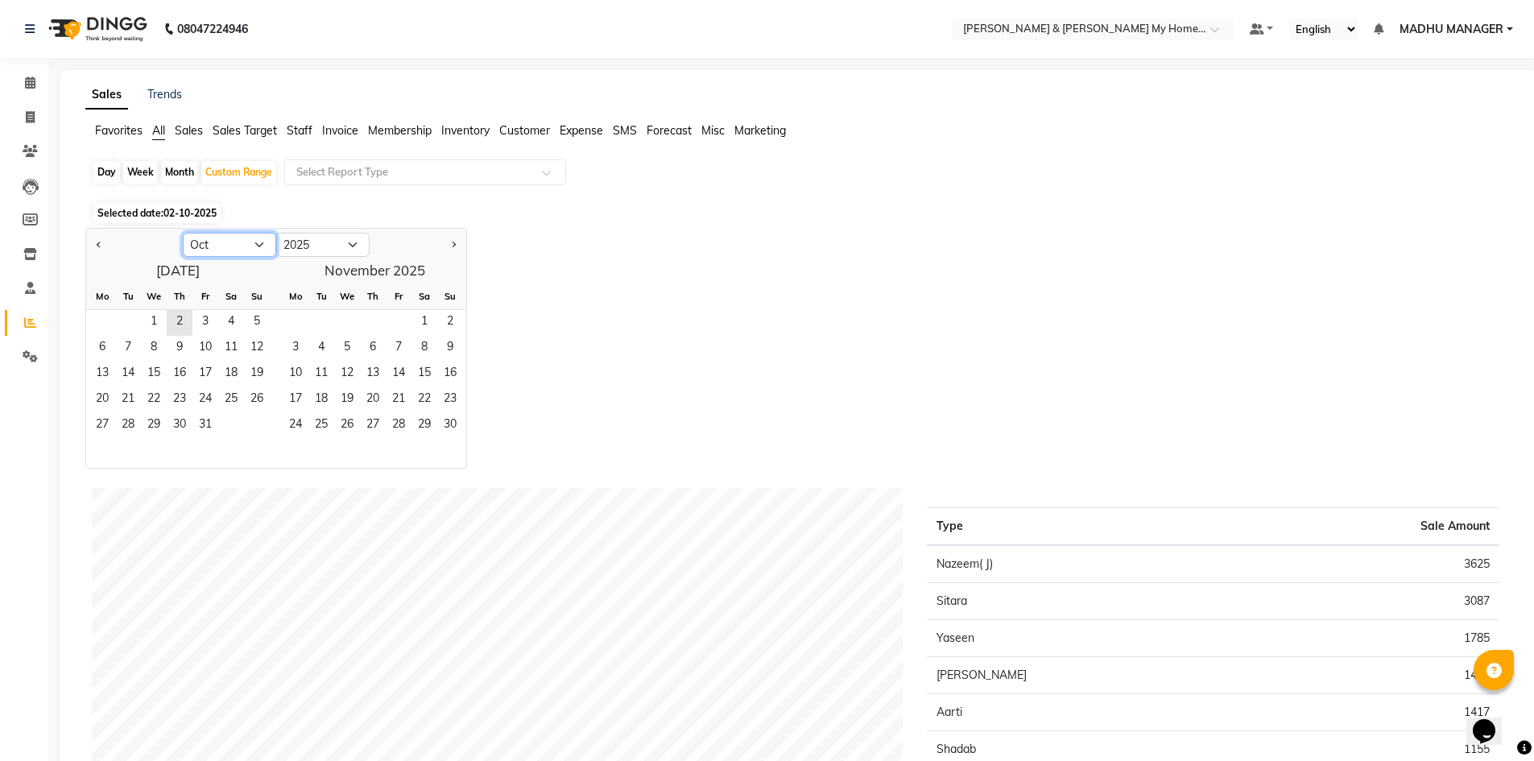
click at [213, 252] on select "Jan Feb Mar Apr May Jun Jul Aug Sep Oct Nov Dec" at bounding box center [229, 245] width 93 height 24
click at [183, 233] on select "Jan Feb Mar Apr May Jun Jul Aug Sep Oct Nov Dec" at bounding box center [229, 245] width 93 height 24
click at [198, 331] on span "1" at bounding box center [205, 323] width 26 height 26
click at [256, 246] on select "Jan Feb Mar Apr May Jun Jul Aug Sep Oct Nov Dec" at bounding box center [229, 245] width 93 height 24
select select "9"
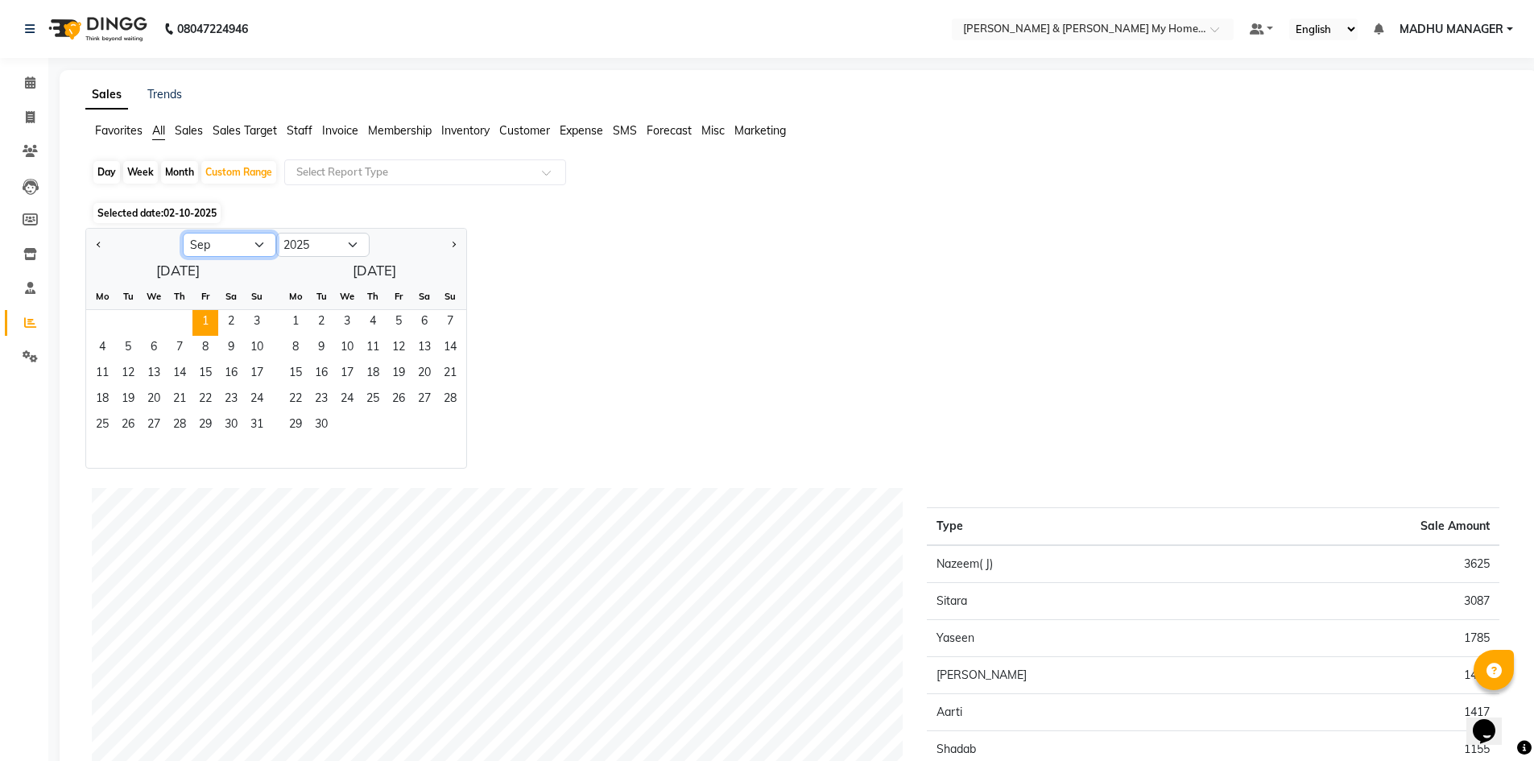
click at [183, 233] on select "Jan Feb Mar Apr May Jun Jul Aug Sep Oct Nov Dec" at bounding box center [229, 245] width 93 height 24
click at [105, 326] on span "1" at bounding box center [102, 323] width 26 height 26
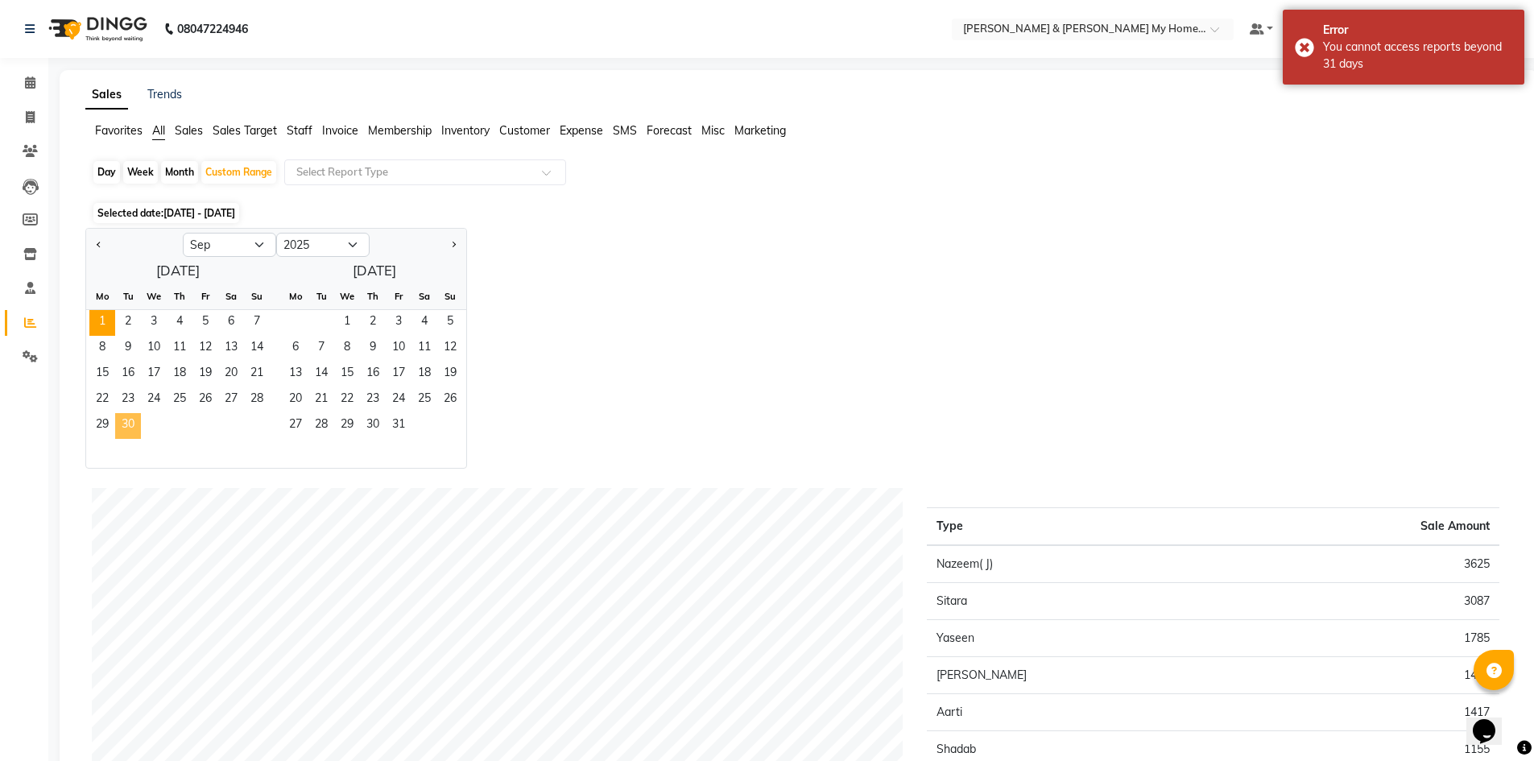
click at [130, 419] on span "30" at bounding box center [128, 426] width 26 height 26
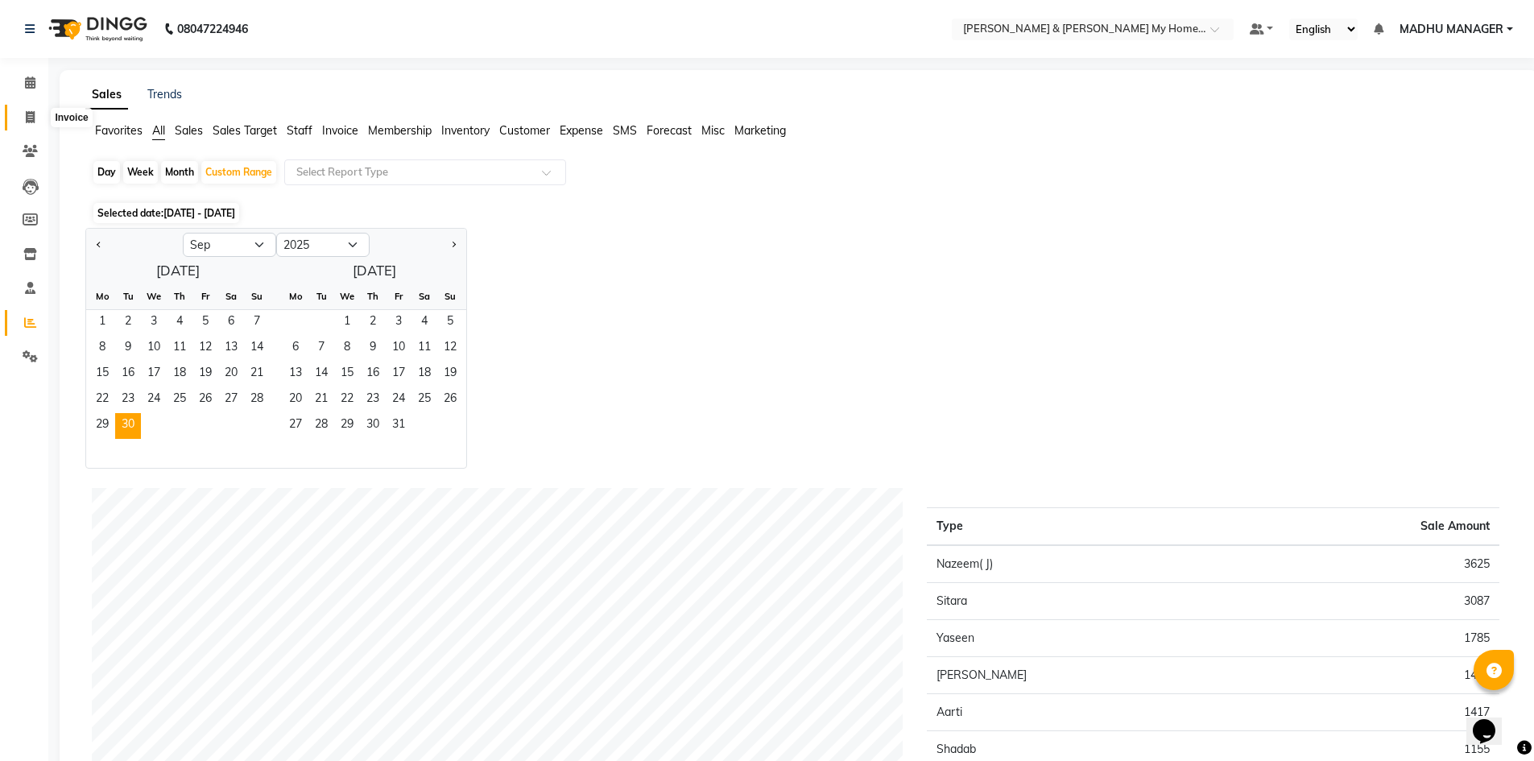
click at [34, 114] on icon at bounding box center [30, 117] width 9 height 12
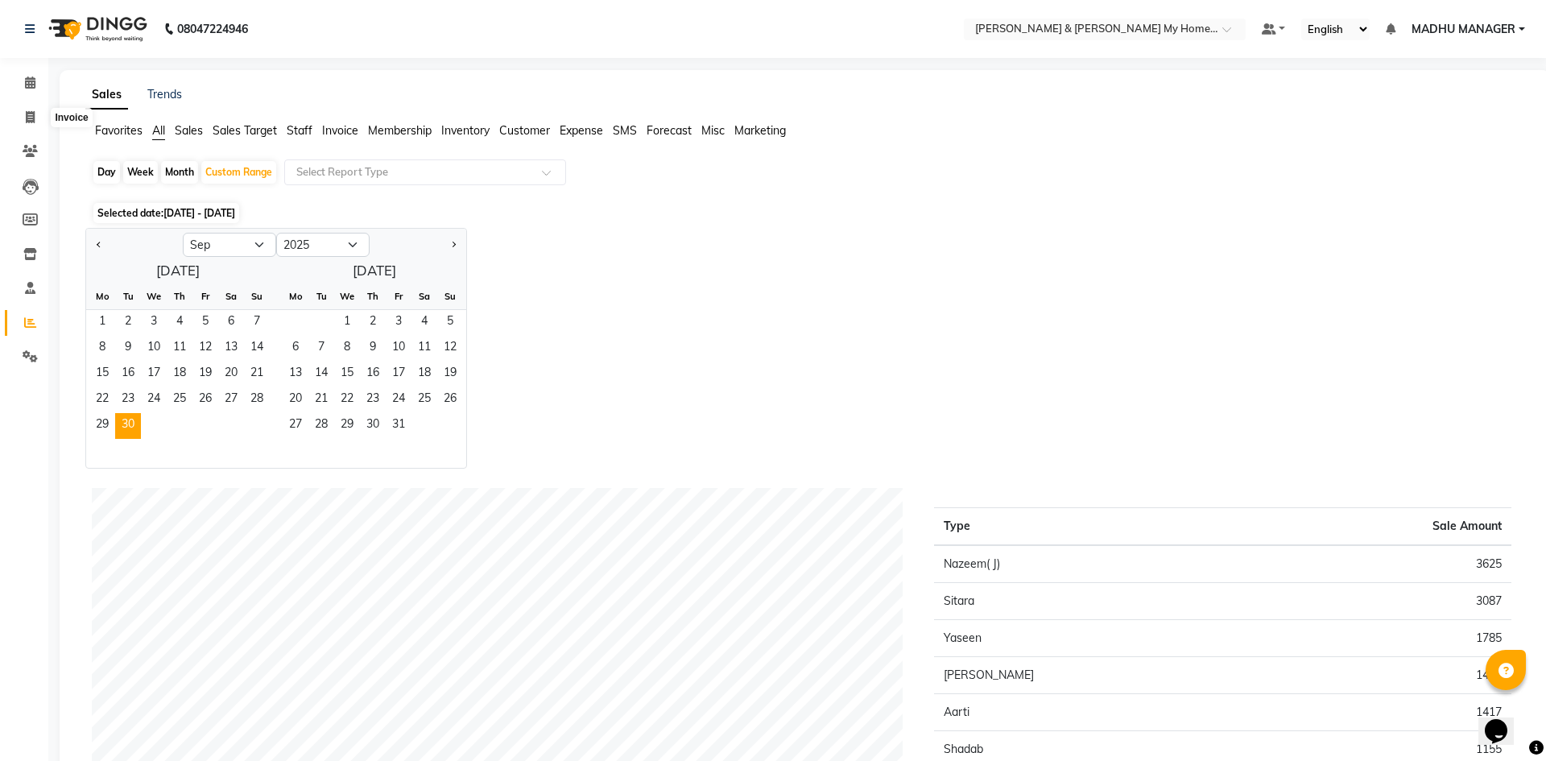
select select "8193"
select select "service"
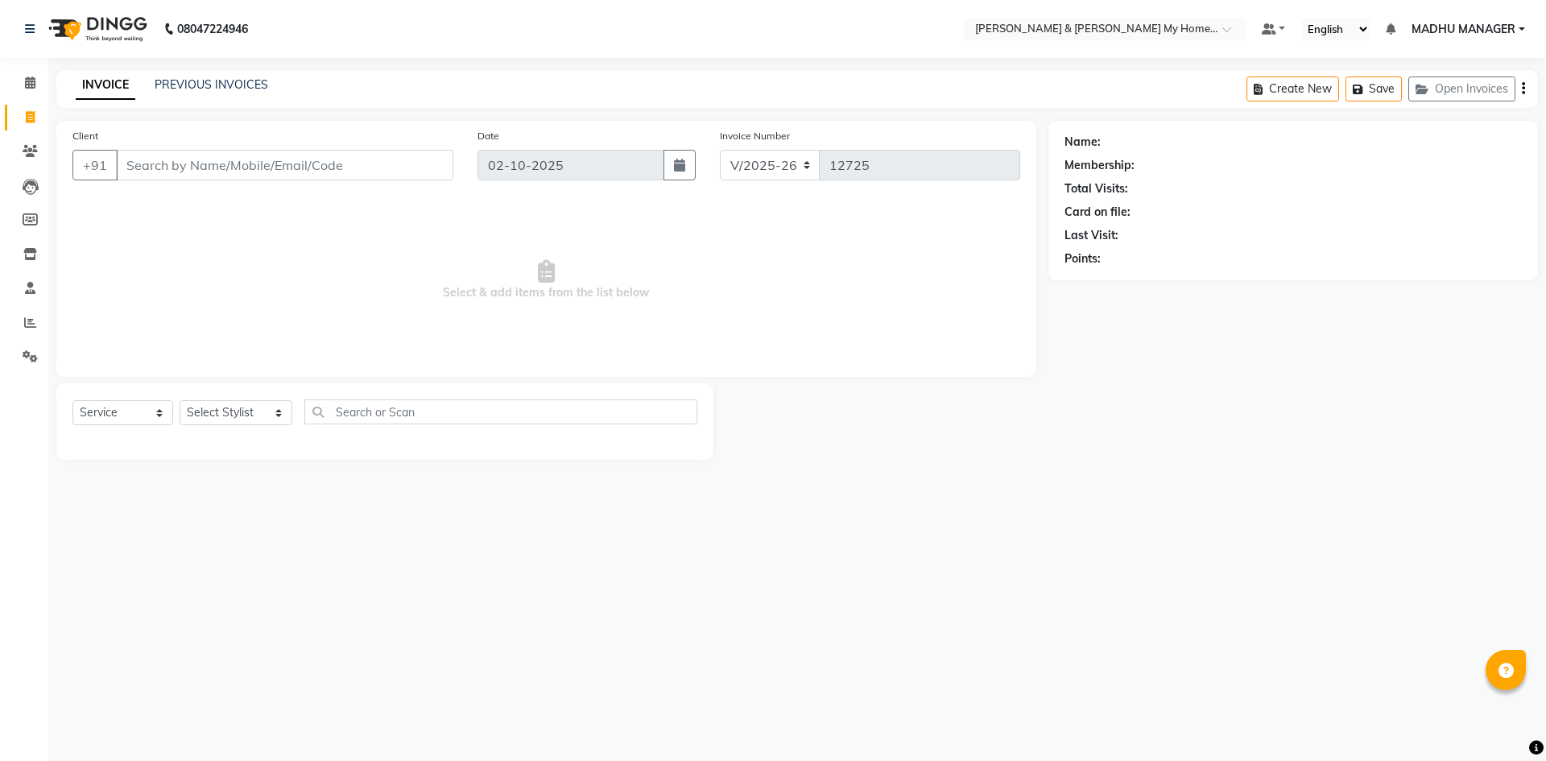
select select "8193"
select select "service"
click at [187, 88] on link "PREVIOUS INVOICES" at bounding box center [212, 84] width 114 height 14
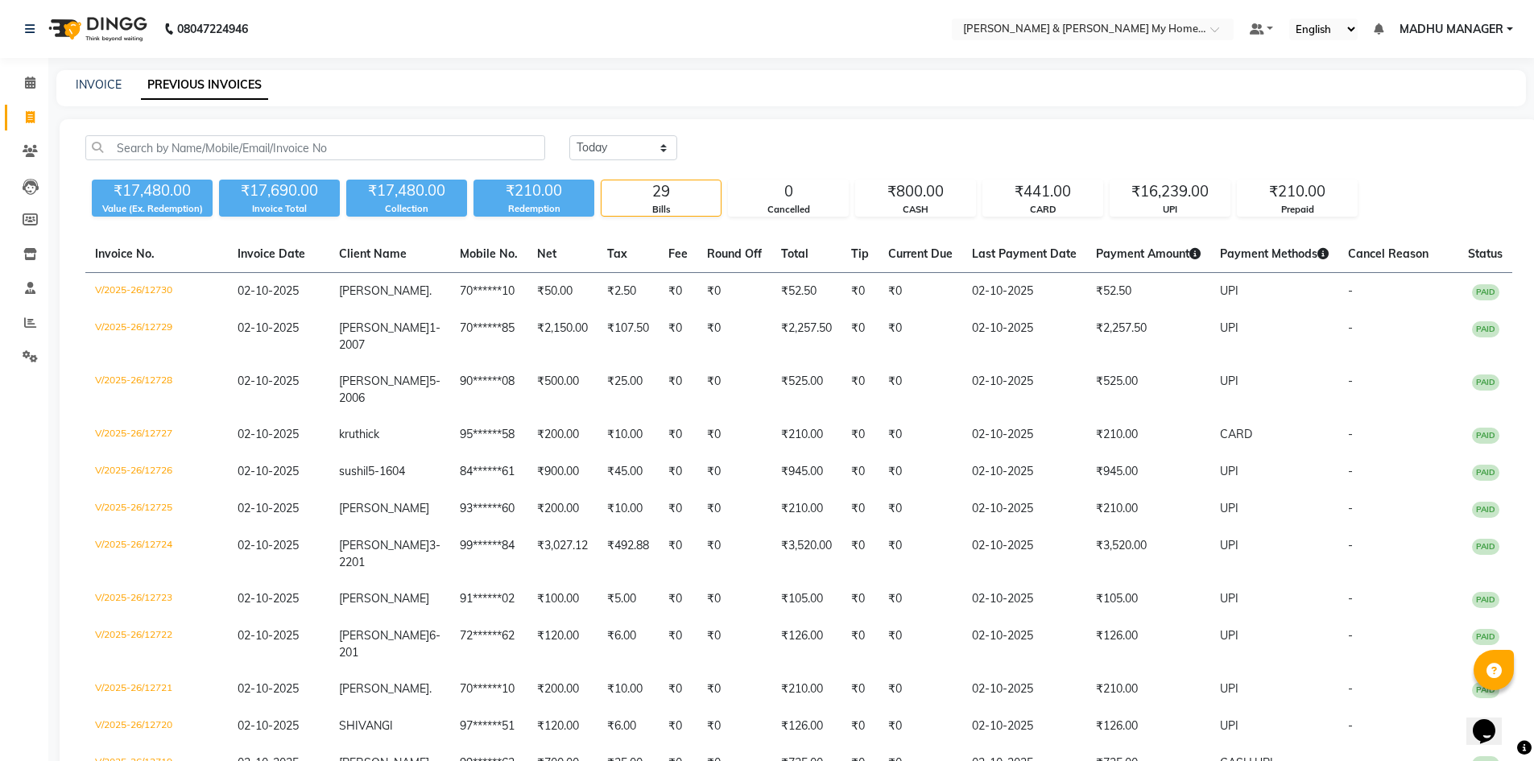
click at [69, 85] on div "INVOICE PREVIOUS INVOICES" at bounding box center [781, 84] width 1450 height 17
click at [76, 84] on link "INVOICE" at bounding box center [99, 84] width 46 height 14
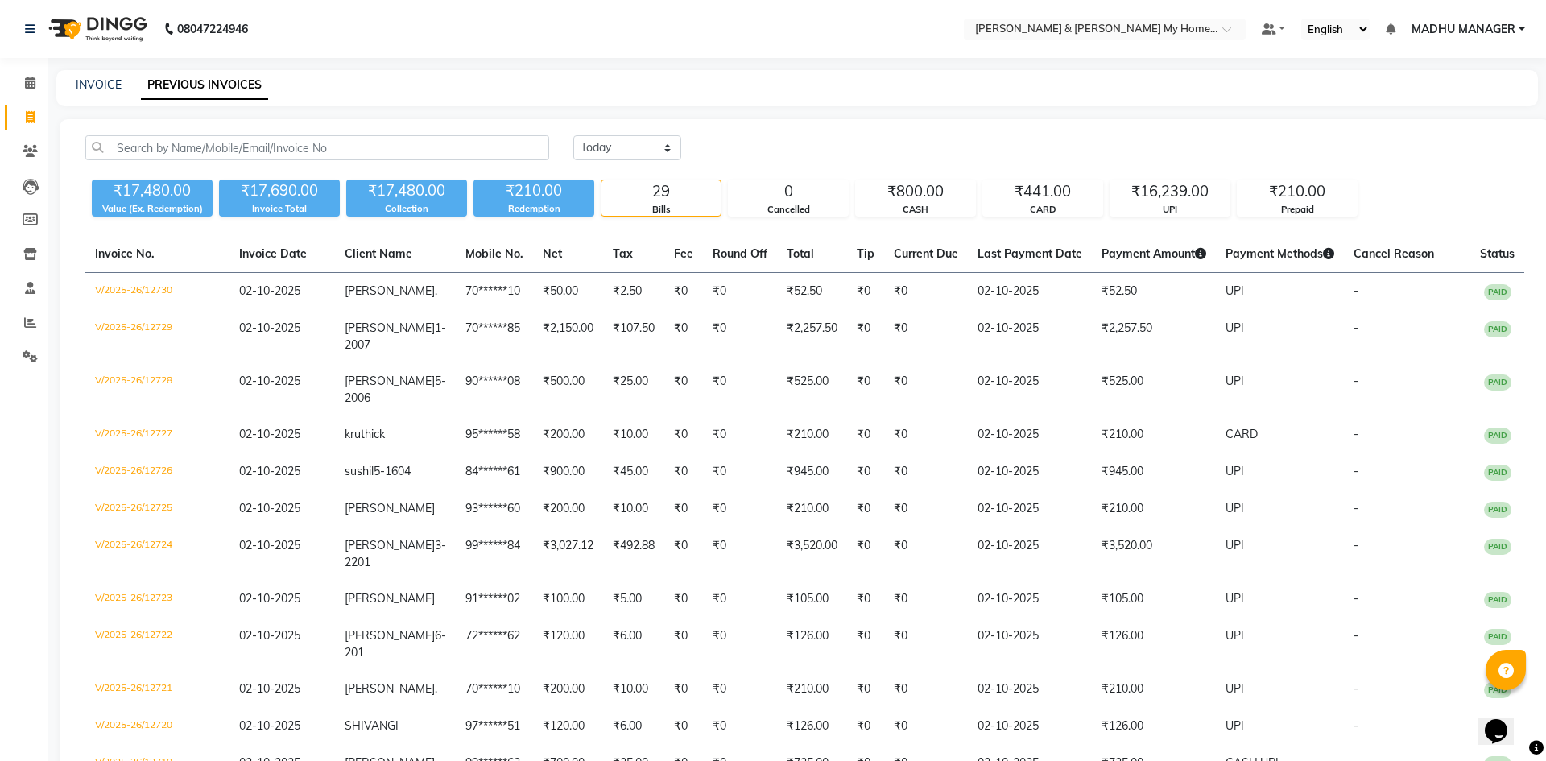
select select "8193"
select select "service"
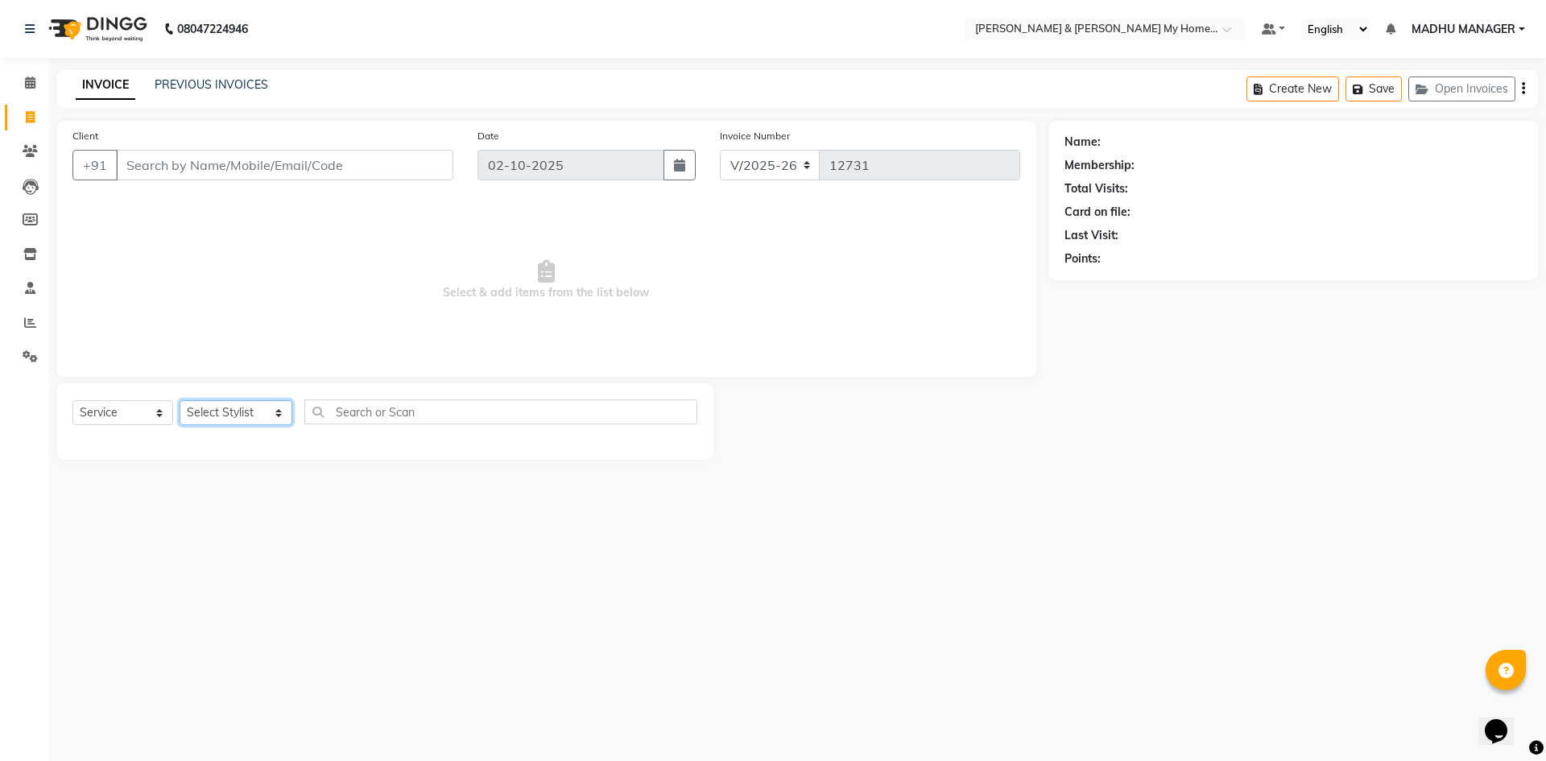
click at [207, 419] on select "Select Stylist Aarti Aarti [PERSON_NAME] Beauty [PERSON_NAME] Nail [PERSON_NAME…" at bounding box center [236, 412] width 113 height 25
select select "89818"
click at [180, 400] on select "Select Stylist Aarti Aarti [PERSON_NAME] Beauty [PERSON_NAME] Nail [PERSON_NAME…" at bounding box center [236, 412] width 113 height 25
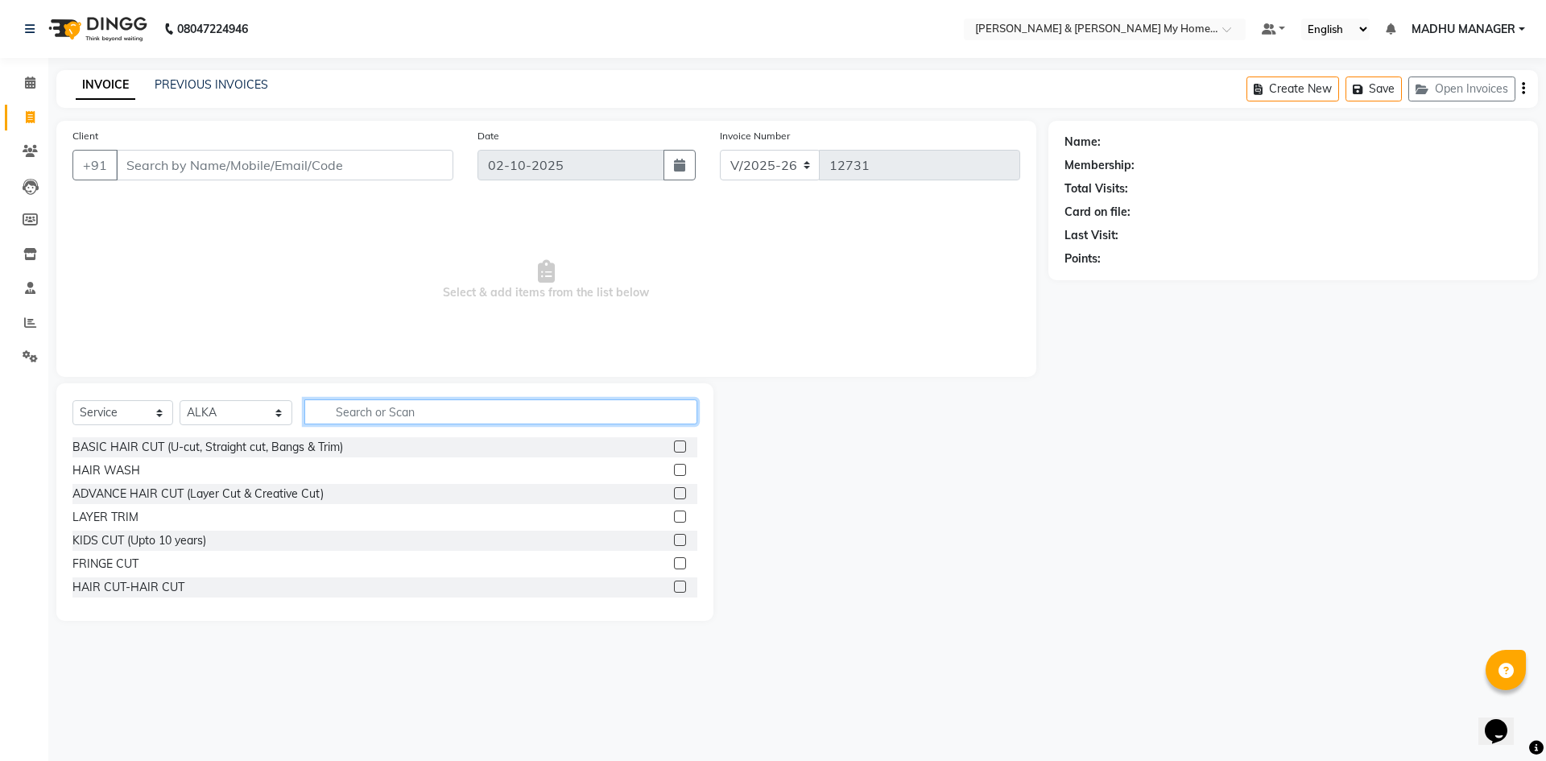
click at [338, 411] on input "text" at bounding box center [500, 411] width 393 height 25
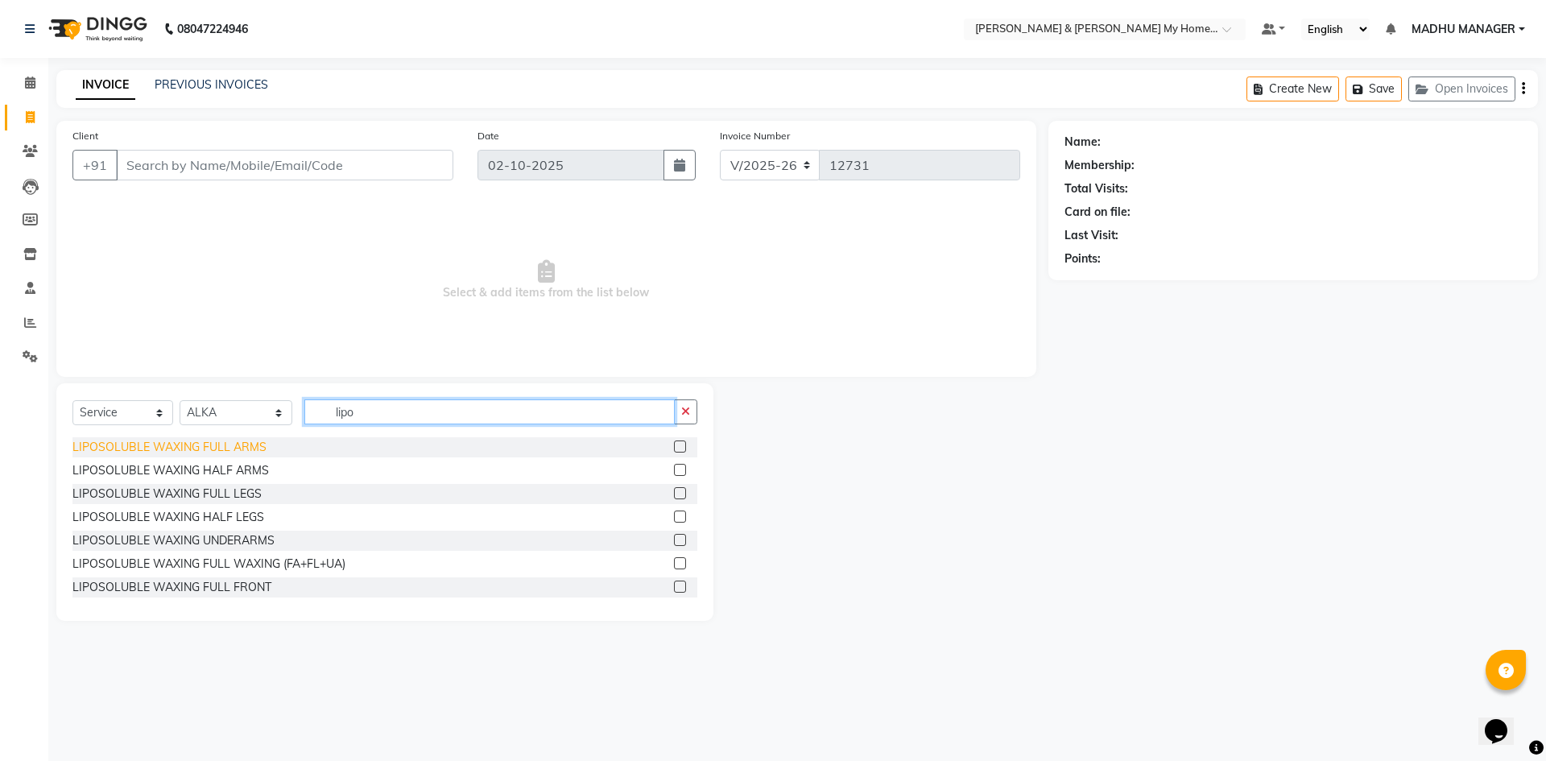
type input "lipo"
click at [229, 446] on div "LIPOSOLUBLE WAXING FULL ARMS" at bounding box center [169, 447] width 194 height 17
checkbox input "false"
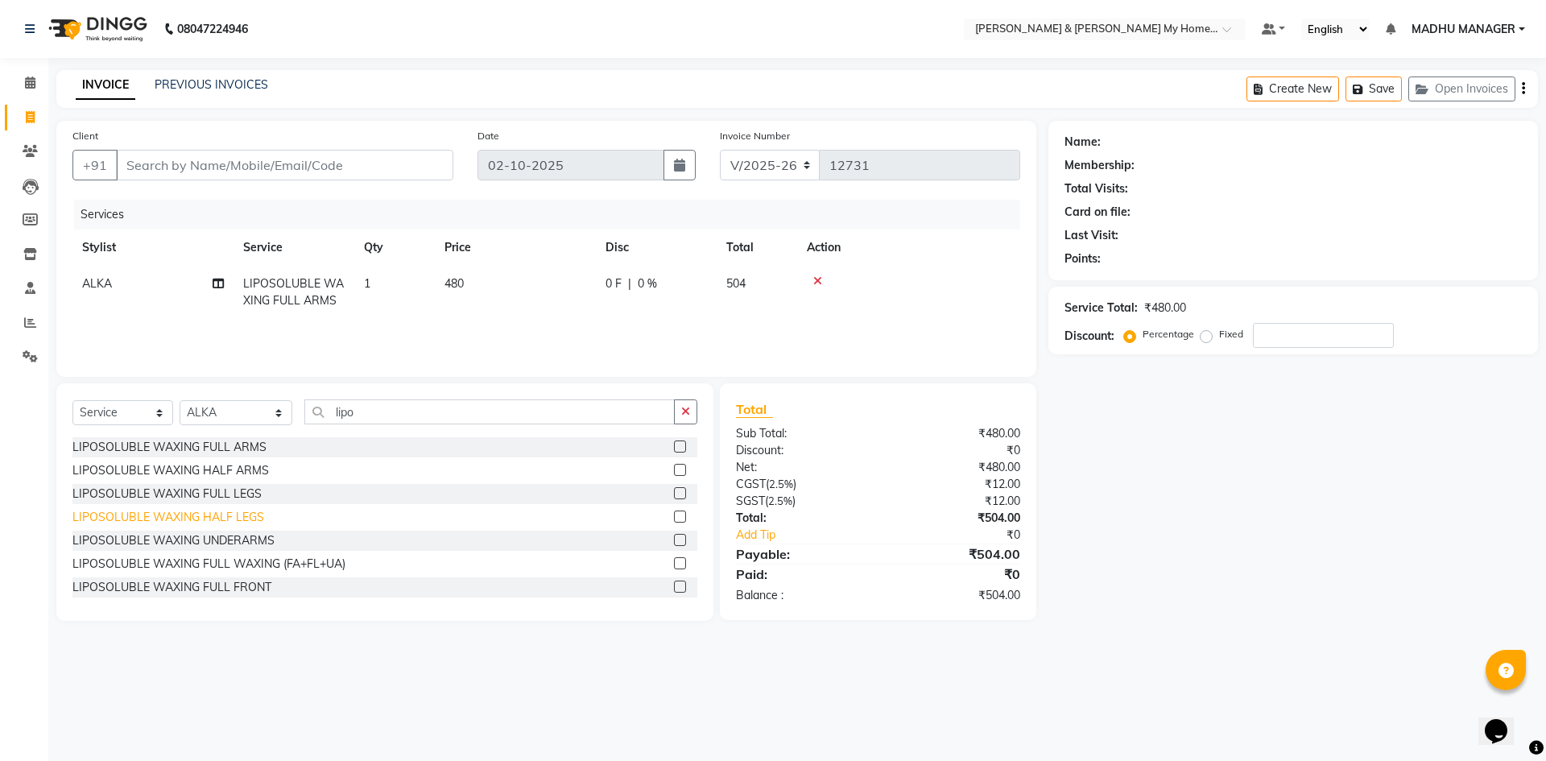
click at [222, 521] on div "LIPOSOLUBLE WAXING HALF LEGS" at bounding box center [168, 517] width 192 height 17
checkbox input "false"
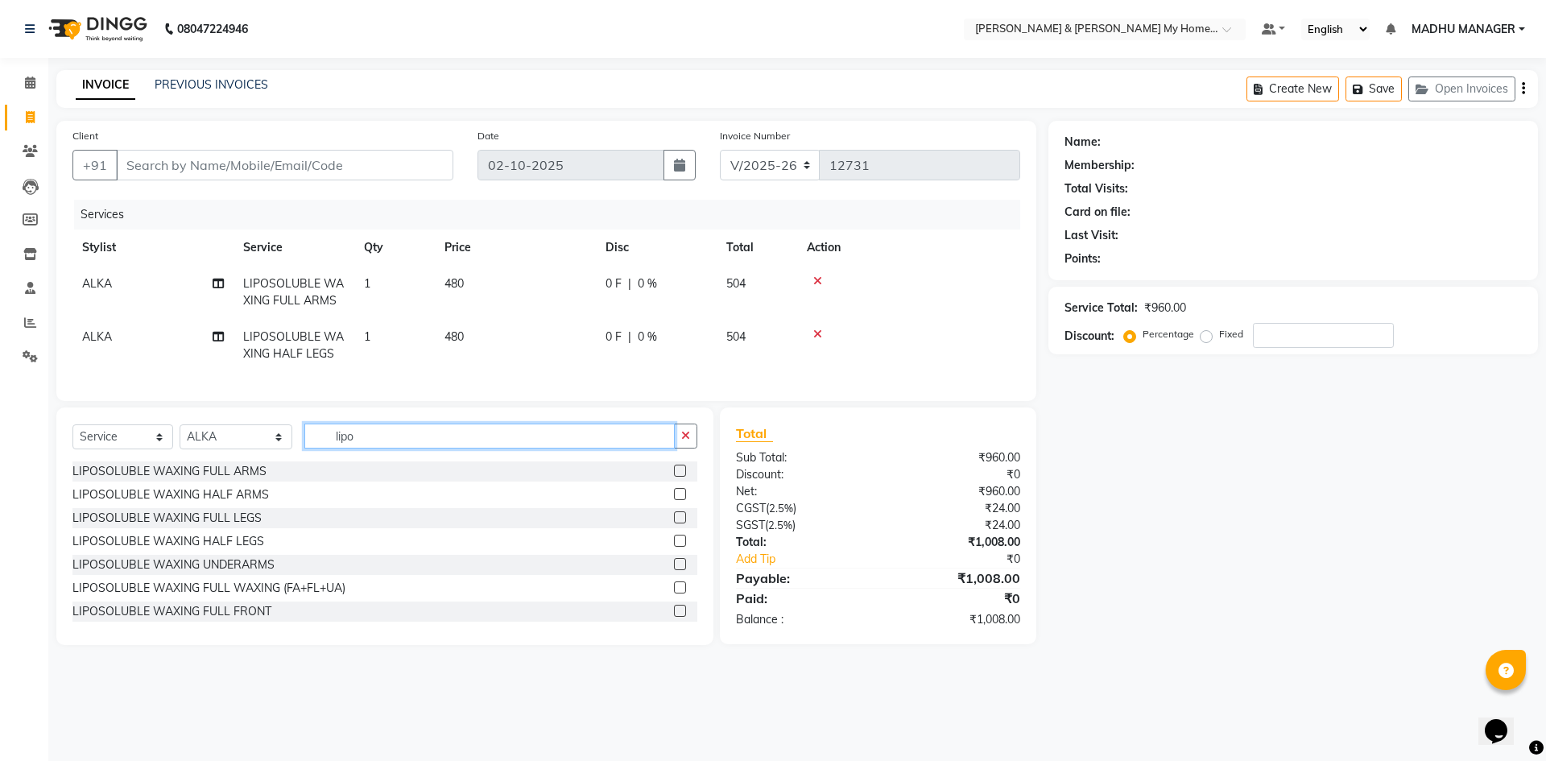
drag, startPoint x: 328, startPoint y: 458, endPoint x: 2, endPoint y: 420, distance: 328.2
click at [72, 445] on div "Select Service Product Membership Package Voucher Prepaid Gift Card Select Styl…" at bounding box center [384, 442] width 625 height 38
type input "under"
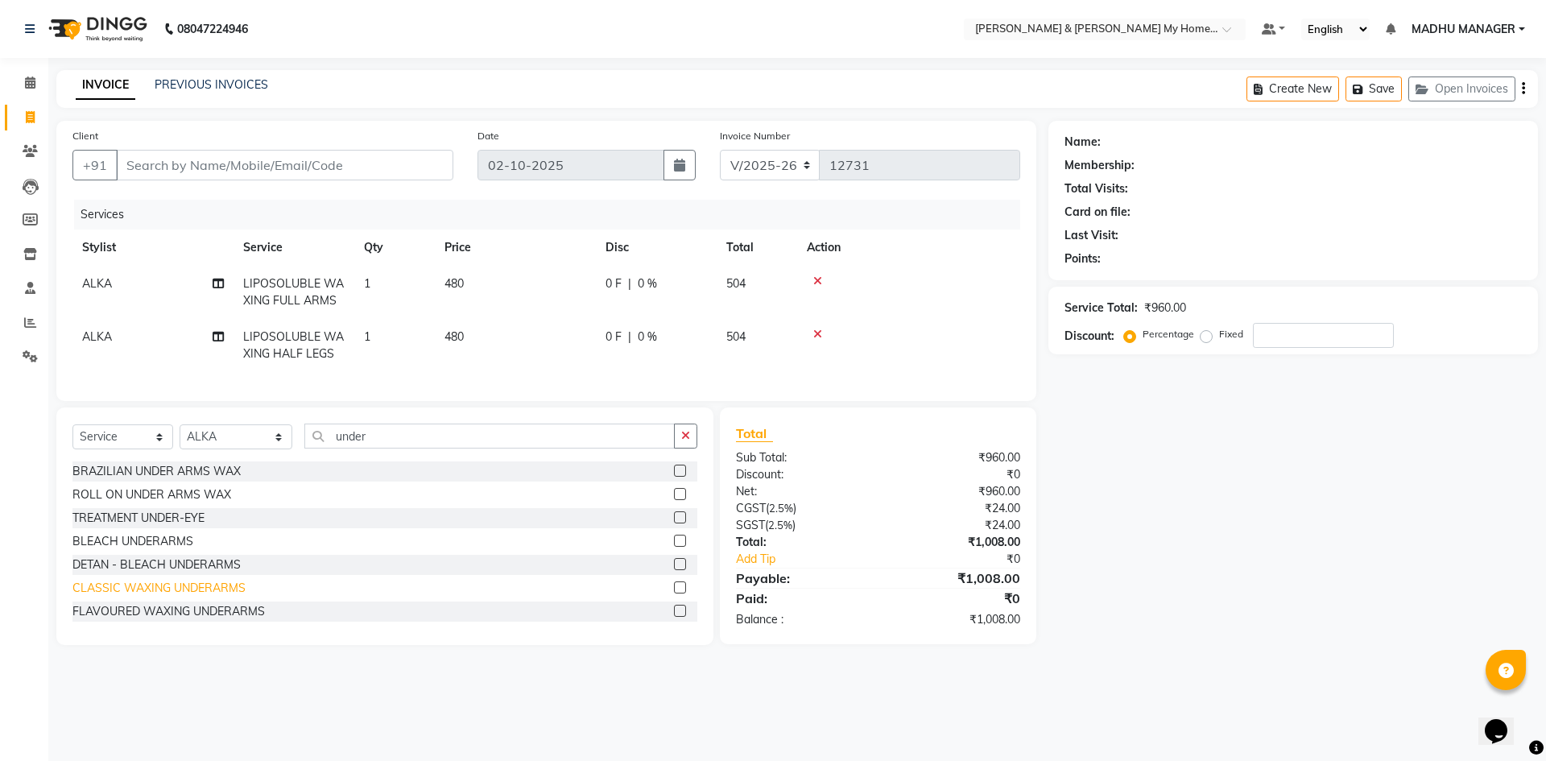
click at [188, 595] on div "CLASSIC WAXING UNDERARMS" at bounding box center [158, 588] width 173 height 17
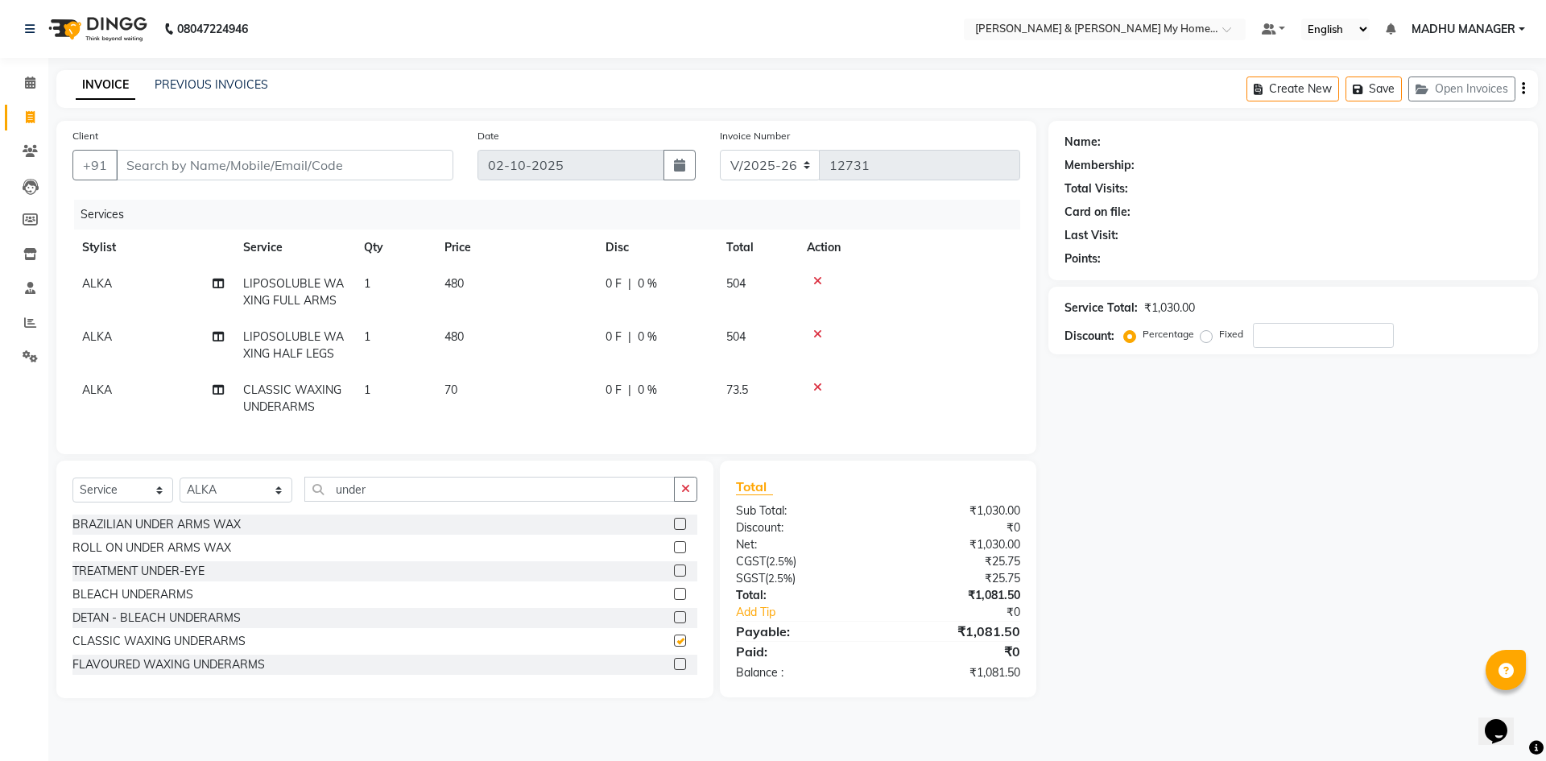
checkbox input "false"
click at [184, 475] on div "Select Service Product Membership Package Voucher Prepaid Gift Card Select Styl…" at bounding box center [384, 579] width 657 height 237
type input "thre"
click at [118, 533] on div "THREADING EYEBROW" at bounding box center [135, 524] width 126 height 17
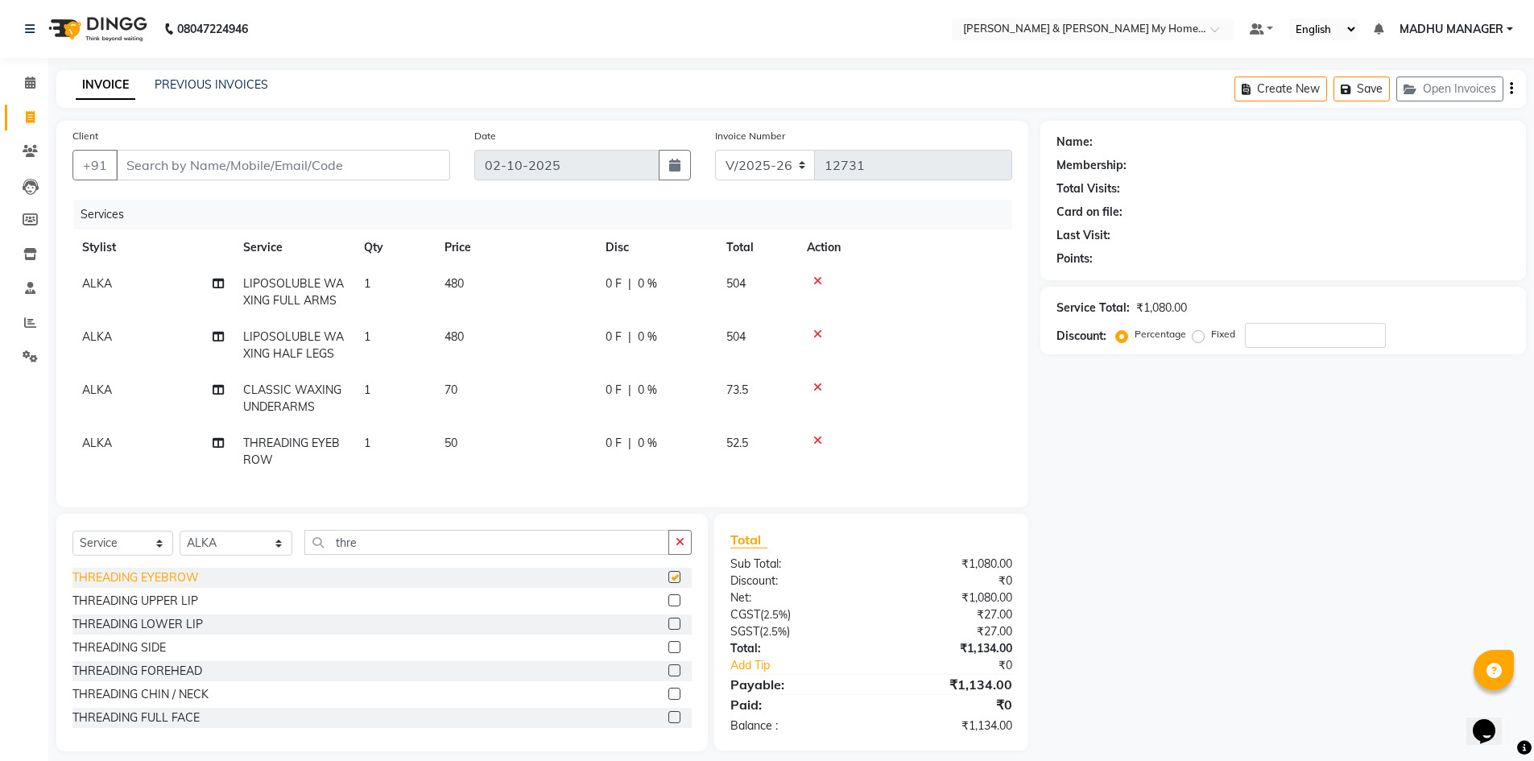
checkbox input "false"
click at [149, 607] on div "THREADING UPPER LIP" at bounding box center [135, 601] width 126 height 17
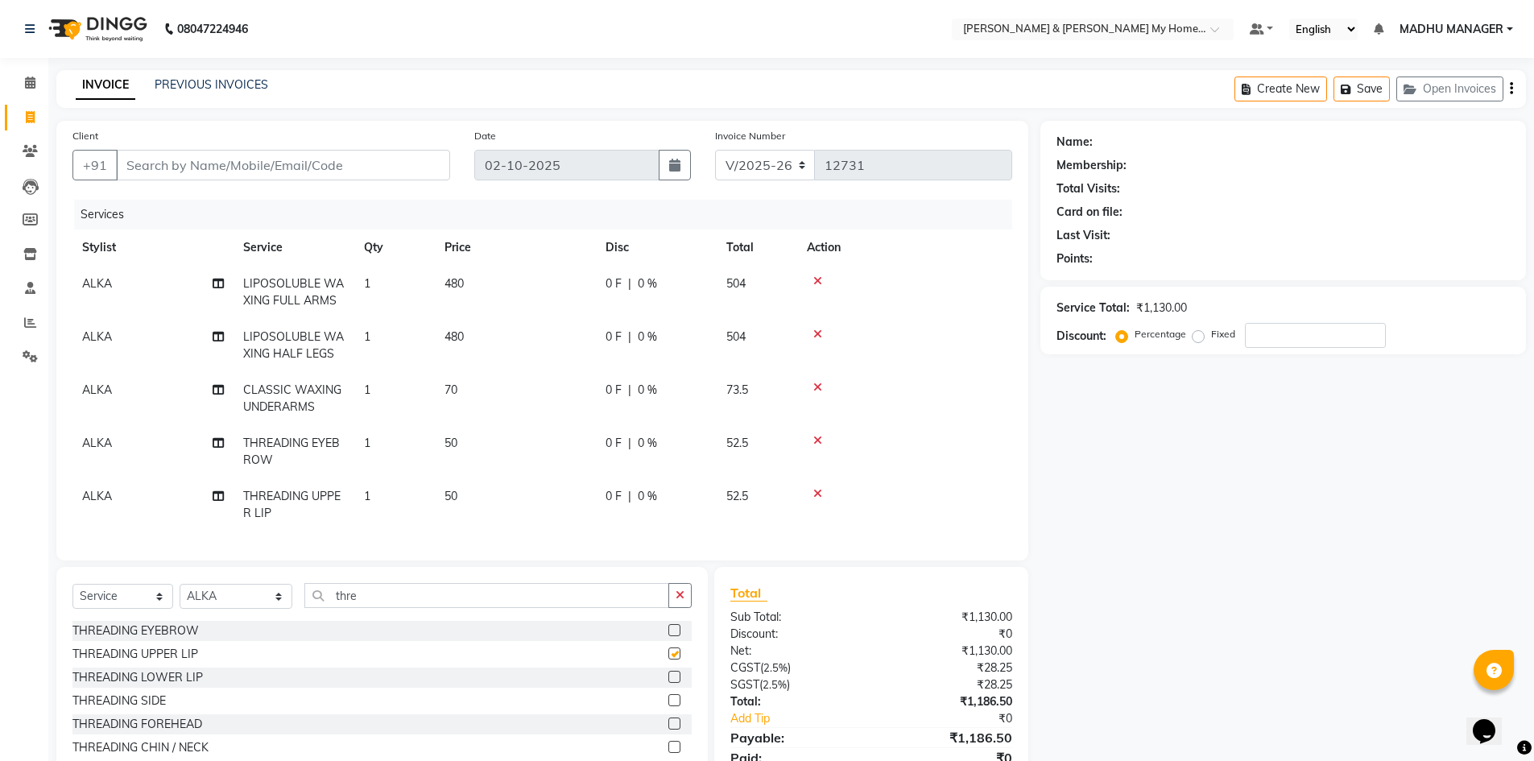
checkbox input "false"
click at [174, 684] on div "THREADING LOWER LIP" at bounding box center [137, 675] width 130 height 17
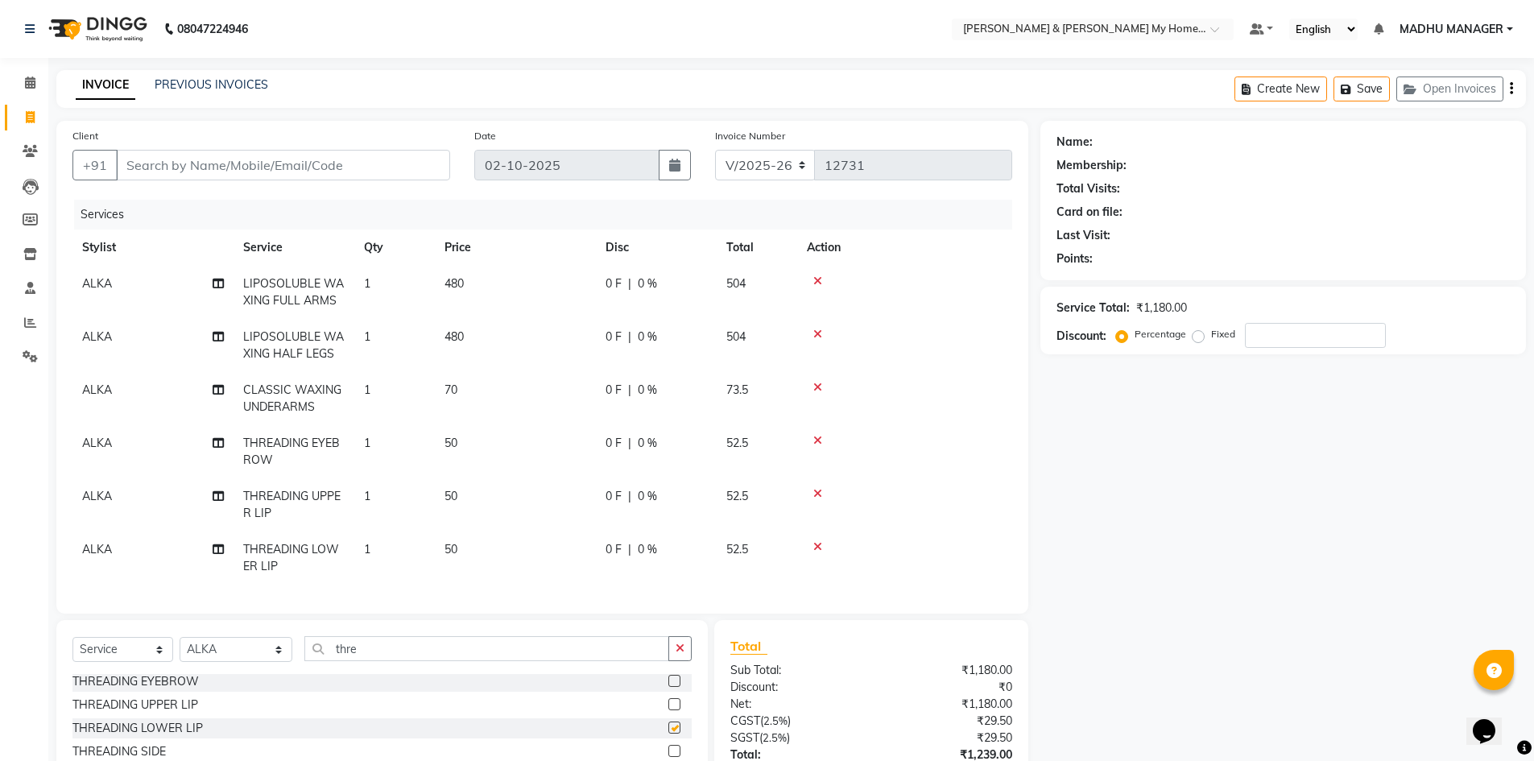
checkbox input "false"
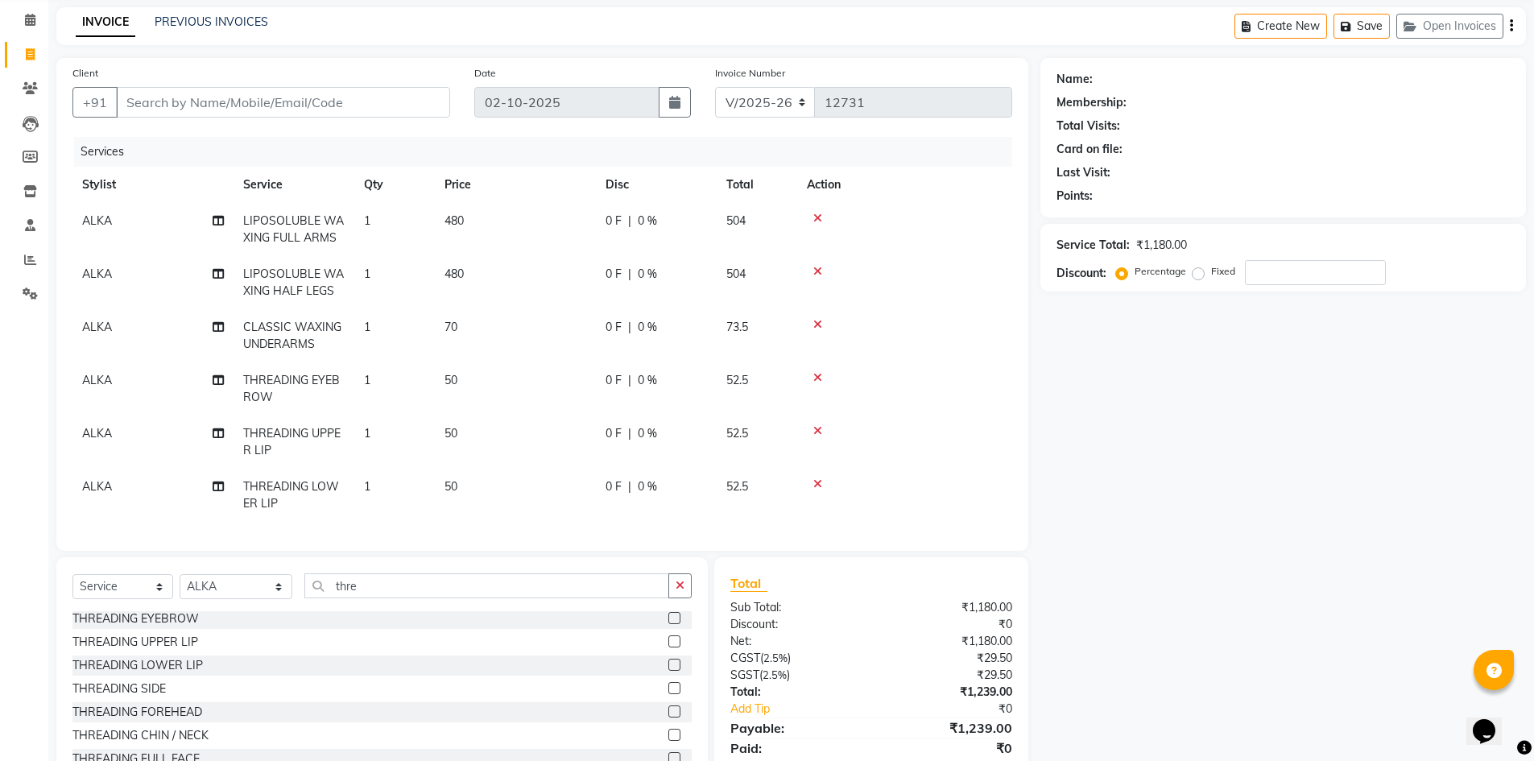
scroll to position [126, 0]
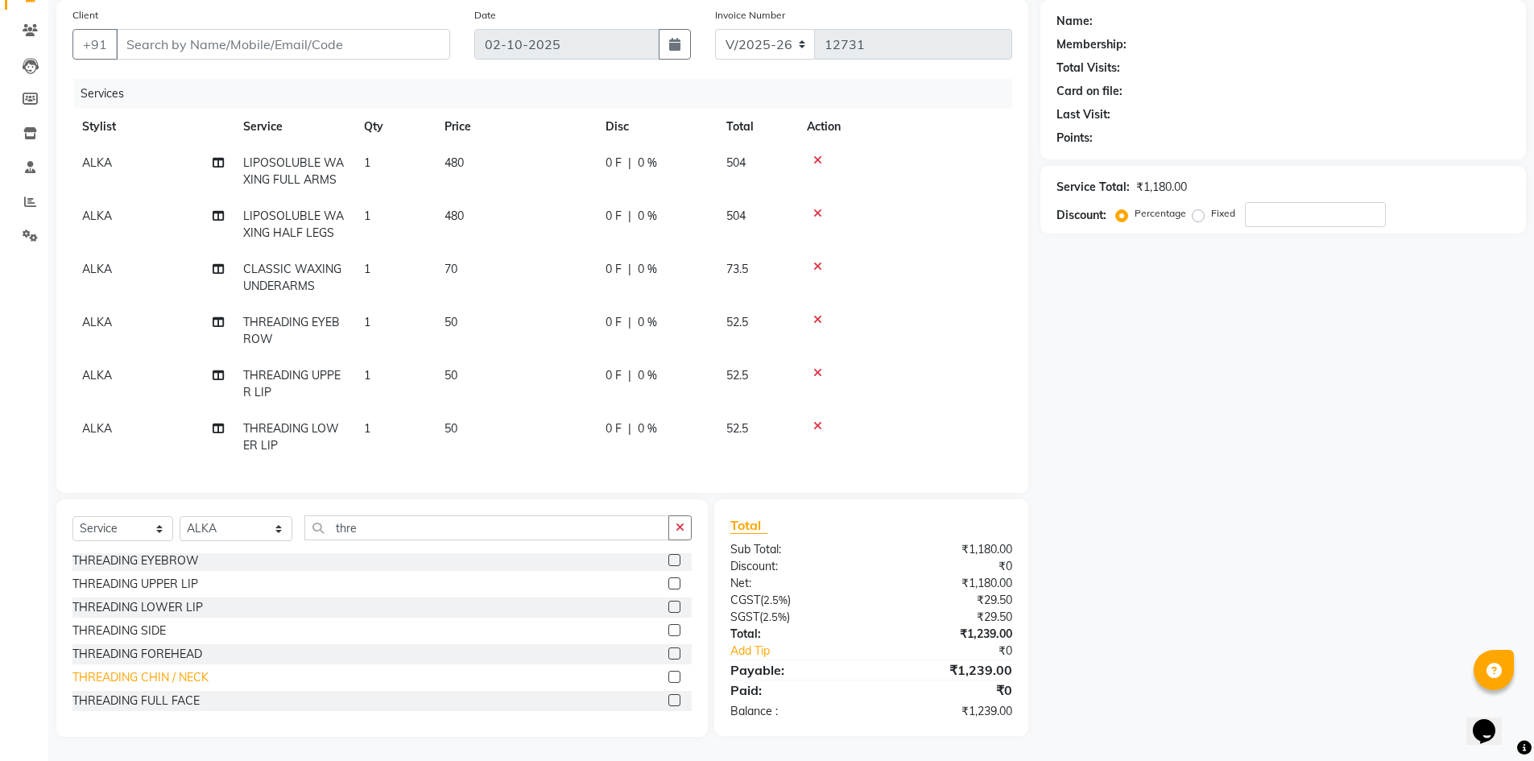
click at [169, 675] on div "THREADING CHIN / NECK" at bounding box center [140, 677] width 136 height 17
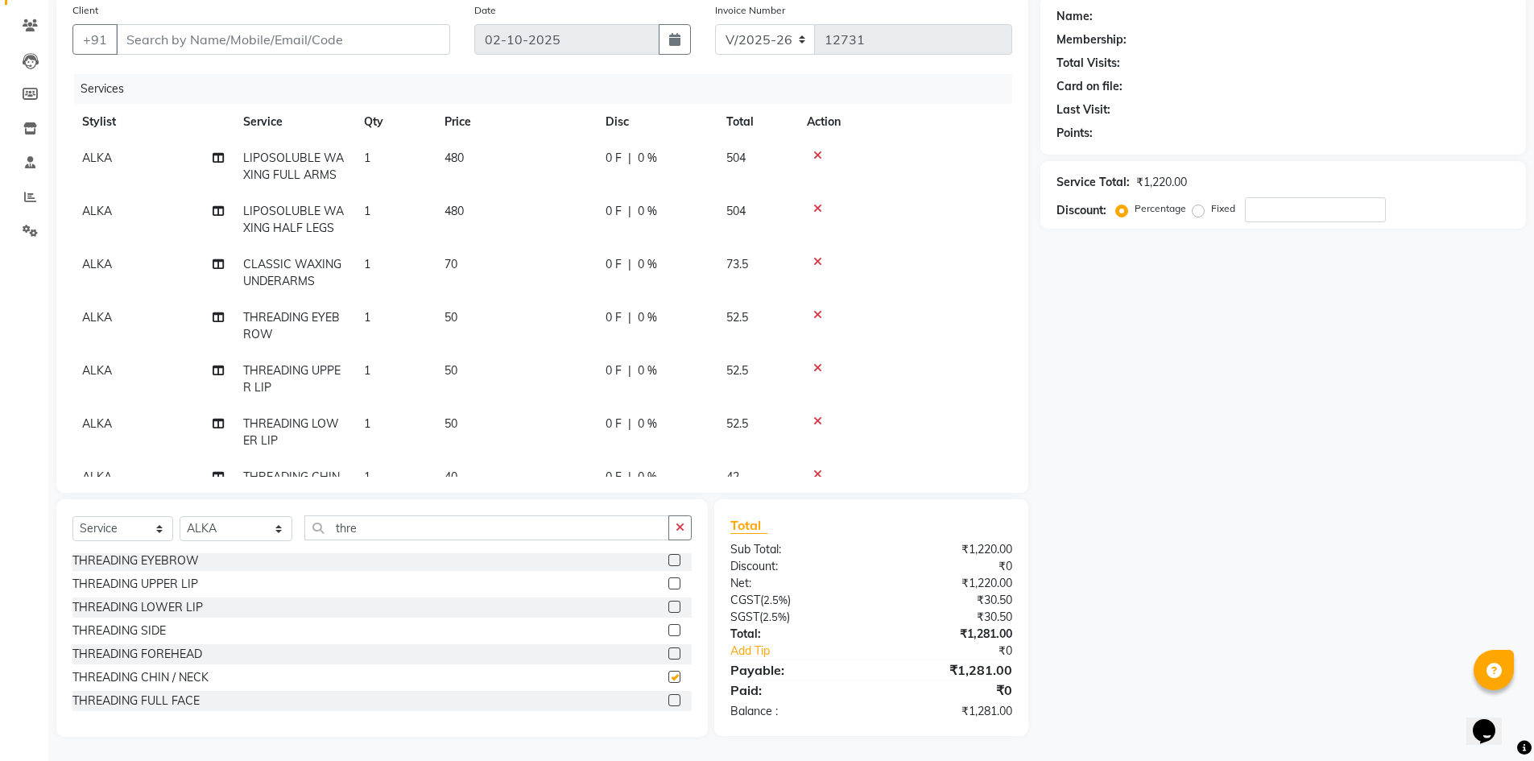
checkbox input "false"
click at [158, 658] on div "THREADING FOREHEAD" at bounding box center [137, 654] width 130 height 17
checkbox input "false"
click at [218, 43] on input "Client" at bounding box center [283, 39] width 334 height 31
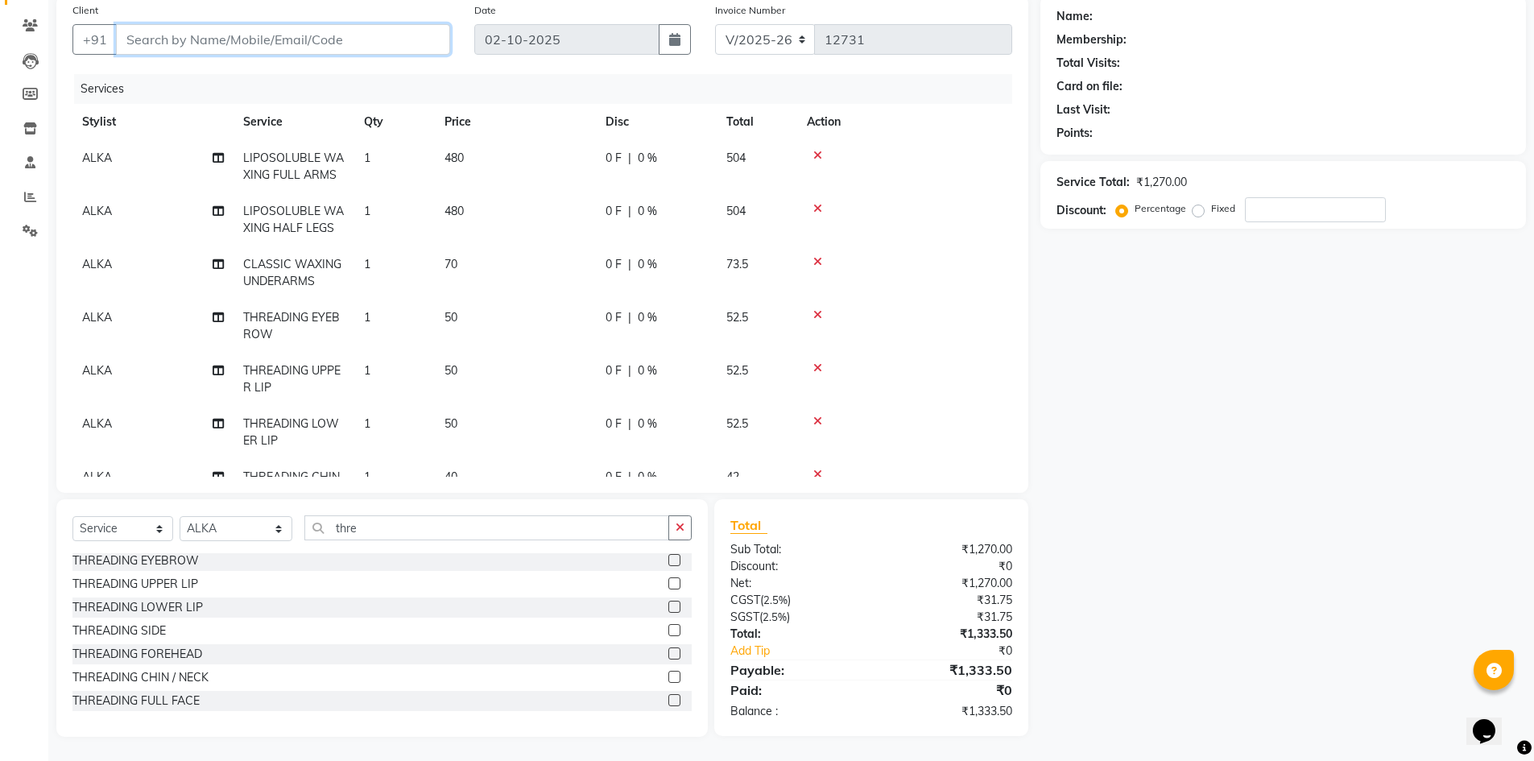
type input "8"
type input "0"
click at [156, 41] on input "846498693" at bounding box center [242, 39] width 252 height 31
click at [172, 40] on input "846498693" at bounding box center [242, 39] width 252 height 31
type input "8464988693"
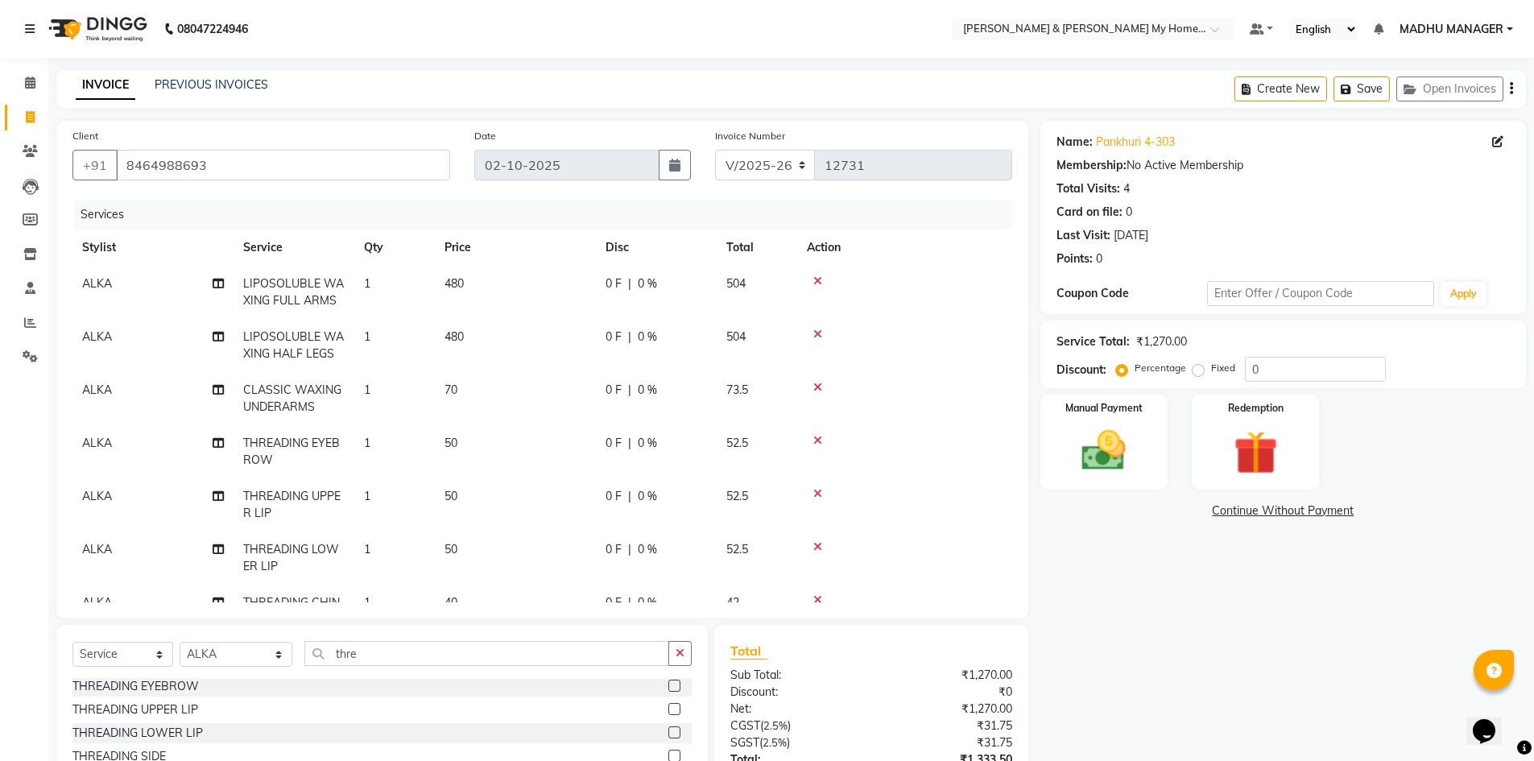
click at [1189, 629] on div "Name: Pankhuri 4-303 Membership: No Active Membership Total Visits: 4 Card on f…" at bounding box center [1289, 491] width 498 height 741
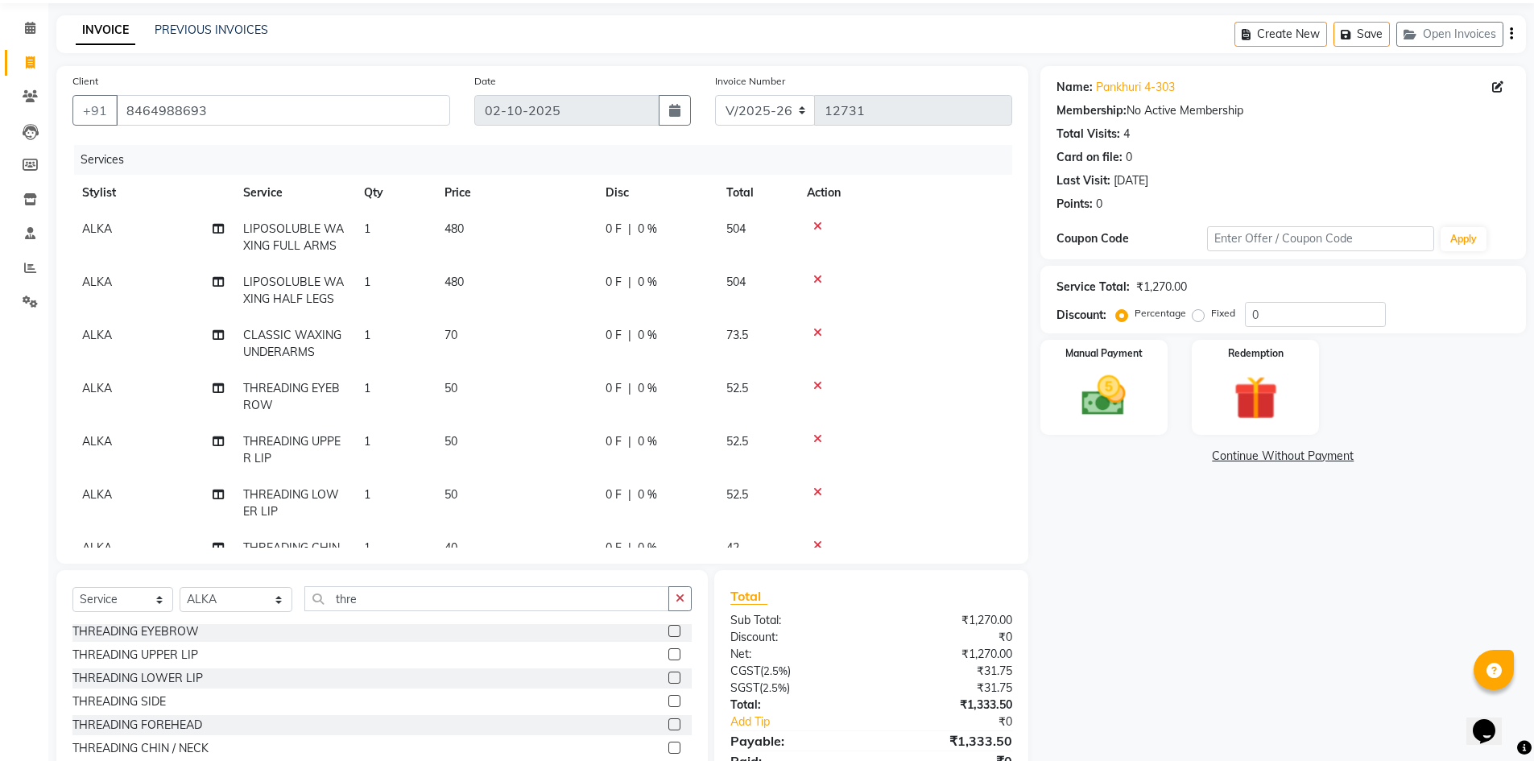
scroll to position [126, 0]
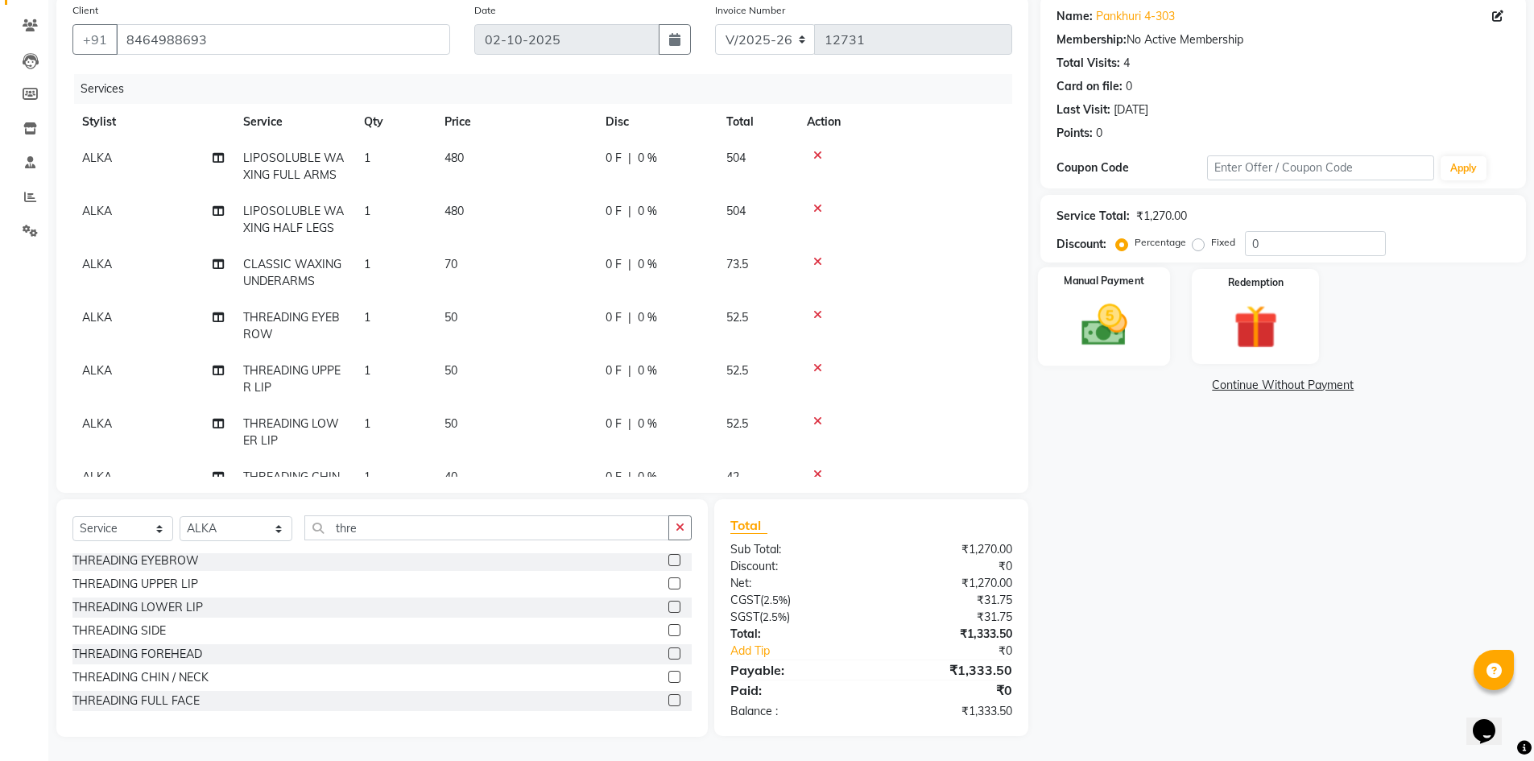
click at [1115, 328] on img at bounding box center [1104, 325] width 74 height 52
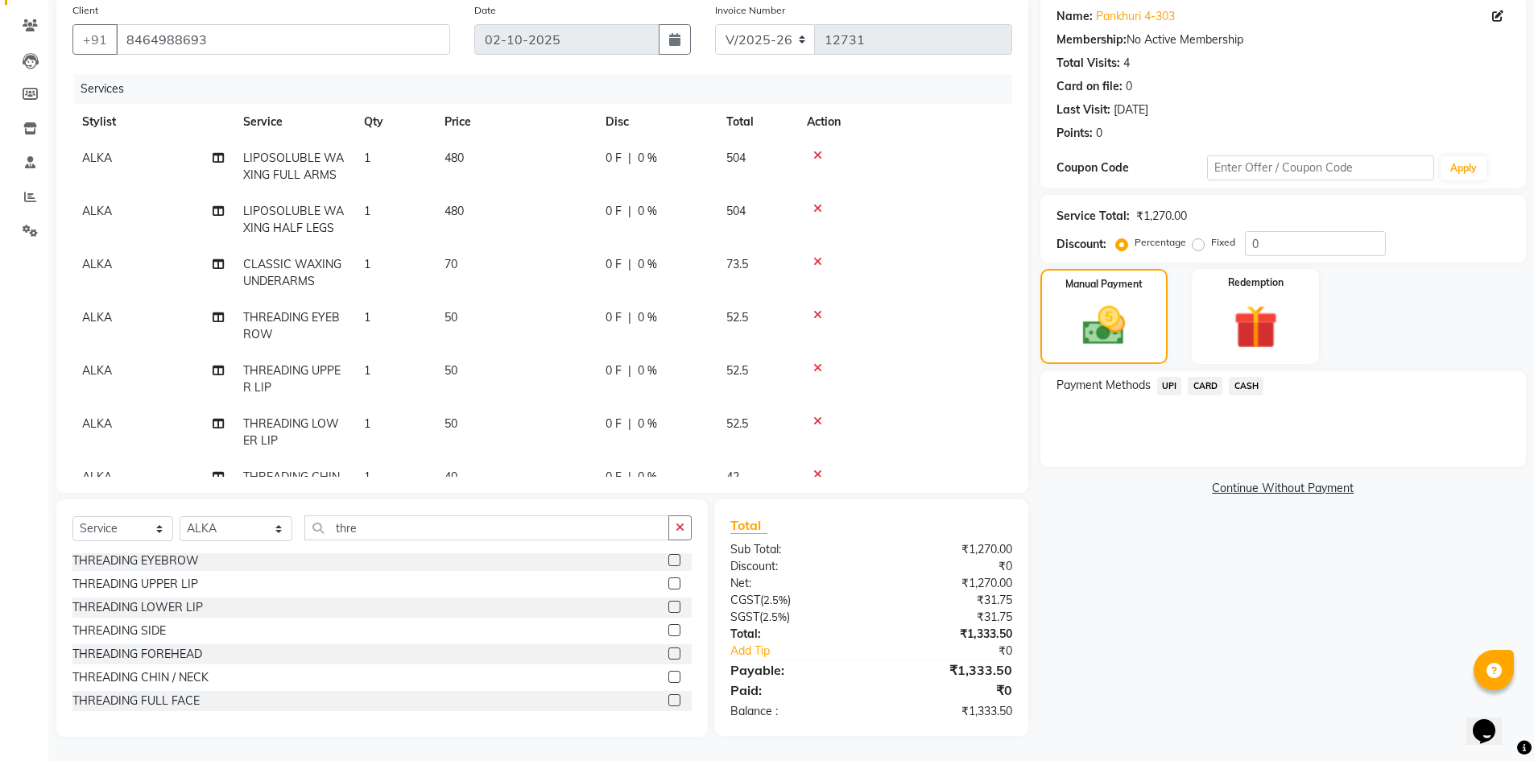
click at [1196, 387] on span "CARD" at bounding box center [1204, 386] width 35 height 19
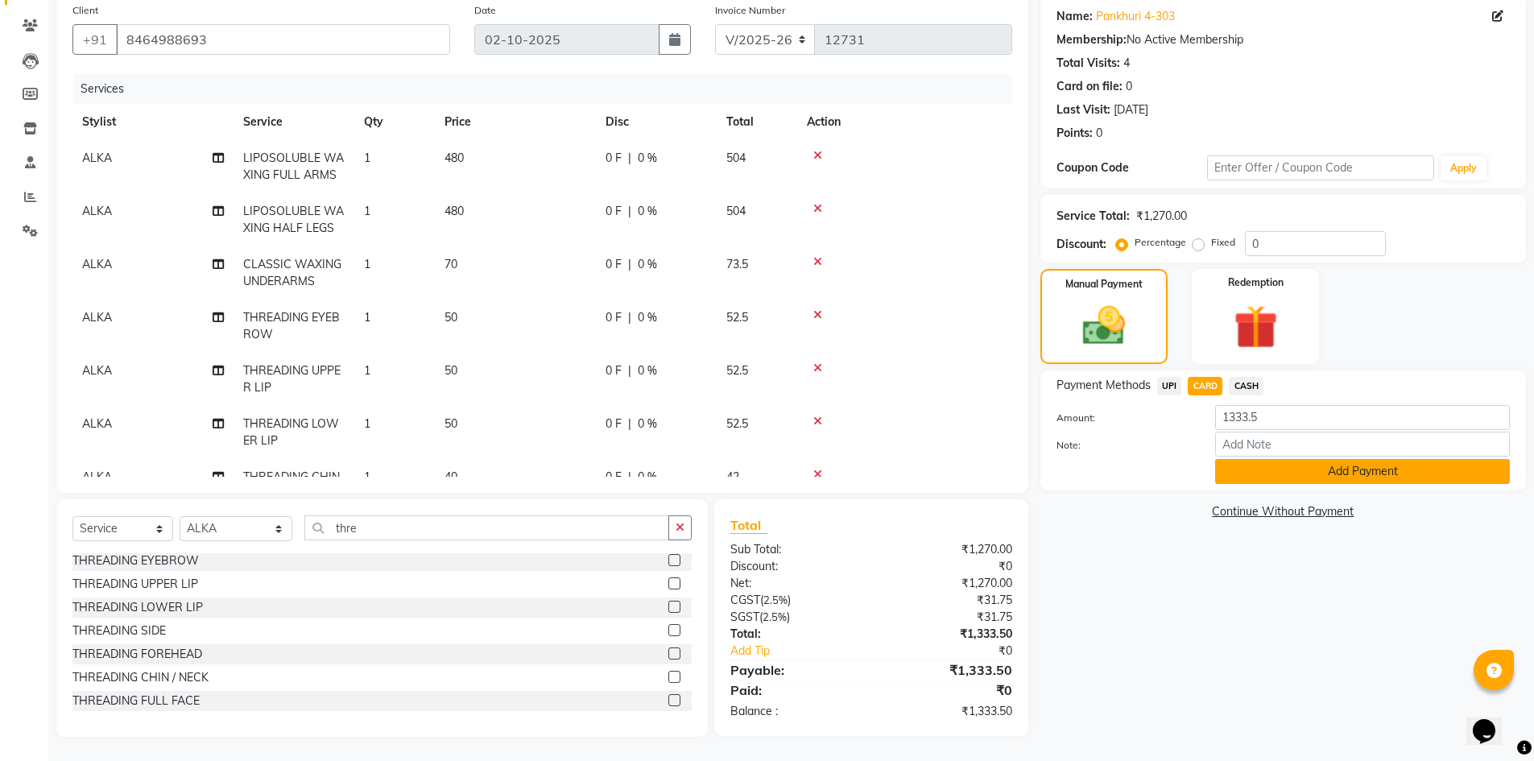
click at [1250, 466] on button "Add Payment" at bounding box center [1362, 471] width 295 height 25
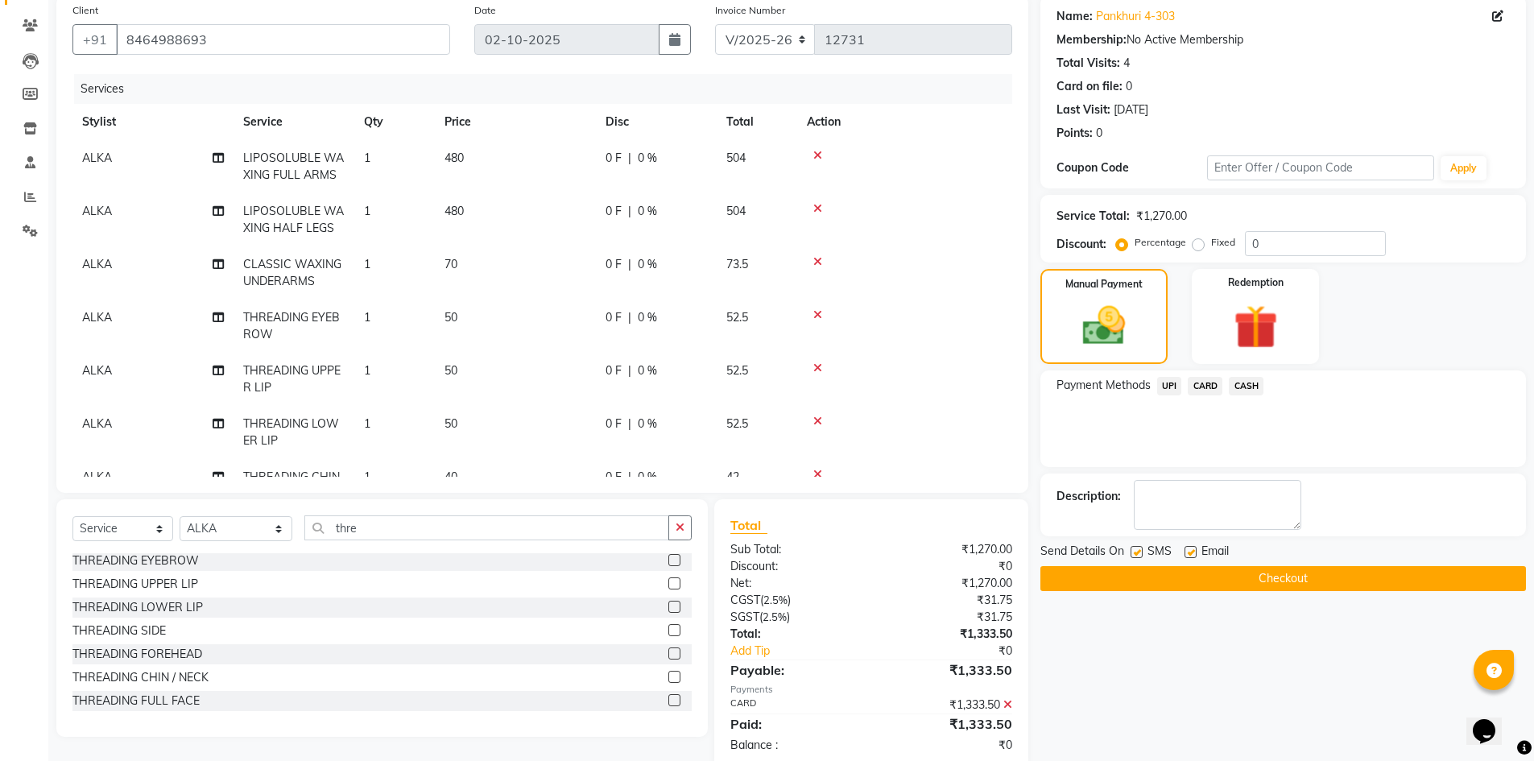
click at [1292, 572] on button "Checkout" at bounding box center [1282, 578] width 485 height 25
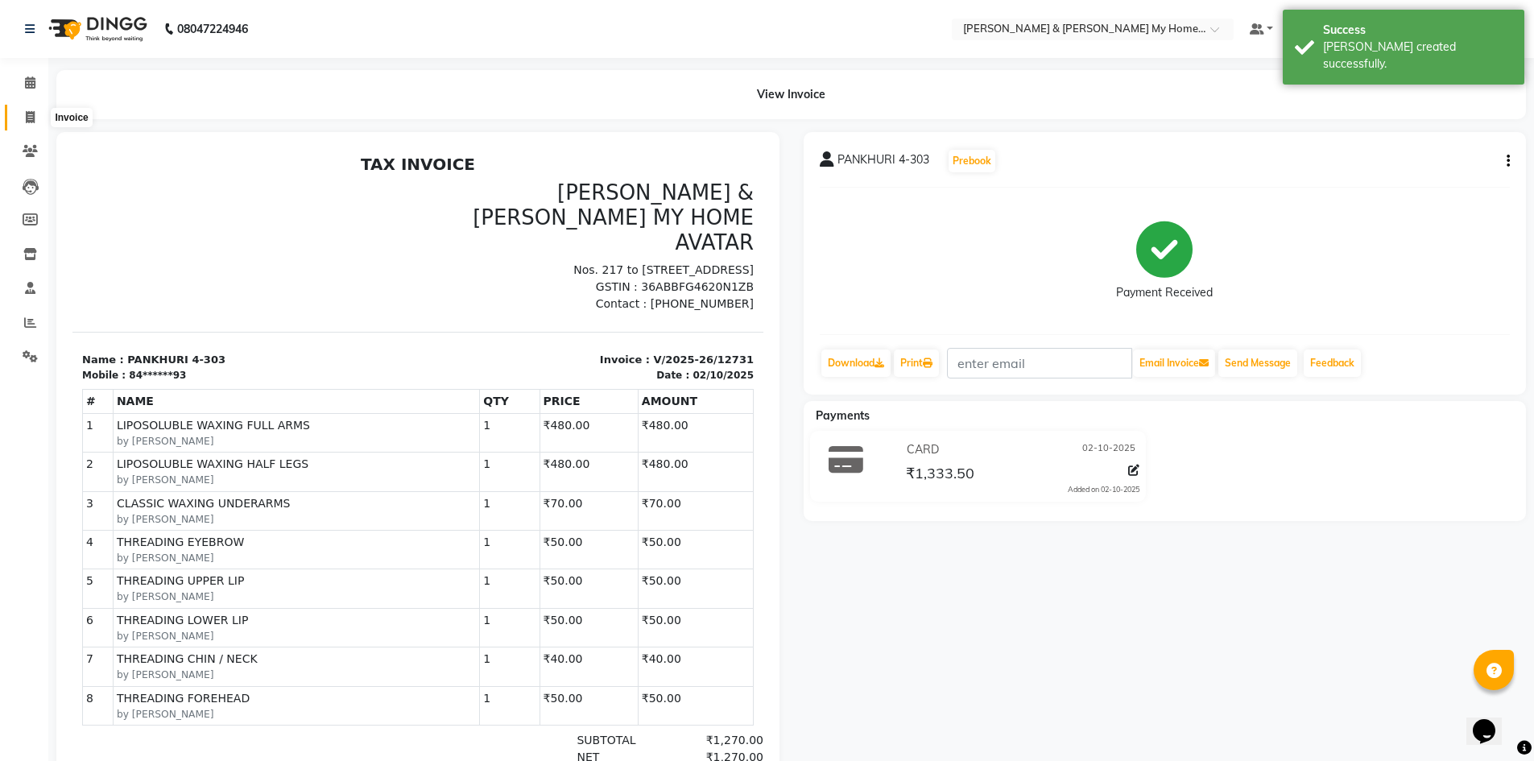
click at [31, 118] on icon at bounding box center [30, 117] width 9 height 12
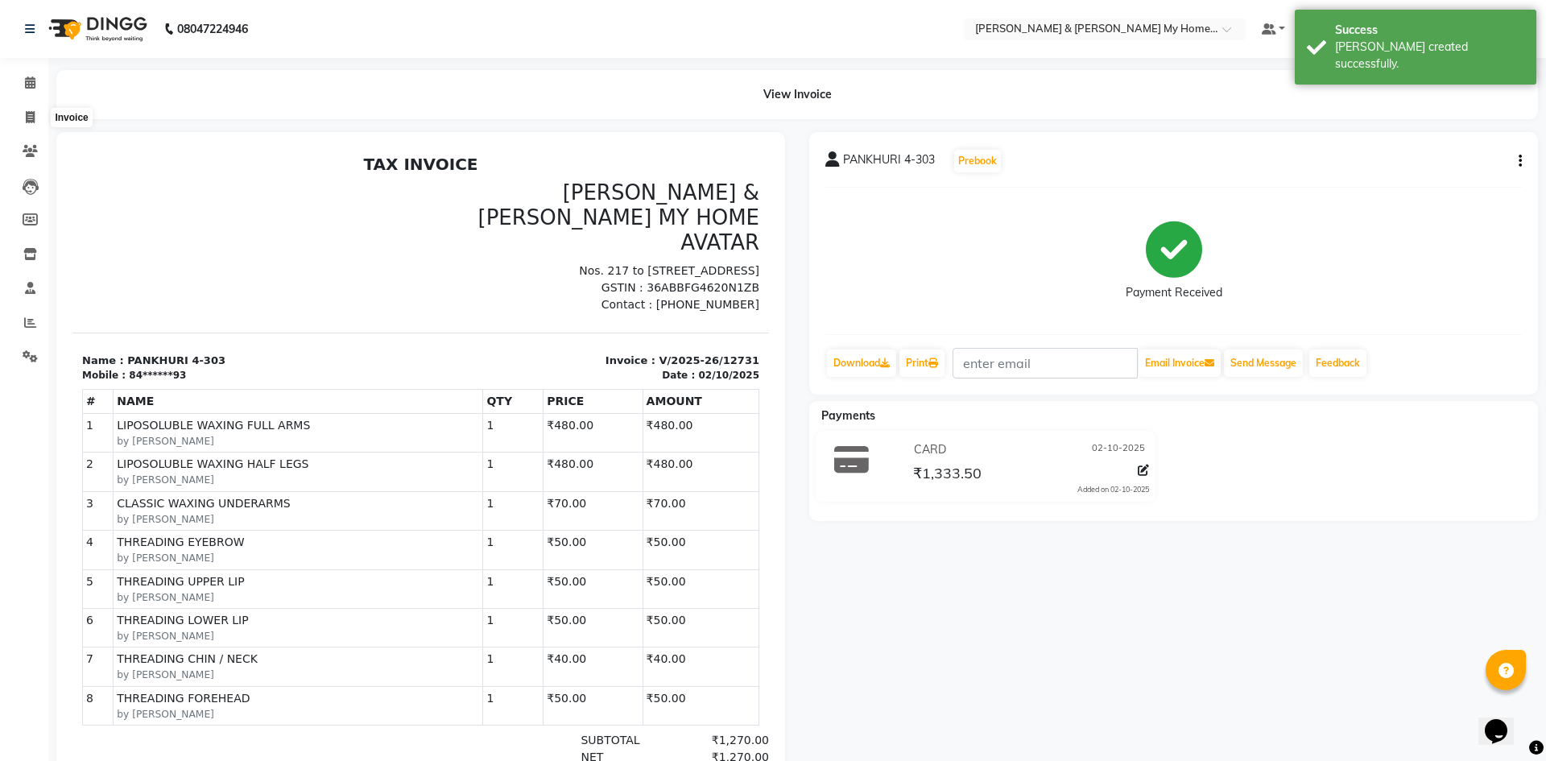
select select "8193"
select select "service"
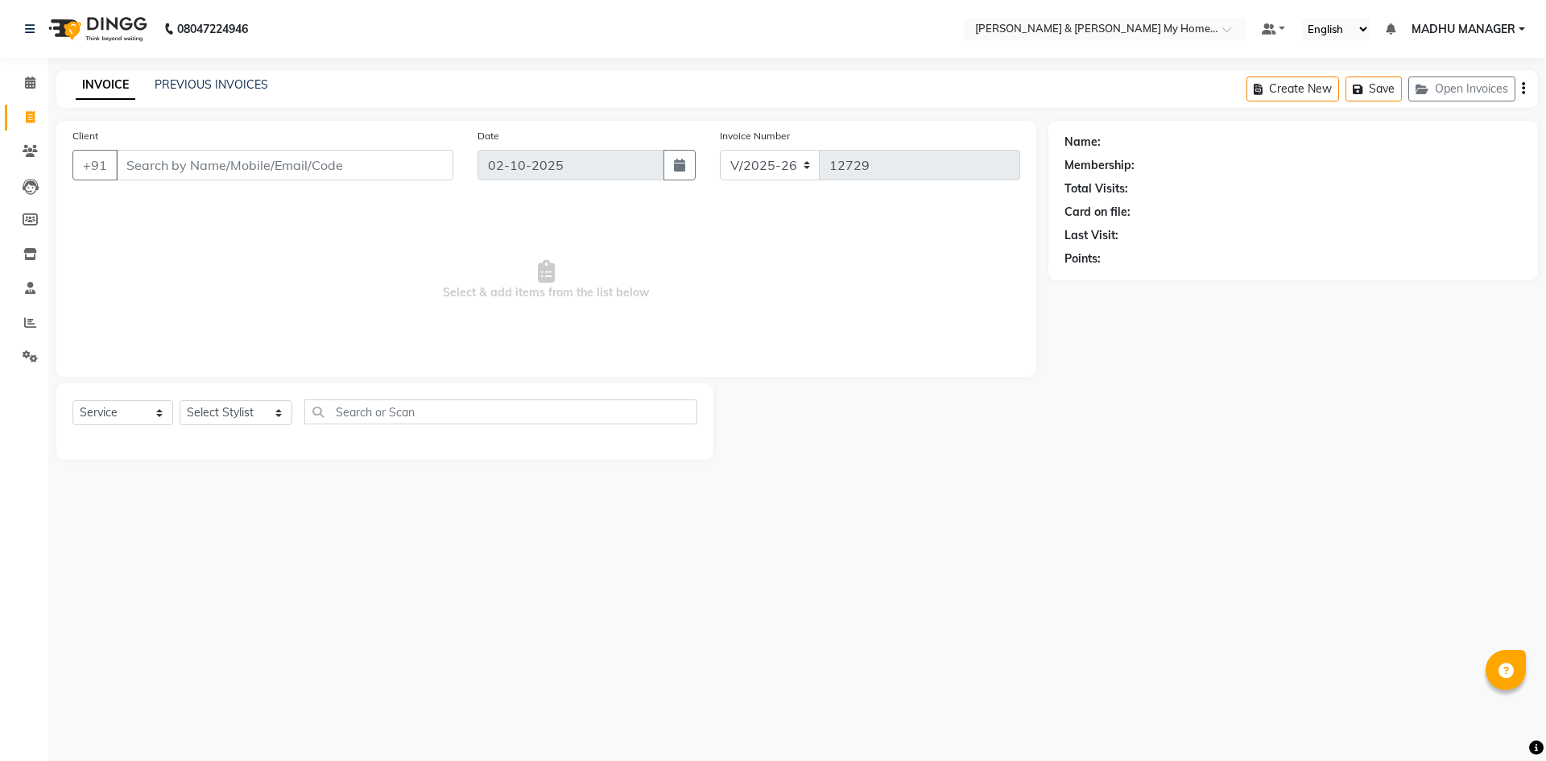
select select "8193"
select select "service"
click at [379, 166] on input "Client" at bounding box center [284, 165] width 337 height 31
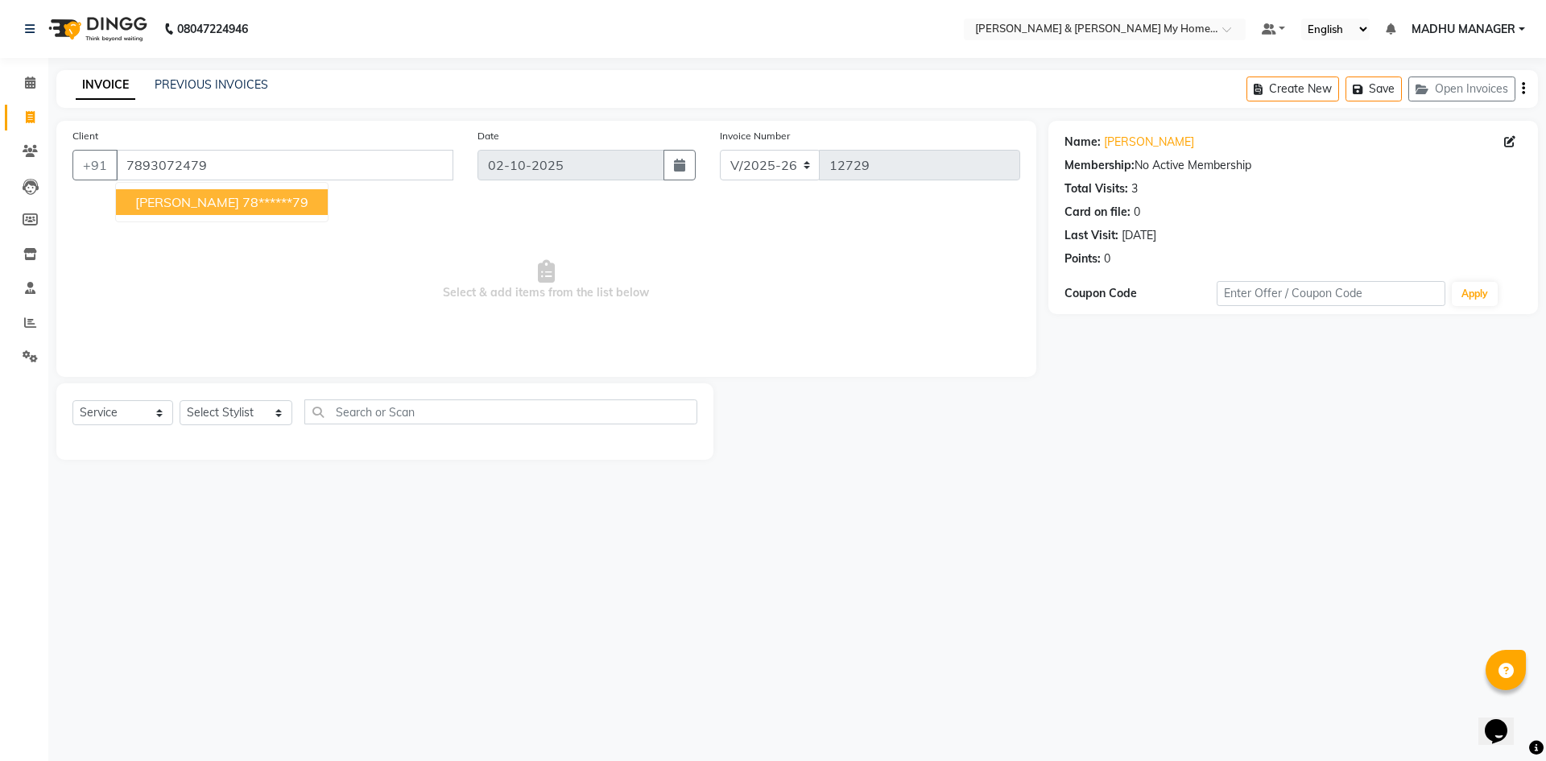
click at [289, 199] on ngb-highlight "78******79" at bounding box center [275, 202] width 66 height 16
type input "78******79"
click at [213, 411] on select "Select Stylist Aarti Aarti [PERSON_NAME] Beauty [PERSON_NAME] Nail [PERSON_NAME…" at bounding box center [236, 412] width 113 height 25
select select "77830"
click at [180, 400] on select "Select Stylist Aarti Aarti [PERSON_NAME] Beauty [PERSON_NAME] Nail [PERSON_NAME…" at bounding box center [236, 412] width 113 height 25
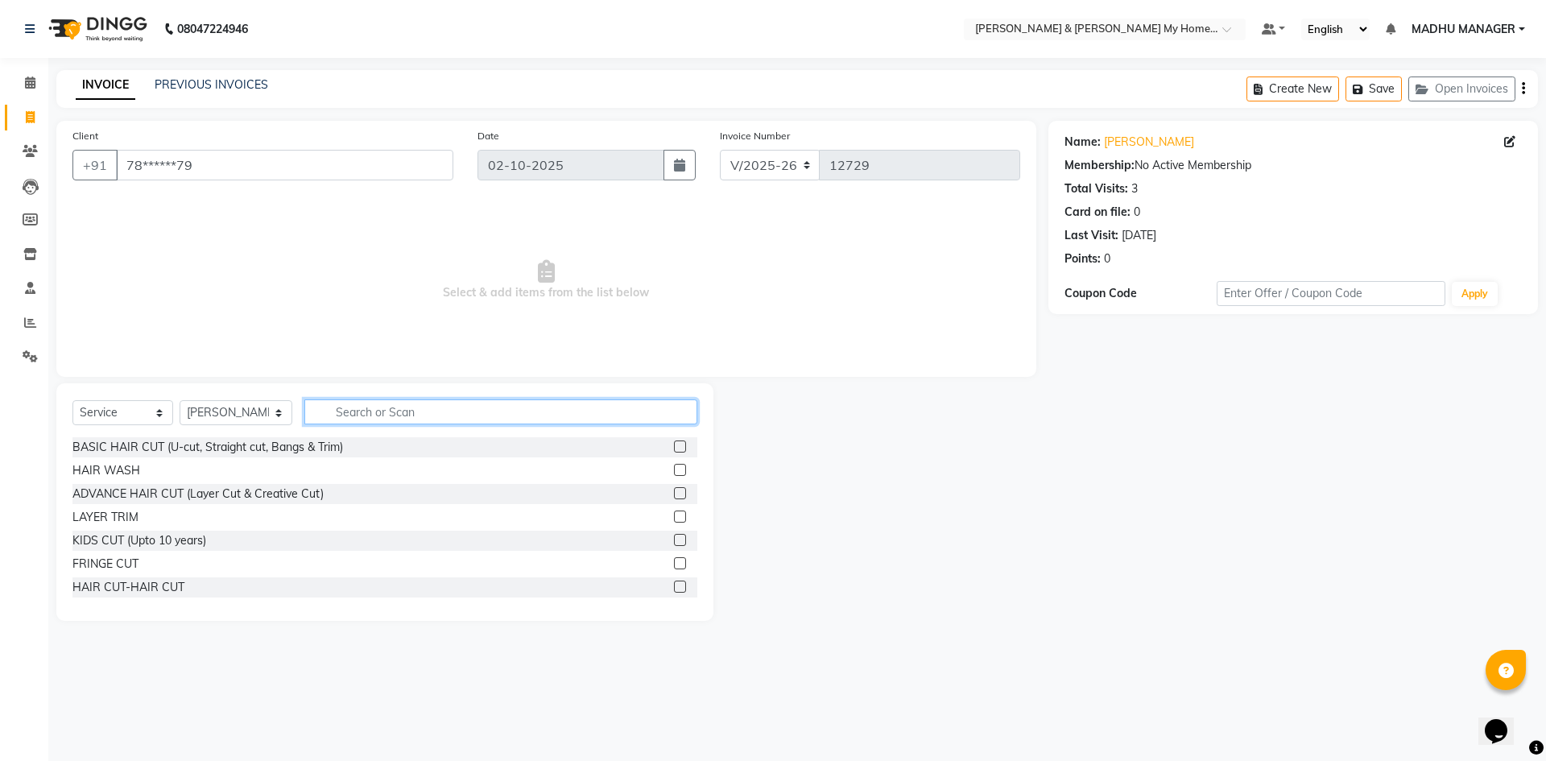
click at [361, 416] on input "text" at bounding box center [500, 411] width 393 height 25
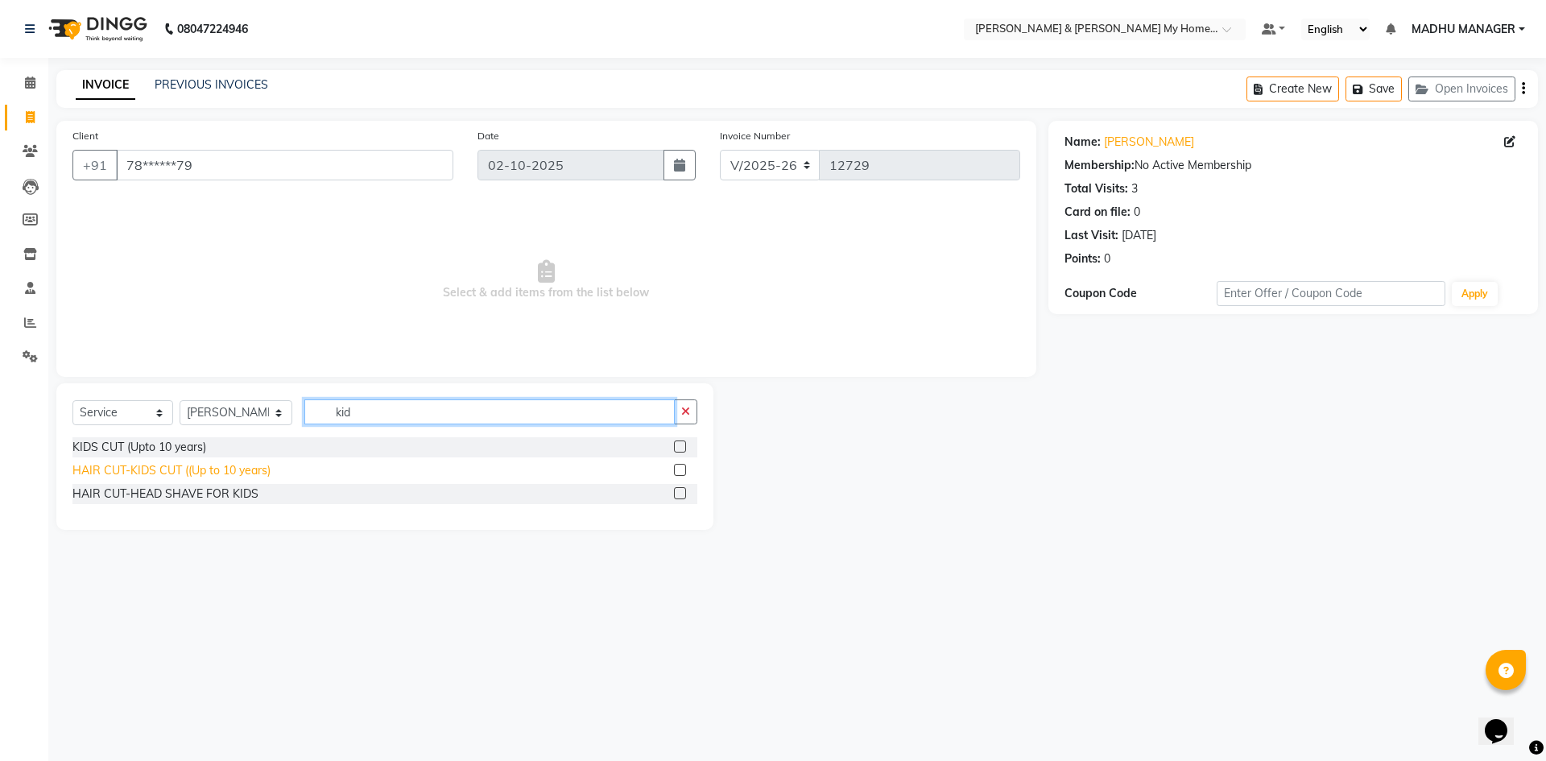
type input "kid"
click at [213, 468] on div "HAIR CUT-KIDS CUT ((Up to 10 years)" at bounding box center [171, 470] width 198 height 17
checkbox input "false"
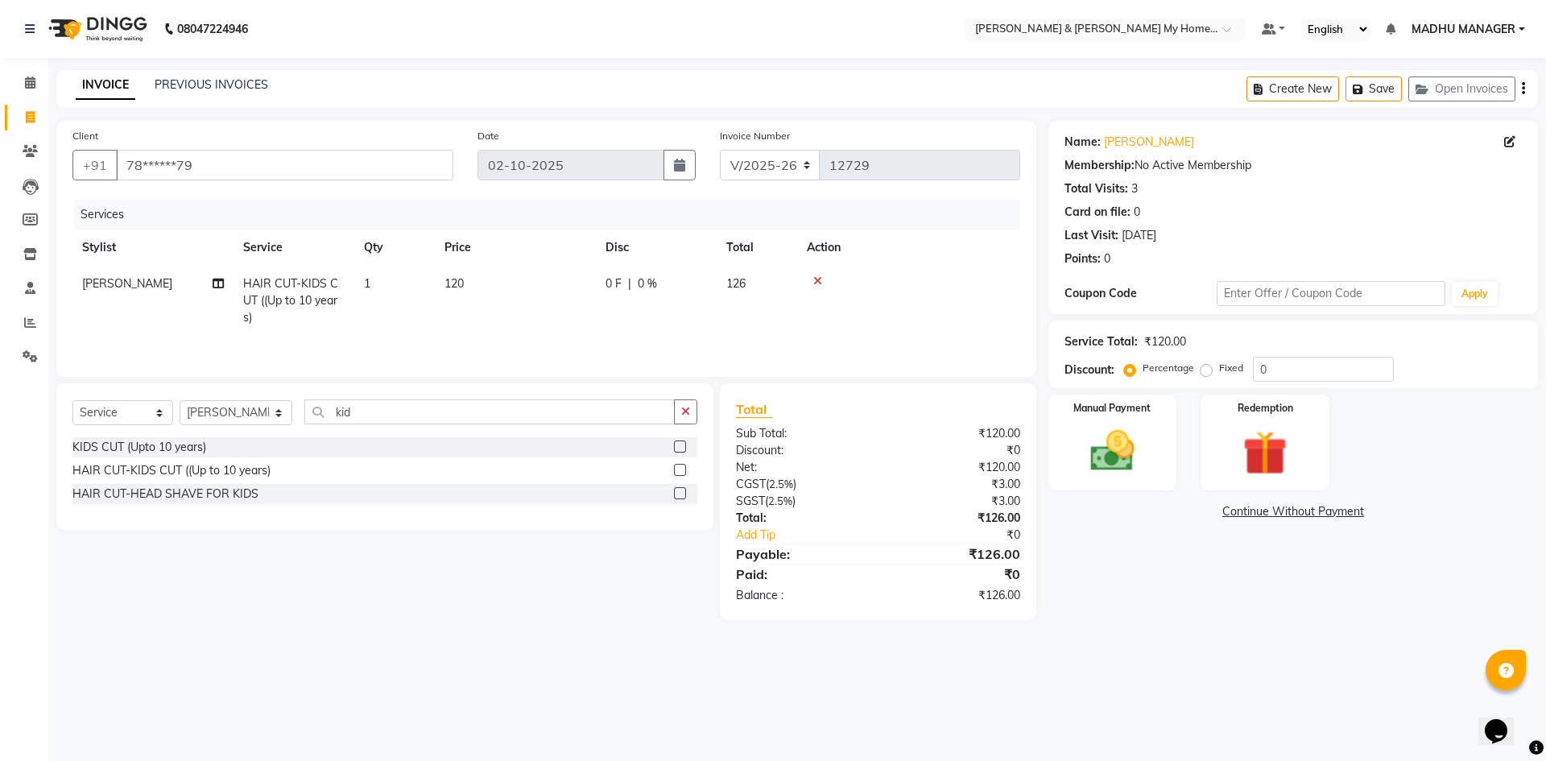
click at [812, 278] on div at bounding box center [909, 280] width 204 height 11
click at [818, 279] on icon at bounding box center [817, 280] width 9 height 11
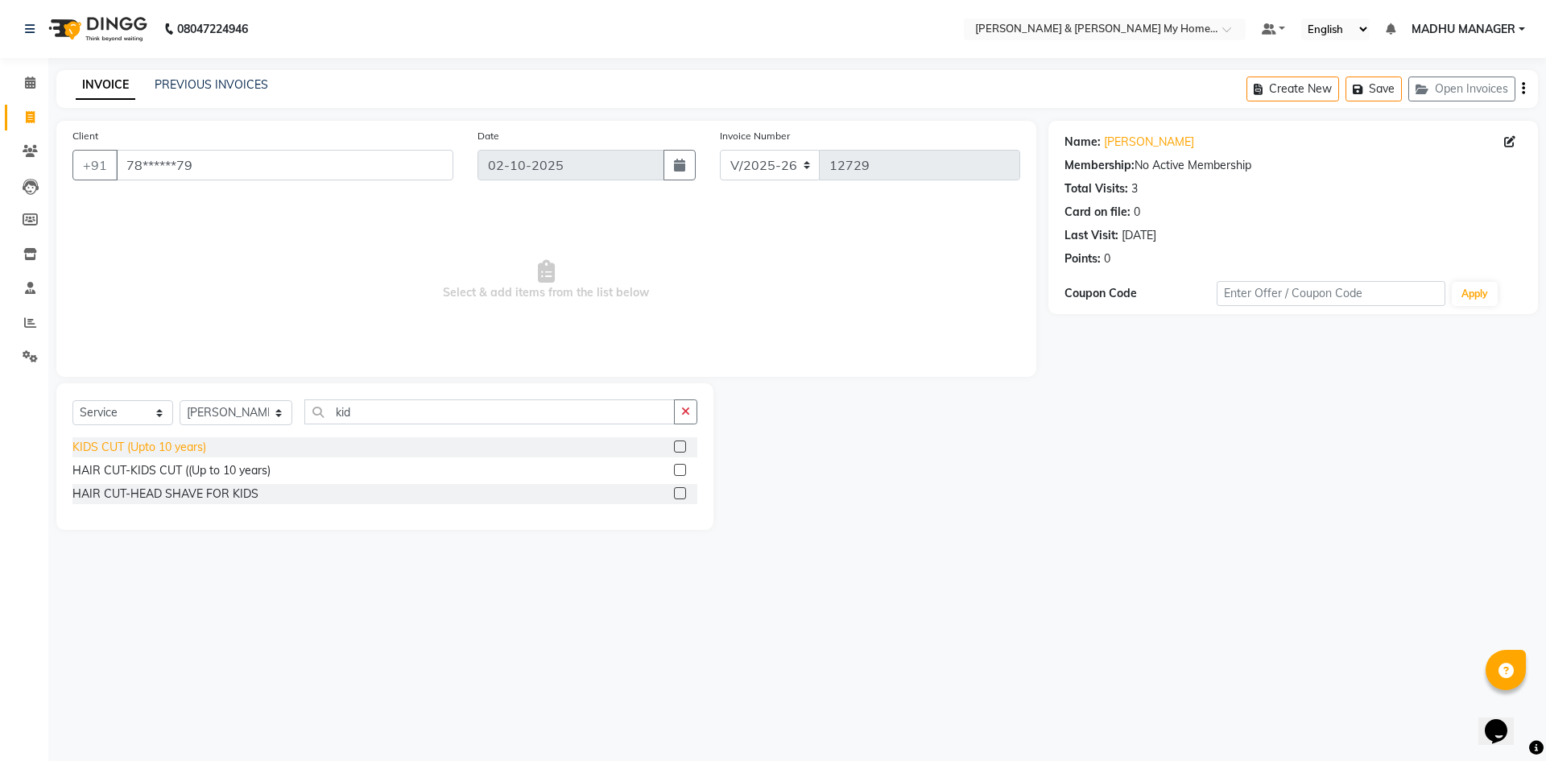
click at [182, 444] on div "KIDS CUT (Upto 10 years)" at bounding box center [139, 447] width 134 height 17
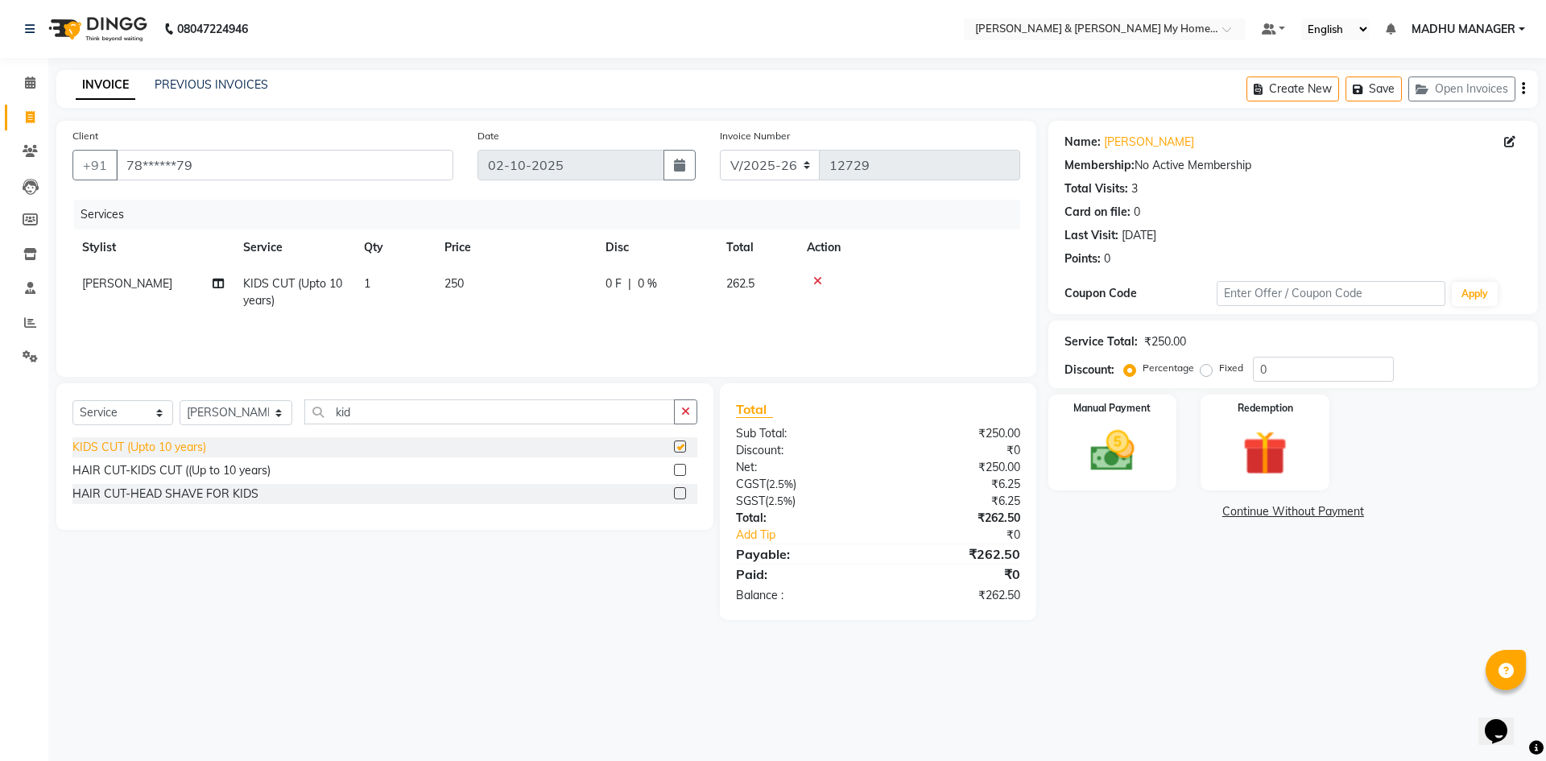
checkbox input "false"
click at [690, 412] on icon "button" at bounding box center [685, 411] width 9 height 11
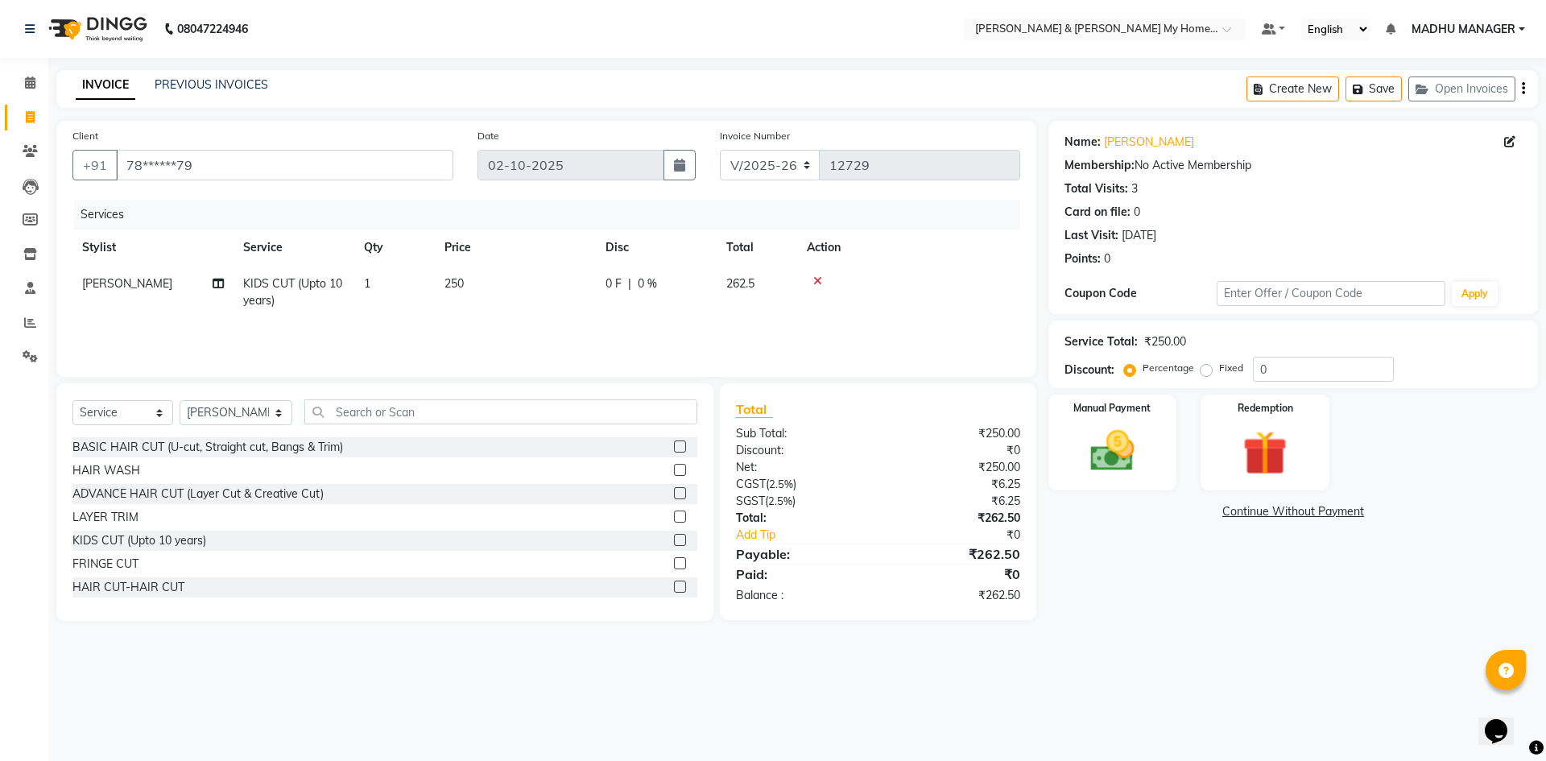
click at [481, 279] on td "250" at bounding box center [515, 292] width 161 height 53
select select "77830"
click at [481, 279] on input "1" at bounding box center [470, 287] width 61 height 25
click at [501, 289] on td "250" at bounding box center [515, 292] width 161 height 53
select select "77830"
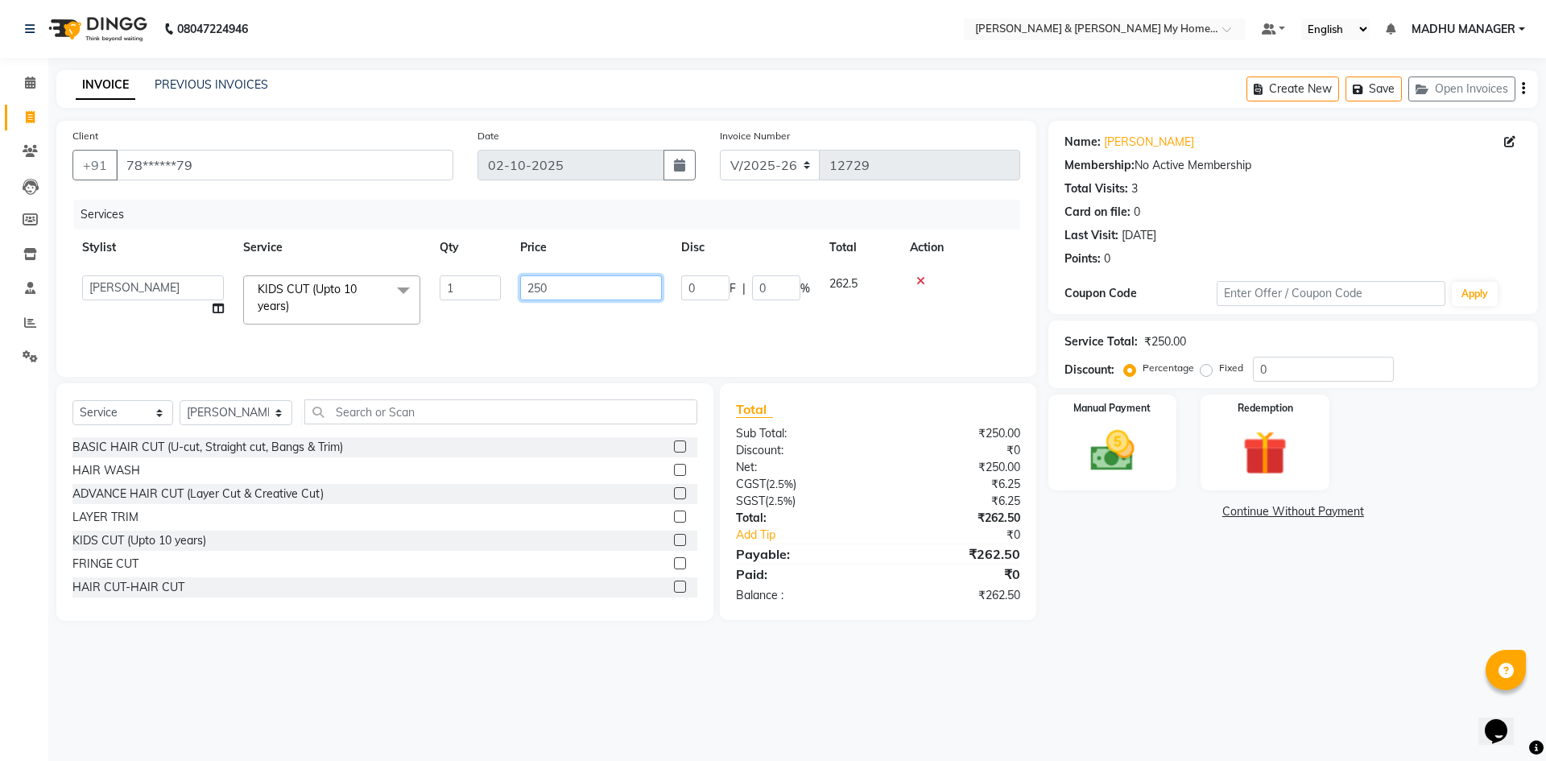
click at [528, 286] on input "250" at bounding box center [591, 287] width 142 height 25
type input "0"
type input "200"
click at [522, 746] on div "08047224946 Select Location × Toni & Guy My Home Avatar, Rajendranagar Default …" at bounding box center [773, 380] width 1546 height 761
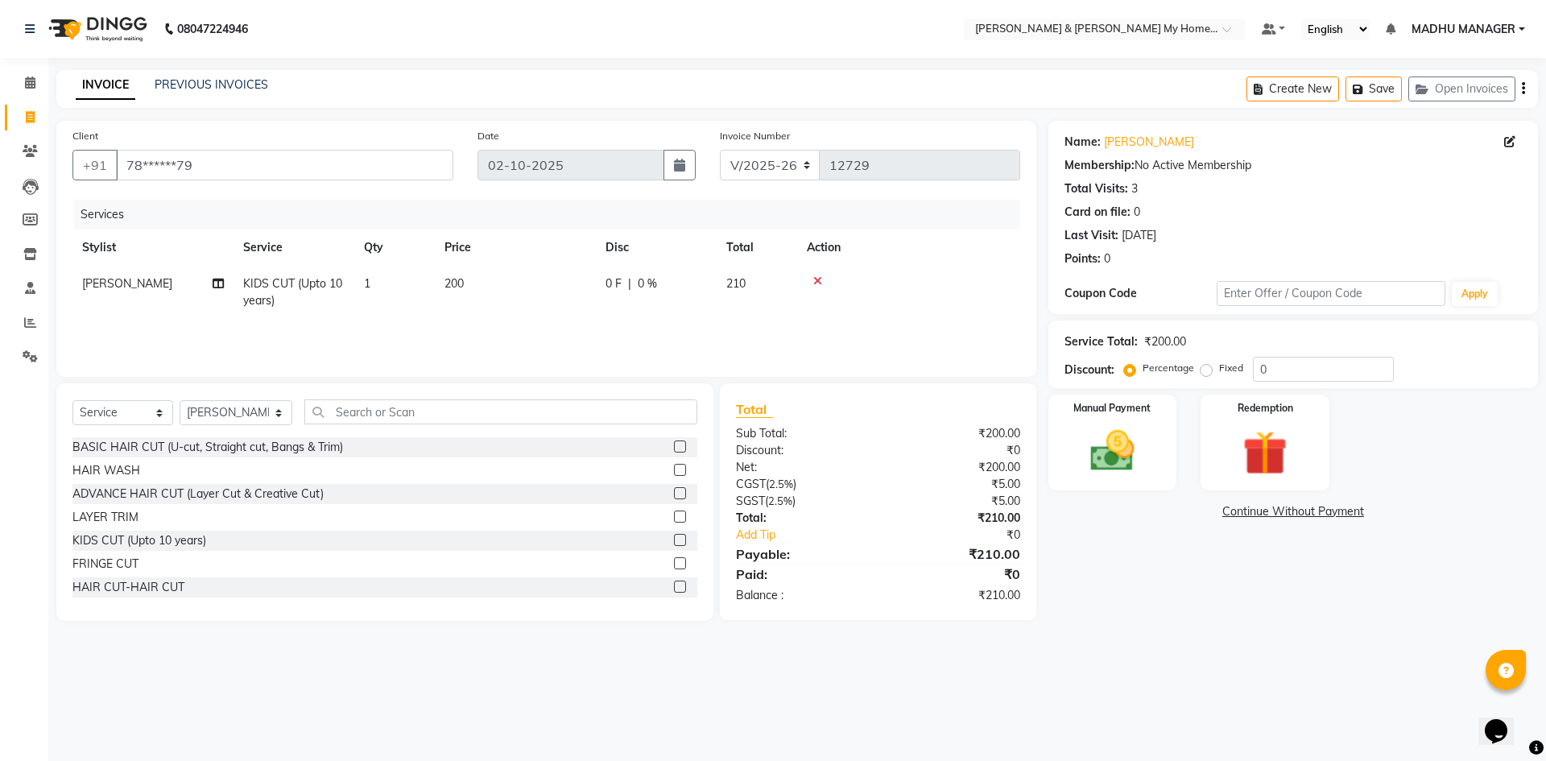
click at [501, 588] on div "HAIR CUT-HAIR CUT" at bounding box center [384, 587] width 625 height 20
click at [674, 585] on label at bounding box center [680, 586] width 12 height 12
click at [674, 585] on input "checkbox" at bounding box center [679, 587] width 10 height 10
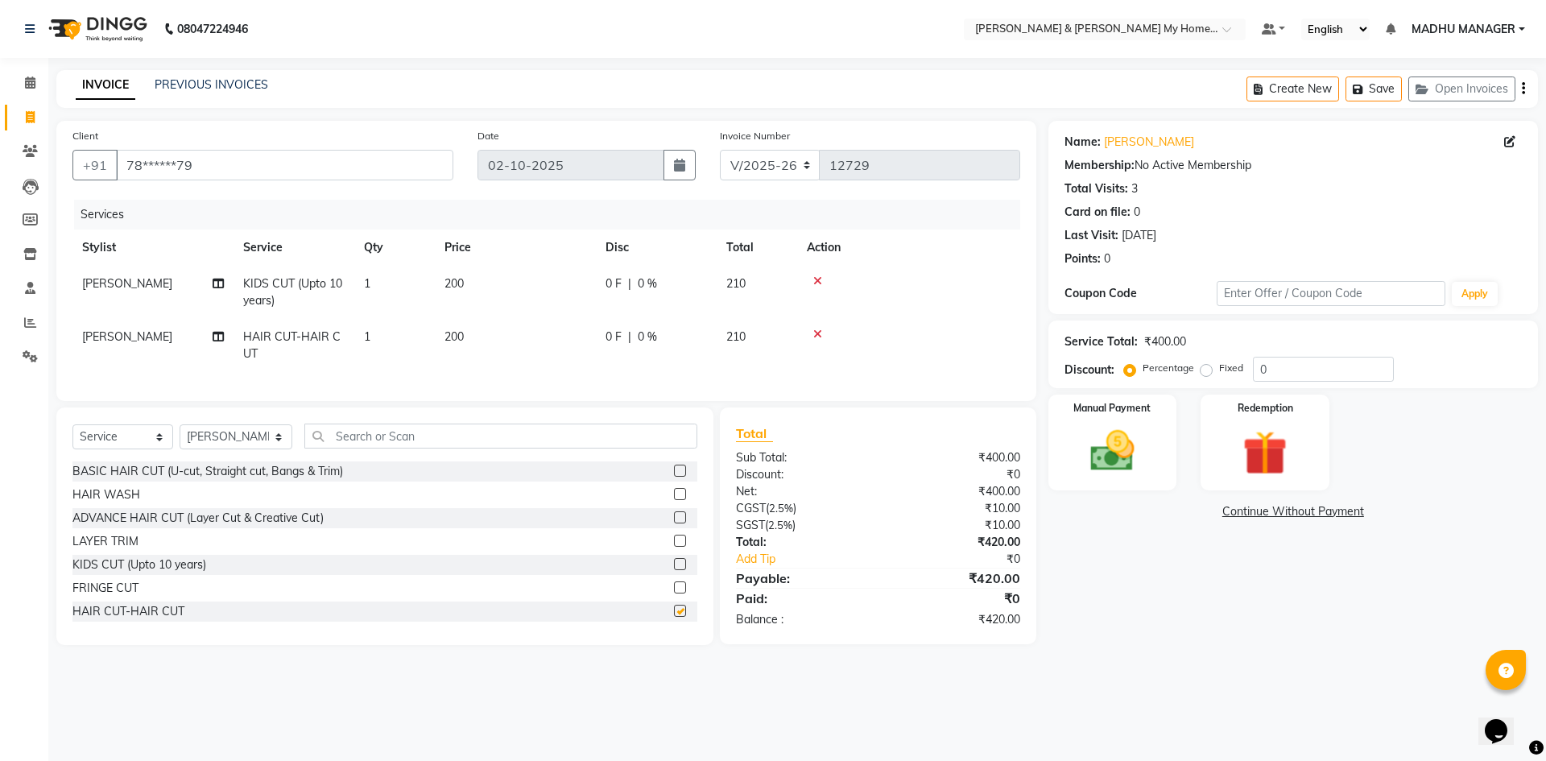
checkbox input "false"
click at [817, 281] on icon at bounding box center [817, 280] width 9 height 11
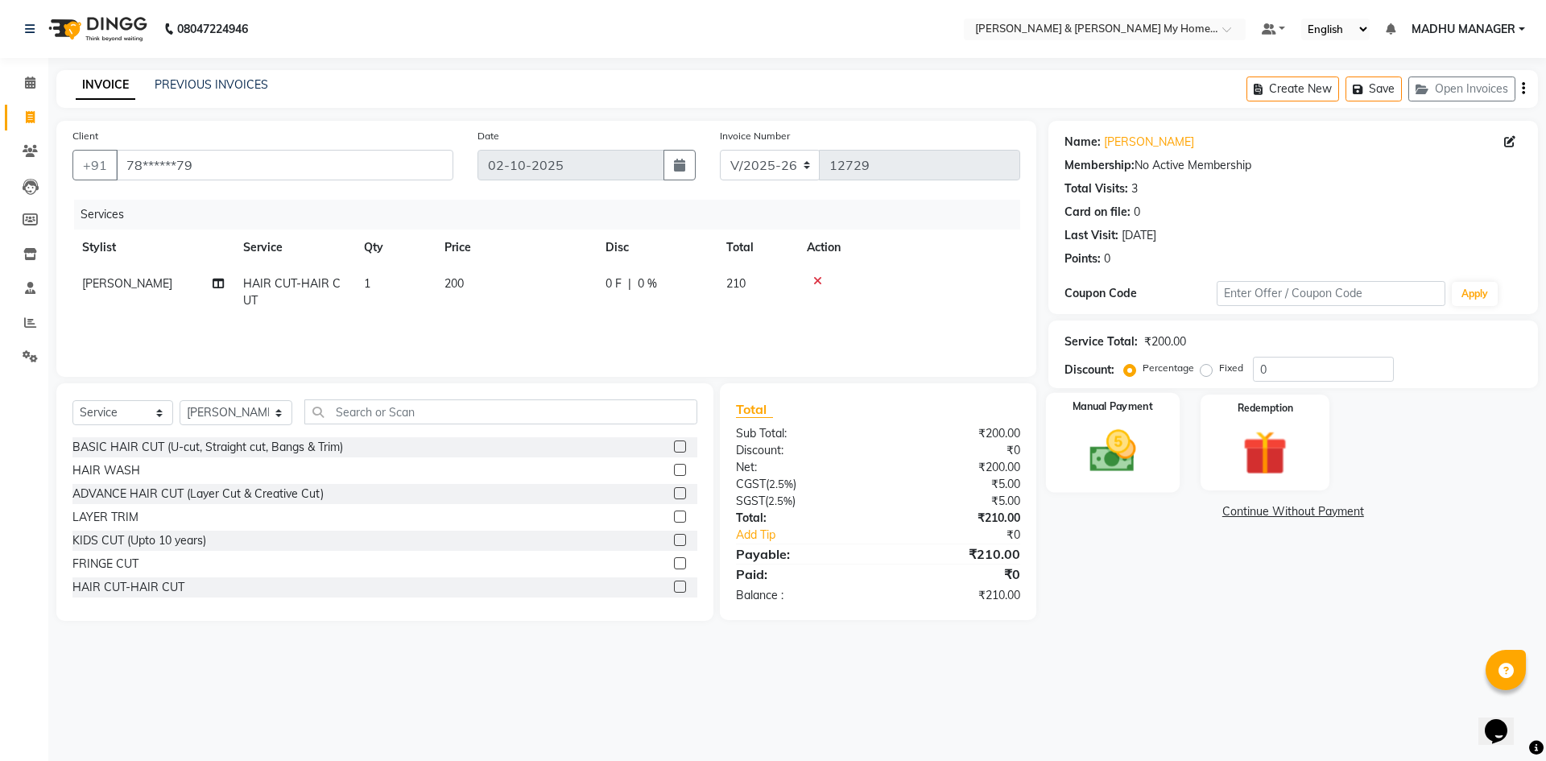
click at [1157, 458] on div "Manual Payment" at bounding box center [1112, 442] width 134 height 99
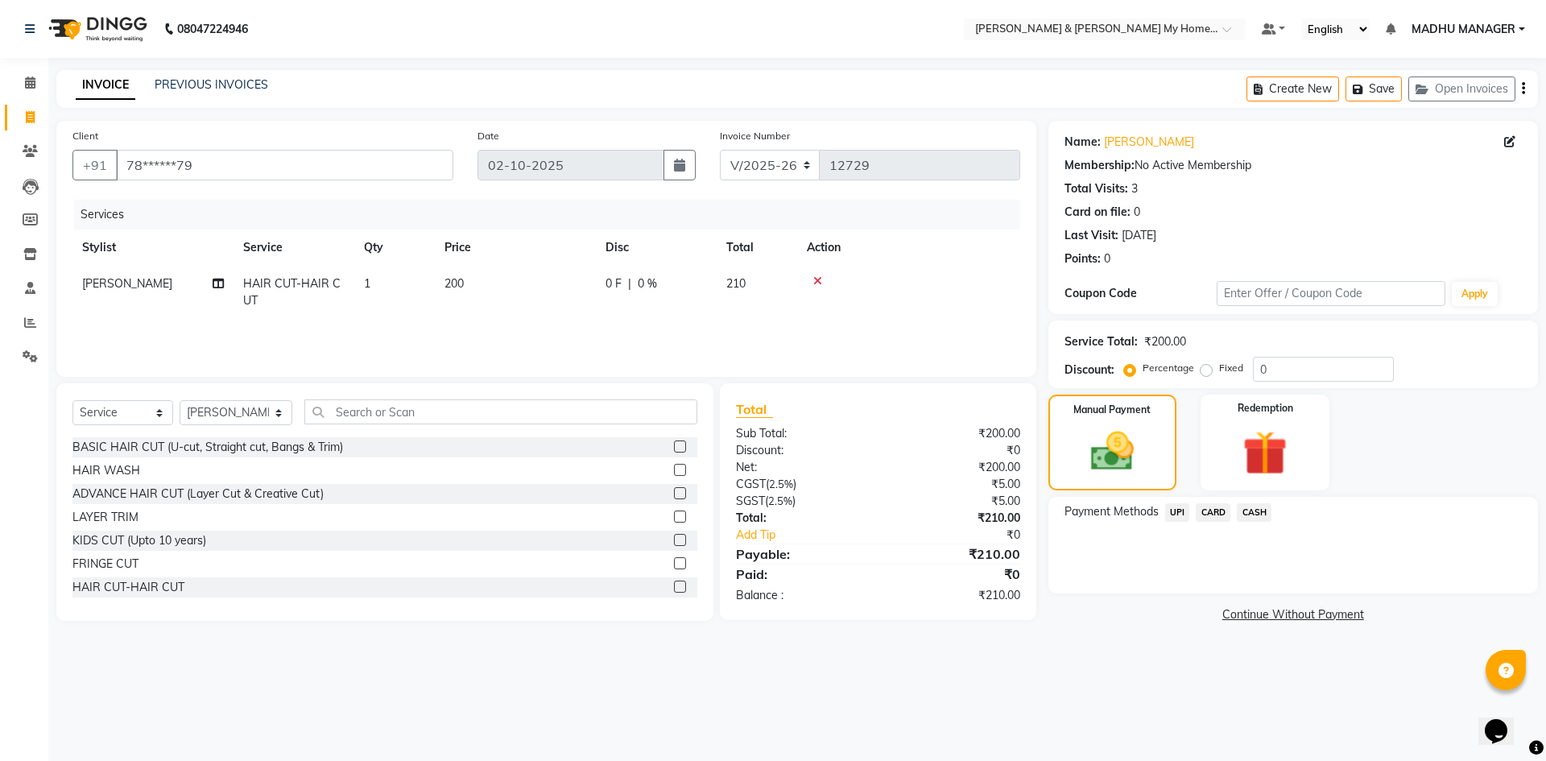
click at [1254, 515] on span "CASH" at bounding box center [1254, 512] width 35 height 19
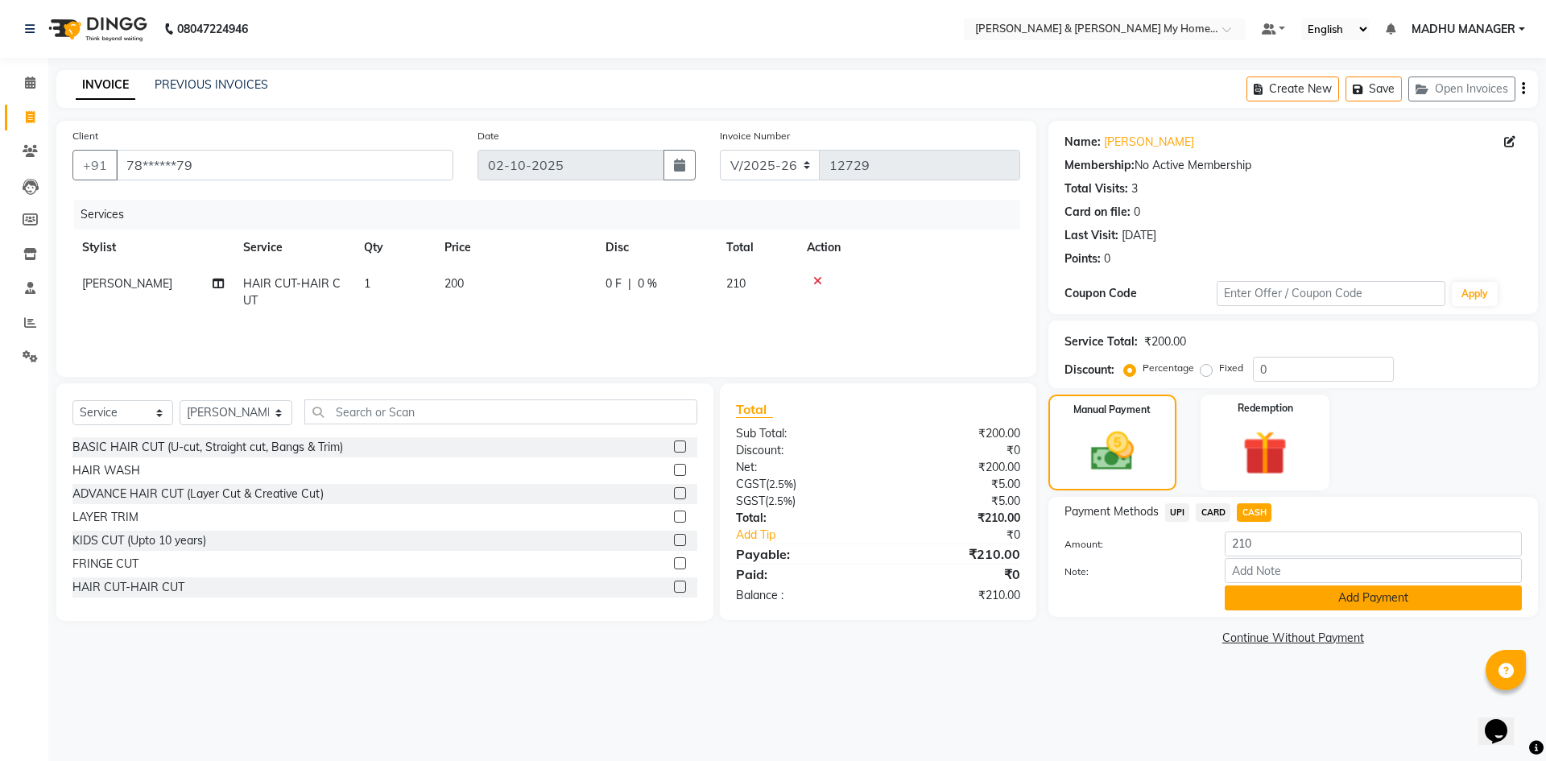
click at [1342, 590] on button "Add Payment" at bounding box center [1373, 597] width 297 height 25
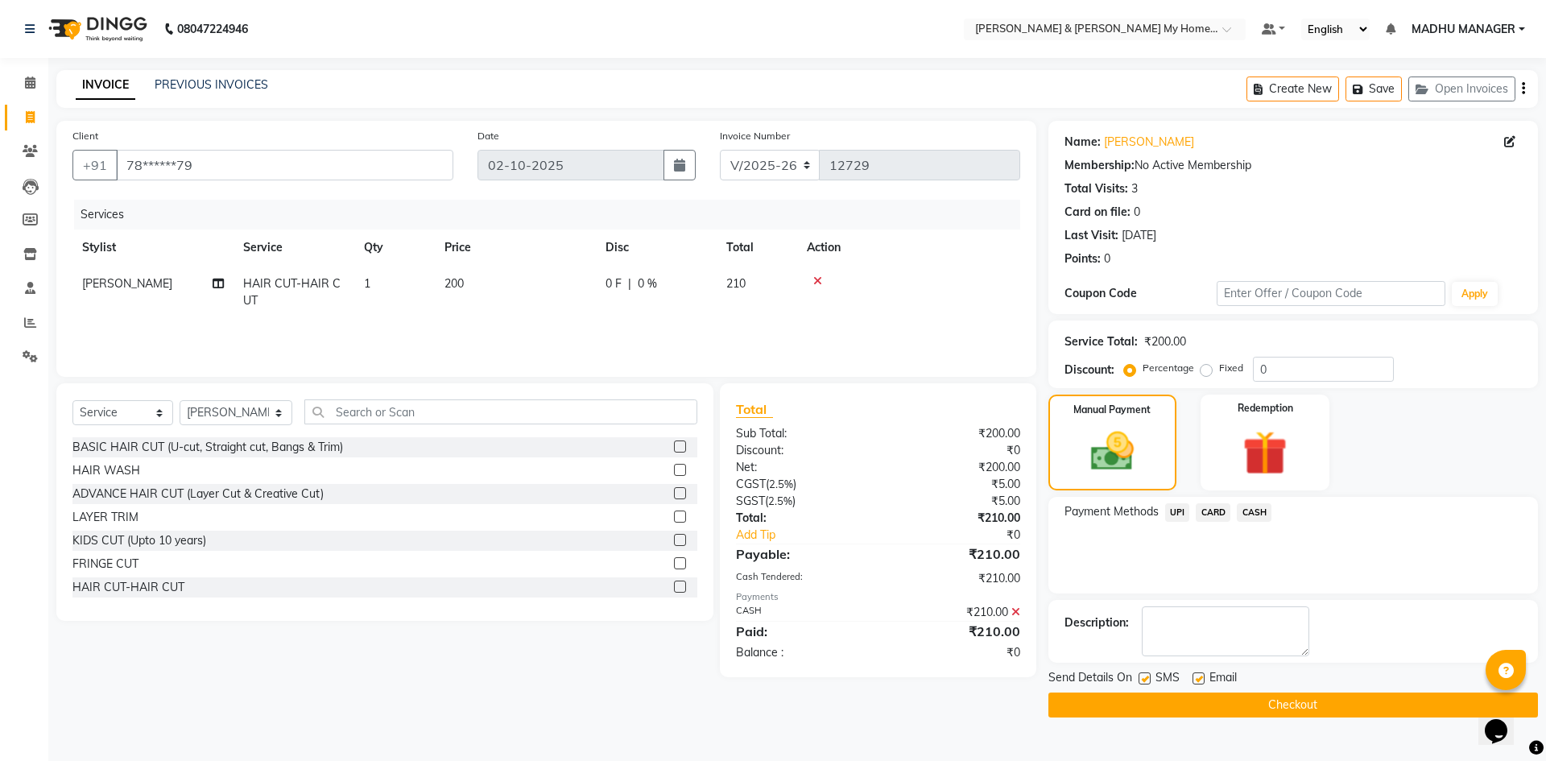
click at [1286, 709] on button "Checkout" at bounding box center [1292, 704] width 489 height 25
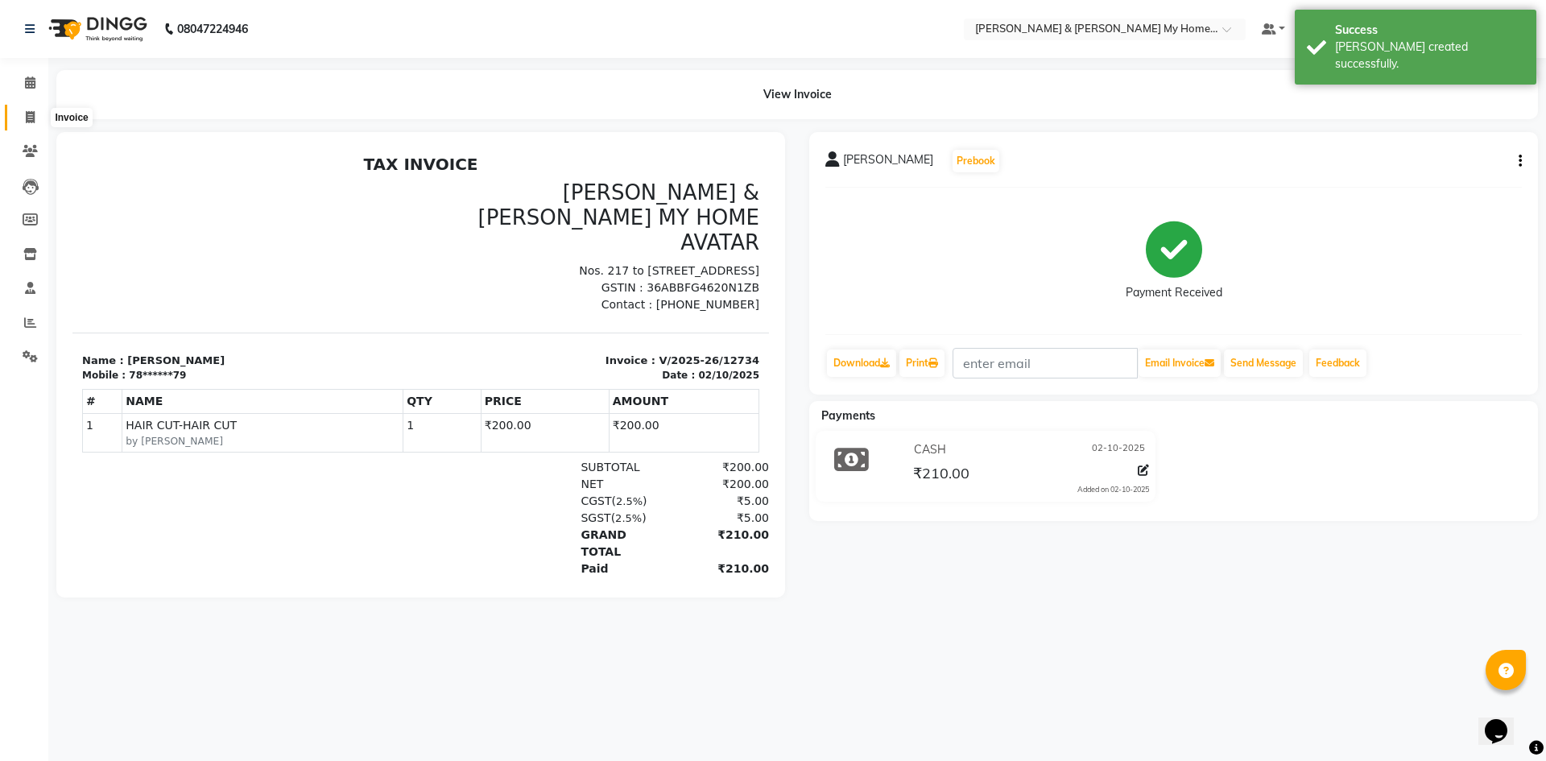
click at [21, 114] on span at bounding box center [30, 118] width 28 height 19
select select "8193"
select select "service"
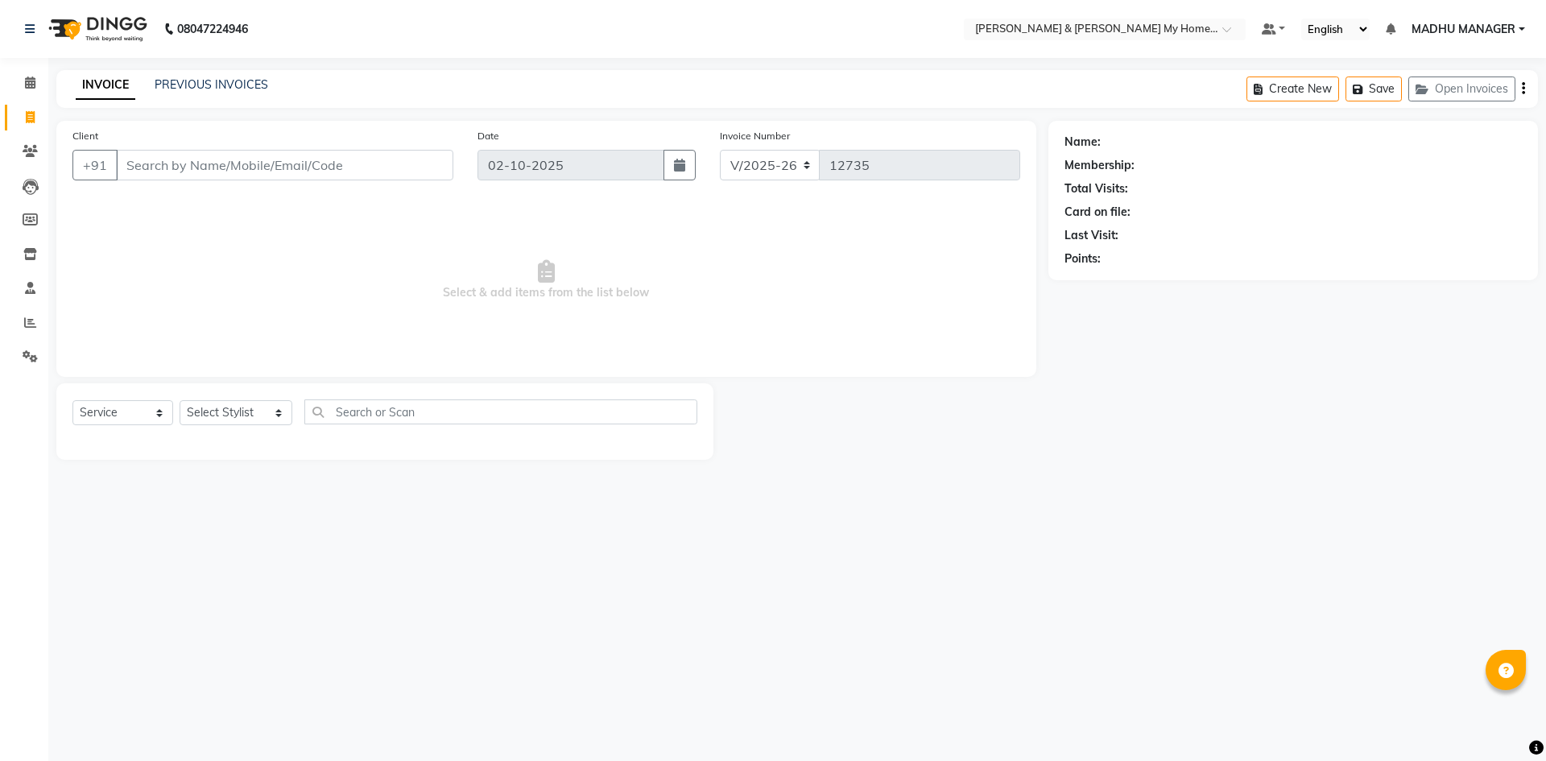
select select "8193"
select select "service"
click at [383, 168] on input "Client" at bounding box center [284, 165] width 337 height 31
type input "9999647004"
click at [399, 172] on span "Add Client" at bounding box center [412, 165] width 64 height 16
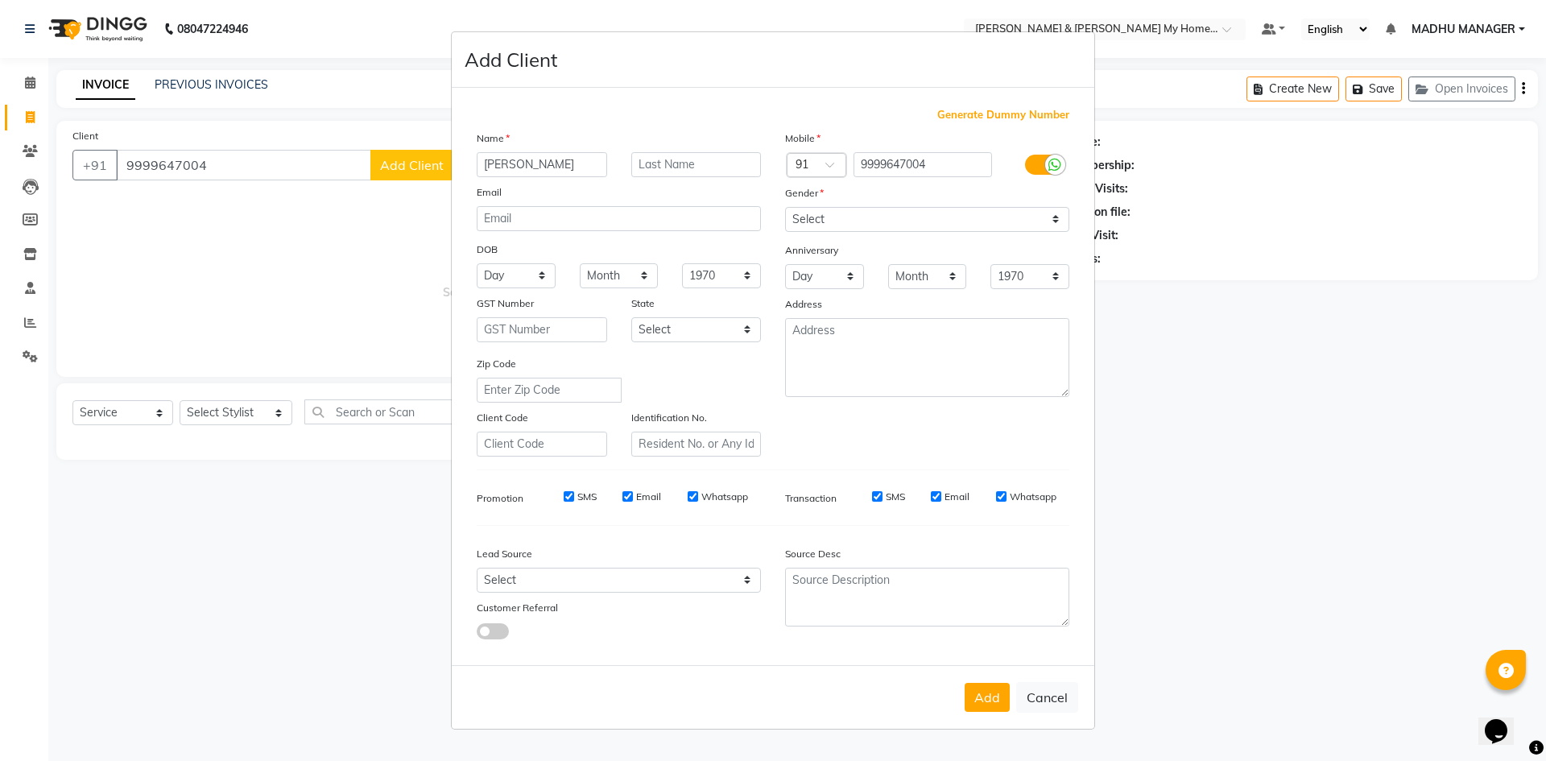
type input "[PERSON_NAME]"
click at [677, 158] on input "text" at bounding box center [696, 164] width 130 height 25
type input "10-2401"
click at [899, 225] on select "Select [DEMOGRAPHIC_DATA] [DEMOGRAPHIC_DATA] Other Prefer Not To Say" at bounding box center [927, 219] width 284 height 25
select select "[DEMOGRAPHIC_DATA]"
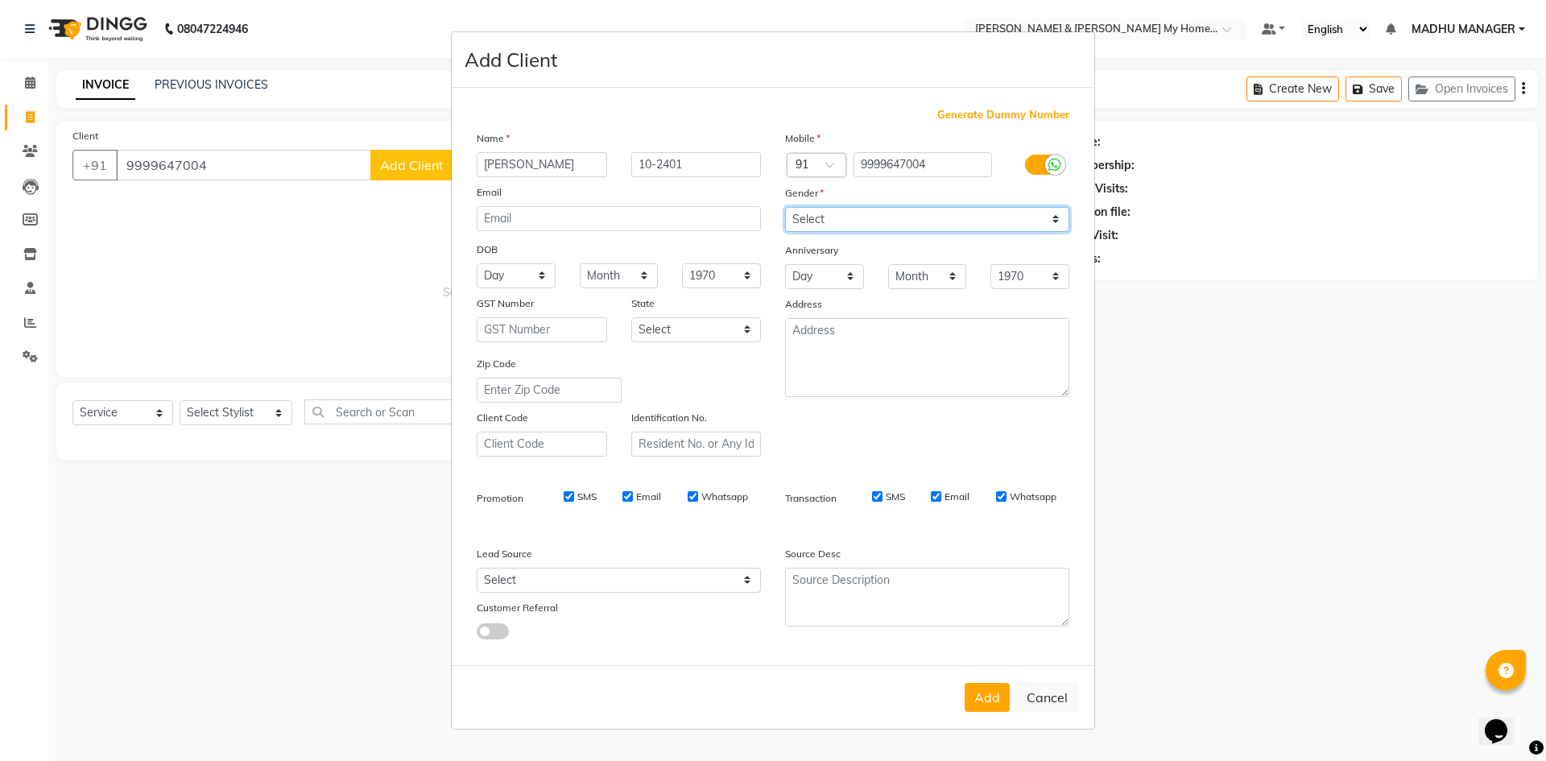
click at [785, 207] on select "Select [DEMOGRAPHIC_DATA] [DEMOGRAPHIC_DATA] Other Prefer Not To Say" at bounding box center [927, 219] width 284 height 25
click at [974, 696] on button "Add" at bounding box center [986, 697] width 45 height 29
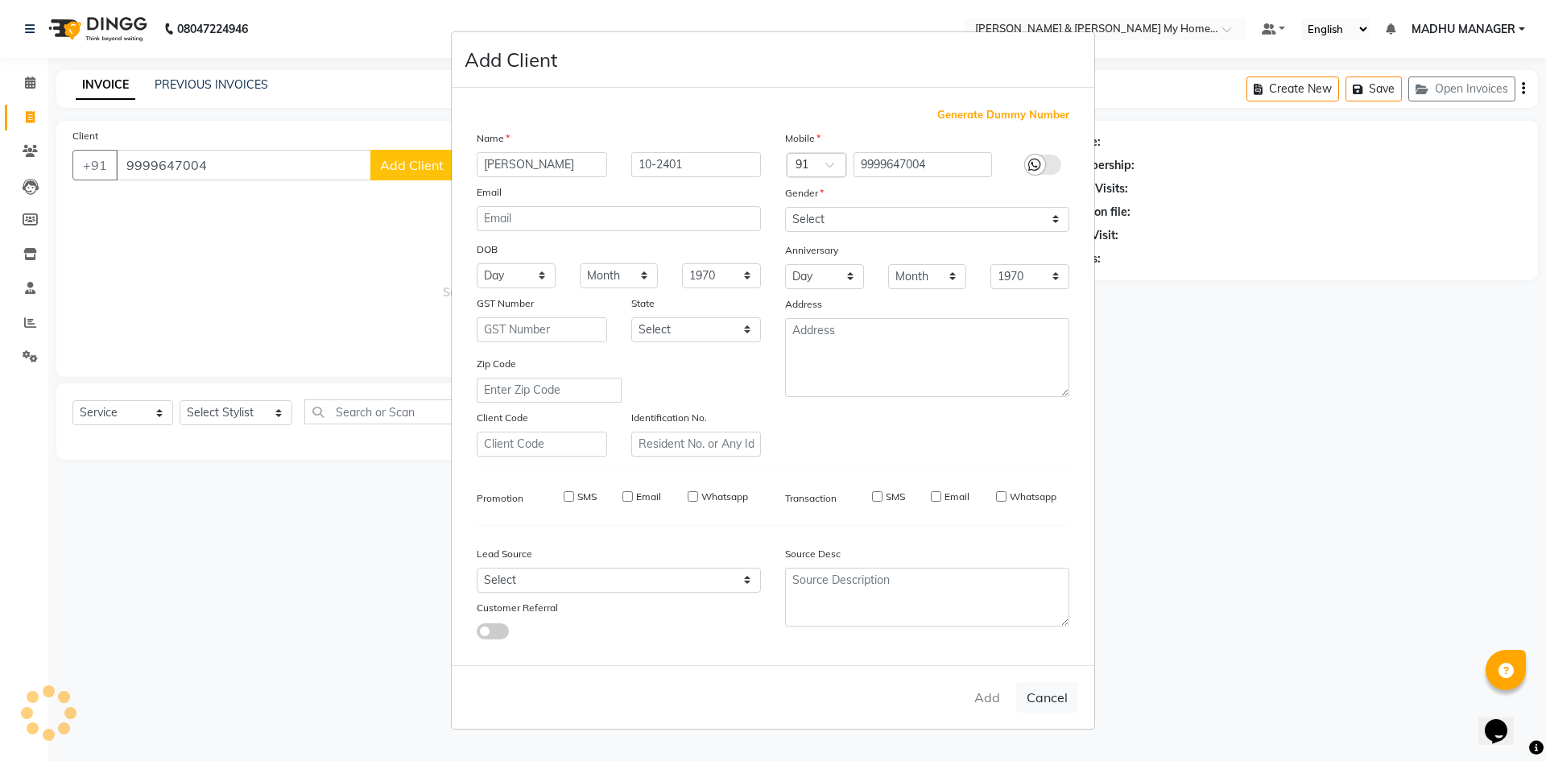
type input "99******04"
select select
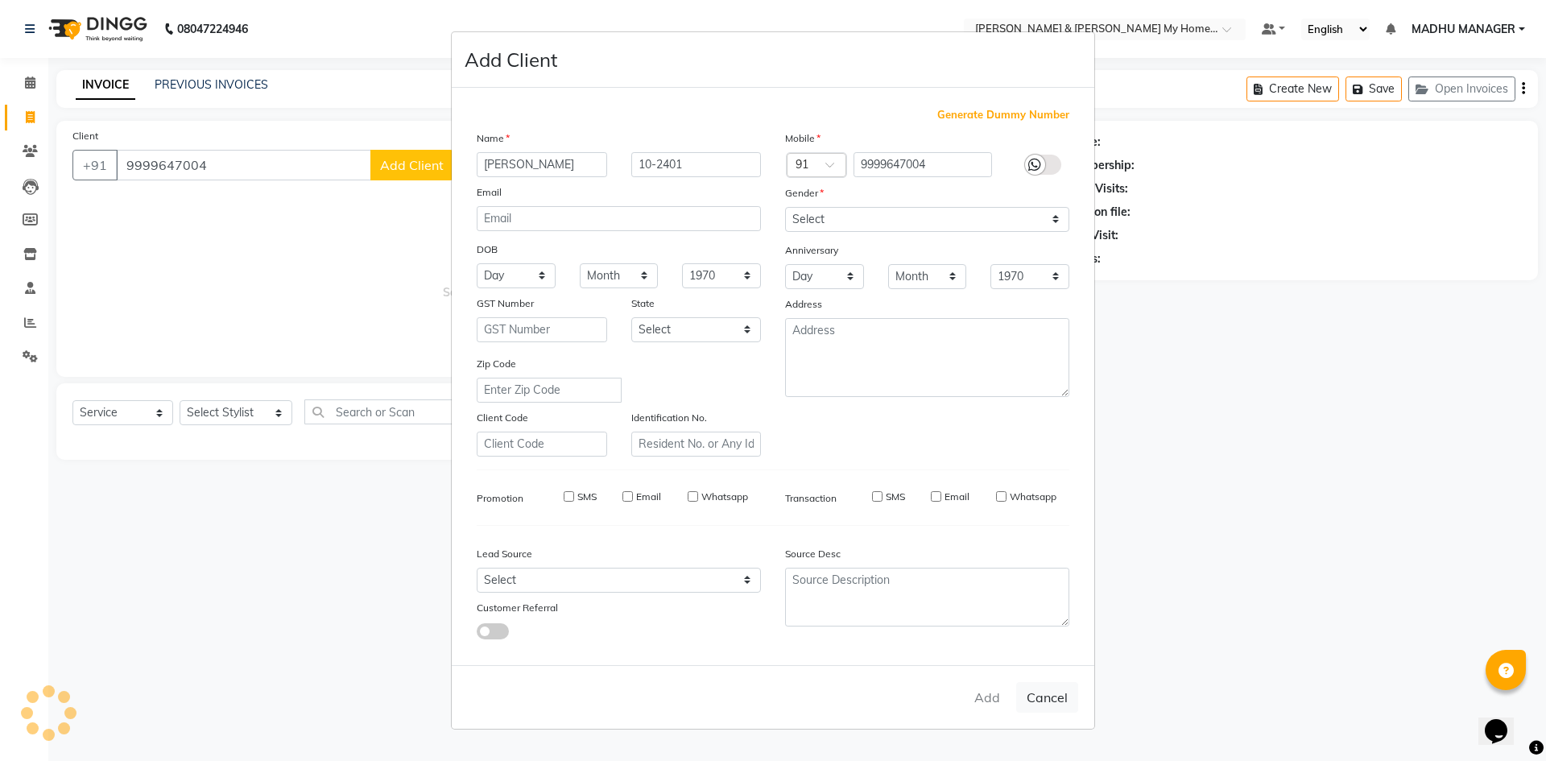
select select
checkbox input "false"
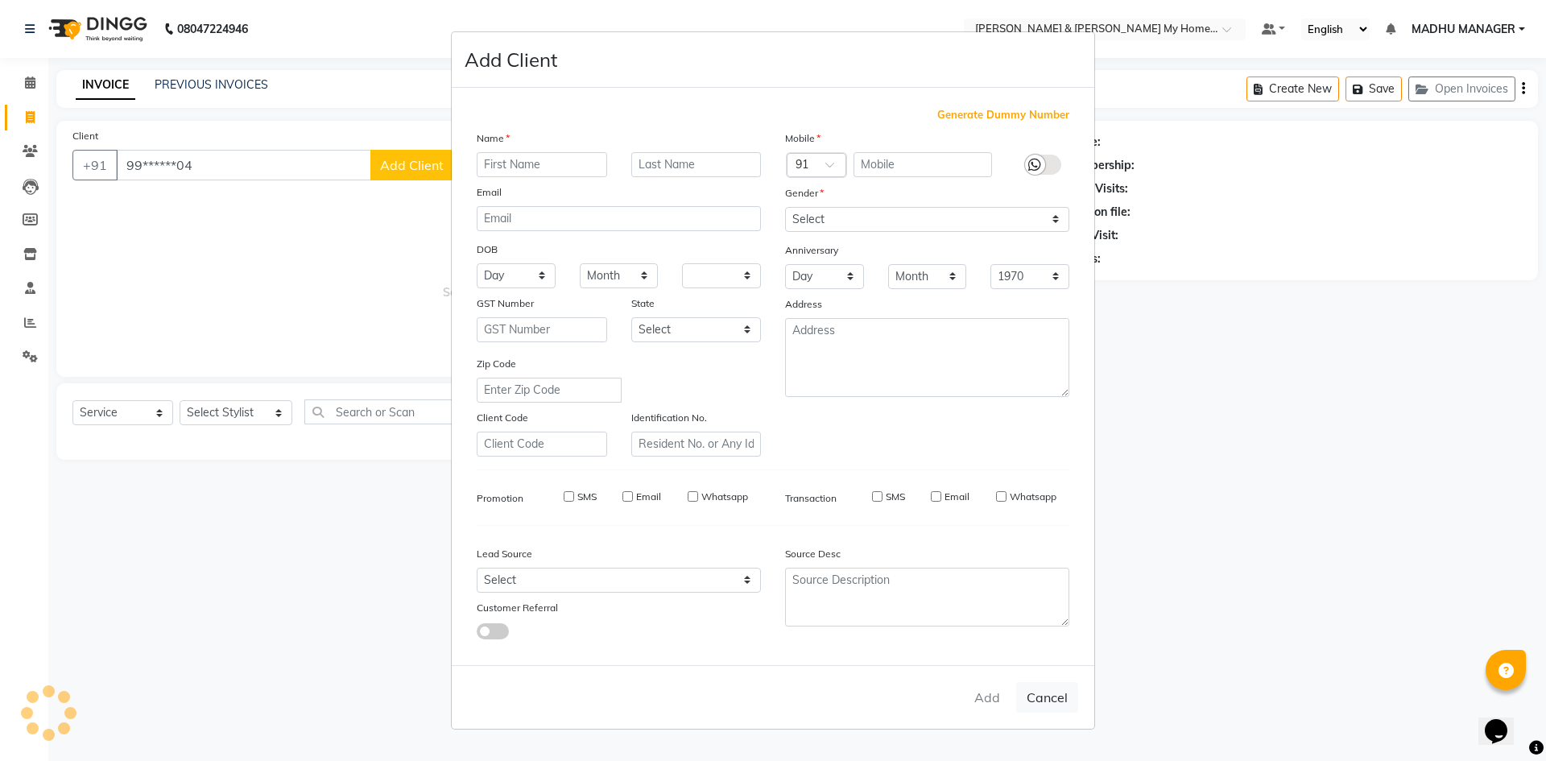
checkbox input "false"
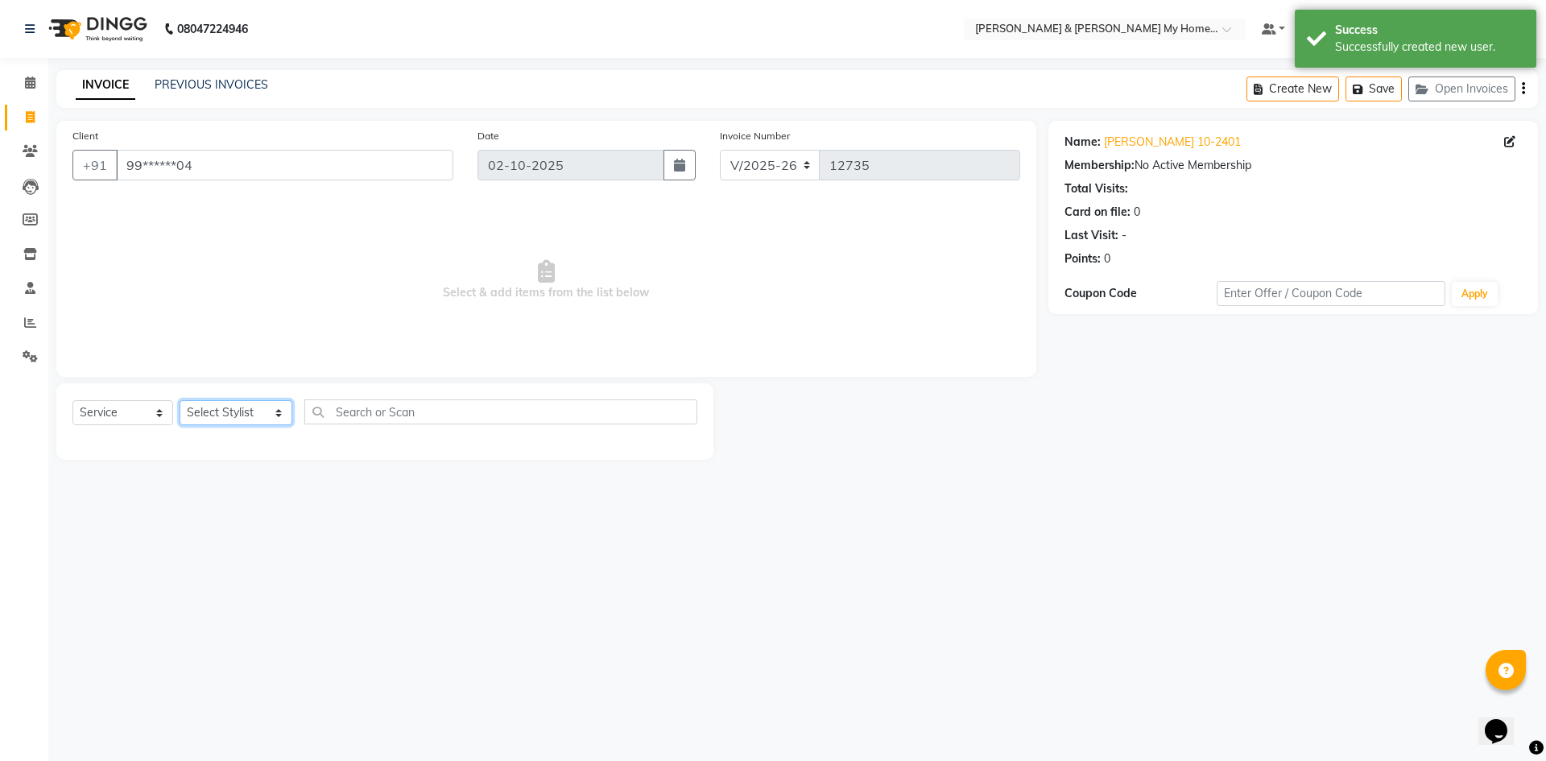
click at [246, 413] on select "Select Stylist Aarti Aarti [PERSON_NAME] Beauty [PERSON_NAME] Nail [PERSON_NAME…" at bounding box center [236, 412] width 113 height 25
select select "92042"
click at [180, 400] on select "Select Stylist Aarti Aarti [PERSON_NAME] Beauty [PERSON_NAME] Nail [PERSON_NAME…" at bounding box center [236, 412] width 113 height 25
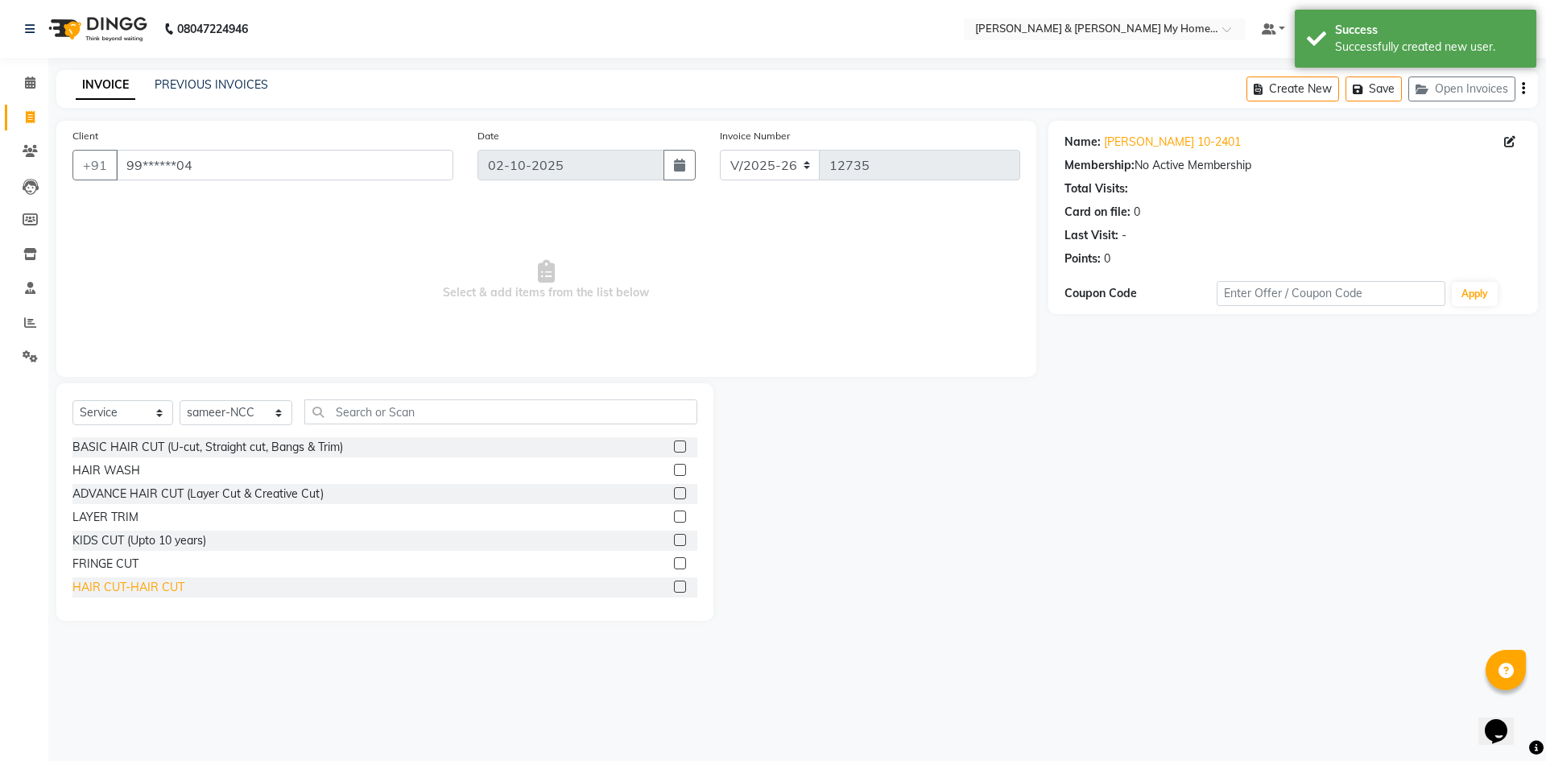
click at [147, 586] on div "HAIR CUT-HAIR CUT" at bounding box center [128, 587] width 112 height 17
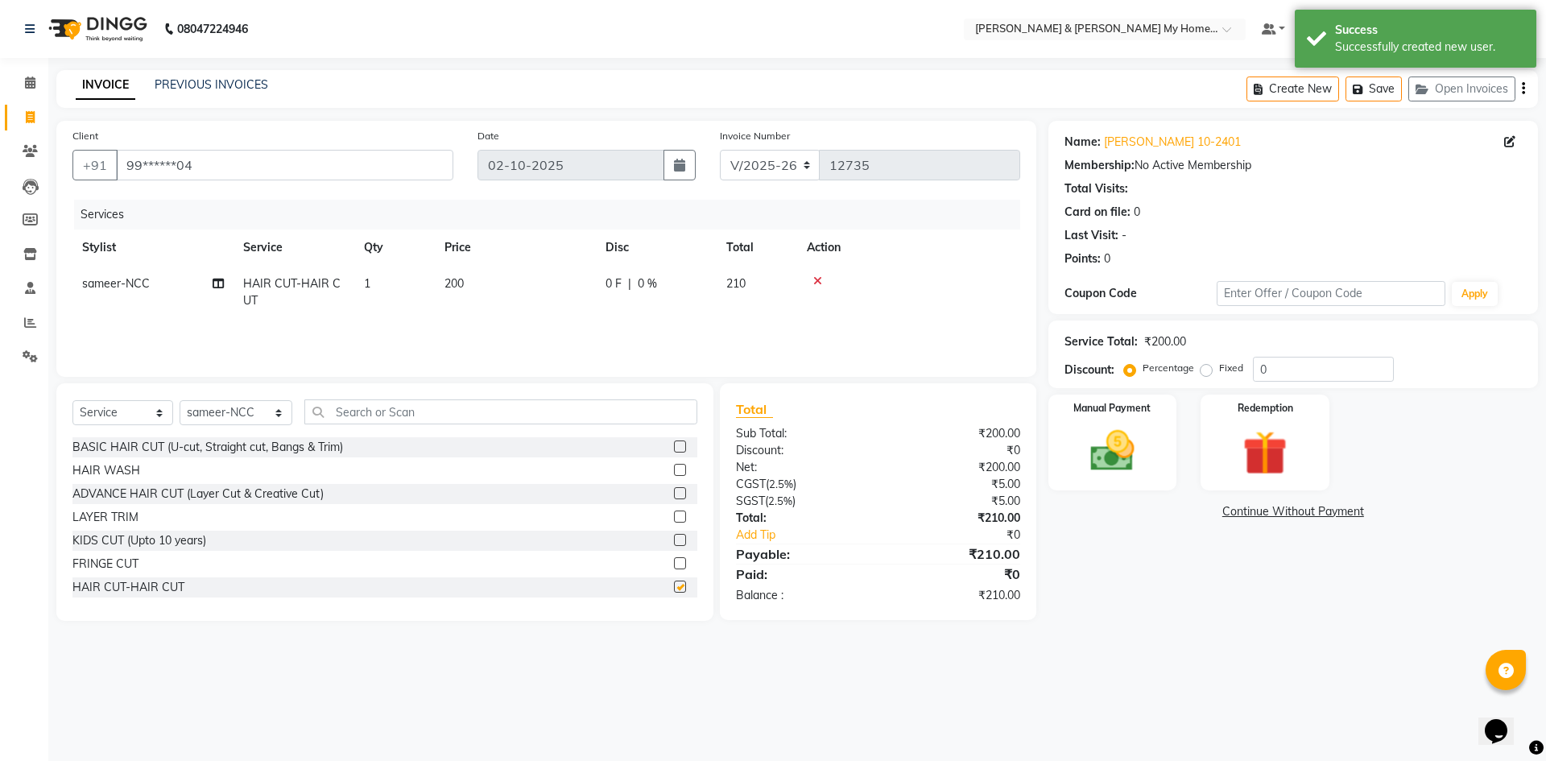
checkbox input "false"
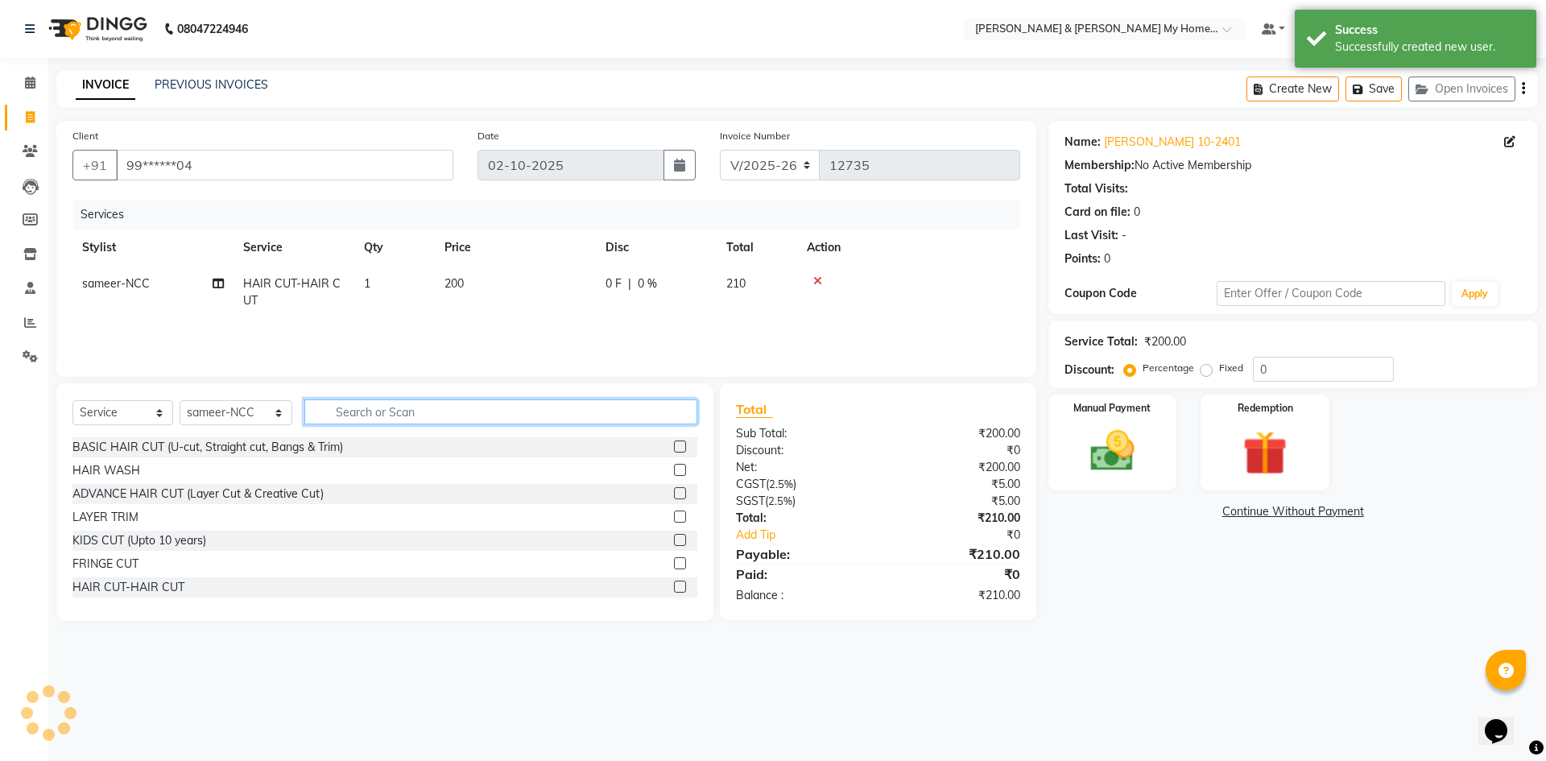
click at [377, 414] on input "text" at bounding box center [500, 411] width 393 height 25
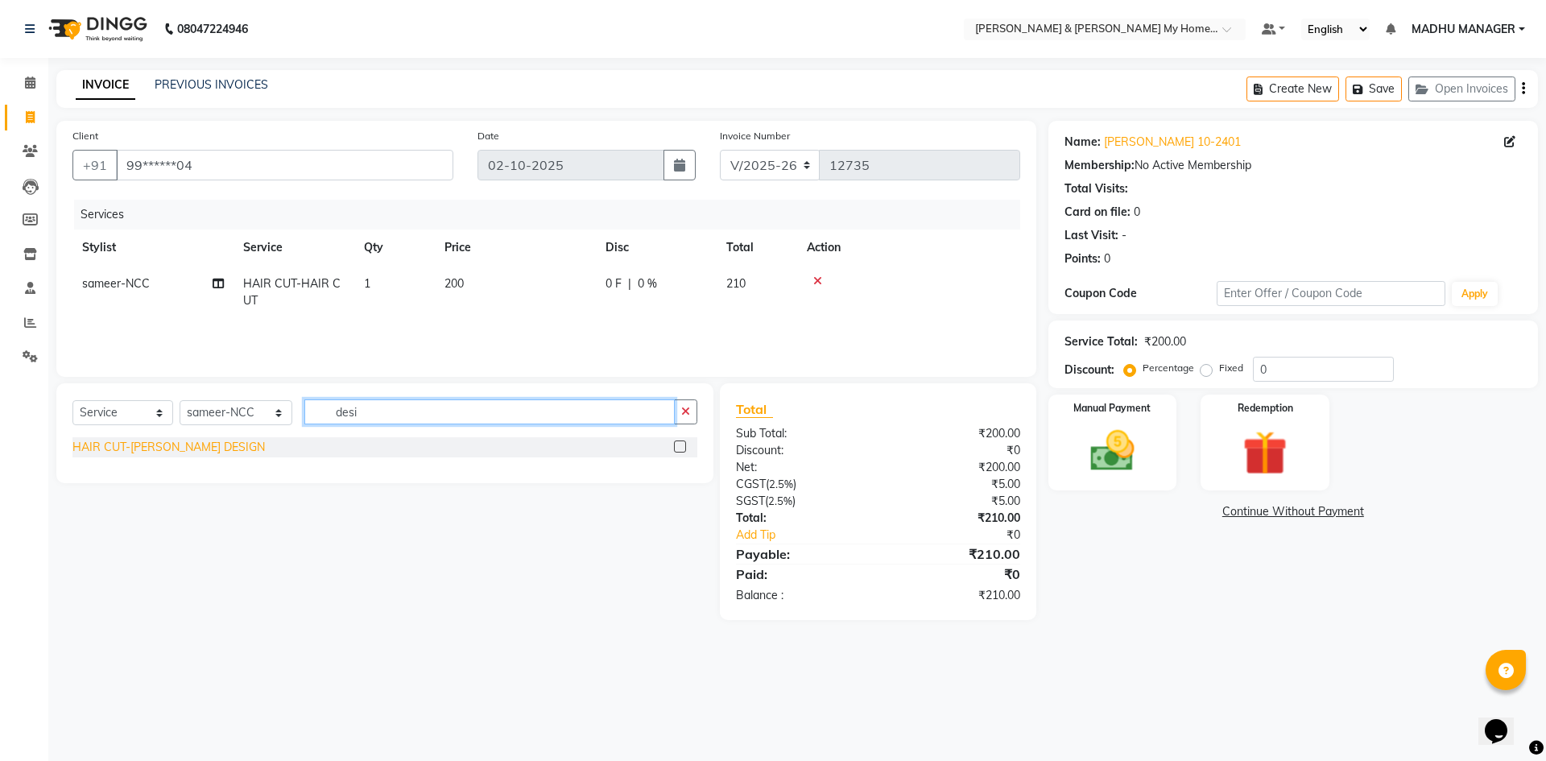
type input "desi"
click at [180, 448] on div "HAIR CUT-[PERSON_NAME] DESIGN" at bounding box center [168, 447] width 192 height 17
checkbox input "false"
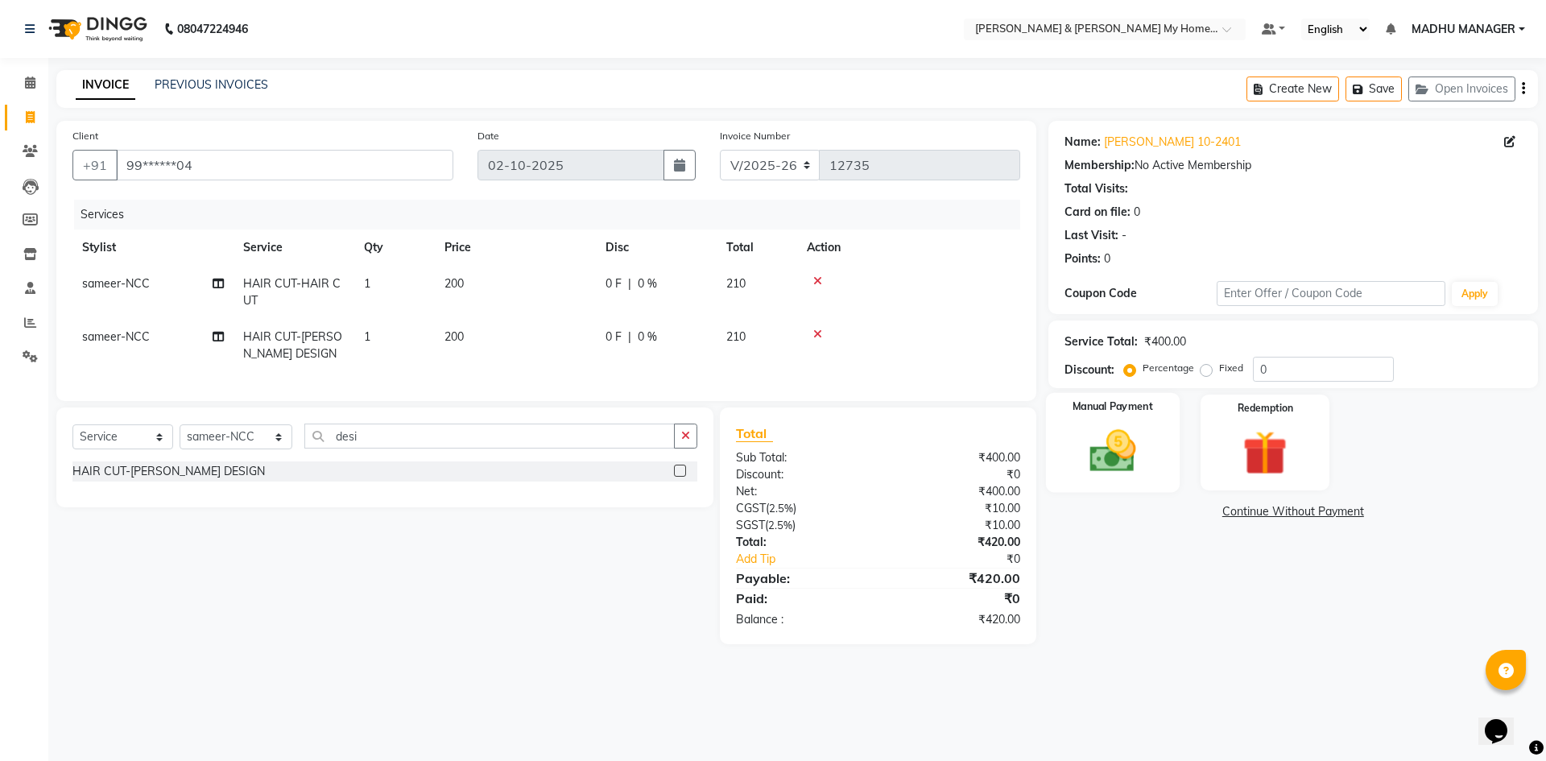
click at [1118, 415] on div "Manual Payment" at bounding box center [1112, 442] width 134 height 99
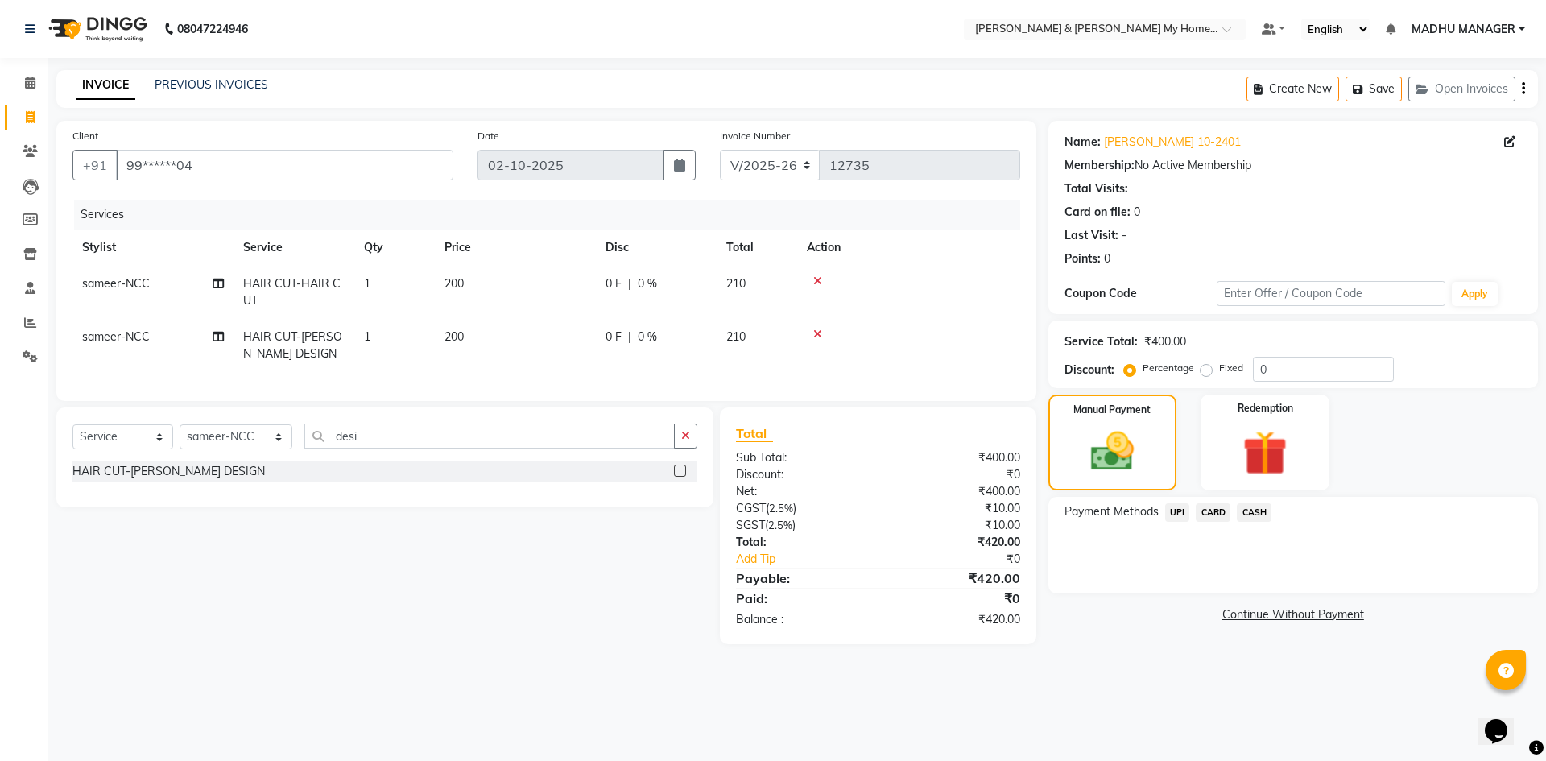
click at [1173, 520] on span "UPI" at bounding box center [1177, 512] width 25 height 19
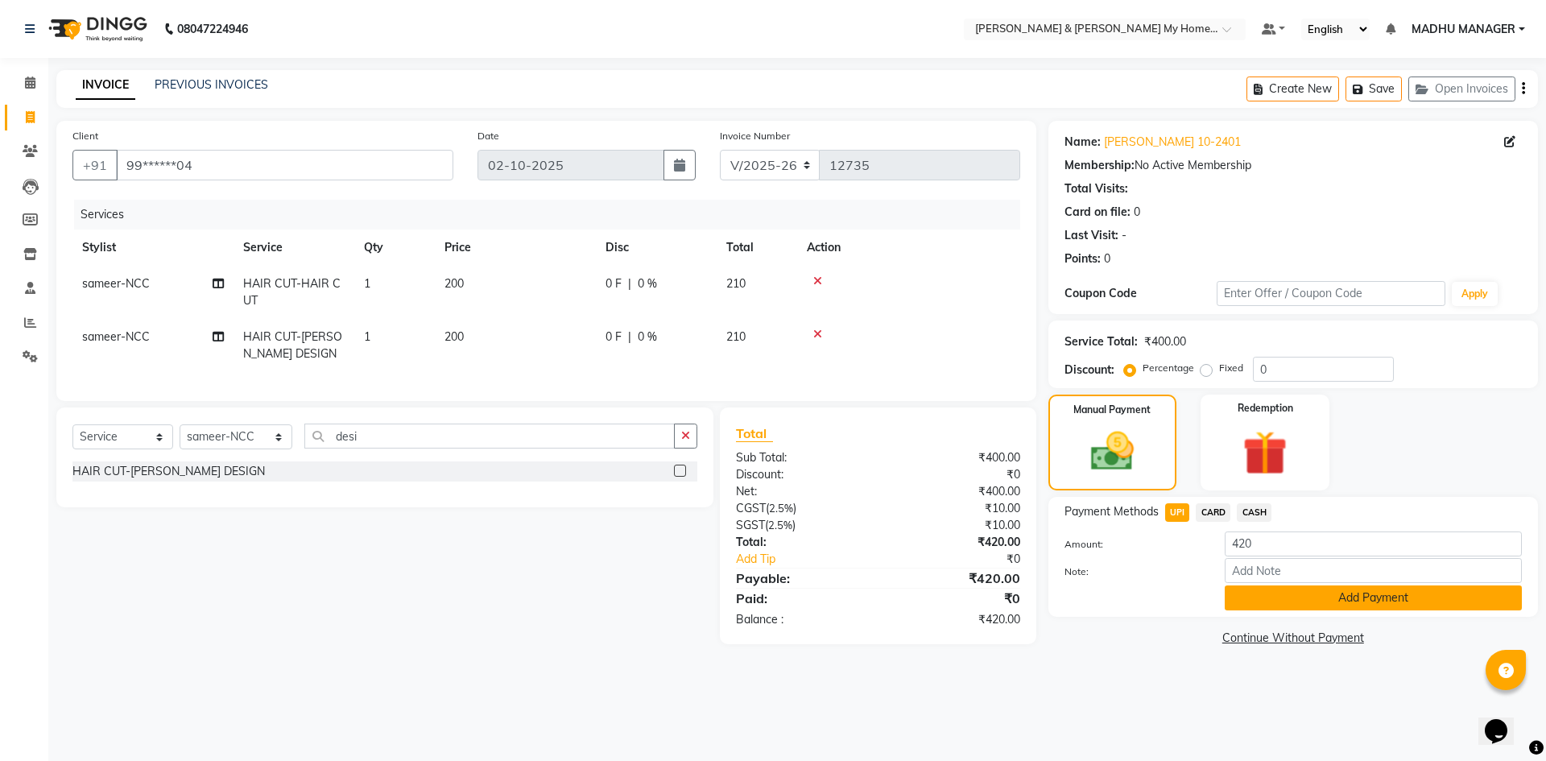
click at [1378, 605] on button "Add Payment" at bounding box center [1373, 597] width 297 height 25
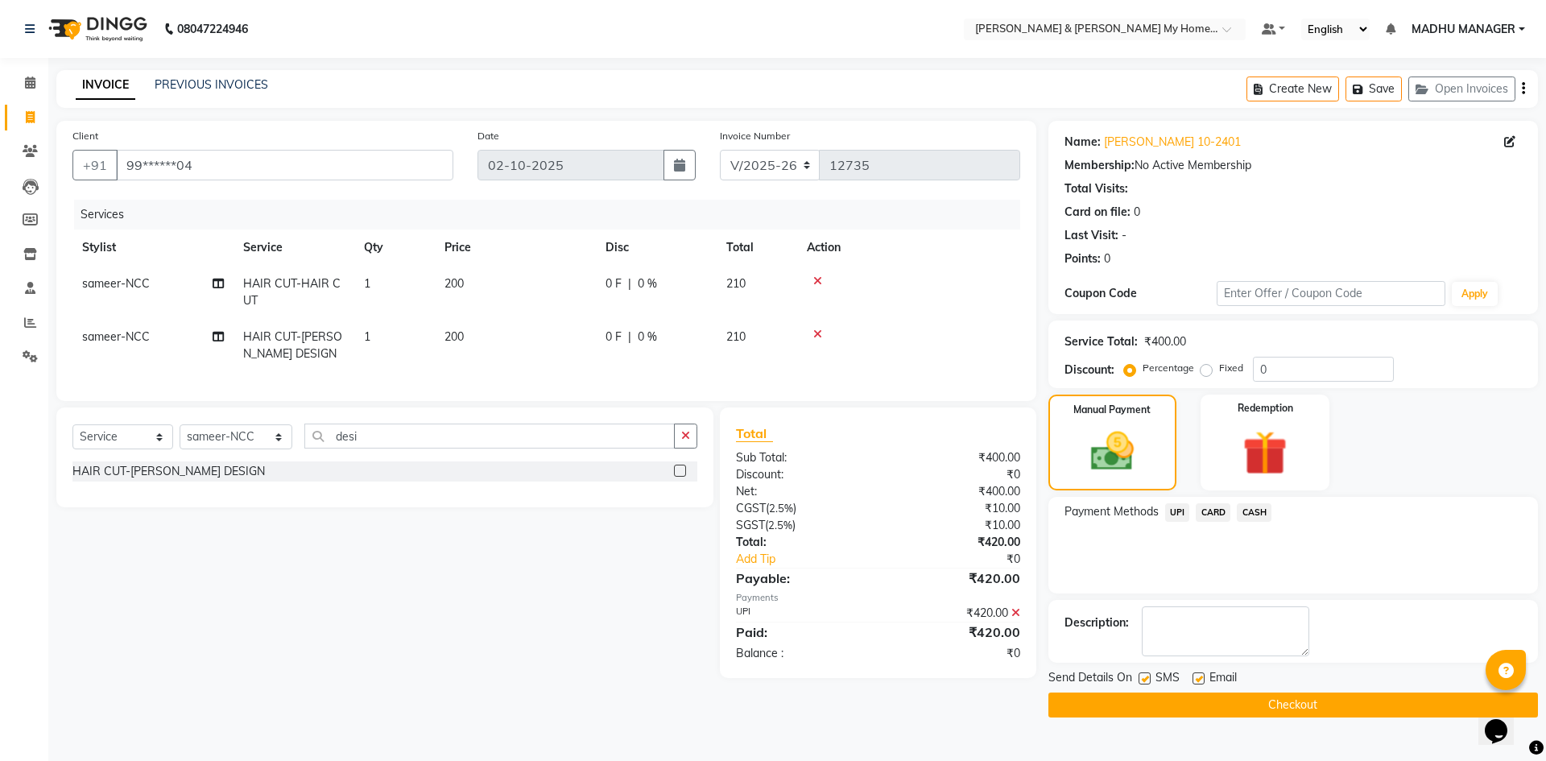
click at [1269, 708] on button "Checkout" at bounding box center [1292, 704] width 489 height 25
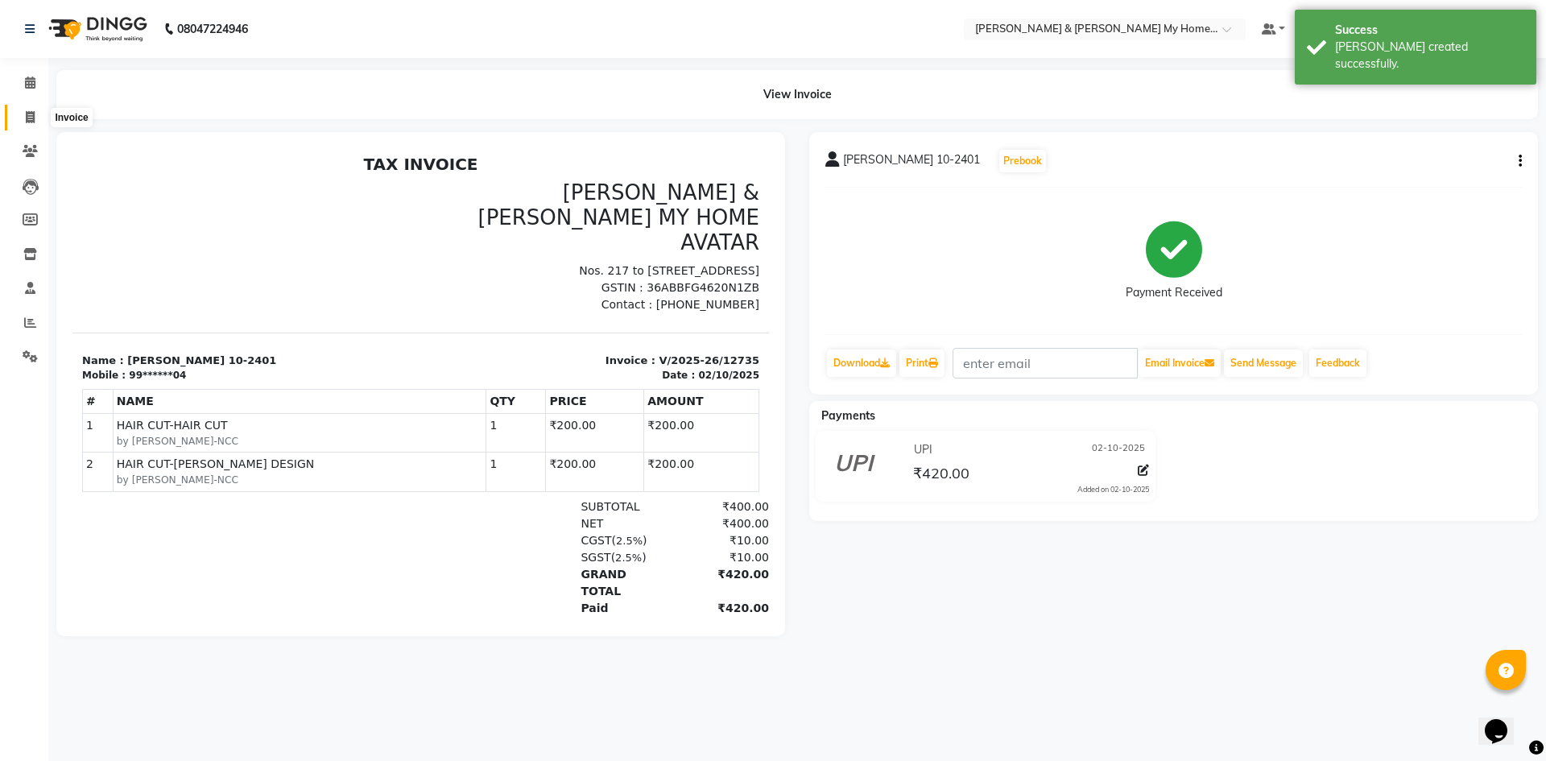
click at [34, 113] on icon at bounding box center [30, 117] width 9 height 12
select select "8193"
select select "service"
